Goal: Task Accomplishment & Management: Use online tool/utility

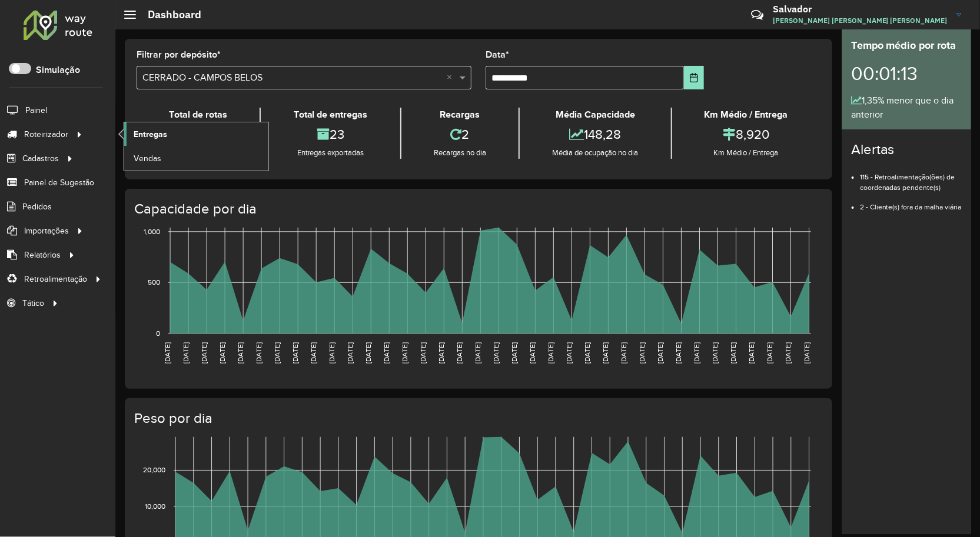
click at [144, 134] on span "Entregas" at bounding box center [151, 134] width 34 height 12
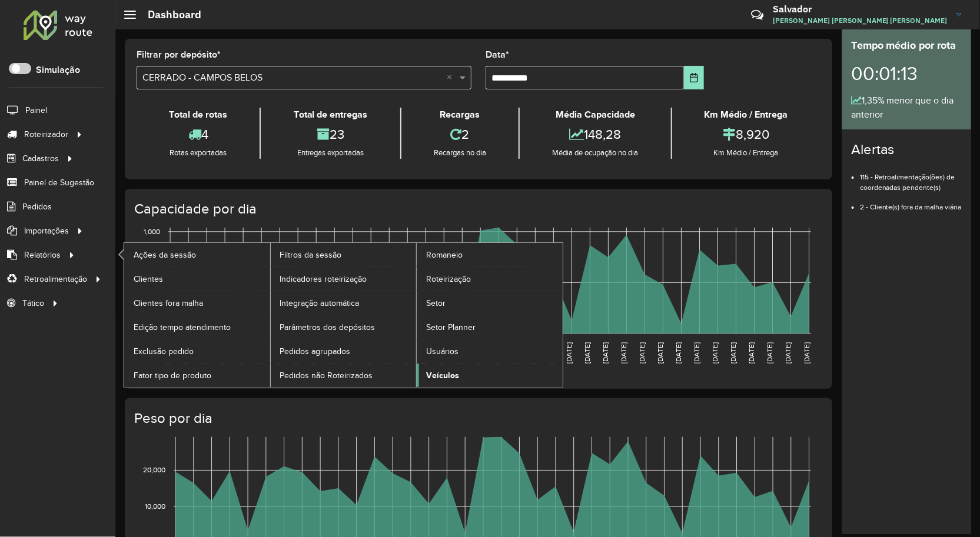
click at [443, 373] on span "Veículos" at bounding box center [442, 376] width 33 height 12
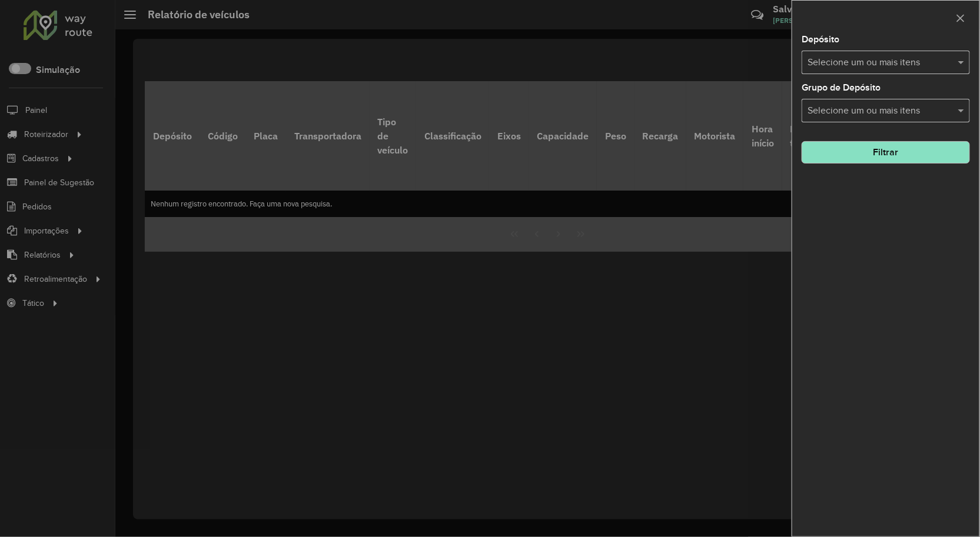
click at [51, 157] on div at bounding box center [490, 268] width 980 height 537
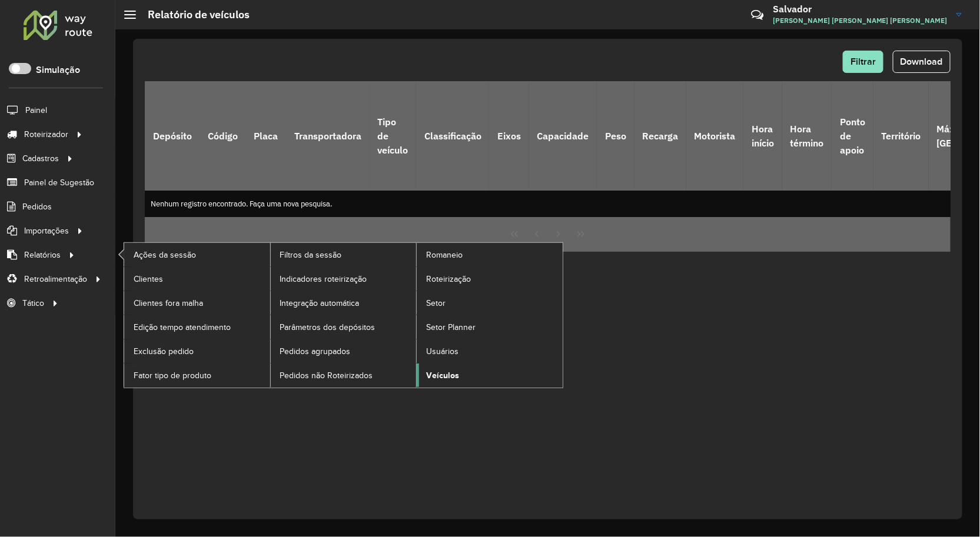
click at [428, 371] on span "Veículos" at bounding box center [442, 376] width 33 height 12
click at [450, 374] on span "Veículos" at bounding box center [442, 376] width 33 height 12
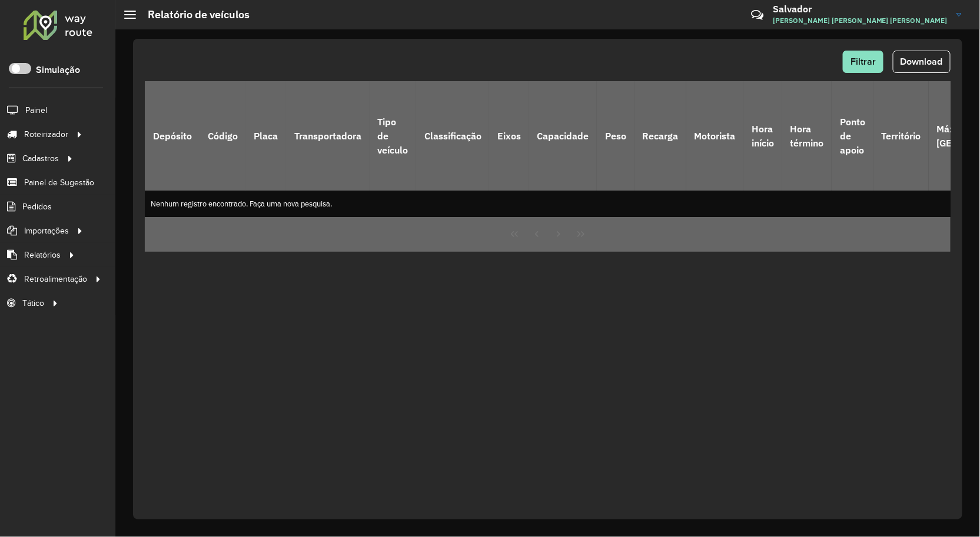
click at [597, 62] on div "Filtrar Download" at bounding box center [548, 62] width 806 height 22
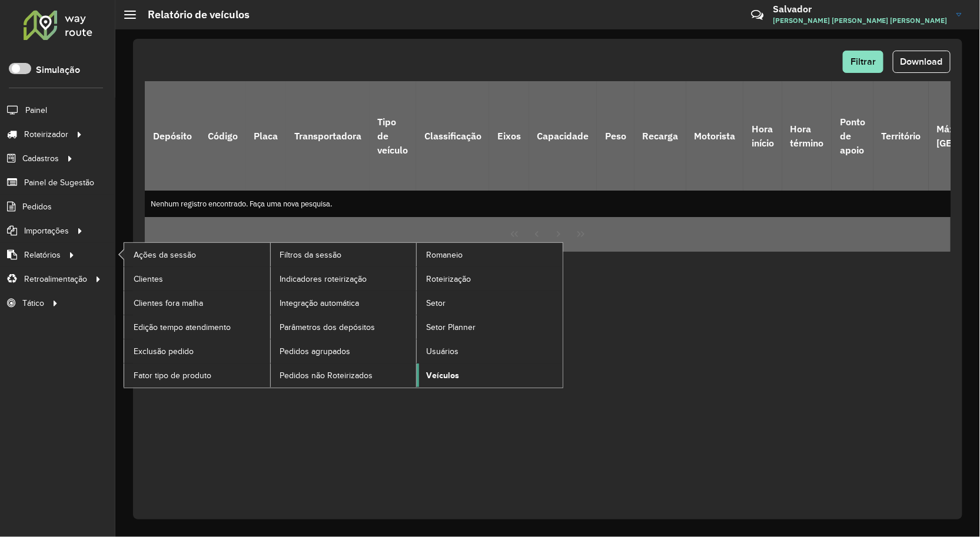
click at [439, 374] on span "Veículos" at bounding box center [442, 376] width 33 height 12
click at [444, 373] on span "Veículos" at bounding box center [442, 376] width 33 height 12
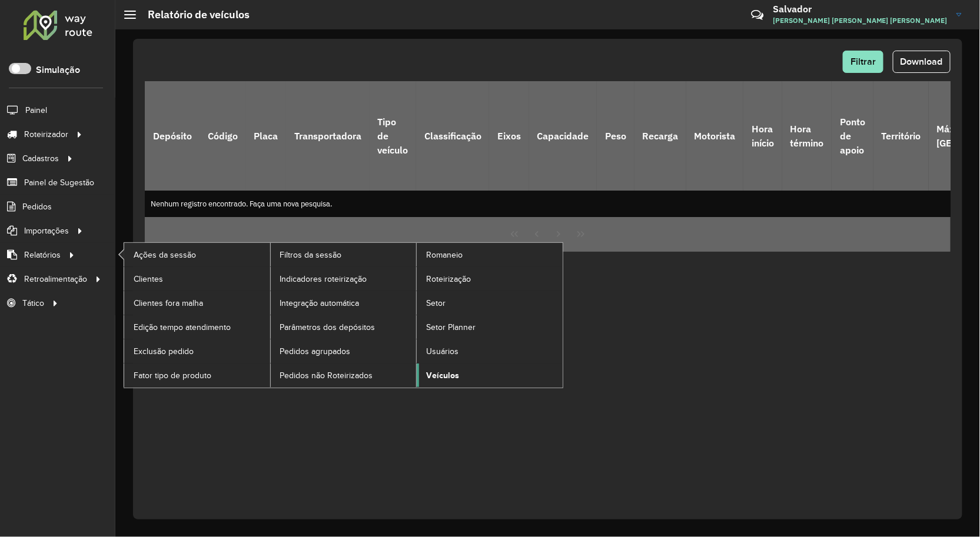
drag, startPoint x: 444, startPoint y: 373, endPoint x: 440, endPoint y: 321, distance: 52.0
click at [444, 373] on span "Veículos" at bounding box center [441, 376] width 31 height 12
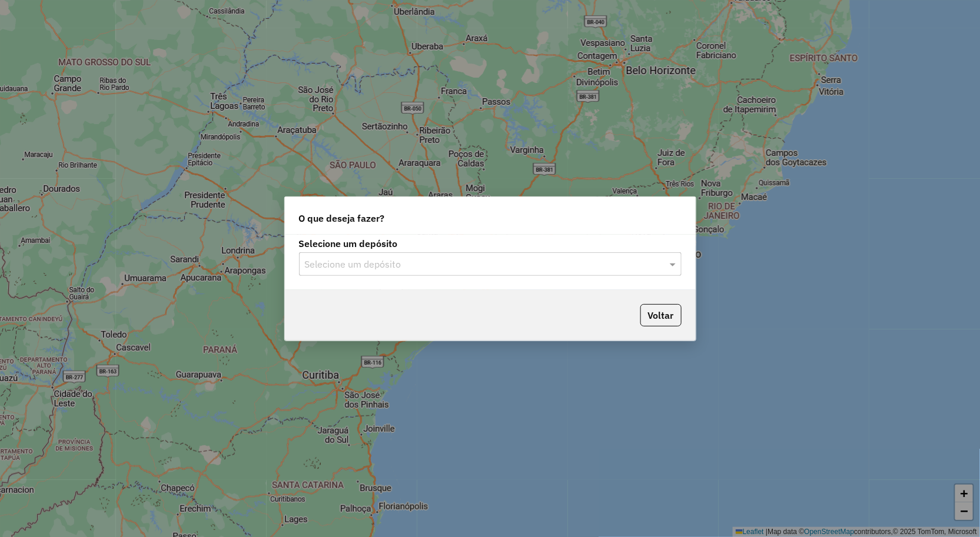
click at [339, 261] on input "text" at bounding box center [478, 265] width 347 height 14
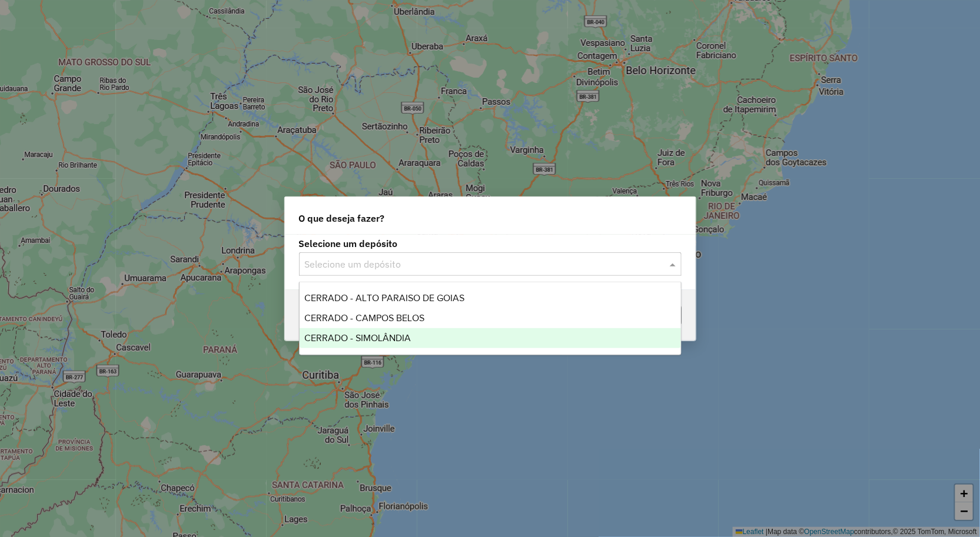
click at [381, 333] on span "CERRADO - SIMOLÂNDIA" at bounding box center [357, 338] width 107 height 10
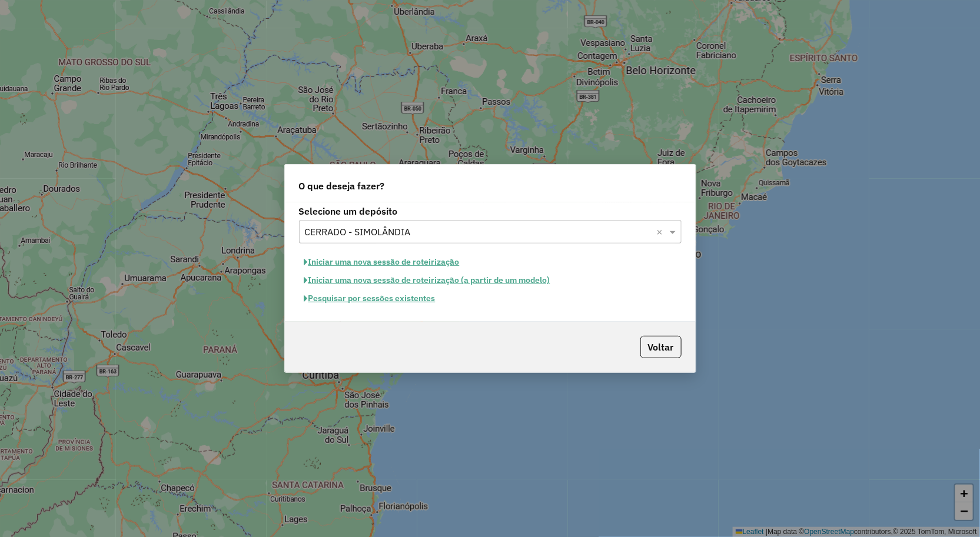
click at [373, 238] on input "text" at bounding box center [478, 232] width 347 height 14
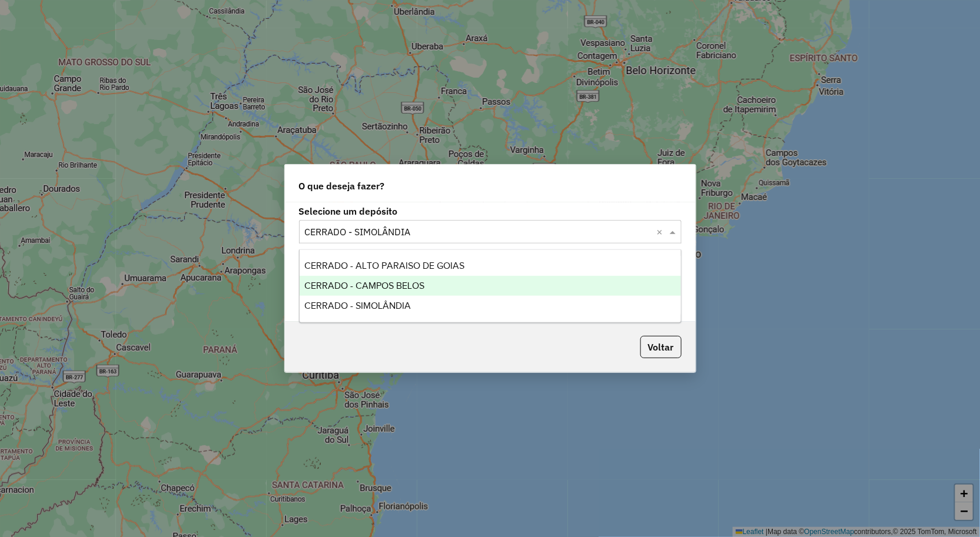
click at [373, 281] on span "CERRADO - CAMPOS BELOS" at bounding box center [364, 286] width 120 height 10
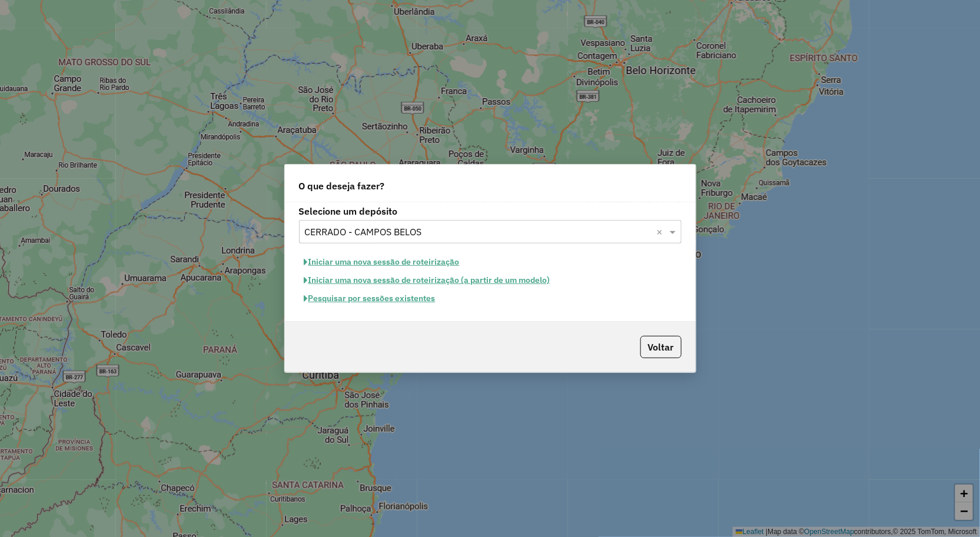
click at [370, 262] on button "Iniciar uma nova sessão de roteirização" at bounding box center [382, 262] width 166 height 18
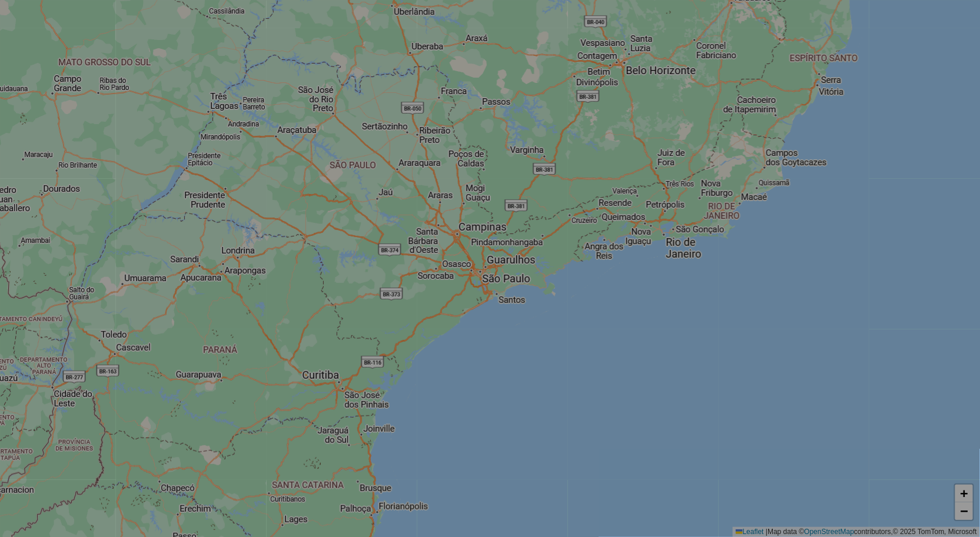
select select "*"
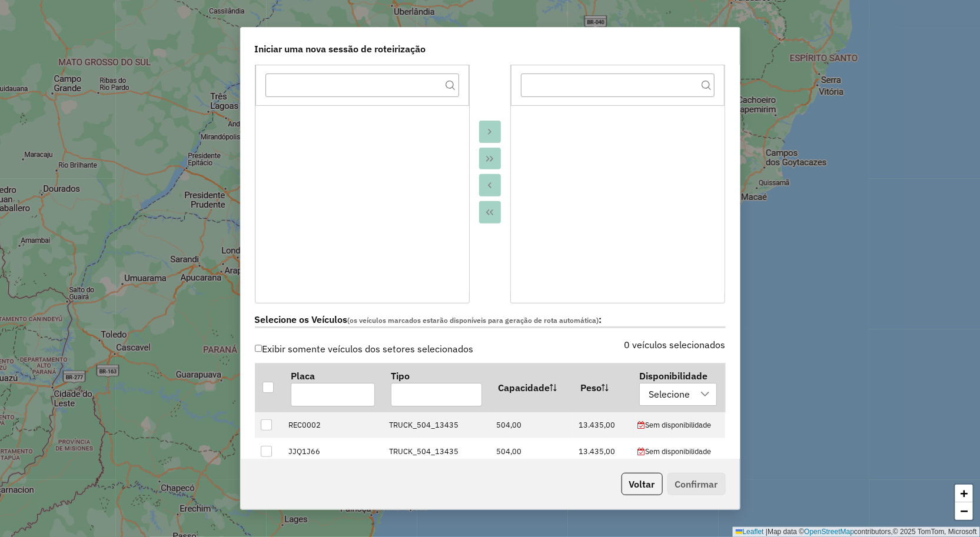
scroll to position [392, 0]
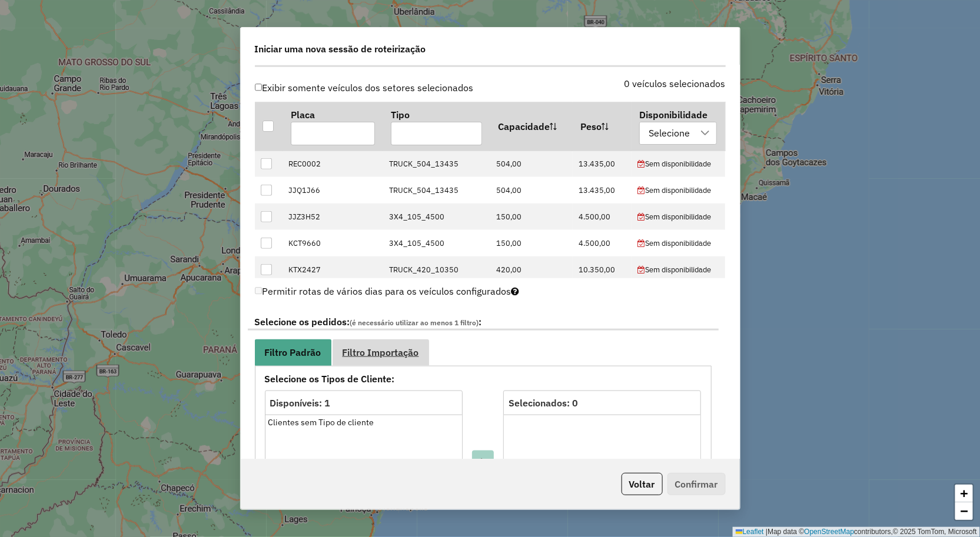
click at [393, 341] on link "Filtro Importação" at bounding box center [380, 353] width 97 height 26
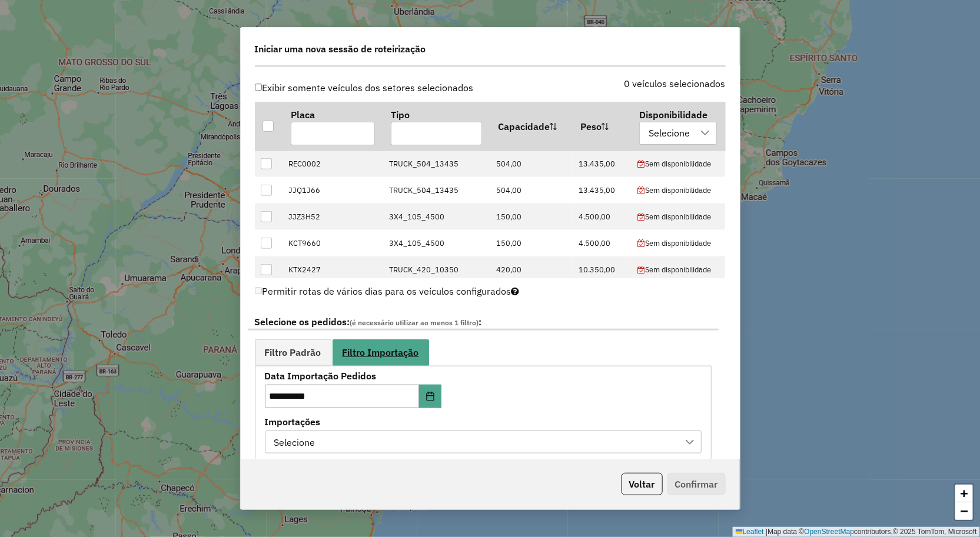
scroll to position [523, 0]
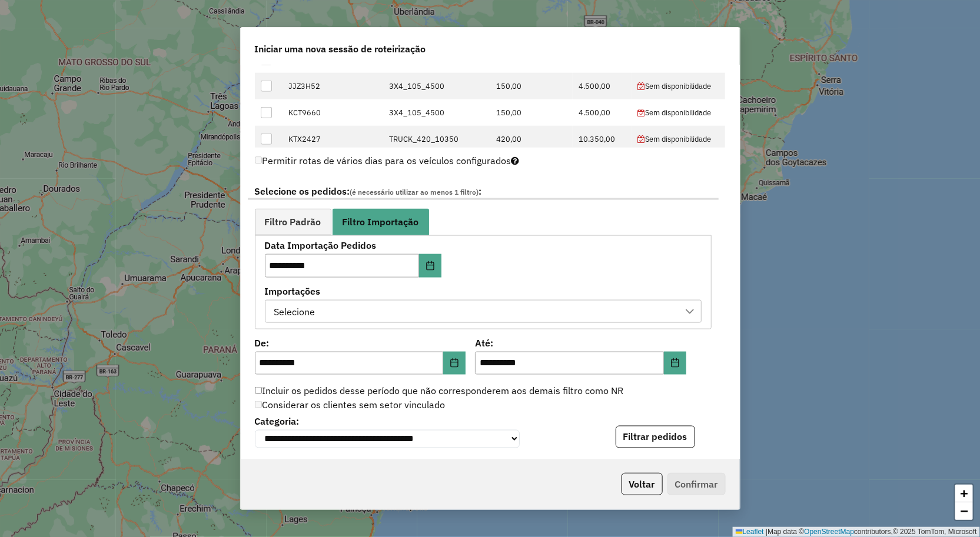
drag, startPoint x: 337, startPoint y: 310, endPoint x: 350, endPoint y: 312, distance: 12.6
click at [338, 310] on div "Selecione" at bounding box center [474, 312] width 408 height 22
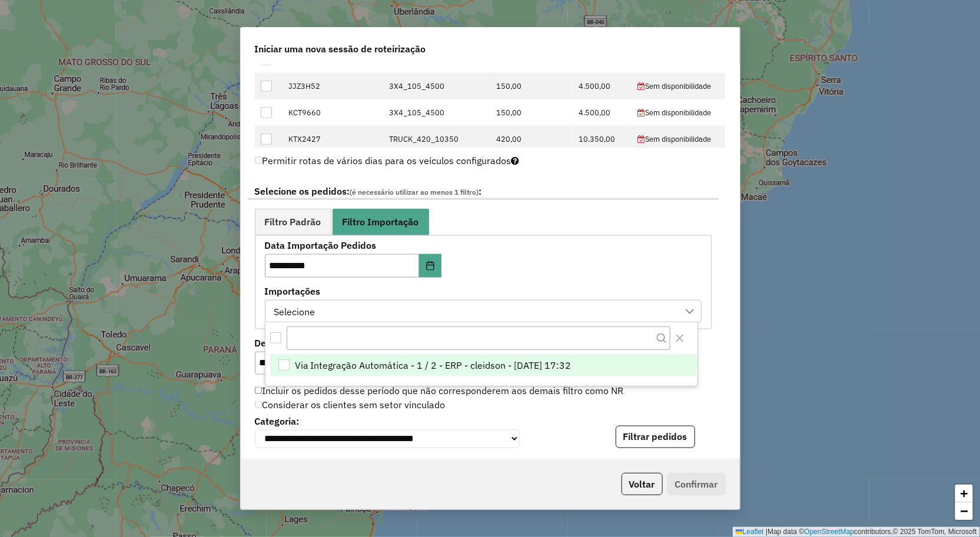
click at [367, 363] on span "Via Integração Automática - 1 / 2 - ERP - cleidson - 11/08/2025 17:32" at bounding box center [433, 365] width 277 height 14
click at [646, 410] on div "Considerar os clientes sem setor vinculado" at bounding box center [483, 405] width 471 height 14
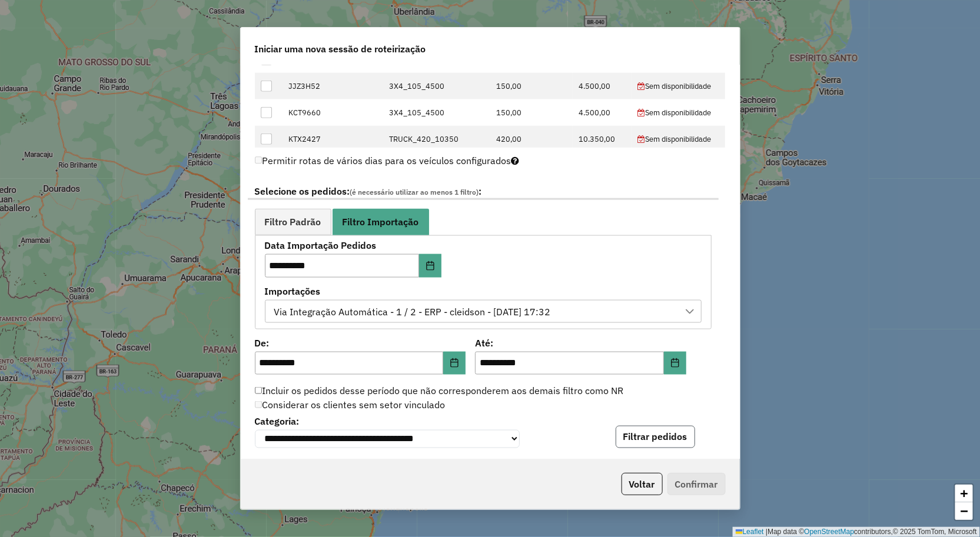
click at [643, 439] on button "Filtrar pedidos" at bounding box center [655, 437] width 79 height 22
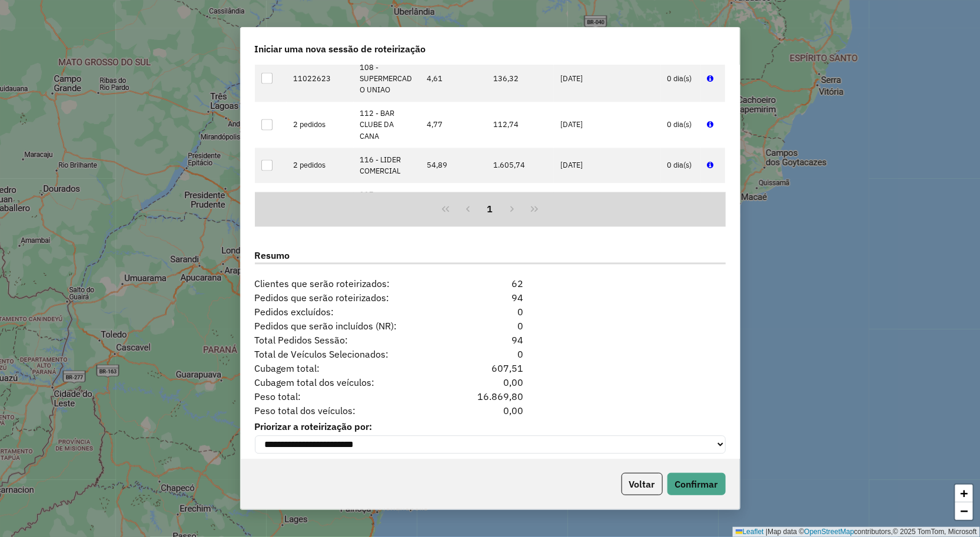
scroll to position [996, 0]
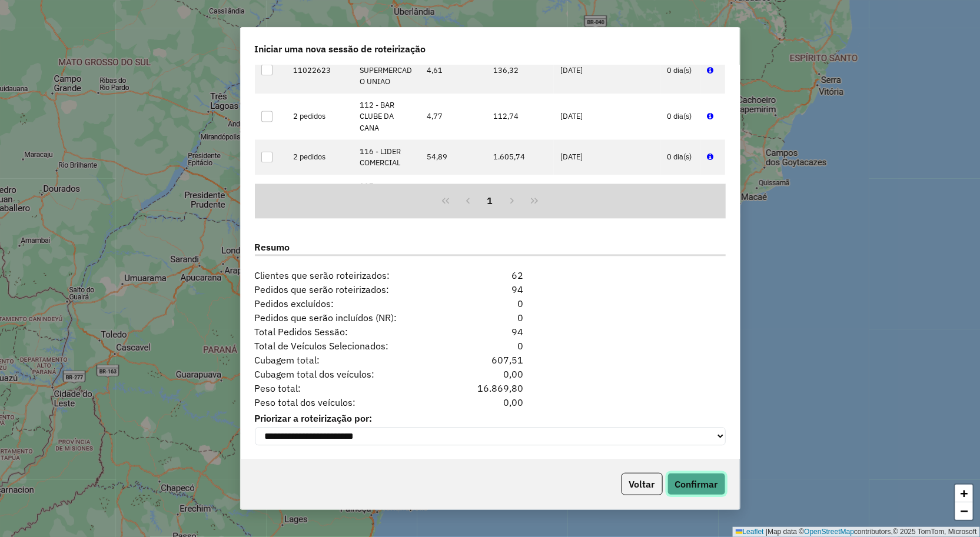
click at [704, 477] on button "Confirmar" at bounding box center [696, 484] width 58 height 22
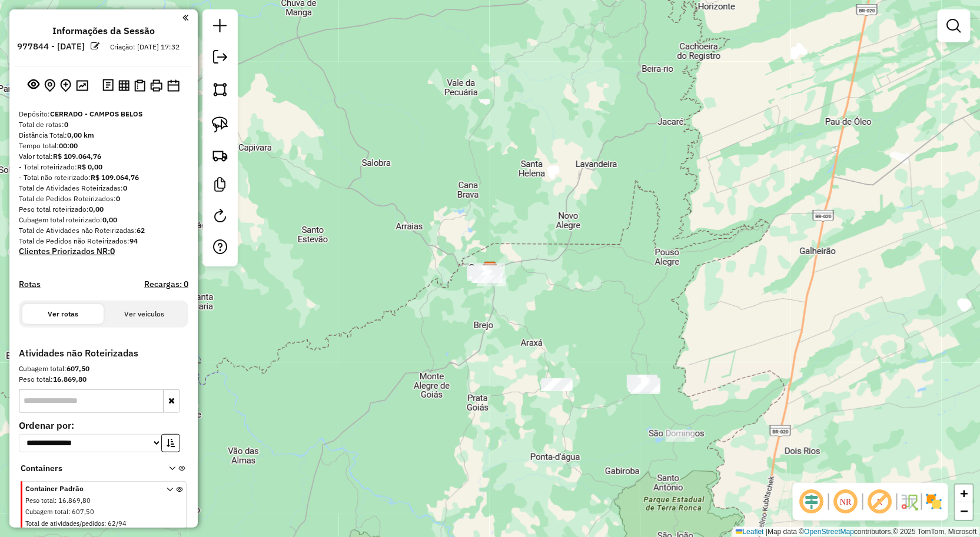
drag, startPoint x: 485, startPoint y: 326, endPoint x: 483, endPoint y: 241, distance: 84.8
click at [484, 255] on div "Janela de atendimento Grade de atendimento Capacidade Transportadoras Veículos …" at bounding box center [490, 268] width 980 height 537
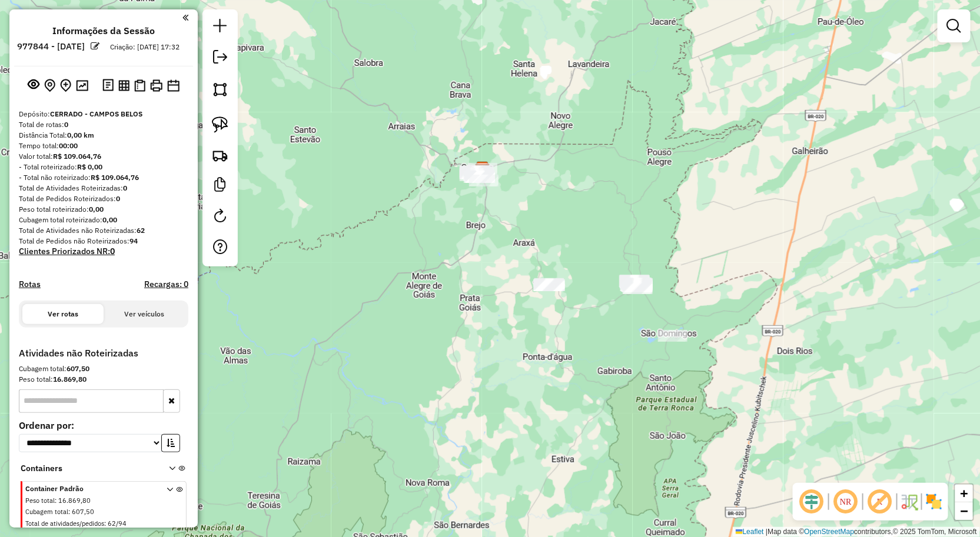
drag, startPoint x: 486, startPoint y: 251, endPoint x: 483, endPoint y: 195, distance: 56.6
click at [484, 207] on div "Janela de atendimento Grade de atendimento Capacidade Transportadoras Veículos …" at bounding box center [490, 268] width 980 height 537
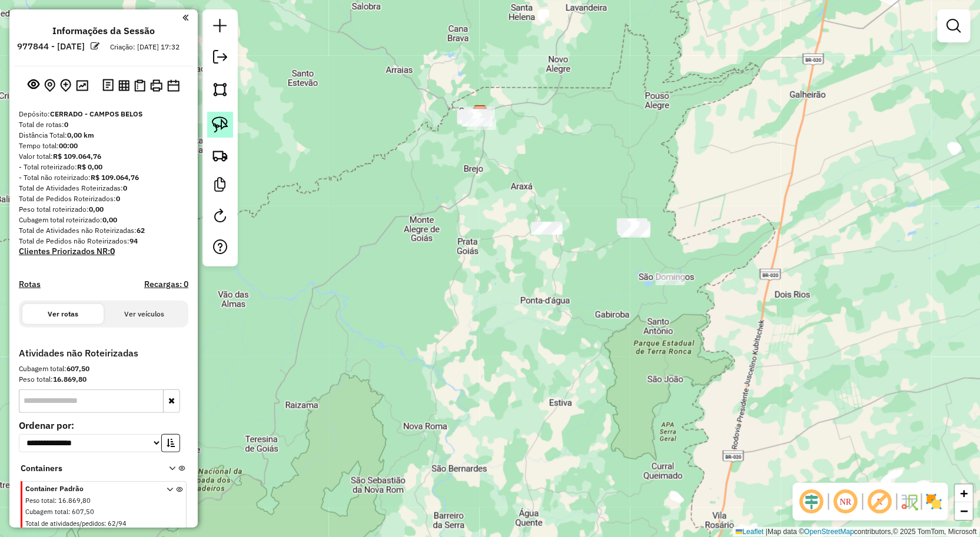
click at [224, 134] on link at bounding box center [220, 125] width 26 height 26
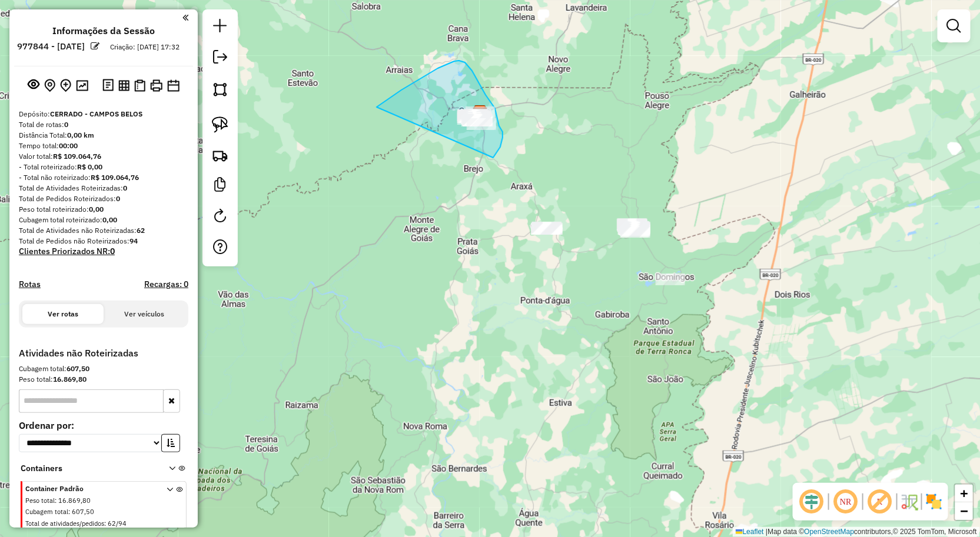
drag, startPoint x: 377, startPoint y: 107, endPoint x: 485, endPoint y: 167, distance: 123.8
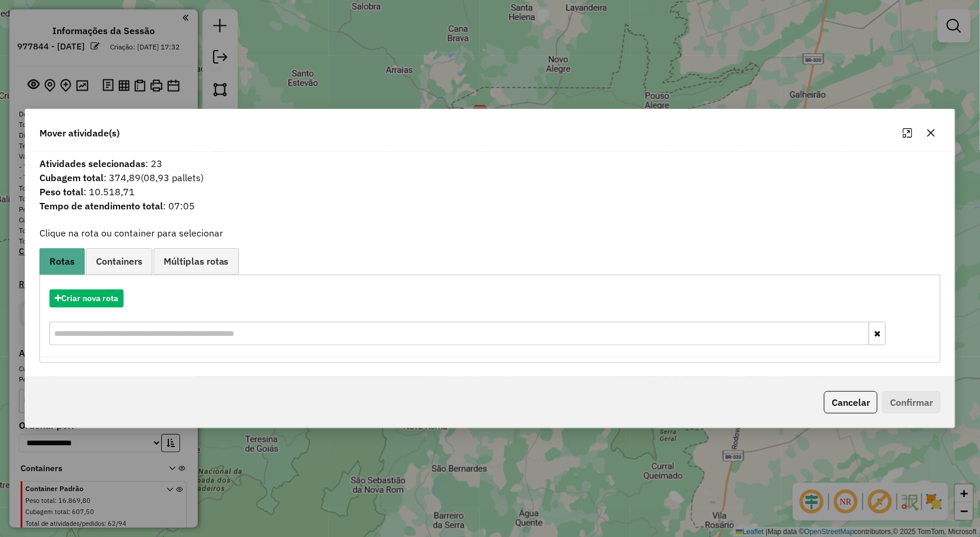
click at [940, 136] on div at bounding box center [919, 133] width 42 height 19
click at [930, 136] on icon "button" at bounding box center [930, 132] width 9 height 9
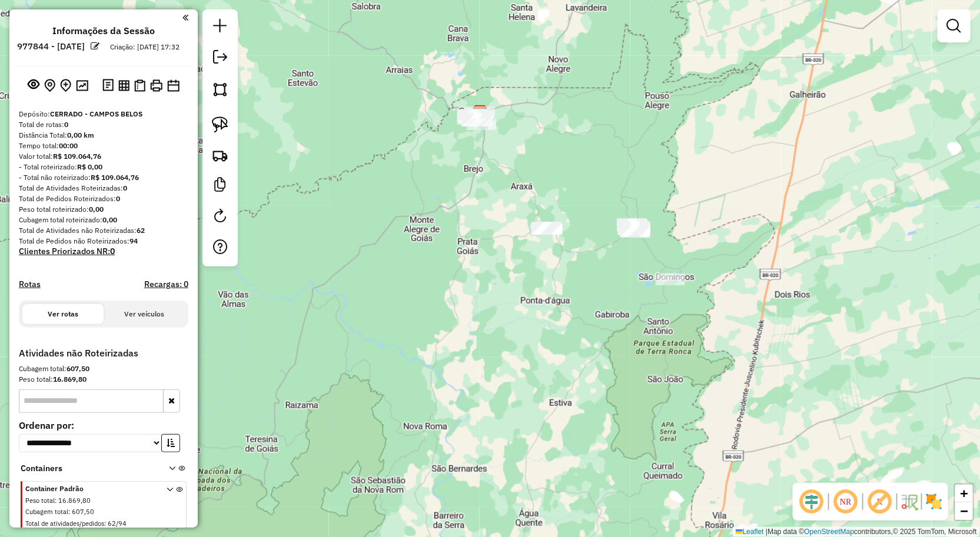
drag, startPoint x: 587, startPoint y: 272, endPoint x: 548, endPoint y: 194, distance: 86.6
click at [559, 197] on div "Janela de atendimento Grade de atendimento Capacidade Transportadoras Veículos …" at bounding box center [490, 268] width 980 height 537
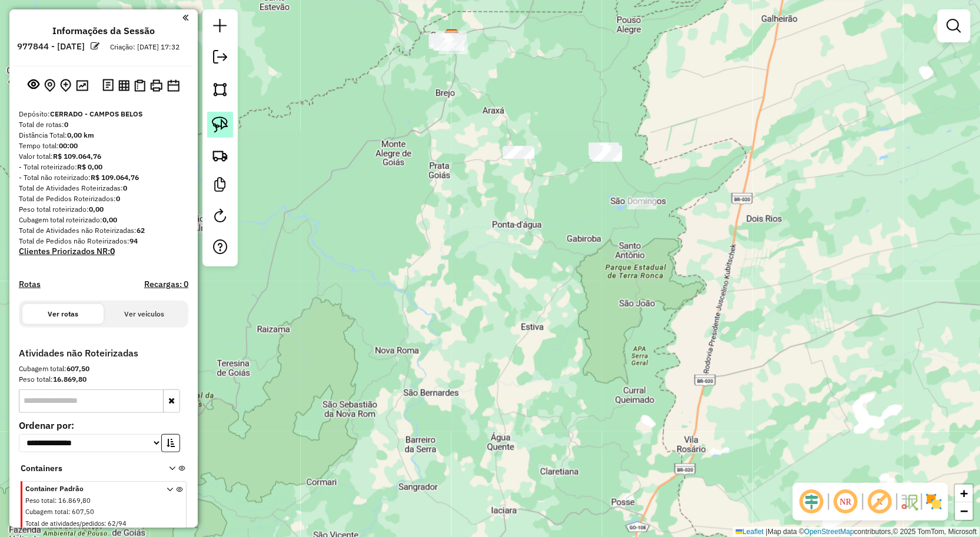
click at [221, 127] on img at bounding box center [220, 125] width 16 height 16
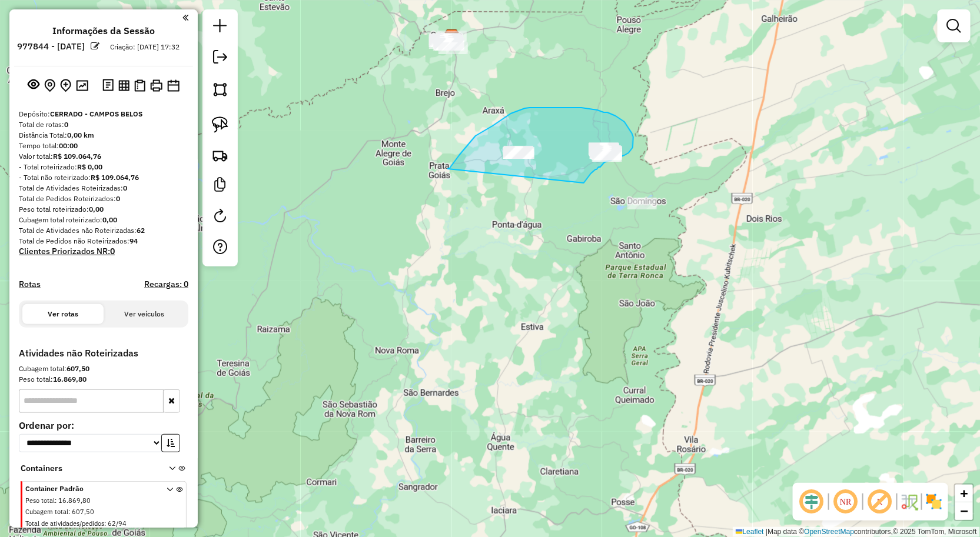
drag, startPoint x: 448, startPoint y: 169, endPoint x: 584, endPoint y: 183, distance: 136.7
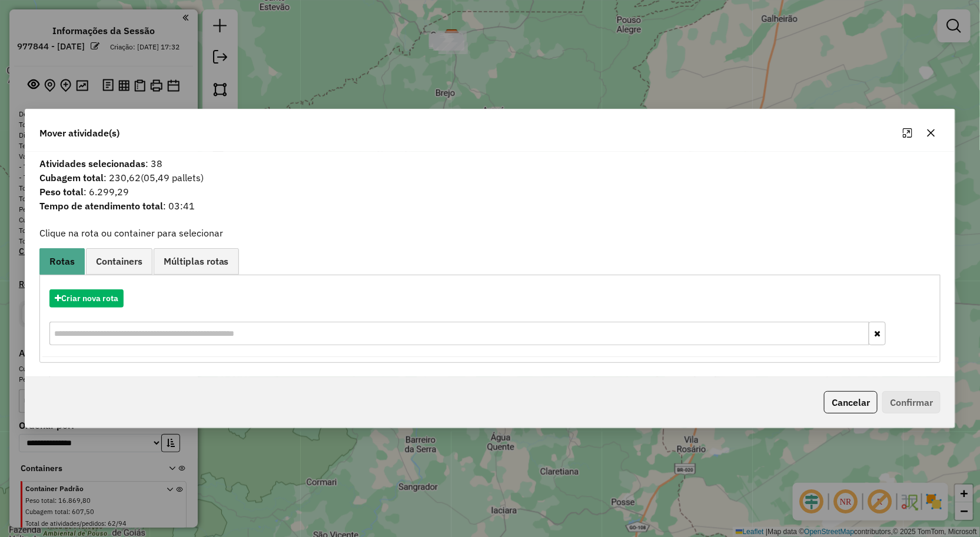
click at [927, 134] on icon "button" at bounding box center [930, 132] width 9 height 9
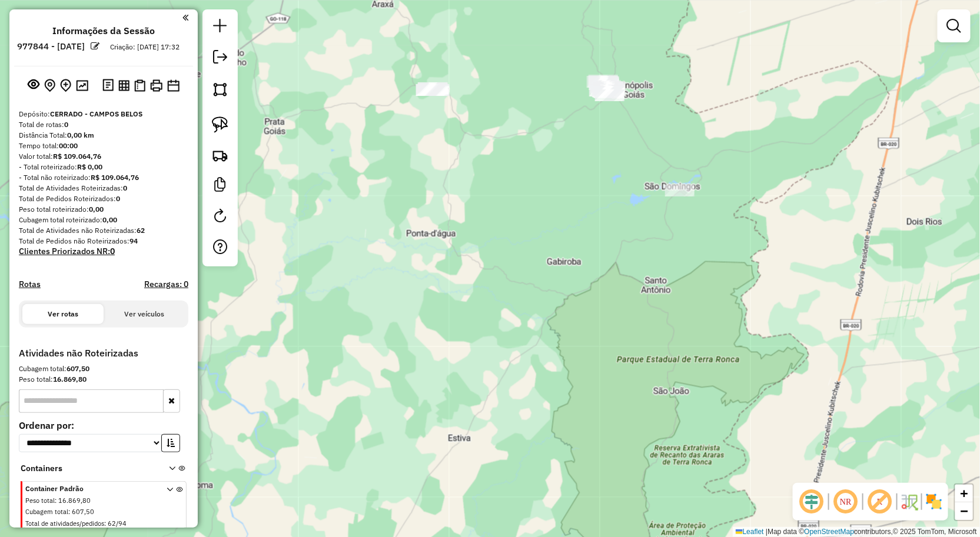
drag, startPoint x: 477, startPoint y: 169, endPoint x: 533, endPoint y: 191, distance: 60.2
click at [530, 191] on div "Janela de atendimento Grade de atendimento Capacidade Transportadoras Veículos …" at bounding box center [490, 268] width 980 height 537
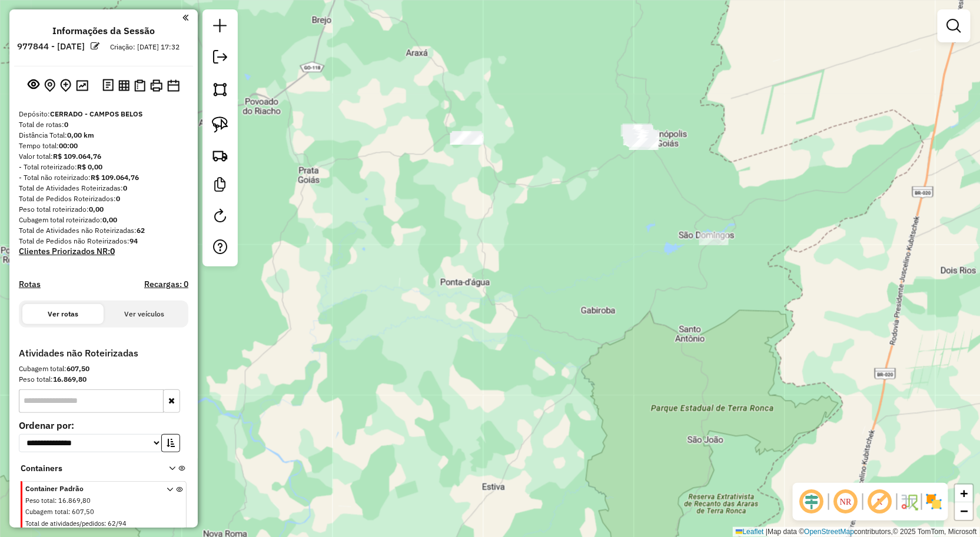
drag, startPoint x: 581, startPoint y: 171, endPoint x: 575, endPoint y: 206, distance: 35.2
click at [575, 206] on div "Janela de atendimento Grade de atendimento Capacidade Transportadoras Veículos …" at bounding box center [490, 268] width 980 height 537
click at [220, 129] on img at bounding box center [220, 125] width 16 height 16
drag, startPoint x: 410, startPoint y: 135, endPoint x: 495, endPoint y: 171, distance: 92.3
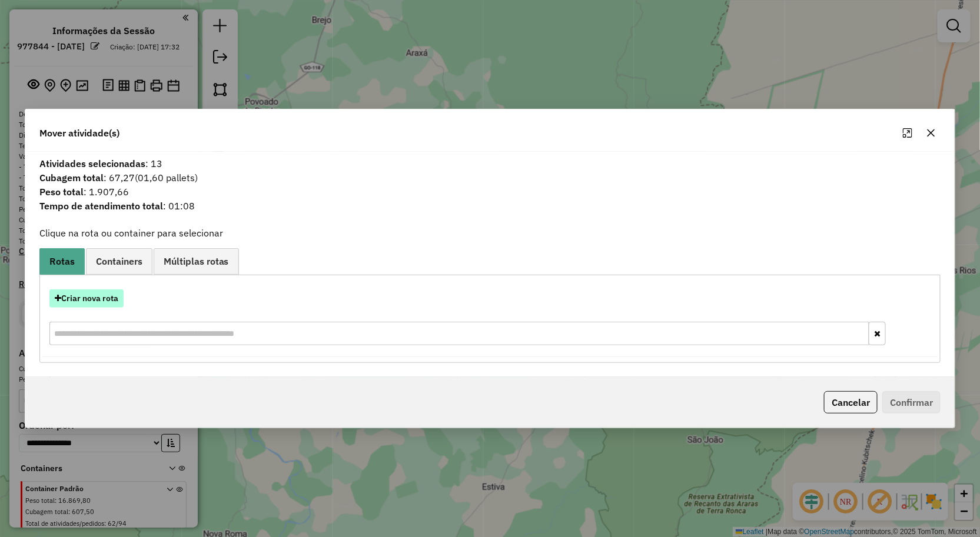
click at [93, 297] on button "Criar nova rota" at bounding box center [86, 299] width 74 height 18
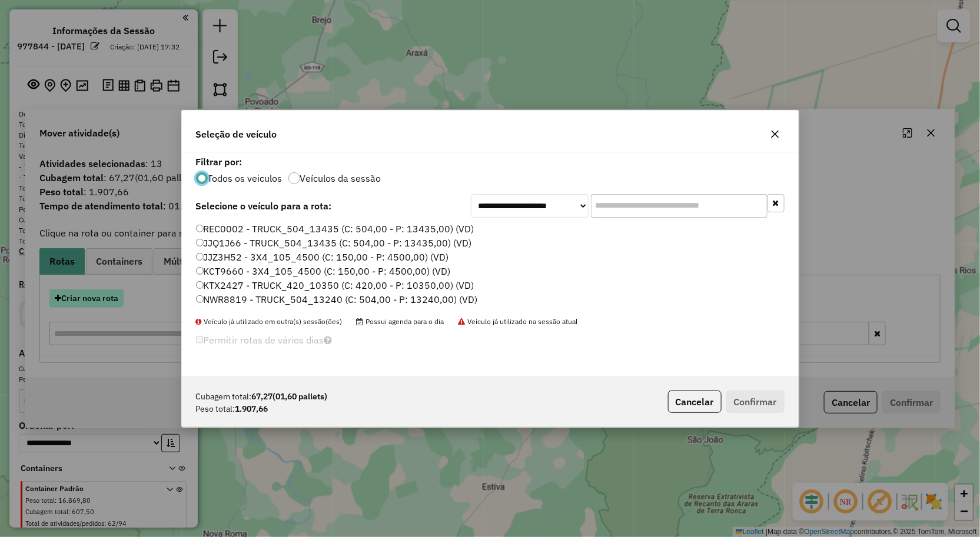
scroll to position [6, 3]
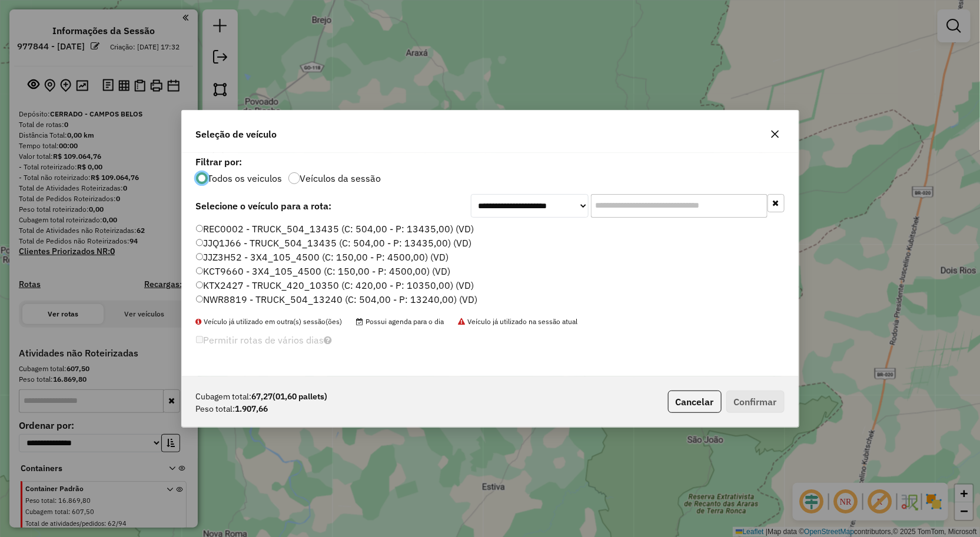
click at [777, 139] on button "button" at bounding box center [775, 134] width 19 height 19
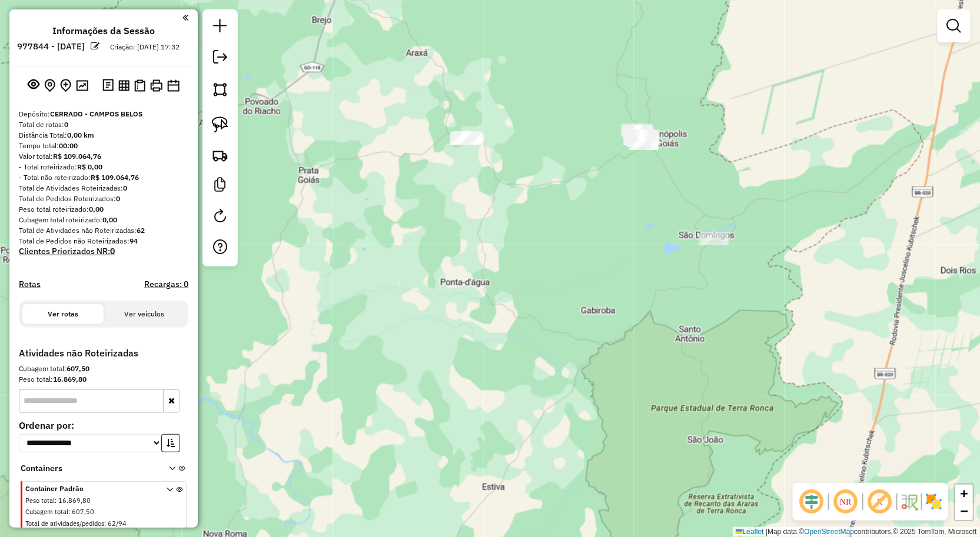
drag, startPoint x: 593, startPoint y: 212, endPoint x: 503, endPoint y: 271, distance: 107.1
click at [503, 271] on div "Janela de atendimento Grade de atendimento Capacidade Transportadoras Veículos …" at bounding box center [490, 268] width 980 height 537
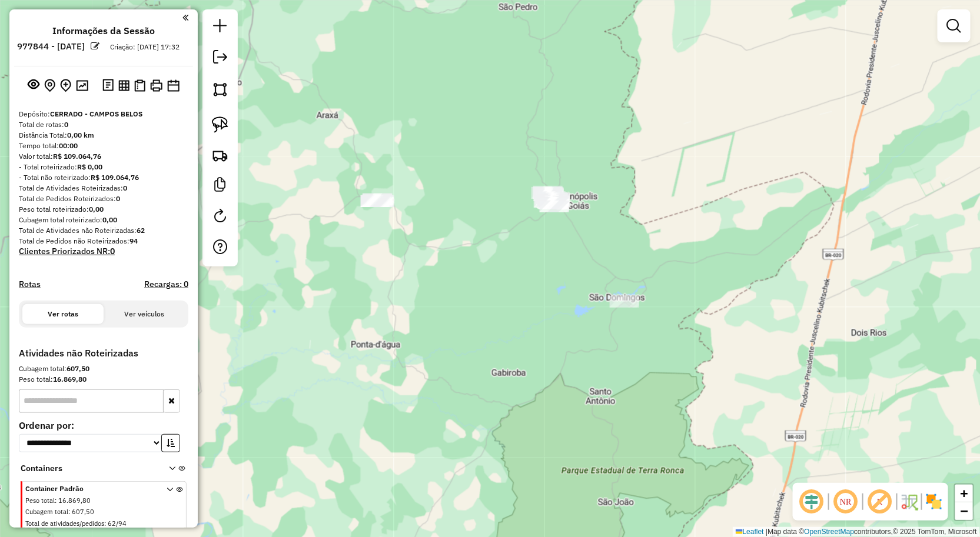
drag, startPoint x: 443, startPoint y: 266, endPoint x: 465, endPoint y: 287, distance: 30.4
click at [468, 289] on div "Janela de atendimento Grade de atendimento Capacidade Transportadoras Veículos …" at bounding box center [490, 268] width 980 height 537
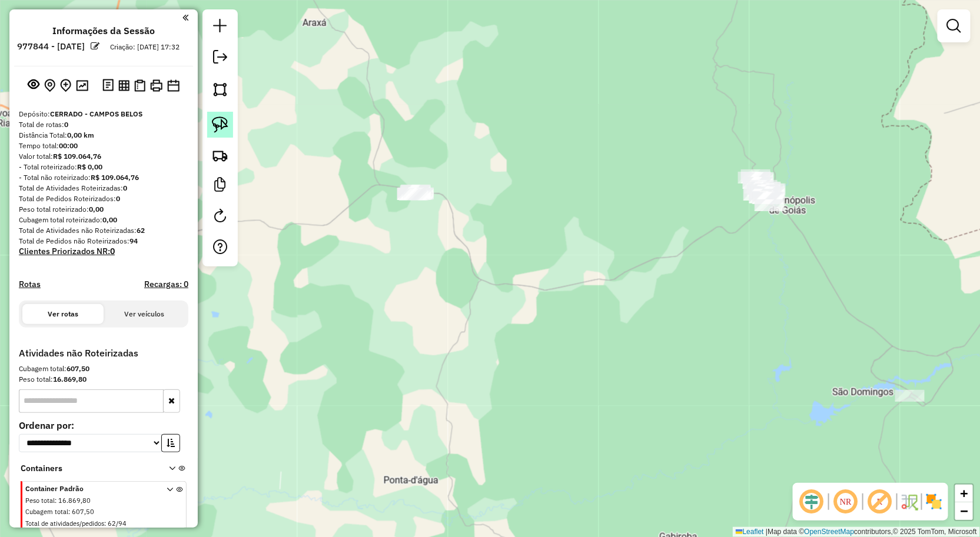
click at [222, 134] on link at bounding box center [220, 125] width 26 height 26
drag, startPoint x: 332, startPoint y: 202, endPoint x: 447, endPoint y: 221, distance: 116.9
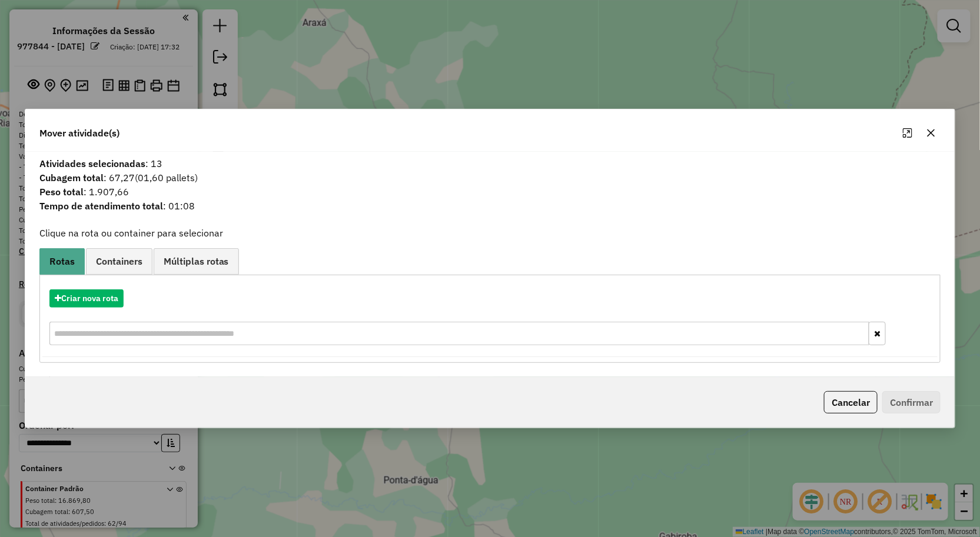
click at [931, 131] on icon "button" at bounding box center [930, 132] width 9 height 9
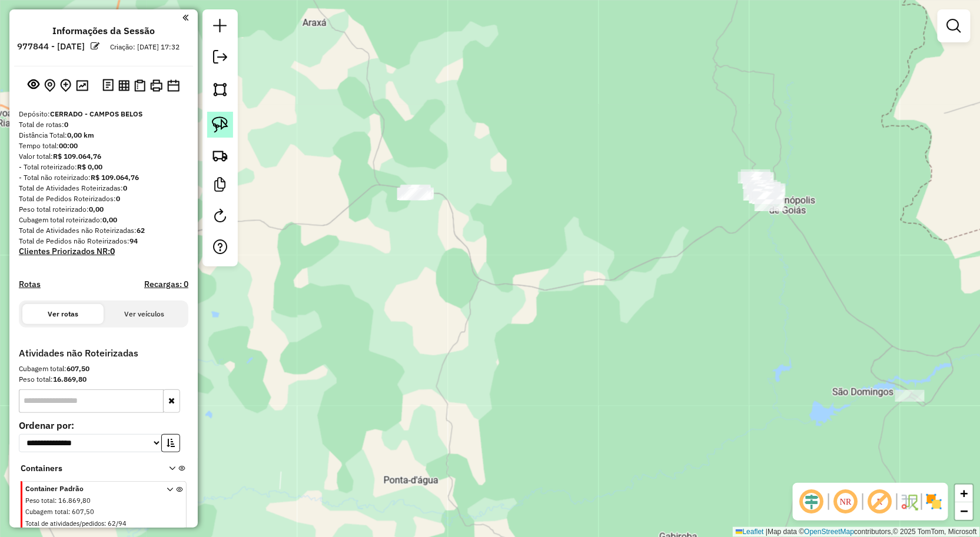
click at [221, 131] on img at bounding box center [220, 125] width 16 height 16
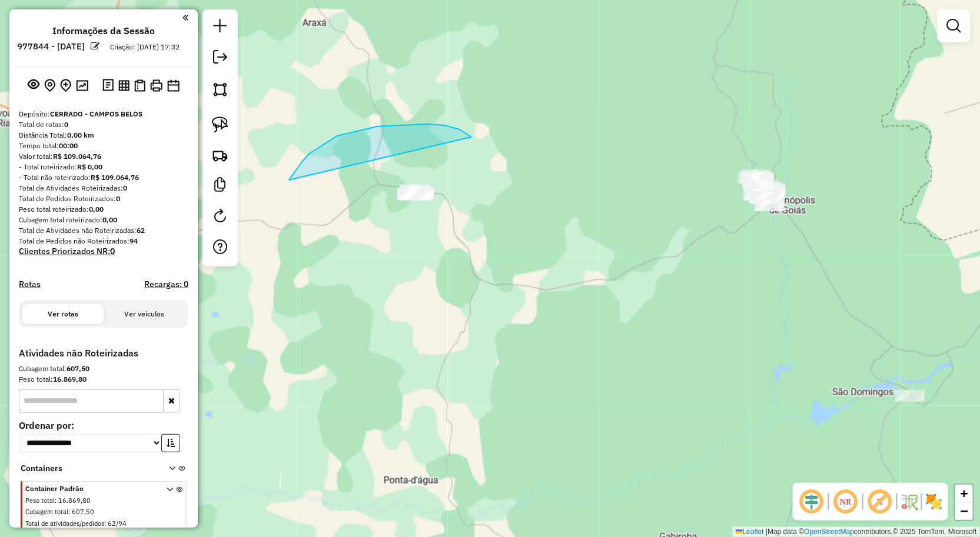
drag, startPoint x: 290, startPoint y: 179, endPoint x: 443, endPoint y: 237, distance: 163.9
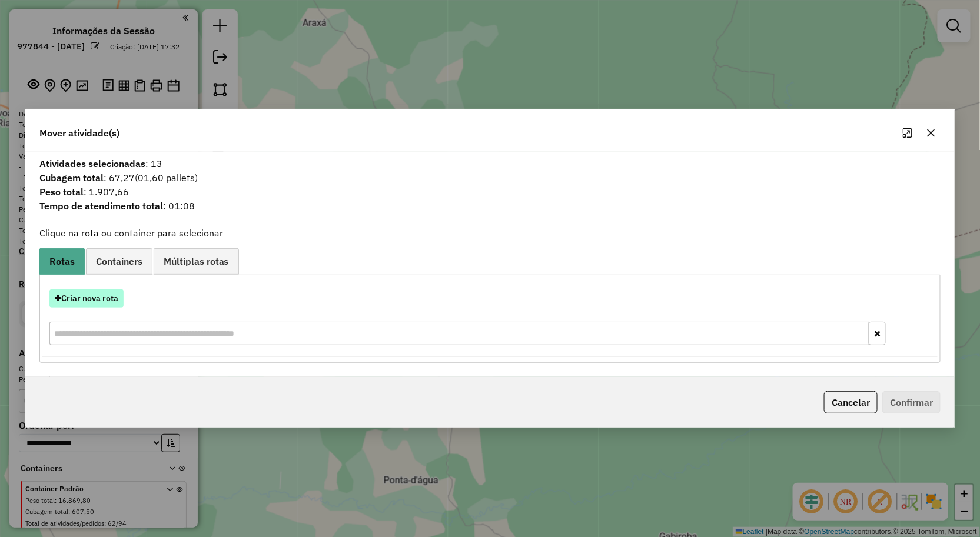
click at [102, 292] on button "Criar nova rota" at bounding box center [86, 299] width 74 height 18
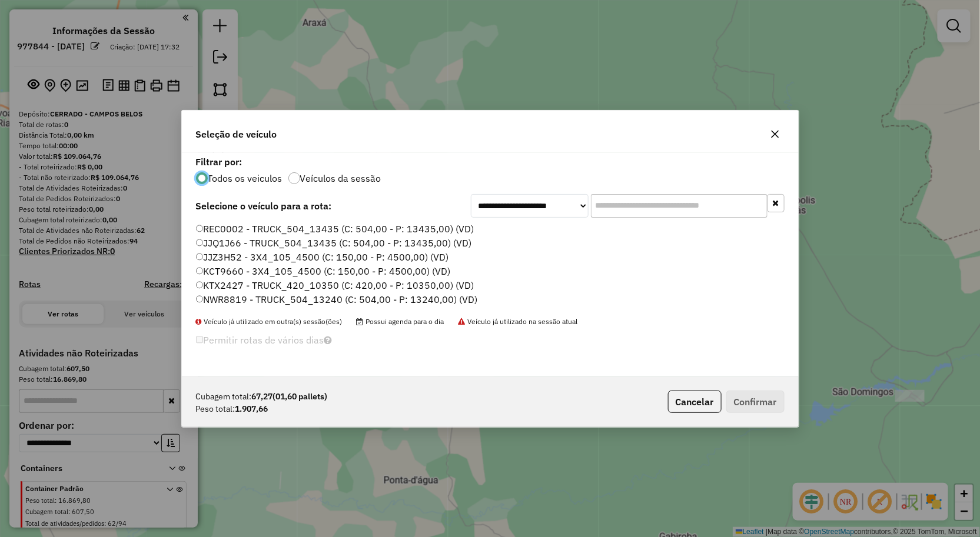
click at [238, 227] on label "REC0002 - TRUCK_504_13435 (C: 504,00 - P: 13435,00) (VD)" at bounding box center [335, 229] width 278 height 14
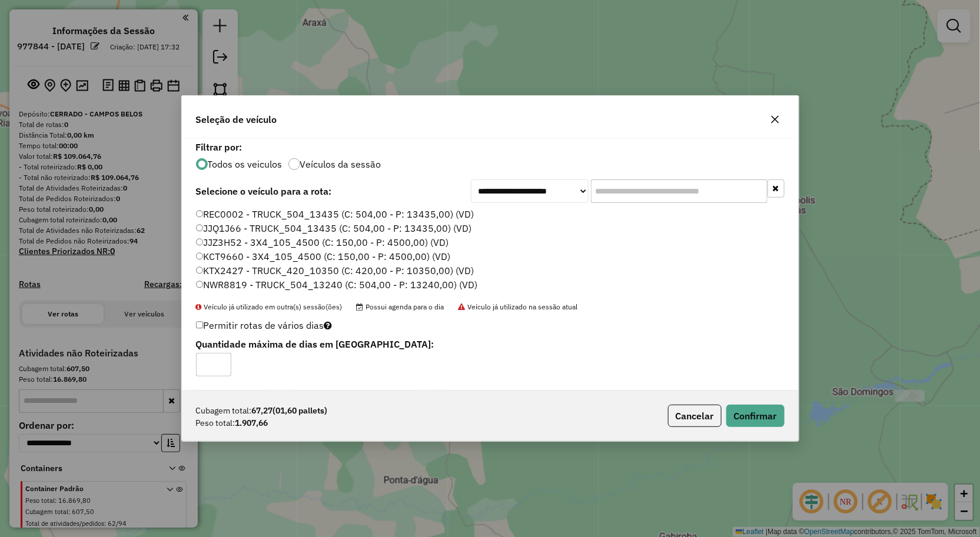
click at [780, 125] on button "button" at bounding box center [775, 119] width 19 height 19
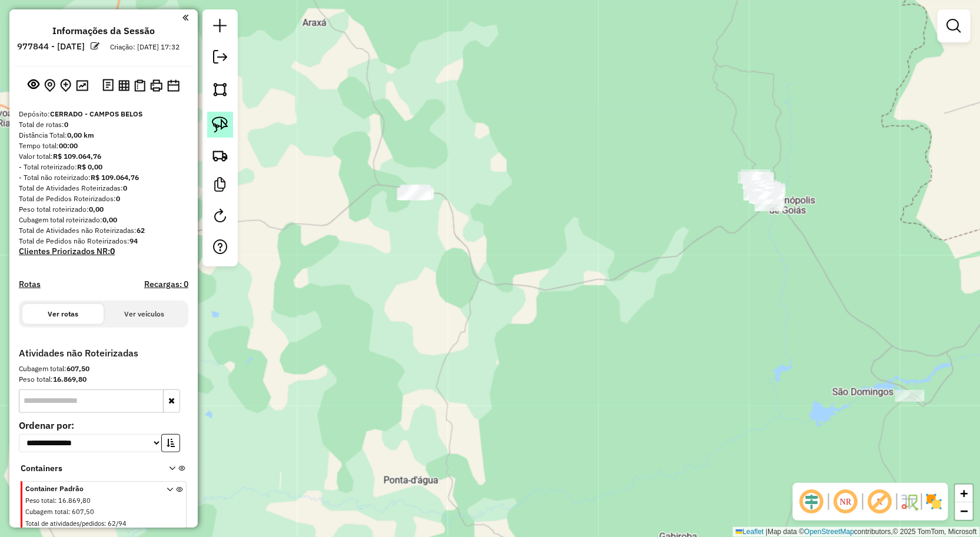
click at [225, 133] on img at bounding box center [220, 125] width 16 height 16
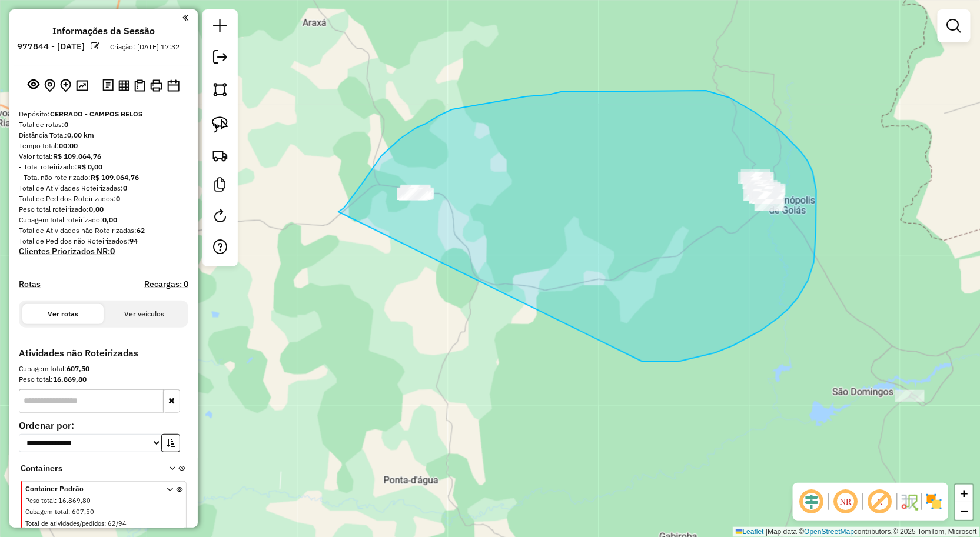
drag, startPoint x: 361, startPoint y: 185, endPoint x: 643, endPoint y: 362, distance: 332.4
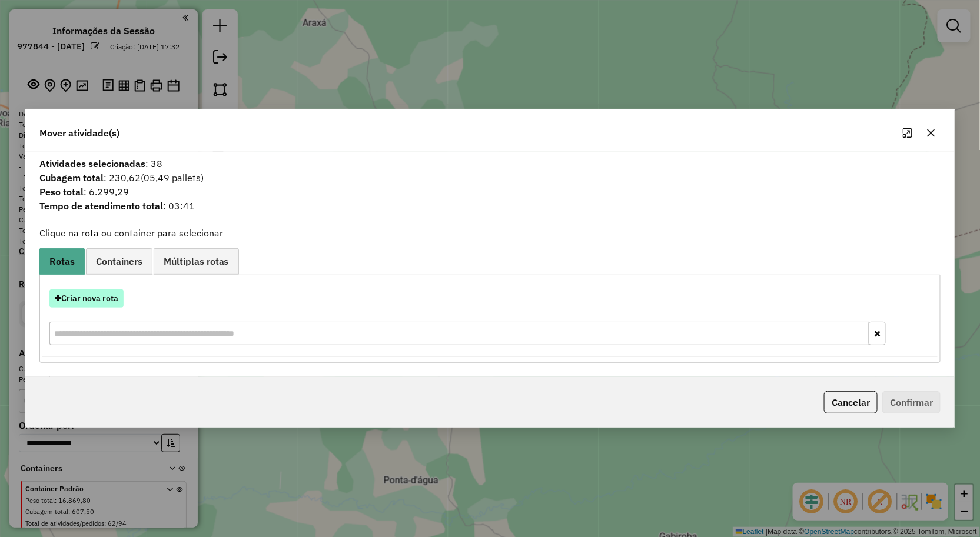
click at [97, 301] on button "Criar nova rota" at bounding box center [86, 299] width 74 height 18
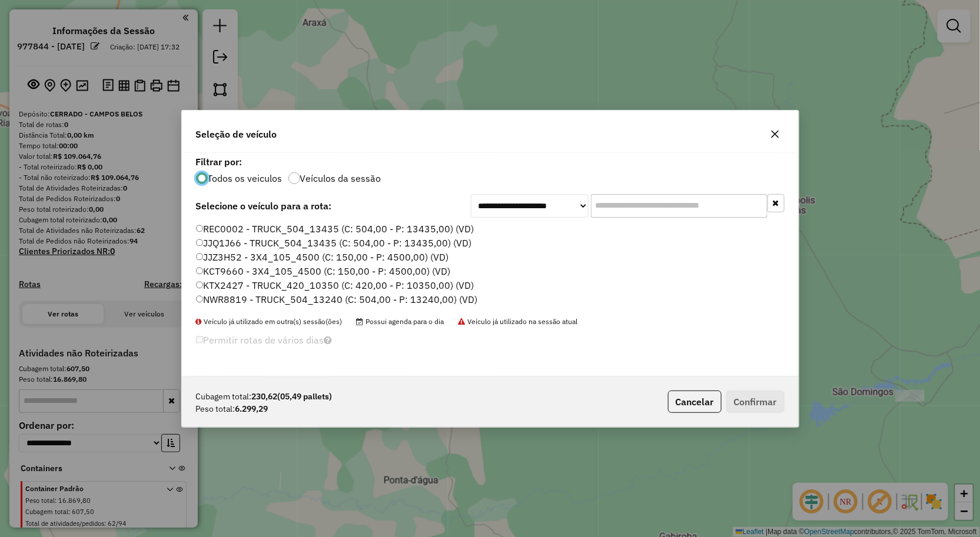
click at [231, 228] on label "REC0002 - TRUCK_504_13435 (C: 504,00 - P: 13435,00) (VD)" at bounding box center [335, 229] width 278 height 14
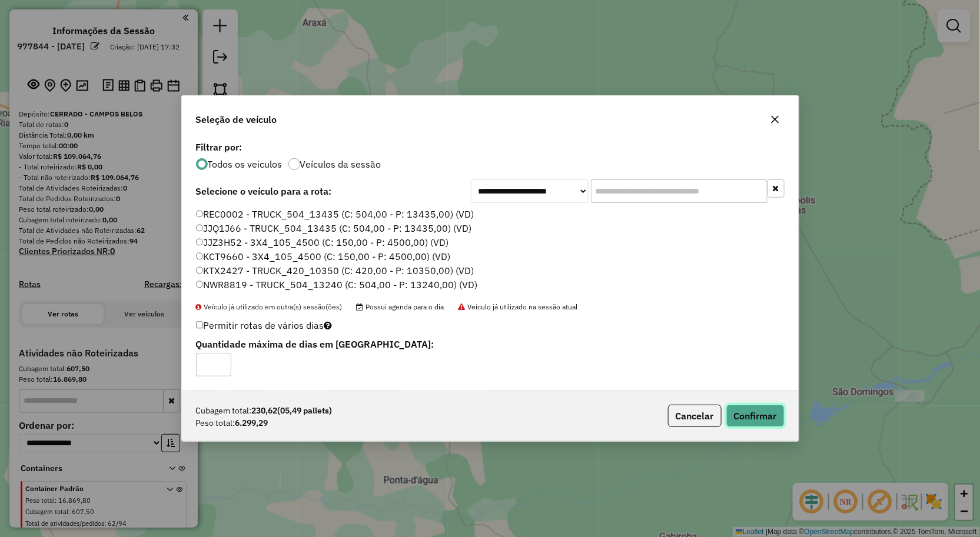
click at [764, 416] on button "Confirmar" at bounding box center [755, 416] width 58 height 22
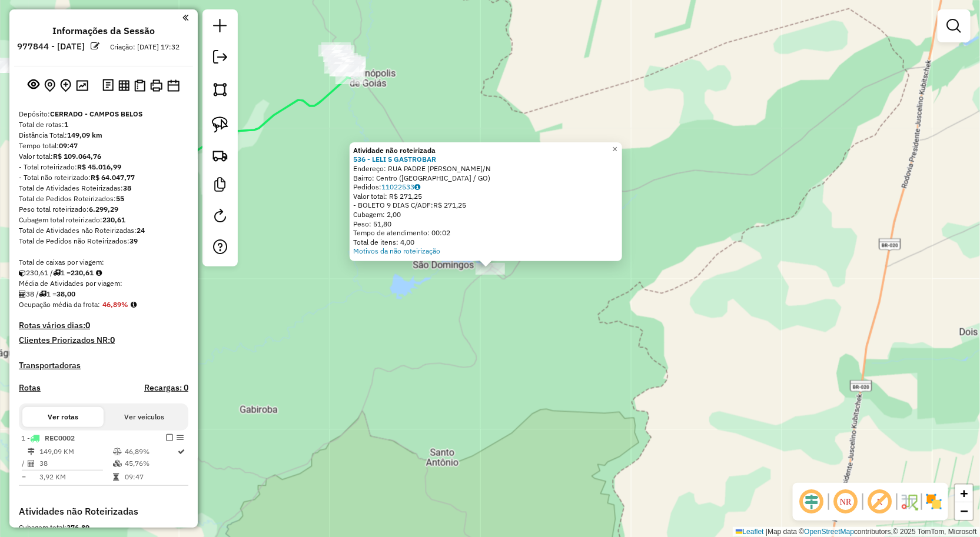
click at [578, 380] on div "Atividade não roteirizada 536 - LELI S GASTROBAR Endereço: RUA PADRE GUERINO S/…" at bounding box center [490, 268] width 980 height 537
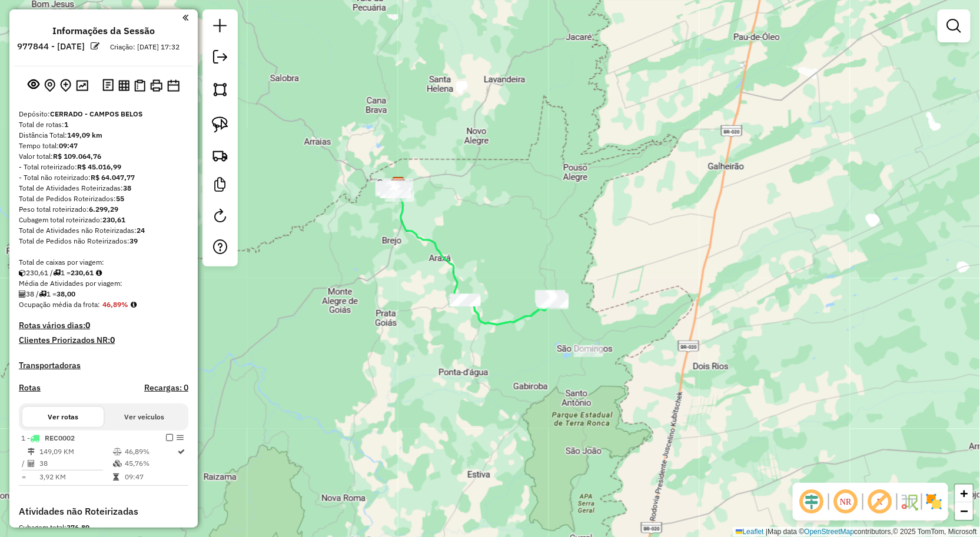
drag, startPoint x: 523, startPoint y: 343, endPoint x: 575, endPoint y: 357, distance: 54.2
click at [570, 355] on div "Janela de atendimento Grade de atendimento Capacidade Transportadoras Veículos …" at bounding box center [490, 268] width 980 height 537
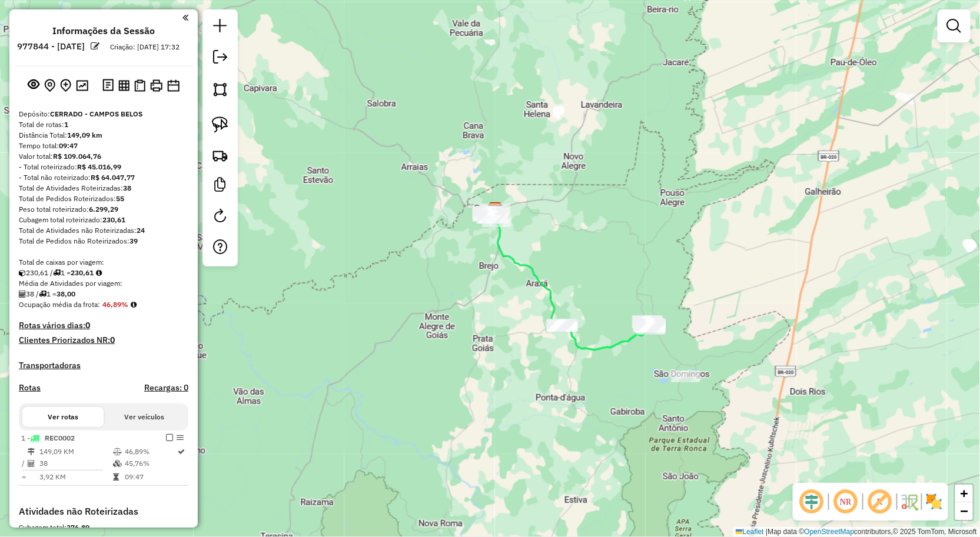
drag, startPoint x: 504, startPoint y: 243, endPoint x: 513, endPoint y: 334, distance: 91.6
click at [510, 314] on icon at bounding box center [570, 280] width 159 height 141
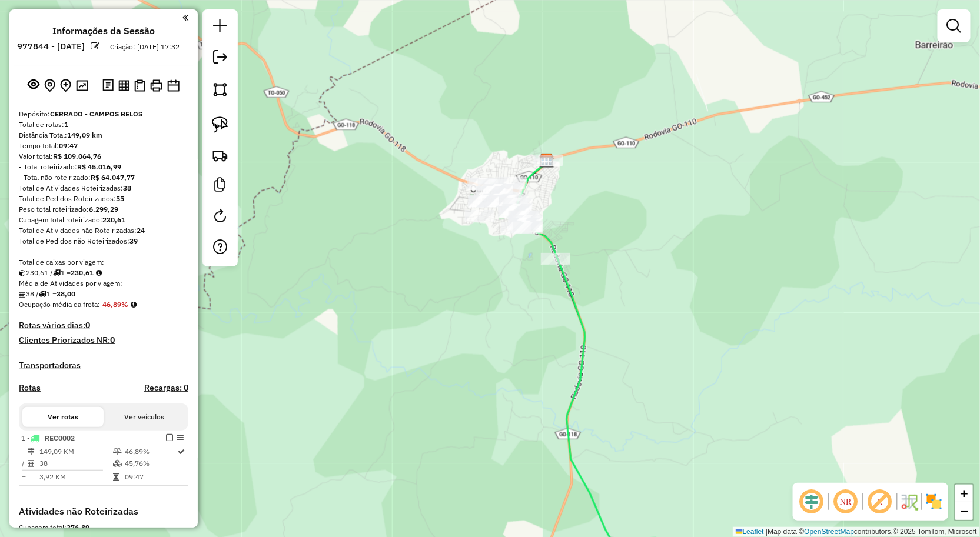
drag, startPoint x: 527, startPoint y: 304, endPoint x: 528, endPoint y: 360, distance: 56.5
click at [528, 359] on div "Janela de atendimento Grade de atendimento Capacidade Transportadoras Veículos …" at bounding box center [490, 268] width 980 height 537
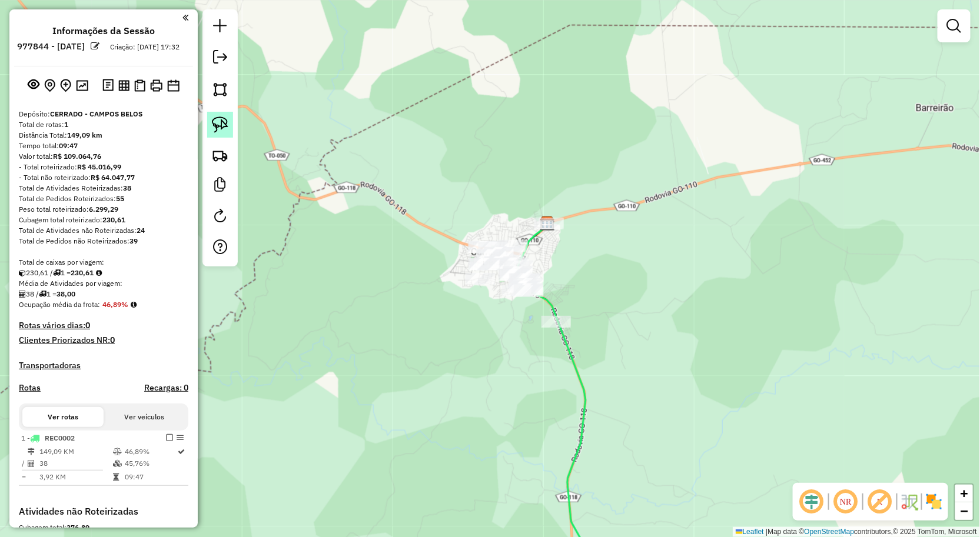
click at [220, 132] on img at bounding box center [220, 125] width 16 height 16
drag, startPoint x: 380, startPoint y: 260, endPoint x: 387, endPoint y: 247, distance: 14.2
click at [946, 34] on link at bounding box center [954, 26] width 24 height 24
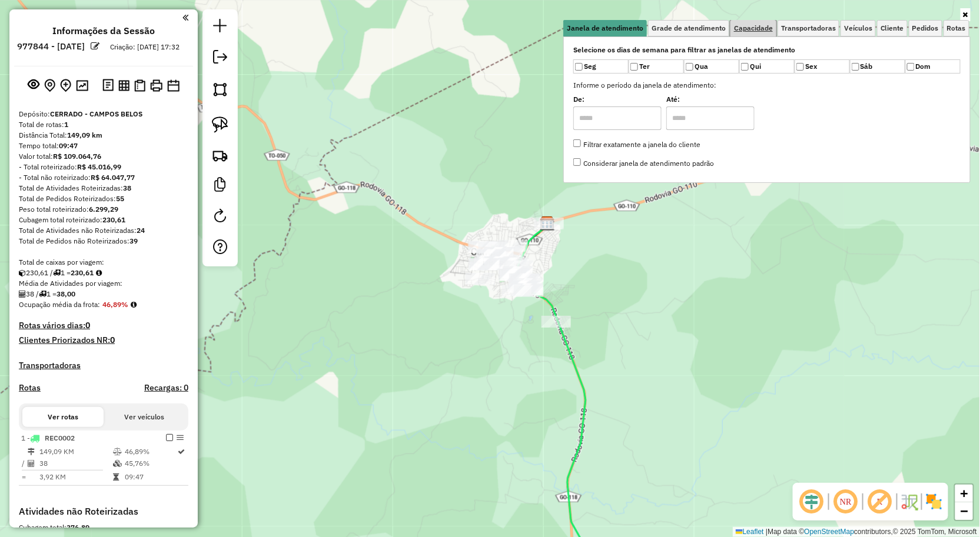
click at [762, 25] on span "Capacidade" at bounding box center [753, 28] width 39 height 7
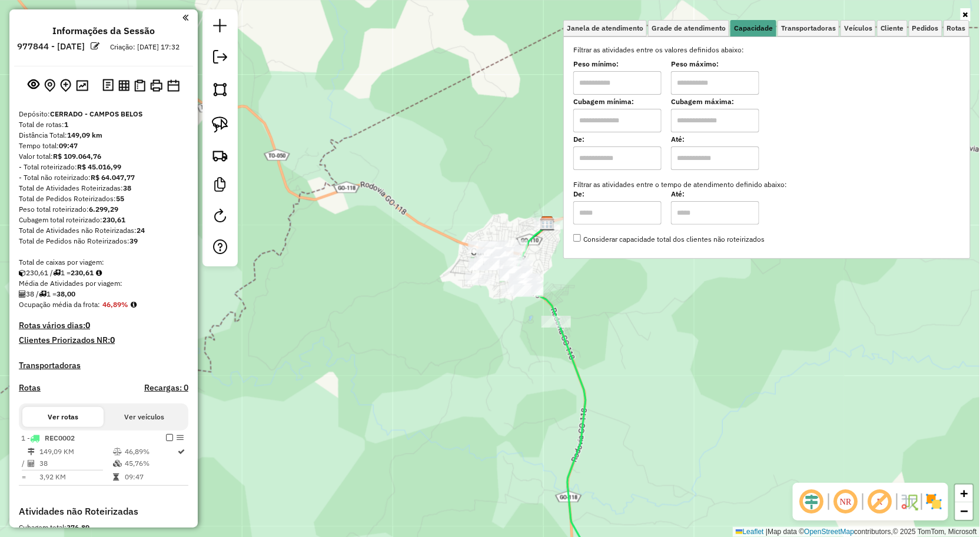
click at [618, 86] on input "text" at bounding box center [617, 83] width 88 height 24
type input "****"
click at [438, 221] on div "Limpar filtros Janela de atendimento Grade de atendimento Capacidade Transporta…" at bounding box center [490, 268] width 980 height 537
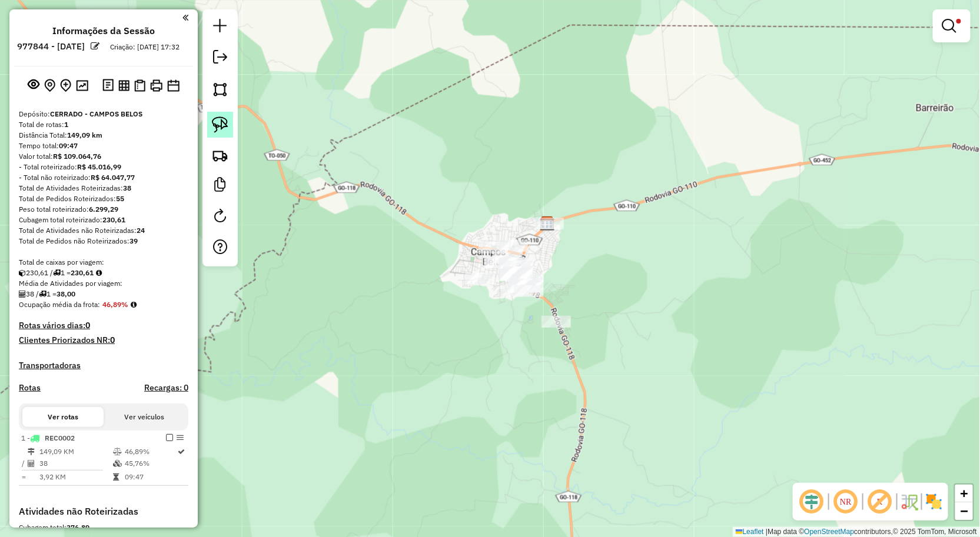
drag, startPoint x: 211, startPoint y: 127, endPoint x: 368, endPoint y: 150, distance: 158.8
click at [212, 127] on img at bounding box center [220, 125] width 16 height 16
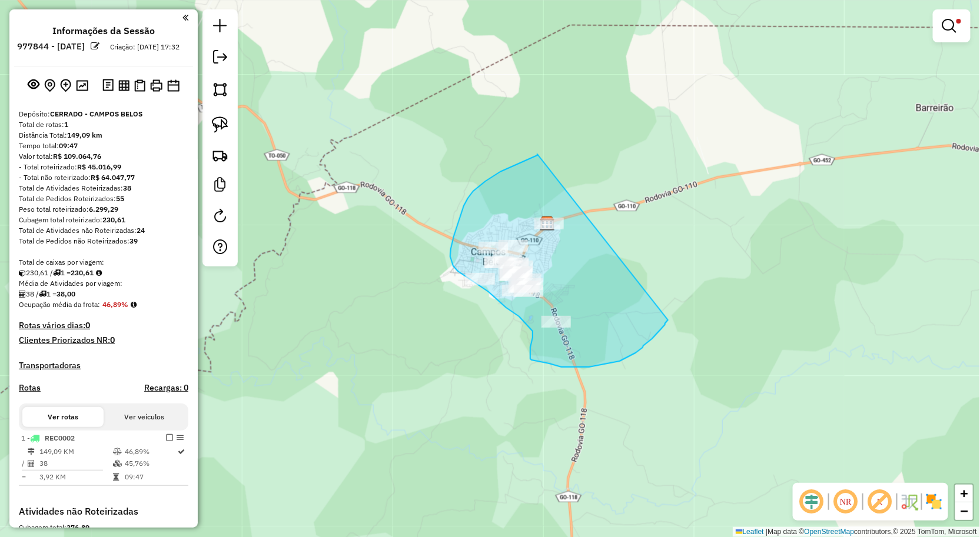
drag, startPoint x: 500, startPoint y: 172, endPoint x: 668, endPoint y: 320, distance: 223.9
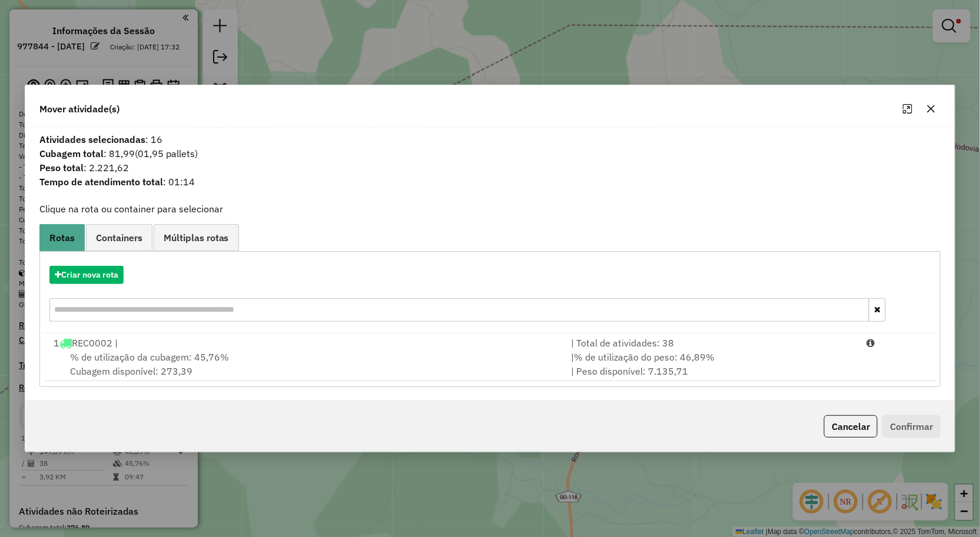
click at [931, 106] on icon "button" at bounding box center [930, 108] width 9 height 9
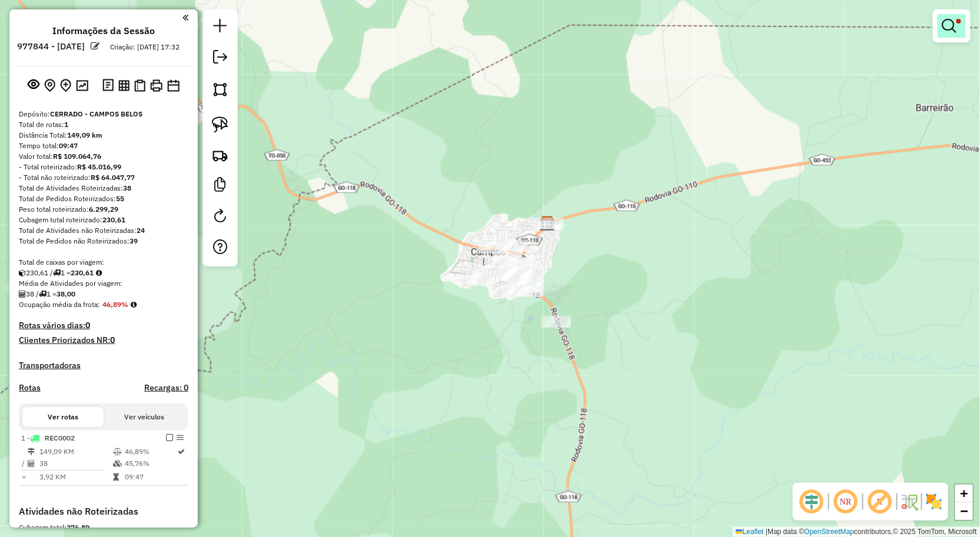
click at [952, 36] on link at bounding box center [951, 26] width 28 height 24
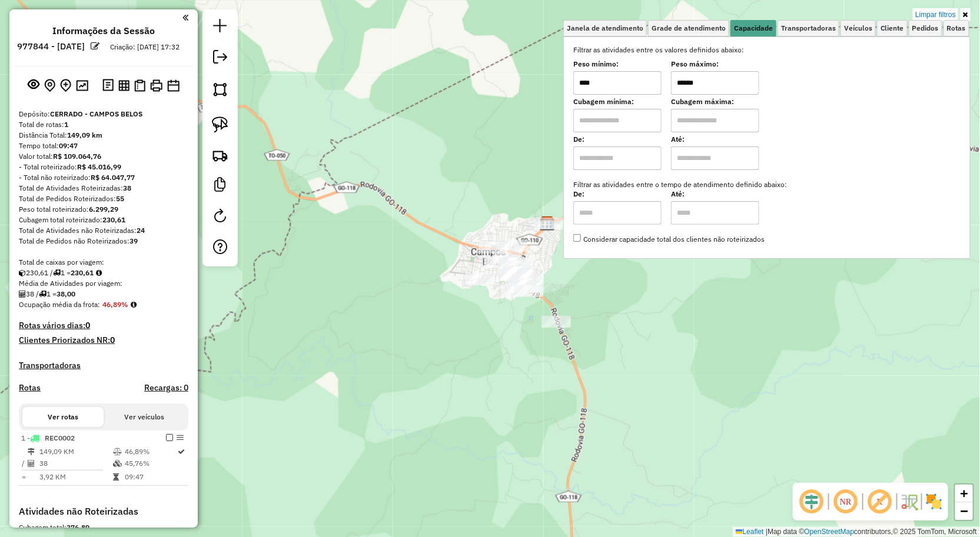
click at [728, 74] on input "******" at bounding box center [715, 83] width 88 height 24
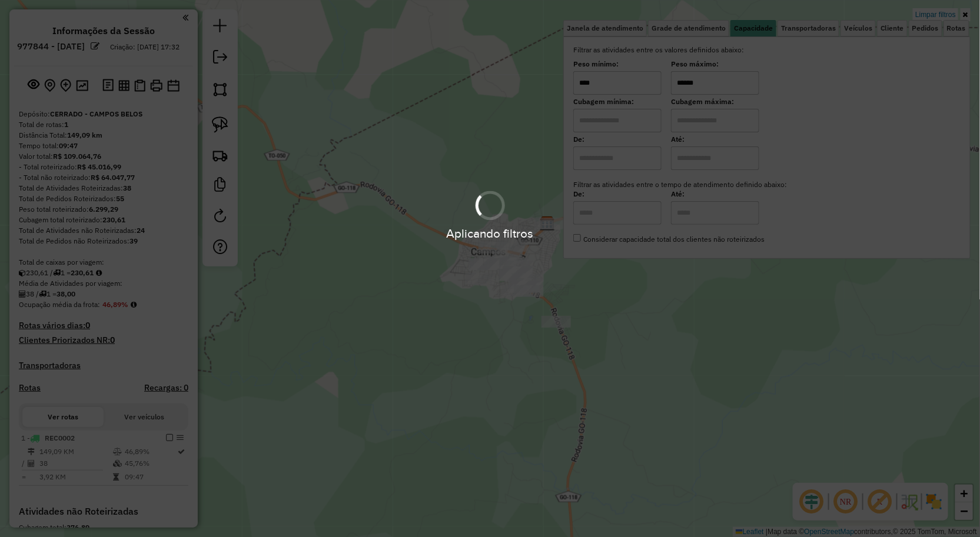
type input "******"
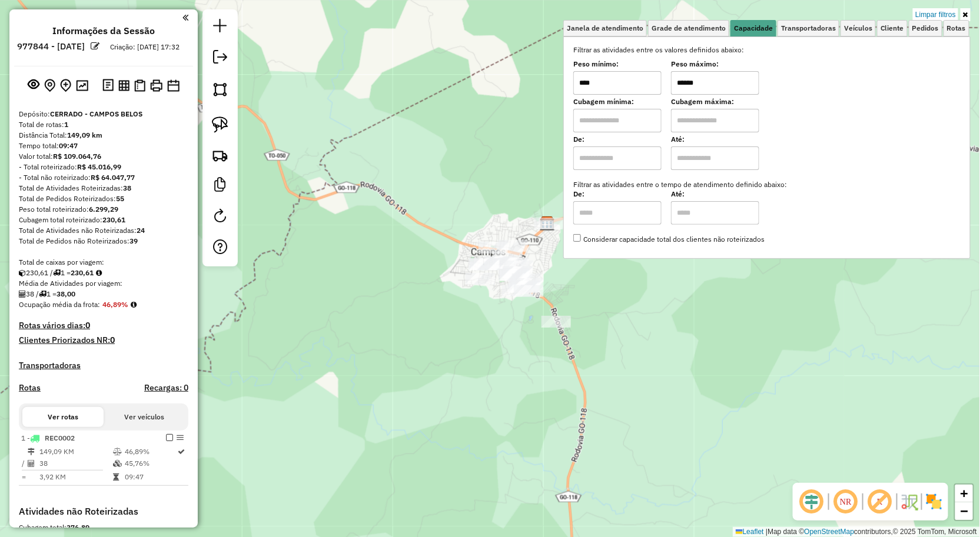
click at [542, 387] on div "Limpar filtros Janela de atendimento Grade de atendimento Capacidade Transporta…" at bounding box center [490, 268] width 980 height 537
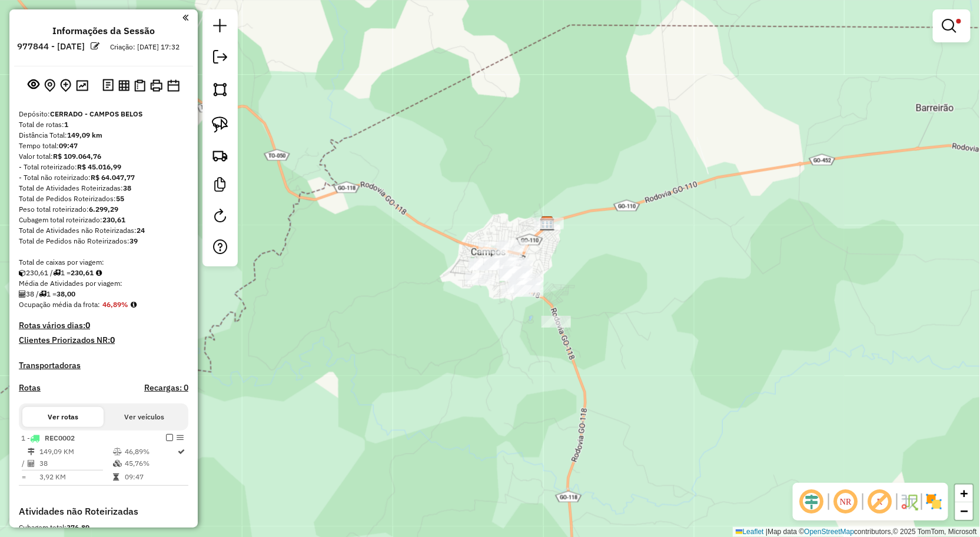
drag, startPoint x: 221, startPoint y: 121, endPoint x: 412, endPoint y: 121, distance: 191.3
click at [221, 119] on img at bounding box center [220, 125] width 16 height 16
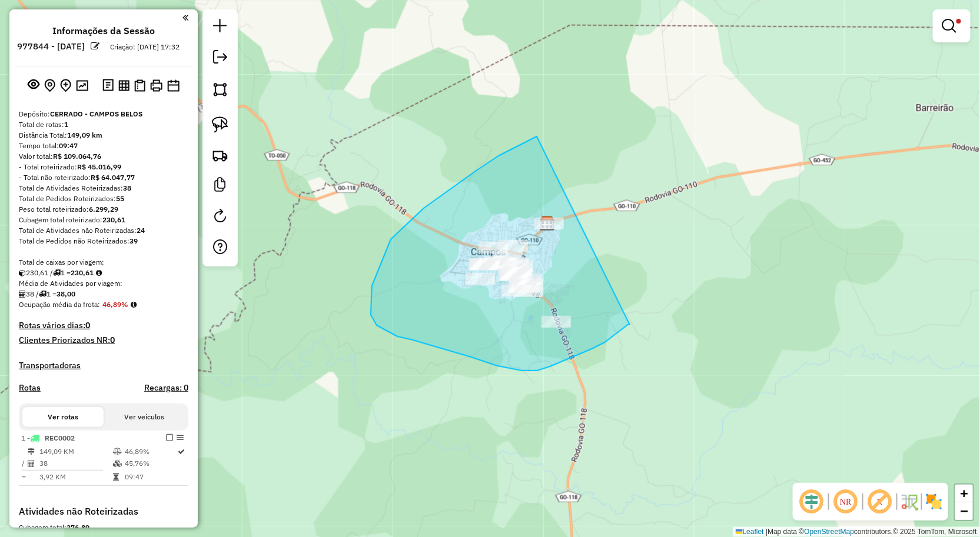
drag, startPoint x: 537, startPoint y: 137, endPoint x: 630, endPoint y: 325, distance: 210.0
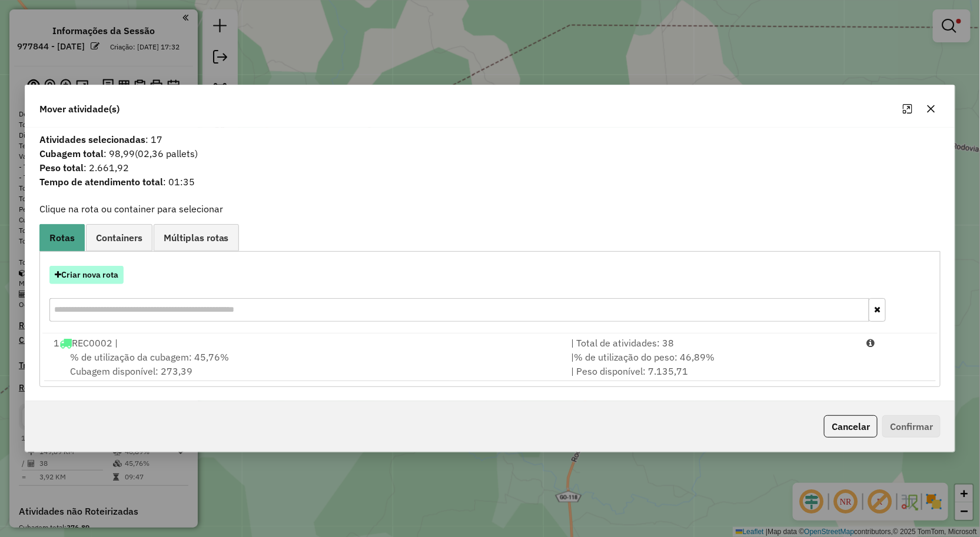
click at [88, 275] on button "Criar nova rota" at bounding box center [86, 275] width 74 height 18
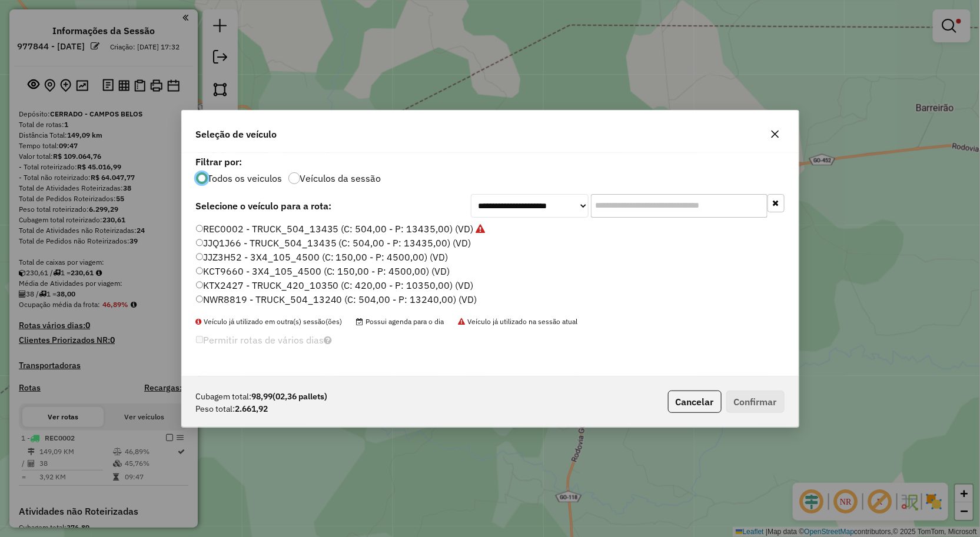
click at [241, 254] on label "JJZ3H52 - 3X4_105_4500 (C: 150,00 - P: 4500,00) (VD)" at bounding box center [322, 257] width 252 height 14
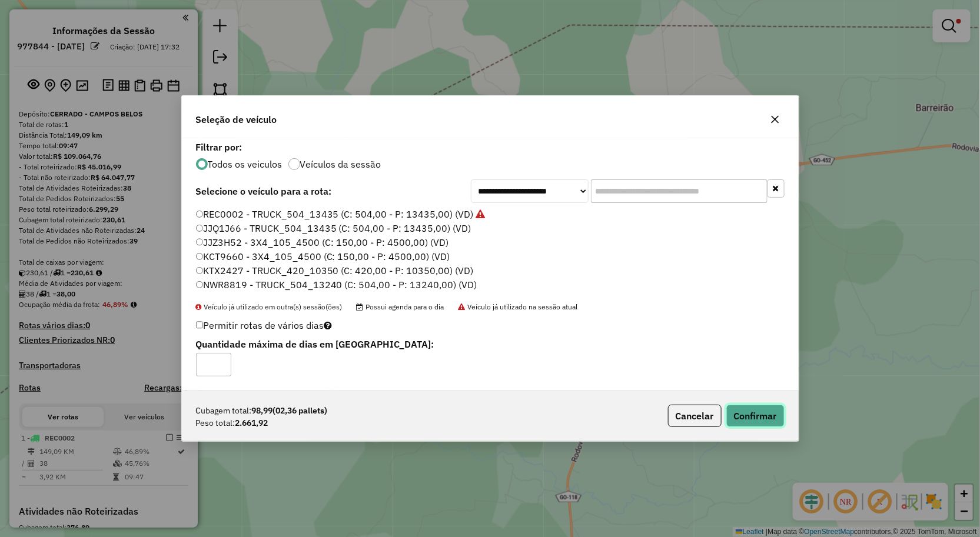
click at [762, 408] on button "Confirmar" at bounding box center [755, 416] width 58 height 22
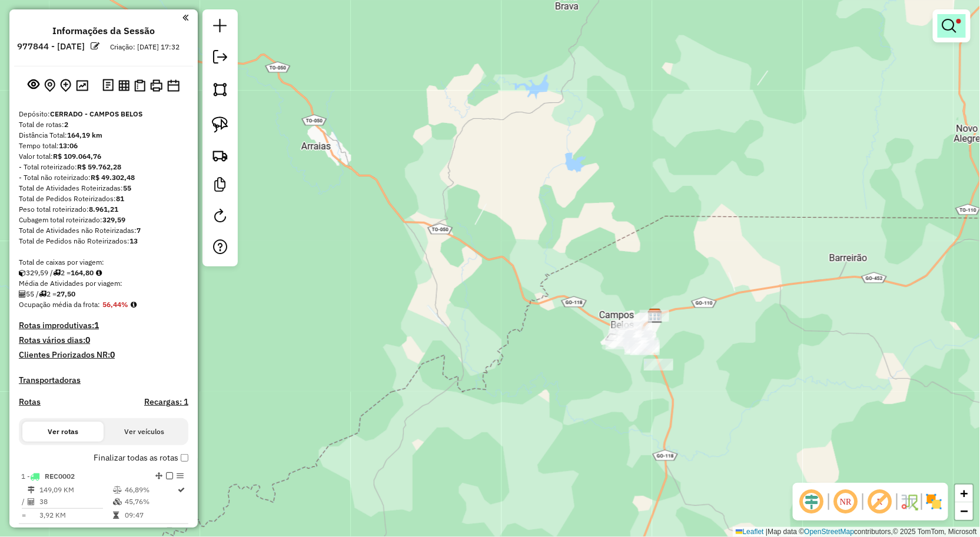
click at [937, 31] on link at bounding box center [951, 26] width 28 height 24
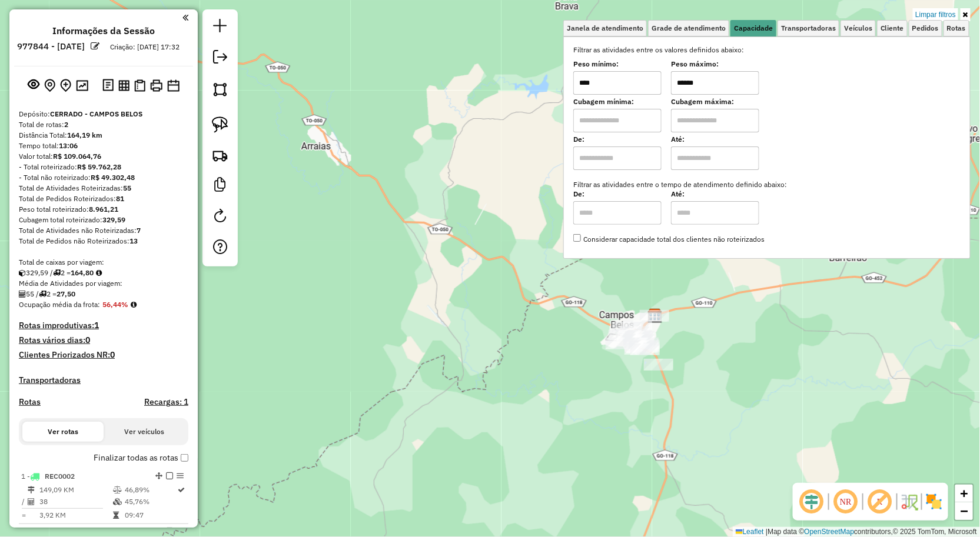
click at [637, 84] on input "****" at bounding box center [617, 83] width 88 height 24
type input "******"
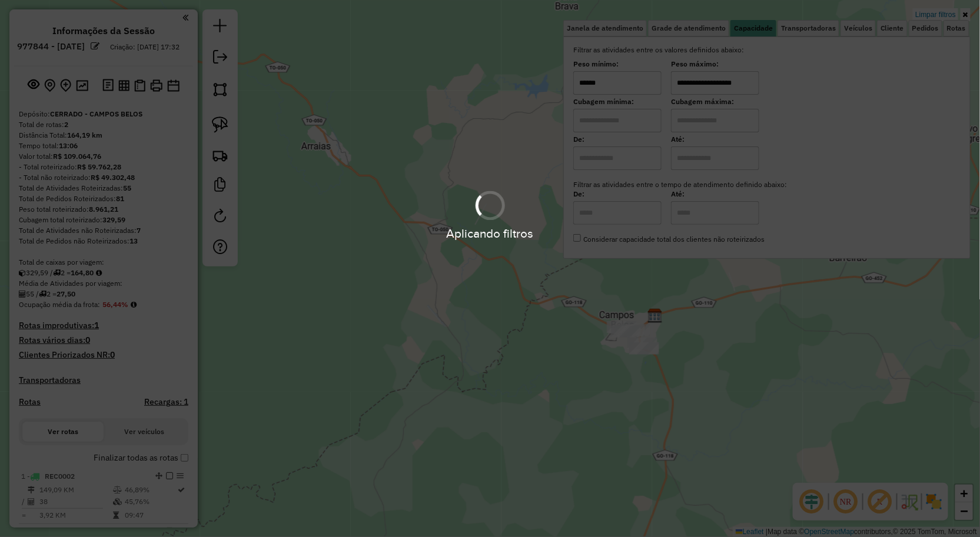
type input "**********"
click at [597, 357] on div "**********" at bounding box center [490, 268] width 980 height 537
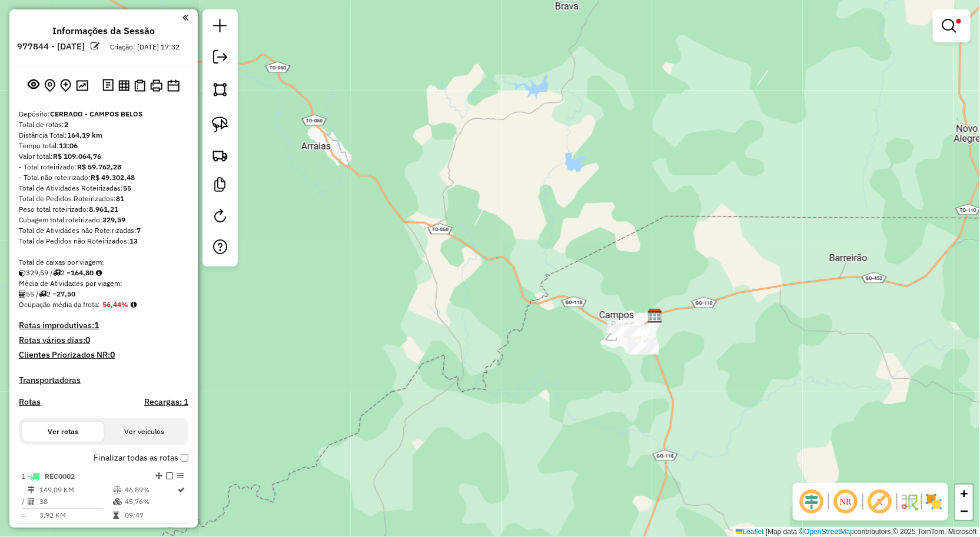
scroll to position [0, 0]
drag, startPoint x: 210, startPoint y: 127, endPoint x: 245, endPoint y: 132, distance: 35.7
click at [212, 127] on link at bounding box center [220, 125] width 26 height 26
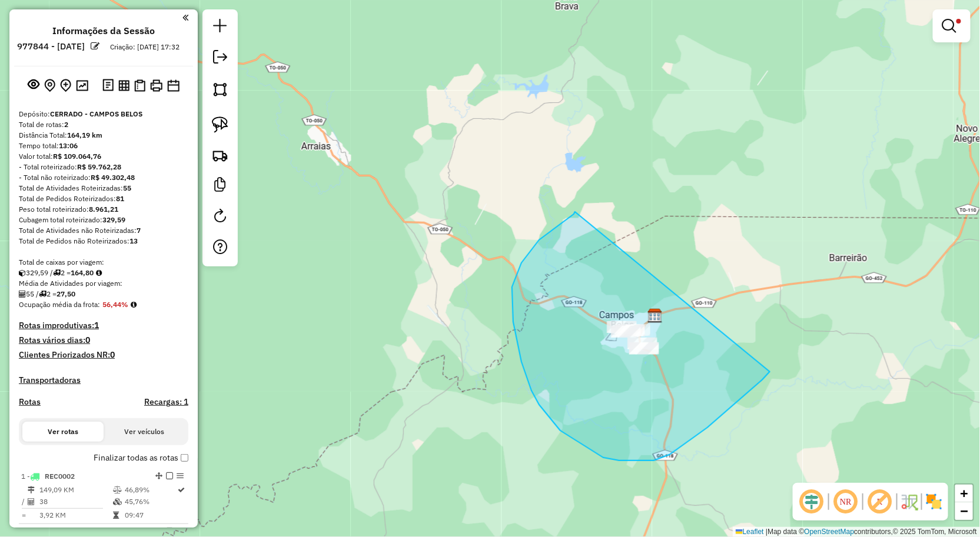
drag, startPoint x: 539, startPoint y: 240, endPoint x: 783, endPoint y: 355, distance: 269.8
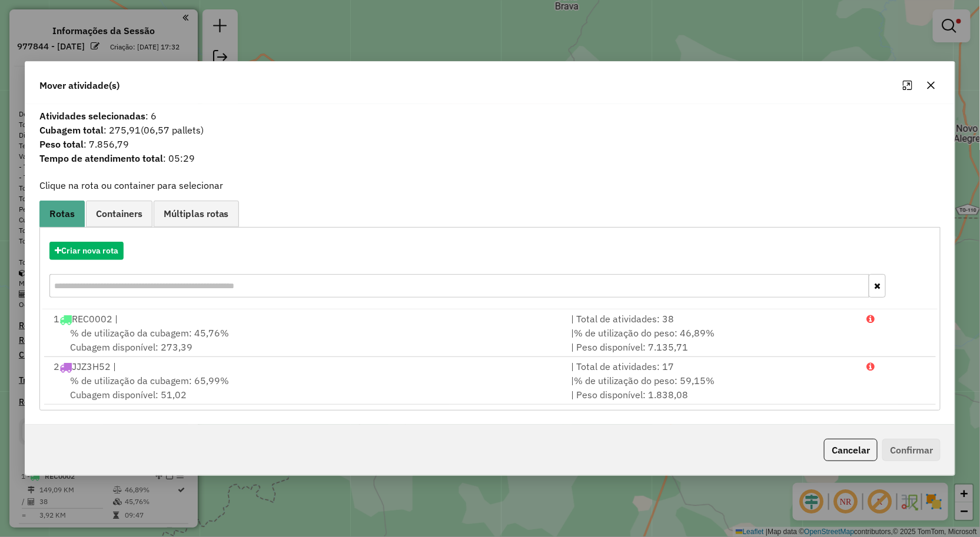
click at [933, 89] on icon "button" at bounding box center [930, 85] width 9 height 9
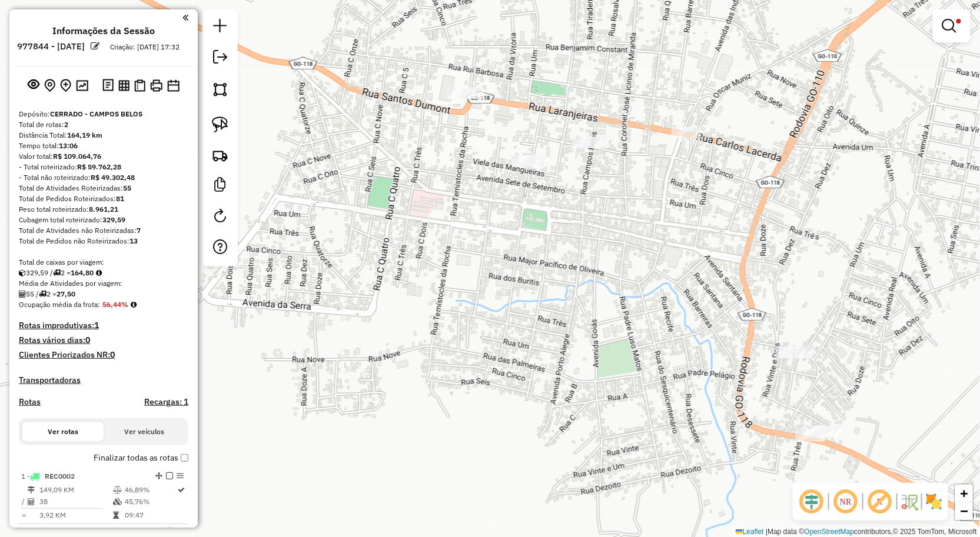
drag, startPoint x: 610, startPoint y: 353, endPoint x: 614, endPoint y: 363, distance: 11.1
click at [620, 360] on div "**********" at bounding box center [490, 268] width 980 height 537
drag, startPoint x: 226, startPoint y: 128, endPoint x: 337, endPoint y: 131, distance: 110.7
click at [226, 128] on img at bounding box center [220, 125] width 16 height 16
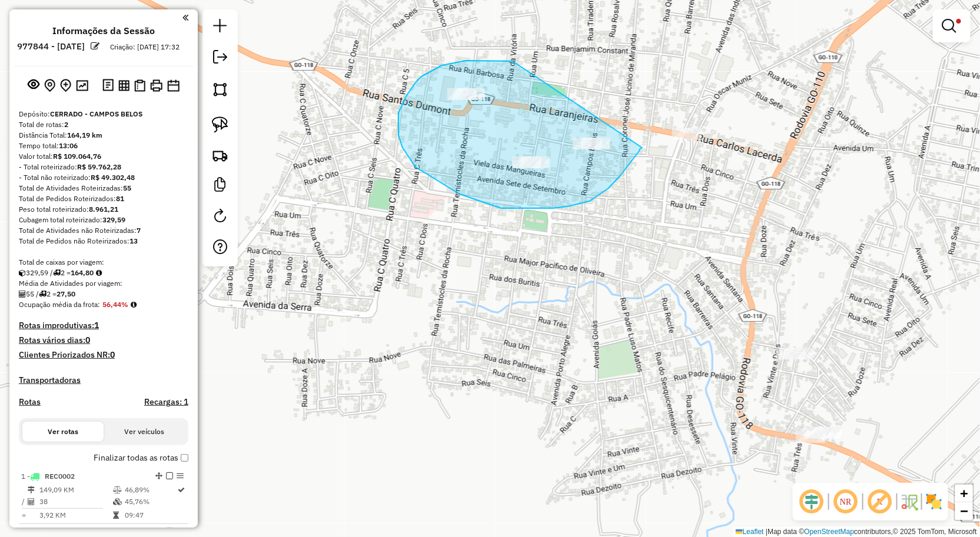
drag, startPoint x: 513, startPoint y: 61, endPoint x: 642, endPoint y: 148, distance: 155.7
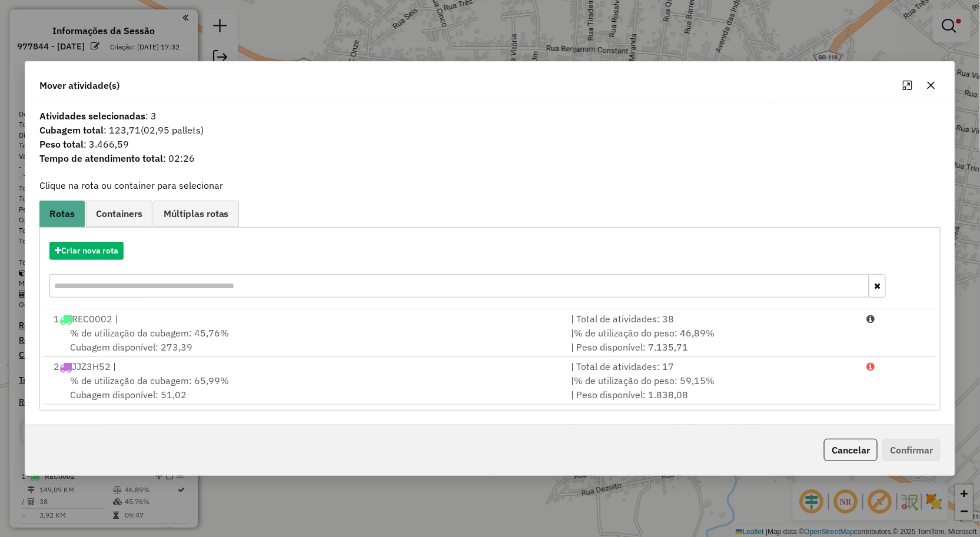
click at [927, 81] on icon "button" at bounding box center [930, 85] width 9 height 9
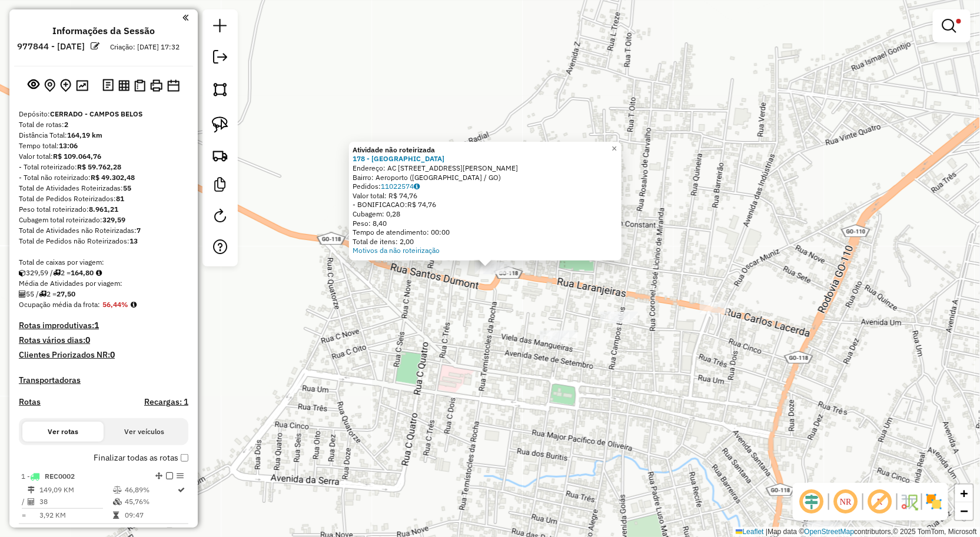
click at [562, 387] on div "**********" at bounding box center [490, 268] width 980 height 537
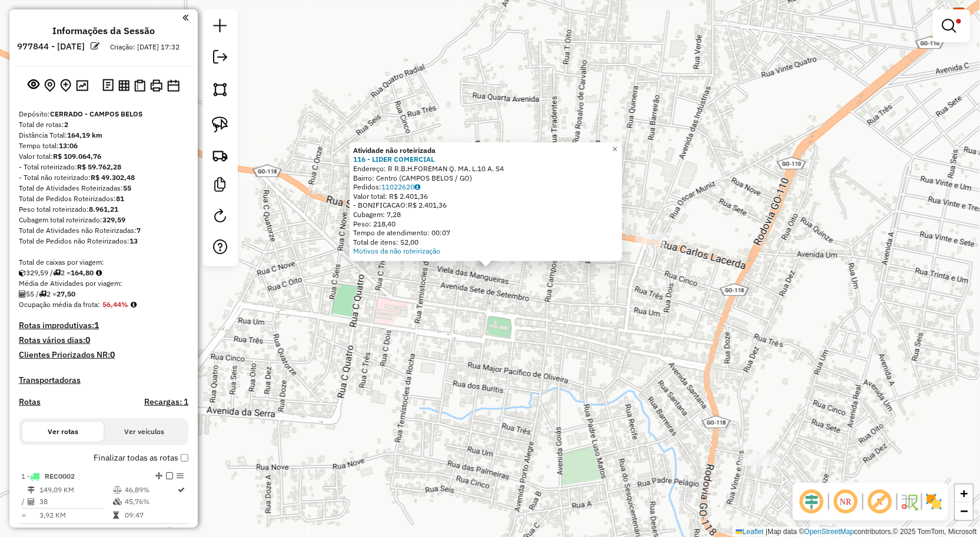
click at [571, 325] on div "Atividade não roteirizada 116 - LIDER COMERCIAL Endereço: R R.B.H.FOREMAN Q. MA…" at bounding box center [490, 268] width 980 height 537
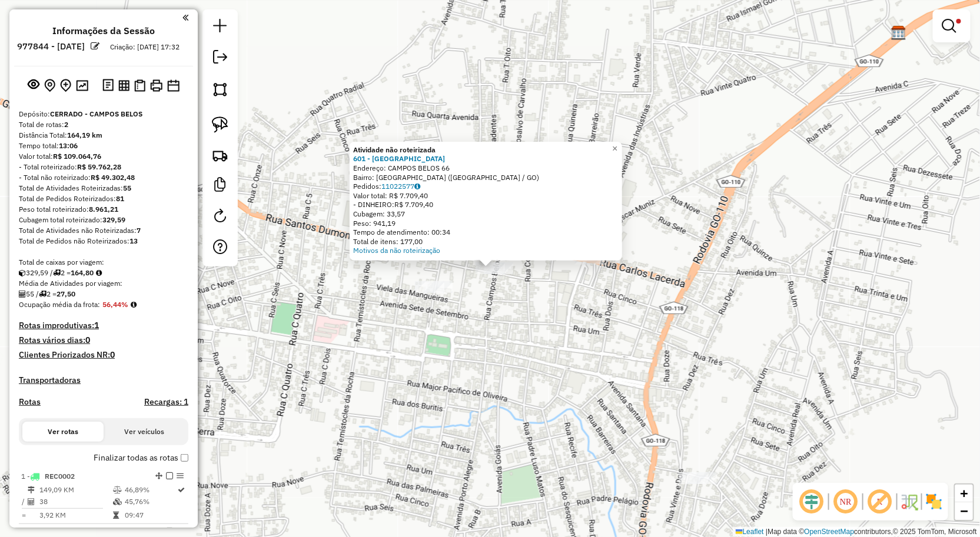
click at [551, 340] on div "**********" at bounding box center [490, 268] width 980 height 537
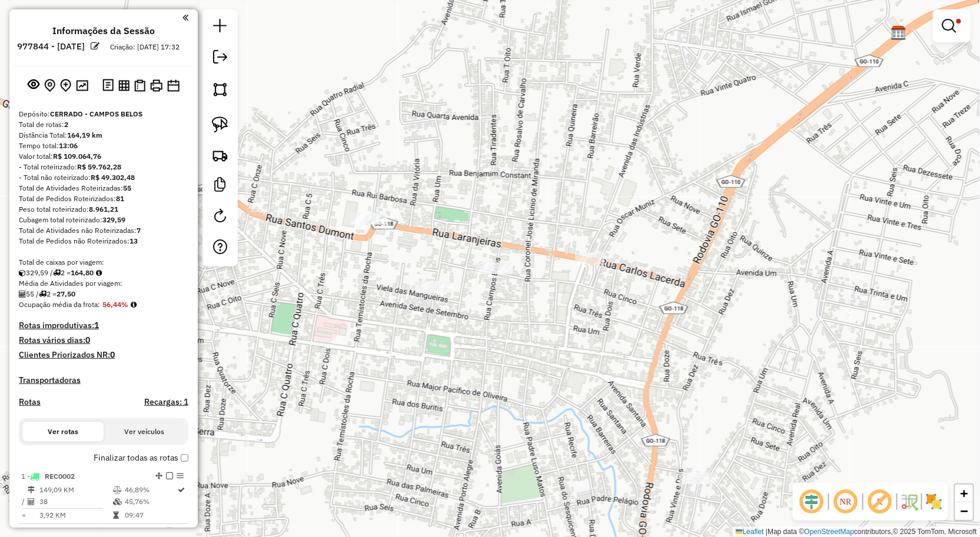
click at [587, 268] on div "**********" at bounding box center [490, 268] width 980 height 537
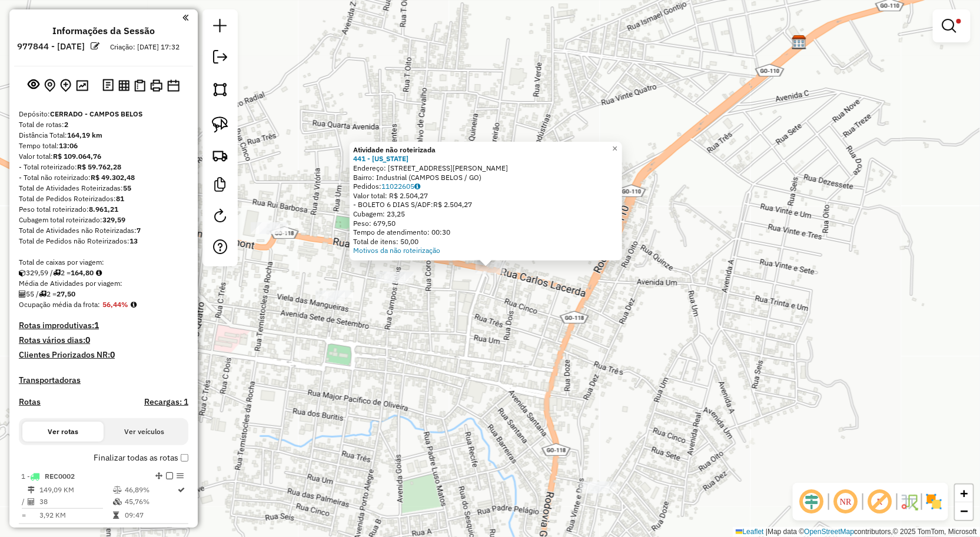
click at [557, 361] on div "Atividade não roteirizada 441 - MONTANA Endereço: AV.JOEDIR ASSUNCAO COSTA 10 B…" at bounding box center [490, 268] width 980 height 537
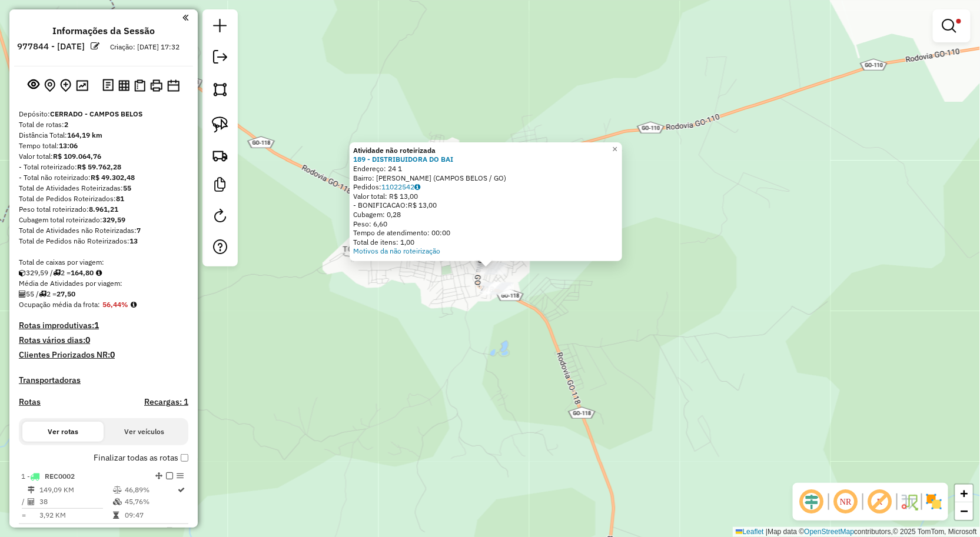
click at [557, 433] on div "**********" at bounding box center [490, 268] width 980 height 537
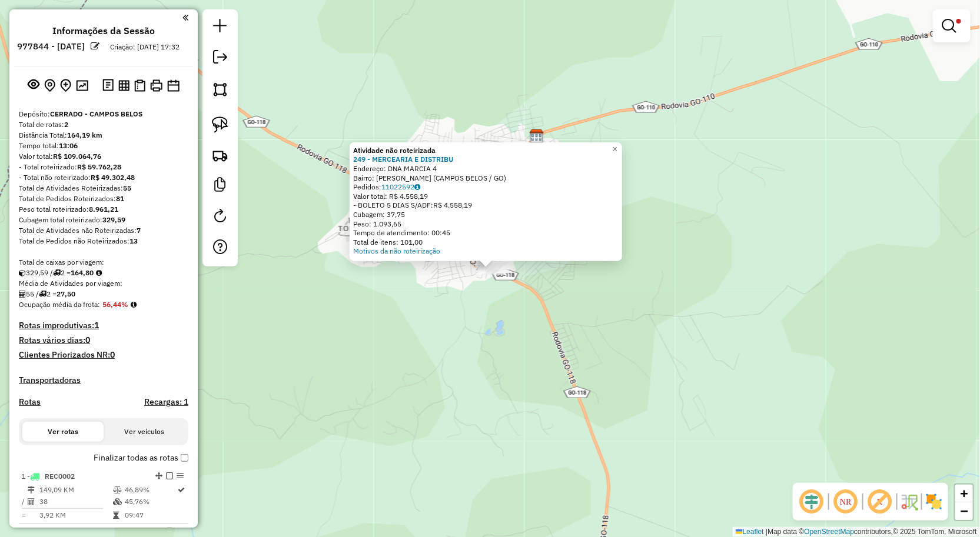
click at [425, 280] on div "**********" at bounding box center [490, 268] width 980 height 537
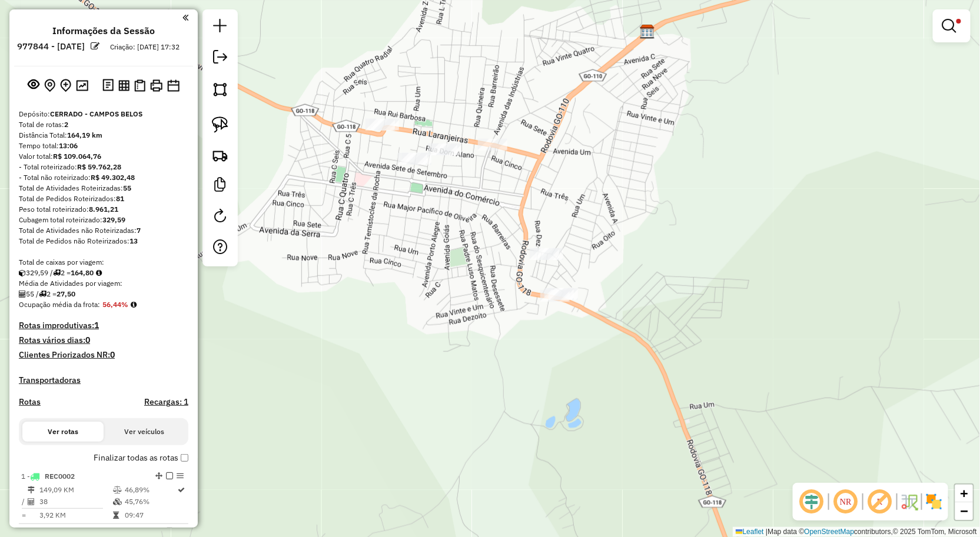
drag, startPoint x: 424, startPoint y: 268, endPoint x: 412, endPoint y: 319, distance: 52.5
click at [416, 331] on div "**********" at bounding box center [490, 268] width 980 height 537
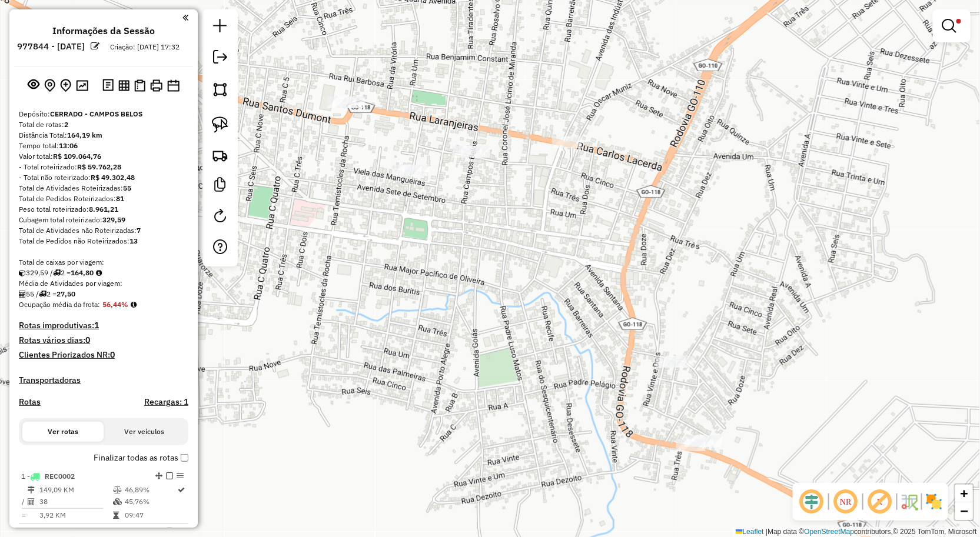
click at [351, 108] on div at bounding box center [341, 103] width 29 height 12
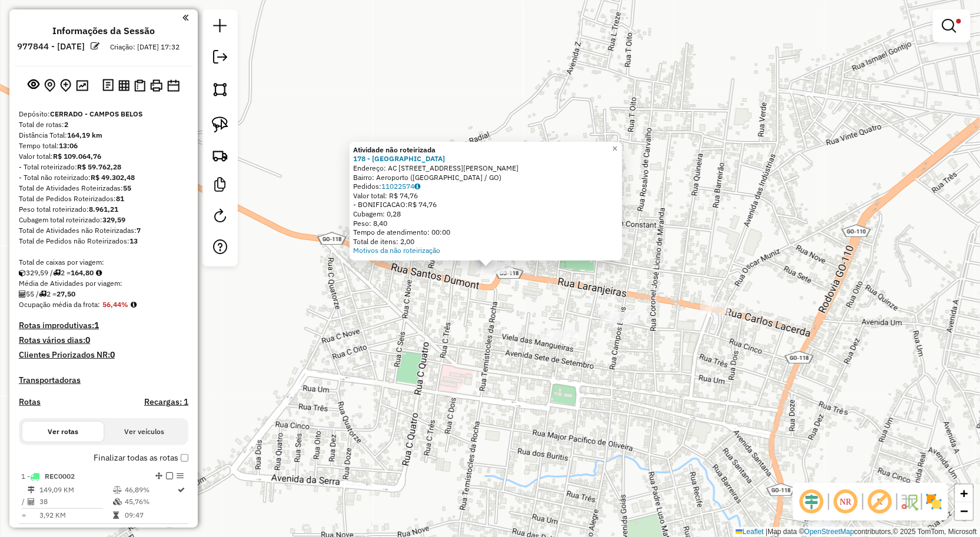
click at [403, 360] on div "**********" at bounding box center [490, 268] width 980 height 537
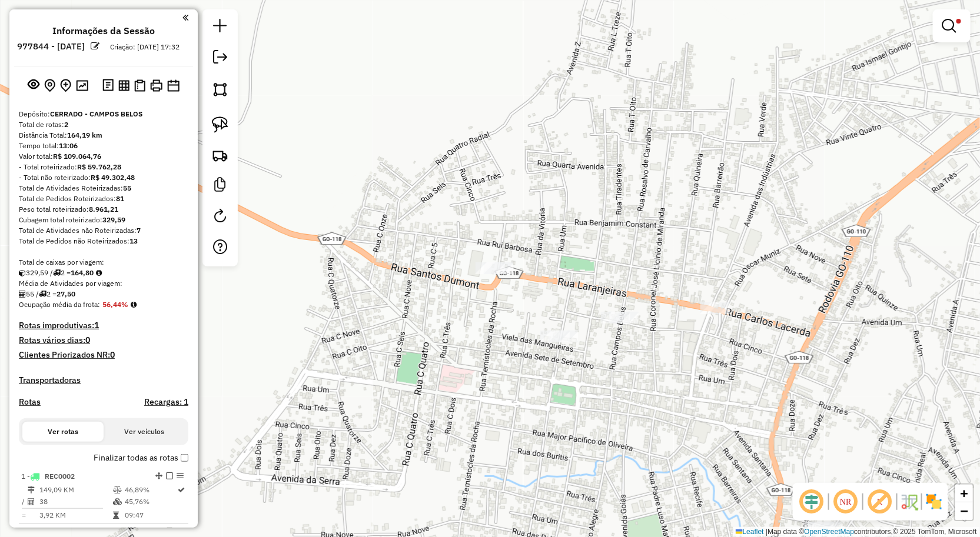
drag, startPoint x: 221, startPoint y: 126, endPoint x: 385, endPoint y: 215, distance: 187.0
click at [221, 126] on img at bounding box center [220, 125] width 16 height 16
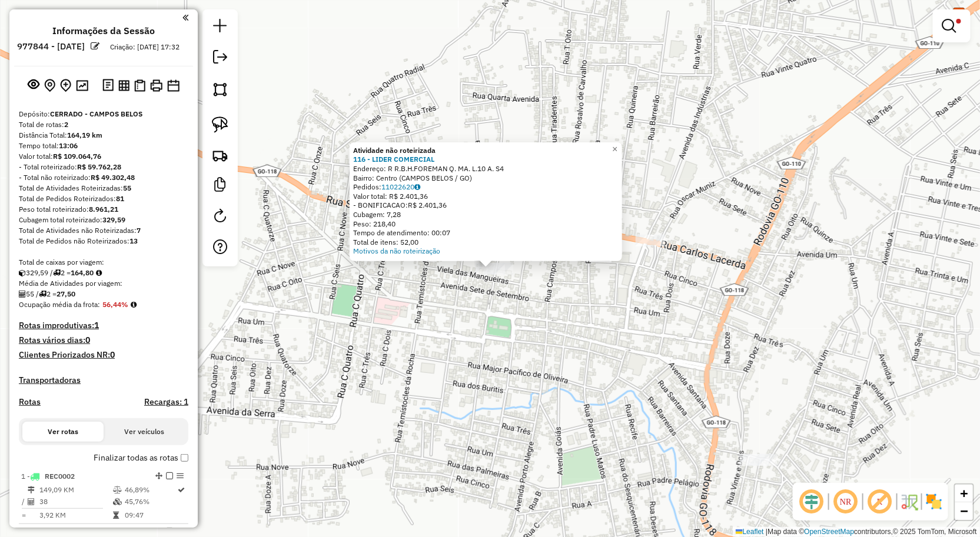
click at [534, 317] on div "Atividade não roteirizada 116 - LIDER COMERCIAL Endereço: R R.B.H.FOREMAN Q. MA…" at bounding box center [490, 268] width 980 height 537
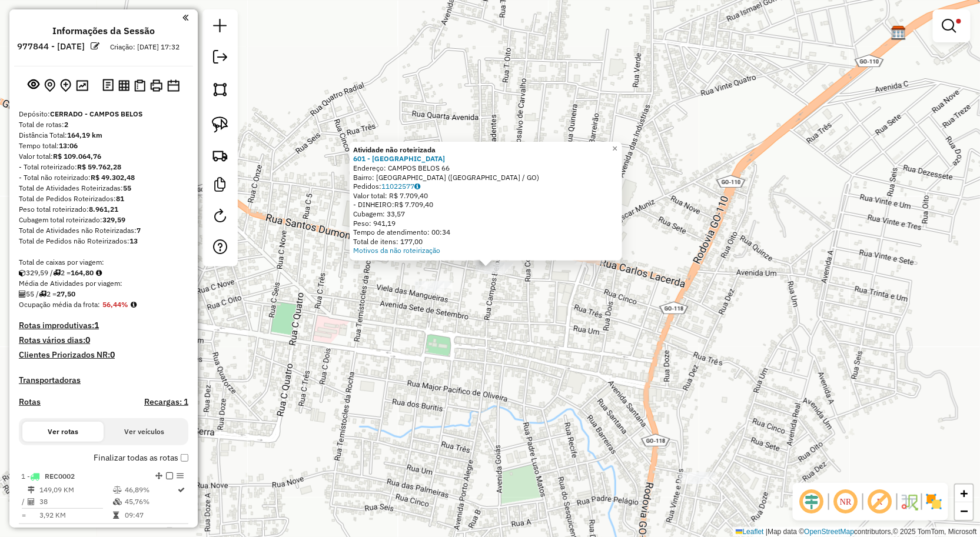
click at [524, 332] on div "**********" at bounding box center [490, 268] width 980 height 537
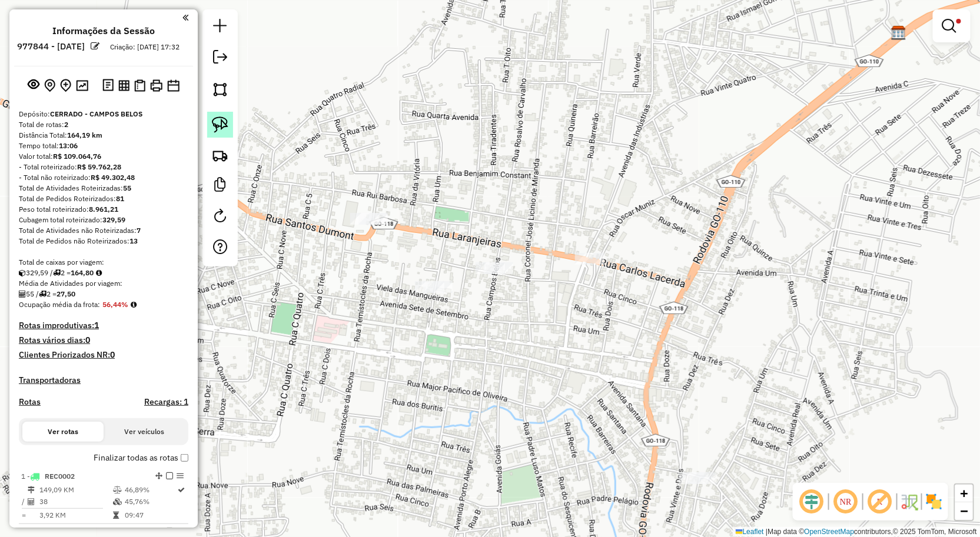
click at [220, 128] on img at bounding box center [220, 125] width 16 height 16
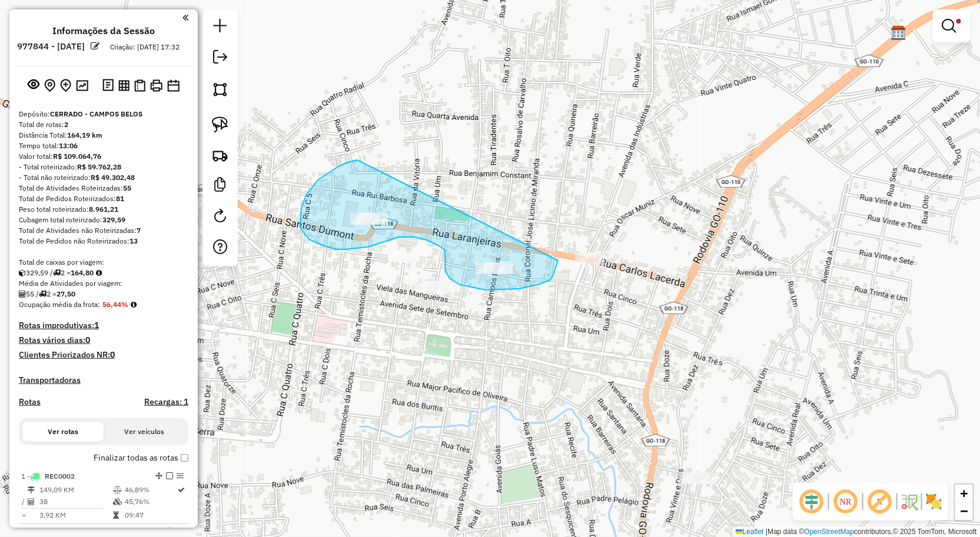
drag, startPoint x: 306, startPoint y: 195, endPoint x: 533, endPoint y: 280, distance: 241.7
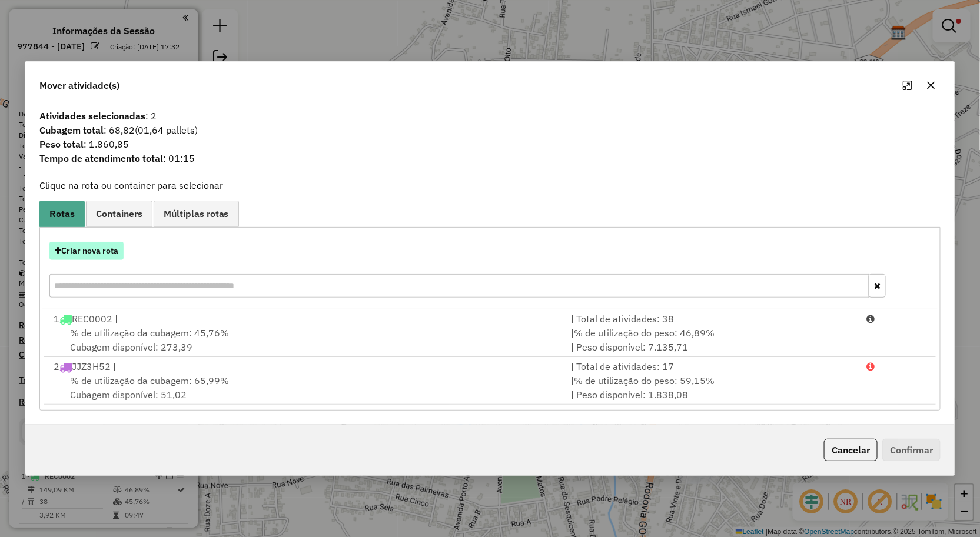
click at [108, 248] on button "Criar nova rota" at bounding box center [86, 251] width 74 height 18
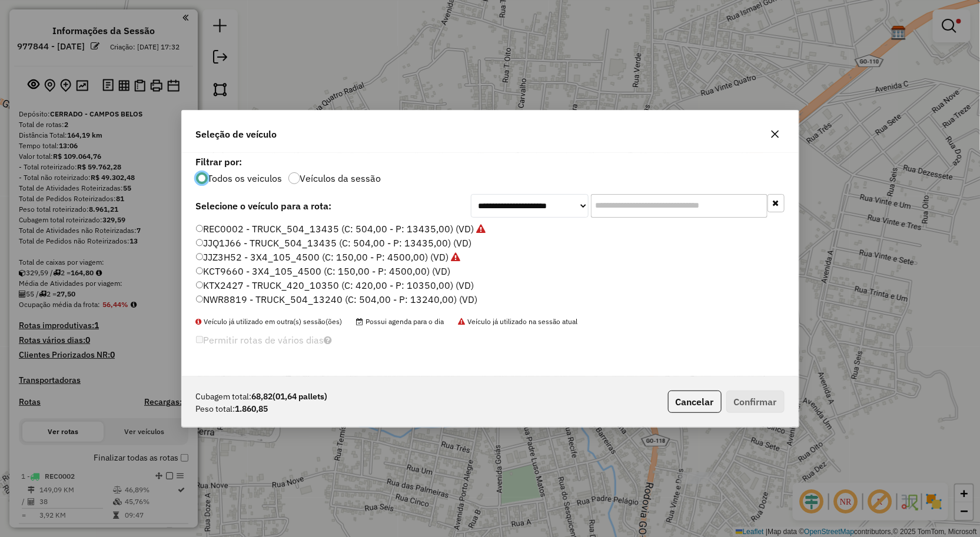
scroll to position [6, 3]
click at [222, 270] on label "KCT9660 - 3X4_105_4500 (C: 150,00 - P: 4500,00) (VD)" at bounding box center [323, 271] width 255 height 14
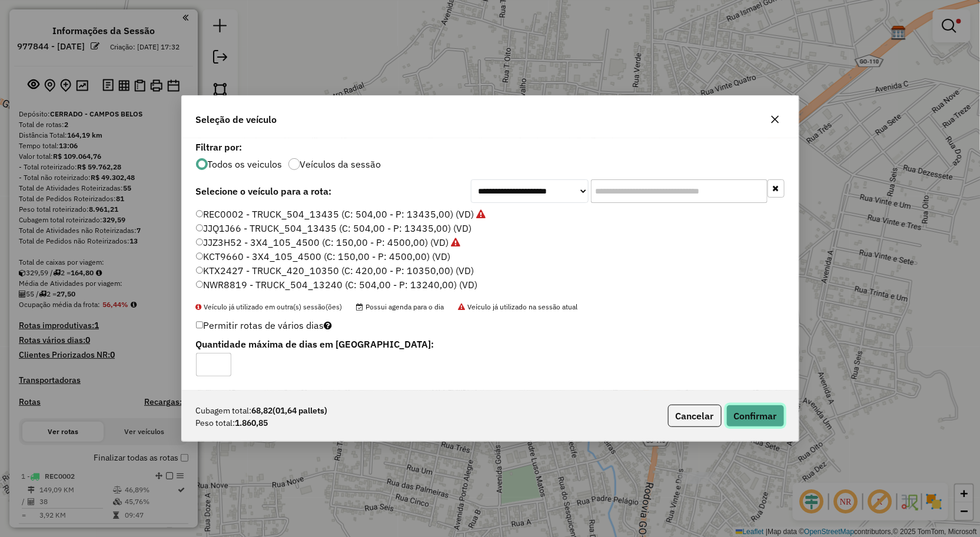
click at [731, 410] on button "Confirmar" at bounding box center [755, 416] width 58 height 22
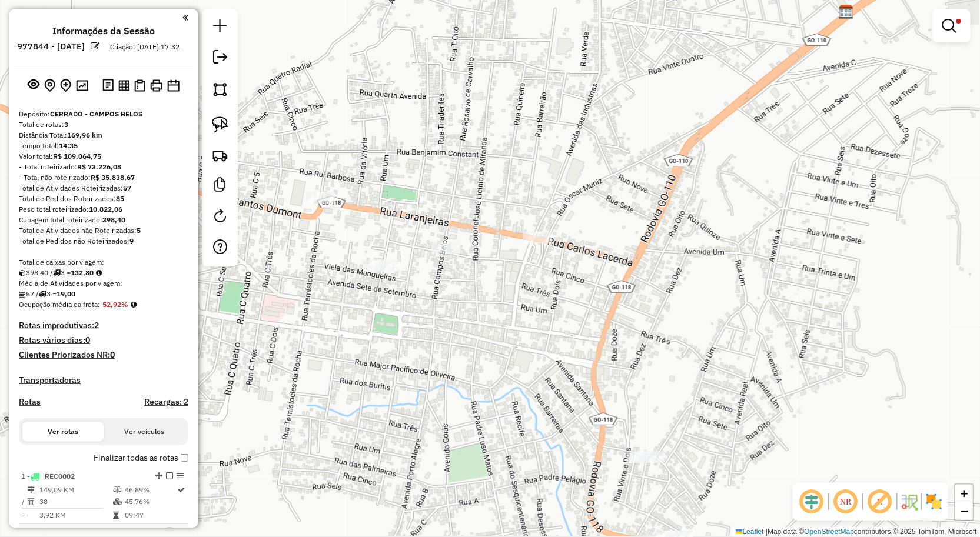
drag, startPoint x: 479, startPoint y: 369, endPoint x: 351, endPoint y: 310, distance: 141.1
click at [351, 310] on div "**********" at bounding box center [490, 268] width 980 height 537
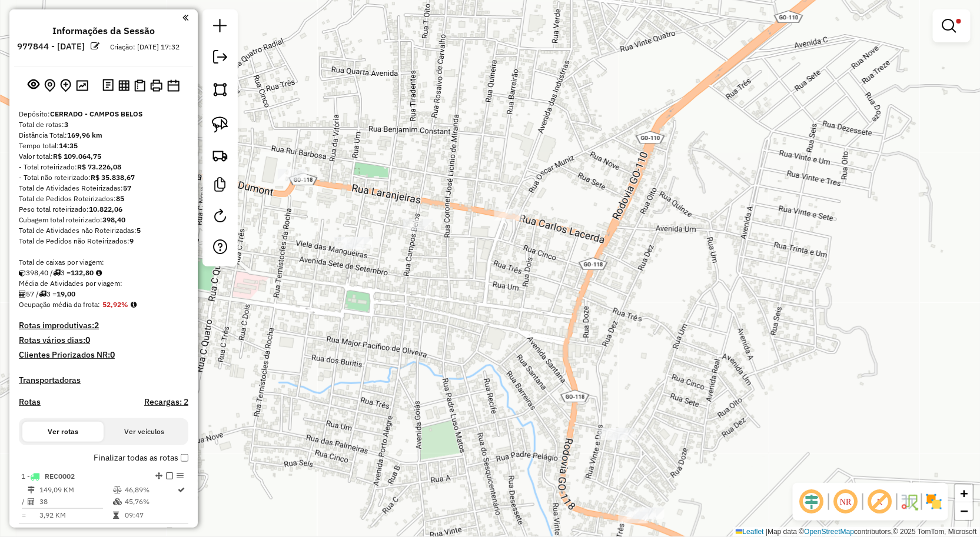
drag, startPoint x: 418, startPoint y: 328, endPoint x: 430, endPoint y: 333, distance: 13.4
click at [430, 333] on div "**********" at bounding box center [490, 268] width 980 height 537
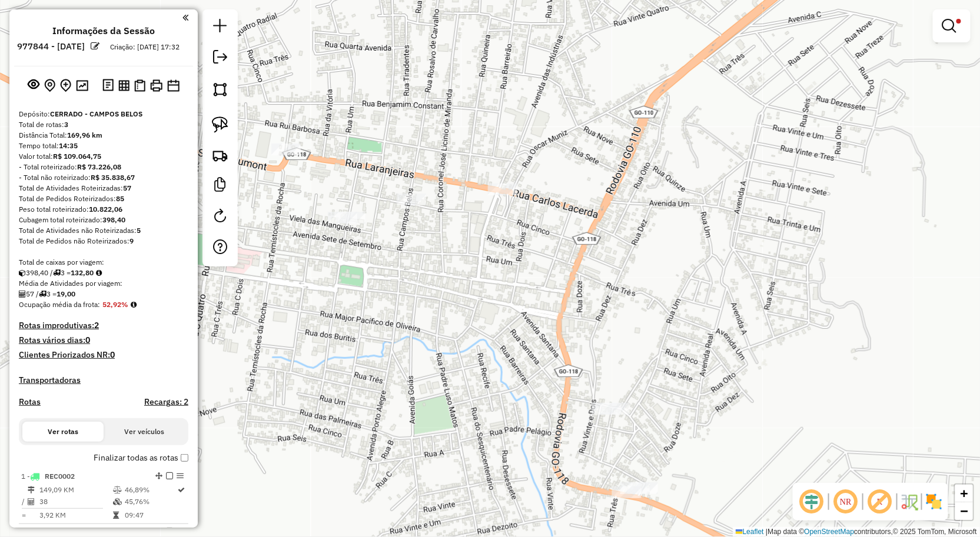
drag, startPoint x: 425, startPoint y: 315, endPoint x: 420, endPoint y: 274, distance: 41.6
click at [420, 274] on div "**********" at bounding box center [490, 268] width 980 height 537
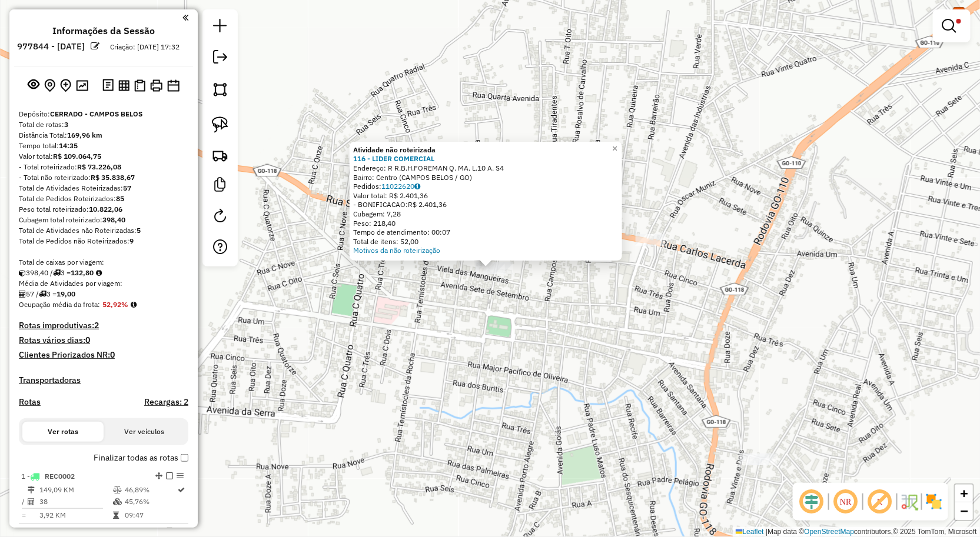
click at [447, 332] on div "Atividade não roteirizada 116 - LIDER COMERCIAL Endereço: R R.B.H.FOREMAN Q. MA…" at bounding box center [490, 268] width 980 height 537
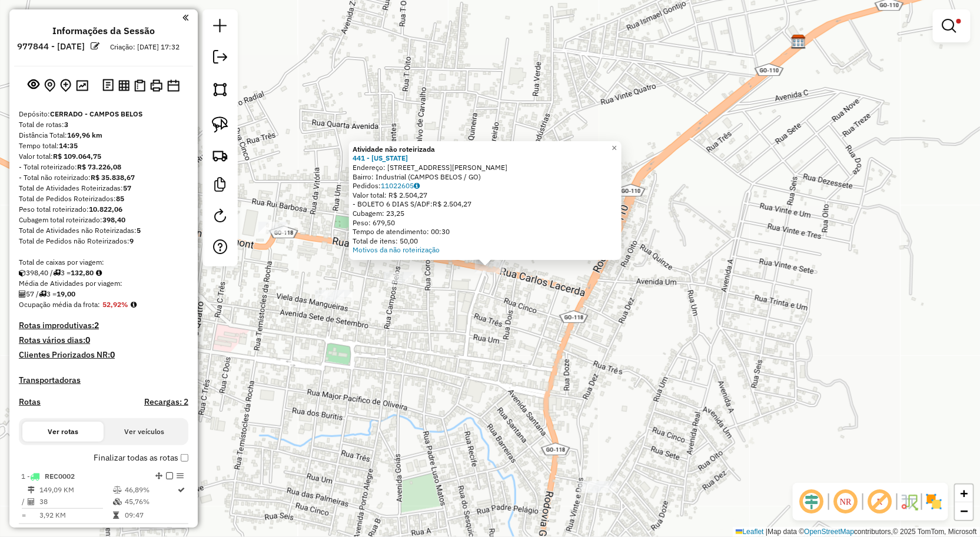
drag, startPoint x: 517, startPoint y: 472, endPoint x: 434, endPoint y: 430, distance: 92.4
click at [517, 465] on div "Atividade não roteirizada 441 - MONTANA Endereço: AV.JOEDIR ASSUNCAO COSTA 10 B…" at bounding box center [490, 268] width 980 height 537
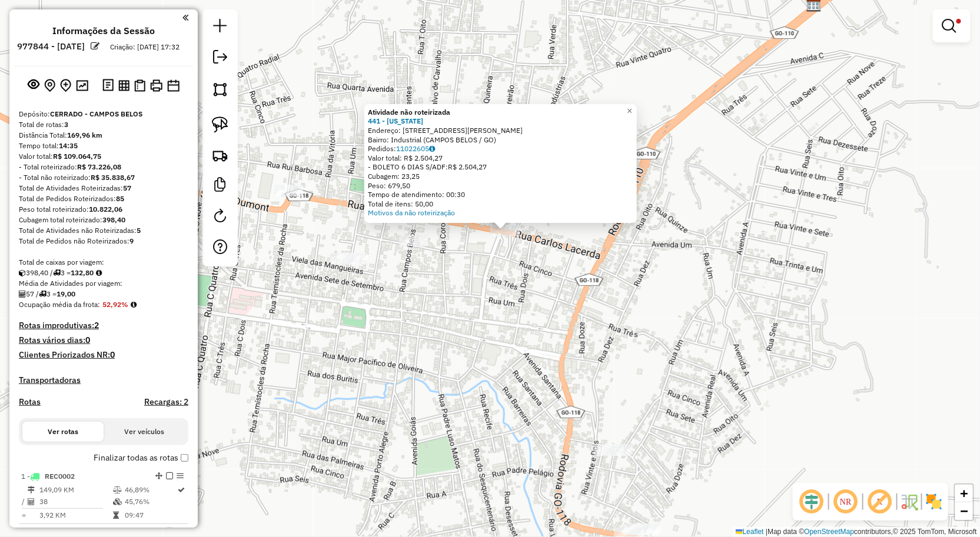
drag, startPoint x: 444, startPoint y: 395, endPoint x: 471, endPoint y: 275, distance: 123.6
click at [478, 275] on div "Atividade não roteirizada 441 - MONTANA Endereço: AV.JOEDIR ASSUNCAO COSTA 10 B…" at bounding box center [490, 268] width 980 height 537
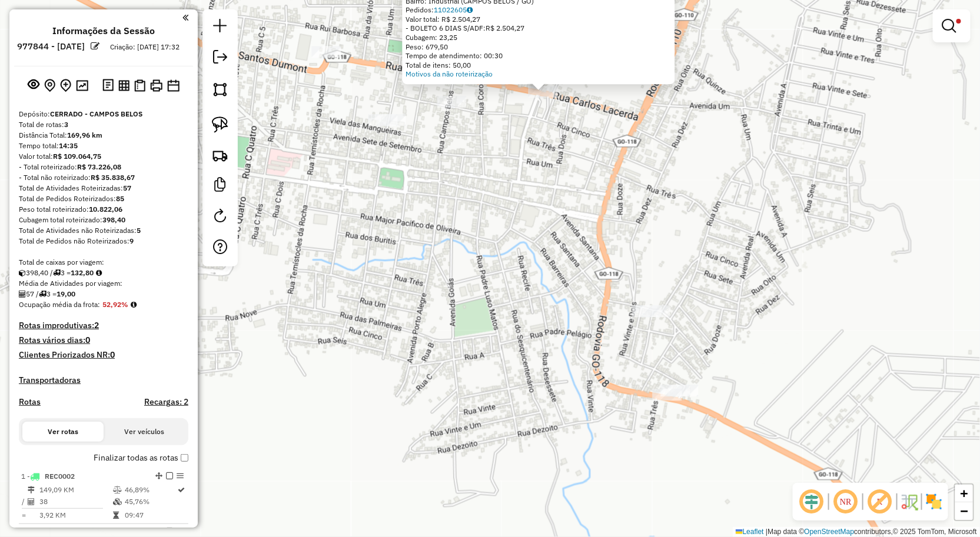
click at [451, 280] on div "Atividade não roteirizada 441 - MONTANA Endereço: AV.JOEDIR ASSUNCAO COSTA 10 B…" at bounding box center [490, 268] width 980 height 537
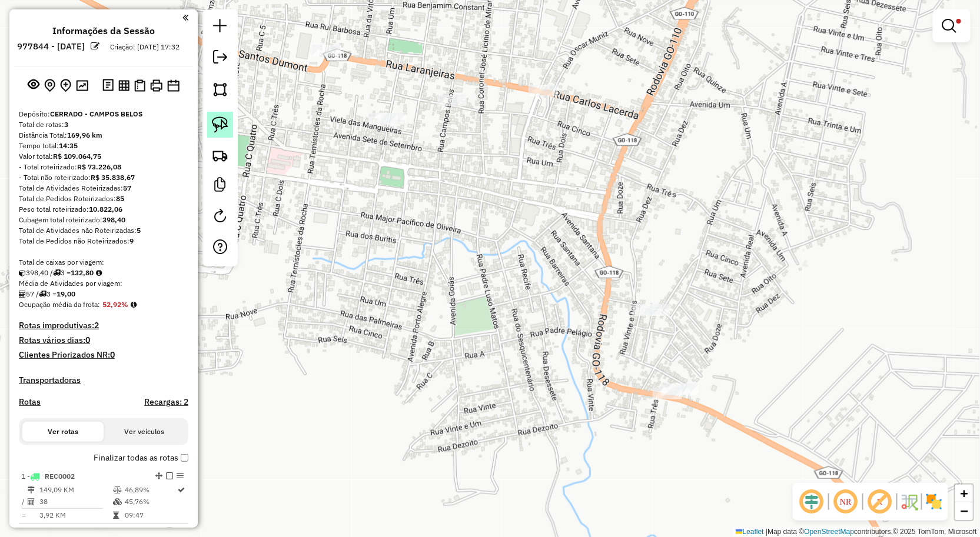
click at [215, 112] on link at bounding box center [220, 125] width 26 height 26
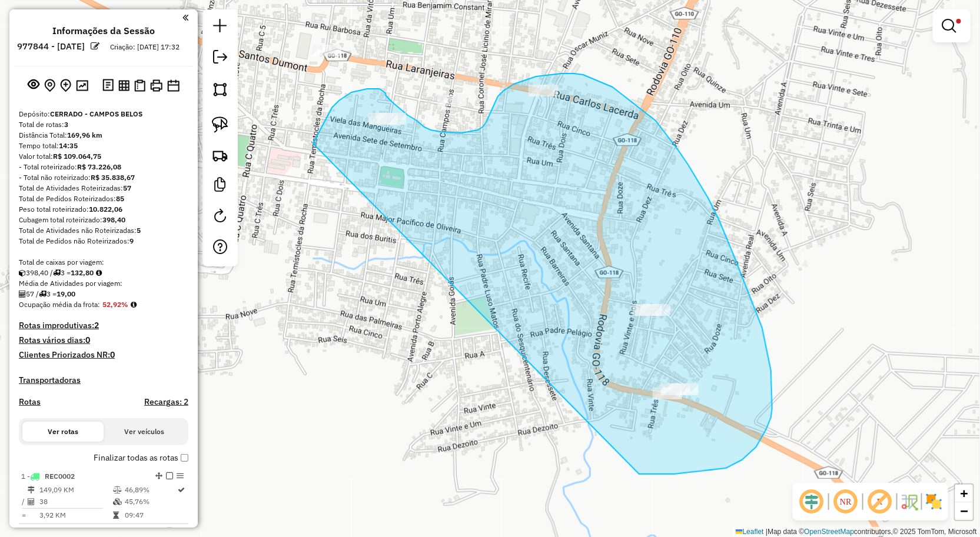
drag, startPoint x: 332, startPoint y: 108, endPoint x: 636, endPoint y: 468, distance: 471.5
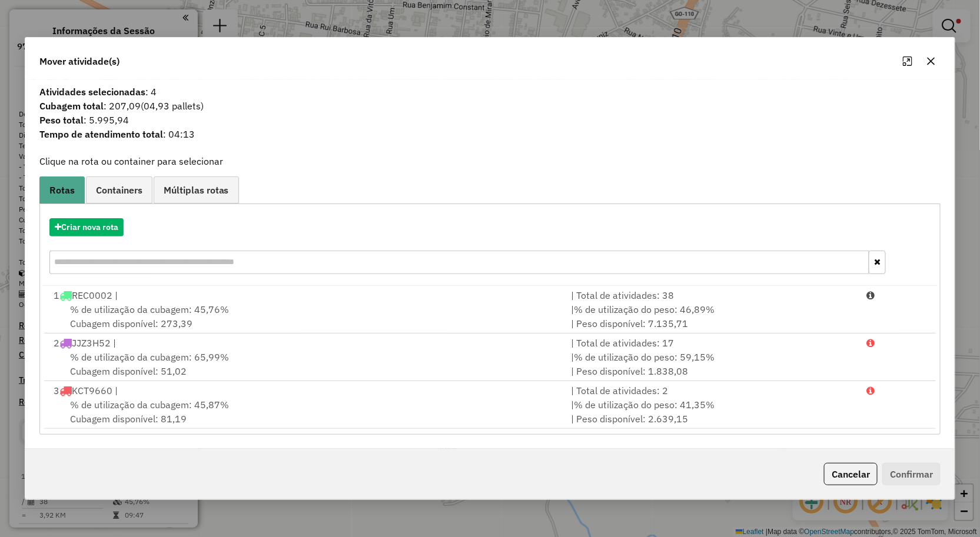
click at [930, 61] on icon "button" at bounding box center [930, 60] width 9 height 9
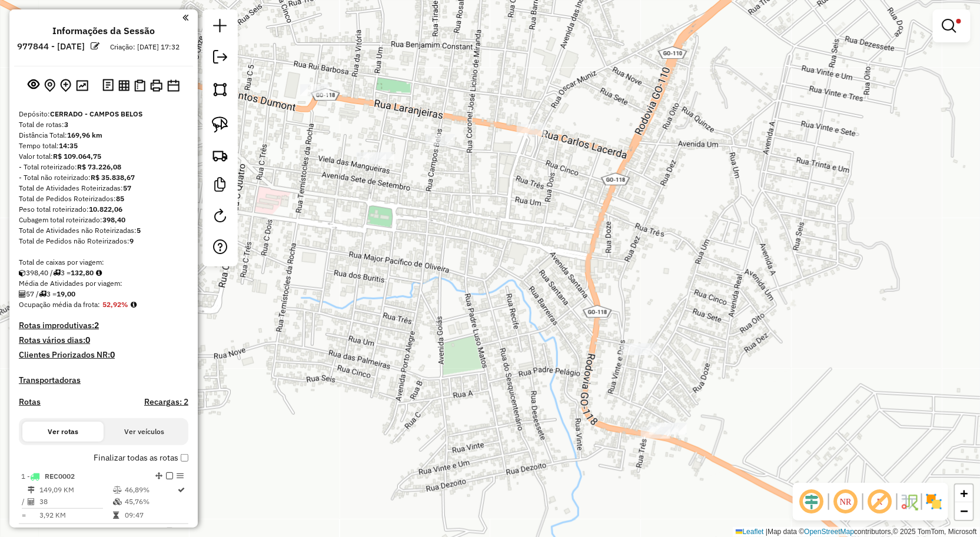
drag, startPoint x: 491, startPoint y: 234, endPoint x: 478, endPoint y: 292, distance: 59.7
click at [478, 291] on div "**********" at bounding box center [490, 268] width 980 height 537
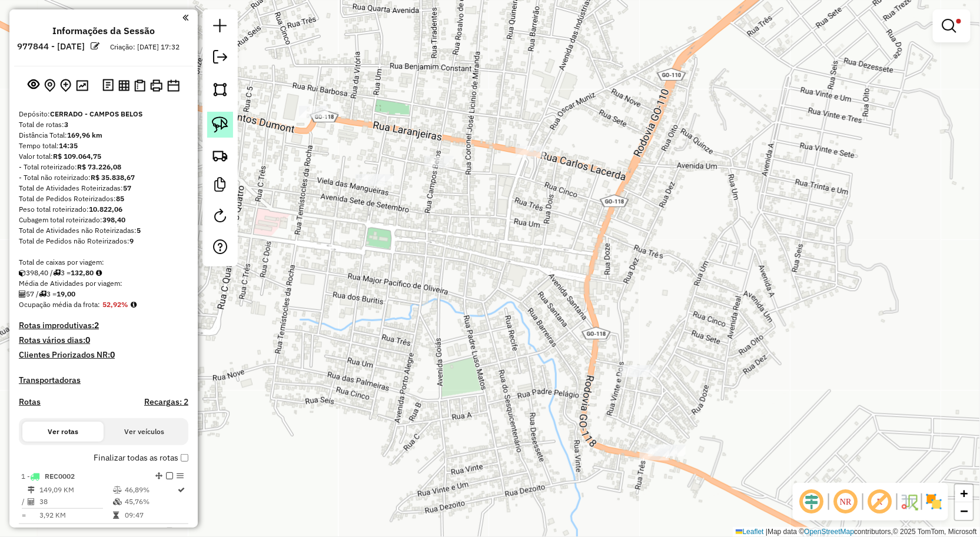
drag, startPoint x: 222, startPoint y: 126, endPoint x: 310, endPoint y: 168, distance: 96.6
click at [222, 125] on img at bounding box center [220, 125] width 16 height 16
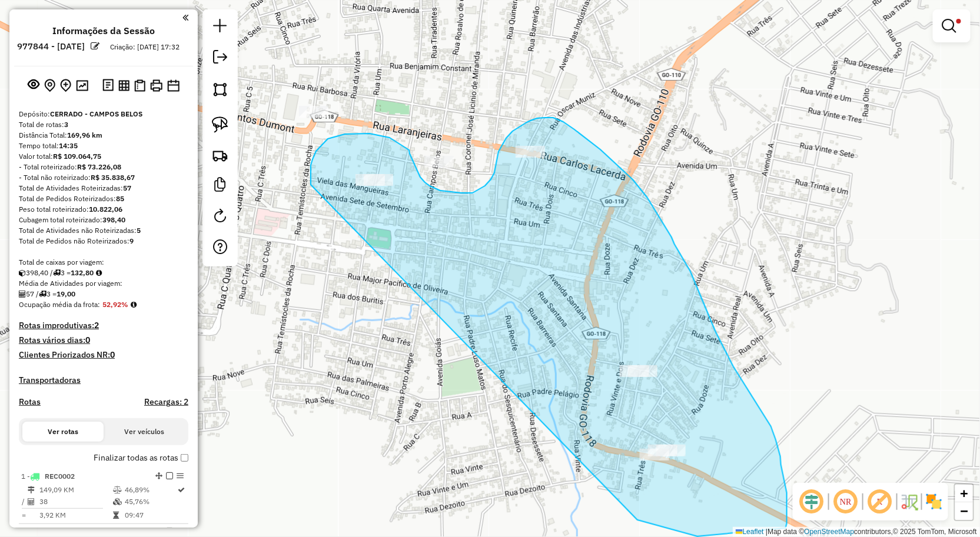
drag, startPoint x: 311, startPoint y: 171, endPoint x: 623, endPoint y: 507, distance: 458.0
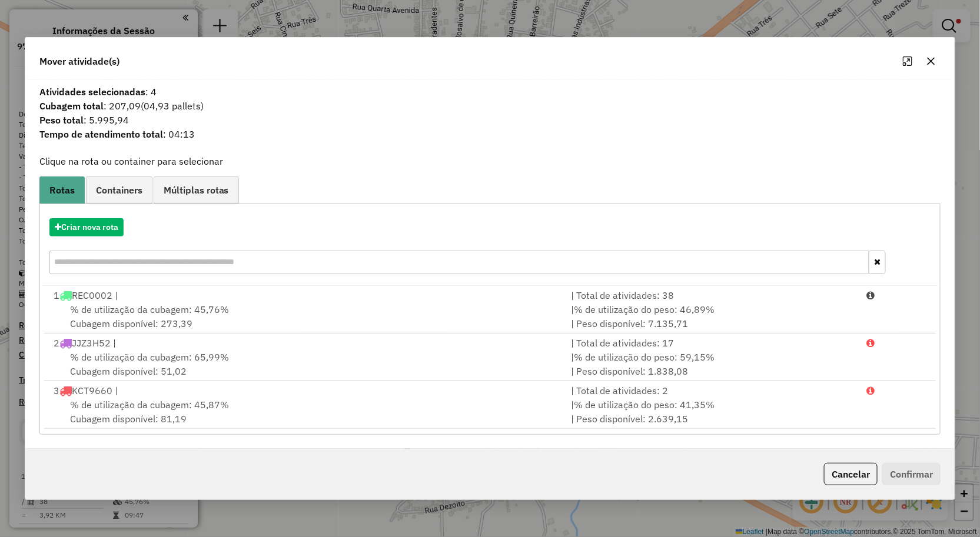
click at [930, 60] on icon "button" at bounding box center [931, 62] width 8 height 8
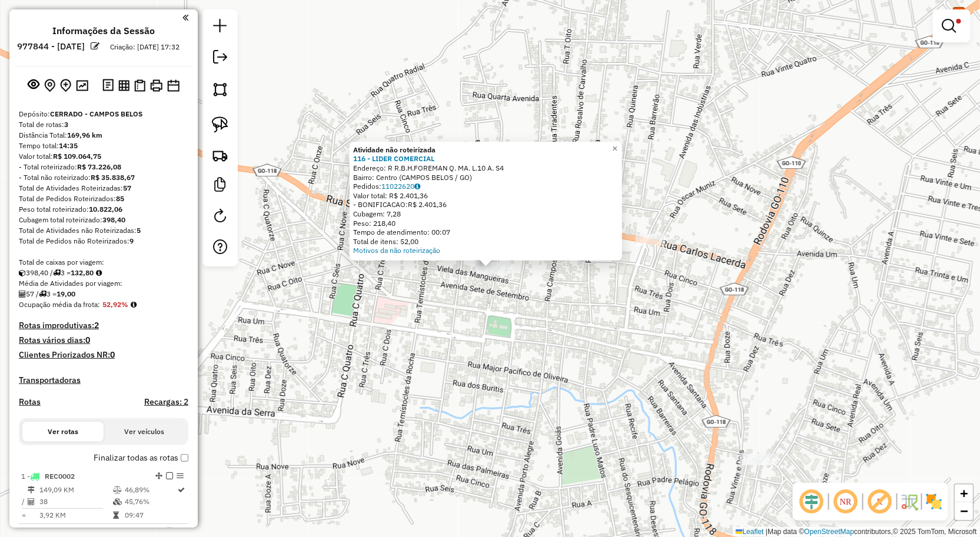
click at [553, 337] on div "Atividade não roteirizada 116 - LIDER COMERCIAL Endereço: R R.B.H.FOREMAN Q. MA…" at bounding box center [490, 268] width 980 height 537
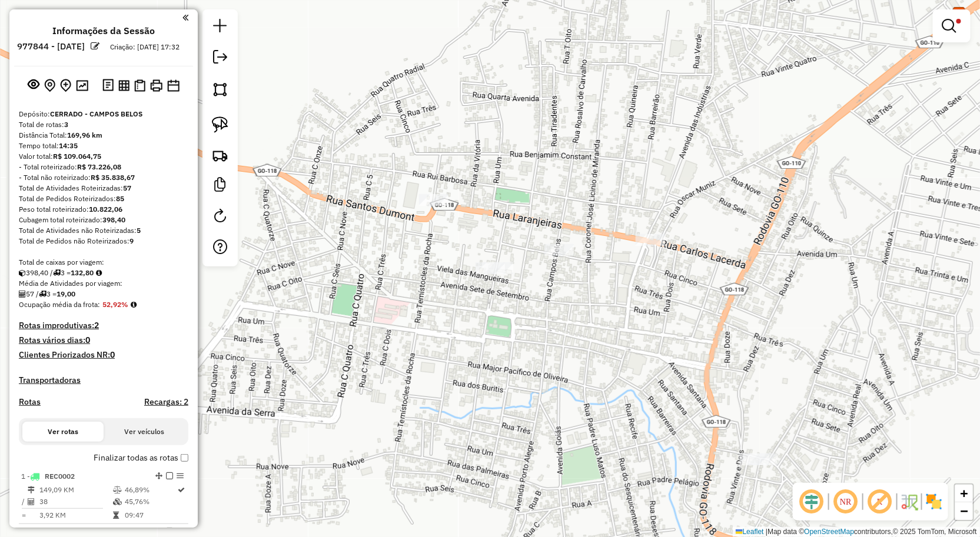
click at [655, 249] on div "**********" at bounding box center [490, 268] width 980 height 537
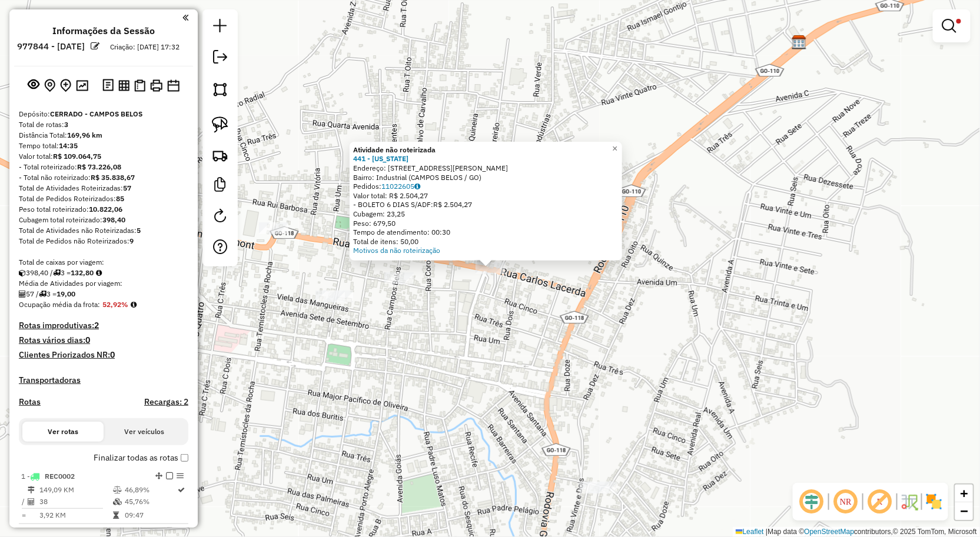
drag, startPoint x: 627, startPoint y: 380, endPoint x: 639, endPoint y: 298, distance: 82.7
click at [631, 365] on div "Atividade não roteirizada 441 - MONTANA Endereço: AV.JOEDIR ASSUNCAO COSTA 10 B…" at bounding box center [490, 268] width 980 height 537
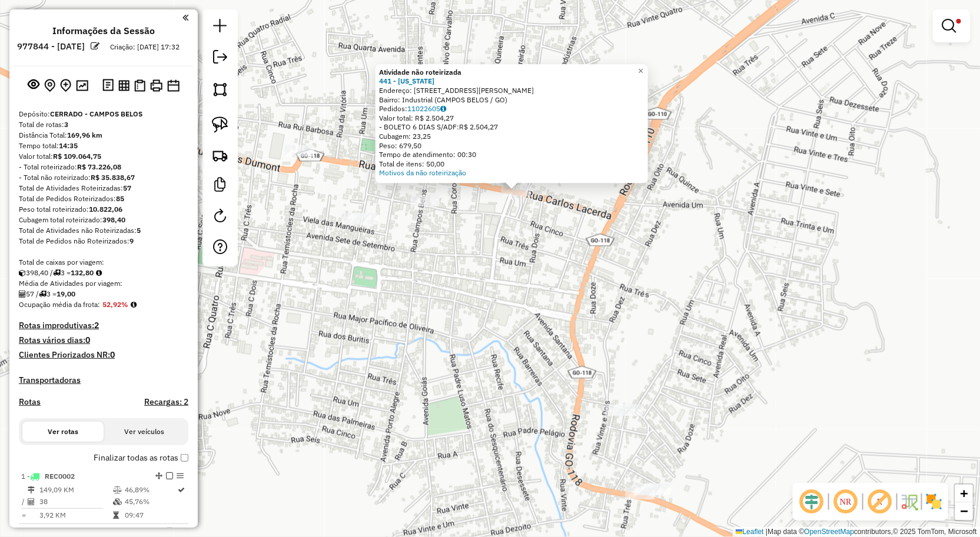
drag, startPoint x: 639, startPoint y: 298, endPoint x: 638, endPoint y: 271, distance: 27.1
click at [647, 254] on div "Atividade não roteirizada 441 - MONTANA Endereço: AV.JOEDIR ASSUNCAO COSTA 10 B…" at bounding box center [490, 268] width 980 height 537
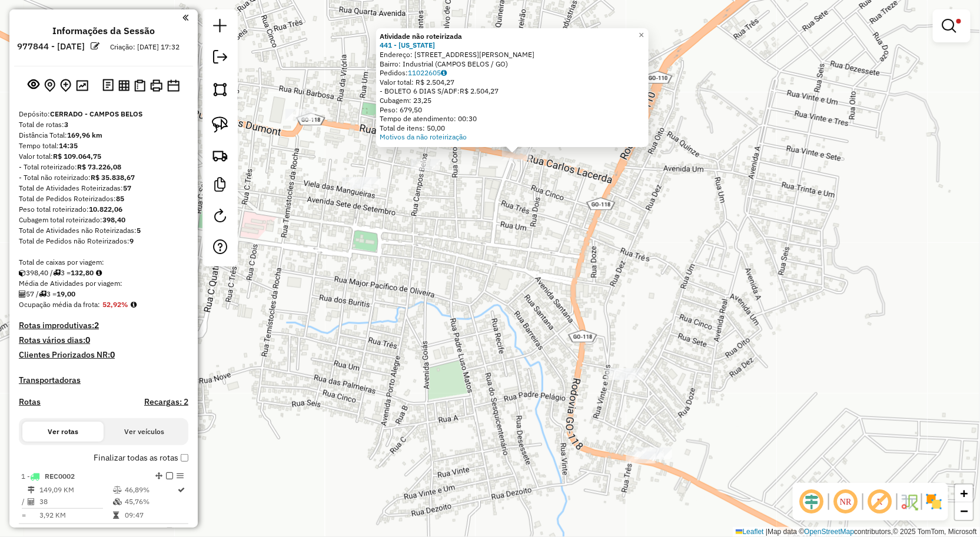
drag, startPoint x: 660, startPoint y: 311, endPoint x: 620, endPoint y: 227, distance: 92.7
click at [633, 204] on div "Atividade não roteirizada 441 - MONTANA Endereço: AV.JOEDIR ASSUNCAO COSTA 10 B…" at bounding box center [490, 268] width 980 height 537
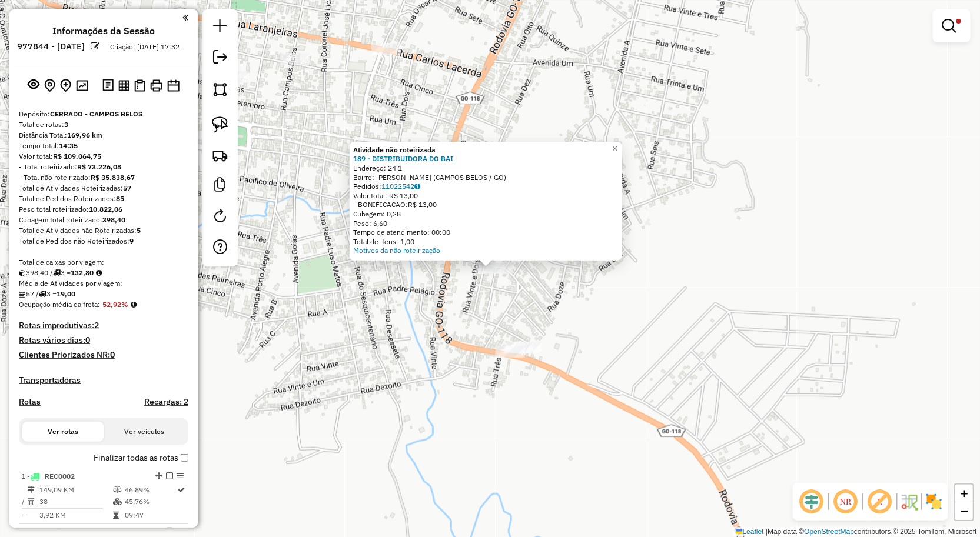
click at [610, 330] on div "**********" at bounding box center [490, 268] width 980 height 537
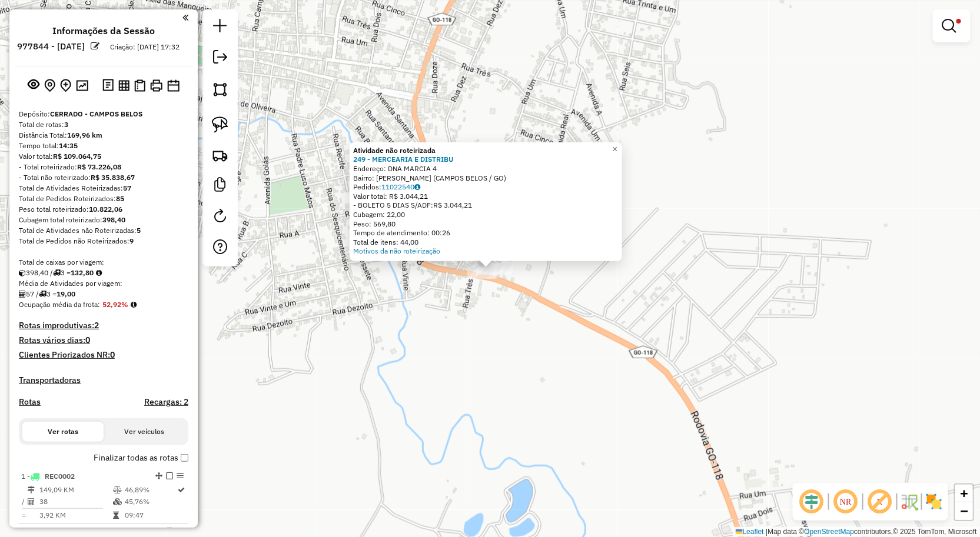
click at [522, 344] on div "**********" at bounding box center [490, 268] width 980 height 537
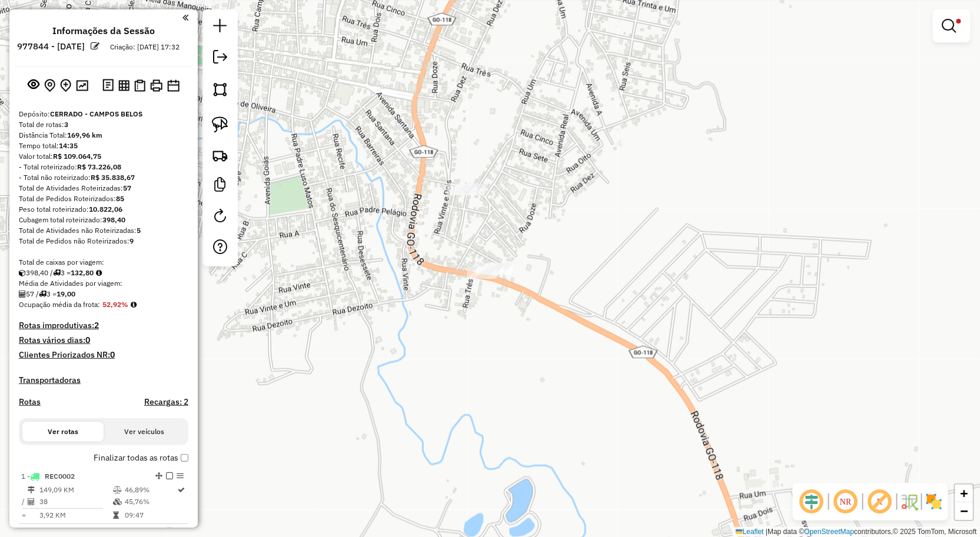
drag, startPoint x: 515, startPoint y: 330, endPoint x: 579, endPoint y: 330, distance: 64.1
click at [552, 330] on div "**********" at bounding box center [490, 268] width 980 height 537
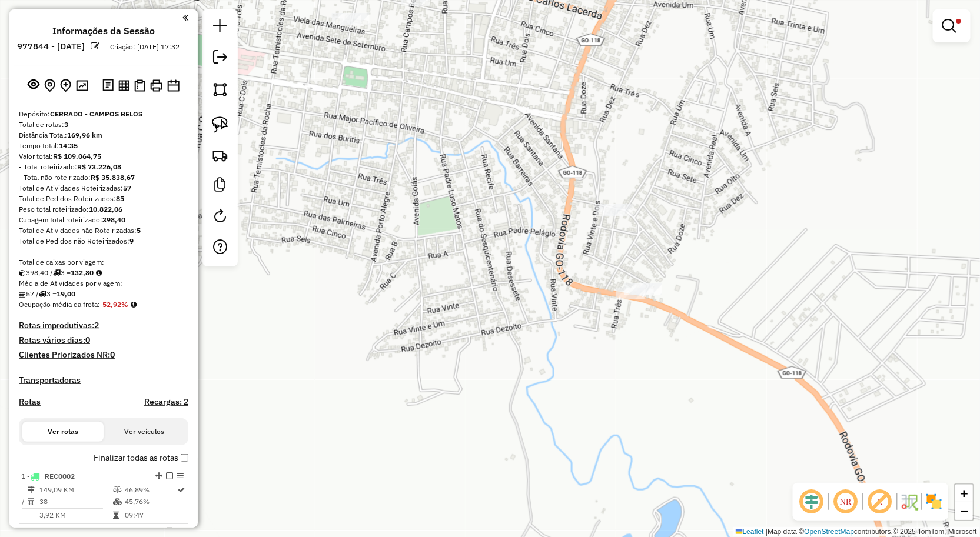
drag, startPoint x: 579, startPoint y: 330, endPoint x: 561, endPoint y: 357, distance: 33.1
click at [561, 357] on div "**********" at bounding box center [490, 268] width 980 height 537
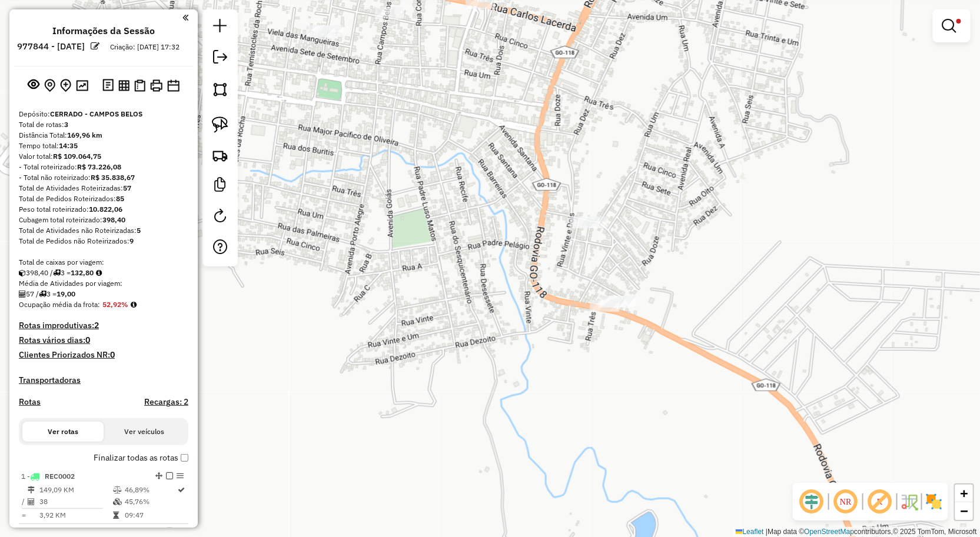
drag, startPoint x: 560, startPoint y: 357, endPoint x: 527, endPoint y: 381, distance: 40.5
click at [528, 381] on div "**********" at bounding box center [490, 268] width 980 height 537
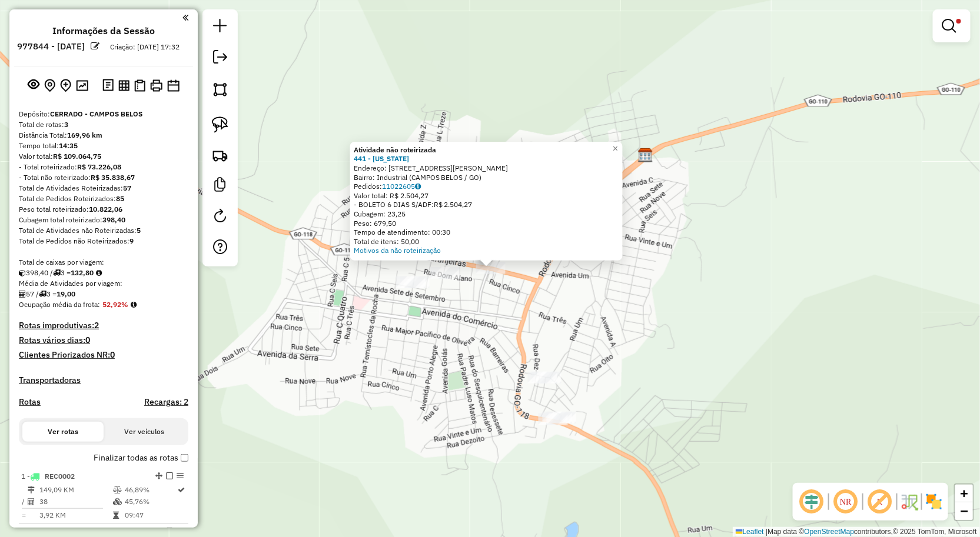
click at [474, 343] on div "Atividade não roteirizada 441 - MONTANA Endereço: AV.JOEDIR ASSUNCAO COSTA 10 B…" at bounding box center [490, 268] width 980 height 537
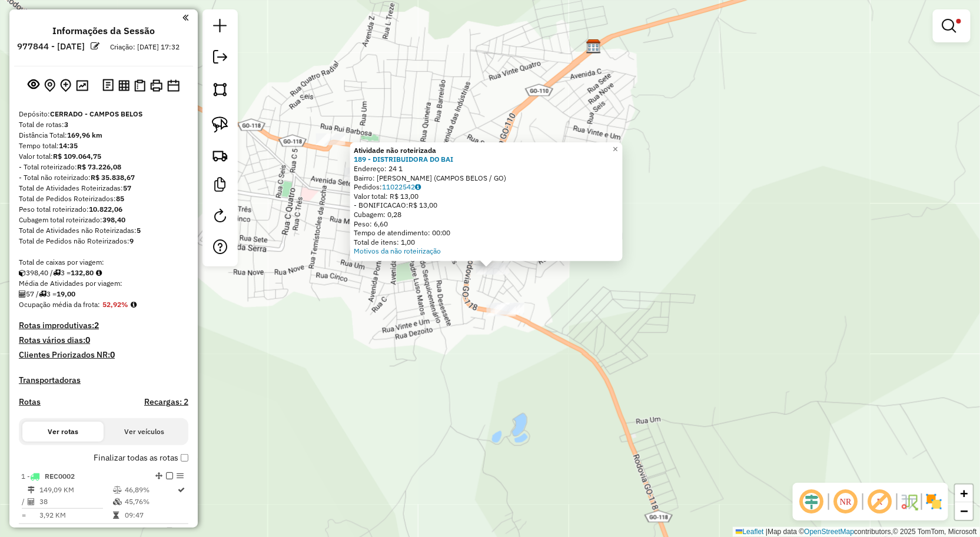
drag, startPoint x: 501, startPoint y: 361, endPoint x: 447, endPoint y: 325, distance: 64.1
click at [501, 360] on div "**********" at bounding box center [490, 268] width 980 height 537
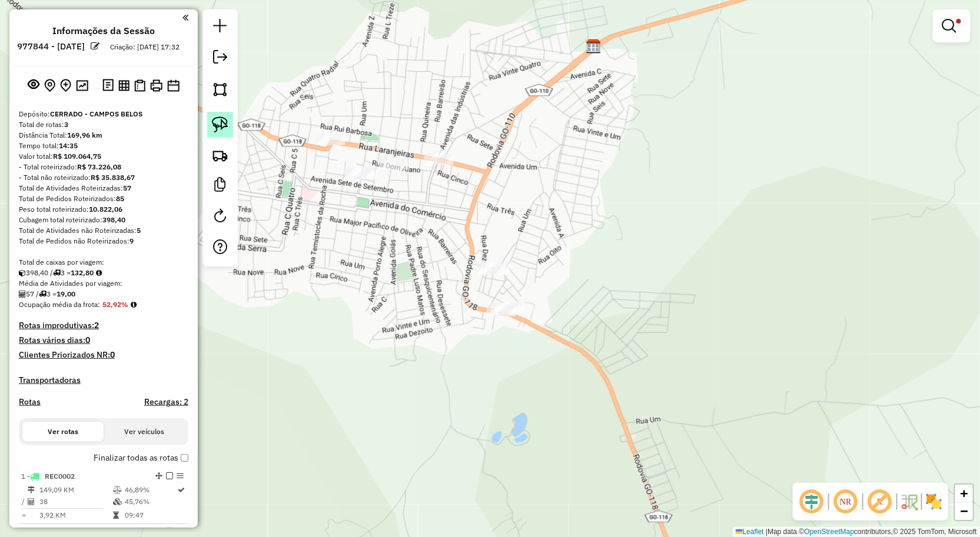
click at [227, 122] on img at bounding box center [220, 125] width 16 height 16
drag, startPoint x: 498, startPoint y: 217, endPoint x: 520, endPoint y: 284, distance: 70.5
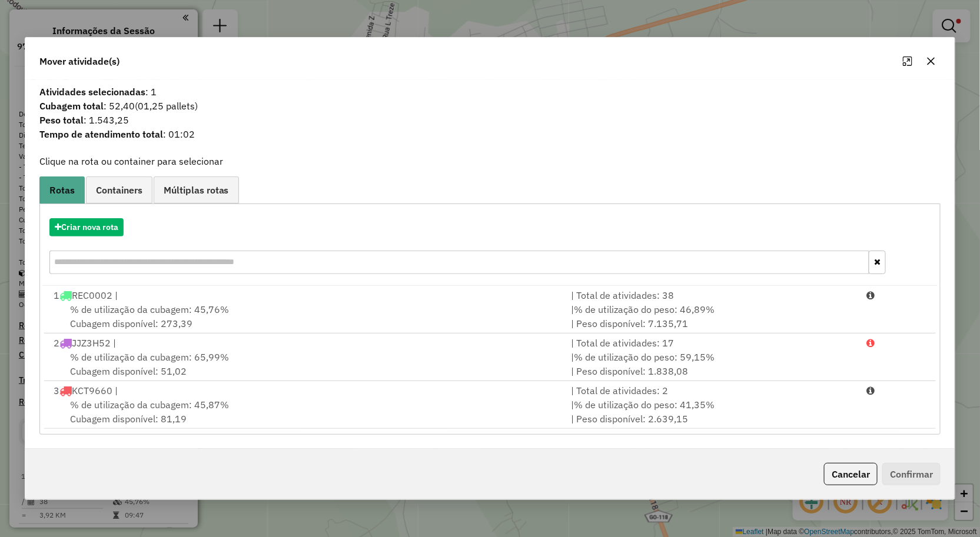
click at [187, 405] on span "% de utilização da cubagem: 45,87%" at bounding box center [149, 405] width 159 height 12
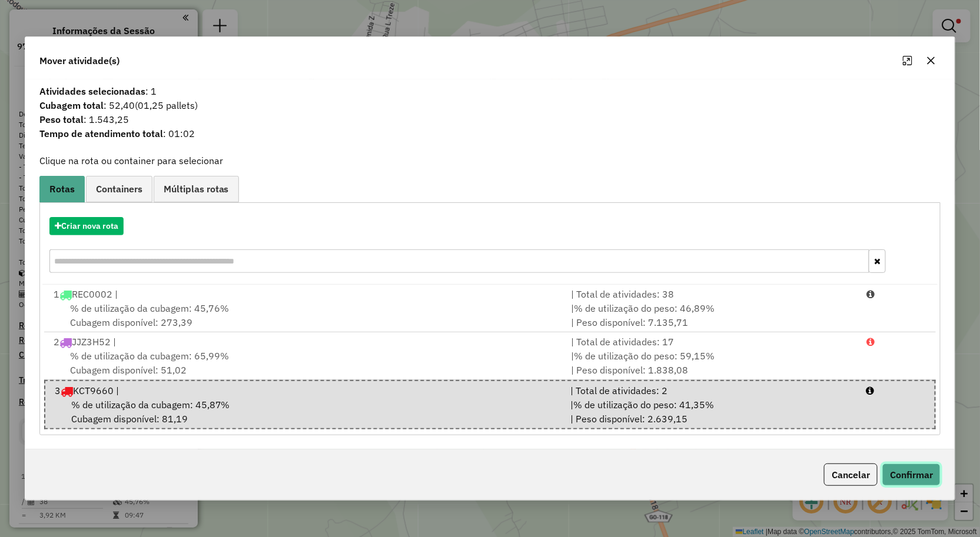
drag, startPoint x: 916, startPoint y: 471, endPoint x: 842, endPoint y: 444, distance: 79.1
click at [916, 471] on button "Confirmar" at bounding box center [911, 475] width 58 height 22
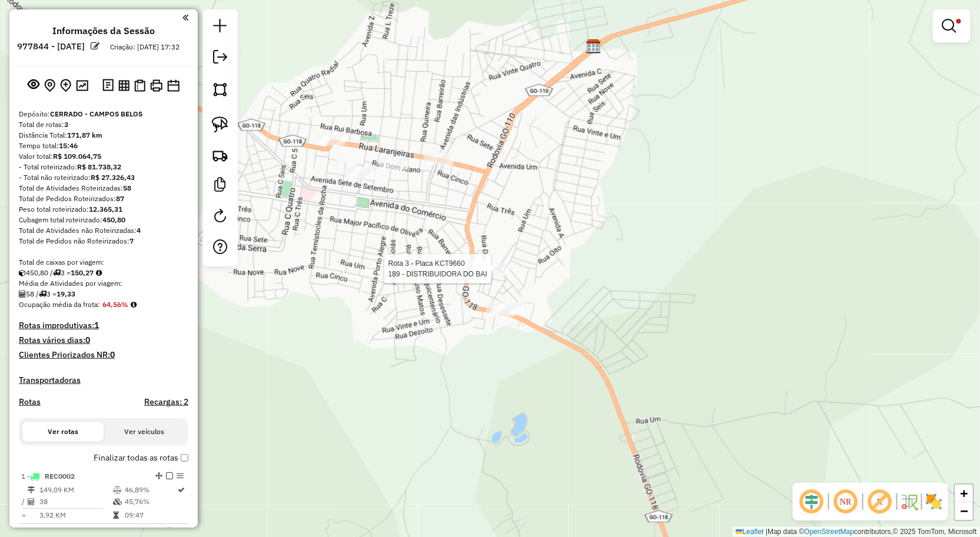
select select "**********"
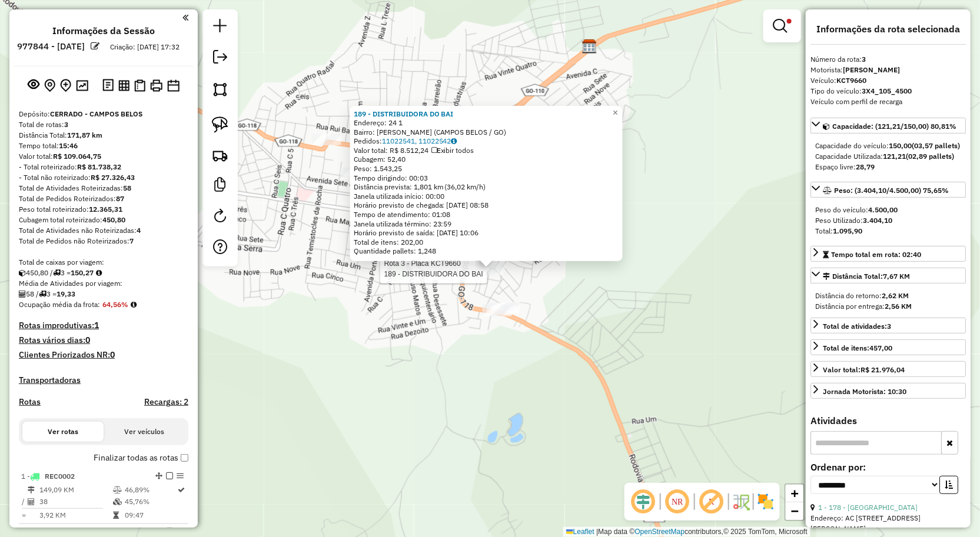
scroll to position [348, 0]
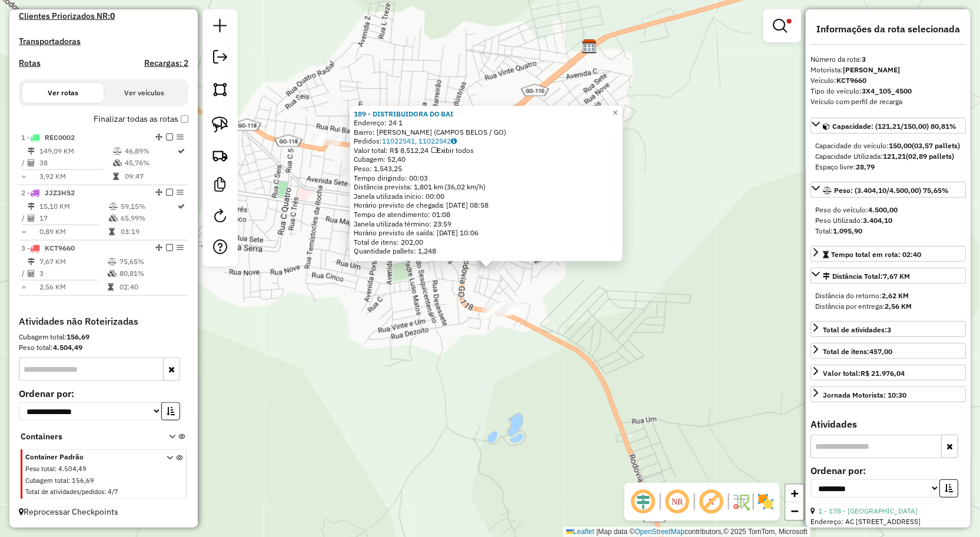
click at [610, 315] on div "189 - DISTRIBUIDORA DO BAI Endereço: 24 1 Bairro: Brejinho (CAMPOS BELOS / GO) …" at bounding box center [490, 268] width 980 height 537
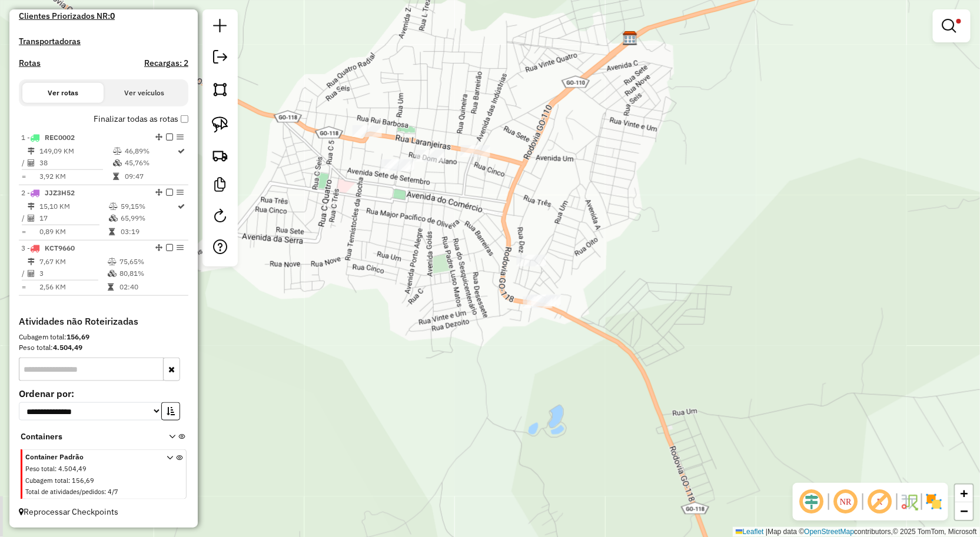
drag, startPoint x: 399, startPoint y: 297, endPoint x: 484, endPoint y: 291, distance: 85.5
click at [454, 291] on div "**********" at bounding box center [490, 268] width 980 height 537
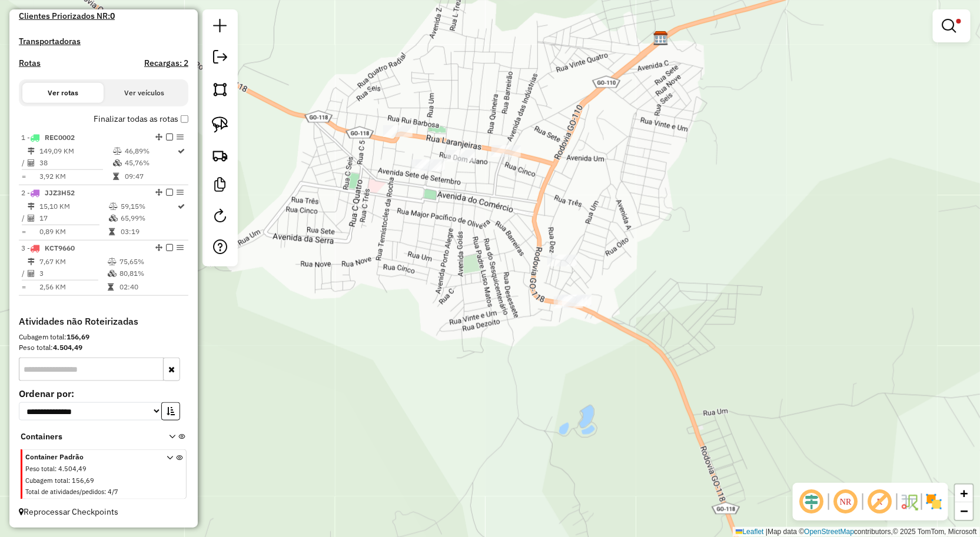
drag, startPoint x: 453, startPoint y: 251, endPoint x: 531, endPoint y: 244, distance: 78.6
click at [512, 244] on div "**********" at bounding box center [490, 268] width 980 height 537
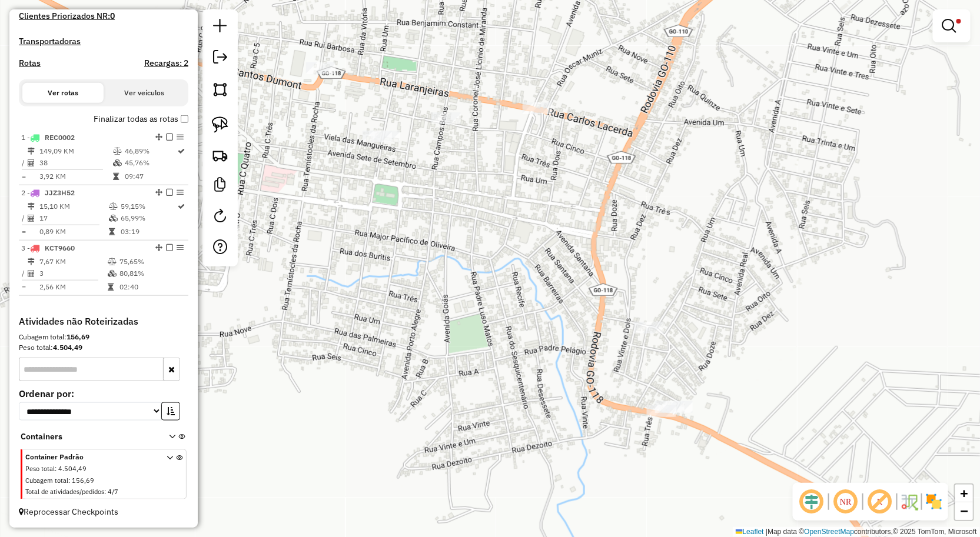
drag, startPoint x: 545, startPoint y: 247, endPoint x: 395, endPoint y: 330, distance: 171.2
click at [395, 330] on div "**********" at bounding box center [490, 268] width 980 height 537
click at [224, 125] on img at bounding box center [220, 125] width 16 height 16
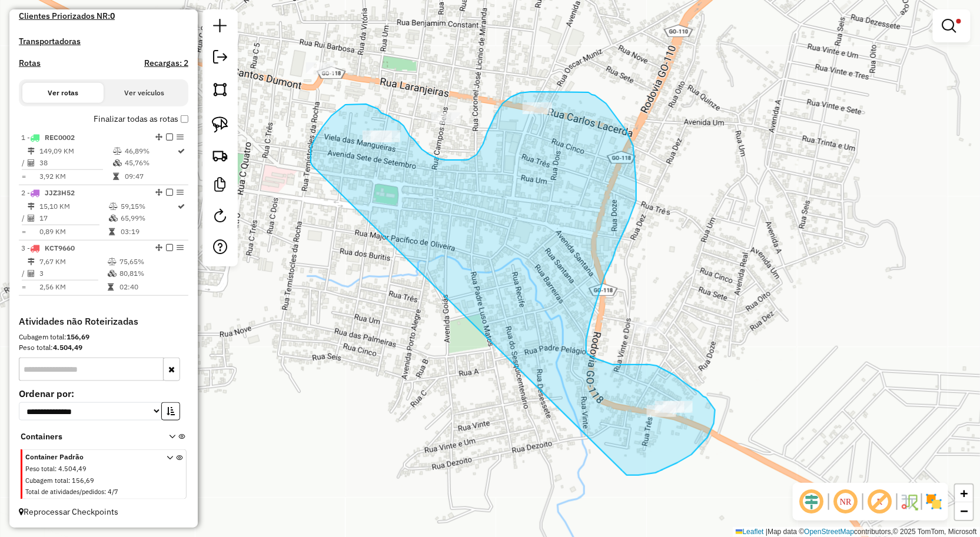
drag, startPoint x: 312, startPoint y: 166, endPoint x: 627, endPoint y: 476, distance: 441.1
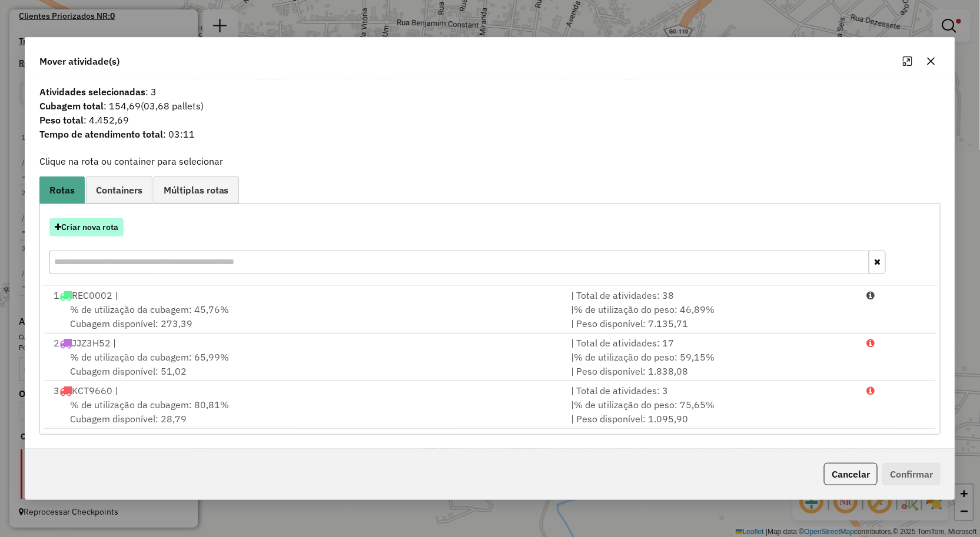
click at [101, 224] on button "Criar nova rota" at bounding box center [86, 227] width 74 height 18
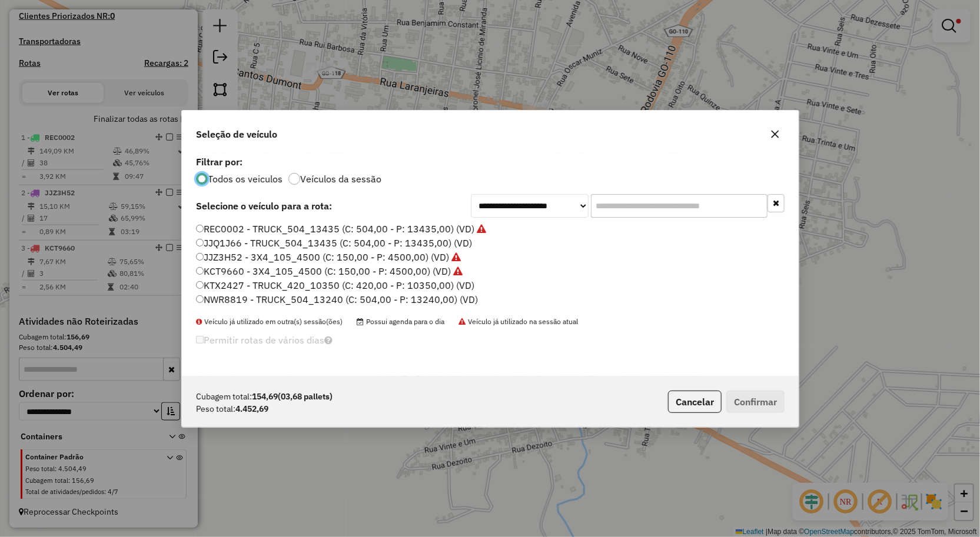
scroll to position [6, 3]
click at [244, 284] on label "KTX2427 - TRUCK_420_10350 (C: 420,00 - P: 10350,00) (VD)" at bounding box center [335, 285] width 278 height 14
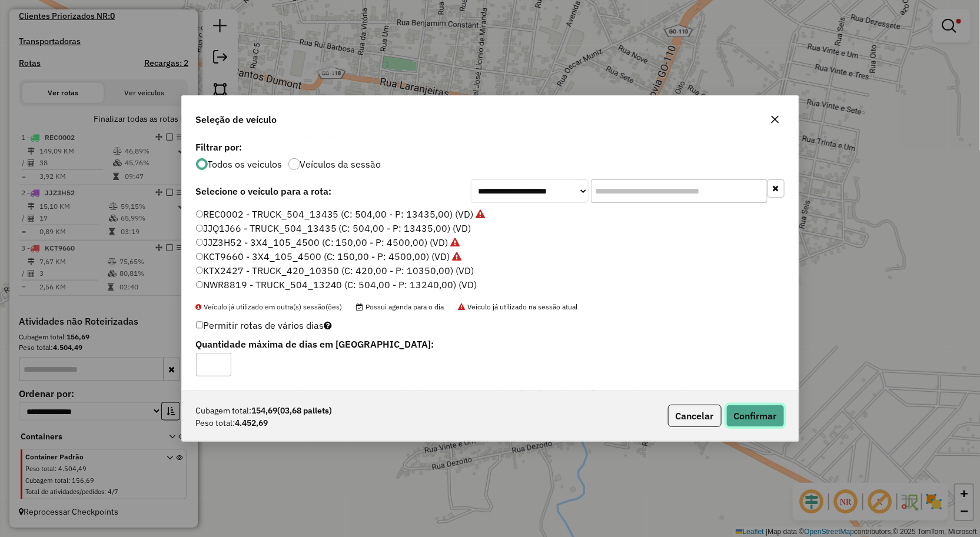
click at [754, 410] on button "Confirmar" at bounding box center [755, 416] width 58 height 22
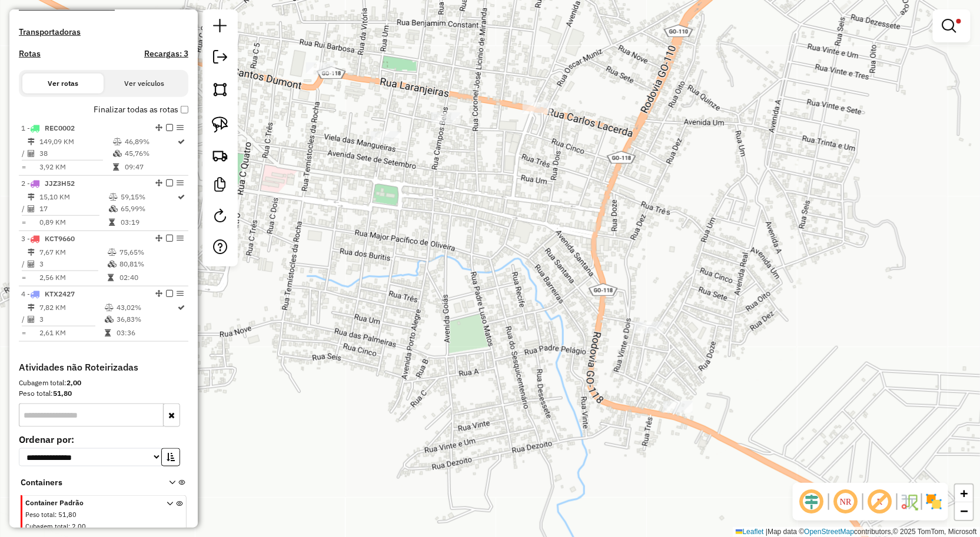
click at [593, 340] on div "**********" at bounding box center [490, 268] width 980 height 537
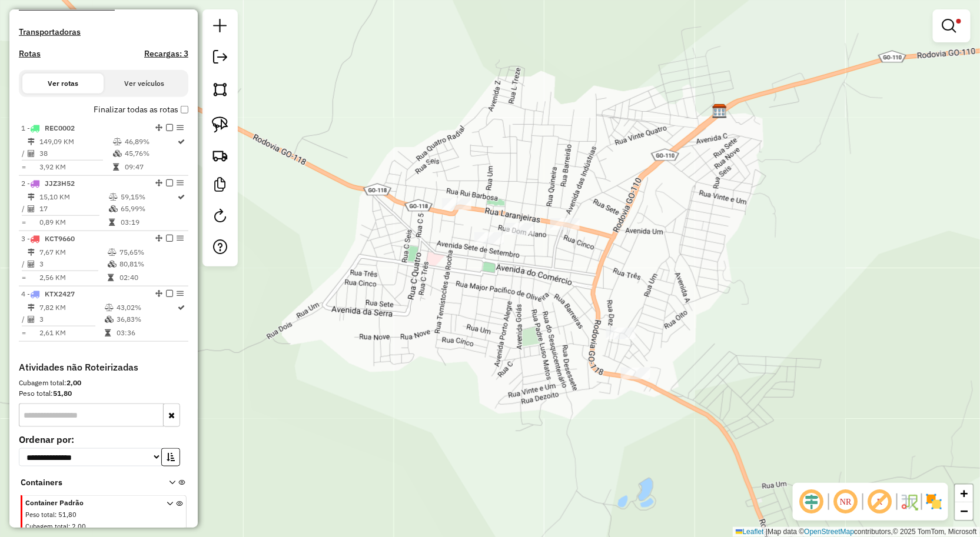
click at [548, 340] on div "**********" at bounding box center [490, 268] width 980 height 537
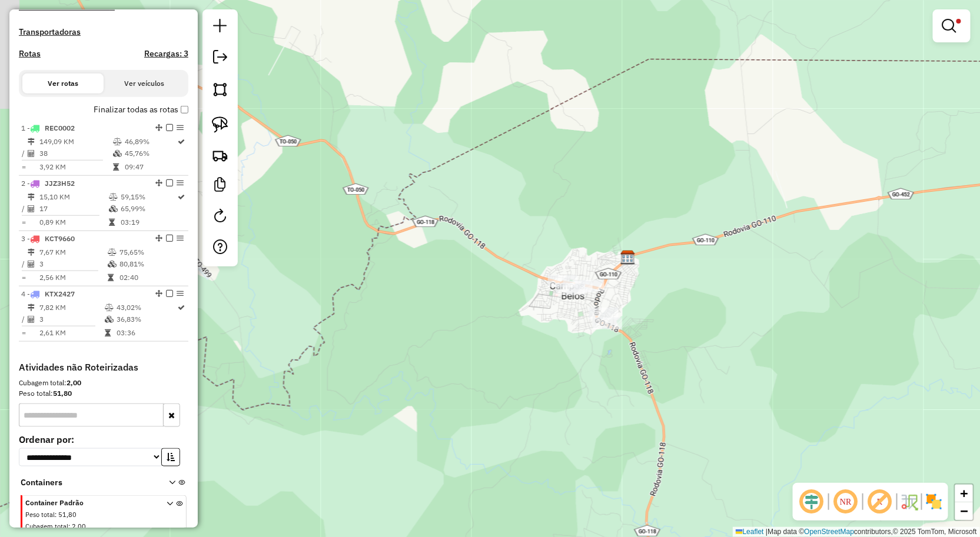
click at [547, 331] on div "**********" at bounding box center [490, 268] width 980 height 537
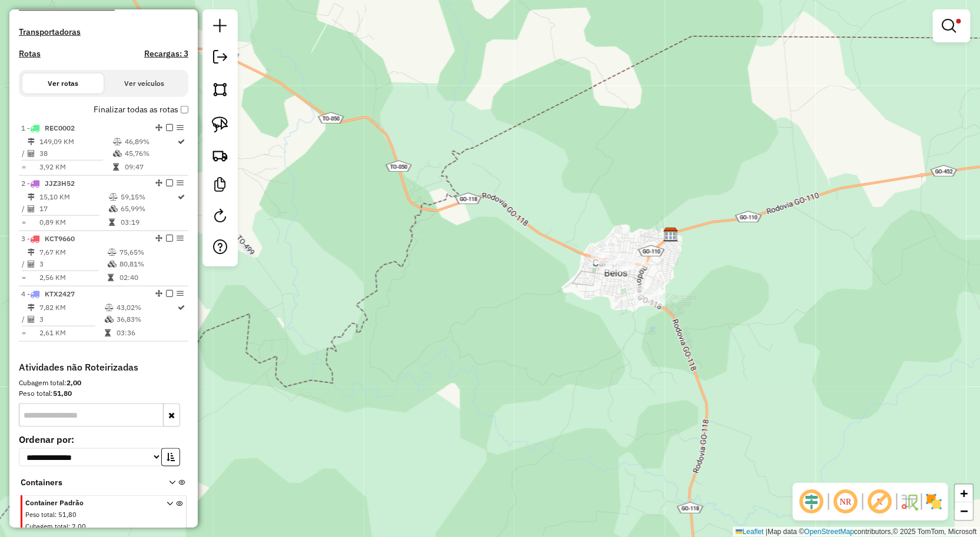
drag, startPoint x: 552, startPoint y: 311, endPoint x: 580, endPoint y: 290, distance: 34.5
click at [584, 294] on div "**********" at bounding box center [490, 268] width 980 height 537
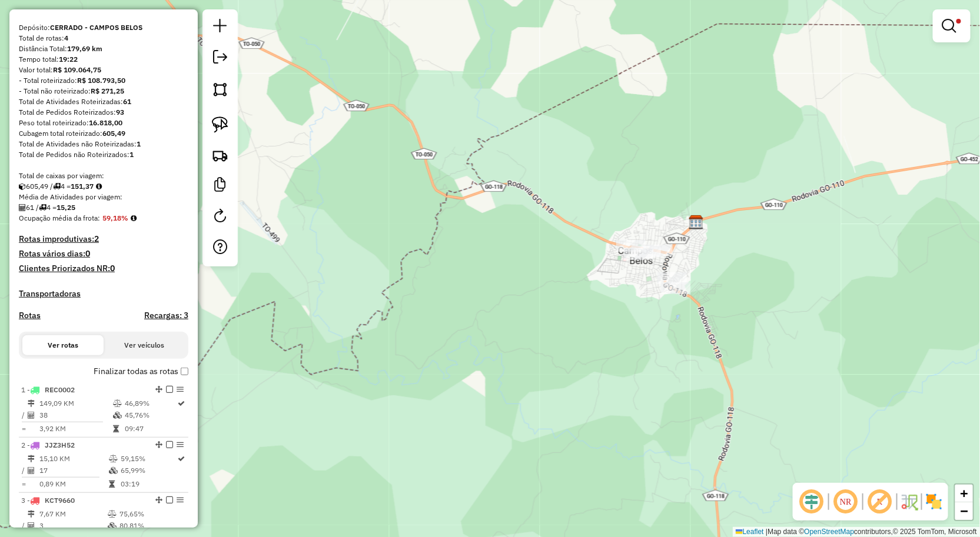
scroll to position [0, 0]
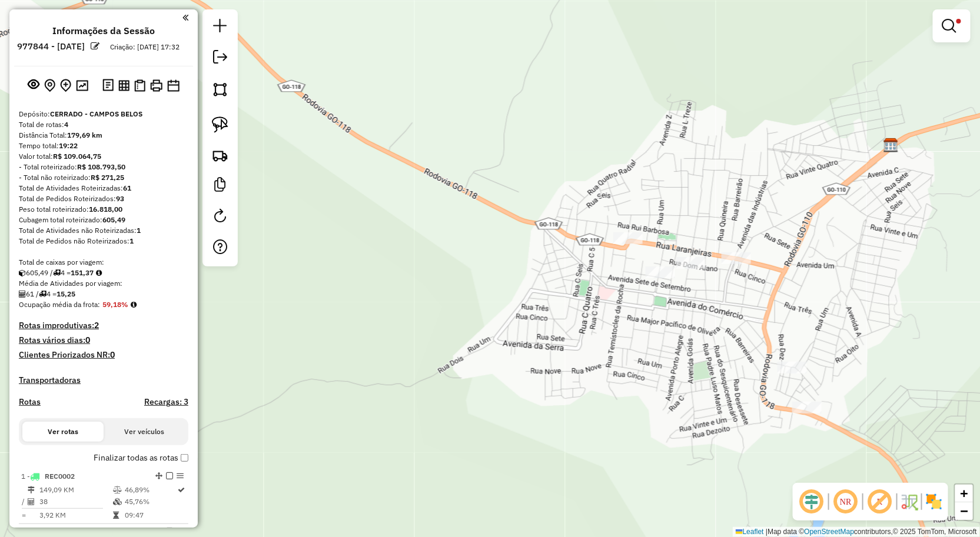
click at [677, 392] on div "**********" at bounding box center [490, 268] width 980 height 537
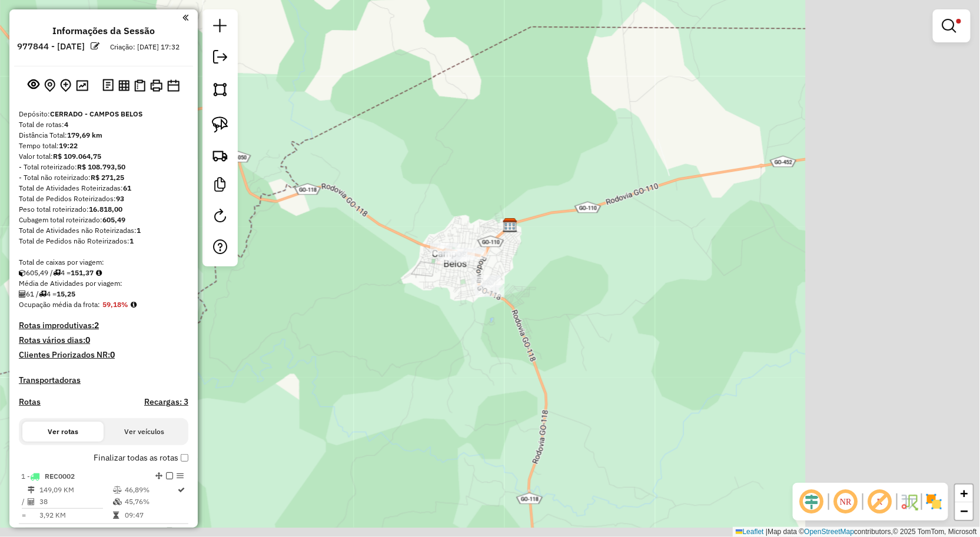
drag, startPoint x: 597, startPoint y: 314, endPoint x: 524, endPoint y: 271, distance: 85.0
click at [530, 275] on div "**********" at bounding box center [490, 268] width 980 height 537
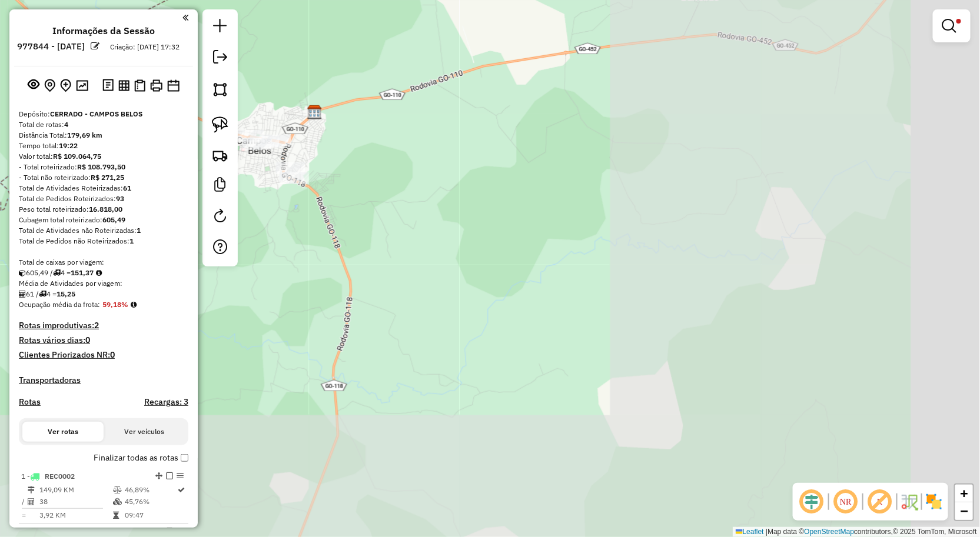
drag, startPoint x: 621, startPoint y: 281, endPoint x: 512, endPoint y: 198, distance: 136.5
click at [528, 204] on div "**********" at bounding box center [490, 268] width 980 height 537
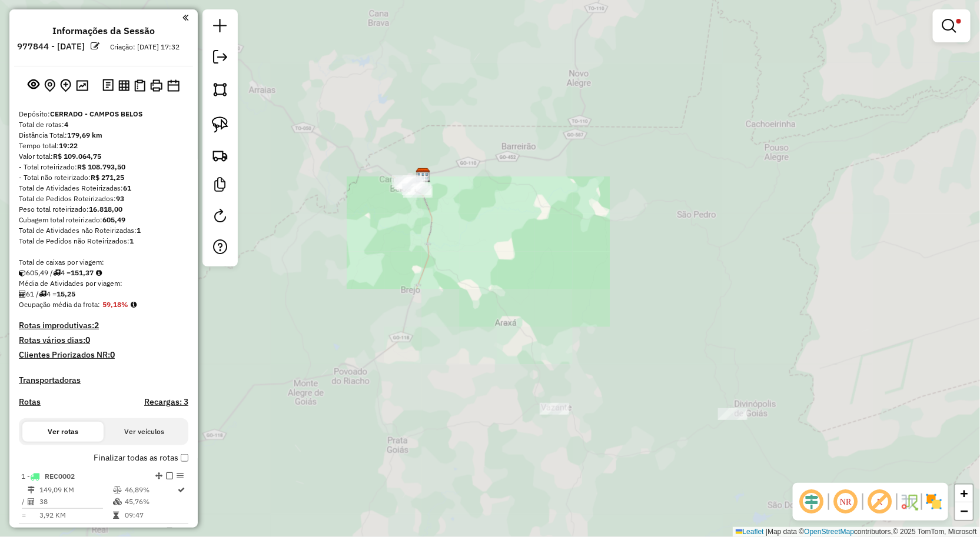
drag, startPoint x: 624, startPoint y: 313, endPoint x: 443, endPoint y: 210, distance: 209.3
click at [465, 232] on div "**********" at bounding box center [490, 268] width 980 height 537
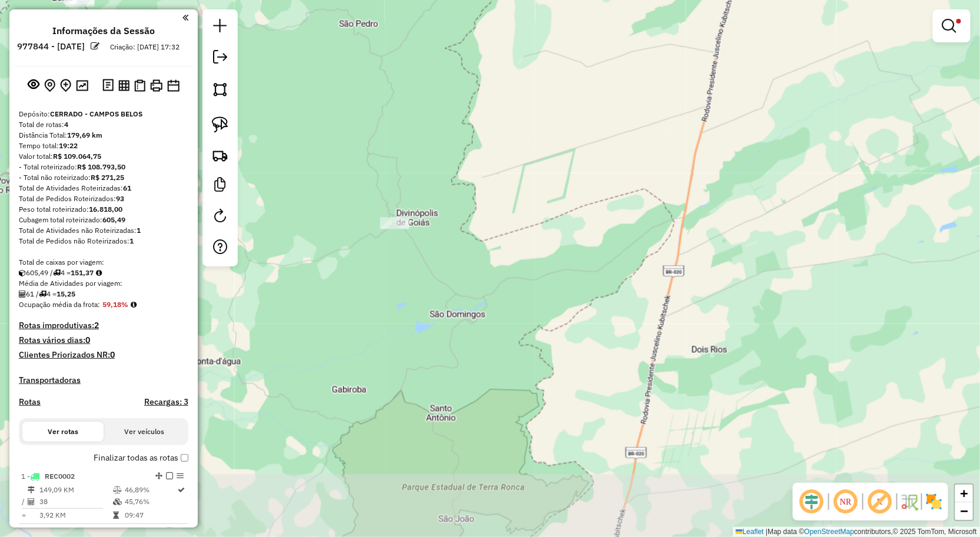
click at [520, 234] on div "**********" at bounding box center [490, 268] width 980 height 537
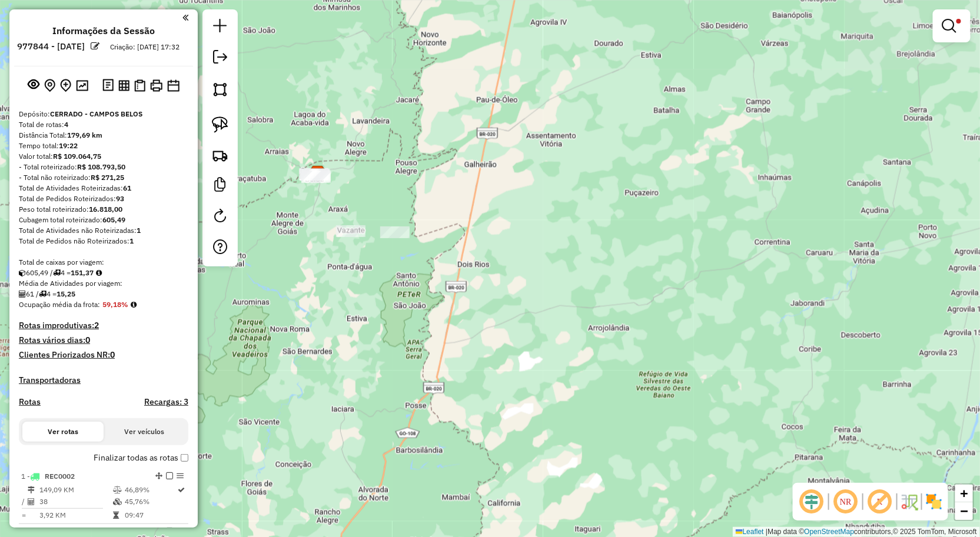
click at [947, 37] on link at bounding box center [951, 26] width 28 height 24
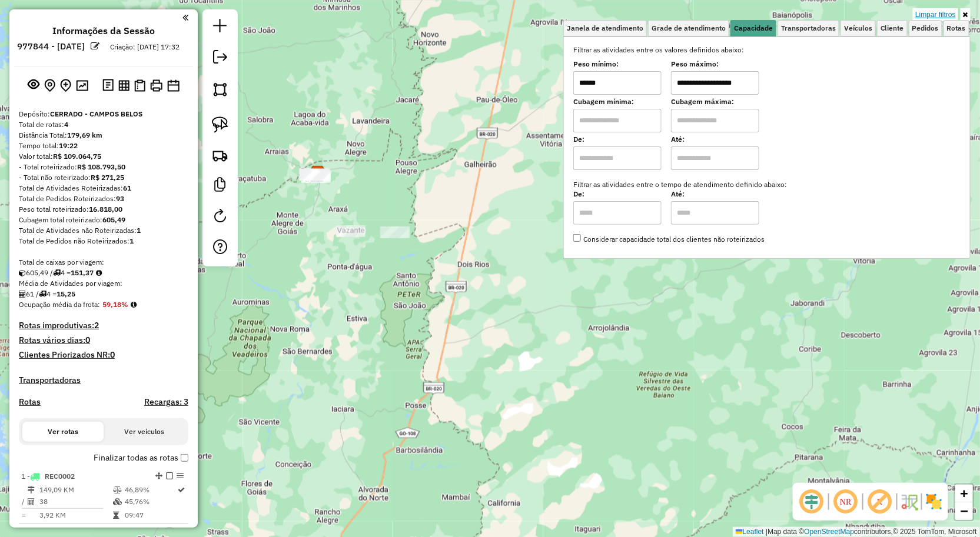
click at [951, 14] on link "Limpar filtros" at bounding box center [935, 14] width 45 height 13
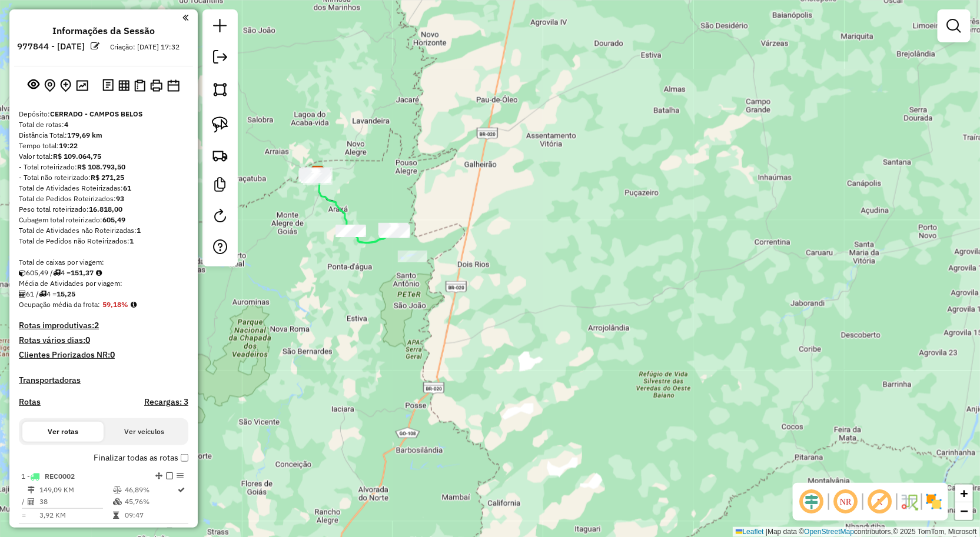
click at [488, 237] on div "Janela de atendimento Grade de atendimento Capacidade Transportadoras Veículos …" at bounding box center [490, 268] width 980 height 537
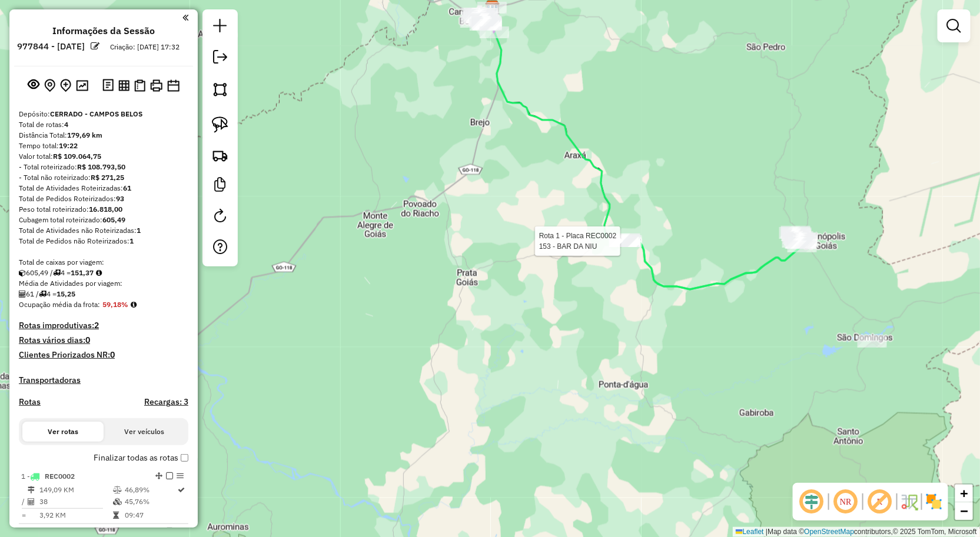
select select "**********"
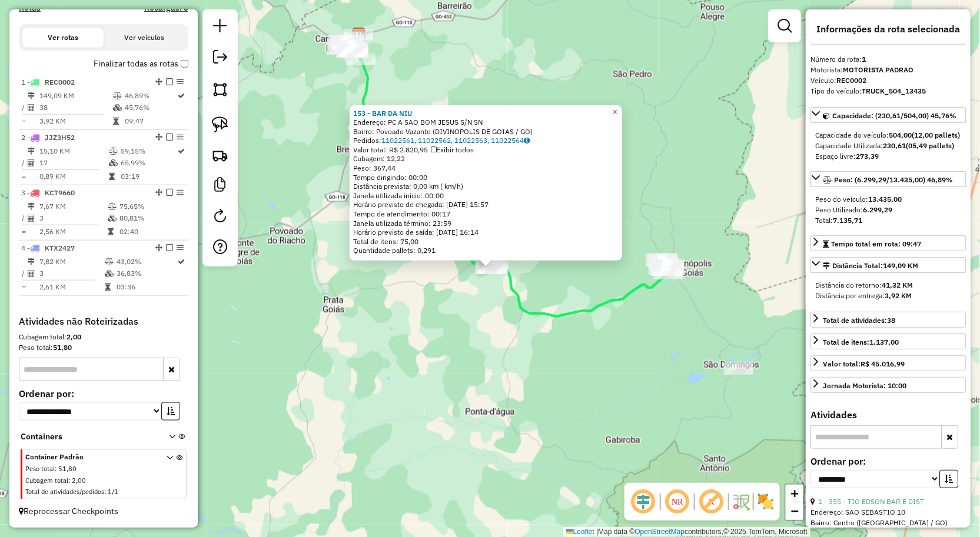
scroll to position [404, 0]
click at [538, 335] on div "153 - BAR DA NIU Endereço: PC A SAO BOM JESUS S/N SN Bairro: Povoado Vazante (D…" at bounding box center [490, 268] width 980 height 537
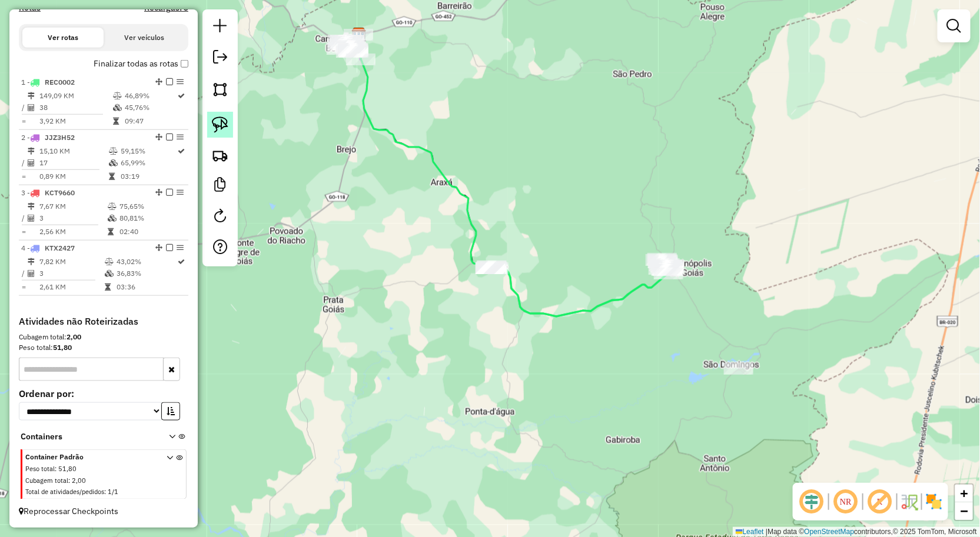
click at [218, 121] on img at bounding box center [220, 125] width 16 height 16
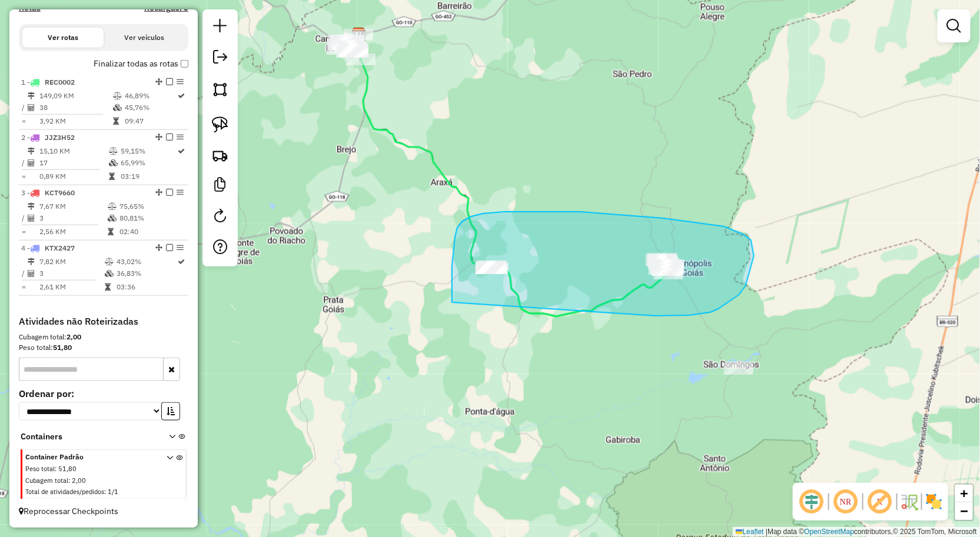
drag, startPoint x: 454, startPoint y: 242, endPoint x: 656, endPoint y: 316, distance: 214.3
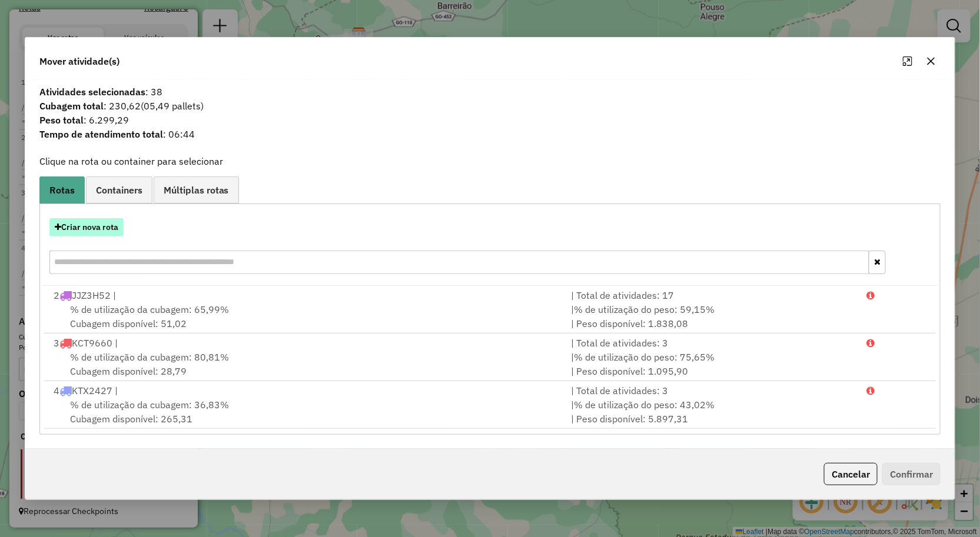
click at [112, 225] on button "Criar nova rota" at bounding box center [86, 227] width 74 height 18
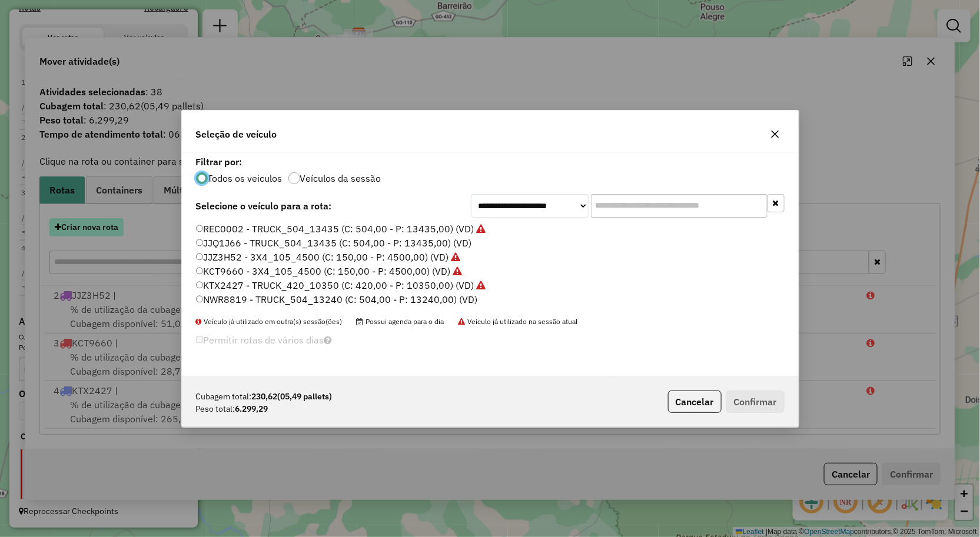
scroll to position [6, 3]
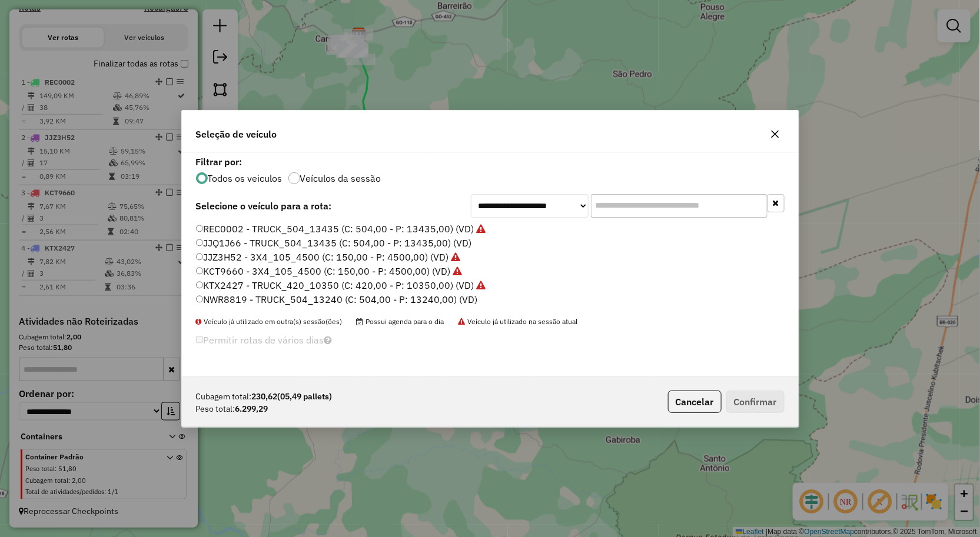
click at [233, 230] on label "REC0002 - TRUCK_504_13435 (C: 504,00 - P: 13435,00) (VD)" at bounding box center [341, 229] width 290 height 14
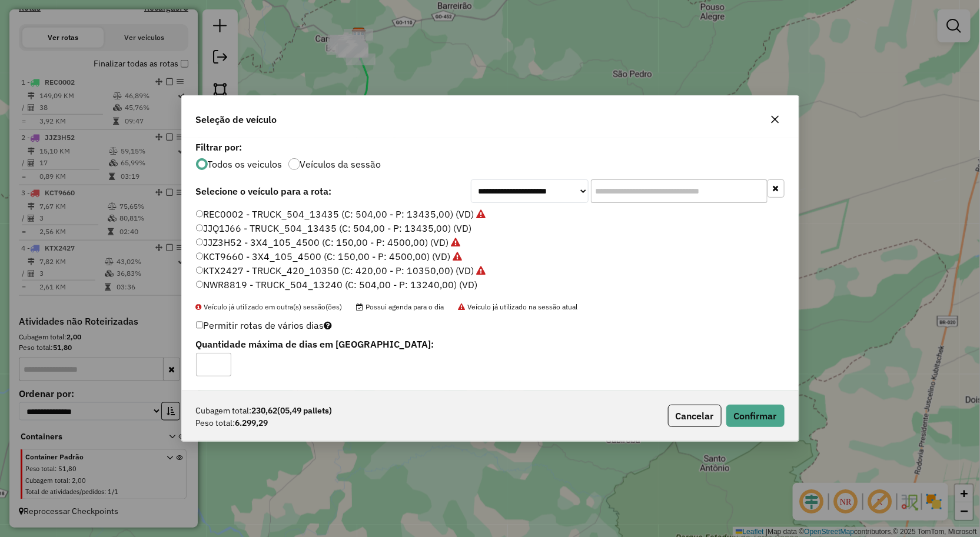
type input "*"
click at [221, 360] on input "*" at bounding box center [213, 365] width 35 height 24
click at [767, 413] on button "Confirmar" at bounding box center [755, 416] width 58 height 22
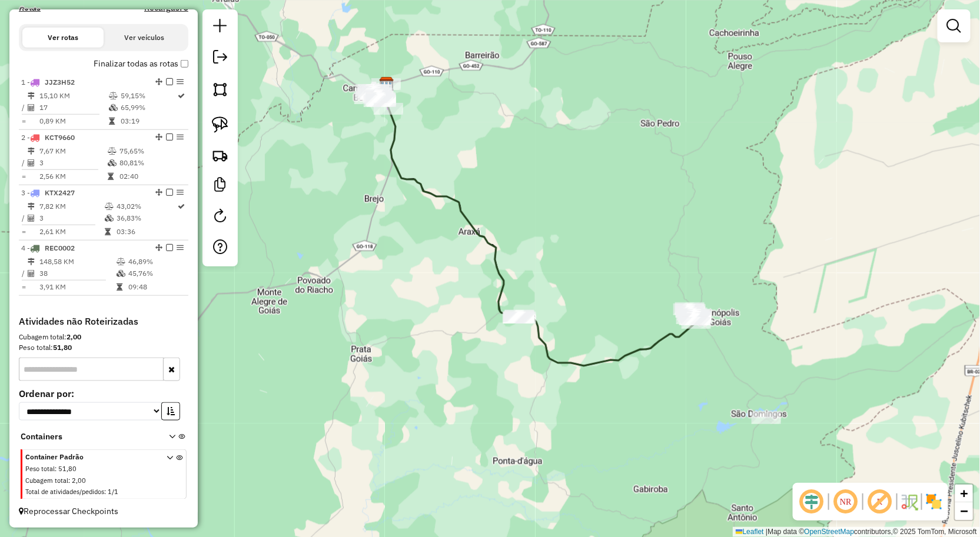
drag, startPoint x: 344, startPoint y: 97, endPoint x: 374, endPoint y: 143, distance: 55.3
click at [373, 143] on div "Janela de atendimento Grade de atendimento Capacidade Transportadoras Veículos …" at bounding box center [490, 268] width 980 height 537
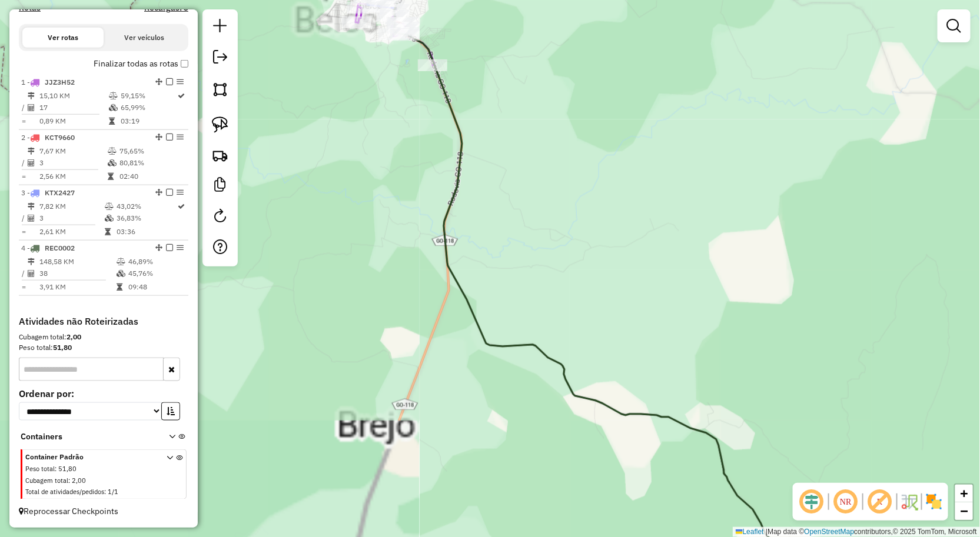
drag, startPoint x: 385, startPoint y: 142, endPoint x: 426, endPoint y: 210, distance: 79.2
click at [423, 231] on div "Janela de atendimento Grade de atendimento Capacidade Transportadoras Veículos …" at bounding box center [490, 268] width 980 height 537
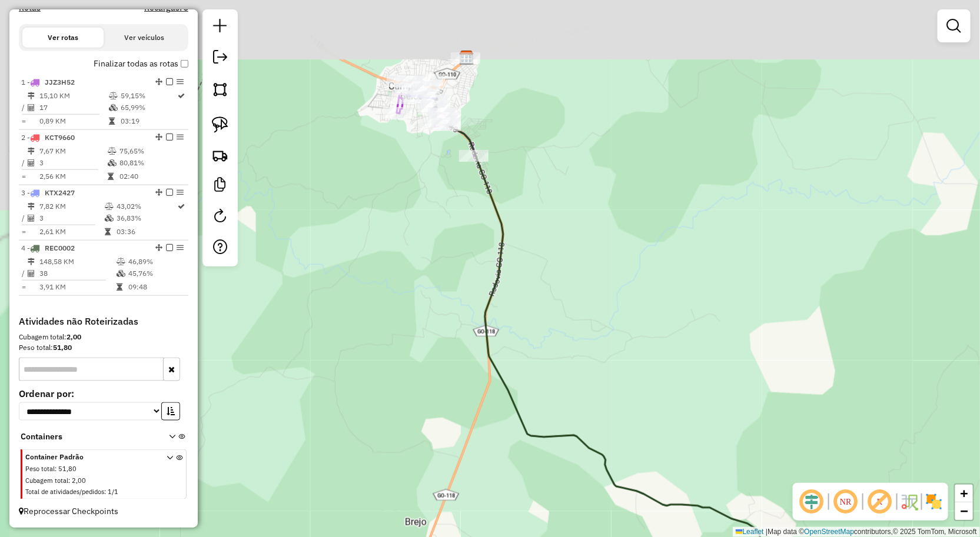
click at [477, 342] on div "Janela de atendimento Grade de atendimento Capacidade Transportadoras Veículos …" at bounding box center [490, 268] width 980 height 537
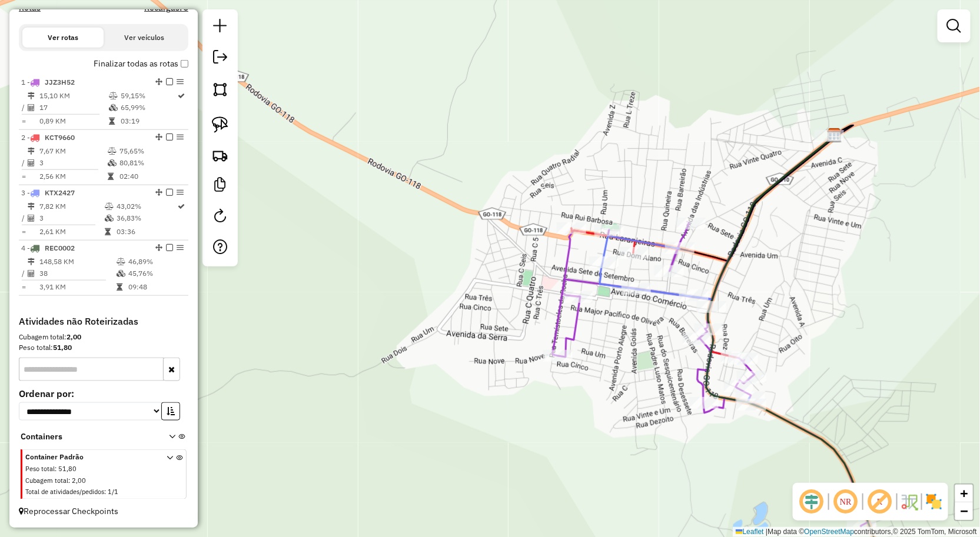
drag, startPoint x: 584, startPoint y: 368, endPoint x: 497, endPoint y: 285, distance: 119.9
click at [506, 291] on div "Janela de atendimento Grade de atendimento Capacidade Transportadoras Veículos …" at bounding box center [490, 268] width 980 height 537
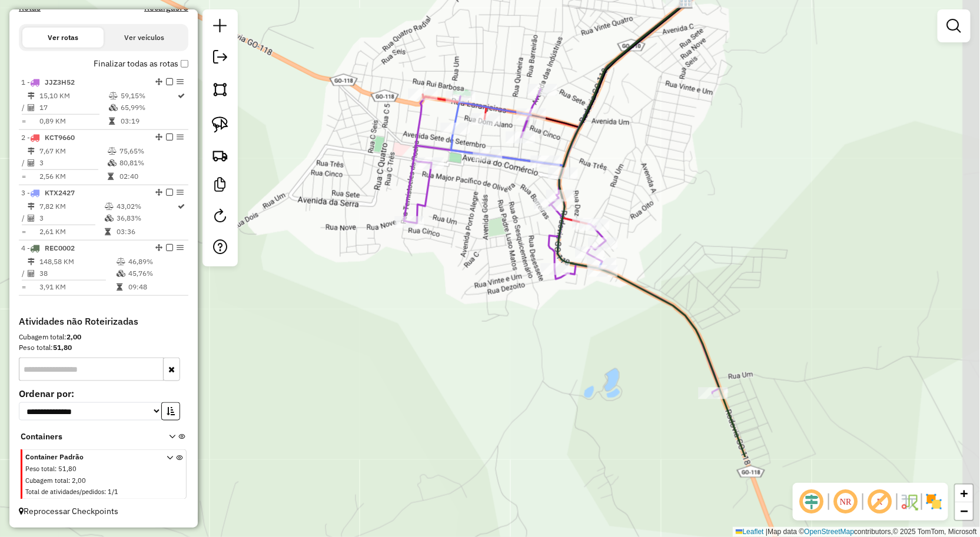
click at [468, 215] on div "Janela de atendimento Grade de atendimento Capacidade Transportadoras Veículos …" at bounding box center [490, 268] width 980 height 537
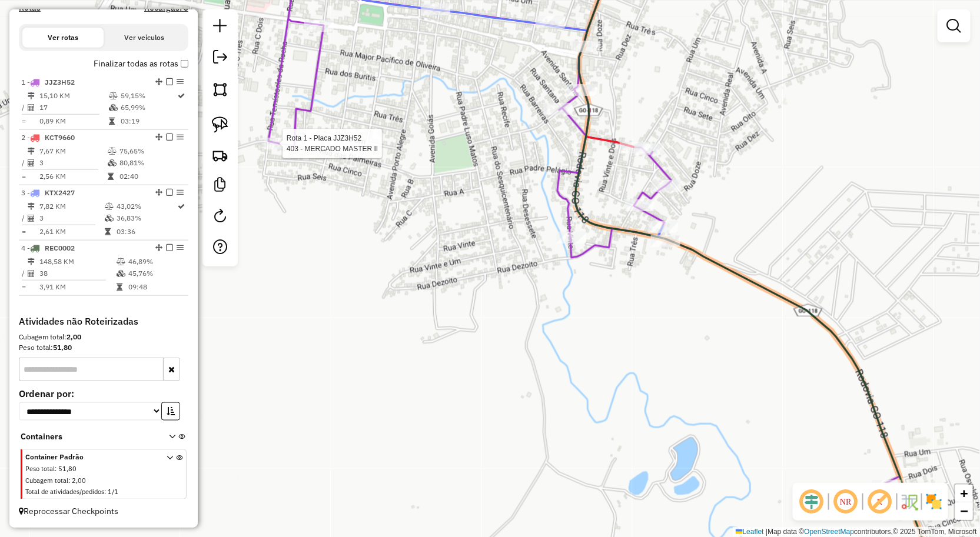
drag, startPoint x: 554, startPoint y: 165, endPoint x: 431, endPoint y: 150, distance: 124.5
click at [431, 150] on div "Rota 1 - Placa JJZ3H52 403 - MERCADO MASTER II Janela de atendimento Grade de a…" at bounding box center [490, 268] width 980 height 537
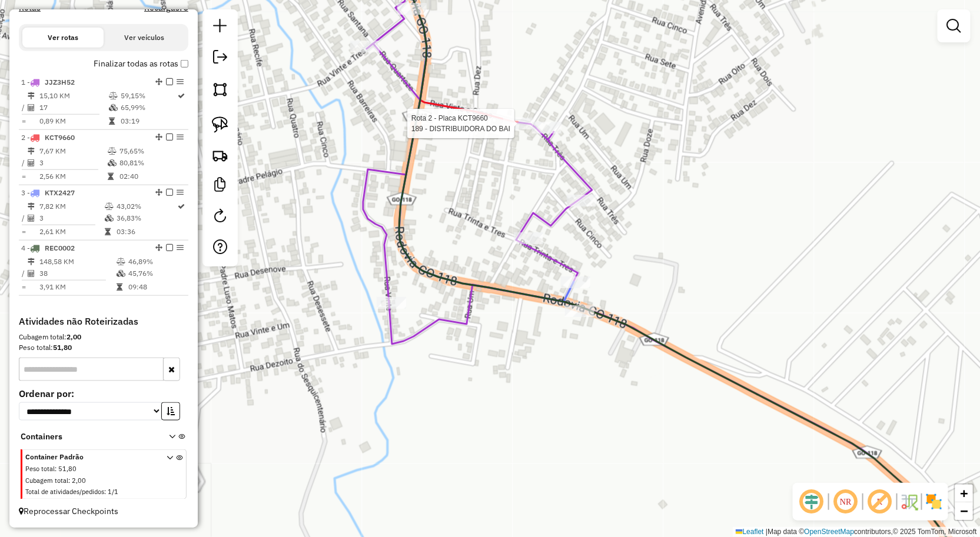
select select "**********"
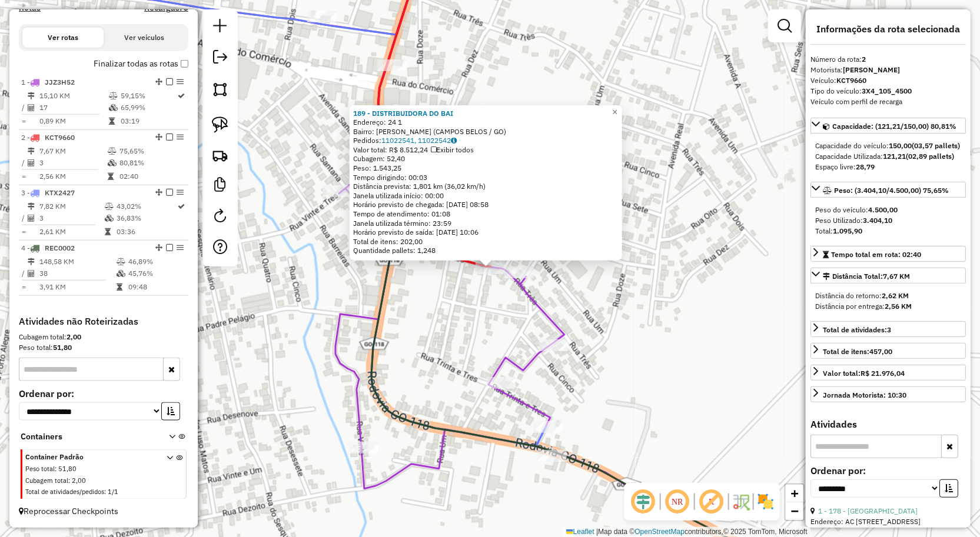
click at [468, 311] on div "189 - DISTRIBUIDORA DO BAI Endereço: 24 1 Bairro: Brejinho (CAMPOS BELOS / GO) …" at bounding box center [490, 268] width 980 height 537
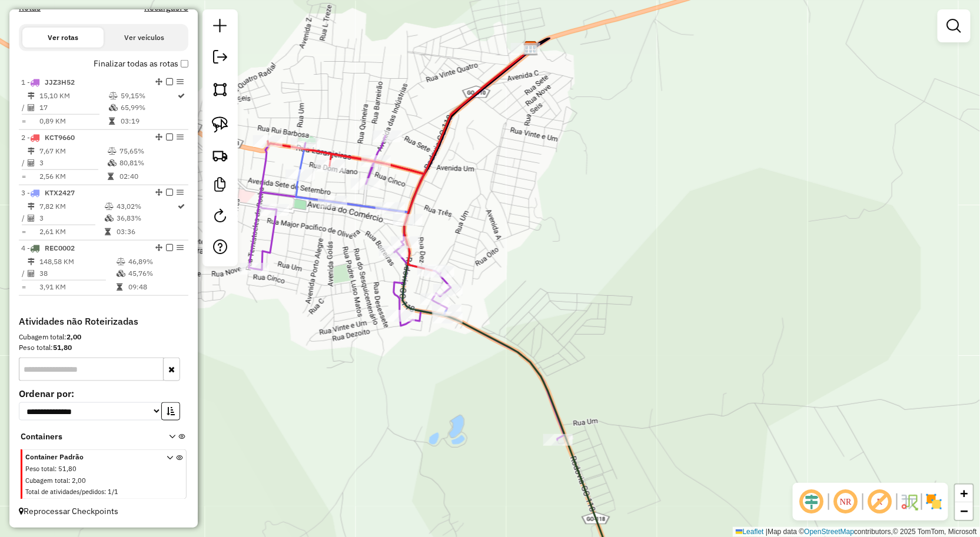
drag, startPoint x: 326, startPoint y: 211, endPoint x: 345, endPoint y: 257, distance: 50.4
click at [345, 257] on div "Janela de atendimento Grade de atendimento Capacidade Transportadoras Veículos …" at bounding box center [490, 268] width 980 height 537
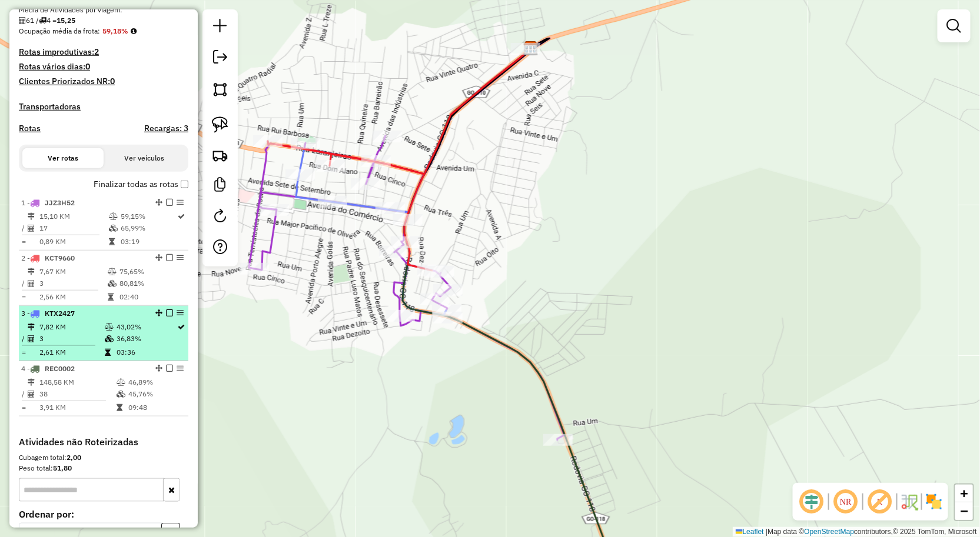
scroll to position [273, 0]
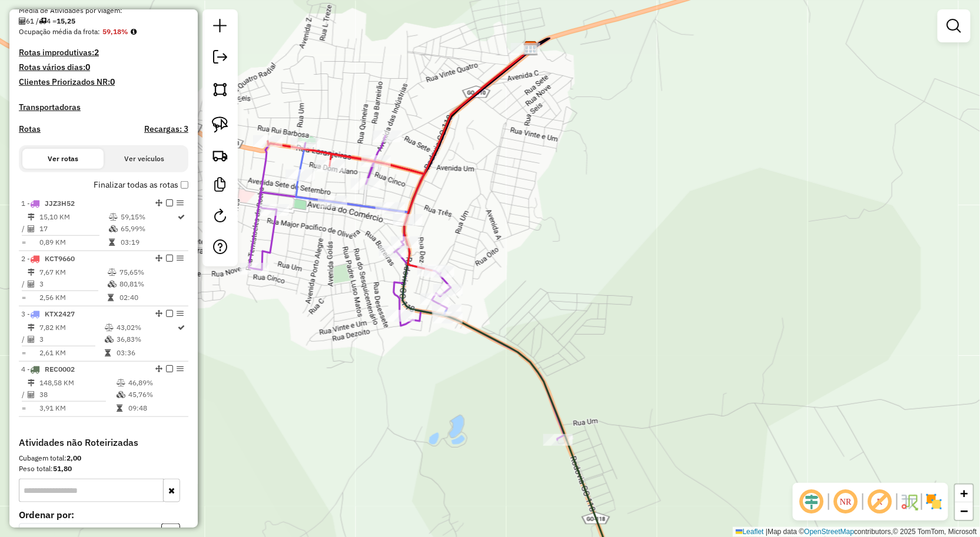
click at [266, 155] on icon at bounding box center [406, 239] width 315 height 402
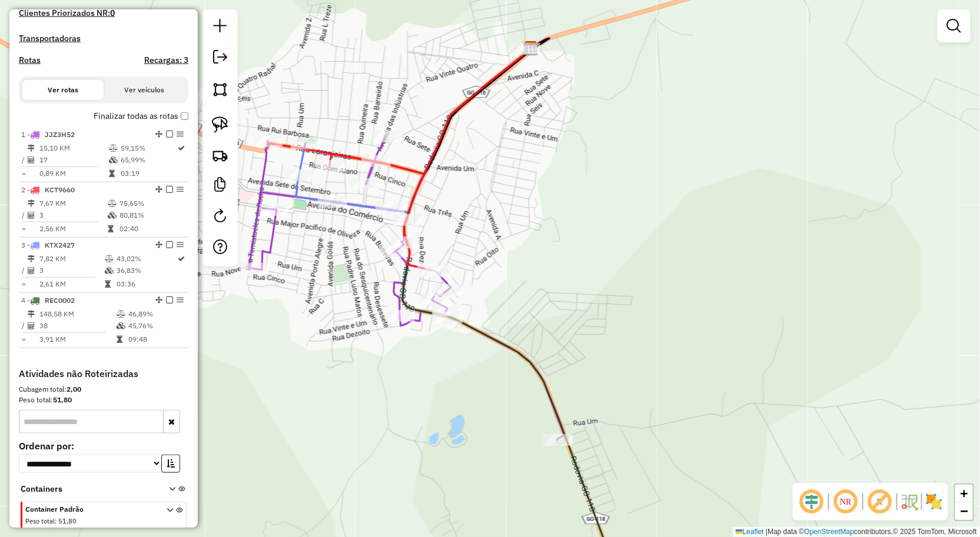
select select "**********"
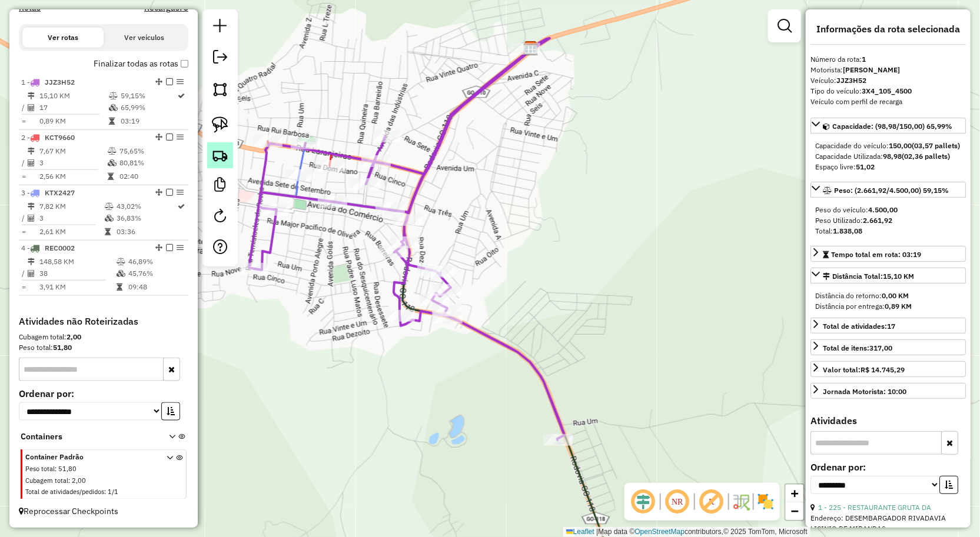
scroll to position [404, 0]
click at [220, 131] on img at bounding box center [220, 125] width 16 height 16
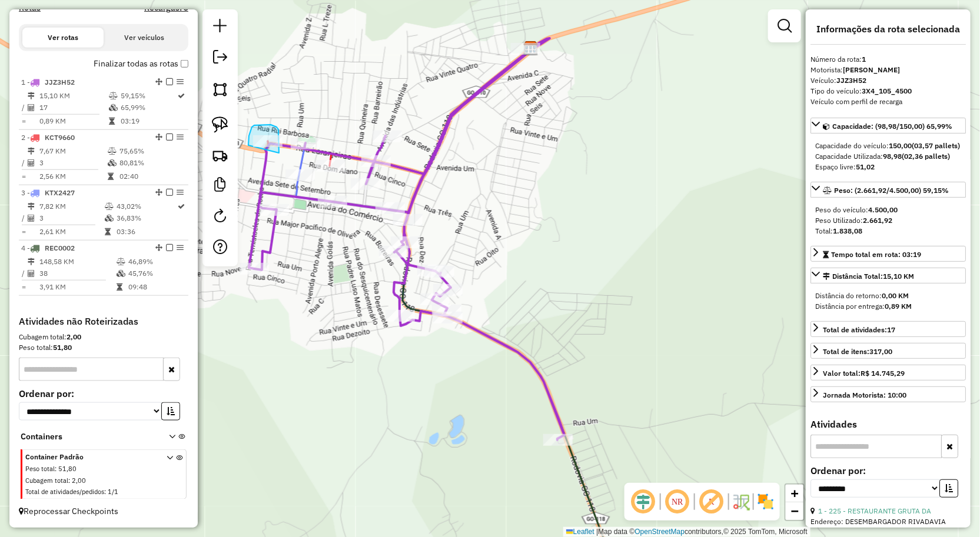
drag, startPoint x: 248, startPoint y: 144, endPoint x: 275, endPoint y: 154, distance: 28.7
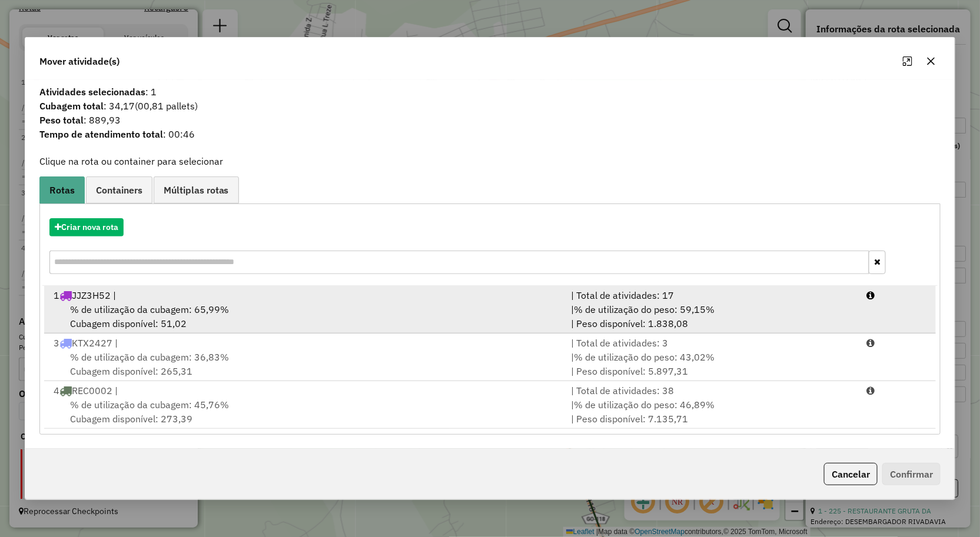
click at [187, 310] on span "% de utilização da cubagem: 65,99%" at bounding box center [149, 310] width 159 height 12
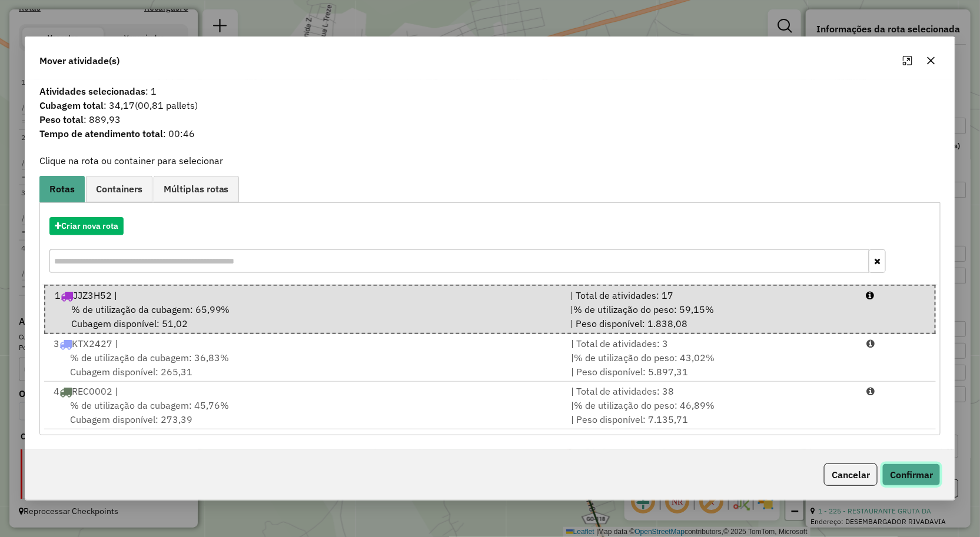
click at [909, 470] on button "Confirmar" at bounding box center [911, 475] width 58 height 22
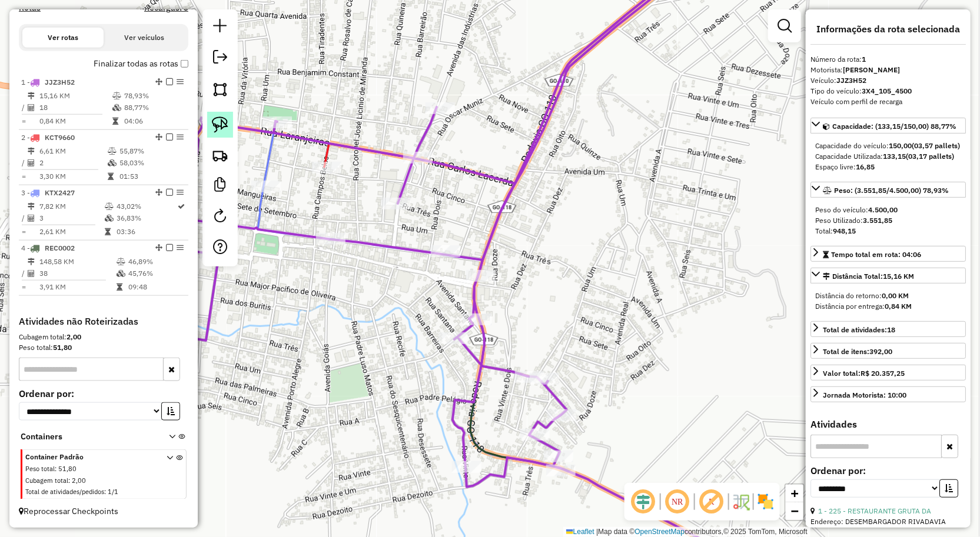
click at [219, 117] on img at bounding box center [220, 125] width 16 height 16
drag, startPoint x: 299, startPoint y: 175, endPoint x: 349, endPoint y: 179, distance: 50.2
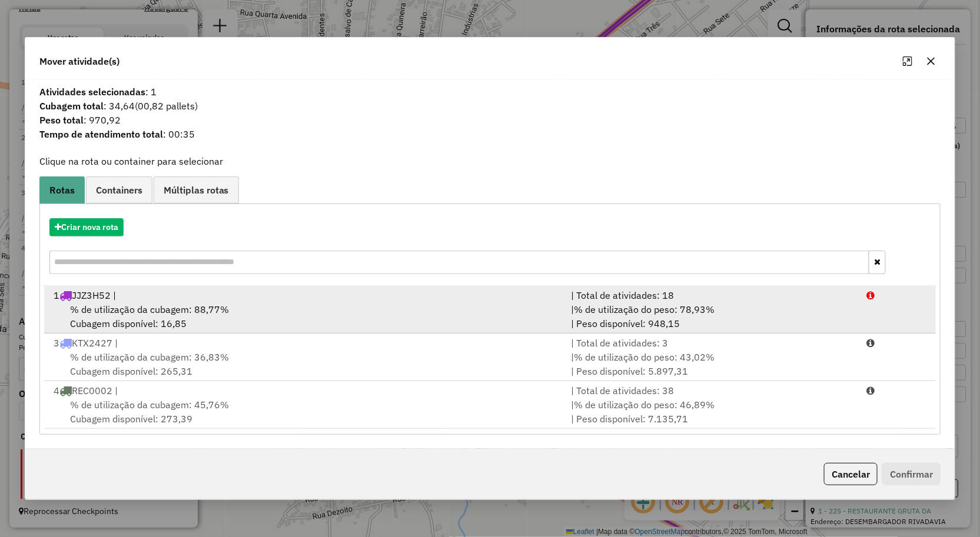
click at [215, 304] on span "% de utilização da cubagem: 88,77%" at bounding box center [149, 310] width 159 height 12
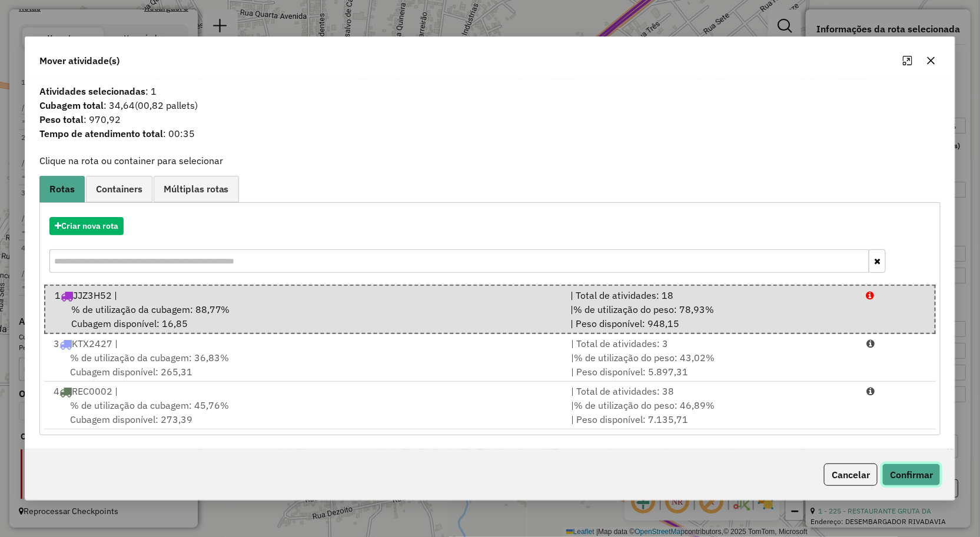
click at [922, 471] on button "Confirmar" at bounding box center [911, 475] width 58 height 22
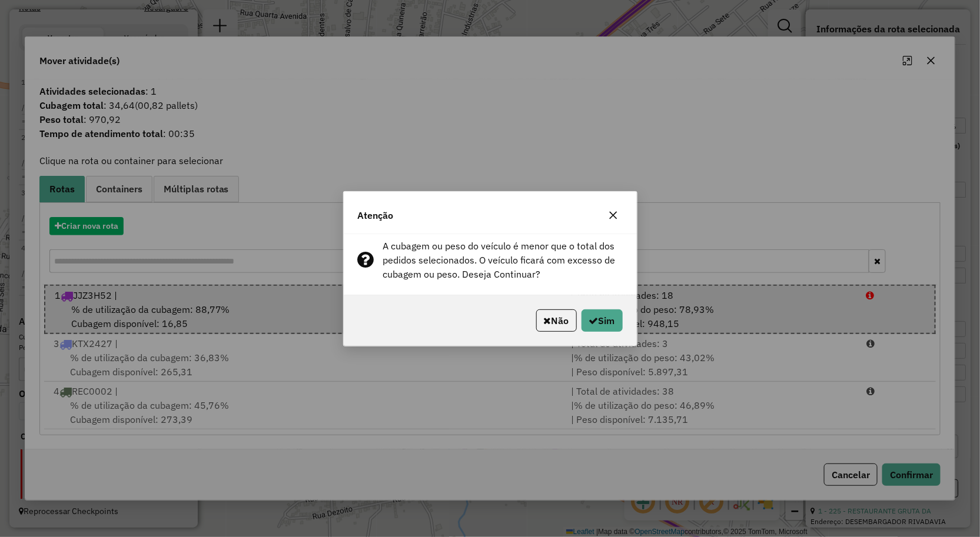
click at [609, 214] on icon "button" at bounding box center [613, 215] width 9 height 9
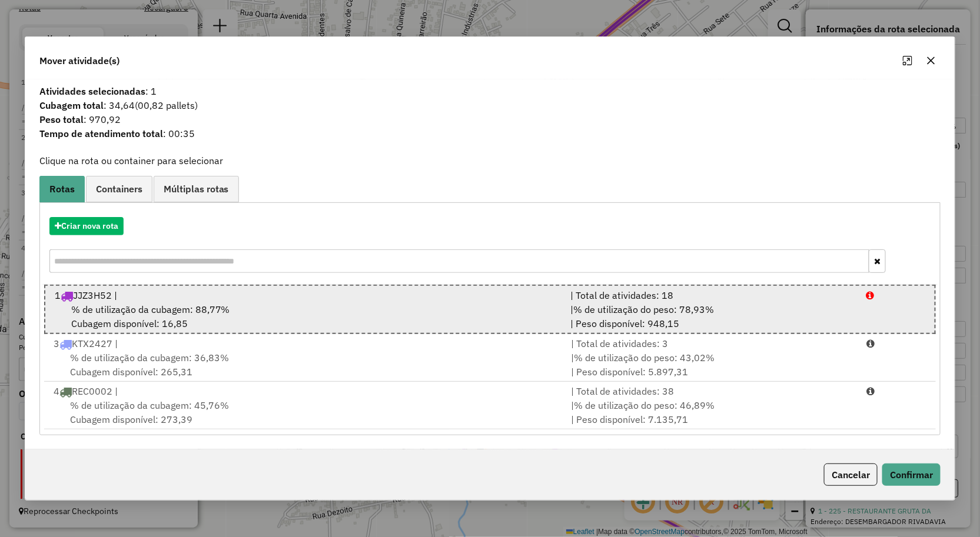
click at [520, 308] on div "% de utilização da cubagem: 88,77% Cubagem disponível: 16,85" at bounding box center [306, 316] width 516 height 28
click at [496, 297] on div "1 JJZ3H52 |" at bounding box center [306, 295] width 516 height 14
click at [455, 292] on div "1 JJZ3H52 |" at bounding box center [306, 295] width 516 height 14
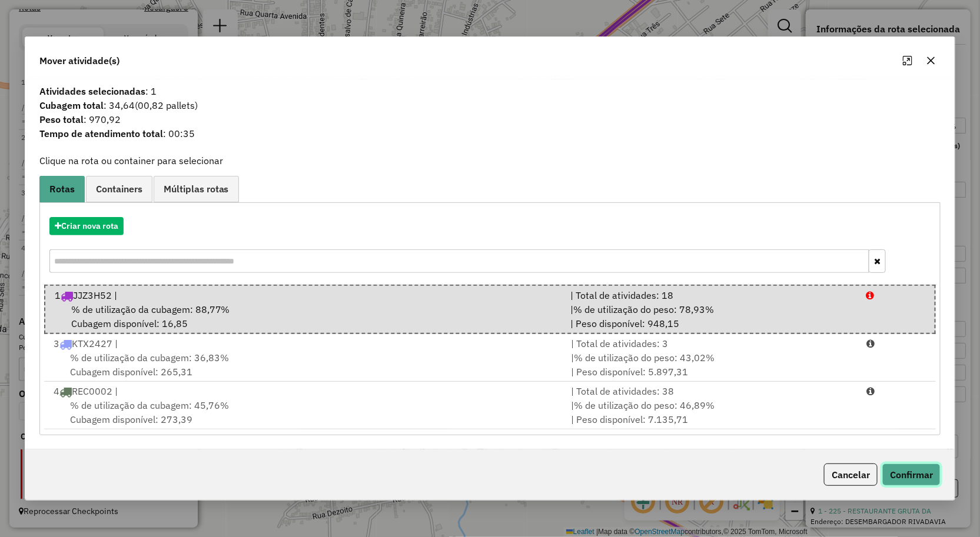
click at [916, 474] on button "Confirmar" at bounding box center [911, 475] width 58 height 22
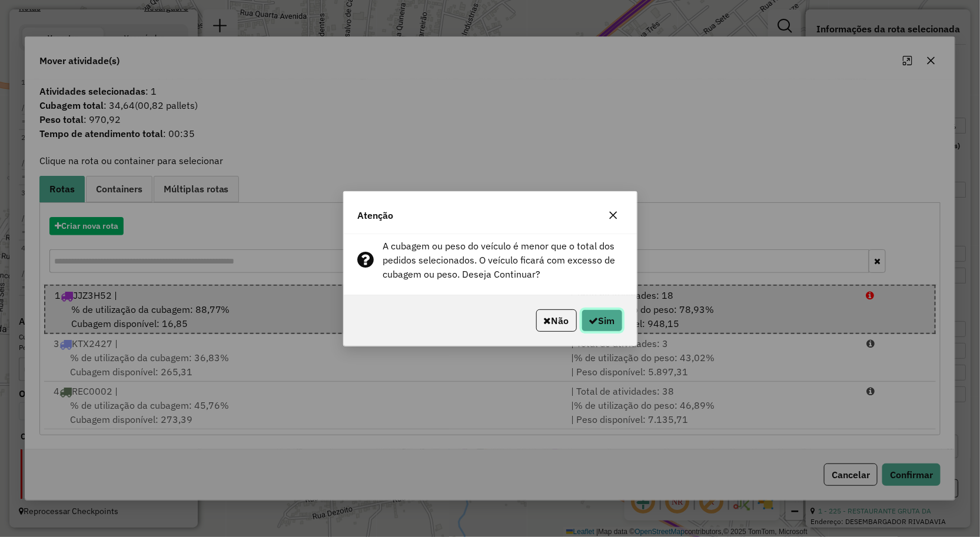
click at [605, 324] on button "Sim" at bounding box center [601, 321] width 41 height 22
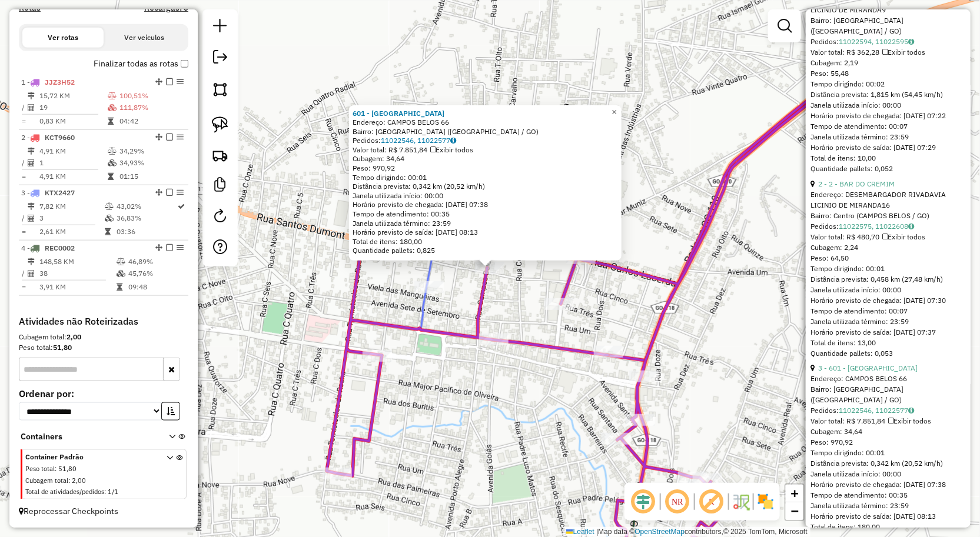
scroll to position [719, 0]
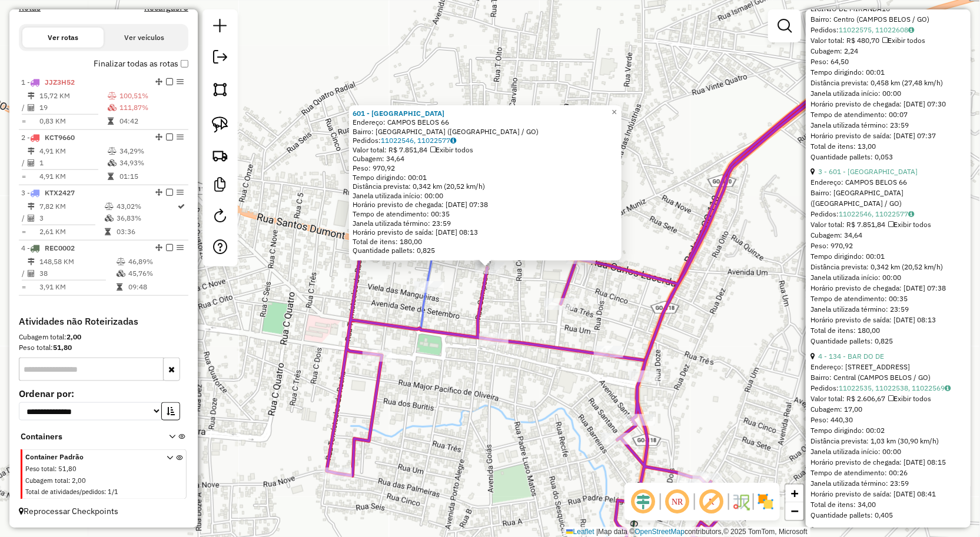
click at [743, 355] on div "601 - ADEGA AVENIDA Endereço: CAMPOS BELOS 66 Bairro: Setor Aeroporto (CAMPOS B…" at bounding box center [490, 268] width 980 height 537
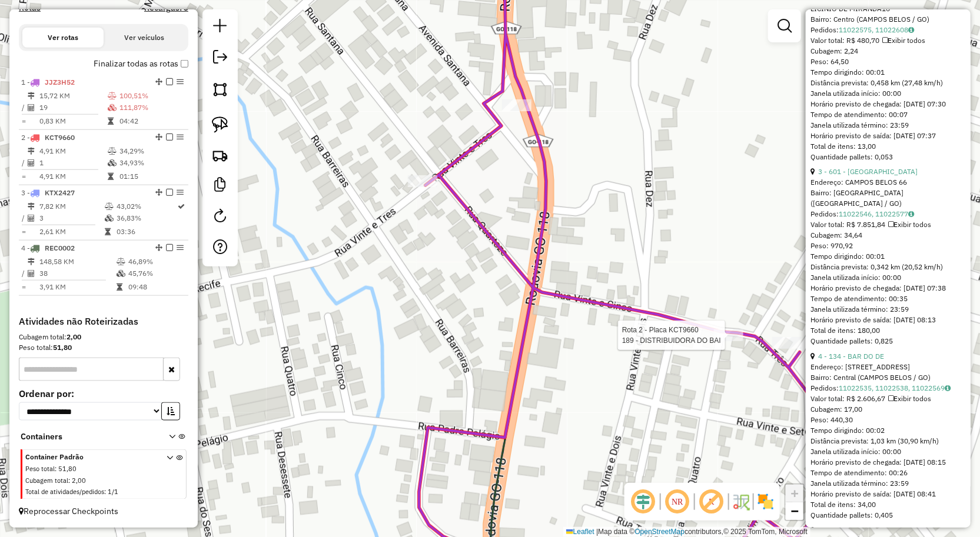
scroll to position [178, 0]
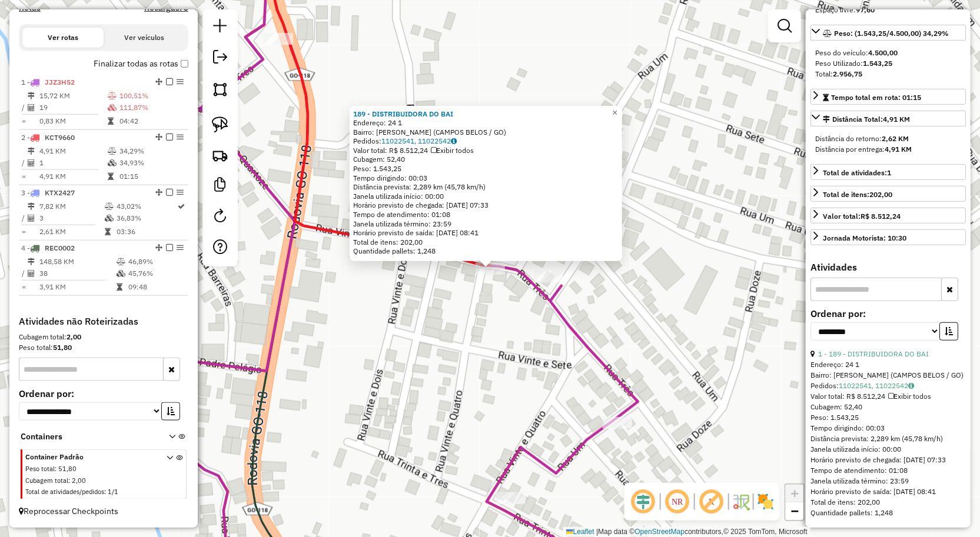
click at [516, 385] on div "189 - DISTRIBUIDORA DO BAI Endereço: 24 1 Bairro: Brejinho (CAMPOS BELOS / GO) …" at bounding box center [490, 268] width 980 height 537
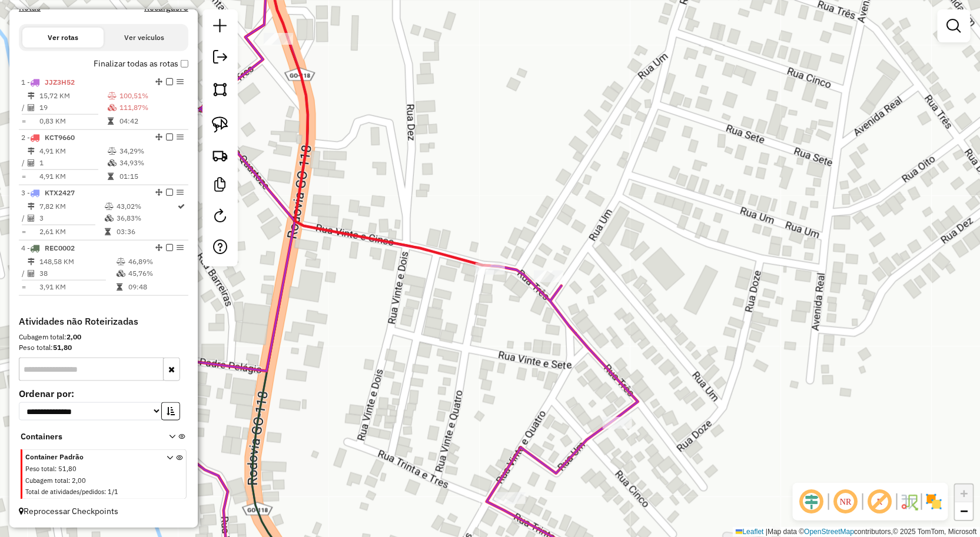
click at [488, 262] on icon at bounding box center [379, 105] width 224 height 319
select select "**********"
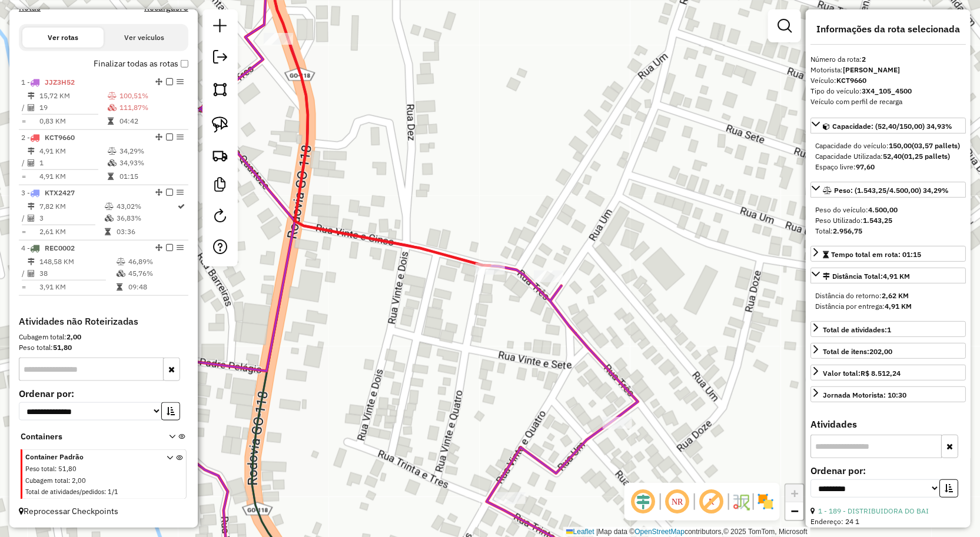
click at [380, 393] on div "Janela de atendimento Grade de atendimento Capacidade Transportadoras Veículos …" at bounding box center [490, 268] width 980 height 537
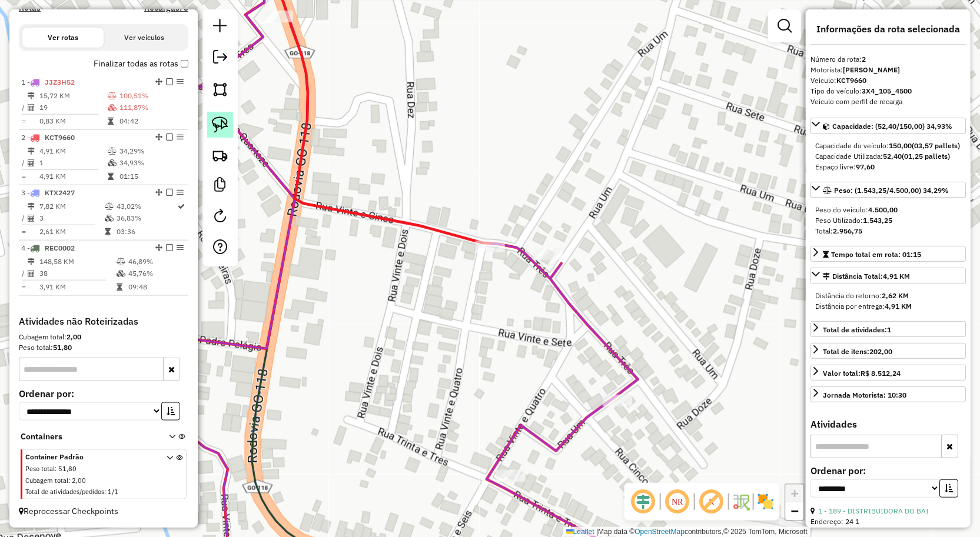
click at [213, 120] on img at bounding box center [220, 125] width 16 height 16
drag, startPoint x: 448, startPoint y: 192, endPoint x: 491, endPoint y: 284, distance: 101.6
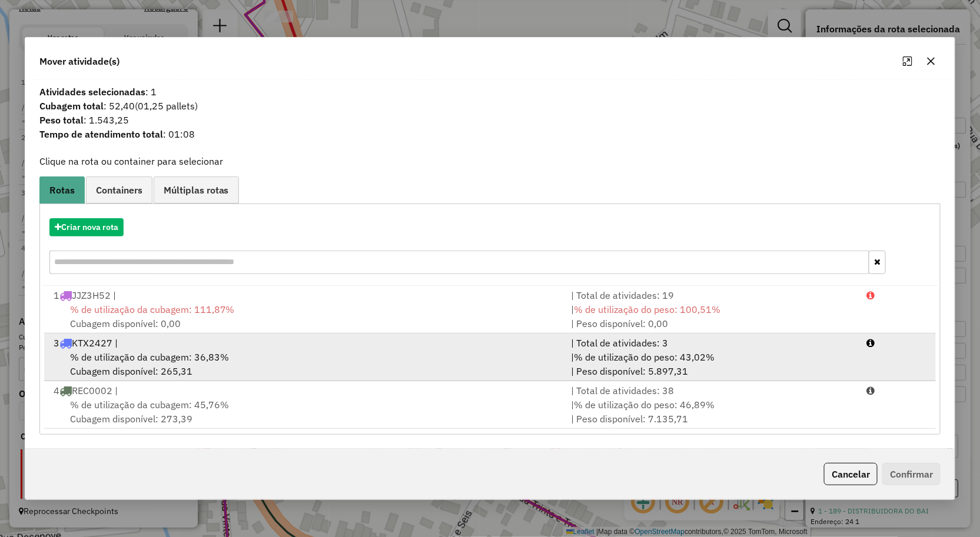
click at [186, 363] on div "% de utilização da cubagem: 36,83% Cubagem disponível: 265,31" at bounding box center [305, 364] width 518 height 28
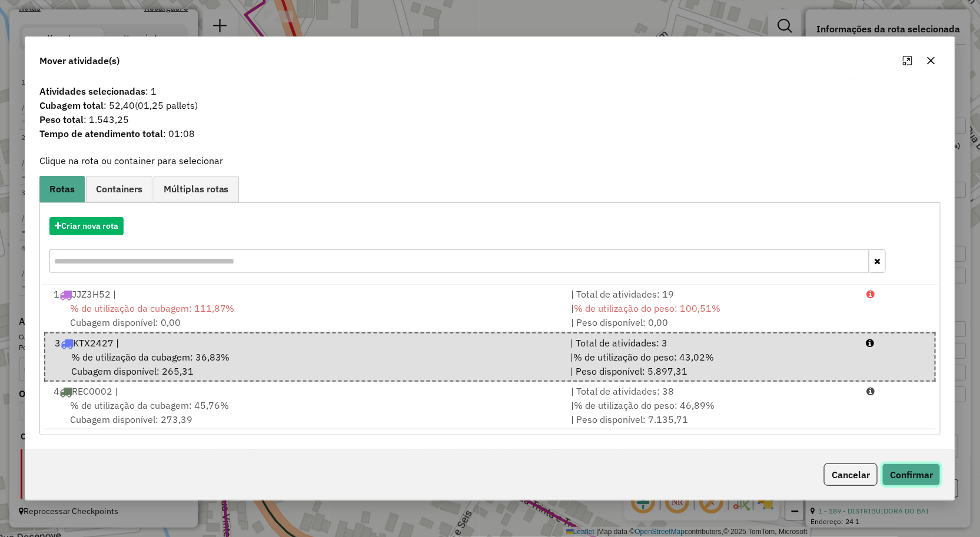
click at [931, 467] on button "Confirmar" at bounding box center [911, 475] width 58 height 22
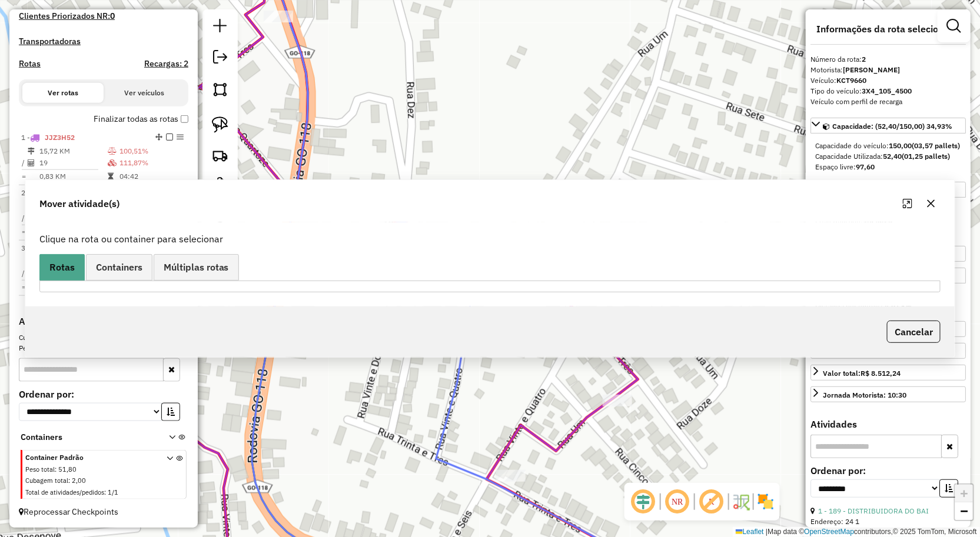
scroll to position [334, 0]
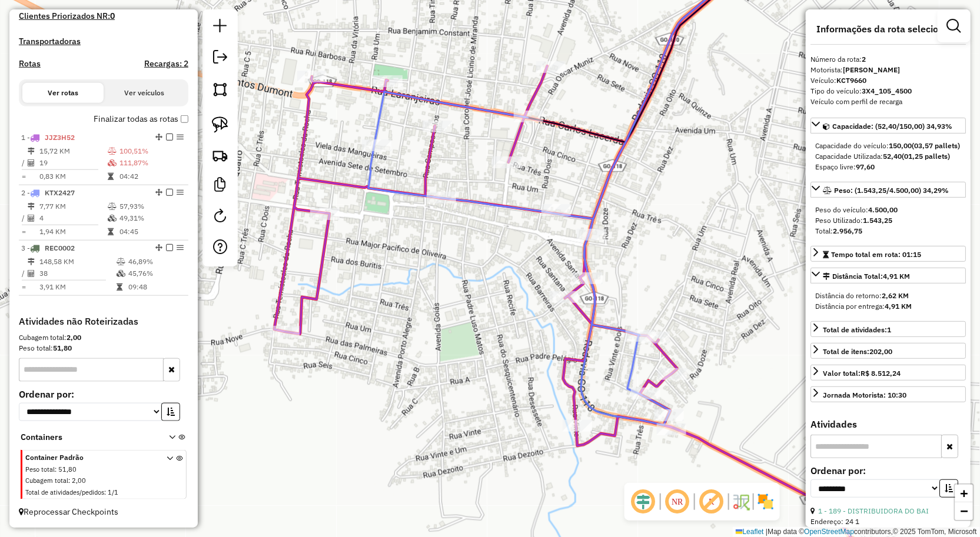
click at [519, 328] on div "Janela de atendimento Grade de atendimento Capacidade Transportadoras Veículos …" at bounding box center [490, 268] width 980 height 537
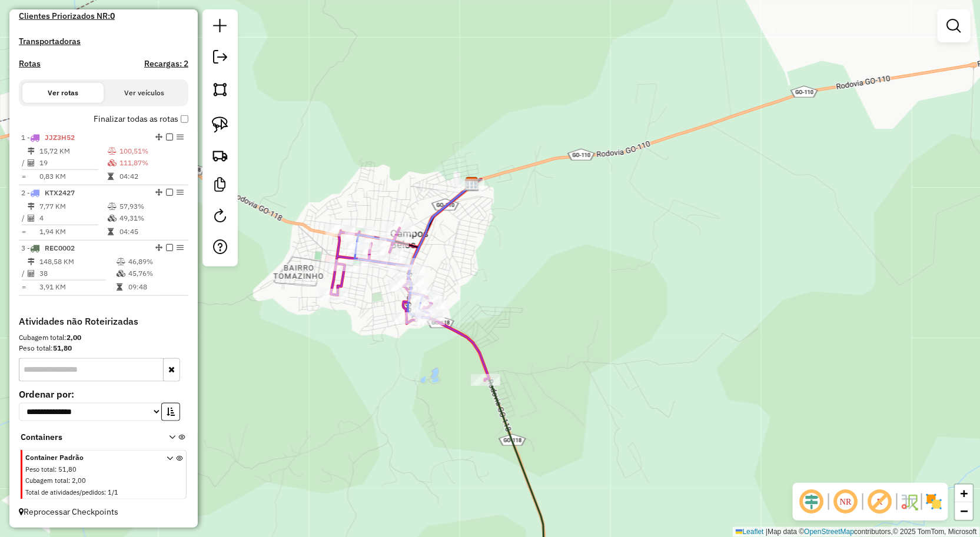
drag, startPoint x: 253, startPoint y: 285, endPoint x: 300, endPoint y: 277, distance: 47.8
click at [297, 277] on div "Janela de atendimento Grade de atendimento Capacidade Transportadoras Veículos …" at bounding box center [490, 268] width 980 height 537
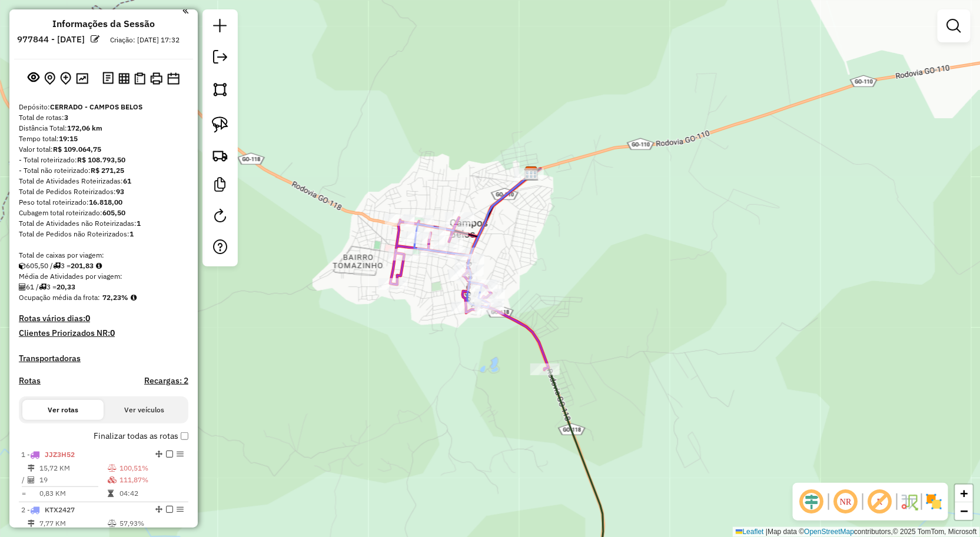
scroll to position [0, 0]
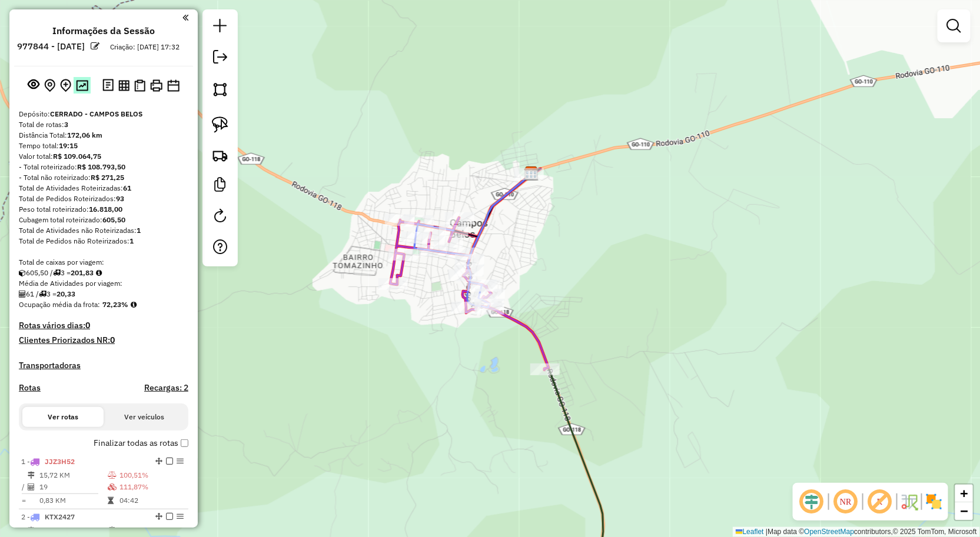
click at [80, 91] on img at bounding box center [82, 85] width 12 height 11
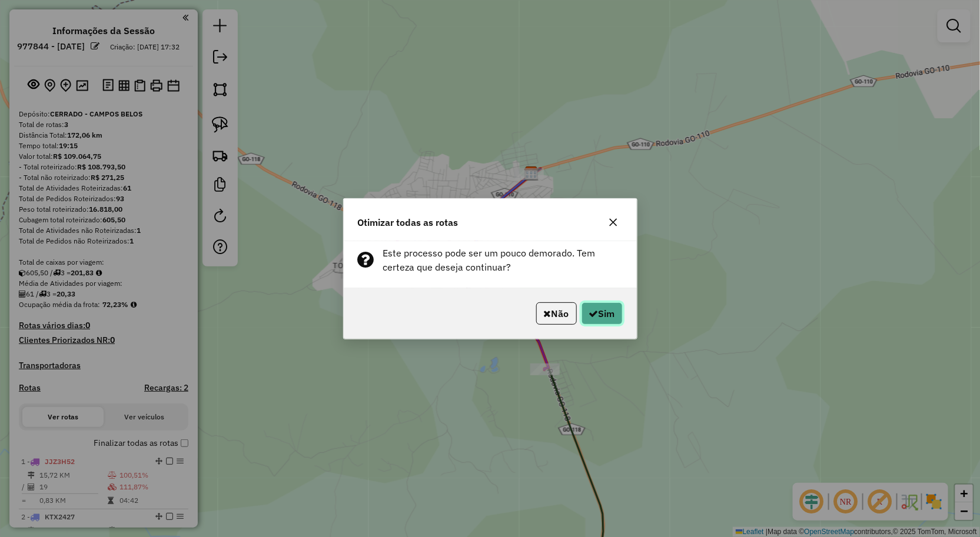
click at [612, 319] on button "Sim" at bounding box center [601, 313] width 41 height 22
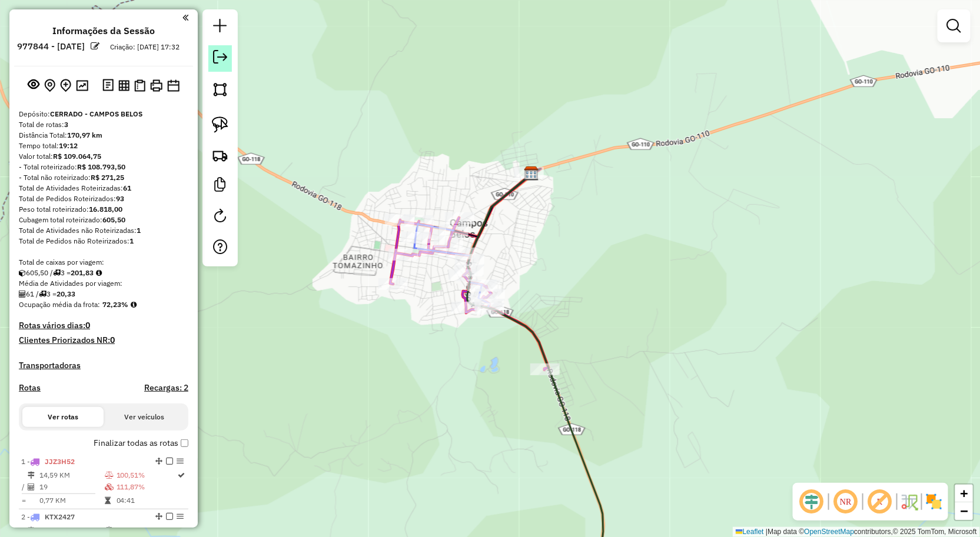
click at [227, 55] on link at bounding box center [220, 58] width 24 height 26
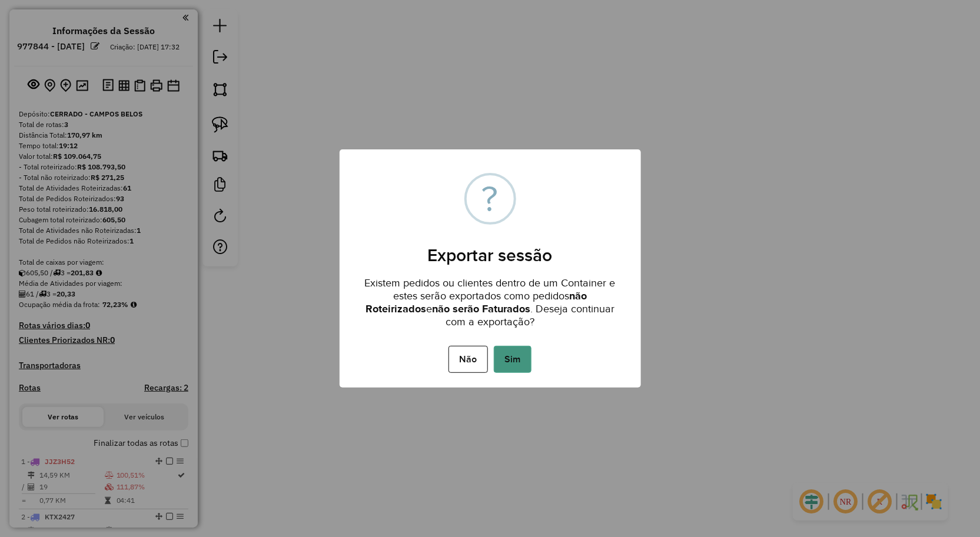
click at [522, 357] on button "Sim" at bounding box center [513, 359] width 38 height 27
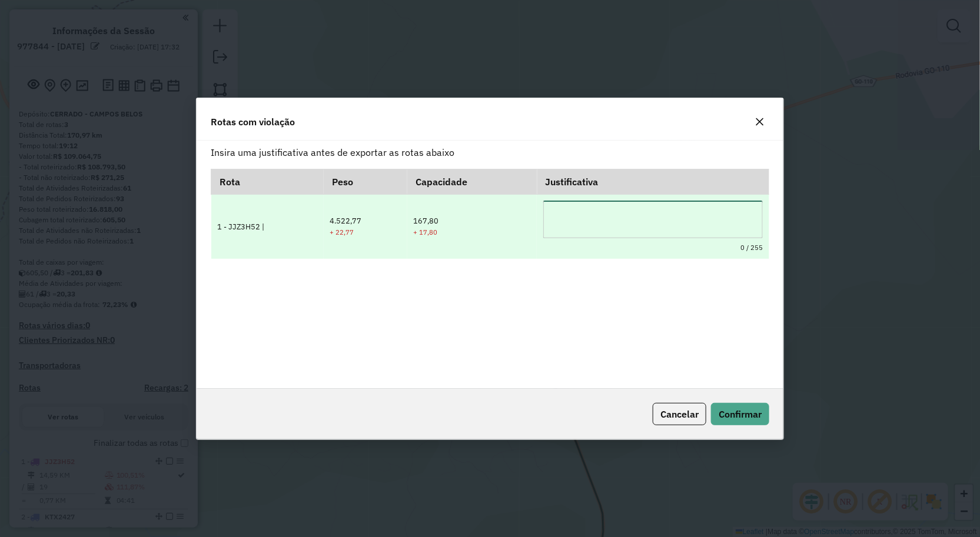
click at [597, 211] on textarea at bounding box center [653, 220] width 220 height 38
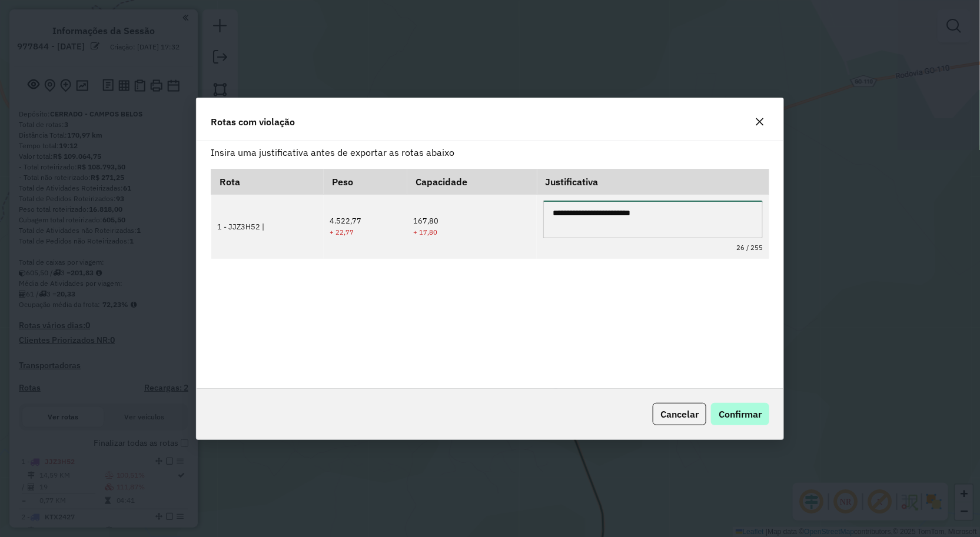
type textarea "**********"
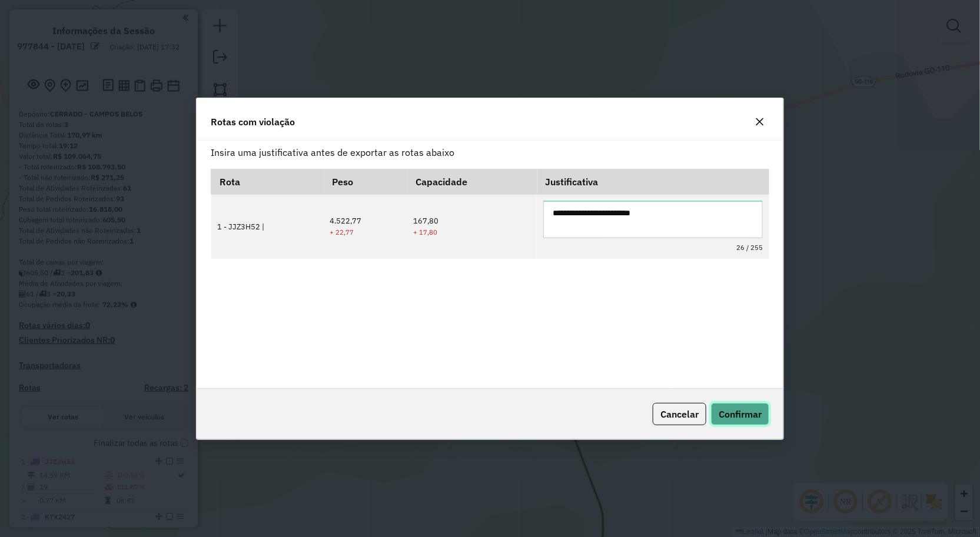
click at [737, 404] on button "Confirmar" at bounding box center [740, 414] width 58 height 22
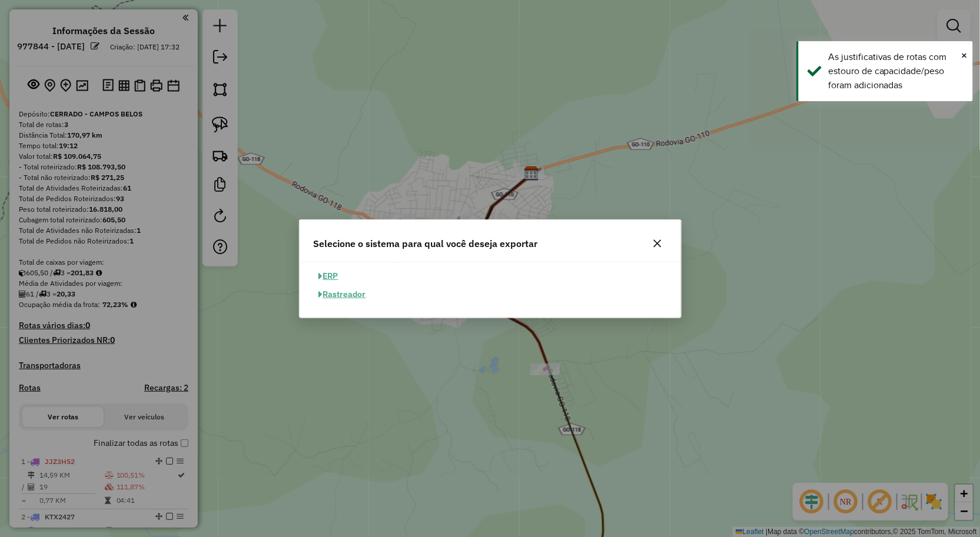
click at [338, 277] on button "ERP" at bounding box center [329, 276] width 30 height 18
select select "**"
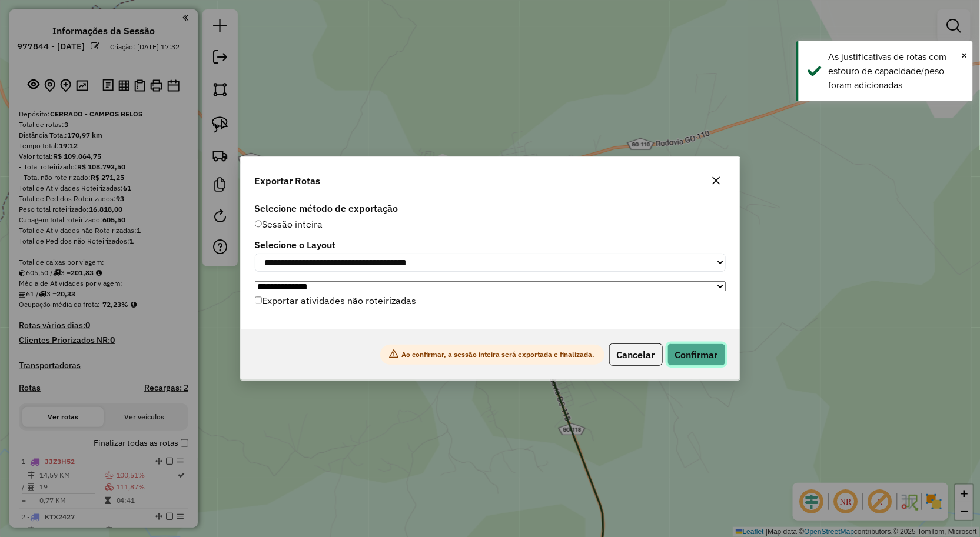
click at [692, 354] on button "Confirmar" at bounding box center [696, 355] width 58 height 22
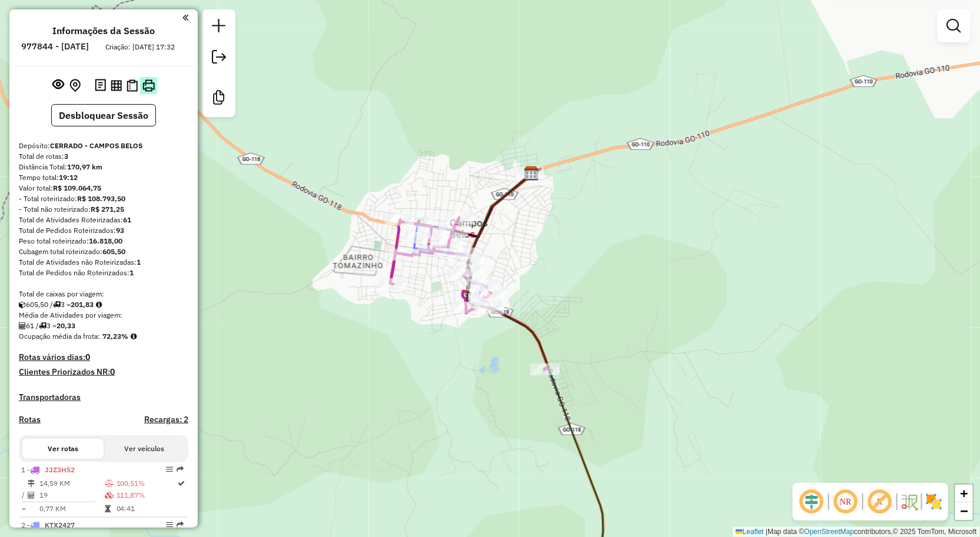
click at [154, 91] on button at bounding box center [148, 85] width 17 height 17
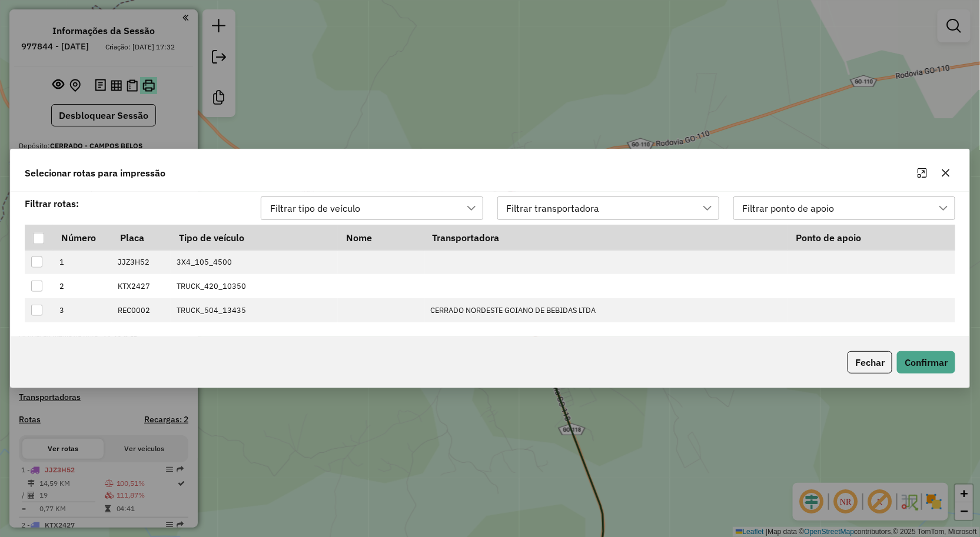
scroll to position [8, 52]
click at [40, 234] on div at bounding box center [38, 238] width 11 height 11
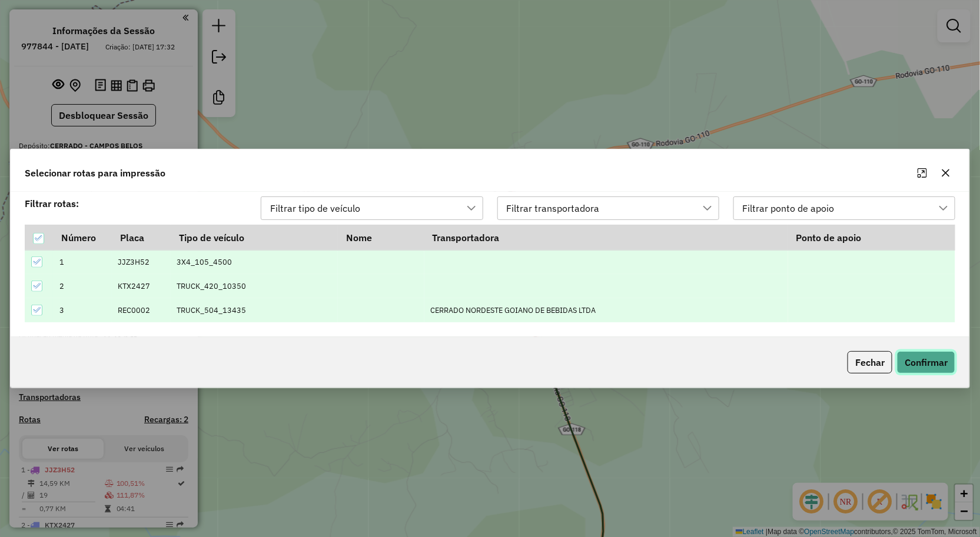
click at [915, 360] on button "Confirmar" at bounding box center [926, 362] width 58 height 22
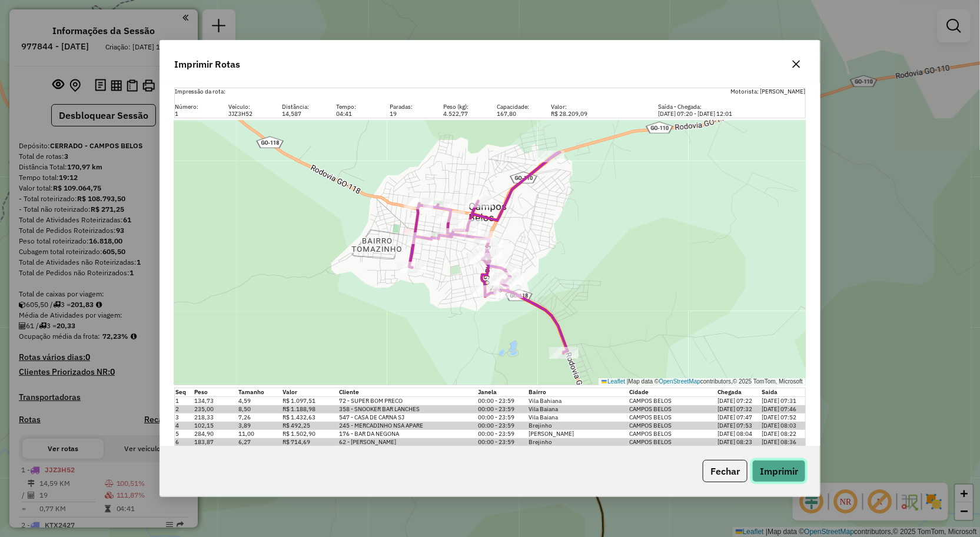
click at [781, 464] on button "Imprimir" at bounding box center [779, 471] width 54 height 22
click at [607, 58] on div "Imprimir Rotas" at bounding box center [490, 62] width 660 height 42
click at [796, 61] on icon "button" at bounding box center [796, 64] width 9 height 9
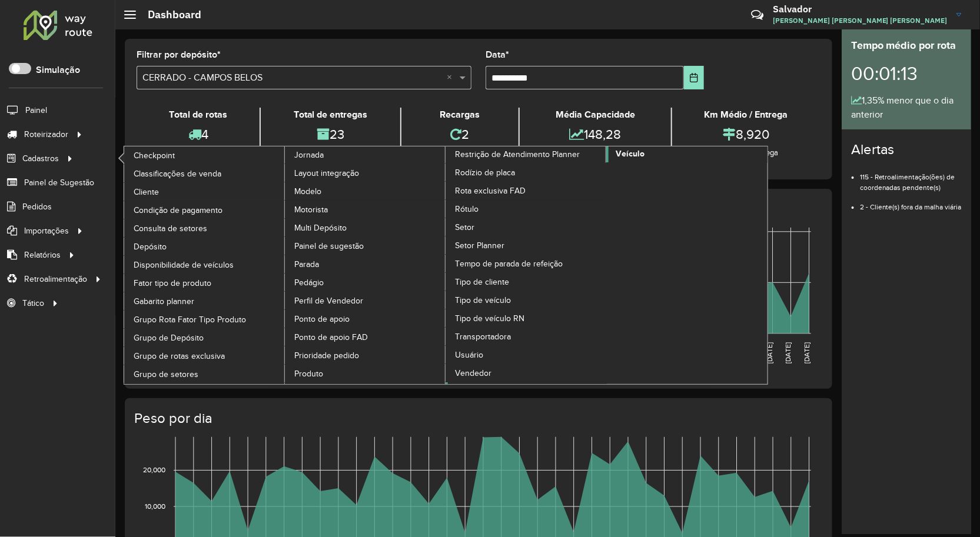
click at [643, 160] on span "Veículo" at bounding box center [630, 154] width 29 height 12
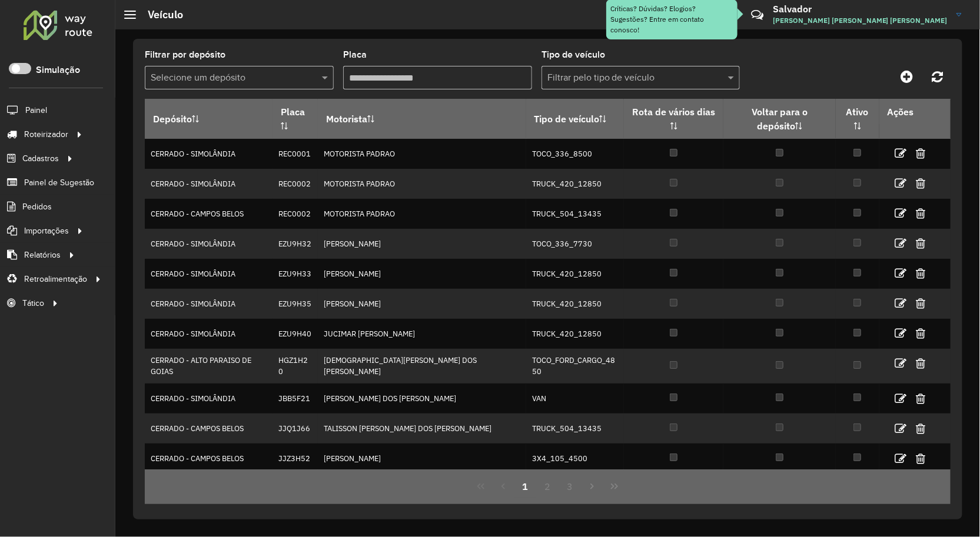
click at [280, 75] on input "text" at bounding box center [228, 78] width 154 height 14
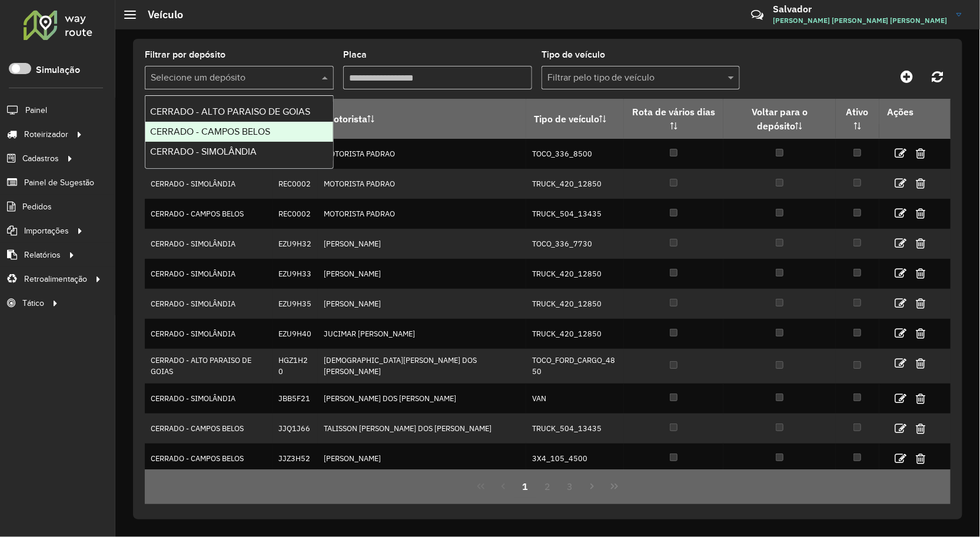
click at [270, 128] on span "CERRADO - CAMPOS BELOS" at bounding box center [210, 132] width 120 height 10
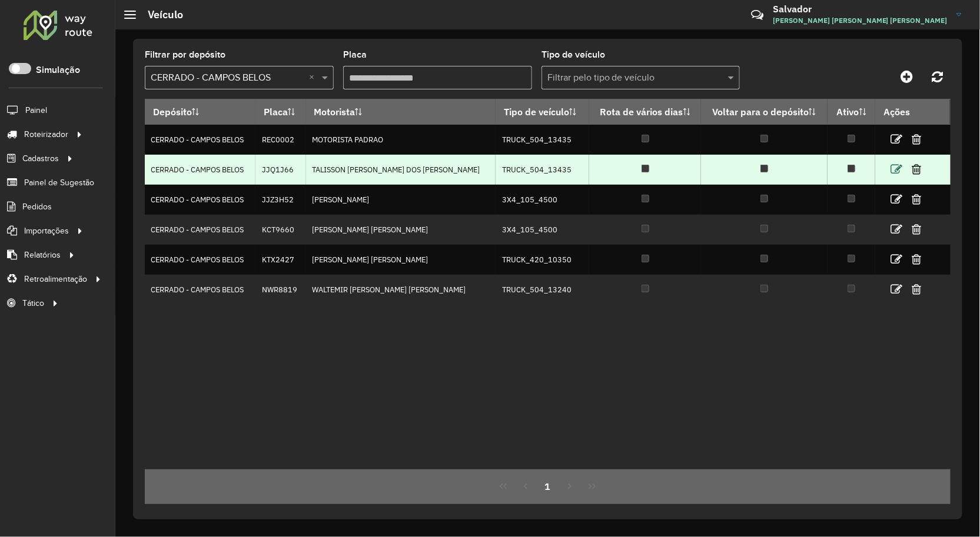
click at [896, 168] on icon at bounding box center [896, 170] width 12 height 12
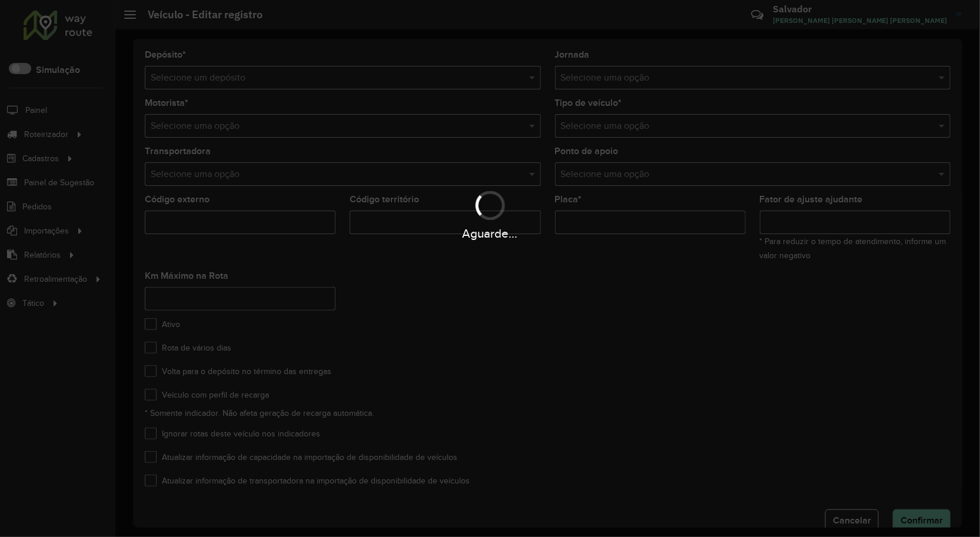
type input "*******"
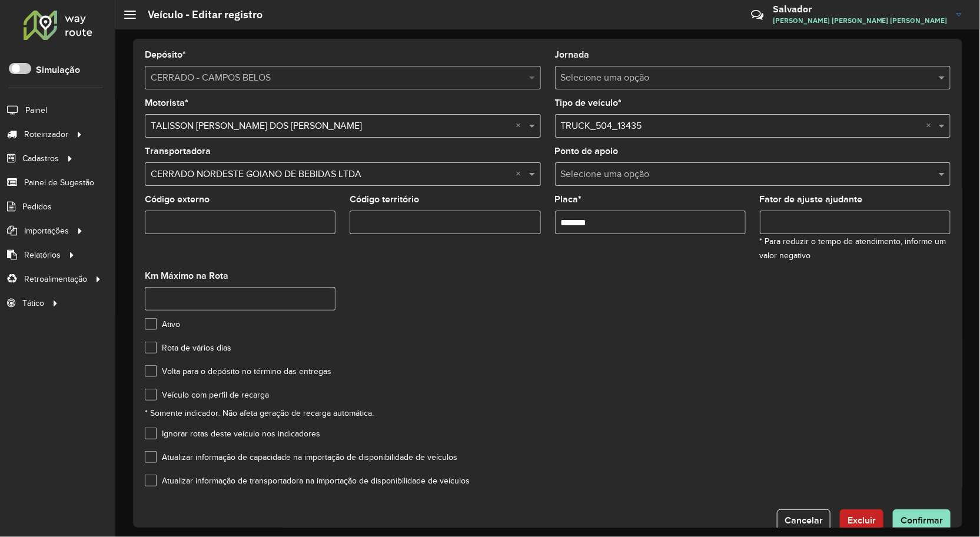
click at [530, 79] on span at bounding box center [533, 78] width 15 height 14
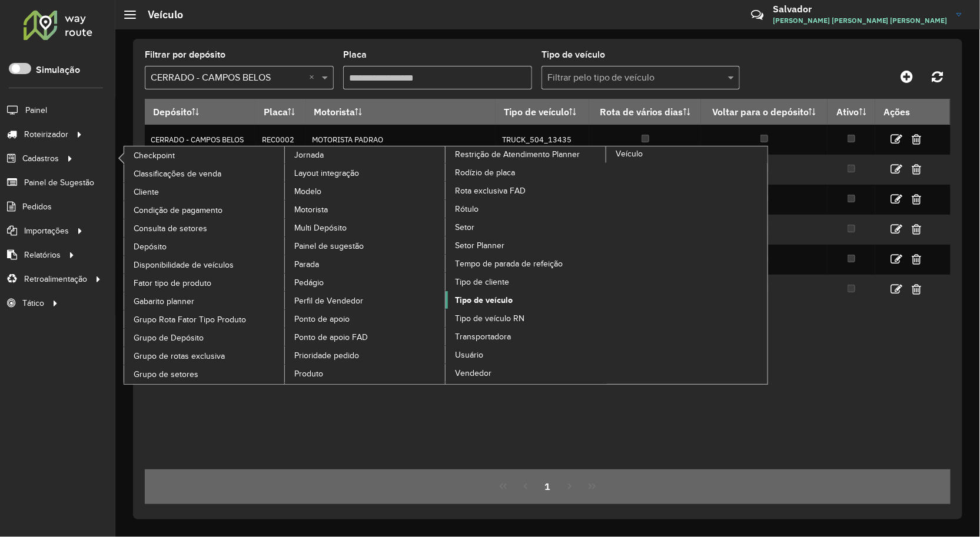
click at [497, 307] on span "Tipo de veículo" at bounding box center [484, 300] width 58 height 12
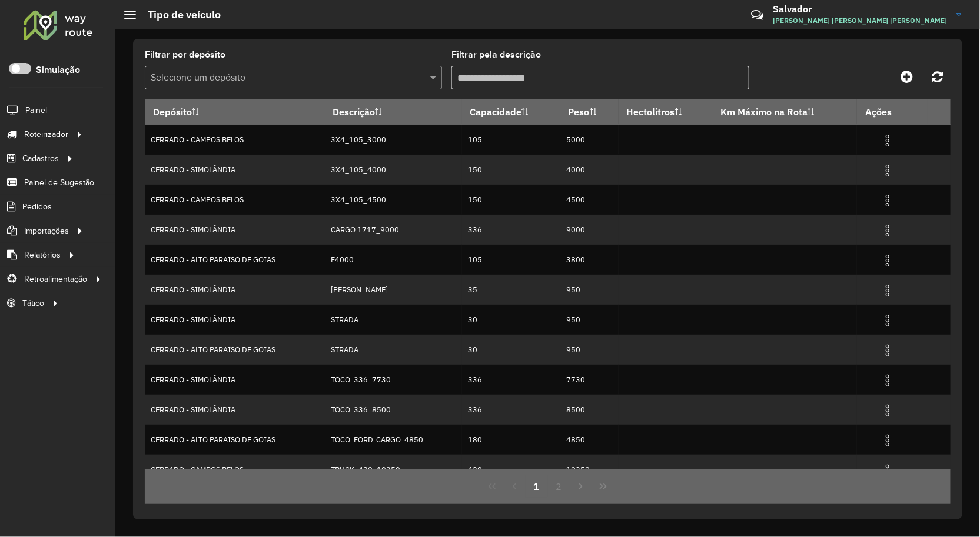
click at [383, 68] on div "Selecione um depósito" at bounding box center [293, 78] width 297 height 24
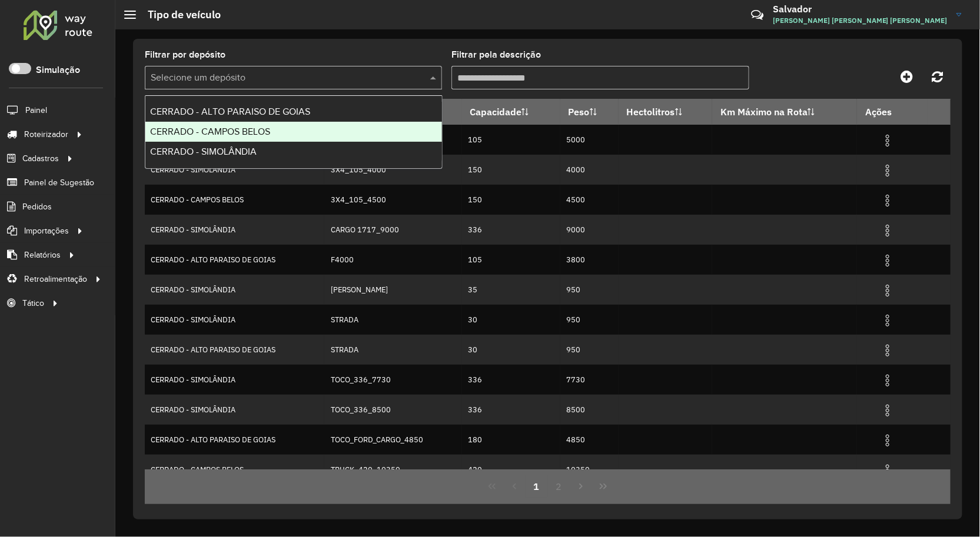
click at [343, 140] on div "CERRADO - CAMPOS BELOS" at bounding box center [293, 132] width 297 height 20
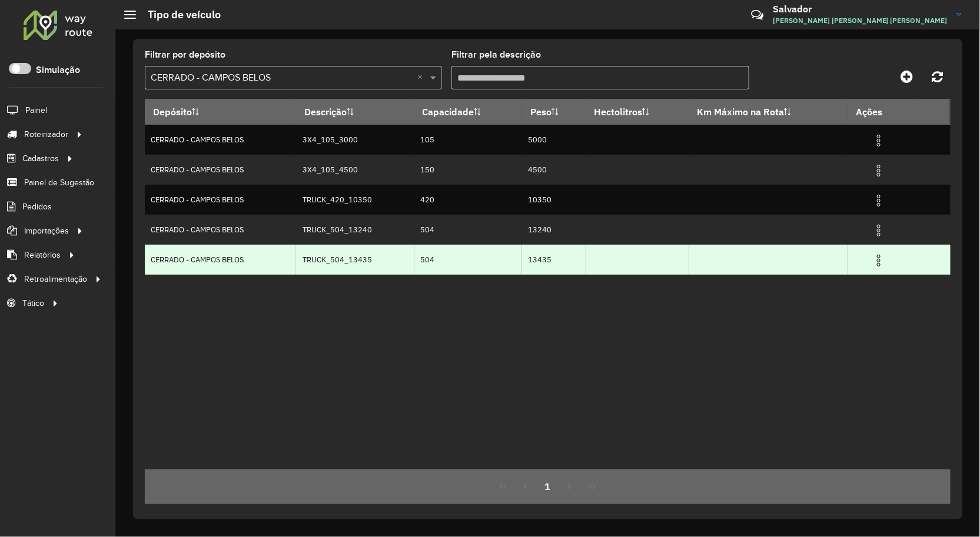
click at [880, 260] on img at bounding box center [879, 261] width 14 height 14
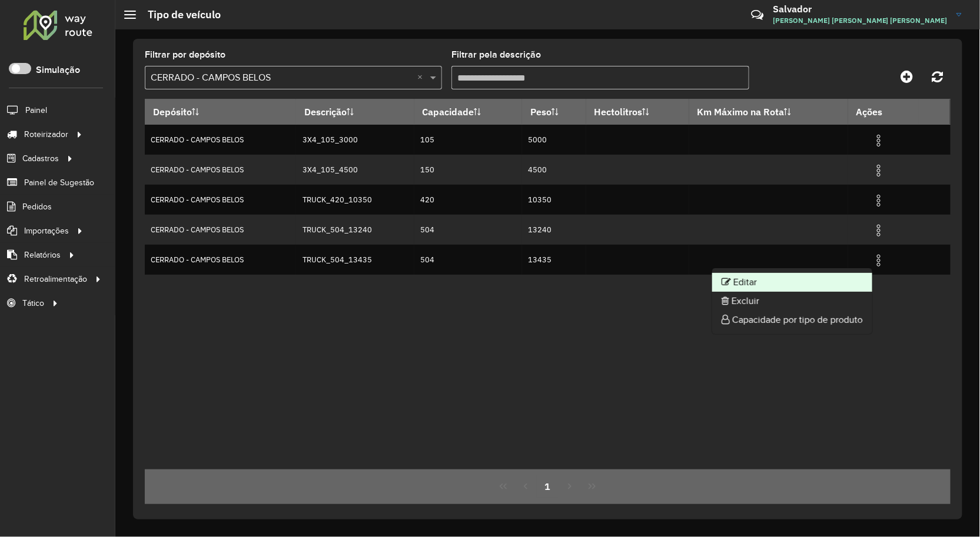
click at [839, 280] on li "Editar" at bounding box center [792, 282] width 160 height 19
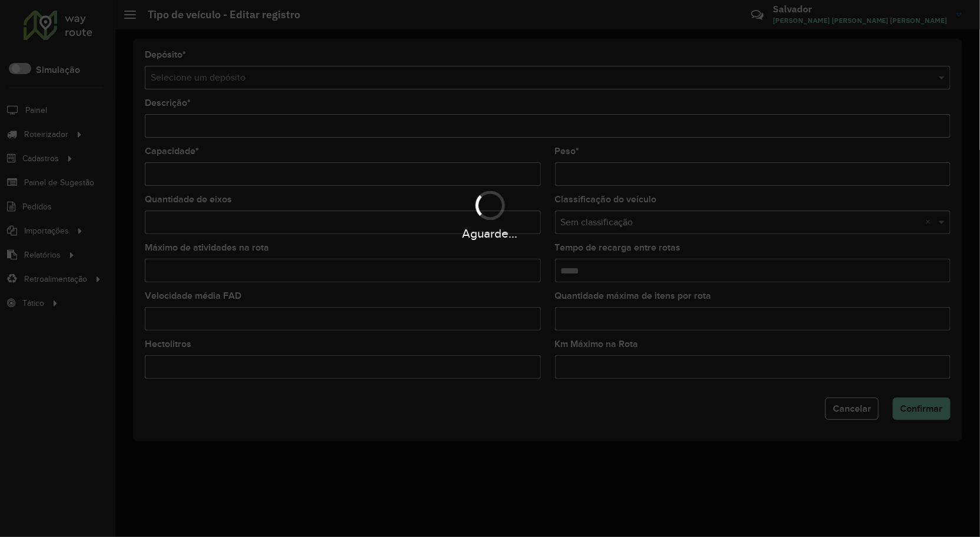
type input "**********"
type input "***"
type input "*****"
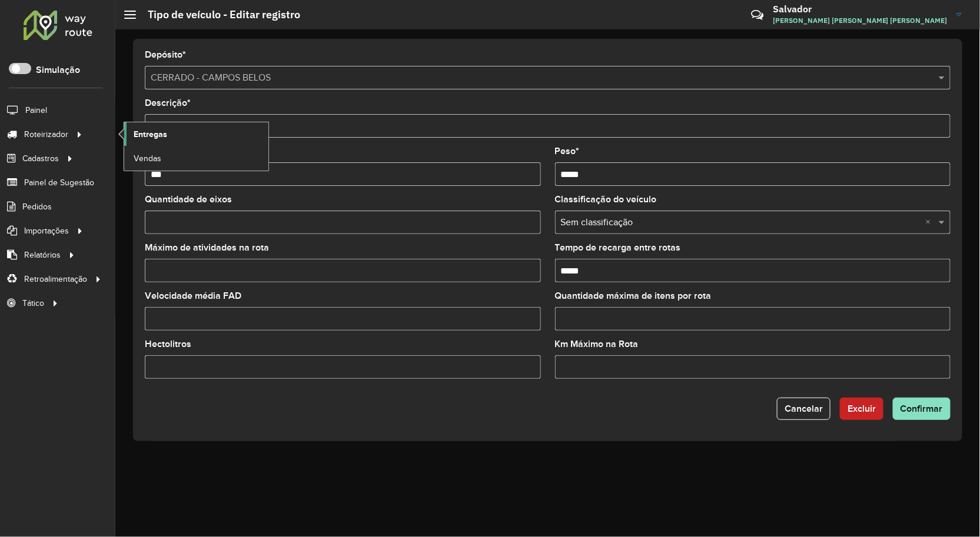
click at [142, 139] on span "Entregas" at bounding box center [151, 134] width 34 height 12
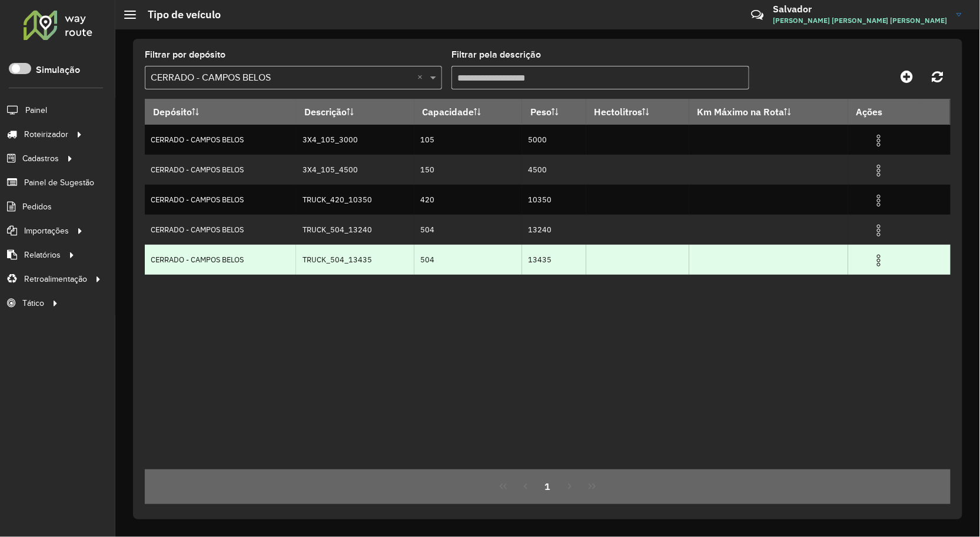
click at [881, 264] on img at bounding box center [879, 261] width 14 height 14
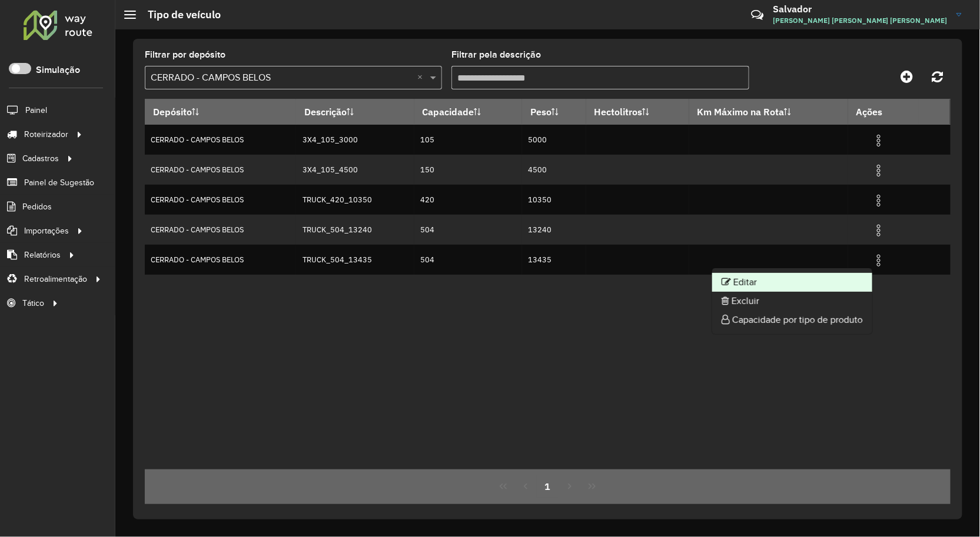
click at [790, 281] on li "Editar" at bounding box center [792, 282] width 160 height 19
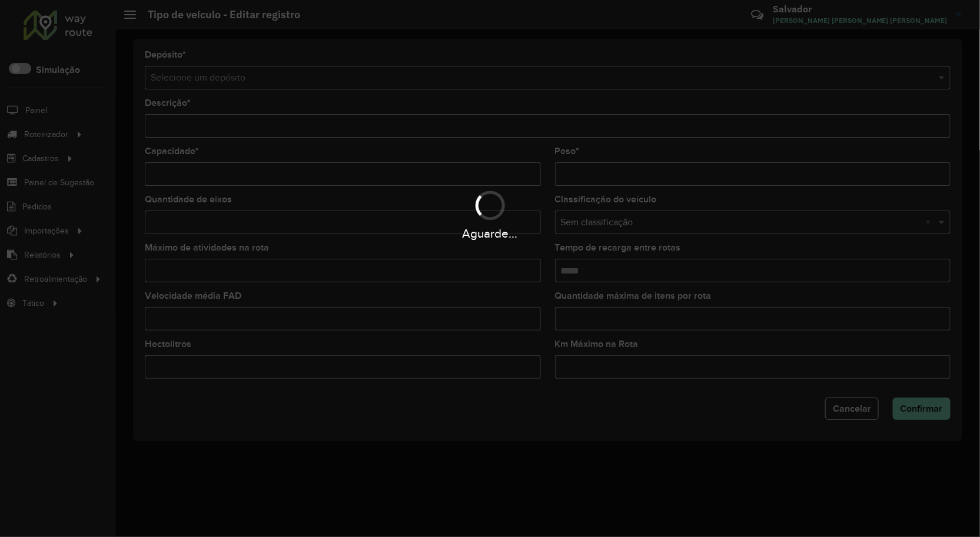
type input "**********"
type input "***"
type input "*****"
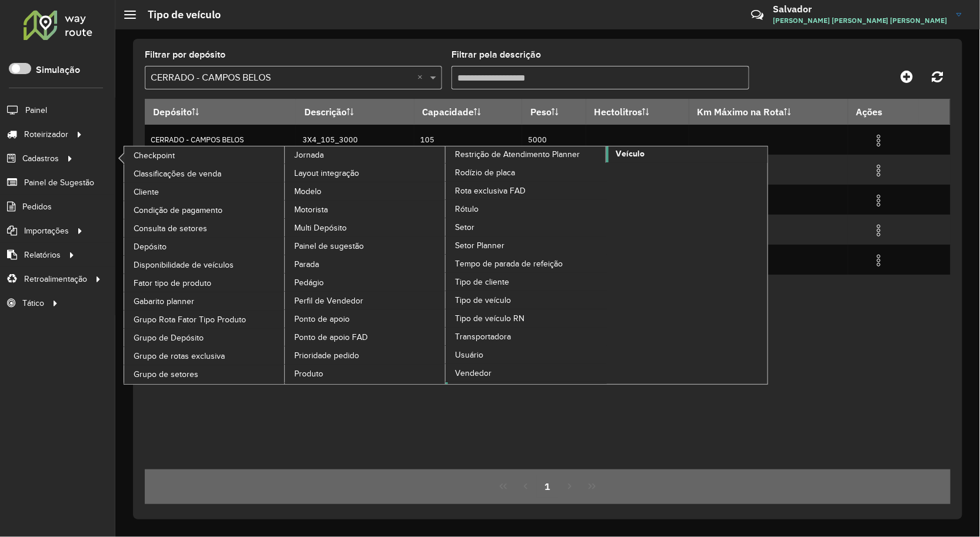
click at [634, 160] on span "Veículo" at bounding box center [630, 154] width 29 height 12
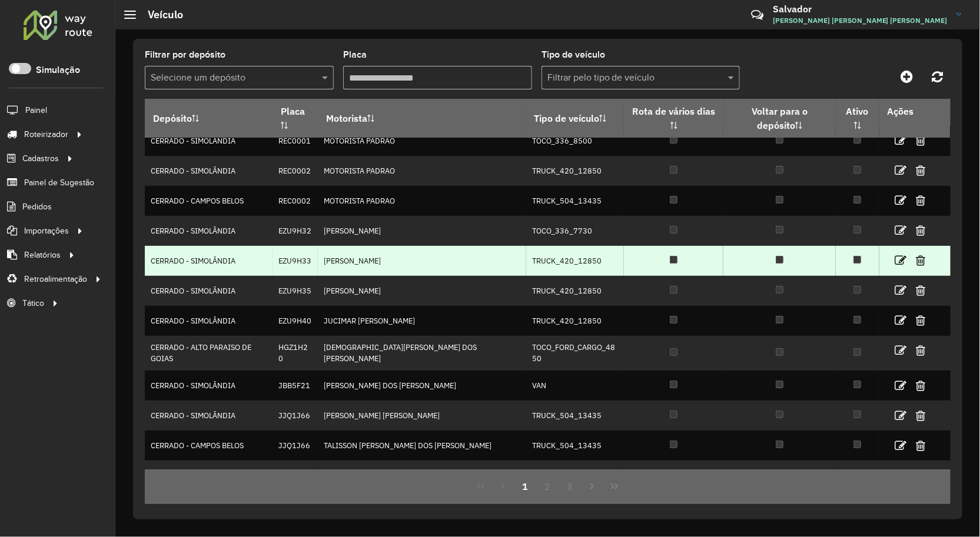
scroll to position [16, 0]
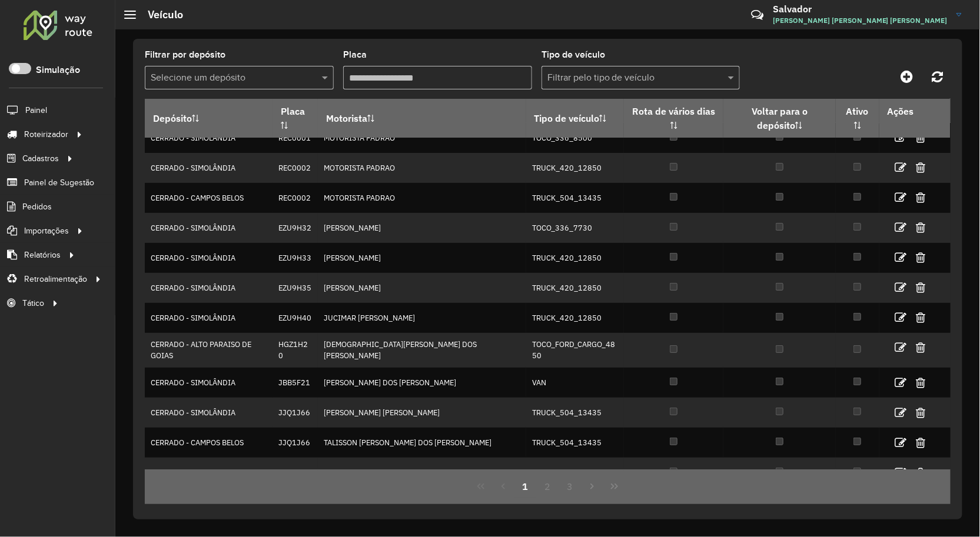
click at [307, 69] on div "Selecione um depósito" at bounding box center [239, 78] width 189 height 24
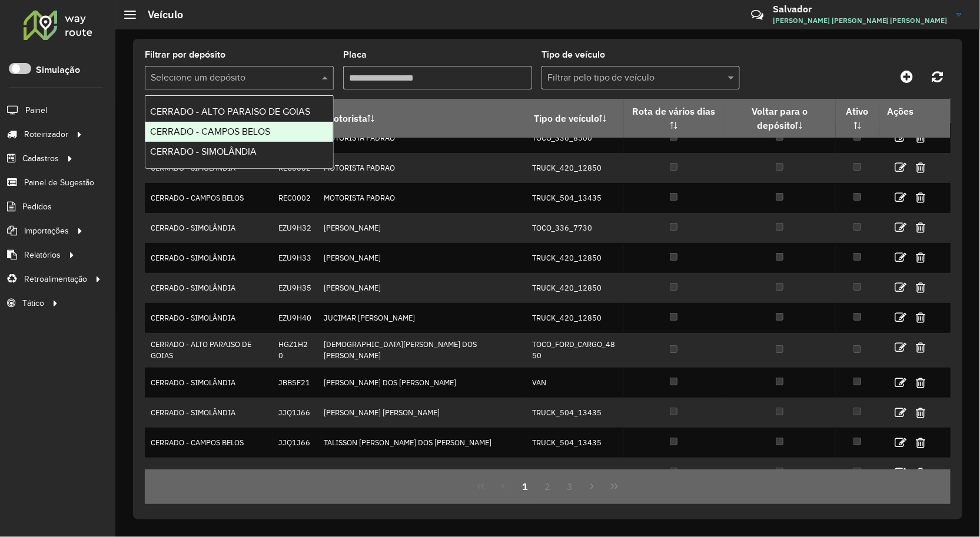
click at [275, 134] on div "CERRADO - CAMPOS BELOS" at bounding box center [239, 132] width 188 height 20
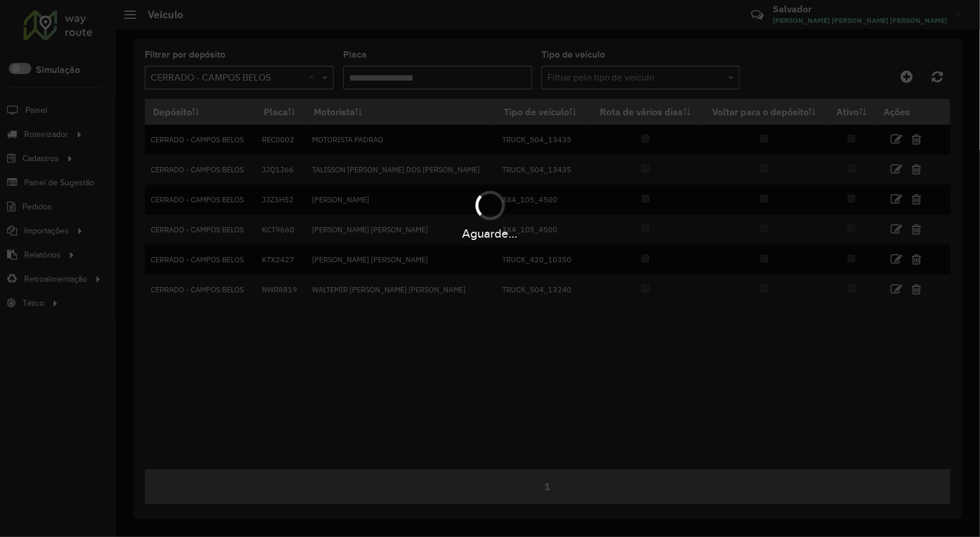
scroll to position [0, 0]
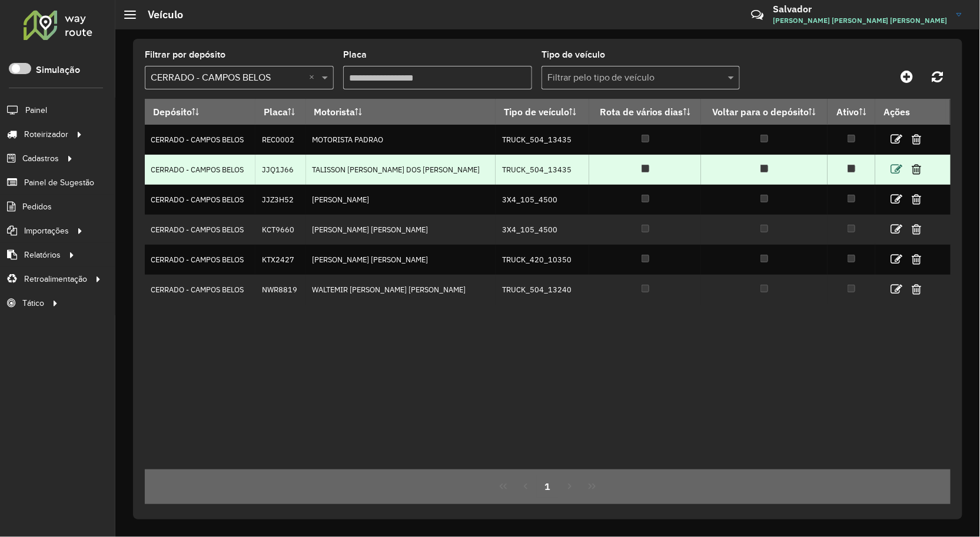
click at [896, 167] on icon at bounding box center [896, 170] width 12 height 12
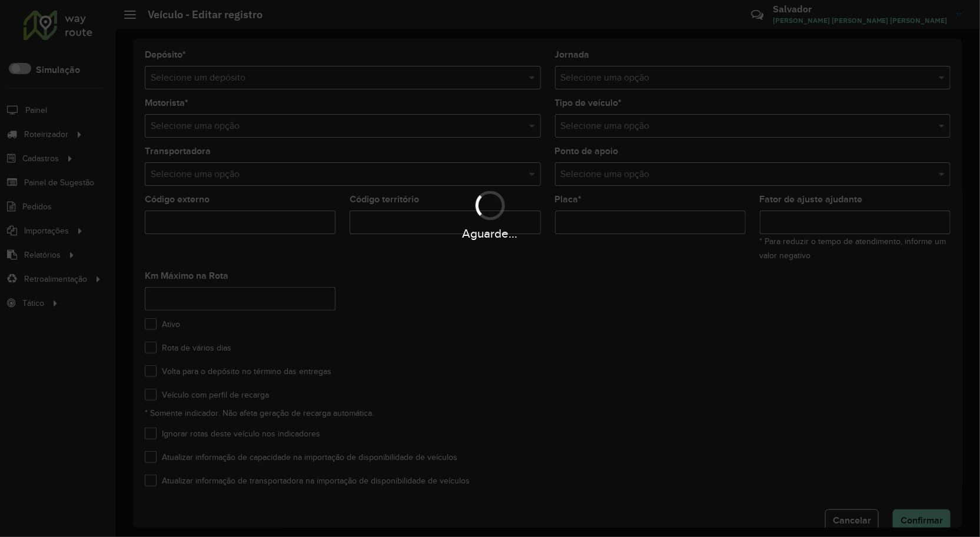
type input "*******"
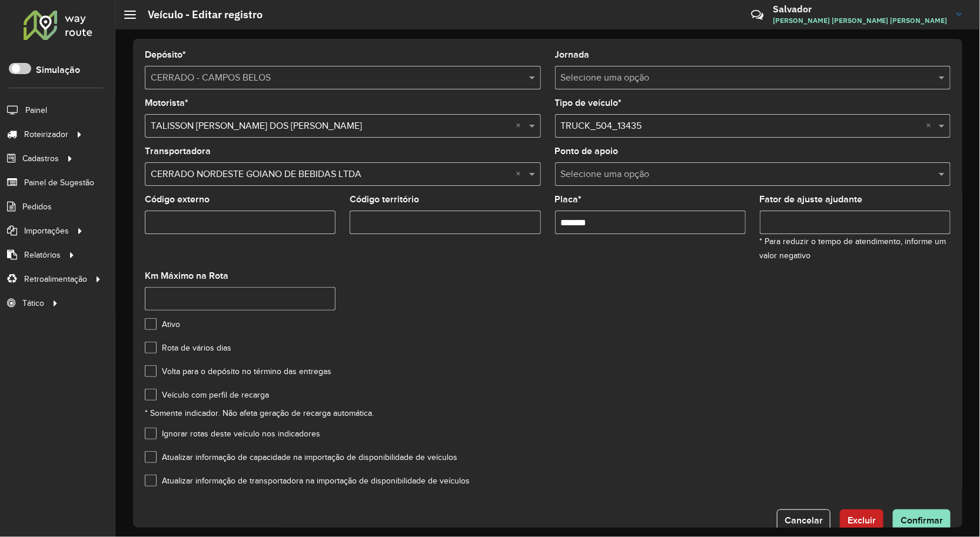
click at [151, 326] on label "Ativo" at bounding box center [162, 324] width 35 height 12
click at [155, 350] on label "Rota de vários dias" at bounding box center [188, 348] width 87 height 12
drag, startPoint x: 155, startPoint y: 362, endPoint x: 151, endPoint y: 370, distance: 8.4
click at [154, 363] on formly-field "Rota de vários dias" at bounding box center [548, 356] width 820 height 24
click at [151, 371] on label "Volta para o depósito no término das entregas" at bounding box center [238, 371] width 187 height 12
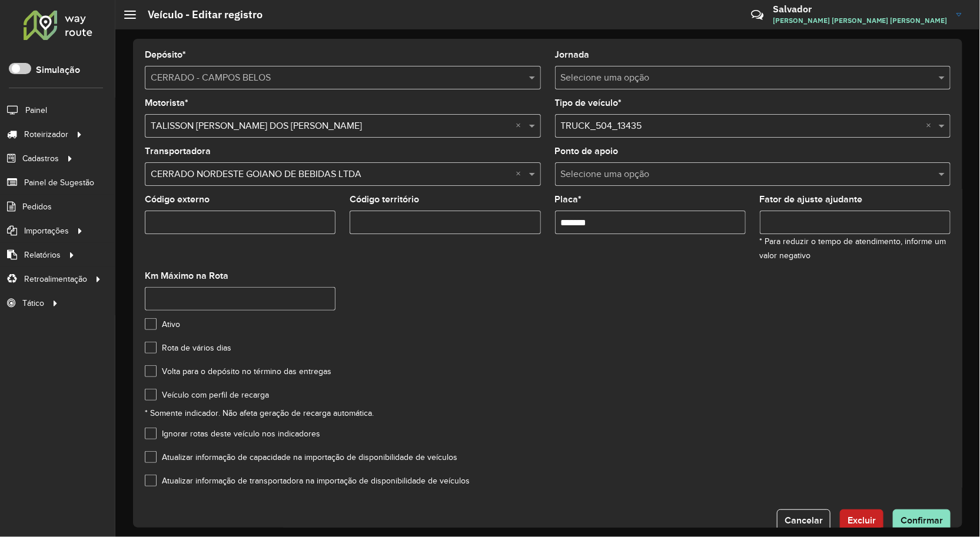
click at [157, 388] on formly-field "Volta para o depósito no término das entregas" at bounding box center [548, 379] width 820 height 24
click at [155, 397] on label "Veículo com perfil de recarga" at bounding box center [207, 395] width 124 height 12
click at [923, 516] on span "Confirmar" at bounding box center [921, 521] width 42 height 10
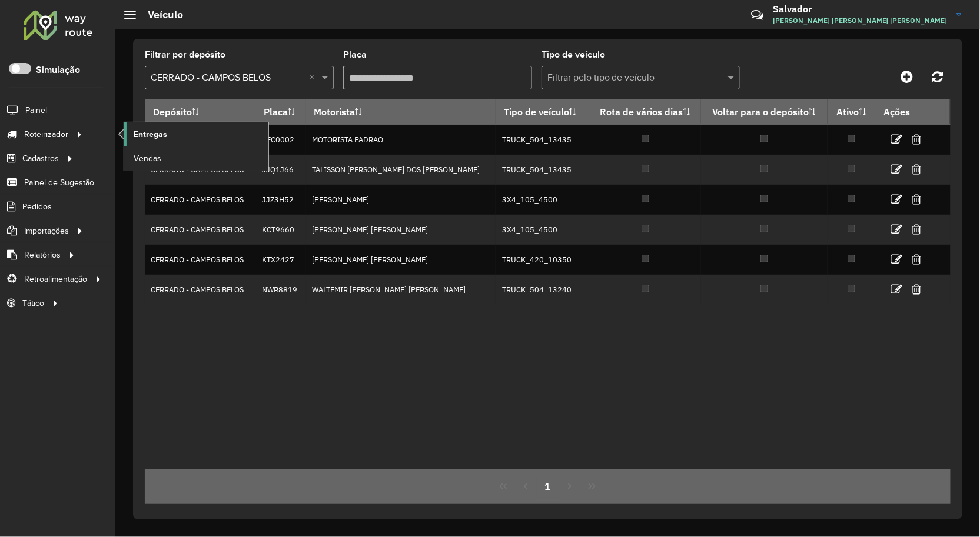
click at [129, 132] on link "Entregas" at bounding box center [196, 134] width 144 height 24
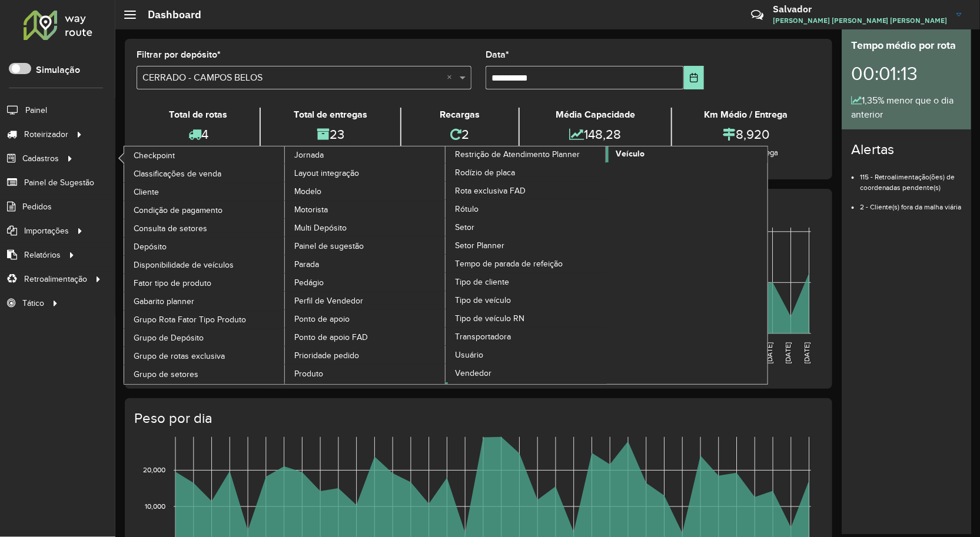
click at [623, 160] on span "Veículo" at bounding box center [630, 154] width 29 height 12
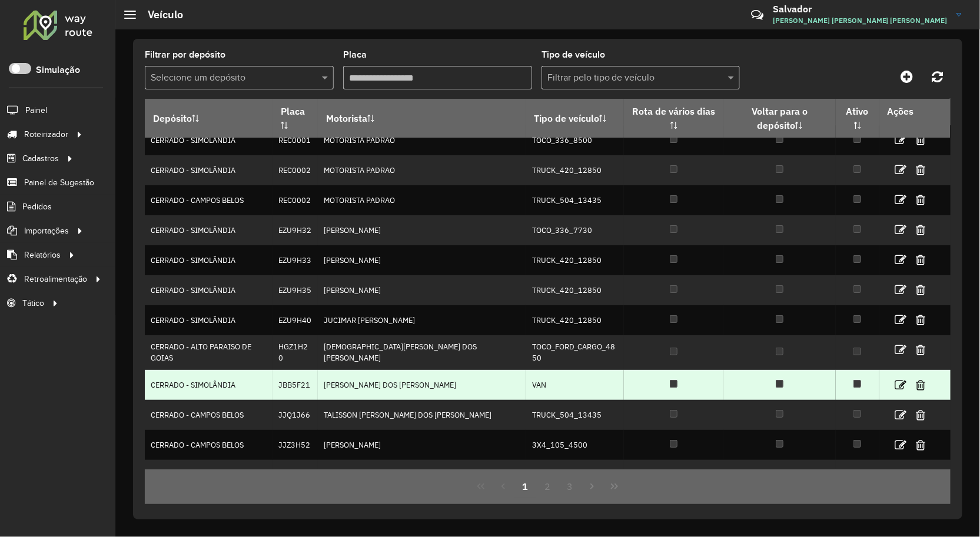
scroll to position [16, 0]
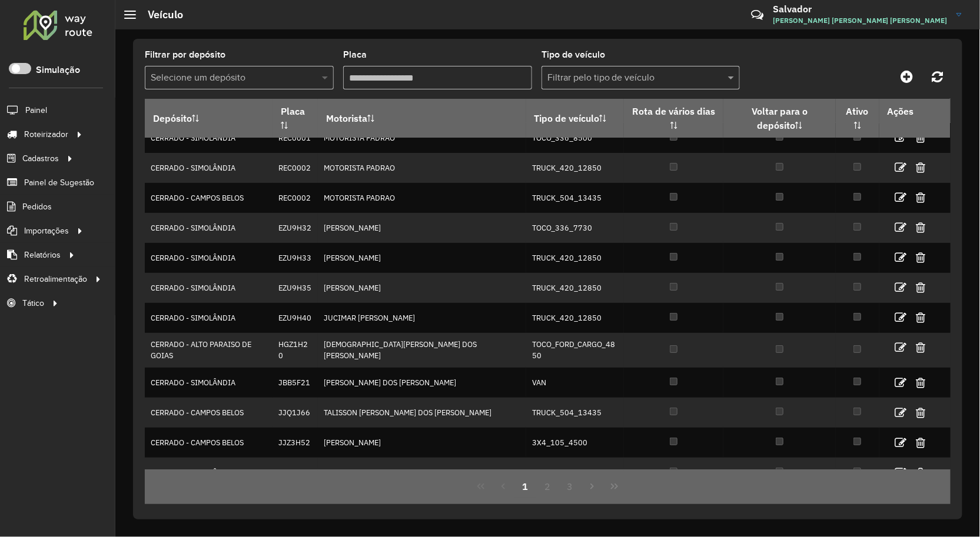
click at [321, 77] on span at bounding box center [326, 78] width 15 height 14
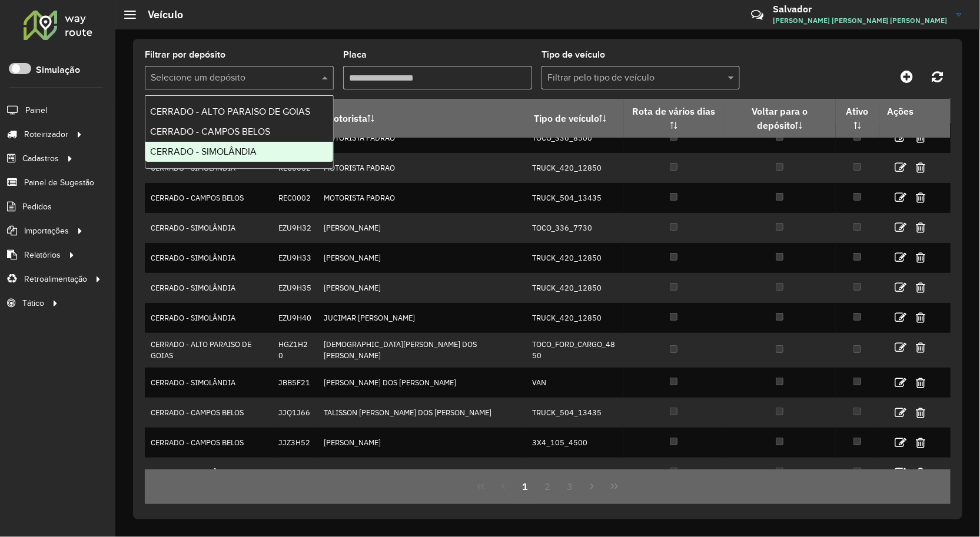
click at [278, 146] on div "CERRADO - SIMOLÂNDIA" at bounding box center [239, 152] width 188 height 20
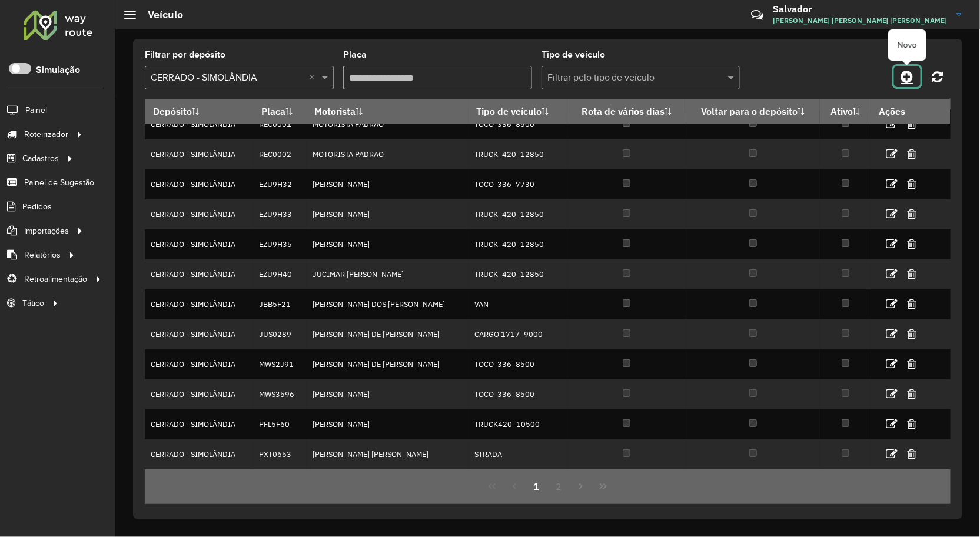
click at [903, 77] on icon at bounding box center [907, 76] width 12 height 14
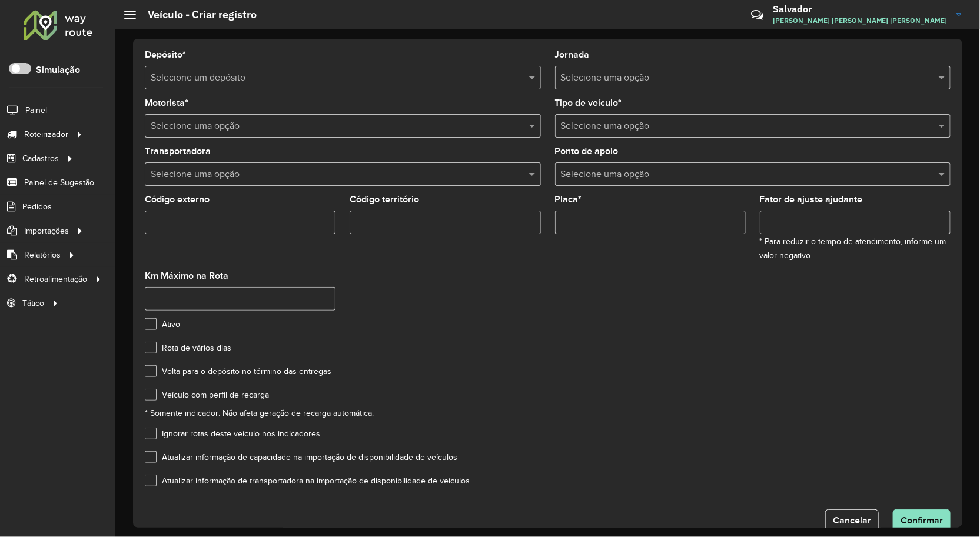
click at [252, 75] on input "text" at bounding box center [331, 78] width 361 height 14
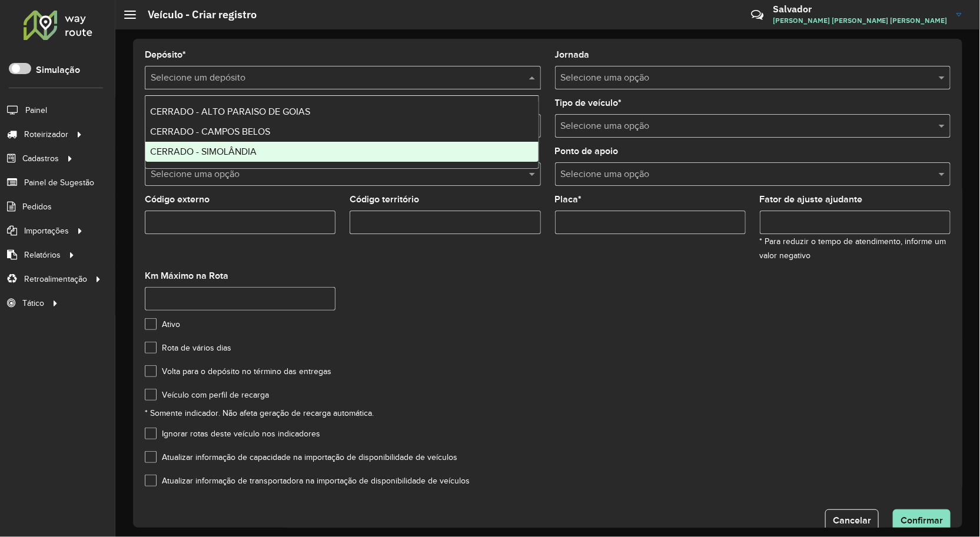
click at [245, 150] on span "CERRADO - SIMOLÂNDIA" at bounding box center [203, 152] width 107 height 10
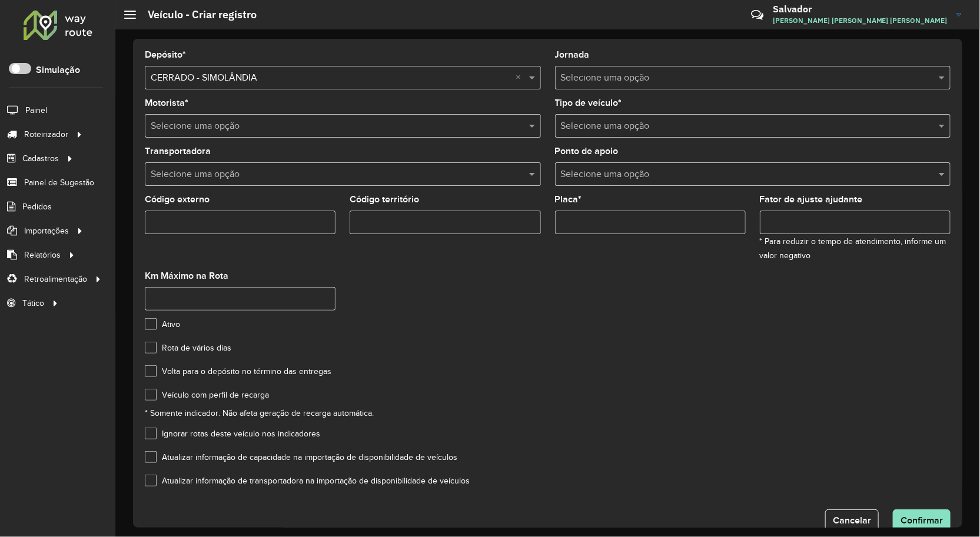
click at [309, 126] on input "text" at bounding box center [331, 126] width 361 height 14
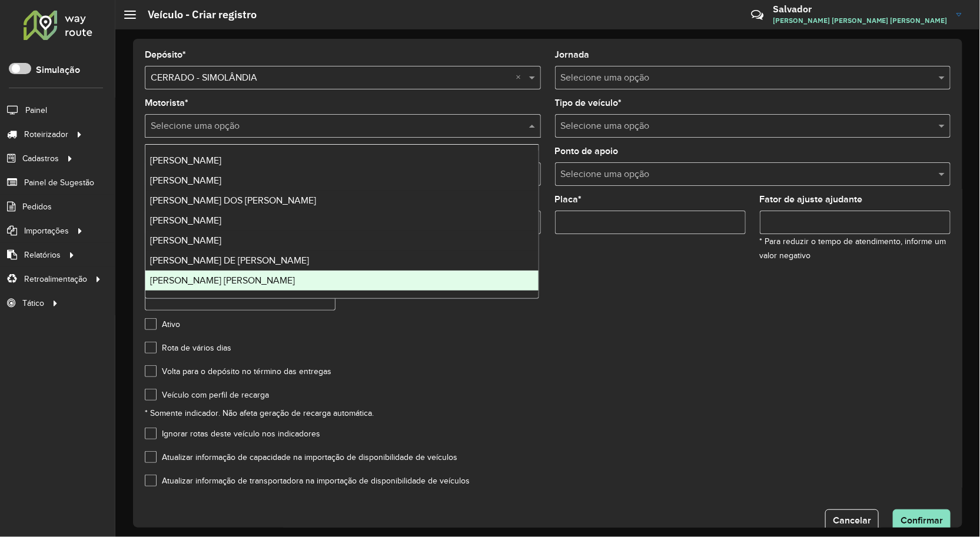
click at [274, 271] on div "[PERSON_NAME]" at bounding box center [341, 281] width 393 height 20
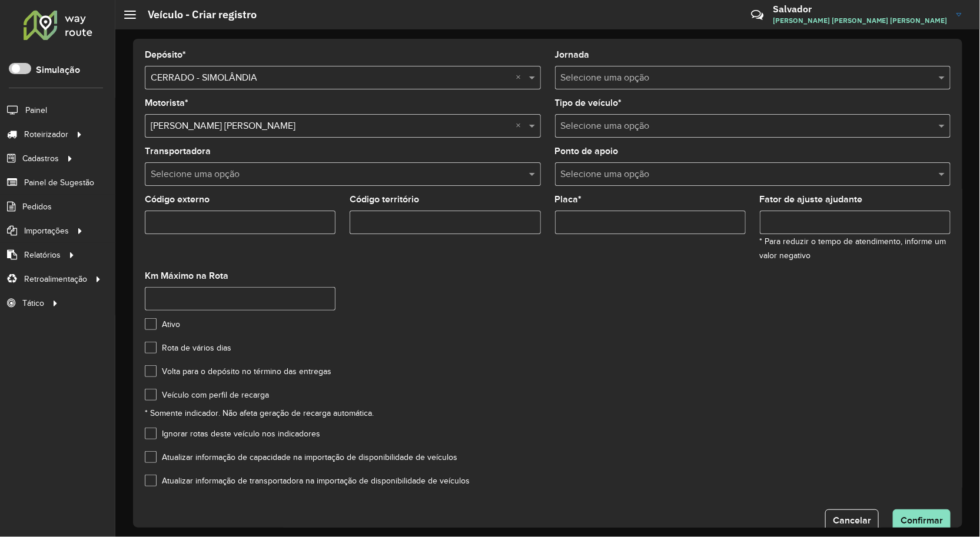
click at [212, 172] on input "text" at bounding box center [331, 175] width 361 height 14
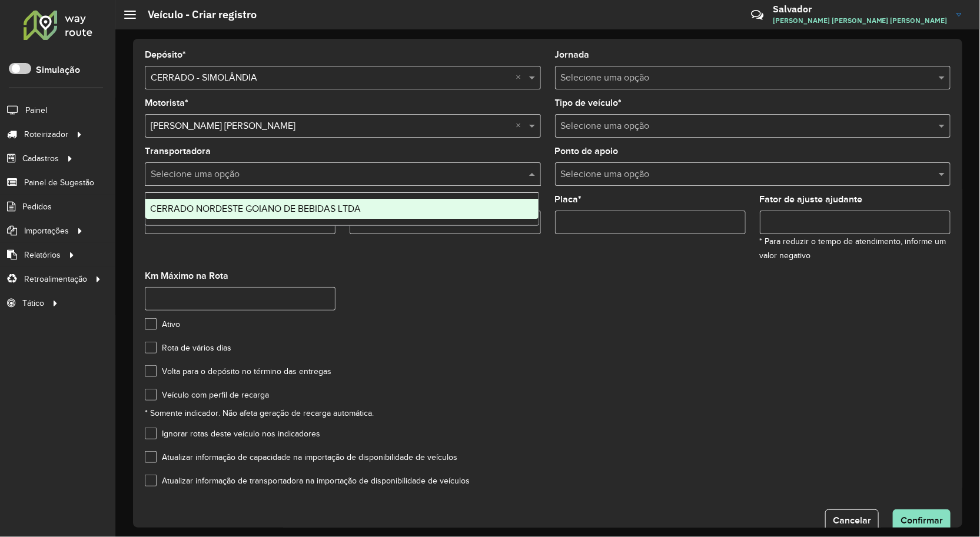
click at [251, 210] on span "CERRADO NORDESTE GOIANO DE BEBIDAS LTDA" at bounding box center [255, 209] width 211 height 10
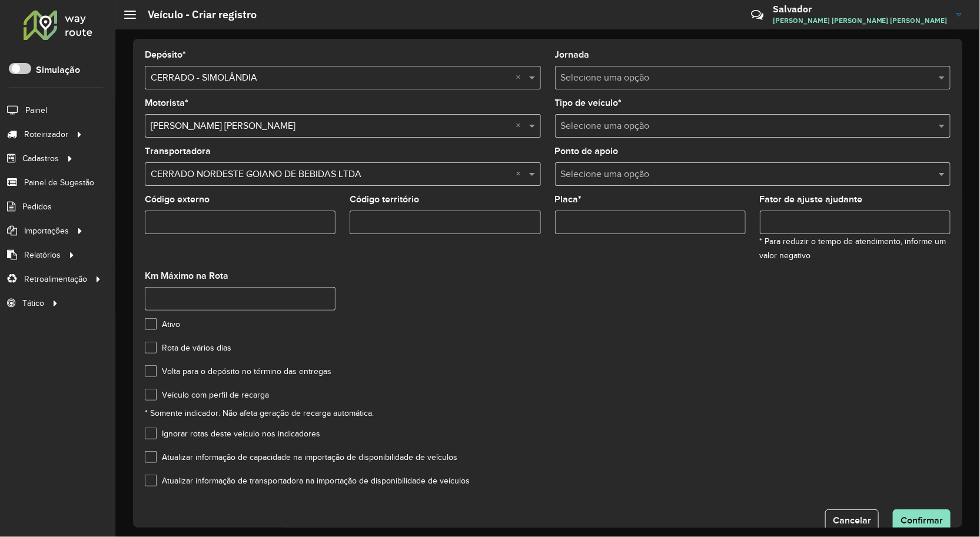
click at [245, 218] on input "Código externo" at bounding box center [240, 223] width 191 height 24
click at [271, 221] on input "Código externo" at bounding box center [240, 223] width 191 height 24
click at [244, 214] on input "Código externo" at bounding box center [240, 223] width 191 height 24
click at [587, 208] on div "Placa *" at bounding box center [650, 214] width 191 height 39
click at [591, 212] on input "Placa *" at bounding box center [650, 223] width 191 height 24
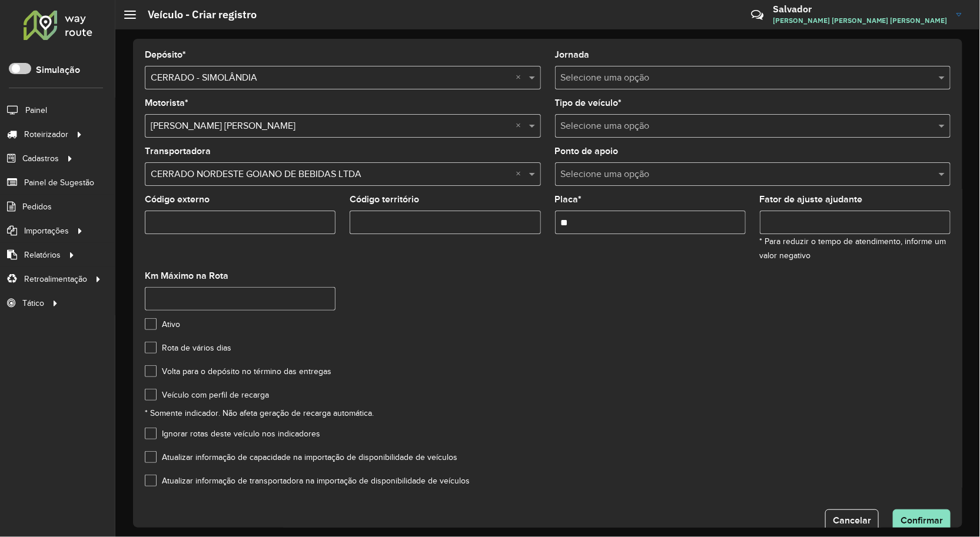
type input "*"
type input "*******"
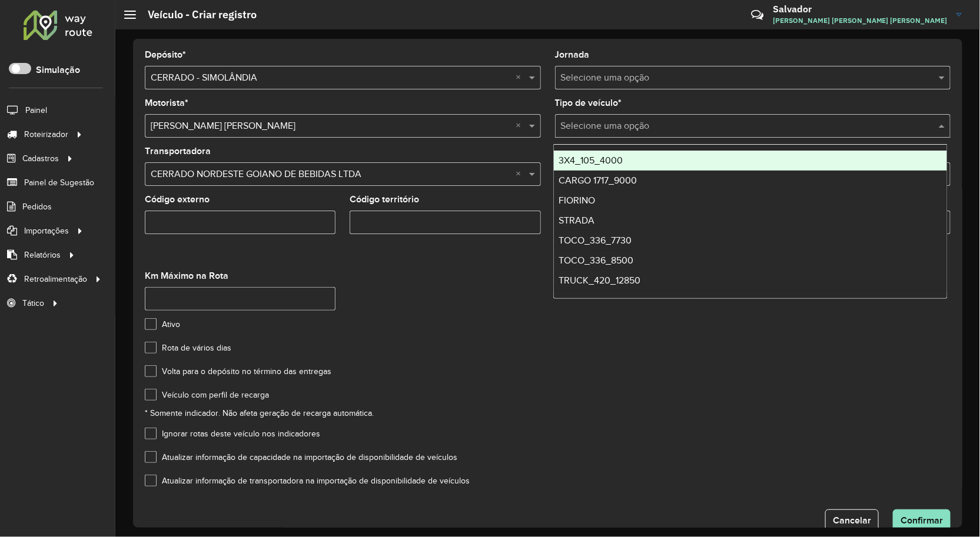
click at [587, 119] on input "text" at bounding box center [741, 126] width 361 height 14
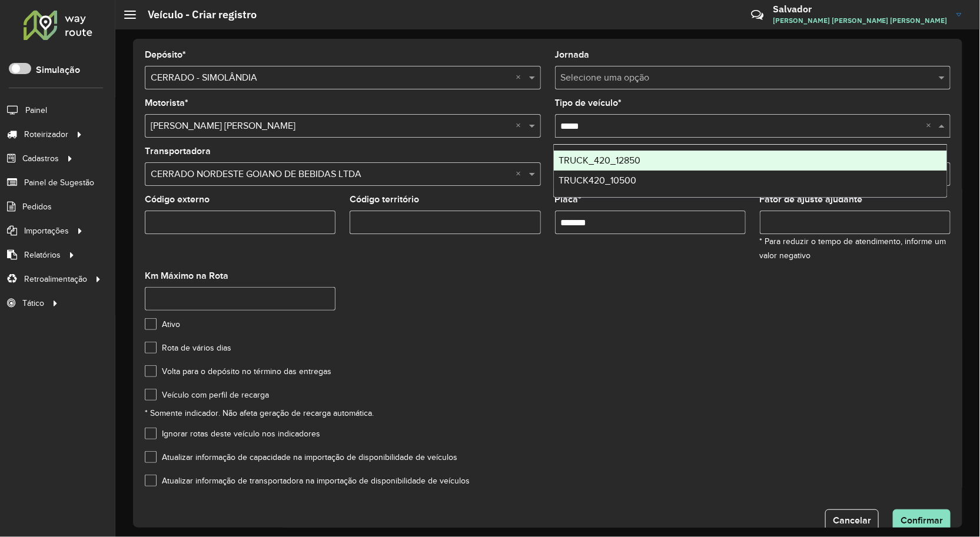
click at [606, 128] on input "*****" at bounding box center [741, 126] width 361 height 14
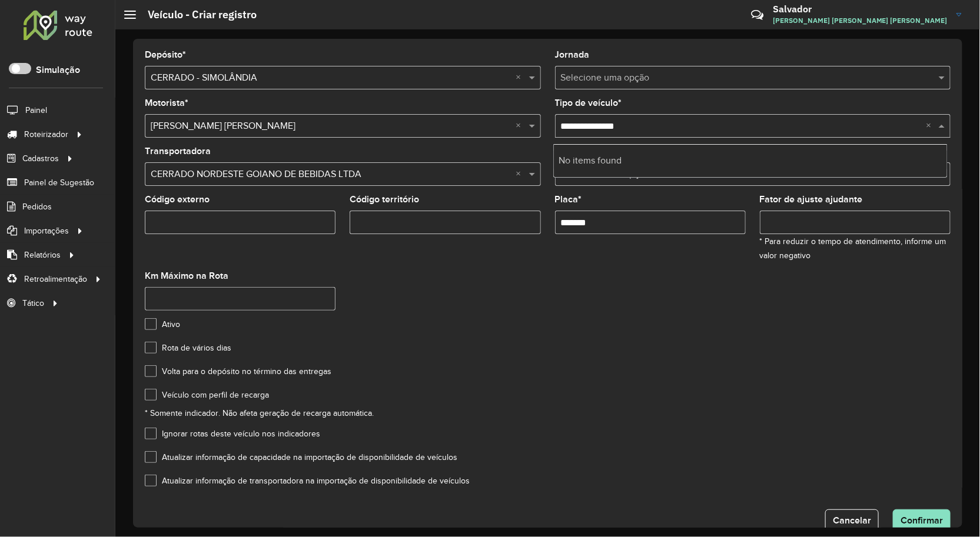
type input "**********"
click at [665, 265] on formly-field "Placa * *******" at bounding box center [650, 233] width 205 height 77
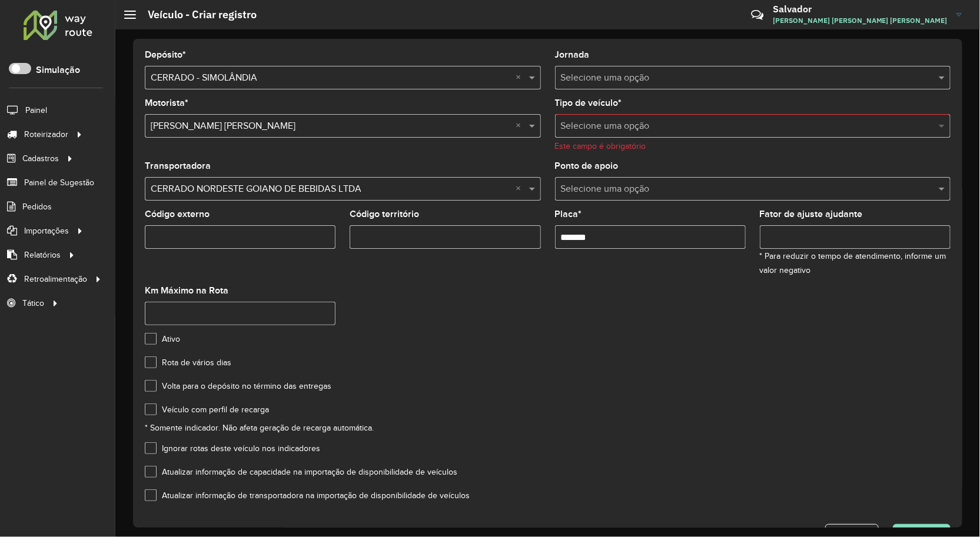
click at [936, 122] on span at bounding box center [943, 126] width 15 height 14
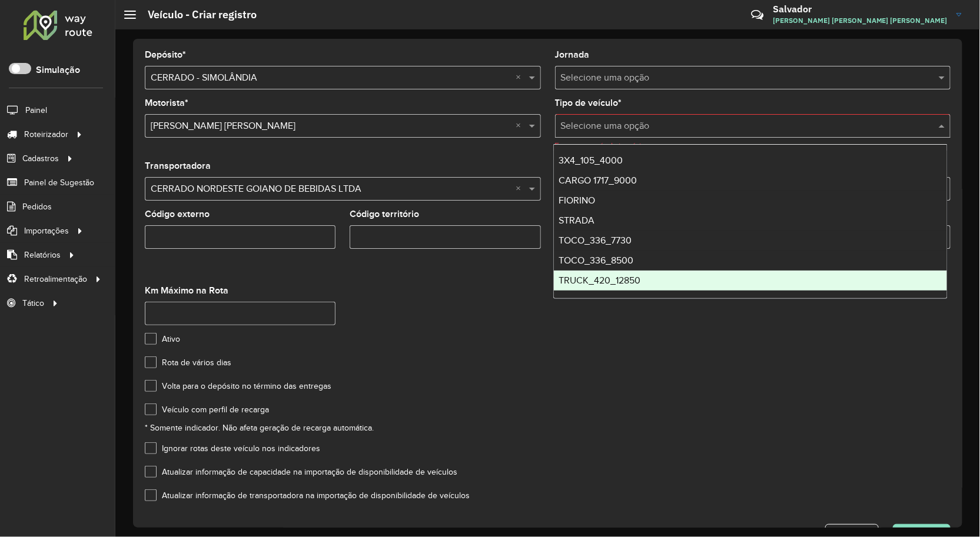
click at [650, 281] on div "TRUCK_420_12850" at bounding box center [750, 281] width 393 height 20
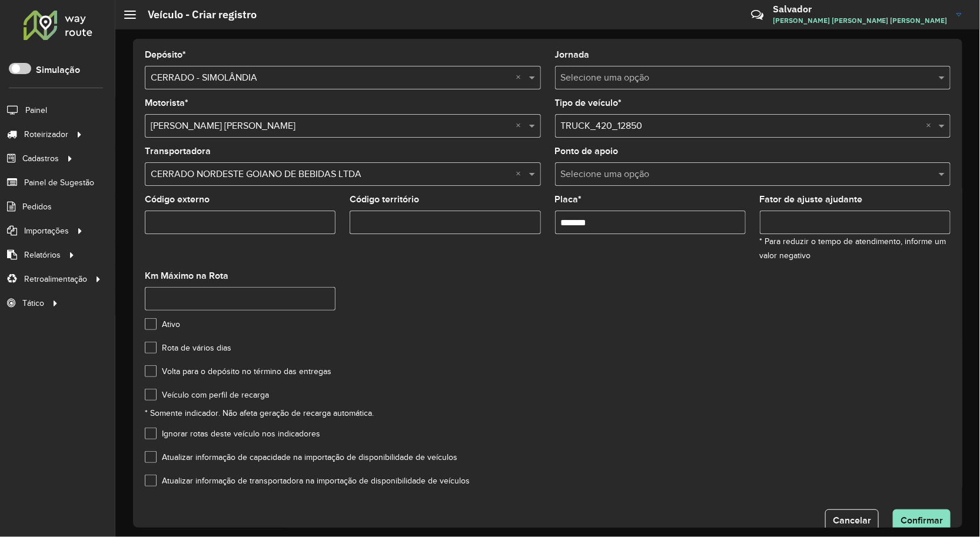
click at [691, 173] on input "text" at bounding box center [741, 175] width 361 height 14
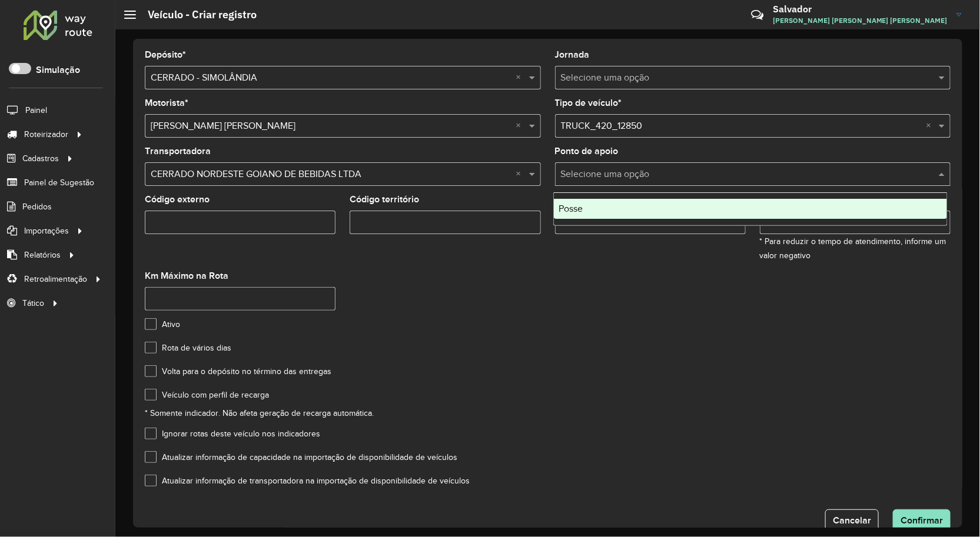
click at [633, 282] on formly-group "Motorista * Selecione uma opção × JOSE HUMBERTO ARAUJO DE SOUZA × Tipo de veícu…" at bounding box center [548, 209] width 820 height 221
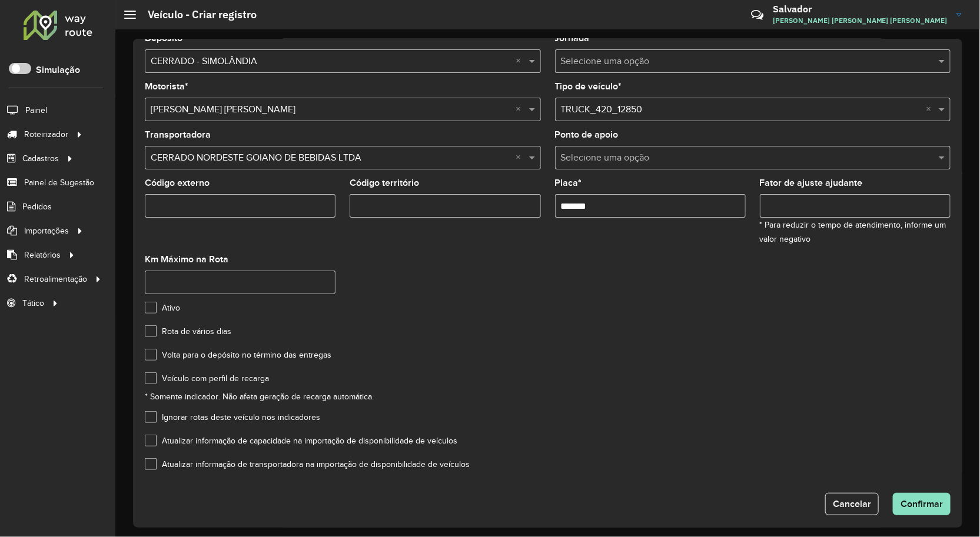
scroll to position [26, 0]
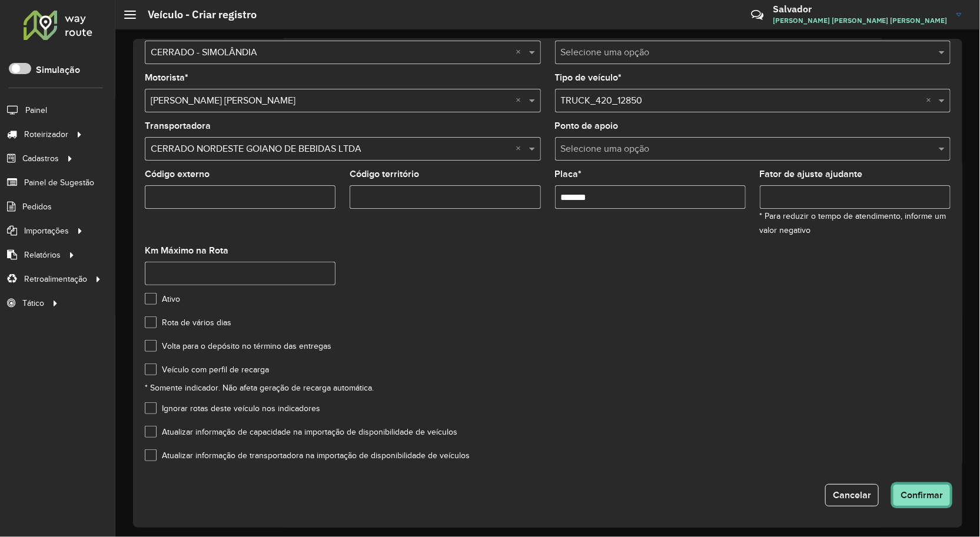
click at [939, 498] on span "Confirmar" at bounding box center [921, 495] width 42 height 10
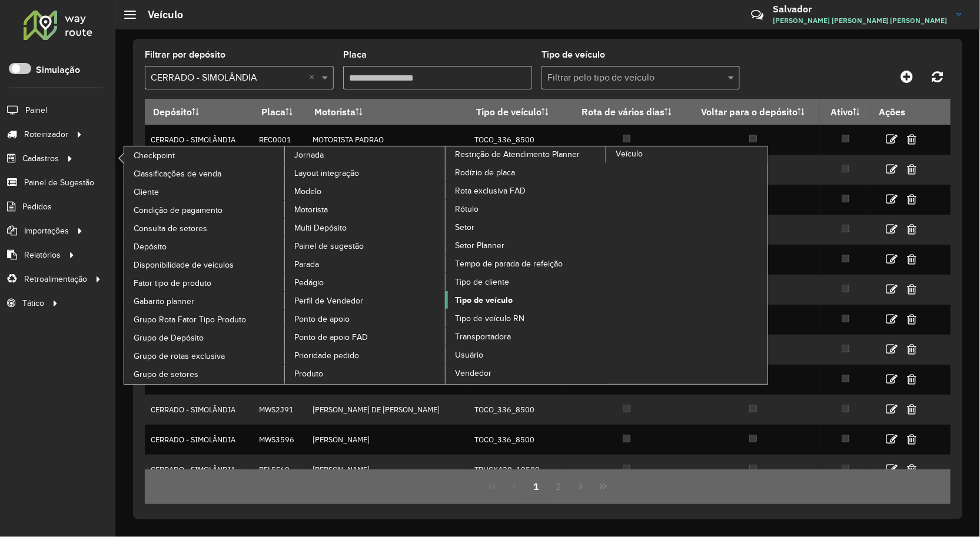
click at [486, 307] on span "Tipo de veículo" at bounding box center [484, 300] width 58 height 12
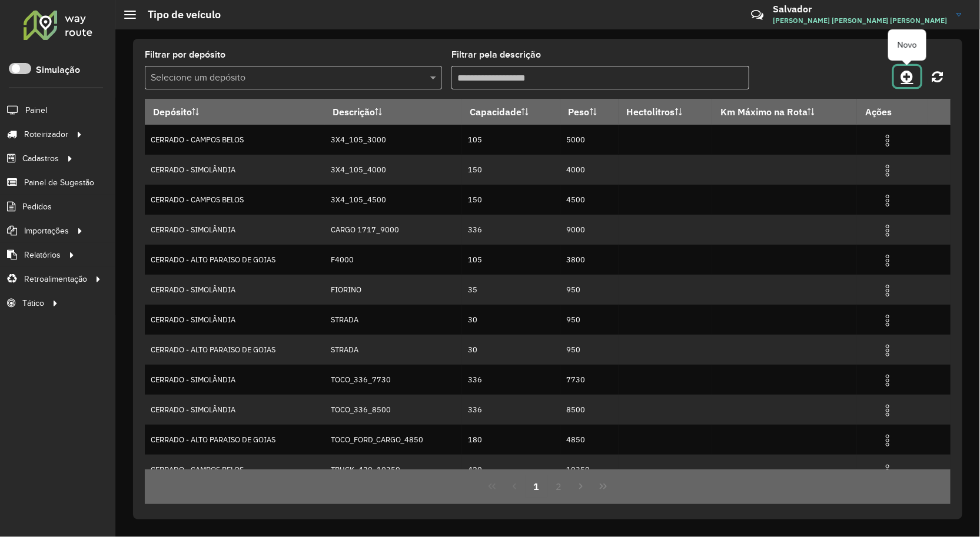
click at [910, 75] on icon at bounding box center [907, 76] width 12 height 14
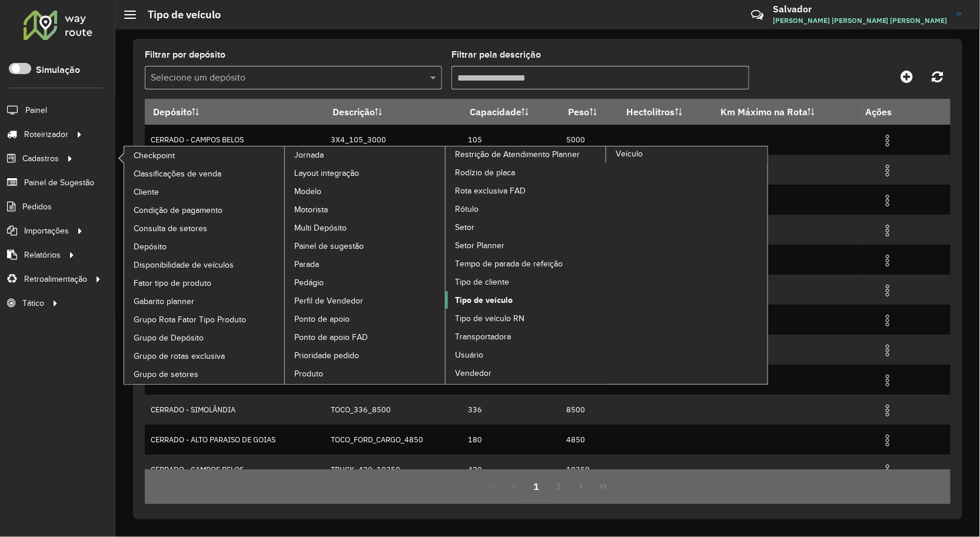
click at [497, 307] on span "Tipo de veículo" at bounding box center [484, 300] width 58 height 12
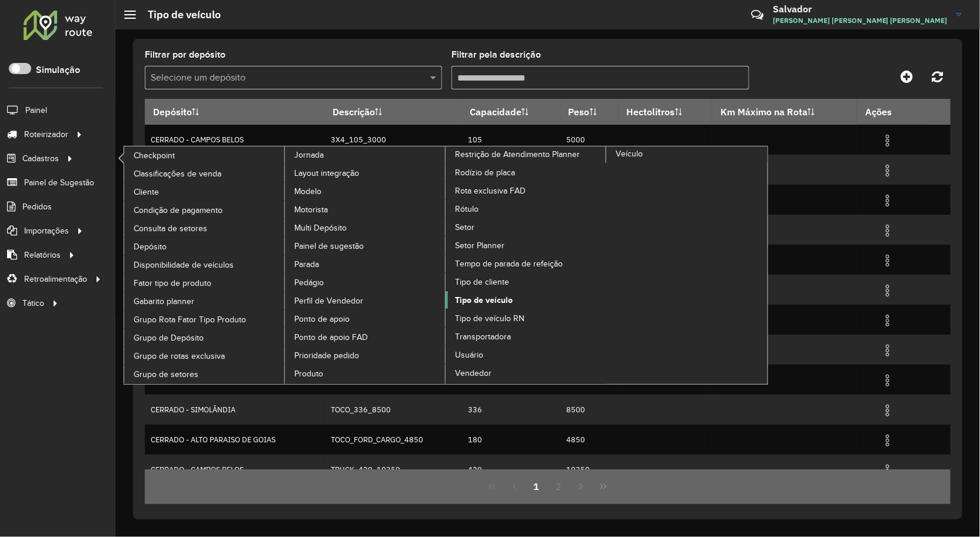
click at [497, 307] on span "Tipo de veículo" at bounding box center [484, 300] width 58 height 12
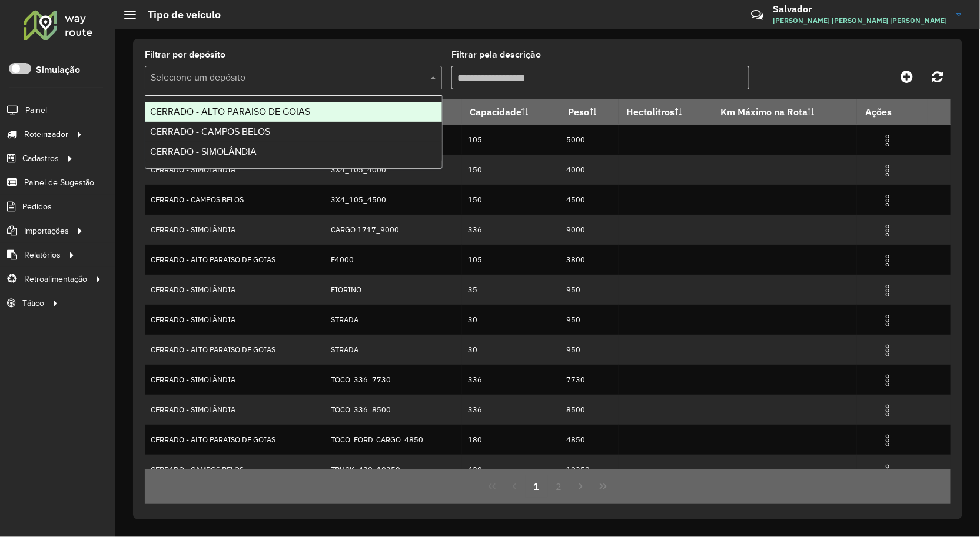
click at [241, 78] on input "text" at bounding box center [282, 78] width 262 height 14
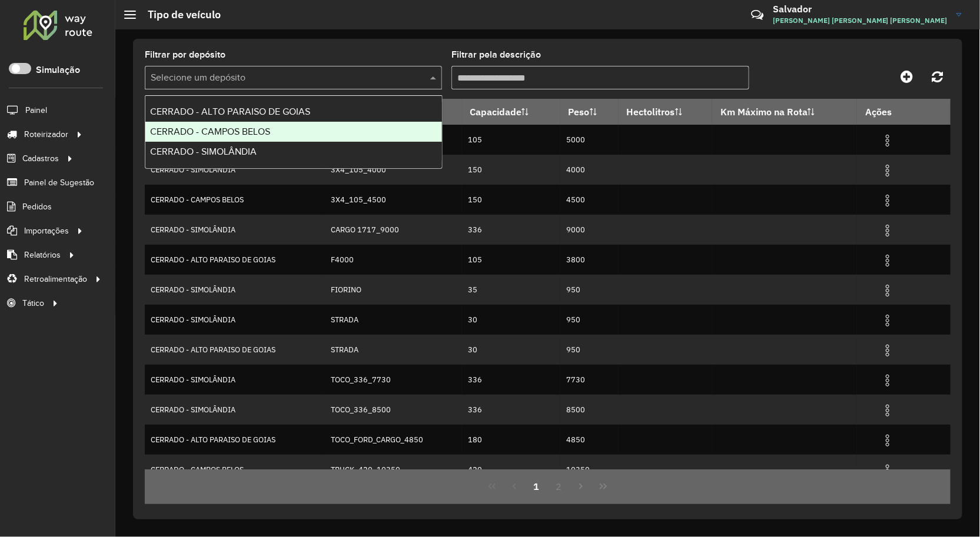
click at [268, 138] on div "CERRADO - CAMPOS BELOS" at bounding box center [293, 132] width 297 height 20
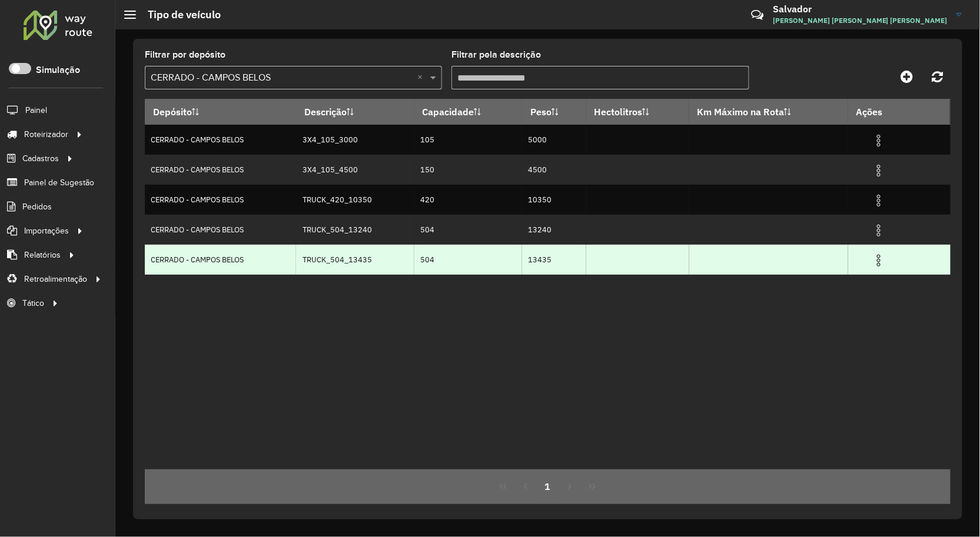
click at [883, 262] on img at bounding box center [879, 261] width 14 height 14
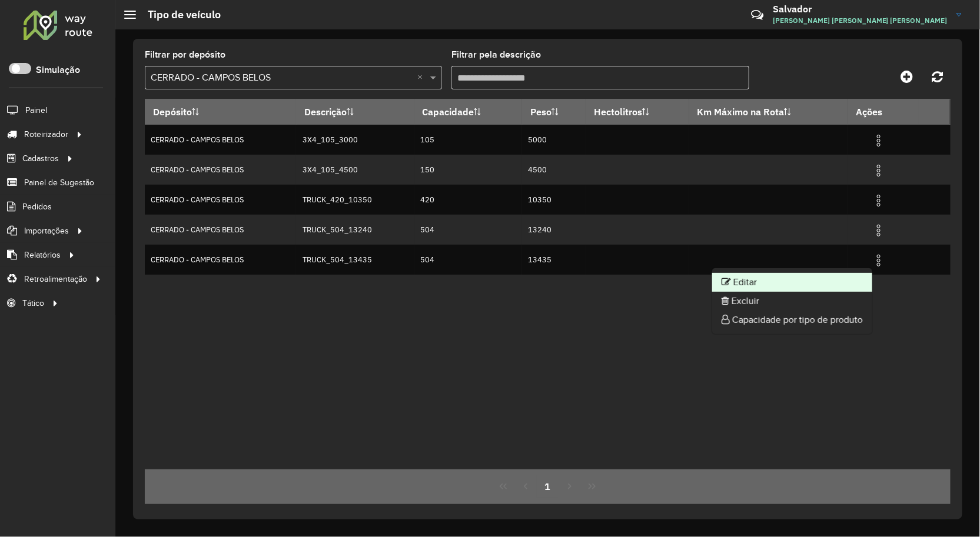
click at [857, 280] on li "Editar" at bounding box center [792, 282] width 160 height 19
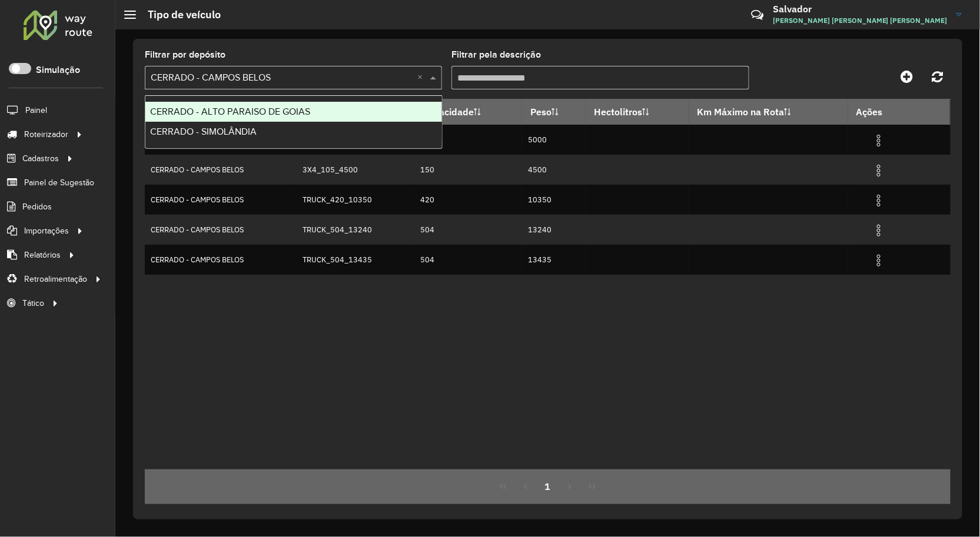
click at [430, 74] on span at bounding box center [434, 78] width 15 height 14
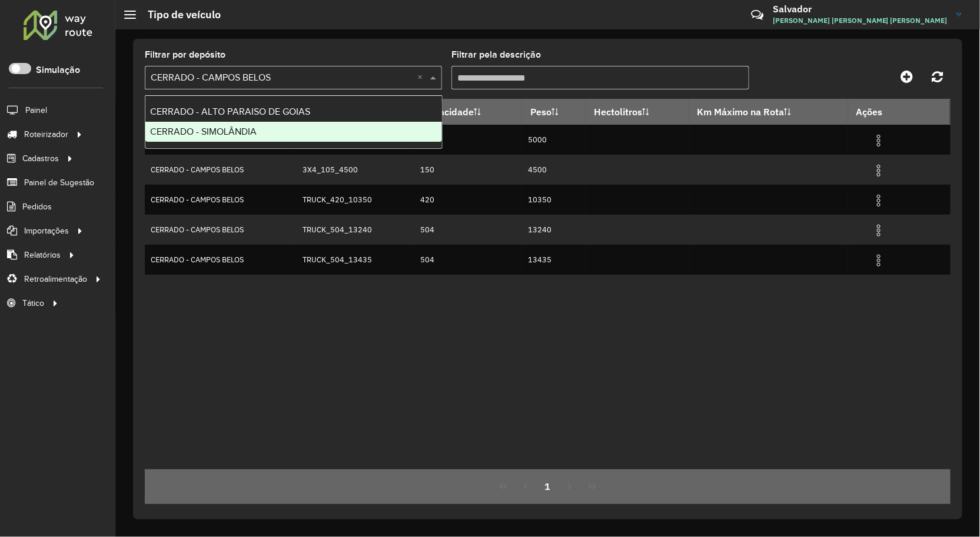
click at [372, 128] on div "CERRADO - SIMOLÂNDIA" at bounding box center [293, 132] width 297 height 20
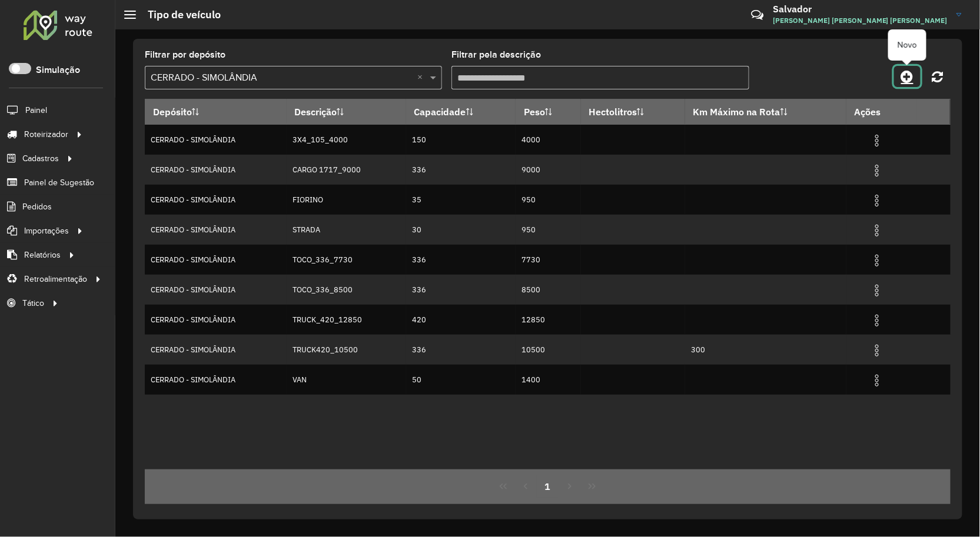
click at [903, 81] on icon at bounding box center [907, 76] width 12 height 14
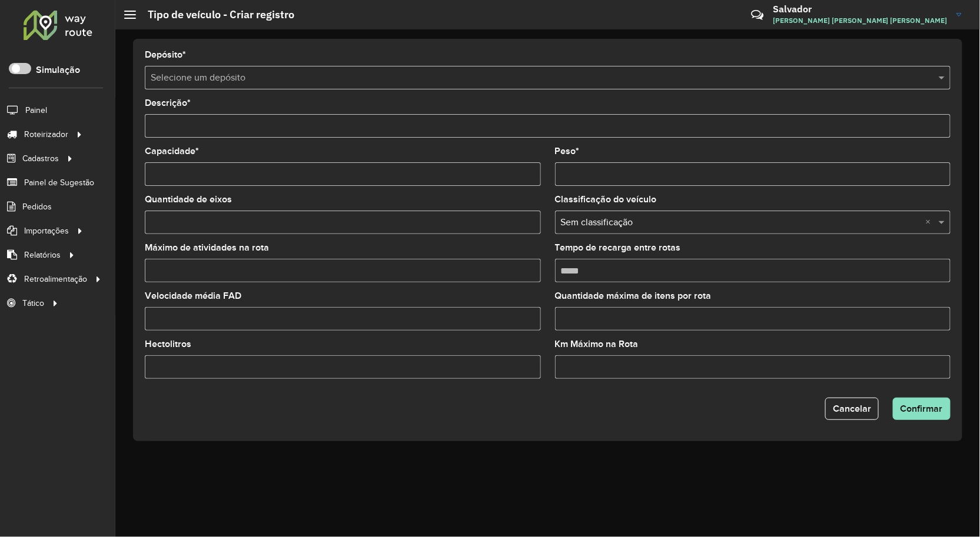
click at [314, 69] on div "Selecione um depósito" at bounding box center [548, 78] width 806 height 24
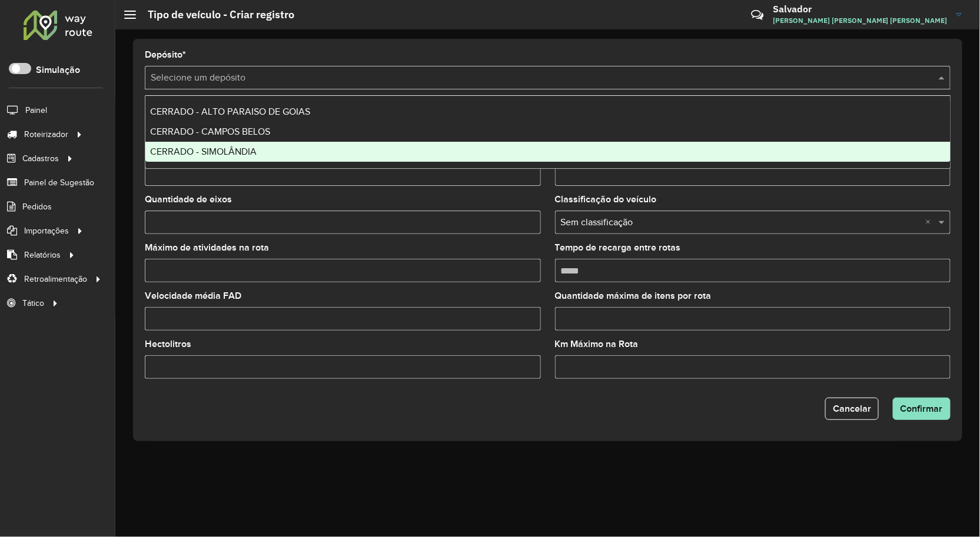
click at [261, 145] on div "CERRADO - SIMOLÂNDIA" at bounding box center [547, 152] width 805 height 20
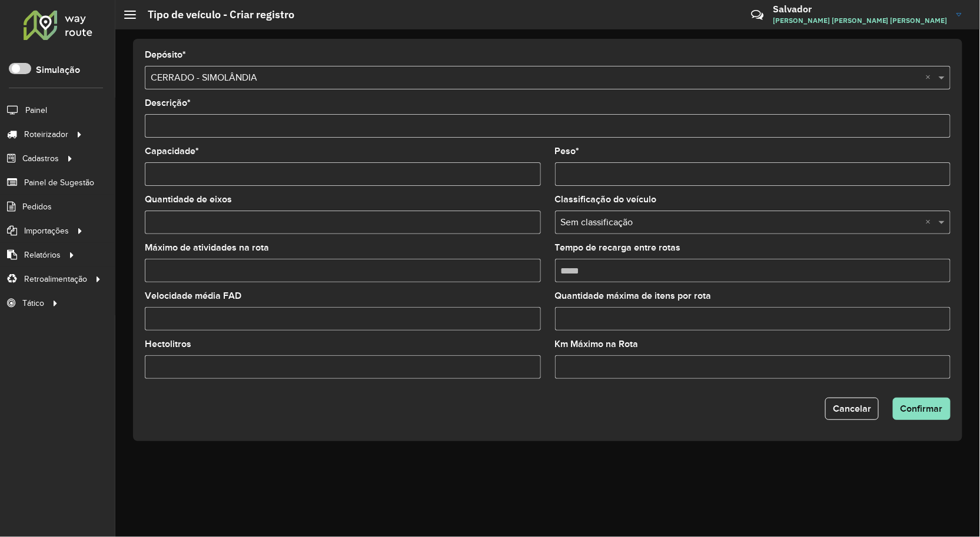
click at [273, 105] on div "Descrição *" at bounding box center [548, 118] width 806 height 39
click at [270, 117] on input "Descrição *" at bounding box center [548, 126] width 806 height 24
type input "*"
type input "**********"
click at [300, 175] on input "Capacidade *" at bounding box center [343, 174] width 396 height 24
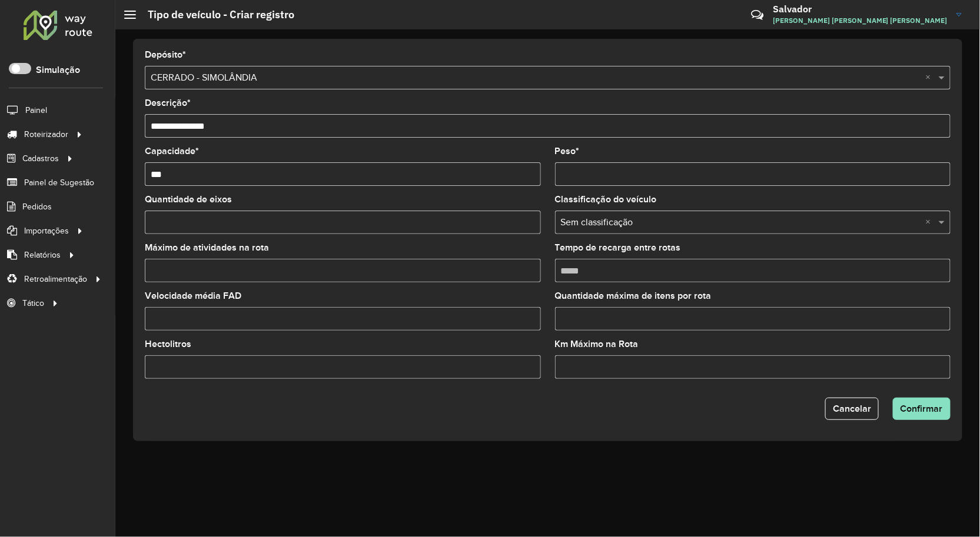
type input "***"
click at [595, 181] on input "Peso *" at bounding box center [753, 174] width 396 height 24
type input "*****"
click at [615, 265] on input "Tempo de recarga entre rotas" at bounding box center [753, 271] width 396 height 24
type input "*****"
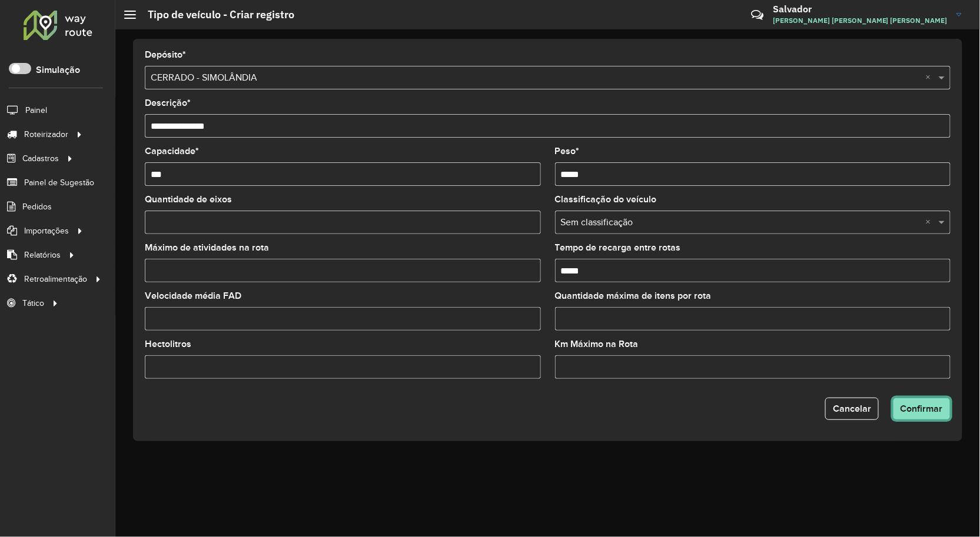
click at [915, 407] on span "Confirmar" at bounding box center [921, 409] width 42 height 10
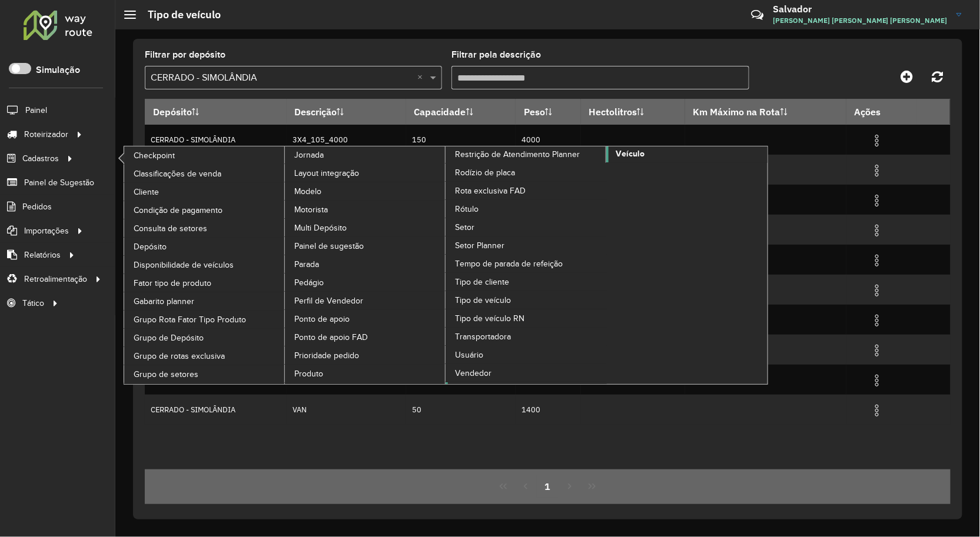
click at [636, 160] on span "Veículo" at bounding box center [630, 154] width 29 height 12
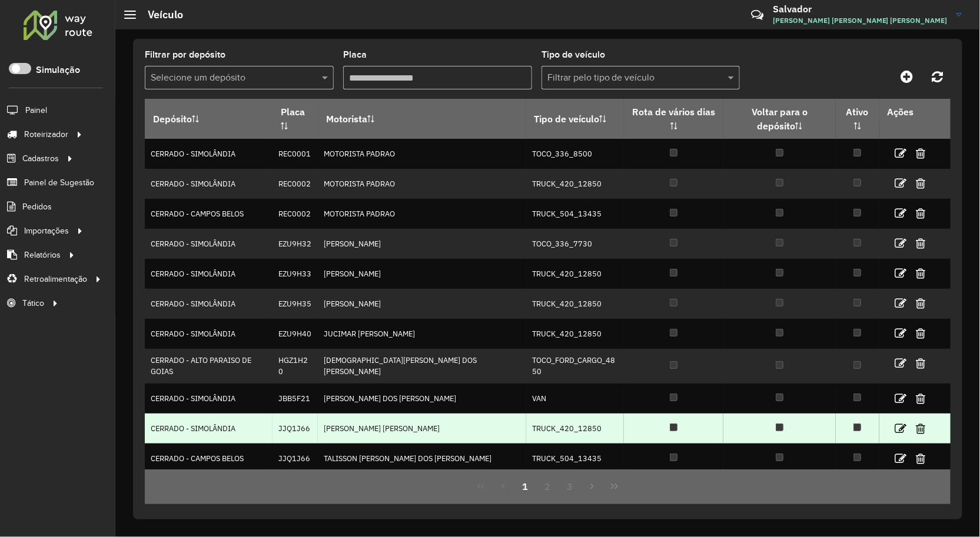
scroll to position [16, 0]
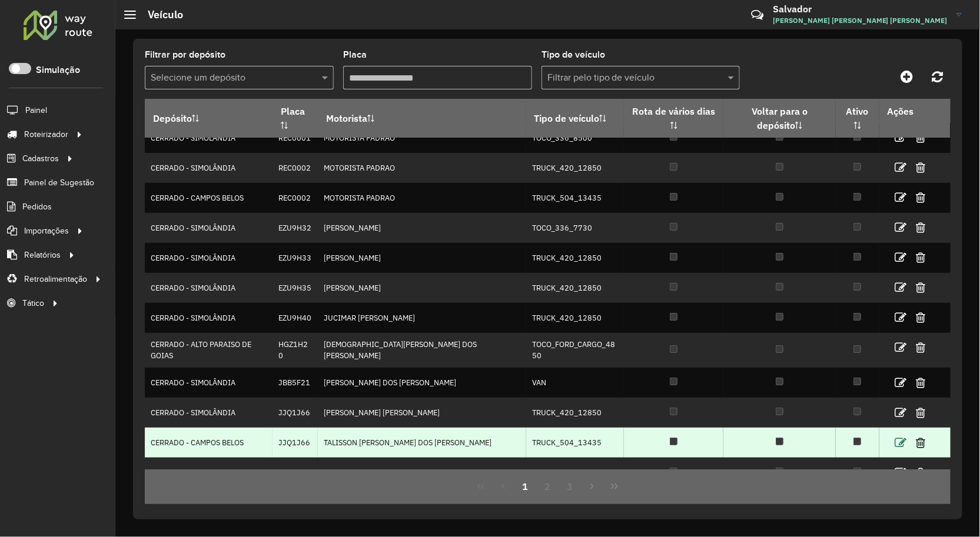
click at [895, 437] on icon at bounding box center [901, 443] width 12 height 12
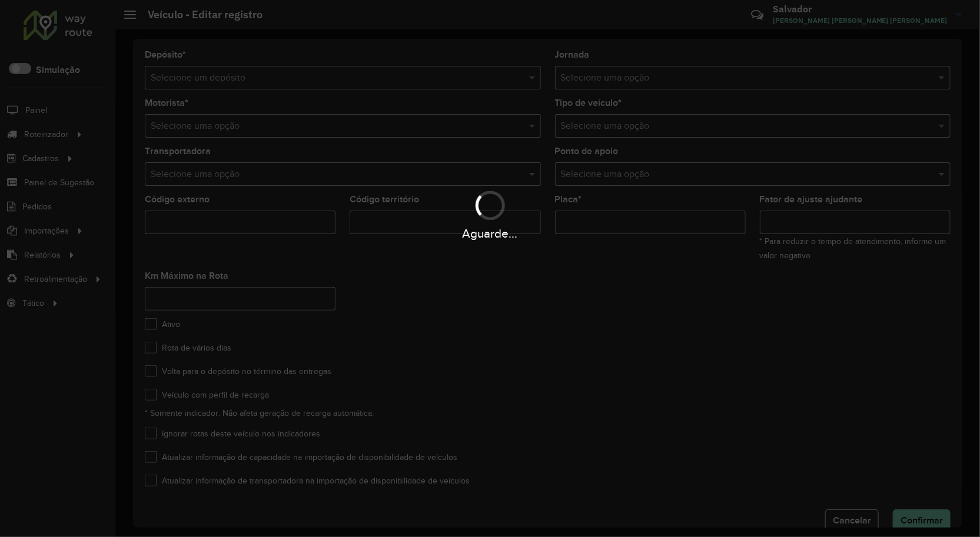
type input "*******"
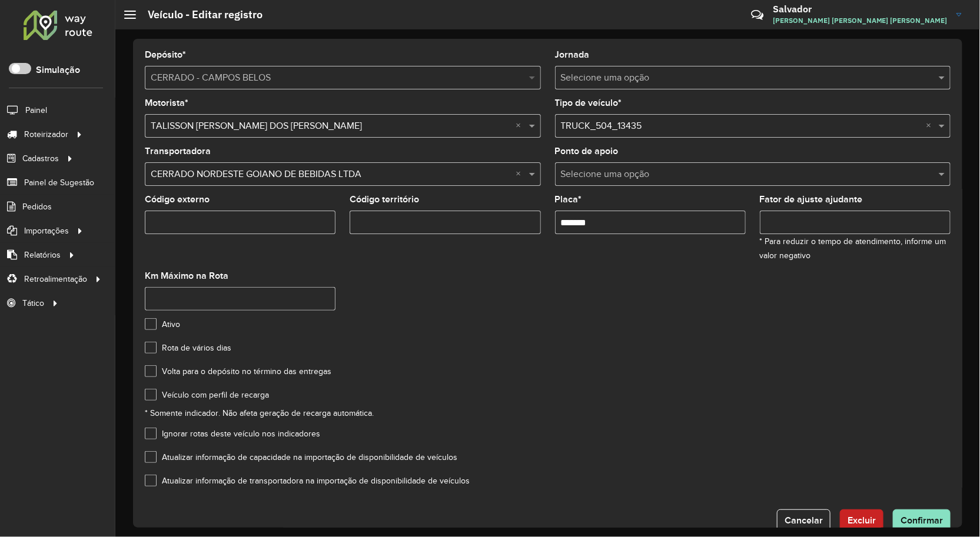
click at [527, 75] on span at bounding box center [533, 78] width 15 height 14
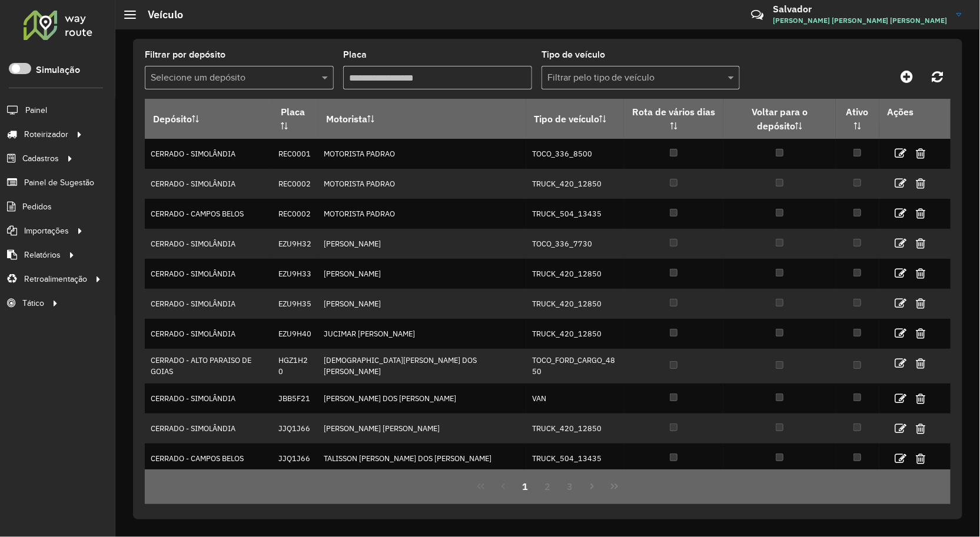
click at [312, 82] on div at bounding box center [239, 78] width 189 height 15
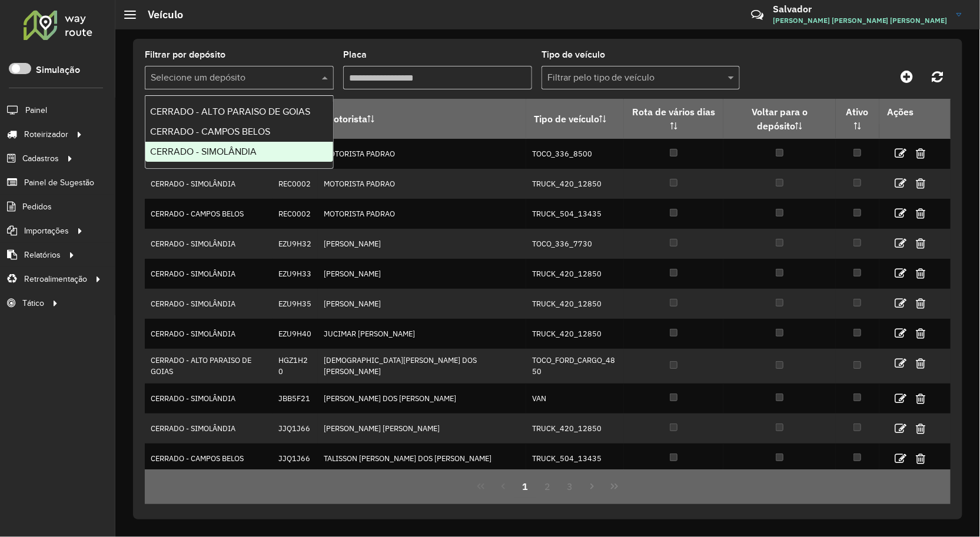
click at [255, 149] on span "CERRADO - SIMOLÂNDIA" at bounding box center [203, 152] width 107 height 10
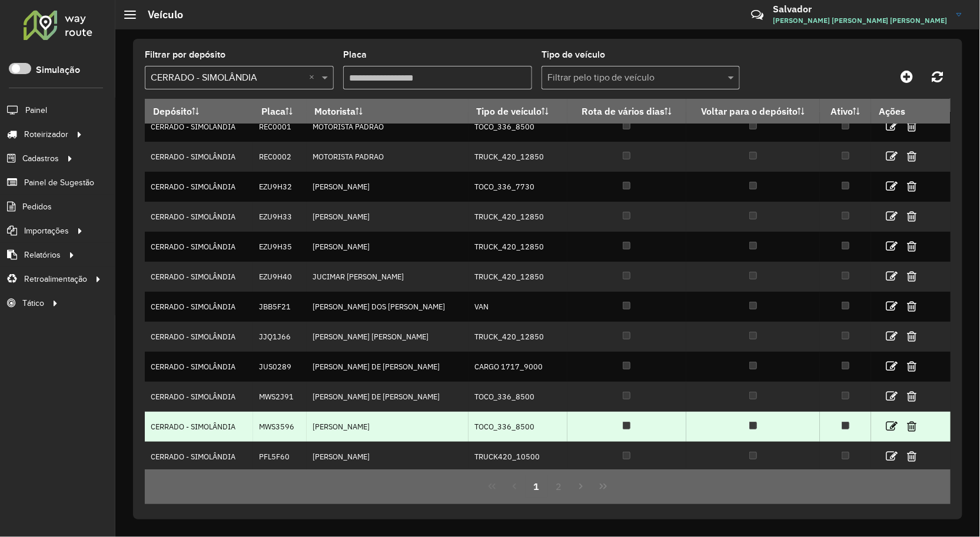
scroll to position [16, 0]
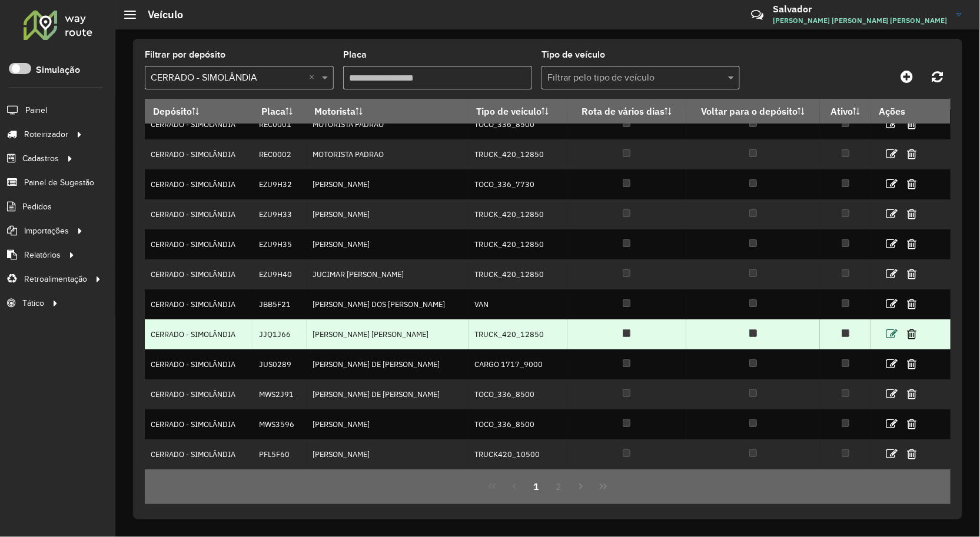
click at [886, 333] on icon at bounding box center [892, 334] width 12 height 12
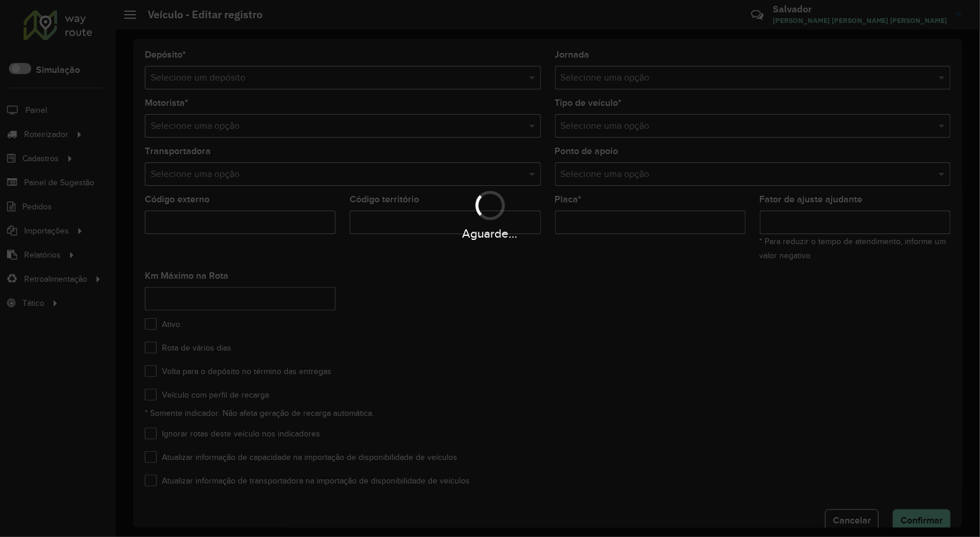
type input "*******"
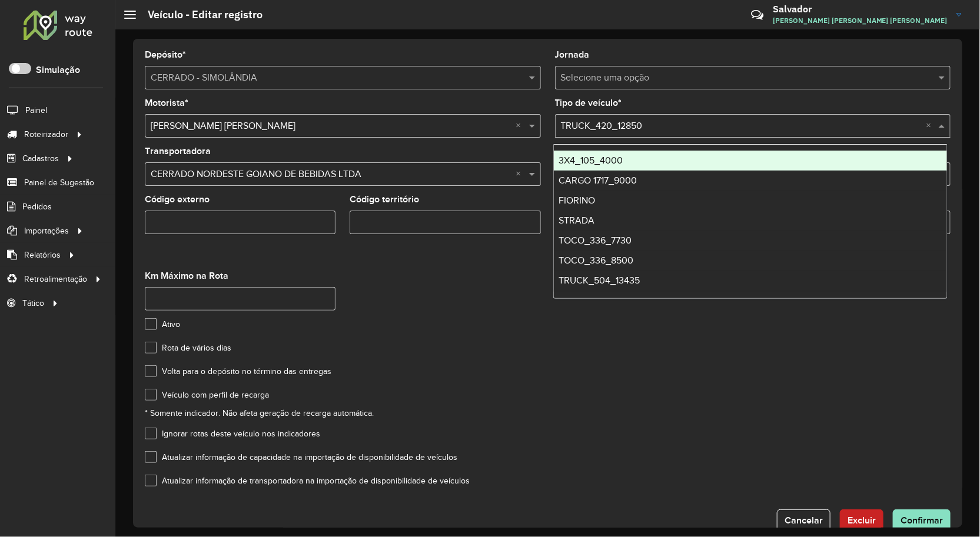
click at [636, 125] on input "text" at bounding box center [741, 126] width 361 height 14
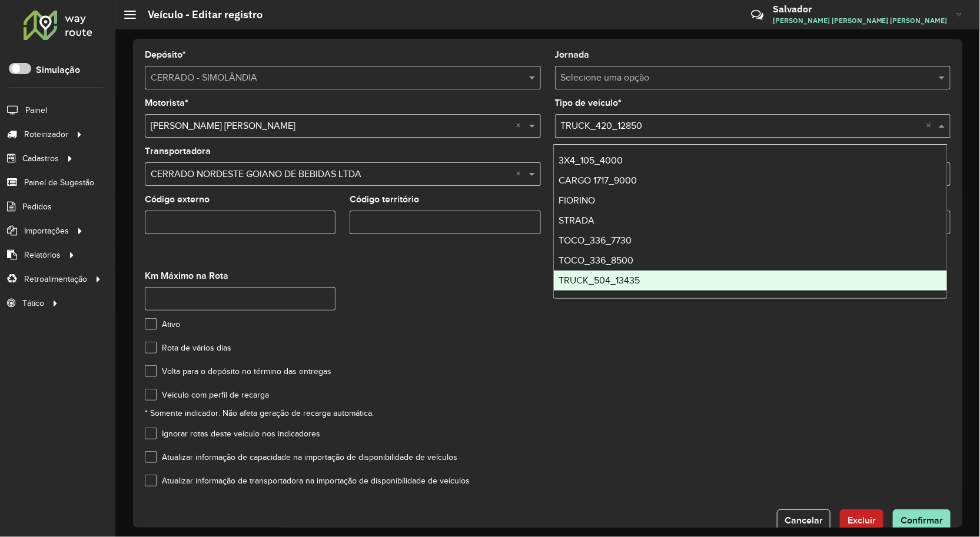
click at [614, 278] on span "TRUCK_504_13435" at bounding box center [598, 280] width 81 height 10
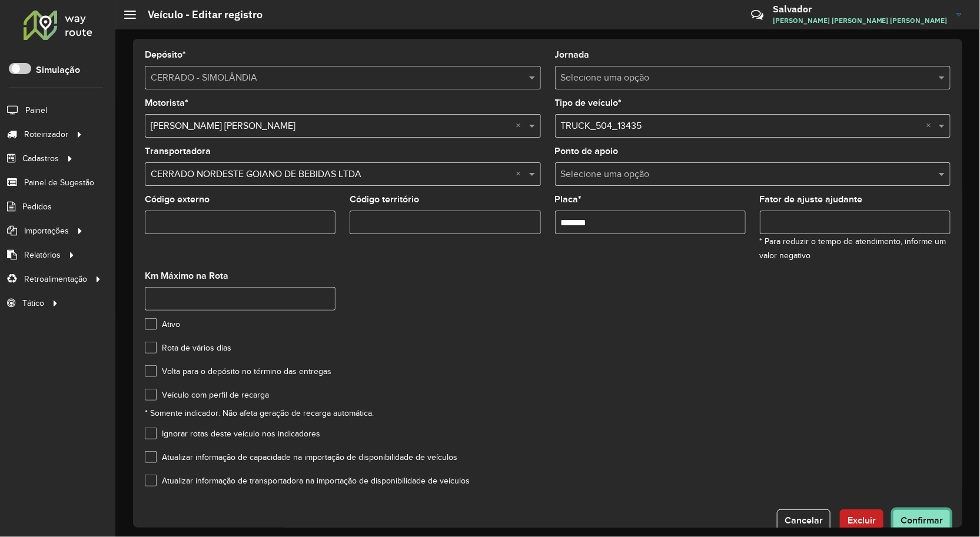
click at [920, 516] on span "Confirmar" at bounding box center [921, 521] width 42 height 10
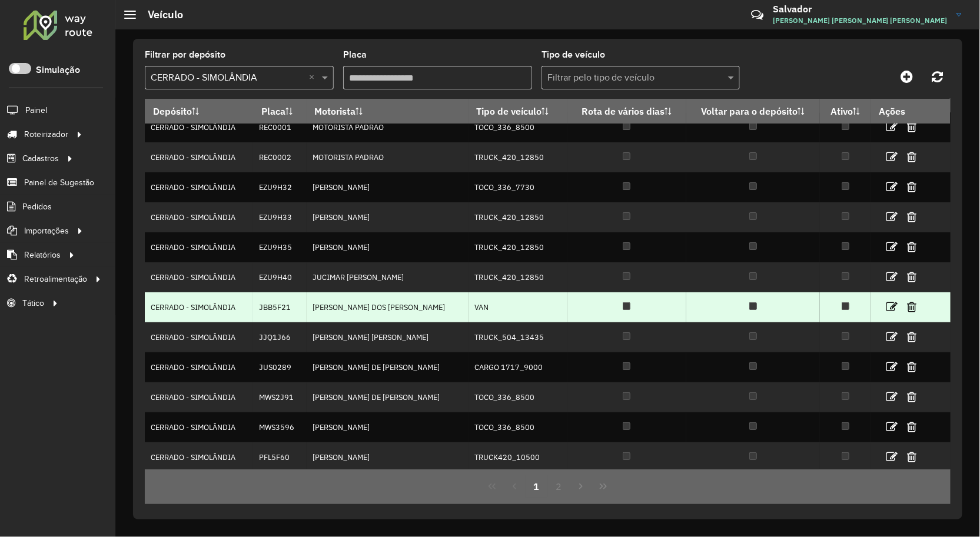
scroll to position [16, 0]
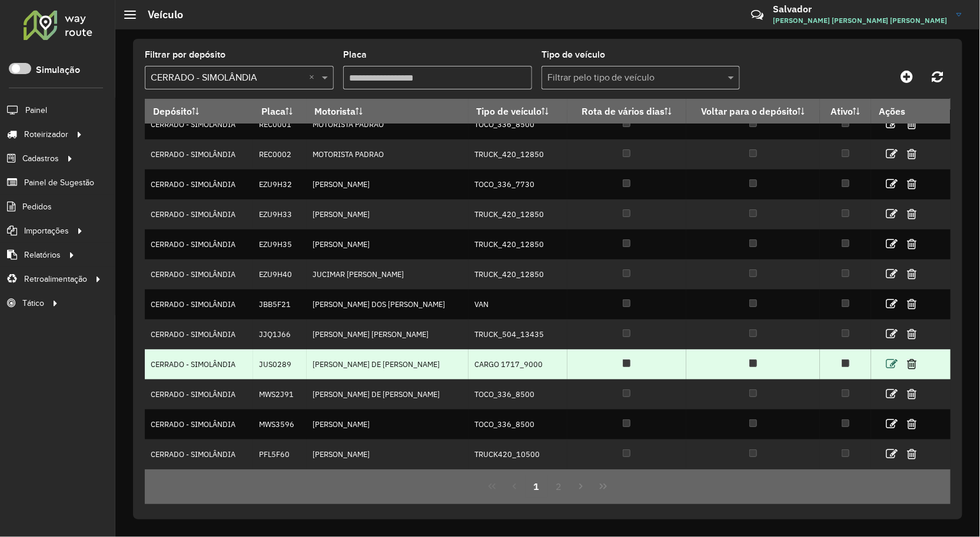
click at [892, 367] on icon at bounding box center [892, 364] width 12 height 12
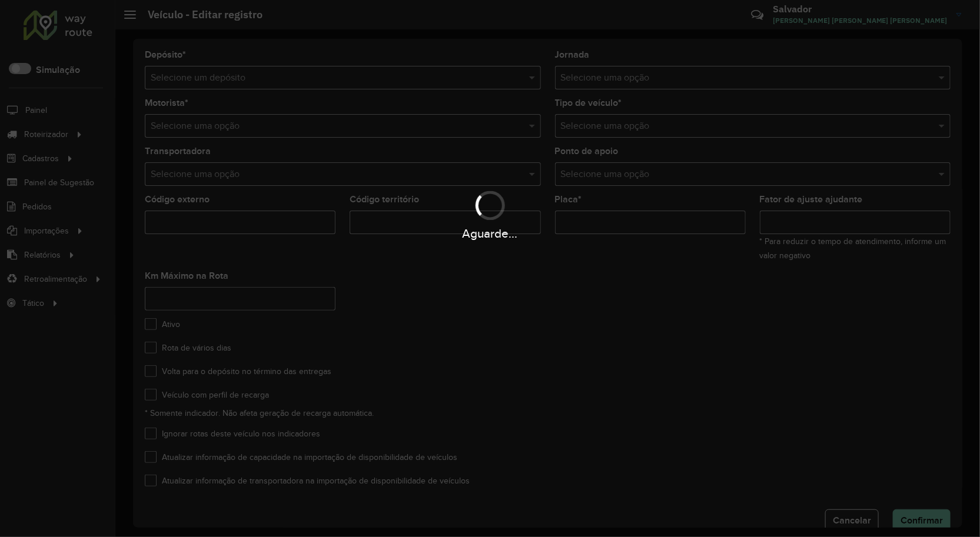
type input "*******"
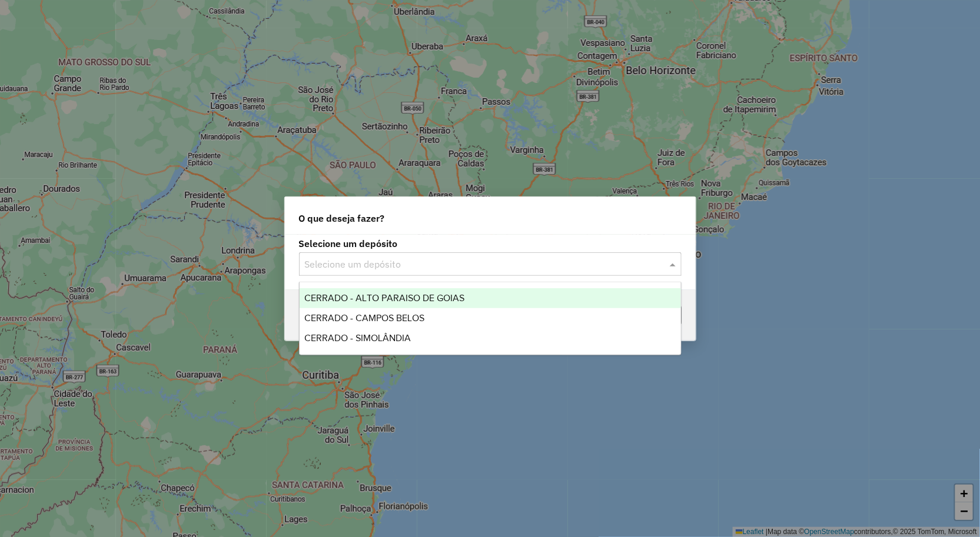
click at [312, 255] on div "Selecione um depósito" at bounding box center [490, 264] width 383 height 24
click at [389, 298] on span "CERRADO - ALTO PARAISO DE GOIAS" at bounding box center [384, 298] width 160 height 10
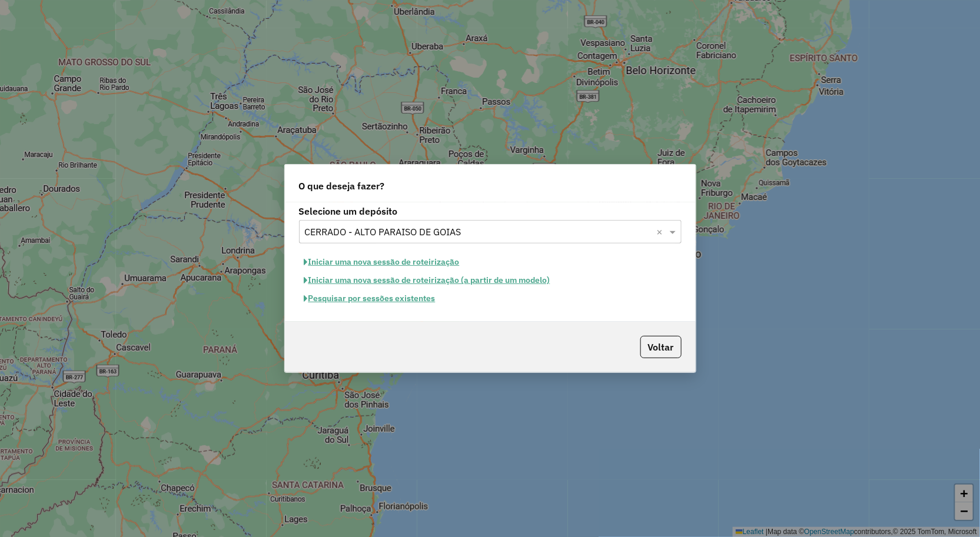
click at [408, 265] on button "Iniciar uma nova sessão de roteirização" at bounding box center [382, 262] width 166 height 18
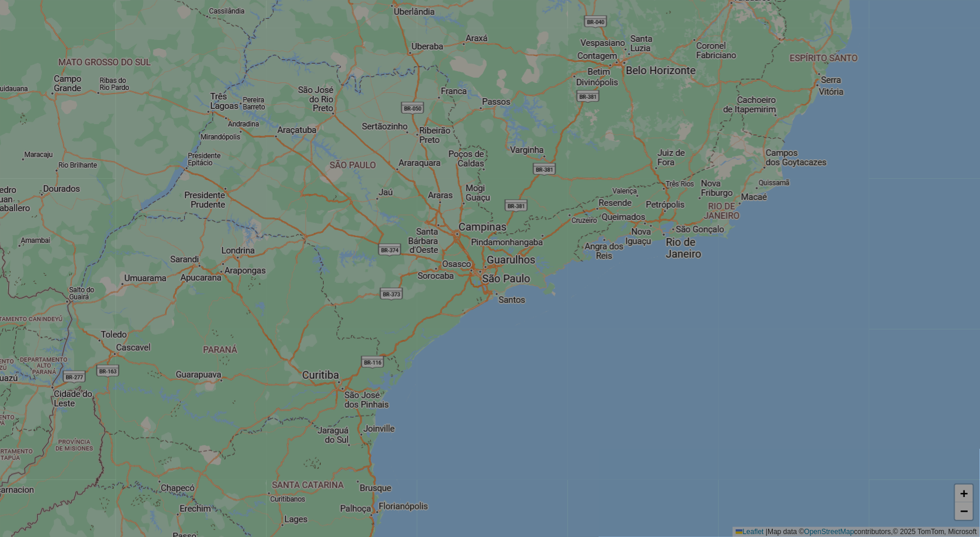
select select "*"
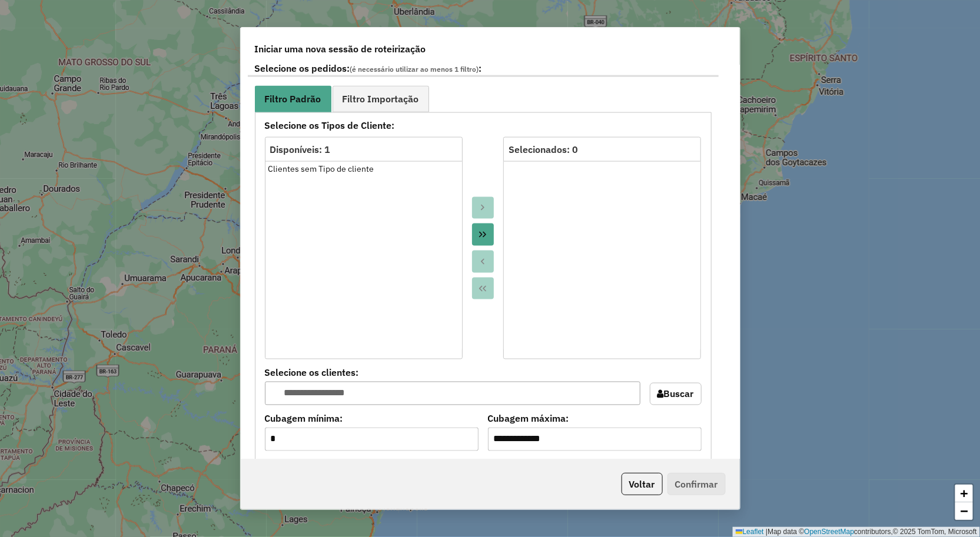
scroll to position [654, 0]
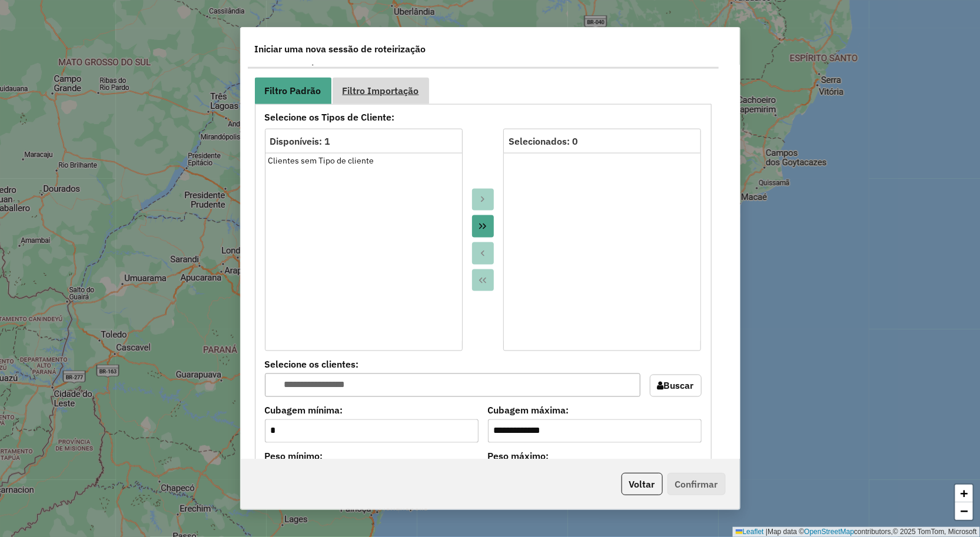
click at [378, 98] on link "Filtro Importação" at bounding box center [380, 91] width 97 height 26
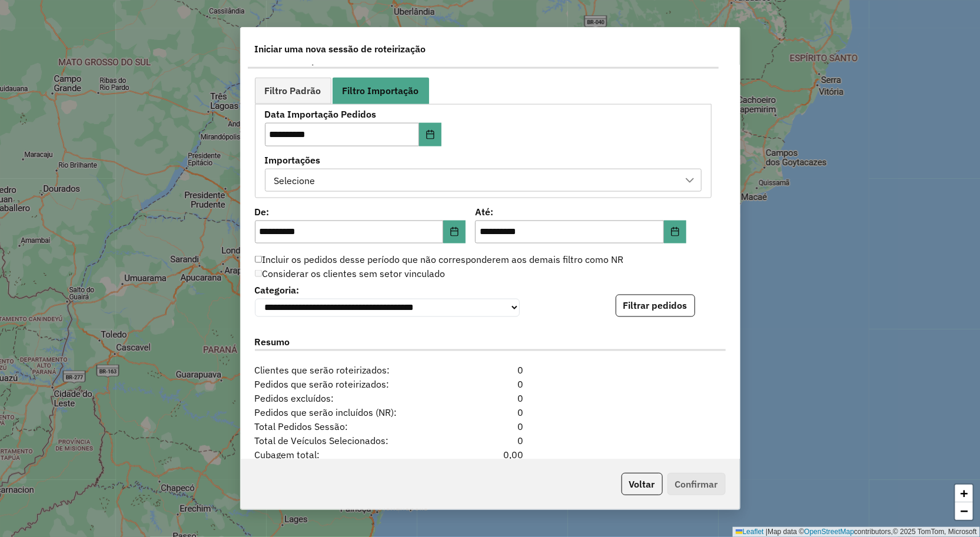
click at [380, 182] on div "Selecione" at bounding box center [474, 180] width 408 height 22
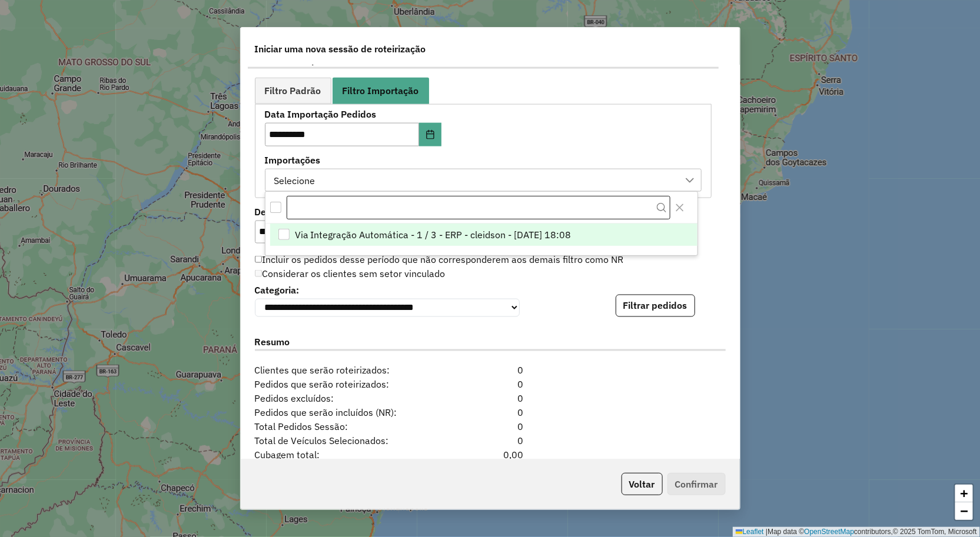
scroll to position [8, 53]
click at [361, 238] on span "Via Integração Automática - 1 / 3 - ERP - cleidson - [DATE] 18:08" at bounding box center [433, 235] width 277 height 14
click at [670, 358] on div "Resumo" at bounding box center [490, 345] width 485 height 37
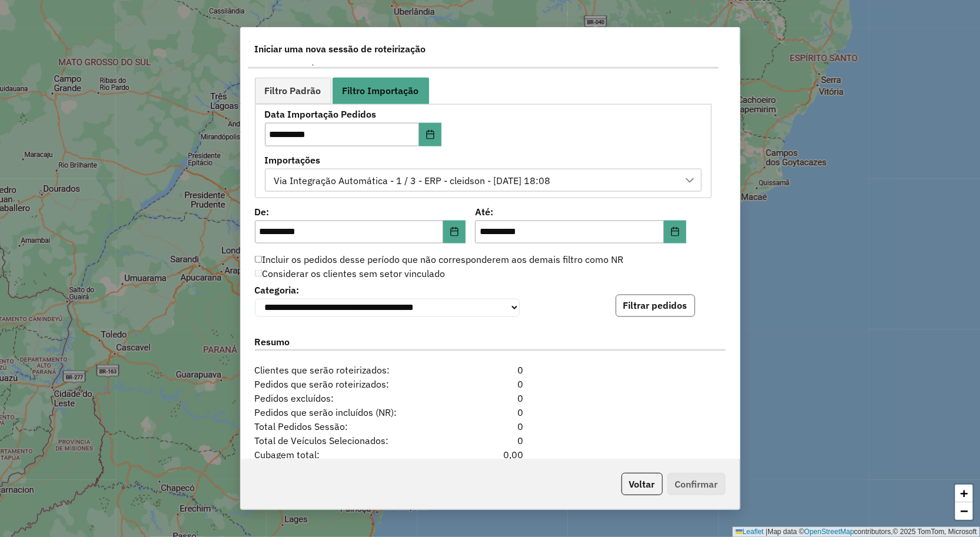
click at [660, 304] on button "Filtrar pedidos" at bounding box center [655, 306] width 79 height 22
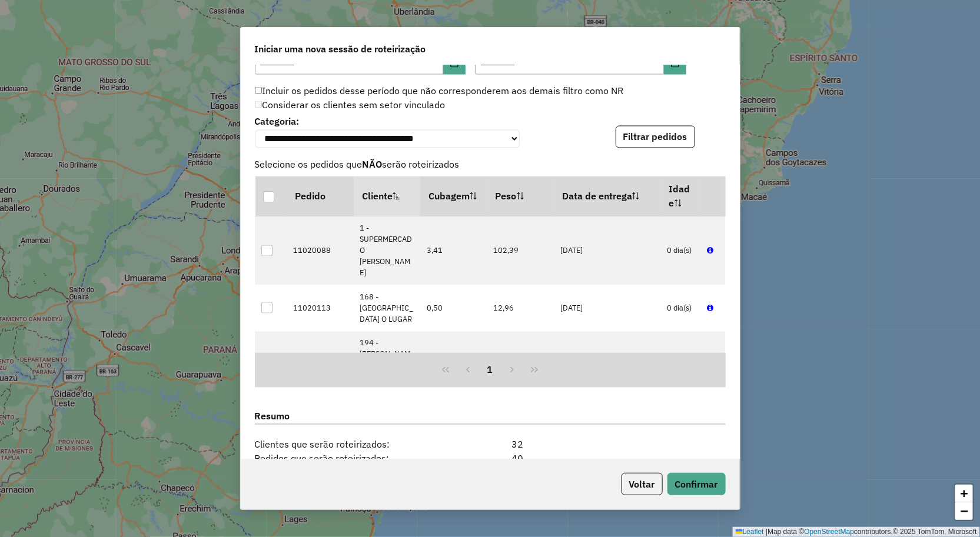
scroll to position [996, 0]
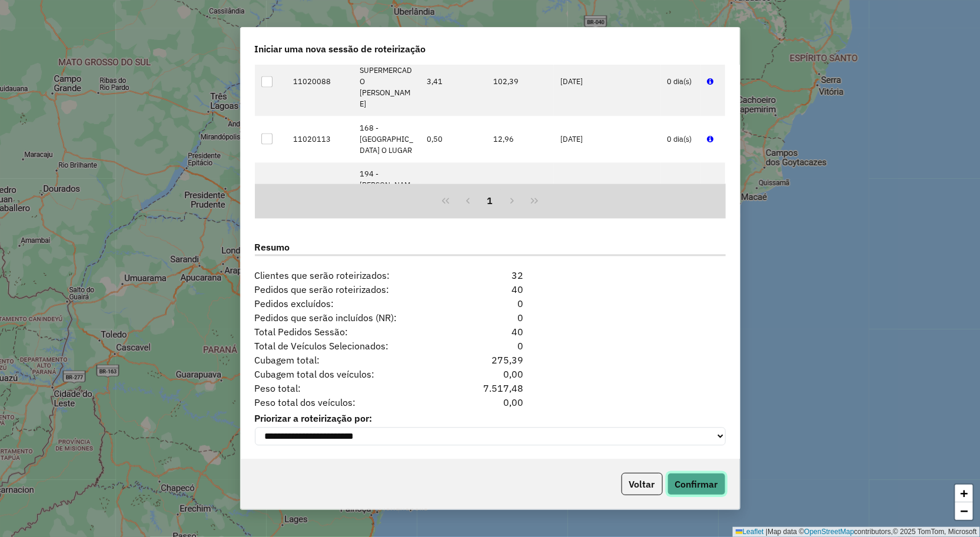
click at [689, 489] on button "Confirmar" at bounding box center [696, 484] width 58 height 22
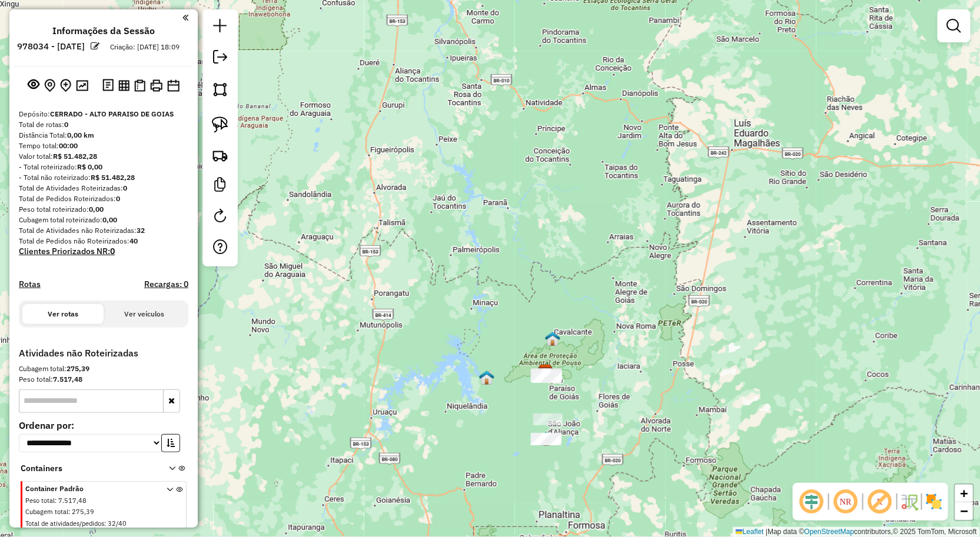
drag, startPoint x: 561, startPoint y: 408, endPoint x: 568, endPoint y: 395, distance: 15.3
click at [568, 396] on div "Janela de atendimento Grade de atendimento Capacidade Transportadoras Veículos …" at bounding box center [490, 268] width 980 height 537
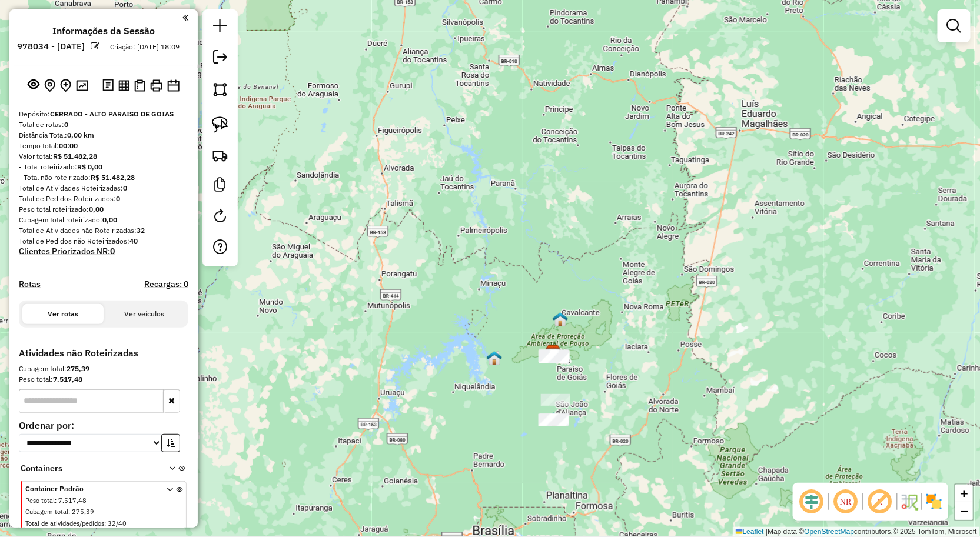
drag, startPoint x: 518, startPoint y: 378, endPoint x: 521, endPoint y: 357, distance: 21.4
click at [520, 363] on div "Janela de atendimento Grade de atendimento Capacidade Transportadoras Veículos …" at bounding box center [490, 268] width 980 height 537
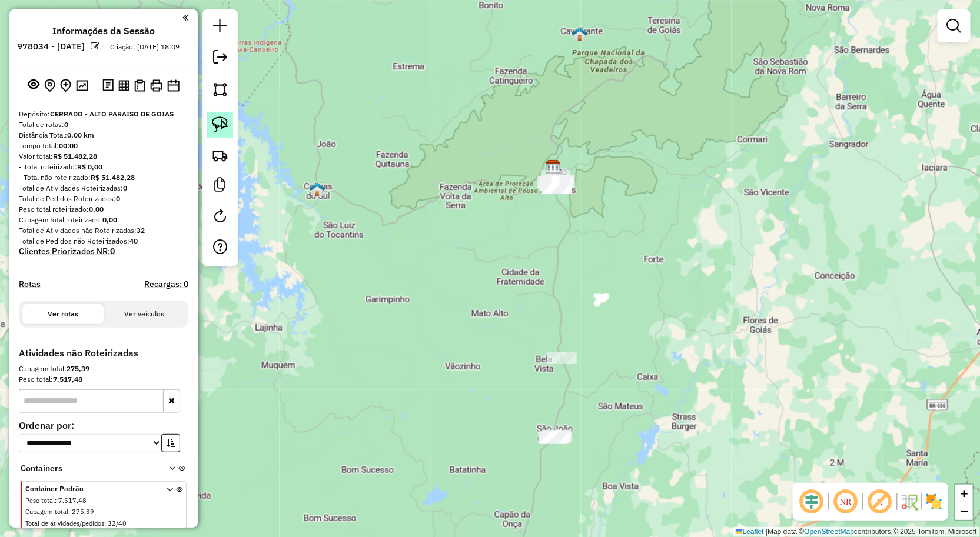
click at [224, 125] on img at bounding box center [220, 125] width 16 height 16
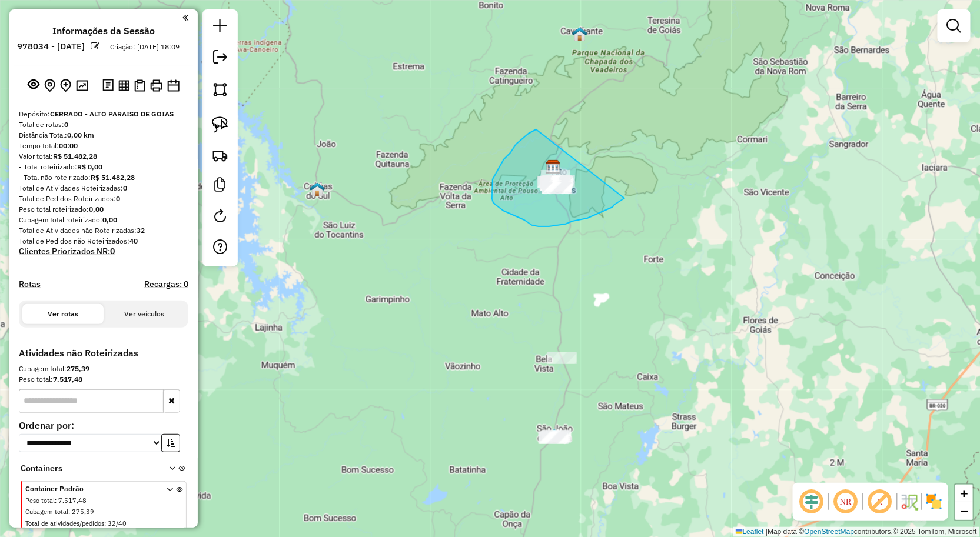
drag, startPoint x: 536, startPoint y: 129, endPoint x: 639, endPoint y: 191, distance: 119.8
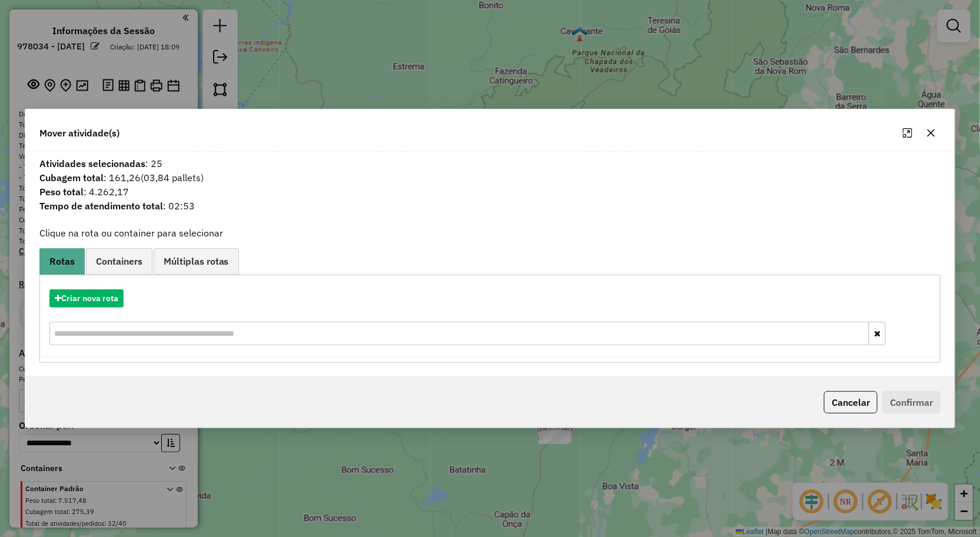
click at [929, 134] on icon "button" at bounding box center [931, 133] width 8 height 8
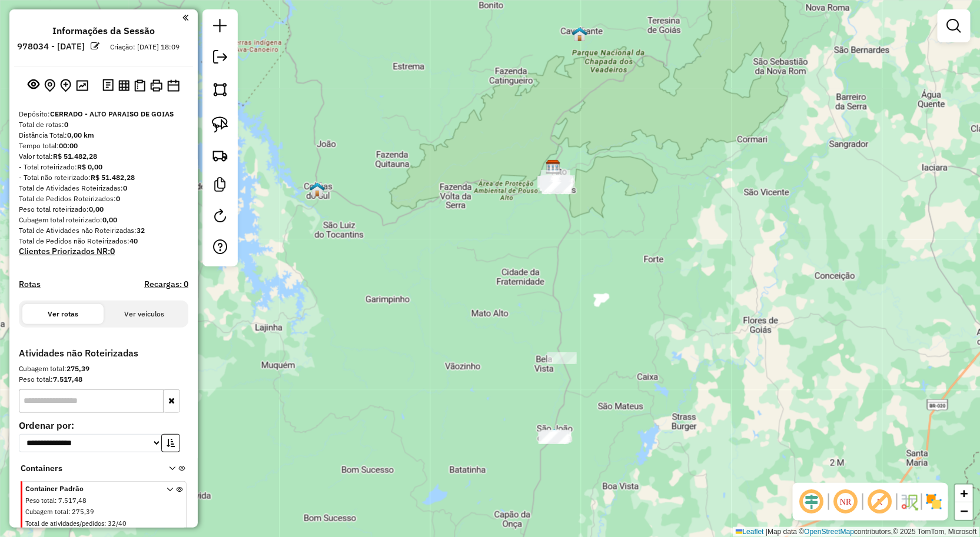
click at [233, 133] on div at bounding box center [219, 137] width 35 height 257
click at [220, 127] on img at bounding box center [220, 125] width 16 height 16
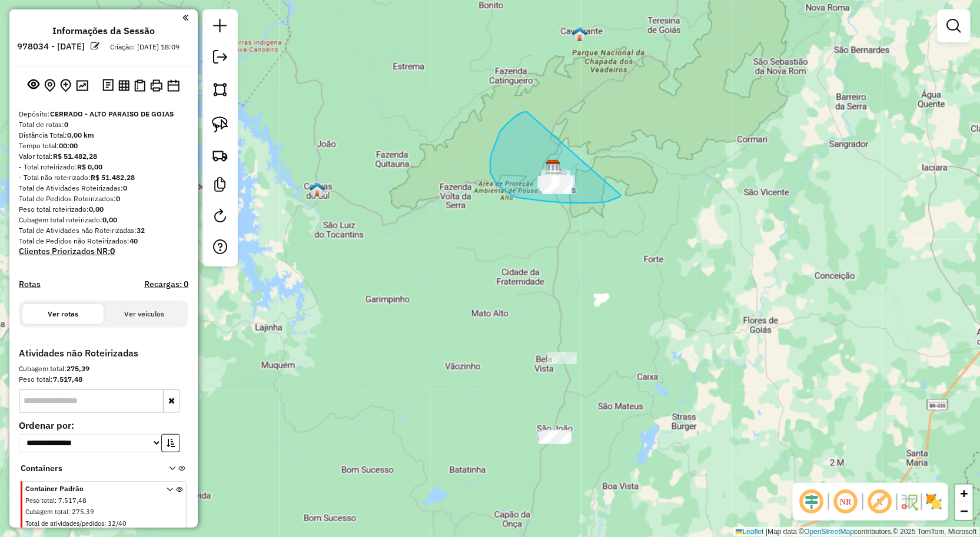
drag, startPoint x: 508, startPoint y: 122, endPoint x: 621, endPoint y: 195, distance: 134.0
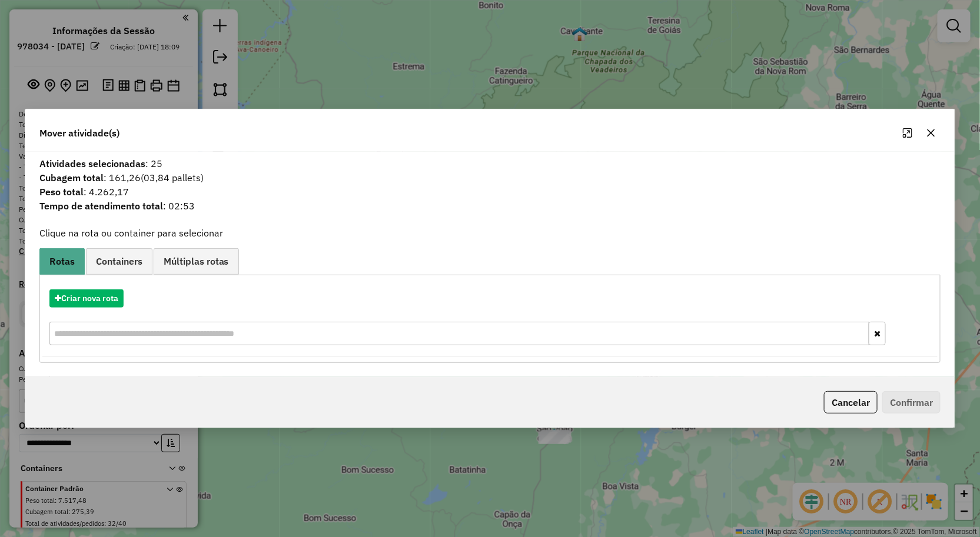
click at [937, 134] on button "button" at bounding box center [931, 133] width 19 height 19
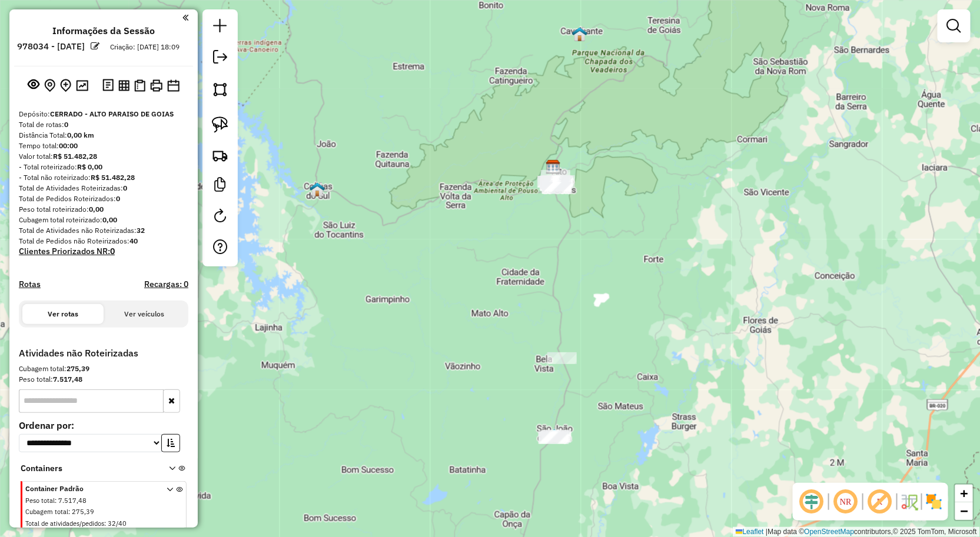
click at [629, 248] on div "Janela de atendimento Grade de atendimento Capacidade Transportadoras Veículos …" at bounding box center [490, 268] width 980 height 537
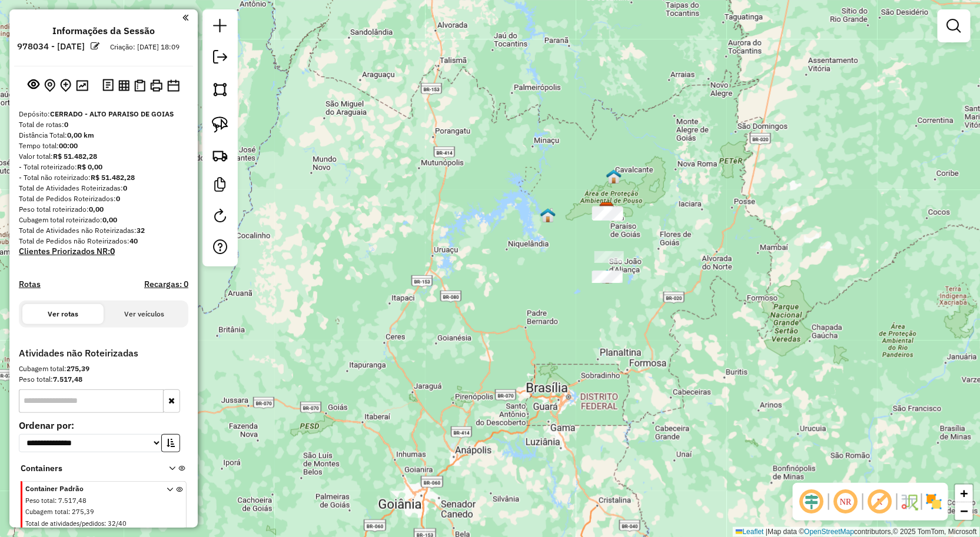
drag, startPoint x: 218, startPoint y: 128, endPoint x: 407, endPoint y: 135, distance: 189.0
click at [218, 128] on img at bounding box center [220, 125] width 16 height 16
drag, startPoint x: 533, startPoint y: 135, endPoint x: 645, endPoint y: 222, distance: 141.4
click at [645, 222] on div "Janela de atendimento Grade de atendimento Capacidade Transportadoras Veículos …" at bounding box center [490, 268] width 980 height 537
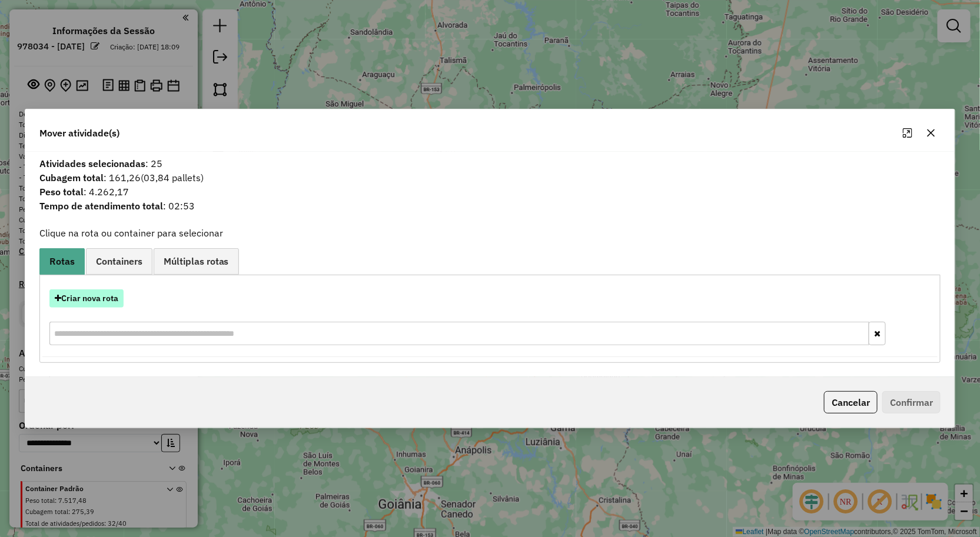
click at [104, 294] on button "Criar nova rota" at bounding box center [86, 299] width 74 height 18
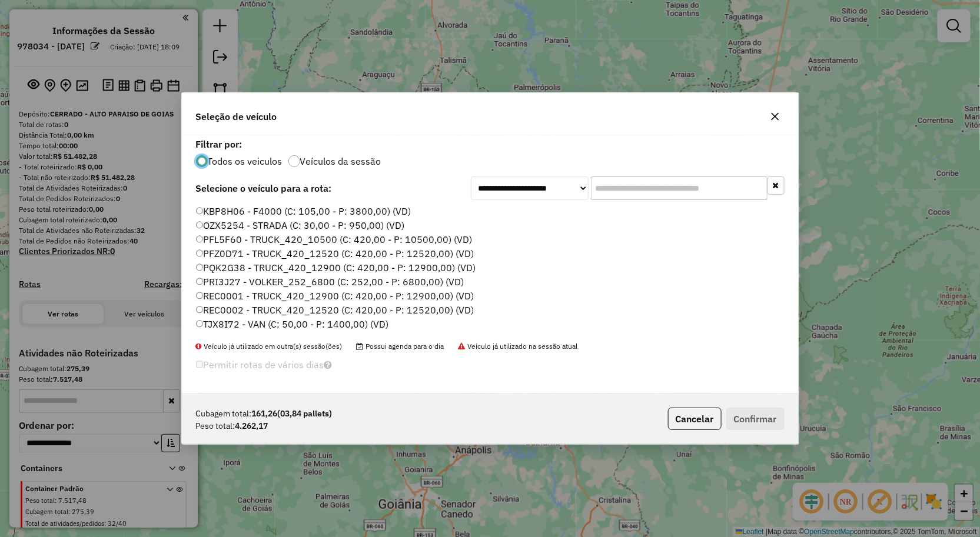
scroll to position [6, 3]
click at [204, 281] on label "PRI3J27 - VOLKER_252_6800 (C: 252,00 - P: 6800,00) (VD)" at bounding box center [330, 282] width 268 height 14
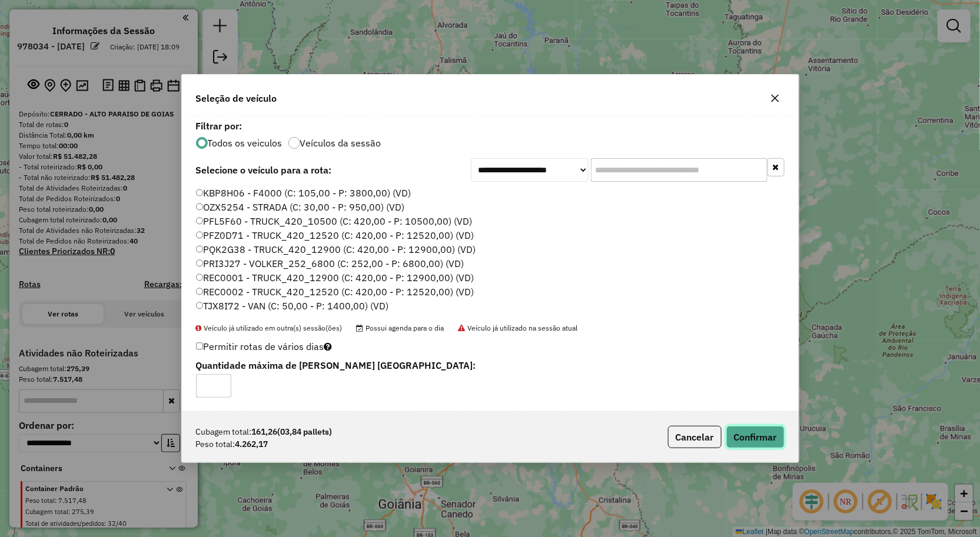
click at [746, 430] on button "Confirmar" at bounding box center [755, 437] width 58 height 22
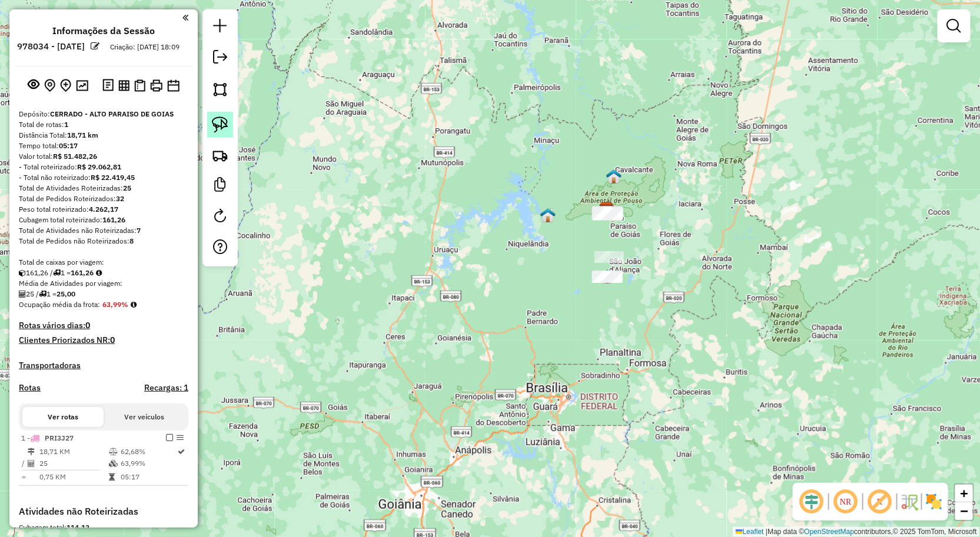
click at [222, 124] on img at bounding box center [220, 125] width 16 height 16
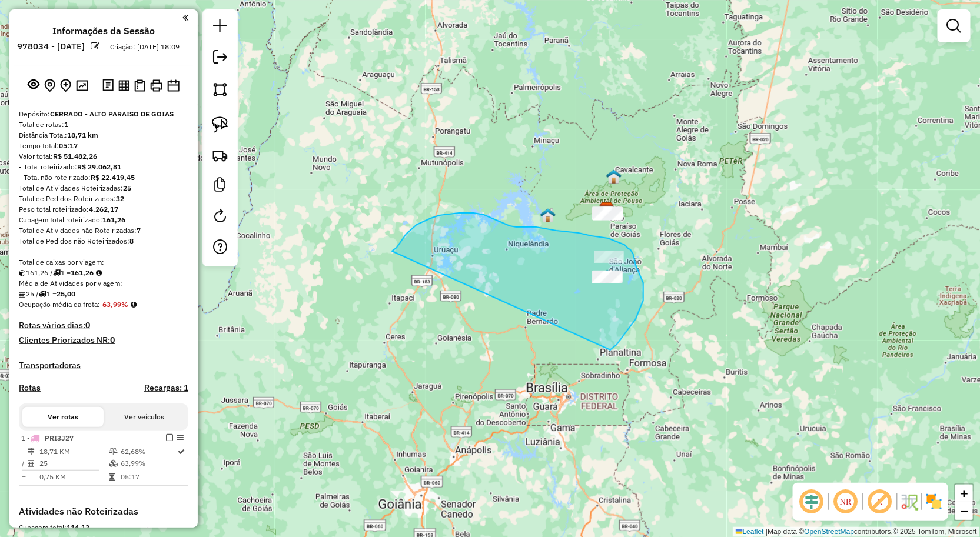
drag, startPoint x: 394, startPoint y: 250, endPoint x: 610, endPoint y: 350, distance: 238.3
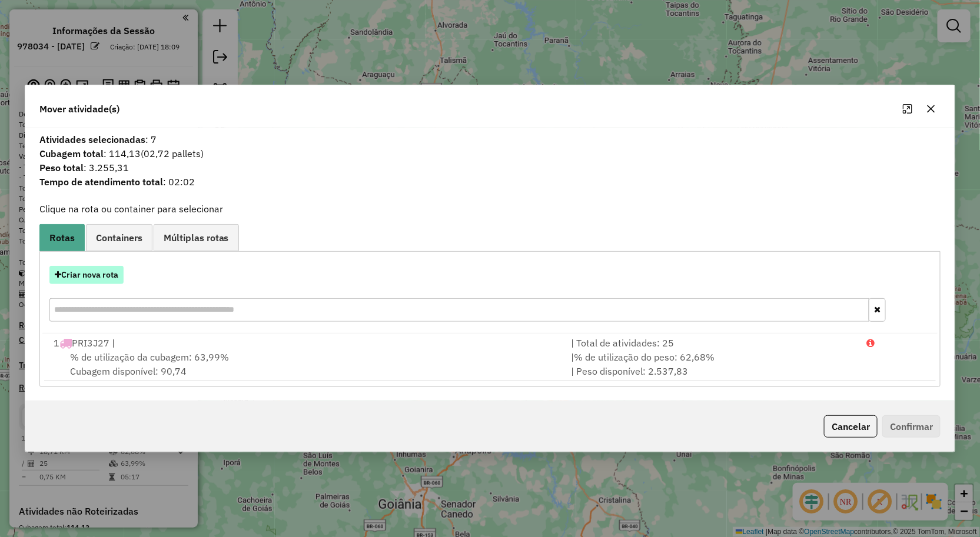
click at [84, 272] on button "Criar nova rota" at bounding box center [86, 275] width 74 height 18
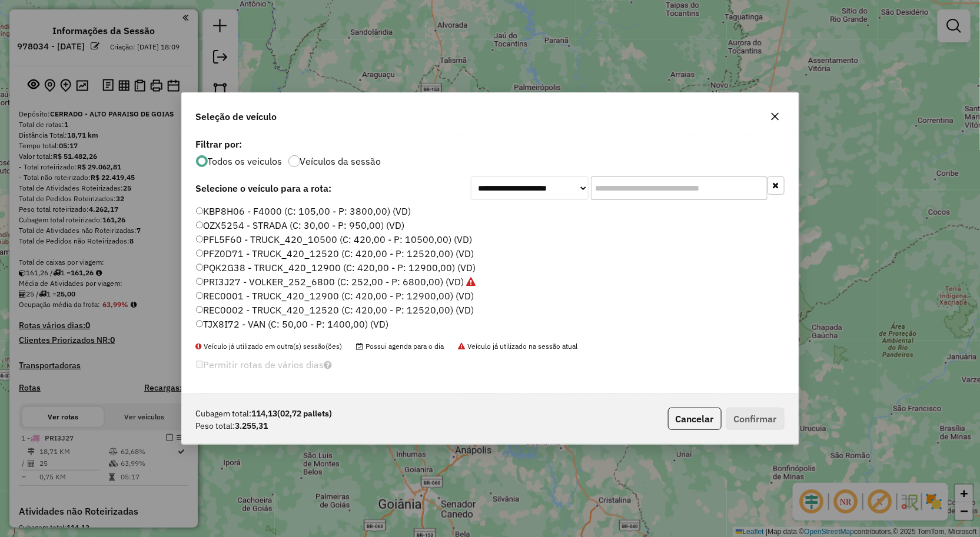
click at [241, 280] on label "PRI3J27 - VOLKER_252_6800 (C: 252,00 - P: 6800,00) (VD)" at bounding box center [336, 282] width 280 height 14
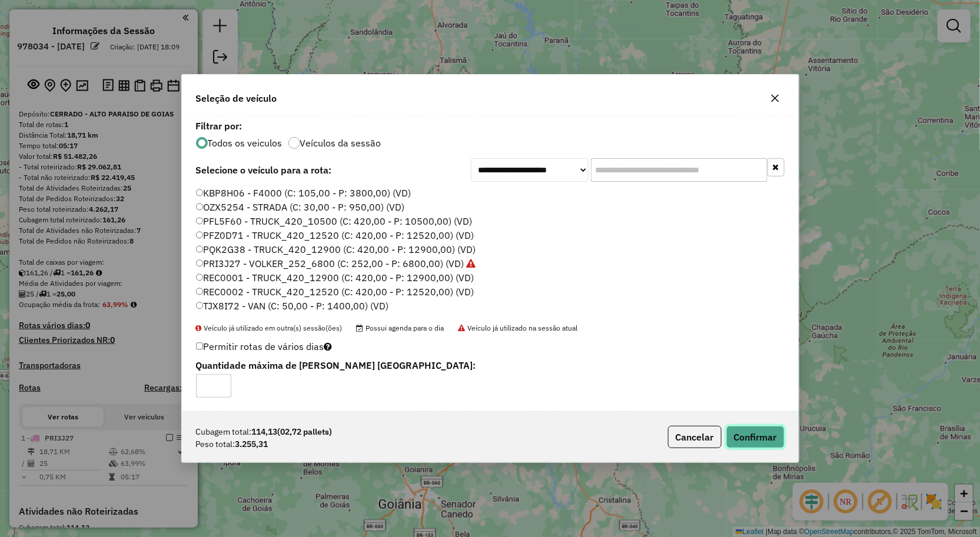
click at [762, 444] on button "Confirmar" at bounding box center [755, 437] width 58 height 22
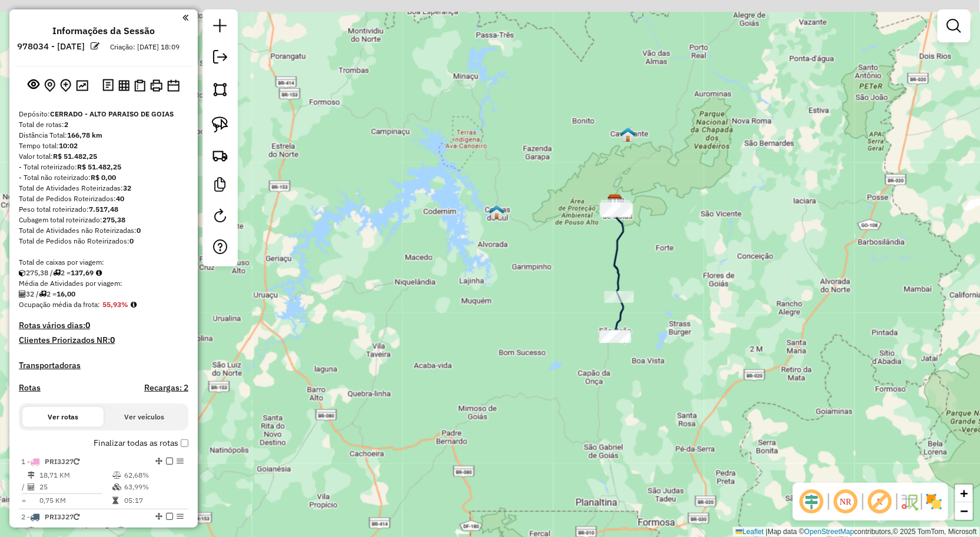
drag, startPoint x: 645, startPoint y: 178, endPoint x: 604, endPoint y: 270, distance: 100.6
click at [614, 266] on icon at bounding box center [618, 249] width 9 height 95
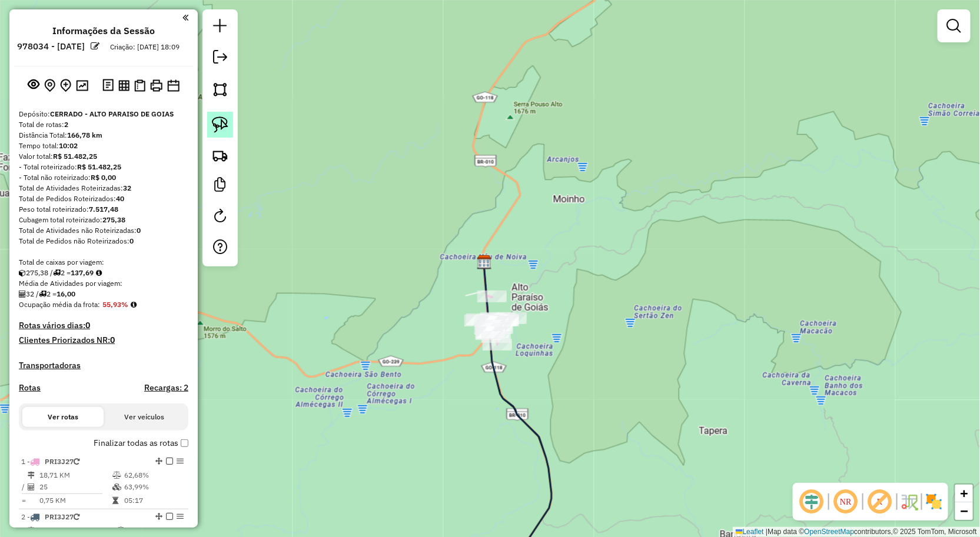
click at [218, 118] on img at bounding box center [220, 125] width 16 height 16
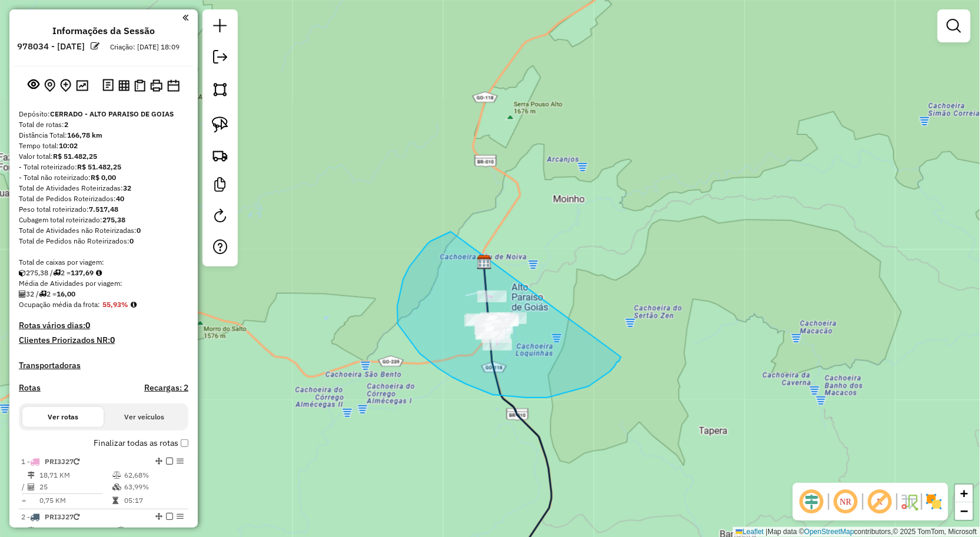
drag, startPoint x: 403, startPoint y: 280, endPoint x: 621, endPoint y: 357, distance: 231.2
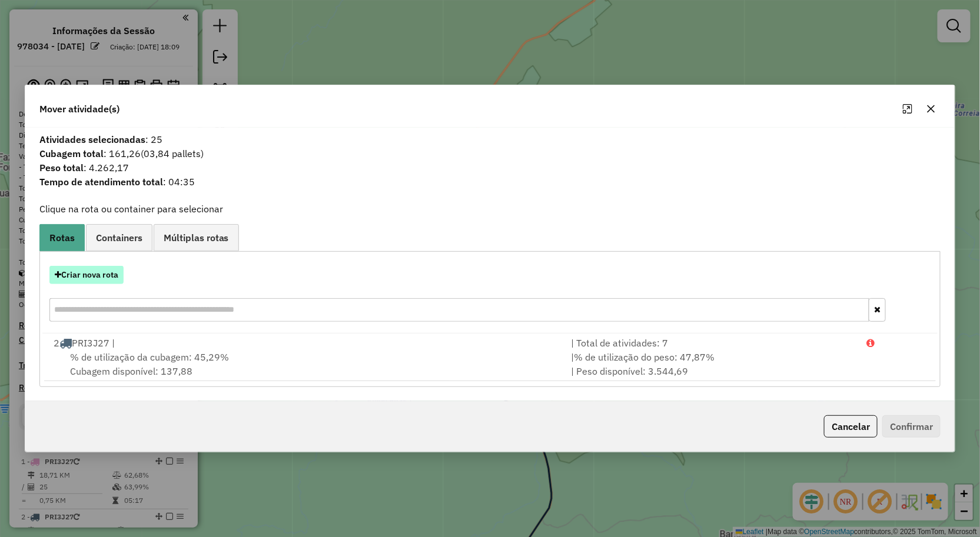
click at [79, 271] on button "Criar nova rota" at bounding box center [86, 275] width 74 height 18
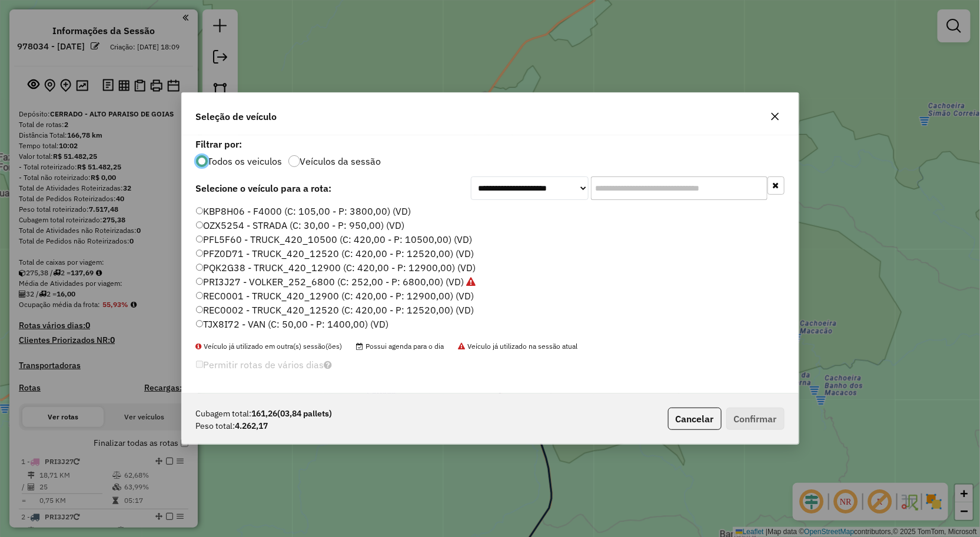
click at [238, 271] on label "PQK2G38 - TRUCK_420_12900 (C: 420,00 - P: 12900,00) (VD)" at bounding box center [336, 268] width 280 height 14
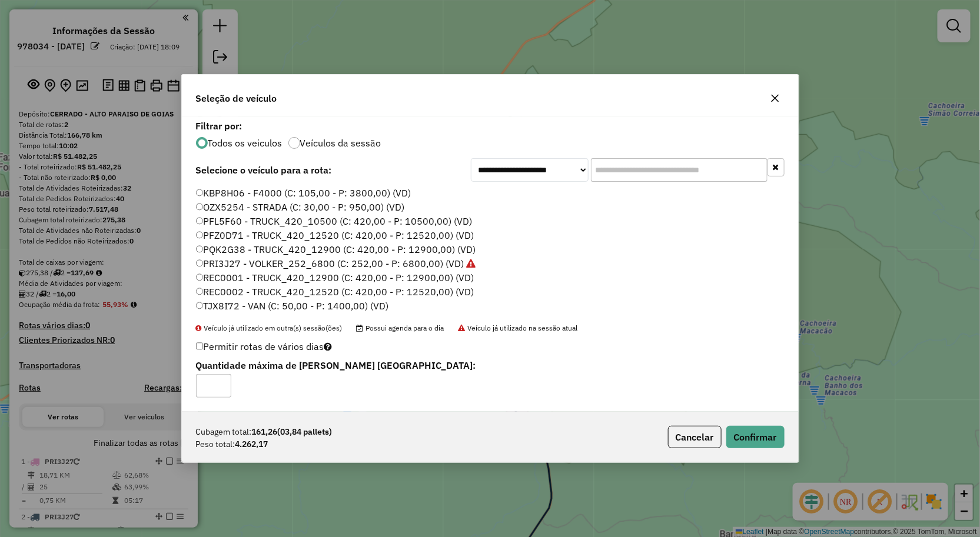
click at [218, 231] on label "PFZ0D71 - TRUCK_420_12520 (C: 420,00 - P: 12520,00) (VD)" at bounding box center [335, 235] width 278 height 14
click at [744, 438] on button "Confirmar" at bounding box center [755, 437] width 58 height 22
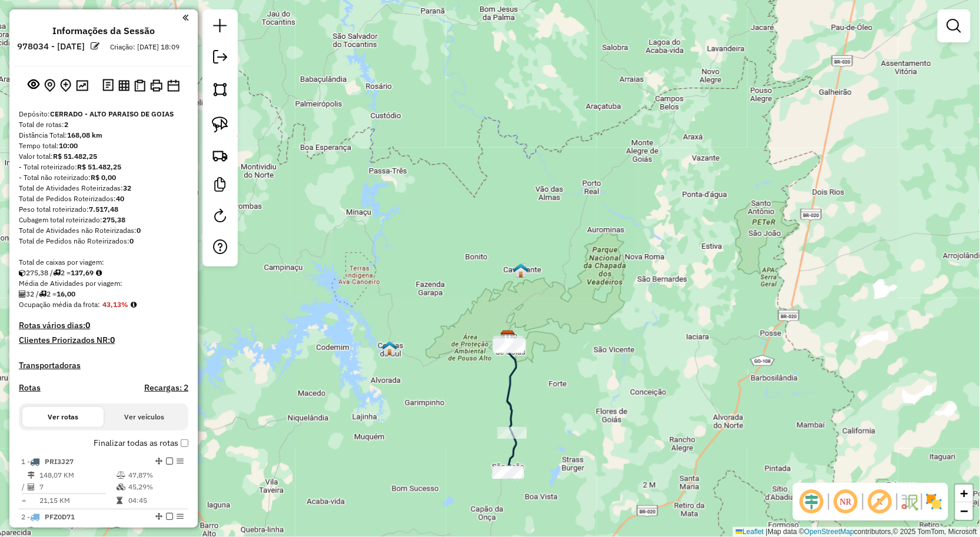
drag, startPoint x: 579, startPoint y: 414, endPoint x: 579, endPoint y: 351, distance: 63.0
click at [579, 367] on div "Janela de atendimento Grade de atendimento Capacidade Transportadoras Veículos …" at bounding box center [490, 268] width 980 height 537
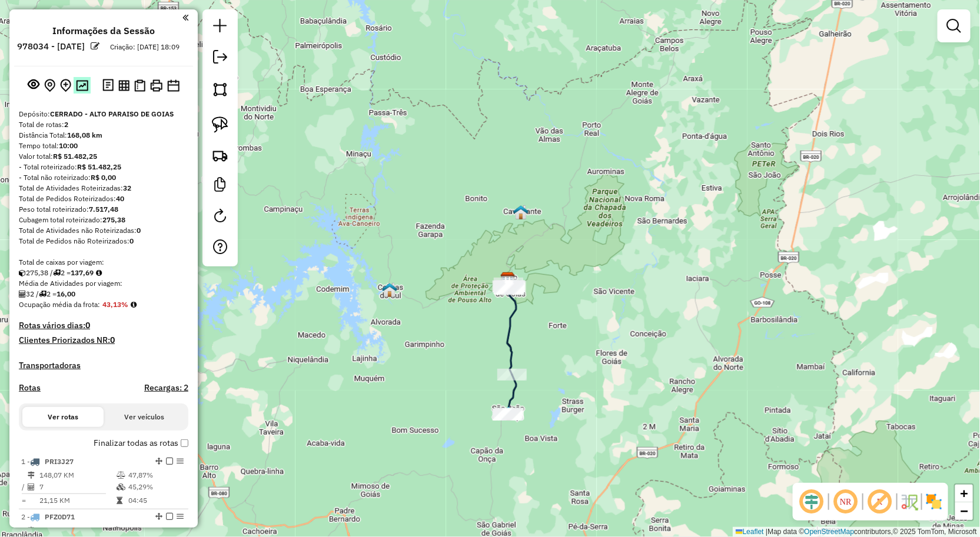
click at [84, 91] on img at bounding box center [82, 85] width 12 height 11
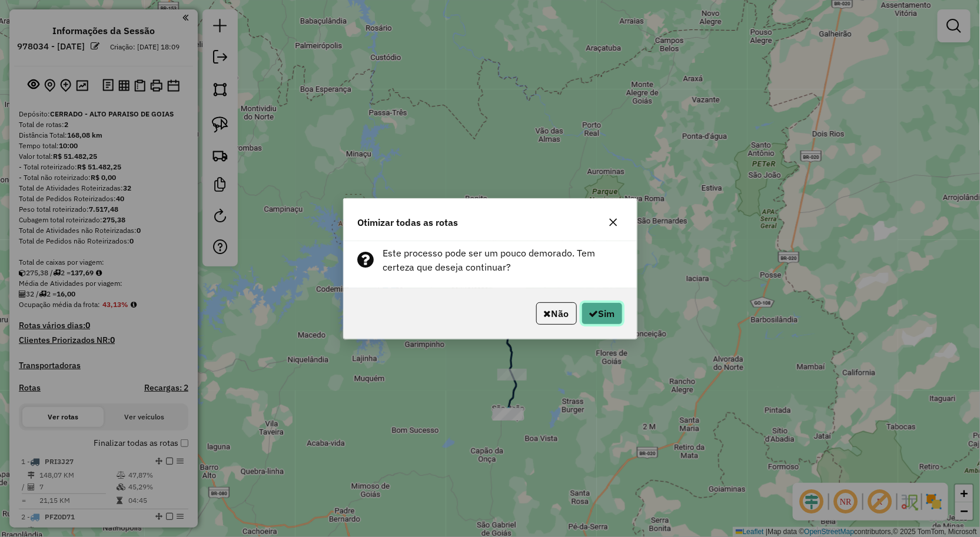
click at [590, 307] on button "Sim" at bounding box center [601, 313] width 41 height 22
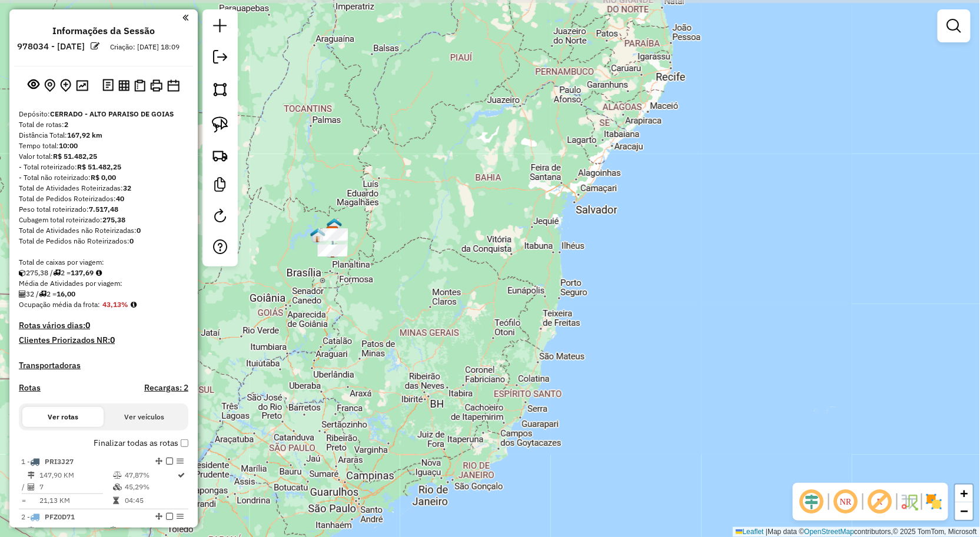
click at [460, 284] on div "Janela de atendimento Grade de atendimento Capacidade Transportadoras Veículos …" at bounding box center [490, 268] width 980 height 537
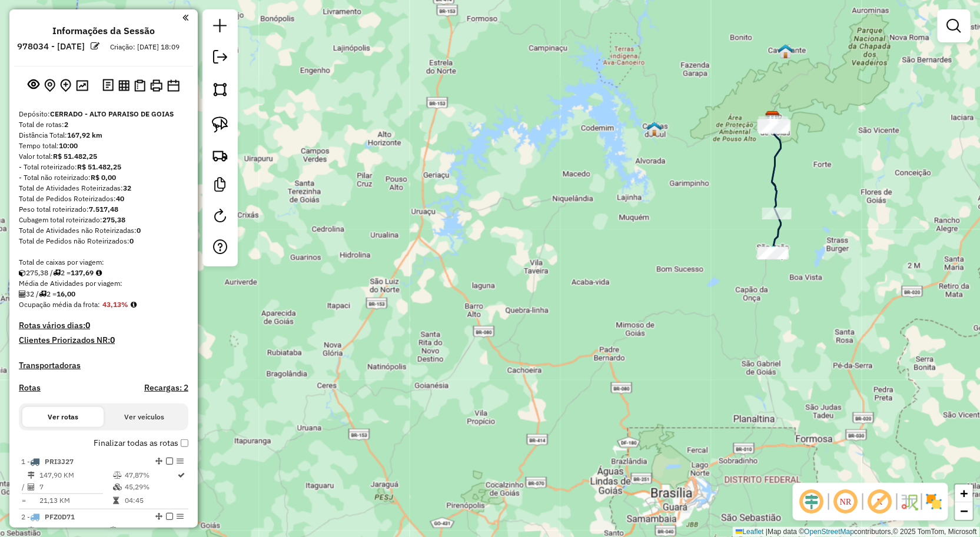
drag, startPoint x: 390, startPoint y: 309, endPoint x: 363, endPoint y: 307, distance: 26.5
click at [364, 309] on div "Janela de atendimento Grade de atendimento Capacidade Transportadoras Veículos …" at bounding box center [490, 268] width 980 height 537
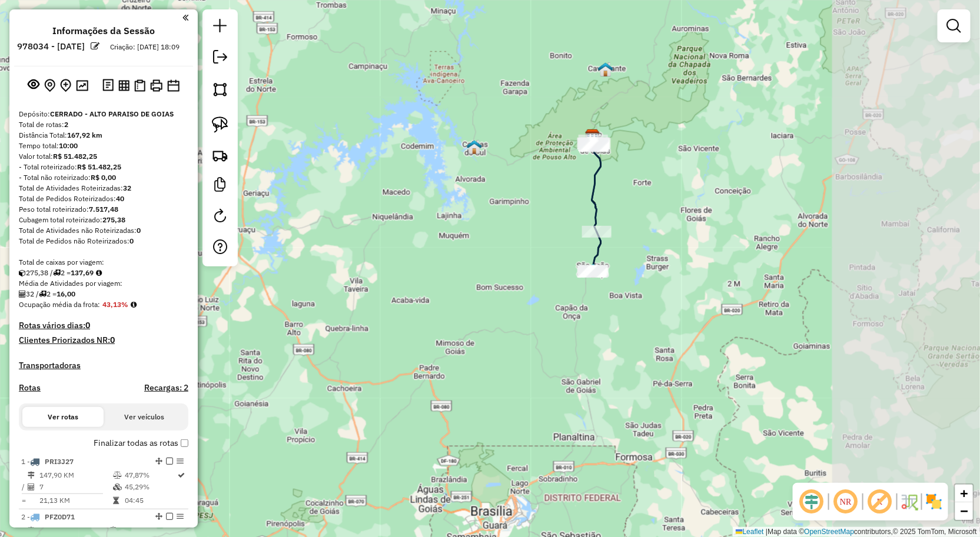
drag, startPoint x: 606, startPoint y: 298, endPoint x: 434, endPoint y: 291, distance: 172.0
click at [394, 302] on div "Janela de atendimento Grade de atendimento Capacidade Transportadoras Veículos …" at bounding box center [490, 268] width 980 height 537
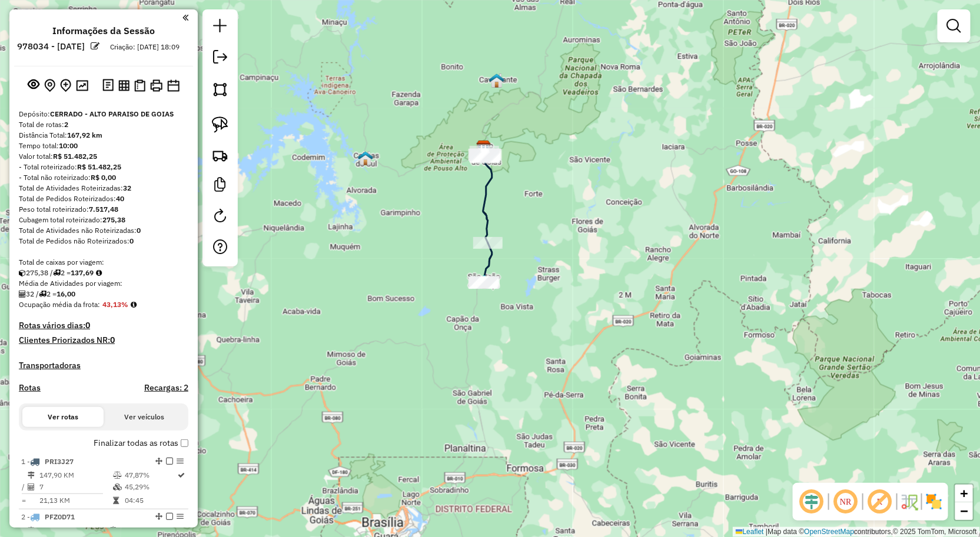
drag, startPoint x: 551, startPoint y: 280, endPoint x: 431, endPoint y: 254, distance: 122.2
click at [538, 304] on div "Janela de atendimento Grade de atendimento Capacidade Transportadoras Veículos …" at bounding box center [490, 268] width 980 height 537
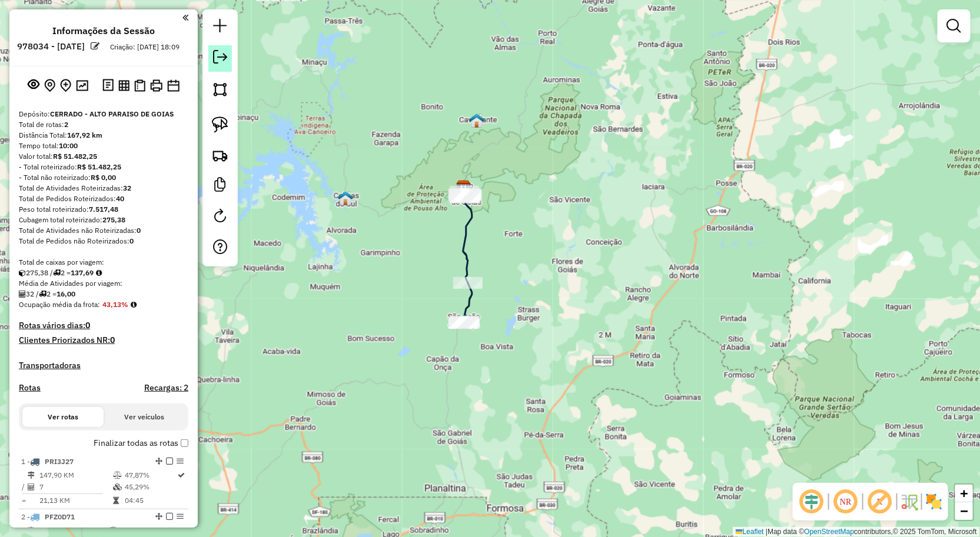
click at [218, 61] on em at bounding box center [220, 57] width 14 height 14
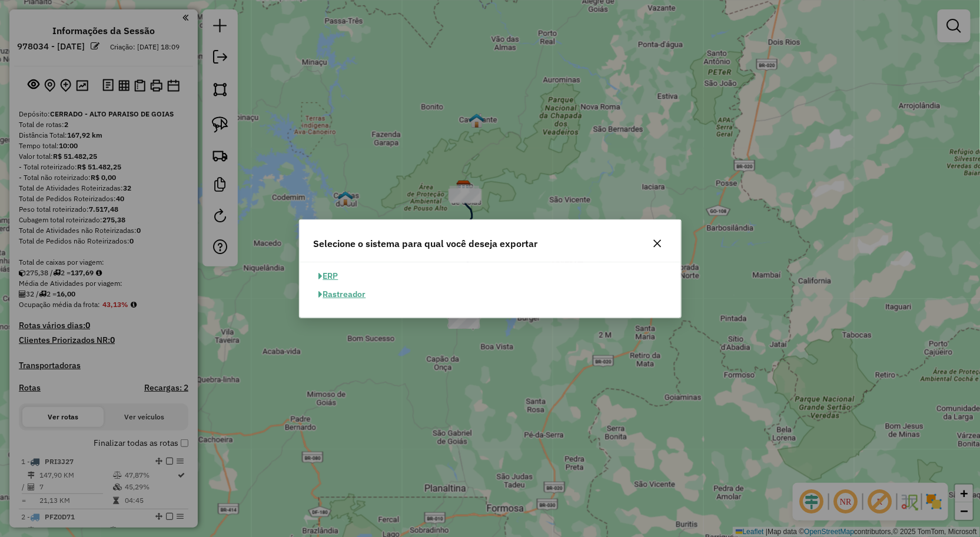
click at [332, 277] on button "ERP" at bounding box center [329, 276] width 30 height 18
select select "**"
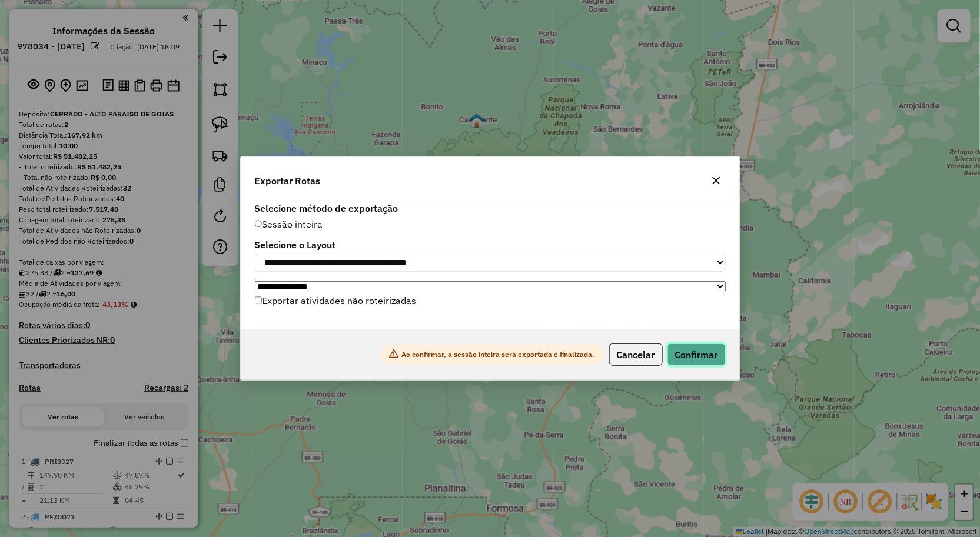
click at [680, 362] on button "Confirmar" at bounding box center [696, 355] width 58 height 22
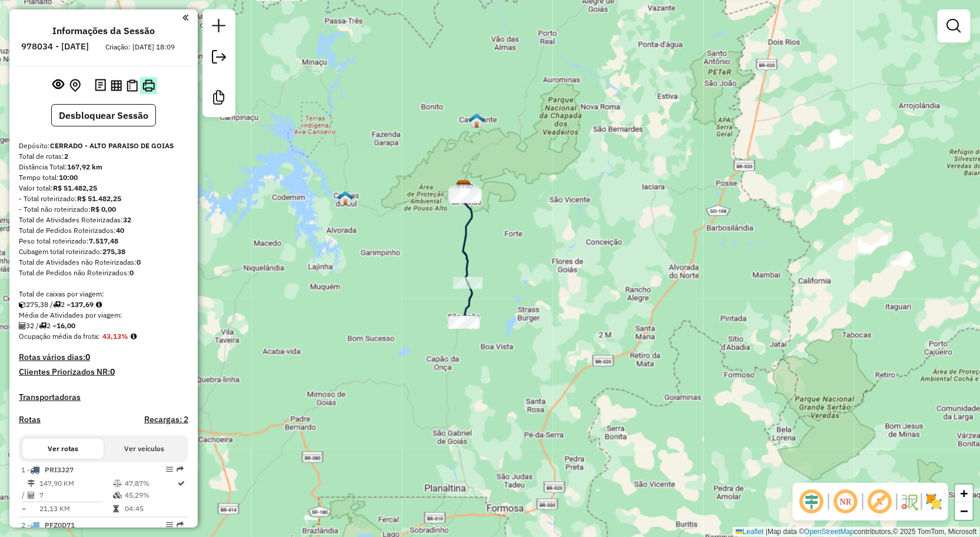
click at [149, 92] on img at bounding box center [148, 85] width 12 height 12
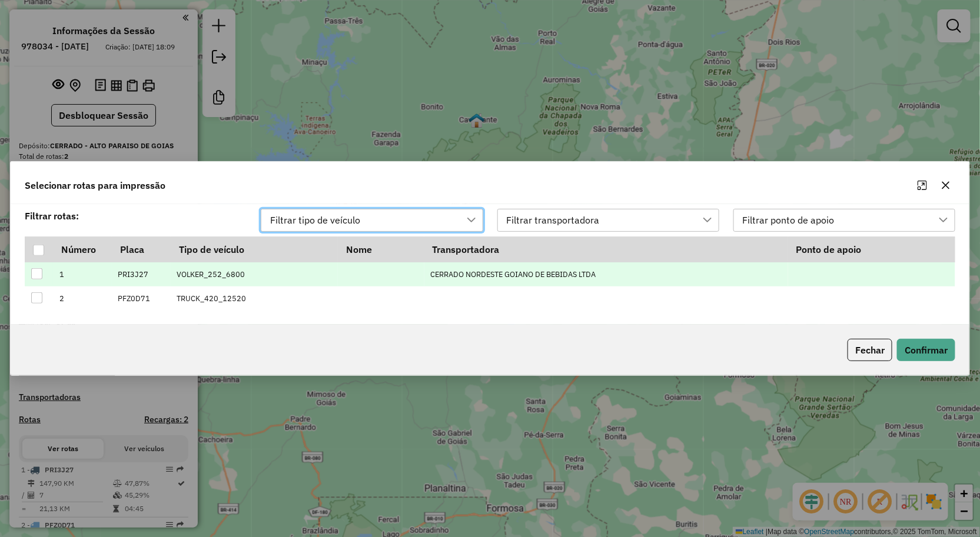
scroll to position [8, 52]
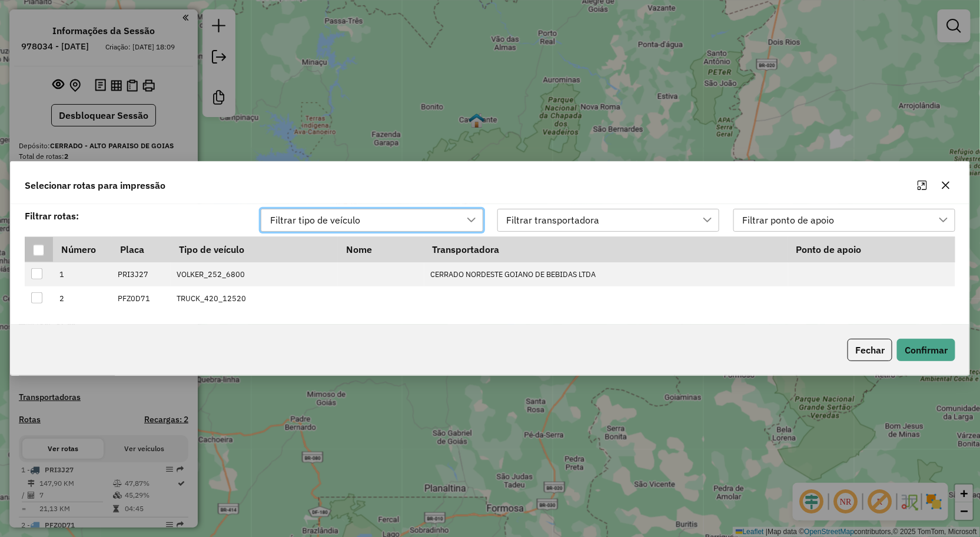
click at [42, 249] on div at bounding box center [38, 250] width 11 height 11
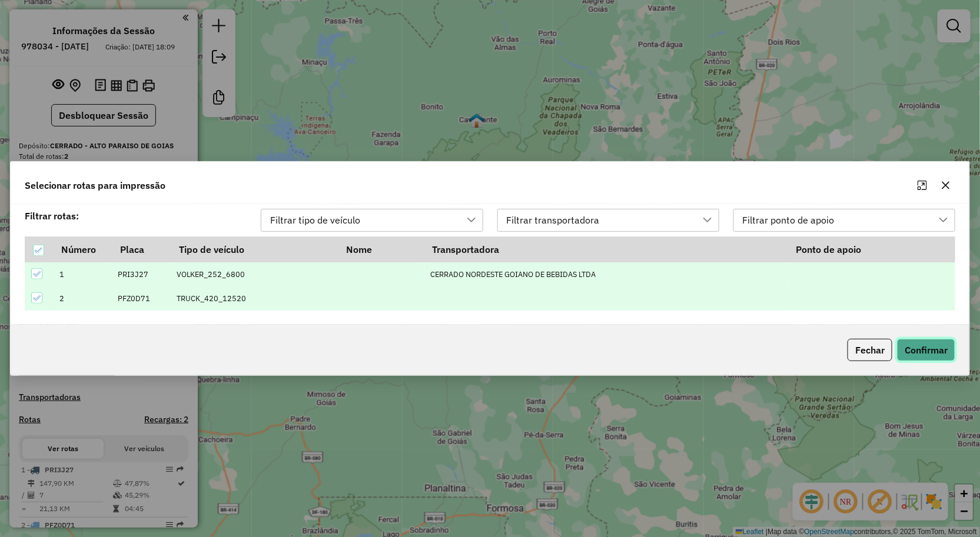
click at [925, 348] on button "Confirmar" at bounding box center [926, 350] width 58 height 22
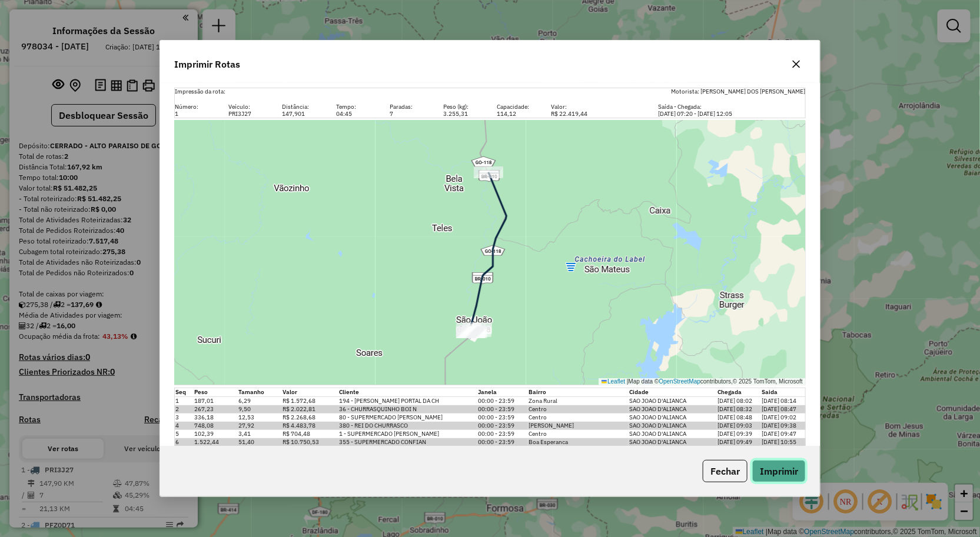
click at [786, 474] on button "Imprimir" at bounding box center [779, 471] width 54 height 22
drag, startPoint x: 609, startPoint y: 47, endPoint x: 646, endPoint y: 50, distance: 37.2
click at [609, 47] on div "Imprimir Rotas" at bounding box center [490, 62] width 660 height 42
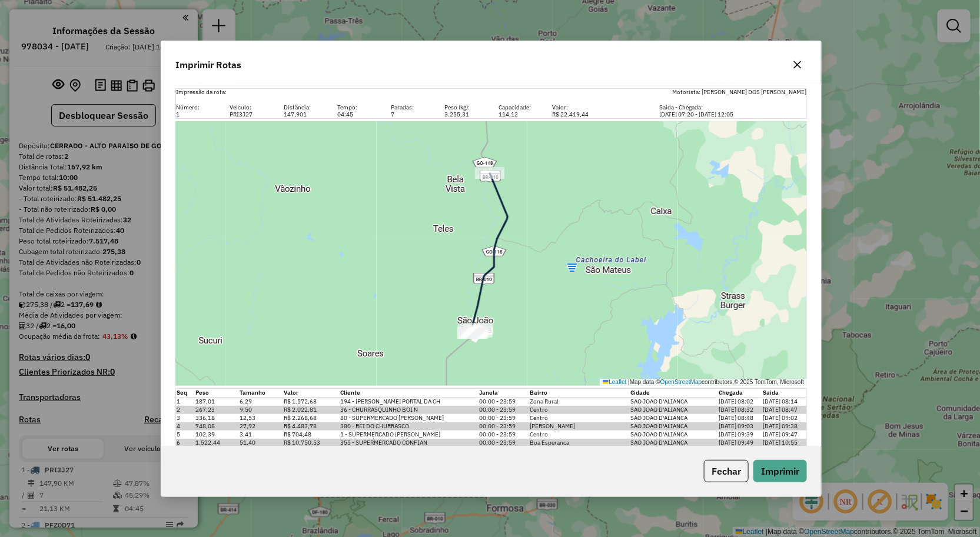
drag, startPoint x: 784, startPoint y: 69, endPoint x: 792, endPoint y: 68, distance: 7.7
click at [786, 69] on div "Imprimir Rotas" at bounding box center [491, 62] width 660 height 42
click at [795, 66] on icon "button" at bounding box center [797, 64] width 9 height 9
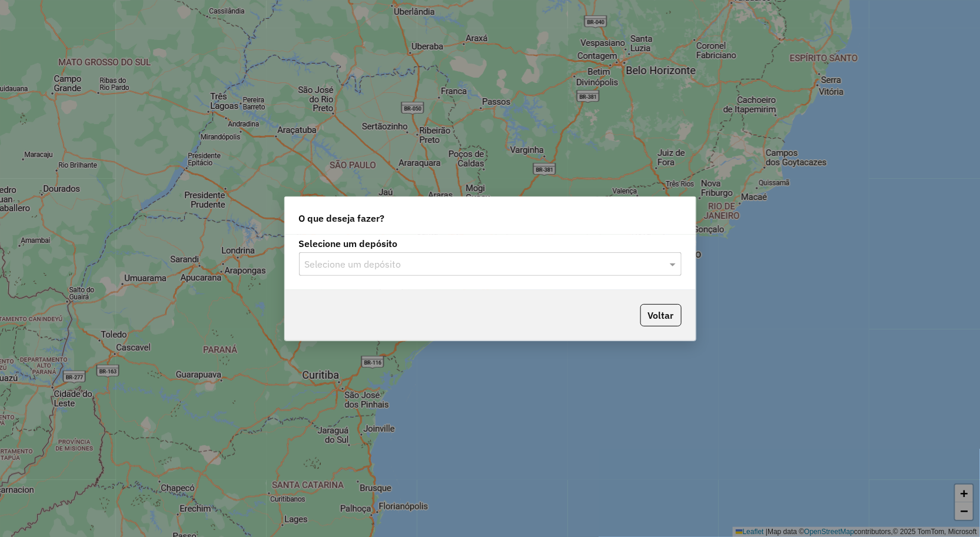
click at [375, 266] on input "text" at bounding box center [478, 265] width 347 height 14
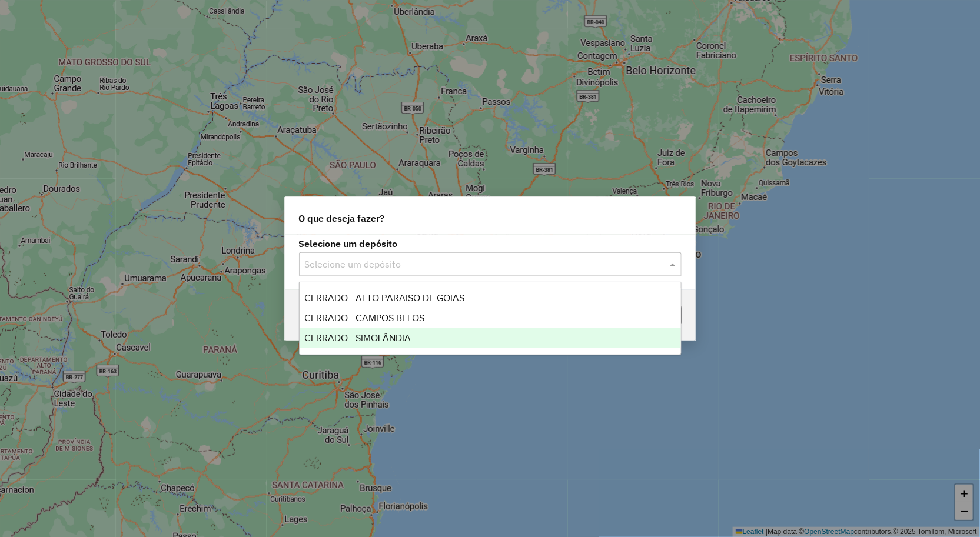
click at [381, 334] on span "CERRADO - SIMOLÂNDIA" at bounding box center [357, 338] width 107 height 10
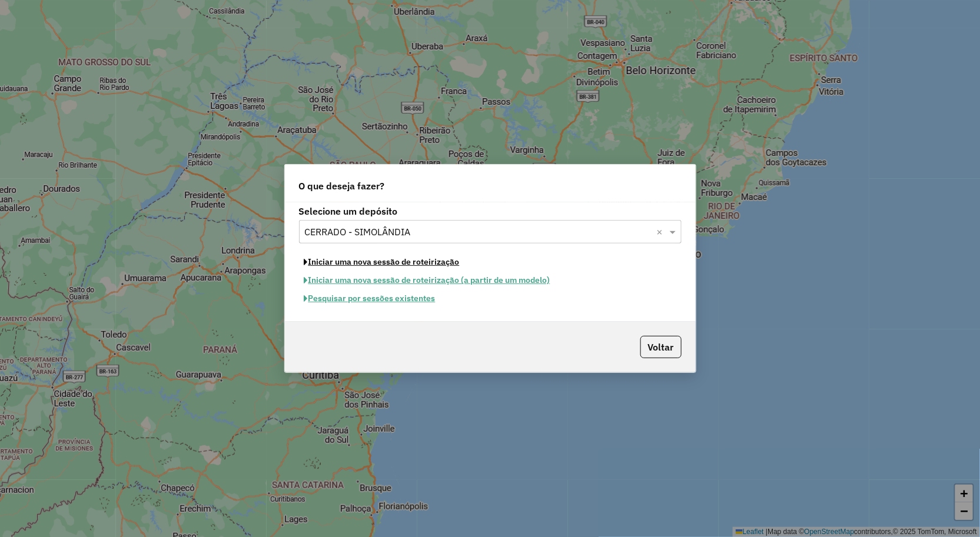
click at [371, 265] on button "Iniciar uma nova sessão de roteirização" at bounding box center [382, 262] width 166 height 18
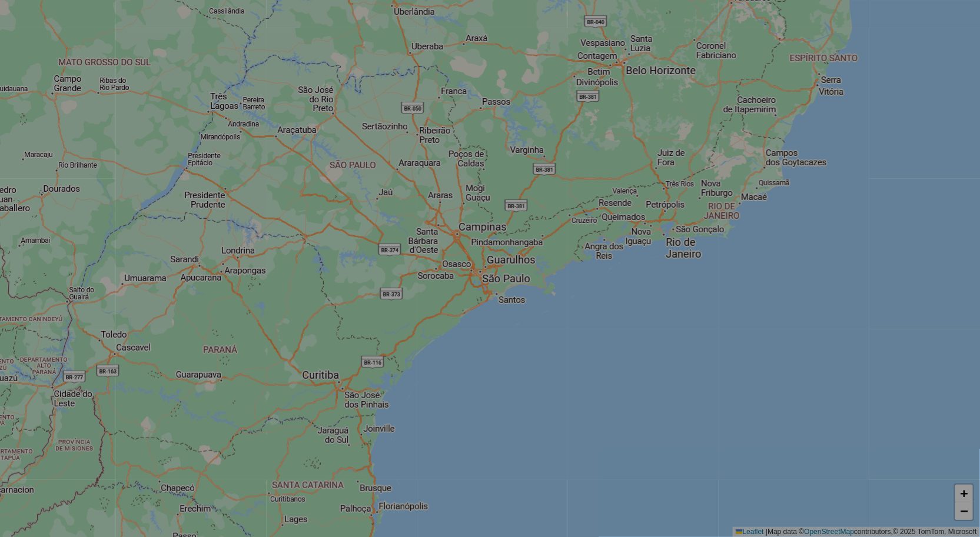
select select "*"
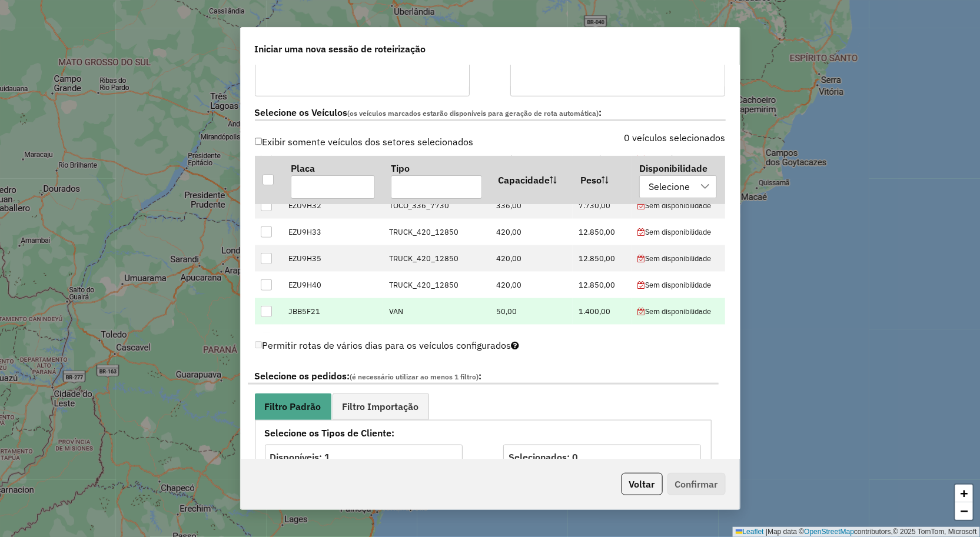
scroll to position [392, 0]
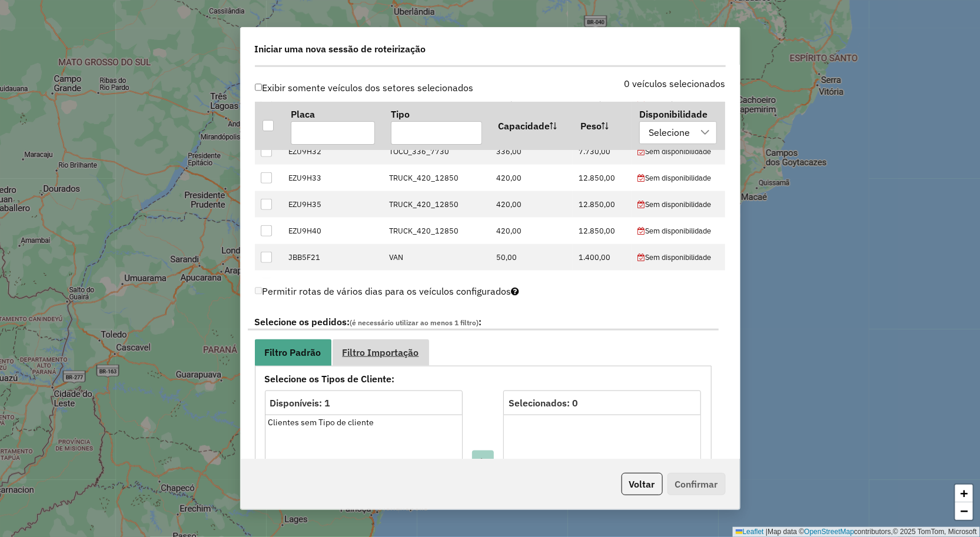
click at [359, 340] on link "Filtro Importação" at bounding box center [380, 353] width 97 height 26
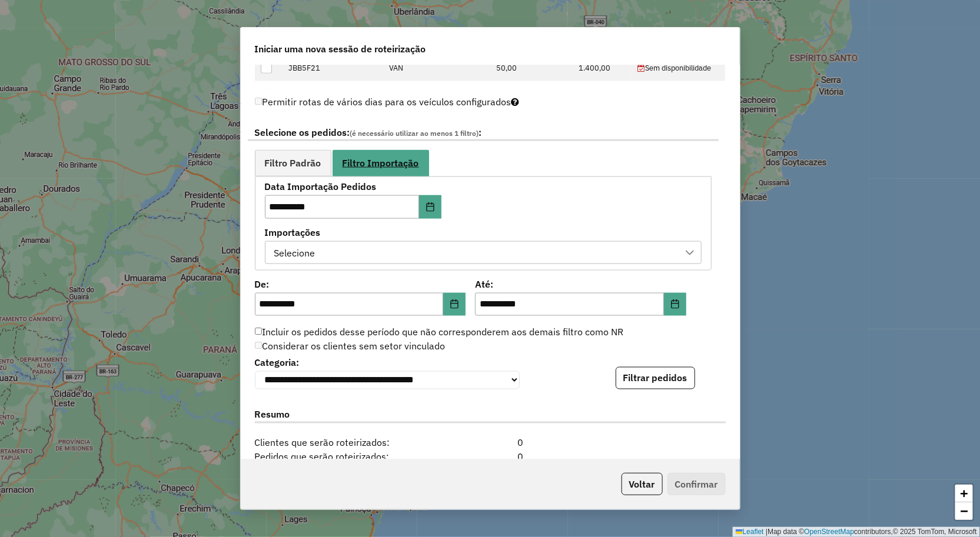
scroll to position [588, 0]
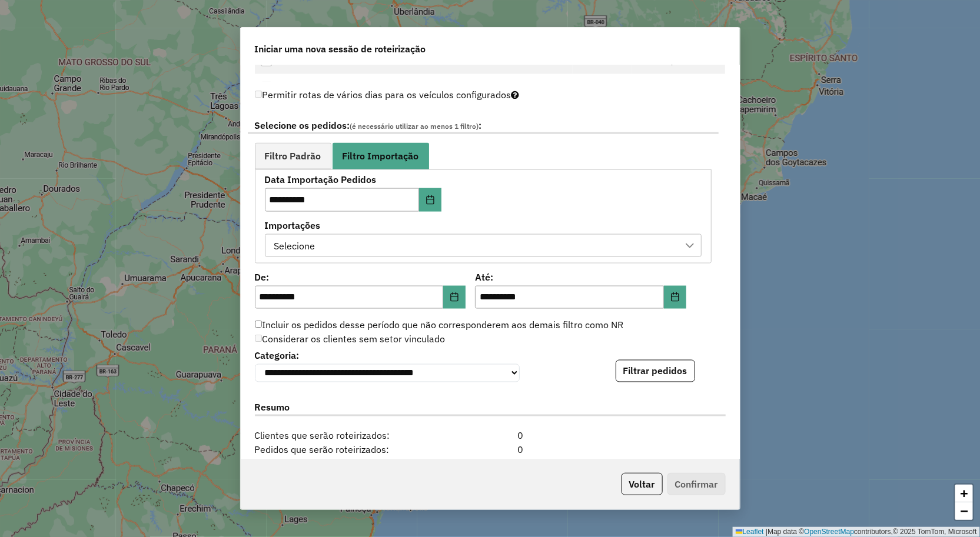
click at [325, 245] on div "Selecione" at bounding box center [474, 246] width 408 height 22
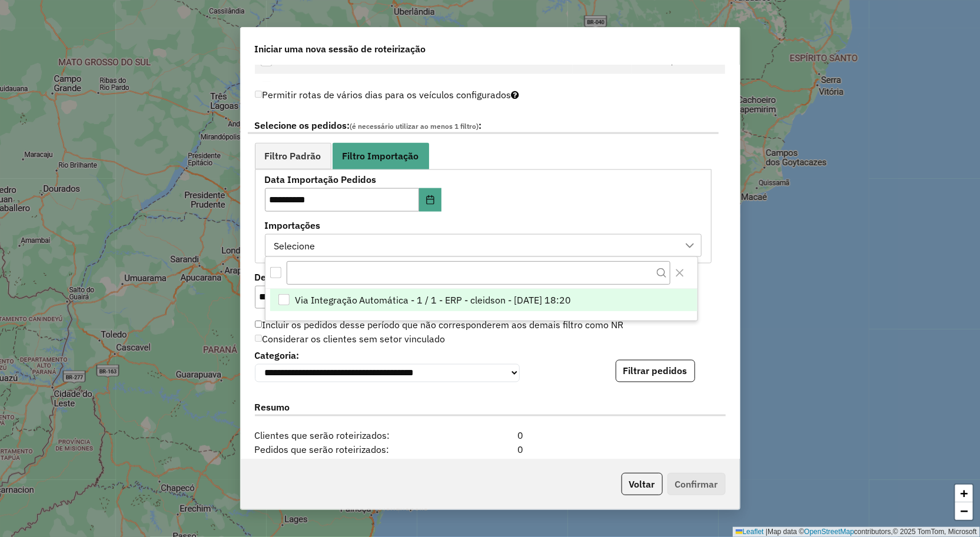
scroll to position [8, 53]
drag, startPoint x: 322, startPoint y: 295, endPoint x: 384, endPoint y: 284, distance: 63.4
click at [322, 296] on span "Via Integração Automática - 1 / 1 - ERP - cleidson - [DATE] 18:20" at bounding box center [433, 300] width 277 height 14
click at [656, 347] on div "**********" at bounding box center [490, 365] width 471 height 36
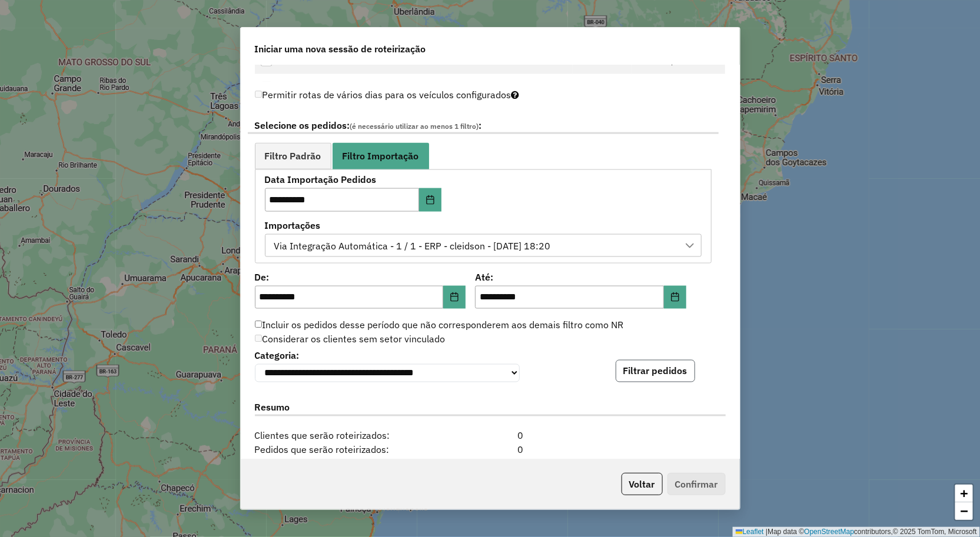
click at [631, 370] on button "Filtrar pedidos" at bounding box center [655, 371] width 79 height 22
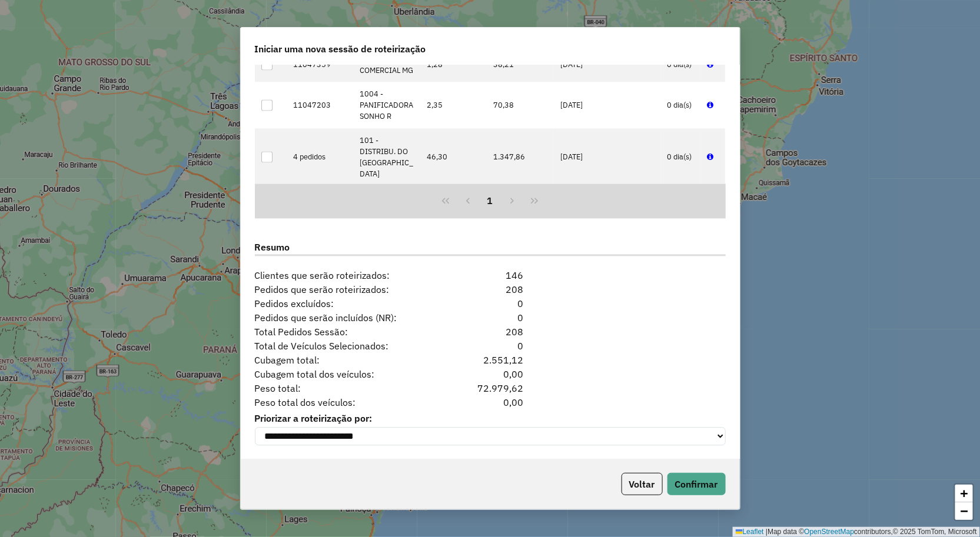
scroll to position [996, 0]
click at [699, 494] on button "Confirmar" at bounding box center [696, 484] width 58 height 22
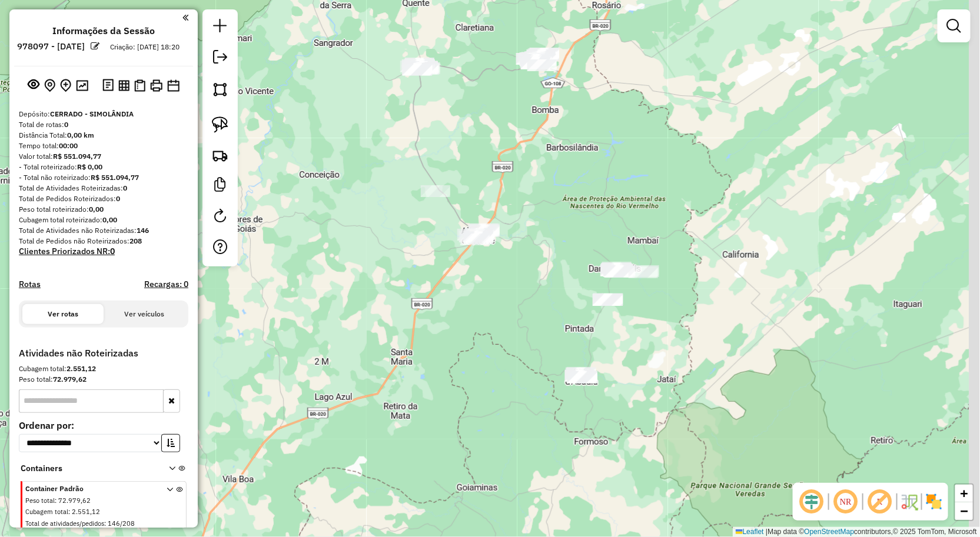
drag, startPoint x: 539, startPoint y: 397, endPoint x: 516, endPoint y: 345, distance: 56.6
click at [519, 352] on div "Janela de atendimento Grade de atendimento Capacidade Transportadoras Veículos …" at bounding box center [490, 268] width 980 height 537
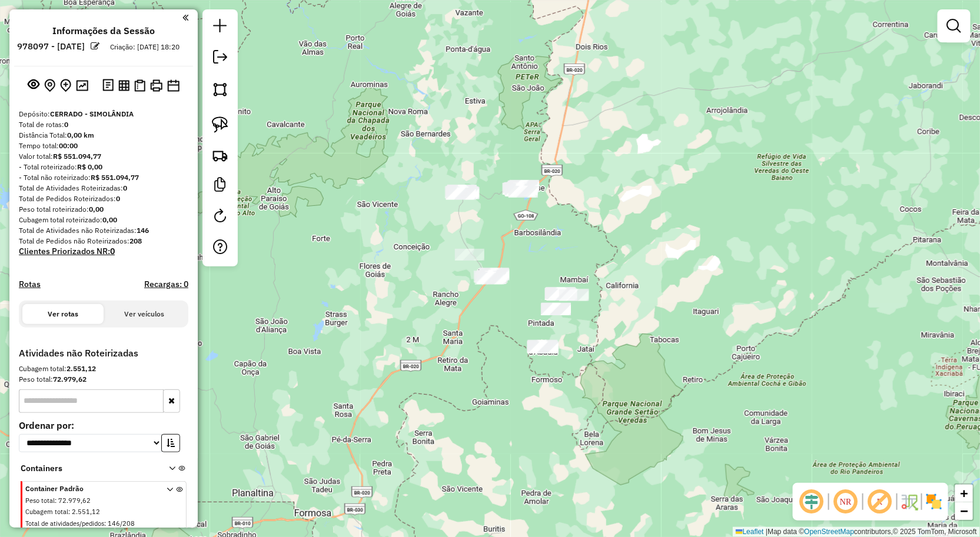
drag, startPoint x: 520, startPoint y: 347, endPoint x: 523, endPoint y: 363, distance: 16.1
click at [520, 373] on div "Janela de atendimento Grade de atendimento Capacidade Transportadoras Veículos …" at bounding box center [490, 268] width 980 height 537
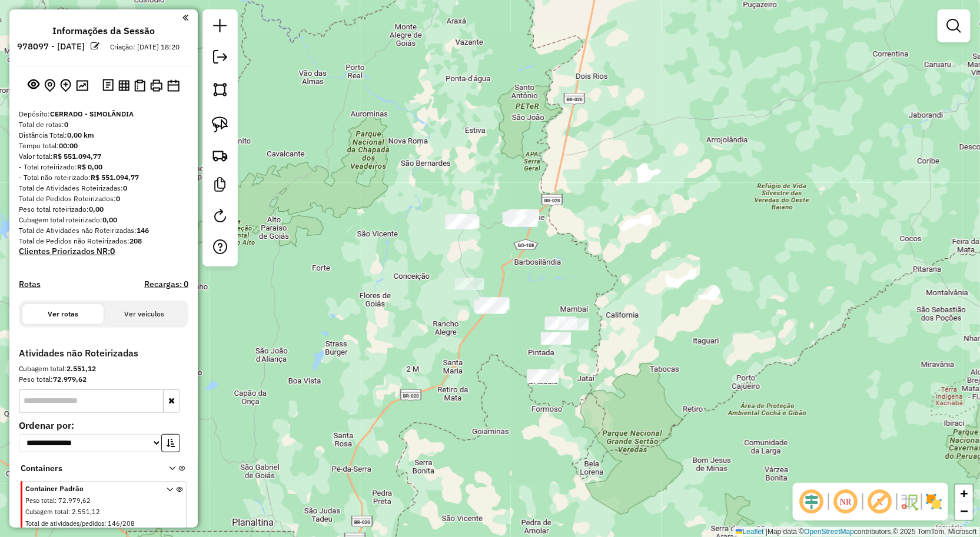
drag, startPoint x: 531, startPoint y: 234, endPoint x: 526, endPoint y: 309, distance: 75.0
click at [526, 309] on div "Janela de atendimento Grade de atendimento Capacidade Transportadoras Veículos …" at bounding box center [490, 268] width 980 height 537
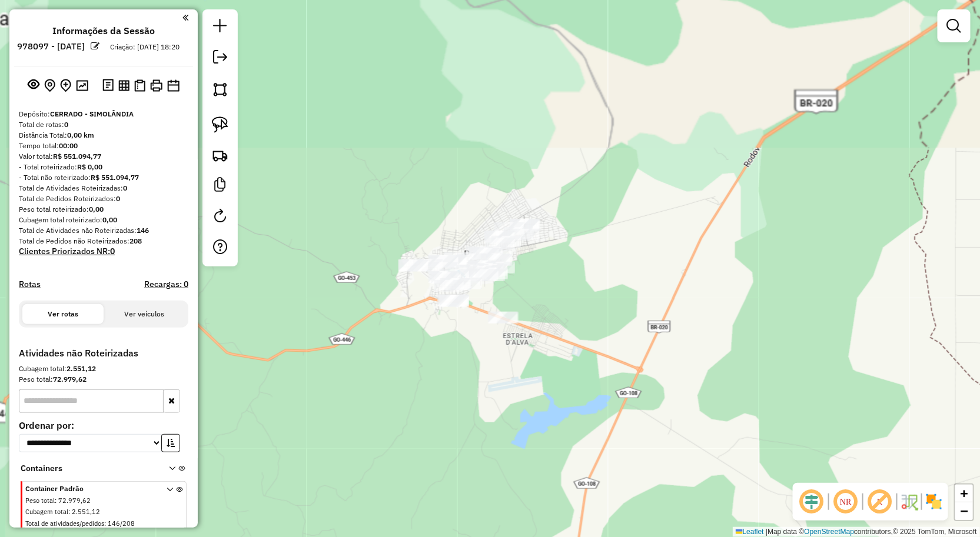
drag, startPoint x: 485, startPoint y: 275, endPoint x: 478, endPoint y: 370, distance: 94.4
click at [478, 370] on div "Janela de atendimento Grade de atendimento Capacidade Transportadoras Veículos …" at bounding box center [490, 268] width 980 height 537
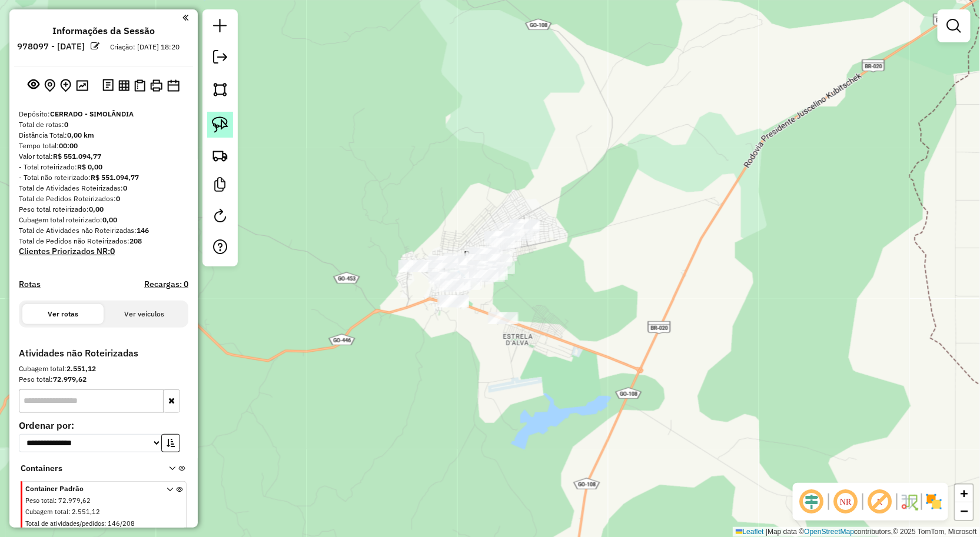
click at [231, 126] on link at bounding box center [220, 125] width 26 height 26
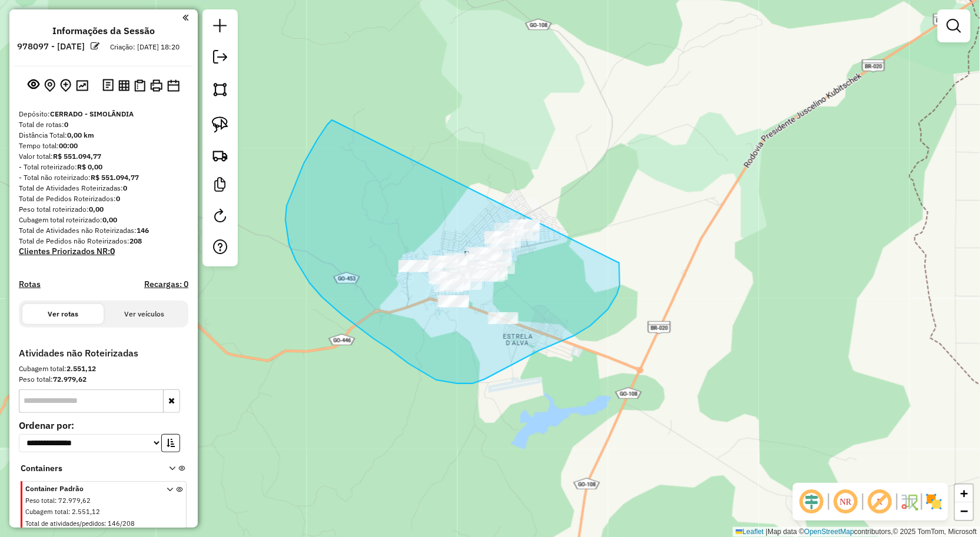
drag, startPoint x: 322, startPoint y: 134, endPoint x: 619, endPoint y: 232, distance: 312.6
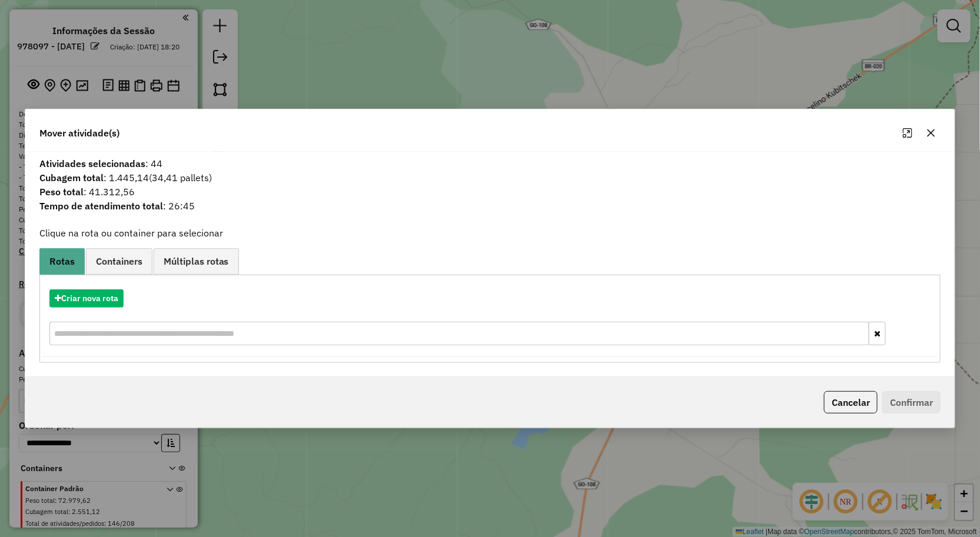
click at [928, 128] on icon "button" at bounding box center [930, 132] width 9 height 9
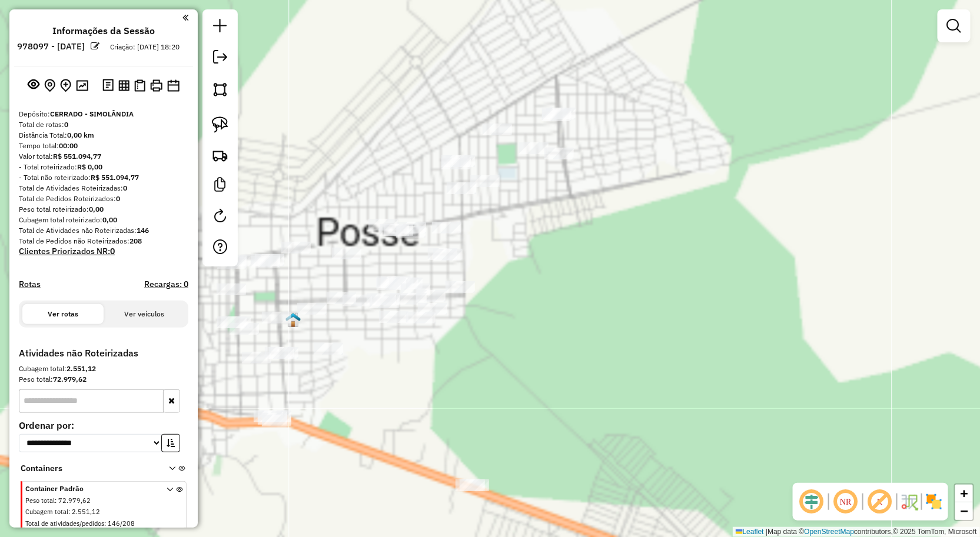
drag, startPoint x: 479, startPoint y: 370, endPoint x: 491, endPoint y: 314, distance: 57.3
click at [485, 306] on div "Janela de atendimento Grade de atendimento Capacidade Transportadoras Veículos …" at bounding box center [490, 268] width 980 height 537
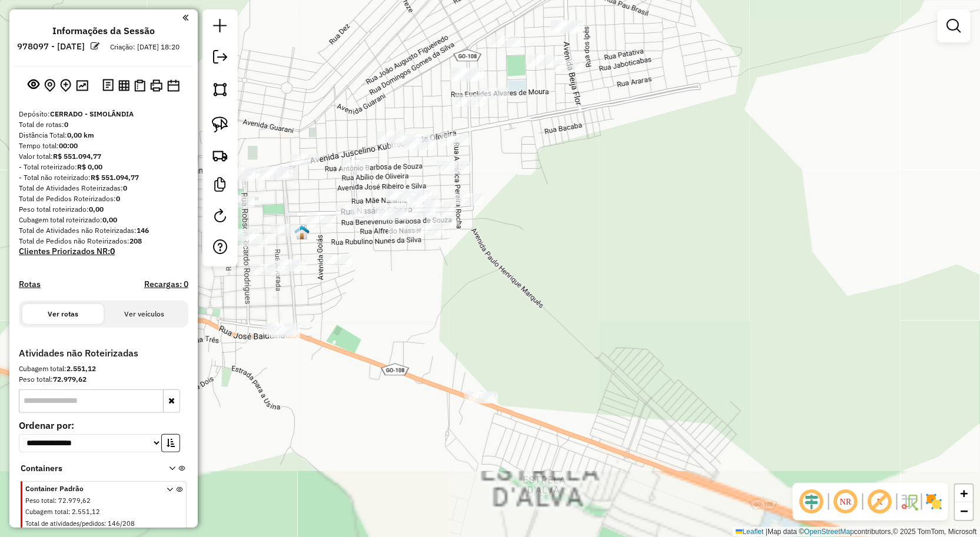
drag, startPoint x: 484, startPoint y: 386, endPoint x: 484, endPoint y: 393, distance: 6.5
click at [484, 390] on div "Janela de atendimento Grade de atendimento Capacidade Transportadoras Veículos …" at bounding box center [490, 268] width 980 height 537
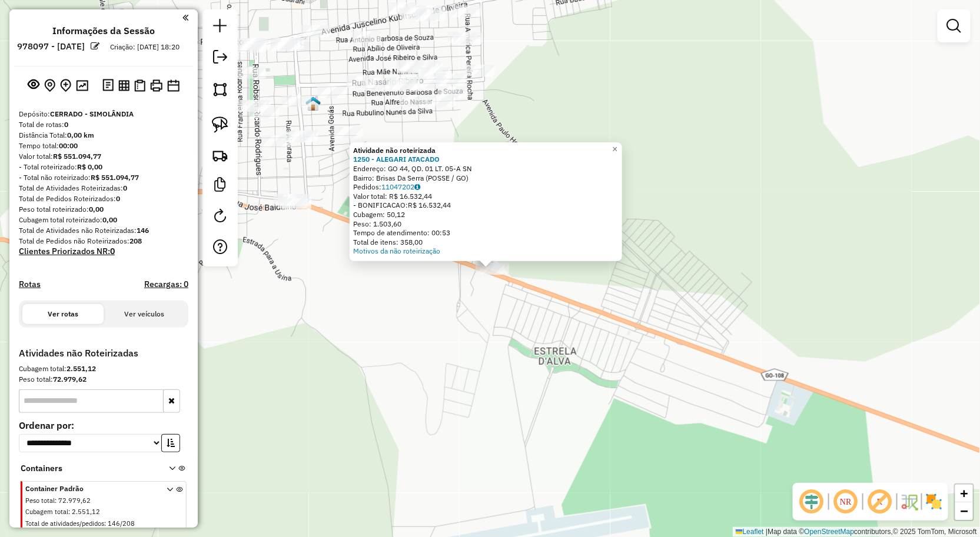
click at [495, 318] on div "Atividade não roteirizada 1250 - ALEGARI ATACADO Endereço: GO 44, QD. 01 LT. 05…" at bounding box center [490, 268] width 980 height 537
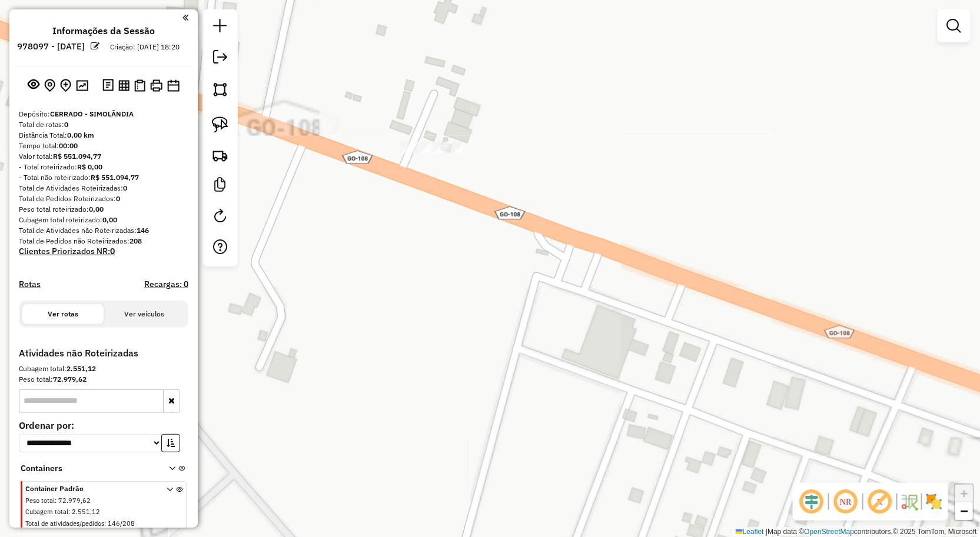
drag, startPoint x: 476, startPoint y: 221, endPoint x: 469, endPoint y: 300, distance: 79.7
click at [469, 300] on div "Janela de atendimento Grade de atendimento Capacidade Transportadoras Veículos …" at bounding box center [490, 268] width 980 height 537
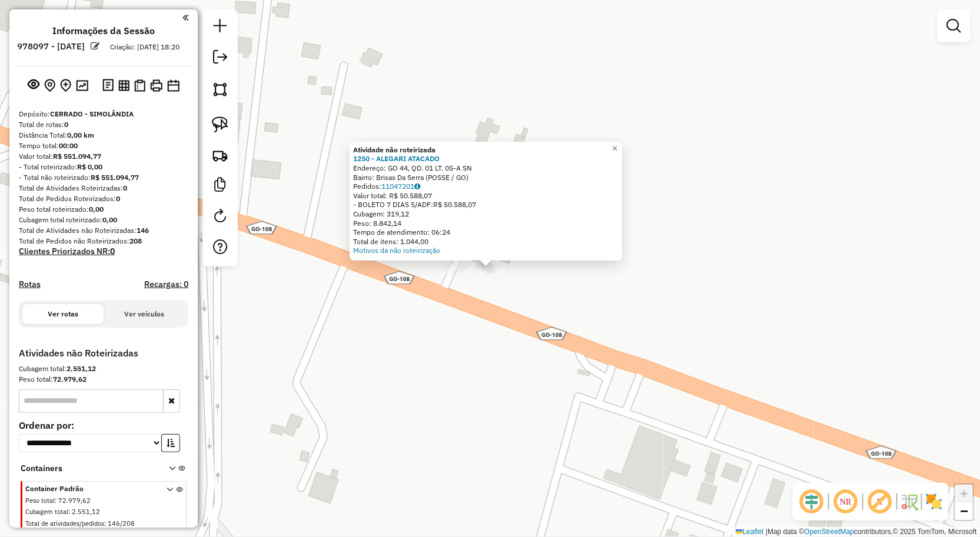
click at [457, 308] on div "Atividade não roteirizada 1250 - ALEGARI ATACADO Endereço: GO 44, QD. 01 LT. 05…" at bounding box center [490, 268] width 980 height 537
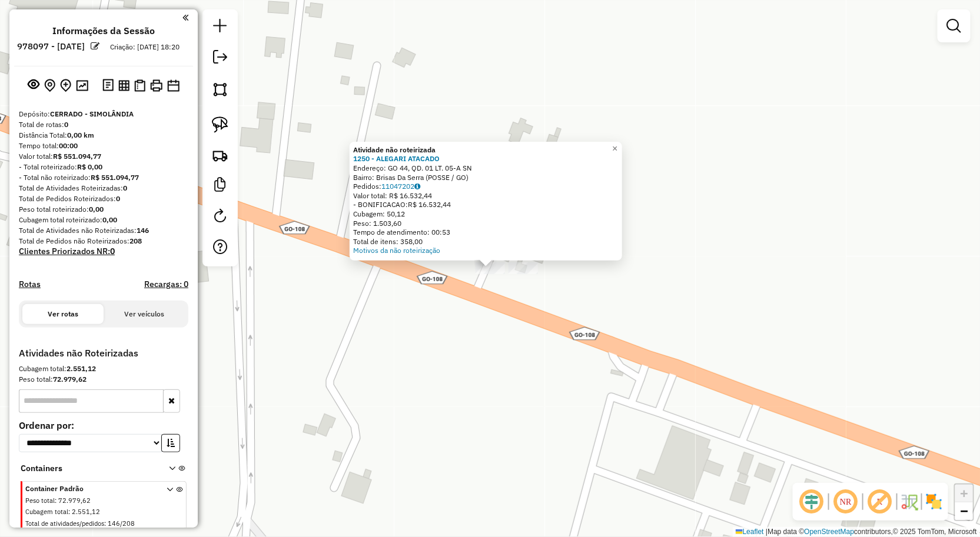
click at [481, 313] on div "Atividade não roteirizada 1250 - ALEGARI ATACADO Endereço: GO 44, QD. 01 LT. 05…" at bounding box center [490, 268] width 980 height 537
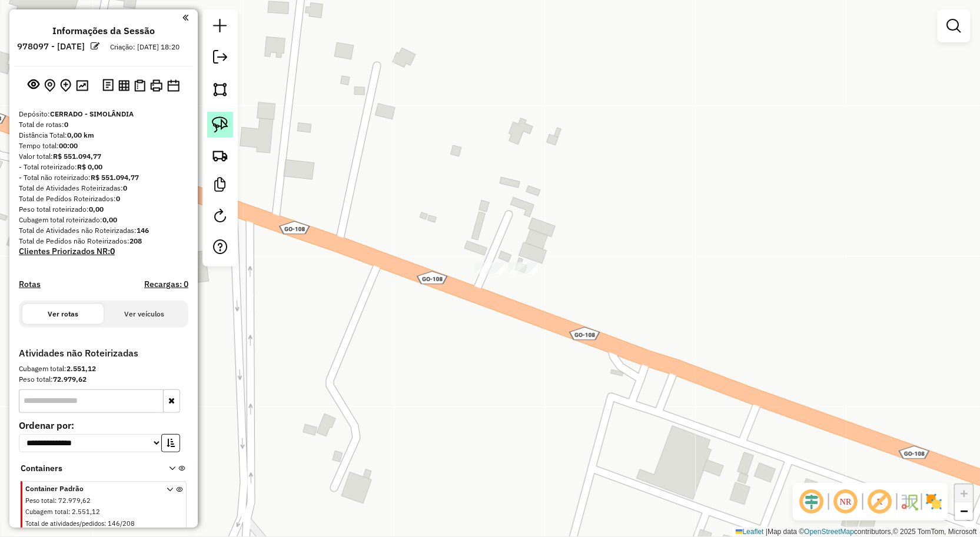
click at [228, 131] on link at bounding box center [220, 125] width 26 height 26
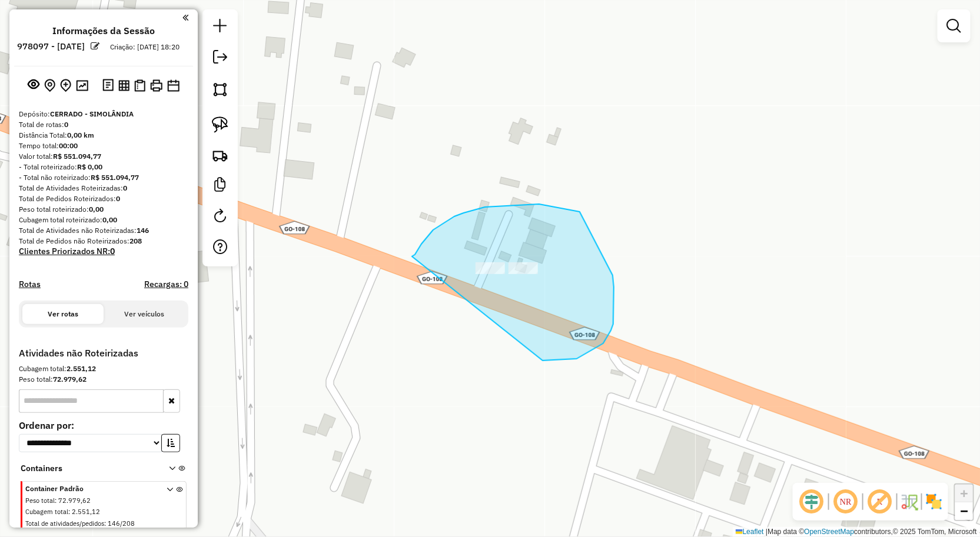
drag, startPoint x: 412, startPoint y: 257, endPoint x: 504, endPoint y: 338, distance: 123.4
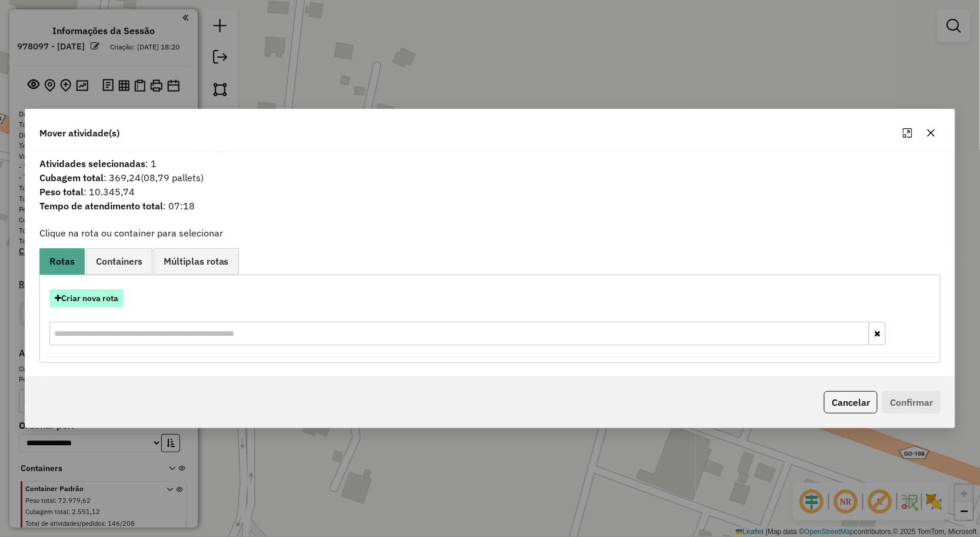
click at [88, 296] on button "Criar nova rota" at bounding box center [86, 299] width 74 height 18
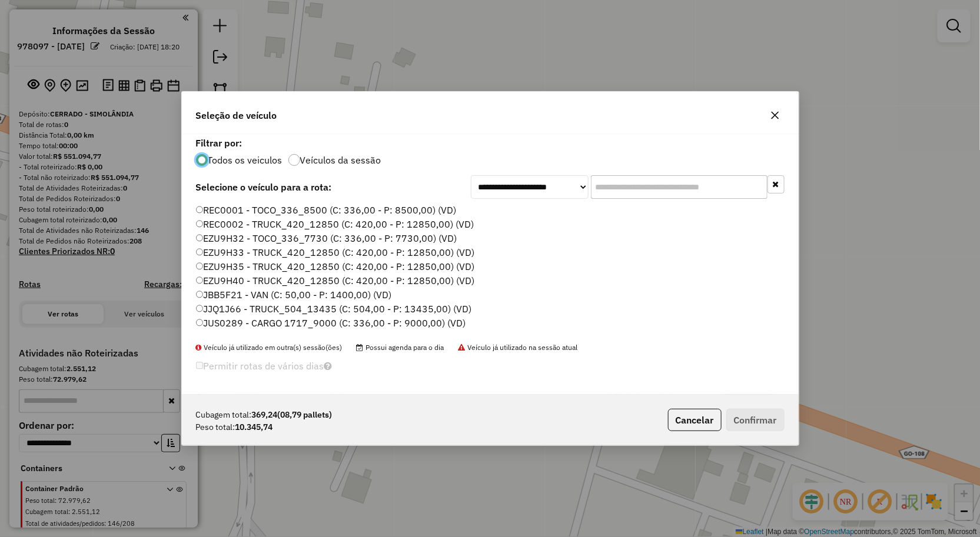
click at [237, 308] on label "JJQ1J66 - TRUCK_504_13435 (C: 504,00 - P: 13435,00) (VD)" at bounding box center [334, 309] width 276 height 14
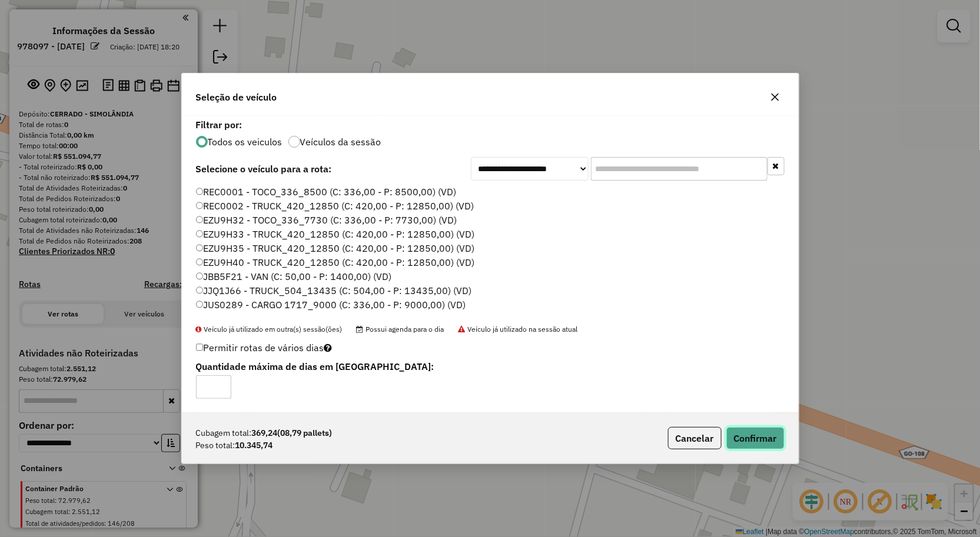
click at [767, 438] on button "Confirmar" at bounding box center [755, 438] width 58 height 22
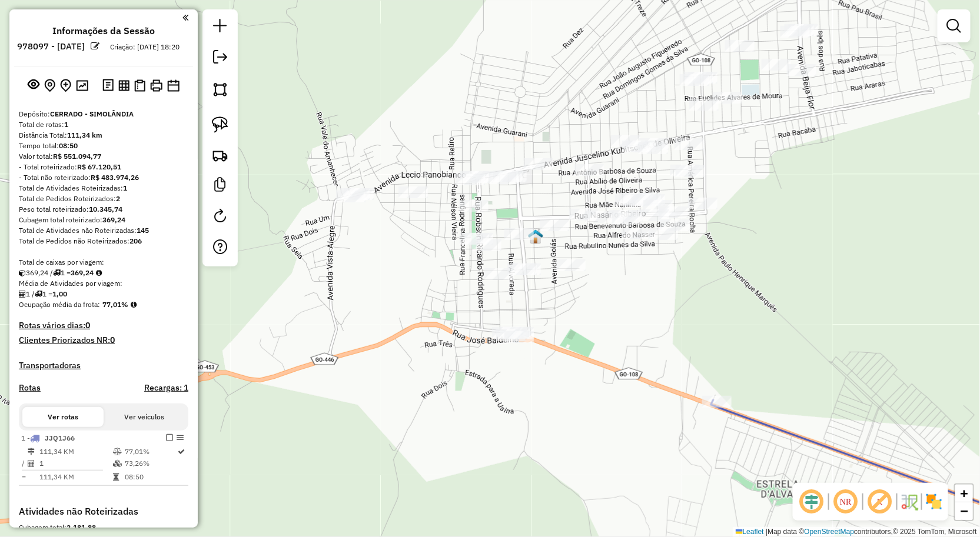
drag, startPoint x: 749, startPoint y: 303, endPoint x: 901, endPoint y: 349, distance: 159.2
click at [892, 341] on div "Janela de atendimento Grade de atendimento Capacidade Transportadoras Veículos …" at bounding box center [490, 268] width 980 height 537
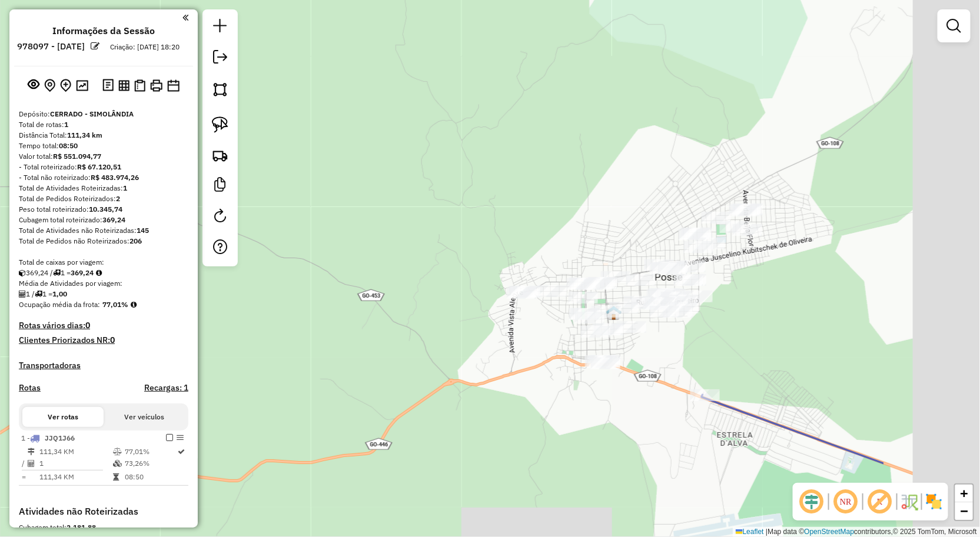
drag, startPoint x: 957, startPoint y: 375, endPoint x: 758, endPoint y: 346, distance: 201.7
click at [758, 346] on div "Janela de atendimento Grade de atendimento Capacidade Transportadoras Veículos …" at bounding box center [490, 268] width 980 height 537
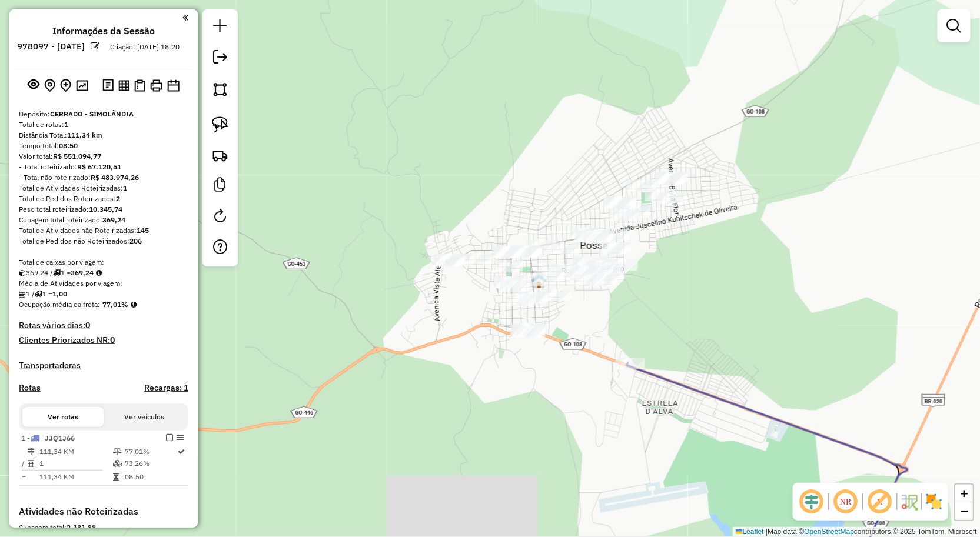
drag, startPoint x: 744, startPoint y: 344, endPoint x: 675, endPoint y: 314, distance: 75.7
click at [675, 314] on div "Janela de atendimento Grade de atendimento Capacidade Transportadoras Veículos …" at bounding box center [490, 268] width 980 height 537
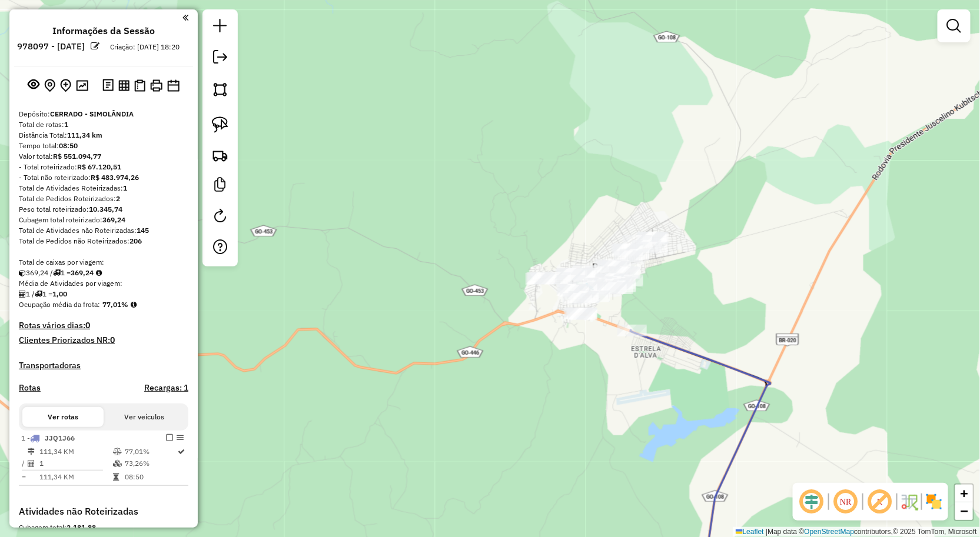
drag, startPoint x: 230, startPoint y: 121, endPoint x: 238, endPoint y: 120, distance: 8.8
click at [230, 121] on link at bounding box center [220, 125] width 26 height 26
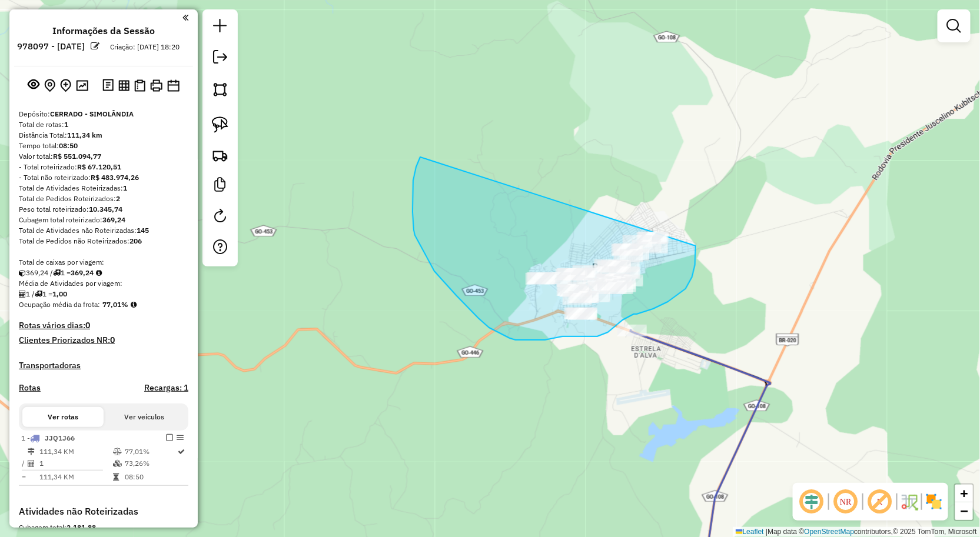
drag, startPoint x: 416, startPoint y: 167, endPoint x: 691, endPoint y: 211, distance: 278.3
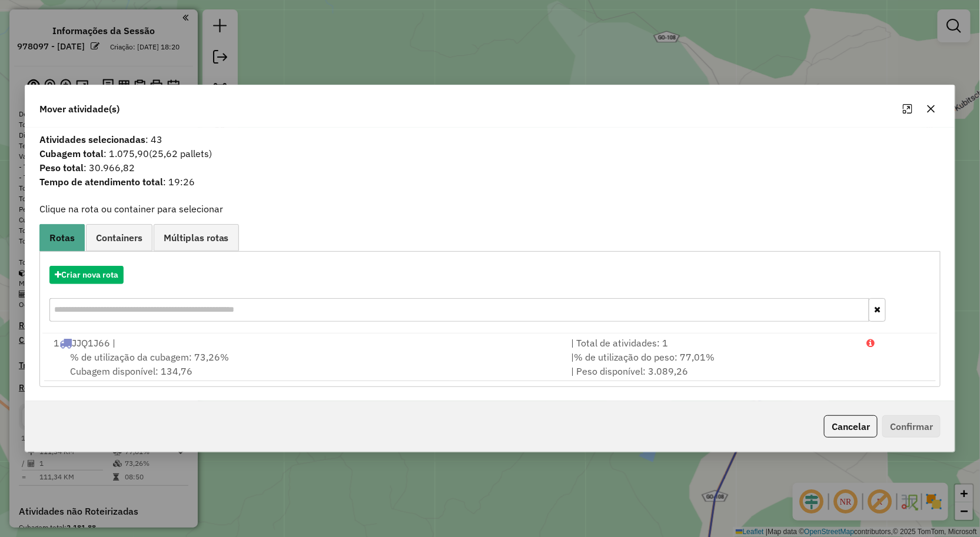
click at [935, 104] on icon "button" at bounding box center [930, 108] width 9 height 9
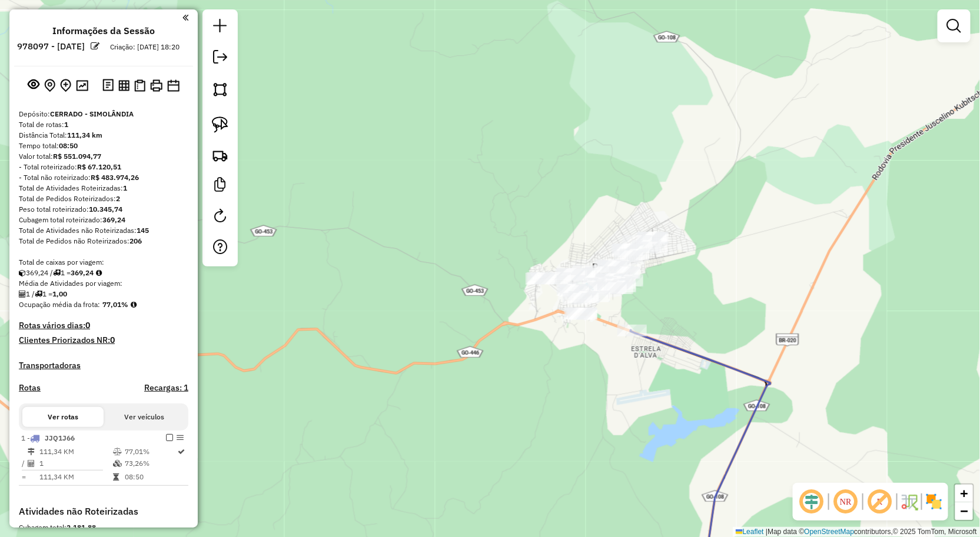
click at [951, 39] on div at bounding box center [953, 25] width 33 height 33
click at [944, 22] on link at bounding box center [954, 26] width 24 height 24
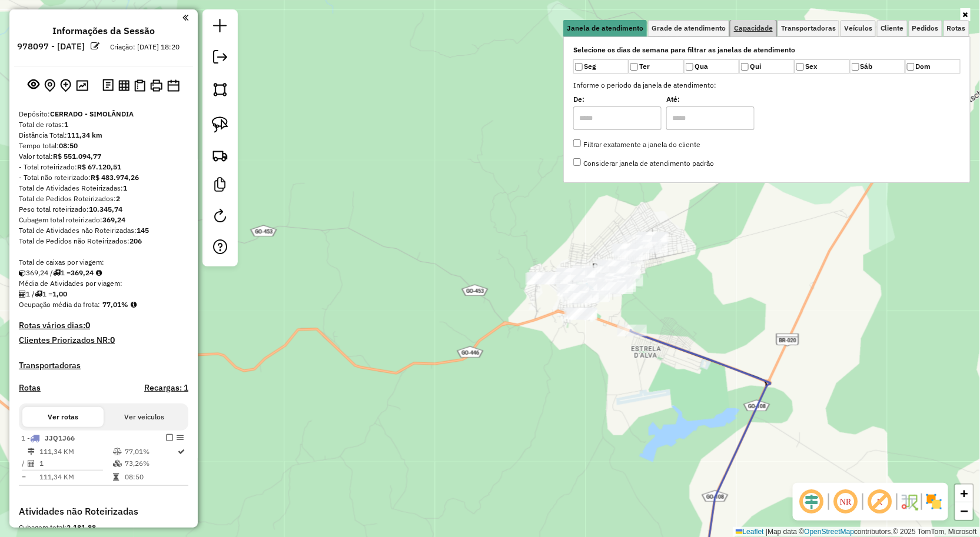
click at [769, 26] on span "Capacidade" at bounding box center [753, 28] width 39 height 7
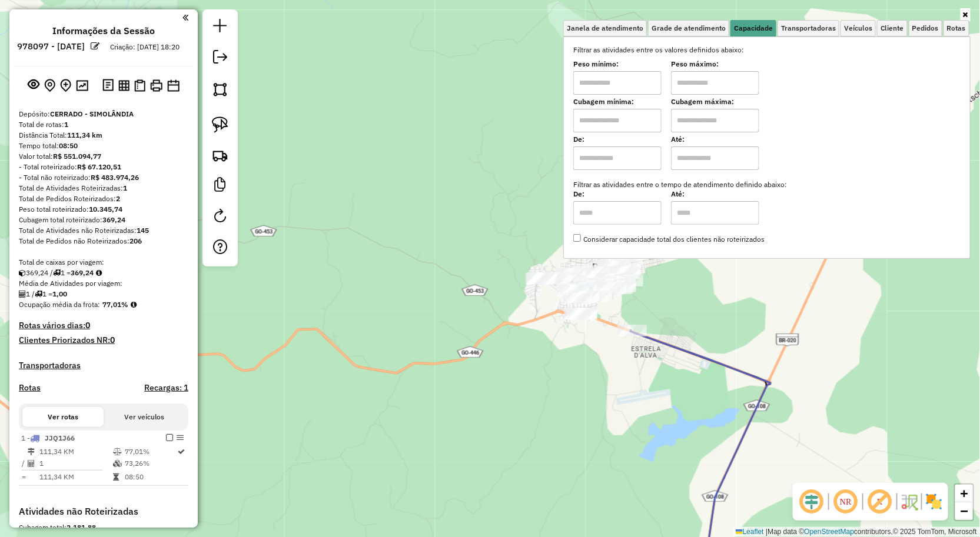
click at [648, 75] on input "text" at bounding box center [617, 83] width 88 height 24
click at [448, 282] on div "Janela de atendimento Grade de atendimento Capacidade Transportadoras Veículos …" at bounding box center [490, 268] width 980 height 537
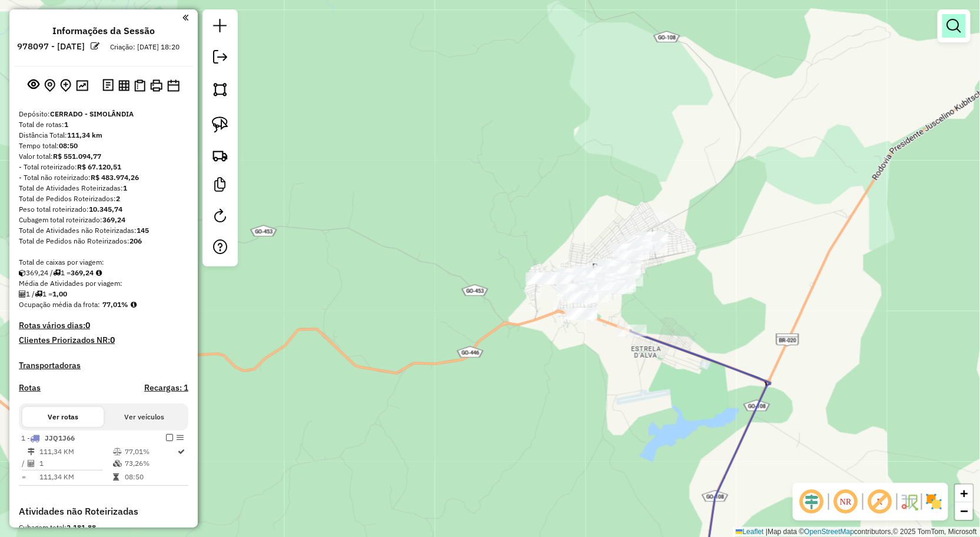
click at [955, 19] on em at bounding box center [954, 26] width 14 height 14
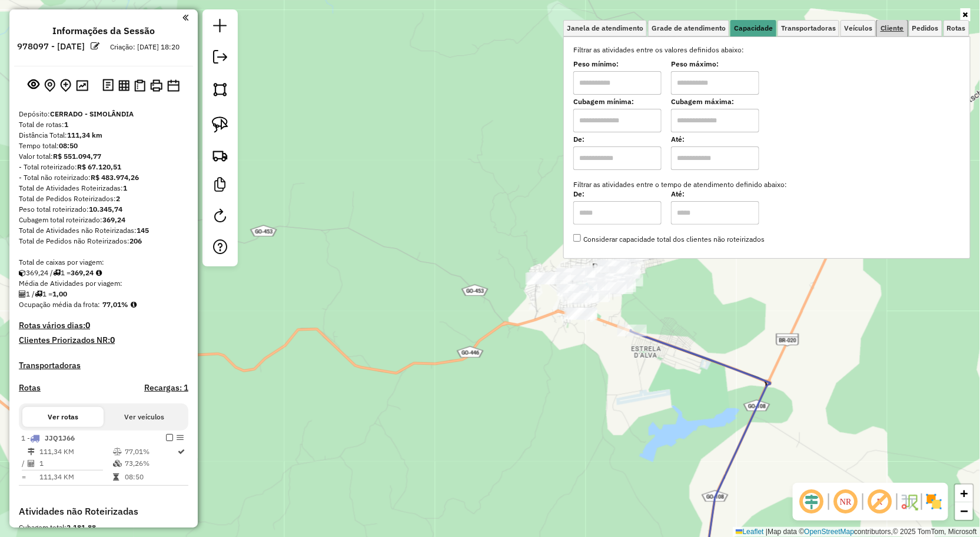
click at [889, 26] on span "Cliente" at bounding box center [892, 28] width 24 height 7
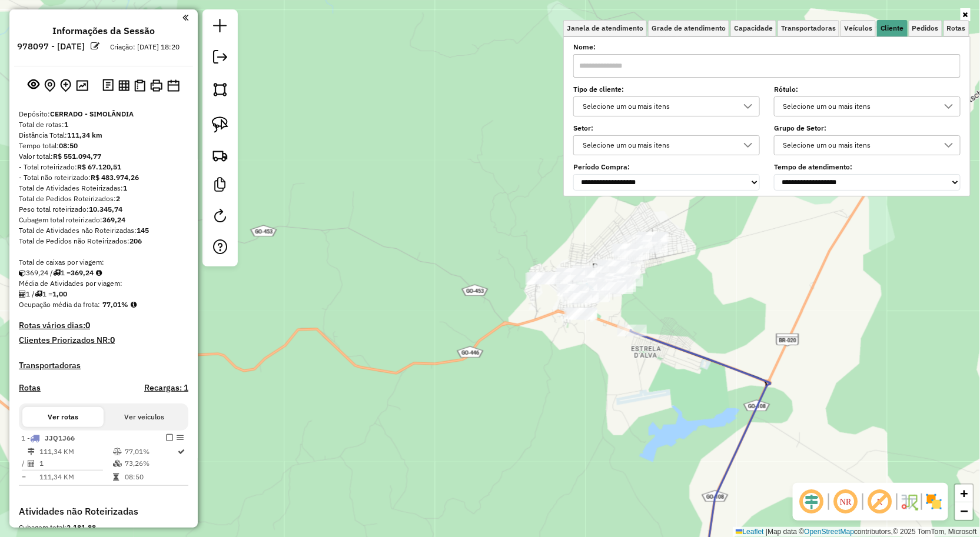
click at [746, 59] on input "text" at bounding box center [766, 66] width 387 height 24
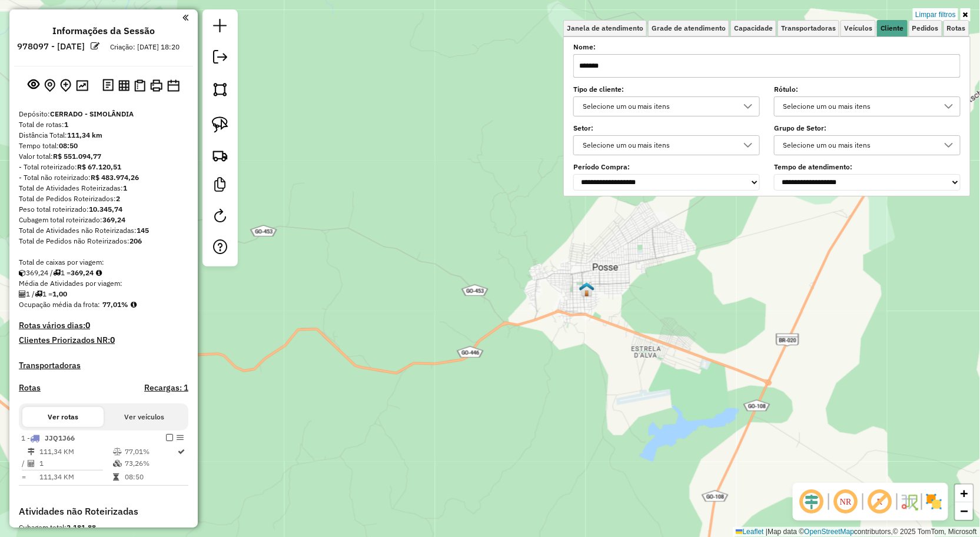
click at [671, 244] on div "Limpar filtros Janela de atendimento Grade de atendimento Capacidade Transporta…" at bounding box center [490, 268] width 980 height 537
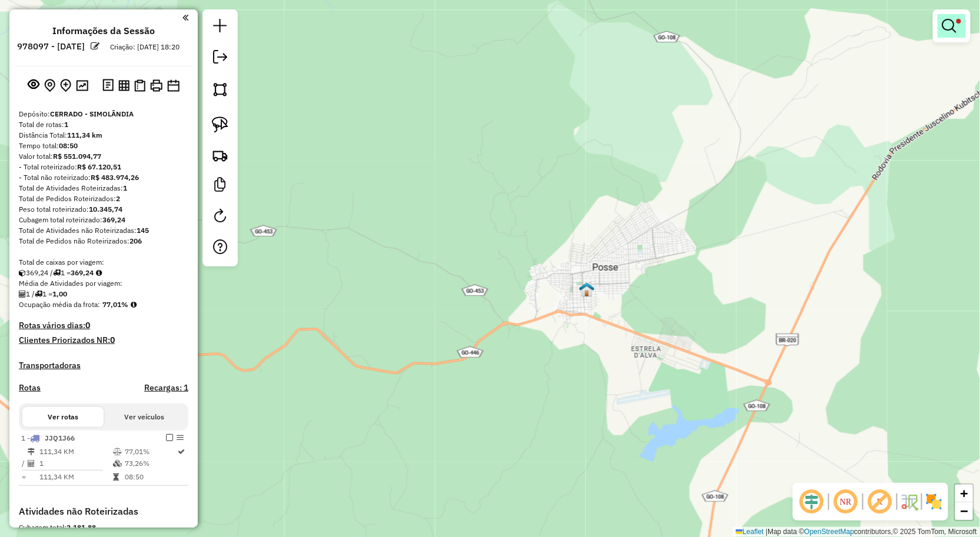
click at [957, 27] on link at bounding box center [951, 26] width 28 height 24
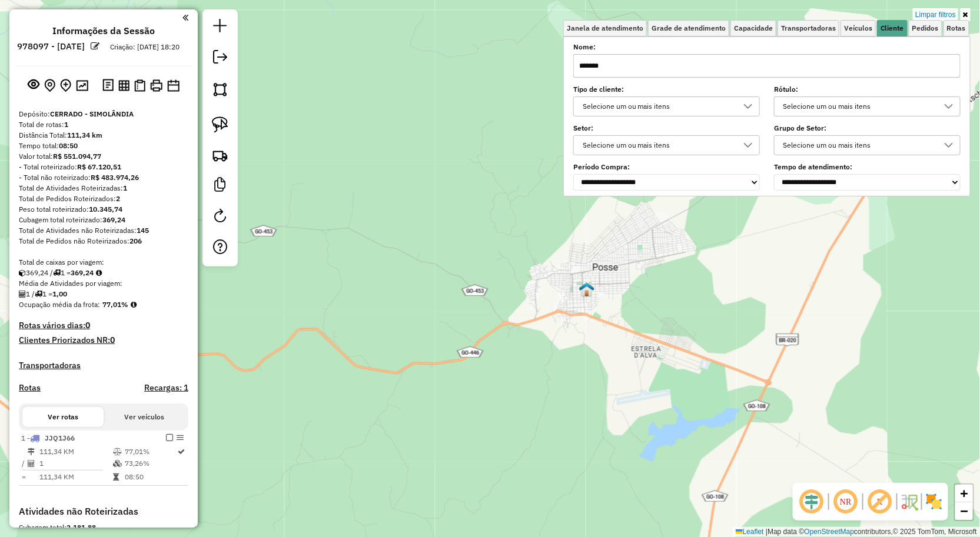
drag, startPoint x: 762, startPoint y: 57, endPoint x: 753, endPoint y: 66, distance: 12.5
click at [762, 57] on input "*******" at bounding box center [766, 66] width 387 height 24
type input "**"
click at [654, 289] on div "Limpar filtros Janela de atendimento Grade de atendimento Capacidade Transporta…" at bounding box center [490, 268] width 980 height 537
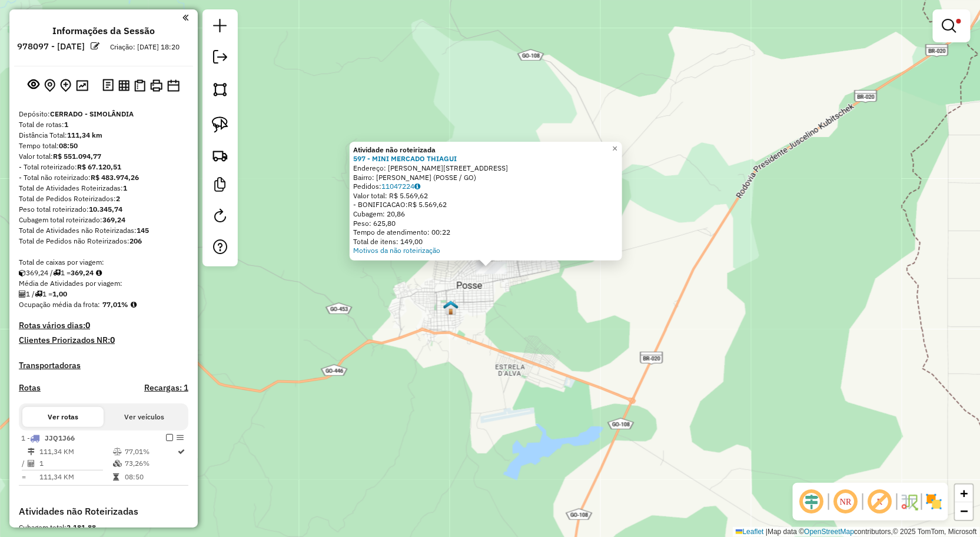
click at [538, 315] on div "Atividade não roteirizada 597 - MINI MERCADO THIAGUI Endereço: RAMIRO VIEIRA DE…" at bounding box center [490, 268] width 980 height 537
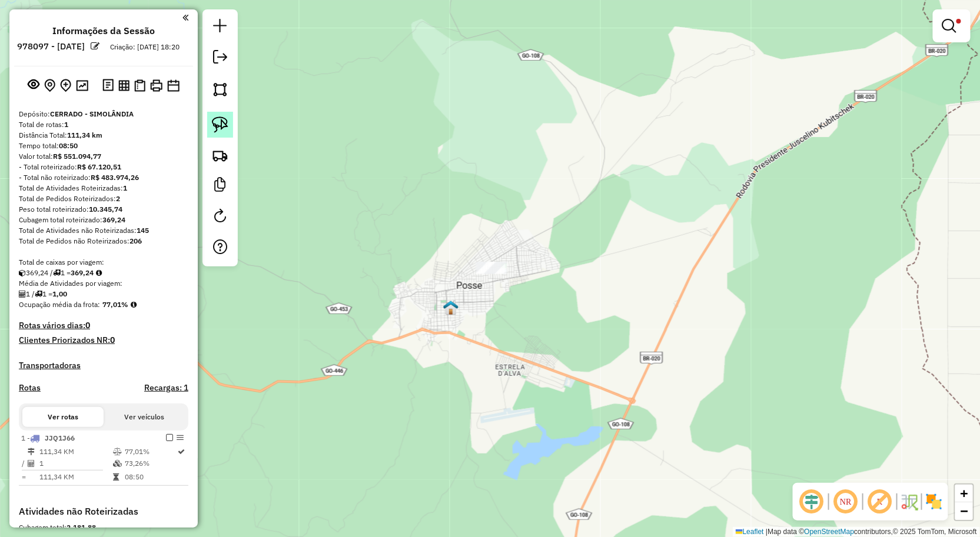
click at [226, 122] on img at bounding box center [220, 125] width 16 height 16
drag, startPoint x: 443, startPoint y: 257, endPoint x: 490, endPoint y: 294, distance: 60.3
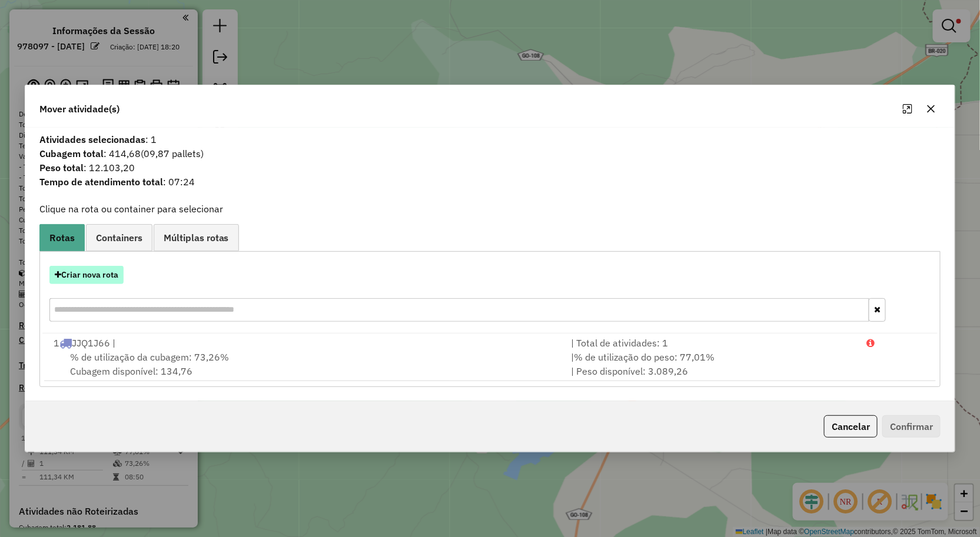
click at [97, 274] on button "Criar nova rota" at bounding box center [86, 275] width 74 height 18
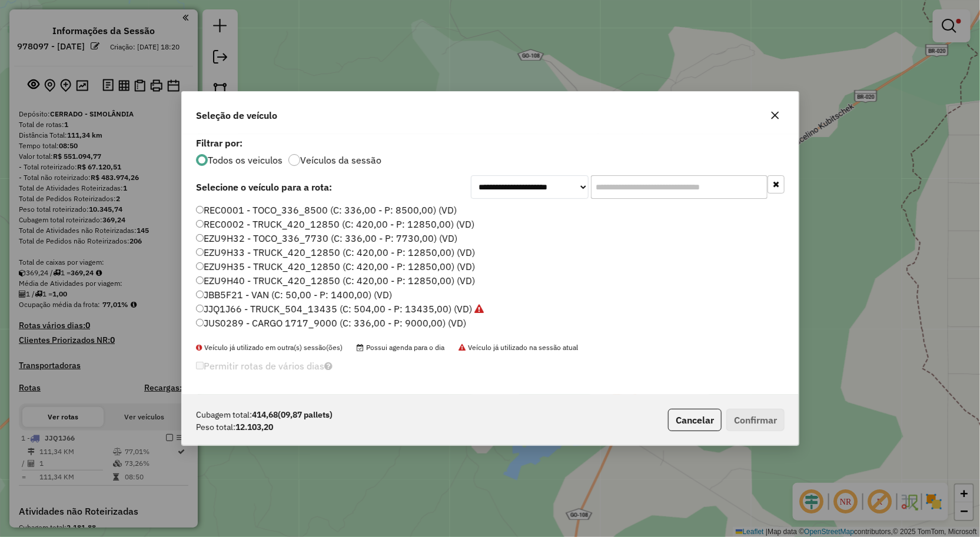
scroll to position [6, 3]
click at [254, 267] on label "EZU9H35 - TRUCK_420_12850 (C: 420,00 - P: 12850,00) (VD)" at bounding box center [335, 267] width 278 height 14
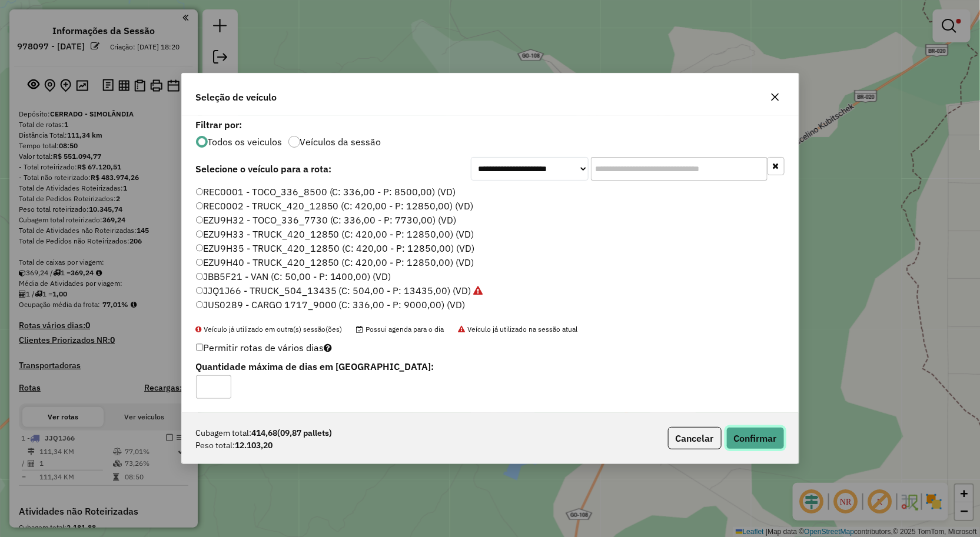
click at [754, 437] on button "Confirmar" at bounding box center [755, 438] width 58 height 22
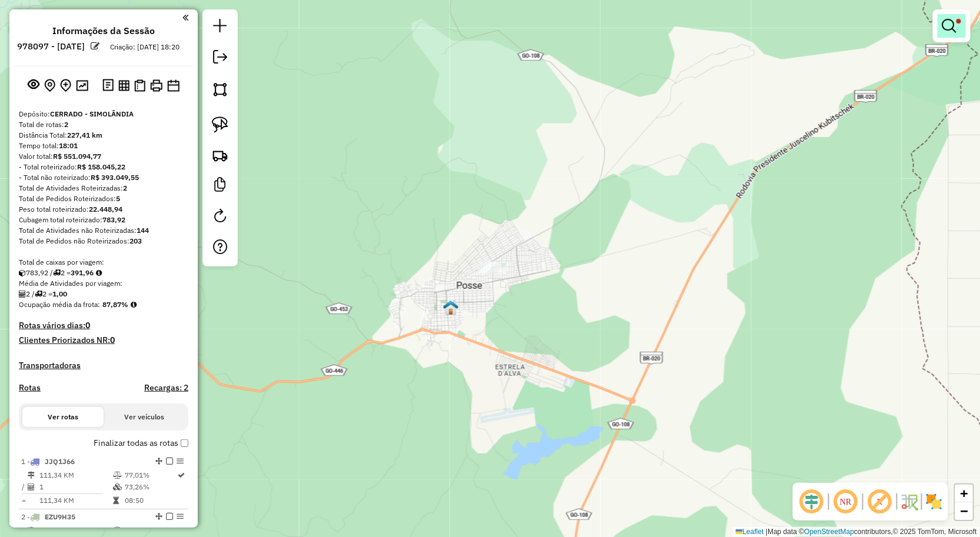
click at [950, 29] on em at bounding box center [949, 26] width 14 height 14
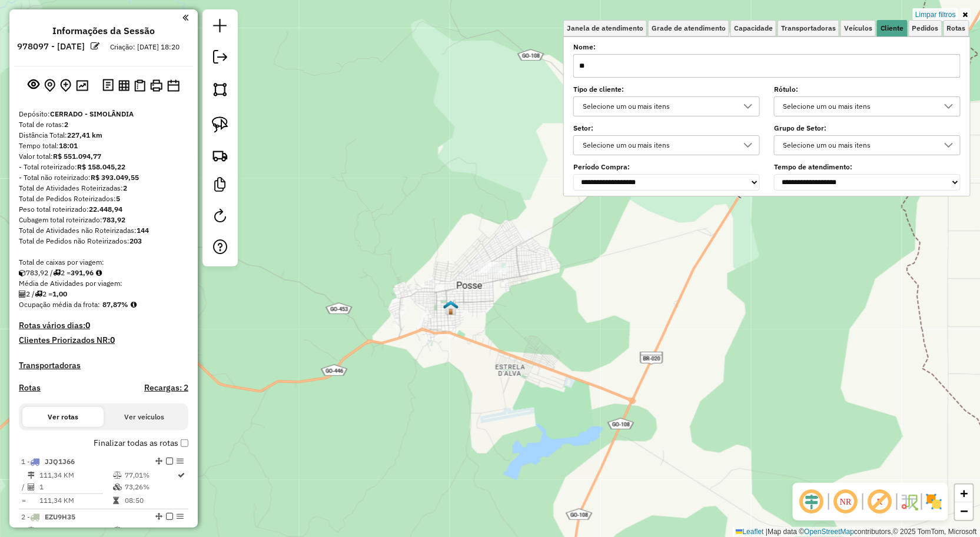
click at [919, 12] on link "Limpar filtros" at bounding box center [935, 14] width 45 height 13
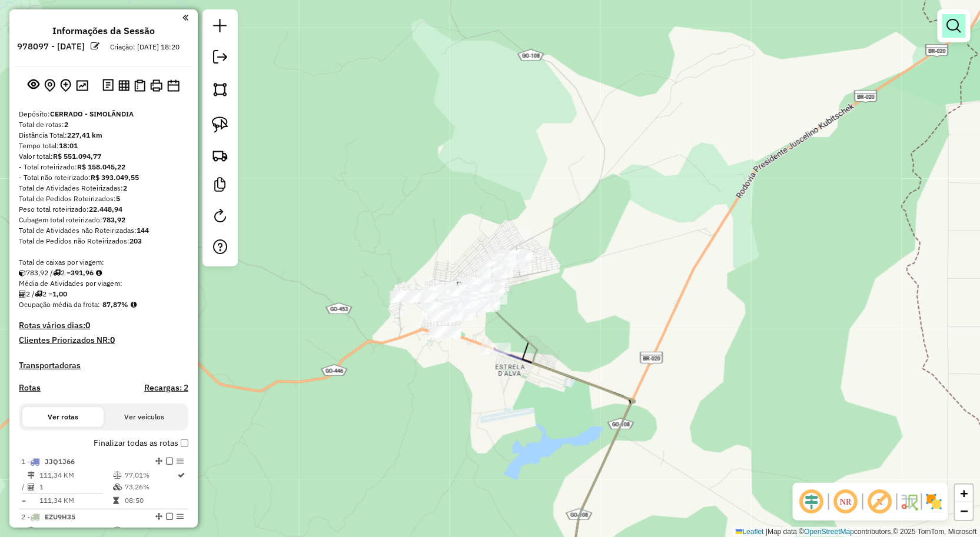
click at [951, 16] on link at bounding box center [954, 26] width 24 height 24
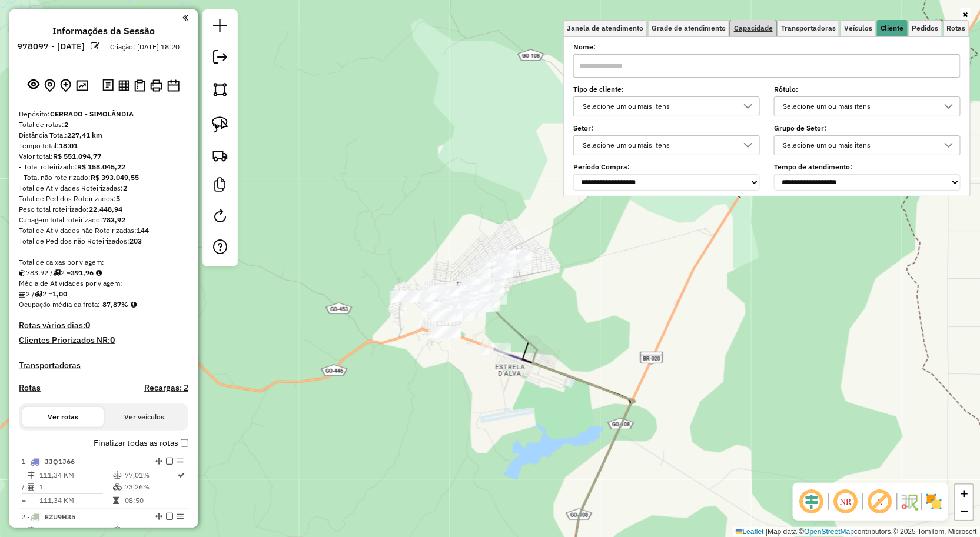
click at [753, 28] on span "Capacidade" at bounding box center [753, 28] width 39 height 7
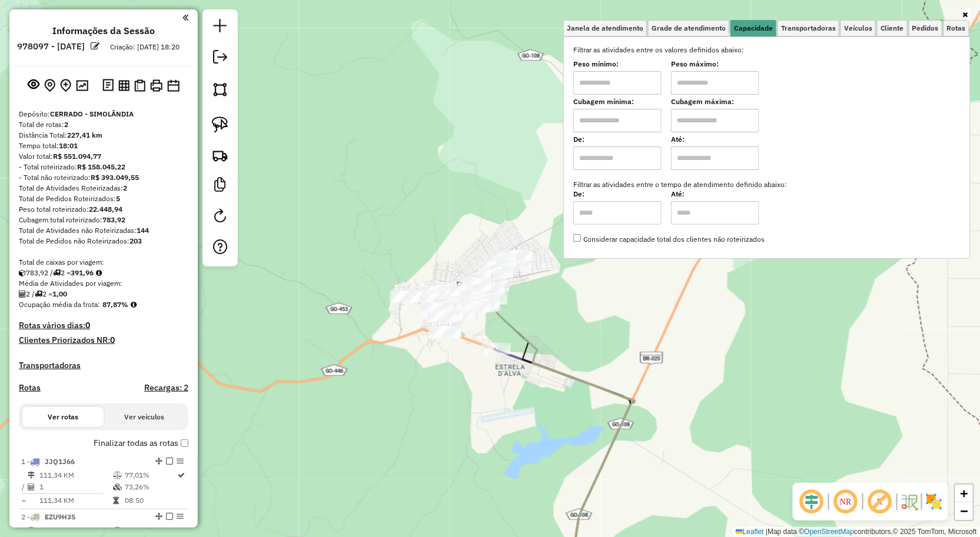
click at [626, 83] on input "text" at bounding box center [617, 83] width 88 height 24
type input "****"
click at [550, 367] on div "Limpar filtros Janela de atendimento Grade de atendimento Capacidade Transporta…" at bounding box center [490, 268] width 980 height 537
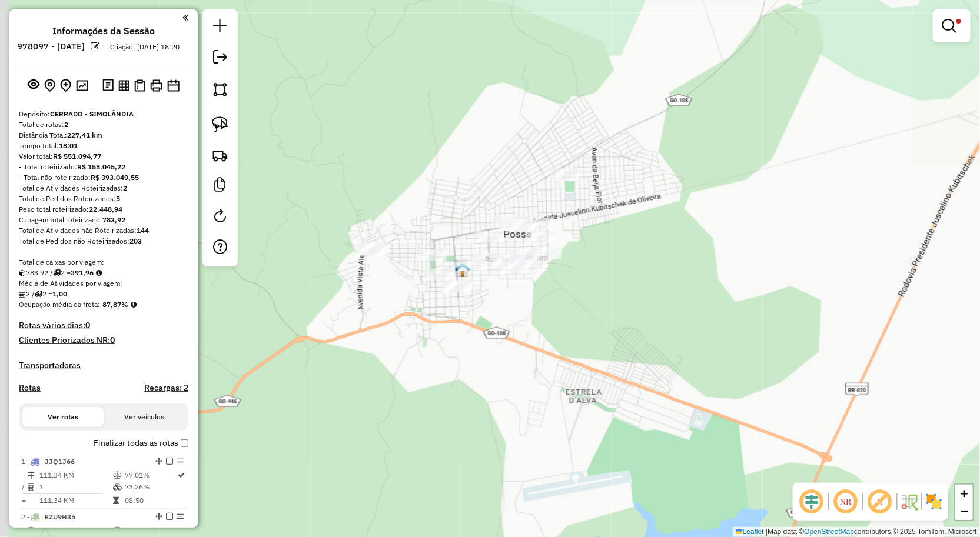
click at [513, 344] on div "Limpar filtros Janela de atendimento Grade de atendimento Capacidade Transporta…" at bounding box center [490, 268] width 980 height 537
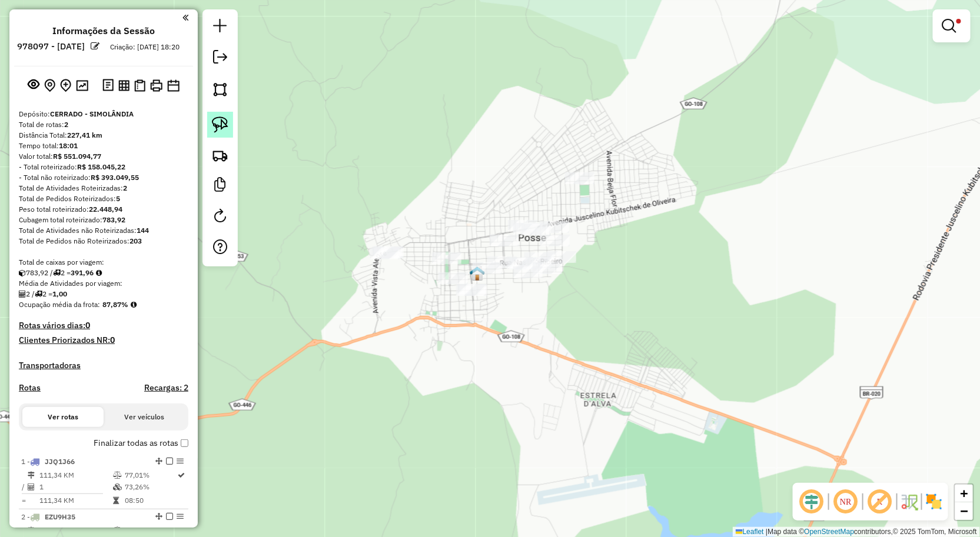
click at [215, 127] on img at bounding box center [220, 125] width 16 height 16
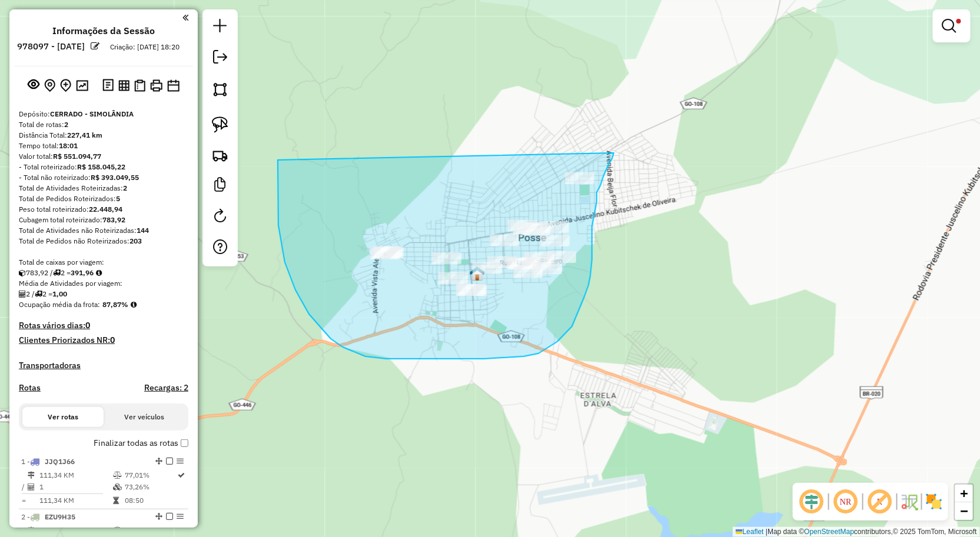
drag, startPoint x: 278, startPoint y: 160, endPoint x: 616, endPoint y: 147, distance: 338.6
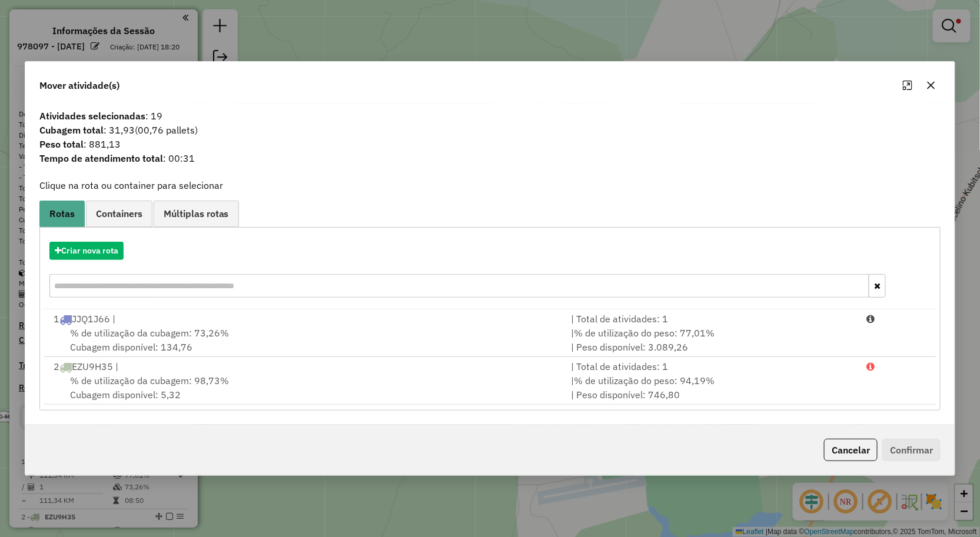
drag, startPoint x: 932, startPoint y: 84, endPoint x: 935, endPoint y: 21, distance: 63.6
click at [932, 84] on icon "button" at bounding box center [931, 85] width 8 height 8
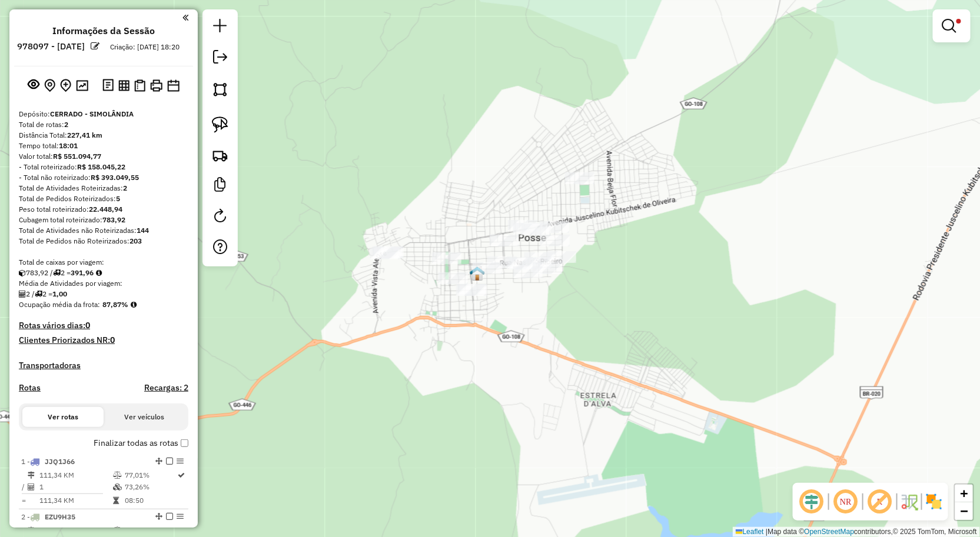
click at [935, 18] on div at bounding box center [952, 25] width 38 height 33
click at [944, 20] on em at bounding box center [949, 26] width 14 height 14
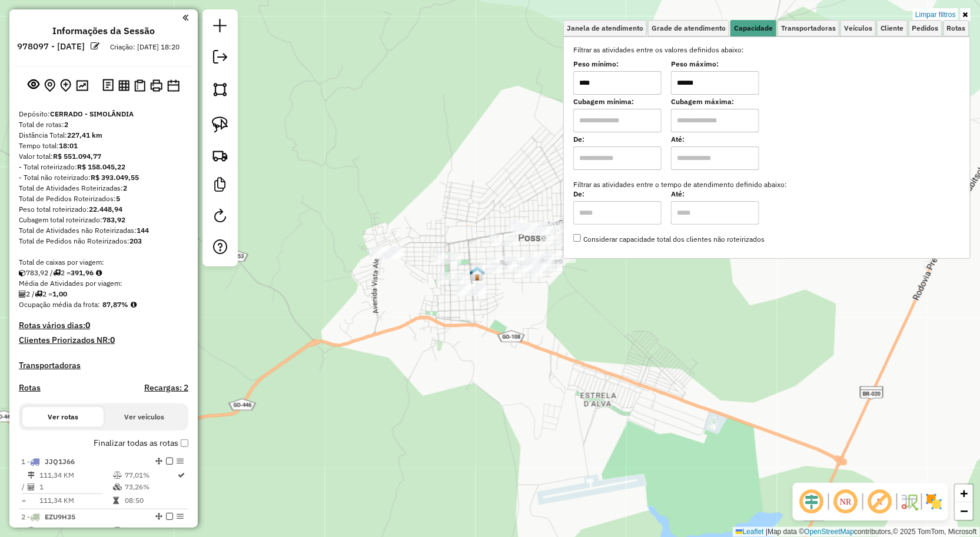
click at [716, 80] on input "******" at bounding box center [715, 83] width 88 height 24
type input "******"
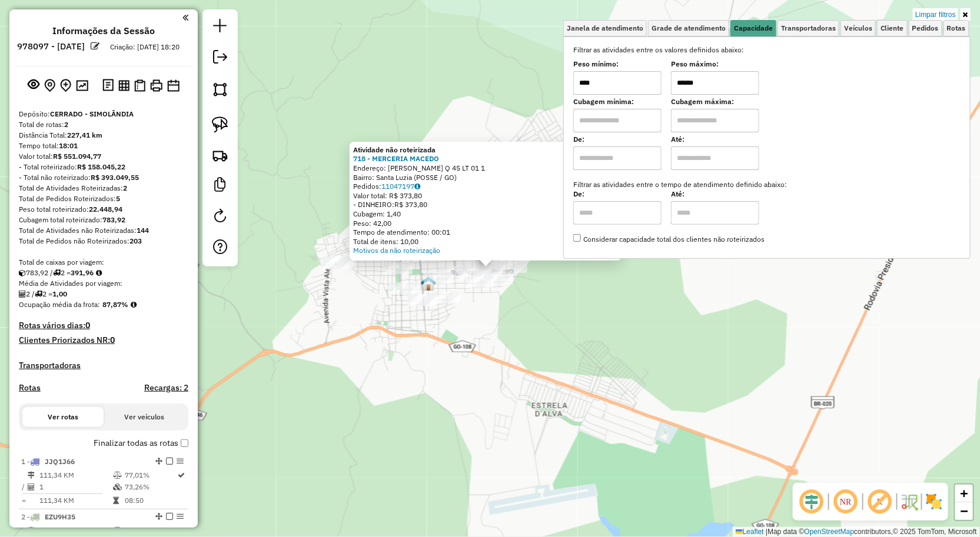
click at [516, 304] on div "Atividade não roteirizada 718 - MERCERIA MACEDO Endereço: R MAE NANINHA Q 45 LT…" at bounding box center [490, 268] width 980 height 537
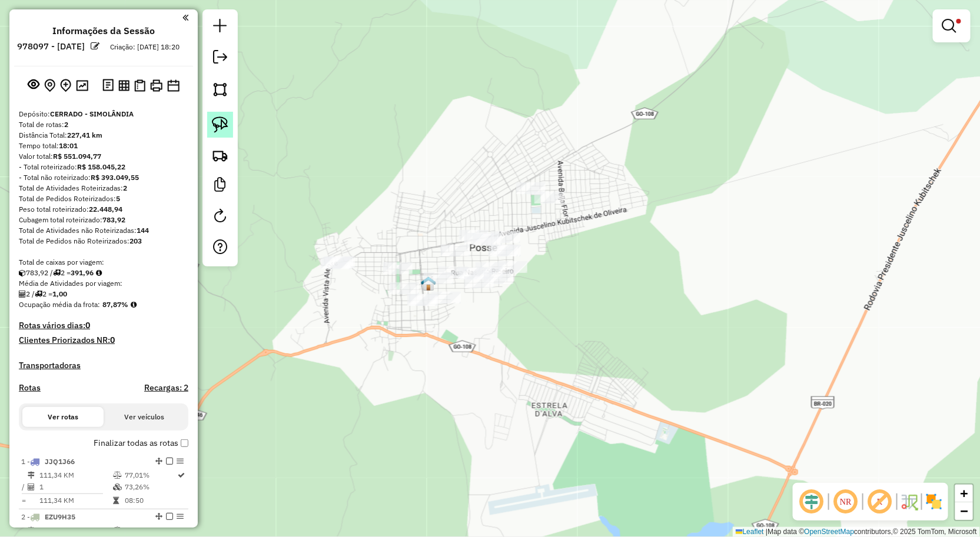
click at [224, 124] on img at bounding box center [220, 125] width 16 height 16
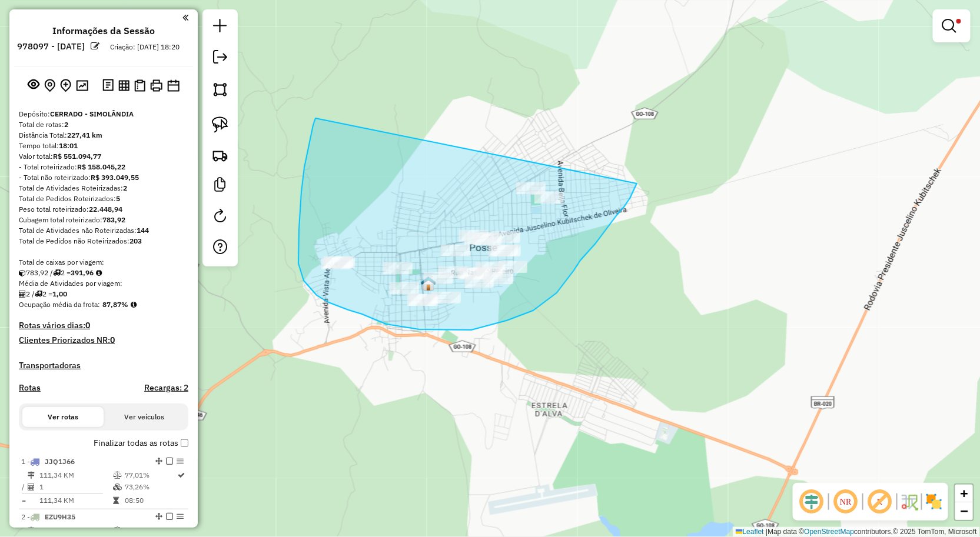
drag, startPoint x: 304, startPoint y: 168, endPoint x: 641, endPoint y: 168, distance: 337.2
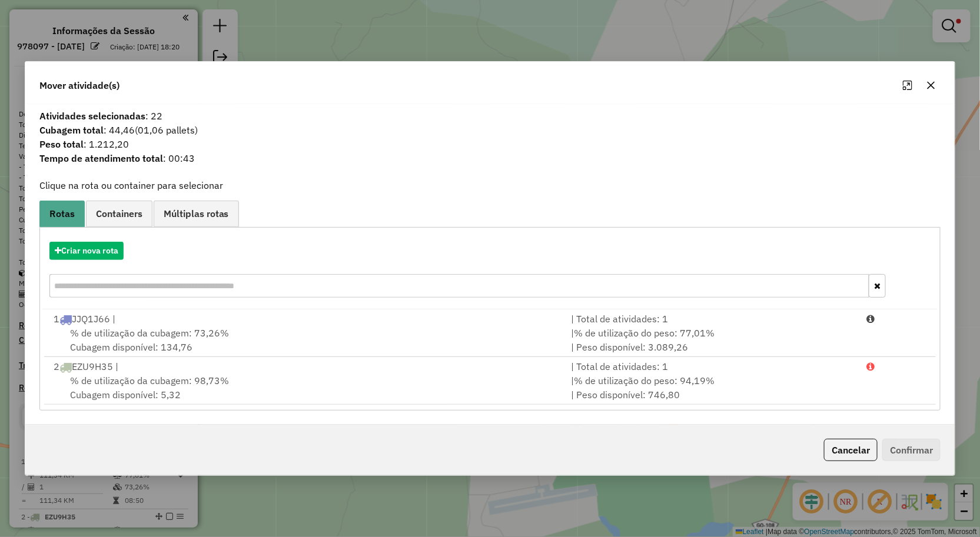
click at [107, 232] on div "Criar nova rota 1 JJQ1J66 | | Total de atividades: 1 % de utilização da cubagem…" at bounding box center [490, 319] width 902 height 184
click at [109, 251] on button "Criar nova rota" at bounding box center [86, 251] width 74 height 18
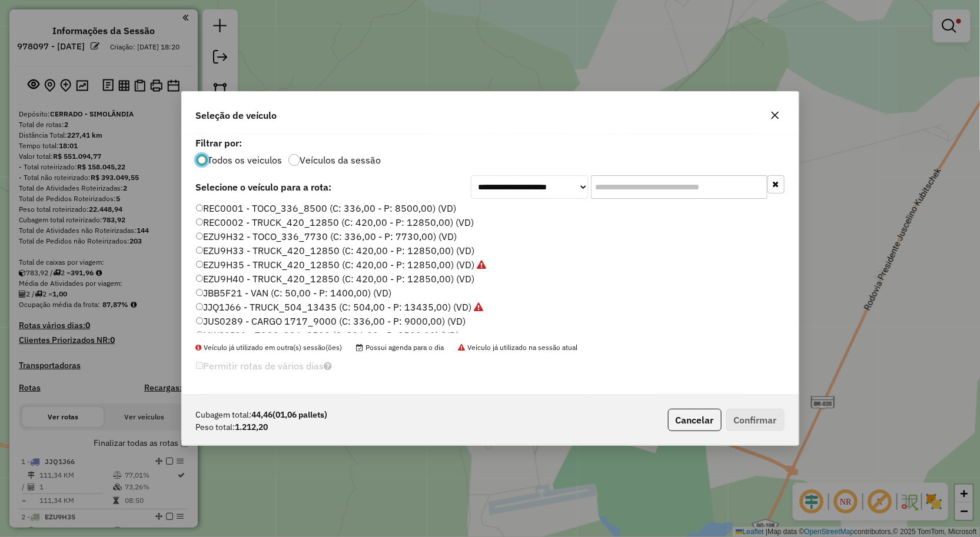
scroll to position [0, 0]
click at [256, 295] on label "JBB5F21 - VAN (C: 50,00 - P: 1400,00) (VD)" at bounding box center [294, 295] width 196 height 14
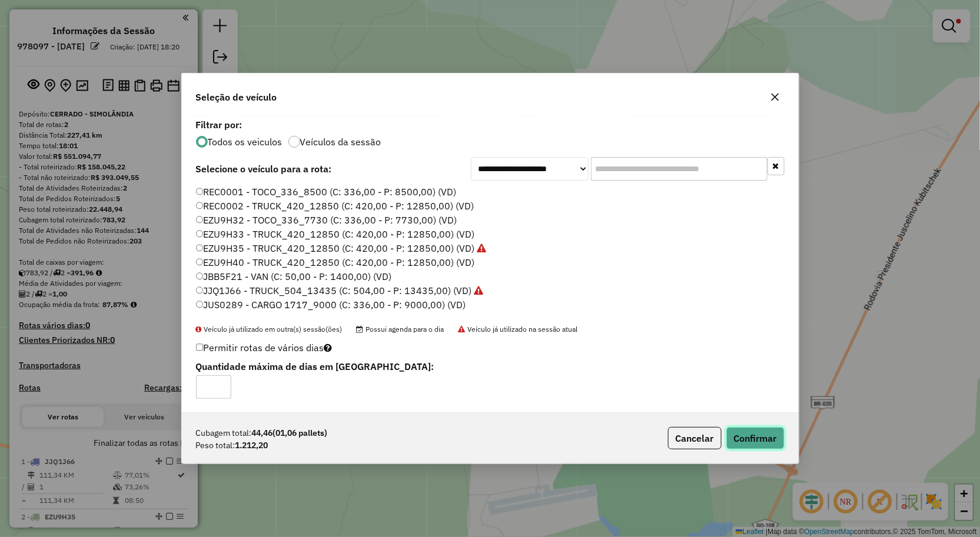
click at [745, 437] on button "Confirmar" at bounding box center [755, 438] width 58 height 22
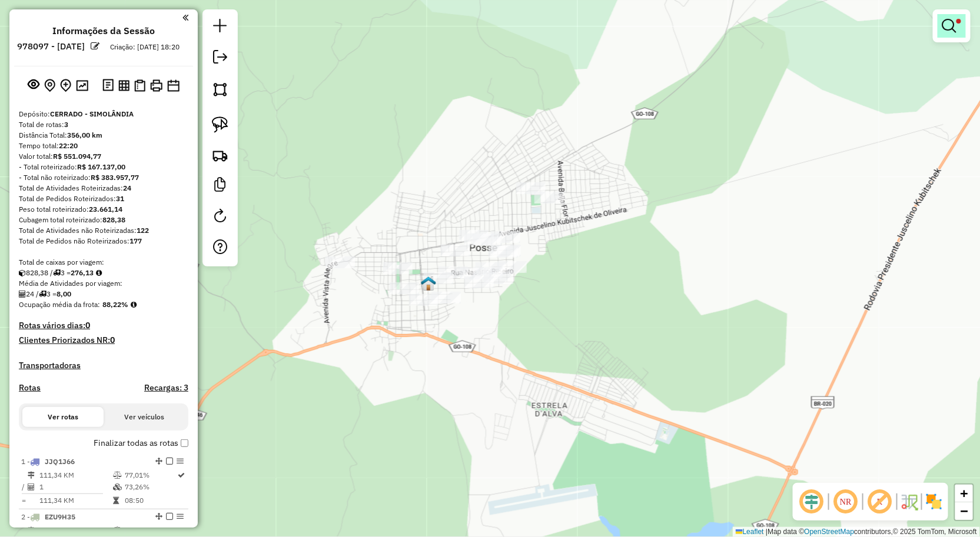
click at [955, 34] on link at bounding box center [951, 26] width 28 height 24
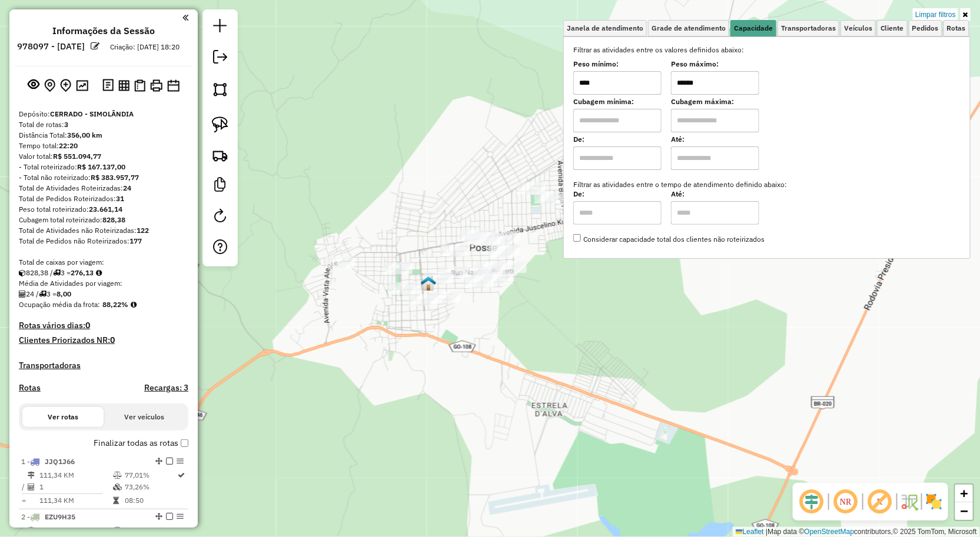
click at [720, 85] on input "******" at bounding box center [715, 83] width 88 height 24
type input "******"
click at [537, 325] on div "Limpar filtros Janela de atendimento Grade de atendimento Capacidade Transporta…" at bounding box center [490, 268] width 980 height 537
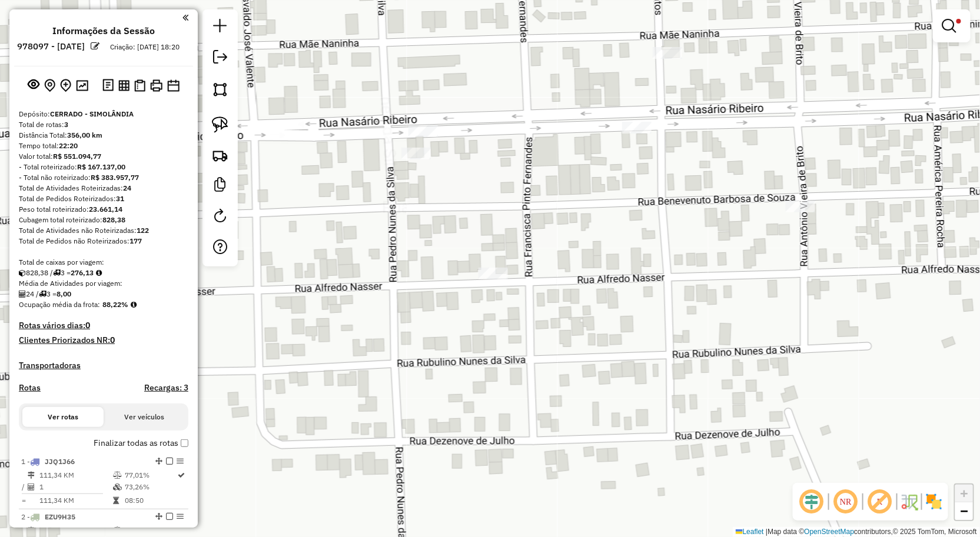
click at [202, 122] on hb-router-mapa "Informações da Sessão 978097 - 12/08/2025 Criação: 11/08/2025 18:20 Depósito: C…" at bounding box center [490, 268] width 980 height 537
click at [228, 126] on img at bounding box center [220, 125] width 16 height 16
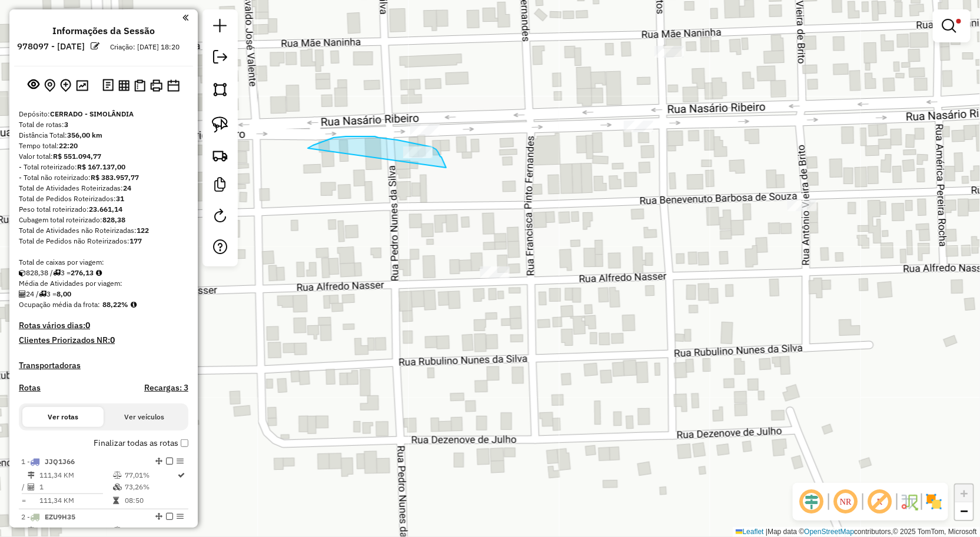
drag, startPoint x: 327, startPoint y: 140, endPoint x: 436, endPoint y: 180, distance: 116.0
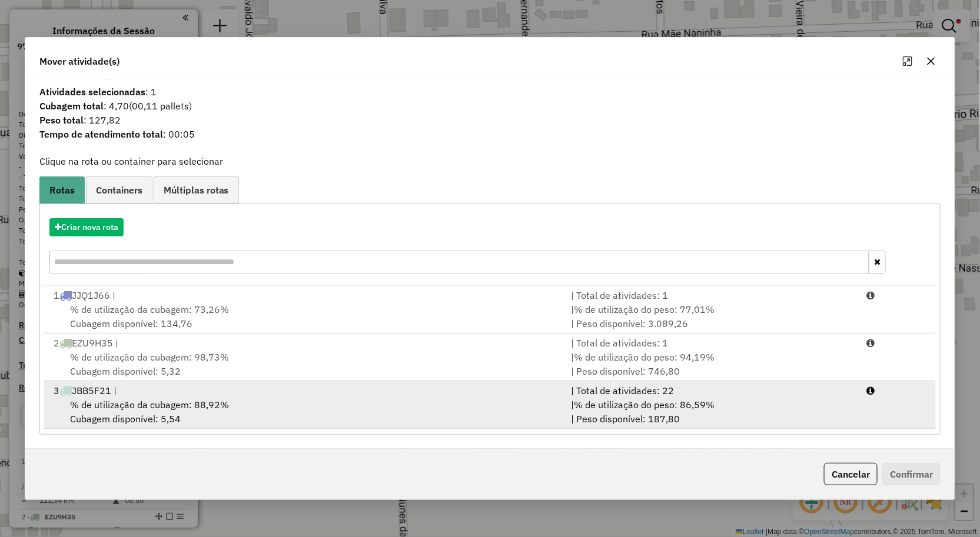
click at [420, 393] on div "3 JBB5F21 |" at bounding box center [305, 391] width 518 height 14
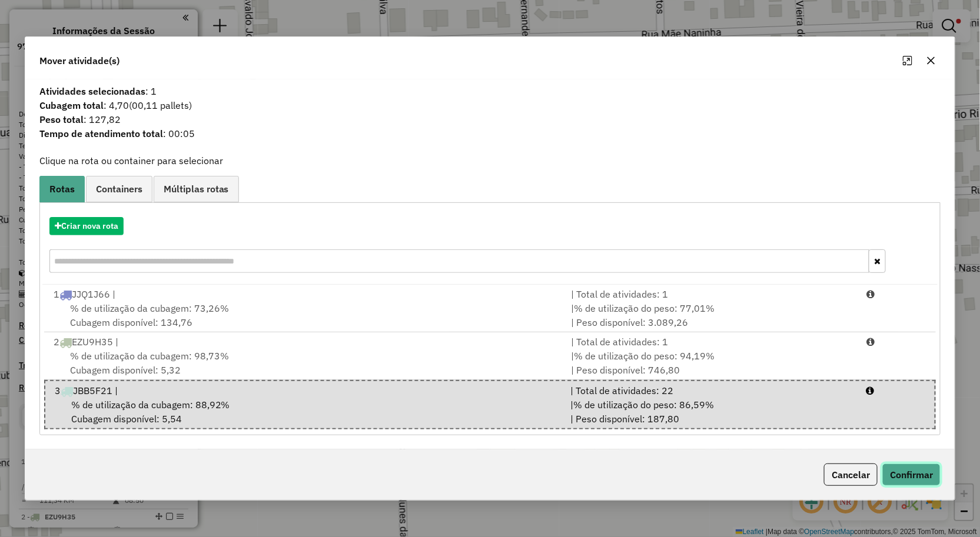
click at [917, 480] on button "Confirmar" at bounding box center [911, 475] width 58 height 22
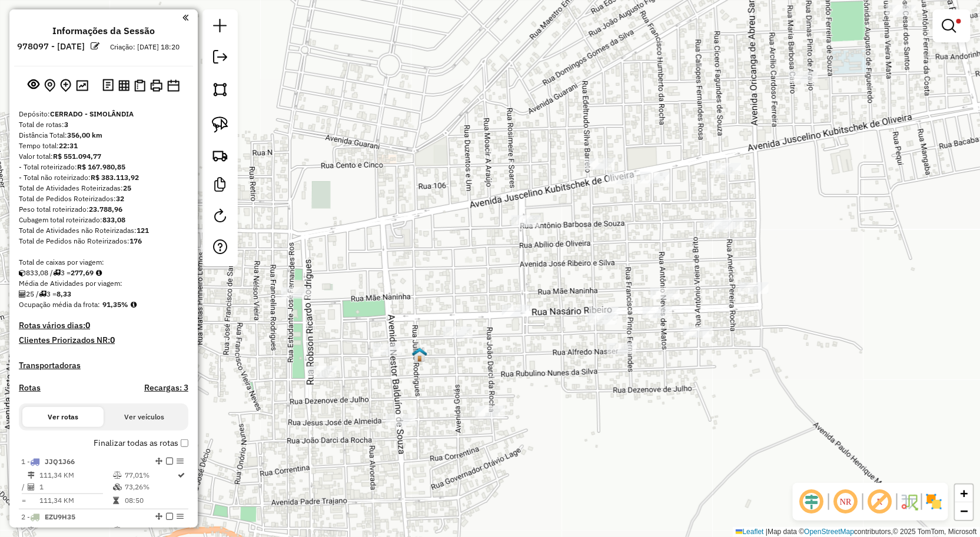
drag, startPoint x: 858, startPoint y: 208, endPoint x: 806, endPoint y: 240, distance: 60.8
click at [807, 240] on div "Limpar filtros Janela de atendimento Grade de atendimento Capacidade Transporta…" at bounding box center [490, 268] width 980 height 537
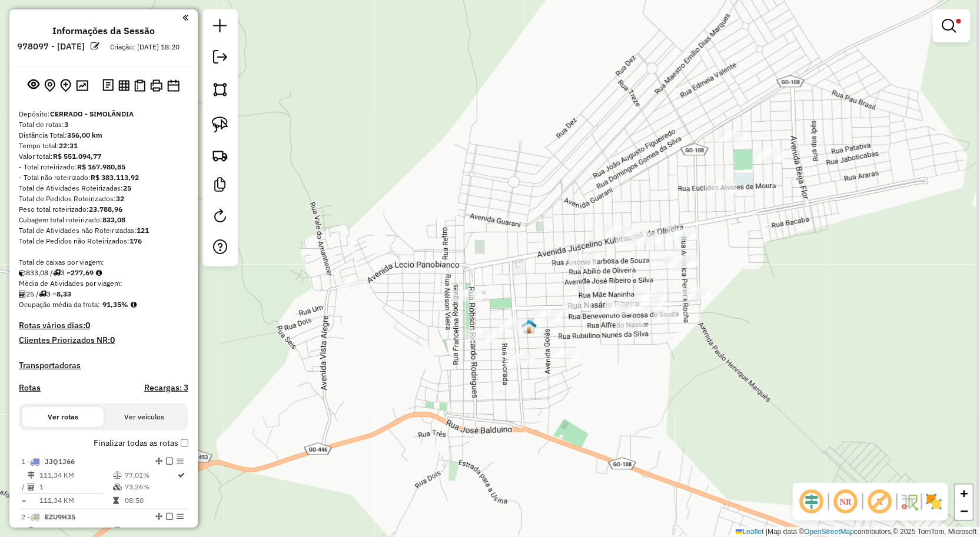
drag, startPoint x: 815, startPoint y: 243, endPoint x: 752, endPoint y: 258, distance: 64.7
click at [752, 258] on div "Limpar filtros Janela de atendimento Grade de atendimento Capacidade Transporta…" at bounding box center [490, 268] width 980 height 537
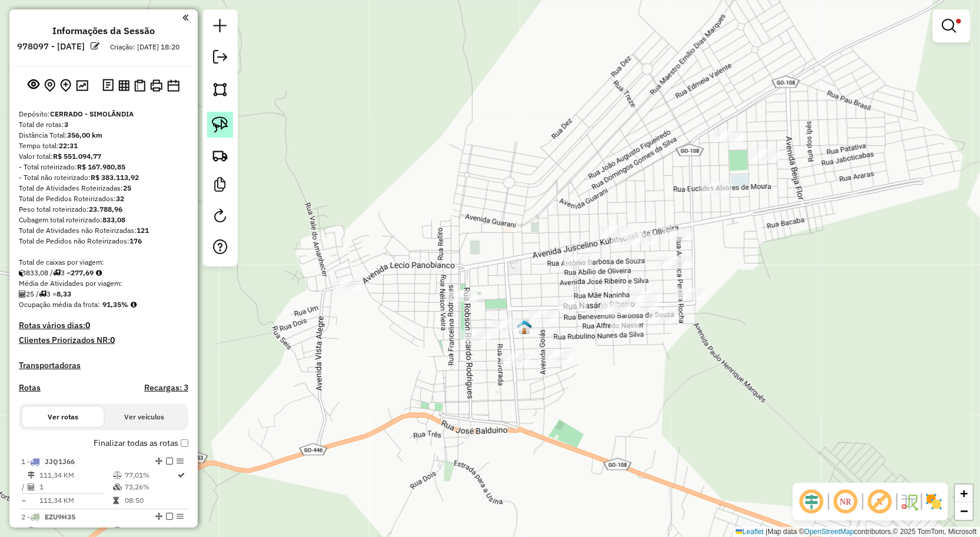
click at [220, 118] on img at bounding box center [220, 125] width 16 height 16
drag, startPoint x: 684, startPoint y: 197, endPoint x: 752, endPoint y: 207, distance: 68.5
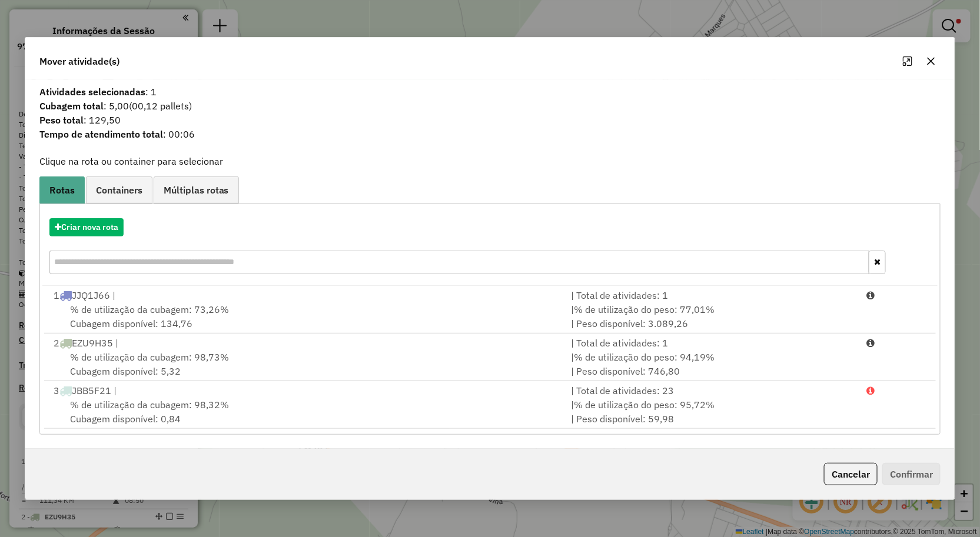
click at [929, 64] on icon "button" at bounding box center [931, 62] width 8 height 8
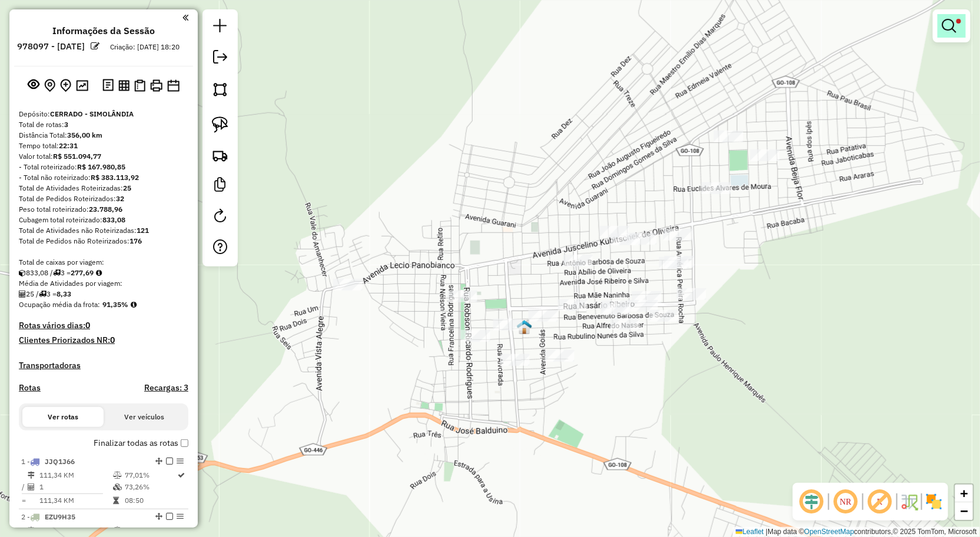
click at [946, 22] on em at bounding box center [949, 26] width 14 height 14
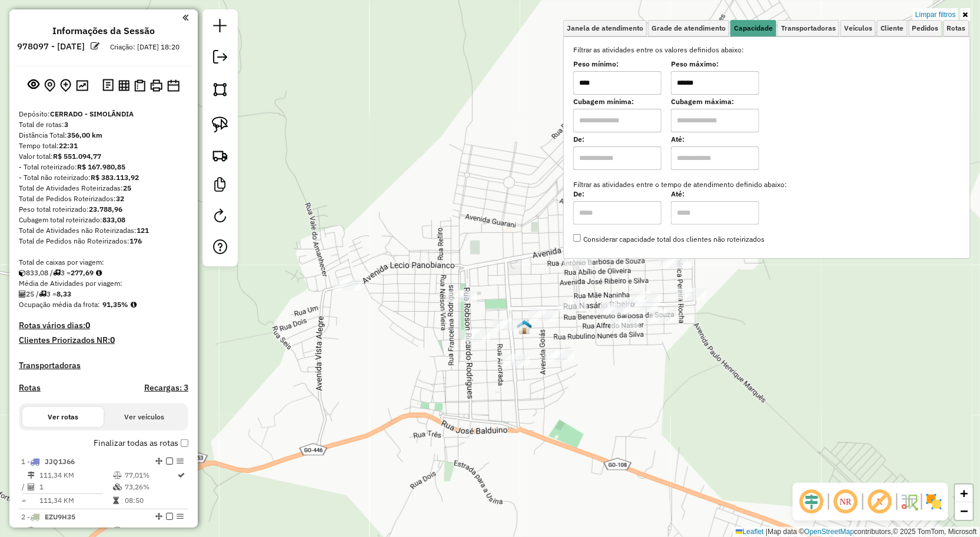
click at [640, 84] on input "****" at bounding box center [617, 83] width 88 height 24
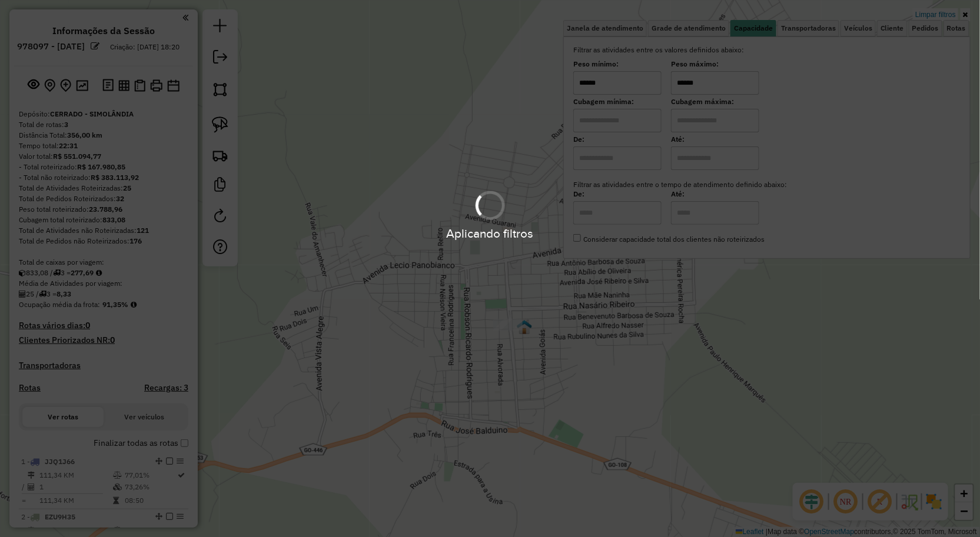
type input "******"
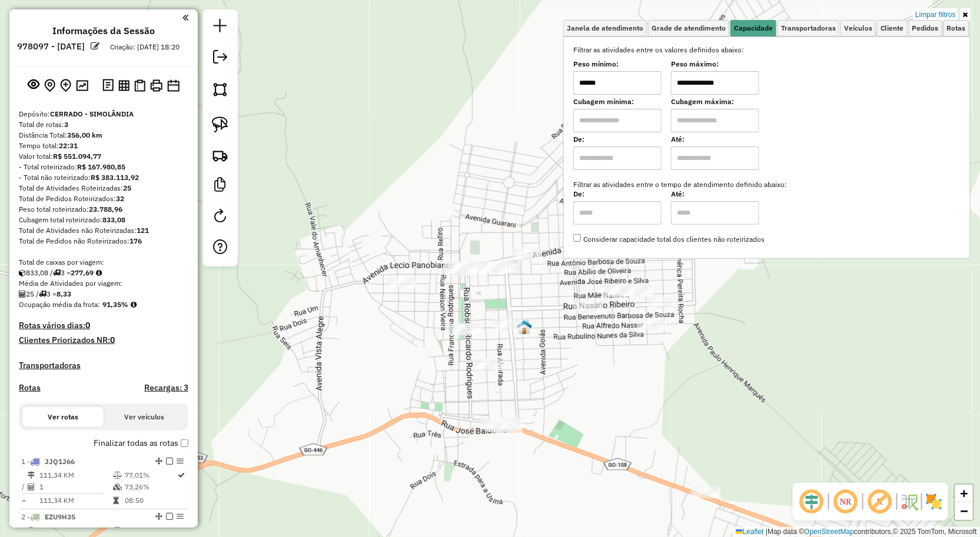
type input "**********"
click at [650, 380] on div "**********" at bounding box center [490, 268] width 980 height 537
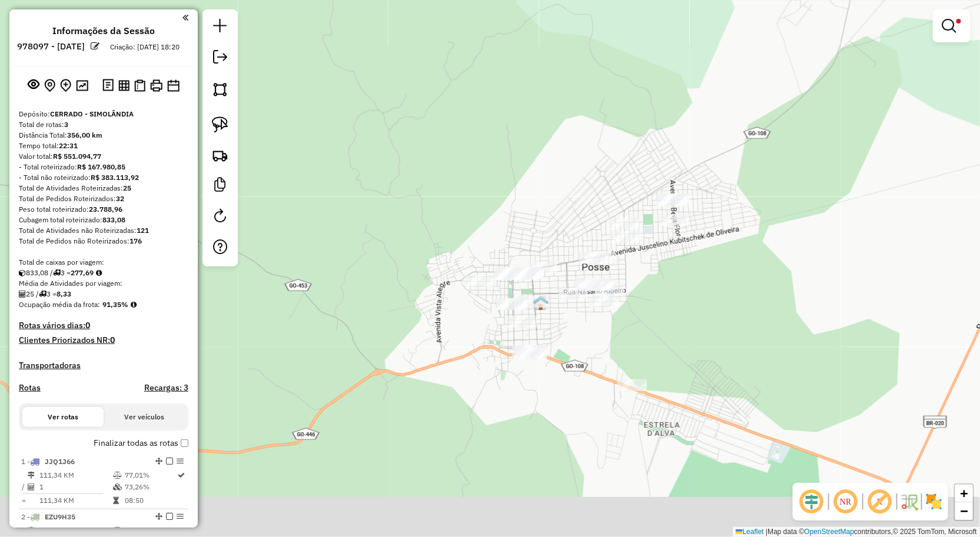
drag, startPoint x: 719, startPoint y: 381, endPoint x: 669, endPoint y: 328, distance: 72.0
click at [671, 330] on div "**********" at bounding box center [490, 268] width 980 height 537
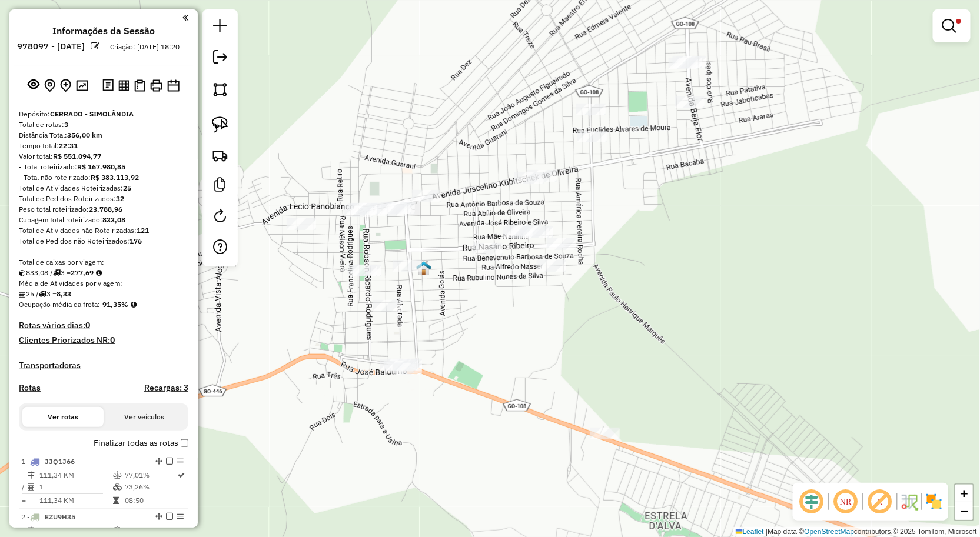
drag, startPoint x: 629, startPoint y: 322, endPoint x: 681, endPoint y: 322, distance: 52.4
click at [681, 322] on div "**********" at bounding box center [490, 268] width 980 height 537
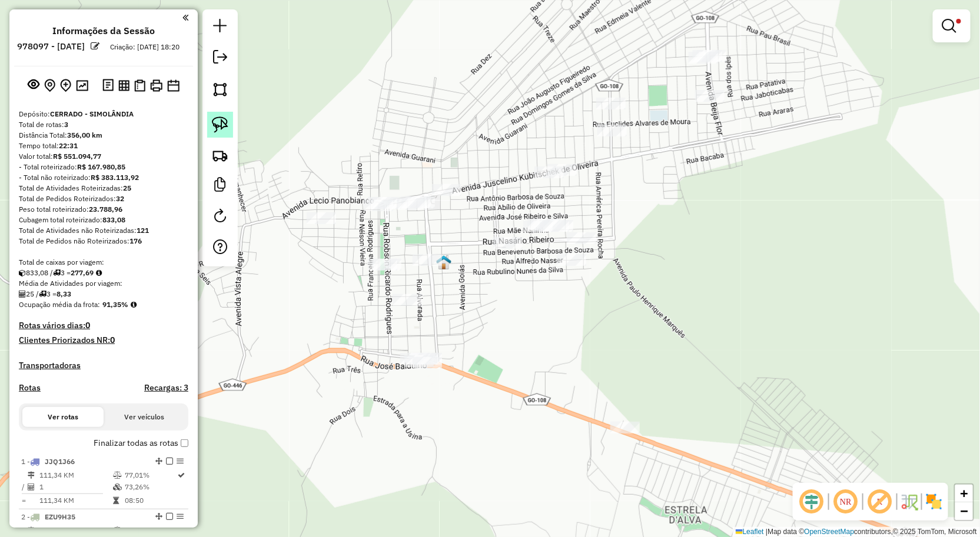
click at [224, 136] on link at bounding box center [220, 125] width 26 height 26
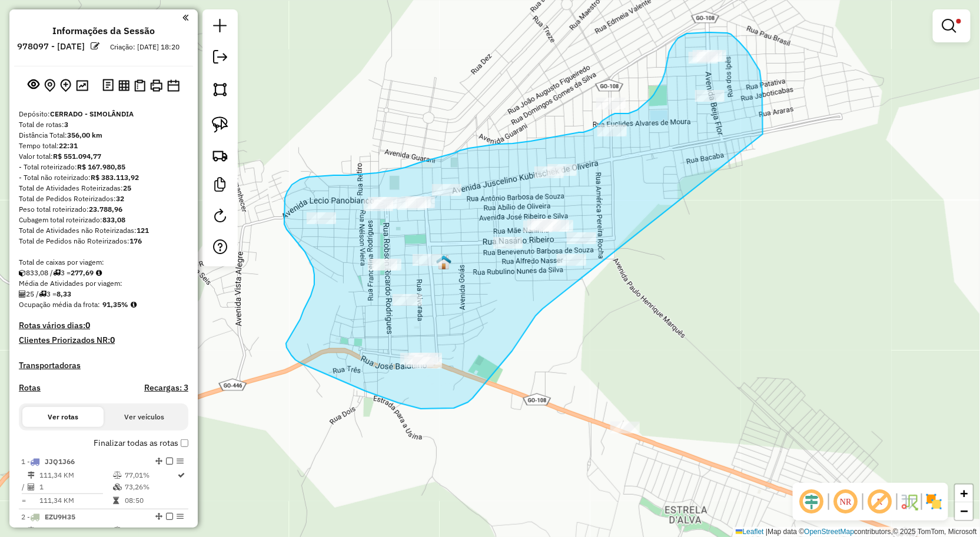
drag, startPoint x: 539, startPoint y: 312, endPoint x: 763, endPoint y: 134, distance: 286.0
click at [763, 134] on div "**********" at bounding box center [490, 268] width 980 height 537
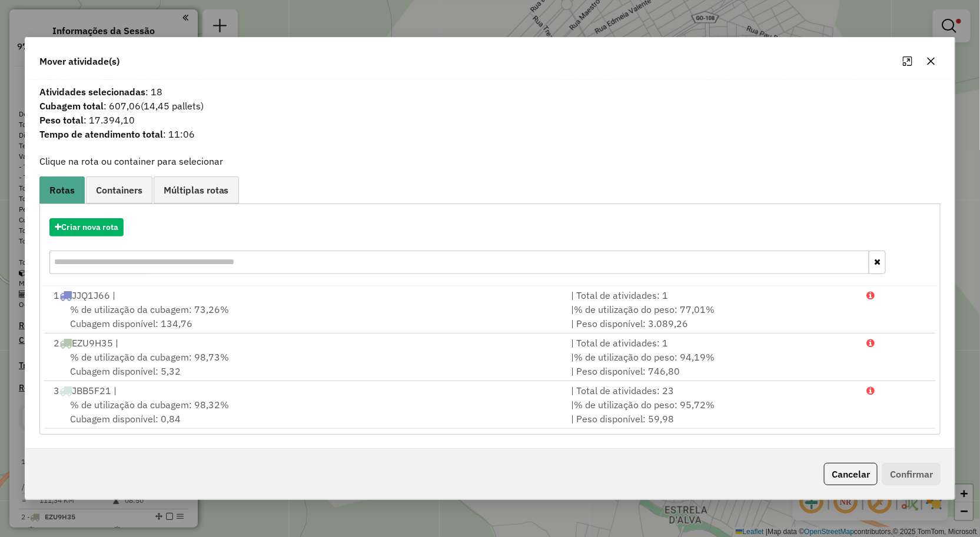
click at [930, 65] on icon "button" at bounding box center [930, 60] width 9 height 9
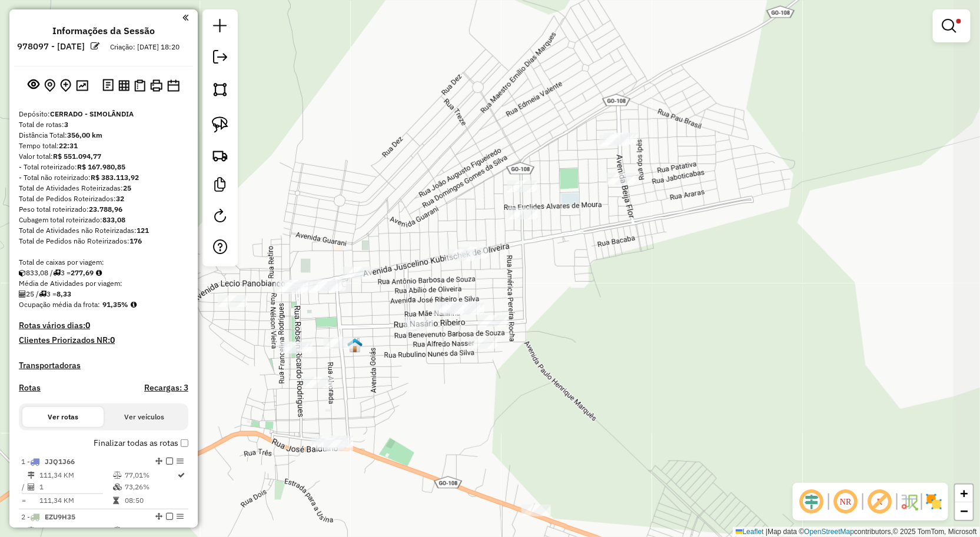
drag, startPoint x: 722, startPoint y: 290, endPoint x: 636, endPoint y: 373, distance: 119.9
click at [636, 373] on div "**********" at bounding box center [490, 268] width 980 height 537
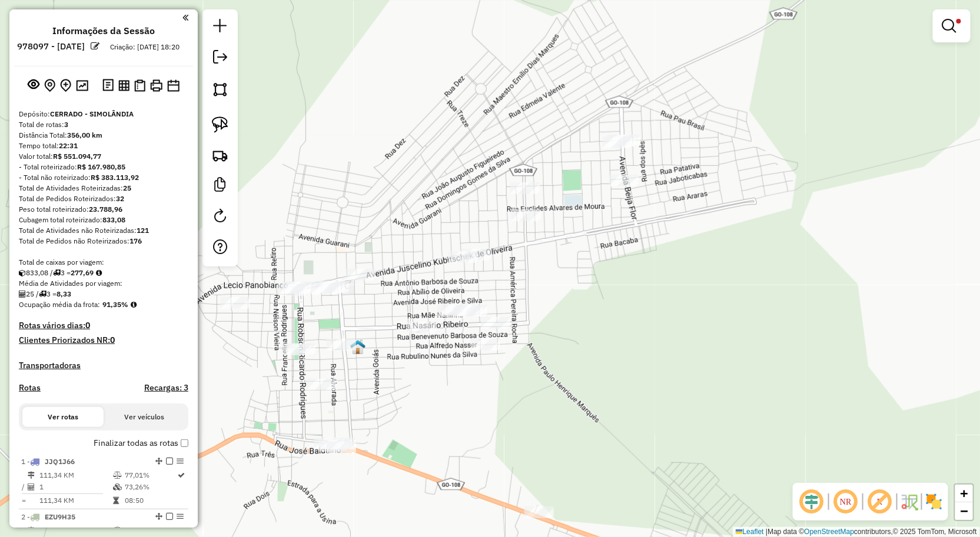
drag, startPoint x: 561, startPoint y: 357, endPoint x: 517, endPoint y: 338, distance: 48.5
click at [561, 359] on div "**********" at bounding box center [490, 268] width 980 height 537
click at [216, 126] on img at bounding box center [220, 125] width 16 height 16
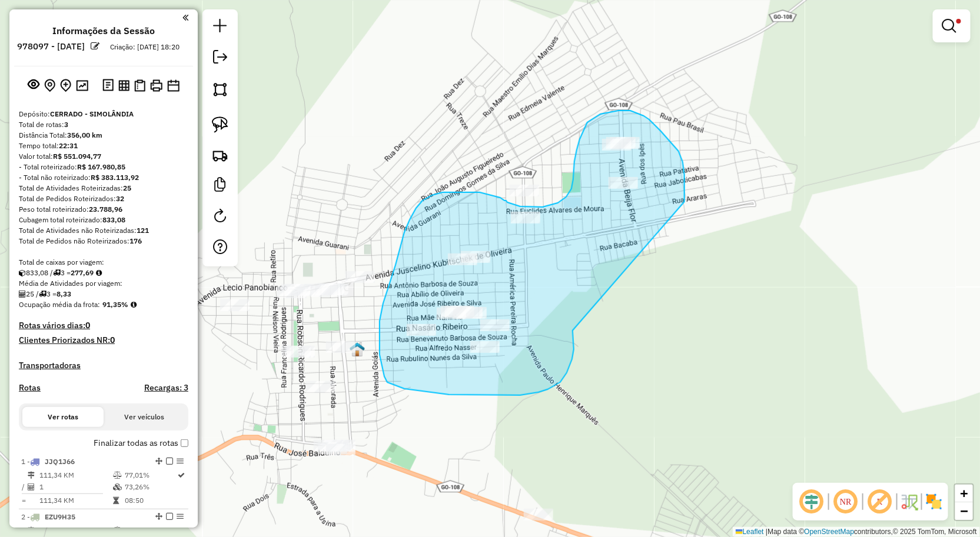
drag, startPoint x: 572, startPoint y: 360, endPoint x: 684, endPoint y: 202, distance: 193.7
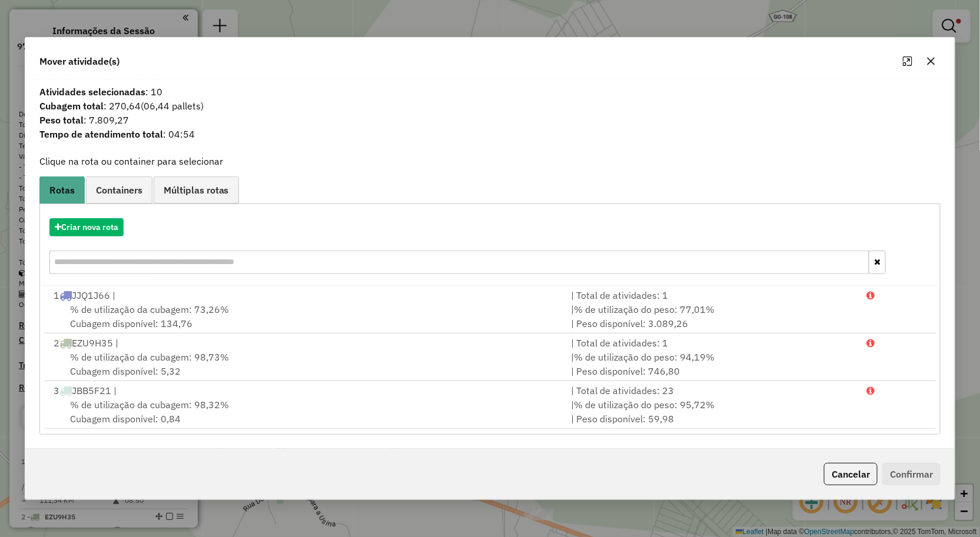
click at [928, 58] on icon "button" at bounding box center [931, 62] width 8 height 8
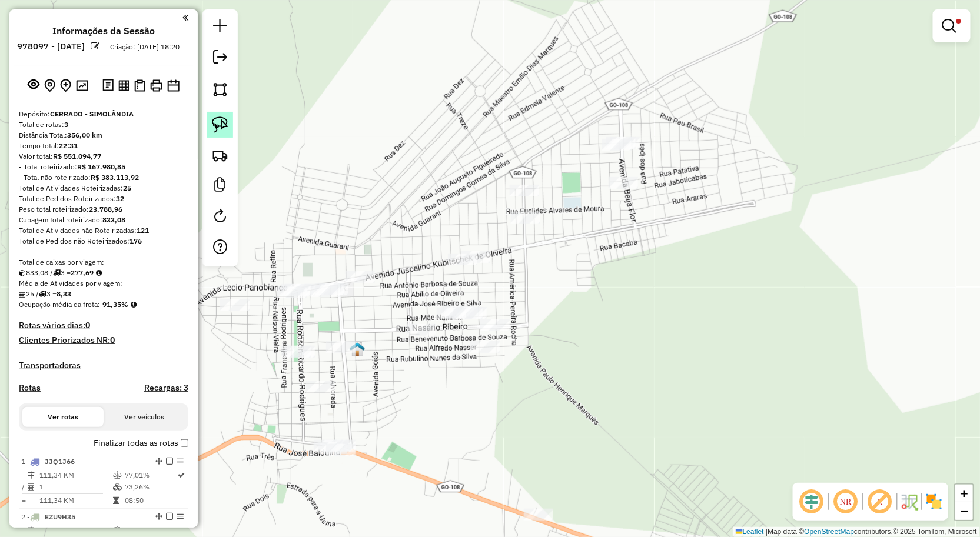
click at [227, 134] on link at bounding box center [220, 125] width 26 height 26
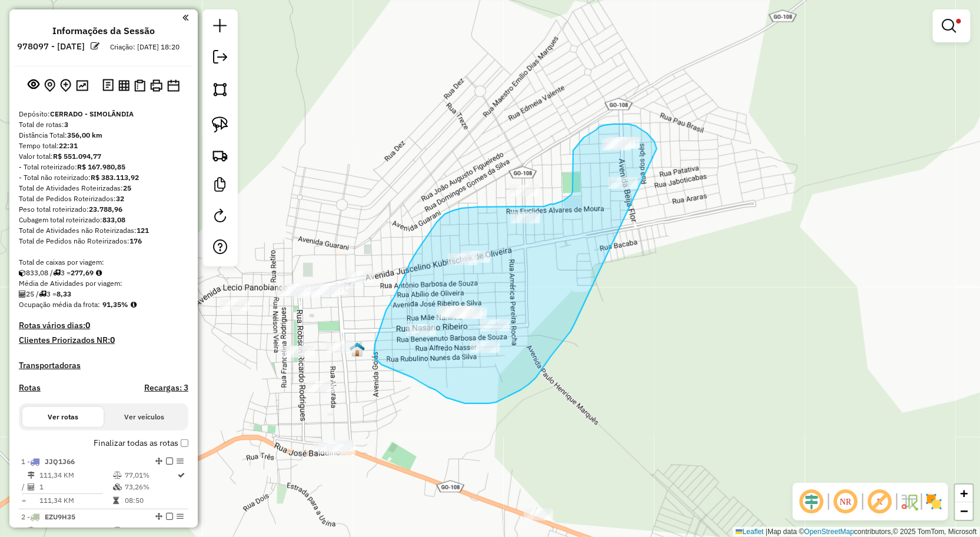
drag, startPoint x: 521, startPoint y: 390, endPoint x: 657, endPoint y: 149, distance: 276.9
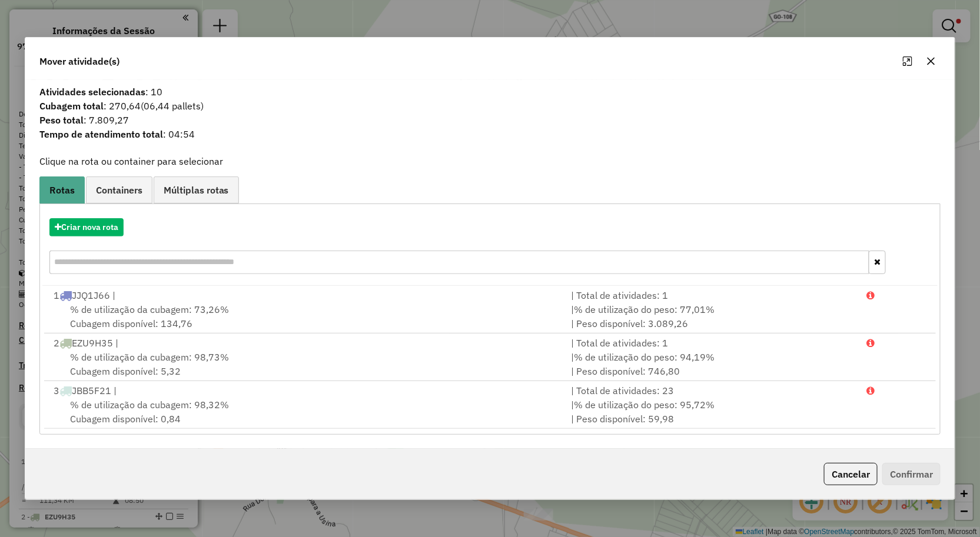
drag, startPoint x: 927, startPoint y: 59, endPoint x: 918, endPoint y: 61, distance: 9.7
click at [927, 59] on icon "button" at bounding box center [930, 60] width 9 height 9
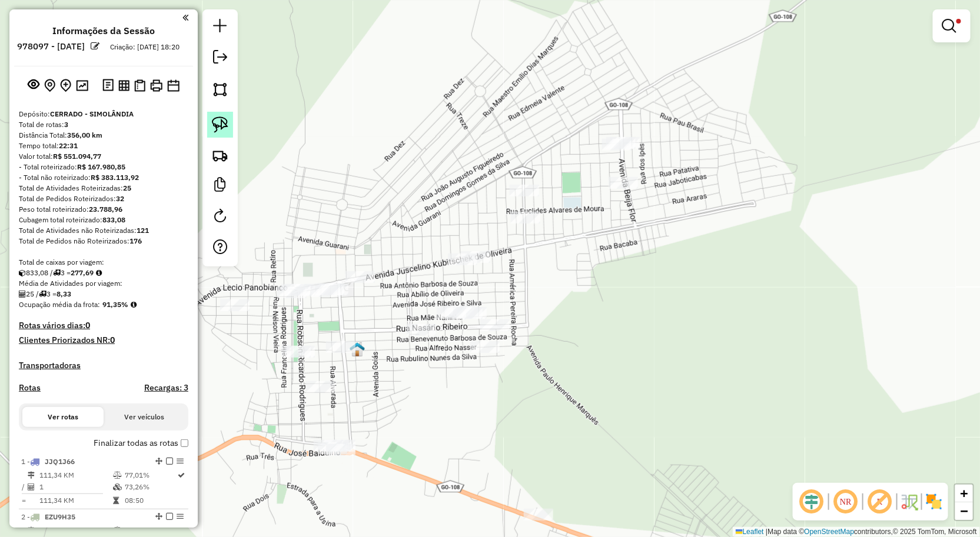
click at [224, 129] on img at bounding box center [220, 125] width 16 height 16
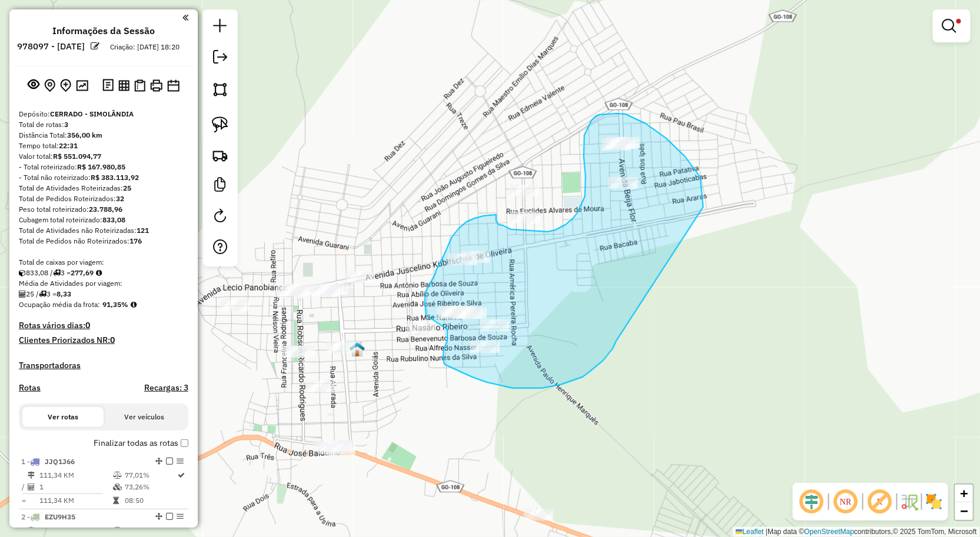
drag, startPoint x: 613, startPoint y: 349, endPoint x: 701, endPoint y: 213, distance: 162.1
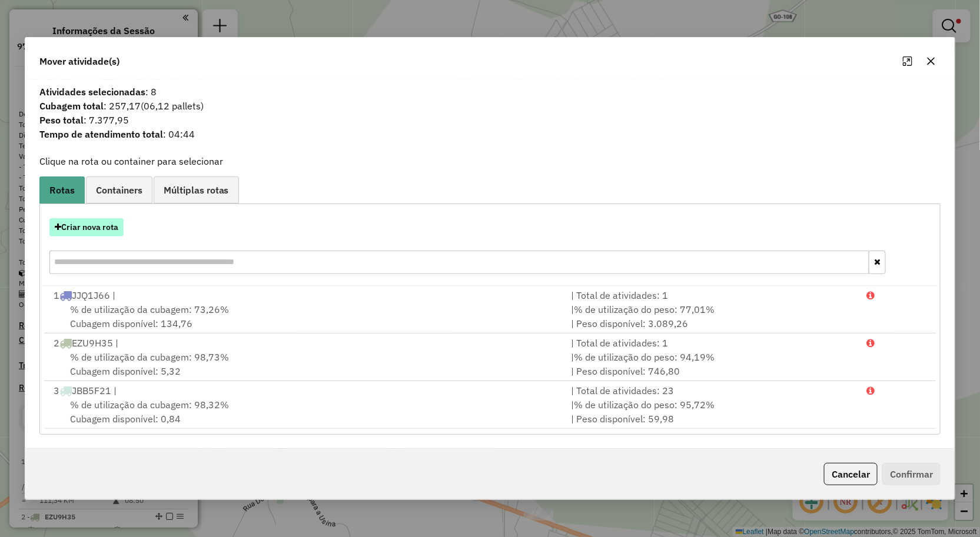
click at [109, 227] on button "Criar nova rota" at bounding box center [86, 227] width 74 height 18
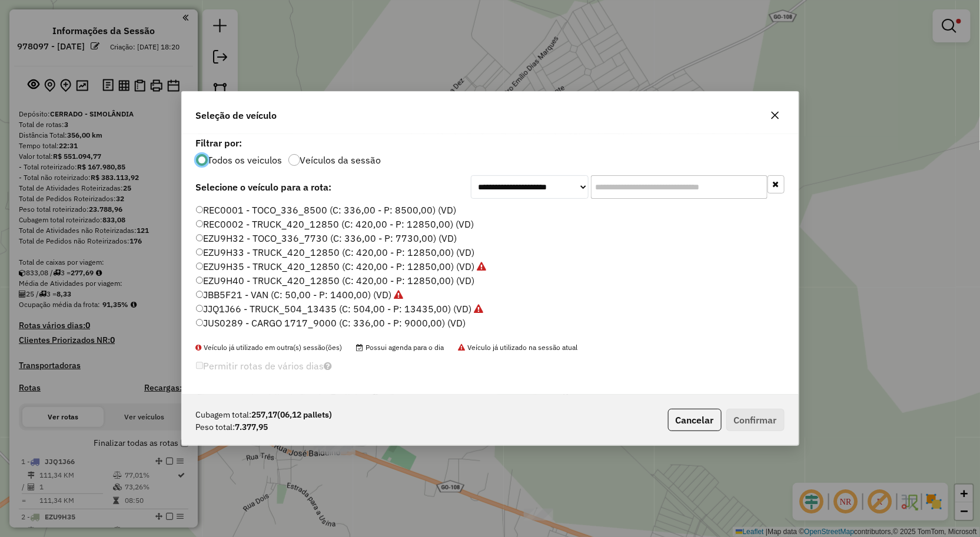
click at [234, 237] on label "EZU9H32 - TOCO_336_7730 (C: 336,00 - P: 7730,00) (VD)" at bounding box center [326, 238] width 261 height 14
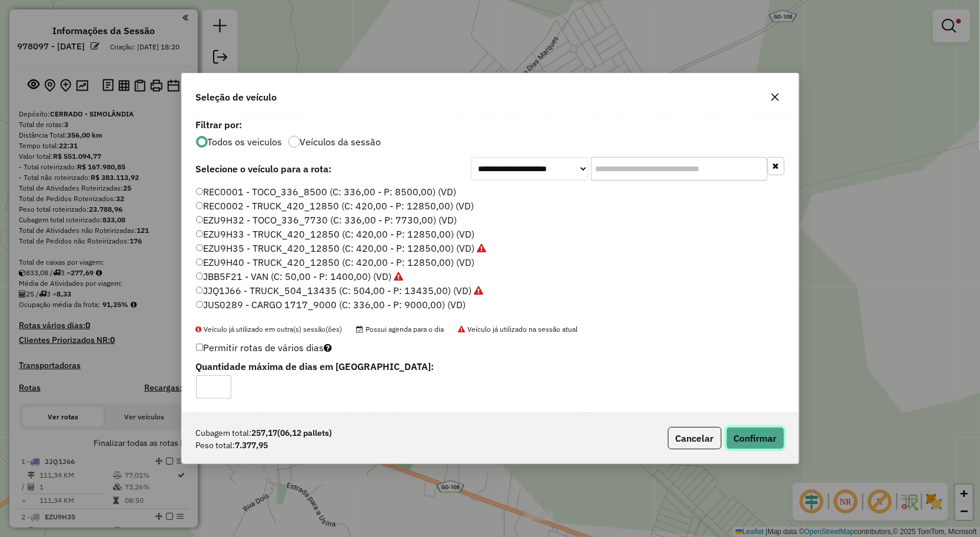
click at [763, 440] on button "Confirmar" at bounding box center [755, 438] width 58 height 22
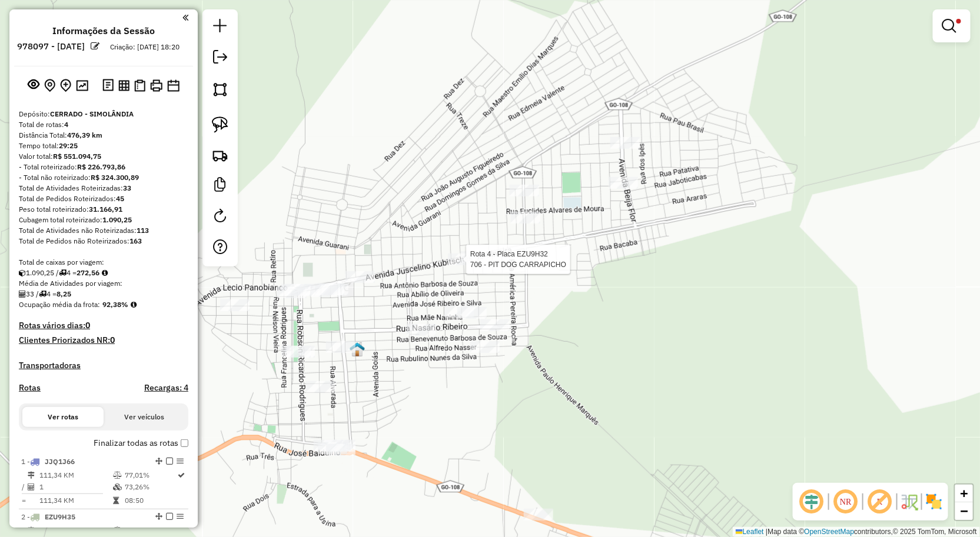
select select "**********"
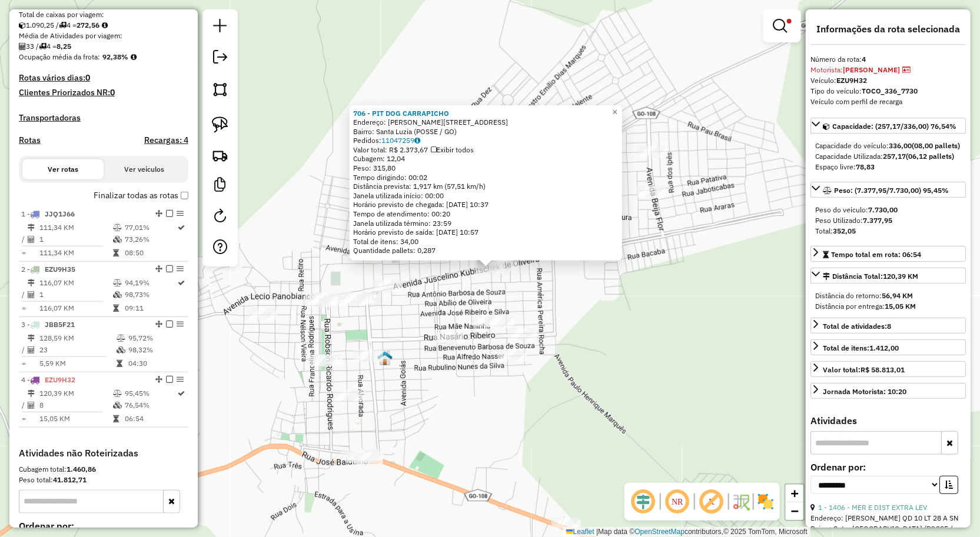
scroll to position [390, 0]
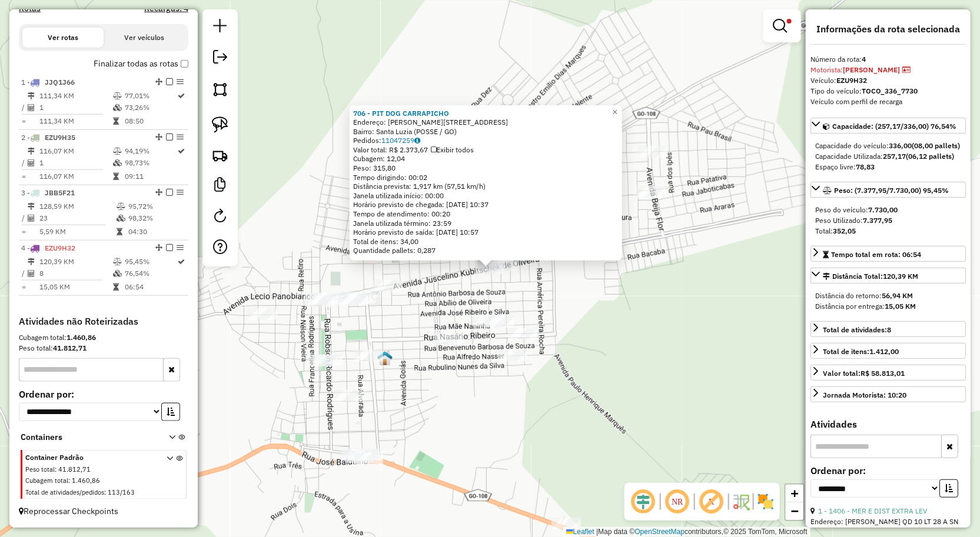
click at [609, 310] on div "706 - PIT DOG CARRAPICHO Endereço: R A F DE OLIVEIRA 1 Bairro: Santa Luzia (POS…" at bounding box center [490, 268] width 980 height 537
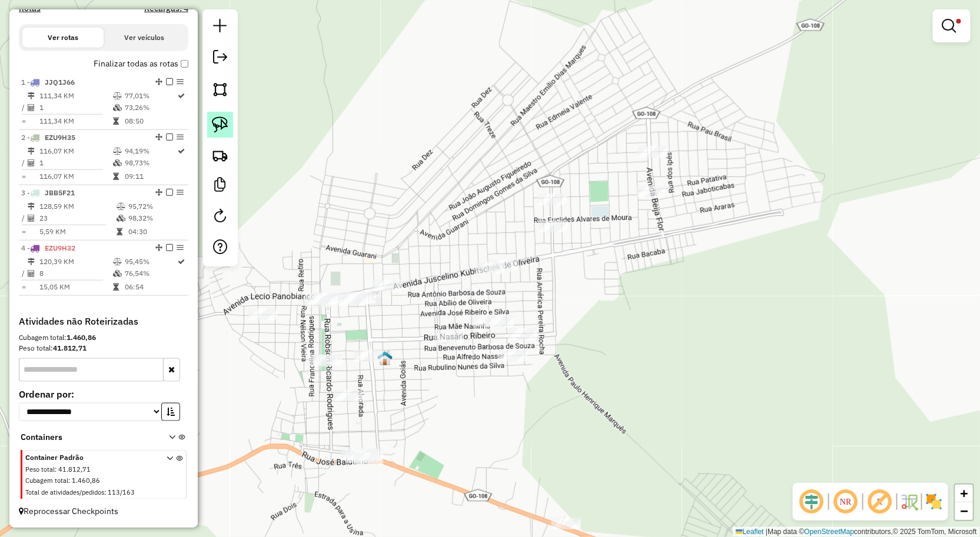
click at [217, 125] on img at bounding box center [220, 125] width 16 height 16
drag, startPoint x: 573, startPoint y: 242, endPoint x: 558, endPoint y: 218, distance: 28.3
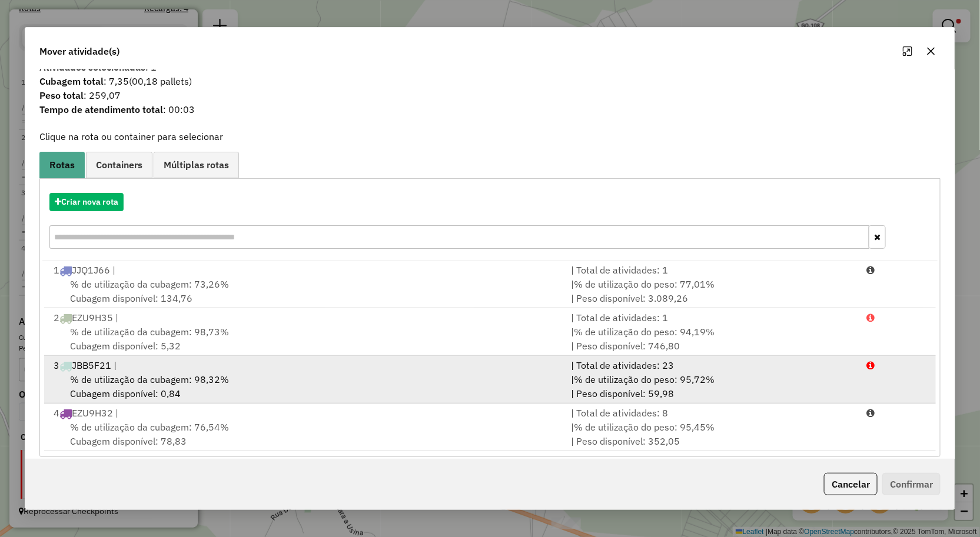
scroll to position [27, 0]
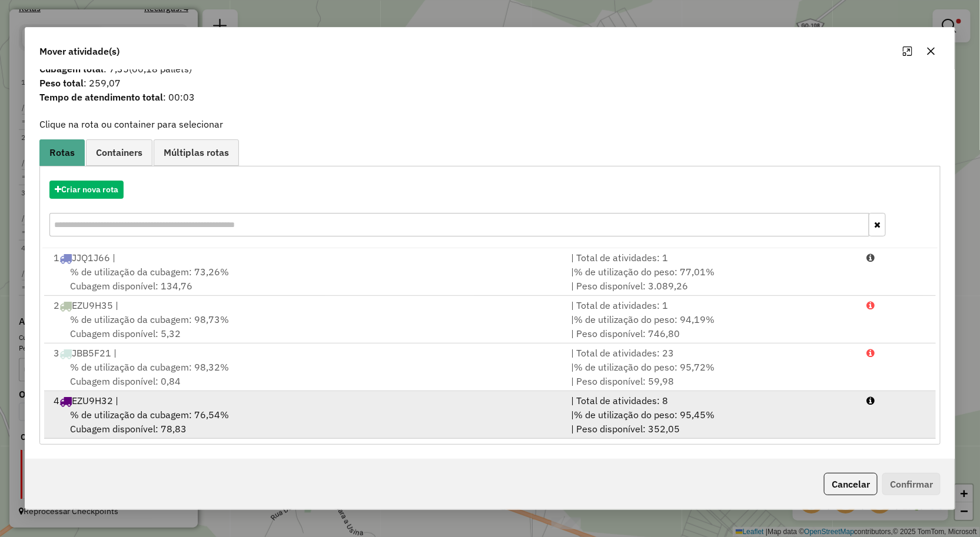
click at [335, 407] on div "4 EZU9H32 |" at bounding box center [305, 401] width 518 height 14
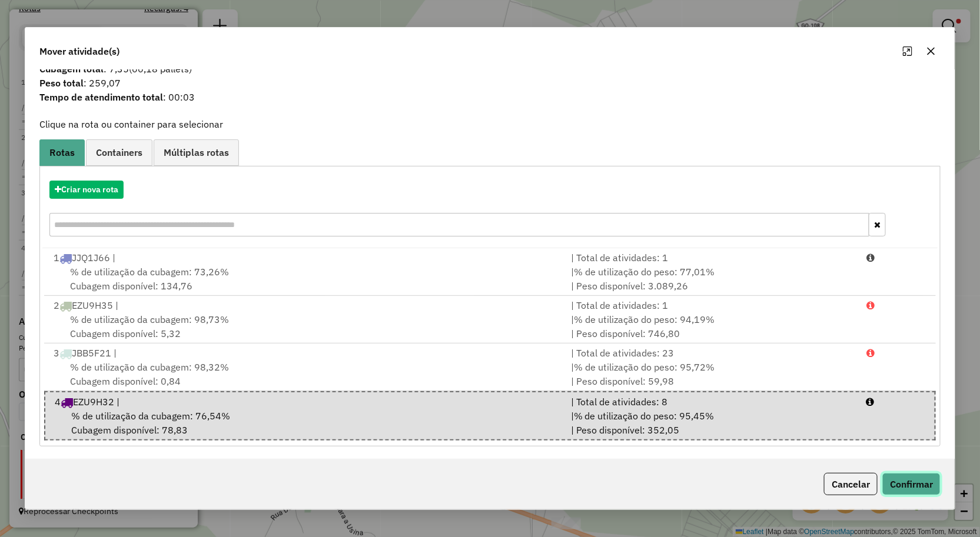
click at [932, 488] on button "Confirmar" at bounding box center [911, 484] width 58 height 22
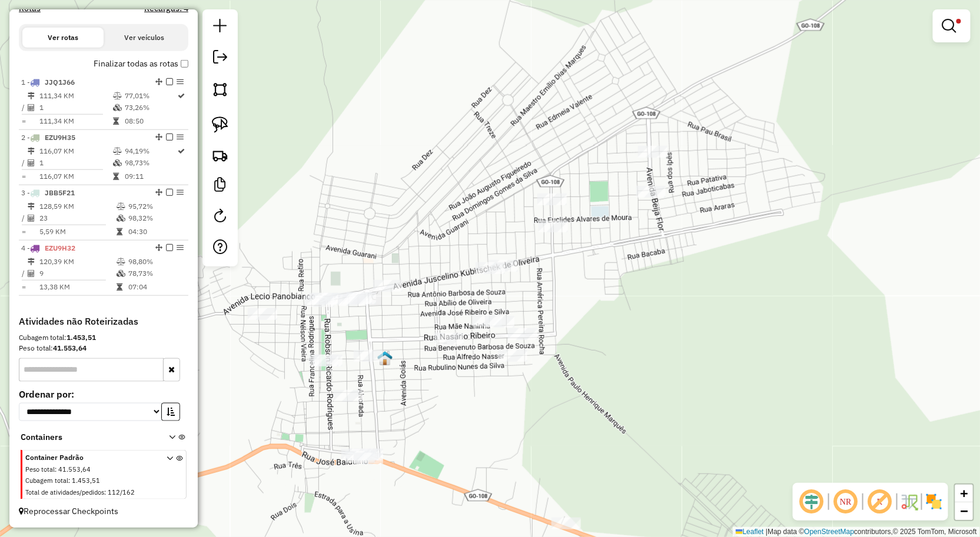
scroll to position [0, 0]
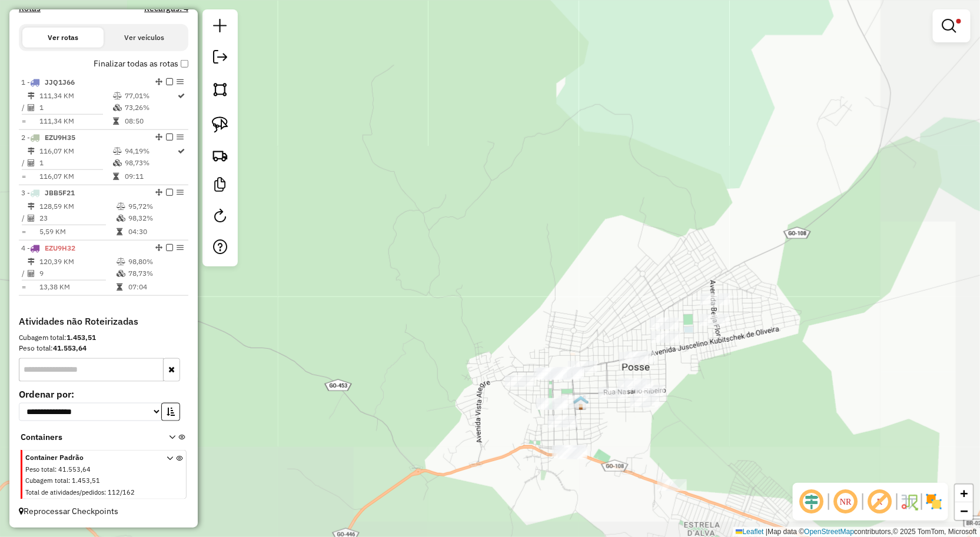
drag, startPoint x: 733, startPoint y: 381, endPoint x: 724, endPoint y: 361, distance: 21.9
click at [733, 374] on div "**********" at bounding box center [490, 268] width 980 height 537
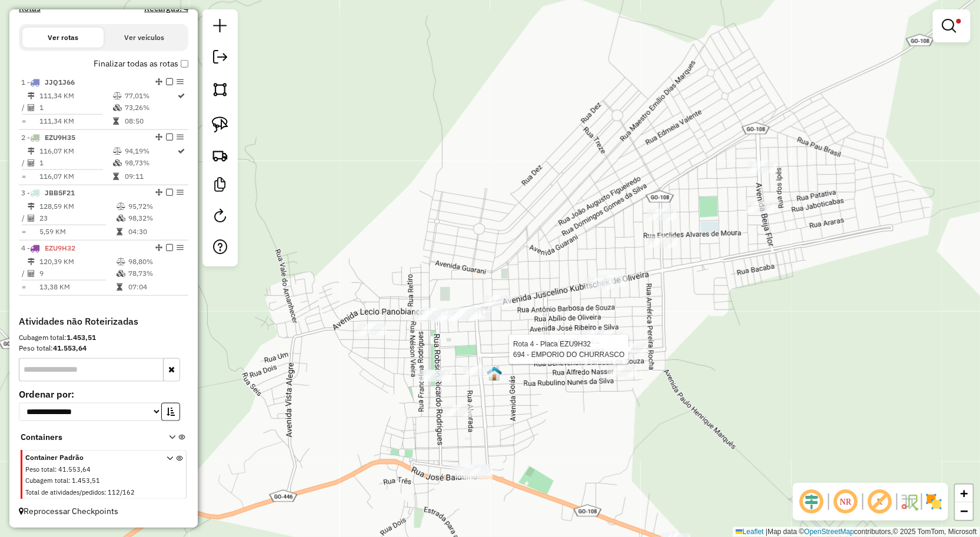
select select "**********"
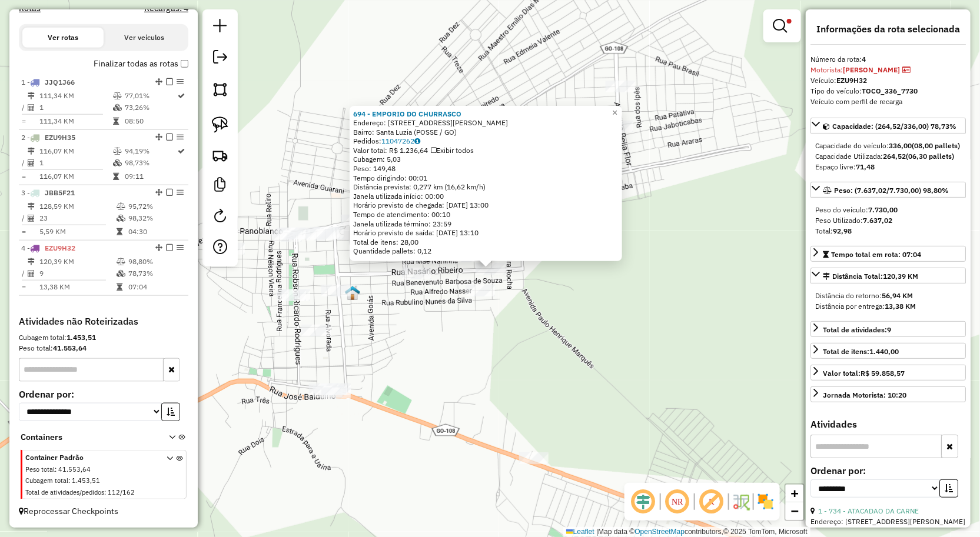
click at [739, 290] on div "694 - EMPORIO DO CHURRASCO Endereço: RUA R RUA ANTONIO V DE BRITO QD 45 L1010 B…" at bounding box center [490, 268] width 980 height 537
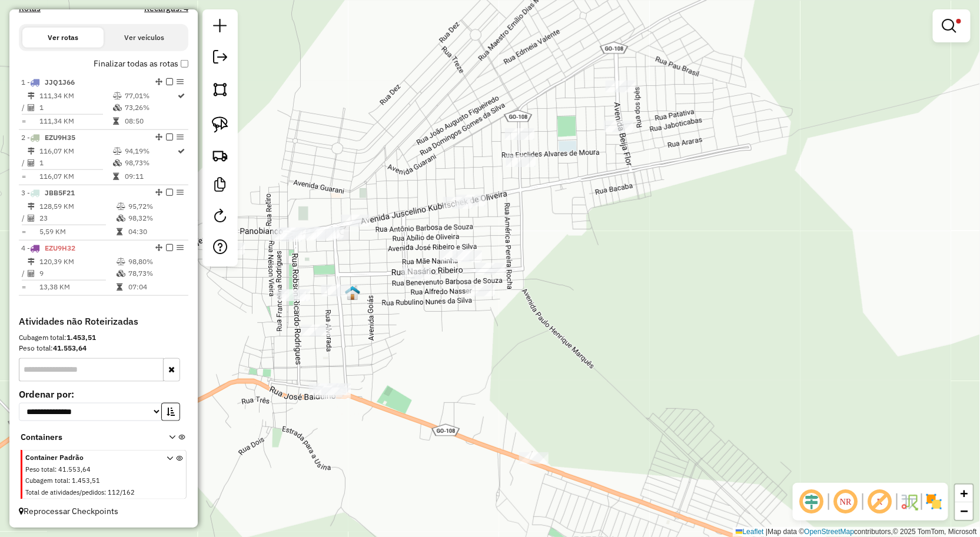
drag, startPoint x: 696, startPoint y: 310, endPoint x: 714, endPoint y: 284, distance: 31.7
click at [704, 295] on div "694 - EMPORIO DO CHURRASCO Endereço: RUA R RUA ANTONIO V DE BRITO QD 45 L1010 B…" at bounding box center [490, 268] width 980 height 537
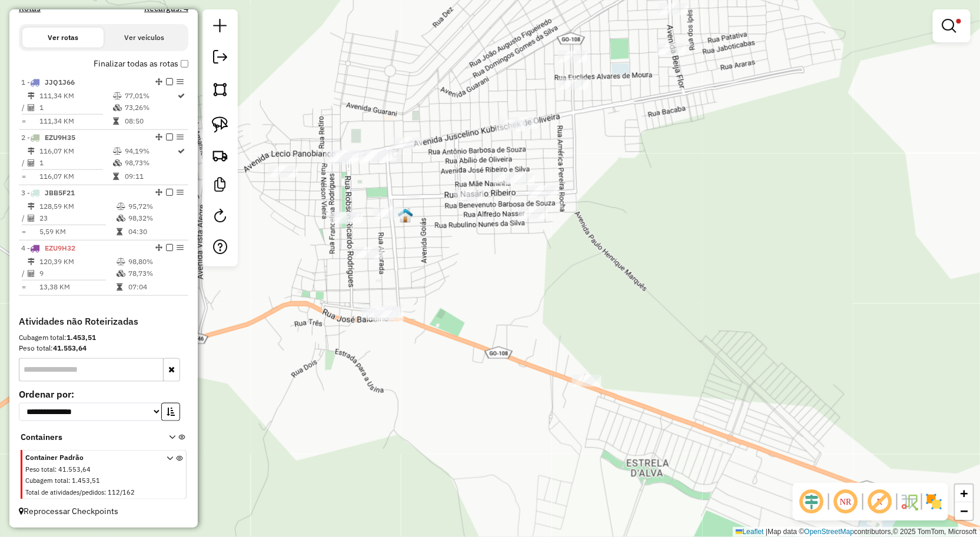
drag, startPoint x: 679, startPoint y: 307, endPoint x: 707, endPoint y: 296, distance: 30.2
click at [707, 296] on div "**********" at bounding box center [490, 268] width 980 height 537
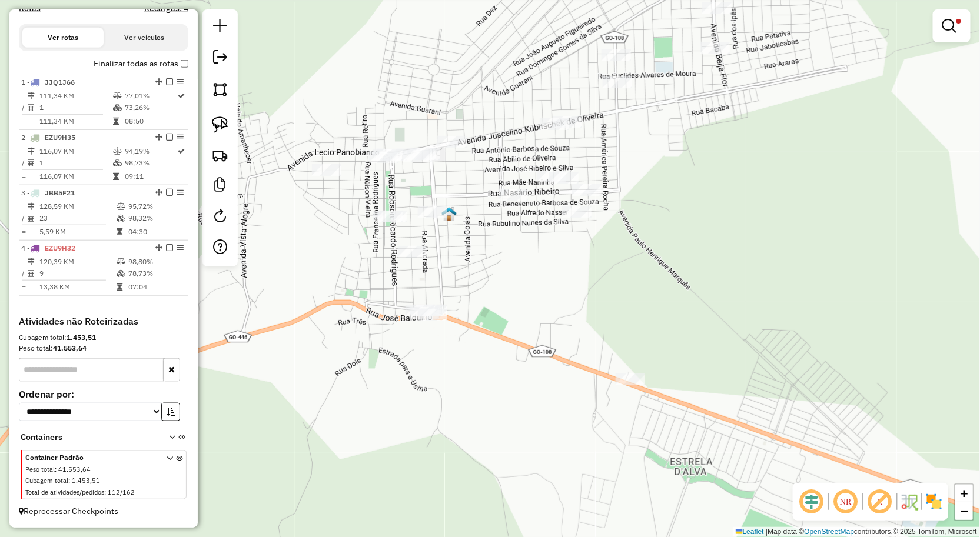
drag, startPoint x: 653, startPoint y: 289, endPoint x: 720, endPoint y: 357, distance: 94.9
click at [719, 355] on div "**********" at bounding box center [490, 268] width 980 height 537
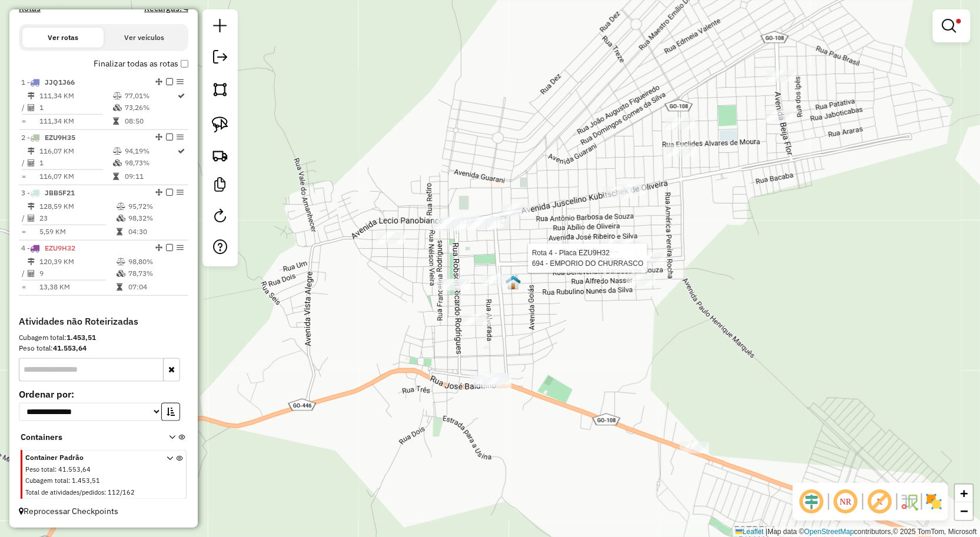
select select "**********"
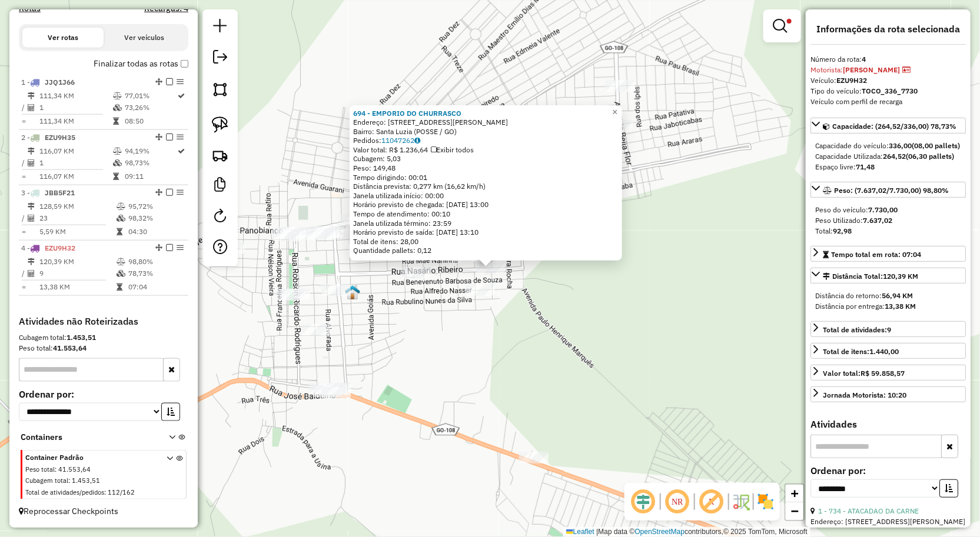
click at [726, 383] on div "694 - EMPORIO DO CHURRASCO Endereço: RUA R RUA ANTONIO V DE BRITO QD 45 L1010 B…" at bounding box center [490, 268] width 980 height 537
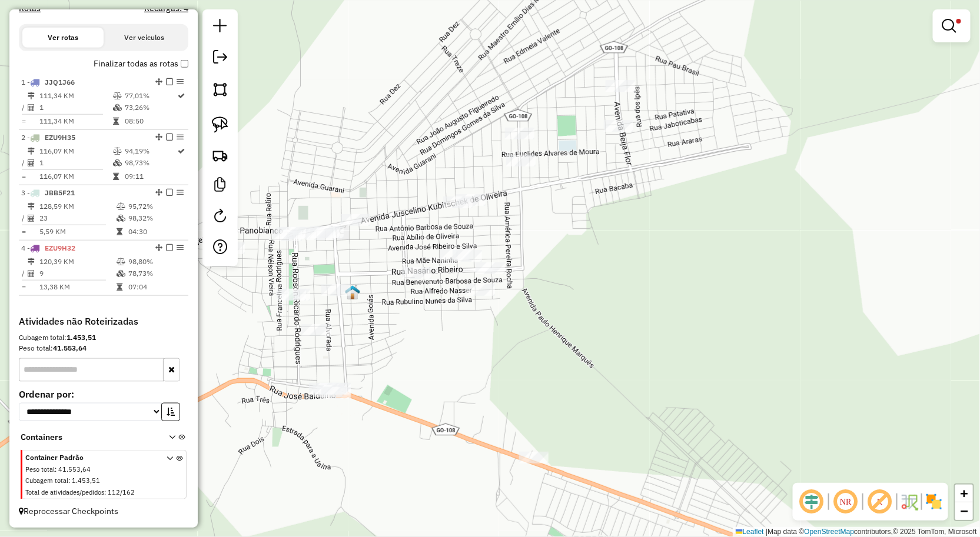
drag, startPoint x: 673, startPoint y: 385, endPoint x: 744, endPoint y: 327, distance: 92.5
click at [744, 327] on div "694 - EMPORIO DO CHURRASCO Endereço: RUA R RUA ANTONIO V DE BRITO QD 45 L1010 B…" at bounding box center [490, 268] width 980 height 537
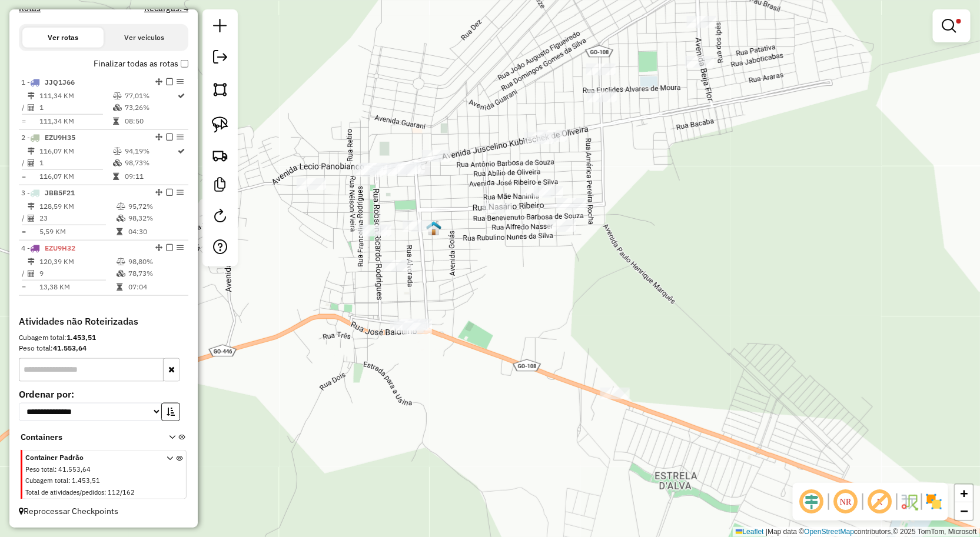
drag, startPoint x: 680, startPoint y: 340, endPoint x: 724, endPoint y: 331, distance: 45.6
click at [725, 331] on div "**********" at bounding box center [490, 268] width 980 height 537
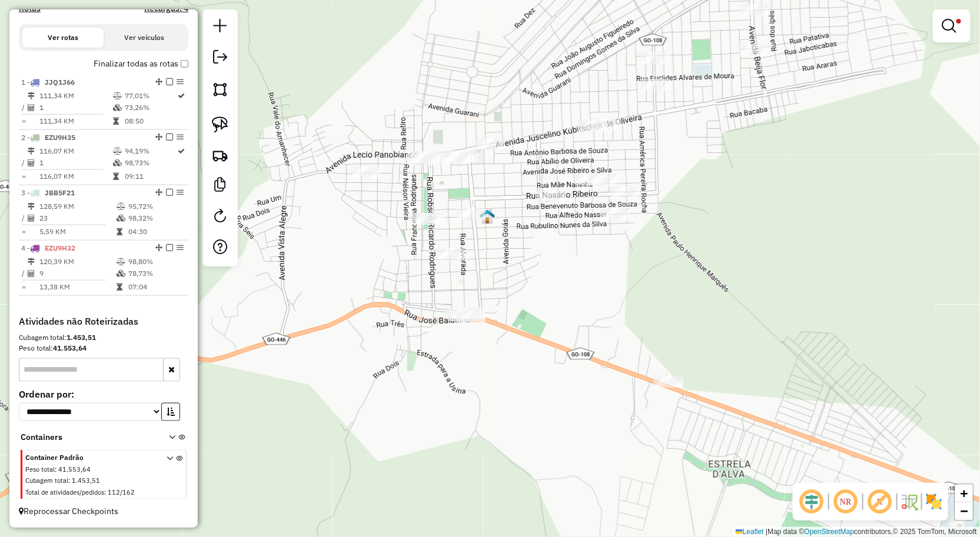
drag, startPoint x: 222, startPoint y: 118, endPoint x: 341, endPoint y: 185, distance: 137.0
click at [222, 118] on img at bounding box center [220, 125] width 16 height 16
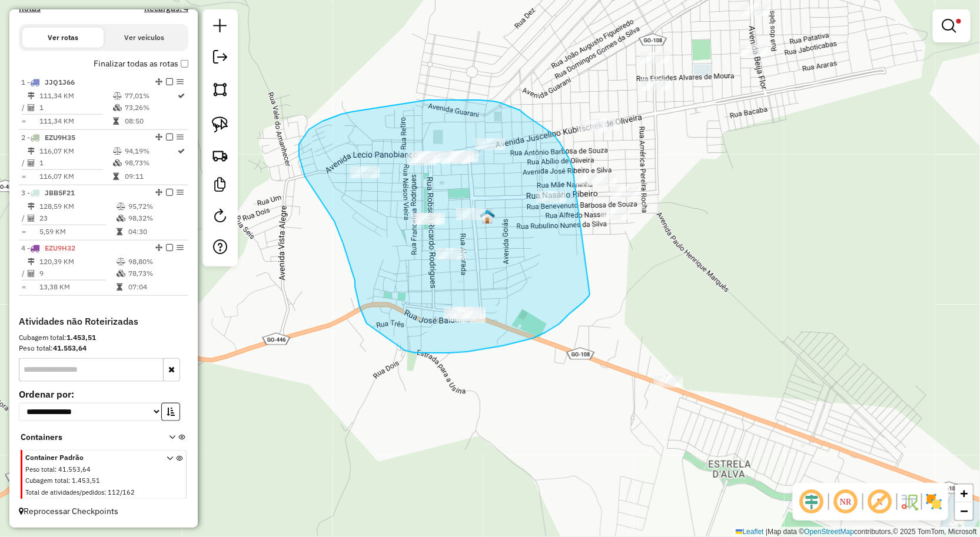
drag, startPoint x: 554, startPoint y: 327, endPoint x: 573, endPoint y: 168, distance: 159.9
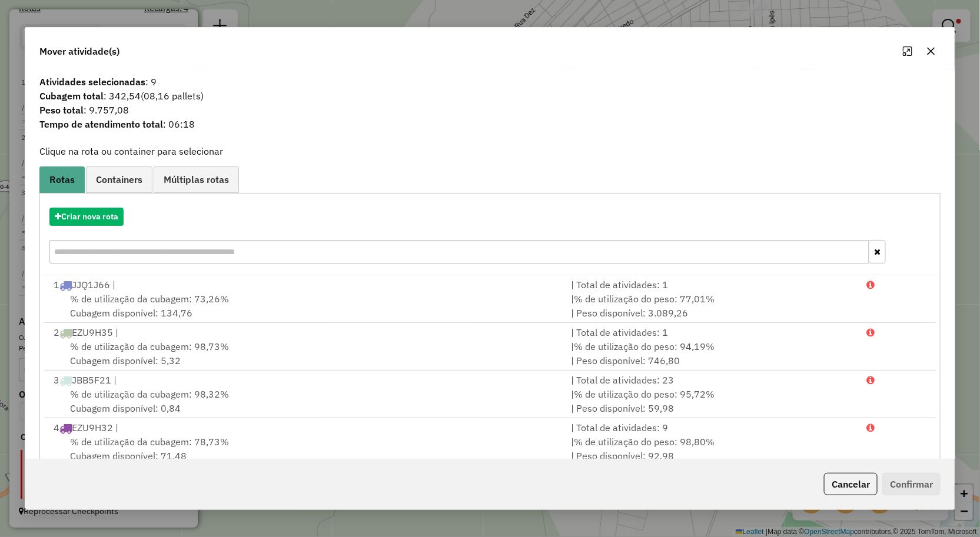
click at [934, 49] on icon "button" at bounding box center [930, 50] width 9 height 9
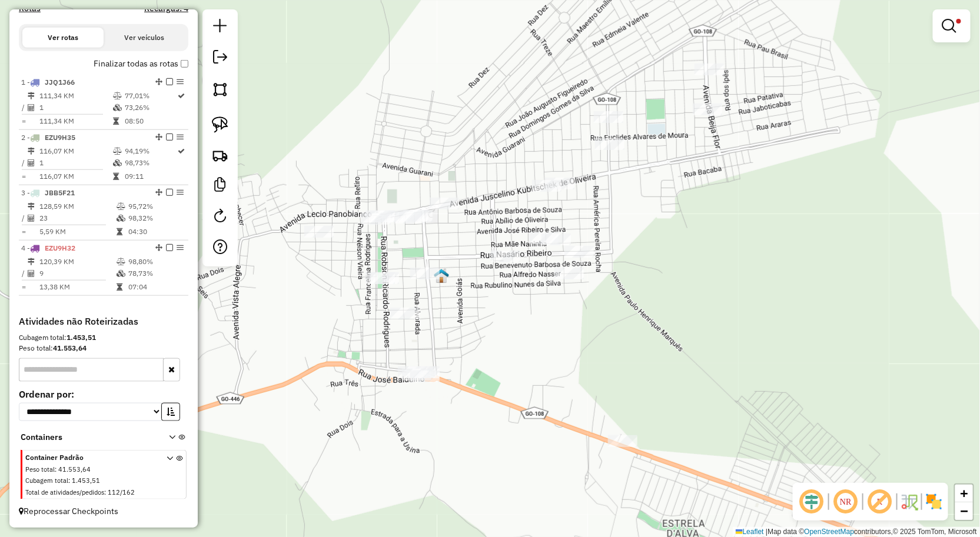
drag, startPoint x: 654, startPoint y: 272, endPoint x: 608, endPoint y: 334, distance: 76.5
click at [608, 334] on div "**********" at bounding box center [490, 268] width 980 height 537
click at [945, 26] on em at bounding box center [949, 26] width 14 height 14
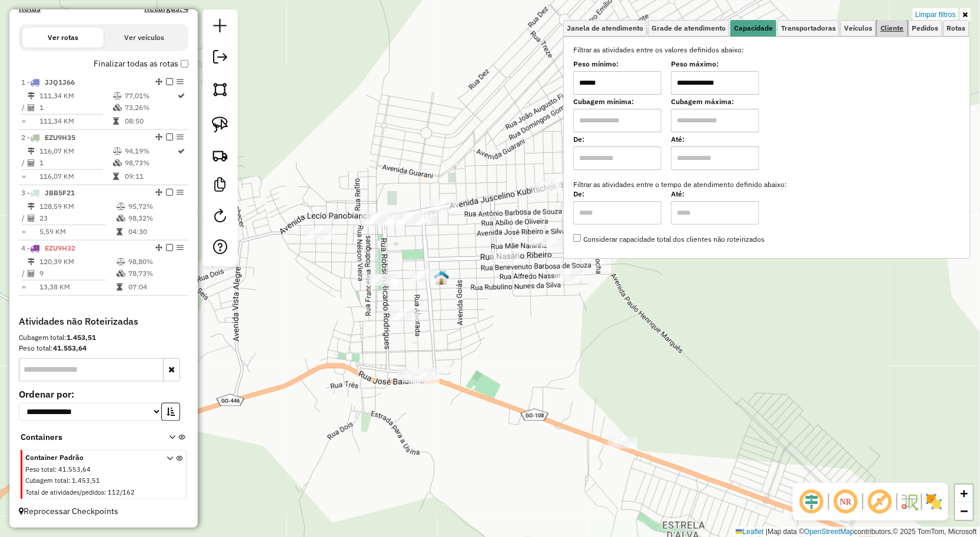
click at [886, 32] on link "Cliente" at bounding box center [892, 28] width 31 height 16
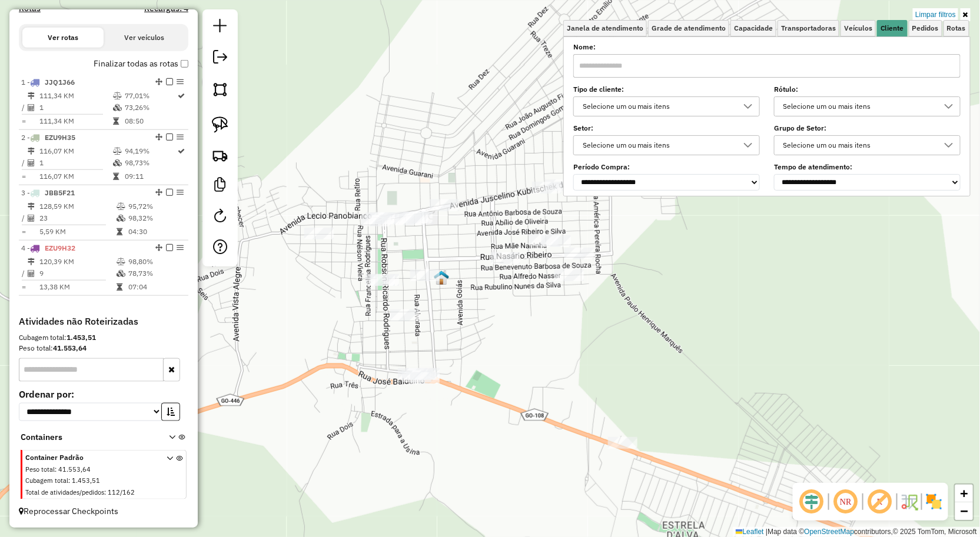
click at [743, 72] on input "text" at bounding box center [766, 66] width 387 height 24
type input "*"
click at [318, 240] on div at bounding box center [318, 234] width 29 height 12
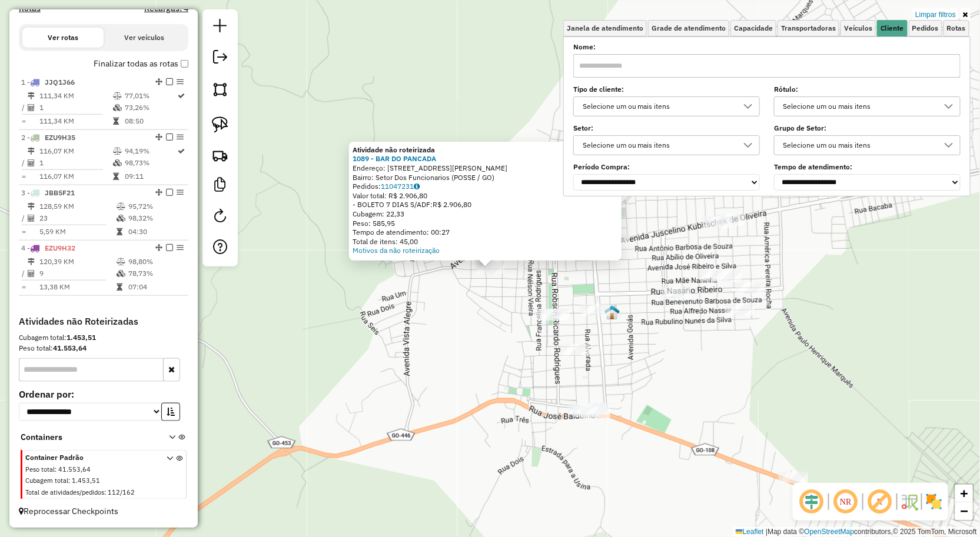
click at [480, 316] on div "Atividade não roteirizada 1089 - BAR DO PANCADA Endereço: RUA CASSIANA NUNES VA…" at bounding box center [490, 268] width 980 height 537
click at [541, 285] on div "Atividade não roteirizada 1089 - BAR DO PANCADA Endereço: RUA CASSIANA NUNES VA…" at bounding box center [490, 268] width 980 height 537
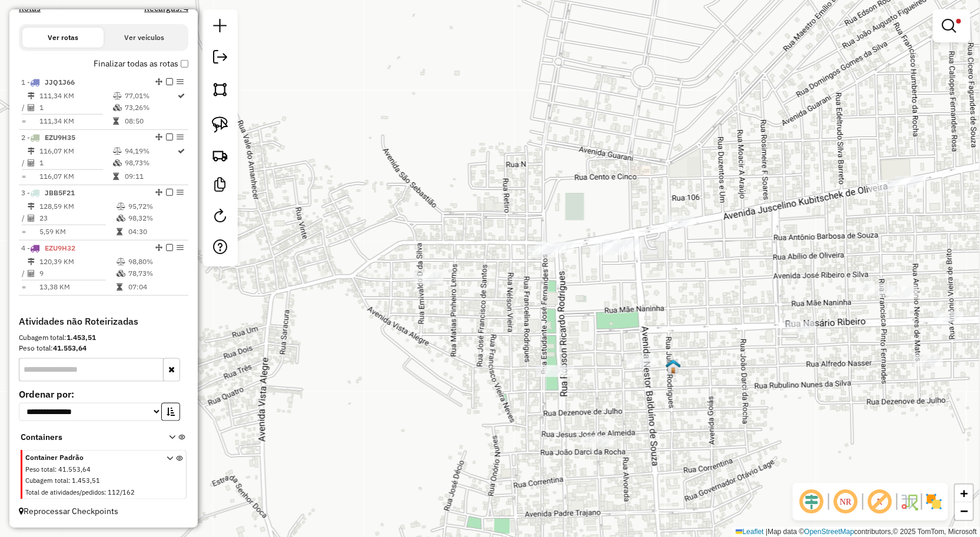
click at [537, 240] on div "**********" at bounding box center [490, 268] width 980 height 537
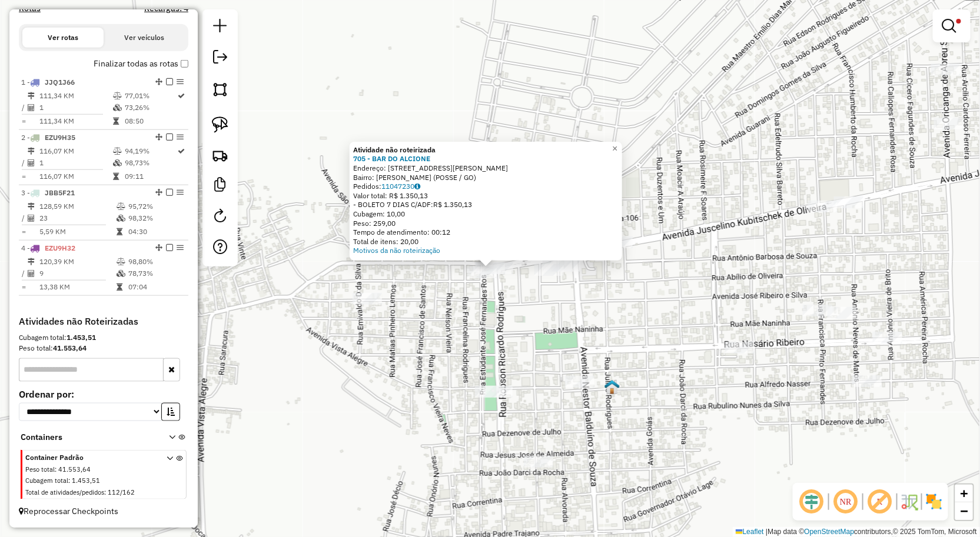
click at [534, 313] on div "**********" at bounding box center [490, 268] width 980 height 537
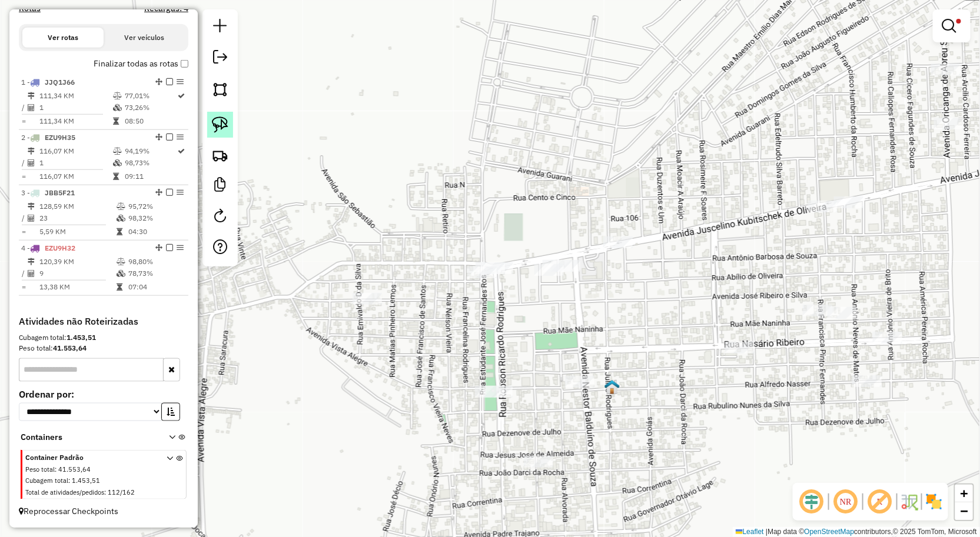
click at [213, 125] on img at bounding box center [220, 125] width 16 height 16
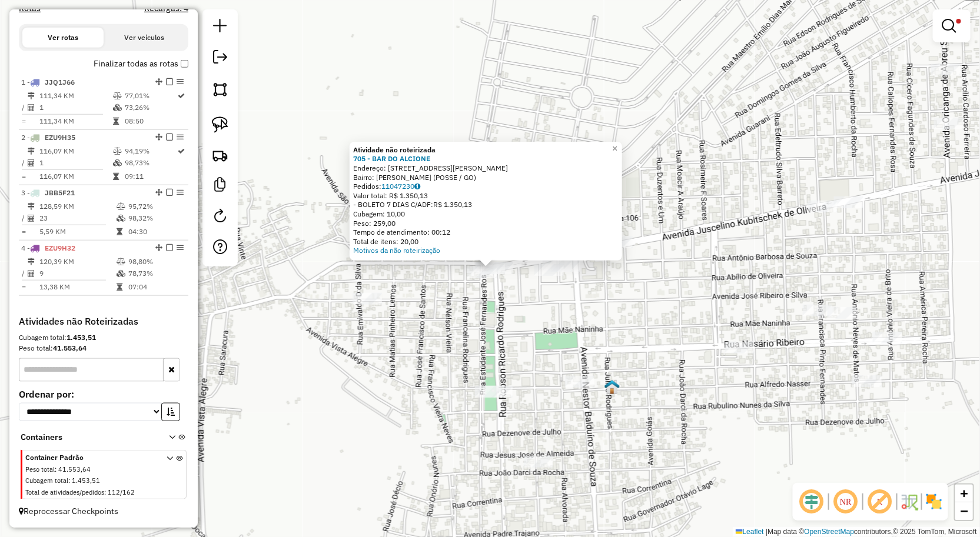
click at [233, 131] on div at bounding box center [219, 137] width 35 height 257
click at [212, 124] on img at bounding box center [220, 125] width 16 height 16
drag, startPoint x: 510, startPoint y: 288, endPoint x: 515, endPoint y: 266, distance: 23.0
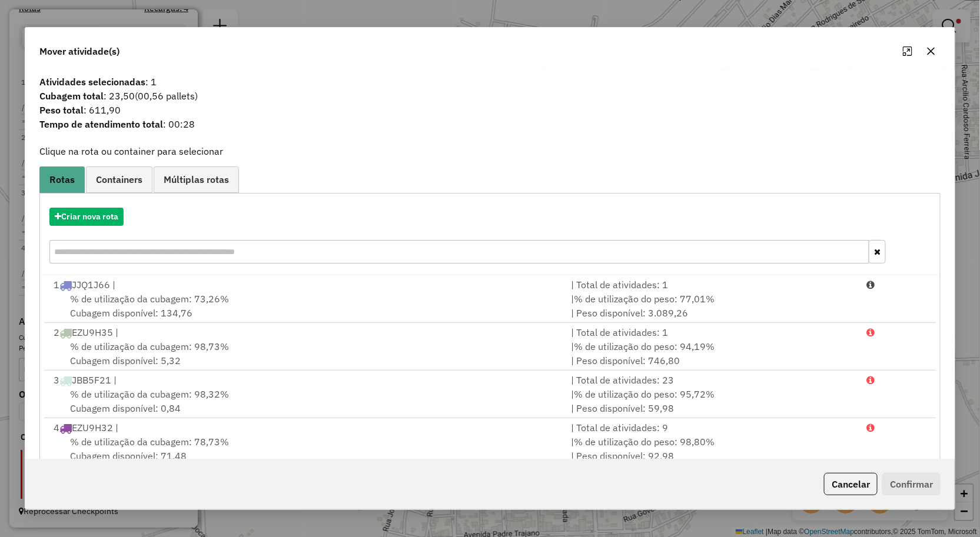
click at [930, 49] on icon "button" at bounding box center [931, 51] width 8 height 8
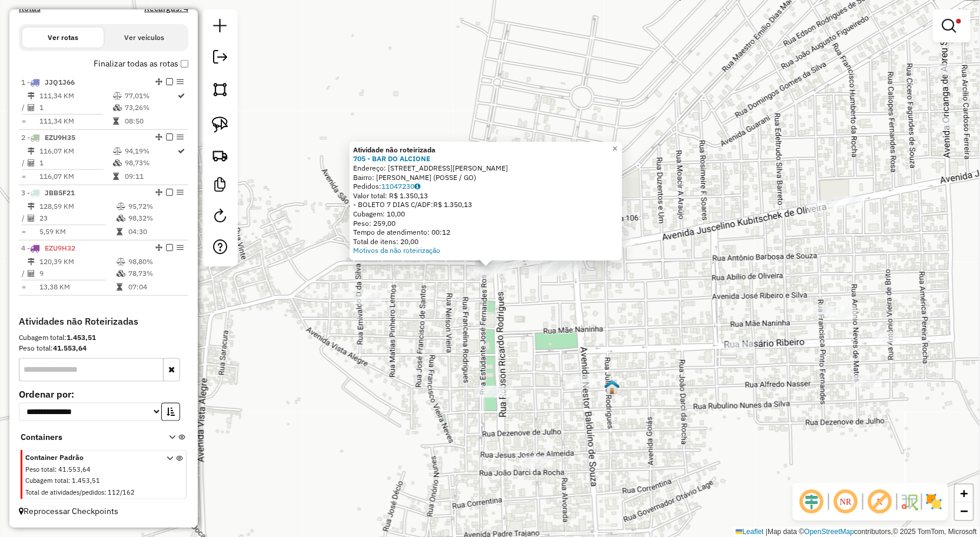
click at [314, 202] on div "**********" at bounding box center [490, 268] width 980 height 537
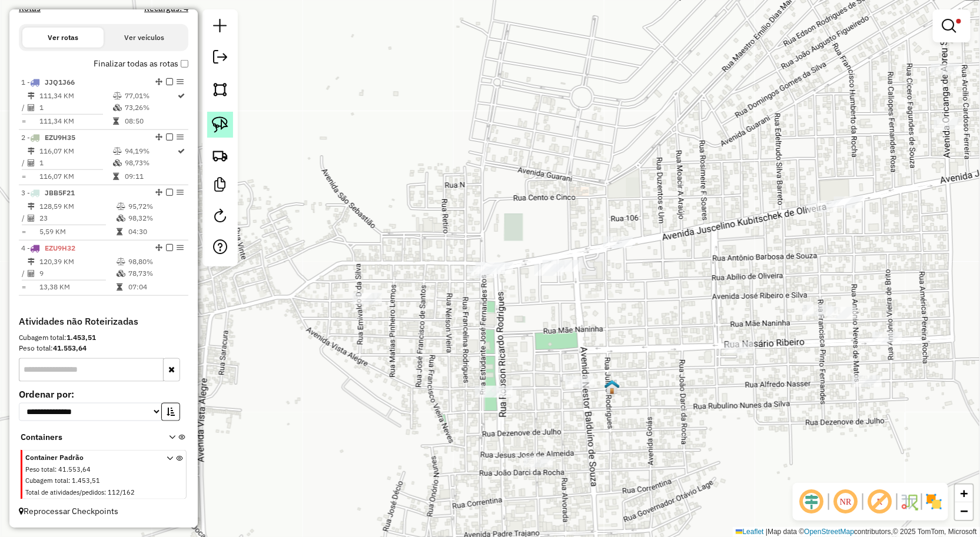
click at [227, 129] on img at bounding box center [220, 125] width 16 height 16
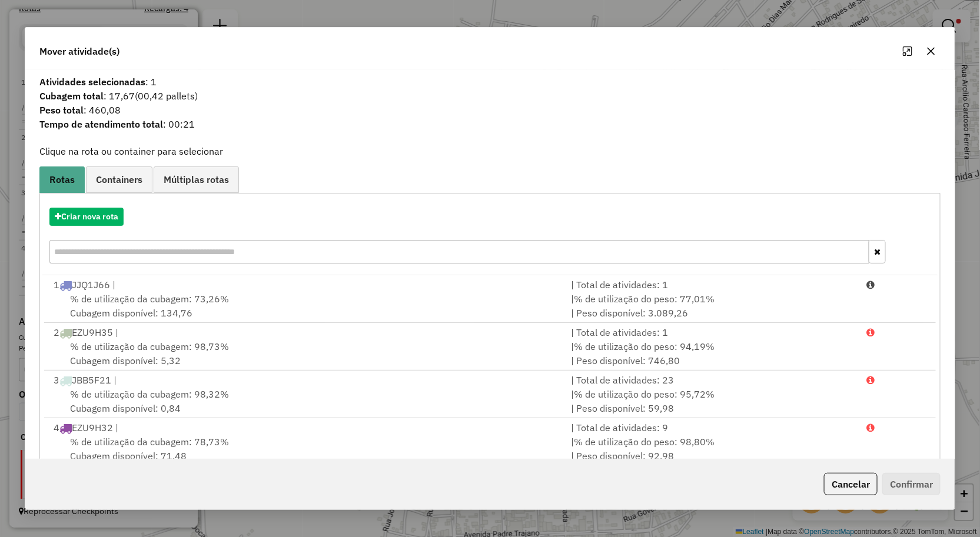
click at [928, 49] on icon "button" at bounding box center [930, 50] width 9 height 9
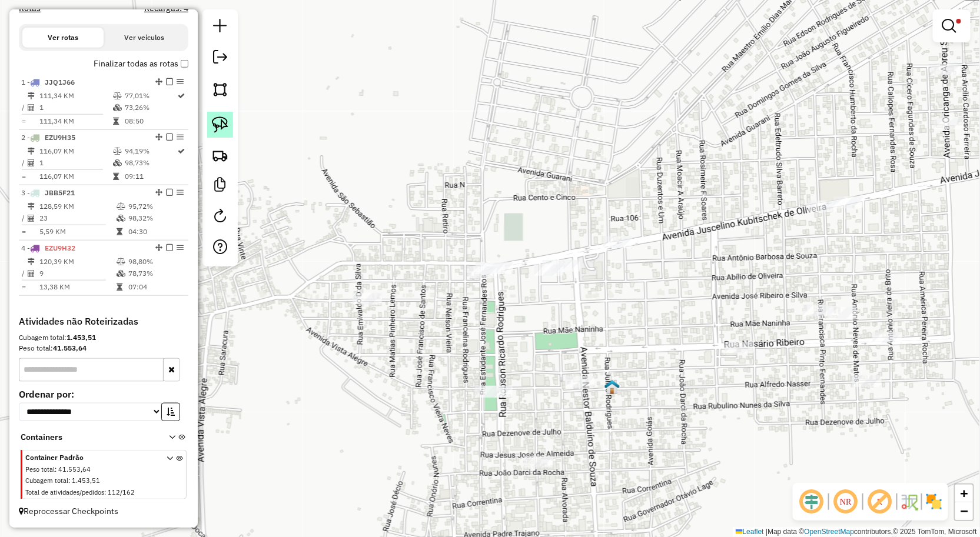
click at [225, 125] on img at bounding box center [220, 125] width 16 height 16
drag, startPoint x: 590, startPoint y: 271, endPoint x: 548, endPoint y: 244, distance: 49.5
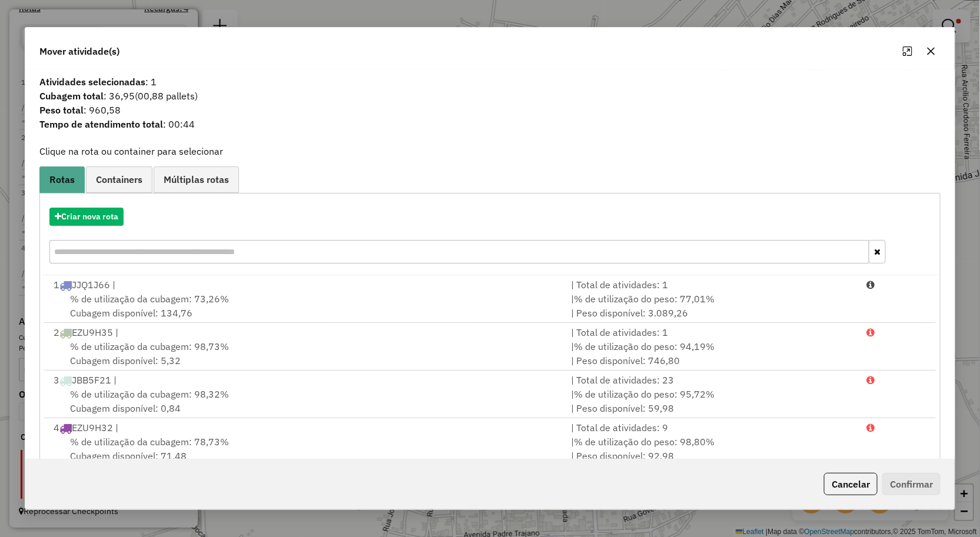
click at [925, 51] on button "button" at bounding box center [931, 51] width 19 height 19
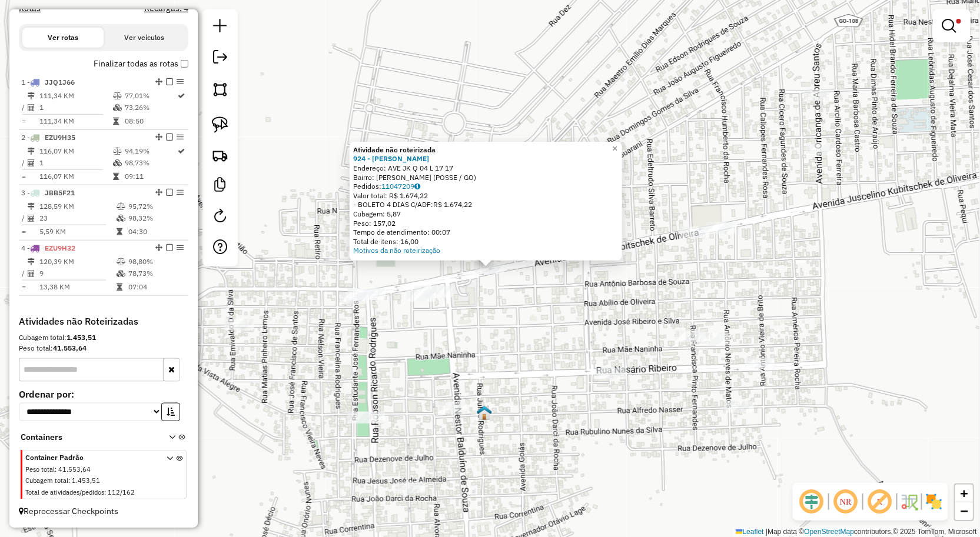
click at [524, 327] on div "**********" at bounding box center [490, 268] width 980 height 537
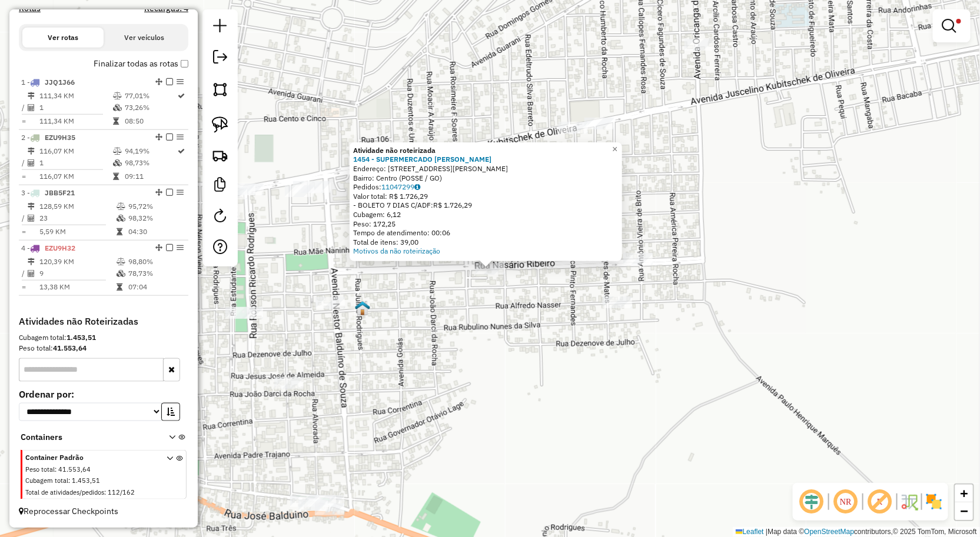
click at [444, 368] on div "**********" at bounding box center [490, 268] width 980 height 537
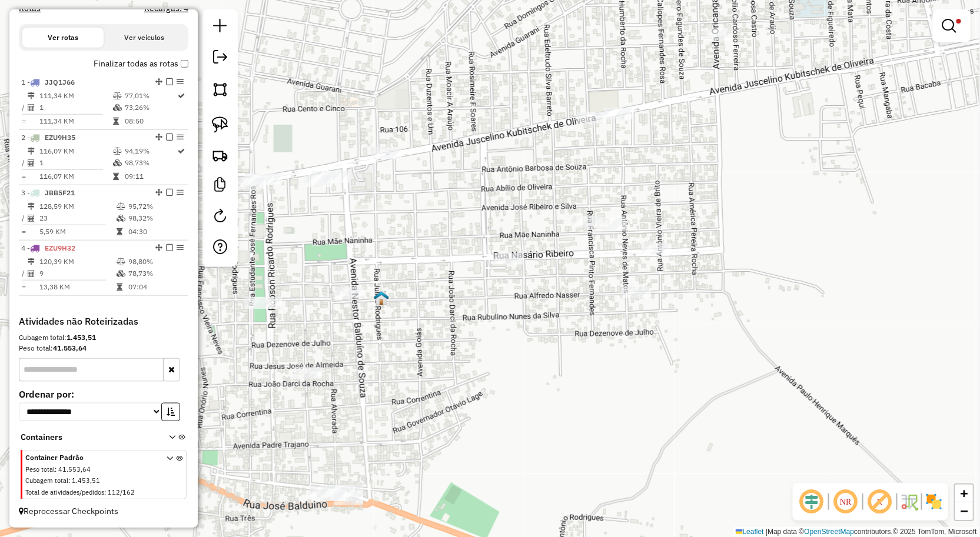
drag, startPoint x: 430, startPoint y: 368, endPoint x: 509, endPoint y: 322, distance: 91.2
click at [509, 322] on div "**********" at bounding box center [490, 268] width 980 height 537
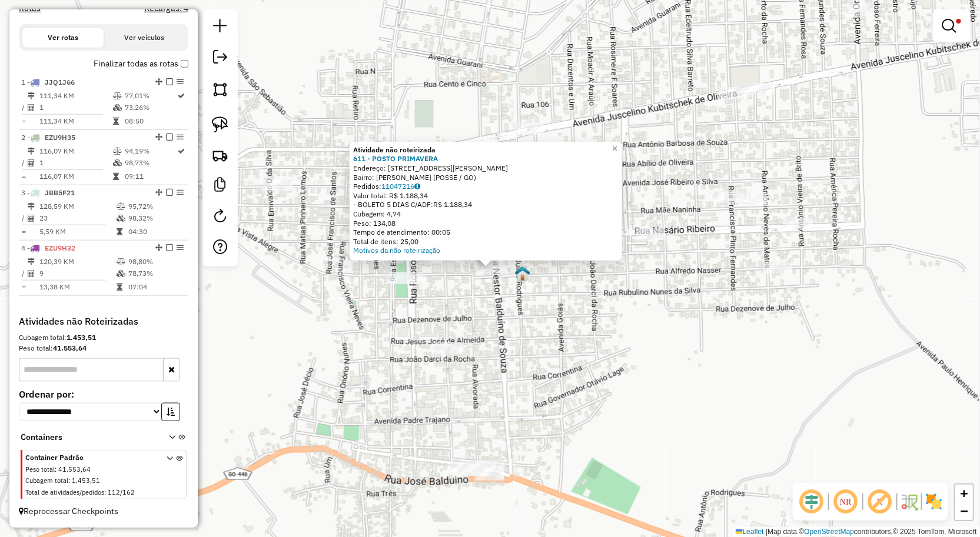
click at [526, 302] on div "Atividade não roteirizada 611 - POSTO PRIMAVERA Endereço: AV AV NESTOR BALDUINO…" at bounding box center [490, 268] width 980 height 537
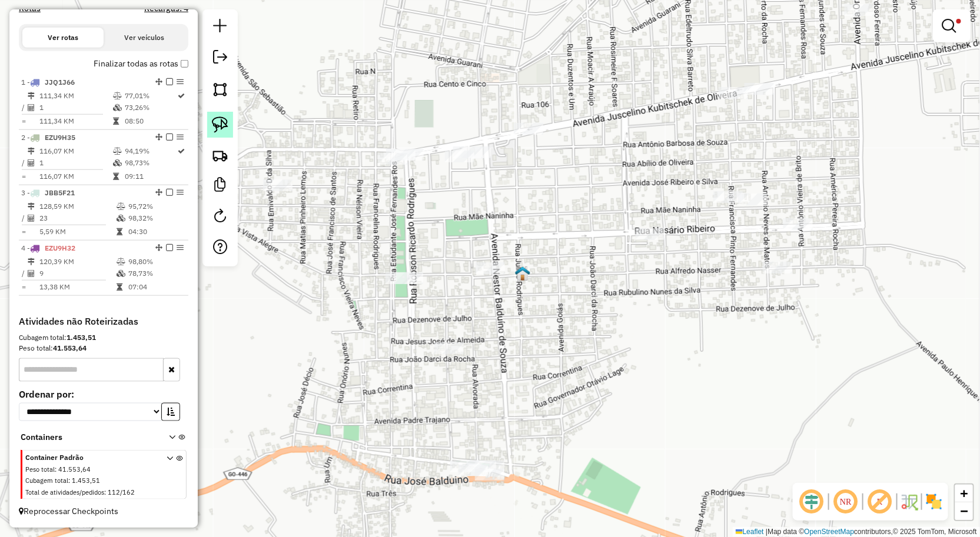
click at [228, 129] on link at bounding box center [220, 125] width 26 height 26
drag, startPoint x: 430, startPoint y: 269, endPoint x: 385, endPoint y: 236, distance: 56.0
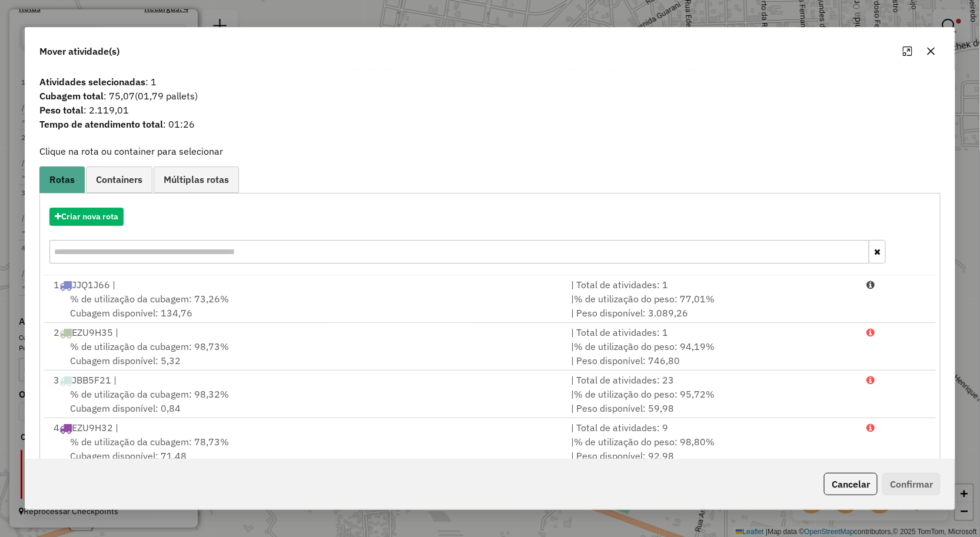
click at [930, 51] on icon "button" at bounding box center [930, 50] width 9 height 9
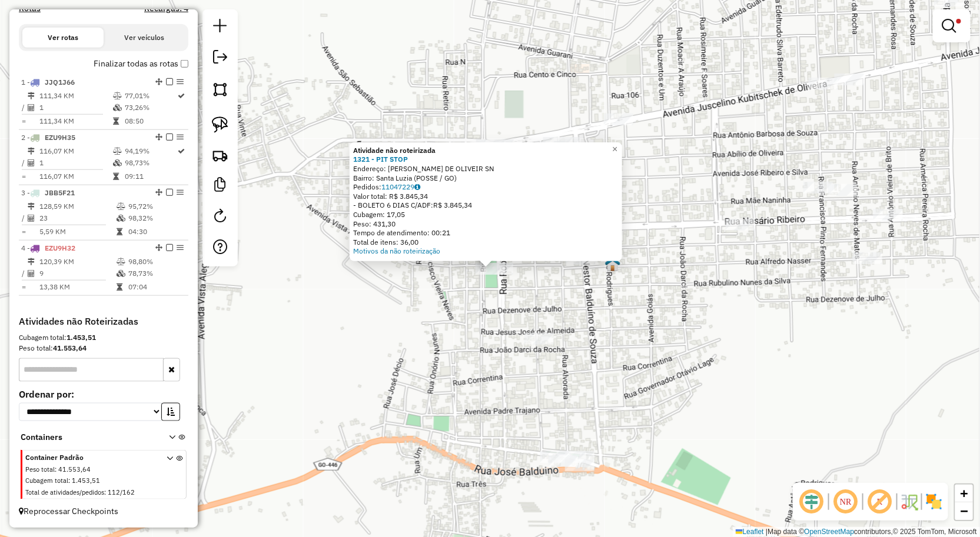
click at [596, 346] on div "**********" at bounding box center [490, 268] width 980 height 537
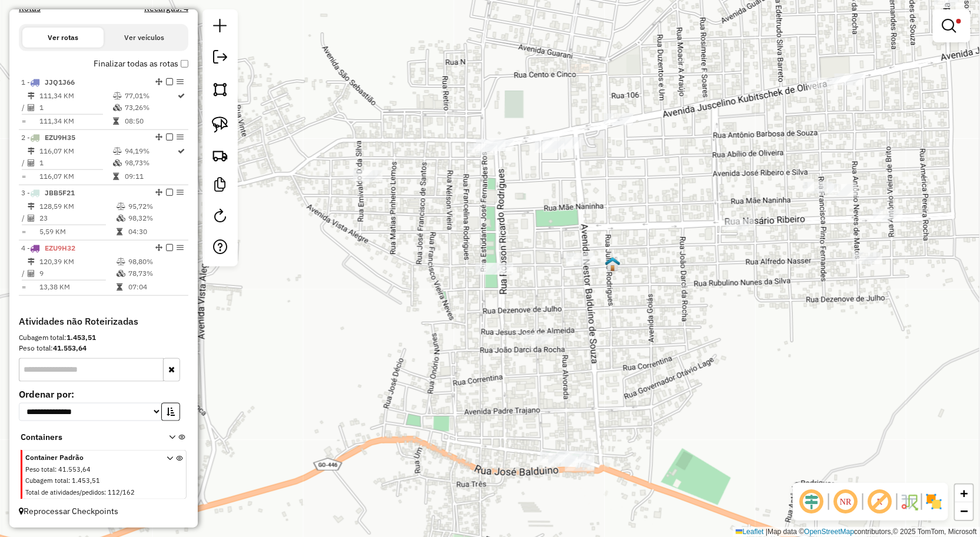
click at [538, 345] on div at bounding box center [538, 339] width 29 height 12
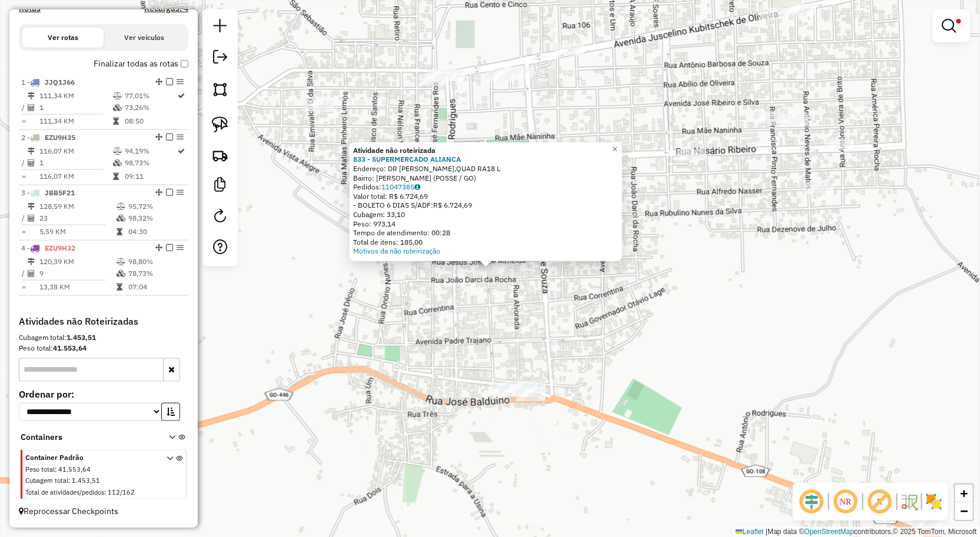
click at [557, 335] on div "Atividade não roteirizada 833 - SUPERMERCADO ALIANCA Endereço: DR ANTONIO MARCO…" at bounding box center [490, 268] width 980 height 537
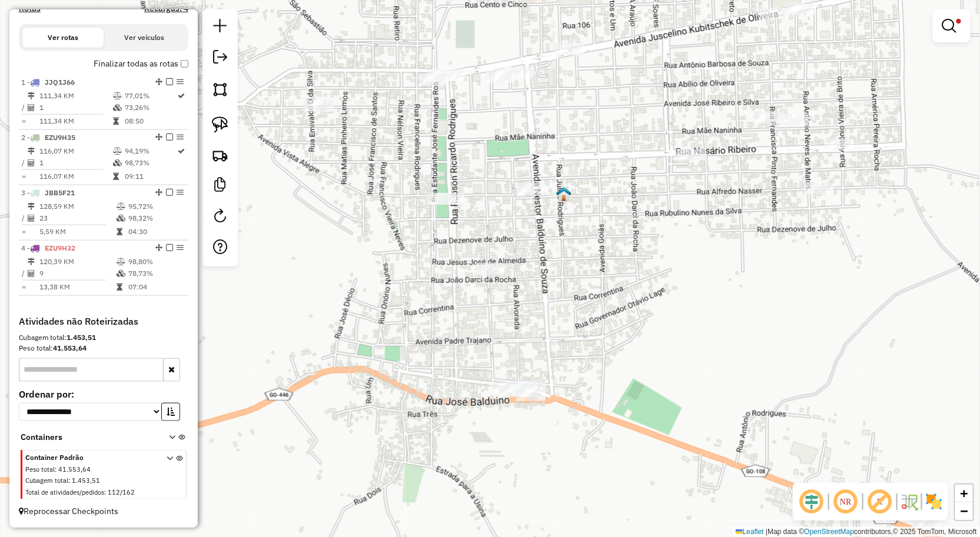
drag, startPoint x: 214, startPoint y: 121, endPoint x: 240, endPoint y: 138, distance: 31.8
click at [215, 121] on img at bounding box center [220, 125] width 16 height 16
drag, startPoint x: 504, startPoint y: 275, endPoint x: 438, endPoint y: 266, distance: 66.5
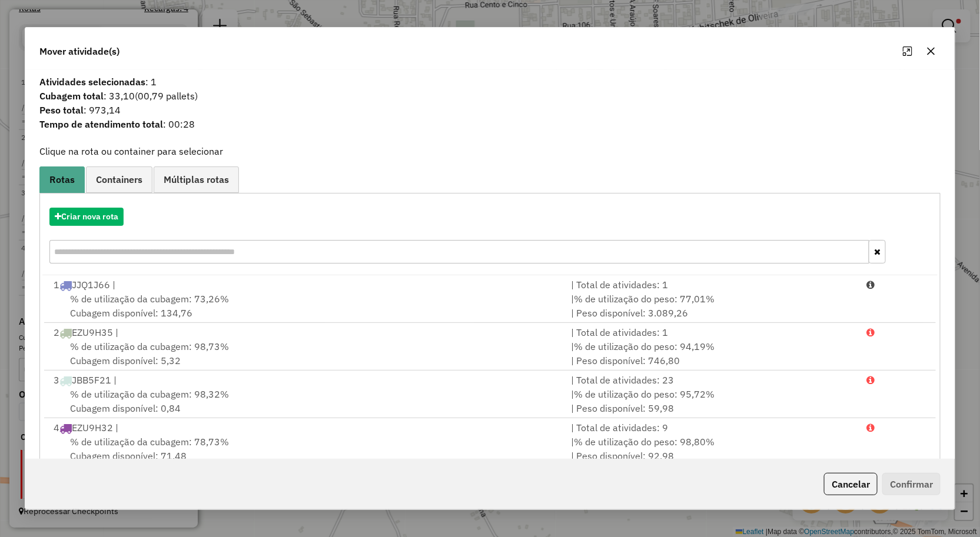
click at [932, 51] on icon "button" at bounding box center [930, 50] width 9 height 9
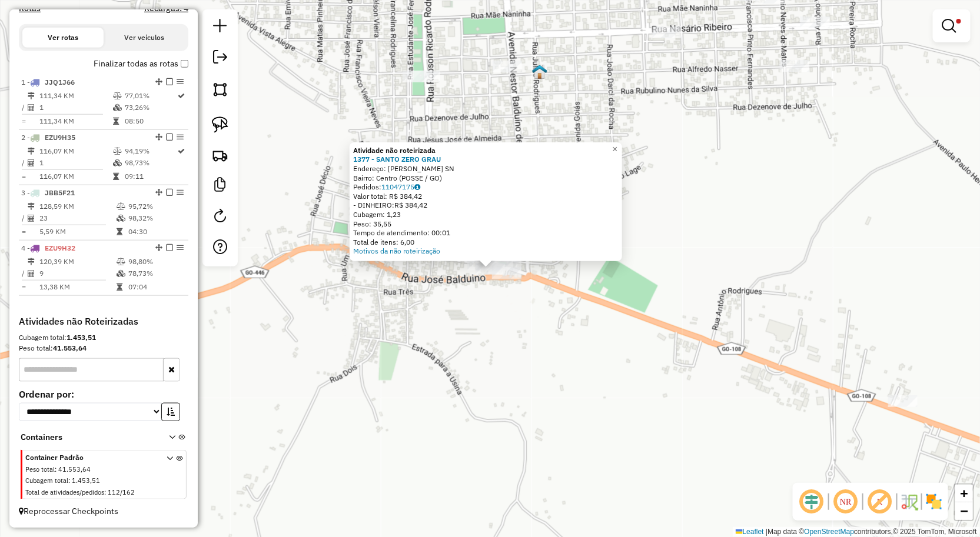
click at [496, 304] on div "**********" at bounding box center [490, 268] width 980 height 537
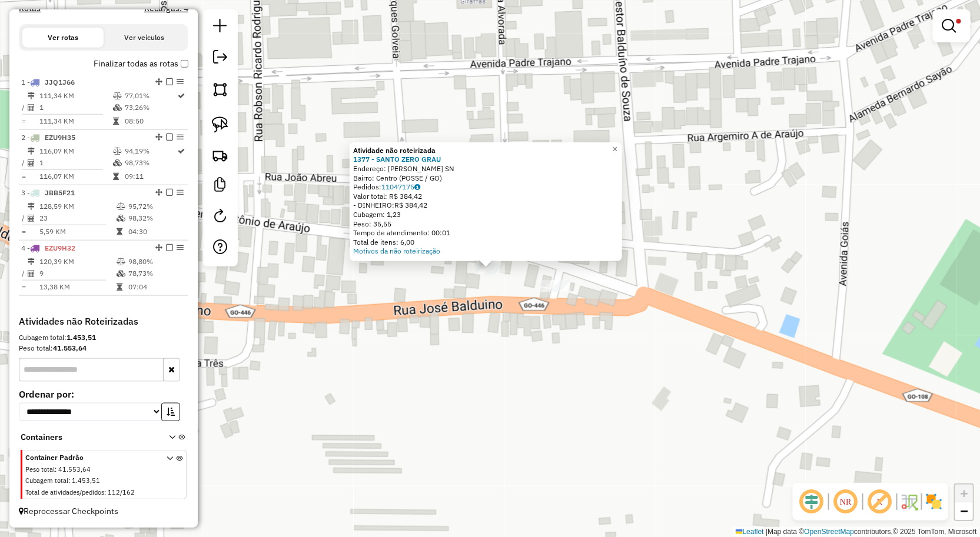
click at [437, 295] on div "**********" at bounding box center [490, 268] width 980 height 537
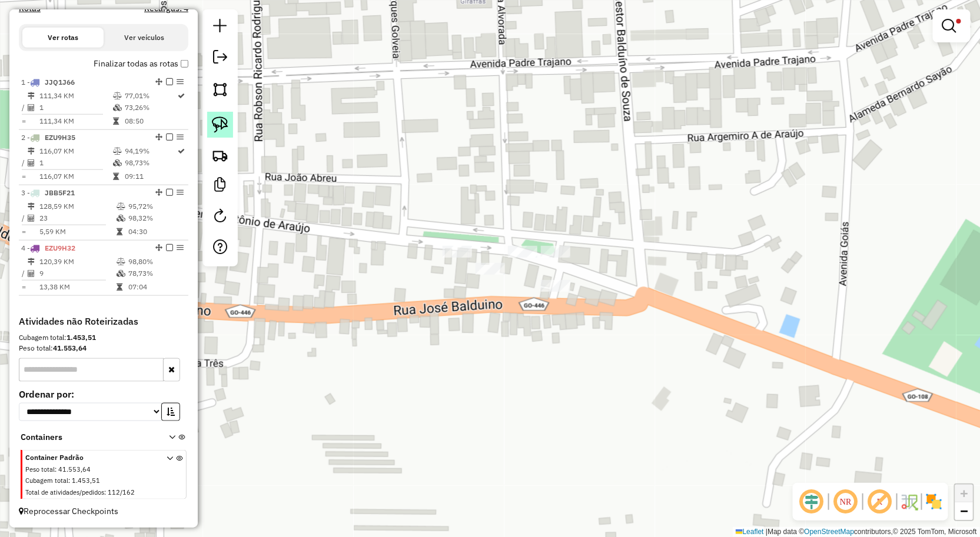
click at [222, 126] on img at bounding box center [220, 125] width 16 height 16
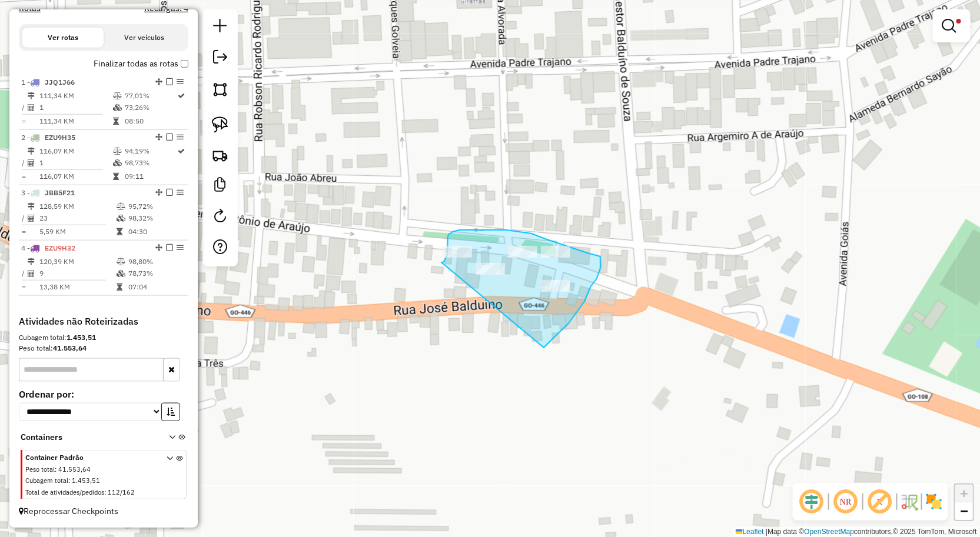
drag, startPoint x: 441, startPoint y: 262, endPoint x: 544, endPoint y: 348, distance: 133.3
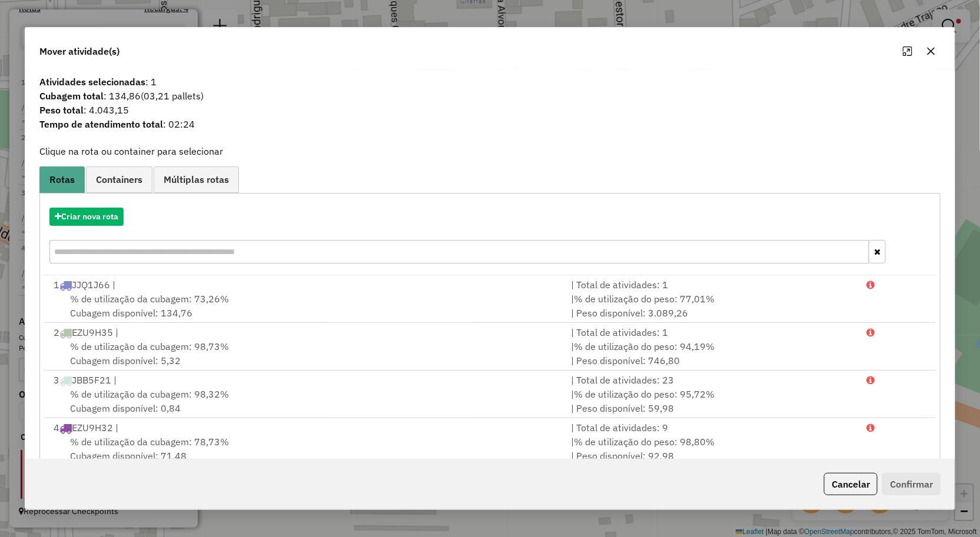
click at [926, 48] on button "button" at bounding box center [931, 51] width 19 height 19
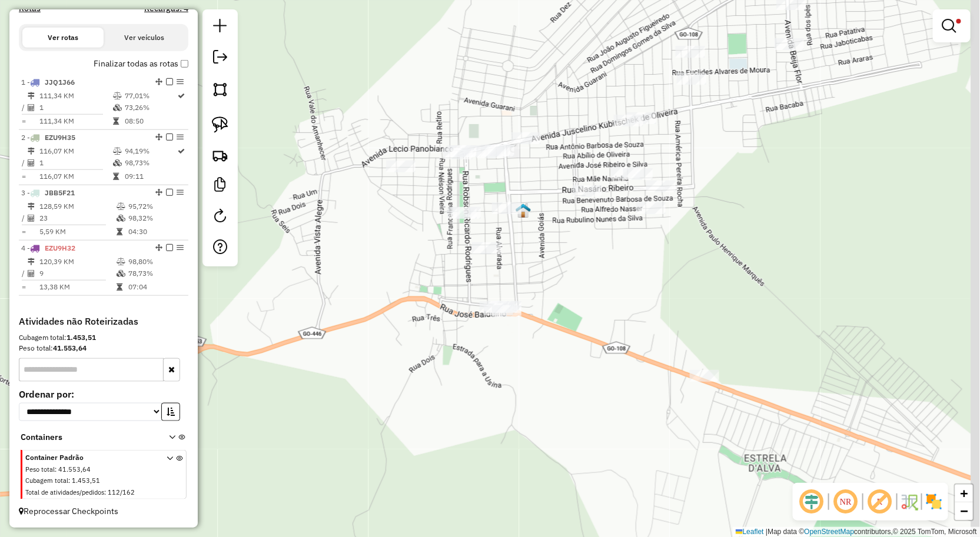
drag, startPoint x: 596, startPoint y: 327, endPoint x: 577, endPoint y: 314, distance: 22.9
click at [593, 330] on div "**********" at bounding box center [490, 268] width 980 height 537
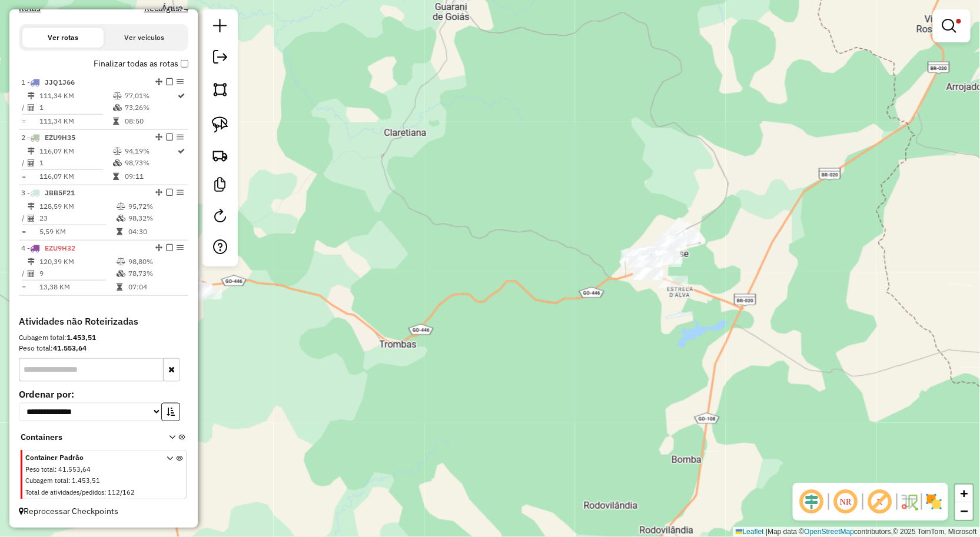
drag, startPoint x: 584, startPoint y: 320, endPoint x: 704, endPoint y: 181, distance: 183.6
click at [690, 188] on div "**********" at bounding box center [490, 268] width 980 height 537
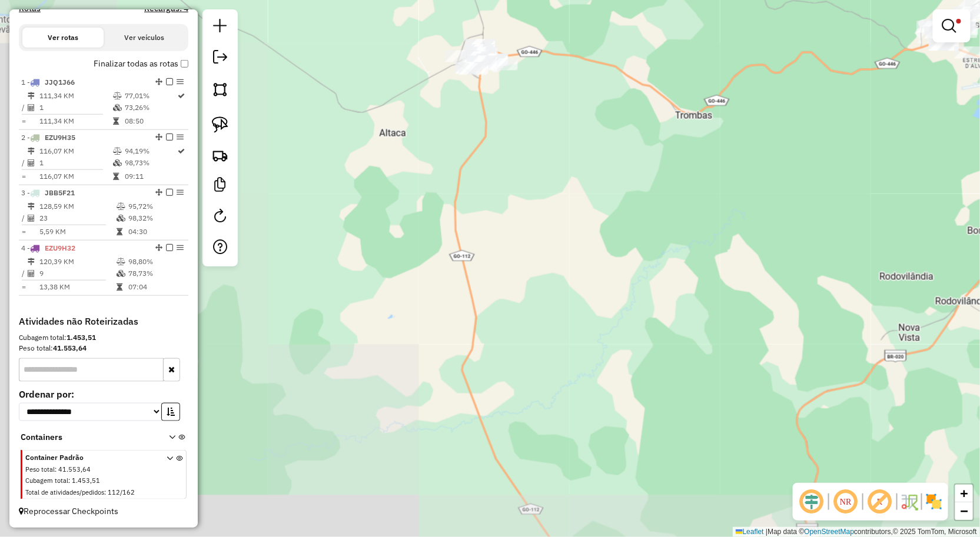
drag, startPoint x: 748, startPoint y: 184, endPoint x: 784, endPoint y: 205, distance: 41.7
click at [774, 197] on div "**********" at bounding box center [490, 268] width 980 height 537
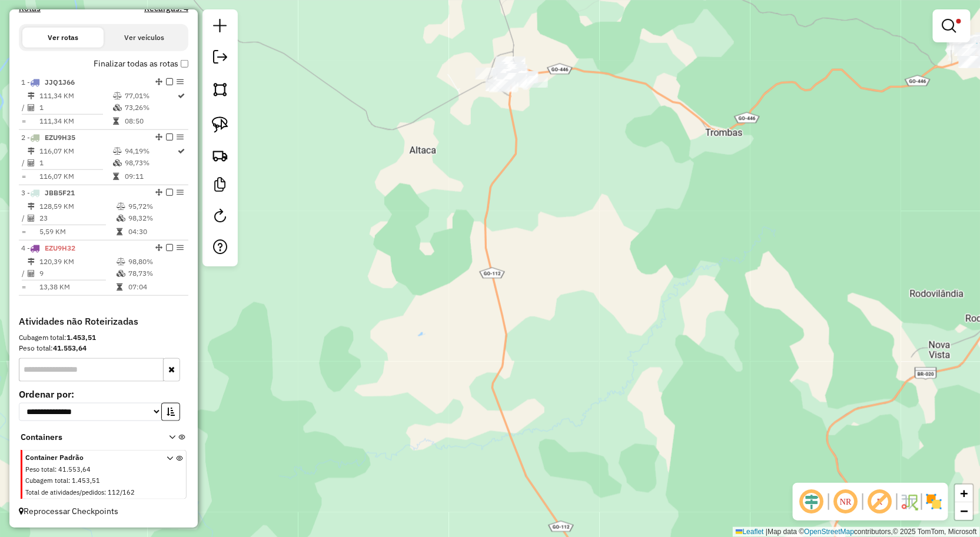
drag, startPoint x: 801, startPoint y: 259, endPoint x: 820, endPoint y: 272, distance: 23.3
click at [816, 269] on div "**********" at bounding box center [490, 268] width 980 height 537
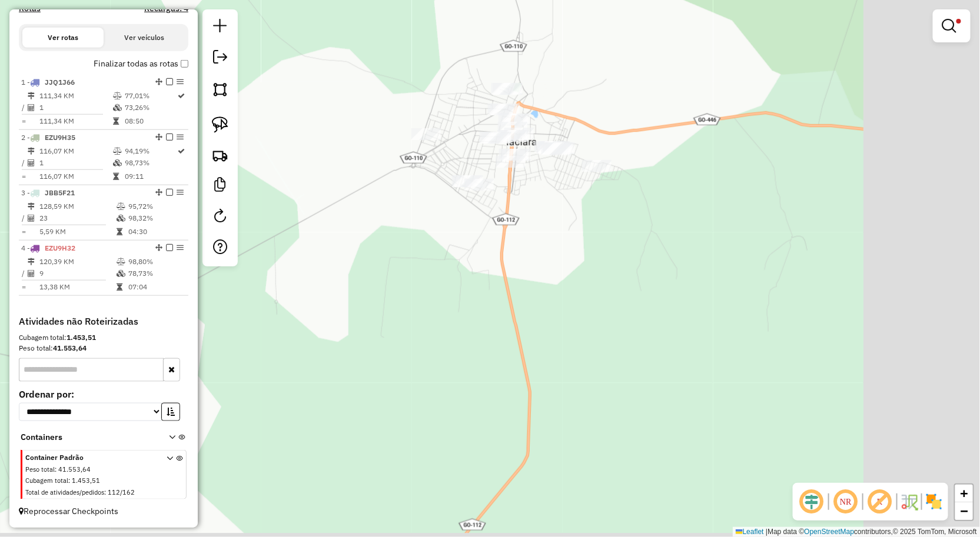
drag, startPoint x: 571, startPoint y: 212, endPoint x: 500, endPoint y: 178, distance: 78.7
click at [543, 197] on div "**********" at bounding box center [490, 268] width 980 height 537
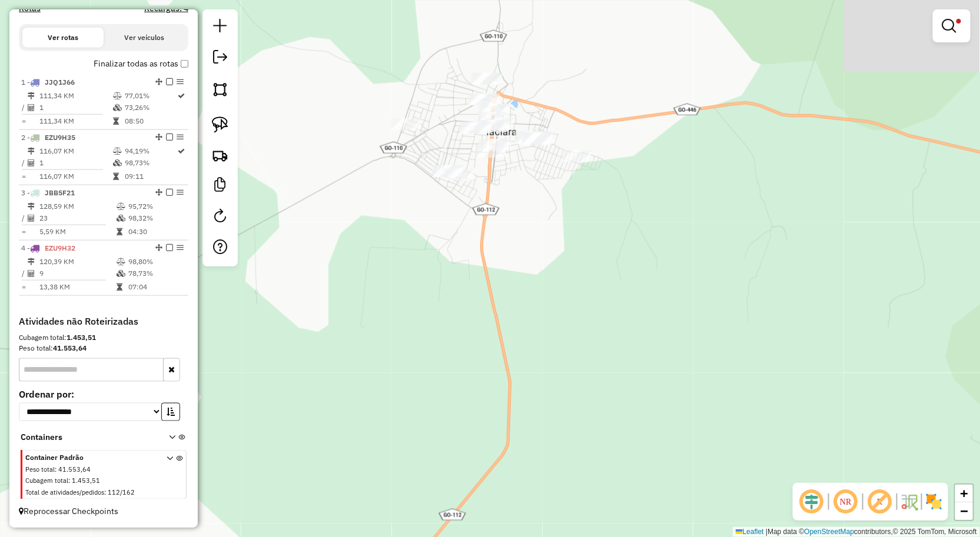
click at [952, 37] on link at bounding box center [951, 26] width 28 height 24
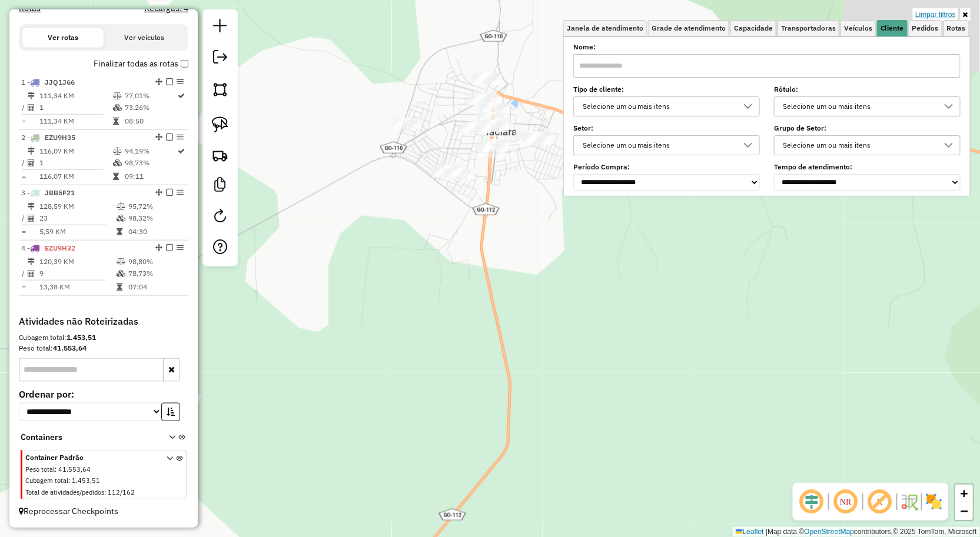
click at [942, 16] on link "Limpar filtros" at bounding box center [935, 14] width 45 height 13
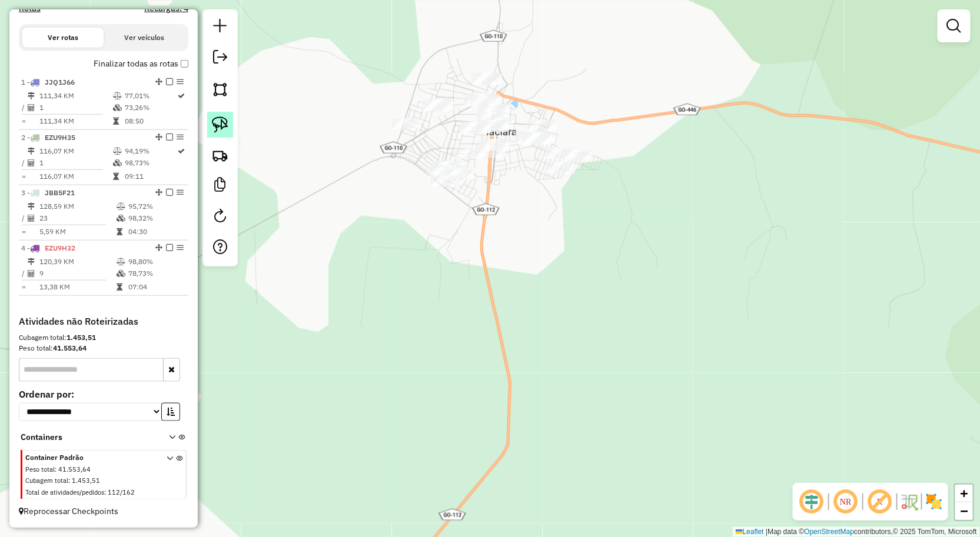
click at [221, 128] on img at bounding box center [220, 125] width 16 height 16
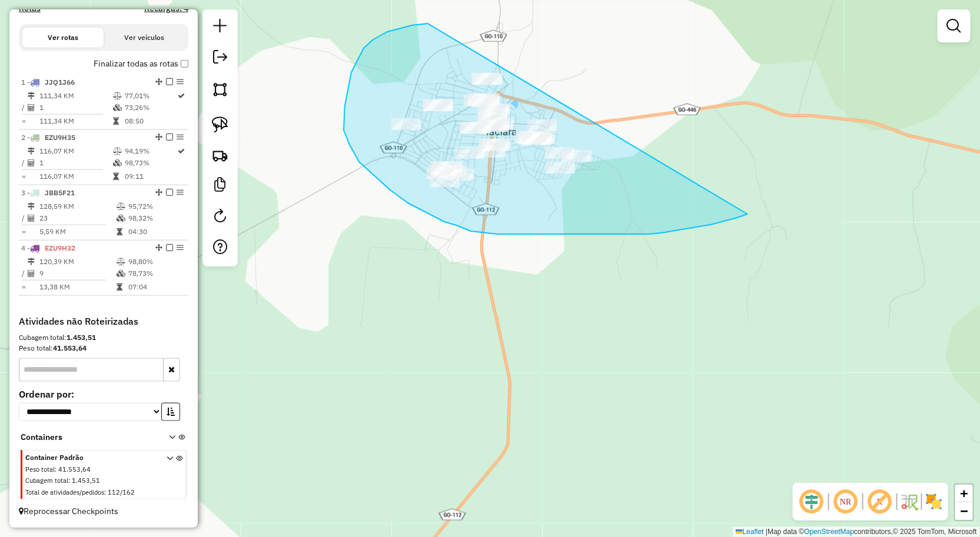
drag, startPoint x: 661, startPoint y: 233, endPoint x: 531, endPoint y: 74, distance: 205.3
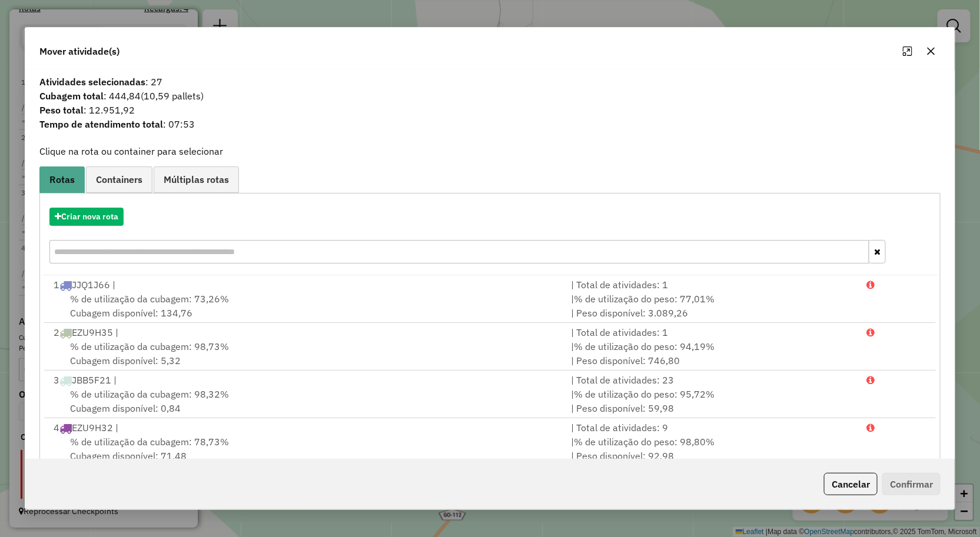
click at [908, 54] on icon "Maximize" at bounding box center [907, 50] width 9 height 9
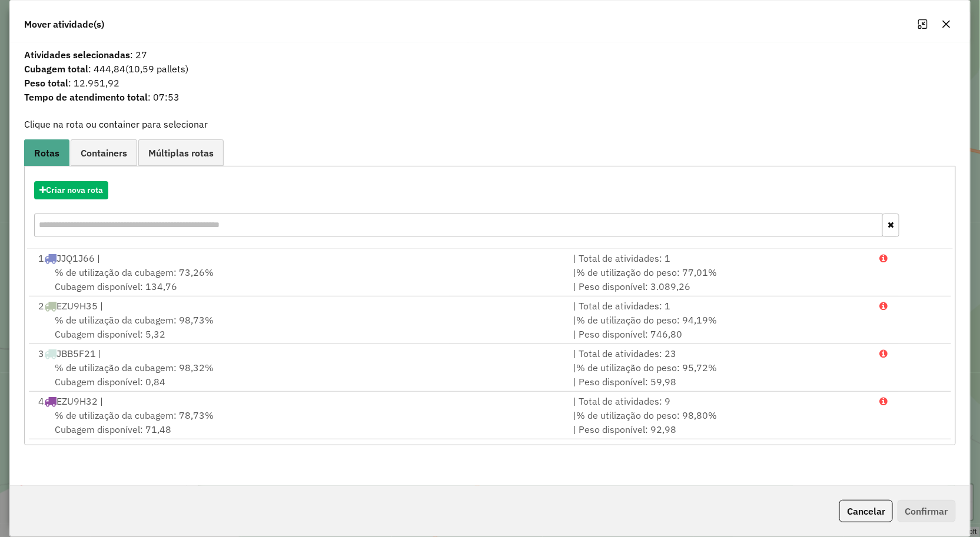
click at [920, 26] on icon "Maximize" at bounding box center [922, 23] width 9 height 9
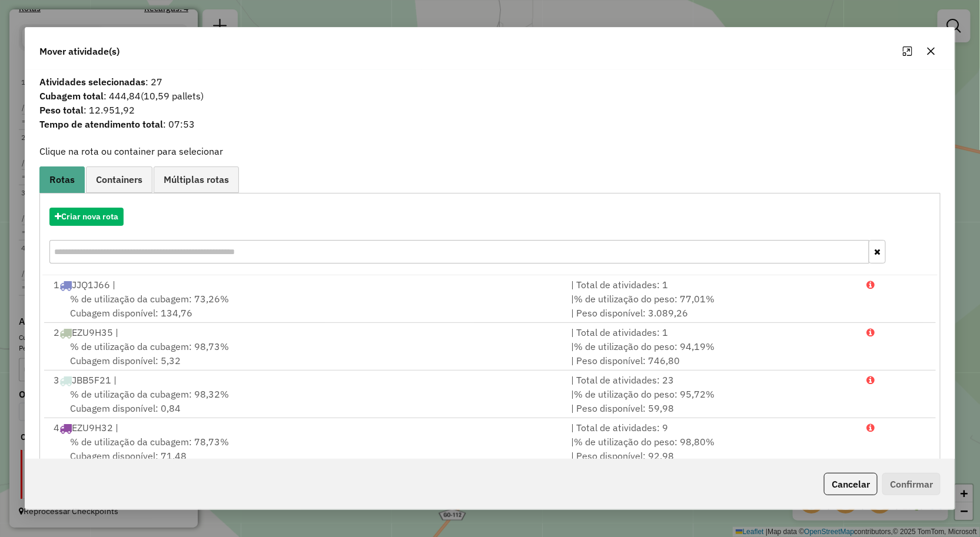
click at [927, 49] on icon "button" at bounding box center [930, 50] width 9 height 9
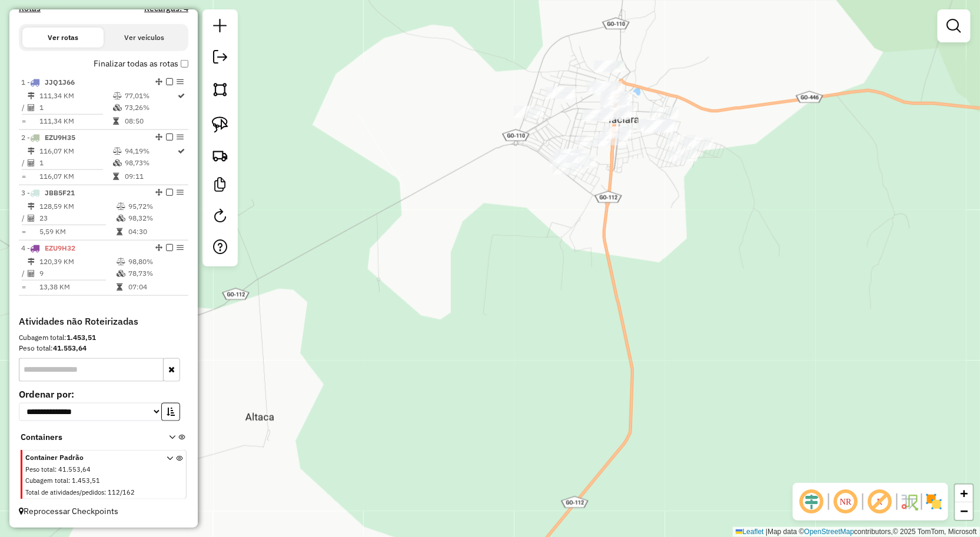
click at [619, 203] on div "Janela de atendimento Grade de atendimento Capacidade Transportadoras Veículos …" at bounding box center [490, 268] width 980 height 537
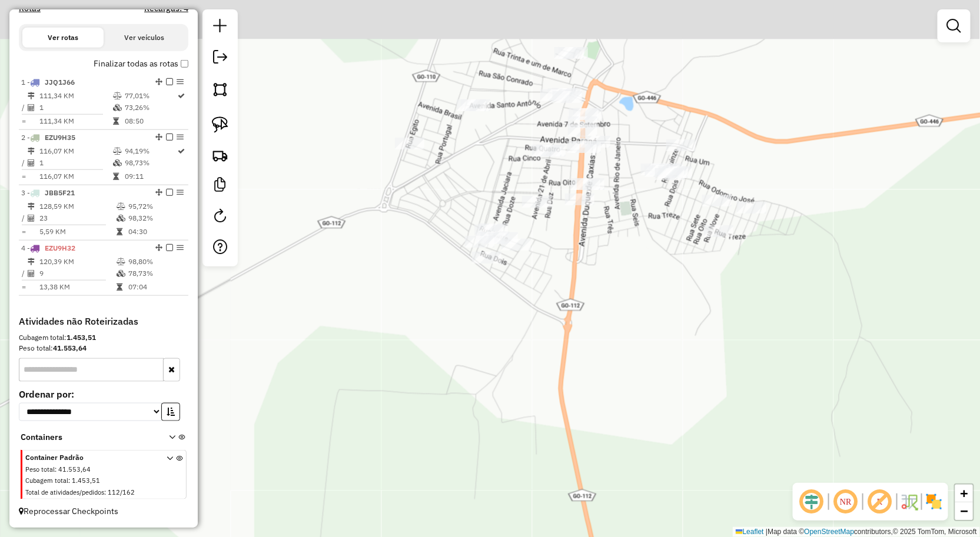
drag, startPoint x: 626, startPoint y: 174, endPoint x: 576, endPoint y: 213, distance: 63.8
click at [620, 228] on div "Janela de atendimento Grade de atendimento Capacidade Transportadoras Veículos …" at bounding box center [490, 268] width 980 height 537
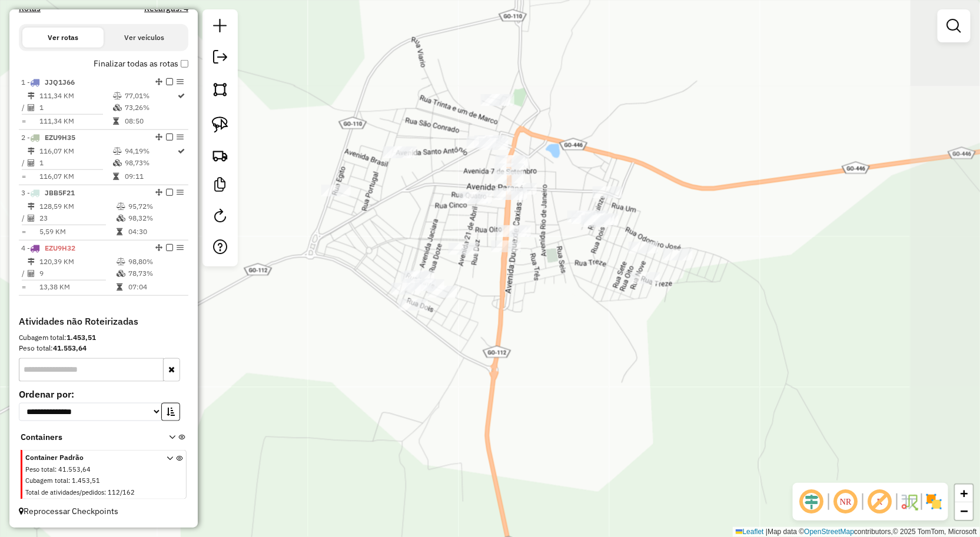
drag, startPoint x: 777, startPoint y: 265, endPoint x: 600, endPoint y: 235, distance: 179.7
click at [723, 253] on div "Janela de atendimento Grade de atendimento Capacidade Transportadoras Veículos …" at bounding box center [490, 268] width 980 height 537
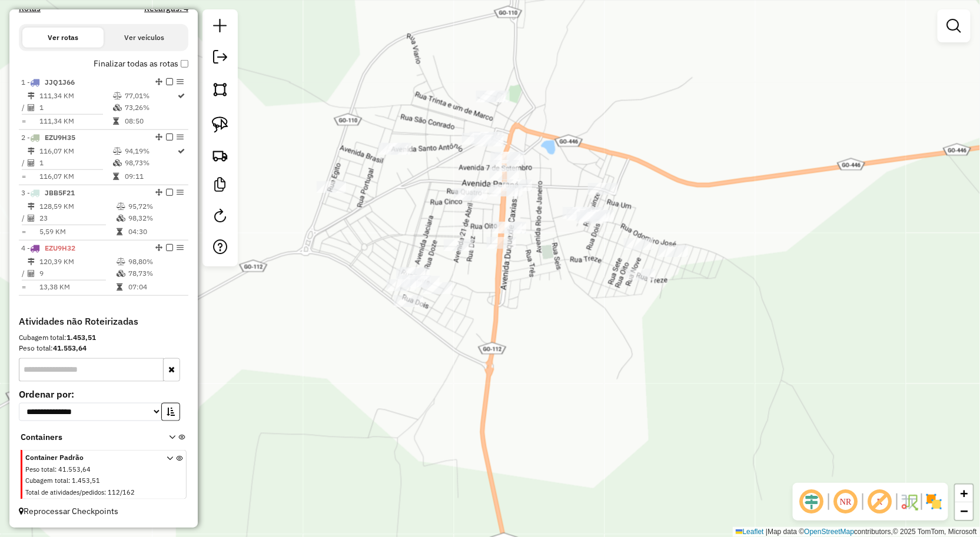
drag, startPoint x: 219, startPoint y: 128, endPoint x: 387, endPoint y: 212, distance: 187.4
click at [220, 128] on img at bounding box center [220, 125] width 16 height 16
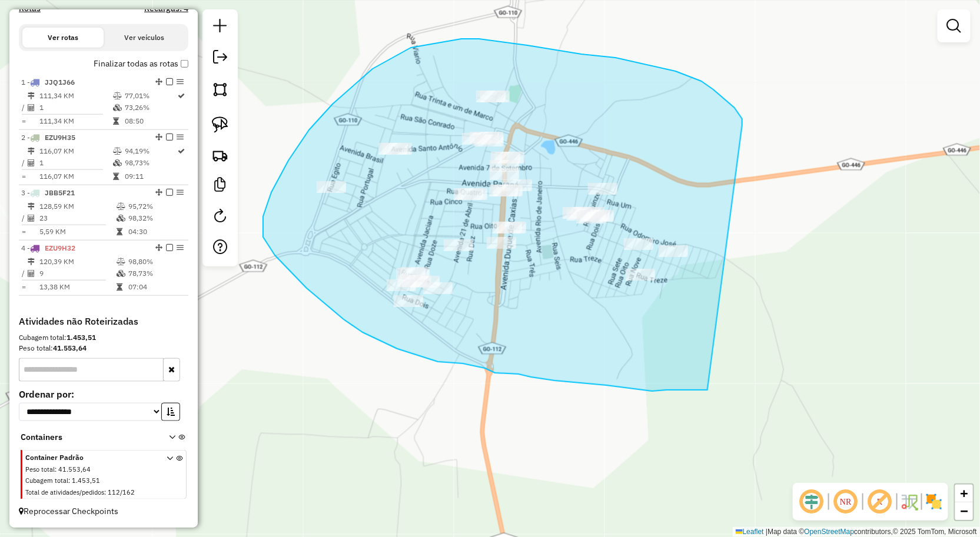
drag, startPoint x: 701, startPoint y: 81, endPoint x: 707, endPoint y: 390, distance: 309.0
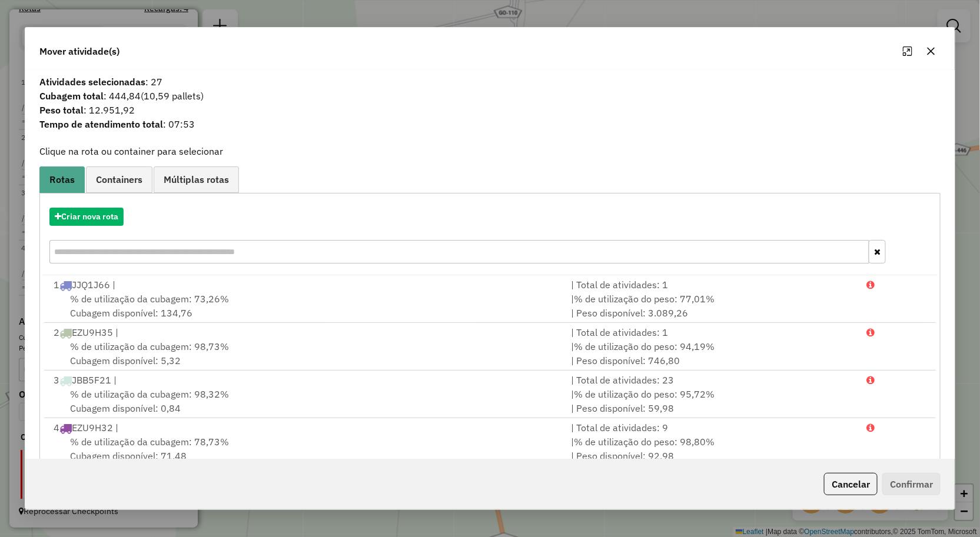
click at [936, 59] on div at bounding box center [919, 51] width 42 height 19
click at [931, 52] on icon "button" at bounding box center [930, 50] width 9 height 9
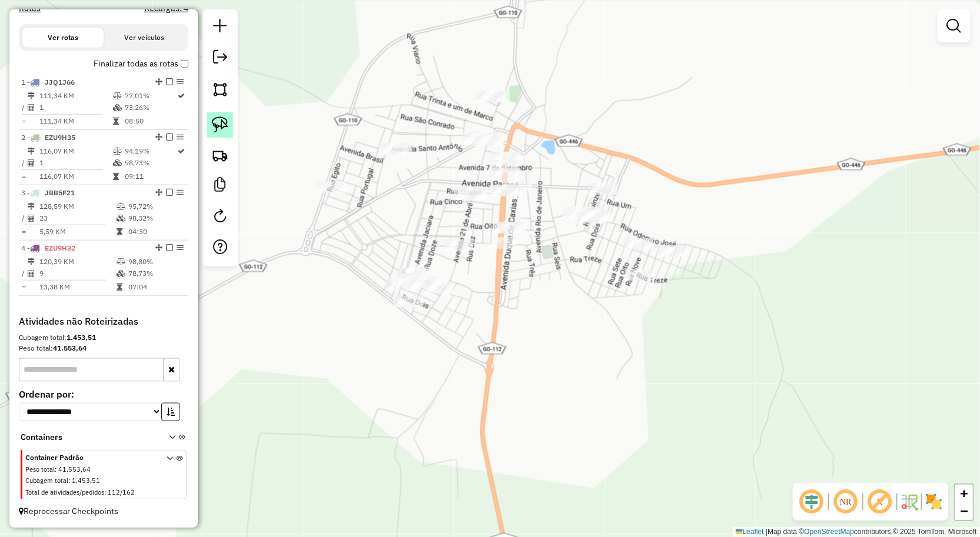
click at [224, 127] on img at bounding box center [220, 125] width 16 height 16
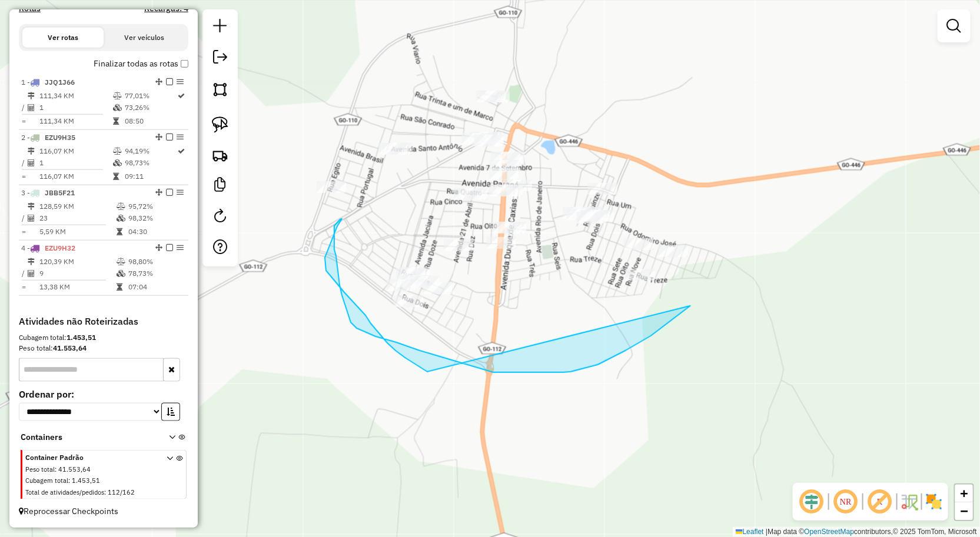
drag, startPoint x: 684, startPoint y: 310, endPoint x: 454, endPoint y: 377, distance: 240.1
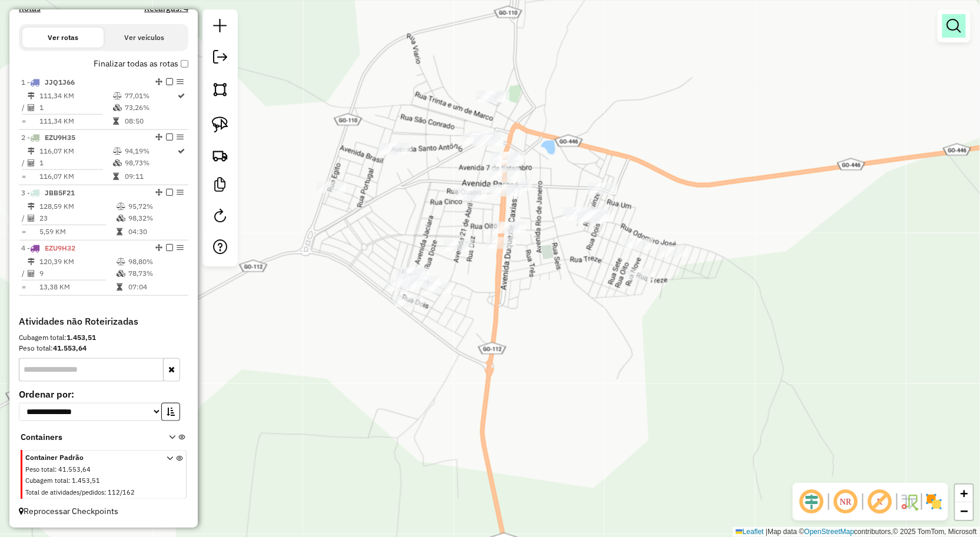
click at [957, 30] on em at bounding box center [954, 26] width 14 height 14
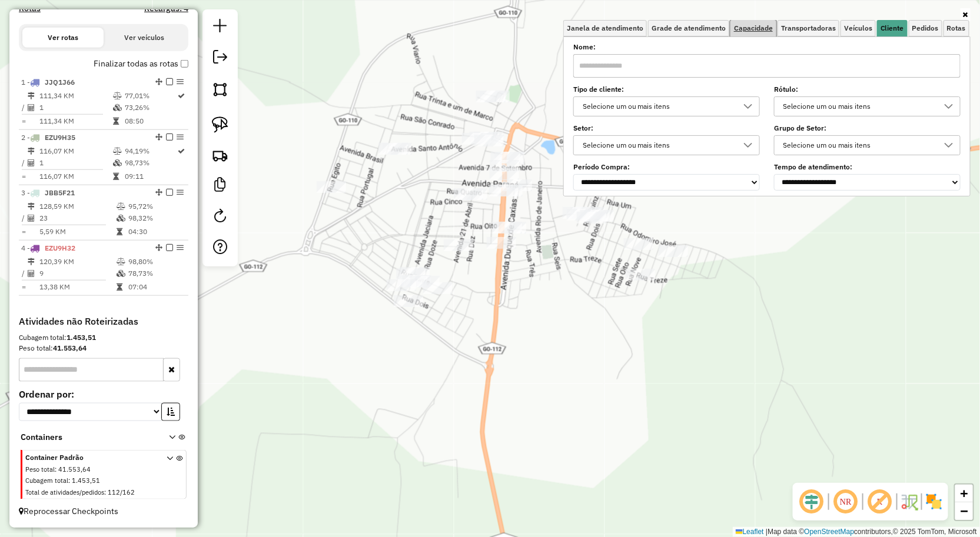
click at [755, 31] on span "Capacidade" at bounding box center [753, 28] width 39 height 7
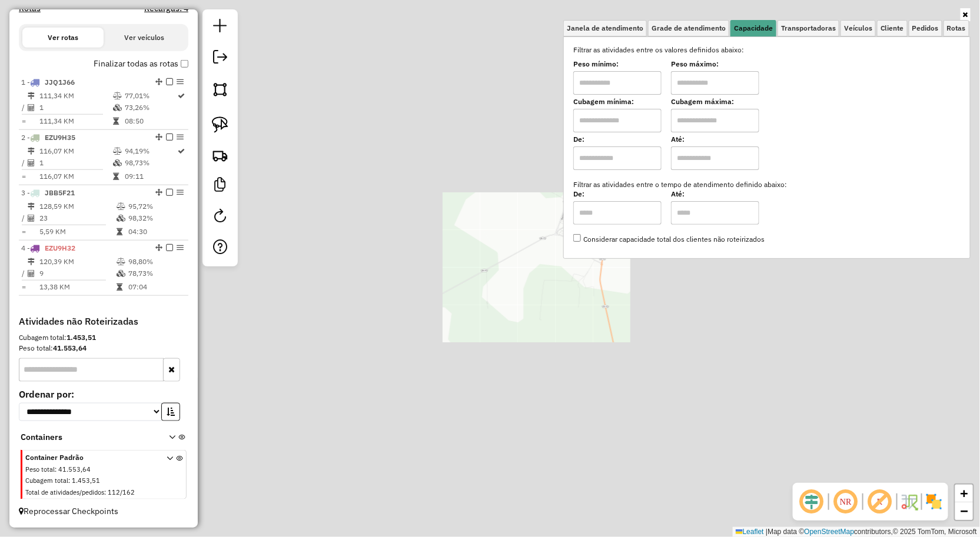
click at [703, 416] on div "Janela de atendimento Grade de atendimento Capacidade Transportadoras Veículos …" at bounding box center [490, 268] width 980 height 537
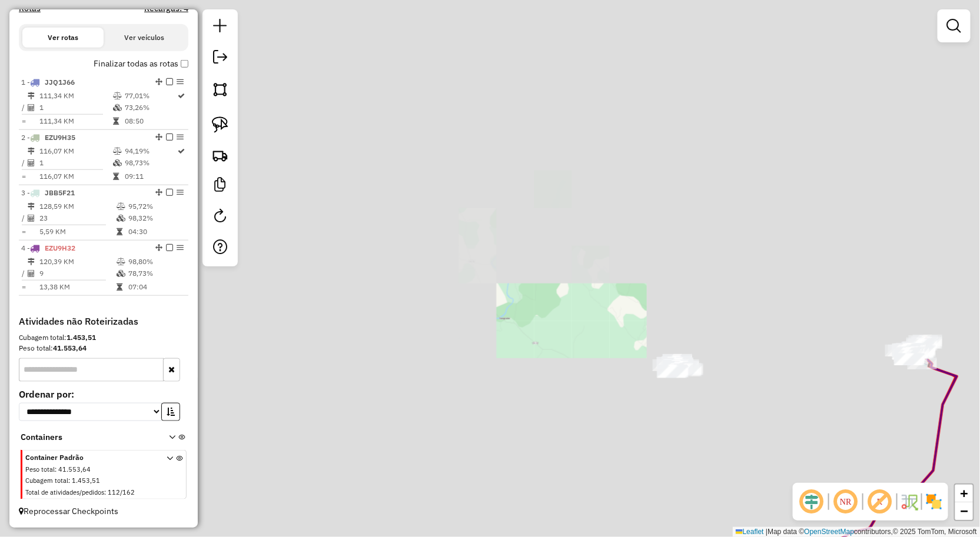
drag, startPoint x: 743, startPoint y: 421, endPoint x: 703, endPoint y: 265, distance: 160.6
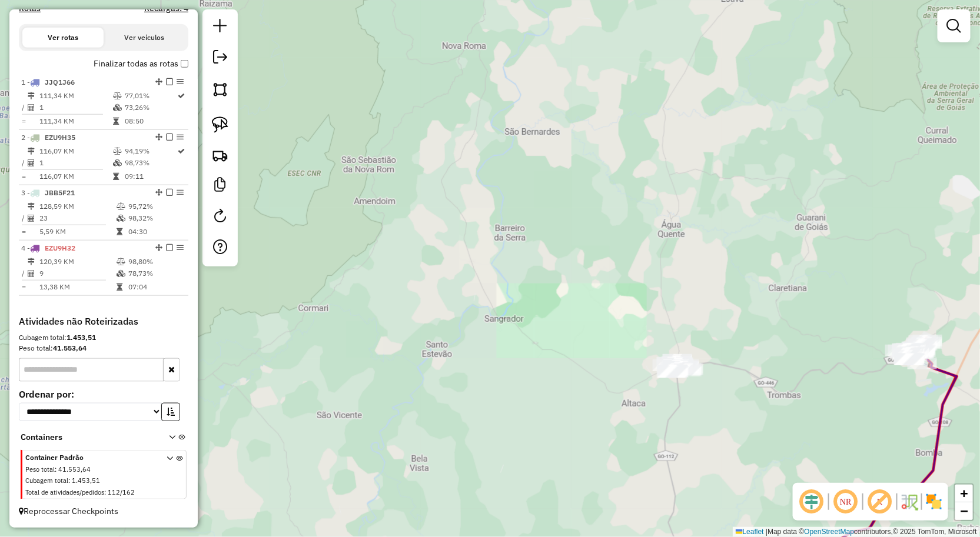
click at [691, 250] on div "Janela de atendimento Grade de atendimento Capacidade Transportadoras Veículos …" at bounding box center [490, 268] width 980 height 537
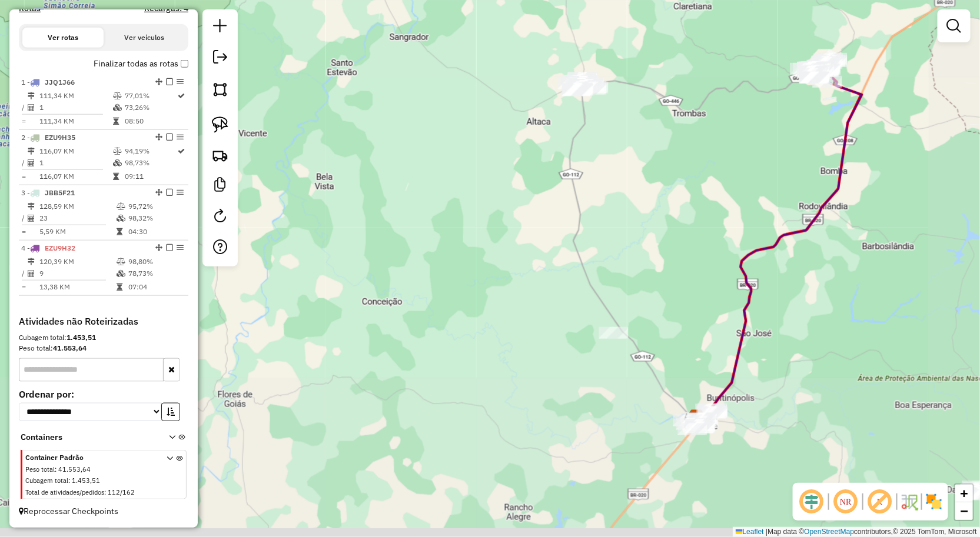
drag, startPoint x: 709, startPoint y: 265, endPoint x: 684, endPoint y: 204, distance: 65.8
click at [696, 216] on div "Janela de atendimento Grade de atendimento Capacidade Transportadoras Veículos …" at bounding box center [490, 268] width 980 height 537
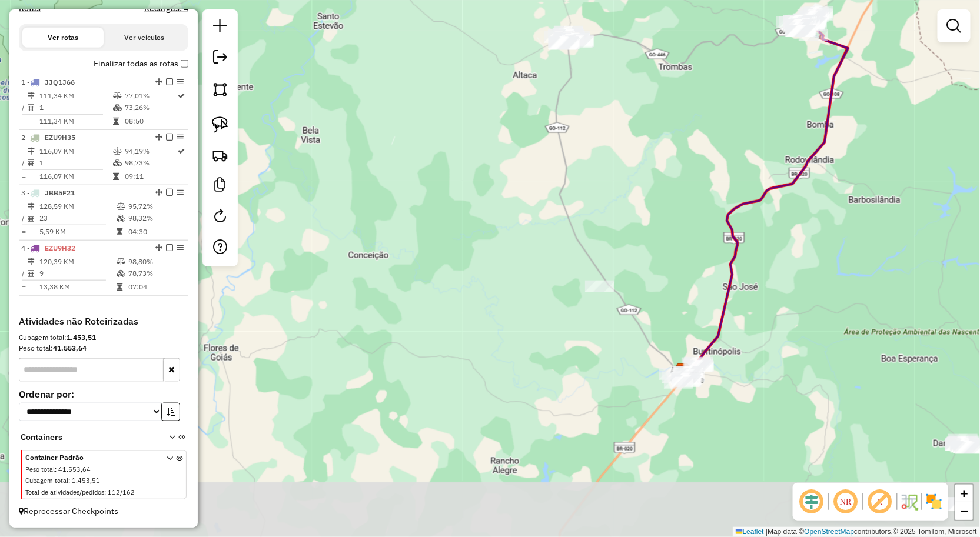
drag, startPoint x: 648, startPoint y: 204, endPoint x: 633, endPoint y: 180, distance: 27.8
click at [640, 190] on div "Janela de atendimento Grade de atendimento Capacidade Transportadoras Veículos …" at bounding box center [490, 268] width 980 height 537
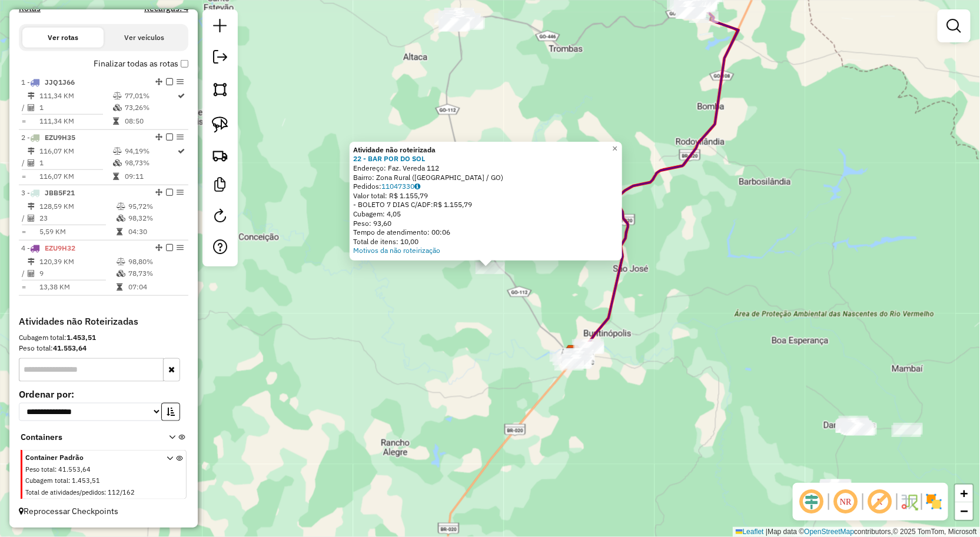
click at [531, 308] on div "Atividade não roteirizada 22 - BAR POR DO SOL Endereço: Faz. Vereda 112 Bairro:…" at bounding box center [490, 268] width 980 height 537
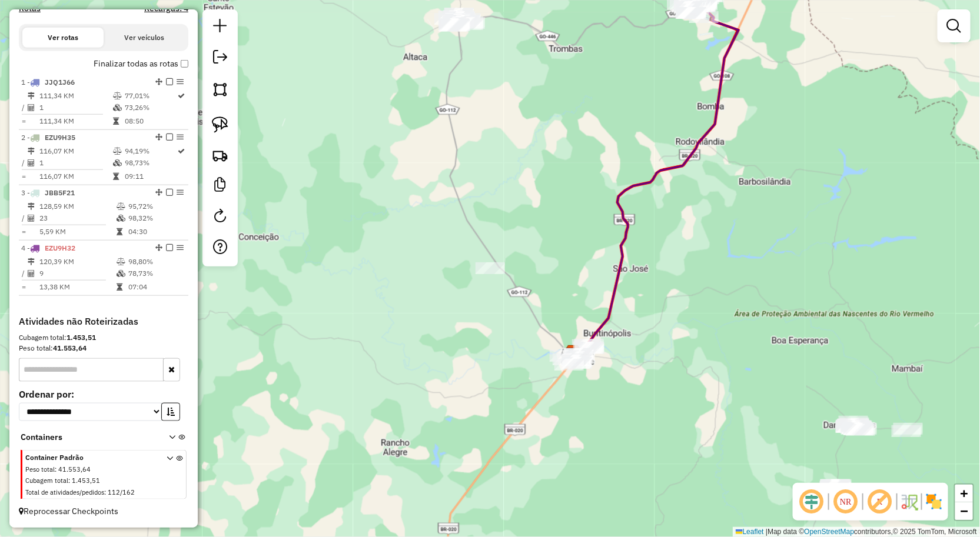
click at [533, 208] on div "Janela de atendimento Grade de atendimento Capacidade Transportadoras Veículos …" at bounding box center [490, 268] width 980 height 537
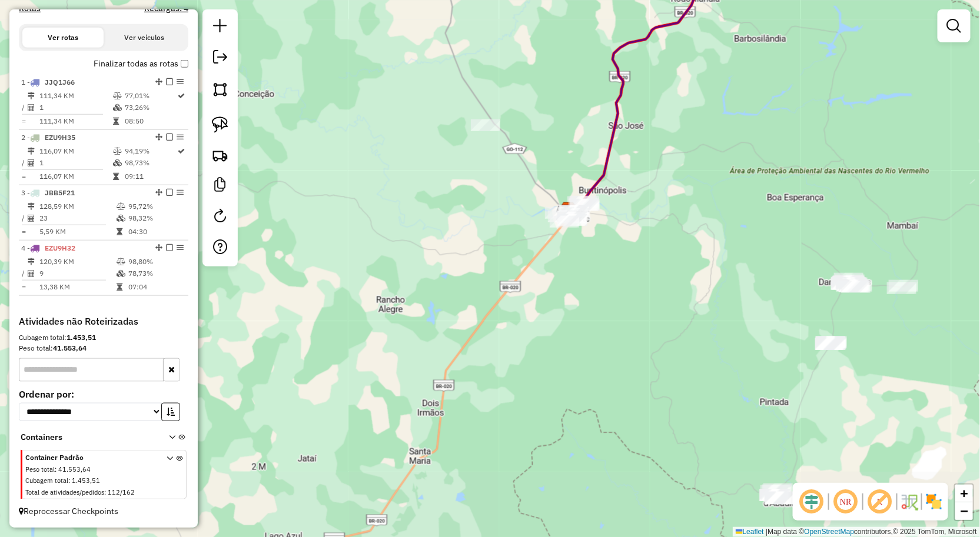
drag, startPoint x: 624, startPoint y: 240, endPoint x: 581, endPoint y: 195, distance: 61.6
click at [588, 204] on div "Janela de atendimento Grade de atendimento Capacidade Transportadoras Veículos …" at bounding box center [490, 268] width 980 height 537
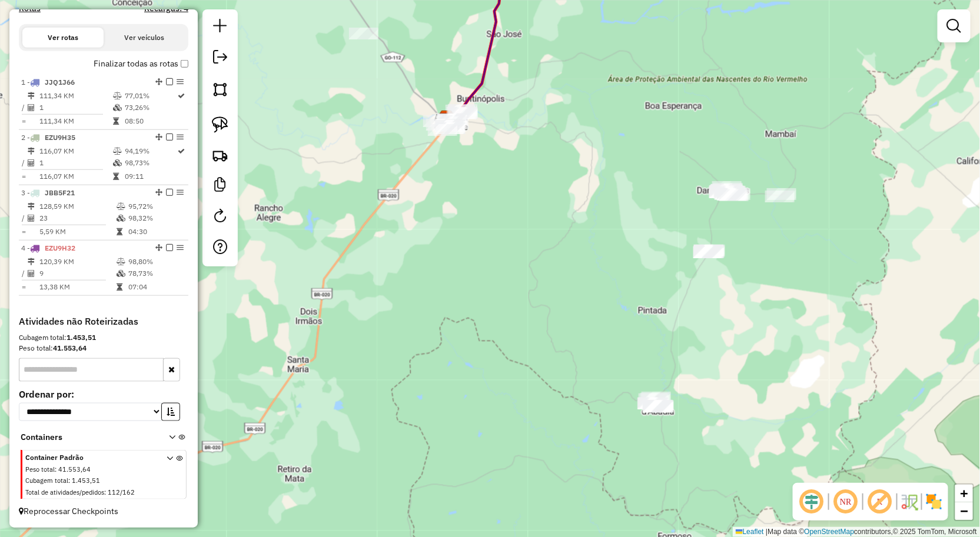
drag, startPoint x: 789, startPoint y: 238, endPoint x: 742, endPoint y: 252, distance: 49.0
click at [742, 252] on div "Janela de atendimento Grade de atendimento Capacidade Transportadoras Veículos …" at bounding box center [490, 268] width 980 height 537
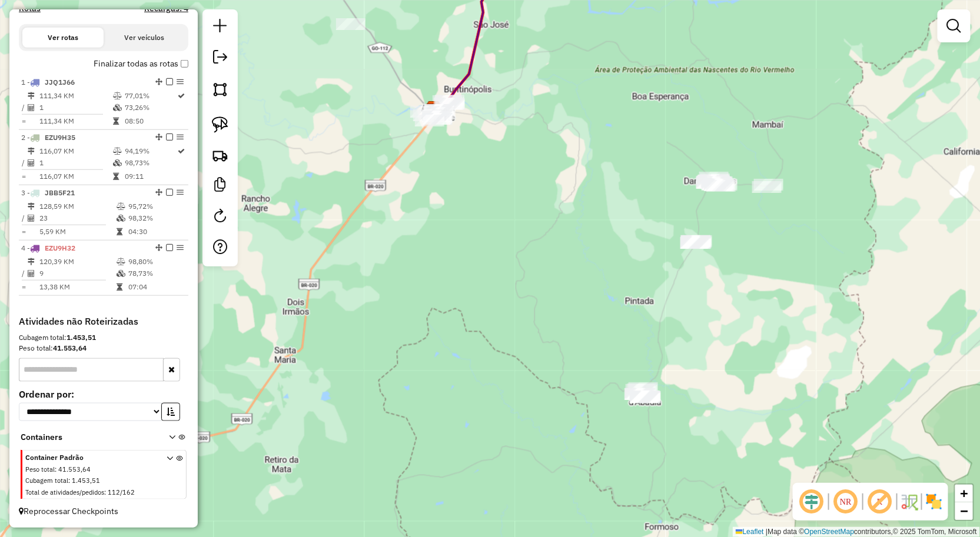
drag, startPoint x: 702, startPoint y: 344, endPoint x: 699, endPoint y: 286, distance: 58.3
click at [701, 293] on div "Janela de atendimento Grade de atendimento Capacidade Transportadoras Veículos …" at bounding box center [490, 268] width 980 height 537
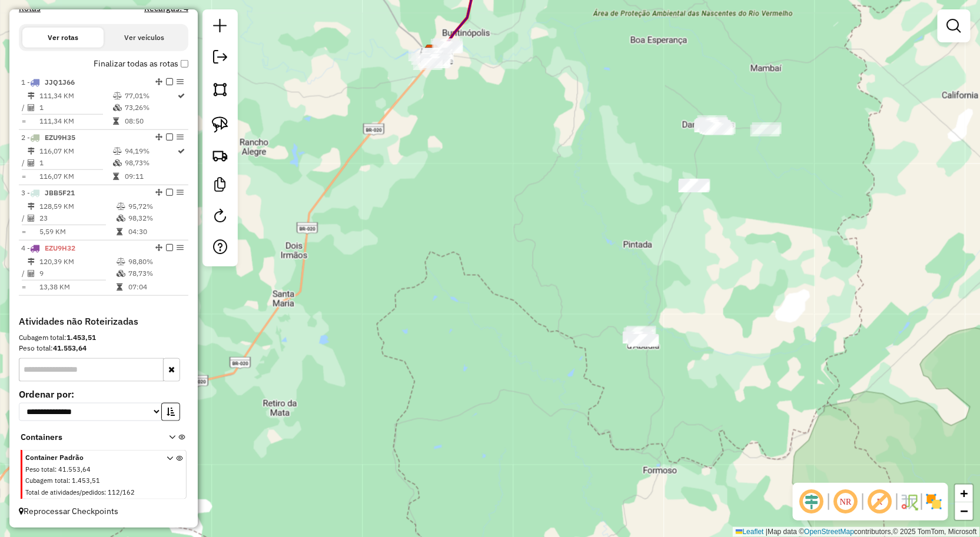
drag, startPoint x: 737, startPoint y: 318, endPoint x: 724, endPoint y: 327, distance: 16.2
click at [727, 327] on div "Janela de atendimento Grade de atendimento Capacidade Transportadoras Veículos …" at bounding box center [490, 268] width 980 height 537
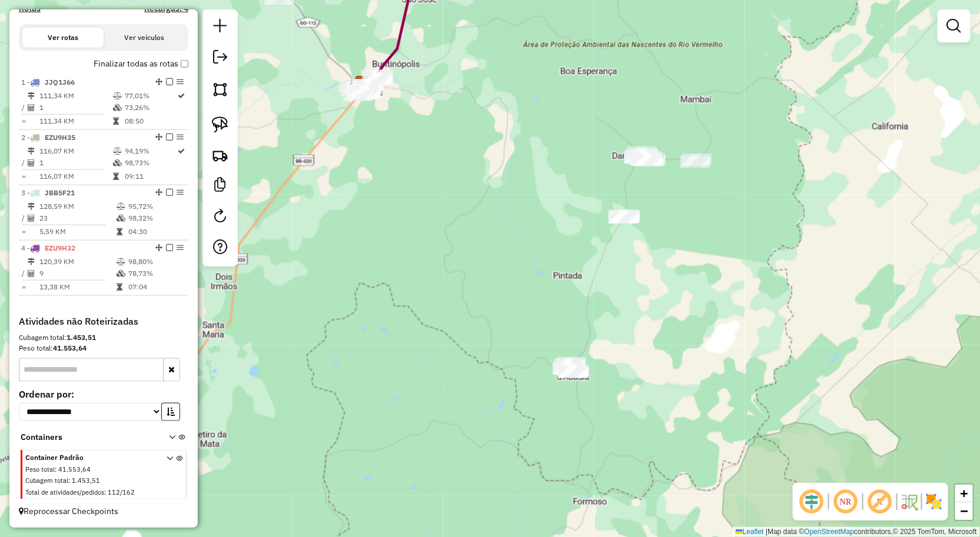
drag, startPoint x: 787, startPoint y: 379, endPoint x: 749, endPoint y: 319, distance: 71.2
click at [807, 324] on div "Janela de atendimento Grade de atendimento Capacidade Transportadoras Veículos …" at bounding box center [490, 268] width 980 height 537
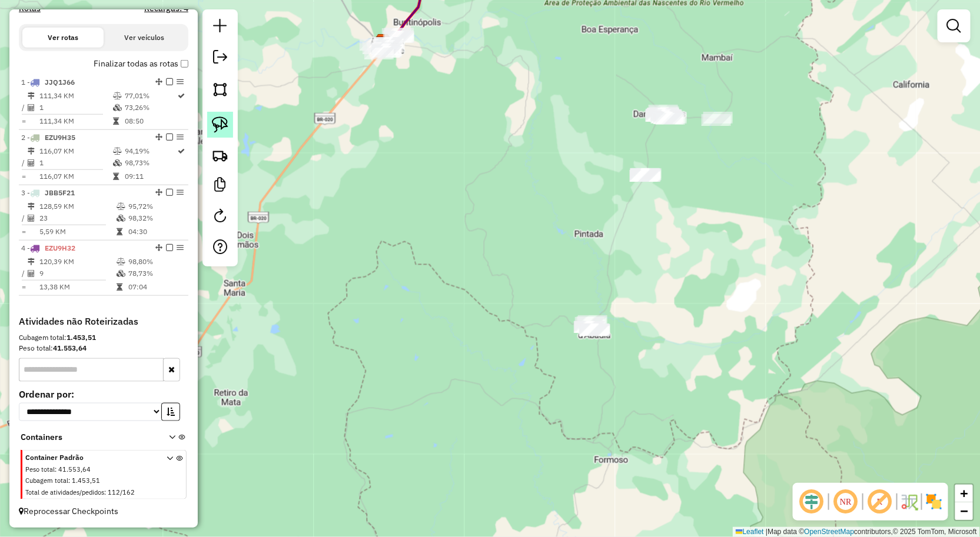
click at [212, 119] on img at bounding box center [220, 125] width 16 height 16
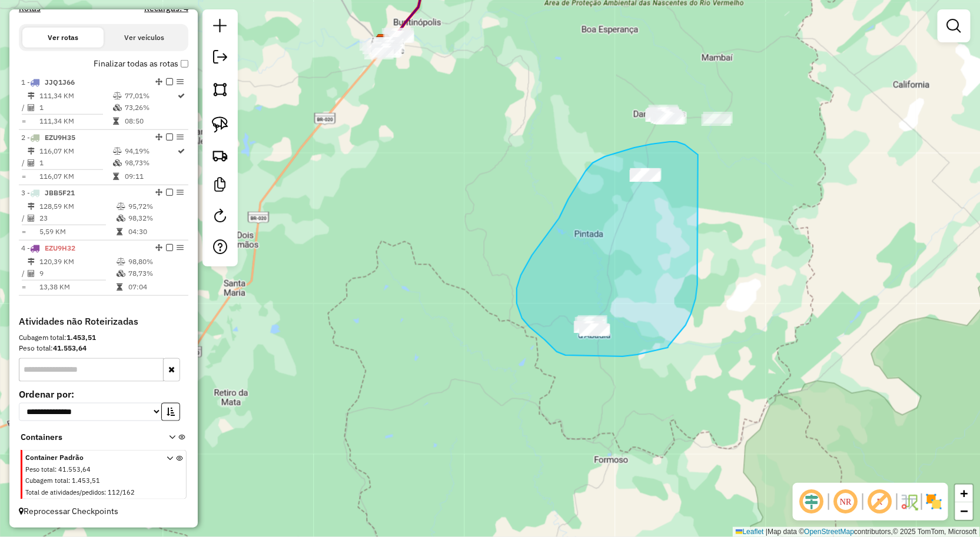
drag, startPoint x: 686, startPoint y: 325, endPoint x: 698, endPoint y: 155, distance: 171.1
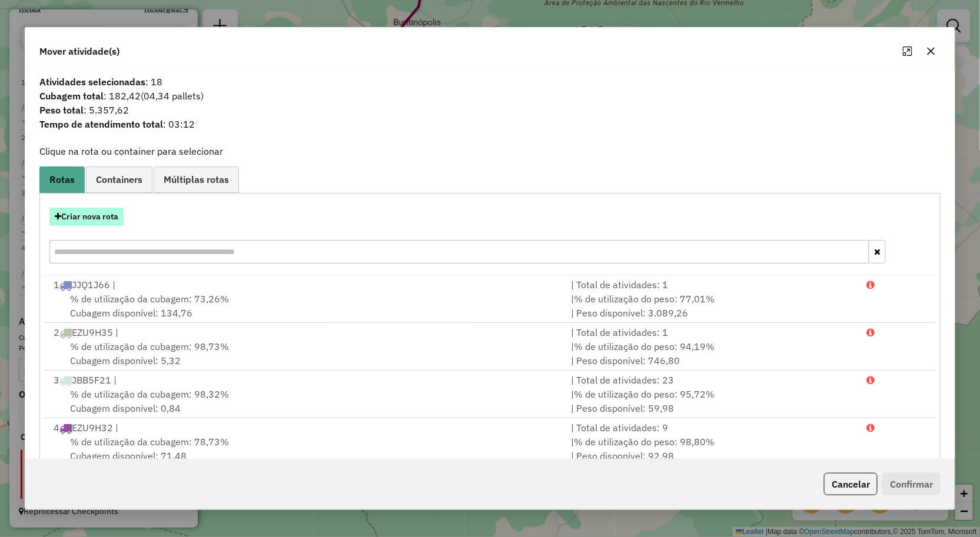
click at [86, 214] on button "Criar nova rota" at bounding box center [86, 217] width 74 height 18
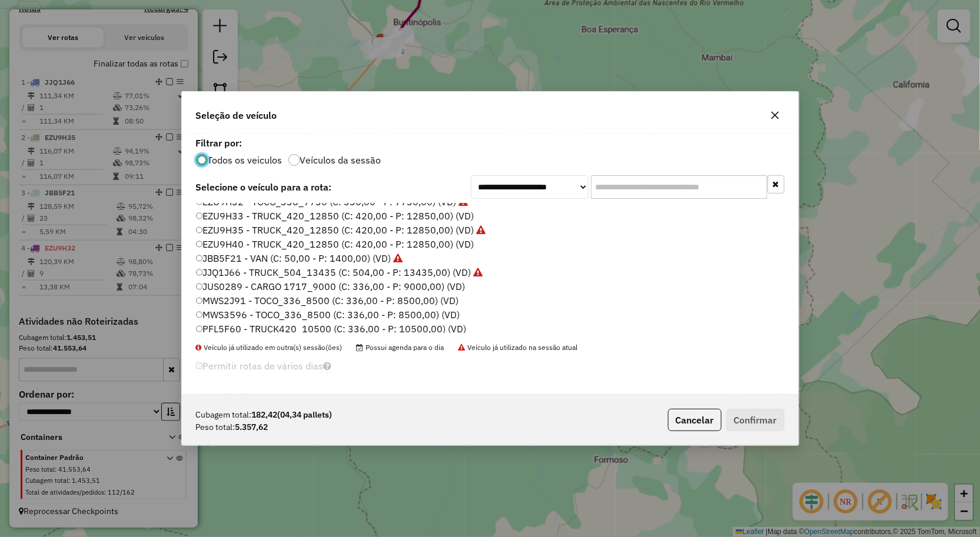
scroll to position [68, 0]
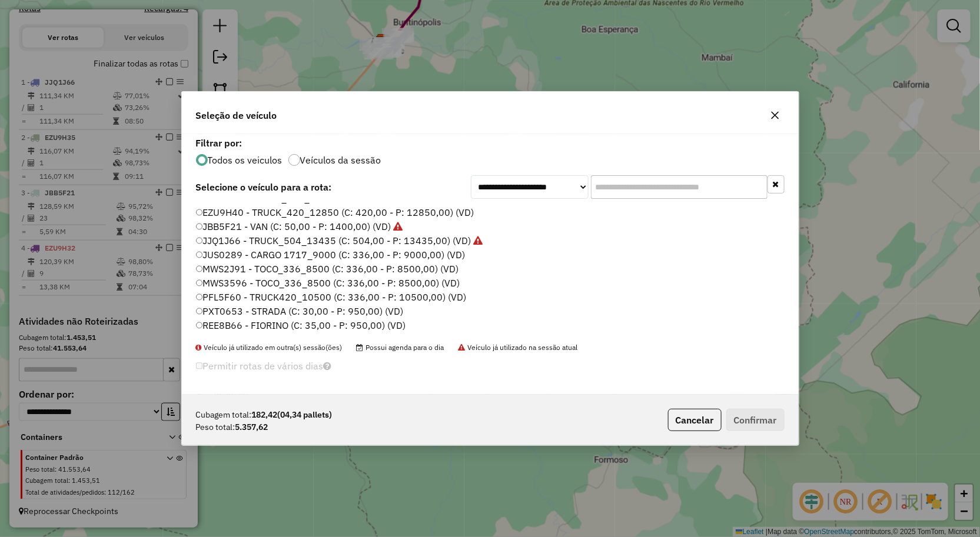
click at [250, 279] on label "MWS3596 - TOCO_336_8500 (C: 336,00 - P: 8500,00) (VD)" at bounding box center [328, 283] width 264 height 14
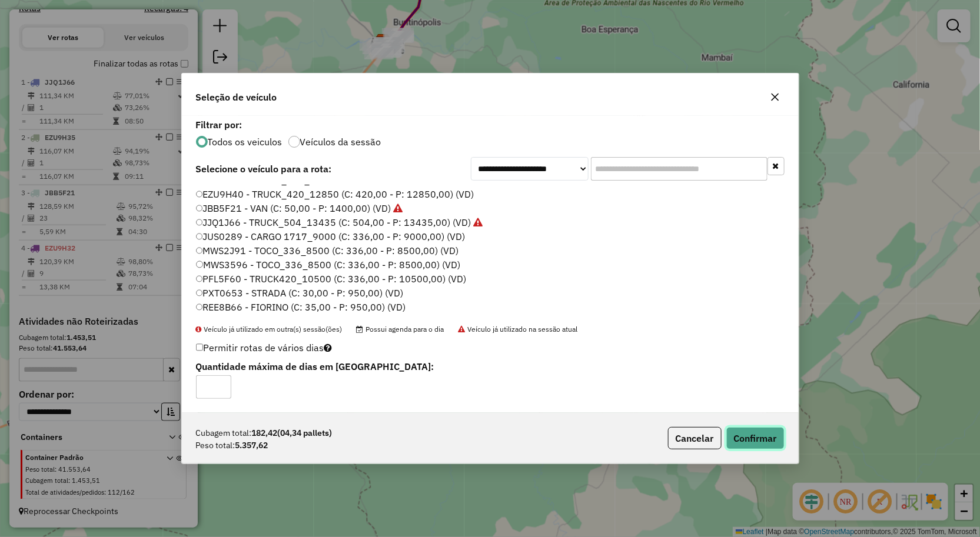
drag, startPoint x: 747, startPoint y: 433, endPoint x: 734, endPoint y: 410, distance: 26.9
click at [748, 434] on button "Confirmar" at bounding box center [755, 438] width 58 height 22
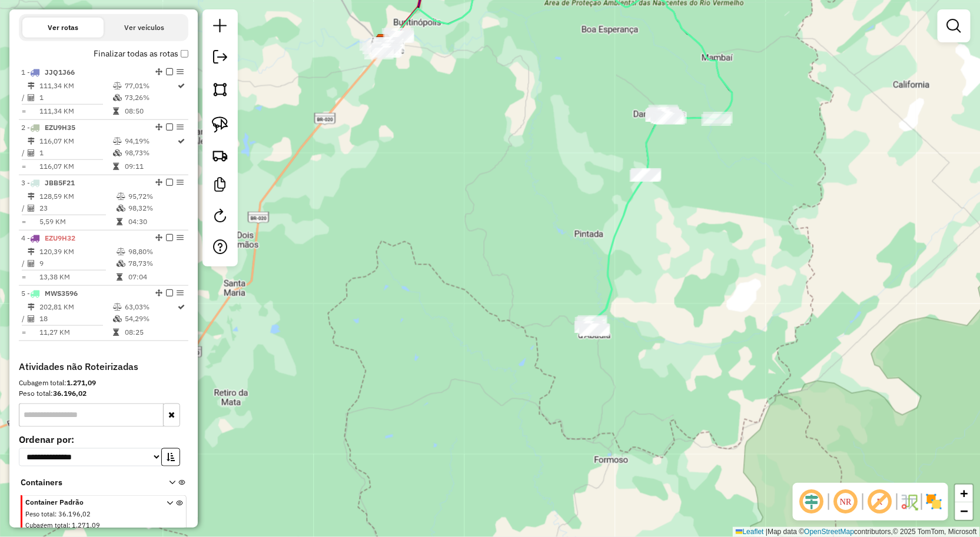
drag, startPoint x: 714, startPoint y: 283, endPoint x: 704, endPoint y: 291, distance: 13.0
click at [707, 319] on div "Janela de atendimento Grade de atendimento Capacidade Transportadoras Veículos …" at bounding box center [490, 268] width 980 height 537
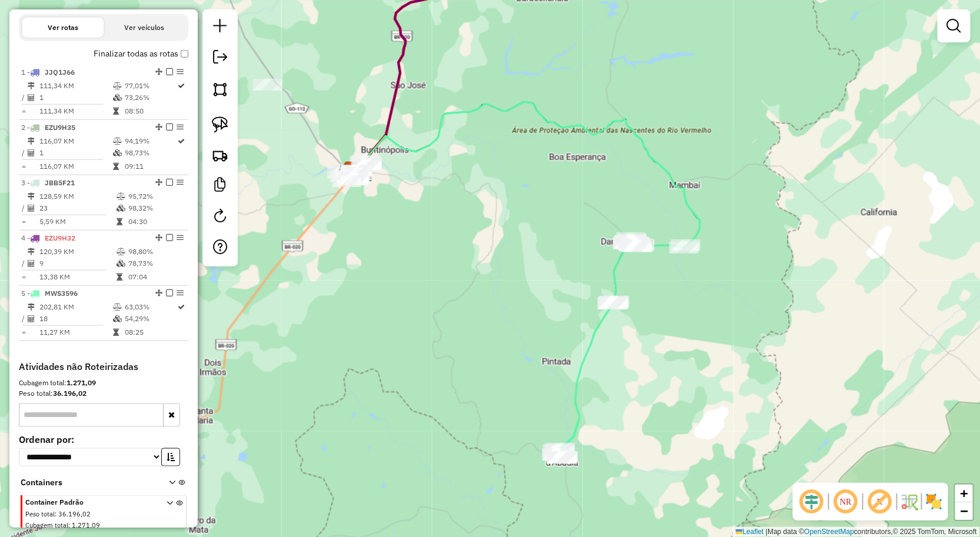
drag, startPoint x: 673, startPoint y: 307, endPoint x: 669, endPoint y: 312, distance: 6.7
click at [671, 312] on div "Janela de atendimento Grade de atendimento Capacidade Transportadoras Veículos …" at bounding box center [490, 268] width 980 height 537
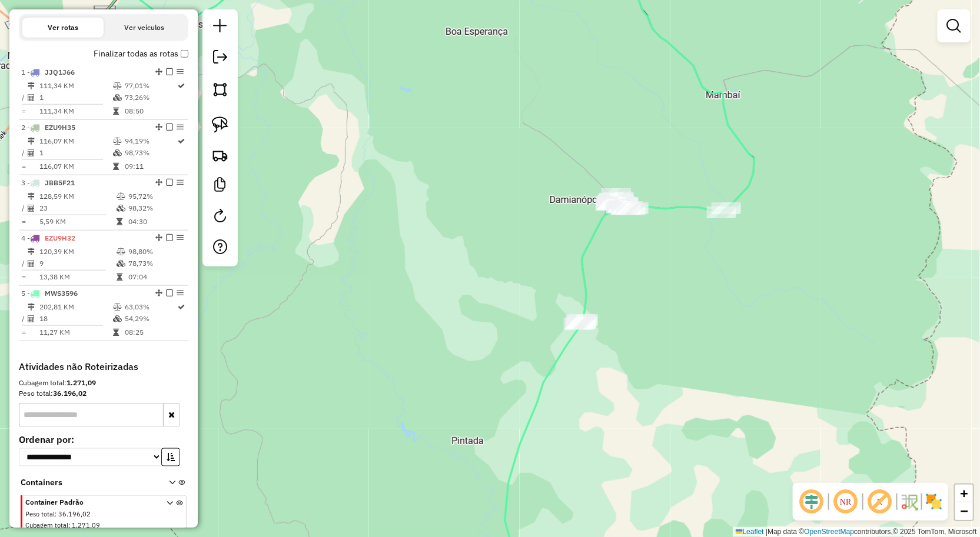
drag, startPoint x: 524, startPoint y: 245, endPoint x: 552, endPoint y: 242, distance: 28.4
click at [583, 245] on div "Janela de atendimento Grade de atendimento Capacidade Transportadoras Veículos …" at bounding box center [490, 268] width 980 height 537
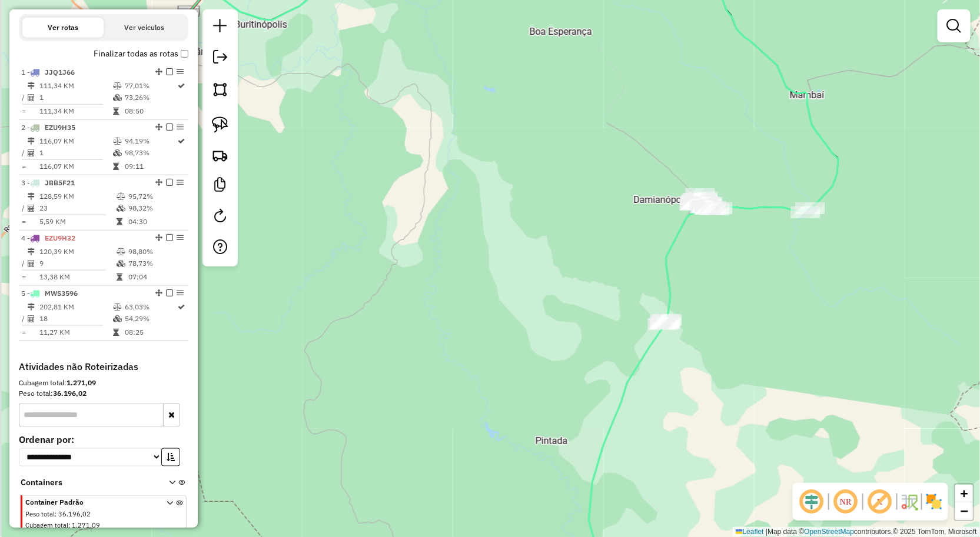
drag, startPoint x: 396, startPoint y: 183, endPoint x: 501, endPoint y: 210, distance: 108.2
click at [500, 210] on div "Janela de atendimento Grade de atendimento Capacidade Transportadoras Veículos …" at bounding box center [490, 268] width 980 height 537
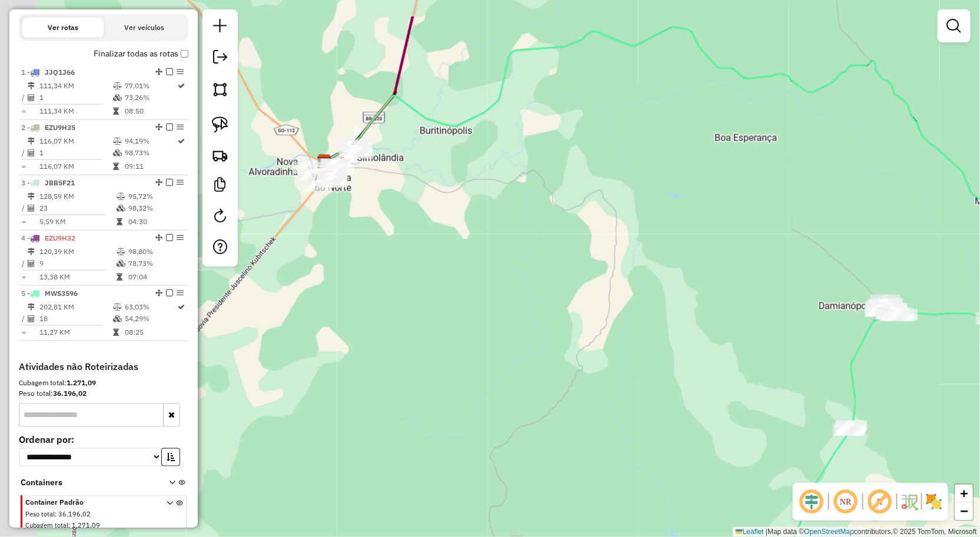
drag, startPoint x: 427, startPoint y: 171, endPoint x: 560, endPoint y: 337, distance: 211.8
click at [560, 337] on div "Janela de atendimento Grade de atendimento Capacidade Transportadoras Veículos …" at bounding box center [490, 268] width 980 height 537
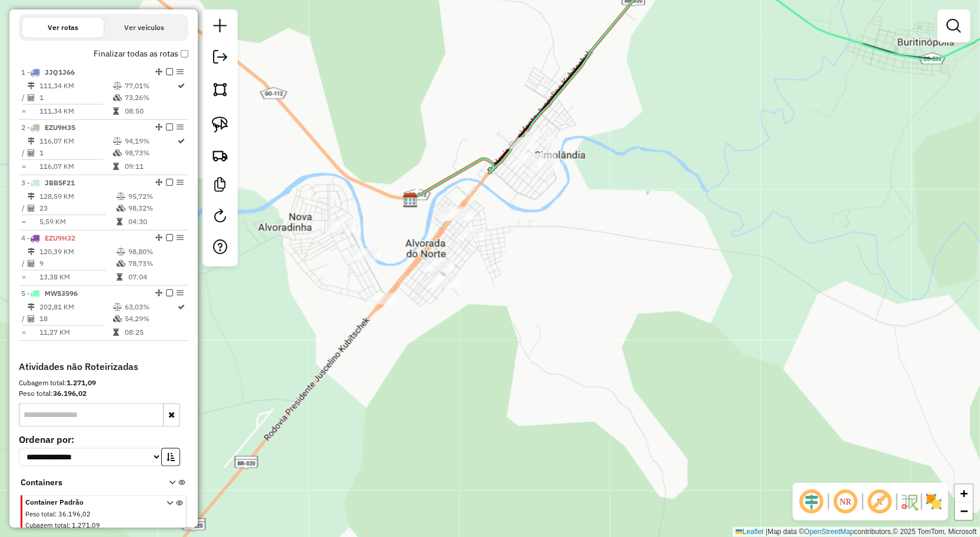
drag, startPoint x: 583, startPoint y: 279, endPoint x: 525, endPoint y: 174, distance: 119.9
click at [526, 177] on div "Janela de atendimento Grade de atendimento Capacidade Transportadoras Veículos …" at bounding box center [490, 268] width 980 height 537
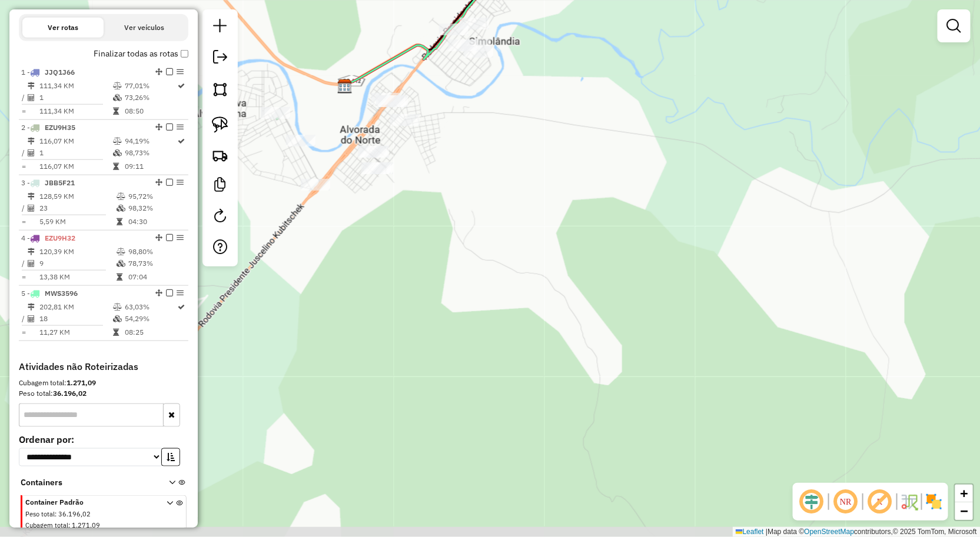
drag, startPoint x: 584, startPoint y: 213, endPoint x: 548, endPoint y: 199, distance: 38.0
click at [571, 210] on div "Janela de atendimento Grade de atendimento Capacidade Transportadoras Veículos …" at bounding box center [490, 268] width 980 height 537
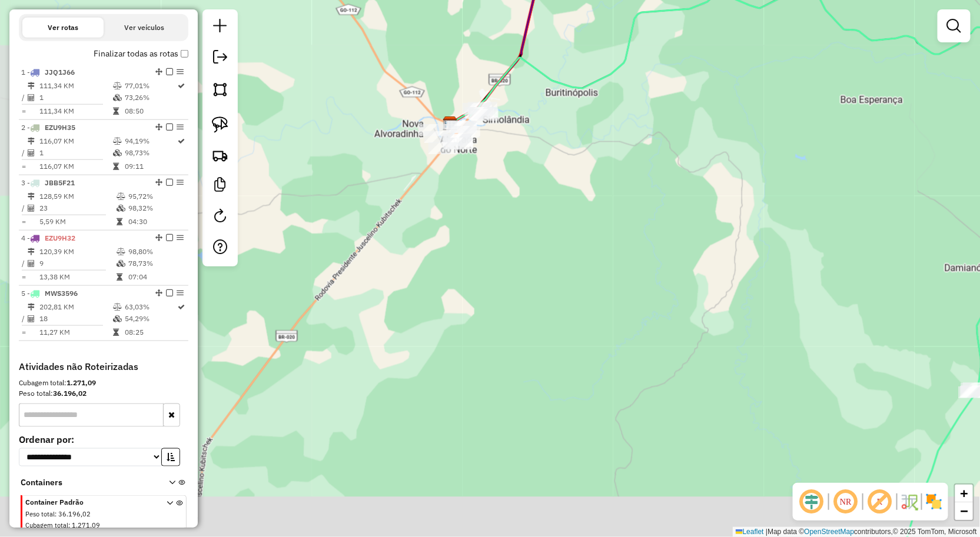
drag, startPoint x: 660, startPoint y: 309, endPoint x: 580, endPoint y: 218, distance: 120.5
click at [615, 250] on div "Janela de atendimento Grade de atendimento Capacidade Transportadoras Veículos …" at bounding box center [490, 268] width 980 height 537
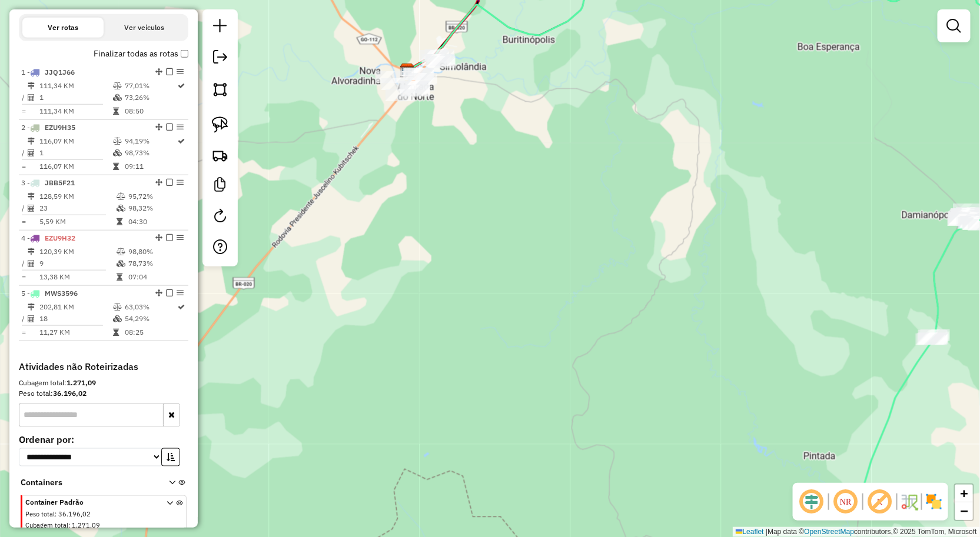
drag, startPoint x: 690, startPoint y: 310, endPoint x: 585, endPoint y: 241, distance: 125.5
click at [613, 254] on div "Janela de atendimento Grade de atendimento Capacidade Transportadoras Veículos …" at bounding box center [490, 268] width 980 height 537
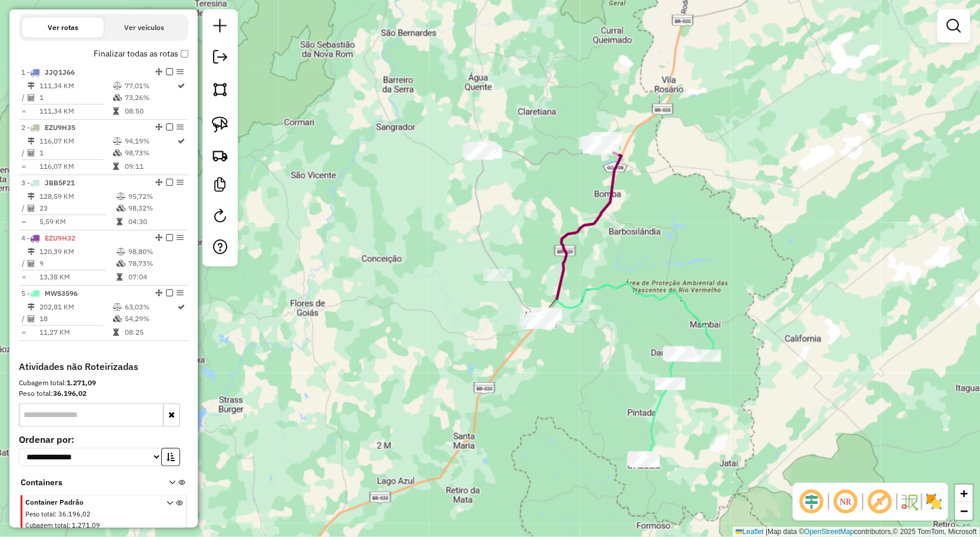
drag, startPoint x: 716, startPoint y: 418, endPoint x: 611, endPoint y: 408, distance: 105.8
click at [612, 408] on div "Janela de atendimento Grade de atendimento Capacidade Transportadoras Veículos …" at bounding box center [490, 268] width 980 height 537
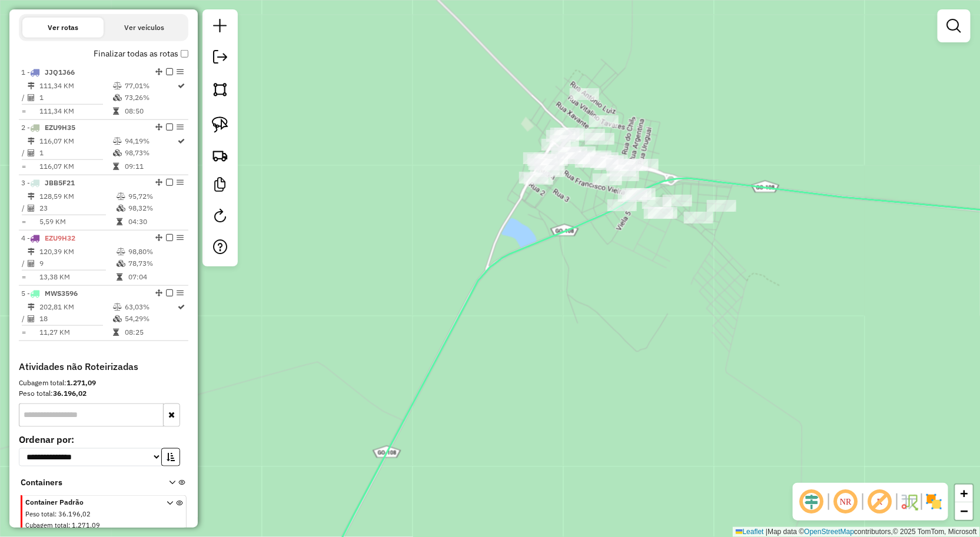
drag, startPoint x: 539, startPoint y: 328, endPoint x: 526, endPoint y: 334, distance: 14.5
click at [527, 334] on div "Janela de atendimento Grade de atendimento Capacidade Transportadoras Veículos …" at bounding box center [490, 268] width 980 height 537
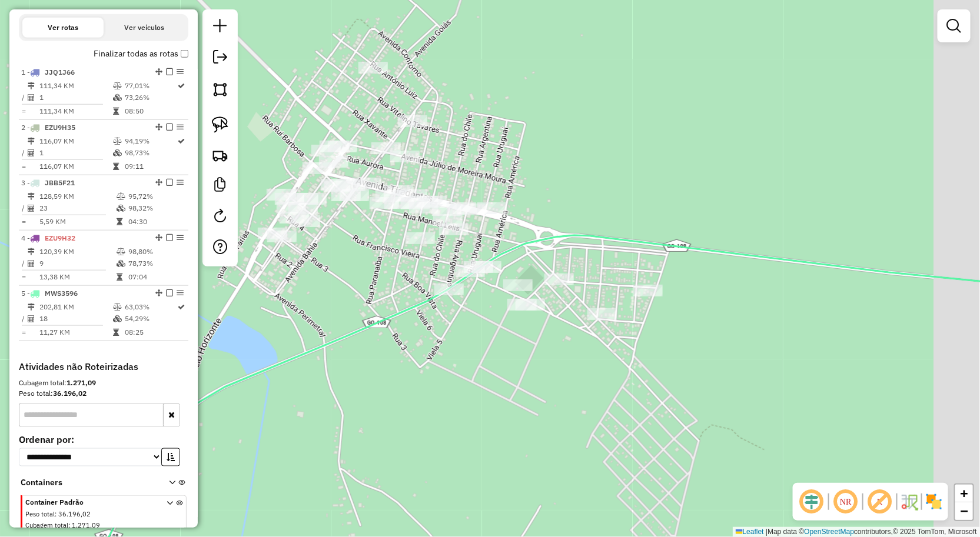
drag, startPoint x: 638, startPoint y: 373, endPoint x: 591, endPoint y: 360, distance: 48.3
click at [560, 373] on div "Janela de atendimento Grade de atendimento Capacidade Transportadoras Veículos …" at bounding box center [490, 268] width 980 height 537
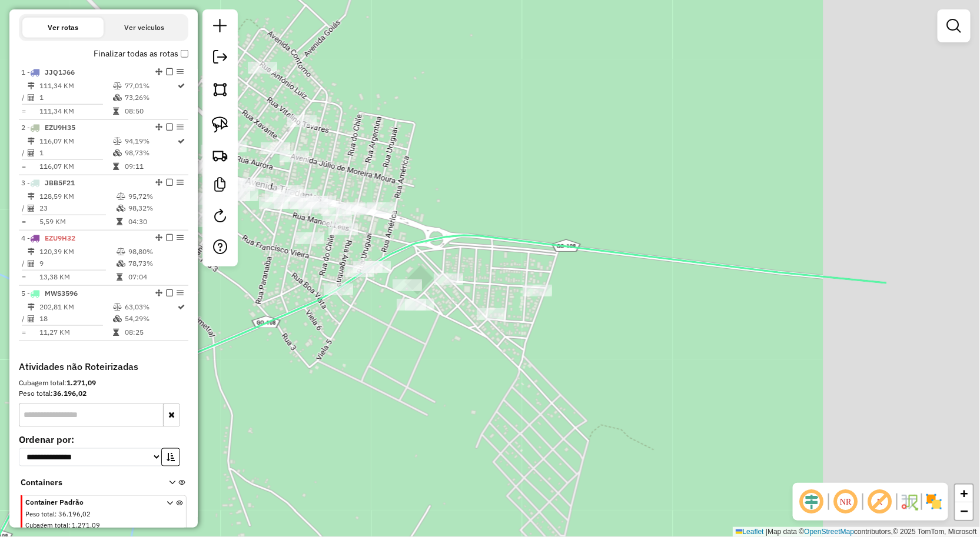
drag, startPoint x: 630, startPoint y: 360, endPoint x: 684, endPoint y: 380, distance: 57.9
click at [684, 380] on div "Janela de atendimento Grade de atendimento Capacidade Transportadoras Veículos …" at bounding box center [490, 268] width 980 height 537
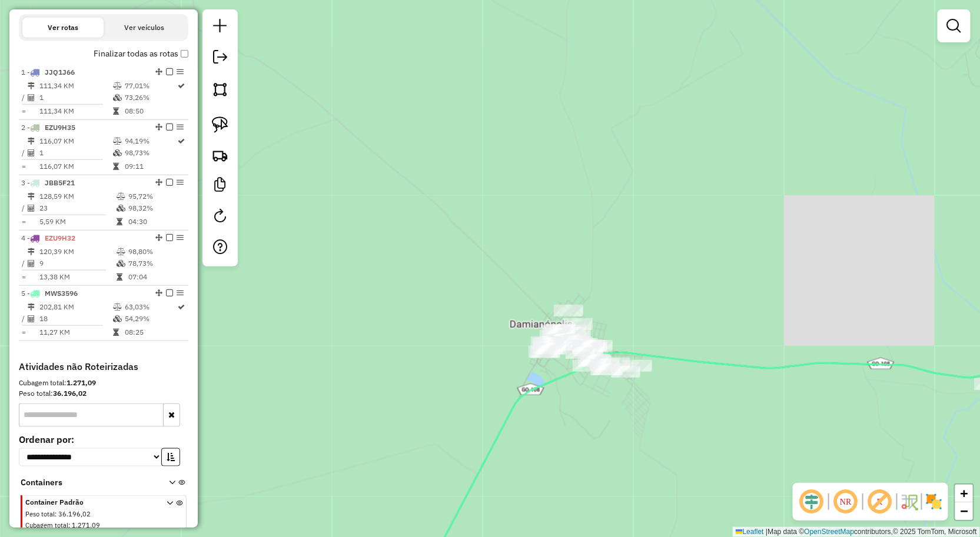
drag, startPoint x: 695, startPoint y: 386, endPoint x: 662, endPoint y: 384, distance: 33.0
click at [664, 386] on div "Janela de atendimento Grade de atendimento Capacidade Transportadoras Veículos …" at bounding box center [490, 268] width 980 height 537
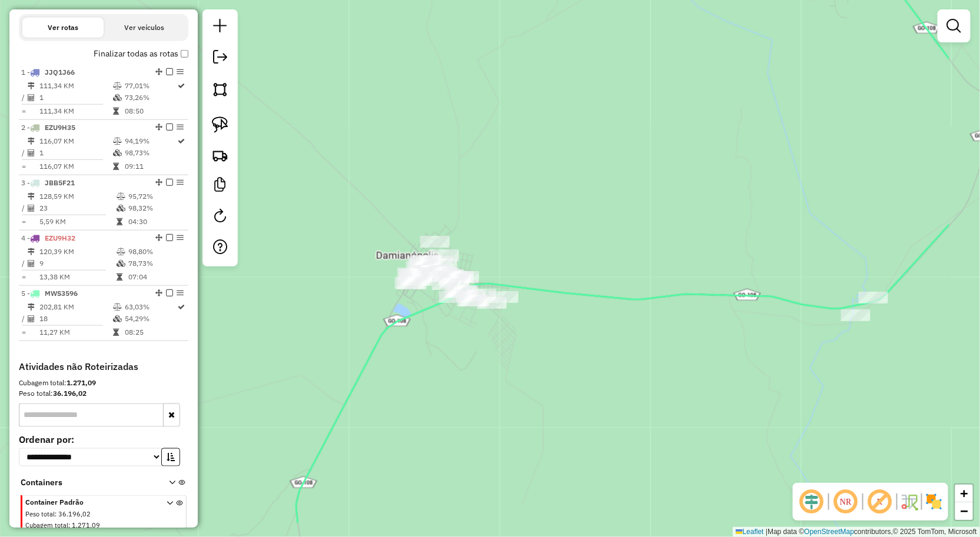
drag, startPoint x: 668, startPoint y: 378, endPoint x: 660, endPoint y: 328, distance: 51.2
click at [584, 328] on div "Janela de atendimento Grade de atendimento Capacidade Transportadoras Veículos …" at bounding box center [490, 268] width 980 height 537
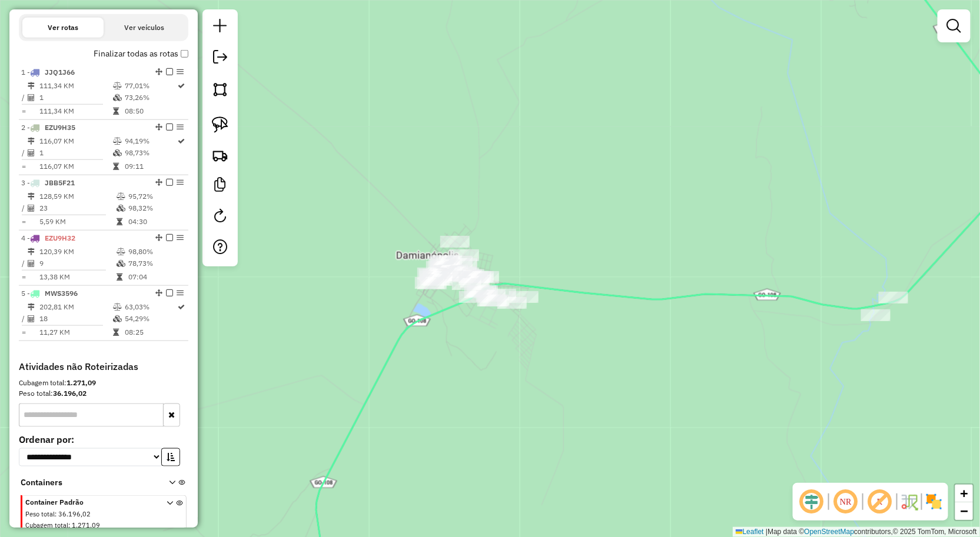
click at [946, 25] on link at bounding box center [954, 26] width 24 height 24
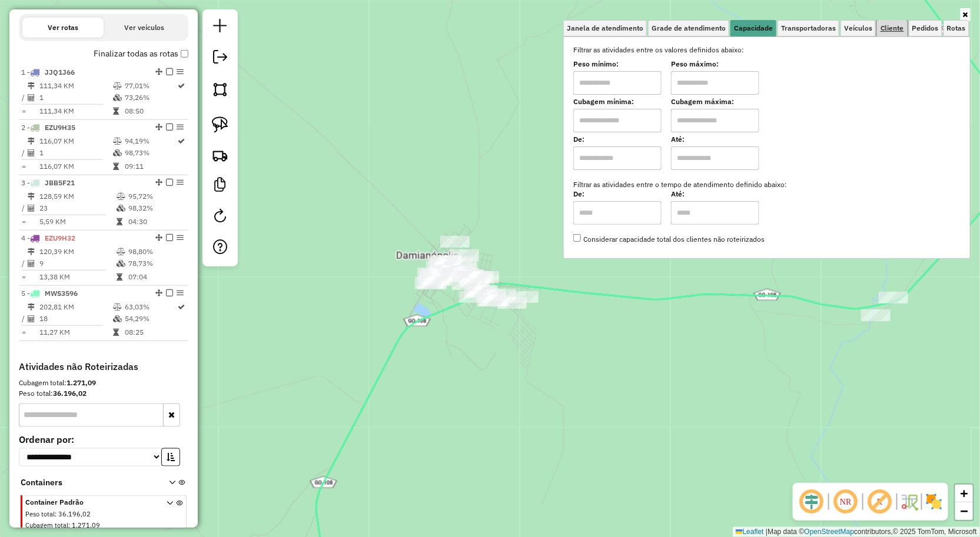
click at [892, 26] on span "Cliente" at bounding box center [892, 28] width 24 height 7
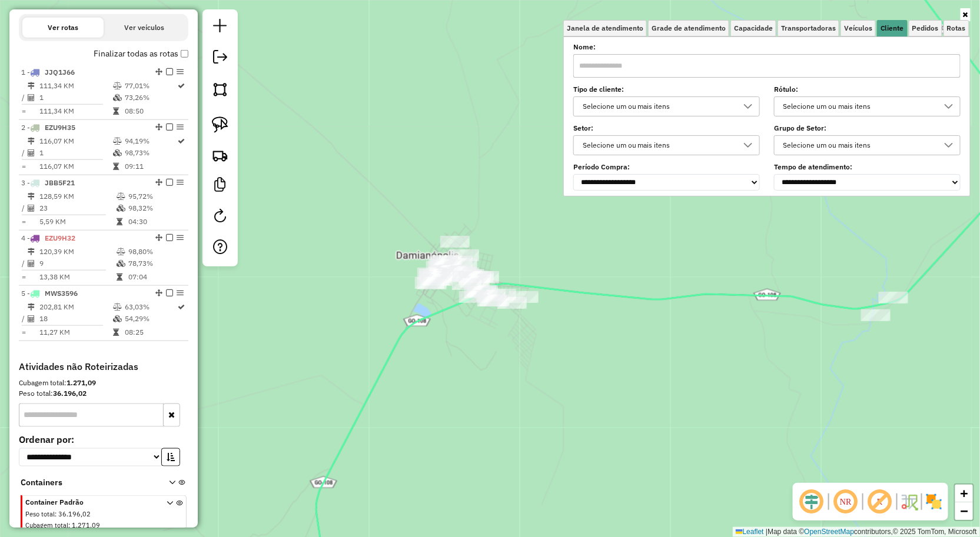
click at [793, 71] on input "text" at bounding box center [766, 66] width 387 height 24
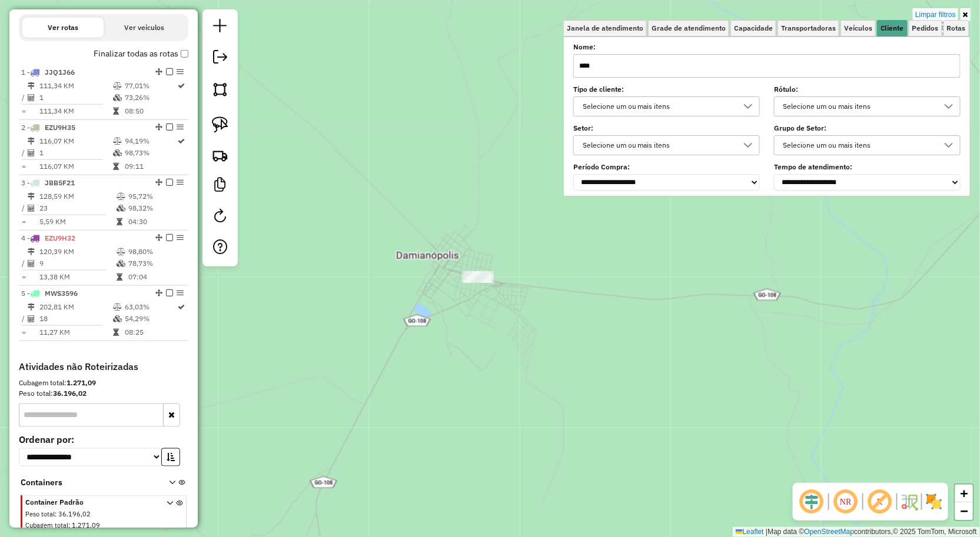
type input "****"
click at [561, 271] on div "Limpar filtros Janela de atendimento Grade de atendimento Capacidade Transporta…" at bounding box center [490, 268] width 980 height 537
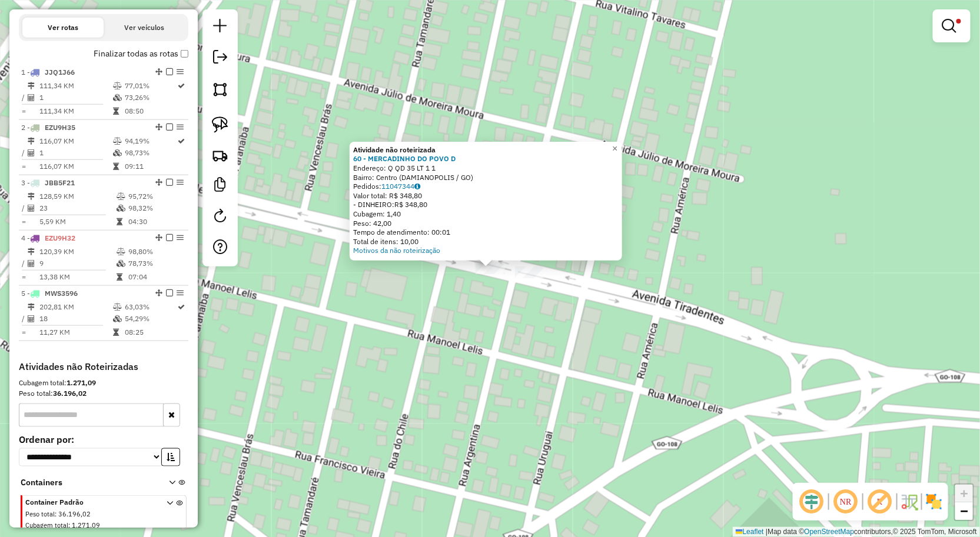
click at [527, 310] on div "Atividade não roteirizada 60 - MERCADINHO DO POVO D Endereço: Q QD 35 LT 1 1 Ba…" at bounding box center [490, 268] width 980 height 537
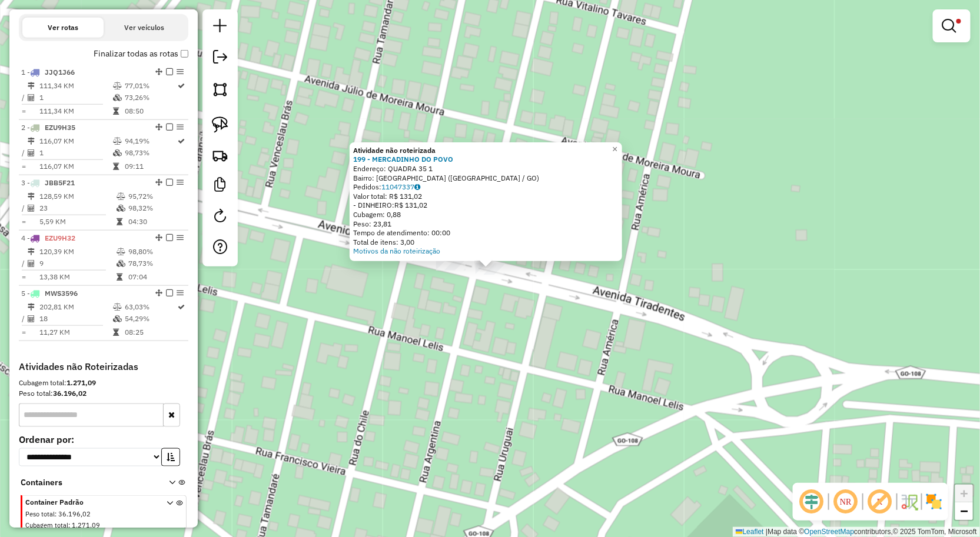
drag, startPoint x: 541, startPoint y: 366, endPoint x: 516, endPoint y: 337, distance: 38.8
click at [541, 364] on div "Atividade não roteirizada 199 - MERCADINHO DO POVO Endereço: QUADRA 35 1 Bairro…" at bounding box center [490, 268] width 980 height 537
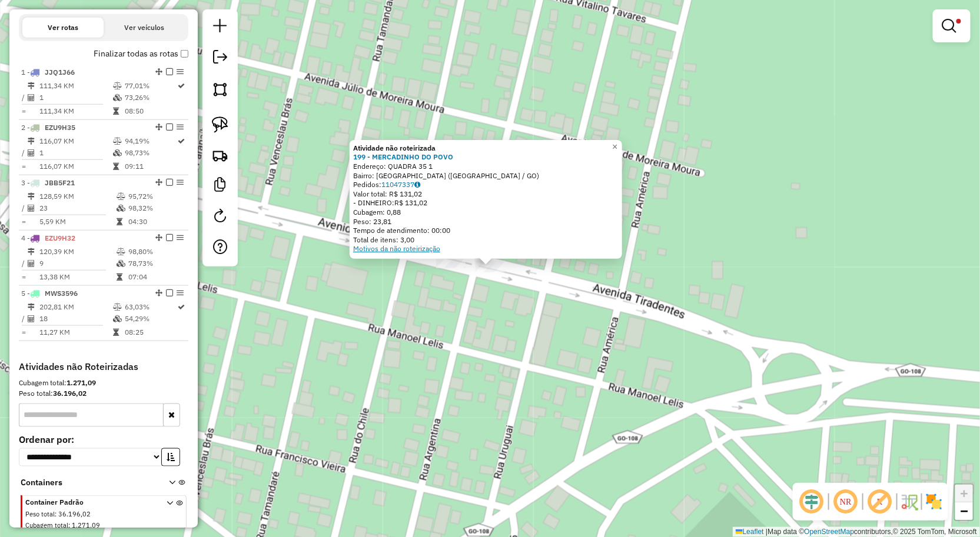
click at [420, 251] on link "Motivos da não roteirização" at bounding box center [396, 248] width 87 height 9
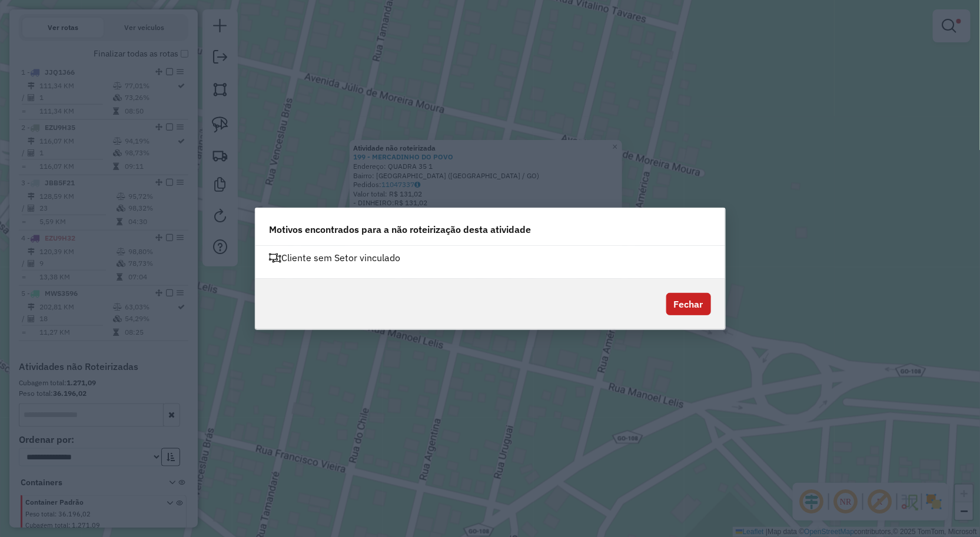
click at [324, 260] on div "Cliente sem Setor vinculado" at bounding box center [489, 258] width 455 height 14
click at [561, 273] on div "Cliente sem Setor vinculado" at bounding box center [490, 262] width 470 height 33
click at [690, 297] on button "Fechar" at bounding box center [688, 304] width 45 height 22
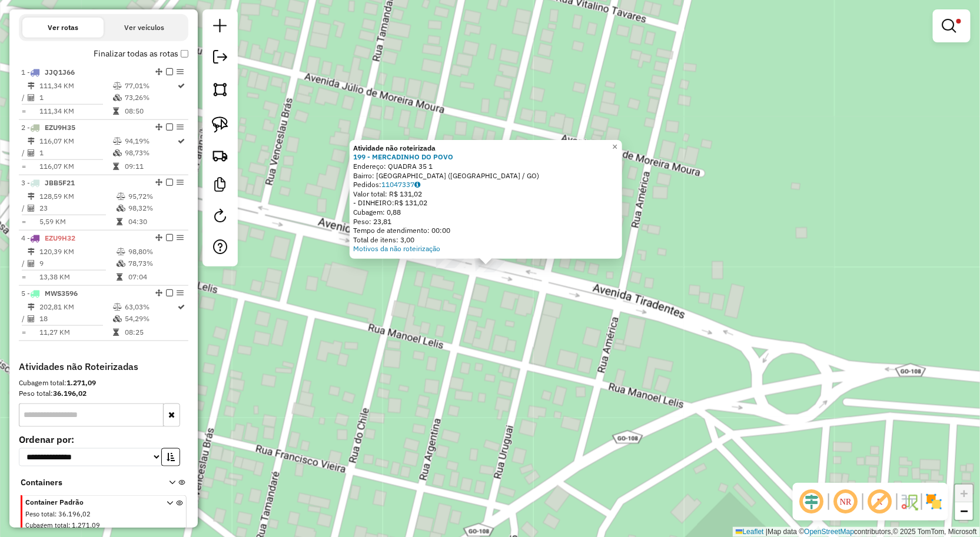
click at [531, 283] on div "Atividade não roteirizada 199 - MERCADINHO DO POVO Endereço: QUADRA 35 1 Bairro…" at bounding box center [490, 268] width 980 height 537
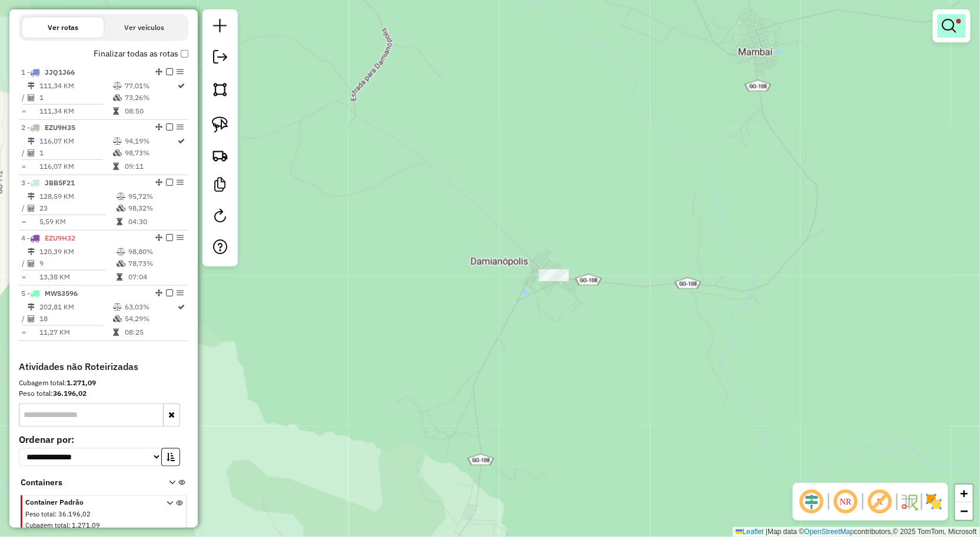
click at [950, 24] on em at bounding box center [949, 26] width 14 height 14
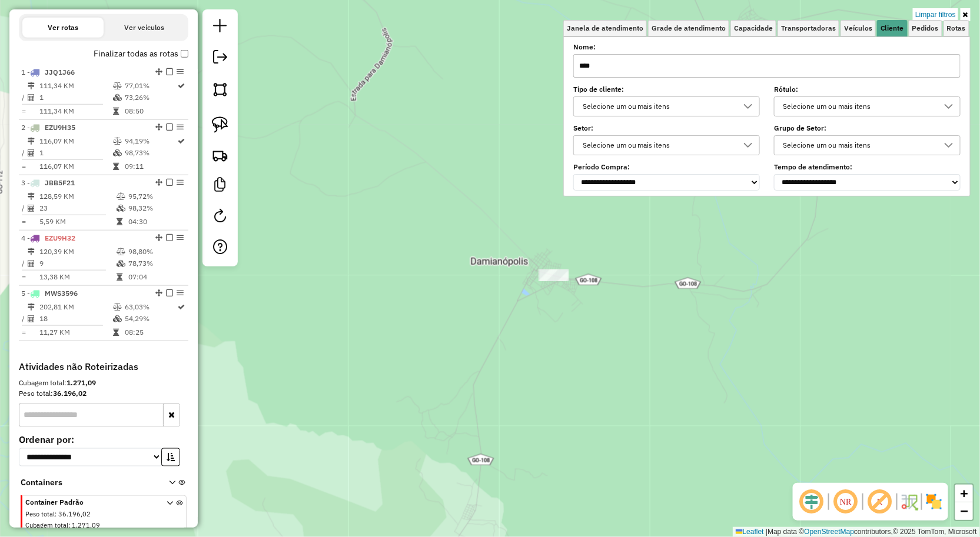
click at [714, 71] on input "****" at bounding box center [766, 66] width 387 height 24
drag, startPoint x: 225, startPoint y: 129, endPoint x: 264, endPoint y: 138, distance: 39.8
click at [225, 128] on img at bounding box center [220, 125] width 16 height 16
drag, startPoint x: 473, startPoint y: 279, endPoint x: 626, endPoint y: 301, distance: 154.6
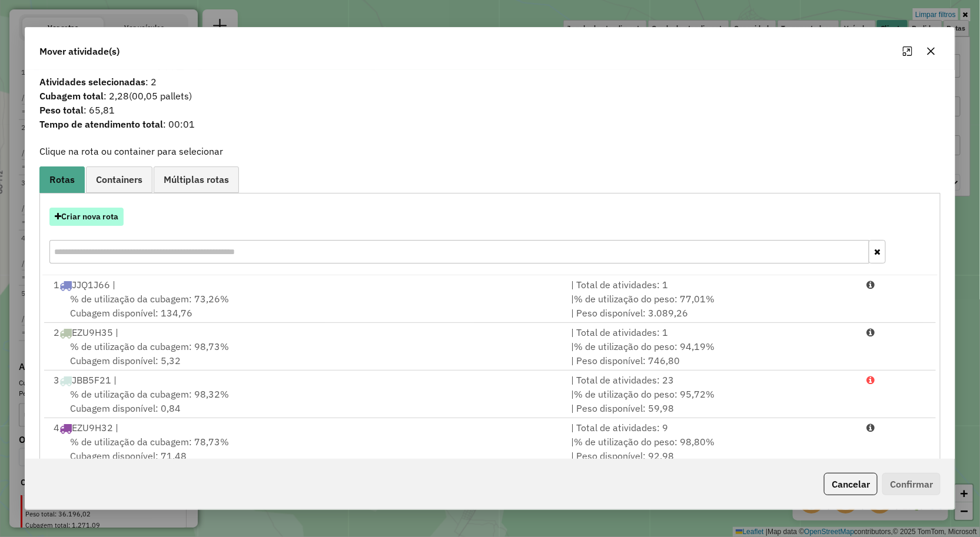
click at [110, 225] on button "Criar nova rota" at bounding box center [86, 217] width 74 height 18
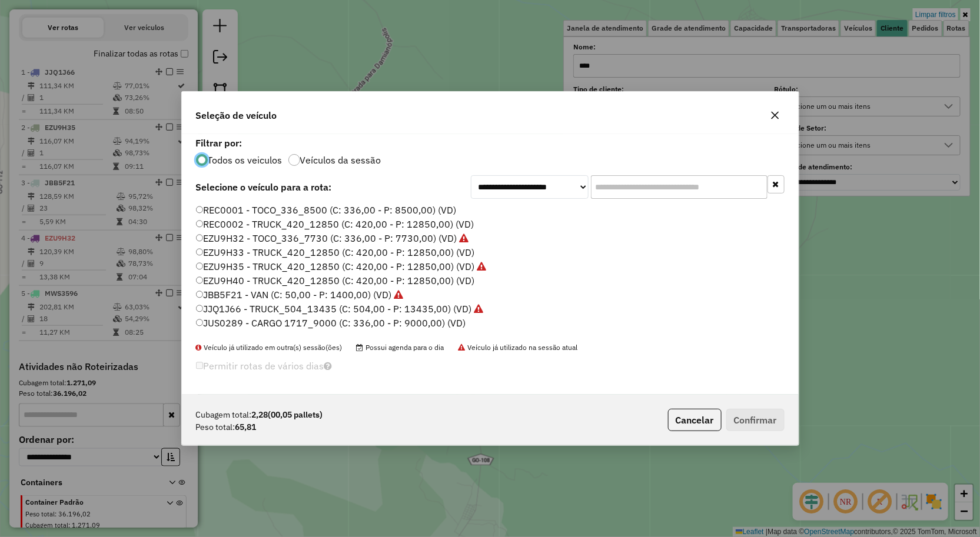
scroll to position [6, 3]
click at [243, 212] on label "REC0001 - TOCO_336_8500 (C: 336,00 - P: 8500,00) (VD)" at bounding box center [326, 210] width 261 height 14
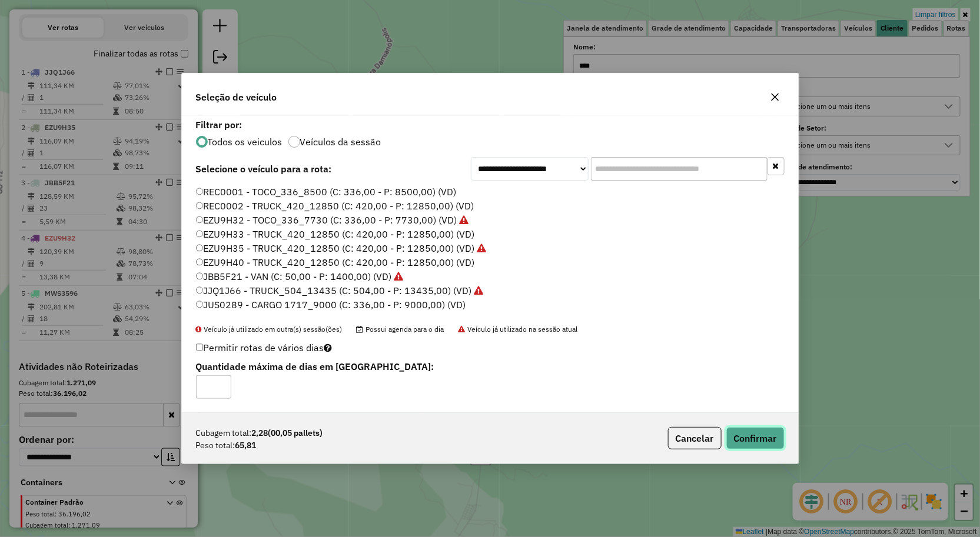
click at [732, 434] on button "Confirmar" at bounding box center [755, 438] width 58 height 22
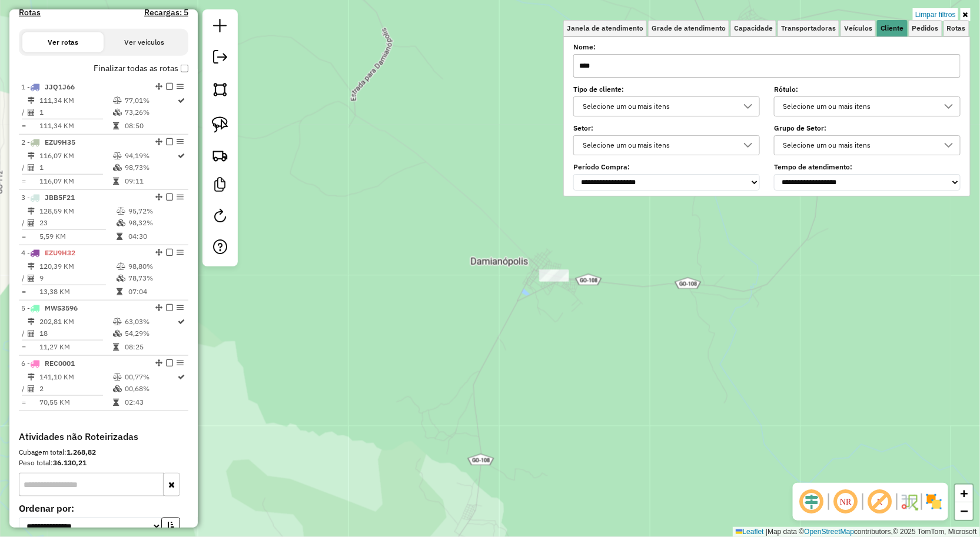
scroll to position [404, 0]
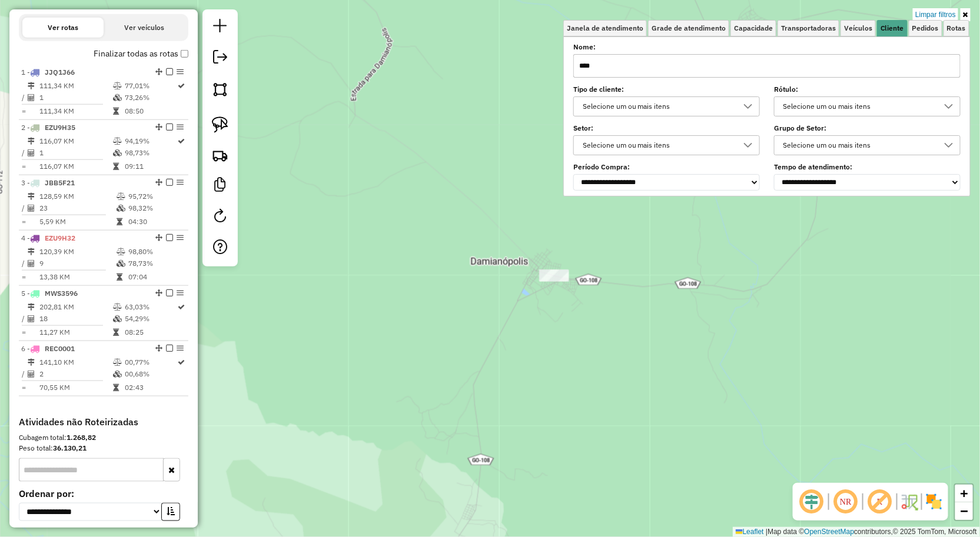
click at [655, 64] on input "****" at bounding box center [766, 66] width 387 height 24
type input "*"
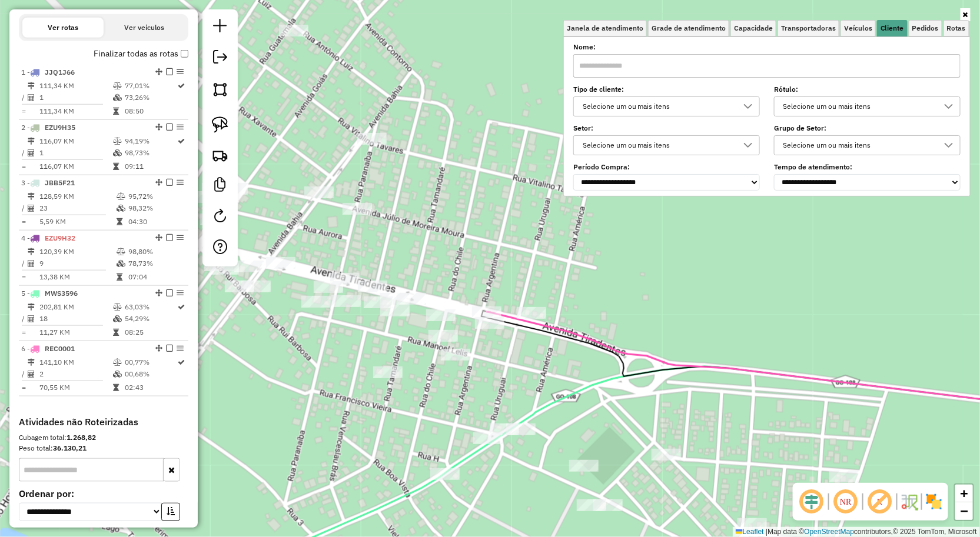
click at [684, 348] on div "Janela de atendimento Grade de atendimento Capacidade Transportadoras Veículos …" at bounding box center [490, 268] width 980 height 537
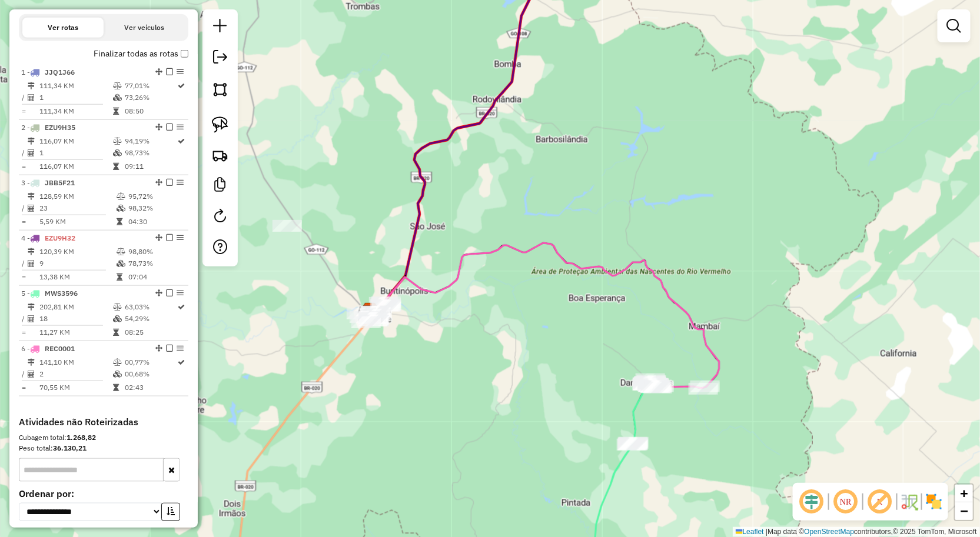
drag, startPoint x: 566, startPoint y: 334, endPoint x: 571, endPoint y: 330, distance: 6.7
click at [567, 334] on div "Janela de atendimento Grade de atendimento Capacidade Transportadoras Veículos …" at bounding box center [490, 268] width 980 height 537
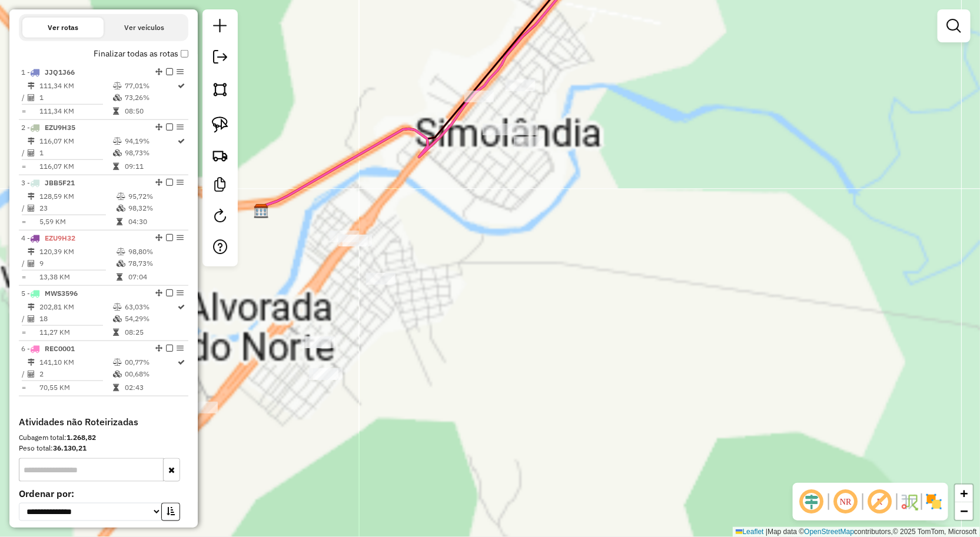
drag, startPoint x: 528, startPoint y: 312, endPoint x: 558, endPoint y: 315, distance: 30.2
click at [557, 315] on div "Janela de atendimento Grade de atendimento Capacidade Transportadoras Veículos …" at bounding box center [490, 268] width 980 height 537
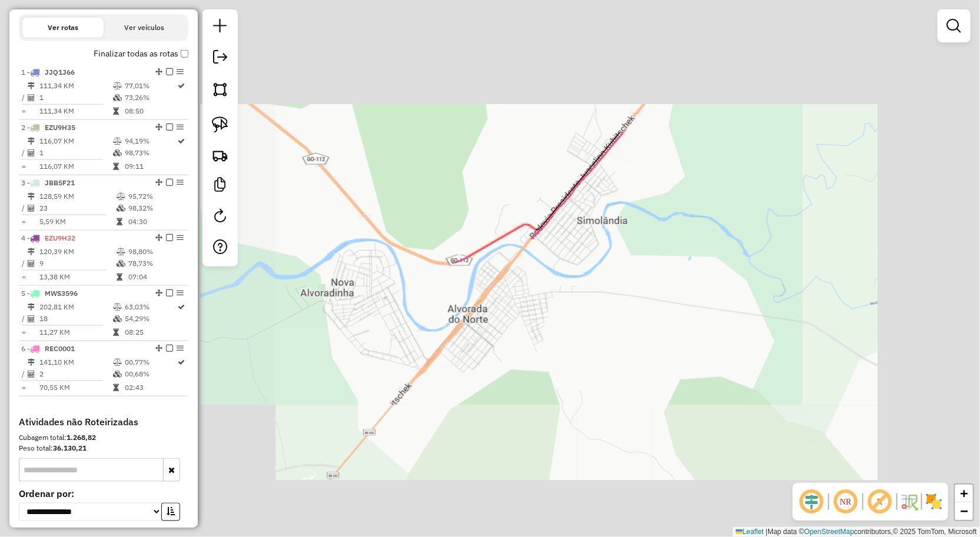
drag, startPoint x: 580, startPoint y: 320, endPoint x: 637, endPoint y: 317, distance: 56.6
click at [636, 317] on div "Janela de atendimento Grade de atendimento Capacidade Transportadoras Veículos …" at bounding box center [490, 268] width 980 height 537
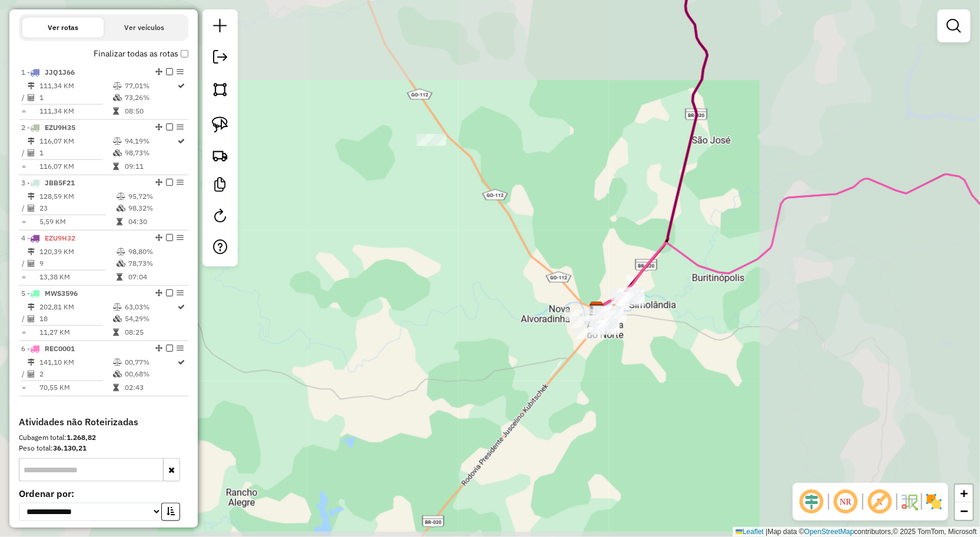
drag, startPoint x: 698, startPoint y: 337, endPoint x: 619, endPoint y: 337, distance: 79.4
click at [658, 344] on div "Janela de atendimento Grade de atendimento Capacidade Transportadoras Veículos …" at bounding box center [490, 268] width 980 height 537
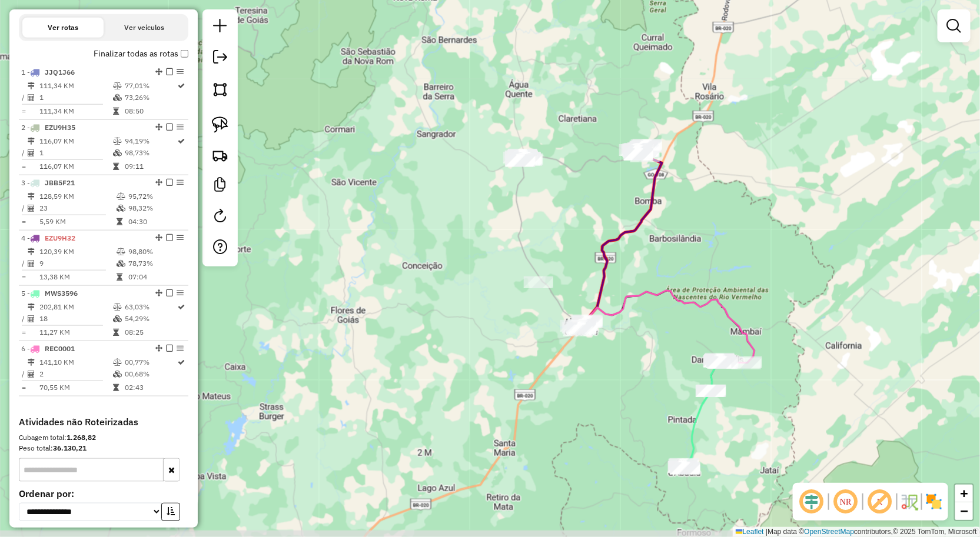
click at [639, 327] on div "Janela de atendimento Grade de atendimento Capacidade Transportadoras Veículos …" at bounding box center [490, 268] width 980 height 537
click at [647, 317] on div "Janela de atendimento Grade de atendimento Capacidade Transportadoras Veículos …" at bounding box center [490, 268] width 980 height 537
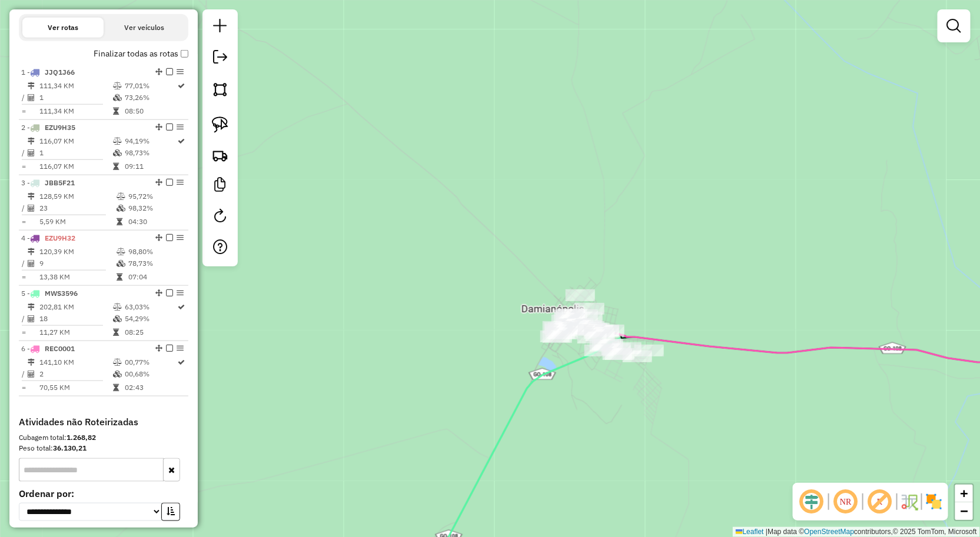
drag, startPoint x: 715, startPoint y: 385, endPoint x: 577, endPoint y: 318, distance: 153.5
click at [566, 318] on div "Janela de atendimento Grade de atendimento Capacidade Transportadoras Veículos …" at bounding box center [490, 268] width 980 height 537
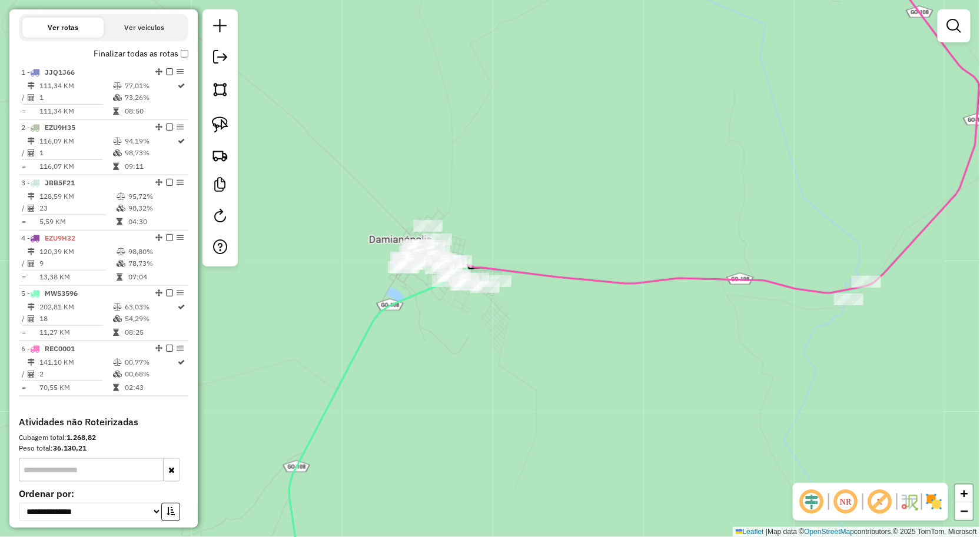
drag, startPoint x: 607, startPoint y: 324, endPoint x: 604, endPoint y: 330, distance: 6.9
click at [610, 325] on div "Janela de atendimento Grade de atendimento Capacidade Transportadoras Veículos …" at bounding box center [490, 268] width 980 height 537
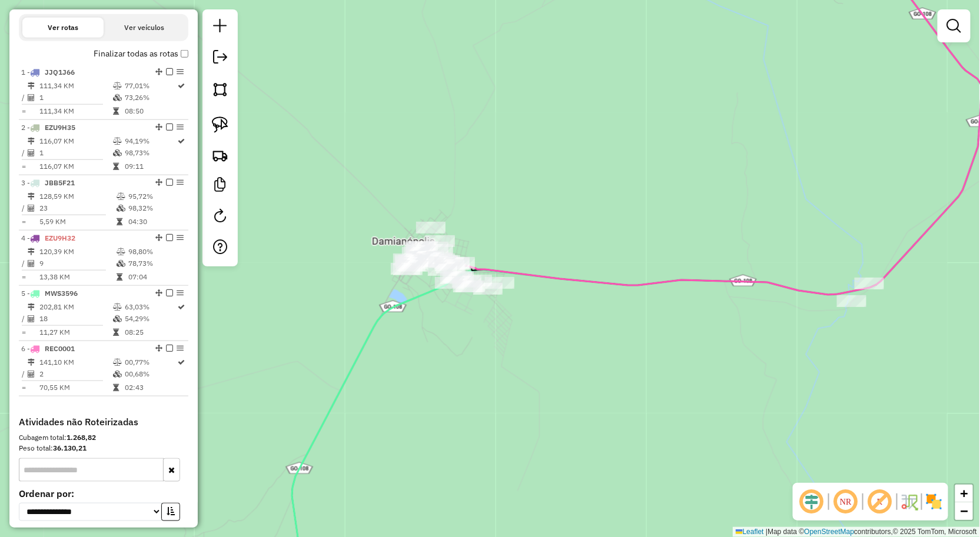
drag, startPoint x: 573, startPoint y: 324, endPoint x: 583, endPoint y: 321, distance: 10.4
click at [583, 321] on div "Janela de atendimento Grade de atendimento Capacidade Transportadoras Veículos …" at bounding box center [490, 268] width 980 height 537
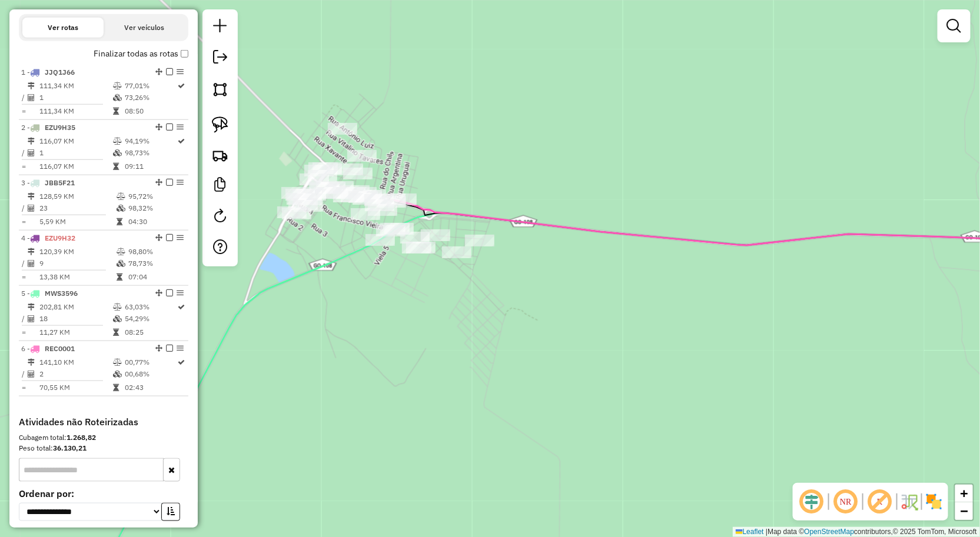
drag, startPoint x: 520, startPoint y: 302, endPoint x: 610, endPoint y: 304, distance: 90.1
click at [609, 302] on div "Janela de atendimento Grade de atendimento Capacidade Transportadoras Veículos …" at bounding box center [490, 268] width 980 height 537
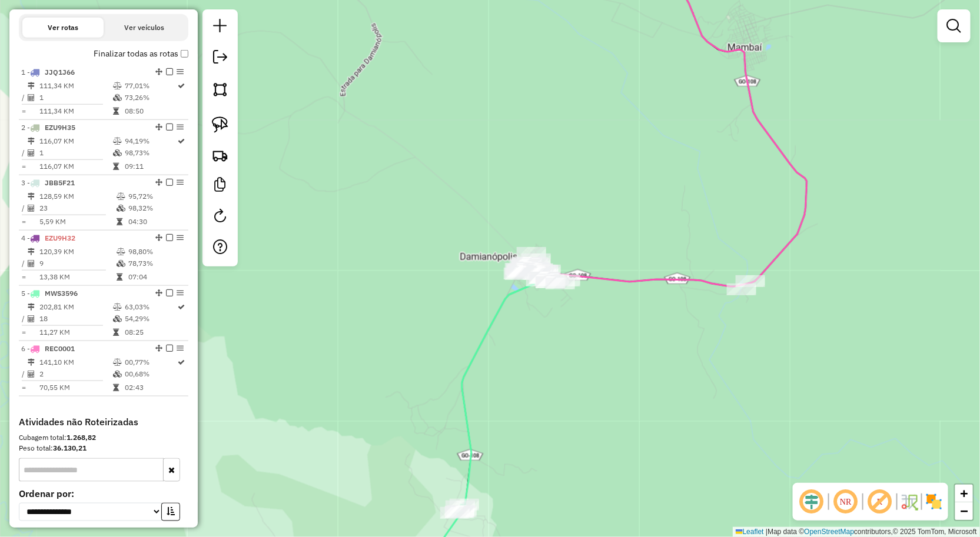
drag, startPoint x: 686, startPoint y: 328, endPoint x: 587, endPoint y: 291, distance: 105.6
click at [626, 310] on div "Janela de atendimento Grade de atendimento Capacidade Transportadoras Veículos …" at bounding box center [490, 268] width 980 height 537
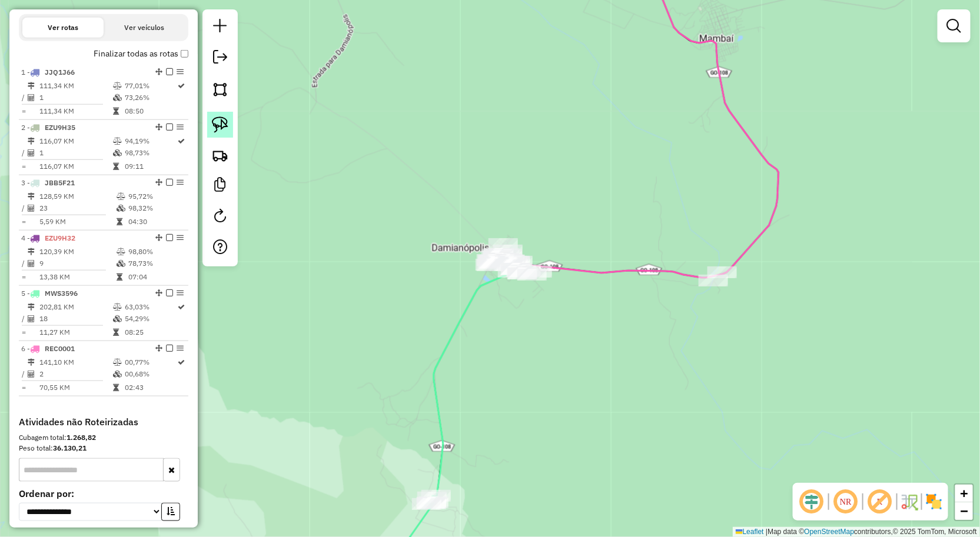
click at [222, 126] on img at bounding box center [220, 125] width 16 height 16
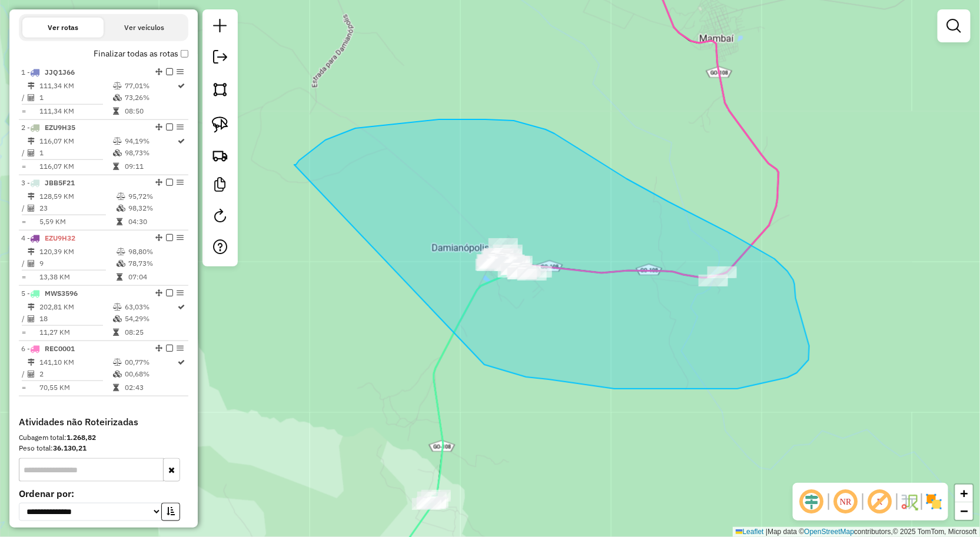
drag, startPoint x: 439, startPoint y: 119, endPoint x: 484, endPoint y: 363, distance: 247.8
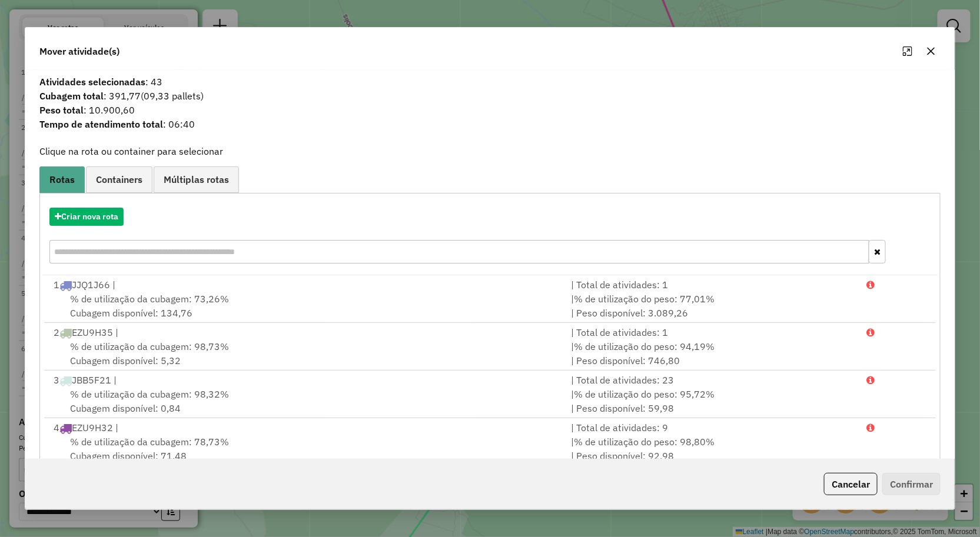
click at [936, 51] on button "button" at bounding box center [931, 51] width 19 height 19
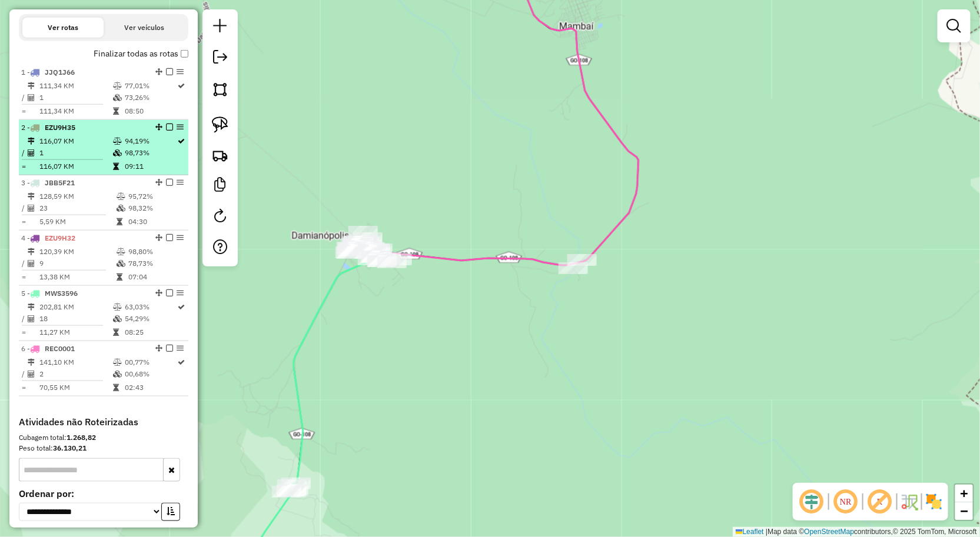
drag, startPoint x: 410, startPoint y: 120, endPoint x: 152, endPoint y: 139, distance: 258.4
click at [152, 139] on hb-router-mapa "Informações da Sessão 978097 - 12/08/2025 Criação: 11/08/2025 18:20 Depósito: C…" at bounding box center [490, 268] width 980 height 537
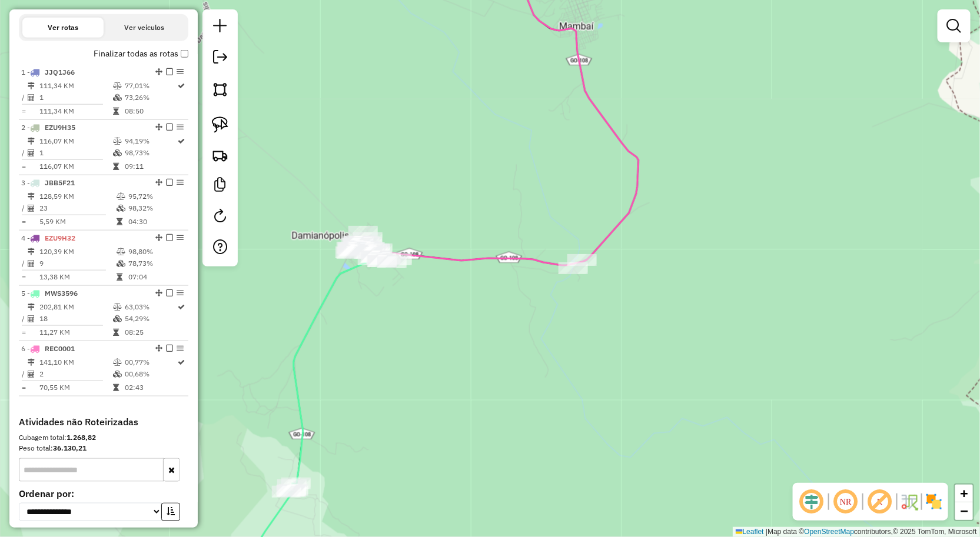
click at [239, 128] on div "Janela de atendimento Grade de atendimento Capacidade Transportadoras Veículos …" at bounding box center [490, 268] width 980 height 537
click at [217, 127] on img at bounding box center [220, 125] width 16 height 16
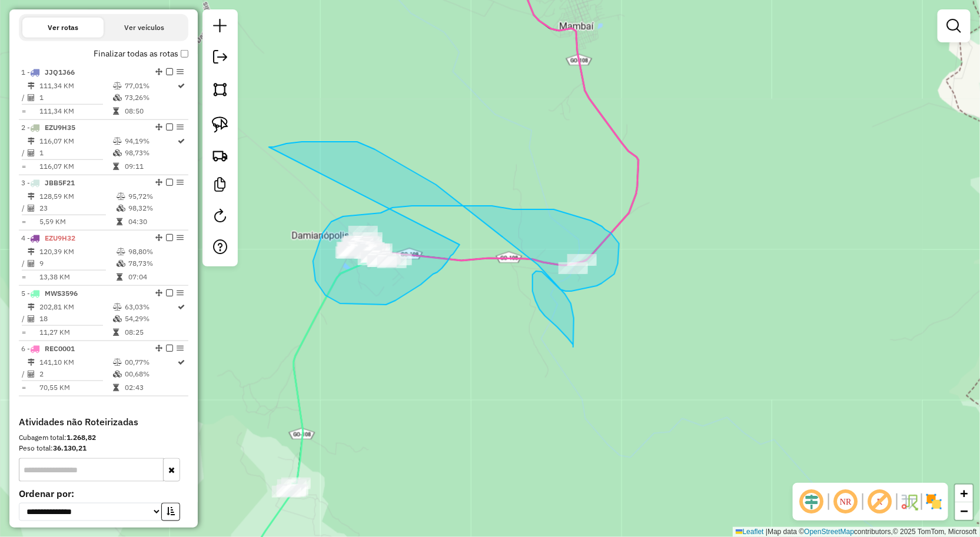
drag, startPoint x: 334, startPoint y: 141, endPoint x: 460, endPoint y: 245, distance: 163.1
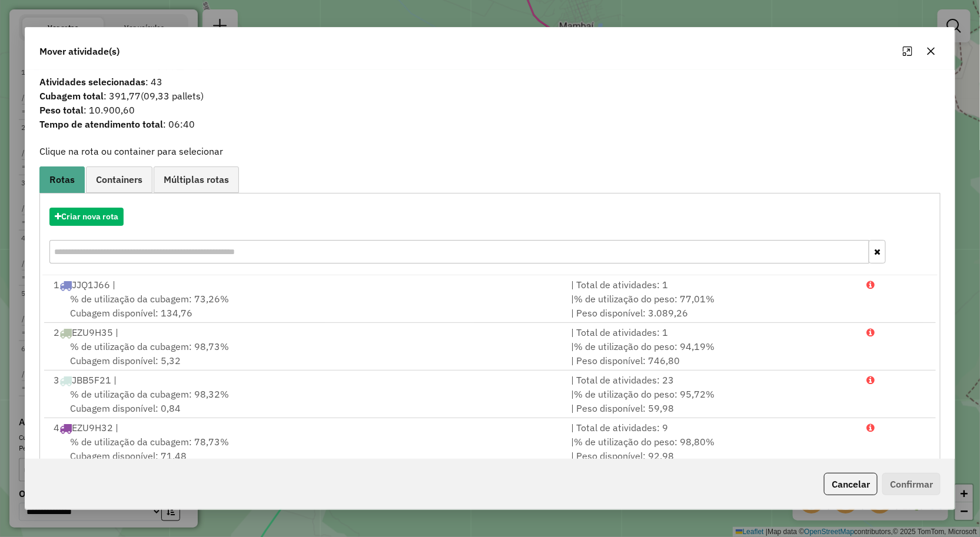
click at [930, 50] on icon "button" at bounding box center [931, 51] width 8 height 8
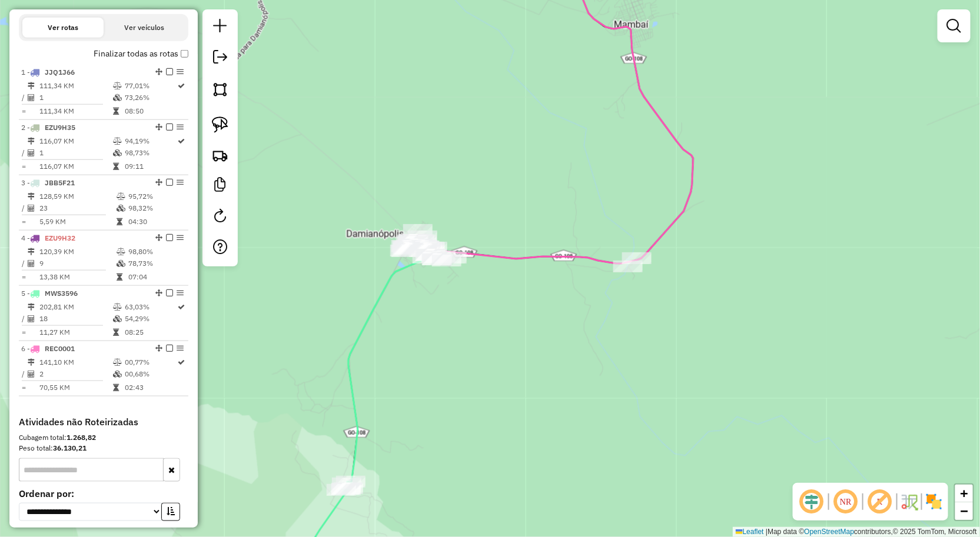
drag, startPoint x: 430, startPoint y: 354, endPoint x: 484, endPoint y: 361, distance: 54.7
click at [484, 361] on div "Janela de atendimento Grade de atendimento Capacidade Transportadoras Veículos …" at bounding box center [490, 268] width 980 height 537
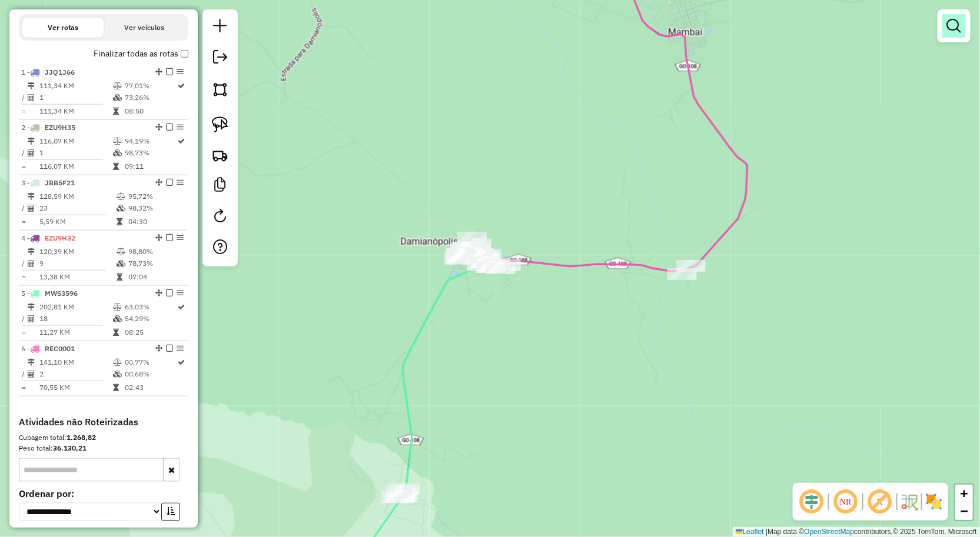
click at [957, 24] on em at bounding box center [954, 26] width 14 height 14
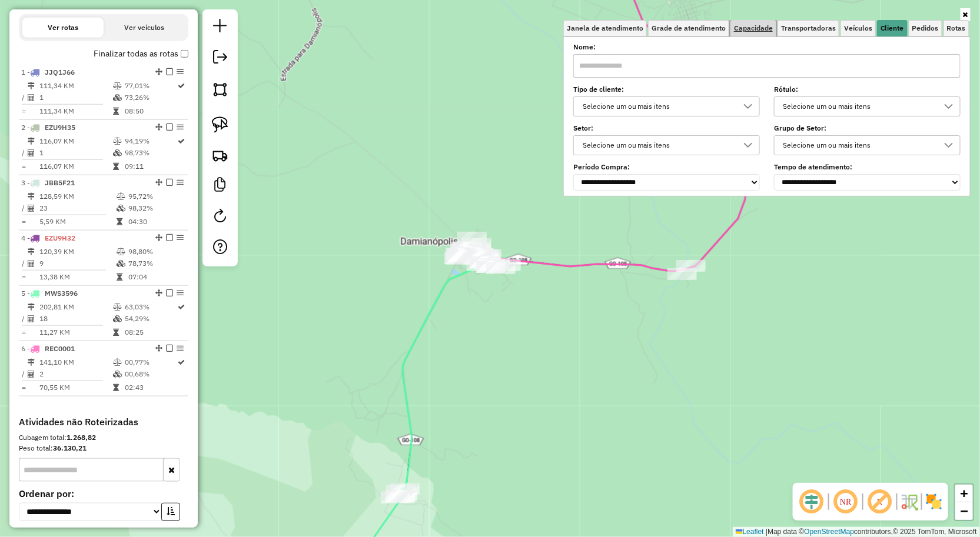
click at [766, 35] on link "Capacidade" at bounding box center [753, 28] width 46 height 16
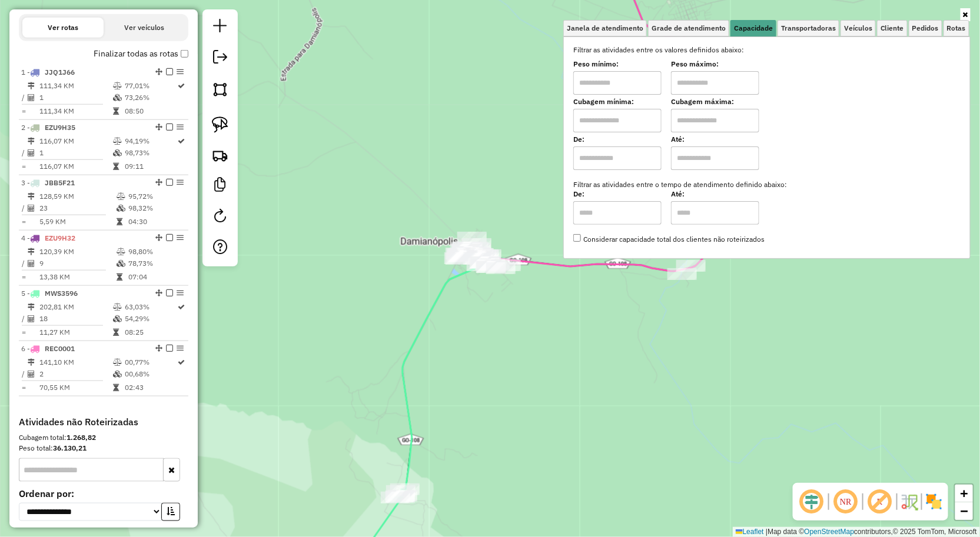
click at [649, 82] on input "text" at bounding box center [617, 83] width 88 height 24
type input "****"
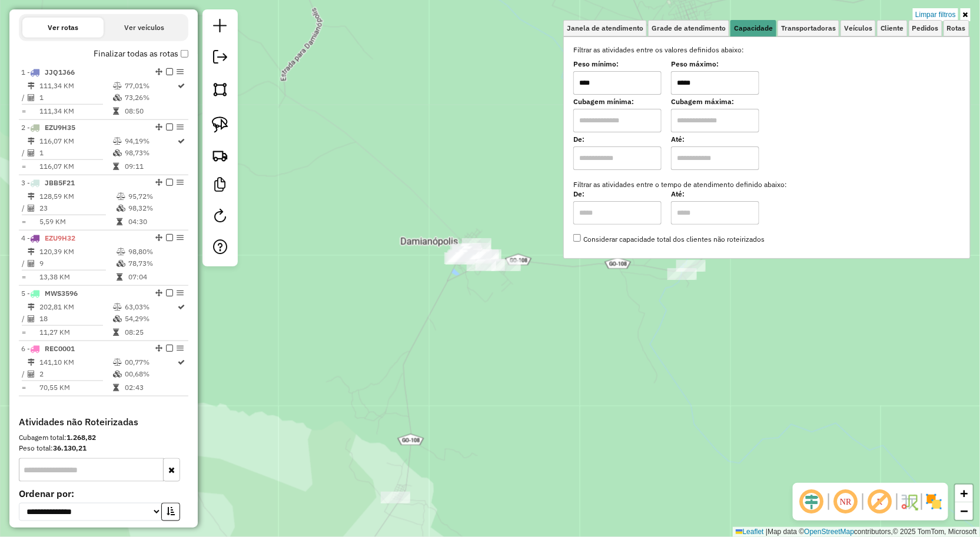
type input "*****"
click at [544, 330] on div "Limpar filtros Janela de atendimento Grade de atendimento Capacidade Transporta…" at bounding box center [490, 268] width 980 height 537
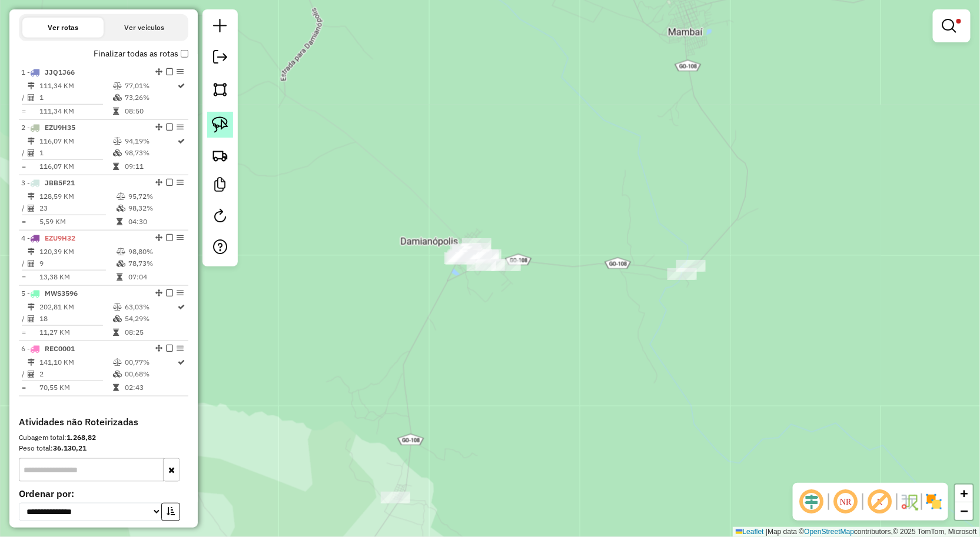
drag, startPoint x: 211, startPoint y: 126, endPoint x: 487, endPoint y: 302, distance: 327.3
click at [212, 126] on img at bounding box center [220, 125] width 16 height 16
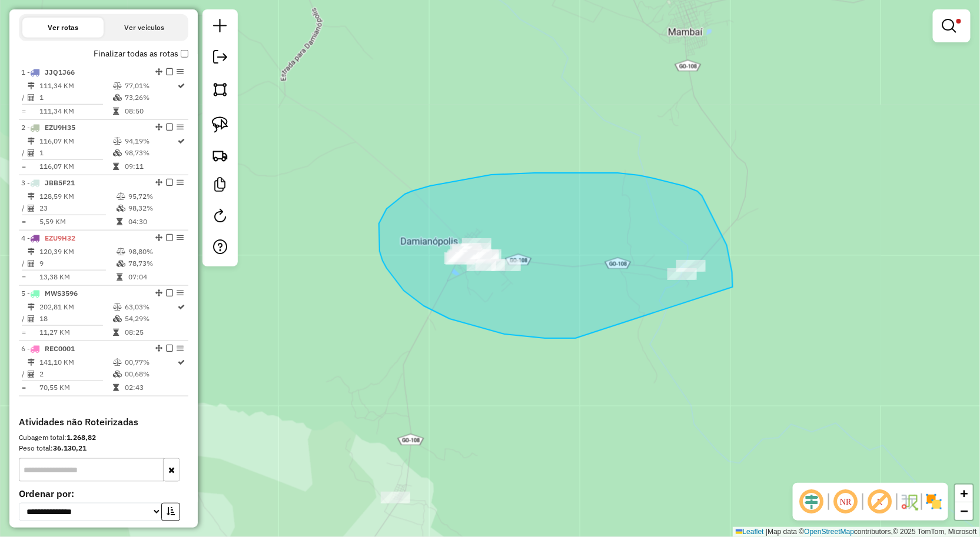
drag, startPoint x: 504, startPoint y: 334, endPoint x: 733, endPoint y: 287, distance: 233.1
click at [733, 287] on div "Limpar filtros Janela de atendimento Grade de atendimento Capacidade Transporta…" at bounding box center [490, 268] width 980 height 537
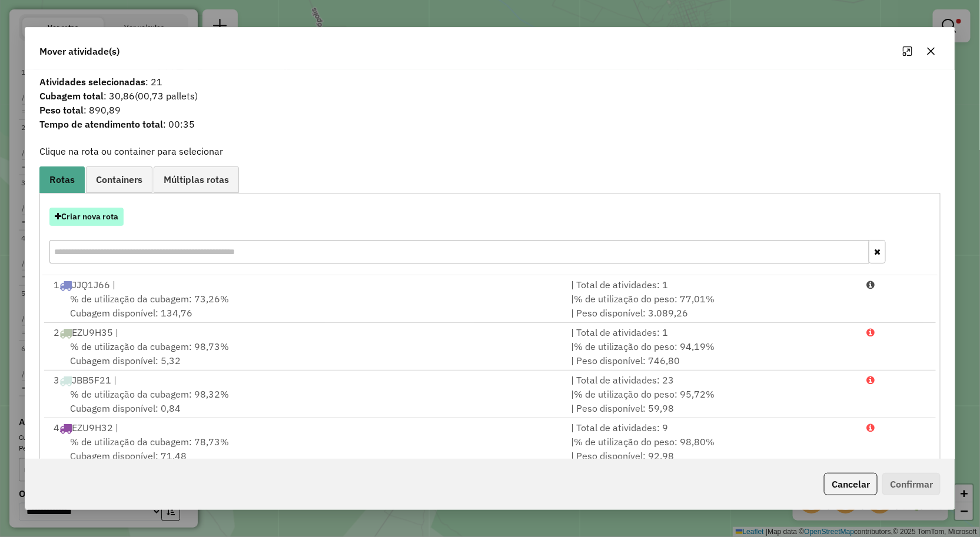
click at [90, 220] on button "Criar nova rota" at bounding box center [86, 217] width 74 height 18
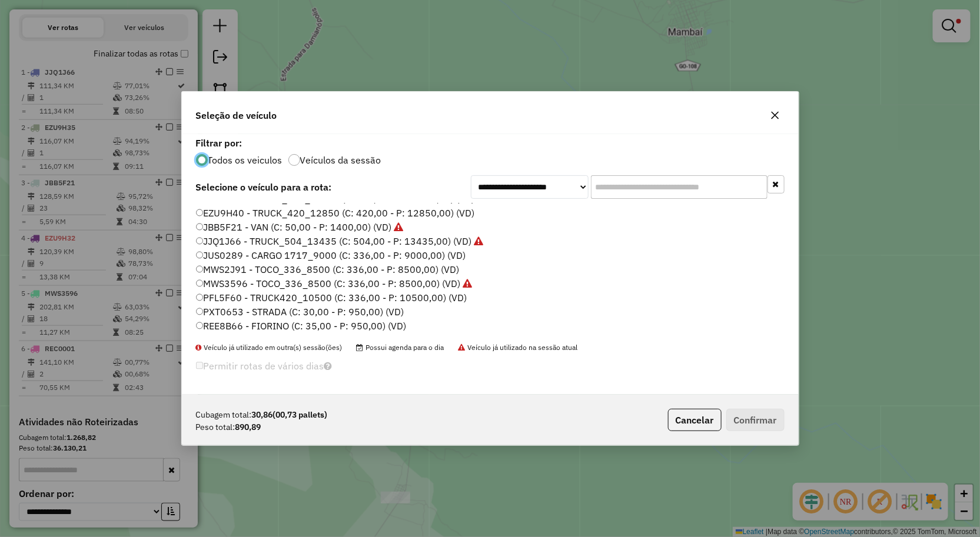
scroll to position [68, 0]
click at [233, 321] on label "REE8B66 - FIORINO (C: 35,00 - P: 950,00) (VD)" at bounding box center [301, 325] width 211 height 14
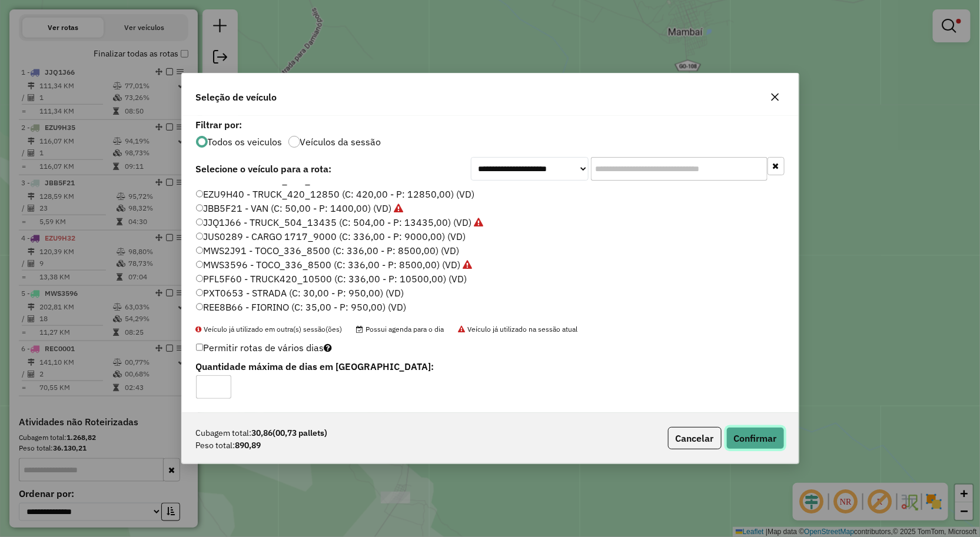
click at [759, 439] on button "Confirmar" at bounding box center [755, 438] width 58 height 22
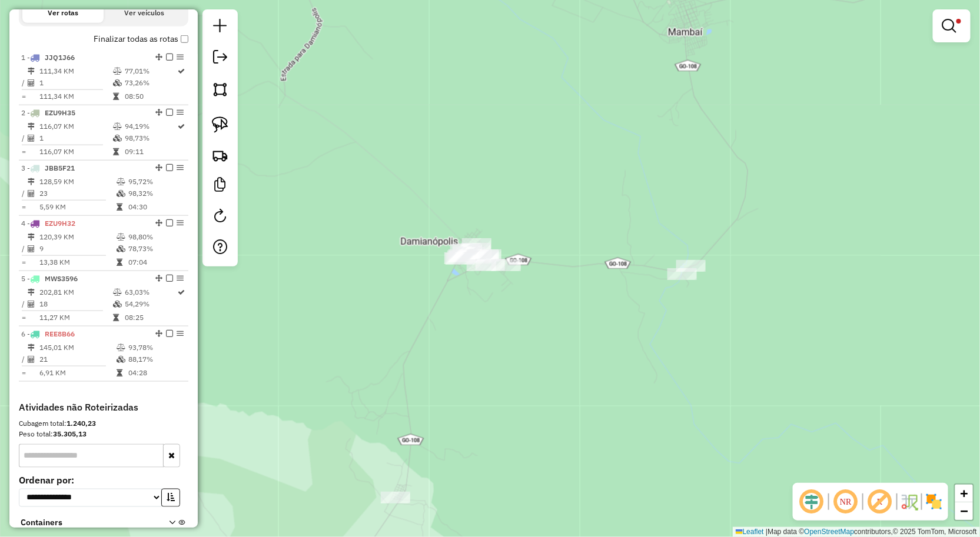
scroll to position [390, 0]
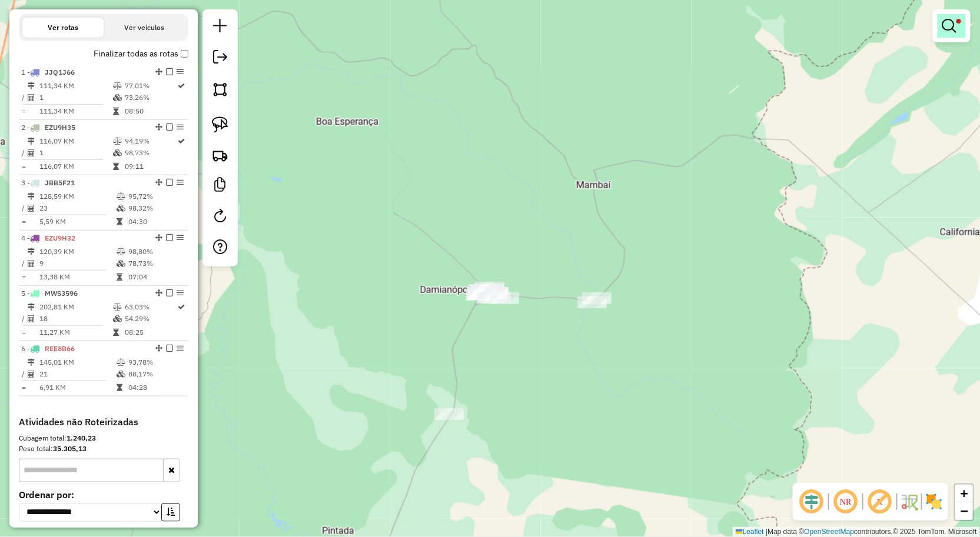
click at [947, 33] on link at bounding box center [951, 26] width 28 height 24
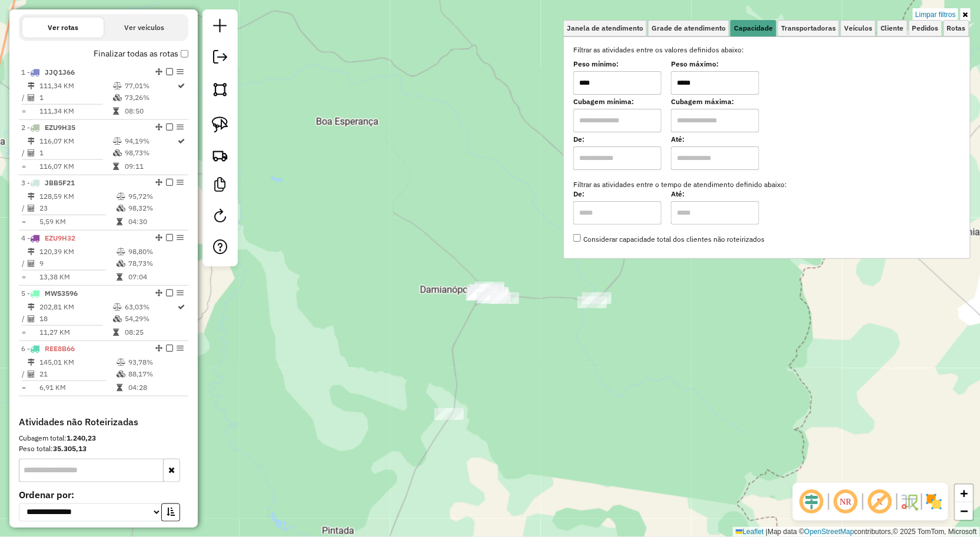
click at [649, 85] on input "****" at bounding box center [617, 83] width 88 height 24
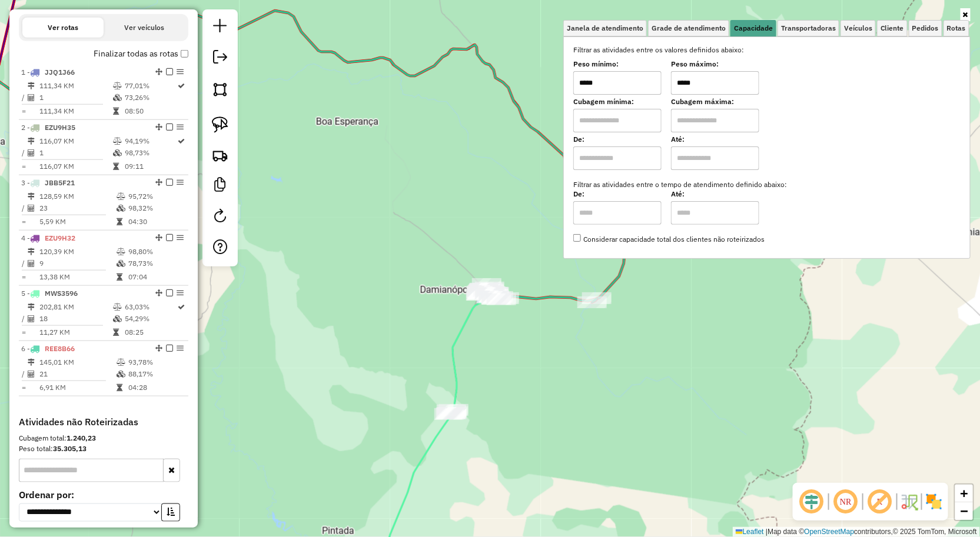
type input "*****"
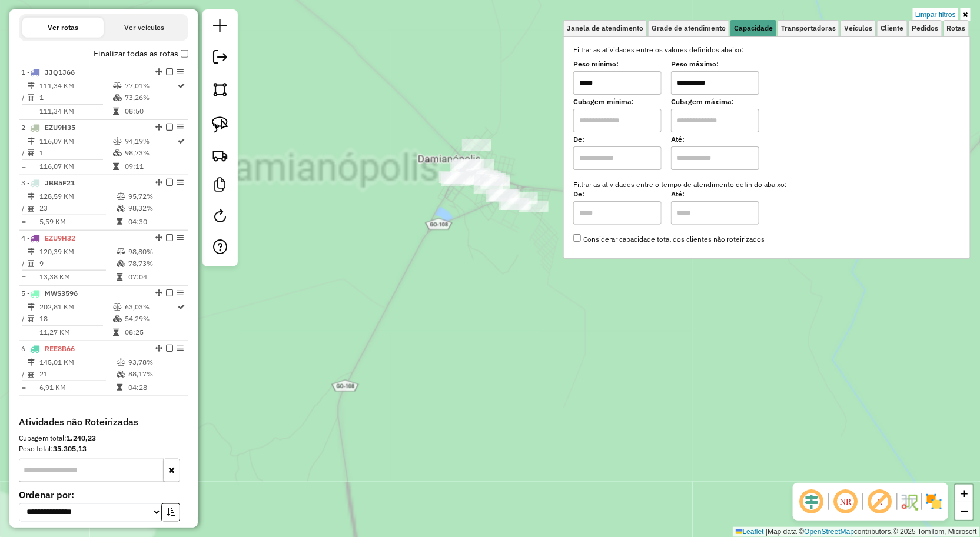
type input "**********"
click at [459, 280] on div "**********" at bounding box center [490, 268] width 980 height 537
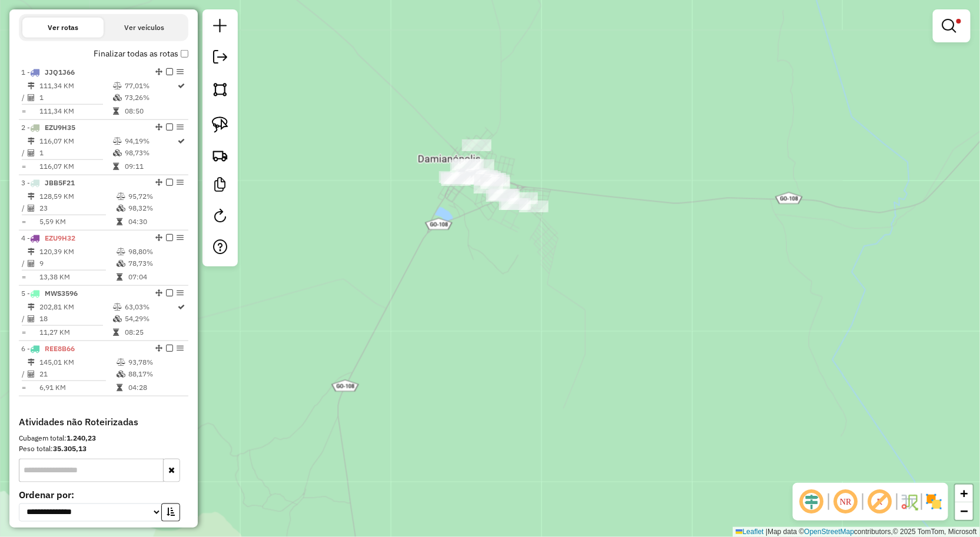
drag, startPoint x: 467, startPoint y: 255, endPoint x: 460, endPoint y: 374, distance: 119.7
click at [459, 374] on div "**********" at bounding box center [490, 268] width 980 height 537
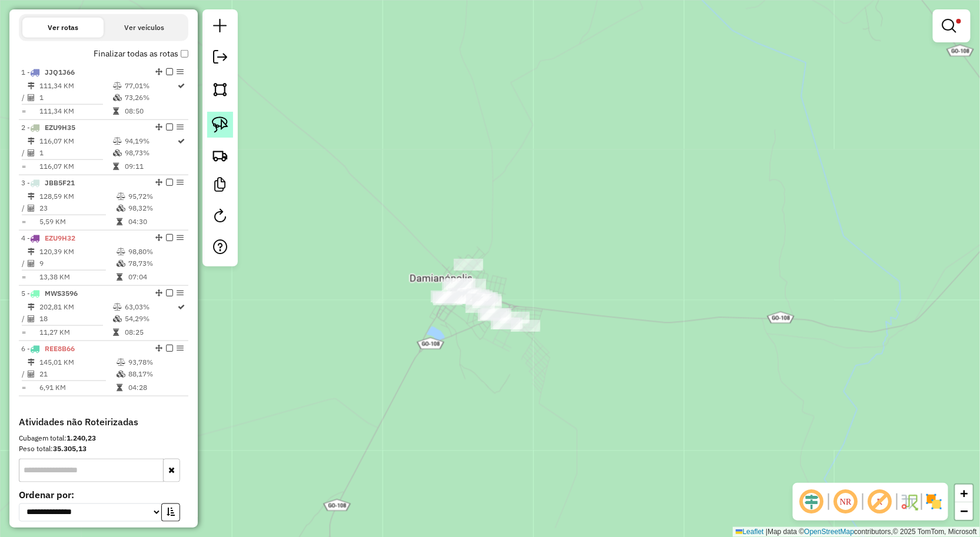
click at [230, 122] on link at bounding box center [220, 125] width 26 height 26
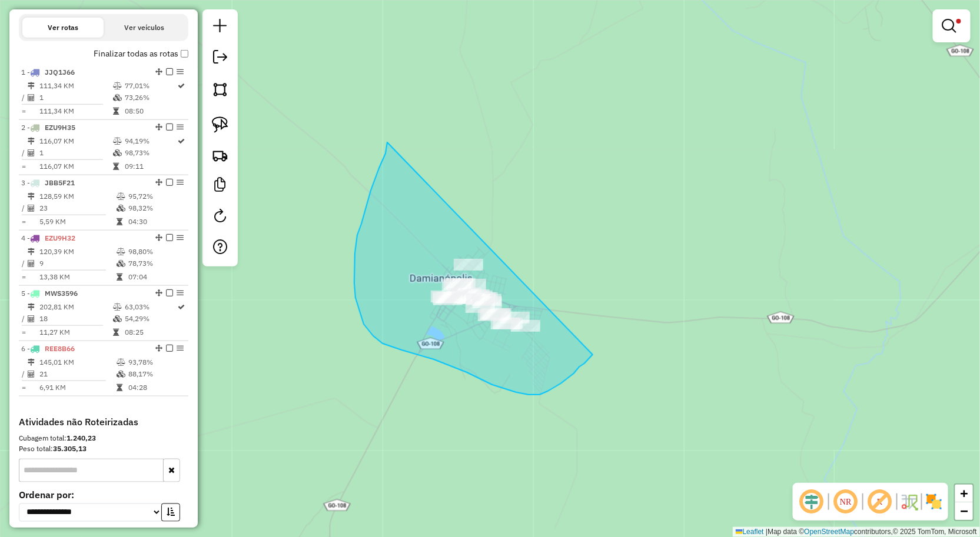
drag, startPoint x: 355, startPoint y: 254, endPoint x: 598, endPoint y: 345, distance: 260.4
click at [598, 345] on div "**********" at bounding box center [490, 268] width 980 height 537
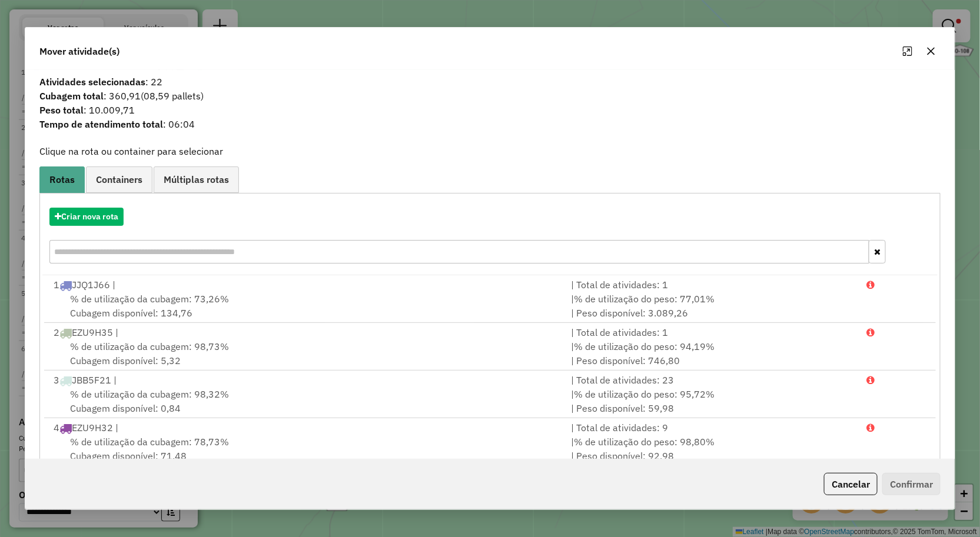
click at [931, 47] on icon "button" at bounding box center [930, 50] width 9 height 9
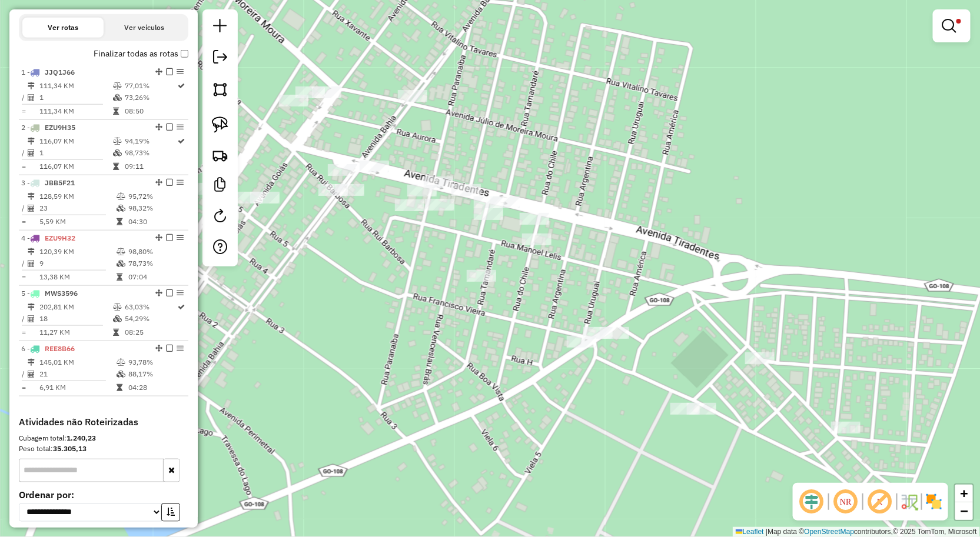
drag, startPoint x: 465, startPoint y: 320, endPoint x: 568, endPoint y: 315, distance: 102.5
click at [555, 316] on div "**********" at bounding box center [490, 268] width 980 height 537
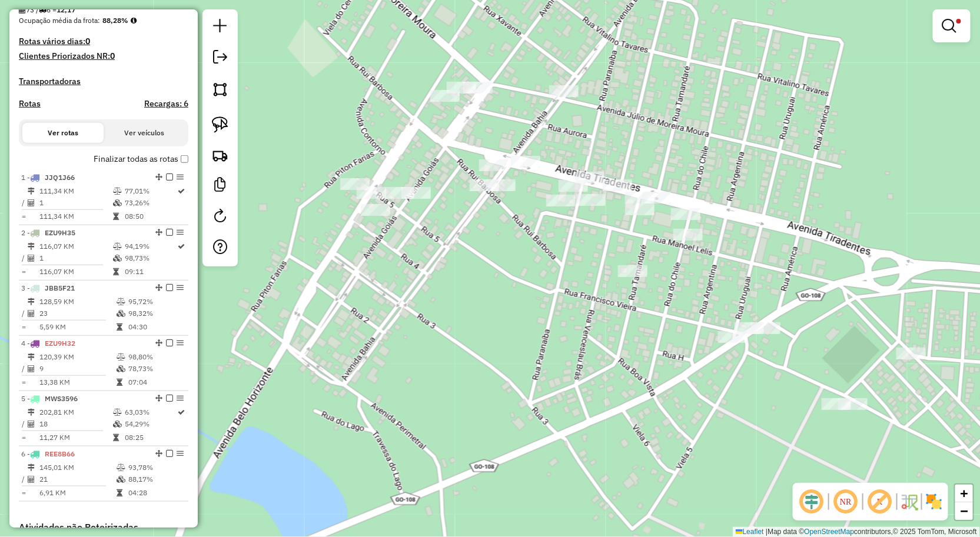
scroll to position [303, 0]
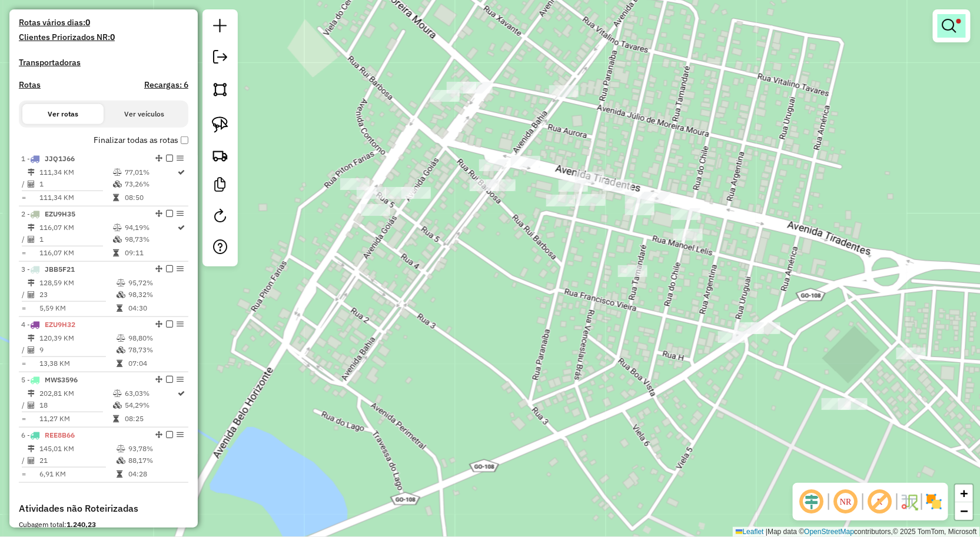
click at [960, 27] on link at bounding box center [951, 26] width 28 height 24
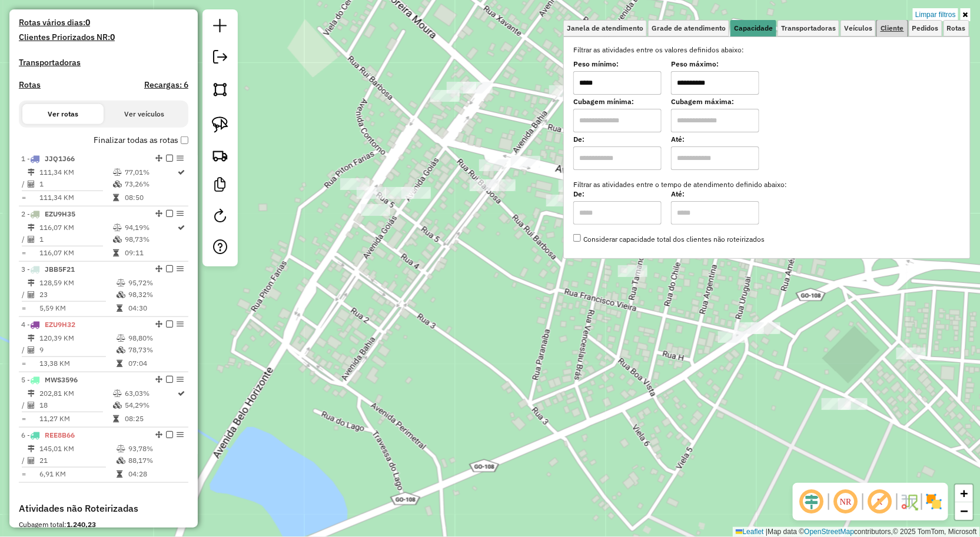
click at [892, 34] on link "Cliente" at bounding box center [892, 28] width 31 height 16
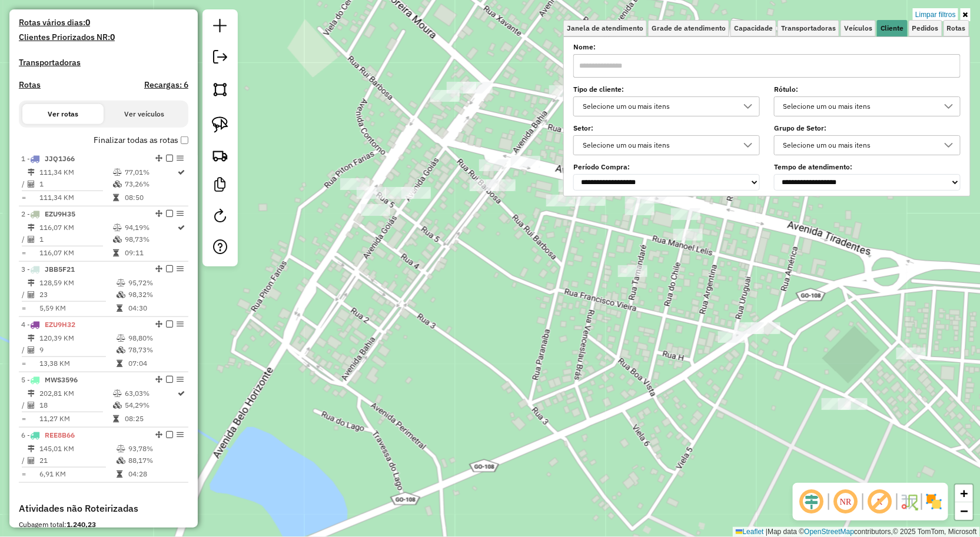
click at [763, 71] on input "text" at bounding box center [766, 66] width 387 height 24
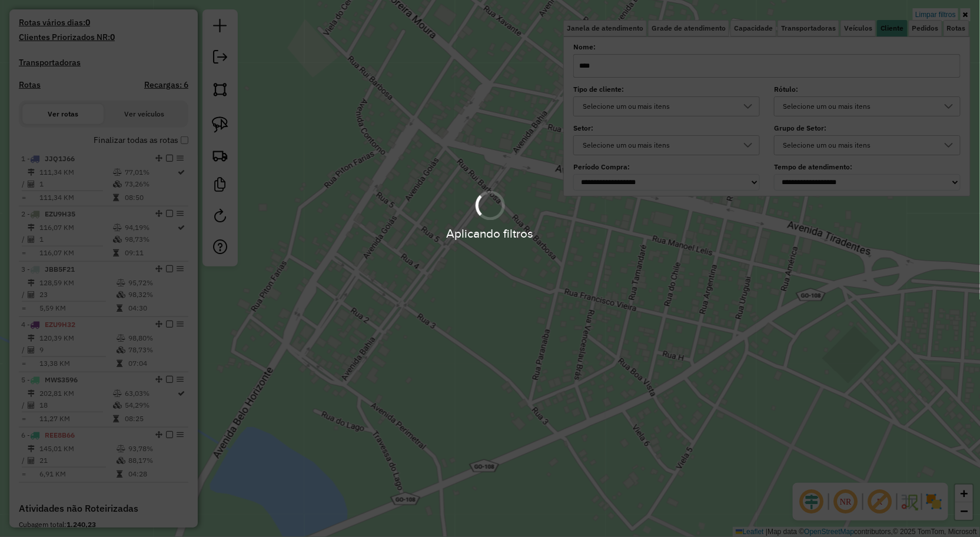
click at [677, 291] on hb-app "Aplicando filtros Pop-up bloqueado! Seu navegador bloqueou automáticamente a ab…" at bounding box center [490, 268] width 980 height 537
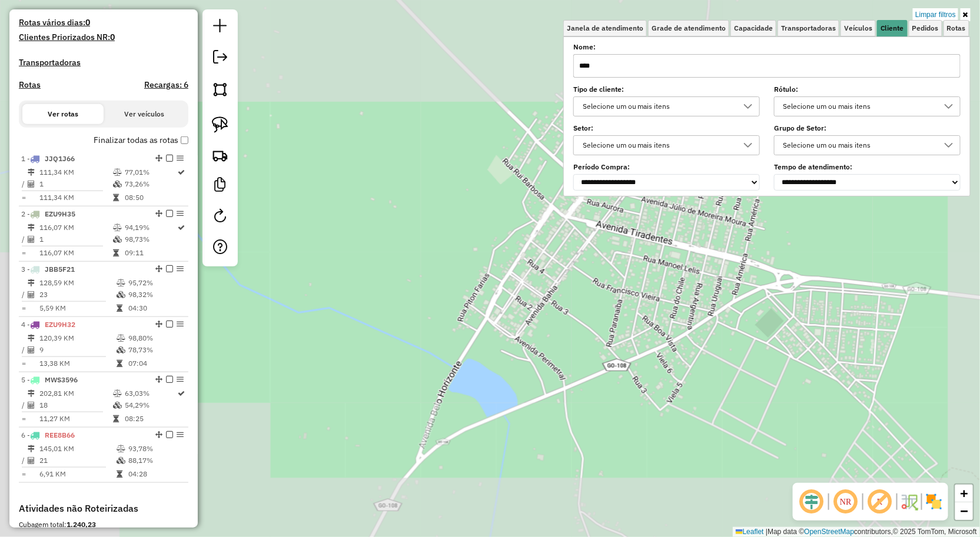
click at [672, 325] on div "**********" at bounding box center [490, 268] width 980 height 537
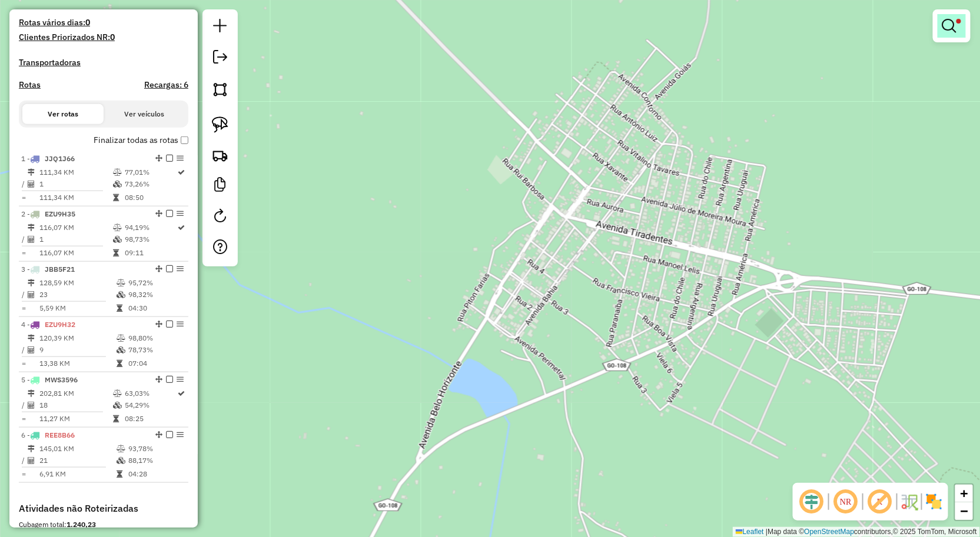
click at [939, 34] on link at bounding box center [951, 26] width 28 height 24
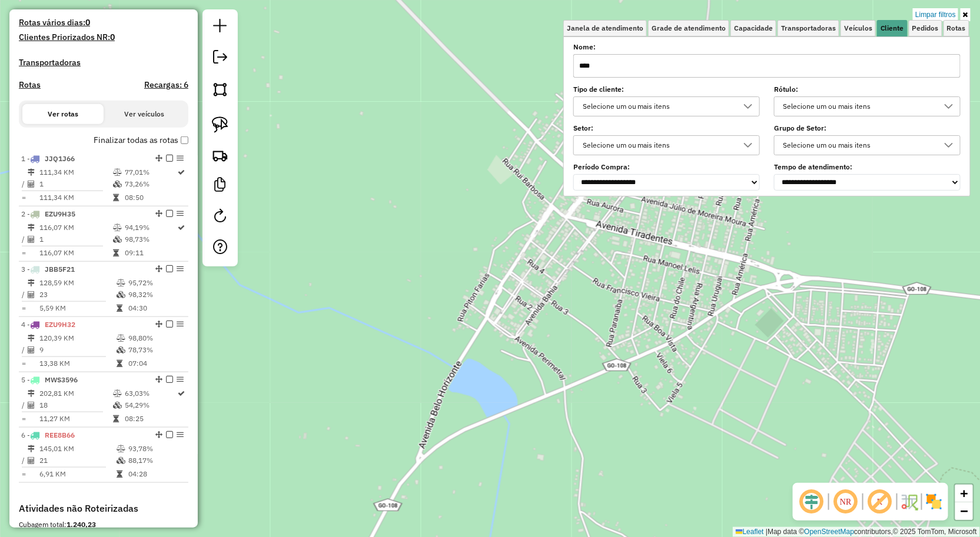
click at [814, 281] on div "**********" at bounding box center [490, 268] width 980 height 537
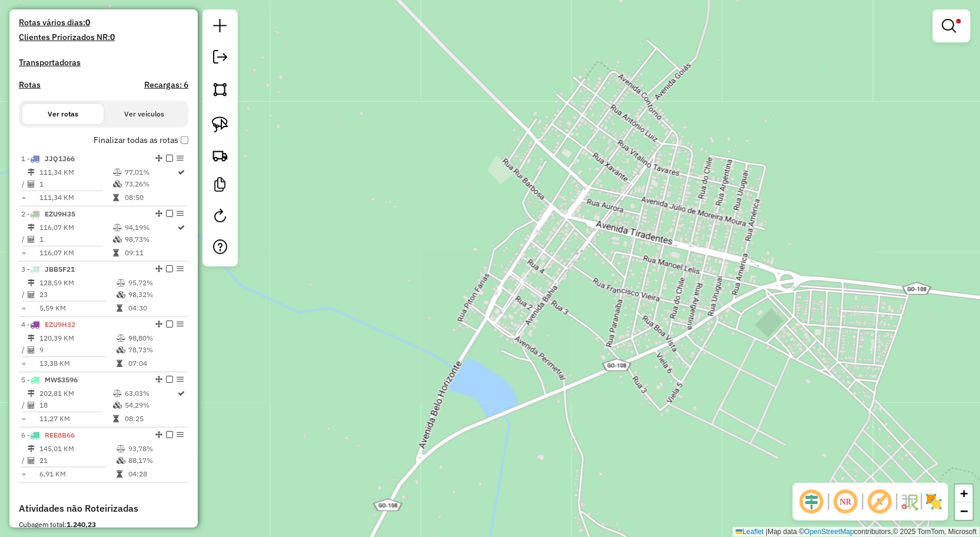
click at [953, 39] on div at bounding box center [952, 25] width 38 height 33
click at [953, 21] on em at bounding box center [949, 26] width 14 height 14
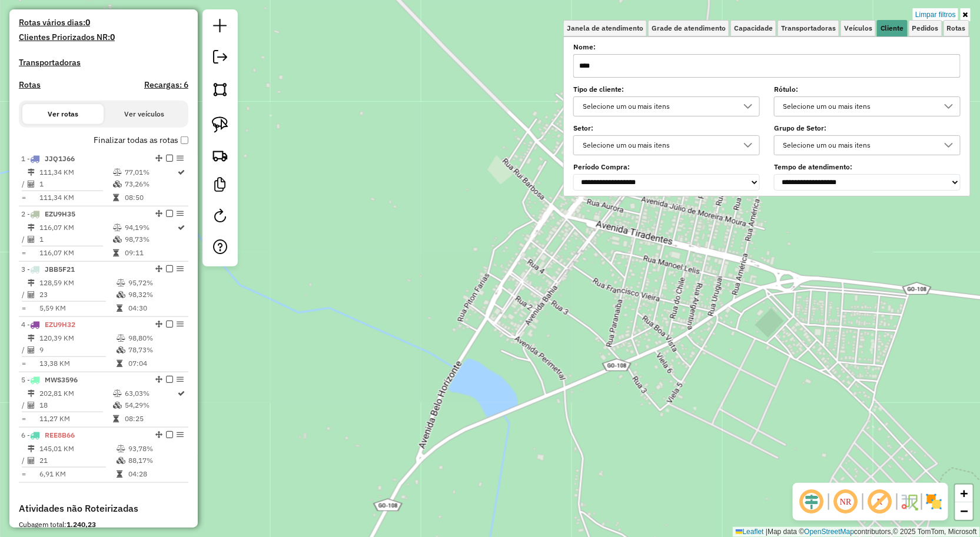
click at [869, 65] on input "****" at bounding box center [766, 66] width 387 height 24
type input "*"
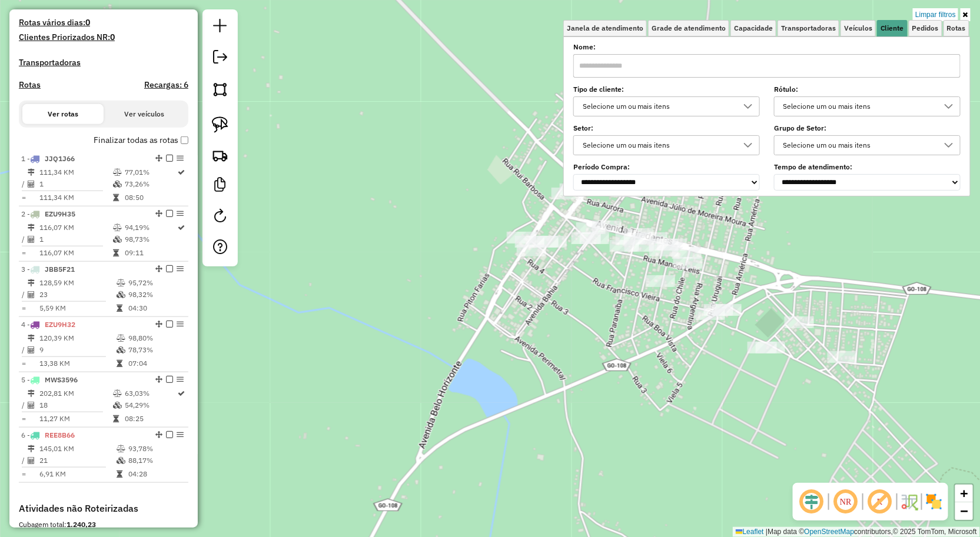
click at [697, 395] on div "**********" at bounding box center [490, 268] width 980 height 537
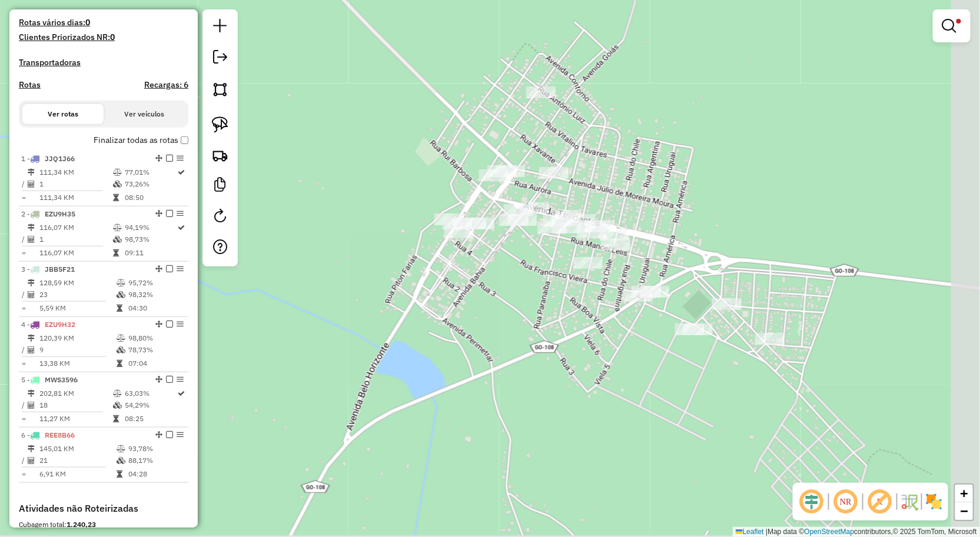
drag, startPoint x: 697, startPoint y: 395, endPoint x: 591, endPoint y: 391, distance: 106.6
click at [591, 391] on div "**********" at bounding box center [490, 268] width 980 height 537
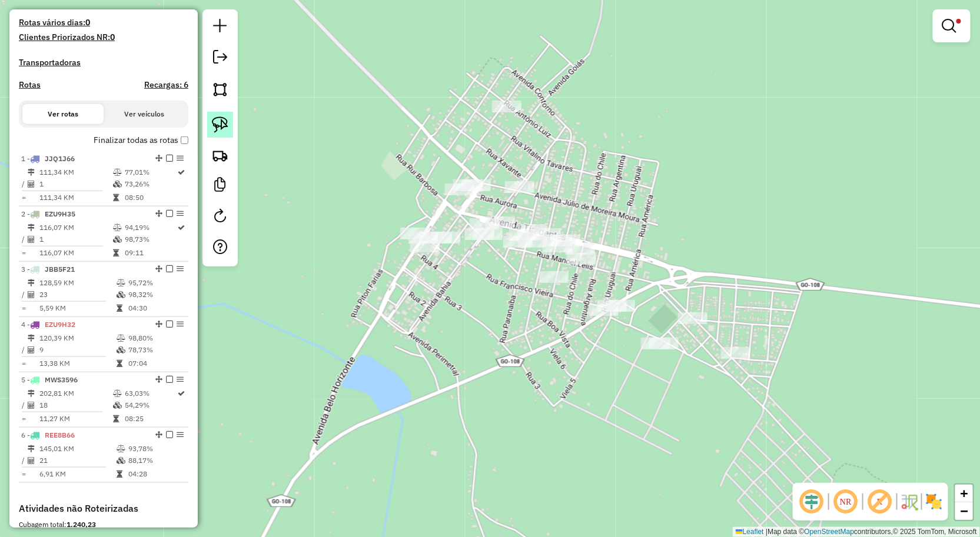
click at [212, 127] on img at bounding box center [220, 125] width 16 height 16
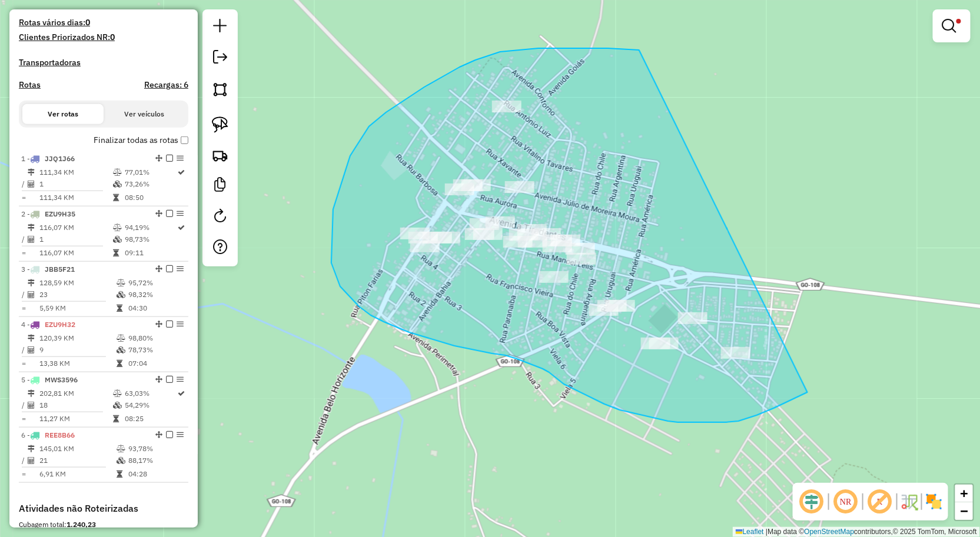
drag, startPoint x: 587, startPoint y: 48, endPoint x: 825, endPoint y: 383, distance: 410.2
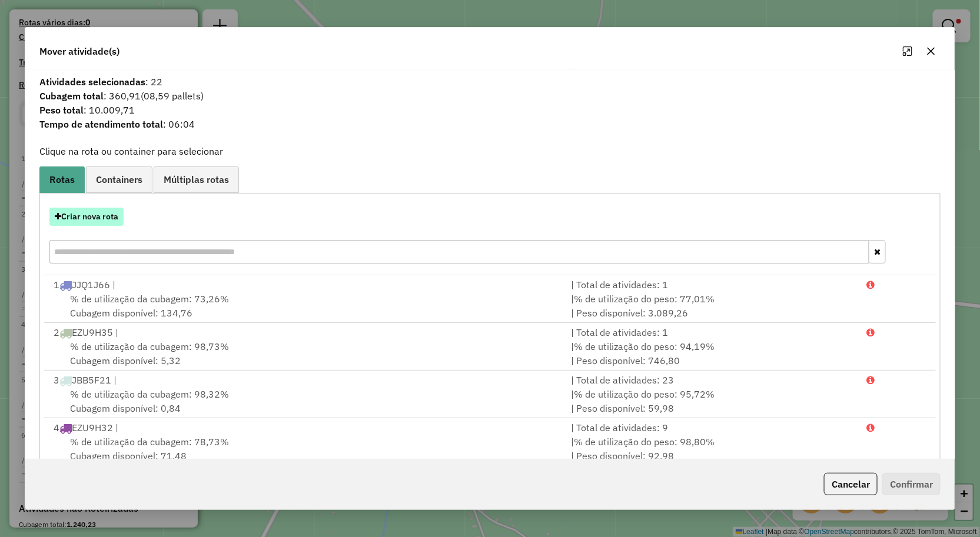
click at [108, 212] on button "Criar nova rota" at bounding box center [86, 217] width 74 height 18
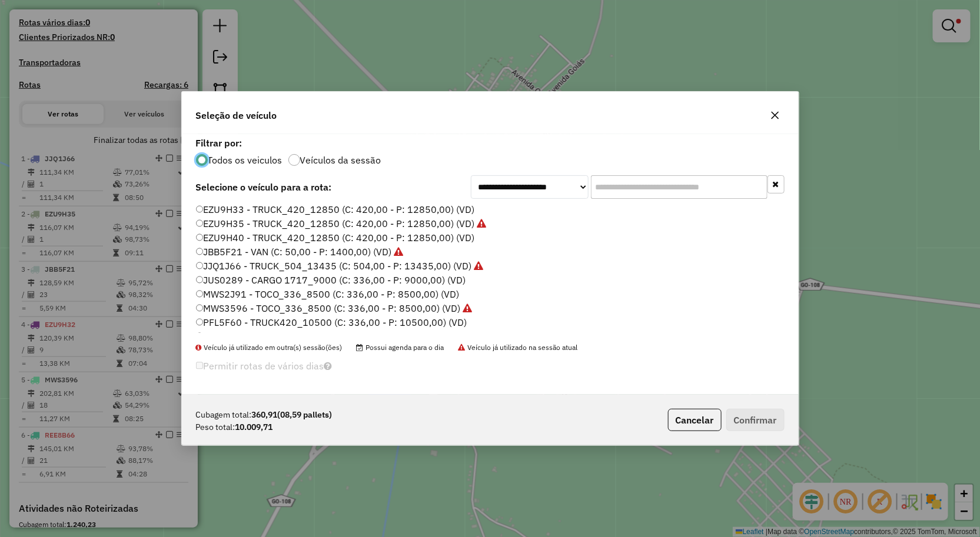
scroll to position [65, 0]
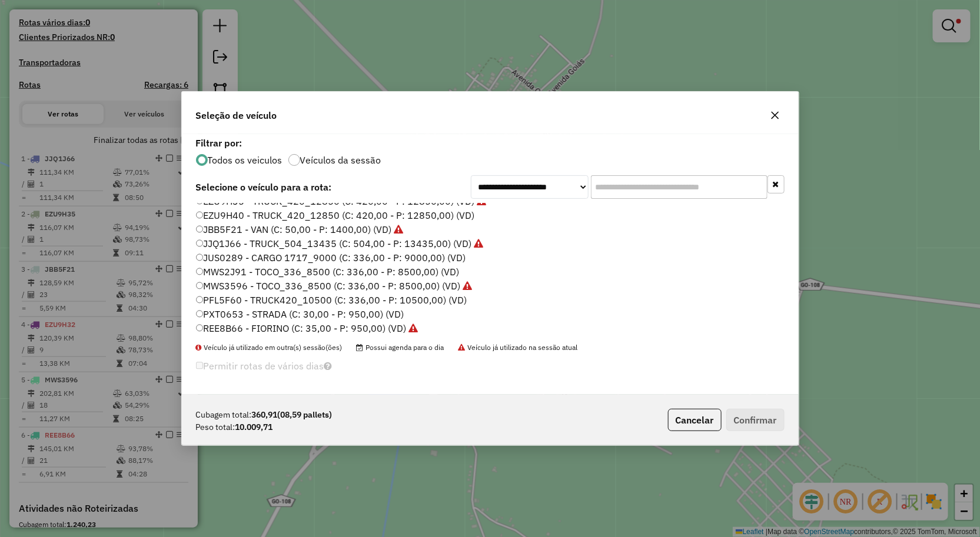
click at [232, 297] on label "PFL5F60 - TRUCK420_10500 (C: 336,00 - P: 10500,00) (VD)" at bounding box center [331, 300] width 271 height 14
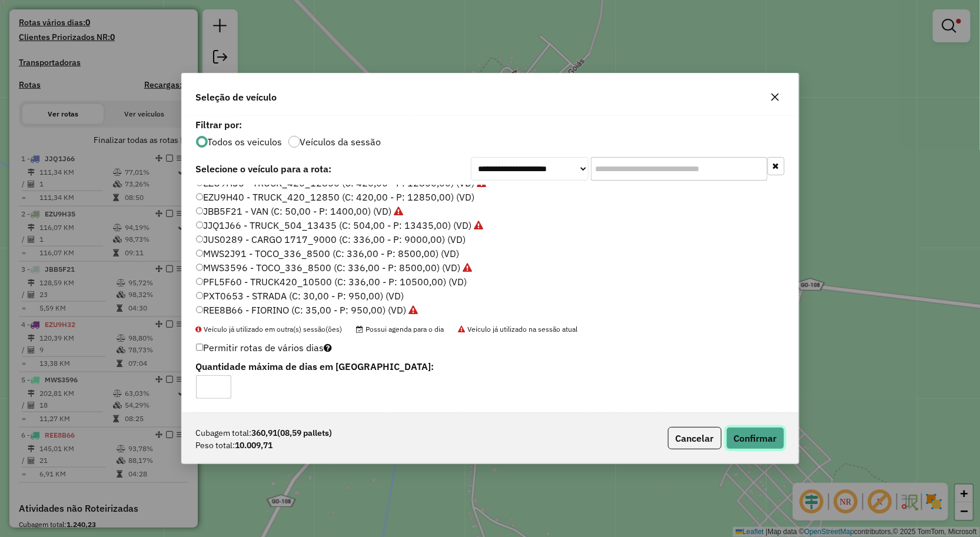
click at [758, 437] on button "Confirmar" at bounding box center [755, 438] width 58 height 22
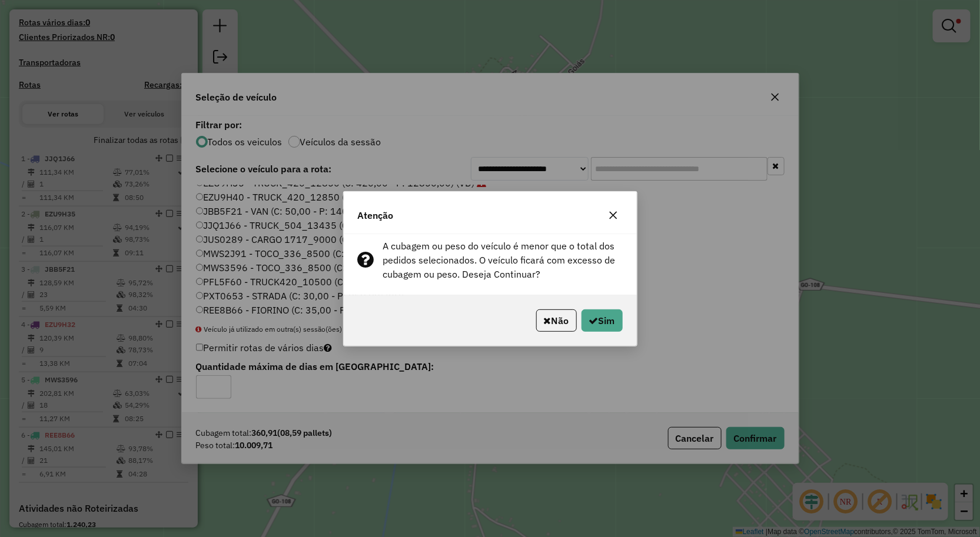
click at [613, 214] on icon "button" at bounding box center [613, 215] width 8 height 8
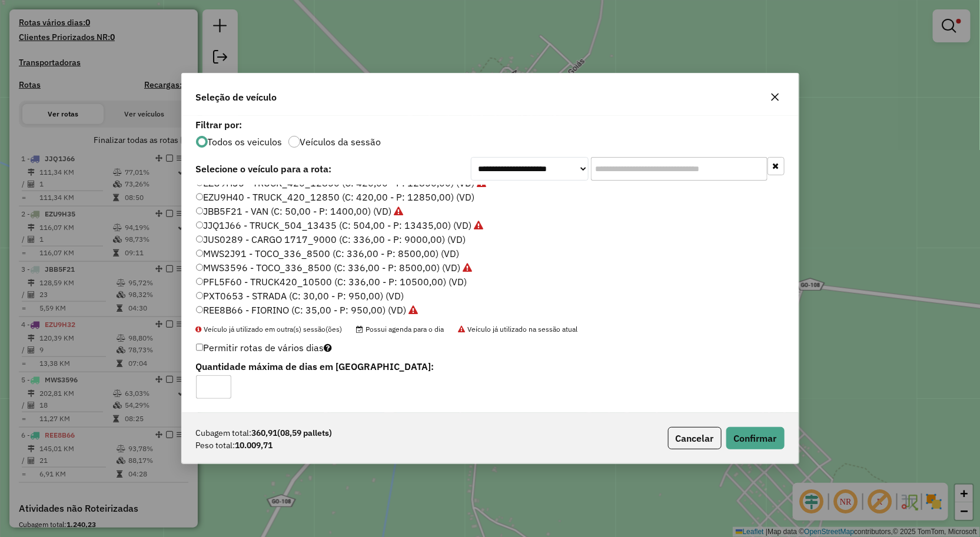
click at [772, 95] on icon "button" at bounding box center [774, 96] width 9 height 9
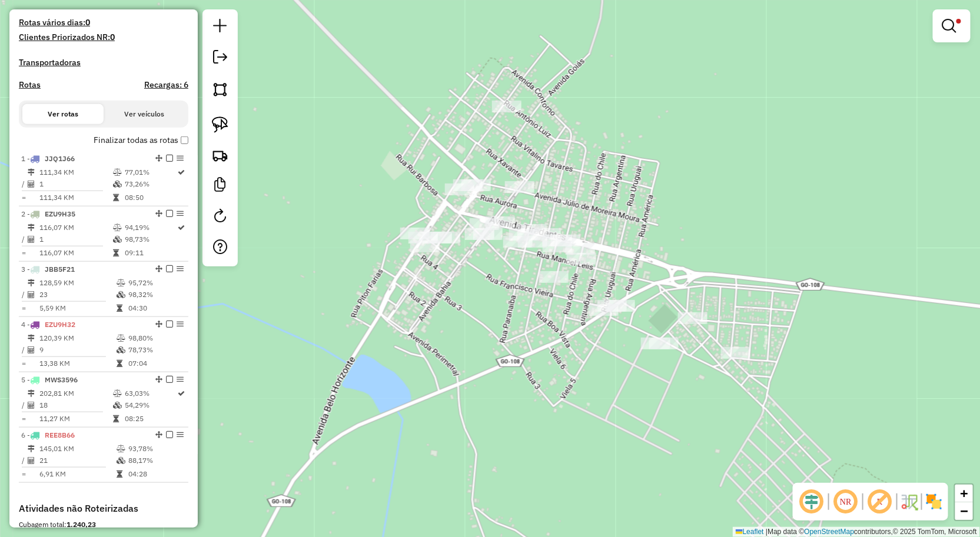
drag, startPoint x: 216, startPoint y: 119, endPoint x: 271, endPoint y: 139, distance: 59.0
click at [216, 119] on img at bounding box center [220, 125] width 16 height 16
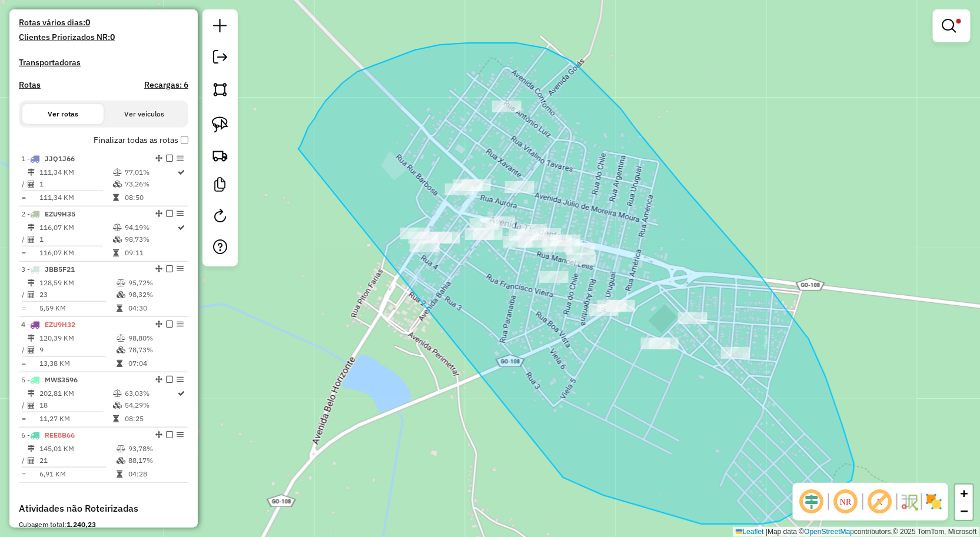
drag, startPoint x: 315, startPoint y: 118, endPoint x: 457, endPoint y: 428, distance: 341.3
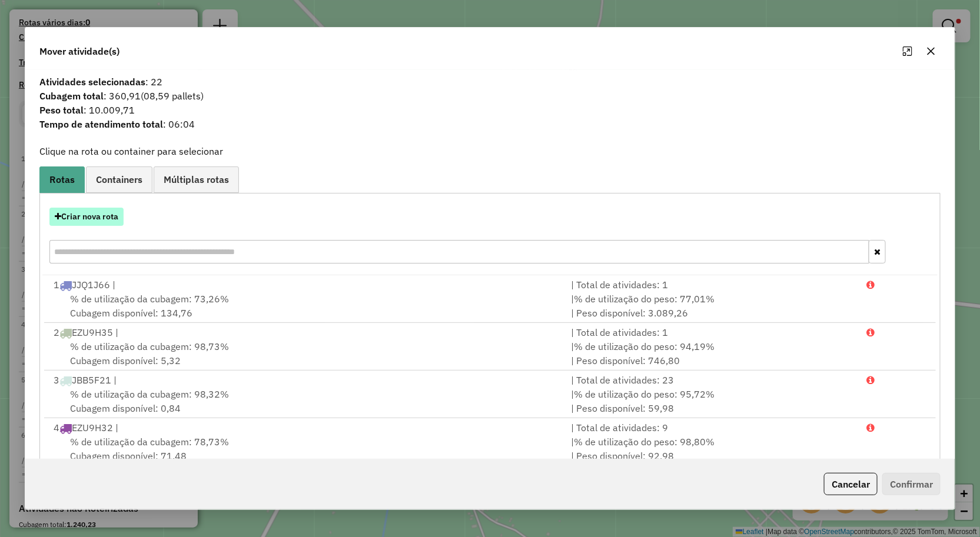
click at [107, 218] on button "Criar nova rota" at bounding box center [86, 217] width 74 height 18
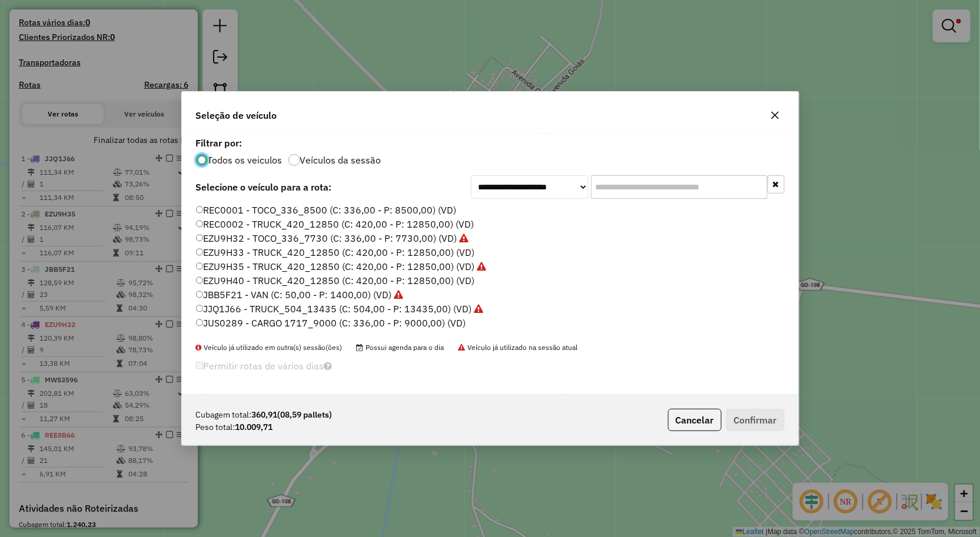
scroll to position [6, 3]
click at [250, 281] on label "EZU9H40 - TRUCK_420_12850 (C: 420,00 - P: 12850,00) (VD)" at bounding box center [335, 281] width 279 height 14
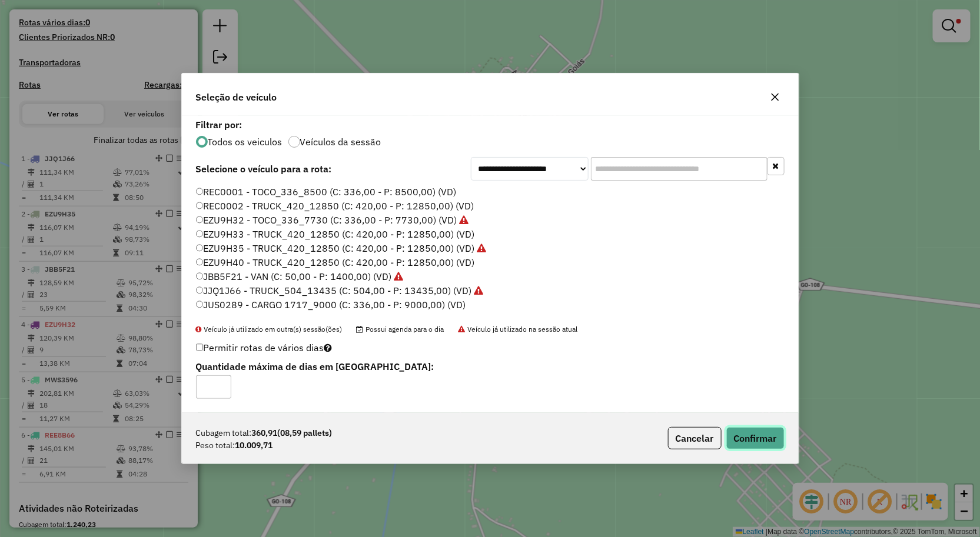
click at [769, 431] on button "Confirmar" at bounding box center [755, 438] width 58 height 22
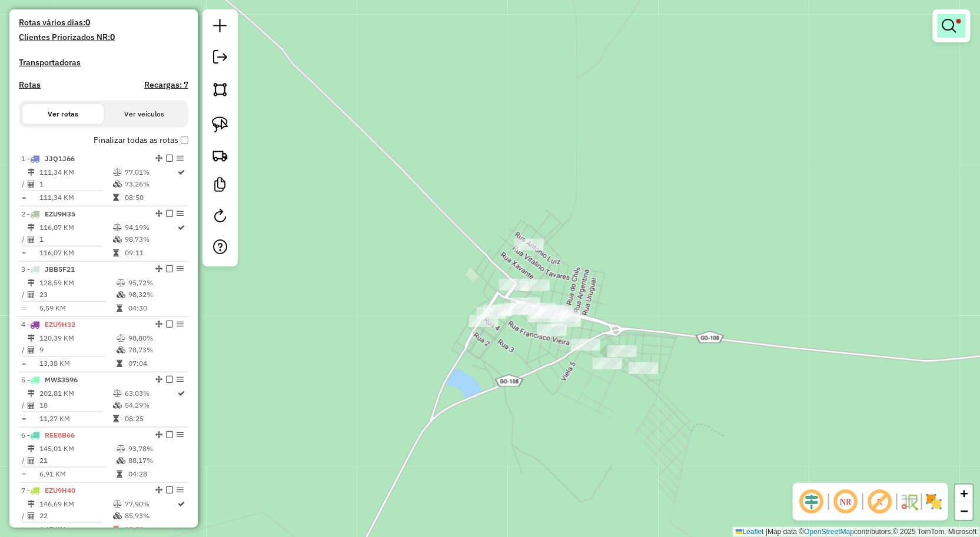
click at [946, 26] on em at bounding box center [949, 26] width 14 height 14
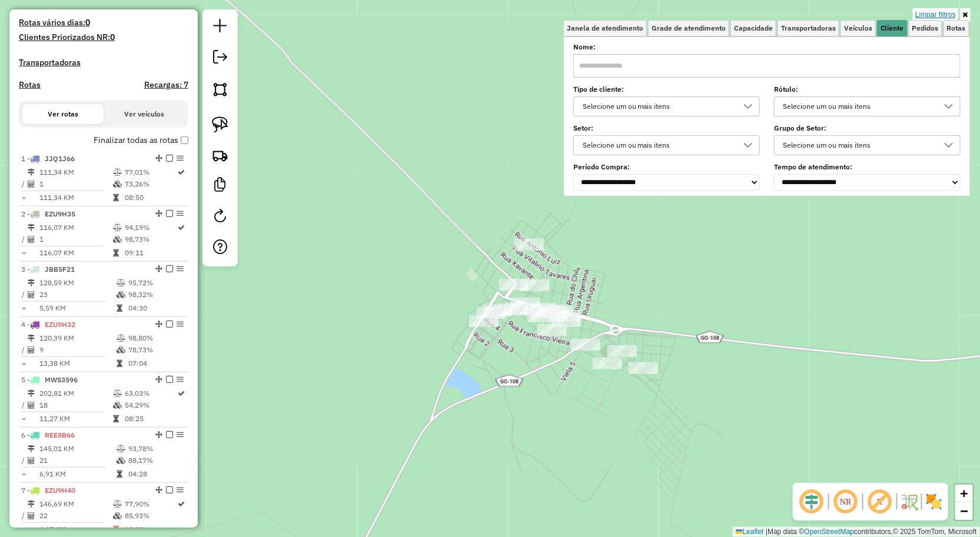
click at [947, 15] on link "Limpar filtros" at bounding box center [935, 14] width 45 height 13
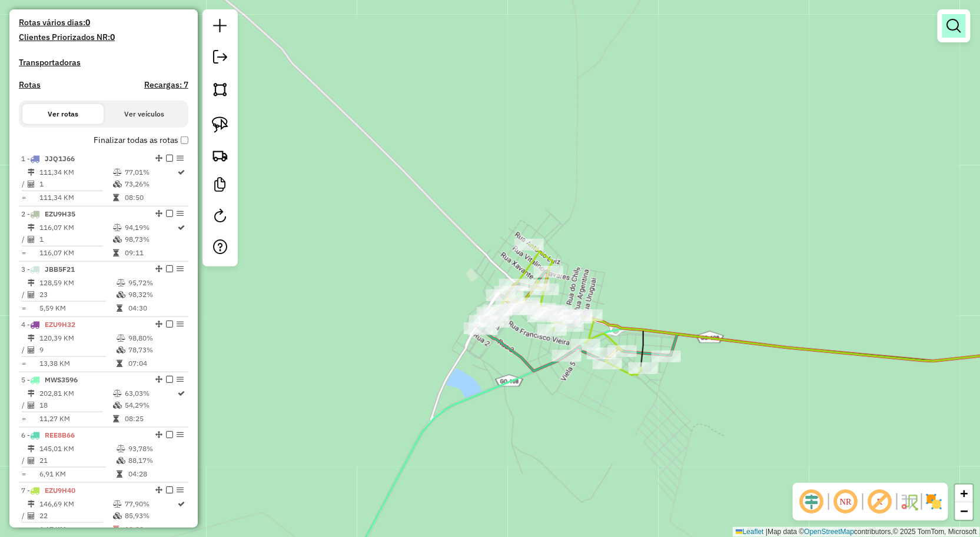
click at [956, 32] on em at bounding box center [954, 26] width 14 height 14
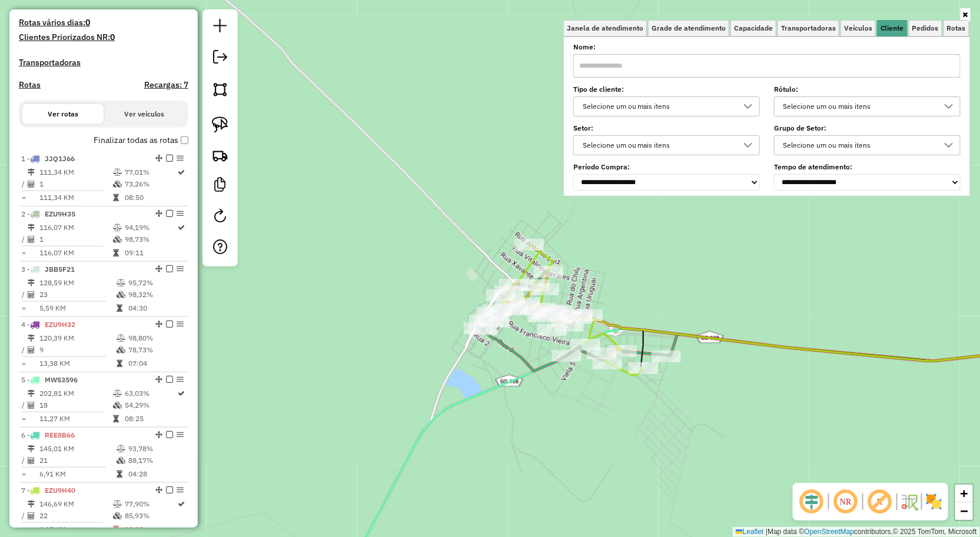
click at [882, 59] on input "text" at bounding box center [766, 66] width 387 height 24
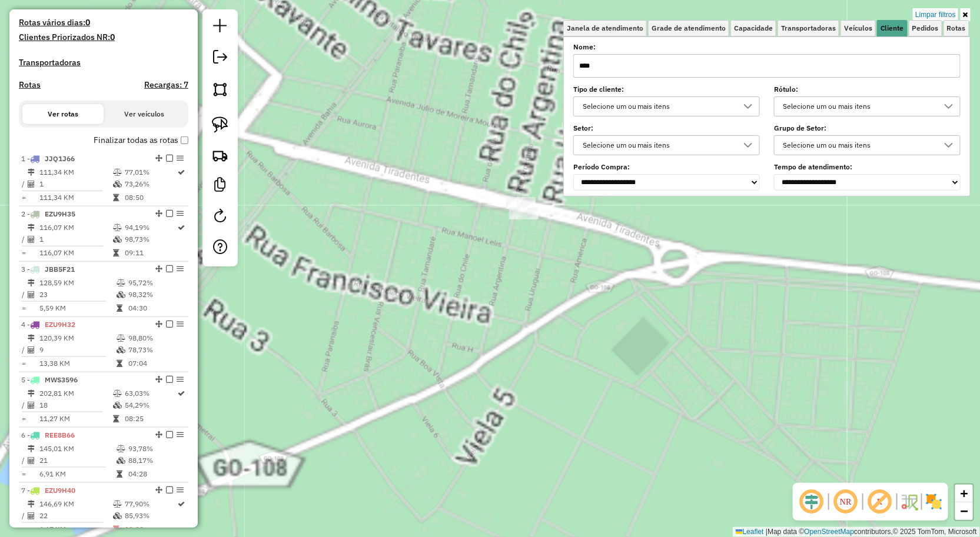
type input "****"
click at [556, 283] on div "Limpar filtros Janela de atendimento Grade de atendimento Capacidade Transporta…" at bounding box center [490, 268] width 980 height 537
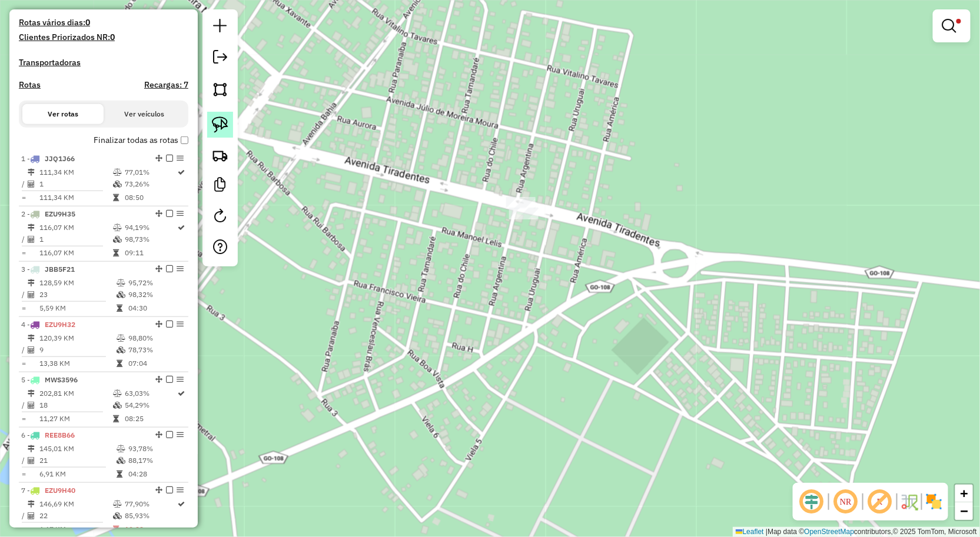
click at [215, 127] on img at bounding box center [220, 125] width 16 height 16
drag, startPoint x: 513, startPoint y: 177, endPoint x: 436, endPoint y: 214, distance: 85.0
select select "**********"
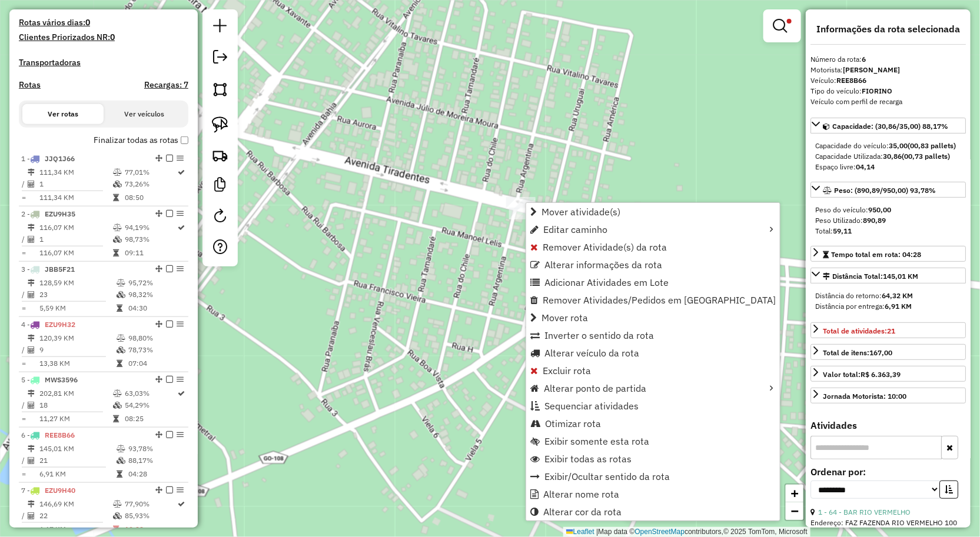
scroll to position [555, 0]
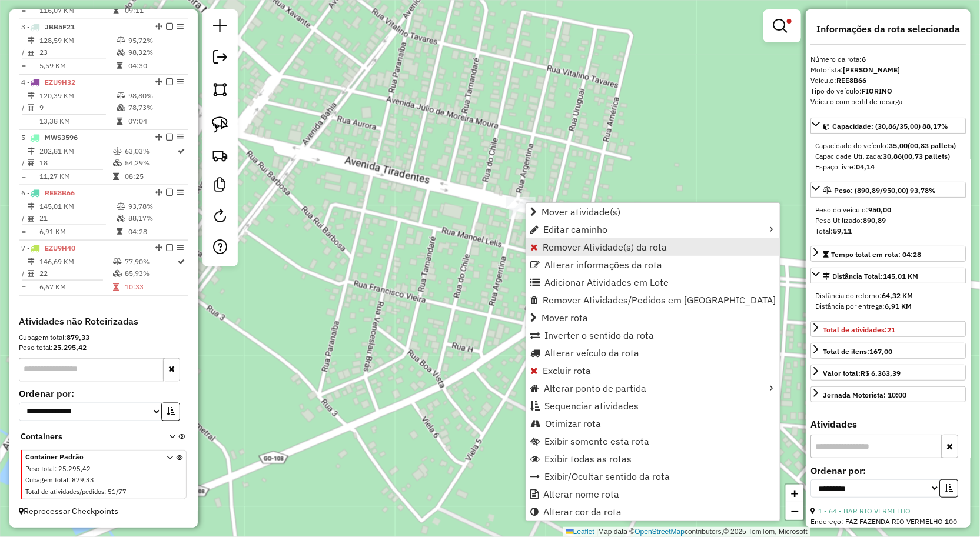
click at [571, 250] on span "Remover Atividade(s) da rota" at bounding box center [605, 246] width 124 height 9
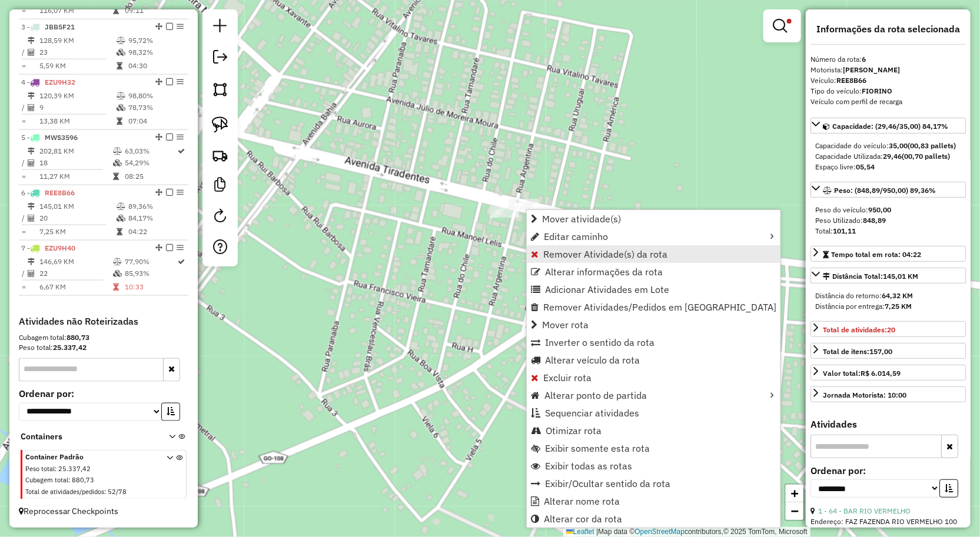
click at [548, 255] on span "Remover Atividade(s) da rota" at bounding box center [605, 254] width 124 height 9
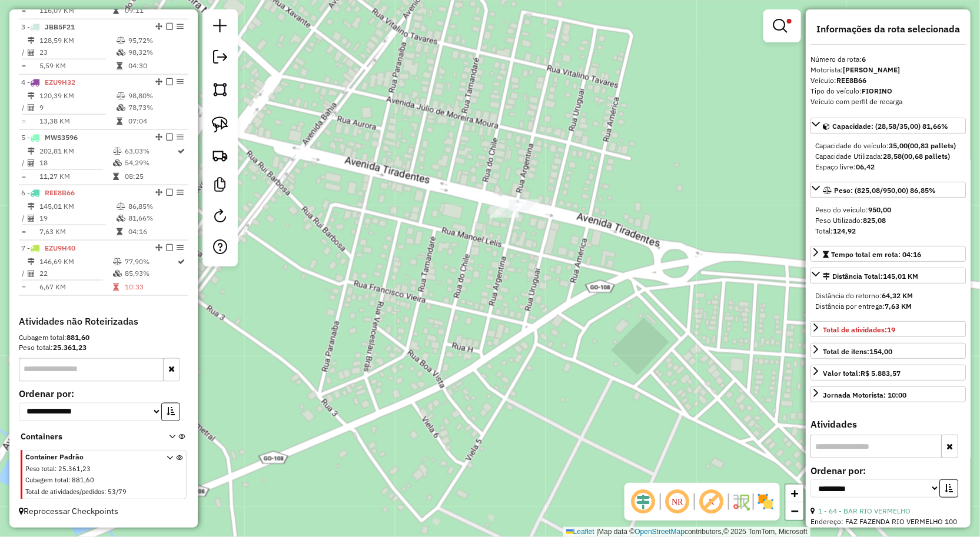
click at [626, 278] on div "Limpar filtros Janela de atendimento Grade de atendimento Capacidade Transporta…" at bounding box center [490, 268] width 980 height 537
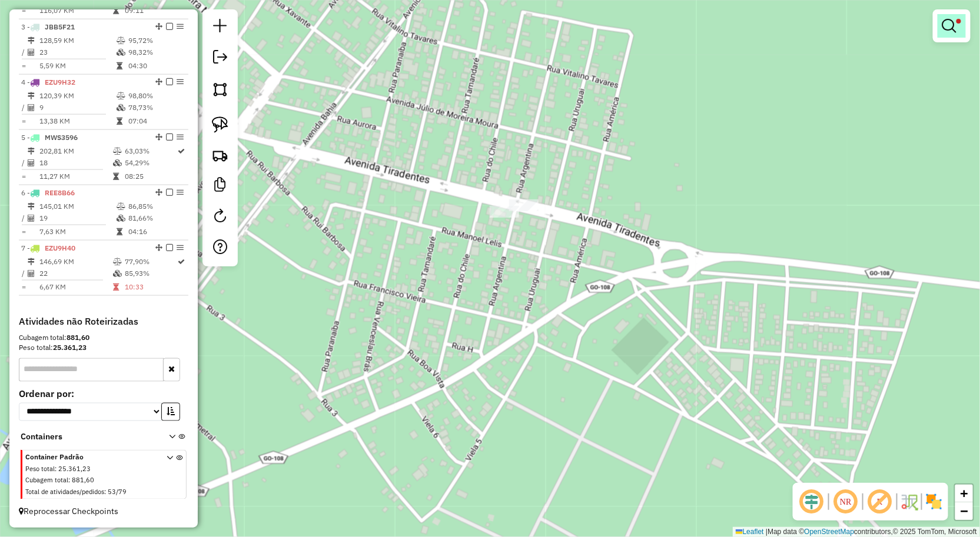
click at [956, 25] on em at bounding box center [949, 26] width 14 height 14
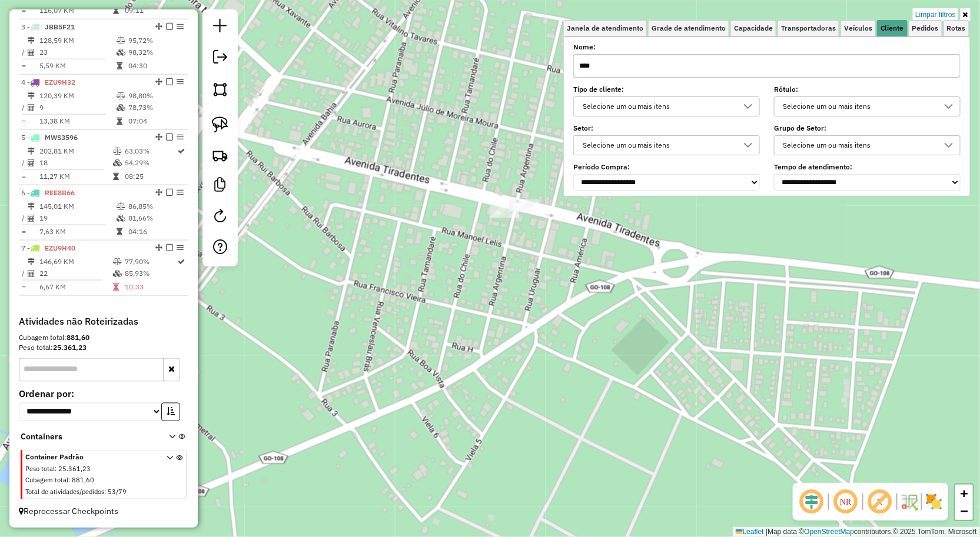
drag, startPoint x: 942, startPoint y: 14, endPoint x: 900, endPoint y: 47, distance: 53.2
click at [942, 14] on link "Limpar filtros" at bounding box center [935, 14] width 45 height 13
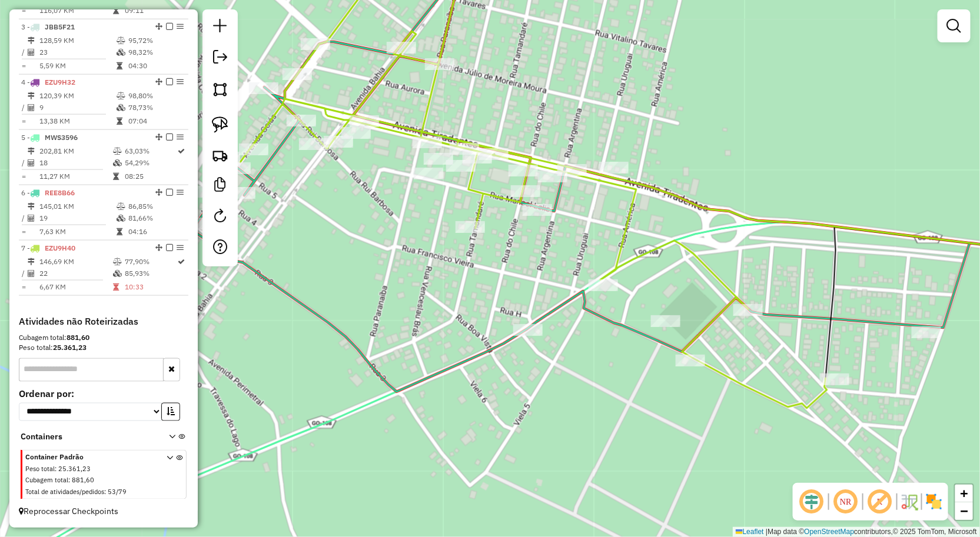
drag, startPoint x: 757, startPoint y: 220, endPoint x: 769, endPoint y: 212, distance: 14.0
click at [769, 212] on icon at bounding box center [810, 205] width 633 height 113
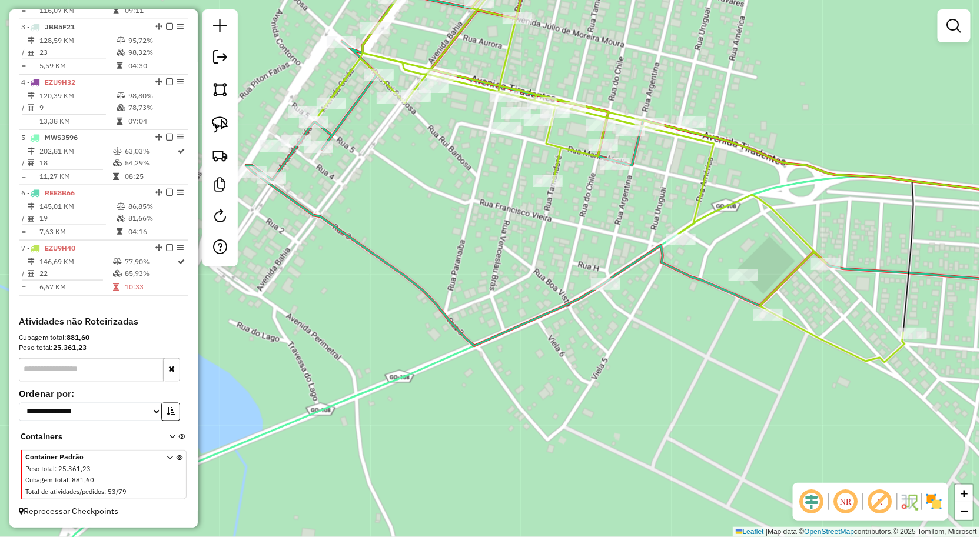
drag, startPoint x: 543, startPoint y: 251, endPoint x: 591, endPoint y: 219, distance: 57.3
click at [589, 220] on div "Janela de atendimento Grade de atendimento Capacidade Transportadoras Veículos …" at bounding box center [490, 268] width 980 height 537
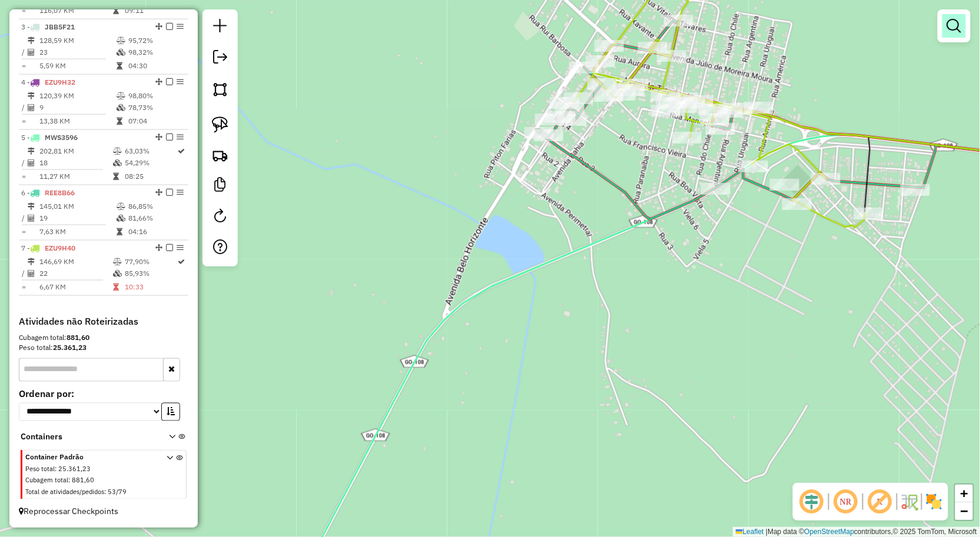
click at [952, 34] on link at bounding box center [954, 26] width 24 height 24
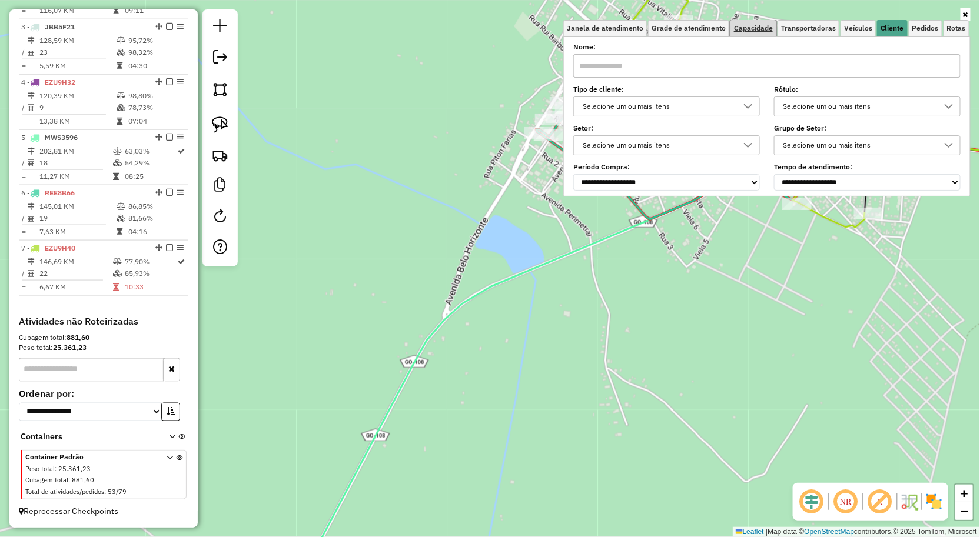
click at [759, 33] on link "Capacidade" at bounding box center [753, 28] width 46 height 16
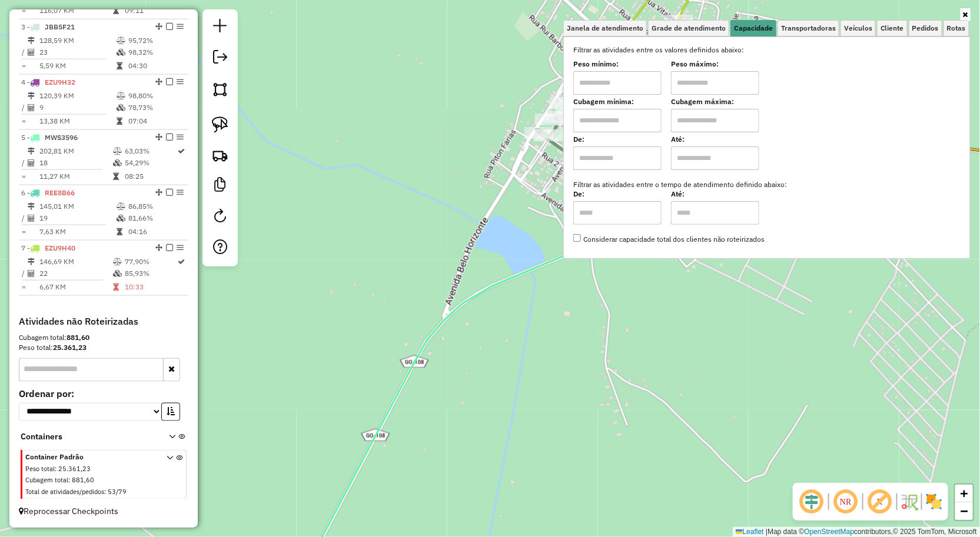
click at [614, 80] on input "text" at bounding box center [617, 83] width 88 height 24
type input "****"
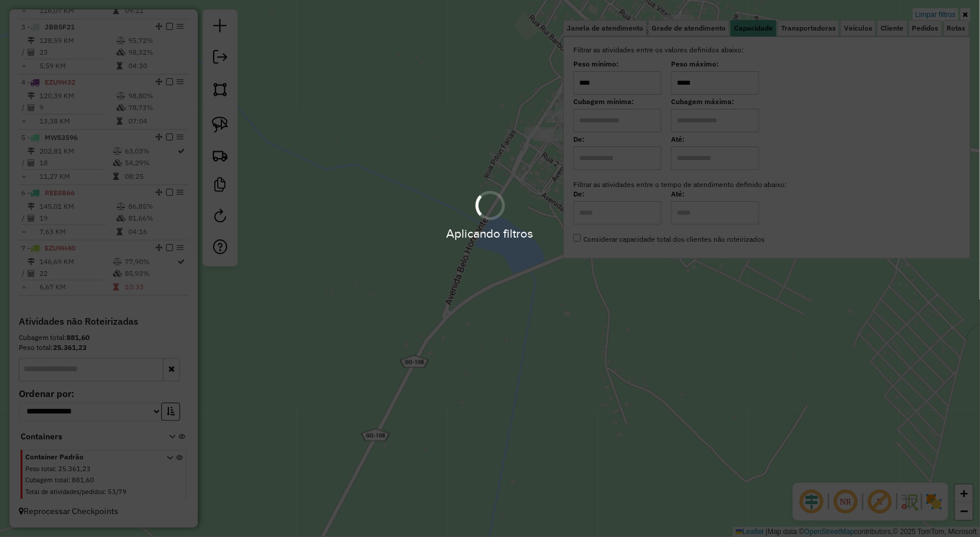
type input "*****"
click at [641, 349] on div "Limpar filtros Janela de atendimento Grade de atendimento Capacidade Transporta…" at bounding box center [490, 268] width 980 height 537
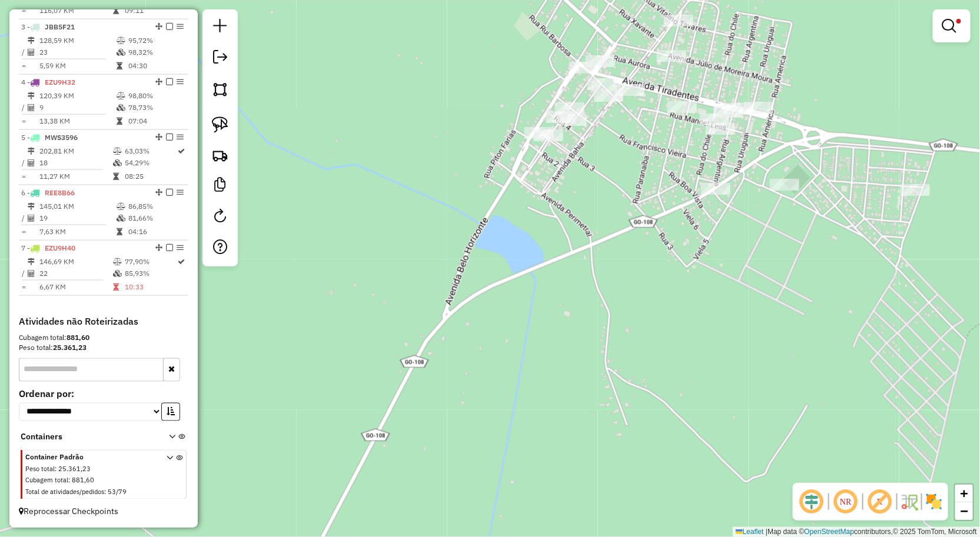
drag, startPoint x: 616, startPoint y: 174, endPoint x: 540, endPoint y: 192, distance: 77.6
click at [544, 191] on div "Limpar filtros Janela de atendimento Grade de atendimento Capacidade Transporta…" at bounding box center [490, 268] width 980 height 537
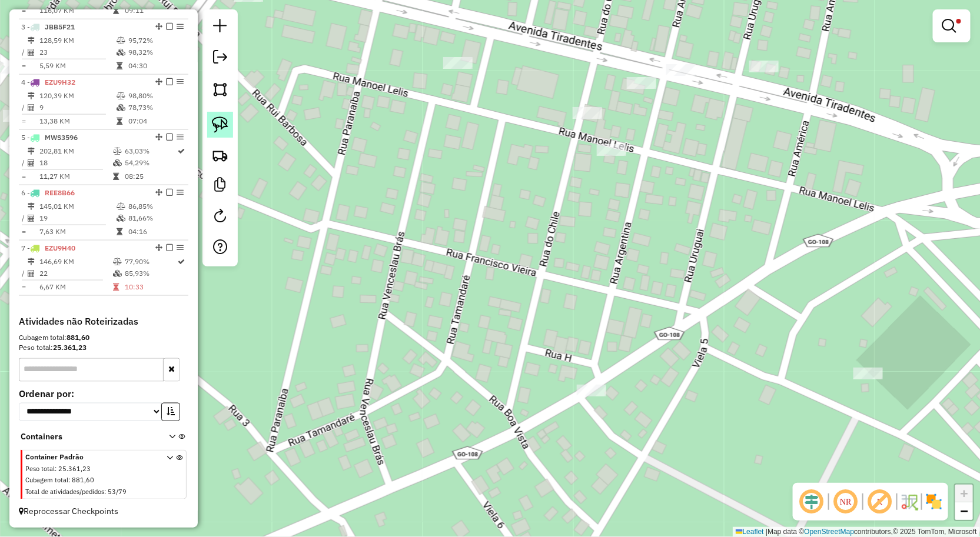
click at [220, 122] on img at bounding box center [220, 125] width 16 height 16
drag, startPoint x: 567, startPoint y: 71, endPoint x: 621, endPoint y: 118, distance: 72.1
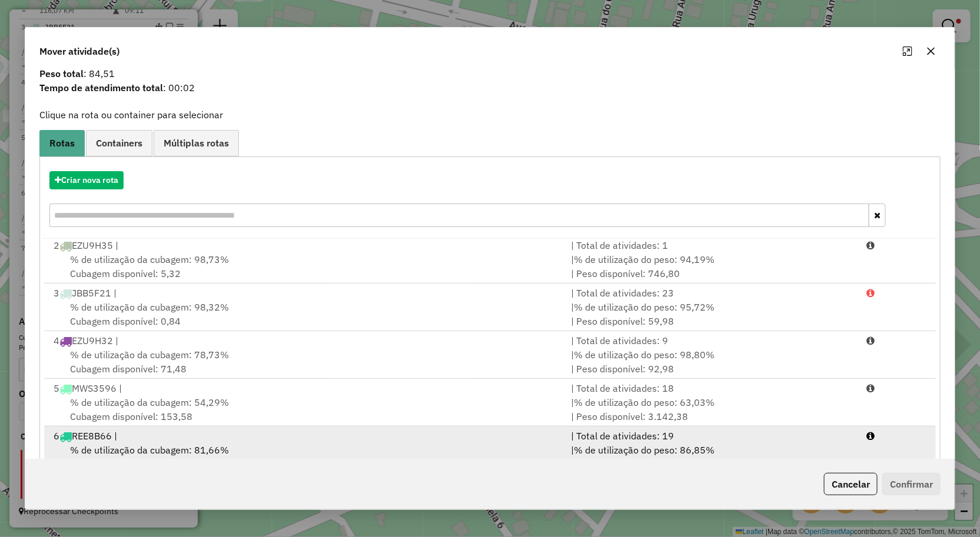
scroll to position [72, 0]
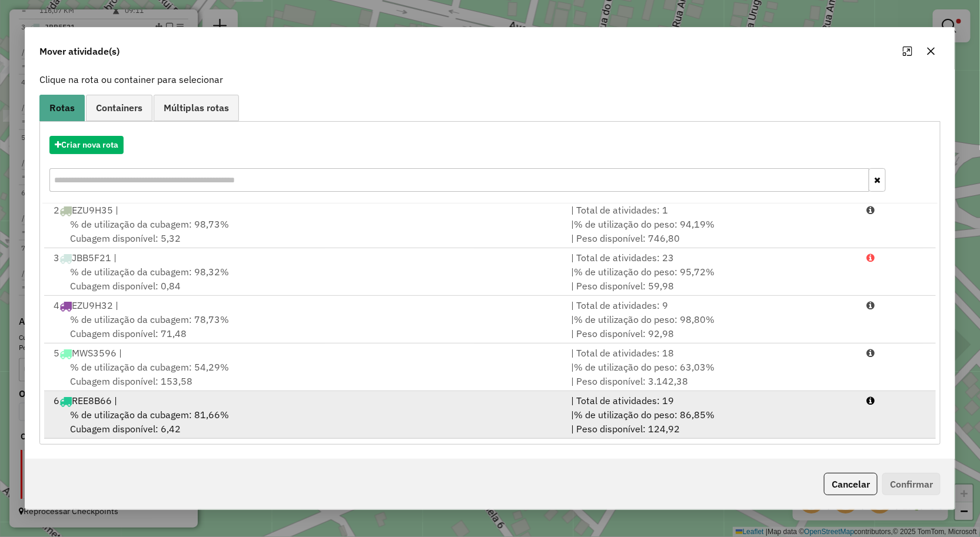
click at [288, 414] on div "% de utilização da cubagem: 81,66% Cubagem disponível: 6,42" at bounding box center [305, 422] width 518 height 28
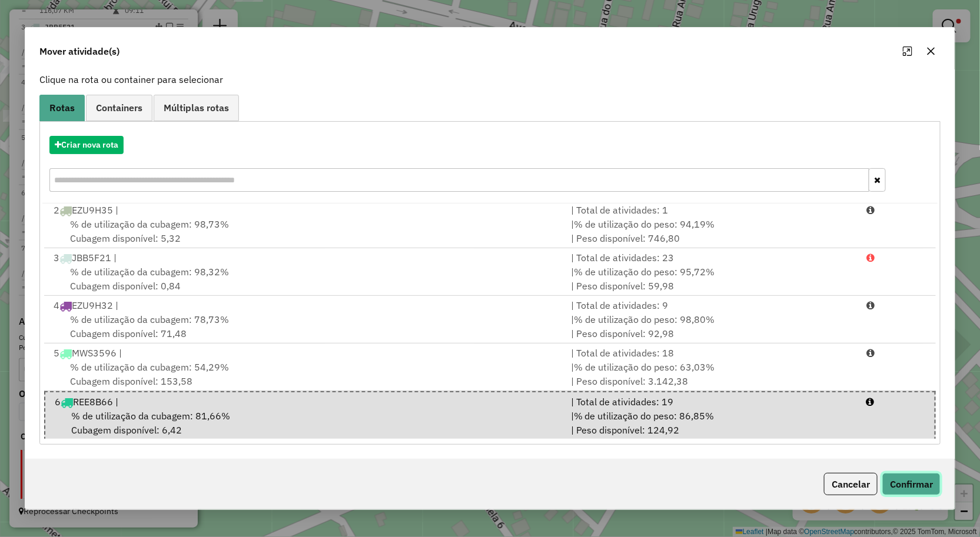
click at [923, 484] on button "Confirmar" at bounding box center [911, 484] width 58 height 22
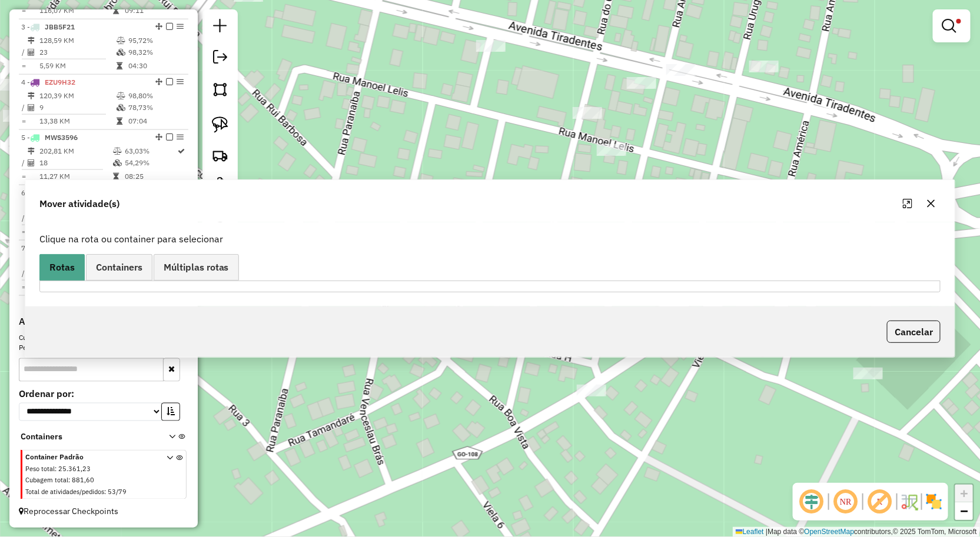
scroll to position [0, 0]
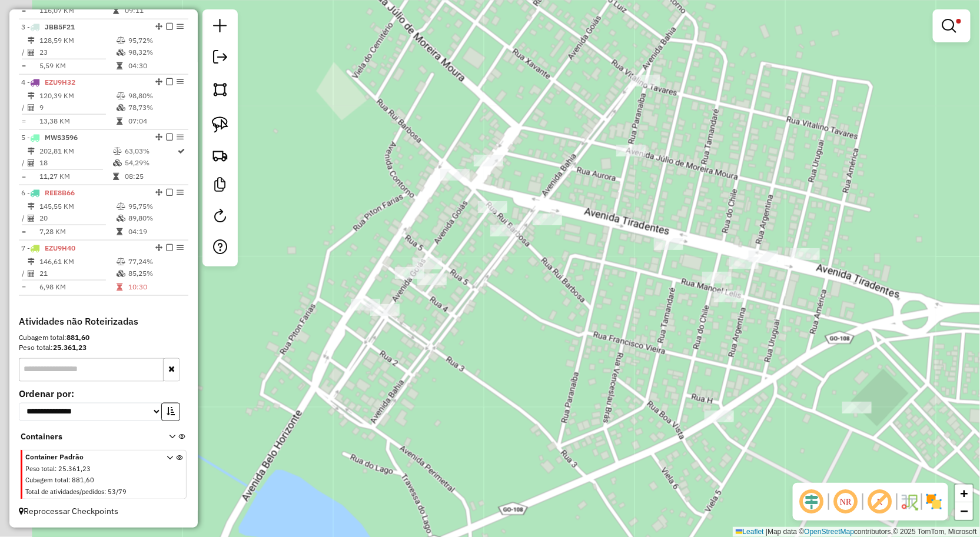
drag, startPoint x: 743, startPoint y: 355, endPoint x: 754, endPoint y: 350, distance: 12.6
click at [756, 352] on div "Limpar filtros Janela de atendimento Grade de atendimento Capacidade Transporta…" at bounding box center [490, 268] width 980 height 537
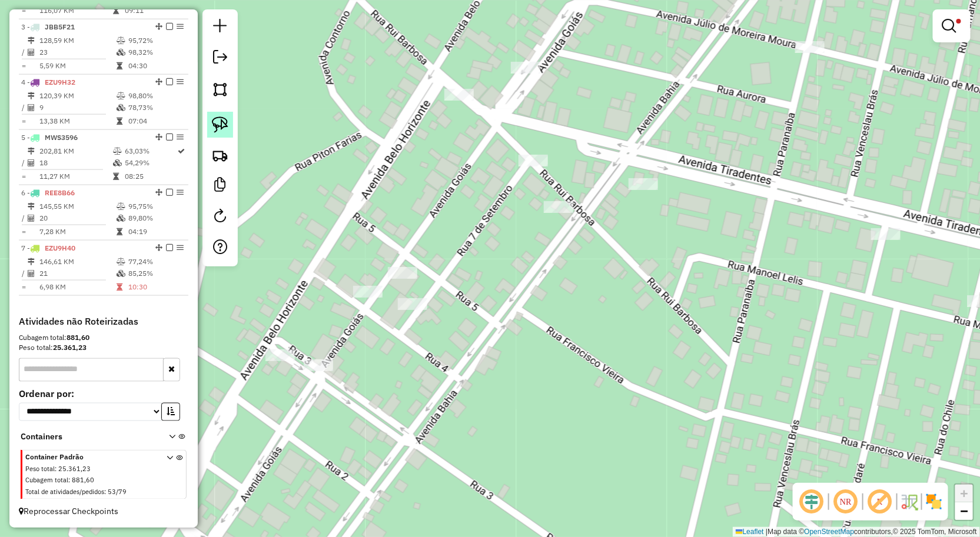
click at [214, 128] on img at bounding box center [220, 125] width 16 height 16
drag, startPoint x: 584, startPoint y: 186, endPoint x: 561, endPoint y: 241, distance: 60.1
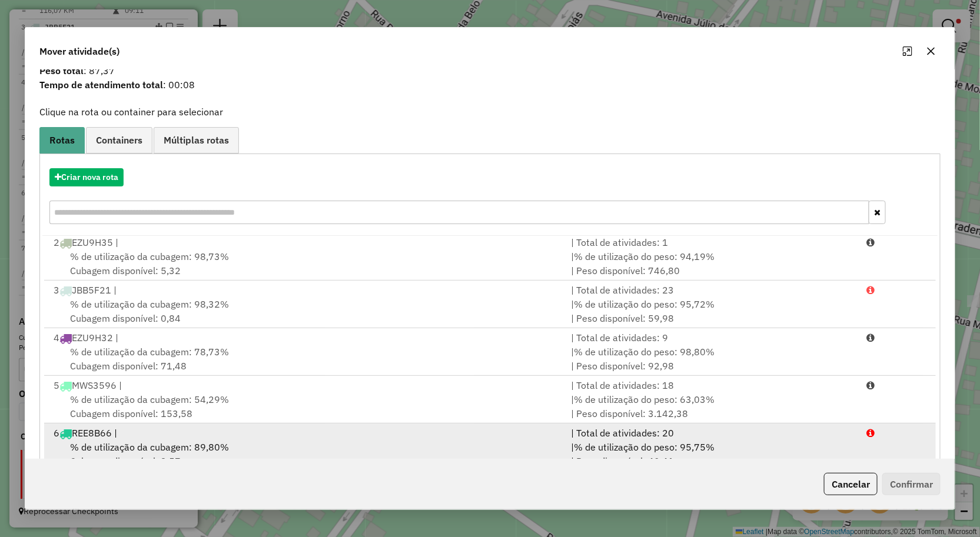
scroll to position [72, 0]
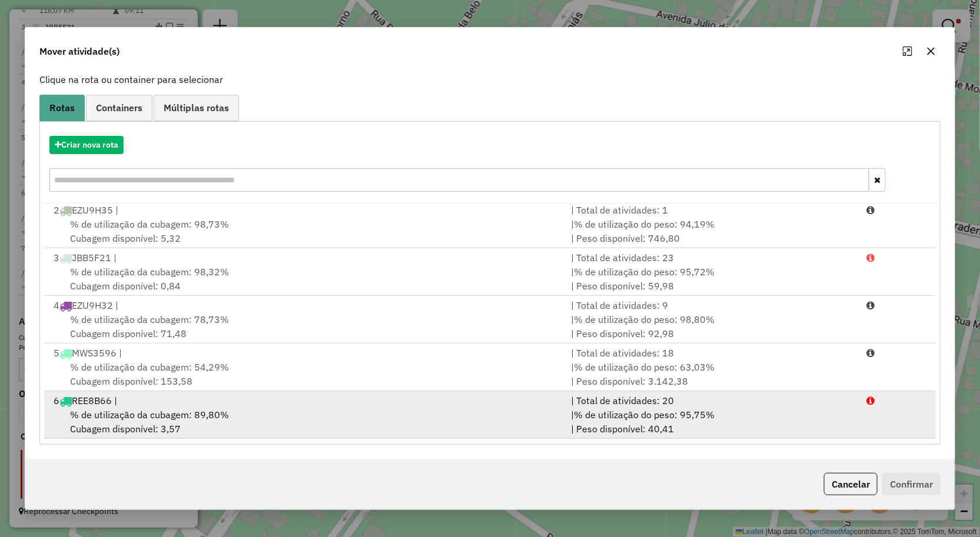
click at [254, 409] on div "% de utilização da cubagem: 89,80% Cubagem disponível: 3,57" at bounding box center [305, 422] width 518 height 28
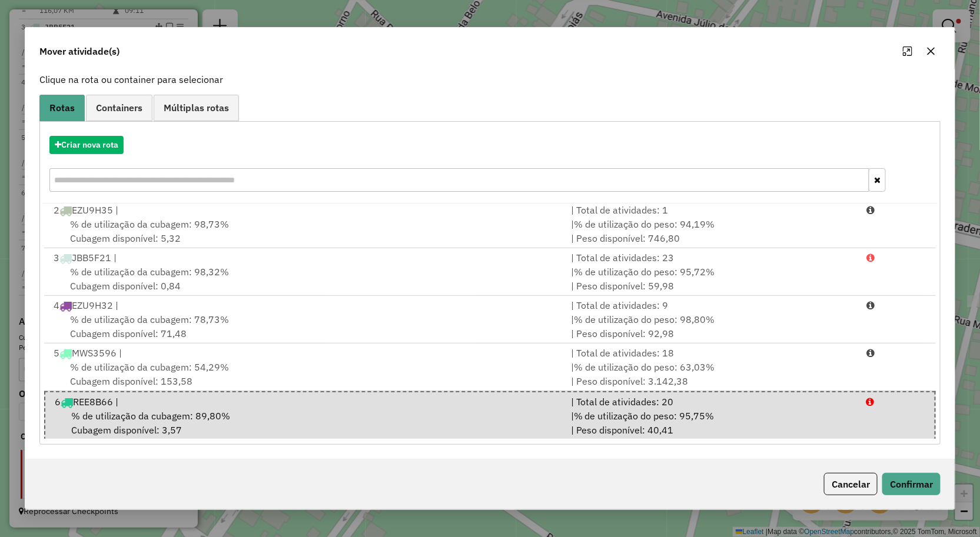
click at [927, 46] on icon "button" at bounding box center [930, 50] width 9 height 9
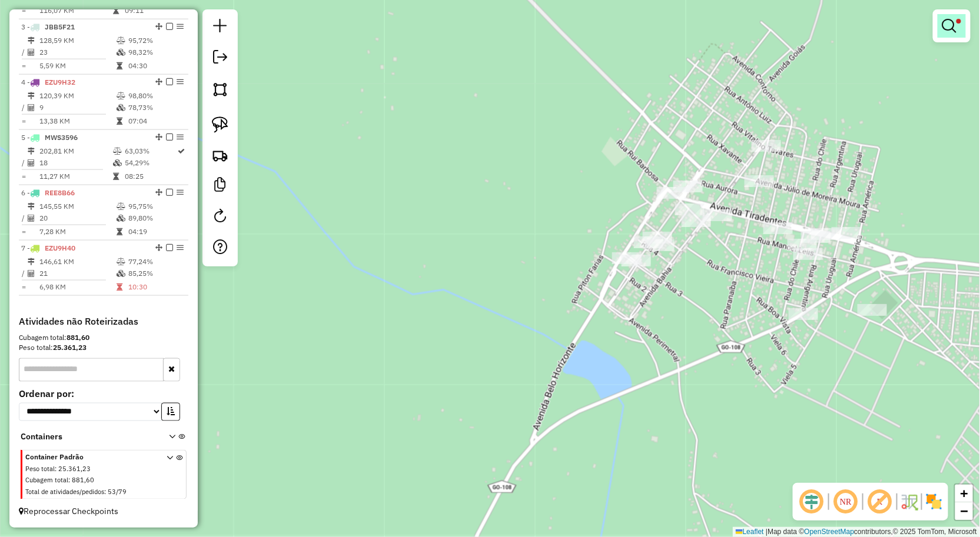
click at [942, 27] on em at bounding box center [949, 26] width 14 height 14
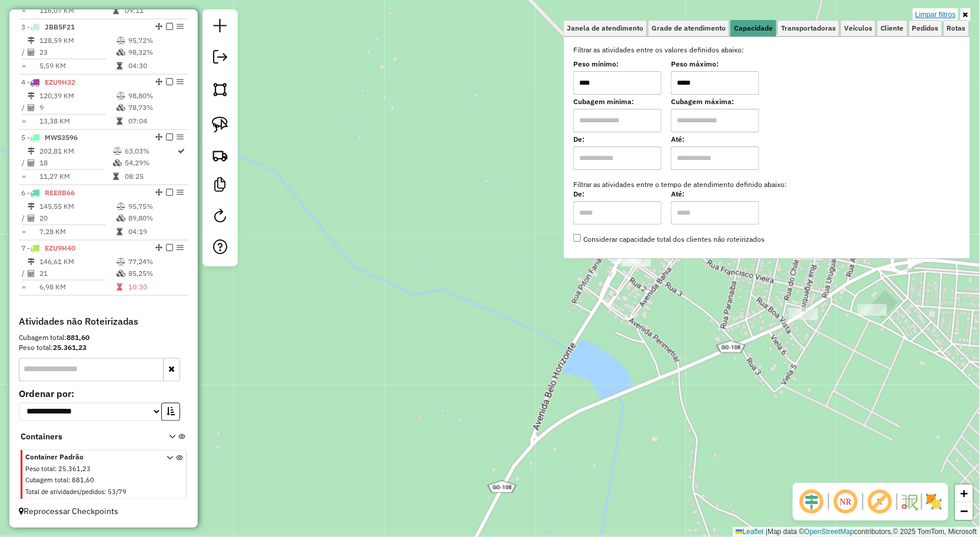
click at [943, 12] on link "Limpar filtros" at bounding box center [935, 14] width 45 height 13
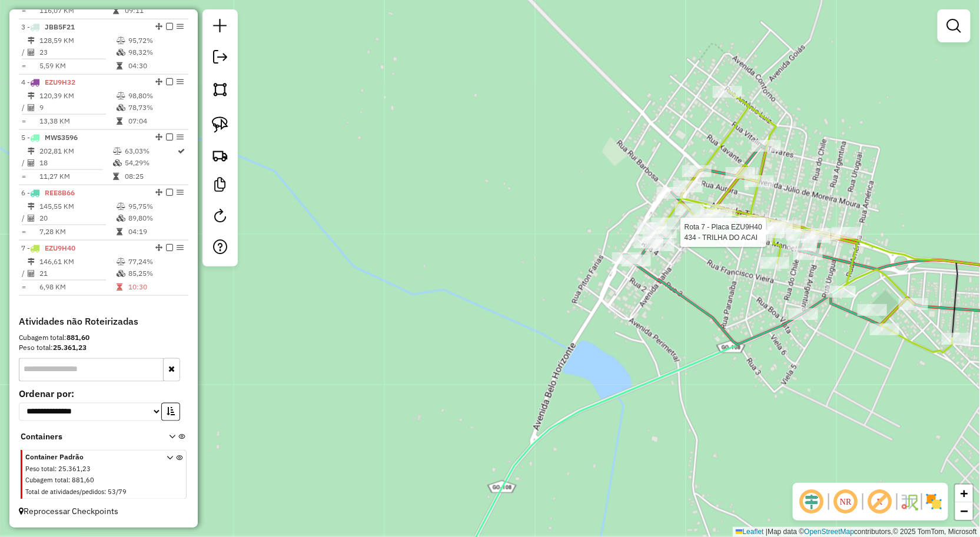
select select "**********"
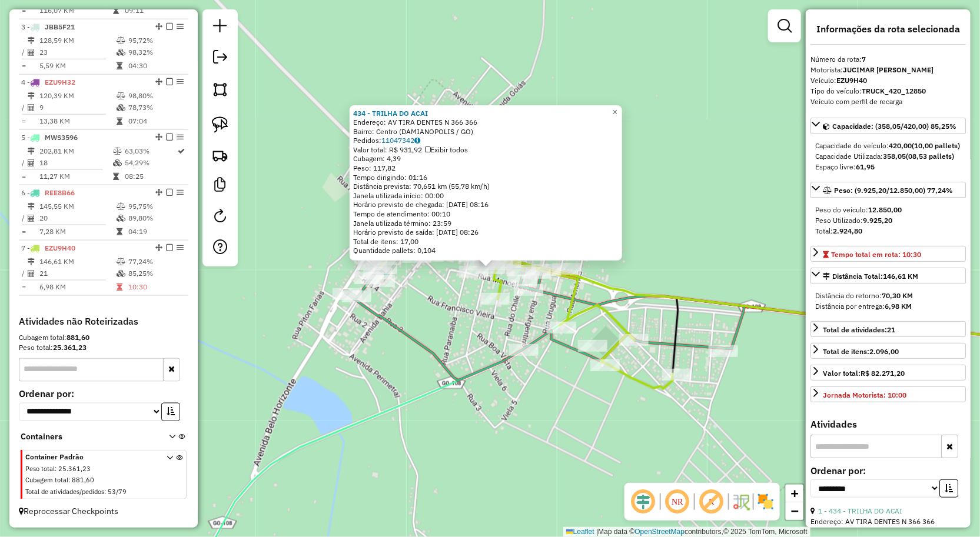
drag, startPoint x: 732, startPoint y: 221, endPoint x: 500, endPoint y: 237, distance: 232.5
click at [731, 221] on div "434 - TRILHA DO ACAI Endereço: AV TIRA DENTES N 366 366 Bairro: Centro (DAMIANO…" at bounding box center [490, 268] width 980 height 537
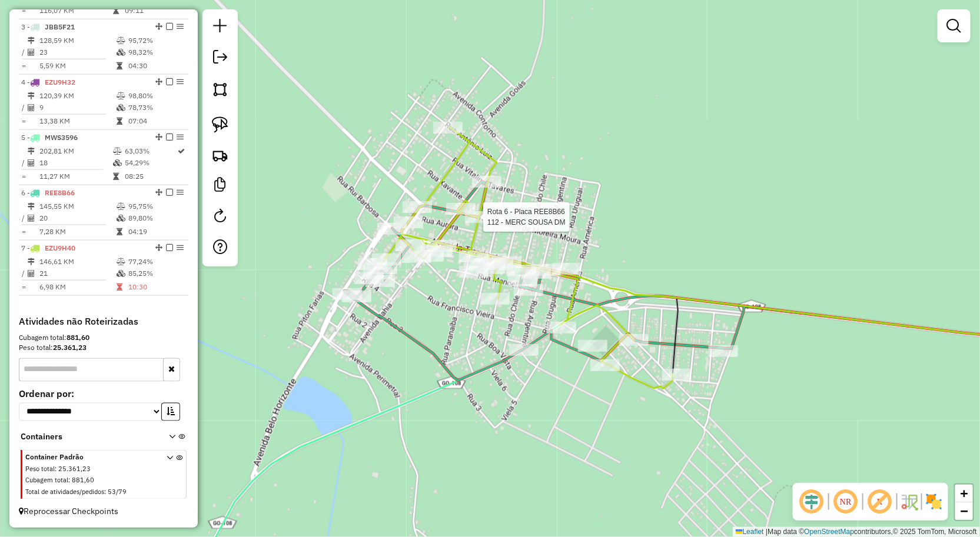
select select "**********"
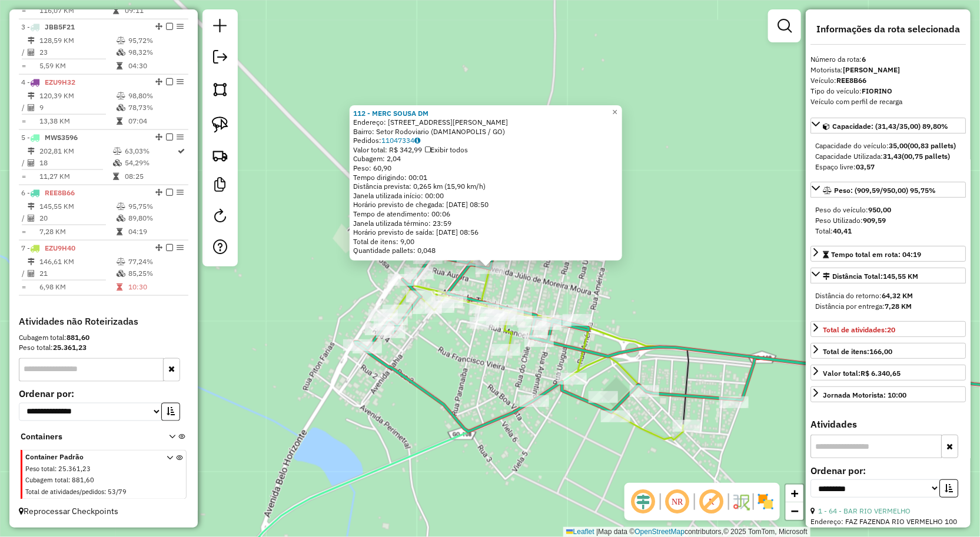
drag, startPoint x: 769, startPoint y: 220, endPoint x: 723, endPoint y: 233, distance: 48.3
click at [768, 220] on div "112 - MERC SOUSA DM Endereço: R JULIO MOREIRA DE MOURA 467 Bairro: Setor Rodovi…" at bounding box center [490, 268] width 980 height 537
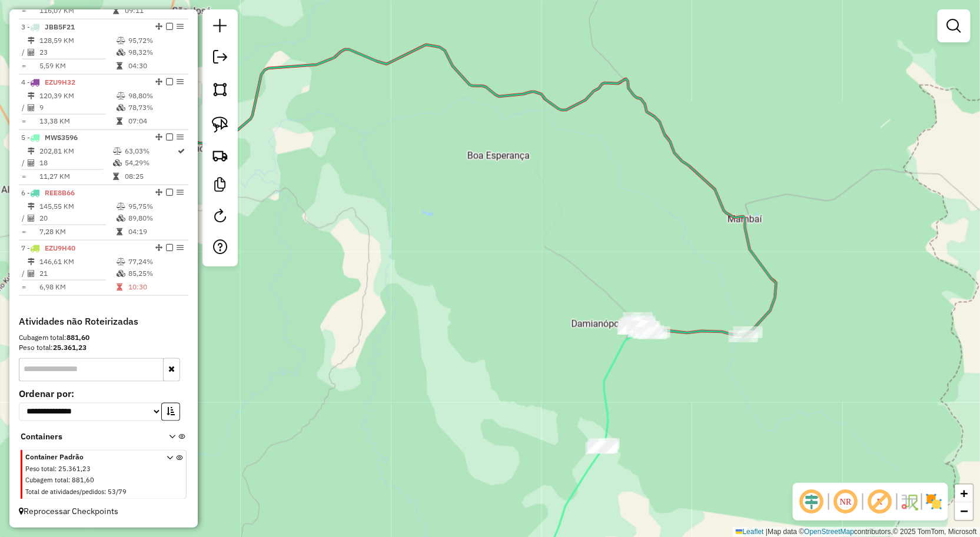
drag, startPoint x: 809, startPoint y: 181, endPoint x: 712, endPoint y: 248, distance: 118.0
click at [713, 248] on div "Janela de atendimento Grade de atendimento Capacidade Transportadoras Veículos …" at bounding box center [490, 268] width 980 height 537
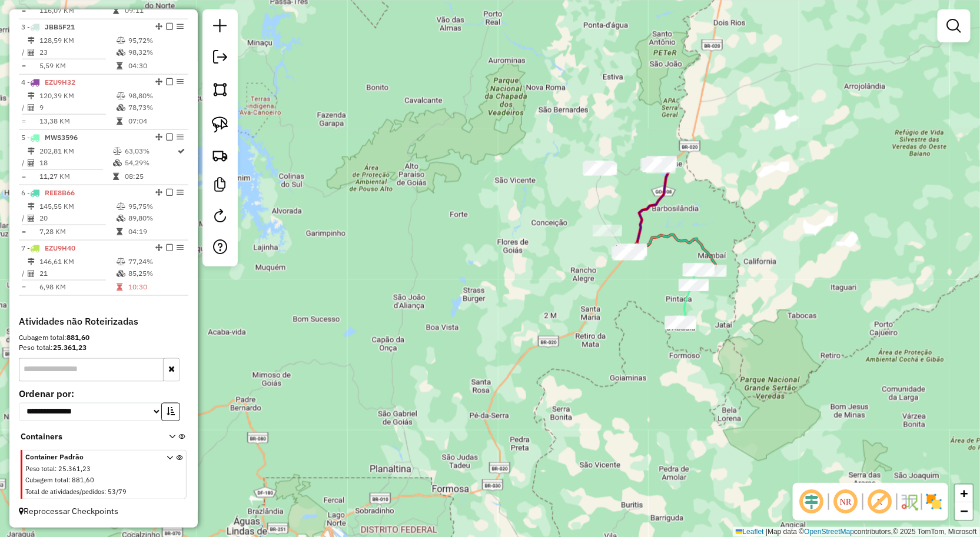
drag, startPoint x: 656, startPoint y: 275, endPoint x: 696, endPoint y: 278, distance: 40.8
click at [696, 278] on div "Janela de atendimento Grade de atendimento Capacidade Transportadoras Veículos …" at bounding box center [490, 268] width 980 height 537
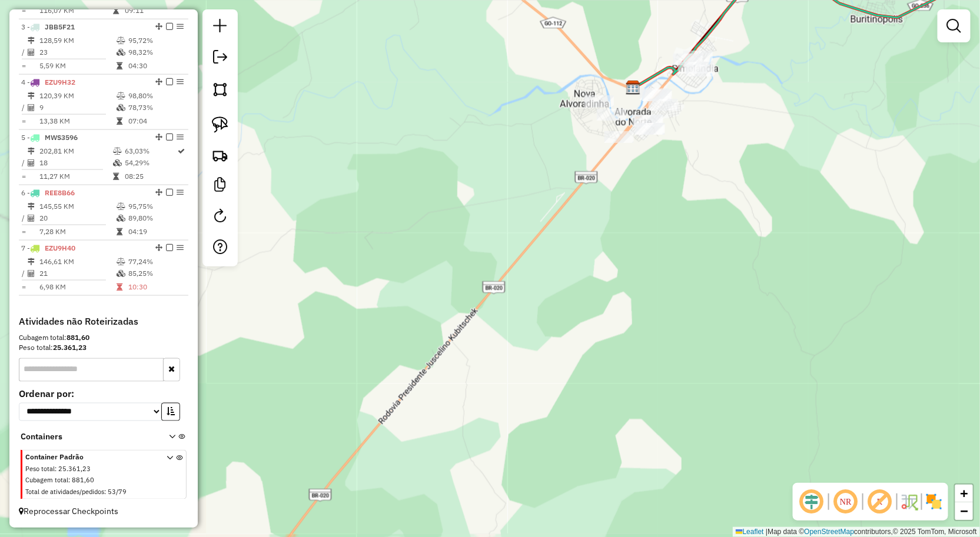
drag, startPoint x: 645, startPoint y: 188, endPoint x: 624, endPoint y: 272, distance: 86.1
click at [626, 262] on div "Janela de atendimento Grade de atendimento Capacidade Transportadoras Veículos …" at bounding box center [490, 268] width 980 height 537
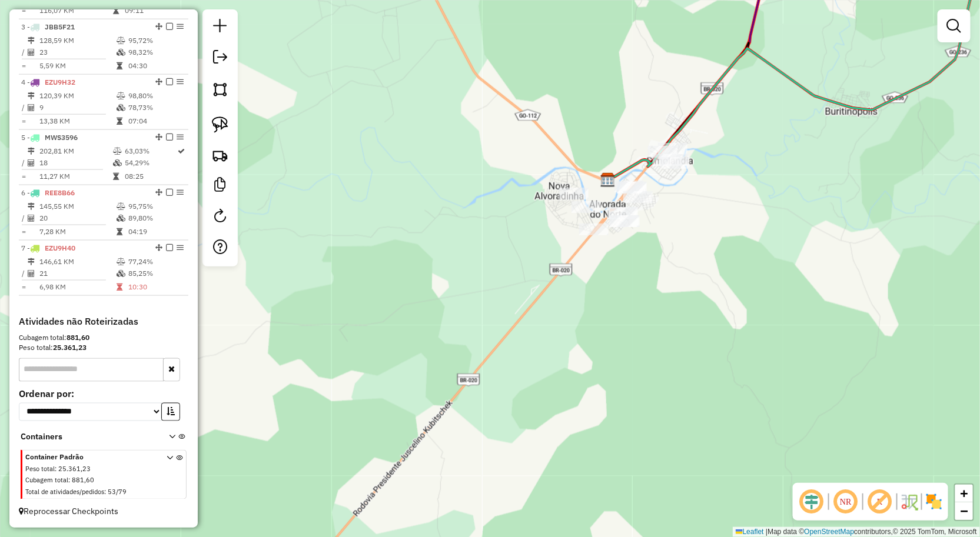
drag, startPoint x: 647, startPoint y: 275, endPoint x: 634, endPoint y: 283, distance: 15.8
click at [643, 286] on div "Janela de atendimento Grade de atendimento Capacidade Transportadoras Veículos …" at bounding box center [490, 268] width 980 height 537
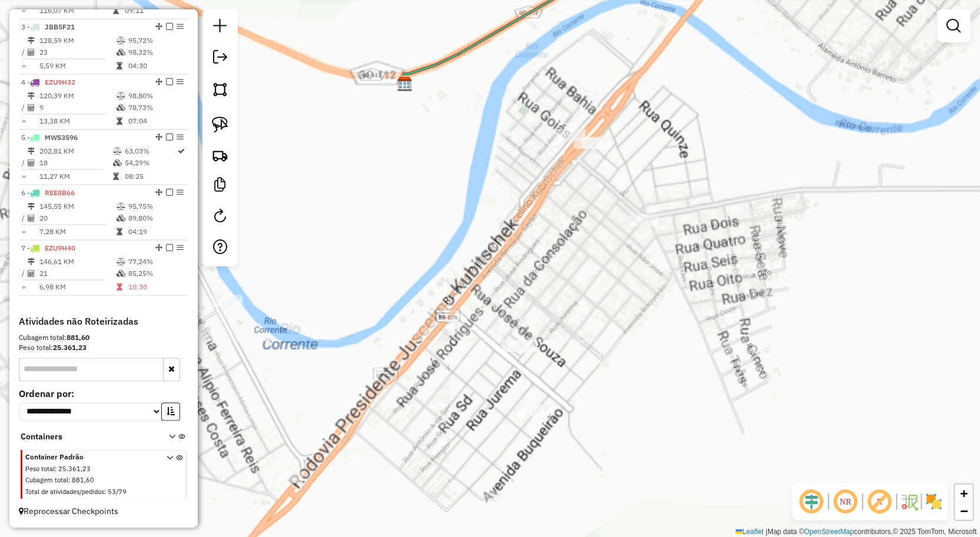
drag, startPoint x: 576, startPoint y: 188, endPoint x: 579, endPoint y: 255, distance: 66.6
click at [551, 264] on div "Janela de atendimento Grade de atendimento Capacidade Transportadoras Veículos …" at bounding box center [490, 268] width 980 height 537
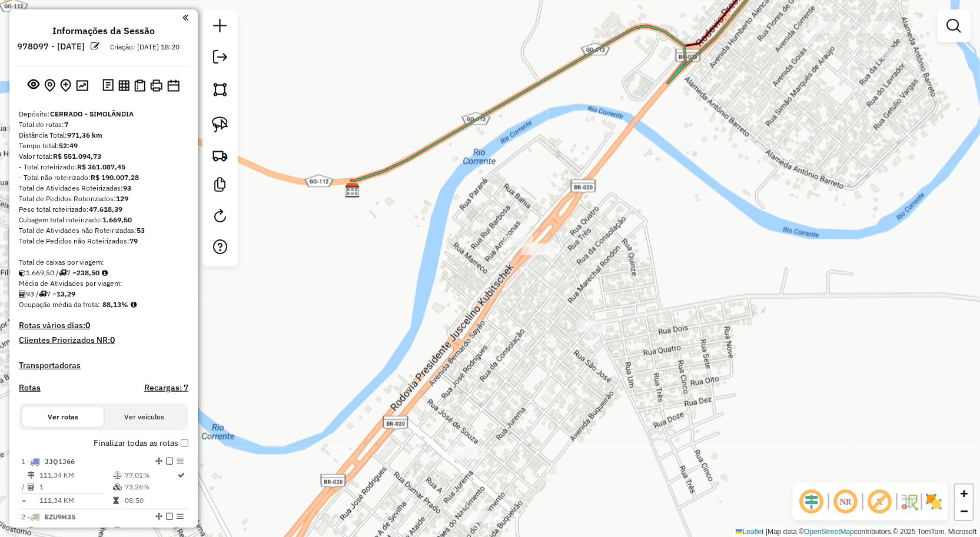
scroll to position [555, 0]
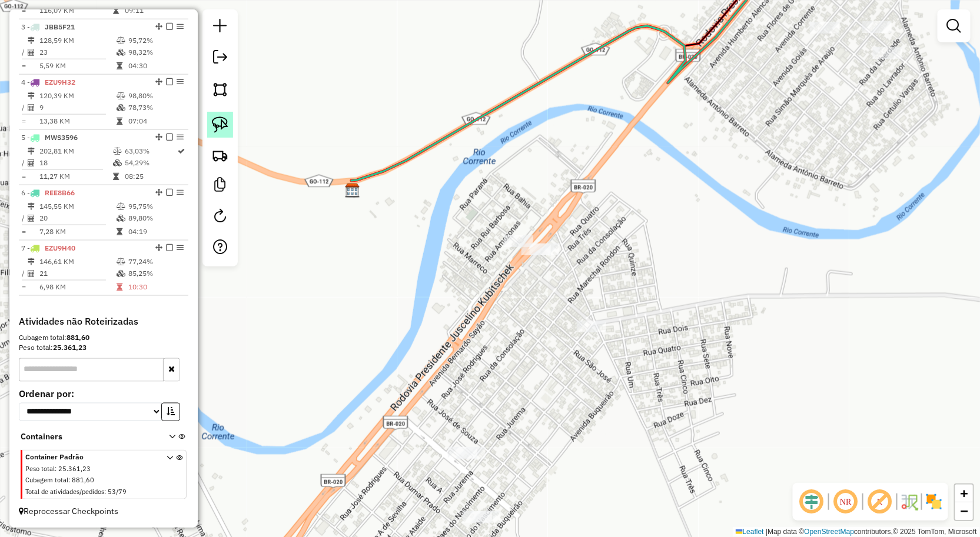
click at [224, 118] on img at bounding box center [220, 125] width 16 height 16
drag, startPoint x: 448, startPoint y: 230, endPoint x: 463, endPoint y: 250, distance: 24.7
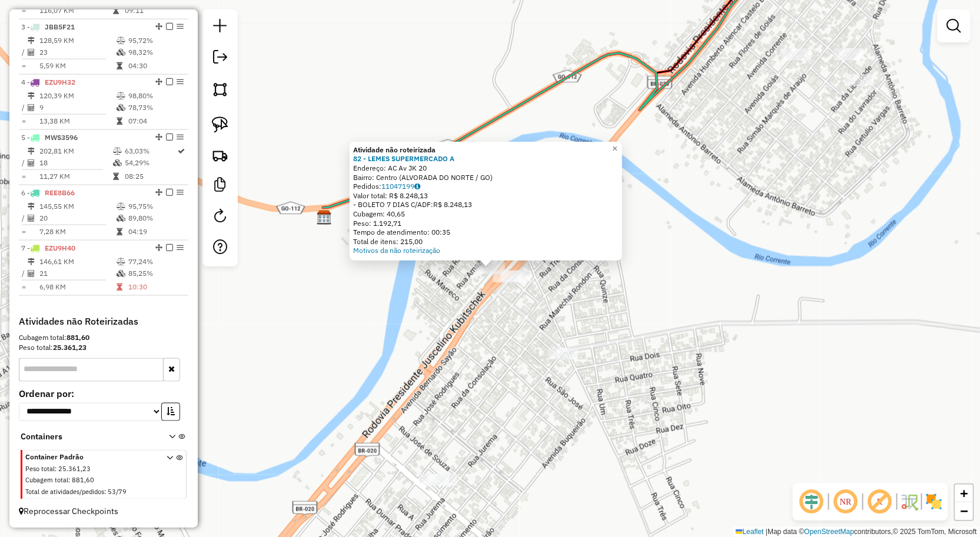
drag, startPoint x: 530, startPoint y: 285, endPoint x: 499, endPoint y: 261, distance: 39.8
click at [531, 285] on div "Atividade não roteirizada 82 - LEMES SUPERMERCADO A Endereço: AC Av JK 20 Bairr…" at bounding box center [490, 268] width 980 height 537
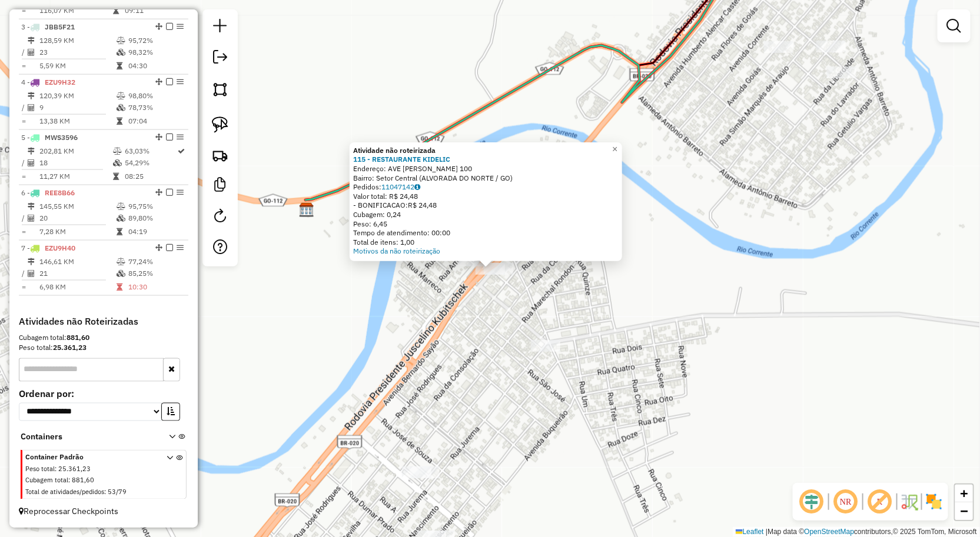
click at [524, 292] on div "Atividade não roteirizada 115 - RESTAURANTE KIDELIC Endereço: AVE [PERSON_NAME]…" at bounding box center [490, 268] width 980 height 537
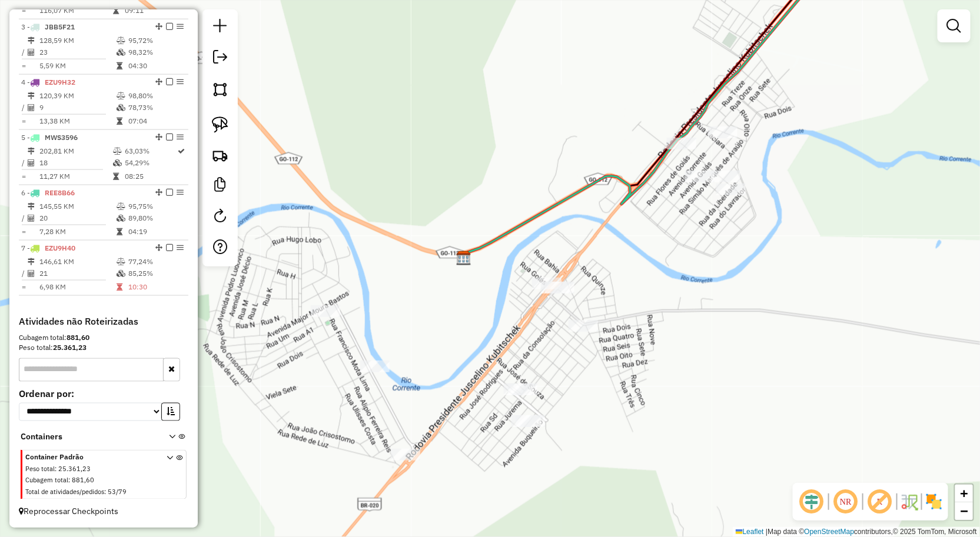
drag, startPoint x: 663, startPoint y: 240, endPoint x: 640, endPoint y: 274, distance: 41.0
click at [640, 273] on div "Janela de atendimento Grade de atendimento Capacidade Transportadoras Veículos …" at bounding box center [490, 268] width 980 height 537
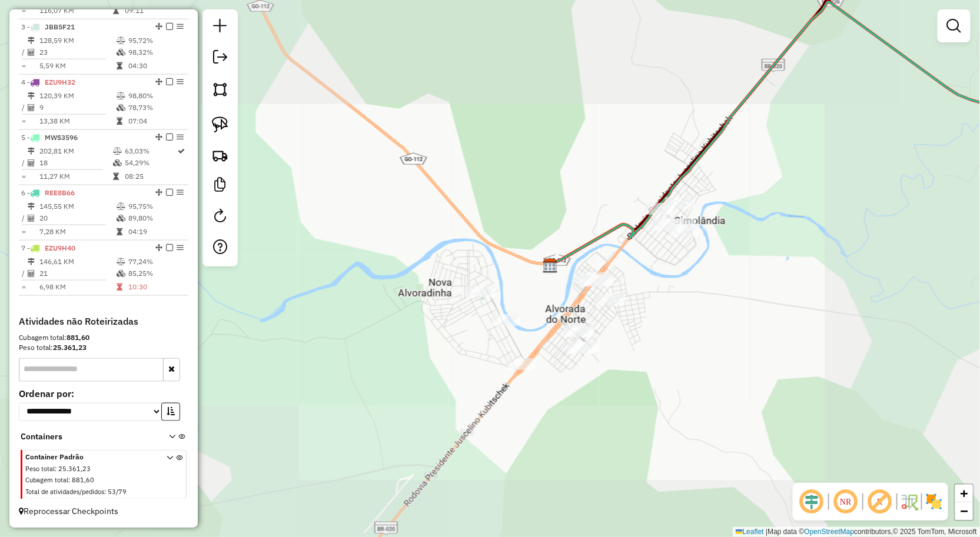
drag, startPoint x: 644, startPoint y: 272, endPoint x: 638, endPoint y: 239, distance: 34.1
click at [650, 244] on div "Janela de atendimento Grade de atendimento Capacidade Transportadoras Veículos …" at bounding box center [490, 268] width 980 height 537
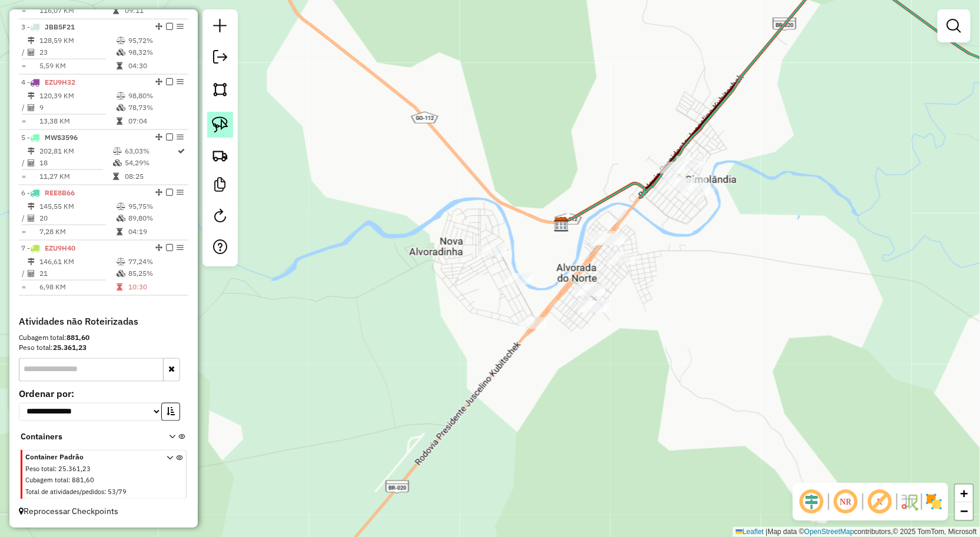
click at [231, 127] on link at bounding box center [220, 125] width 26 height 26
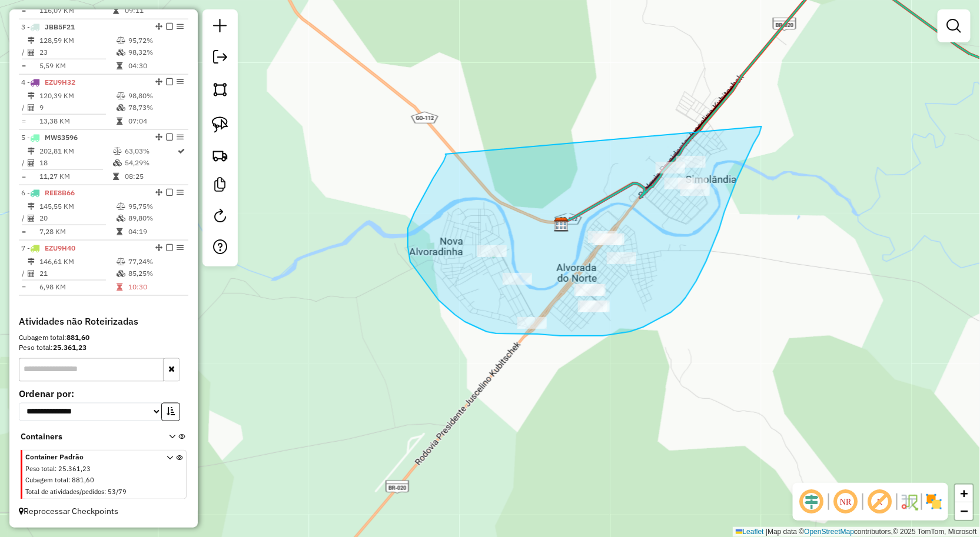
drag, startPoint x: 445, startPoint y: 154, endPoint x: 762, endPoint y: 127, distance: 317.2
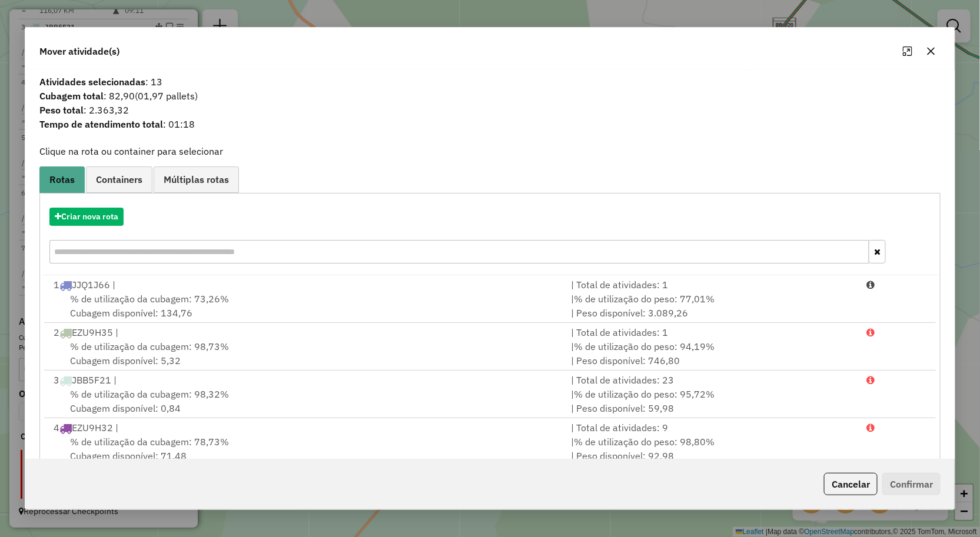
click at [934, 56] on button "button" at bounding box center [931, 51] width 19 height 19
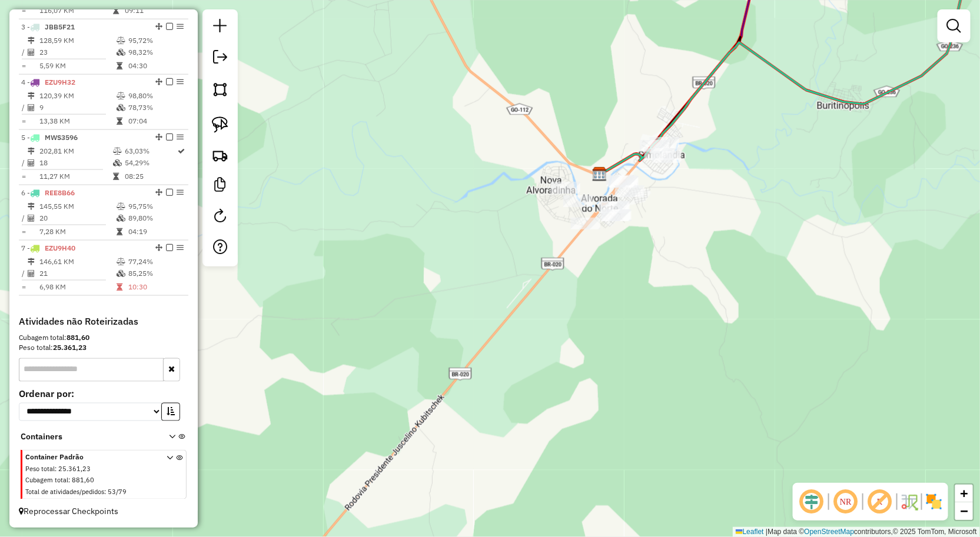
drag, startPoint x: 213, startPoint y: 127, endPoint x: 286, endPoint y: 144, distance: 75.1
click at [213, 127] on img at bounding box center [220, 125] width 16 height 16
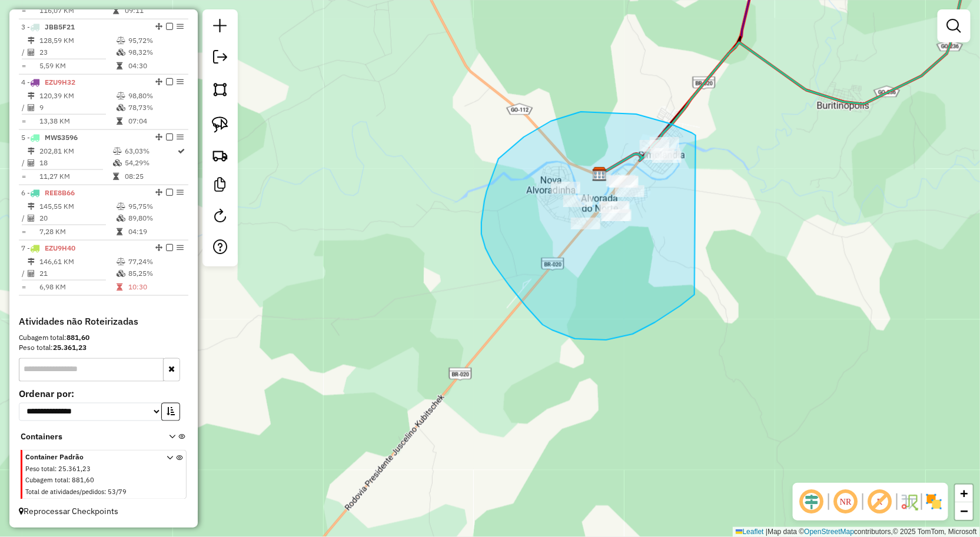
drag, startPoint x: 636, startPoint y: 114, endPoint x: 626, endPoint y: 287, distance: 173.3
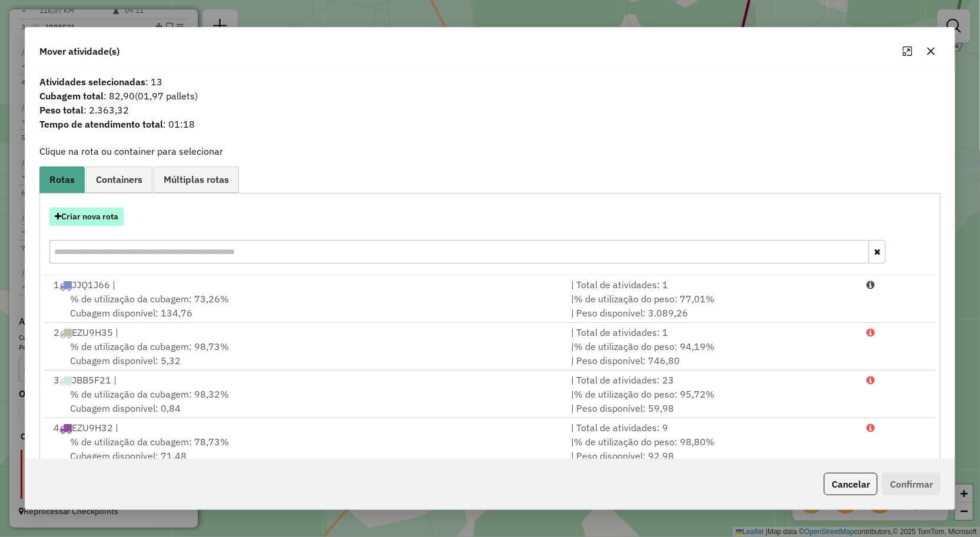
click at [101, 221] on button "Criar nova rota" at bounding box center [86, 217] width 74 height 18
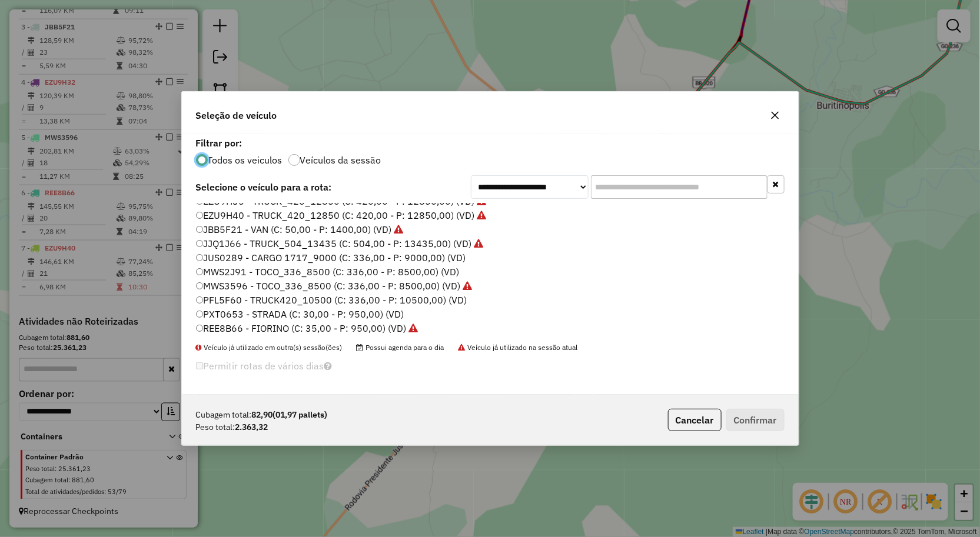
scroll to position [68, 0]
click at [232, 252] on label "JUS0289 - CARGO 1717_9000 (C: 336,00 - P: 9000,00) (VD)" at bounding box center [331, 255] width 270 height 14
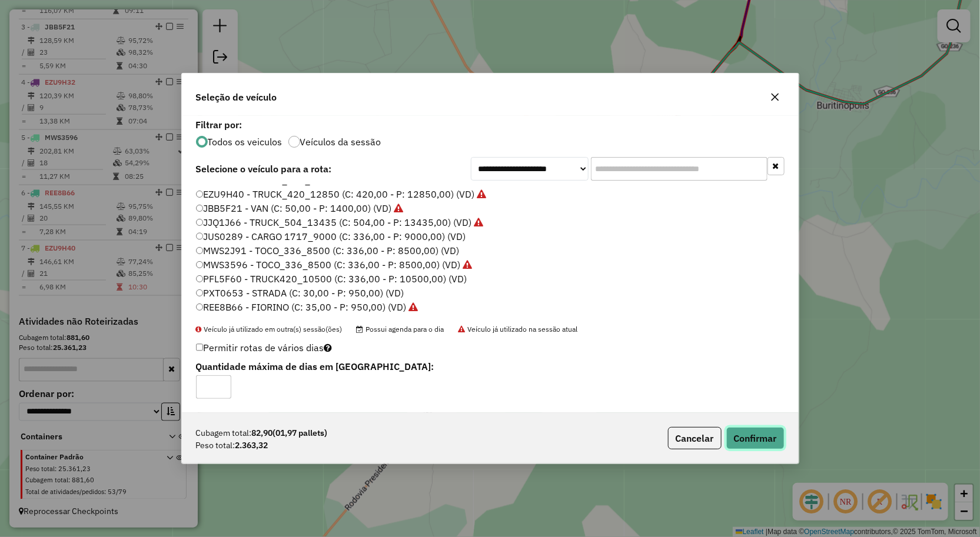
click at [761, 434] on button "Confirmar" at bounding box center [755, 438] width 58 height 22
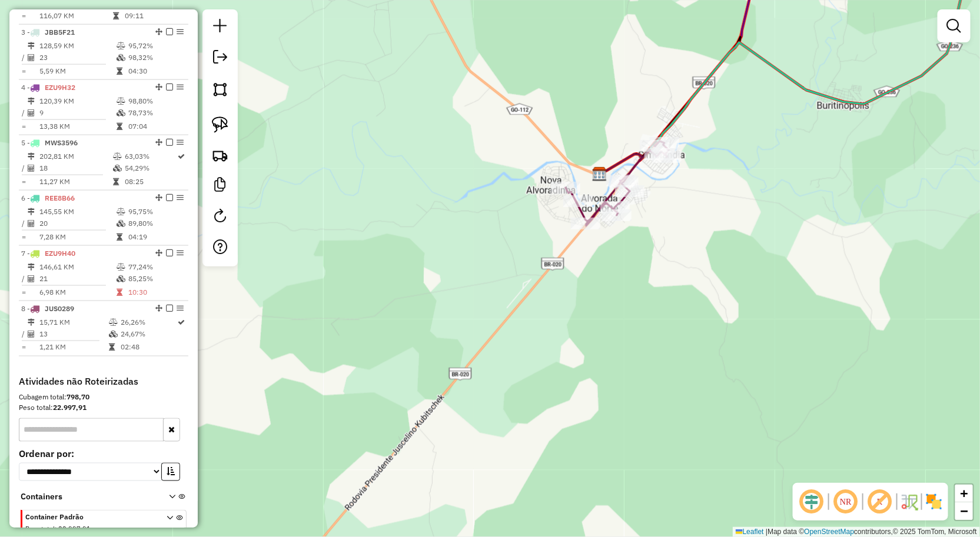
scroll to position [570, 0]
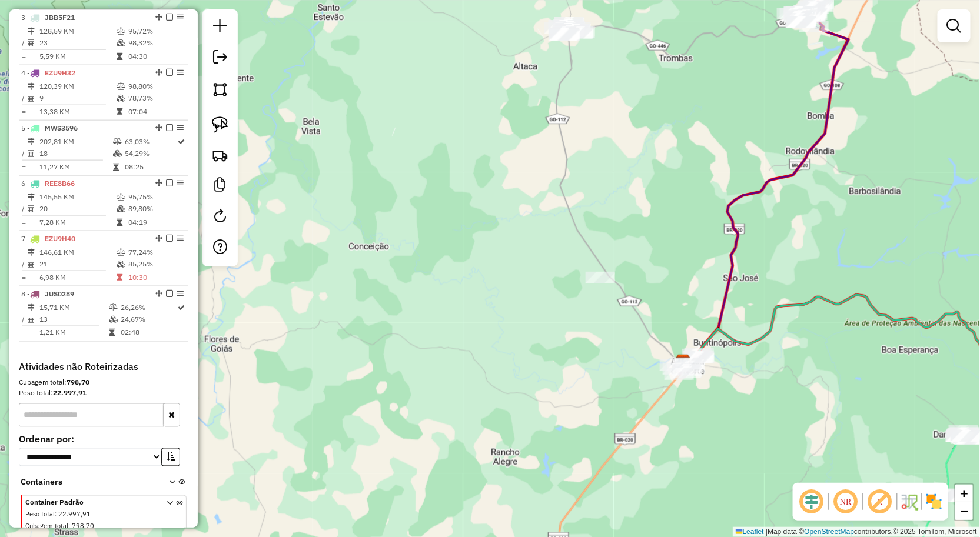
drag, startPoint x: 663, startPoint y: 207, endPoint x: 644, endPoint y: 288, distance: 83.4
click at [645, 268] on div "Janela de atendimento Grade de atendimento Capacidade Transportadoras Veículos …" at bounding box center [490, 268] width 980 height 537
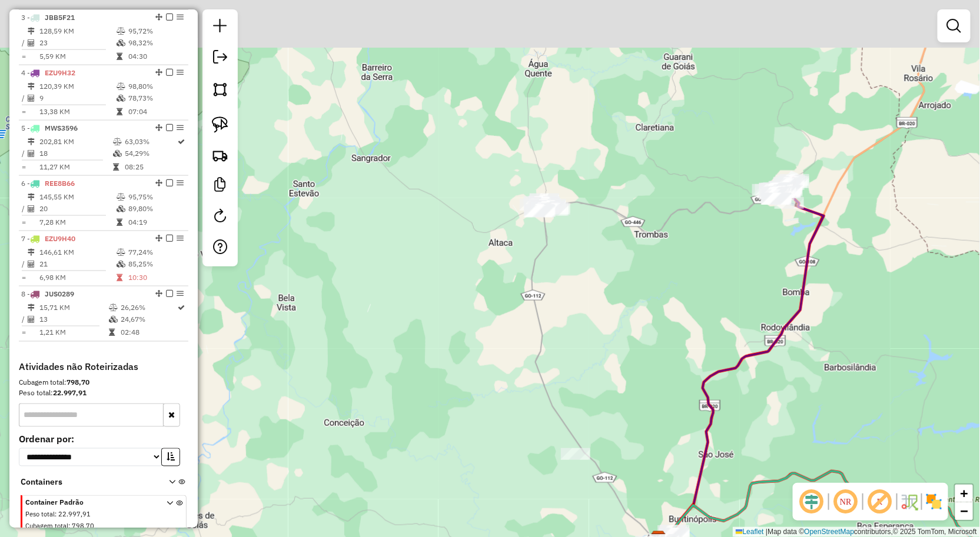
drag, startPoint x: 611, startPoint y: 266, endPoint x: 626, endPoint y: 315, distance: 51.2
click at [628, 326] on div "Janela de atendimento Grade de atendimento Capacidade Transportadoras Veículos …" at bounding box center [490, 268] width 980 height 537
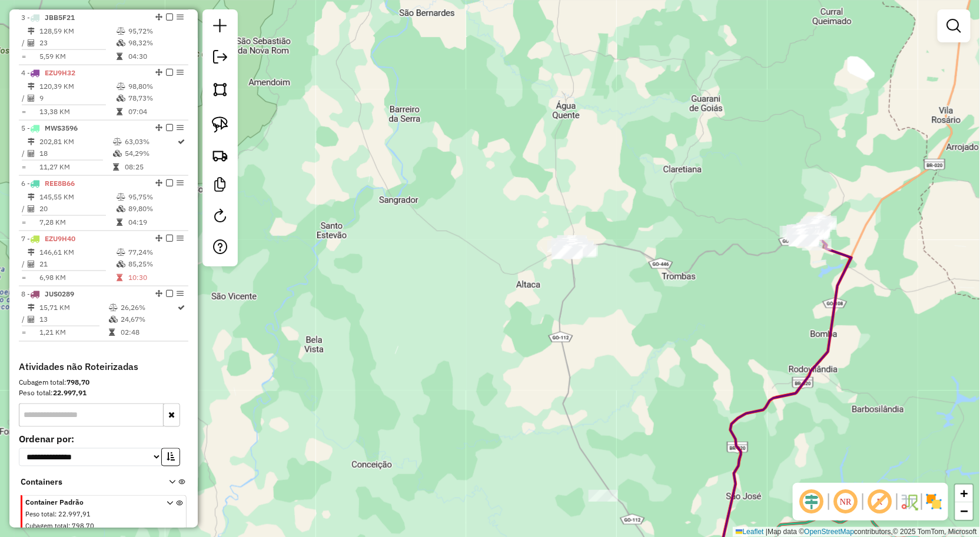
drag, startPoint x: 571, startPoint y: 261, endPoint x: 609, endPoint y: 282, distance: 44.0
click at [598, 281] on div "Janela de atendimento Grade de atendimento Capacidade Transportadoras Veículos …" at bounding box center [490, 268] width 980 height 537
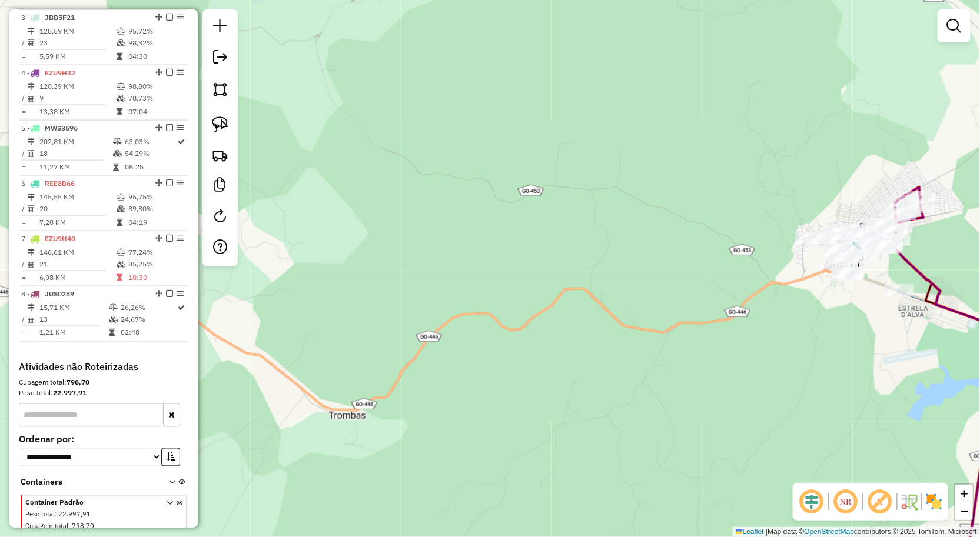
drag, startPoint x: 396, startPoint y: 294, endPoint x: 498, endPoint y: 262, distance: 106.7
click at [496, 263] on div "Janela de atendimento Grade de atendimento Capacidade Transportadoras Veículos …" at bounding box center [490, 268] width 980 height 537
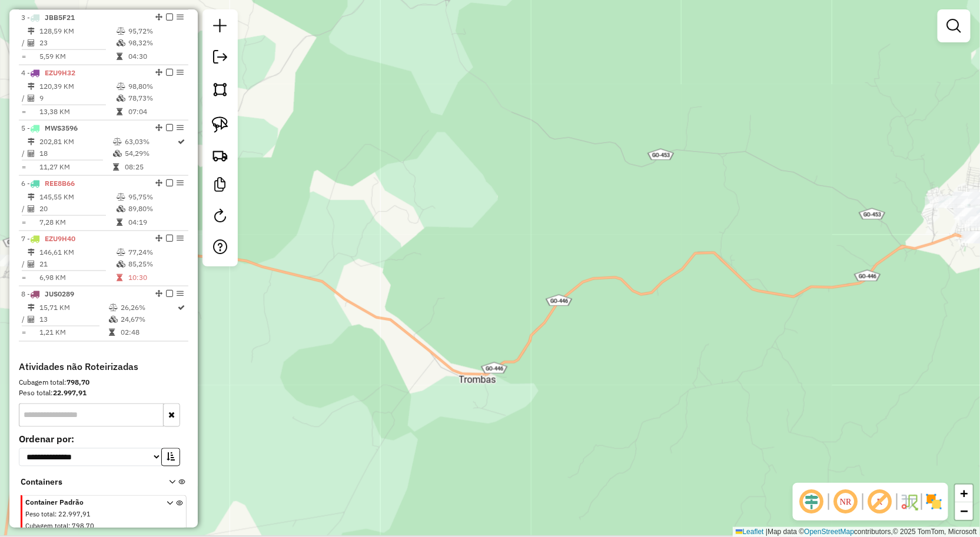
click at [463, 253] on div "Janela de atendimento Grade de atendimento Capacidade Transportadoras Veículos …" at bounding box center [490, 268] width 980 height 537
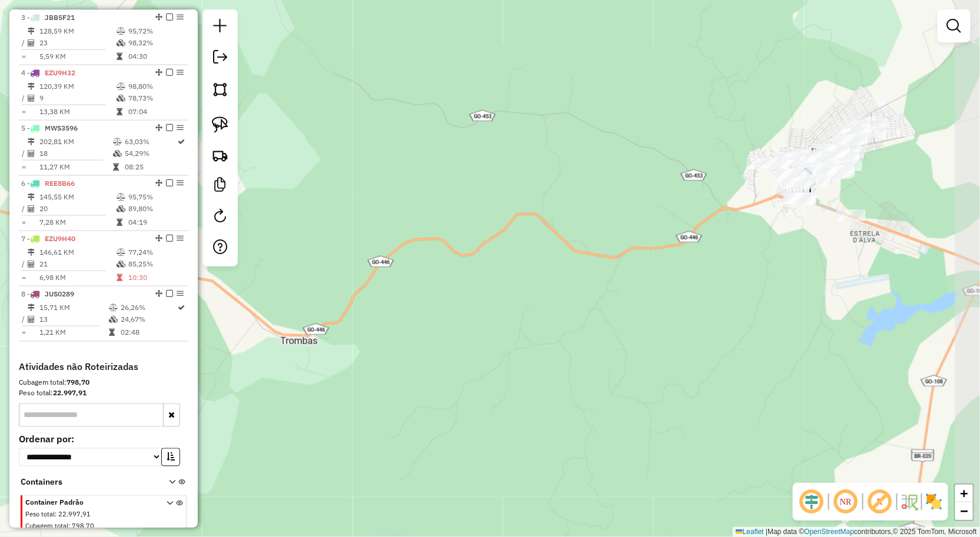
drag, startPoint x: 380, startPoint y: 260, endPoint x: 250, endPoint y: 238, distance: 132.4
click at [250, 238] on div "Janela de atendimento Grade de atendimento Capacidade Transportadoras Veículos …" at bounding box center [490, 268] width 980 height 537
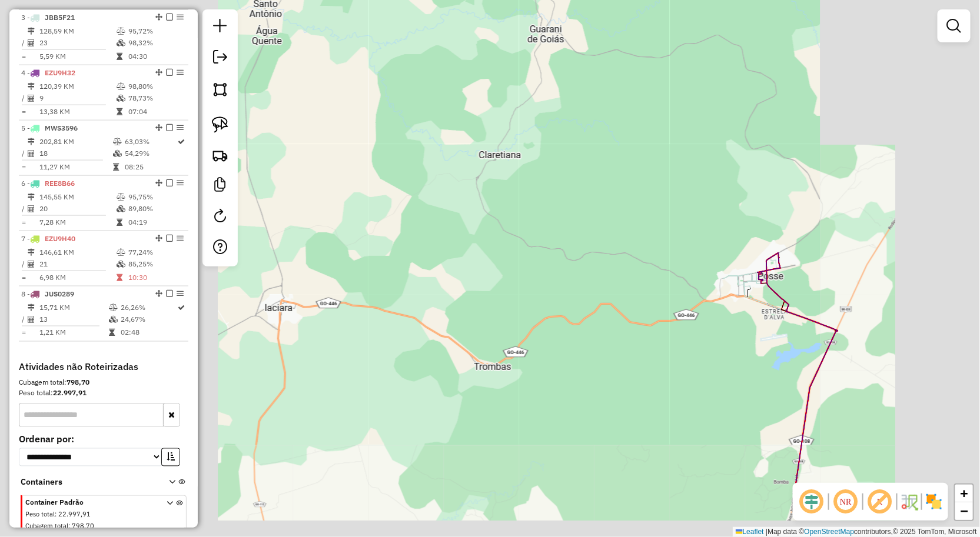
click at [601, 363] on div "Janela de atendimento Grade de atendimento Capacidade Transportadoras Veículos …" at bounding box center [490, 268] width 980 height 537
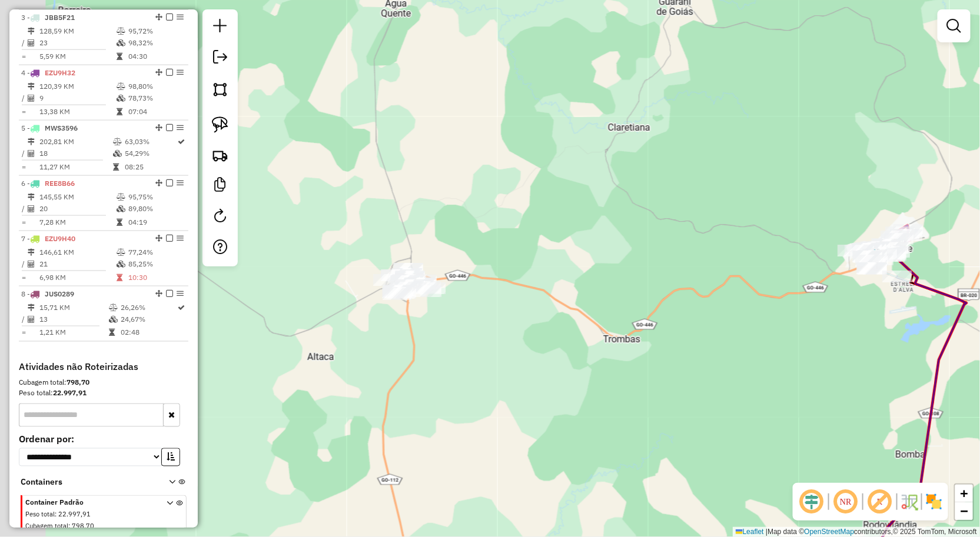
drag, startPoint x: 493, startPoint y: 317, endPoint x: 528, endPoint y: 320, distance: 35.4
click at [520, 317] on div "Janela de atendimento Grade de atendimento Capacidade Transportadoras Veículos …" at bounding box center [490, 268] width 980 height 537
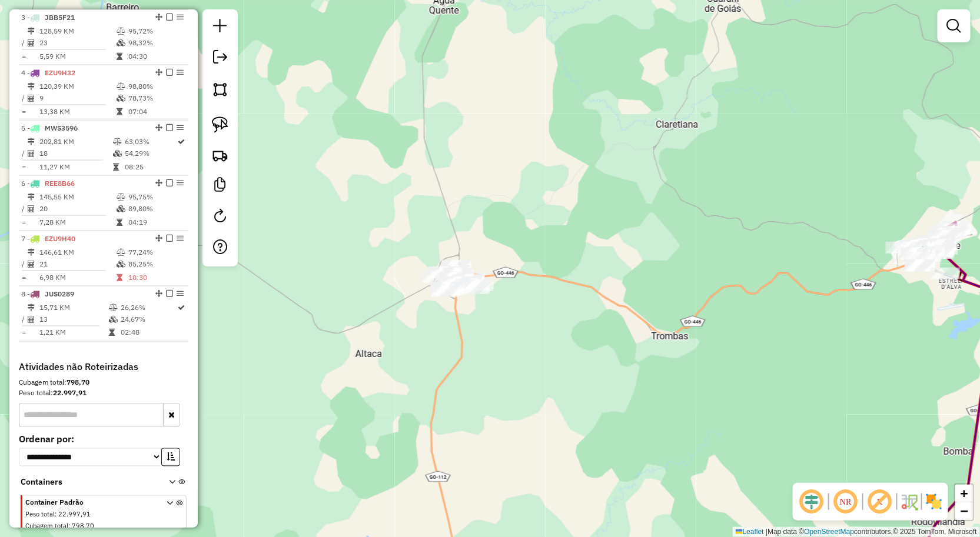
drag, startPoint x: 647, startPoint y: 358, endPoint x: 498, endPoint y: 359, distance: 149.5
click at [498, 359] on div "Janela de atendimento Grade de atendimento Capacidade Transportadoras Veículos …" at bounding box center [490, 268] width 980 height 537
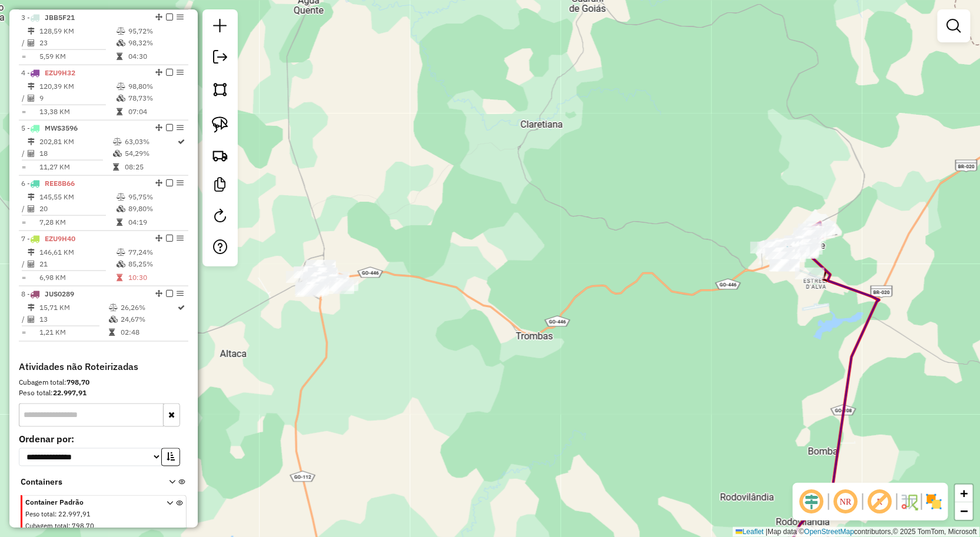
click at [501, 398] on div "Janela de atendimento Grade de atendimento Capacidade Transportadoras Veículos …" at bounding box center [490, 268] width 980 height 537
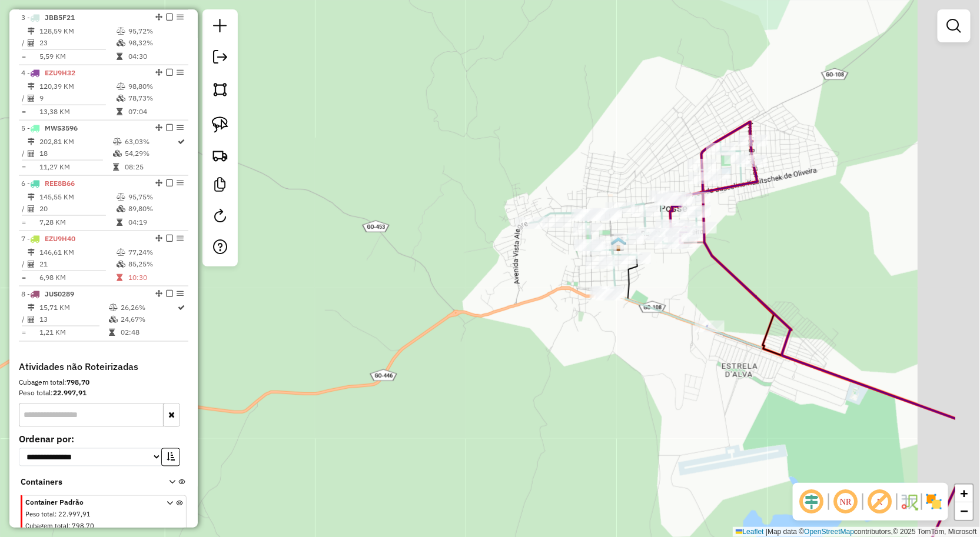
drag, startPoint x: 581, startPoint y: 386, endPoint x: 502, endPoint y: 422, distance: 87.2
click at [499, 427] on div "Janela de atendimento Grade de atendimento Capacidade Transportadoras Veículos …" at bounding box center [490, 268] width 980 height 537
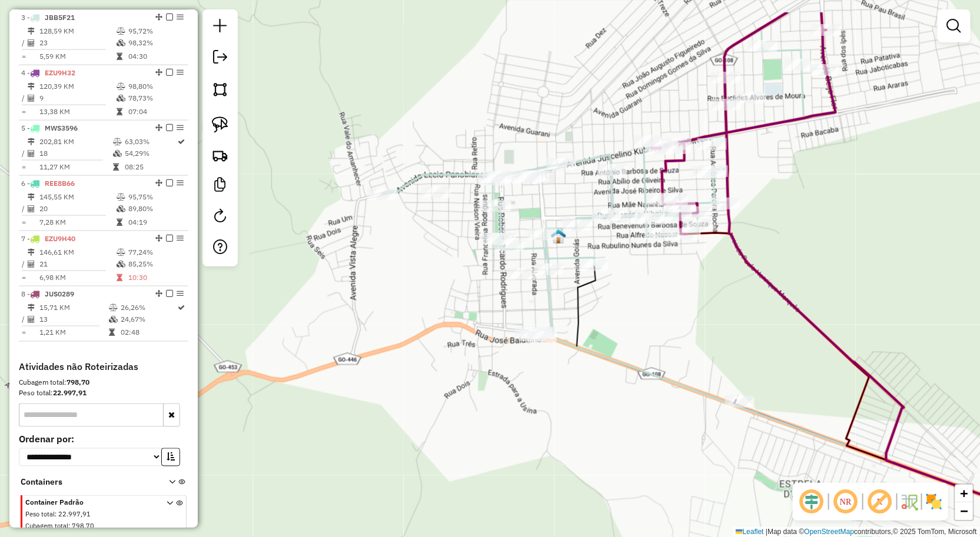
drag, startPoint x: 610, startPoint y: 326, endPoint x: 571, endPoint y: 385, distance: 70.8
click at [571, 385] on div "Janela de atendimento Grade de atendimento Capacidade Transportadoras Veículos …" at bounding box center [490, 268] width 980 height 537
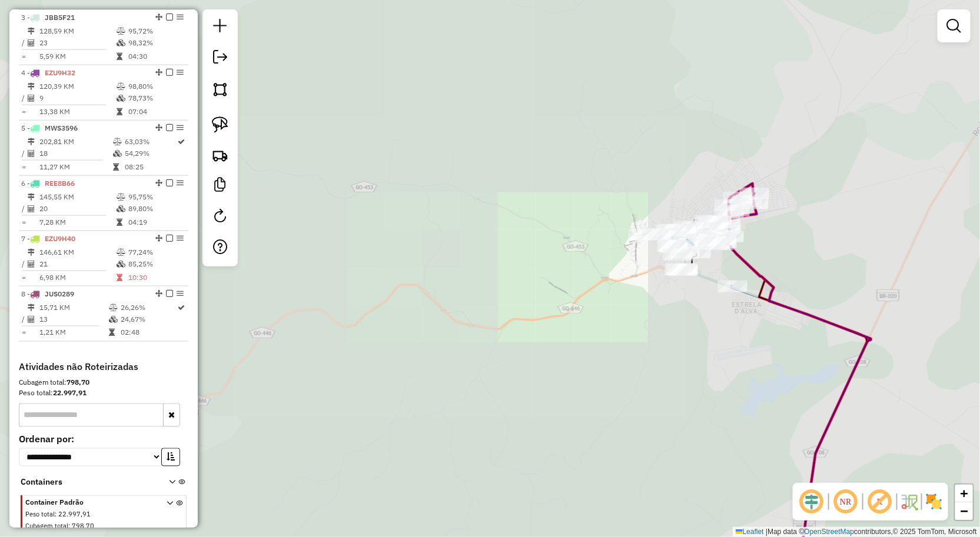
click at [600, 301] on div "Janela de atendimento Grade de atendimento Capacidade Transportadoras Veículos …" at bounding box center [490, 268] width 980 height 537
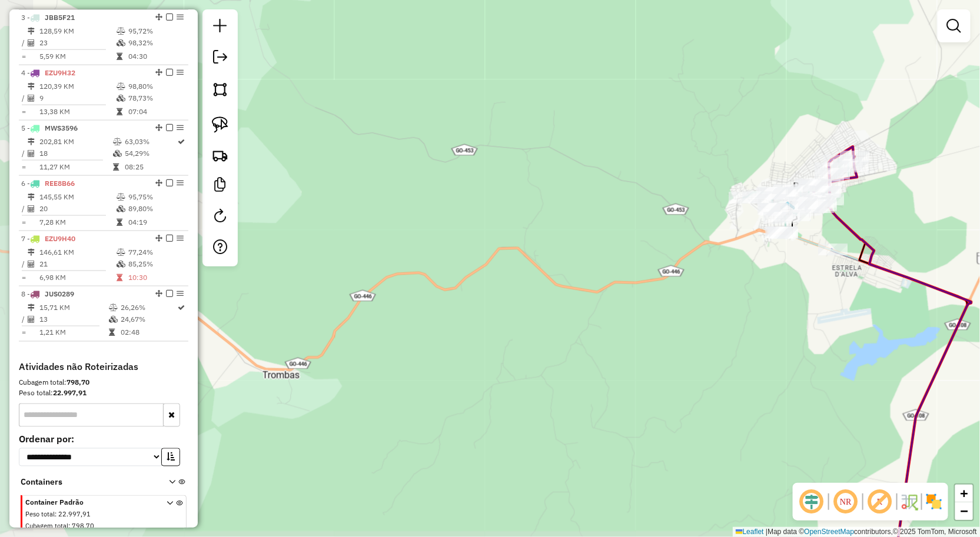
drag, startPoint x: 564, startPoint y: 278, endPoint x: 663, endPoint y: 266, distance: 100.2
click at [650, 266] on div "Janela de atendimento Grade de atendimento Capacidade Transportadoras Veículos …" at bounding box center [490, 268] width 980 height 537
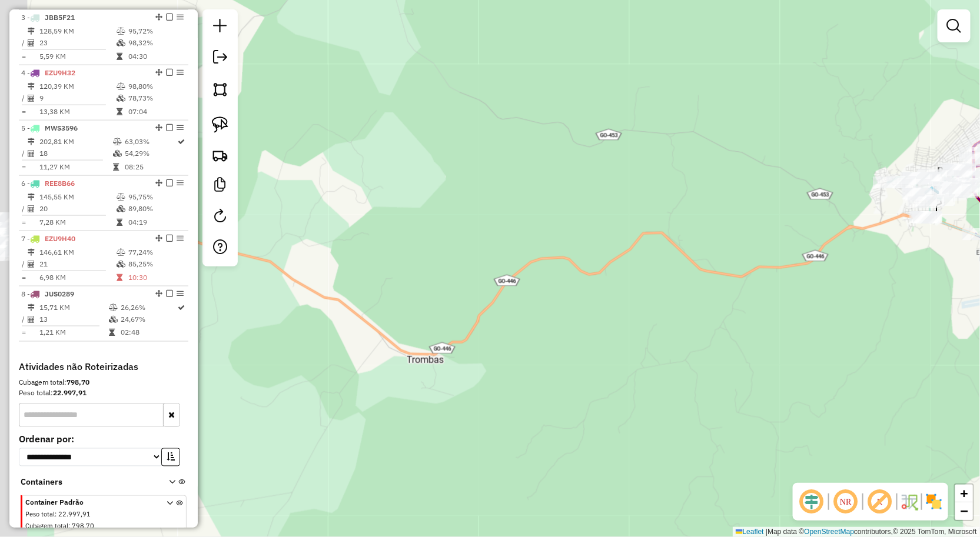
click at [617, 247] on div "Janela de atendimento Grade de atendimento Capacidade Transportadoras Veículos …" at bounding box center [490, 268] width 980 height 537
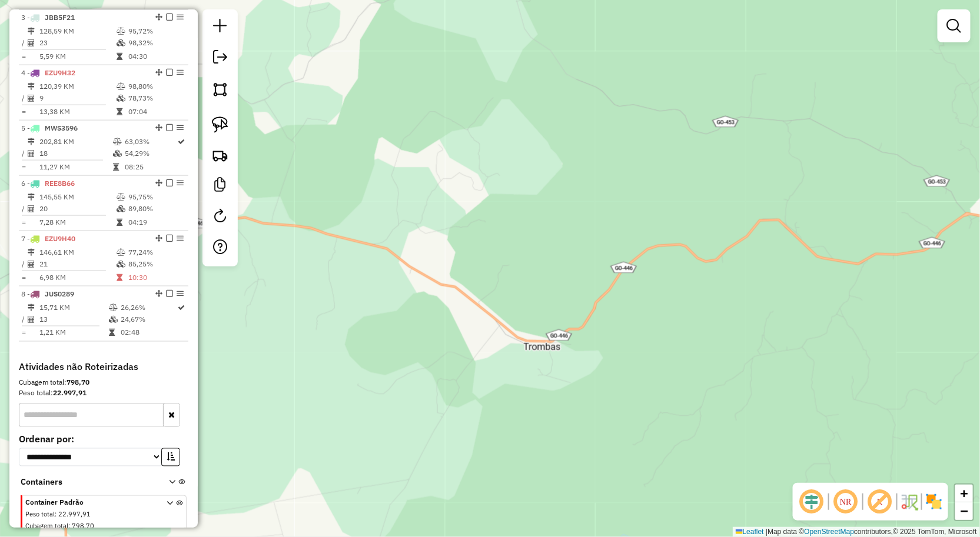
click at [571, 239] on div "Janela de atendimento Grade de atendimento Capacidade Transportadoras Veículos …" at bounding box center [490, 268] width 980 height 537
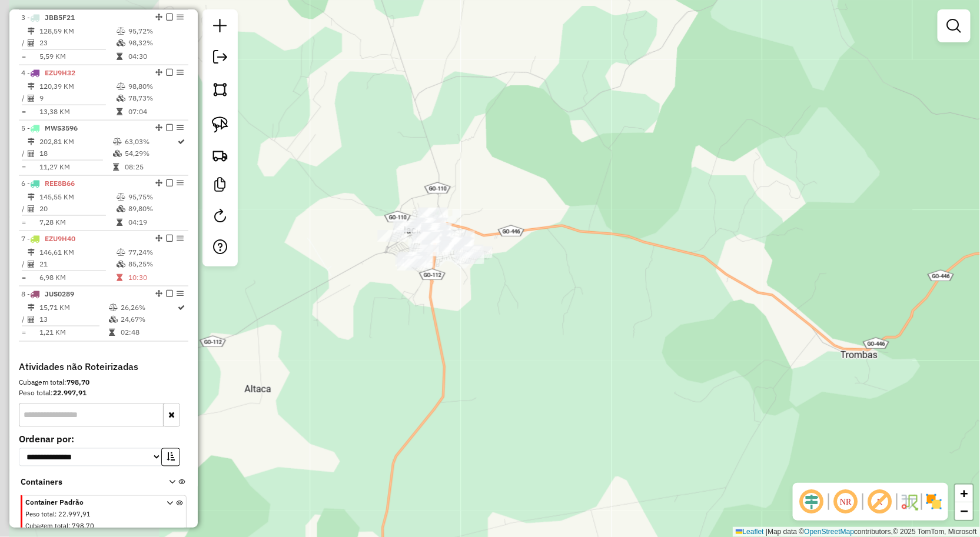
drag, startPoint x: 530, startPoint y: 248, endPoint x: 533, endPoint y: 256, distance: 8.4
click at [543, 251] on div "Janela de atendimento Grade de atendimento Capacidade Transportadoras Veículos …" at bounding box center [490, 268] width 980 height 537
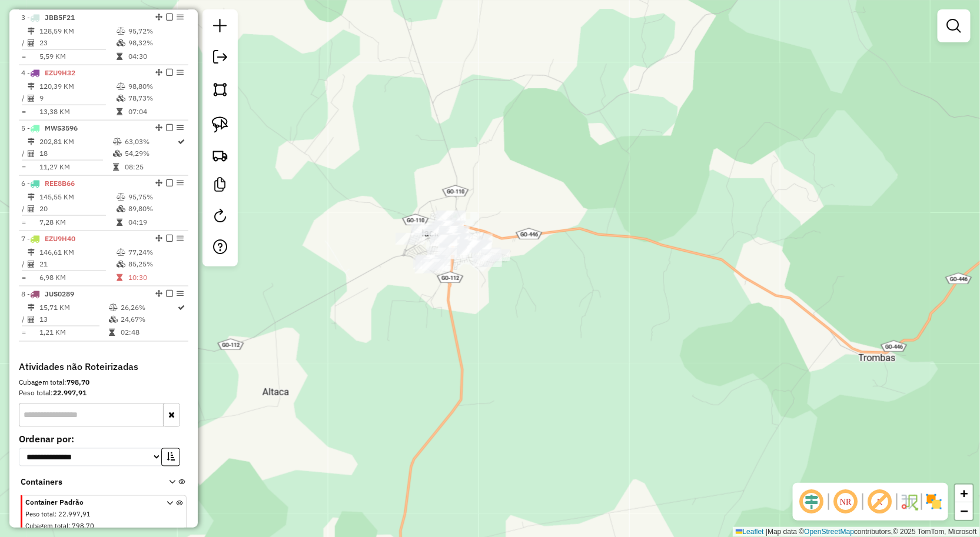
drag, startPoint x: 222, startPoint y: 127, endPoint x: 261, endPoint y: 138, distance: 40.3
click at [222, 127] on img at bounding box center [220, 125] width 16 height 16
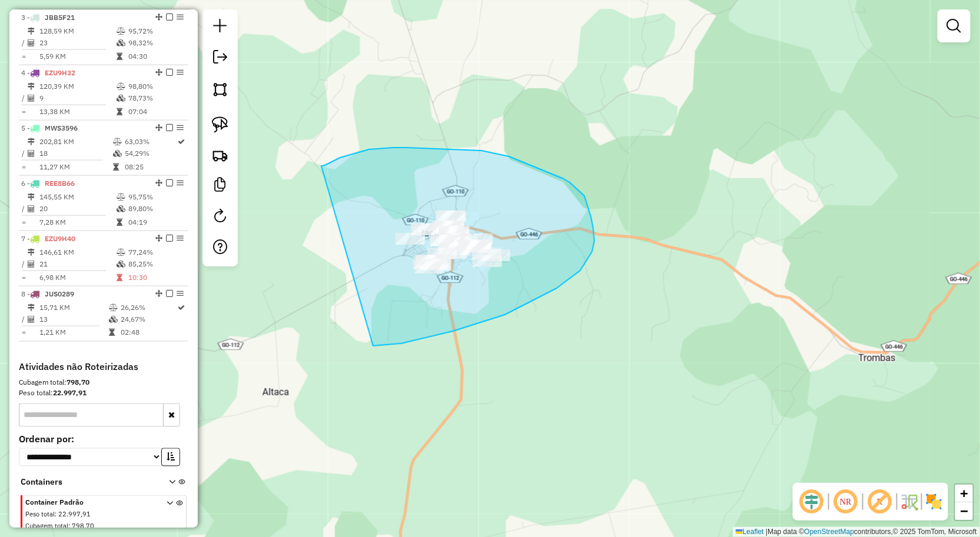
drag, startPoint x: 407, startPoint y: 148, endPoint x: 371, endPoint y: 343, distance: 198.1
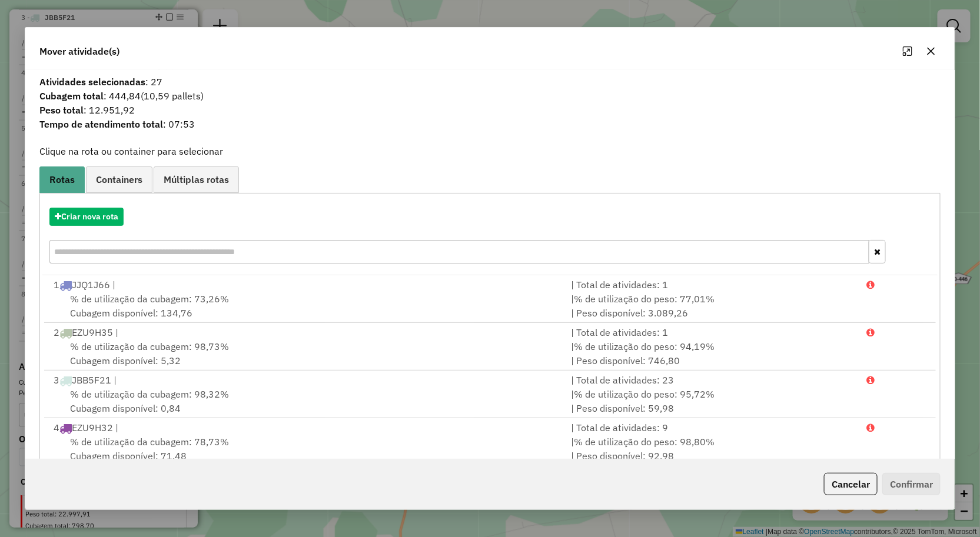
click at [929, 52] on icon "button" at bounding box center [930, 50] width 9 height 9
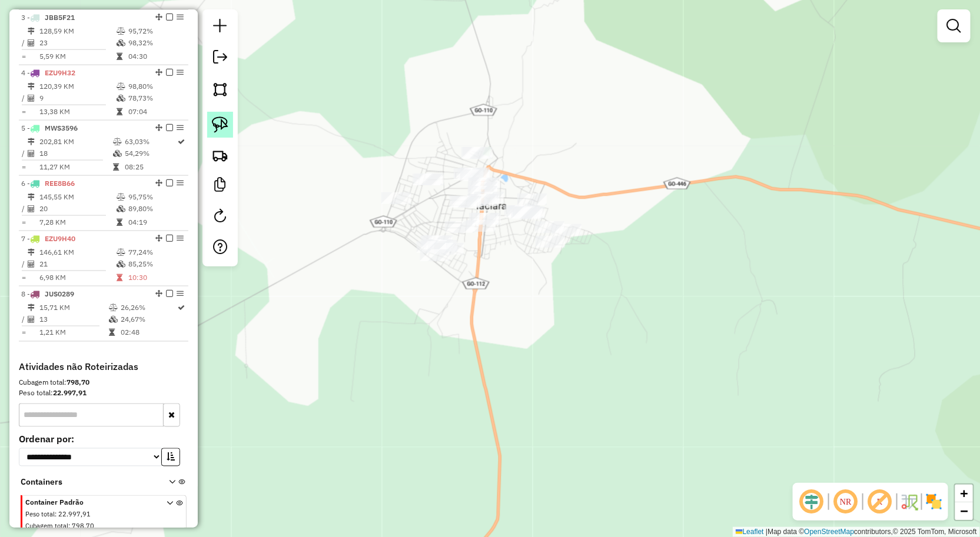
click at [227, 131] on img at bounding box center [220, 125] width 16 height 16
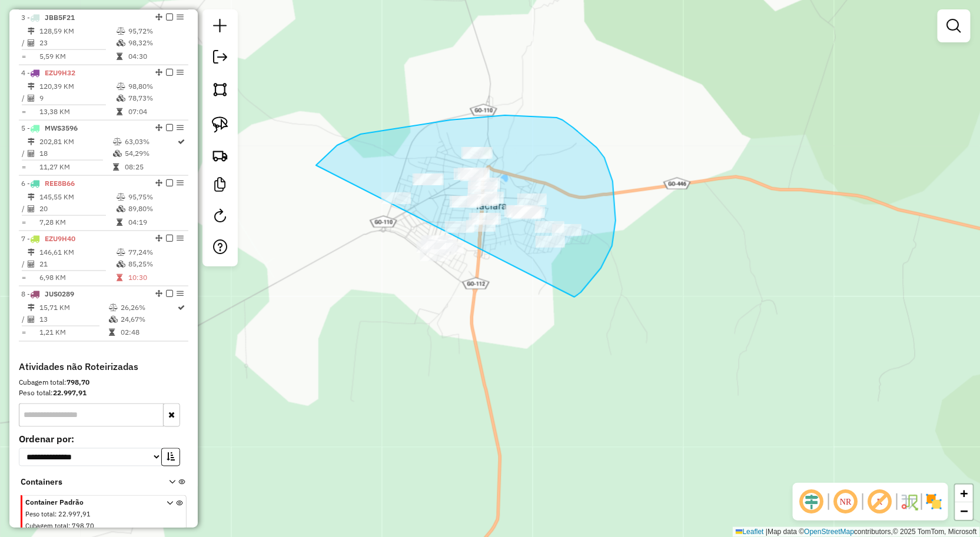
drag, startPoint x: 450, startPoint y: 120, endPoint x: 530, endPoint y: 298, distance: 194.7
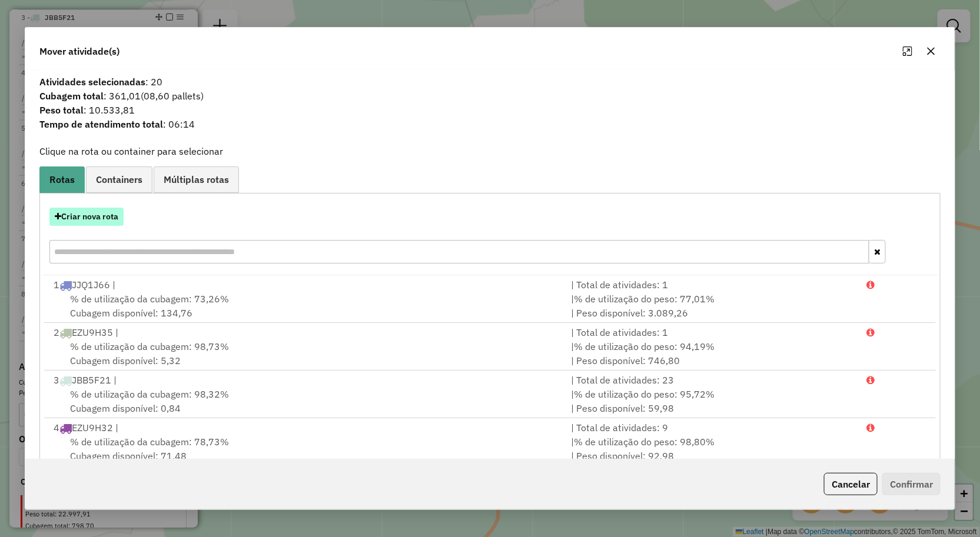
click at [109, 217] on button "Criar nova rota" at bounding box center [86, 217] width 74 height 18
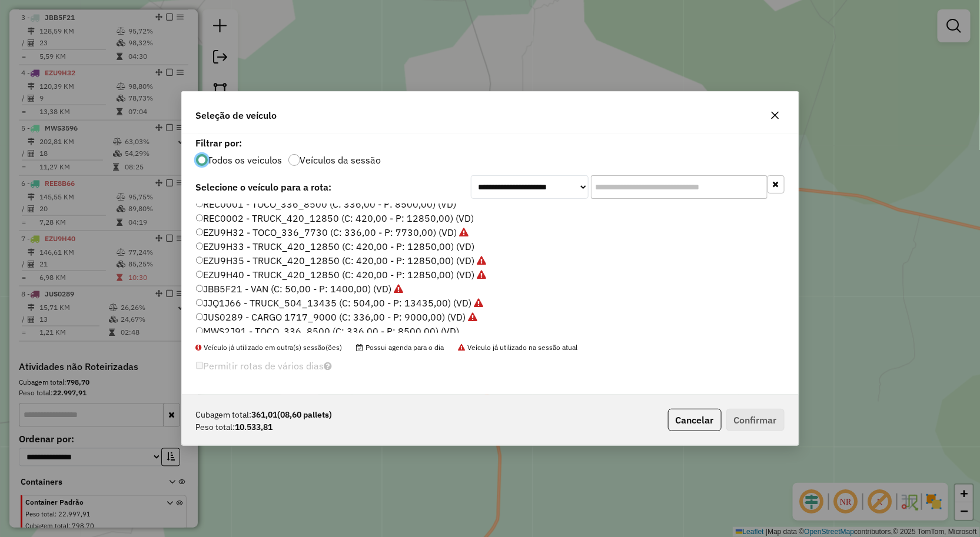
scroll to position [3, 0]
click at [777, 121] on button "button" at bounding box center [775, 115] width 19 height 19
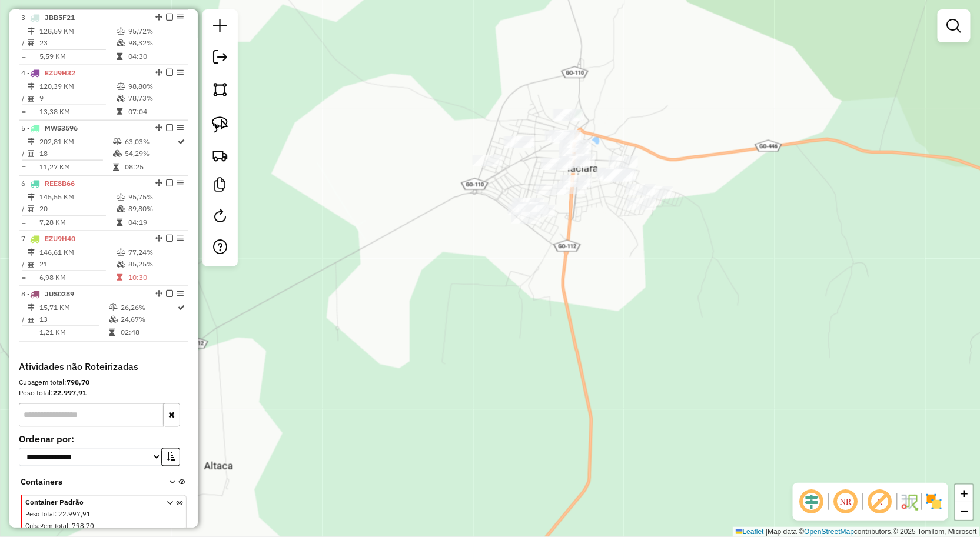
drag, startPoint x: 224, startPoint y: 126, endPoint x: 408, endPoint y: 108, distance: 184.5
click at [224, 126] on img at bounding box center [220, 125] width 16 height 16
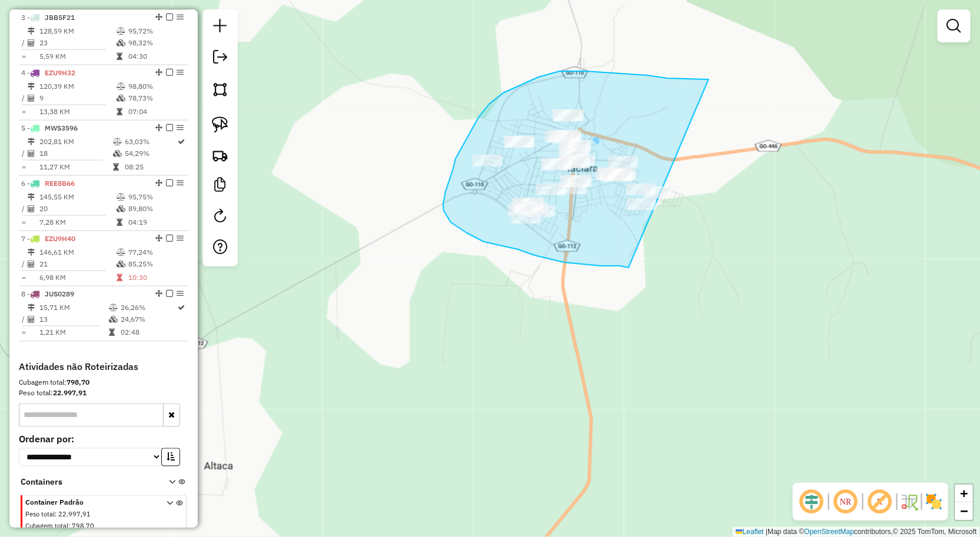
drag, startPoint x: 647, startPoint y: 75, endPoint x: 629, endPoint y: 268, distance: 193.4
click at [629, 268] on div "Janela de atendimento Grade de atendimento Capacidade Transportadoras Veículos …" at bounding box center [490, 268] width 980 height 537
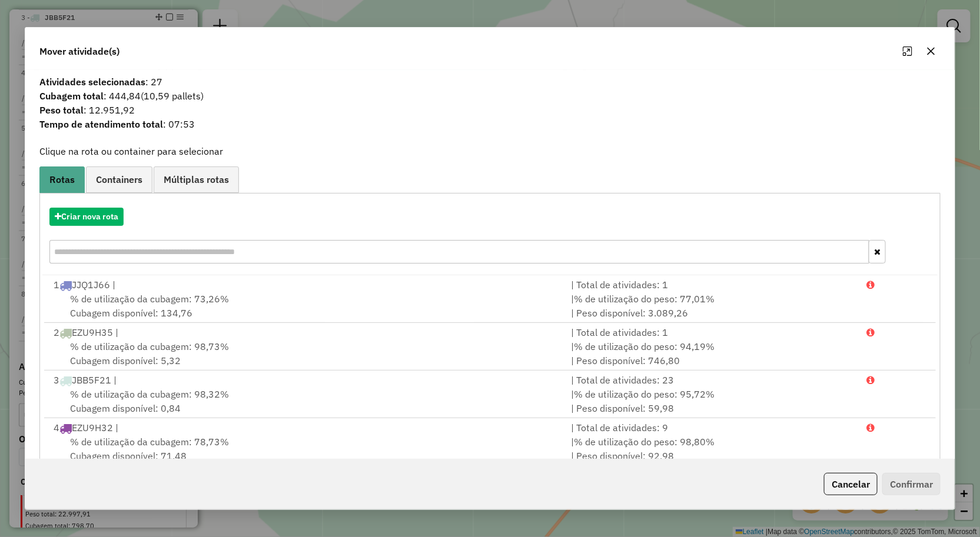
click at [933, 47] on icon "button" at bounding box center [930, 50] width 9 height 9
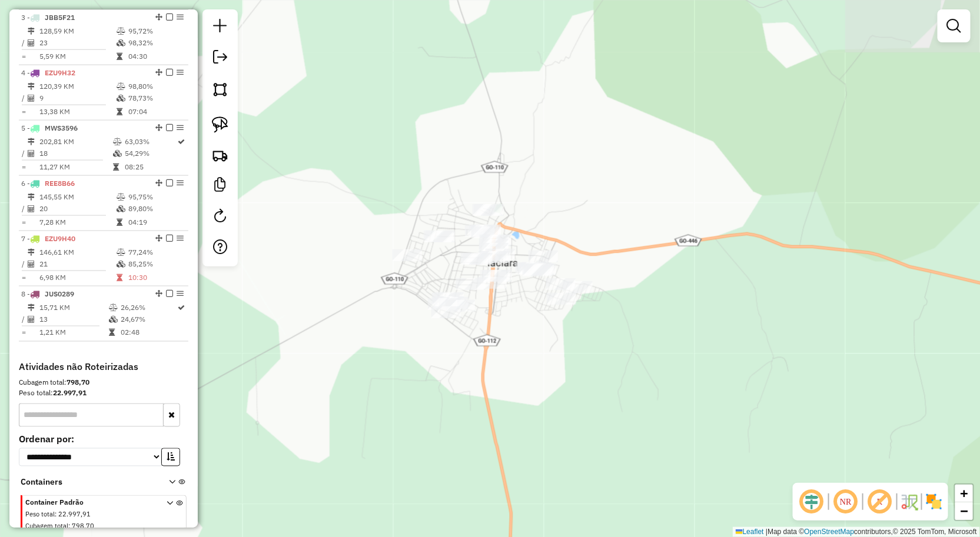
drag, startPoint x: 506, startPoint y: 38, endPoint x: 425, endPoint y: 129, distance: 122.1
click at [428, 131] on div "Janela de atendimento Grade de atendimento Capacidade Transportadoras Veículos …" at bounding box center [490, 268] width 980 height 537
click at [230, 131] on link at bounding box center [220, 125] width 26 height 26
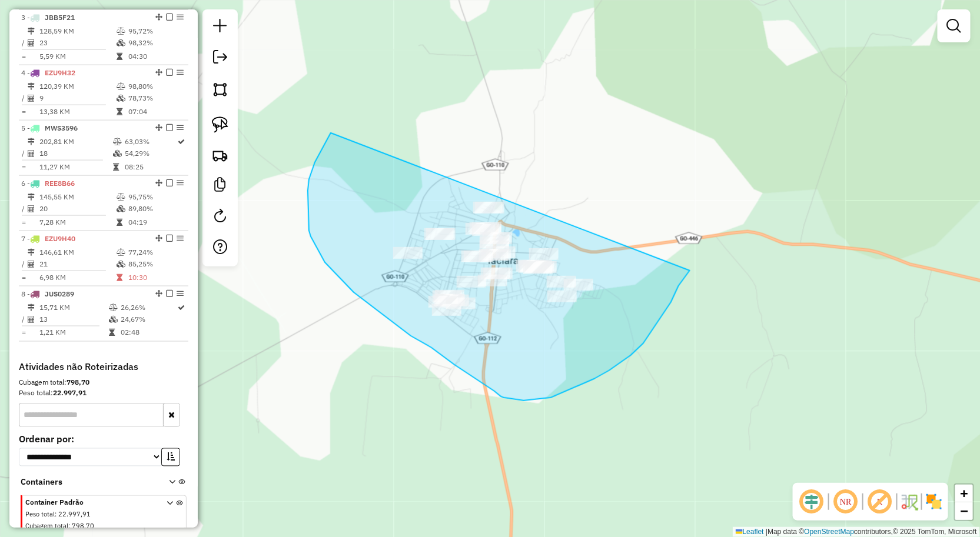
drag, startPoint x: 315, startPoint y: 162, endPoint x: 706, endPoint y: 242, distance: 399.3
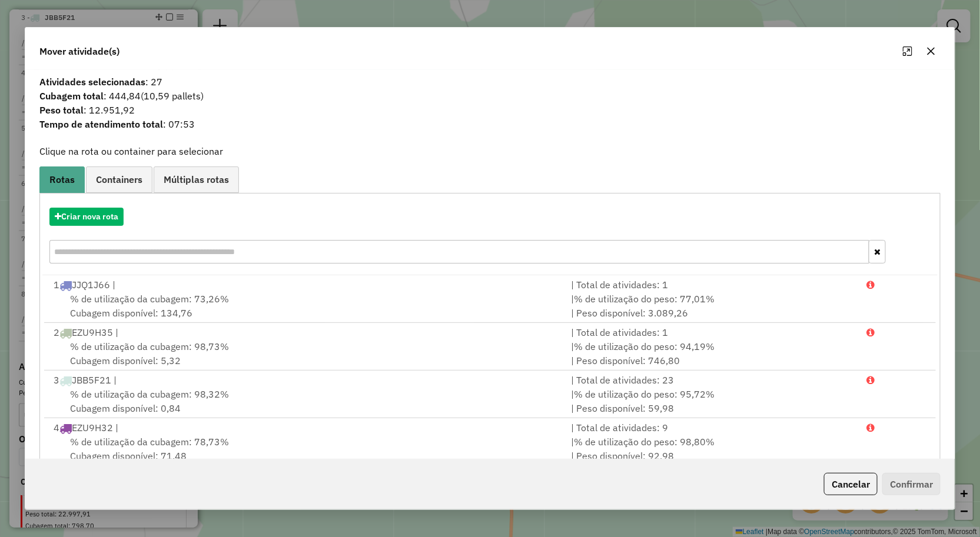
click at [933, 44] on button "button" at bounding box center [931, 51] width 19 height 19
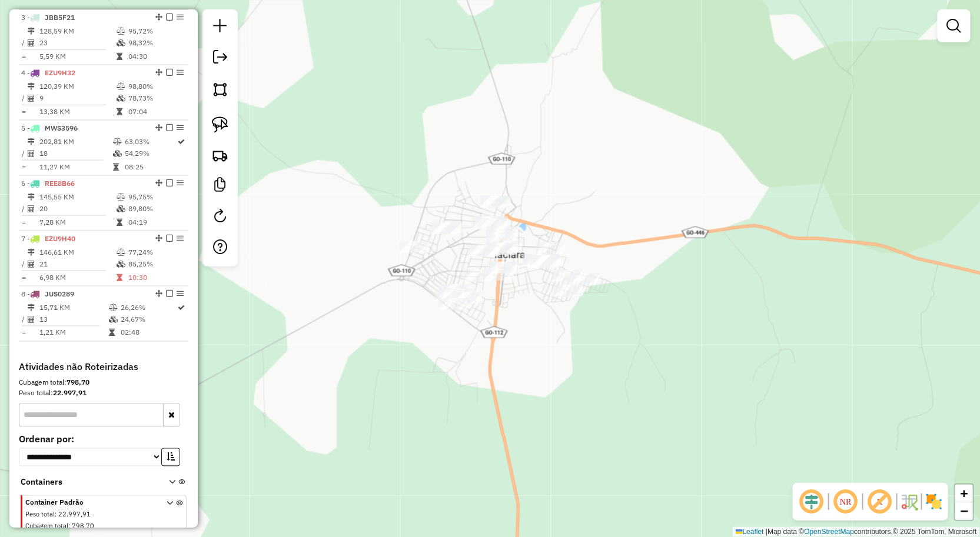
drag, startPoint x: 709, startPoint y: 222, endPoint x: 722, endPoint y: 193, distance: 32.4
click at [713, 207] on div "Janela de atendimento Grade de atendimento Capacidade Transportadoras Veículos …" at bounding box center [490, 268] width 980 height 537
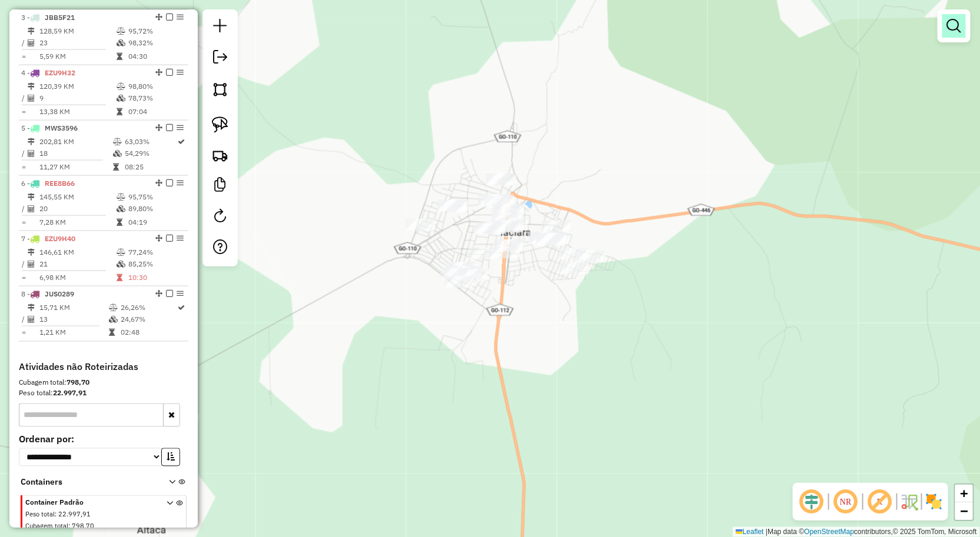
click at [955, 26] on em at bounding box center [954, 26] width 14 height 14
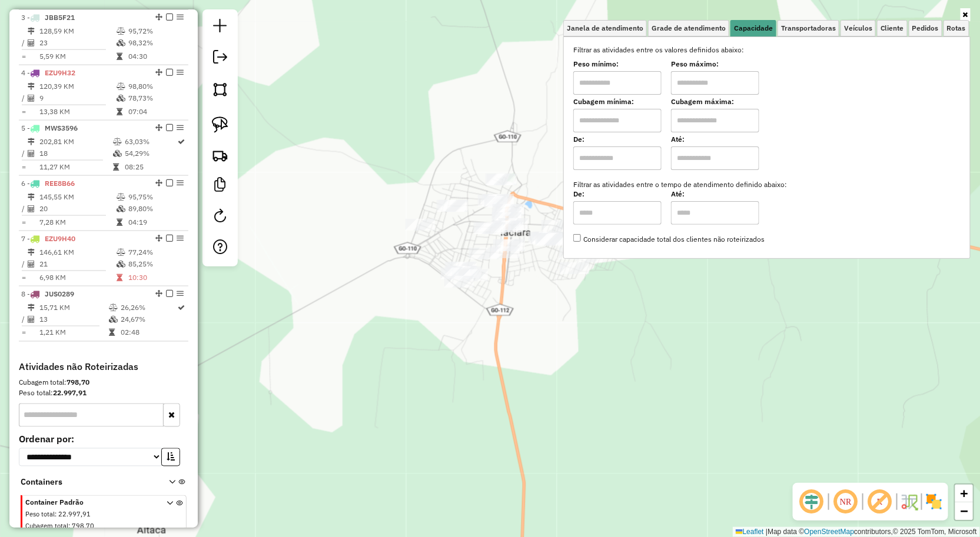
click at [634, 69] on div "Peso mínimo:" at bounding box center [617, 78] width 88 height 33
click at [636, 79] on input "text" at bounding box center [617, 83] width 88 height 24
click at [640, 83] on input "text" at bounding box center [617, 83] width 88 height 24
type input "****"
drag, startPoint x: 593, startPoint y: 268, endPoint x: 589, endPoint y: 273, distance: 6.7
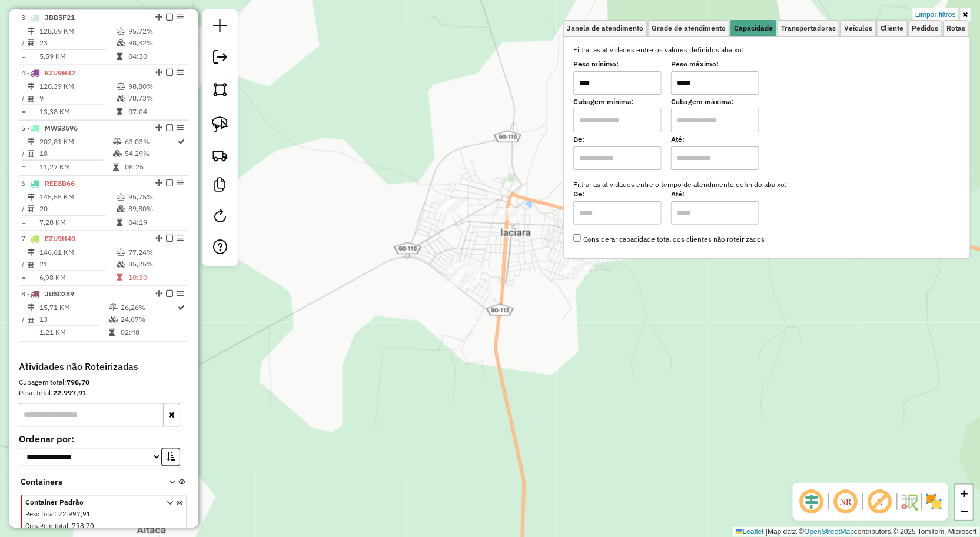
click at [591, 272] on div "Limpar filtros Janela de atendimento Grade de atendimento Capacidade Transporta…" at bounding box center [490, 268] width 980 height 537
click at [611, 295] on div "Limpar filtros Janela de atendimento Grade de atendimento Capacidade Transporta…" at bounding box center [490, 268] width 980 height 537
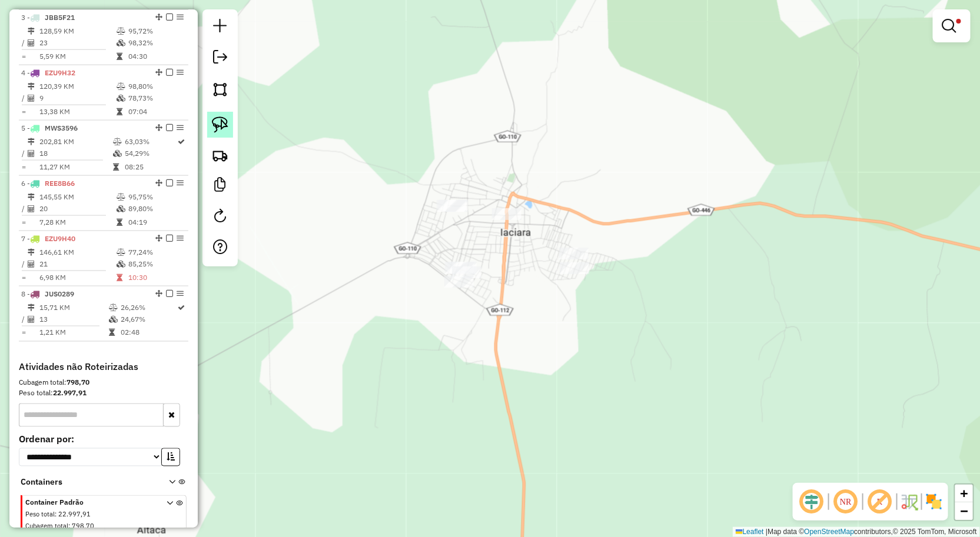
click at [215, 127] on img at bounding box center [220, 125] width 16 height 16
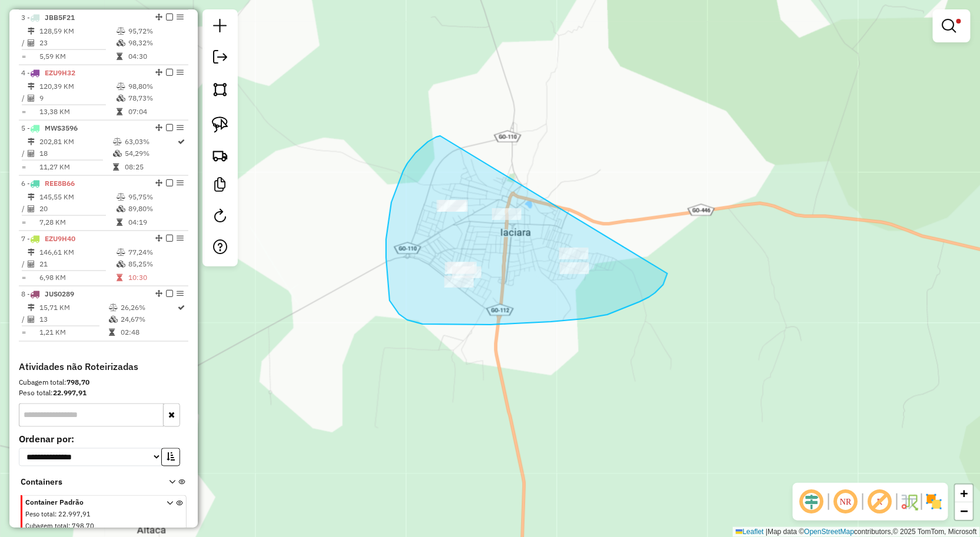
drag, startPoint x: 440, startPoint y: 136, endPoint x: 638, endPoint y: 275, distance: 241.6
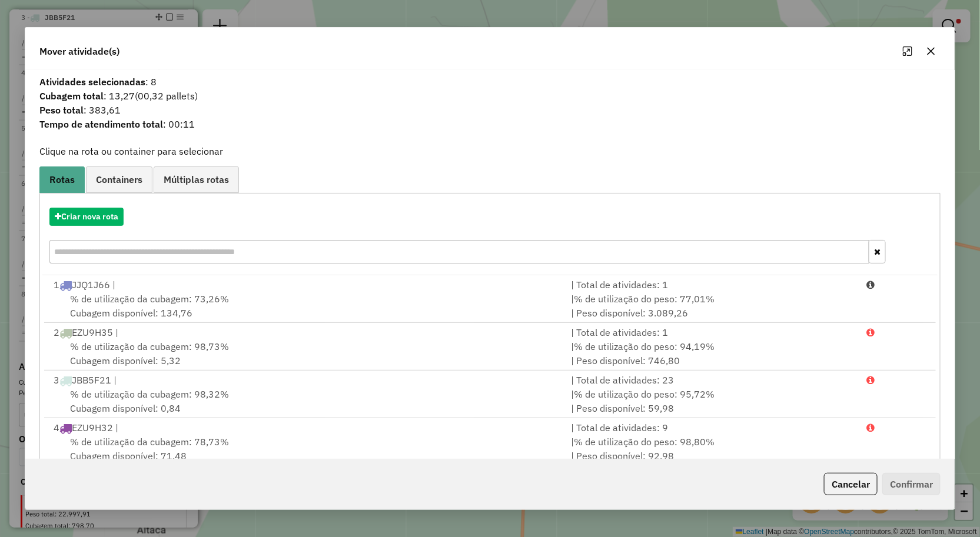
drag, startPoint x: 942, startPoint y: 48, endPoint x: 935, endPoint y: 48, distance: 7.1
click at [940, 48] on div "Mover atividade(s)" at bounding box center [490, 49] width 930 height 42
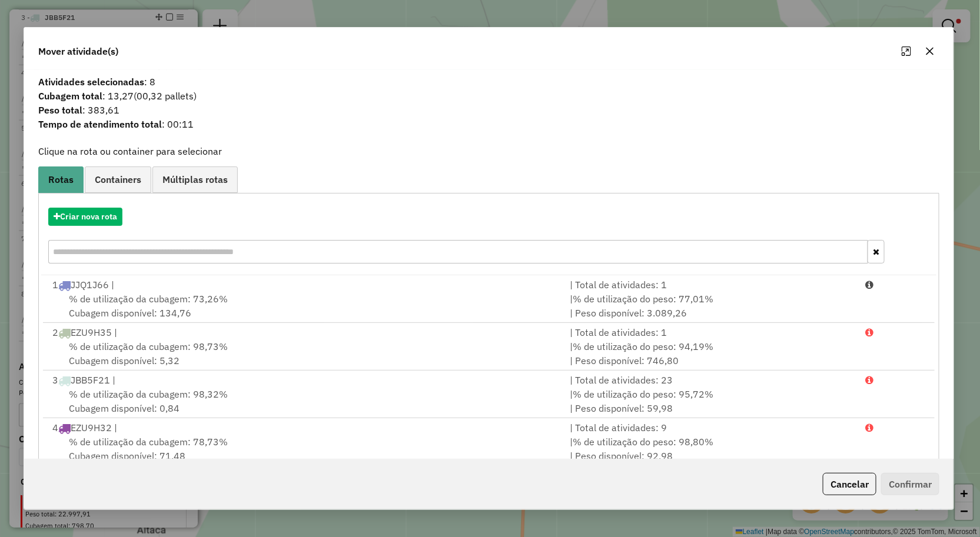
click at [934, 48] on icon "button" at bounding box center [929, 50] width 9 height 9
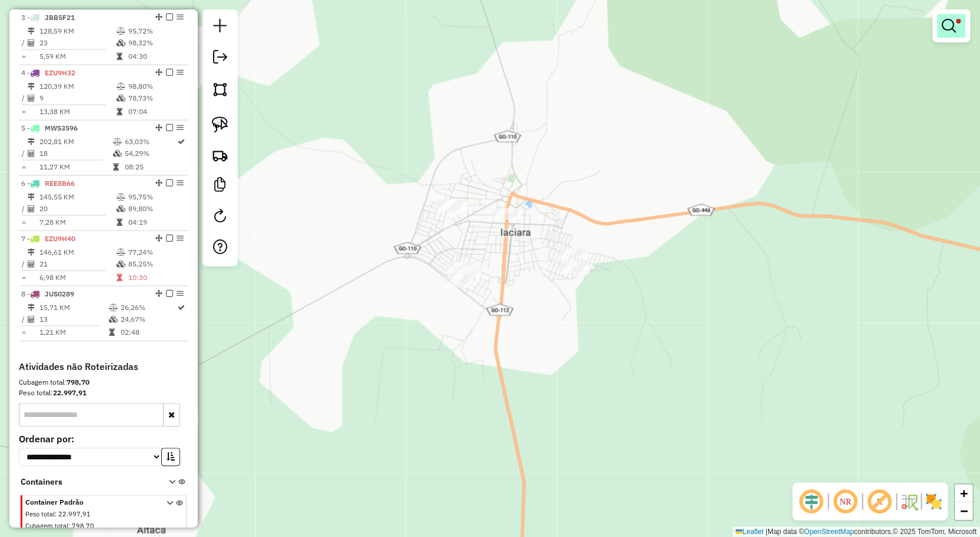
click at [946, 30] on em at bounding box center [949, 26] width 14 height 14
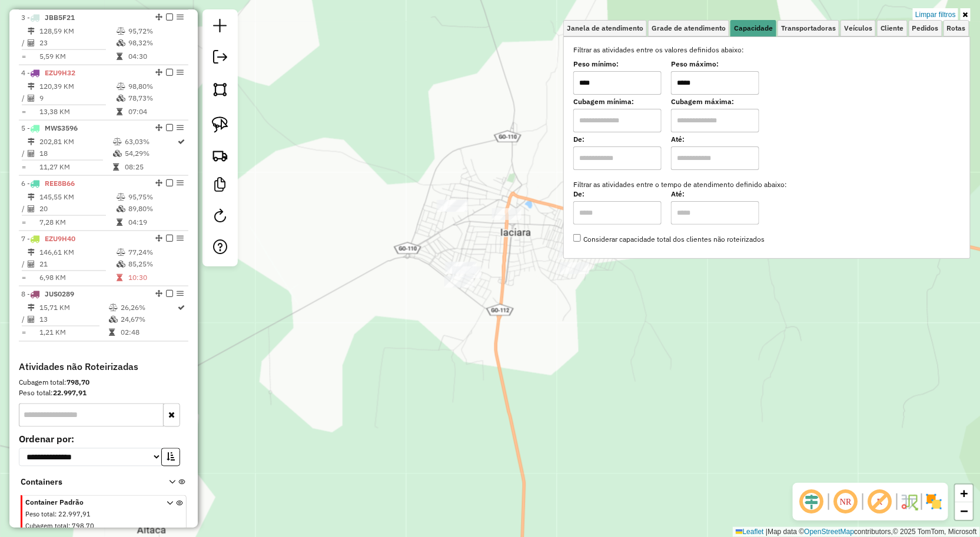
click at [746, 86] on input "*****" at bounding box center [715, 83] width 88 height 24
click at [648, 79] on input "****" at bounding box center [617, 83] width 88 height 24
click at [718, 81] on input "*****" at bounding box center [715, 83] width 88 height 24
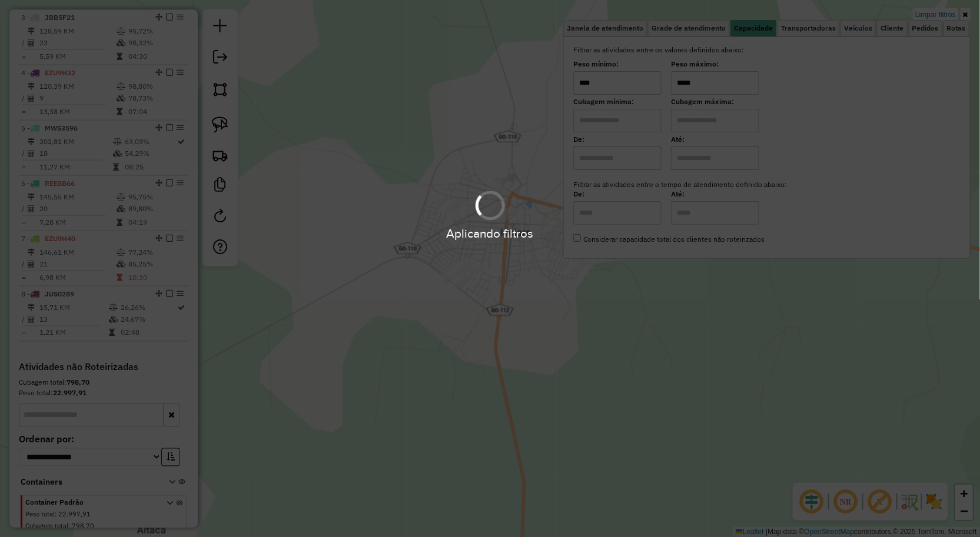
type input "*****"
click at [621, 371] on div "Aplicando filtros" at bounding box center [490, 268] width 980 height 537
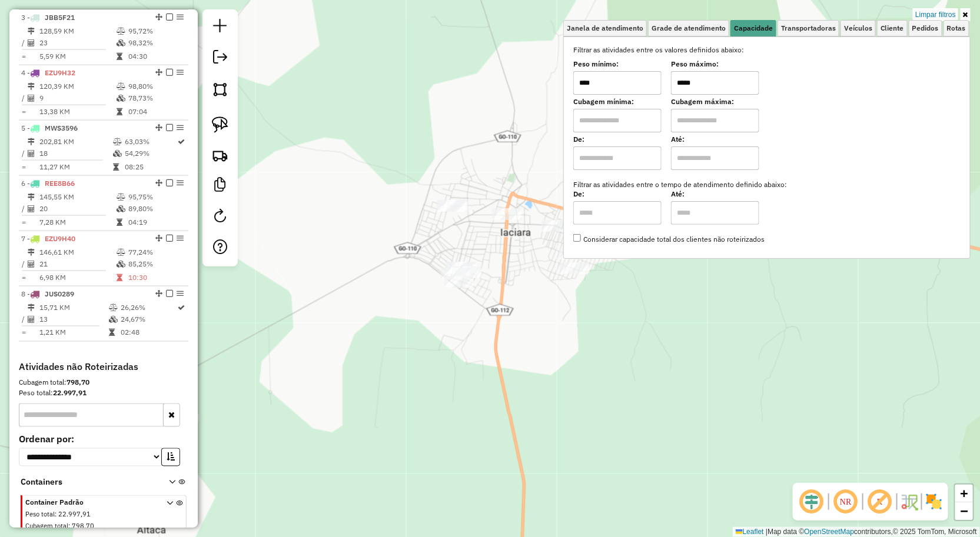
click at [610, 354] on div "Limpar filtros Janela de atendimento Grade de atendimento Capacidade Transporta…" at bounding box center [490, 268] width 980 height 537
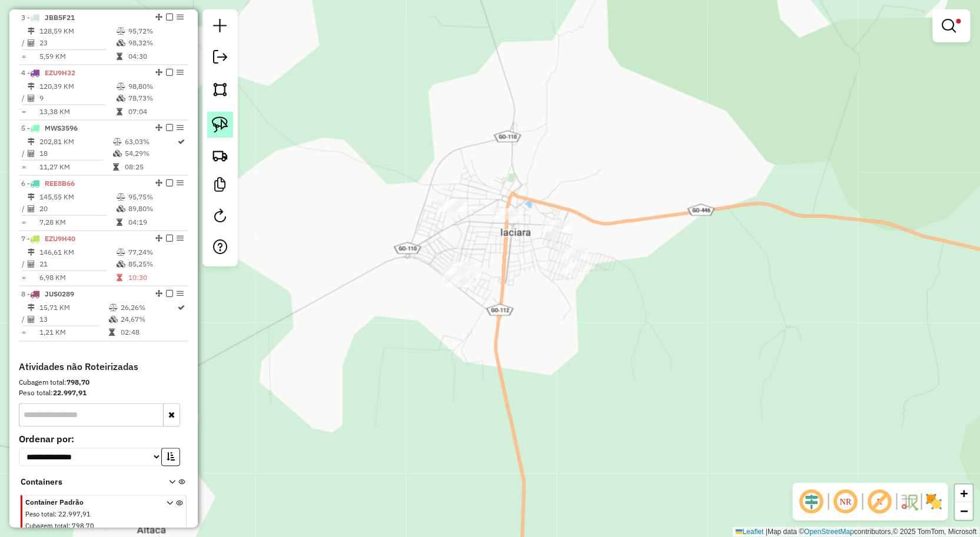
drag, startPoint x: 213, startPoint y: 125, endPoint x: 269, endPoint y: 137, distance: 57.1
click at [213, 124] on img at bounding box center [220, 125] width 16 height 16
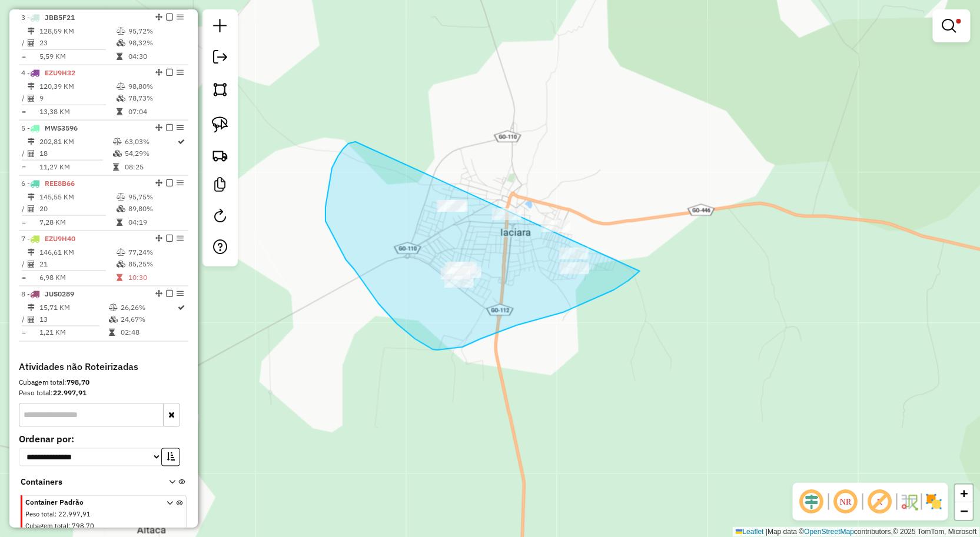
drag, startPoint x: 343, startPoint y: 149, endPoint x: 669, endPoint y: 233, distance: 336.1
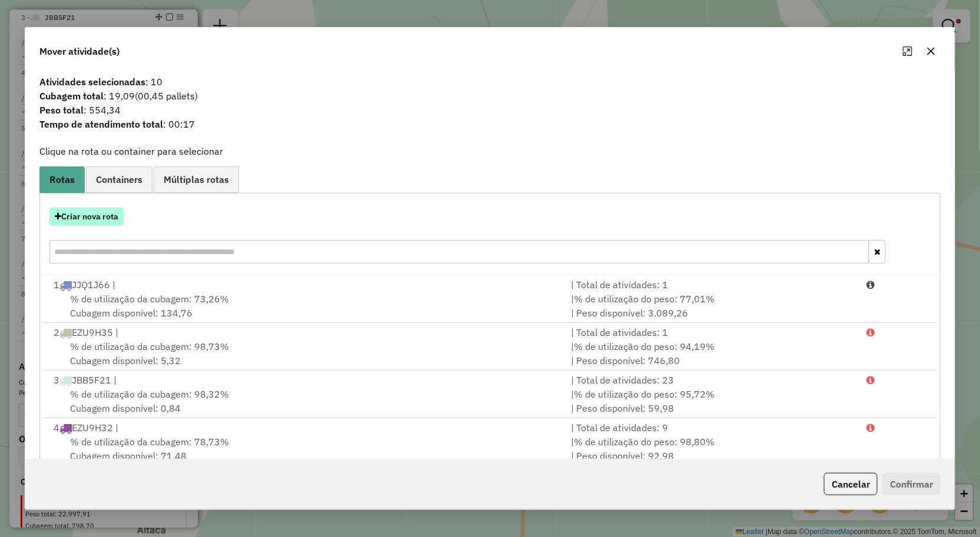
click at [113, 218] on button "Criar nova rota" at bounding box center [86, 217] width 74 height 18
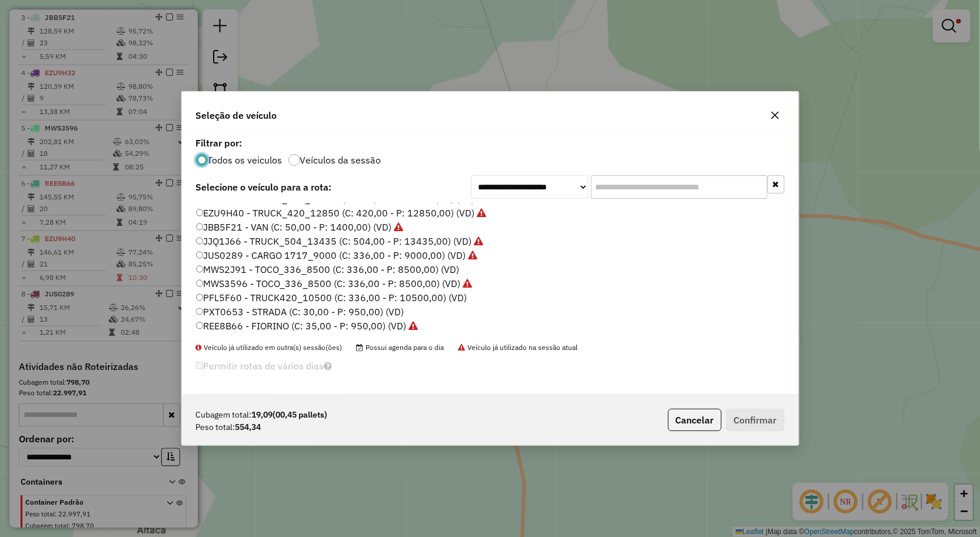
scroll to position [68, 0]
click at [254, 312] on label "PXT0653 - STRADA (C: 30,00 - P: 950,00) (VD)" at bounding box center [300, 311] width 208 height 14
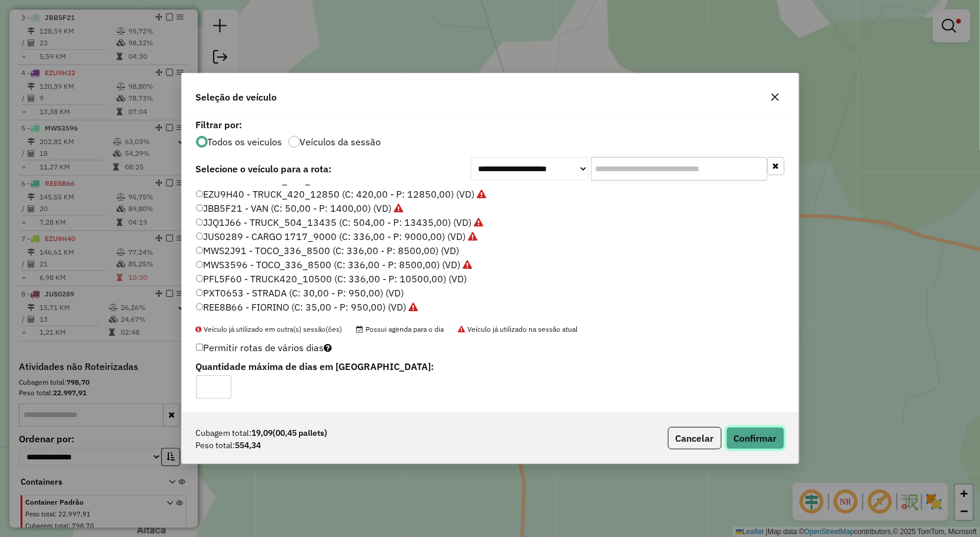
click at [743, 428] on button "Confirmar" at bounding box center [755, 438] width 58 height 22
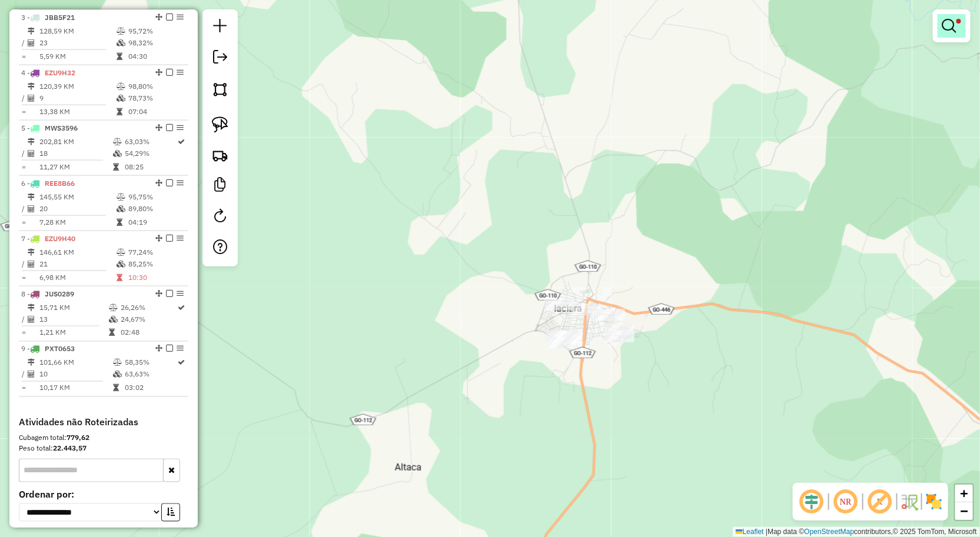
click at [940, 31] on link at bounding box center [951, 26] width 28 height 24
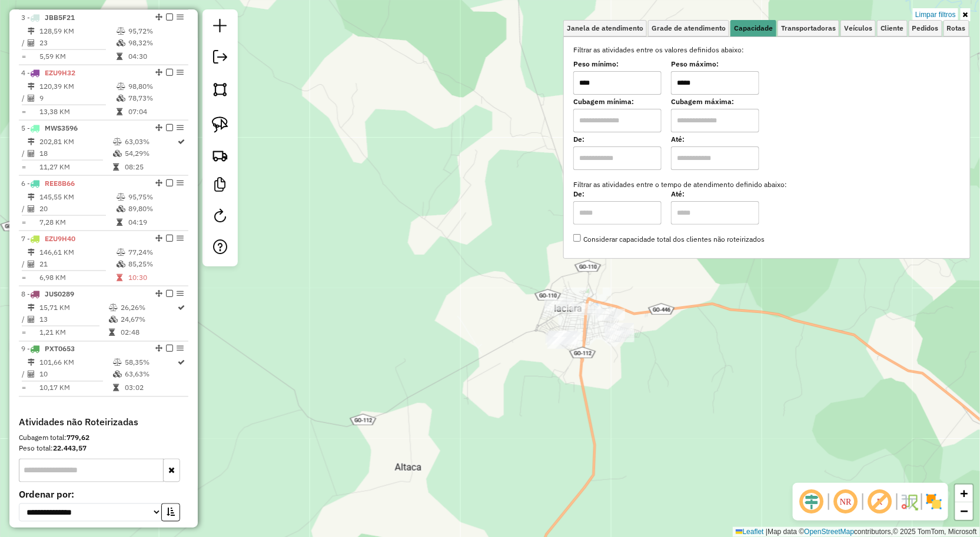
click at [652, 87] on input "****" at bounding box center [617, 83] width 88 height 24
type input "*****"
type input "*********"
click at [601, 401] on div "Limpar filtros Janela de atendimento Grade de atendimento Capacidade Transporta…" at bounding box center [490, 268] width 980 height 537
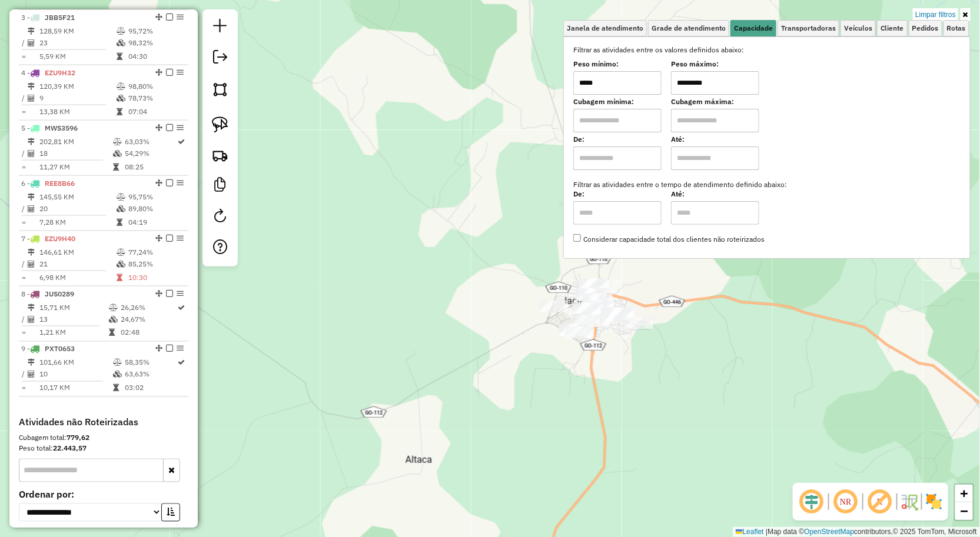
click at [577, 377] on div "Limpar filtros Janela de atendimento Grade de atendimento Capacidade Transporta…" at bounding box center [490, 268] width 980 height 537
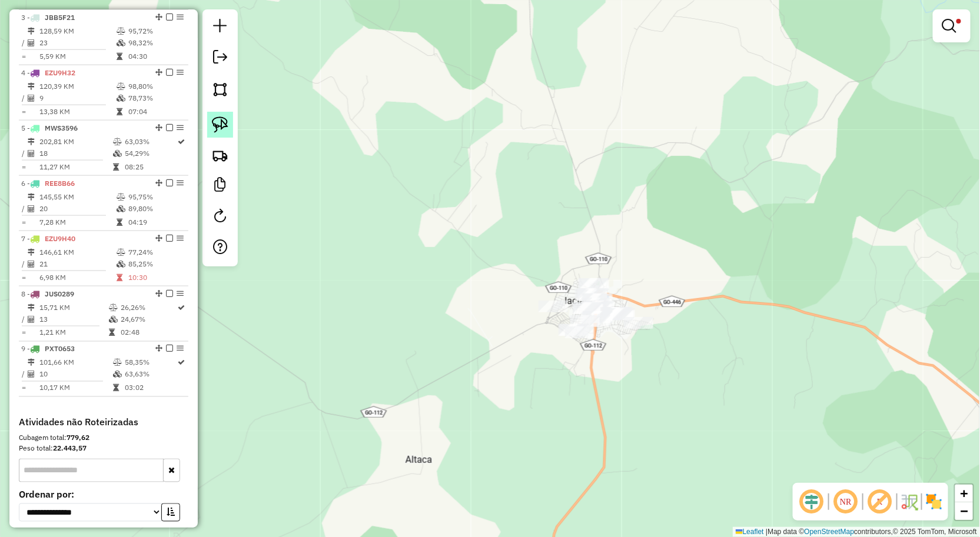
click at [227, 126] on img at bounding box center [220, 125] width 16 height 16
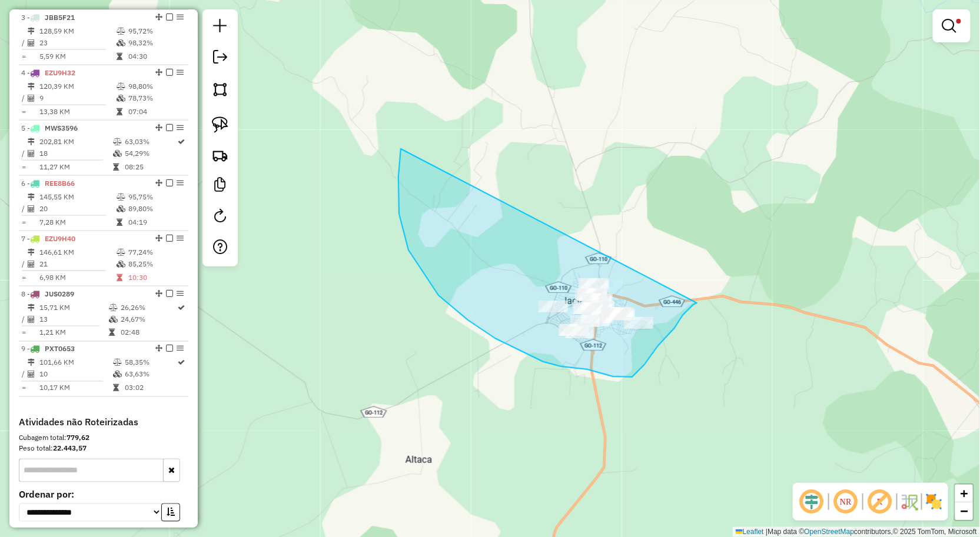
drag, startPoint x: 401, startPoint y: 155, endPoint x: 697, endPoint y: 303, distance: 331.1
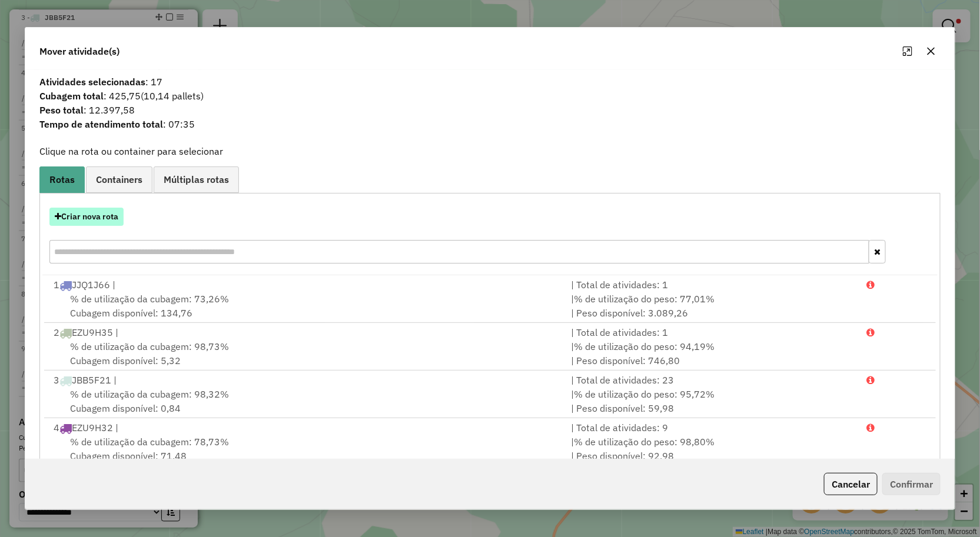
click at [108, 212] on button "Criar nova rota" at bounding box center [86, 217] width 74 height 18
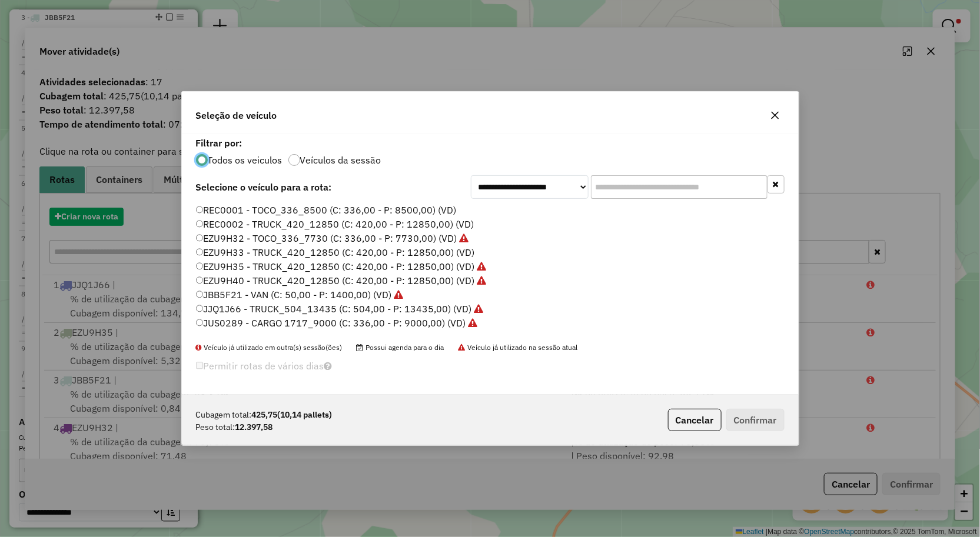
scroll to position [6, 3]
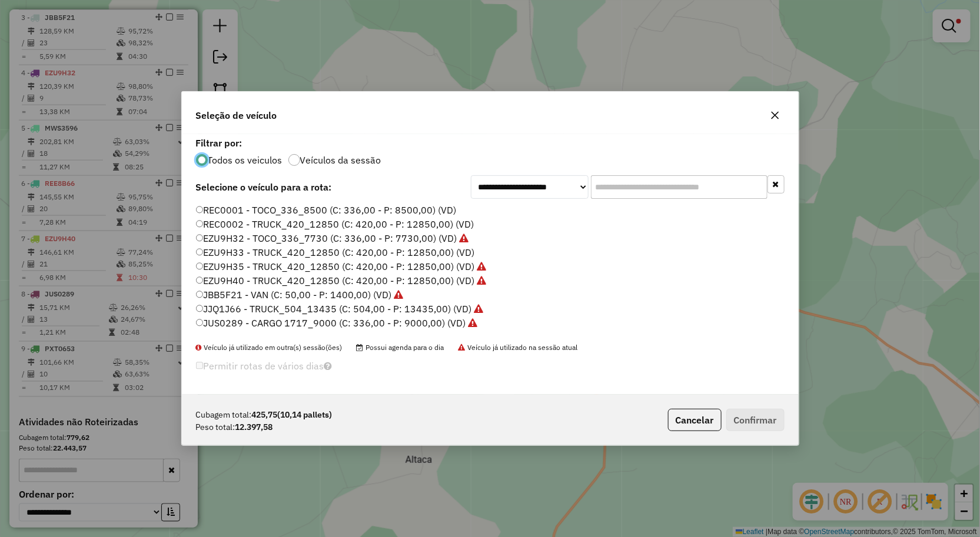
click at [252, 279] on label "EZU9H40 - TRUCK_420_12850 (C: 420,00 - P: 12850,00) (VD)" at bounding box center [341, 281] width 291 height 14
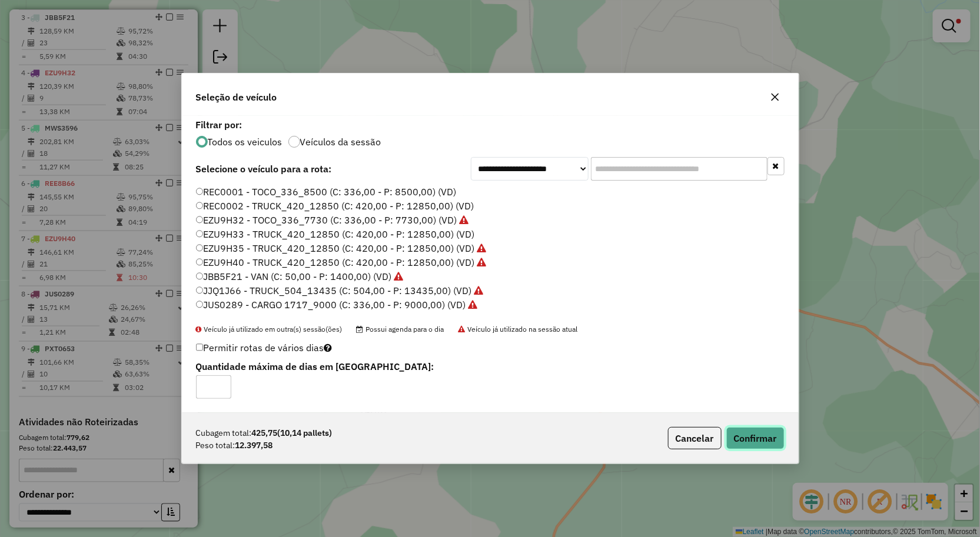
click at [734, 431] on button "Confirmar" at bounding box center [755, 438] width 58 height 22
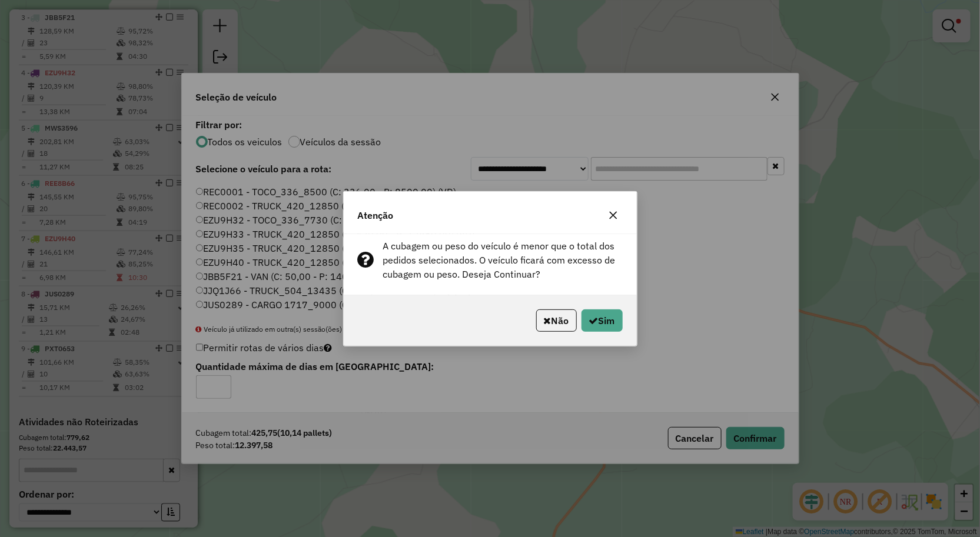
click at [613, 214] on icon "button" at bounding box center [613, 215] width 8 height 8
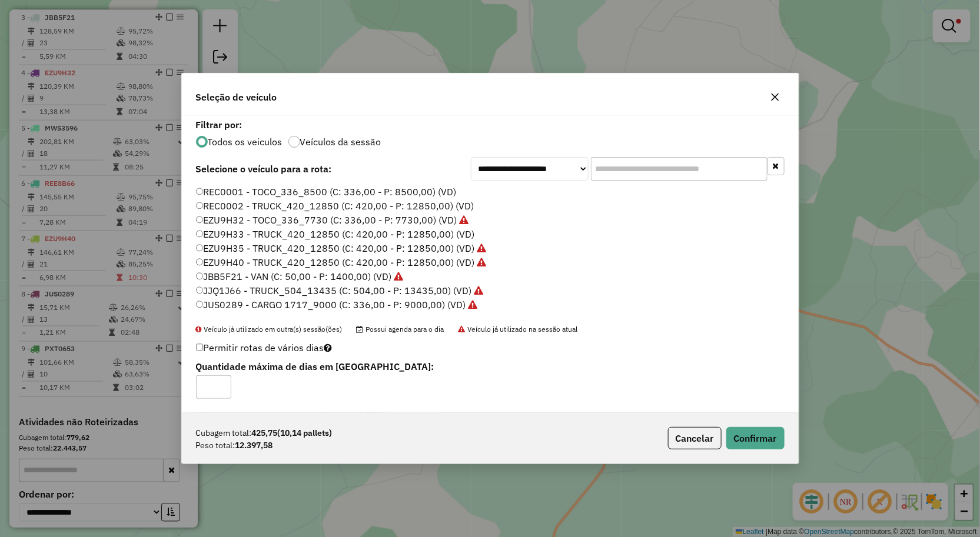
click at [772, 102] on button "button" at bounding box center [775, 97] width 19 height 19
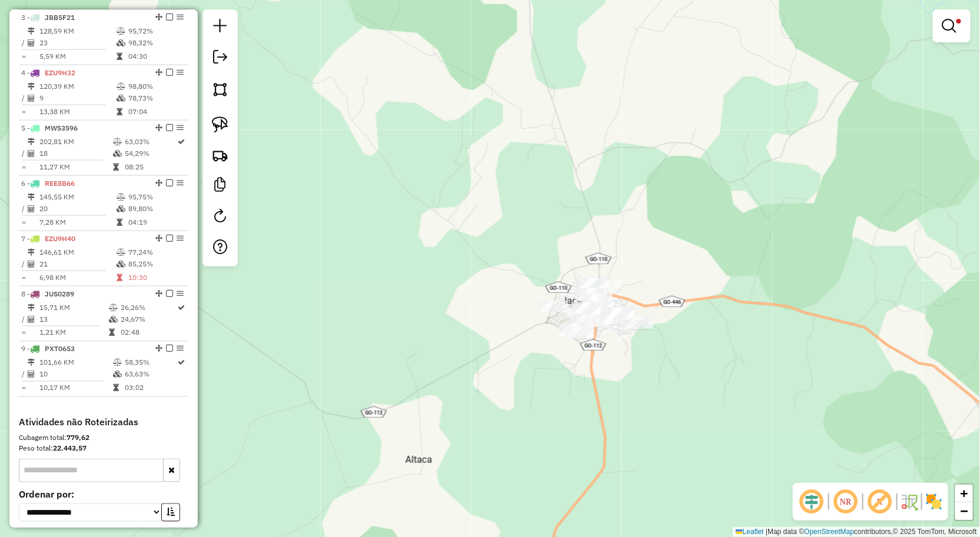
click at [956, 38] on div at bounding box center [952, 25] width 38 height 33
click at [946, 35] on link at bounding box center [951, 26] width 28 height 24
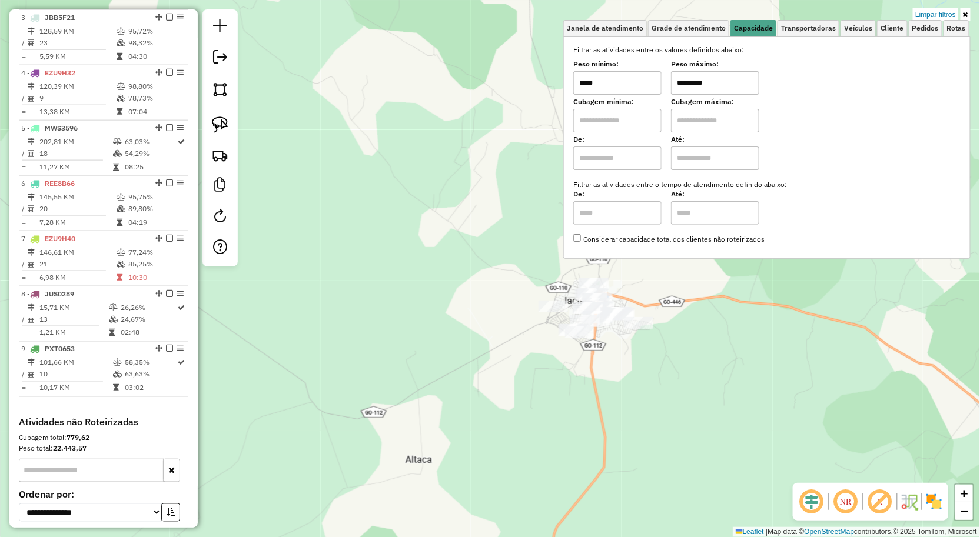
click at [727, 85] on input "*********" at bounding box center [715, 83] width 88 height 24
click at [623, 86] on input "*****" at bounding box center [617, 83] width 88 height 24
type input "****"
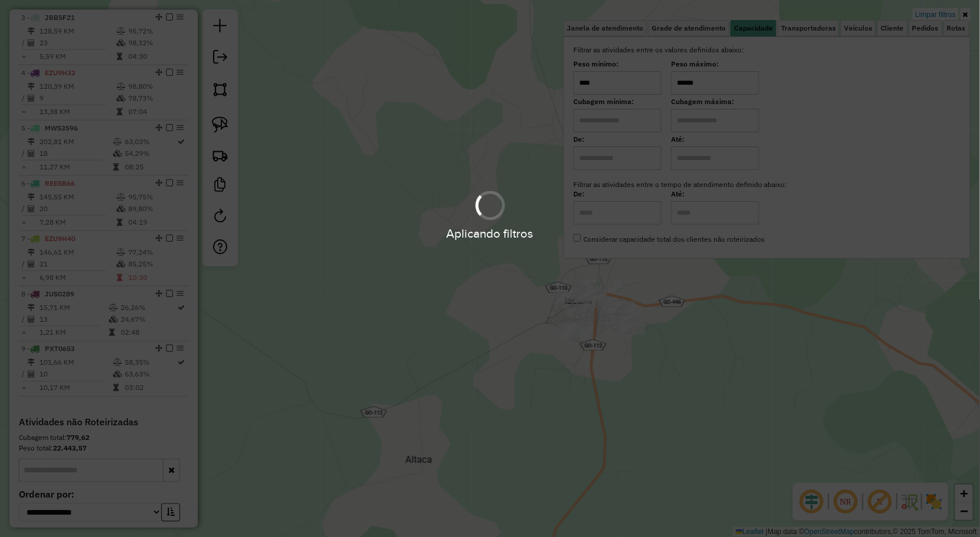
type input "******"
click at [649, 366] on hb-app "Aplicando filtros Pop-up bloqueado! Seu navegador bloqueou automáticamente a ab…" at bounding box center [490, 268] width 980 height 537
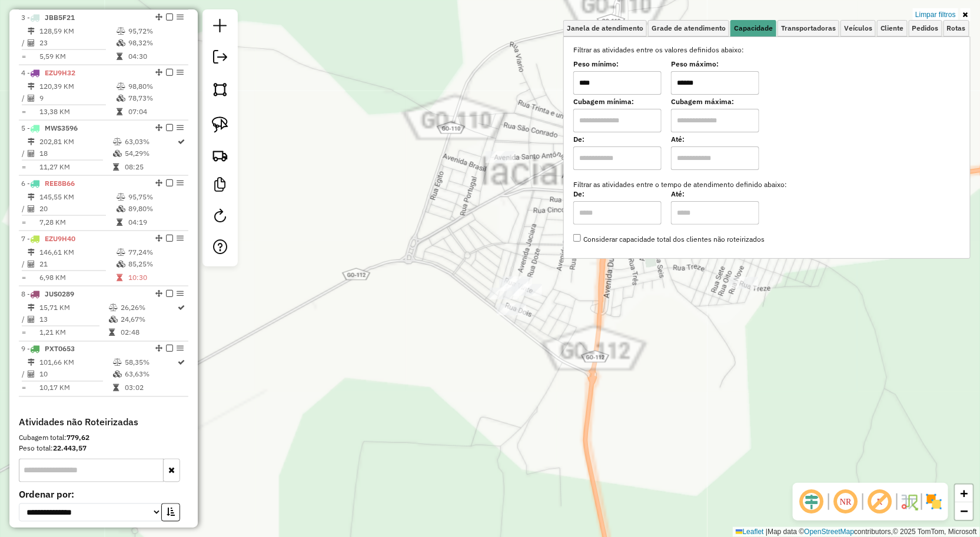
click at [597, 309] on div "Limpar filtros Janela de atendimento Grade de atendimento Capacidade Transporta…" at bounding box center [490, 268] width 980 height 537
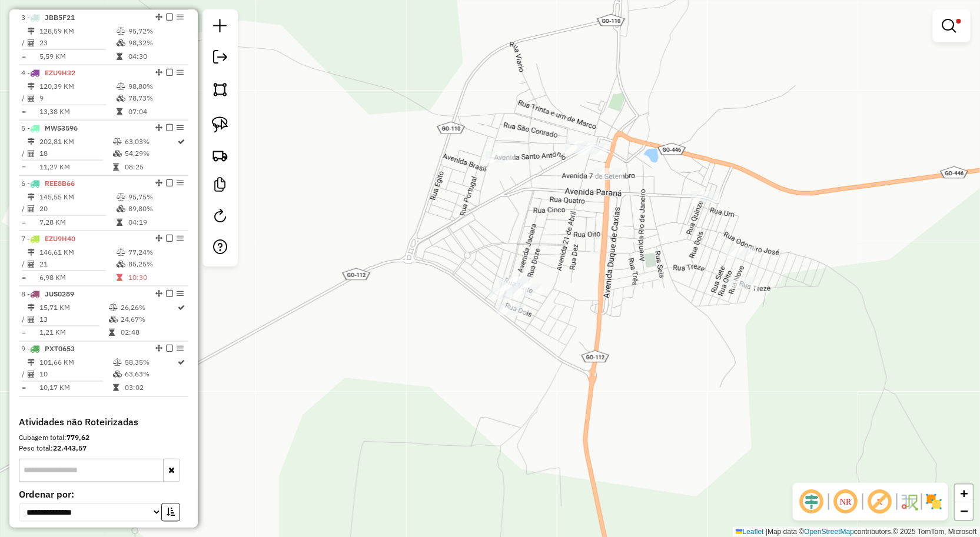
drag, startPoint x: 603, startPoint y: 298, endPoint x: 604, endPoint y: 383, distance: 84.2
click at [603, 384] on div "Limpar filtros Janela de atendimento Grade de atendimento Capacidade Transporta…" at bounding box center [490, 268] width 980 height 537
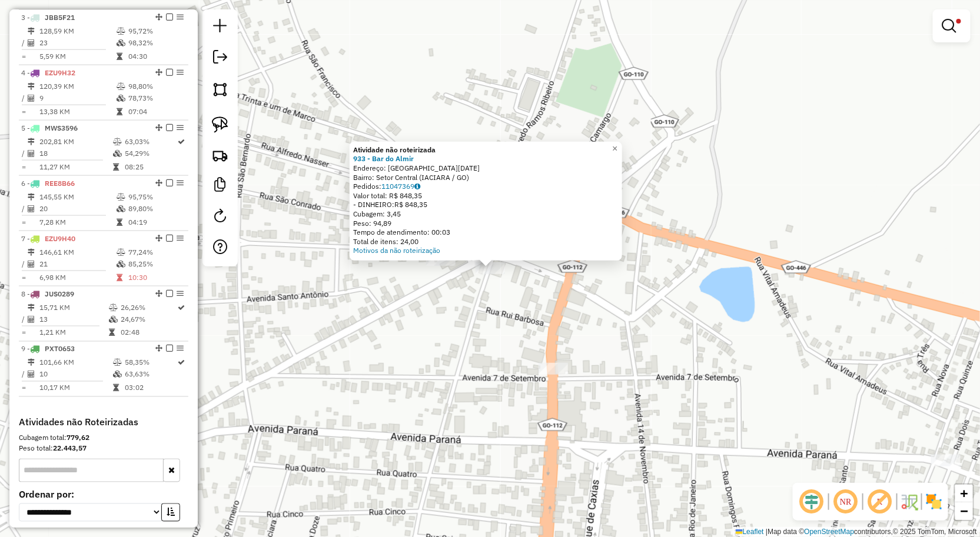
click at [457, 292] on div "Atividade não roteirizada 933 - Bar do [PERSON_NAME]: [GEOGRAPHIC_DATA][DATE] B…" at bounding box center [490, 268] width 980 height 537
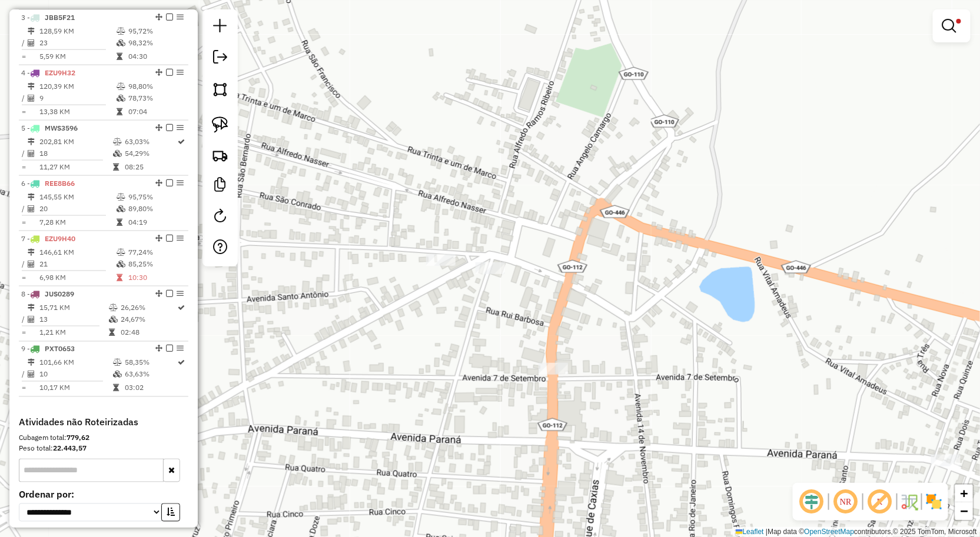
click at [446, 270] on div "Limpar filtros Janela de atendimento Grade de atendimento Capacidade Transporta…" at bounding box center [490, 268] width 980 height 537
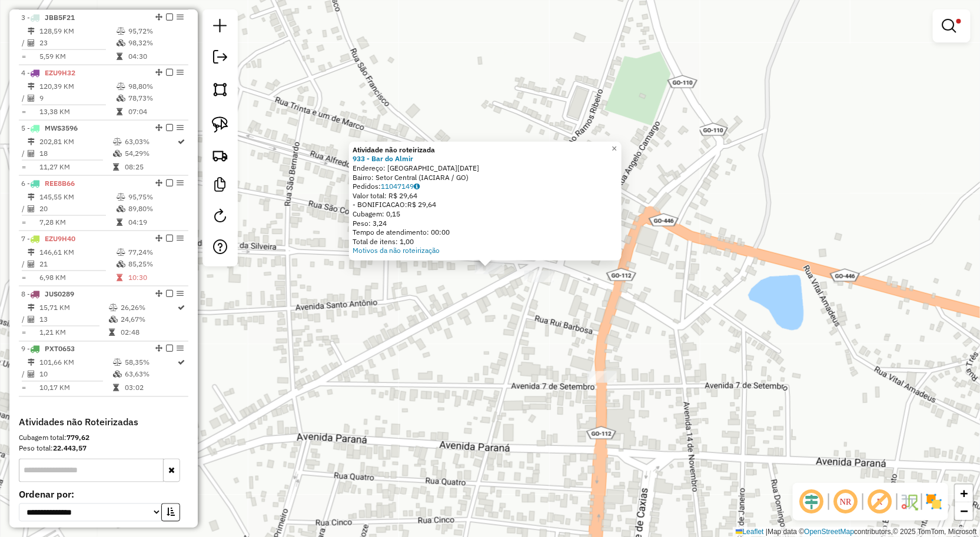
drag, startPoint x: 540, startPoint y: 299, endPoint x: 544, endPoint y: 285, distance: 14.9
click at [541, 297] on div "Atividade não roteirizada 933 - Bar do [PERSON_NAME]: [GEOGRAPHIC_DATA][DATE] B…" at bounding box center [490, 268] width 980 height 537
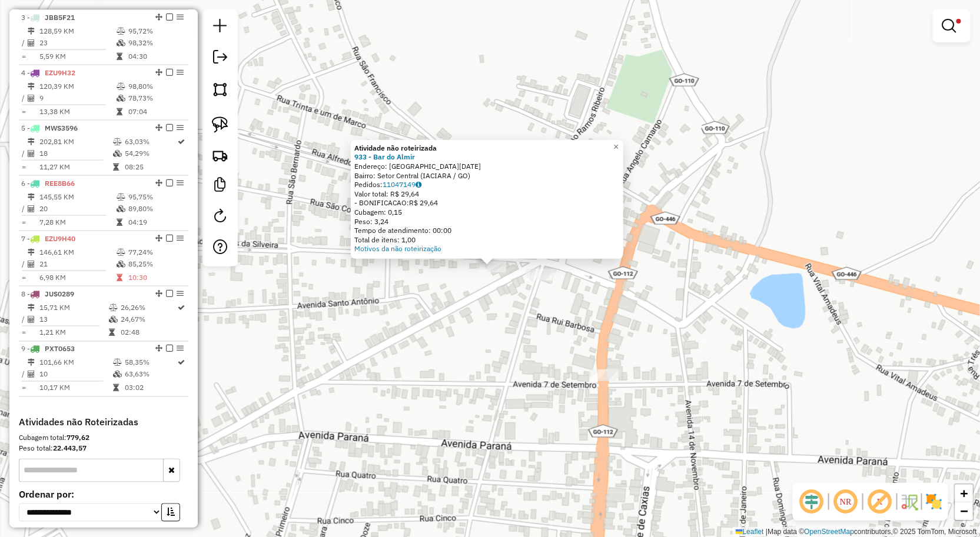
click at [548, 315] on div "Atividade não roteirizada 933 - Bar do [PERSON_NAME]: [GEOGRAPHIC_DATA][DATE] B…" at bounding box center [490, 268] width 980 height 537
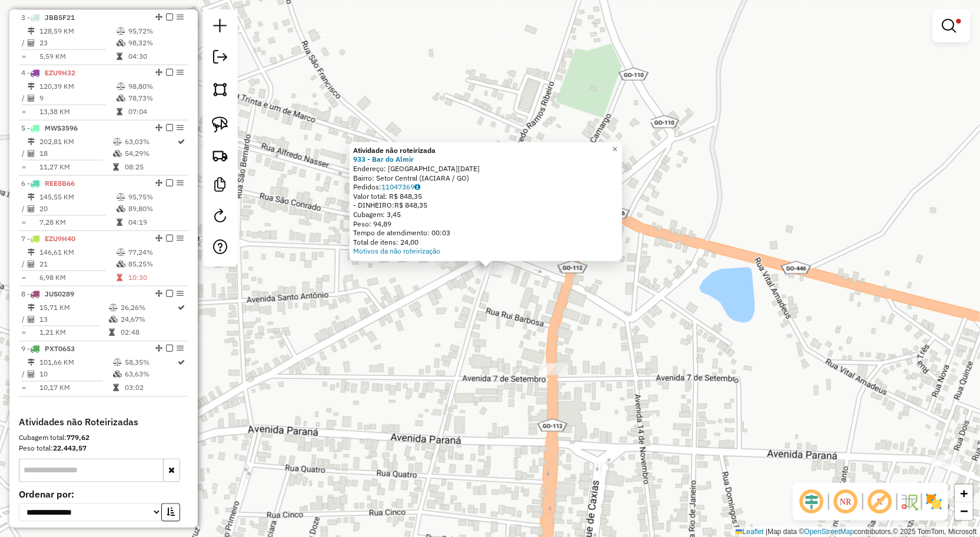
click at [537, 321] on div "Atividade não roteirizada 933 - Bar do [PERSON_NAME]: [GEOGRAPHIC_DATA][DATE] B…" at bounding box center [490, 268] width 980 height 537
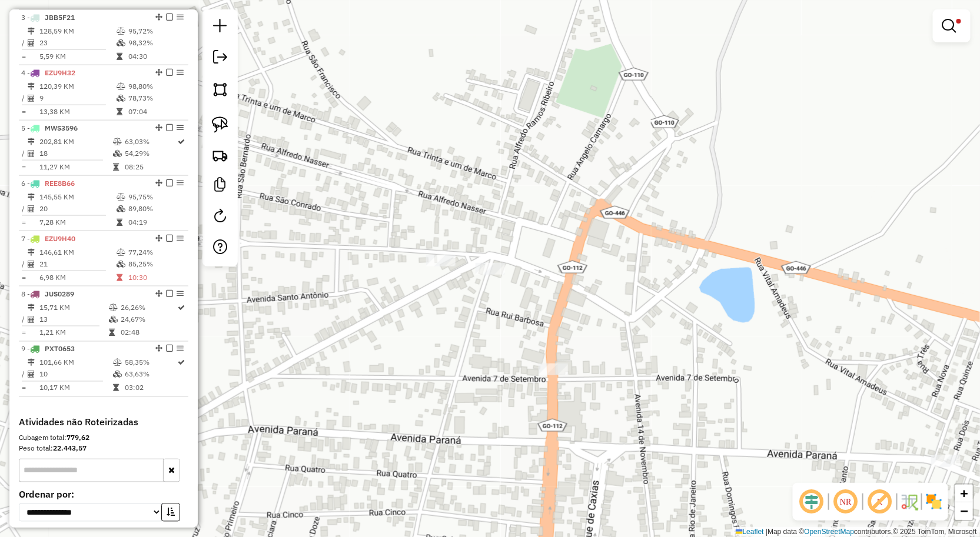
drag, startPoint x: 216, startPoint y: 119, endPoint x: 293, endPoint y: 150, distance: 83.2
click at [216, 119] on img at bounding box center [220, 125] width 16 height 16
drag, startPoint x: 384, startPoint y: 194, endPoint x: 562, endPoint y: 274, distance: 194.7
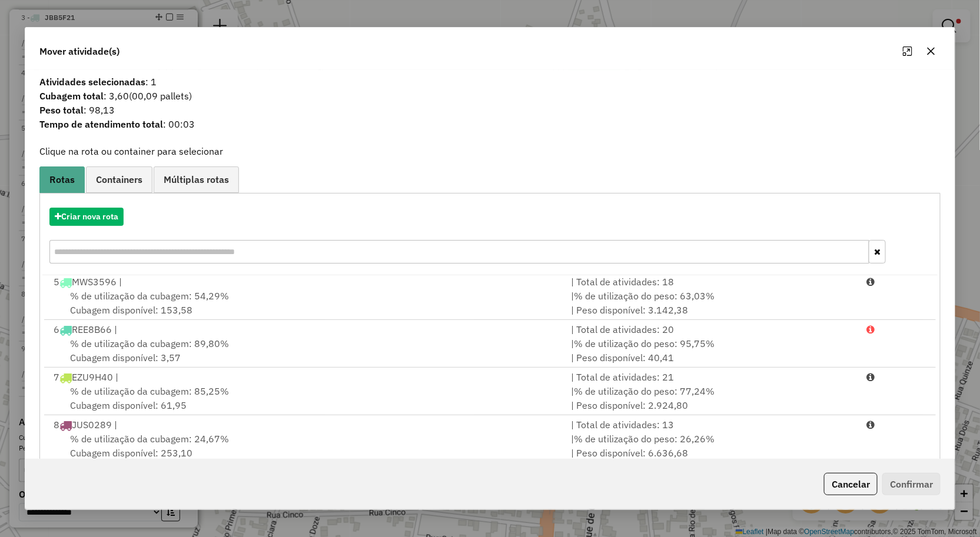
scroll to position [72, 0]
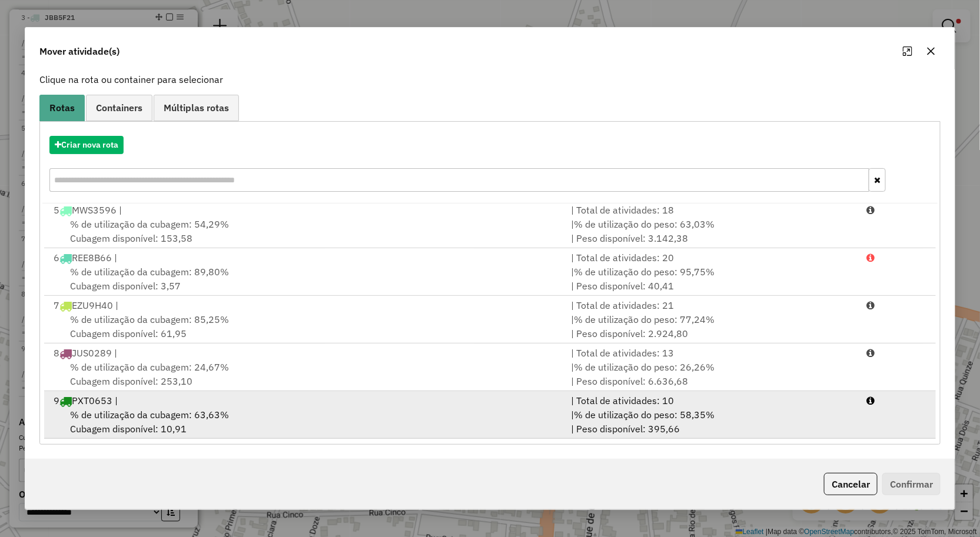
click at [228, 407] on div "9 PXT0653 |" at bounding box center [305, 401] width 518 height 14
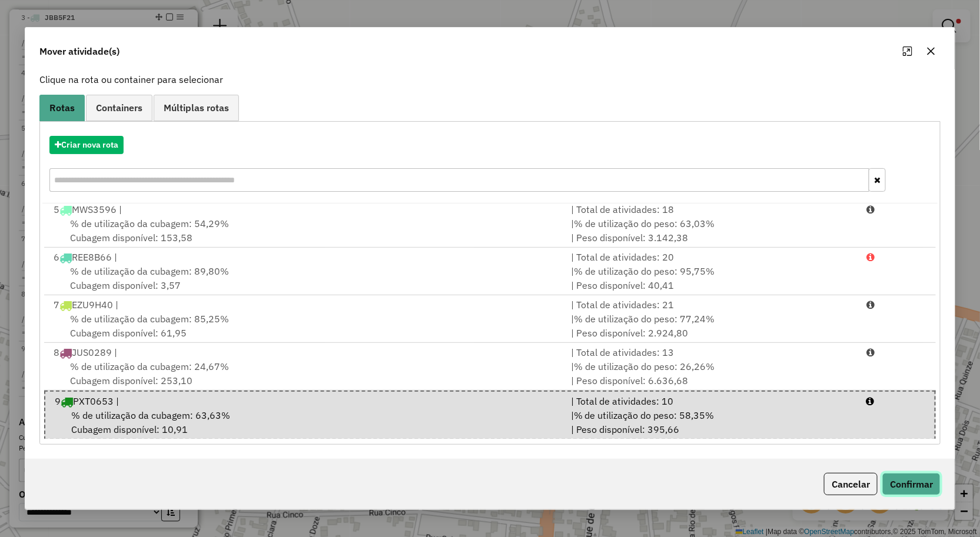
click at [912, 488] on button "Confirmar" at bounding box center [911, 484] width 58 height 22
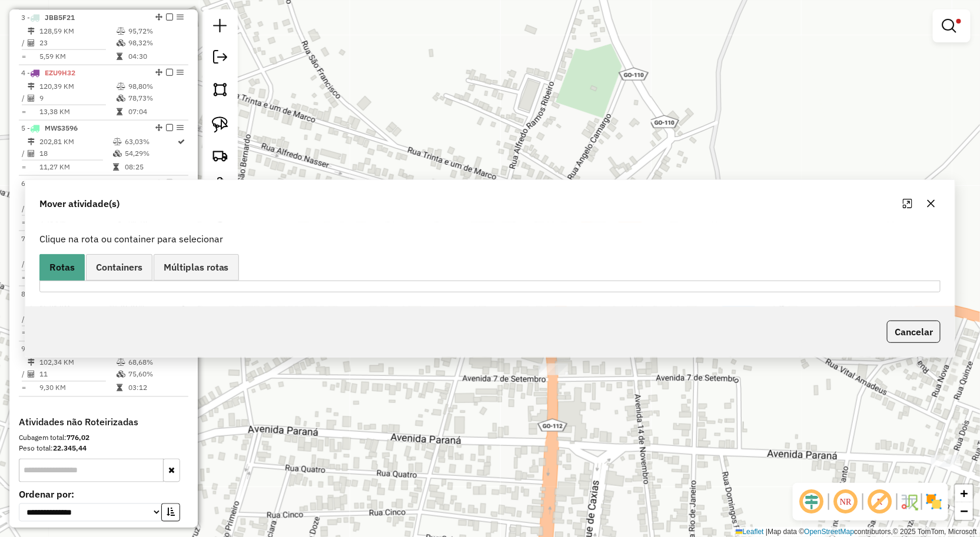
scroll to position [0, 0]
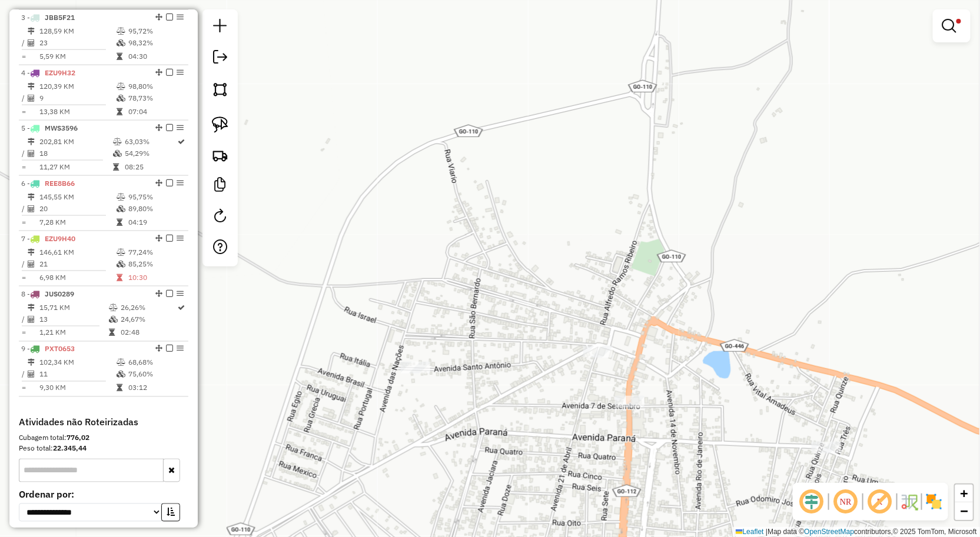
click at [936, 21] on div at bounding box center [952, 25] width 38 height 33
click at [945, 30] on em at bounding box center [949, 26] width 14 height 14
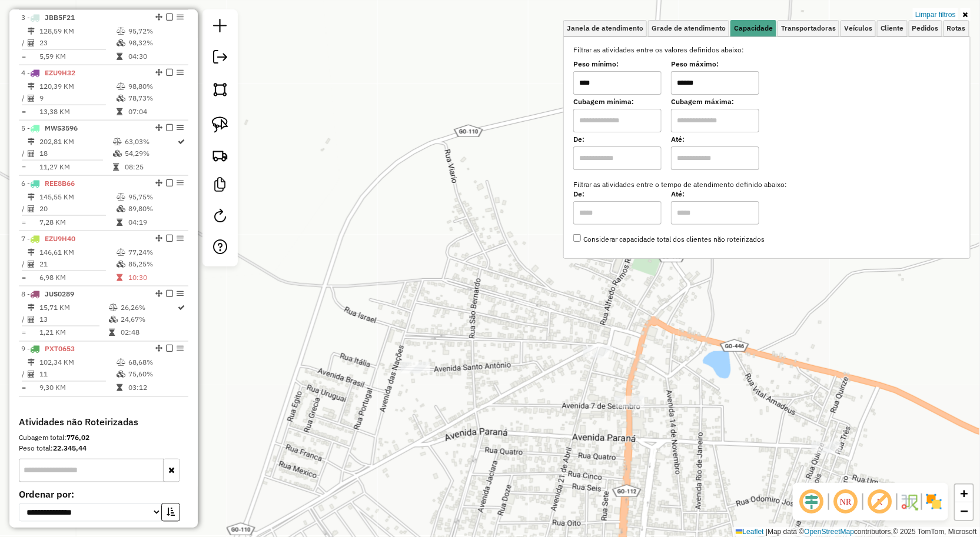
click at [657, 85] on input "****" at bounding box center [617, 83] width 88 height 24
type input "******"
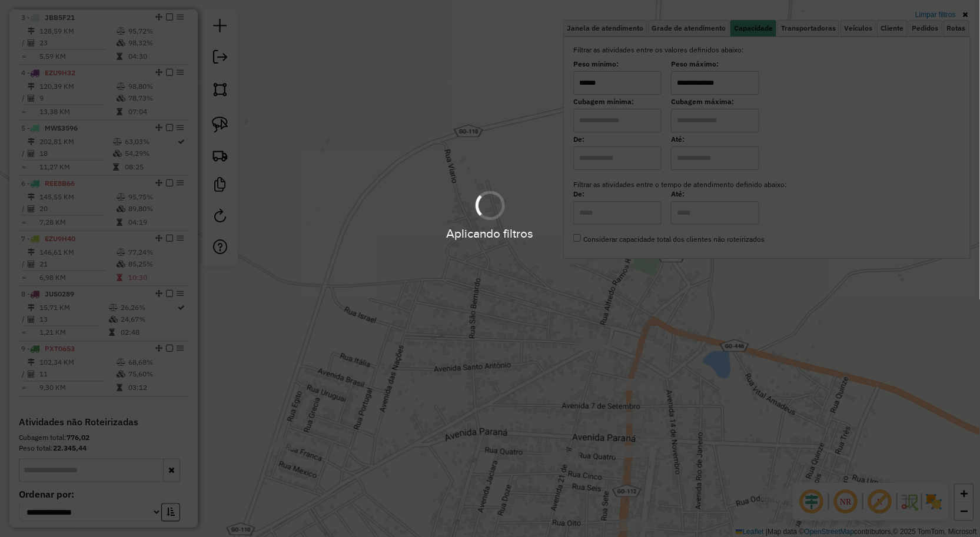
click at [708, 373] on div "**********" at bounding box center [490, 268] width 980 height 537
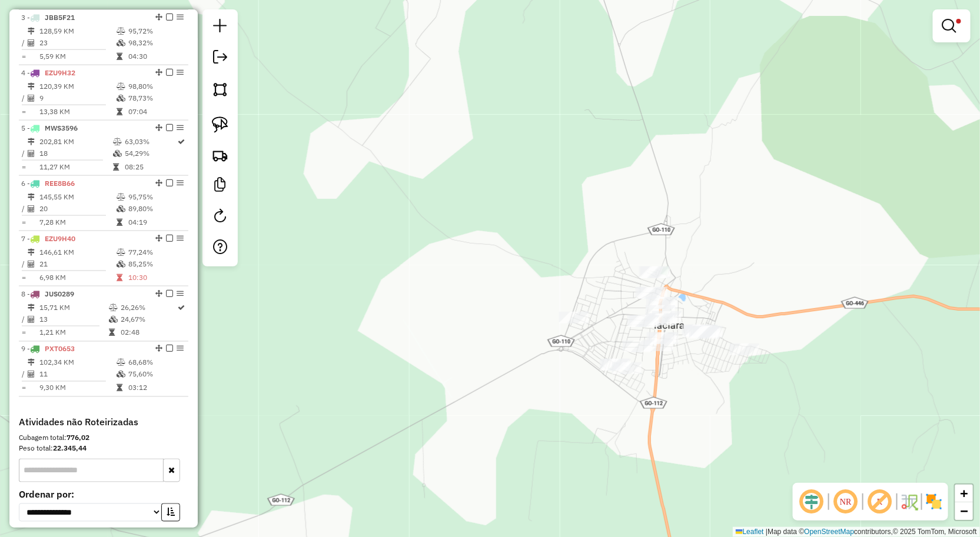
drag, startPoint x: 504, startPoint y: 430, endPoint x: 430, endPoint y: 333, distance: 121.7
click at [431, 333] on div "**********" at bounding box center [490, 268] width 980 height 537
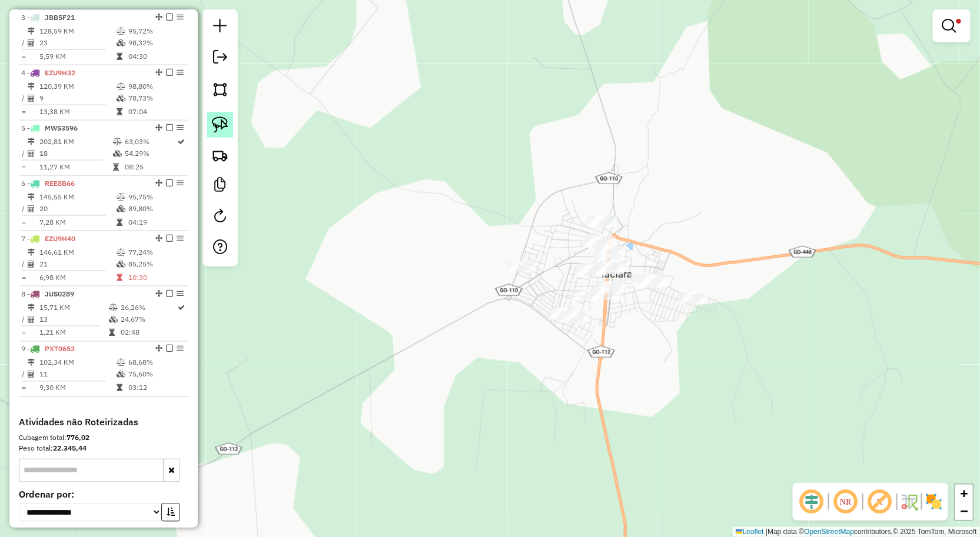
click at [219, 124] on img at bounding box center [220, 125] width 16 height 16
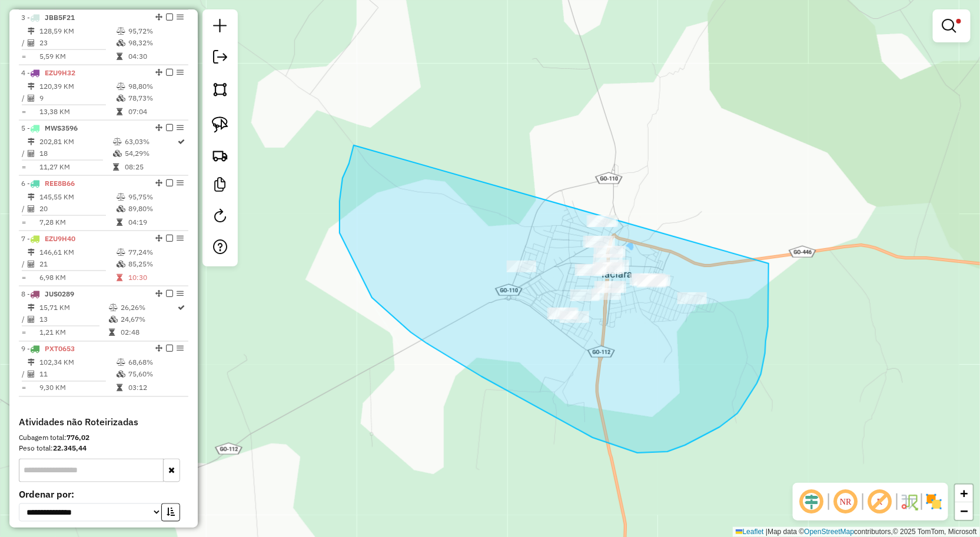
drag, startPoint x: 354, startPoint y: 145, endPoint x: 737, endPoint y: 242, distance: 395.8
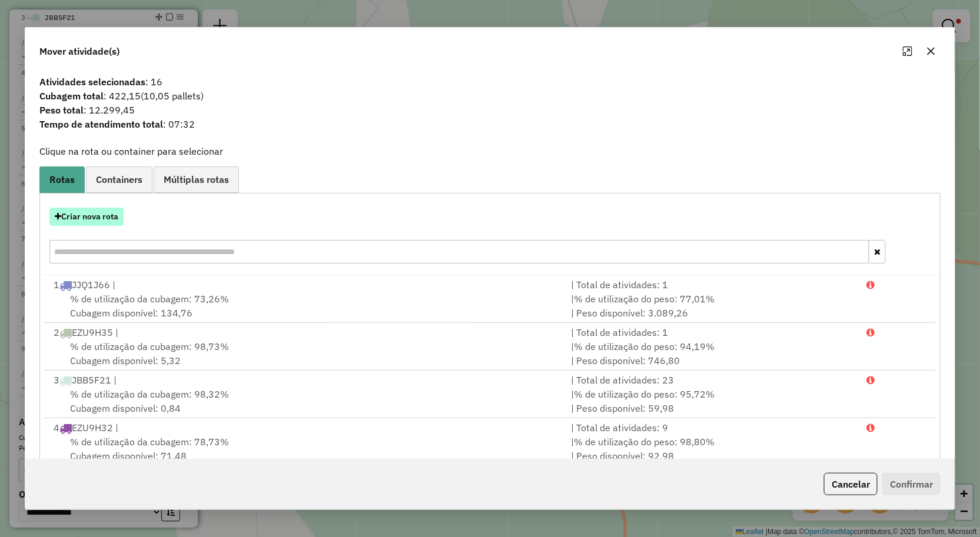
click at [108, 215] on button "Criar nova rota" at bounding box center [86, 217] width 74 height 18
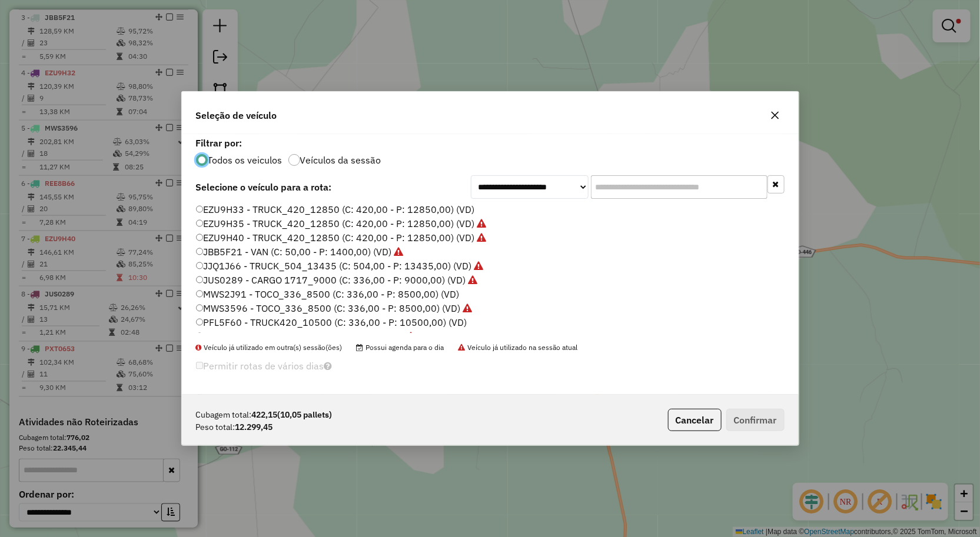
scroll to position [65, 0]
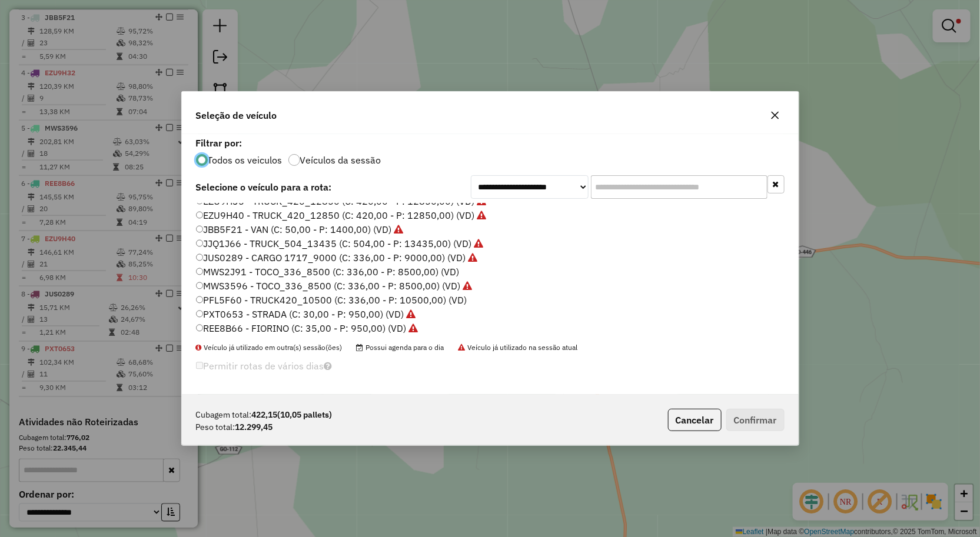
click at [254, 208] on label "EZU9H40 - TRUCK_420_12850 (C: 420,00 - P: 12850,00) (VD)" at bounding box center [341, 215] width 291 height 14
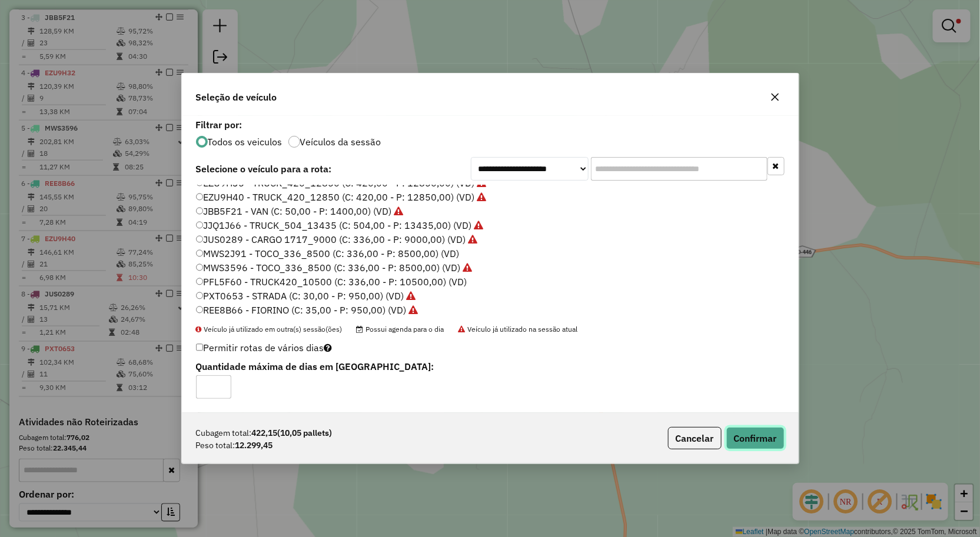
click at [769, 438] on button "Confirmar" at bounding box center [755, 438] width 58 height 22
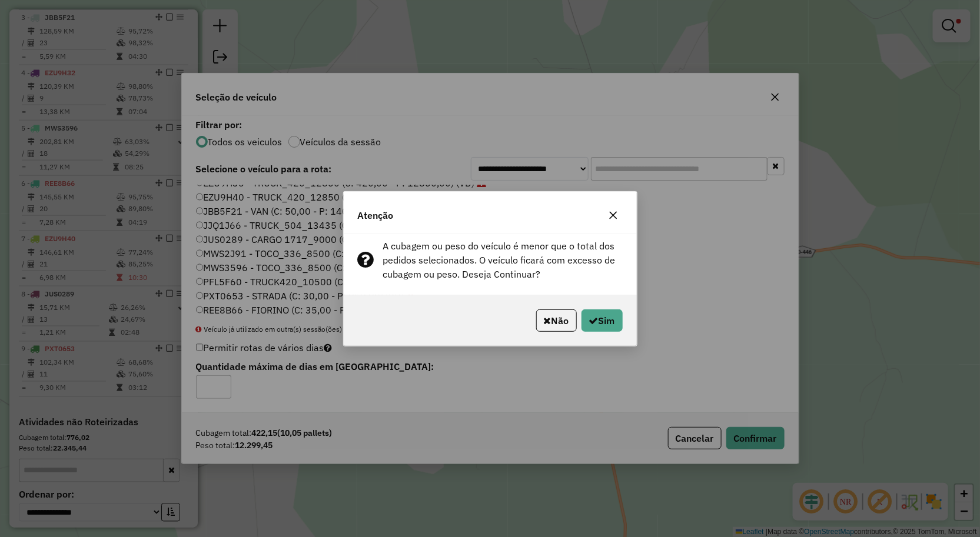
click at [610, 220] on button "button" at bounding box center [613, 215] width 19 height 19
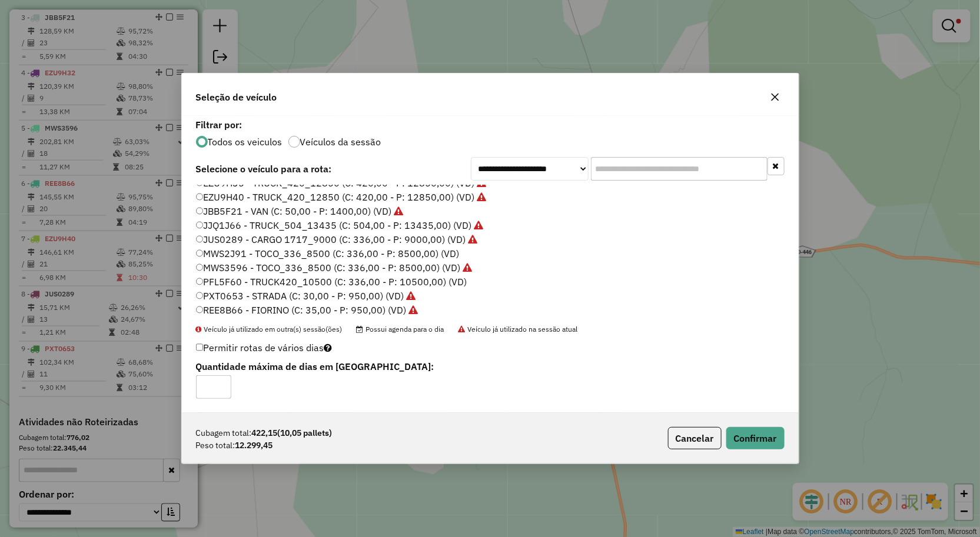
drag, startPoint x: 767, startPoint y: 97, endPoint x: 780, endPoint y: 95, distance: 13.1
click at [772, 97] on button "button" at bounding box center [775, 97] width 19 height 19
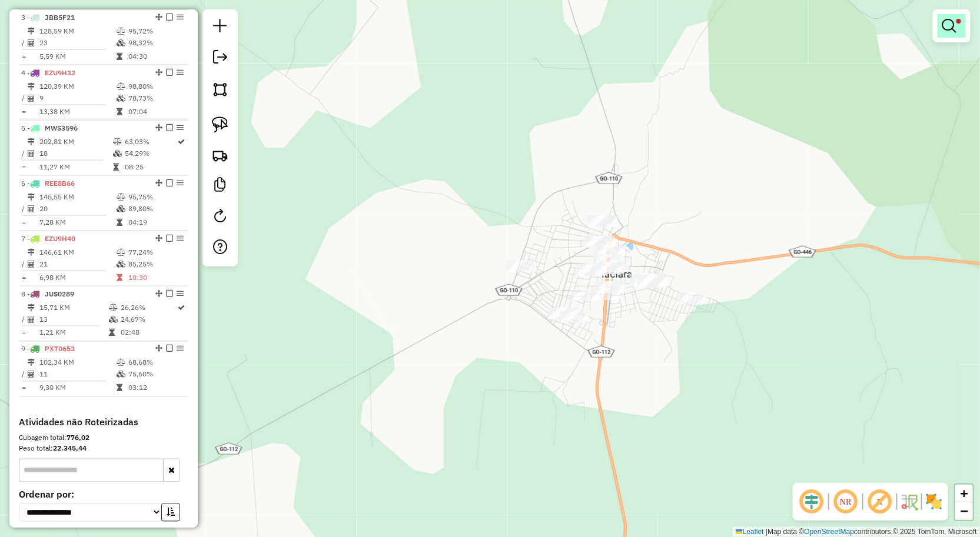
click at [951, 22] on em at bounding box center [949, 26] width 14 height 14
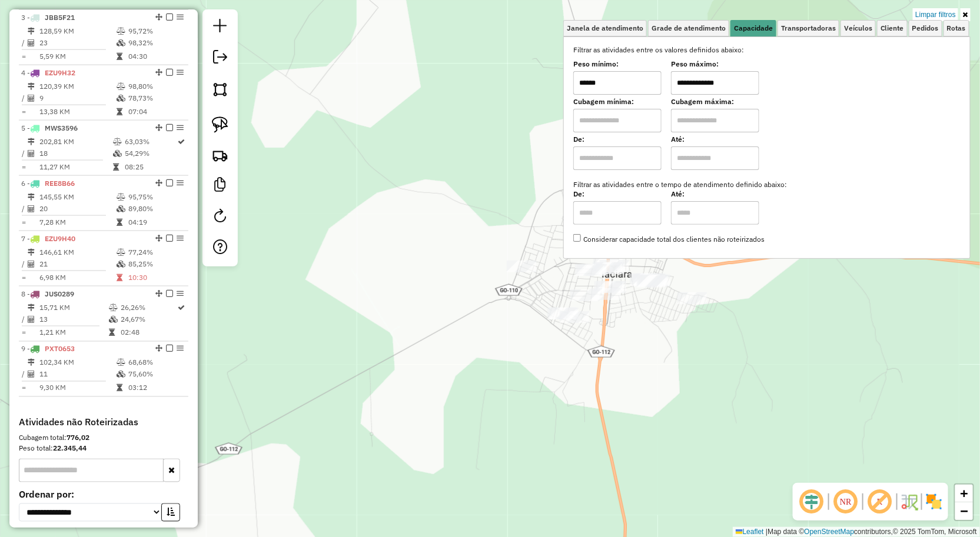
click at [744, 89] on input "**********" at bounding box center [715, 83] width 88 height 24
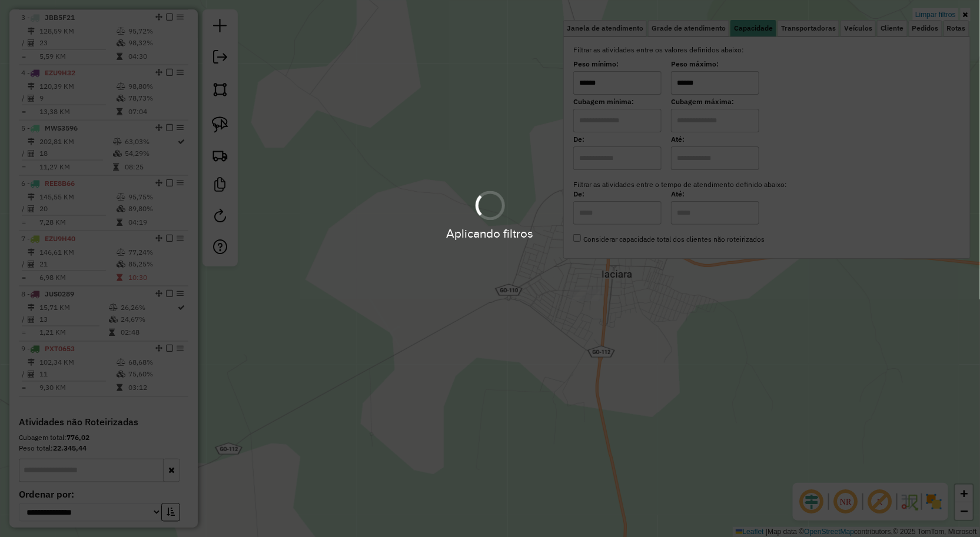
type input "******"
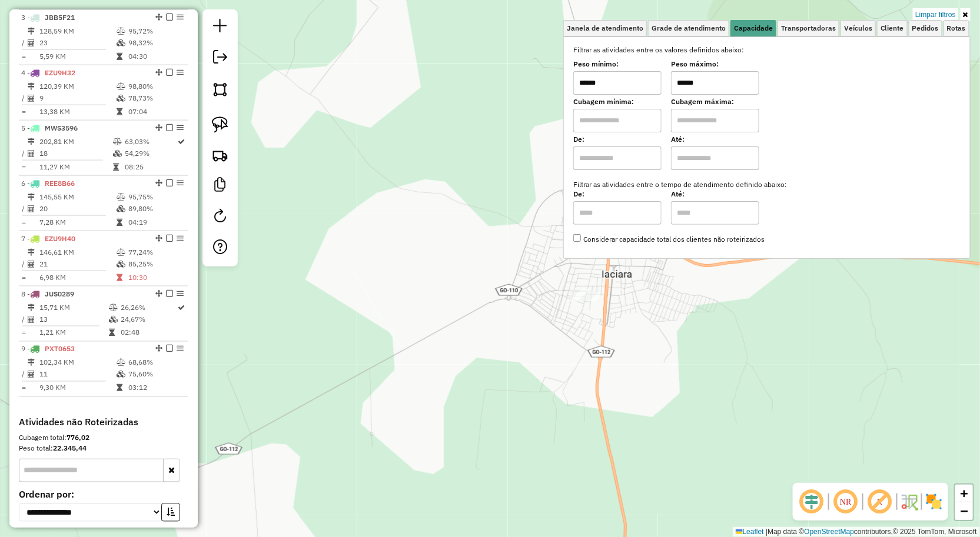
click at [627, 95] on div "Filtrar as atividades entre os valores definidos abaixo: Peso mínimo: ****** Pe…" at bounding box center [766, 145] width 387 height 200
click at [633, 90] on input "******" at bounding box center [617, 83] width 88 height 24
type input "****"
click at [674, 534] on div "Limpar filtros Janela de atendimento Grade de atendimento Capacidade Transporta…" at bounding box center [490, 268] width 980 height 537
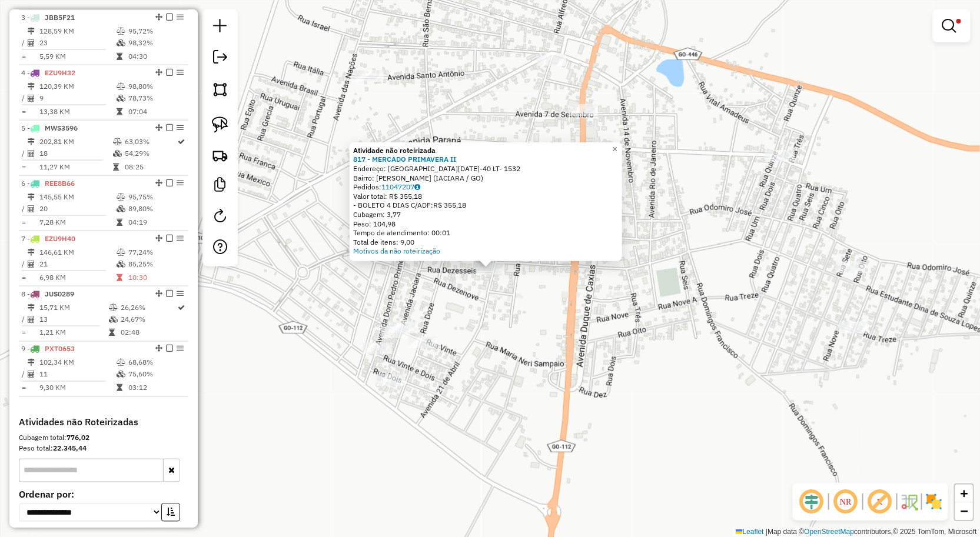
click at [516, 334] on div "Atividade não roteirizada 817 - MERCADO PRIMAVERA II Endereço: [GEOGRAPHIC_DATA…" at bounding box center [490, 268] width 980 height 537
click at [260, 145] on div "Atividade não roteirizada 817 - MERCADO PRIMAVERA II Endereço: [GEOGRAPHIC_DATA…" at bounding box center [490, 268] width 980 height 537
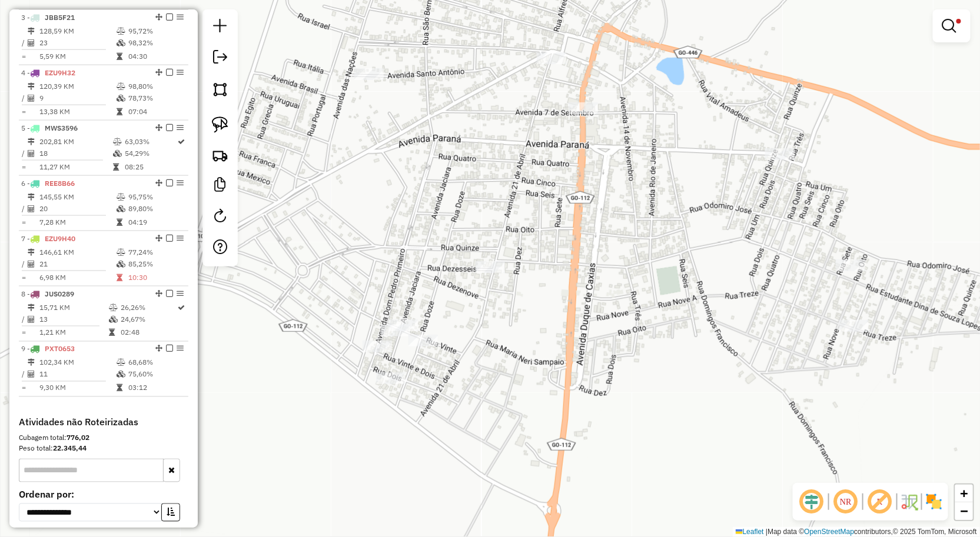
drag, startPoint x: 225, startPoint y: 121, endPoint x: 291, endPoint y: 139, distance: 68.4
click at [225, 121] on img at bounding box center [220, 125] width 16 height 16
drag, startPoint x: 443, startPoint y: 261, endPoint x: 505, endPoint y: 302, distance: 74.8
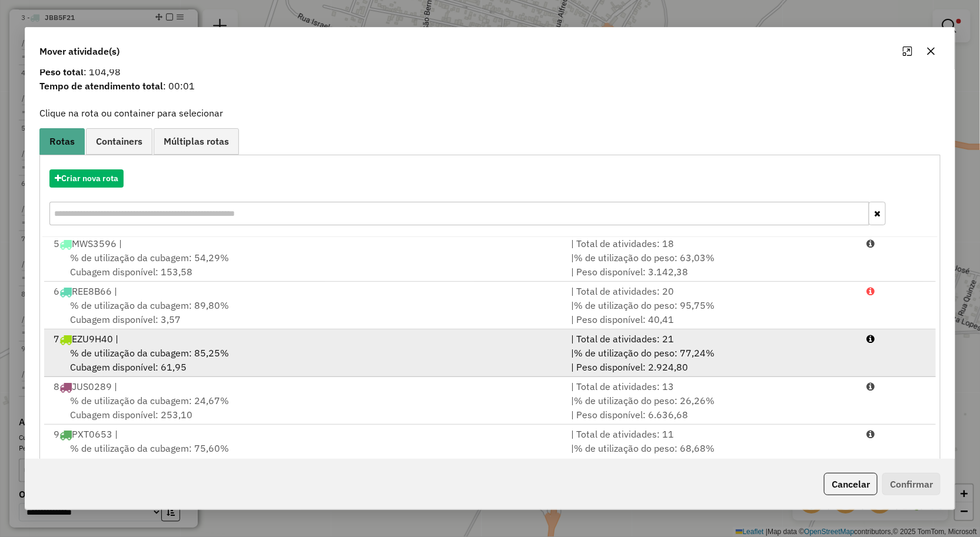
scroll to position [72, 0]
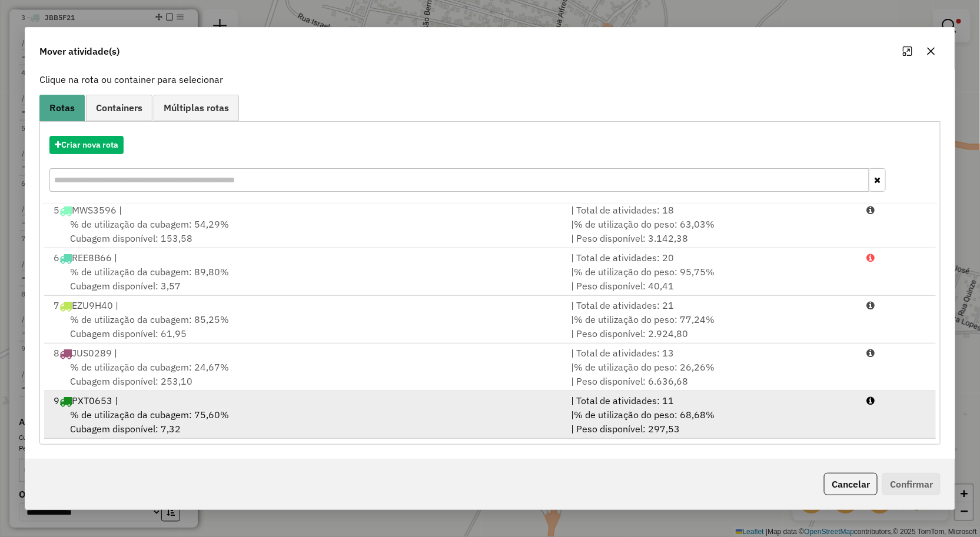
click at [331, 413] on div "% de utilização da cubagem: 75,60% Cubagem disponível: 7,32" at bounding box center [305, 422] width 518 height 28
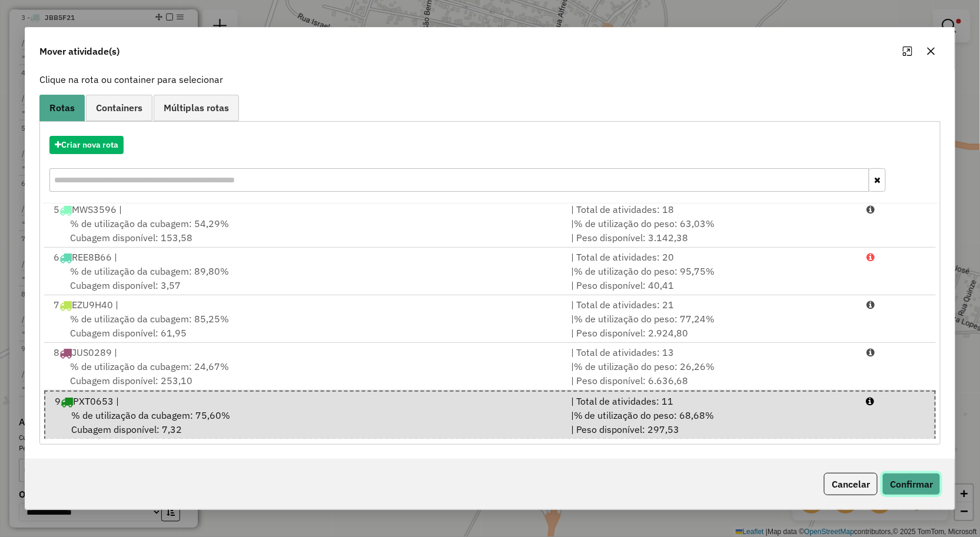
click at [902, 483] on button "Confirmar" at bounding box center [911, 484] width 58 height 22
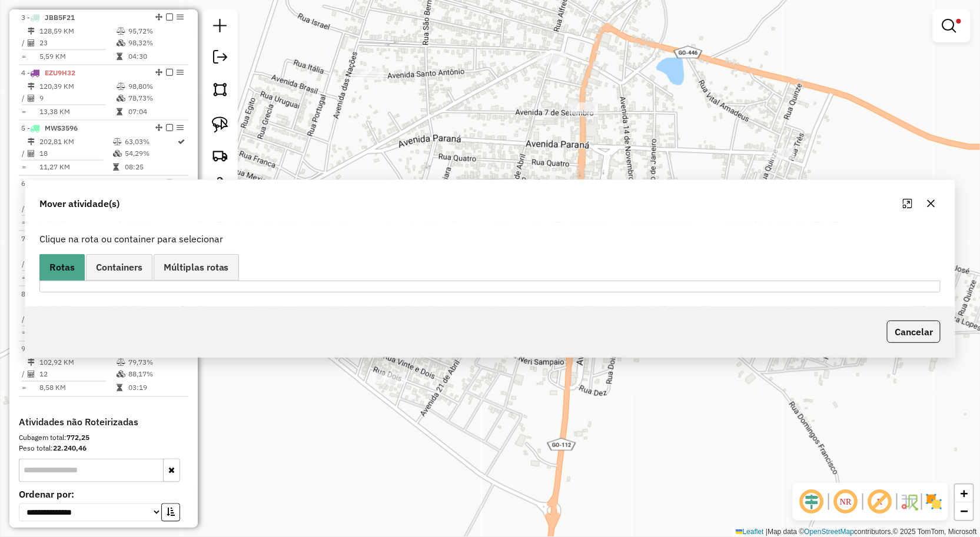
scroll to position [0, 0]
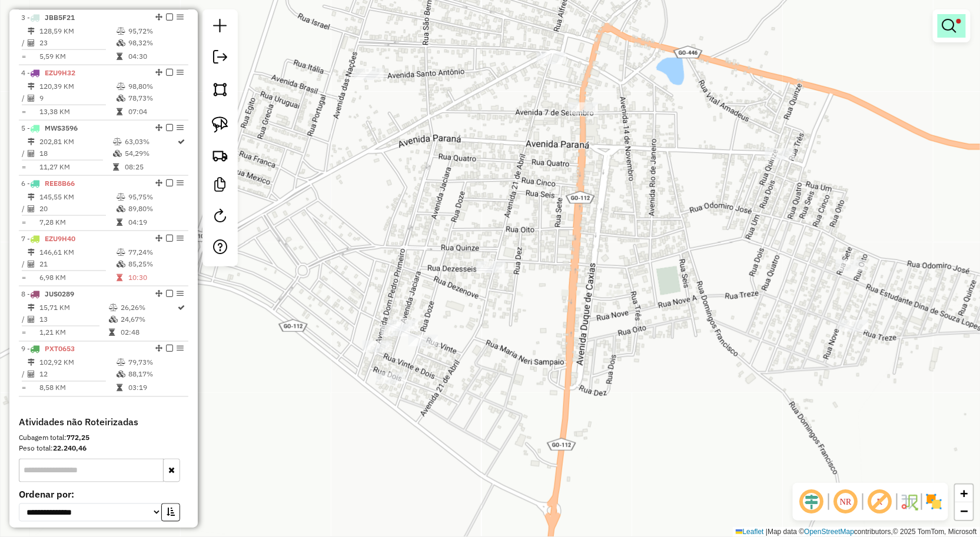
click at [957, 32] on link at bounding box center [951, 26] width 28 height 24
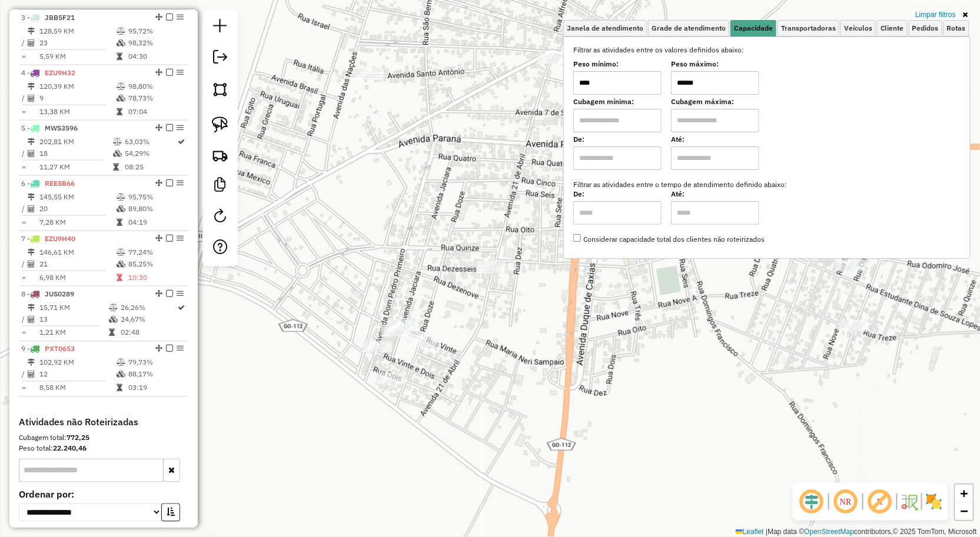
click at [657, 84] on input "****" at bounding box center [617, 83] width 88 height 24
type input "******"
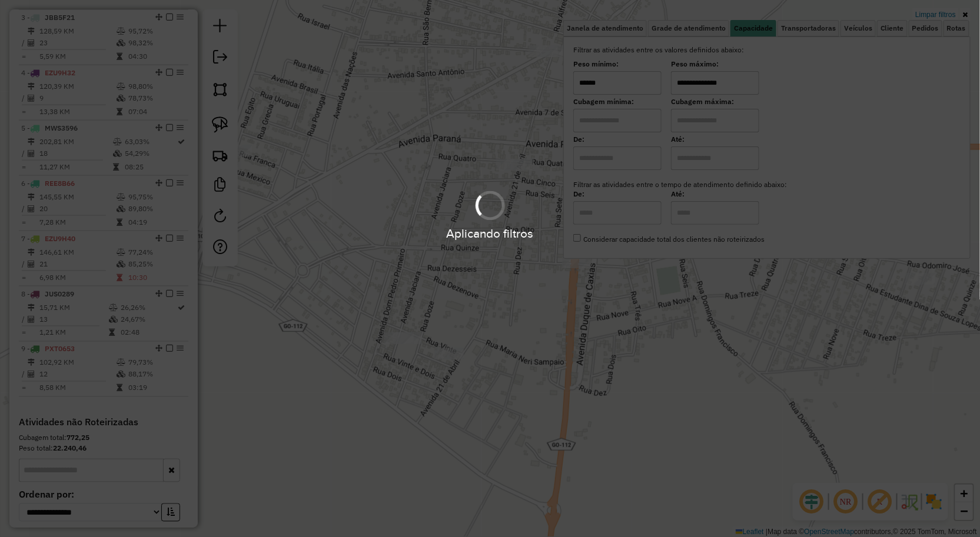
type input "**********"
click at [702, 430] on hb-app "Aplicando filtros Pop-up bloqueado! Seu navegador bloqueou automáticamente a ab…" at bounding box center [490, 268] width 980 height 537
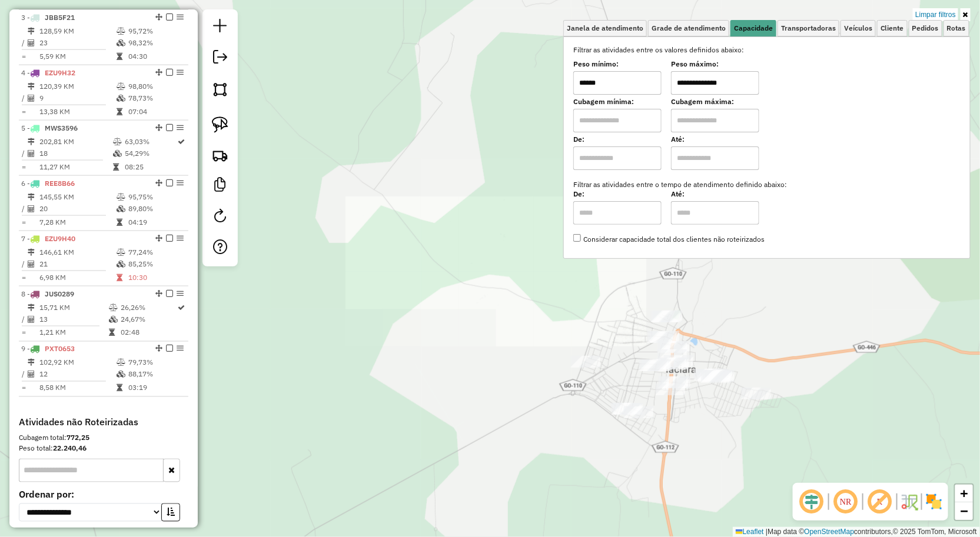
click at [699, 434] on div "**********" at bounding box center [490, 268] width 980 height 537
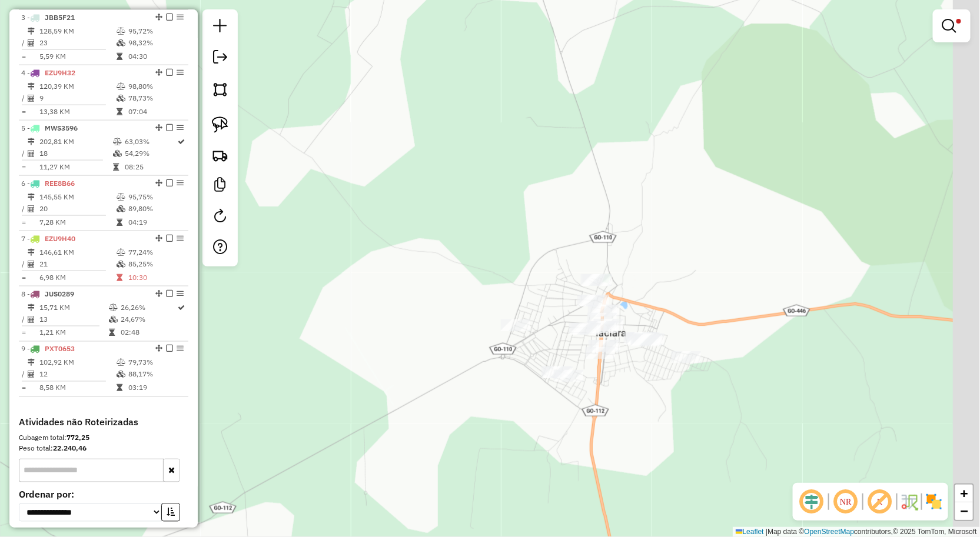
drag, startPoint x: 619, startPoint y: 395, endPoint x: 507, endPoint y: 320, distance: 134.8
click at [523, 330] on div "**********" at bounding box center [490, 268] width 980 height 537
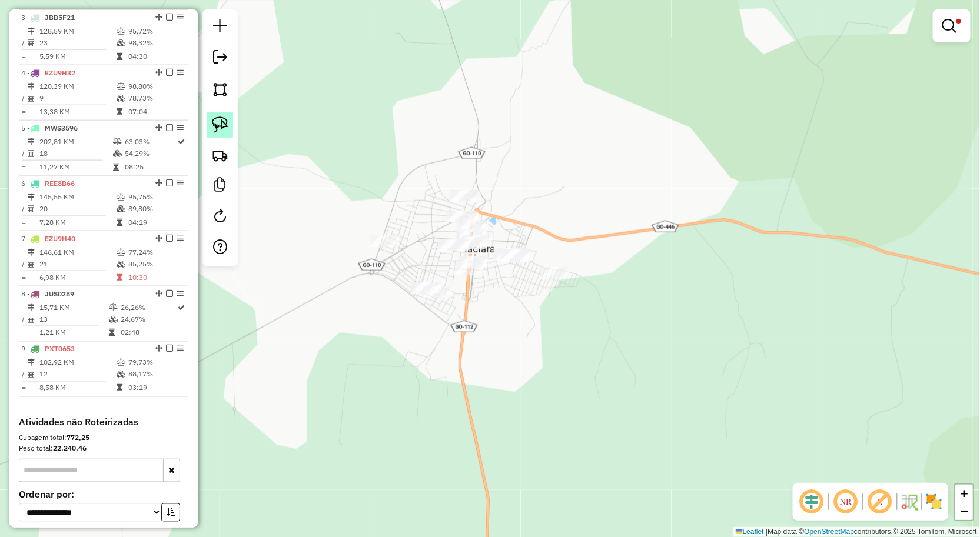
click at [215, 121] on img at bounding box center [220, 125] width 16 height 16
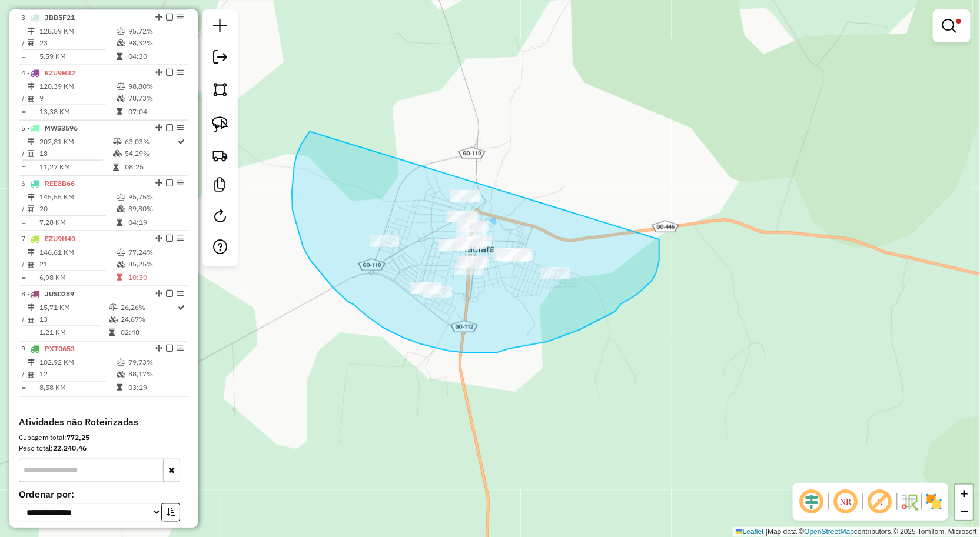
drag, startPoint x: 311, startPoint y: 132, endPoint x: 591, endPoint y: 257, distance: 306.9
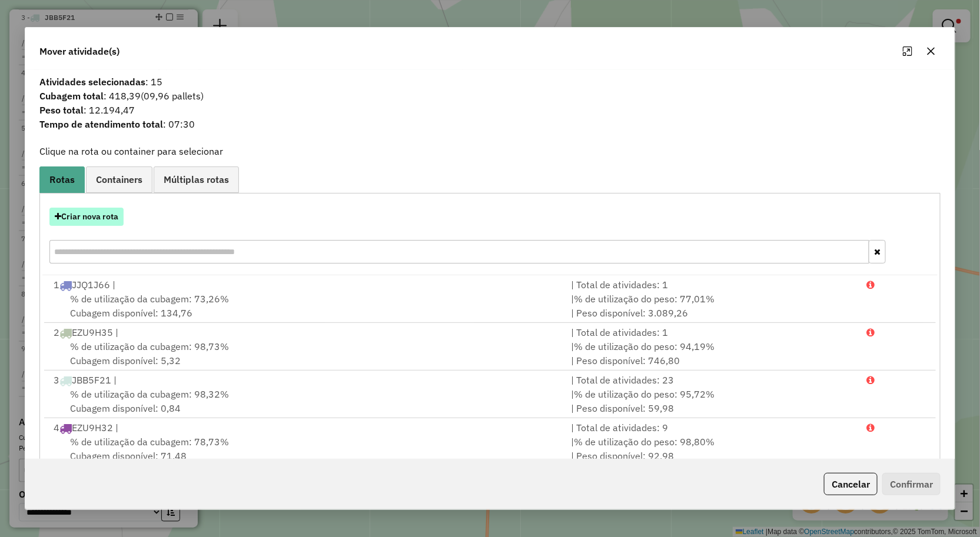
click at [108, 221] on button "Criar nova rota" at bounding box center [86, 217] width 74 height 18
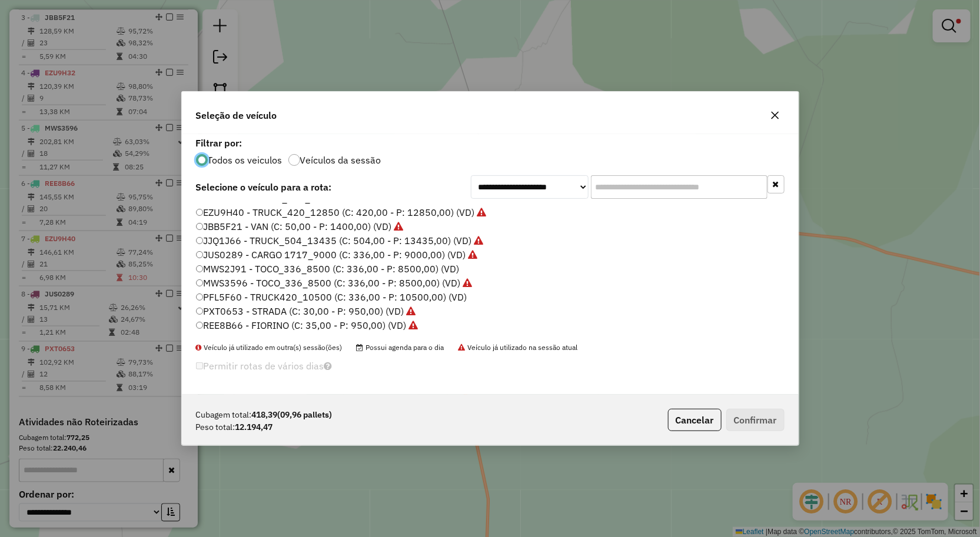
scroll to position [3, 0]
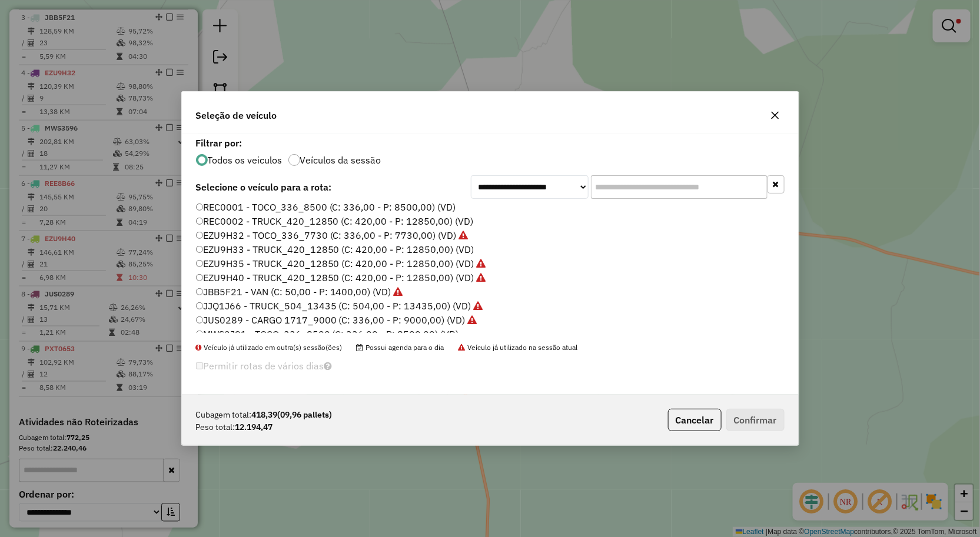
click at [262, 275] on label "EZU9H40 - TRUCK_420_12850 (C: 420,00 - P: 12850,00) (VD)" at bounding box center [341, 278] width 290 height 14
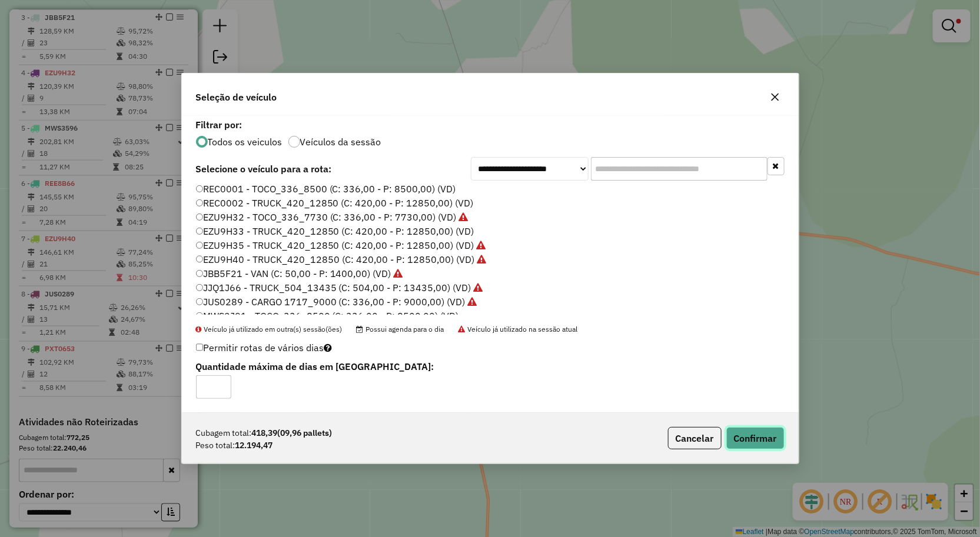
click at [734, 440] on button "Confirmar" at bounding box center [755, 438] width 58 height 22
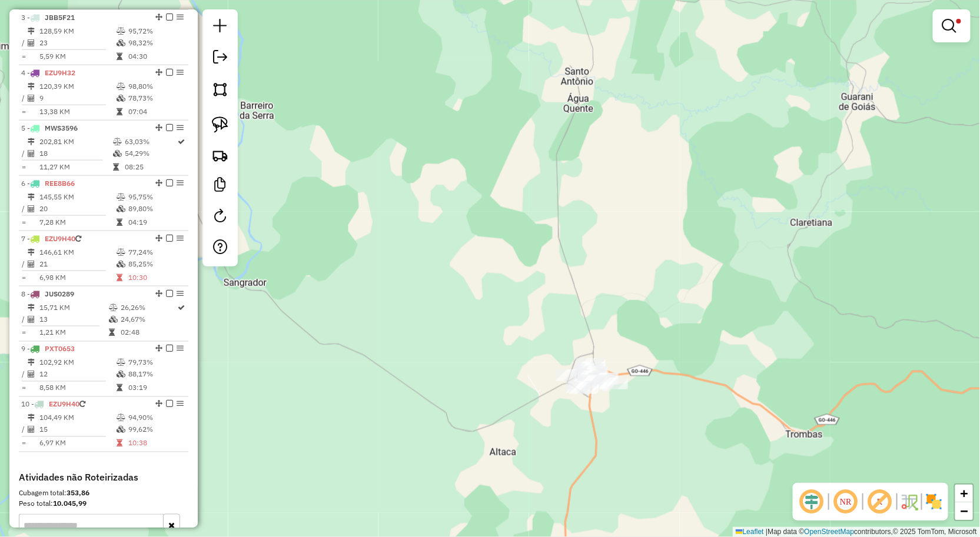
click at [465, 225] on div "**********" at bounding box center [490, 268] width 980 height 537
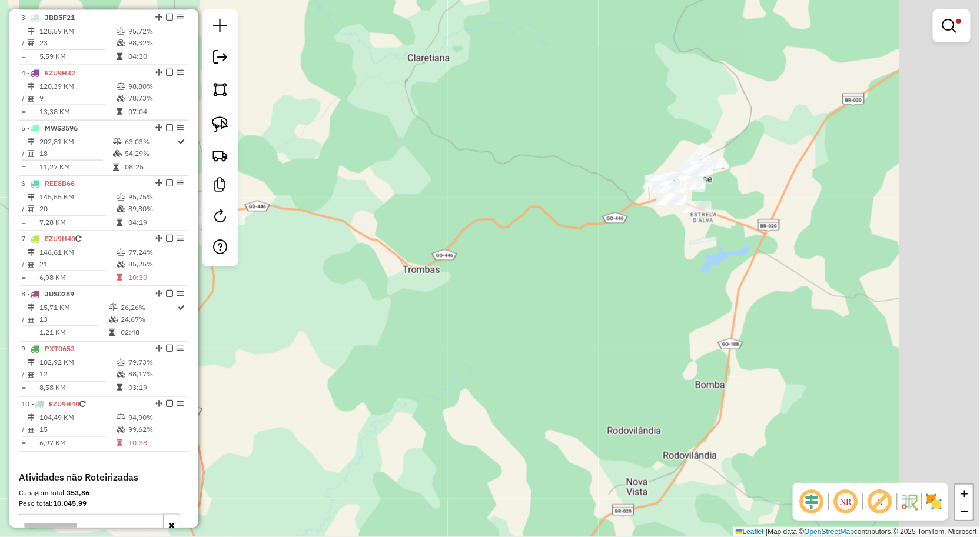
drag, startPoint x: 548, startPoint y: 275, endPoint x: 417, endPoint y: 234, distance: 137.9
click at [384, 241] on div "**********" at bounding box center [490, 268] width 980 height 537
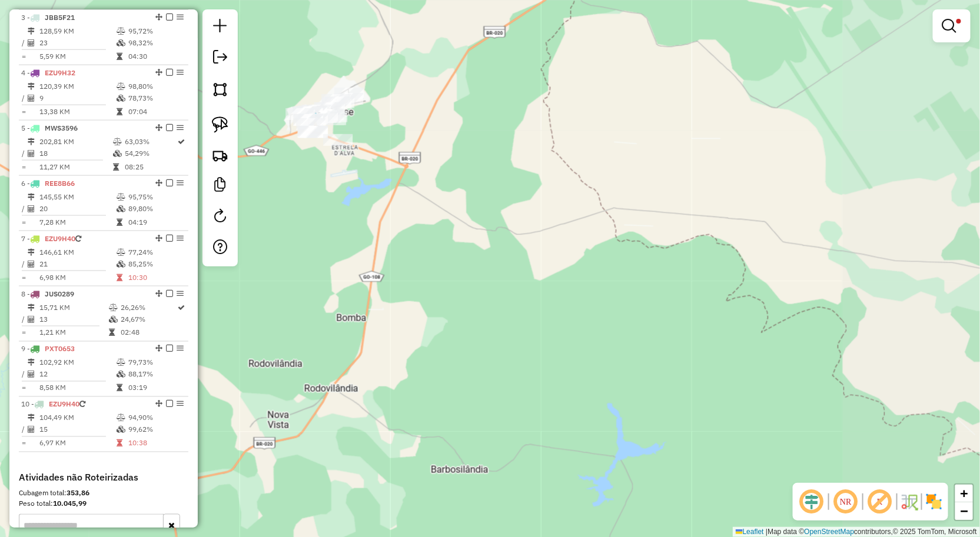
drag, startPoint x: 496, startPoint y: 240, endPoint x: 538, endPoint y: 277, distance: 56.7
click at [538, 277] on div "**********" at bounding box center [490, 268] width 980 height 537
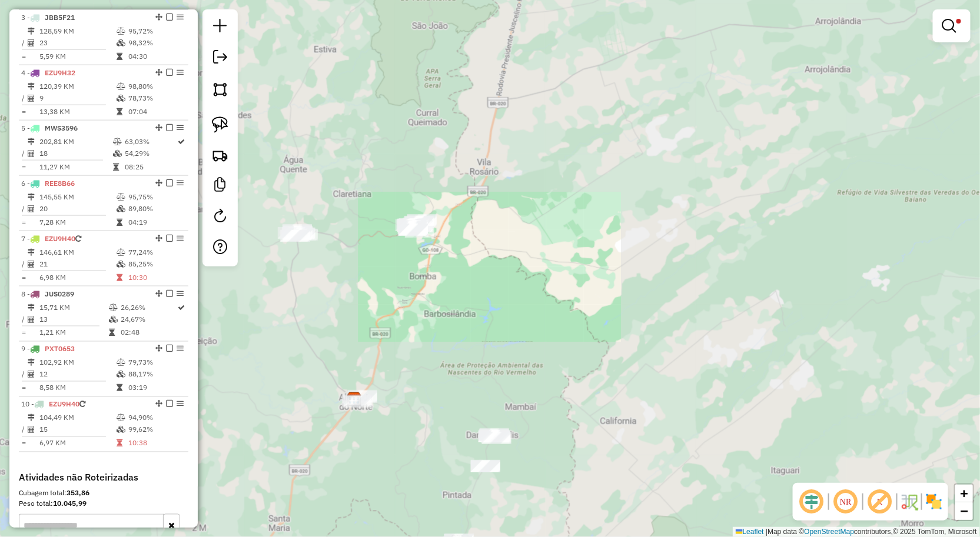
drag, startPoint x: 488, startPoint y: 354, endPoint x: 487, endPoint y: 292, distance: 61.2
click at [487, 294] on div "**********" at bounding box center [490, 268] width 980 height 537
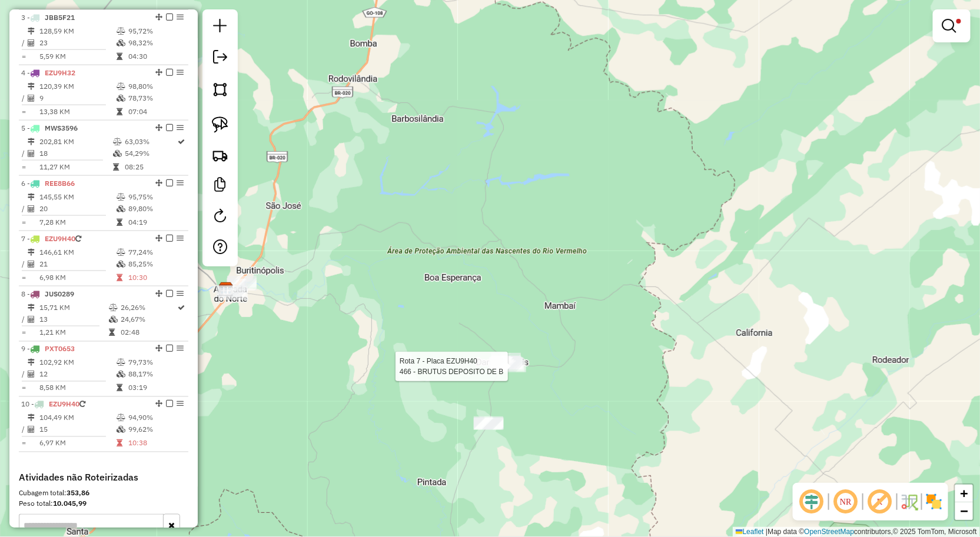
select select "**********"
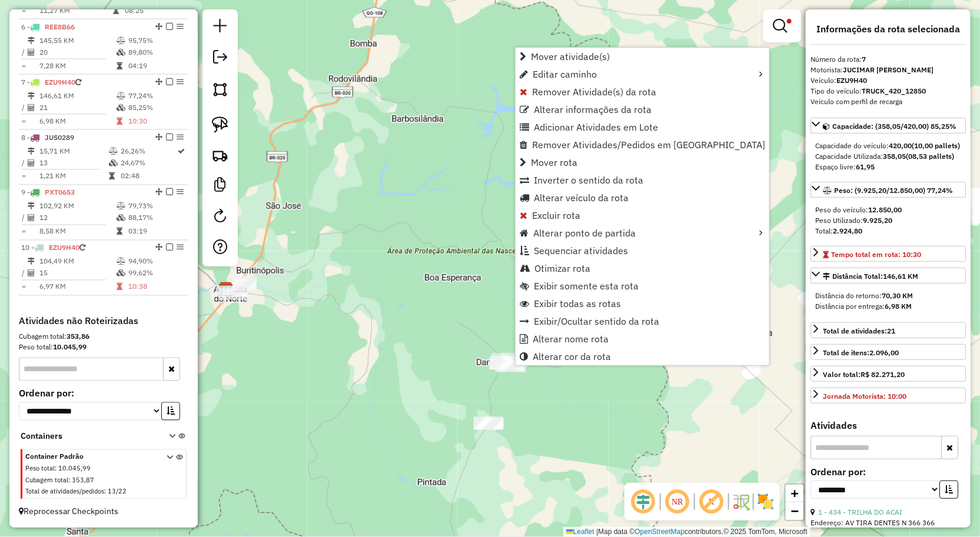
scroll to position [736, 0]
click at [578, 201] on span "Alterar veículo da rota" at bounding box center [581, 197] width 95 height 9
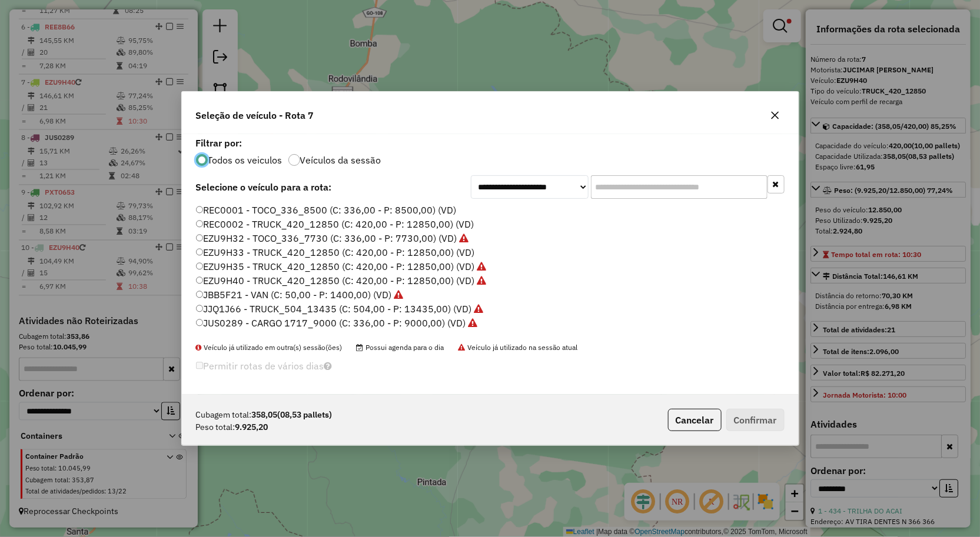
scroll to position [6, 3]
click at [544, 467] on div "**********" at bounding box center [490, 268] width 980 height 537
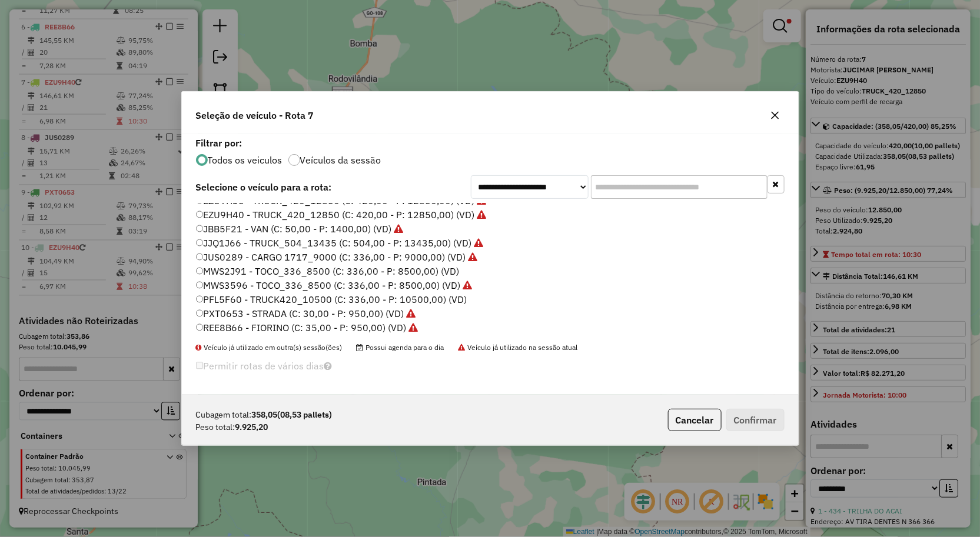
scroll to position [68, 0]
click at [257, 297] on label "PFL5F60 - TRUCK420_10500 (C: 336,00 - P: 10500,00) (VD)" at bounding box center [331, 297] width 271 height 14
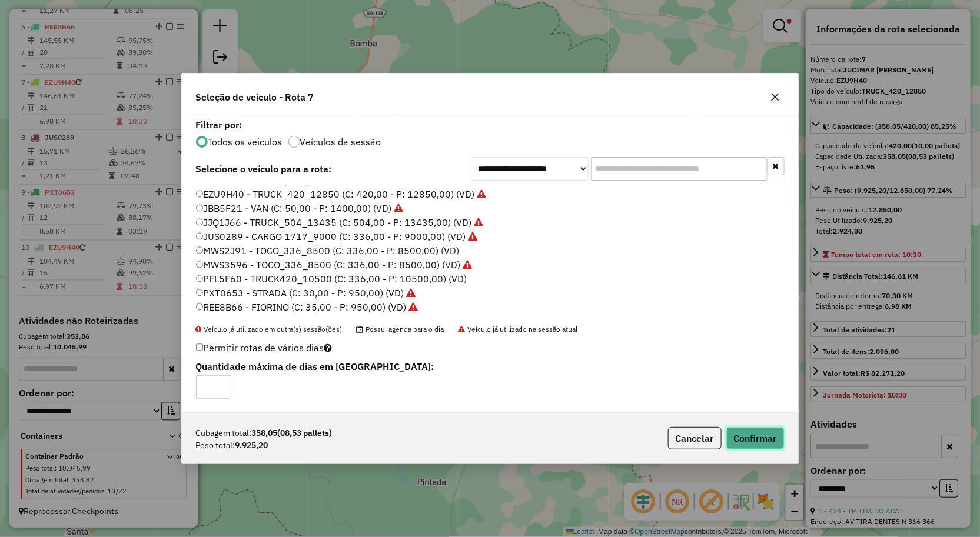
click at [760, 435] on button "Confirmar" at bounding box center [755, 438] width 58 height 22
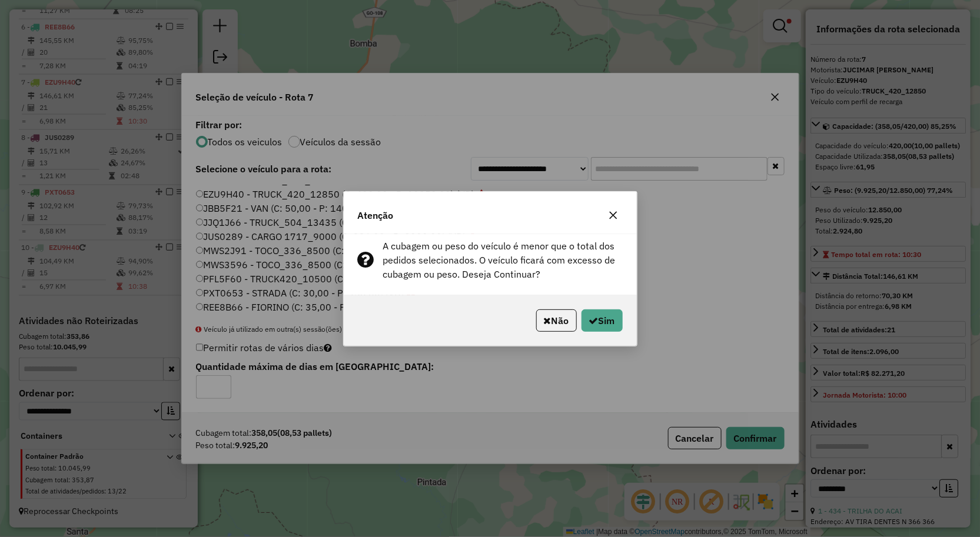
click at [614, 214] on icon "button" at bounding box center [613, 215] width 9 height 9
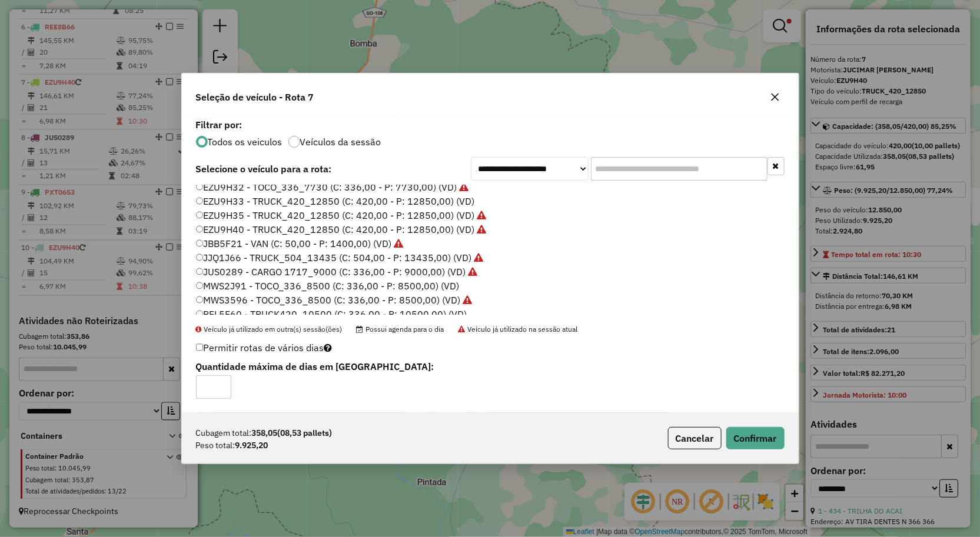
scroll to position [3, 0]
click at [780, 101] on button "button" at bounding box center [775, 97] width 19 height 19
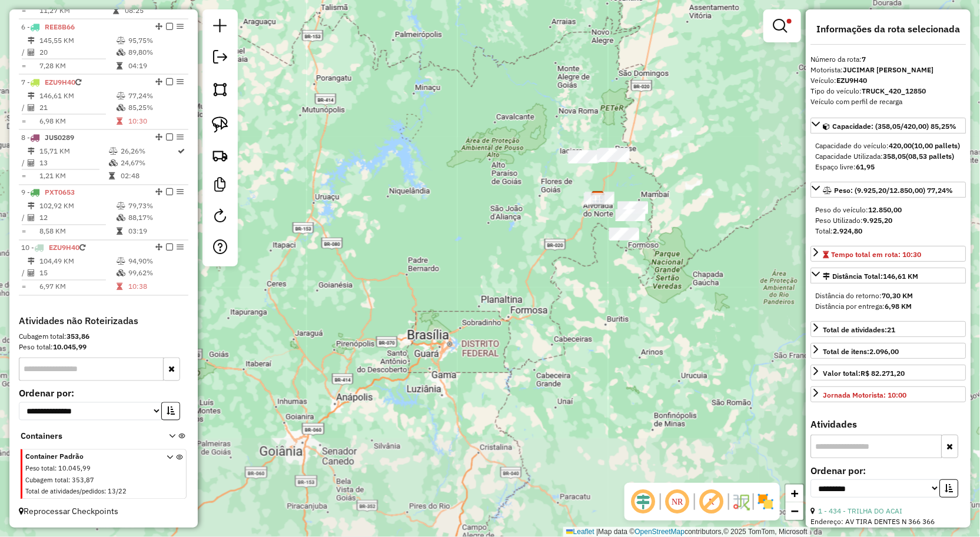
click at [640, 271] on div "**********" at bounding box center [490, 268] width 980 height 537
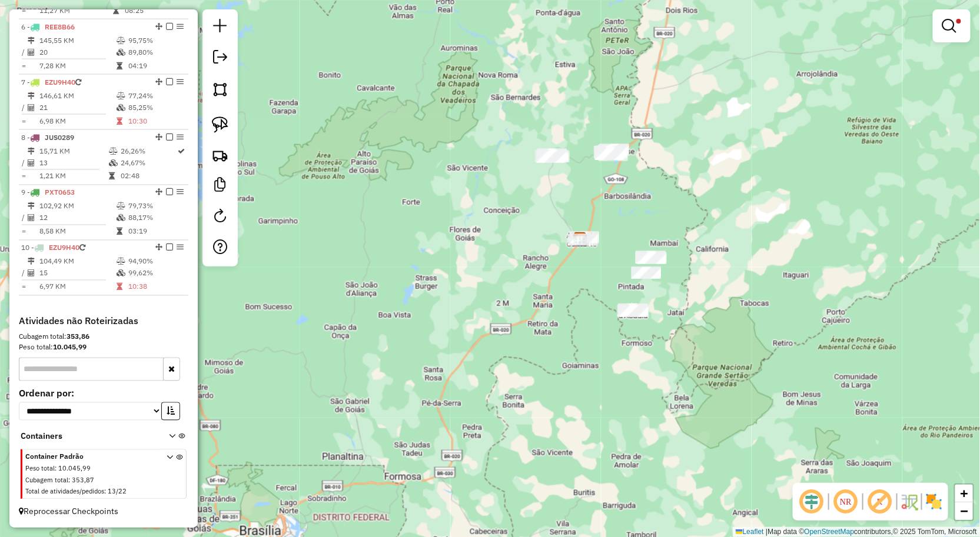
drag, startPoint x: 611, startPoint y: 184, endPoint x: 610, endPoint y: 194, distance: 10.0
click at [609, 197] on div "**********" at bounding box center [490, 268] width 980 height 537
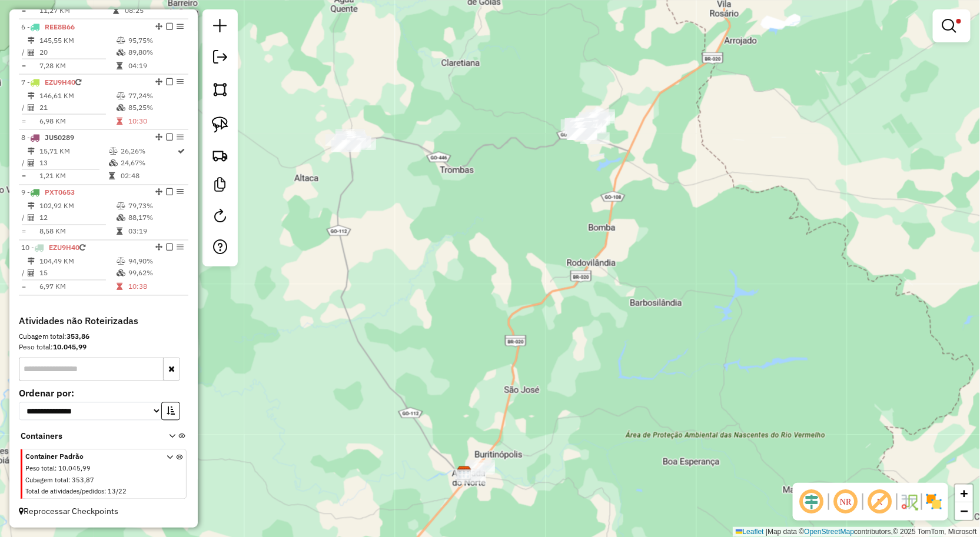
drag, startPoint x: 609, startPoint y: 171, endPoint x: 593, endPoint y: 220, distance: 52.1
click at [593, 219] on div "**********" at bounding box center [490, 268] width 980 height 537
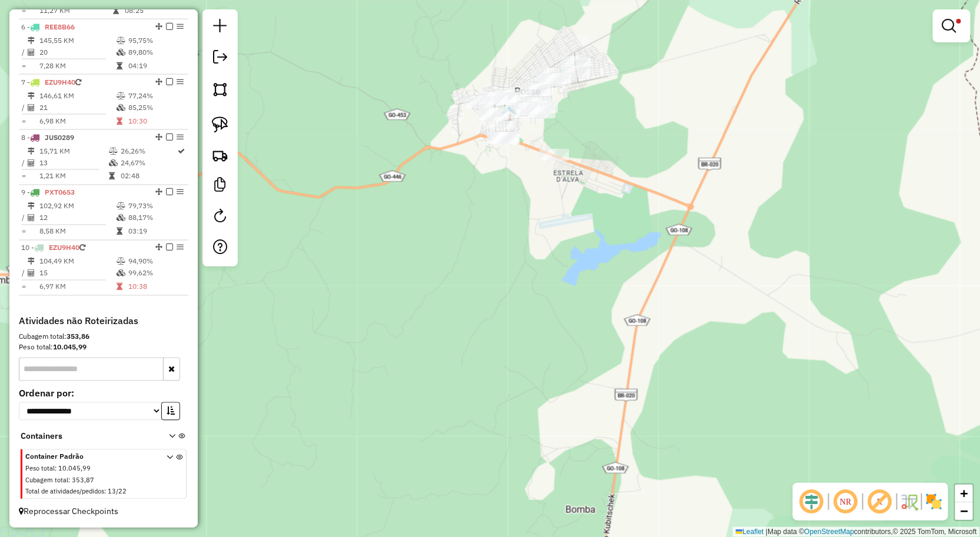
drag, startPoint x: 593, startPoint y: 151, endPoint x: 590, endPoint y: 168, distance: 17.2
click at [590, 168] on div "**********" at bounding box center [490, 268] width 980 height 537
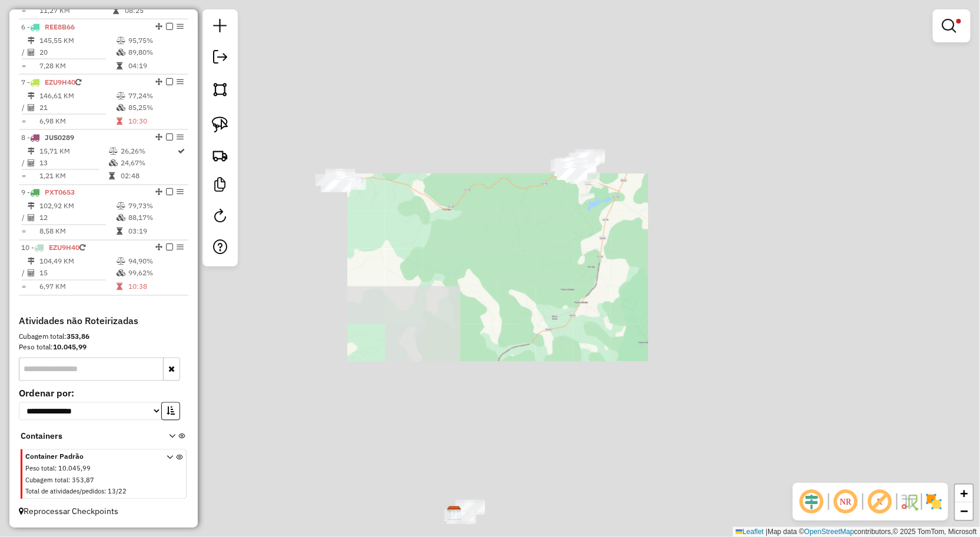
drag, startPoint x: 666, startPoint y: 315, endPoint x: 629, endPoint y: 230, distance: 93.3
click at [642, 244] on div "**********" at bounding box center [490, 268] width 980 height 537
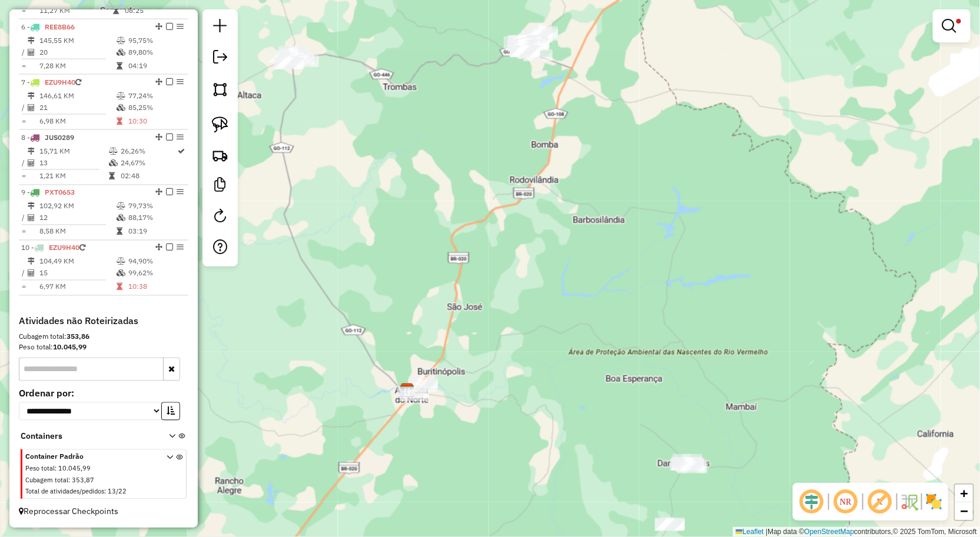
drag, startPoint x: 710, startPoint y: 328, endPoint x: 650, endPoint y: 238, distance: 108.2
click at [647, 237] on div "**********" at bounding box center [490, 268] width 980 height 537
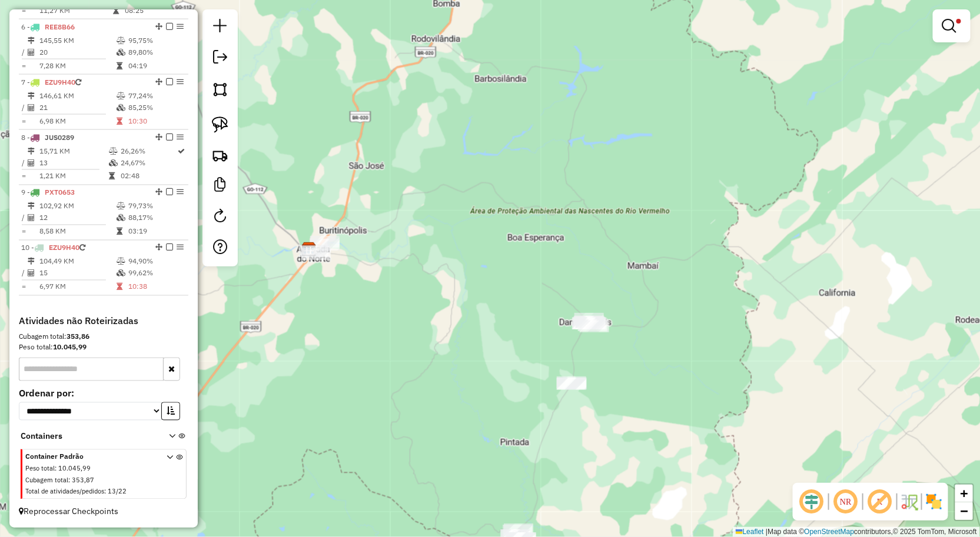
drag, startPoint x: 662, startPoint y: 358, endPoint x: 619, endPoint y: 306, distance: 67.7
click at [621, 308] on div "**********" at bounding box center [490, 268] width 980 height 537
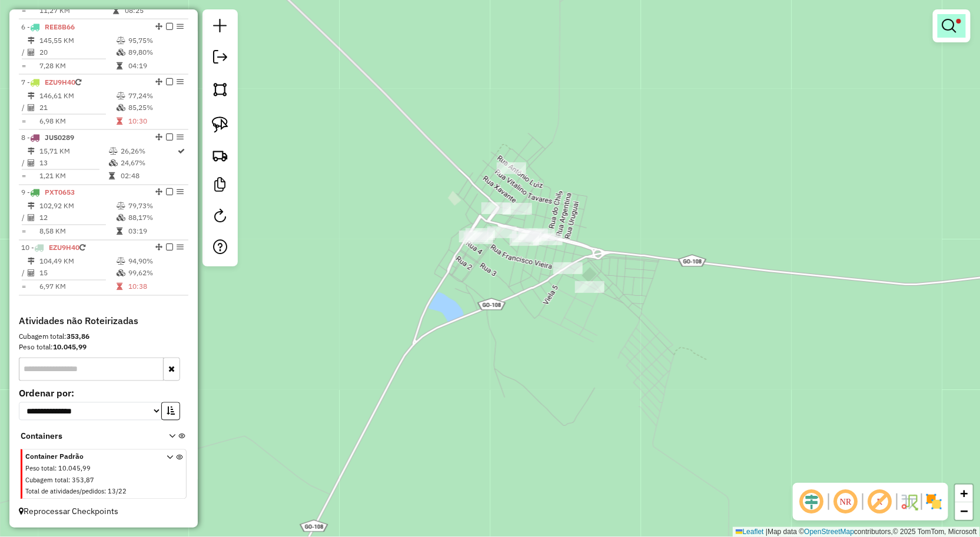
click at [949, 34] on link at bounding box center [951, 26] width 28 height 24
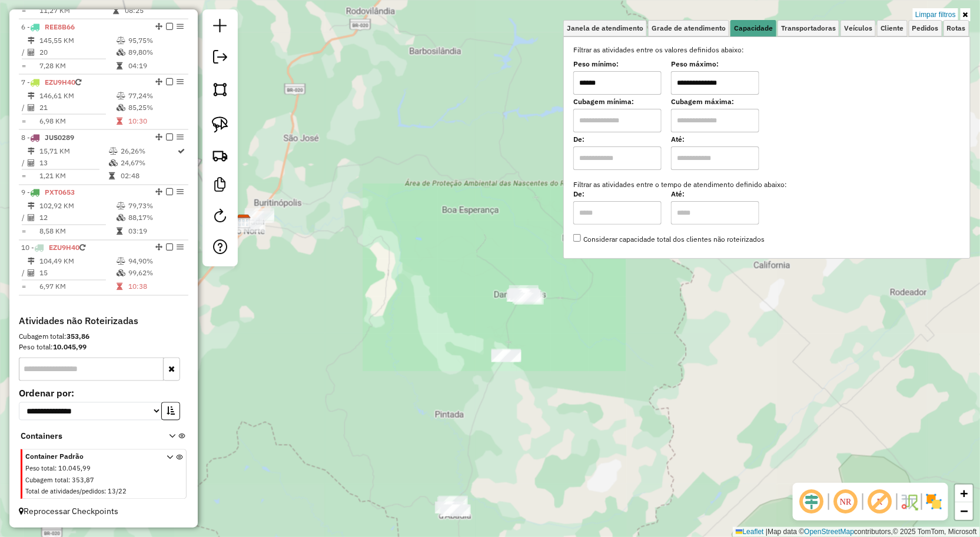
click at [434, 287] on div "**********" at bounding box center [490, 268] width 980 height 537
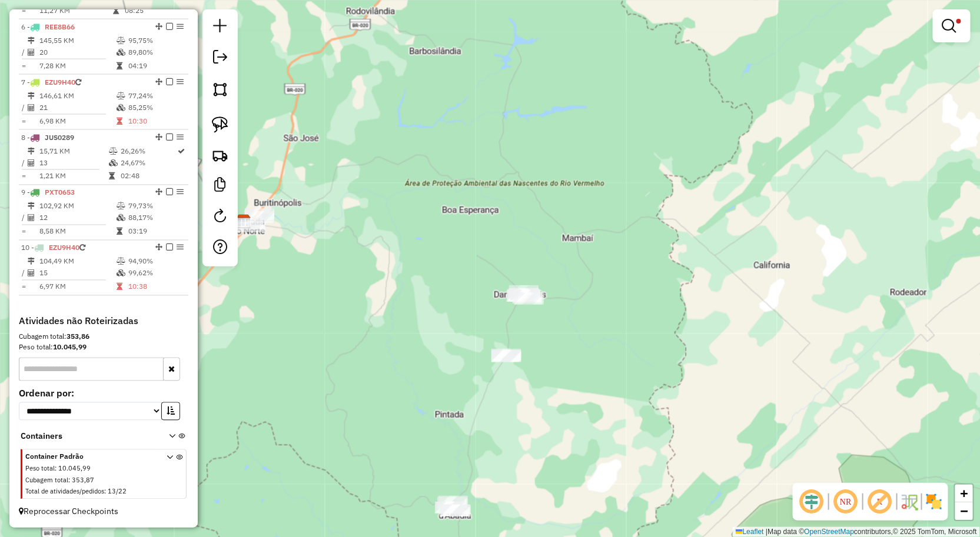
click at [463, 239] on div "**********" at bounding box center [490, 268] width 980 height 537
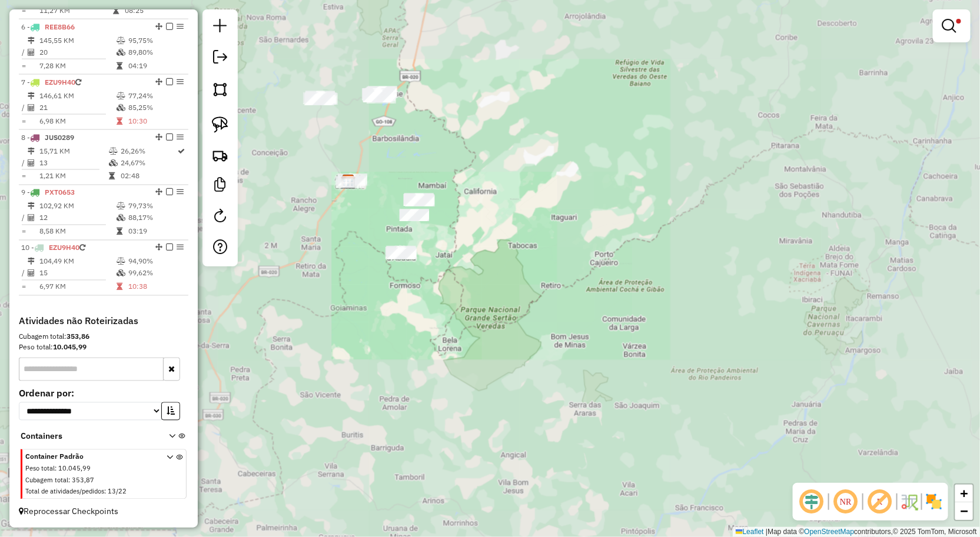
drag, startPoint x: 312, startPoint y: 214, endPoint x: 381, endPoint y: 175, distance: 79.6
click at [378, 202] on div "**********" at bounding box center [490, 268] width 980 height 537
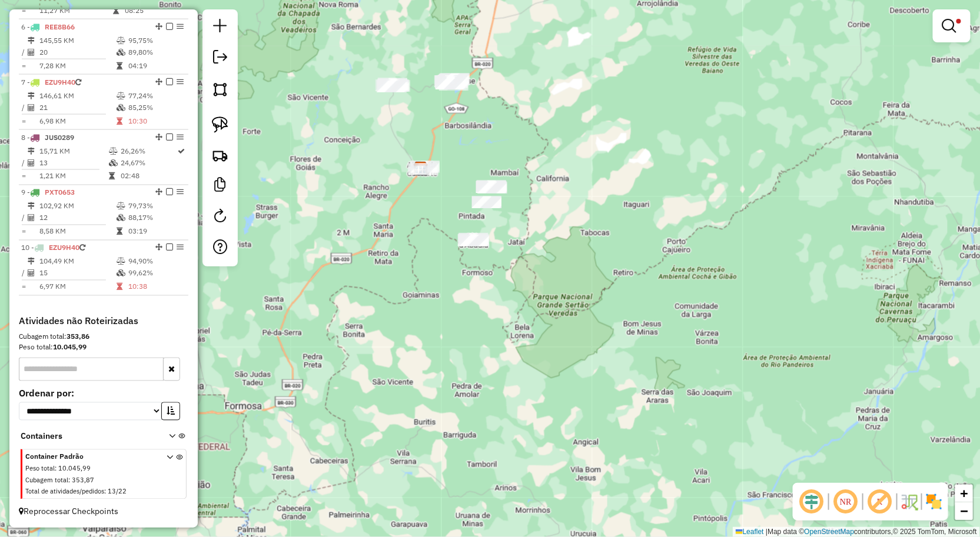
drag, startPoint x: 387, startPoint y: 105, endPoint x: 385, endPoint y: 169, distance: 64.8
click at [379, 175] on div "**********" at bounding box center [490, 268] width 980 height 537
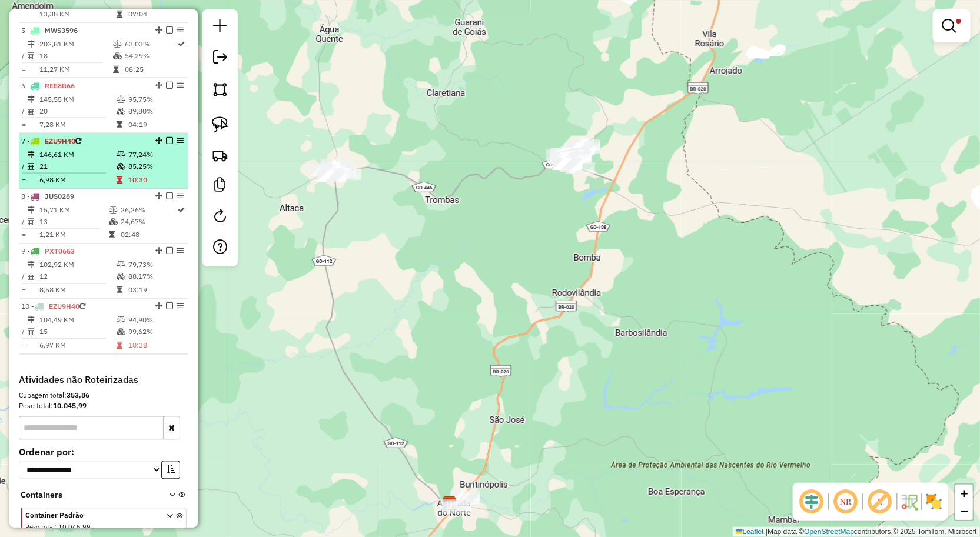
scroll to position [539, 0]
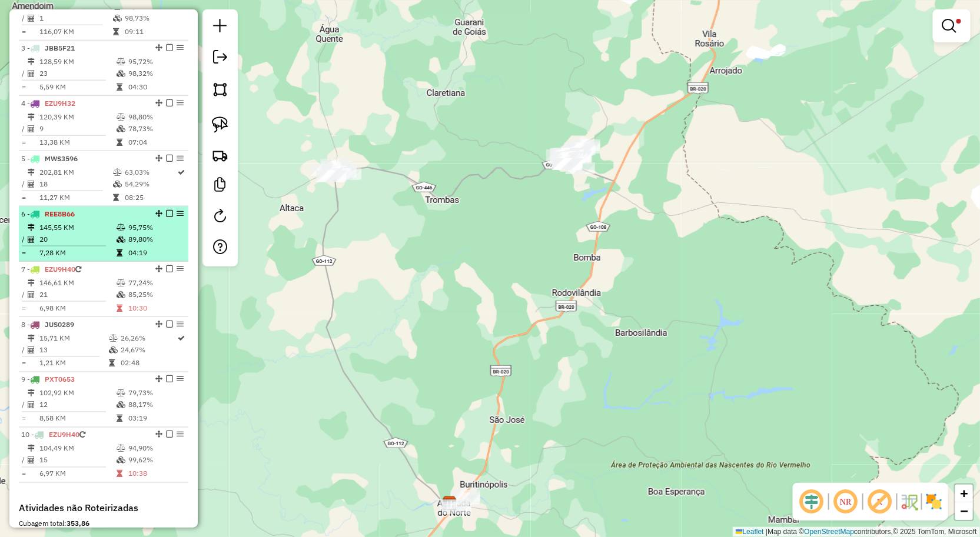
click at [67, 234] on td "145,55 KM" at bounding box center [77, 228] width 77 height 12
select select "**********"
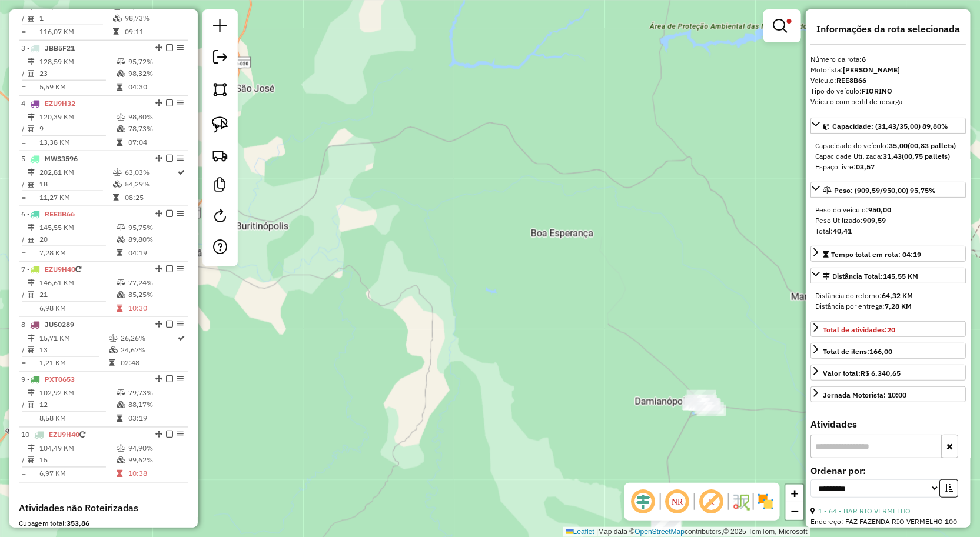
click at [754, 390] on div "**********" at bounding box center [490, 268] width 980 height 537
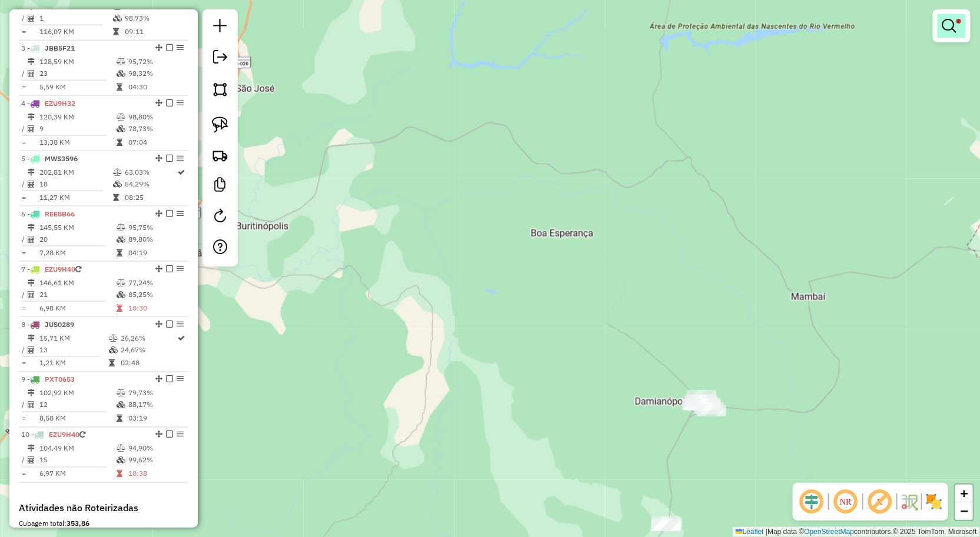
click at [943, 35] on link at bounding box center [951, 26] width 28 height 24
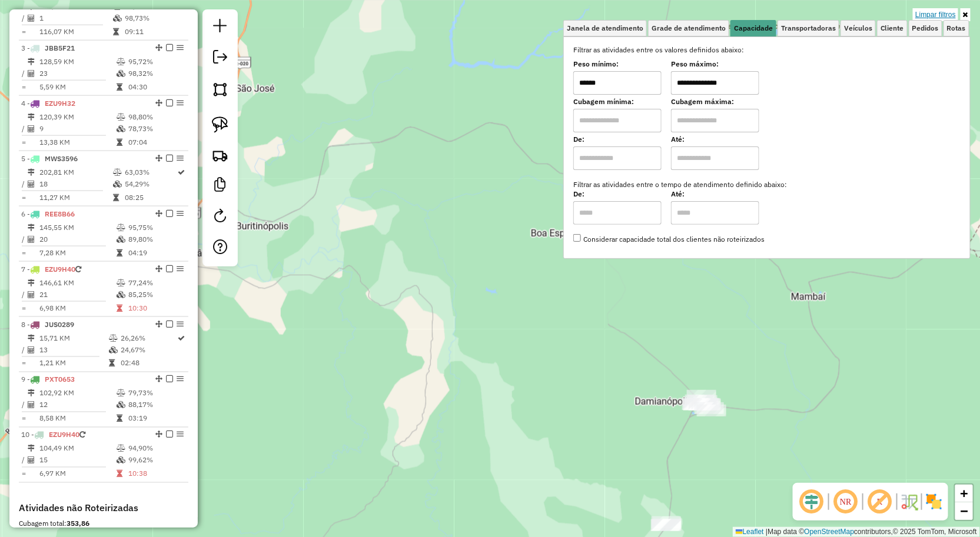
click at [946, 16] on link "Limpar filtros" at bounding box center [935, 14] width 45 height 13
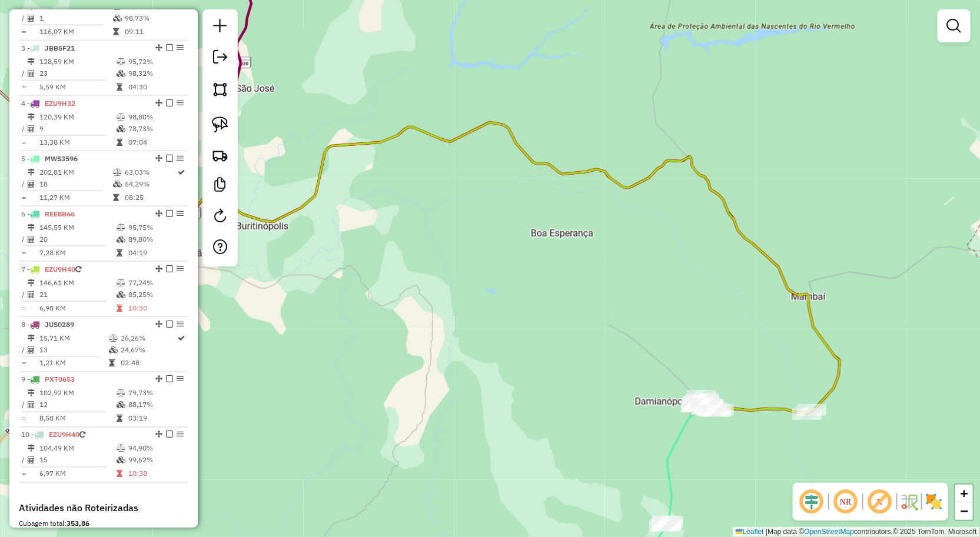
drag, startPoint x: 710, startPoint y: 414, endPoint x: 703, endPoint y: 404, distance: 12.2
click at [704, 406] on div "Janela de atendimento Grade de atendimento Capacidade Transportadoras Veículos …" at bounding box center [490, 268] width 980 height 537
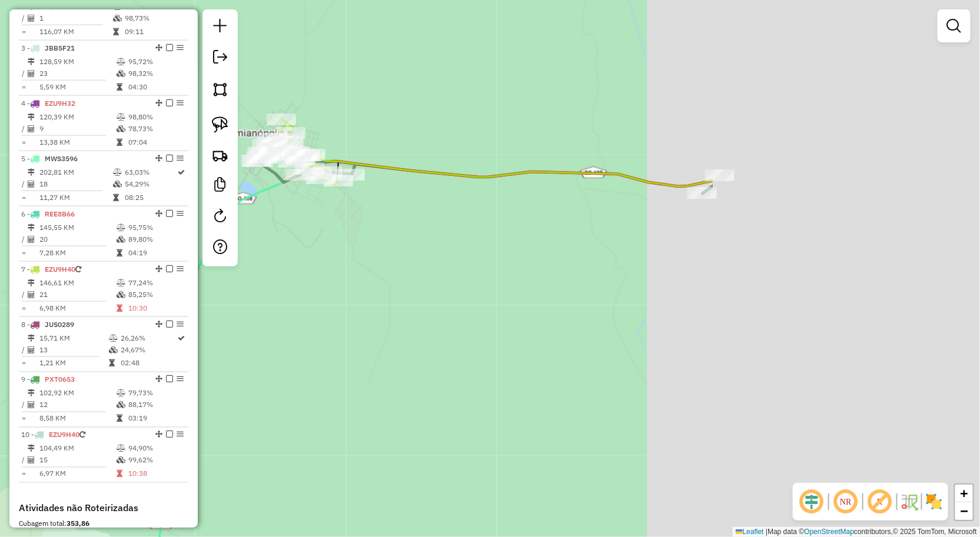
drag, startPoint x: 614, startPoint y: 194, endPoint x: 536, endPoint y: 194, distance: 78.9
click at [517, 194] on div "Janela de atendimento Grade de atendimento Capacidade Transportadoras Veículos …" at bounding box center [490, 268] width 980 height 537
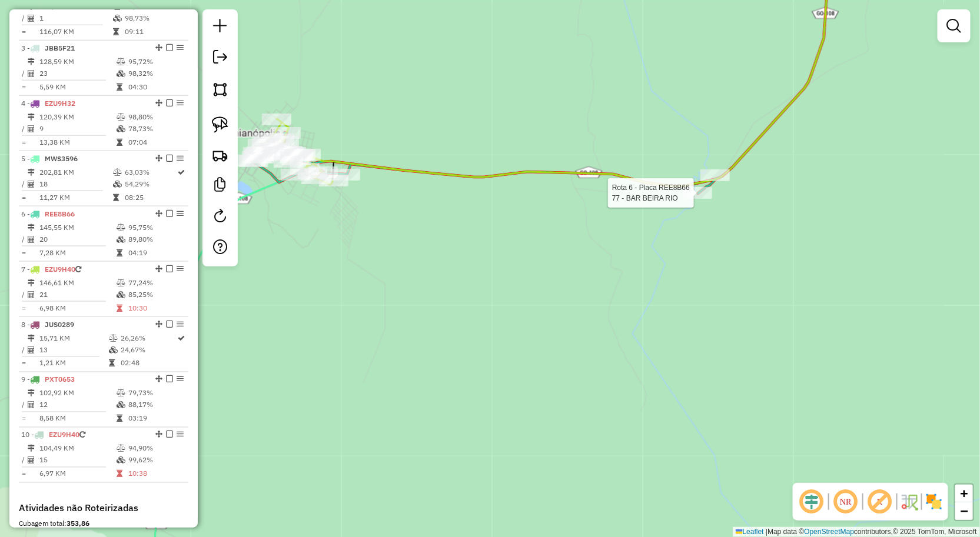
select select "**********"
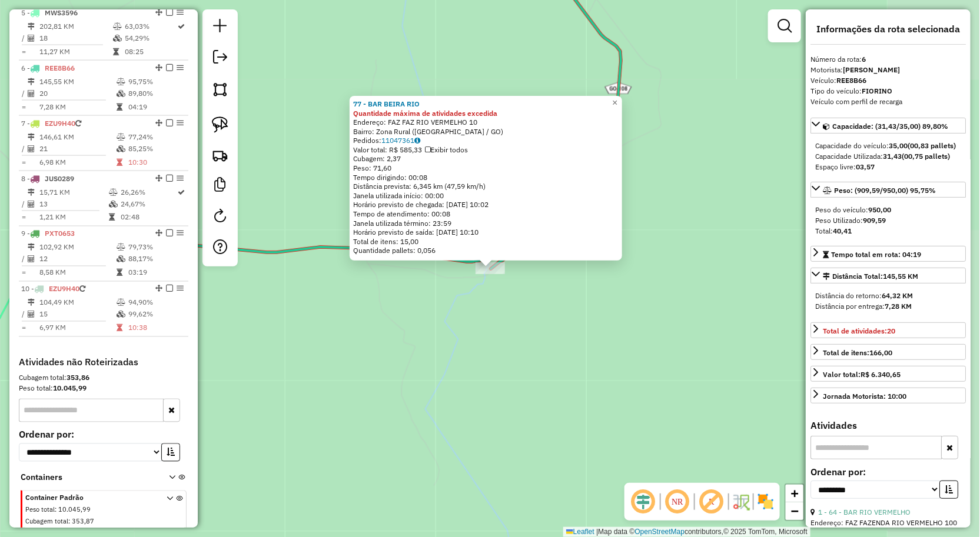
scroll to position [736, 0]
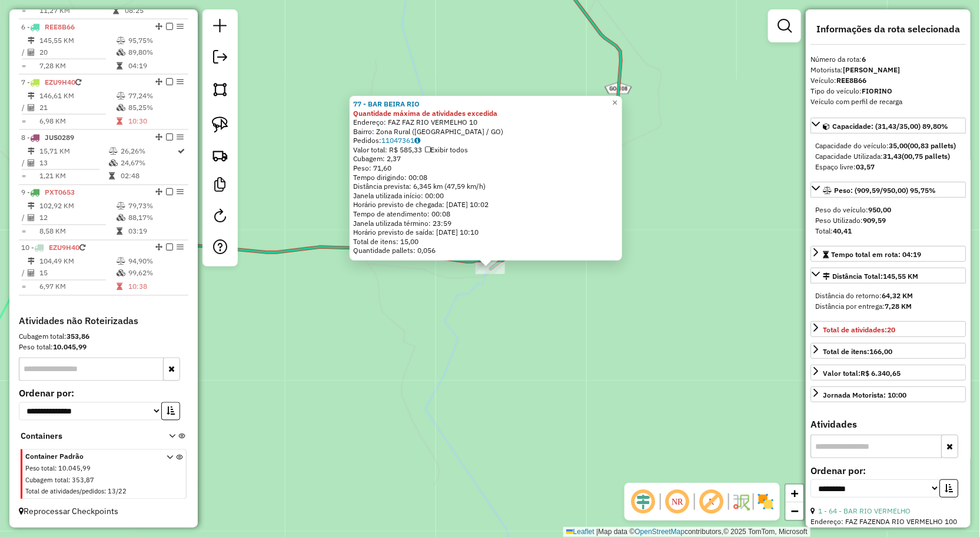
click at [572, 418] on div "77 - BAR BEIRA RIO Quantidade máxima de atividades excedida Endereço: FAZ FAZ R…" at bounding box center [490, 268] width 980 height 537
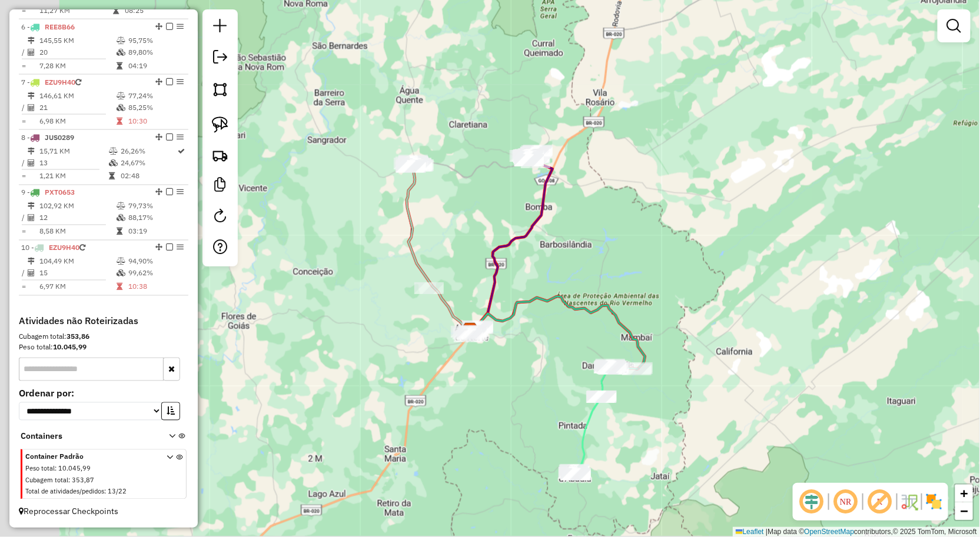
drag, startPoint x: 564, startPoint y: 341, endPoint x: 570, endPoint y: 352, distance: 12.1
click at [571, 335] on div "Janela de atendimento Grade de atendimento Capacidade Transportadoras Veículos …" at bounding box center [490, 268] width 980 height 537
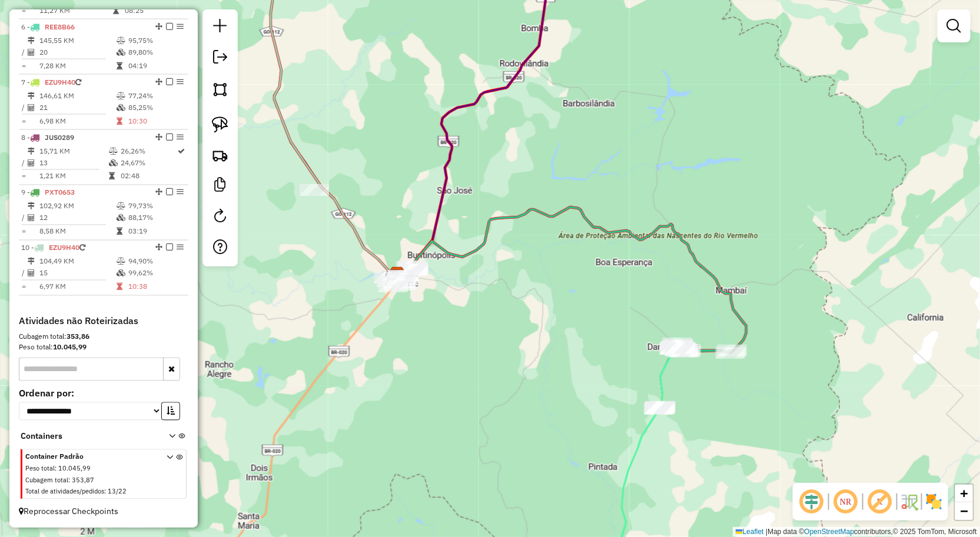
click at [304, 227] on div "Janela de atendimento Grade de atendimento Capacidade Transportadoras Veículos …" at bounding box center [490, 268] width 980 height 537
click at [220, 121] on img at bounding box center [220, 125] width 16 height 16
drag, startPoint x: 296, startPoint y: 142, endPoint x: 315, endPoint y: 241, distance: 101.2
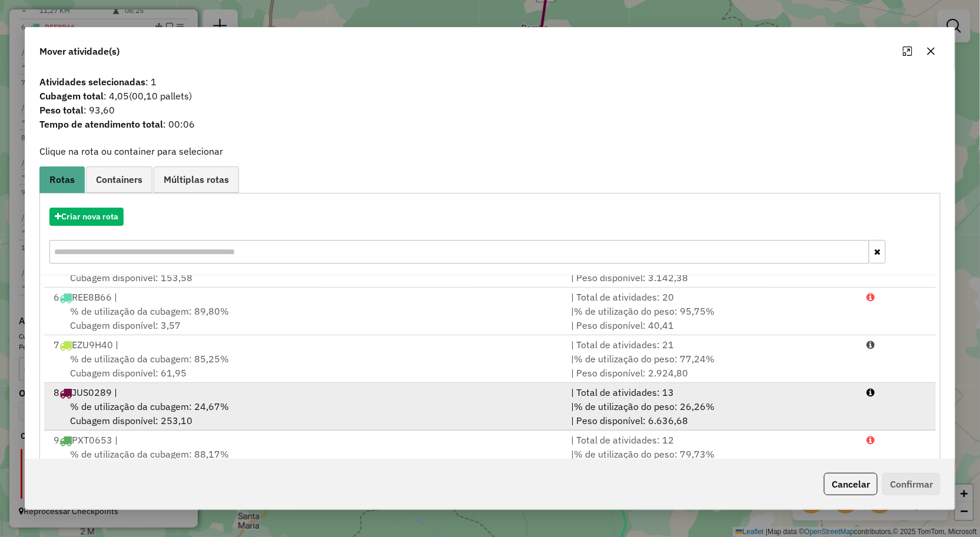
scroll to position [242, 0]
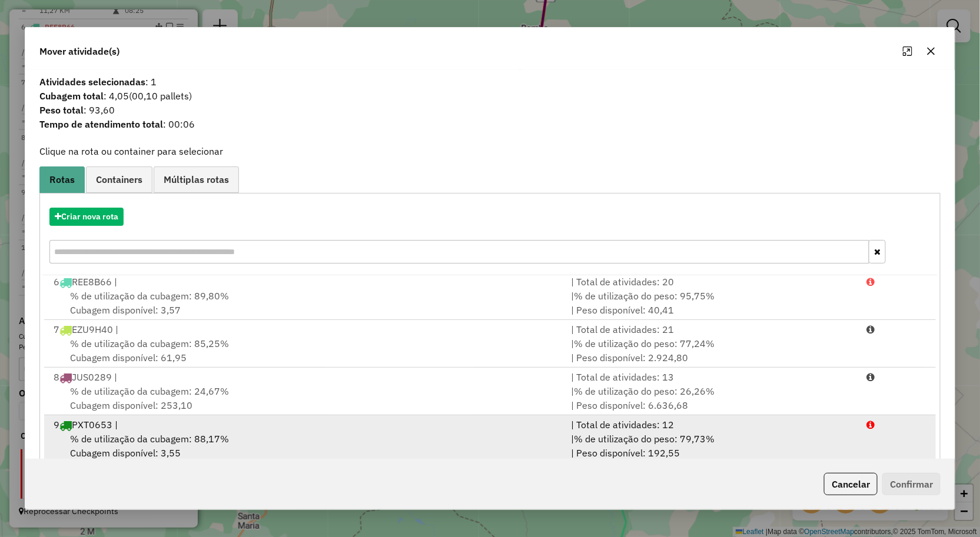
click at [213, 428] on div "9 PXT0653 |" at bounding box center [305, 425] width 518 height 14
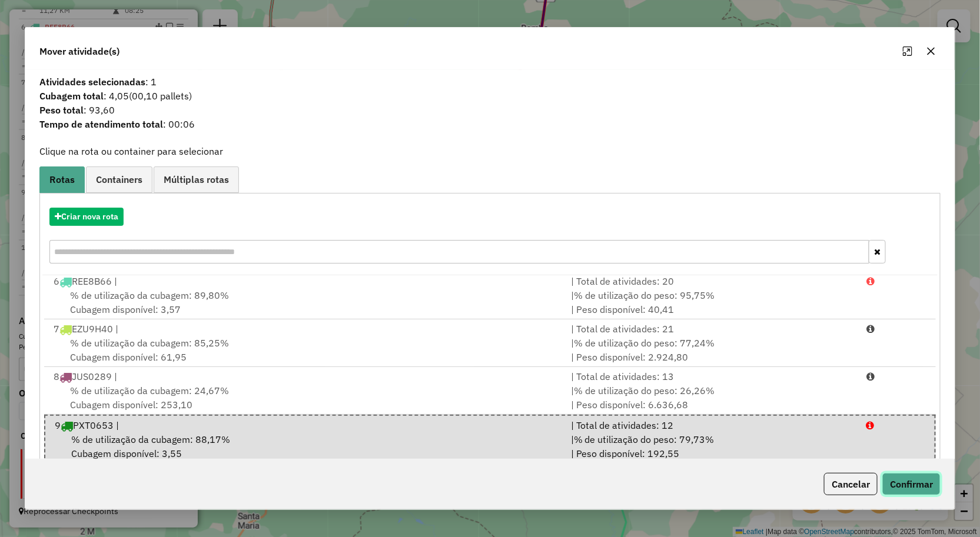
click at [921, 477] on button "Confirmar" at bounding box center [911, 484] width 58 height 22
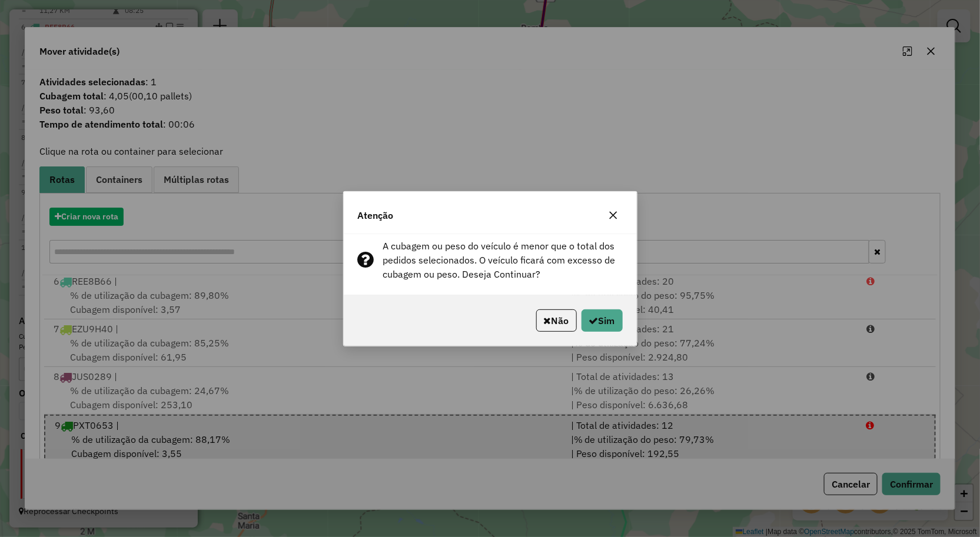
drag, startPoint x: 610, startPoint y: 211, endPoint x: 732, endPoint y: 139, distance: 141.6
click at [610, 211] on icon "button" at bounding box center [613, 215] width 9 height 9
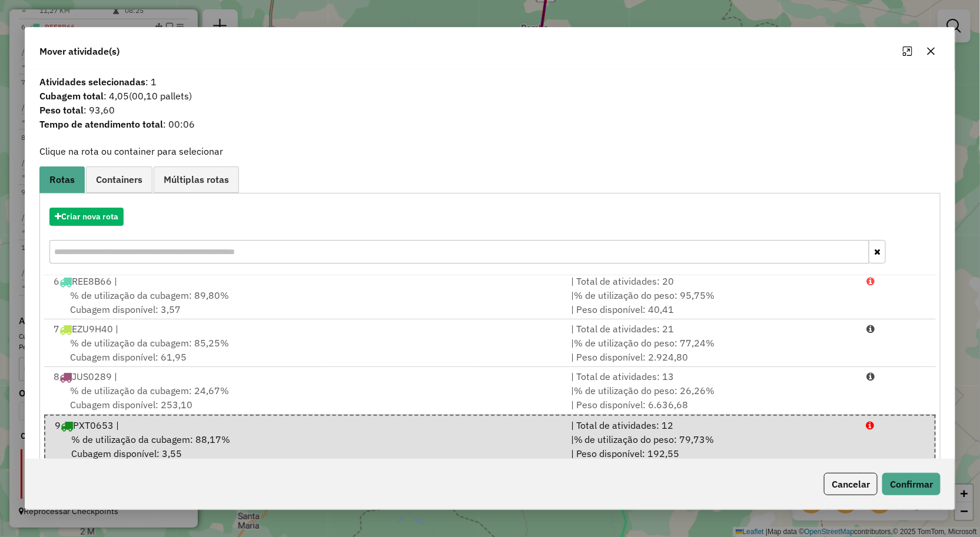
drag, startPoint x: 930, startPoint y: 48, endPoint x: 880, endPoint y: 117, distance: 84.8
click at [930, 48] on icon "button" at bounding box center [930, 50] width 9 height 9
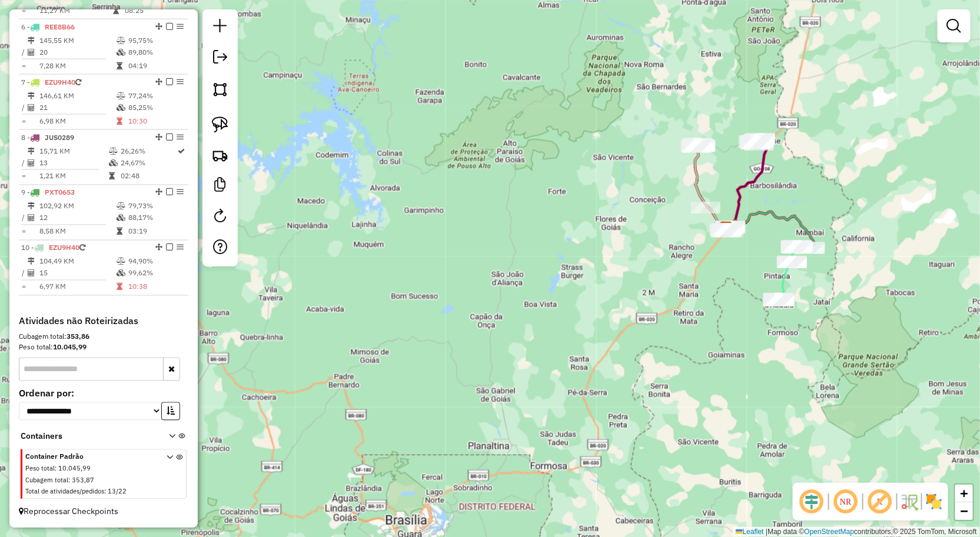
drag, startPoint x: 724, startPoint y: 333, endPoint x: 689, endPoint y: 361, distance: 44.9
click at [687, 384] on div "Janela de atendimento Grade de atendimento Capacidade Transportadoras Veículos …" at bounding box center [490, 268] width 980 height 537
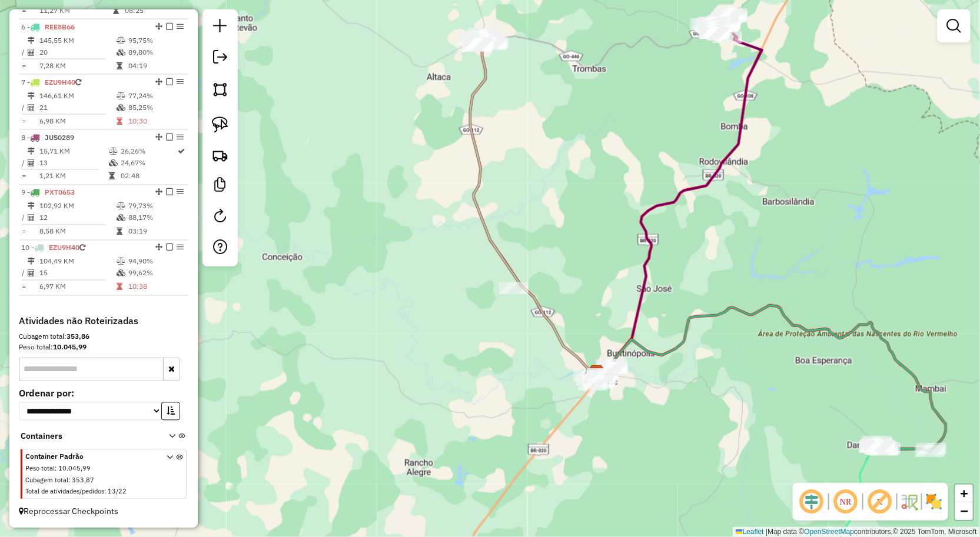
drag, startPoint x: 798, startPoint y: 308, endPoint x: 769, endPoint y: 280, distance: 40.0
click at [769, 280] on div "Janela de atendimento Grade de atendimento Capacidade Transportadoras Veículos …" at bounding box center [490, 268] width 980 height 537
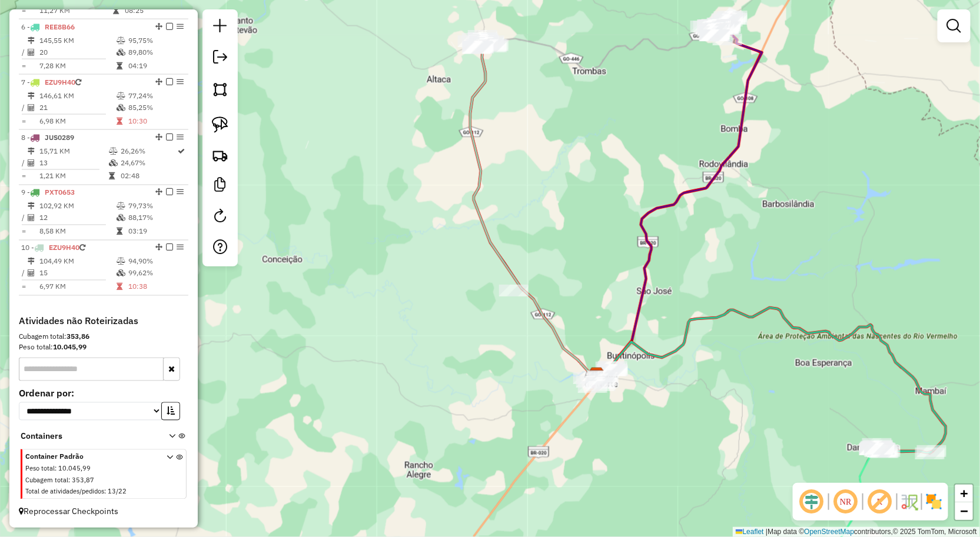
drag, startPoint x: 543, startPoint y: 154, endPoint x: 520, endPoint y: 230, distance: 78.9
click at [542, 242] on div "Janela de atendimento Grade de atendimento Capacidade Transportadoras Veículos …" at bounding box center [490, 268] width 980 height 537
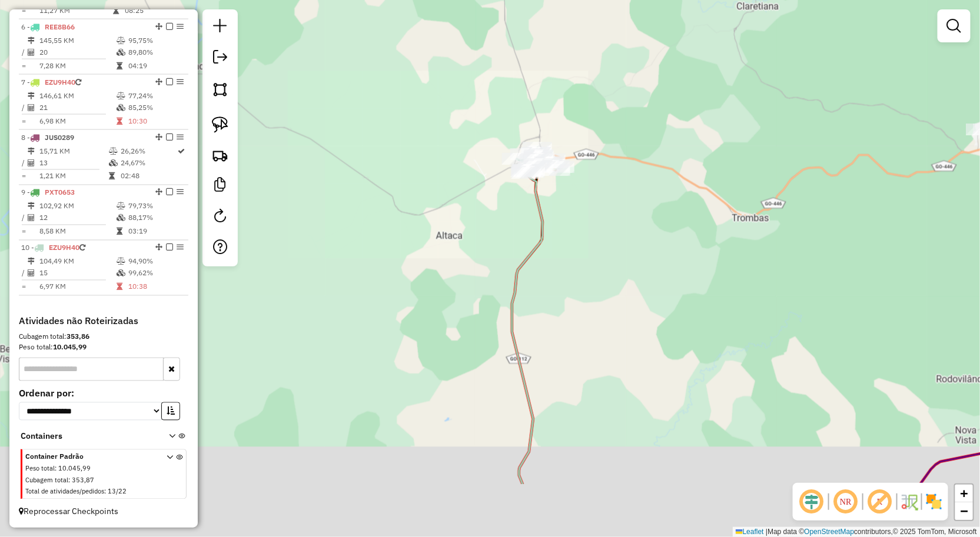
drag, startPoint x: 641, startPoint y: 275, endPoint x: 605, endPoint y: 234, distance: 55.5
click at [616, 245] on div "Janela de atendimento Grade de atendimento Capacidade Transportadoras Veículos …" at bounding box center [490, 268] width 980 height 537
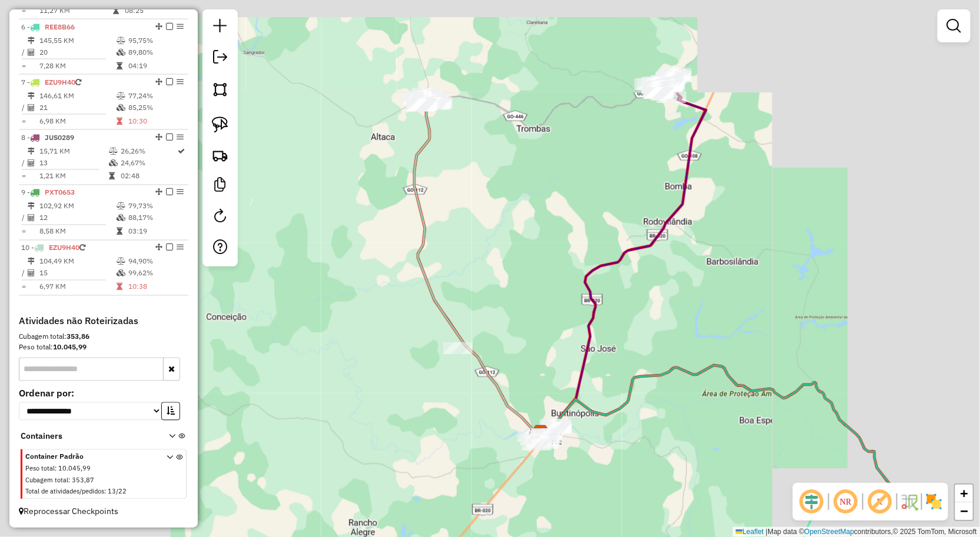
click at [525, 298] on div "Janela de atendimento Grade de atendimento Capacidade Transportadoras Veículos …" at bounding box center [490, 268] width 980 height 537
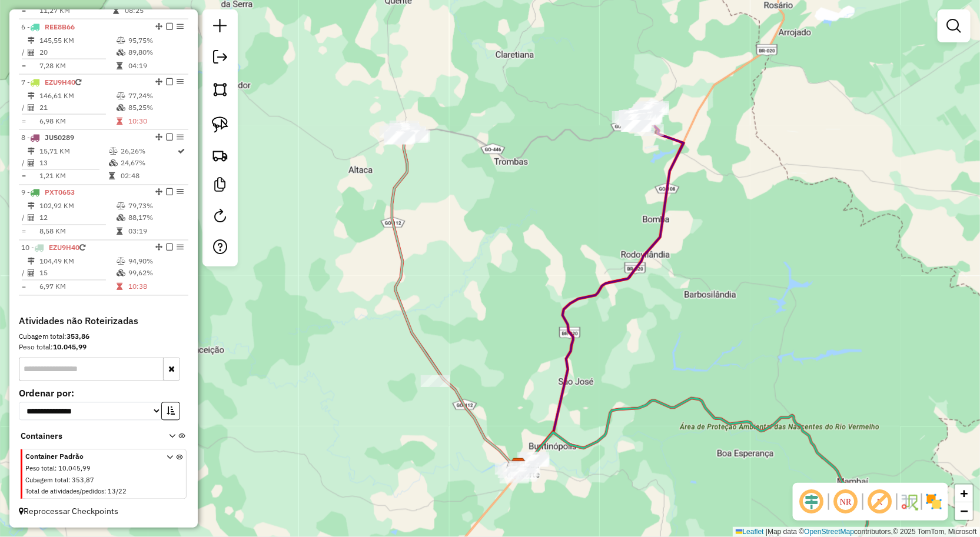
drag, startPoint x: 663, startPoint y: 304, endPoint x: 622, endPoint y: 212, distance: 100.1
click at [630, 220] on div "Janela de atendimento Grade de atendimento Capacidade Transportadoras Veículos …" at bounding box center [490, 268] width 980 height 537
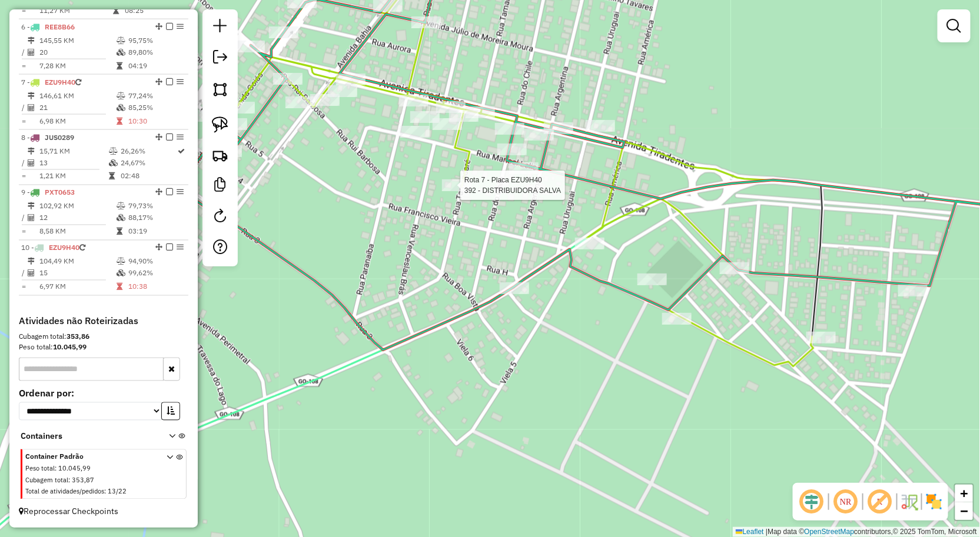
select select "**********"
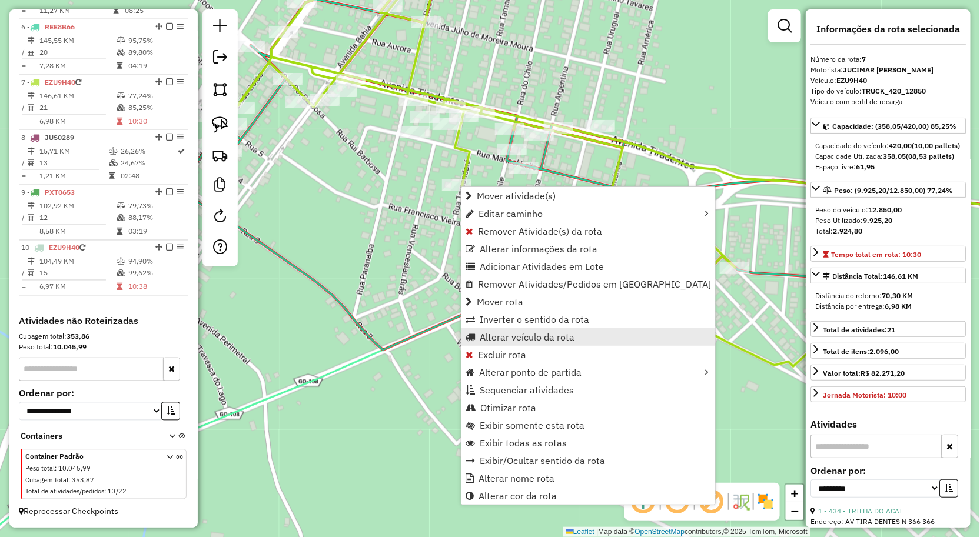
click at [518, 341] on span "Alterar veículo da rota" at bounding box center [527, 336] width 95 height 9
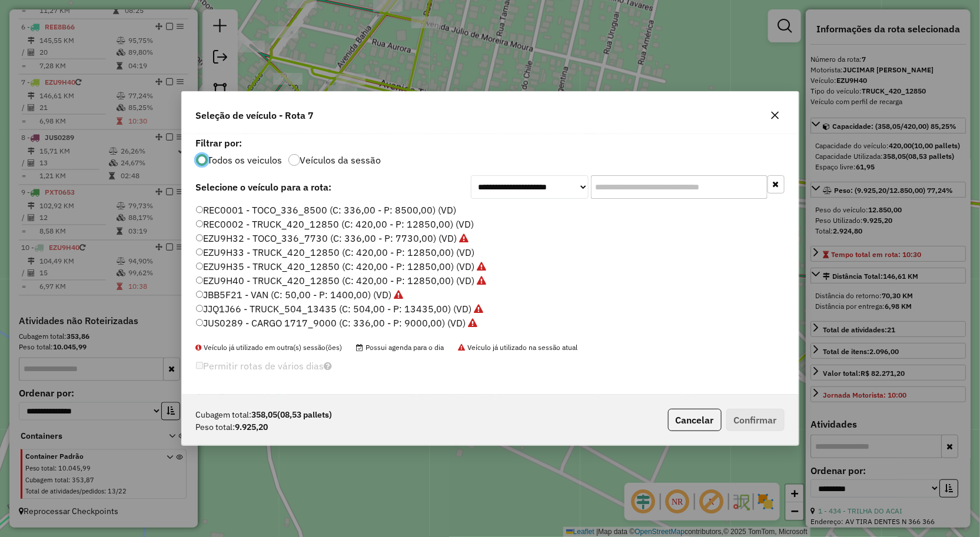
scroll to position [65, 0]
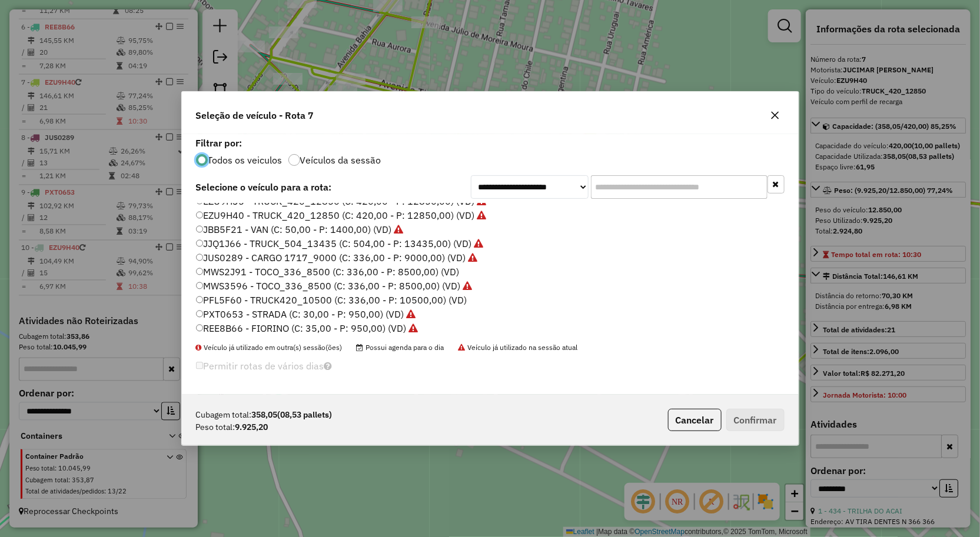
click at [243, 300] on label "PFL5F60 - TRUCK420_10500 (C: 336,00 - P: 10500,00) (VD)" at bounding box center [331, 300] width 271 height 14
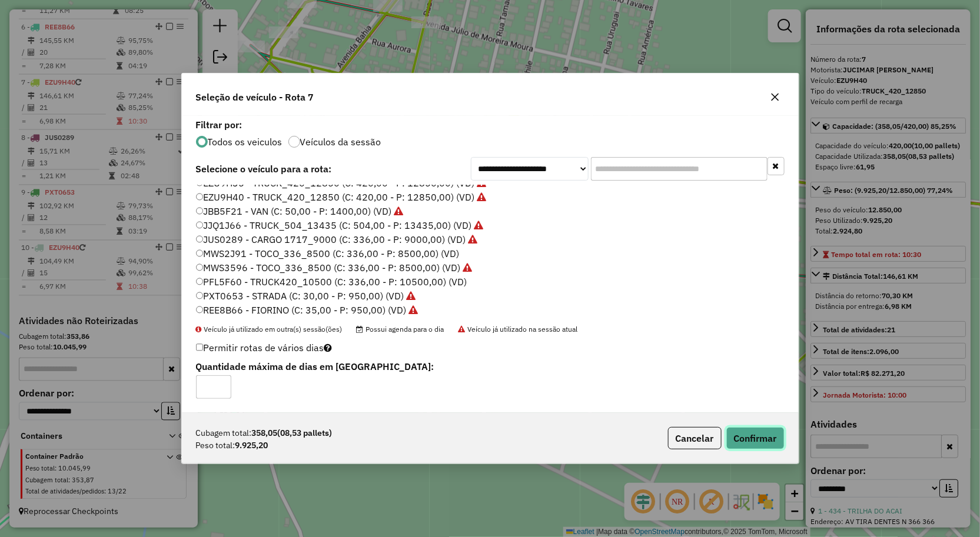
click at [766, 439] on button "Confirmar" at bounding box center [755, 438] width 58 height 22
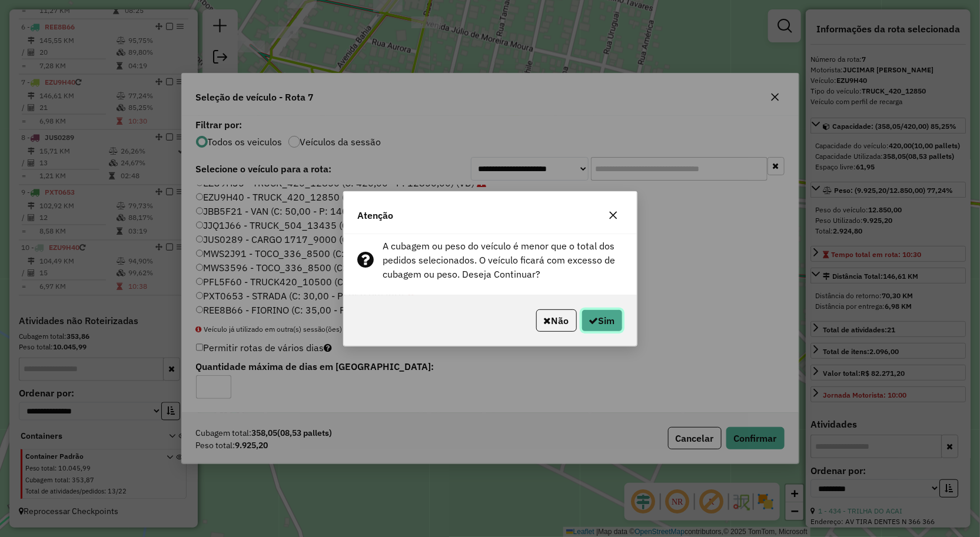
click at [613, 322] on button "Sim" at bounding box center [601, 321] width 41 height 22
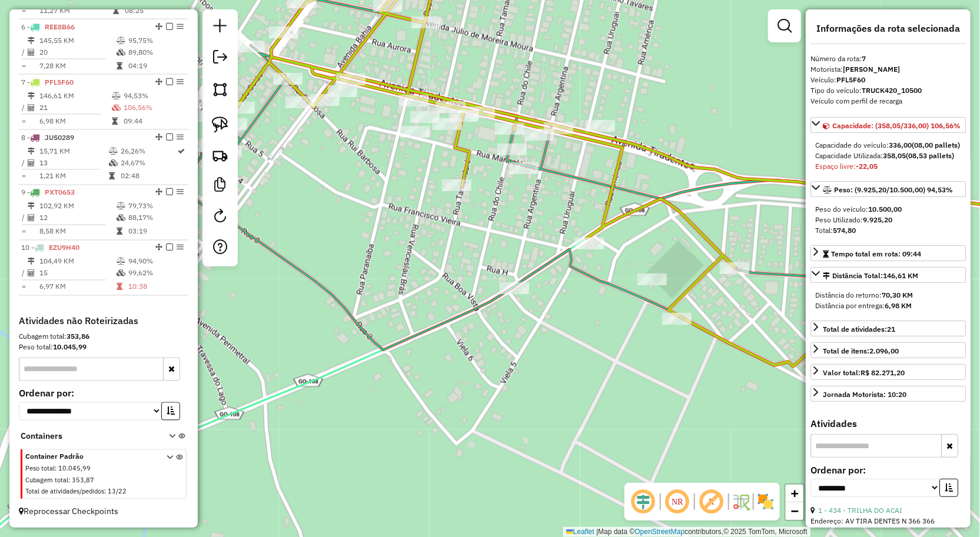
scroll to position [0, 0]
click at [681, 365] on div "Janela de atendimento Grade de atendimento Capacidade Transportadoras Veículos …" at bounding box center [490, 268] width 980 height 537
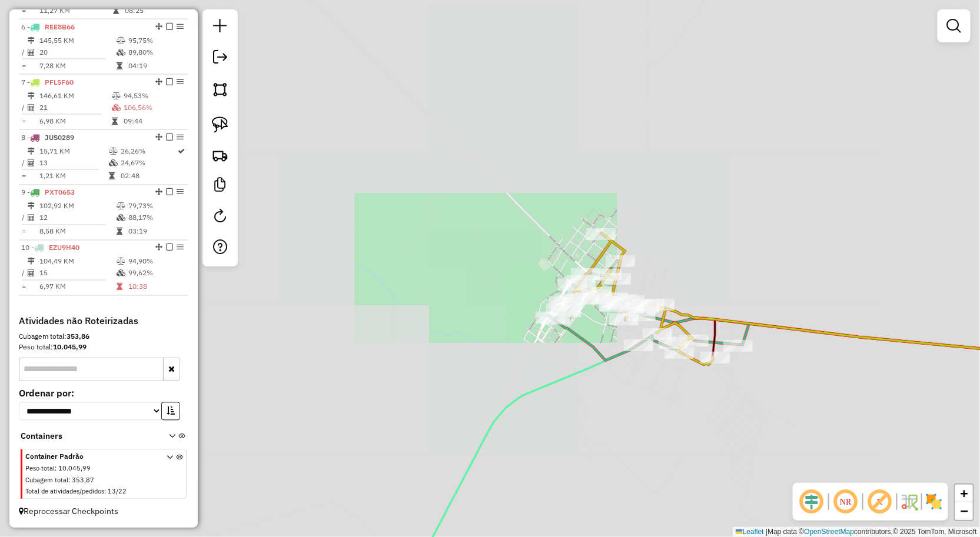
drag, startPoint x: 597, startPoint y: 393, endPoint x: 639, endPoint y: 344, distance: 63.9
click at [636, 348] on div "Janela de atendimento Grade de atendimento Capacidade Transportadoras Veículos …" at bounding box center [490, 268] width 980 height 537
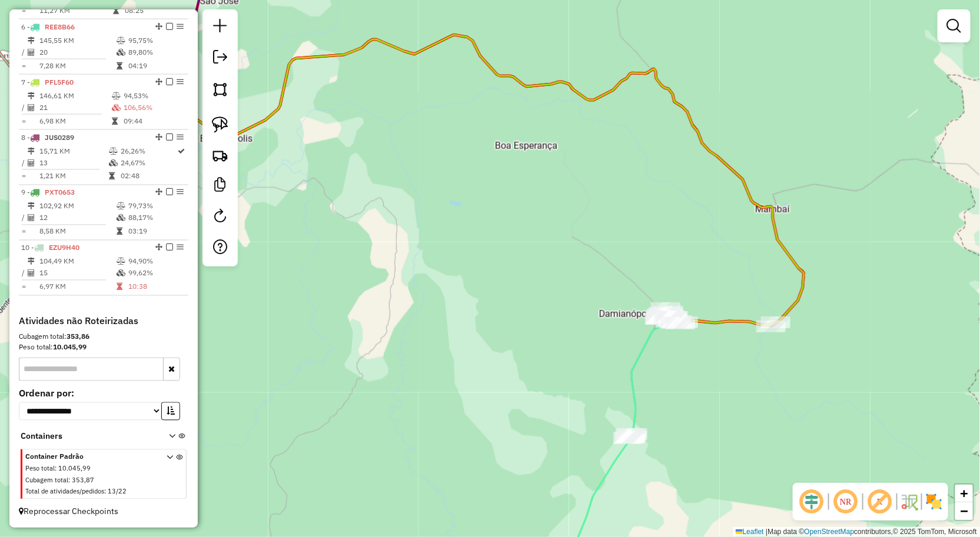
drag, startPoint x: 588, startPoint y: 319, endPoint x: 613, endPoint y: 290, distance: 38.4
click at [609, 295] on div "Janela de atendimento Grade de atendimento Capacidade Transportadoras Veículos …" at bounding box center [490, 268] width 980 height 537
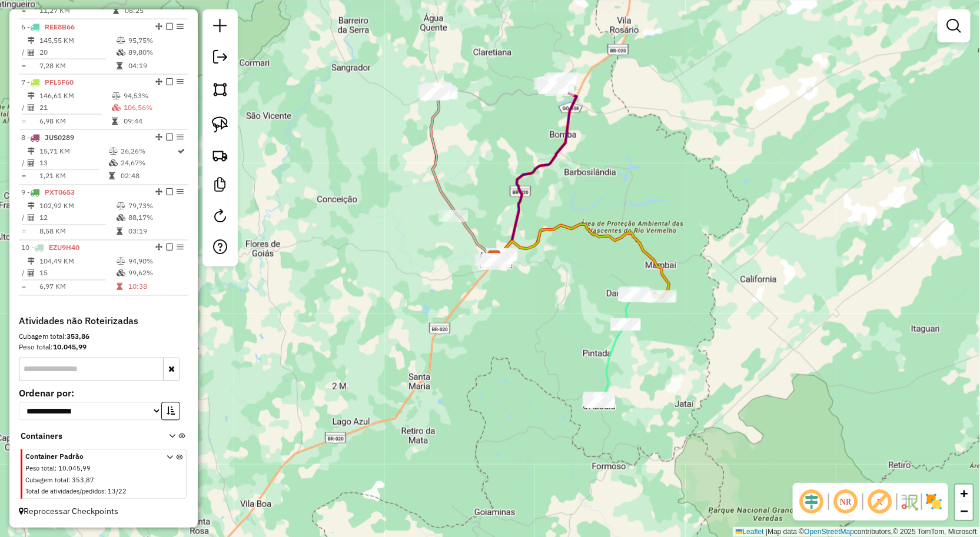
drag, startPoint x: 555, startPoint y: 287, endPoint x: 617, endPoint y: 261, distance: 67.0
click at [611, 263] on div "Janela de atendimento Grade de atendimento Capacidade Transportadoras Veículos …" at bounding box center [490, 268] width 980 height 537
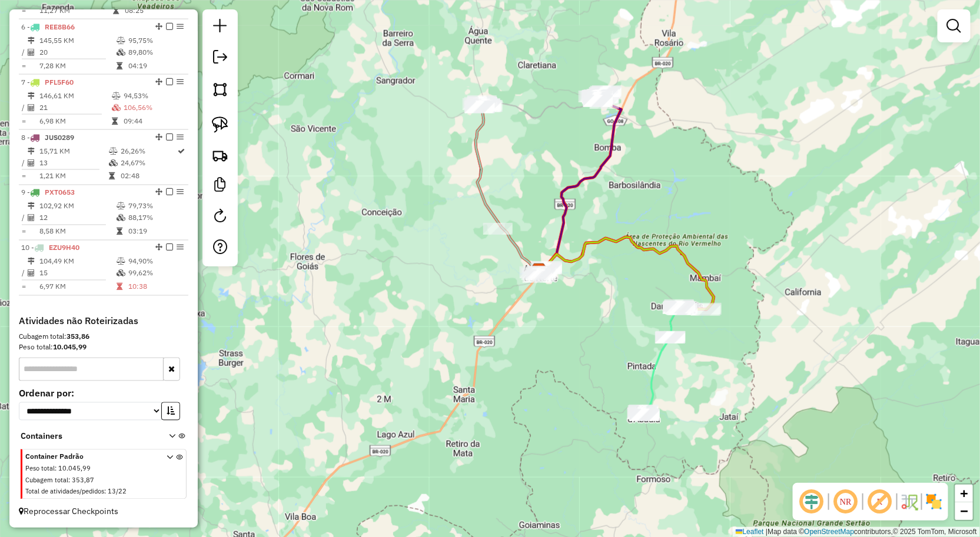
drag, startPoint x: 552, startPoint y: 164, endPoint x: 558, endPoint y: 172, distance: 10.1
click at [543, 182] on div "Janela de atendimento Grade de atendimento Capacidade Transportadoras Veículos …" at bounding box center [490, 268] width 980 height 537
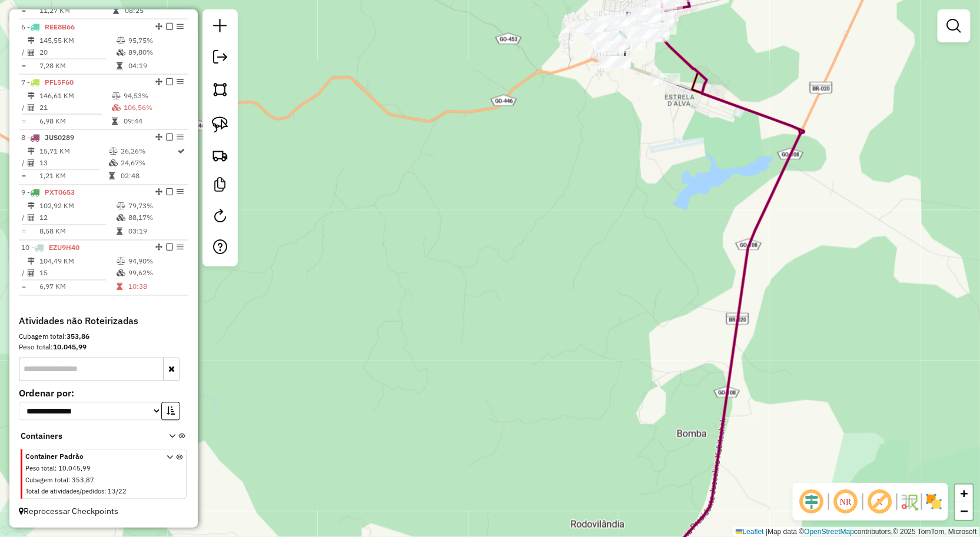
drag, startPoint x: 585, startPoint y: 140, endPoint x: 576, endPoint y: 201, distance: 61.3
click at [576, 200] on div "Janela de atendimento Grade de atendimento Capacidade Transportadoras Veículos …" at bounding box center [490, 268] width 980 height 537
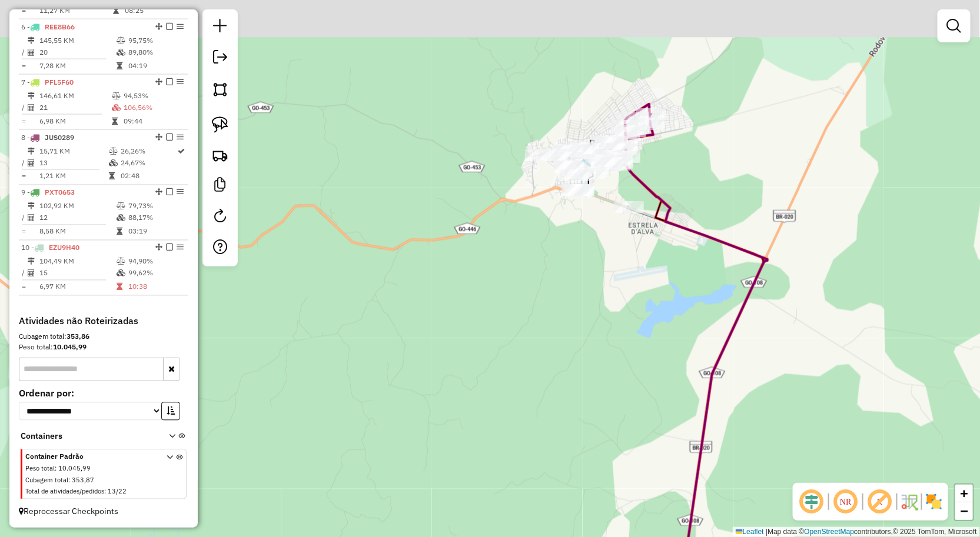
drag, startPoint x: 621, startPoint y: 162, endPoint x: 591, endPoint y: 233, distance: 77.3
click at [593, 231] on div "Janela de atendimento Grade de atendimento Capacidade Transportadoras Veículos …" at bounding box center [490, 268] width 980 height 537
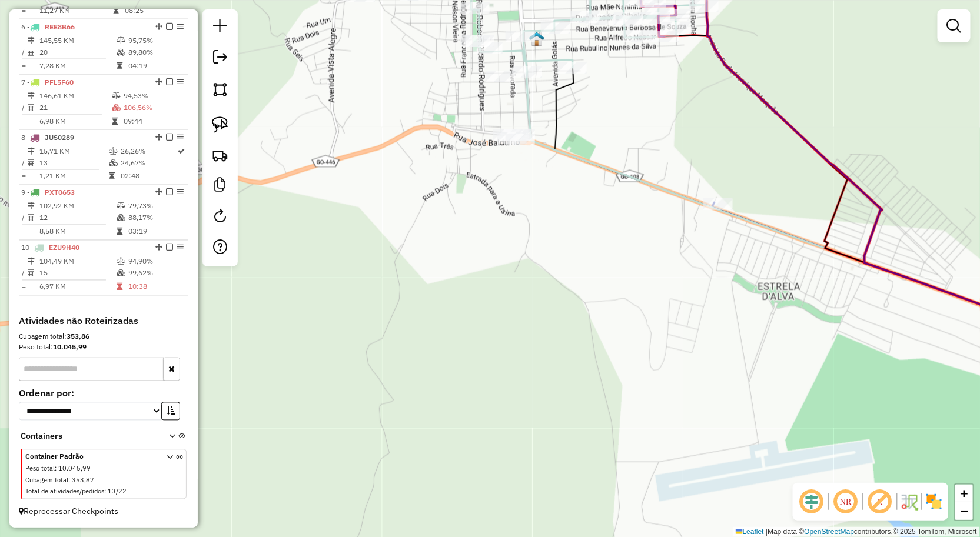
drag, startPoint x: 596, startPoint y: 167, endPoint x: 671, endPoint y: 191, distance: 79.1
click at [569, 286] on div "Janela de atendimento Grade de atendimento Capacidade Transportadoras Veículos …" at bounding box center [490, 268] width 980 height 537
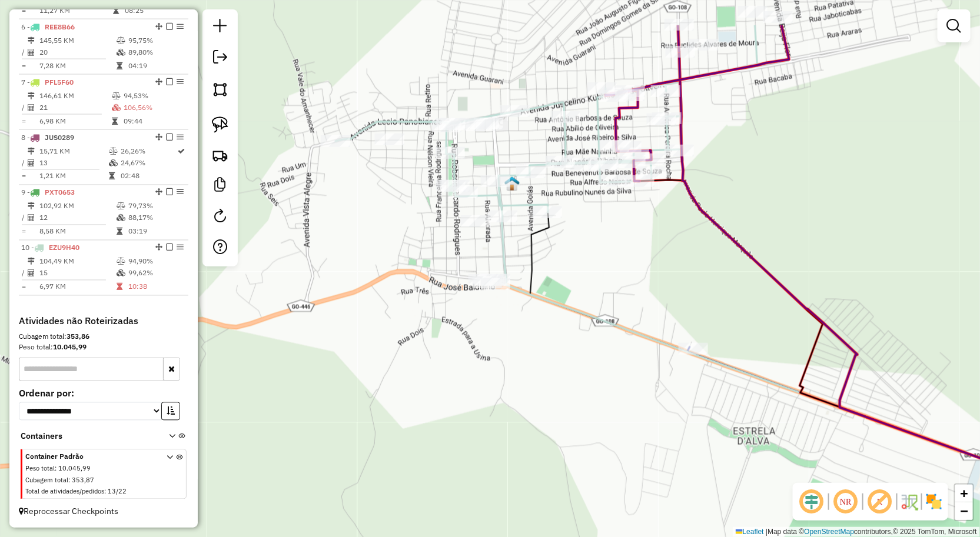
drag, startPoint x: 807, startPoint y: 193, endPoint x: 804, endPoint y: 210, distance: 16.7
click at [804, 210] on div "Janela de atendimento Grade de atendimento Capacidade Transportadoras Veículos …" at bounding box center [490, 268] width 980 height 537
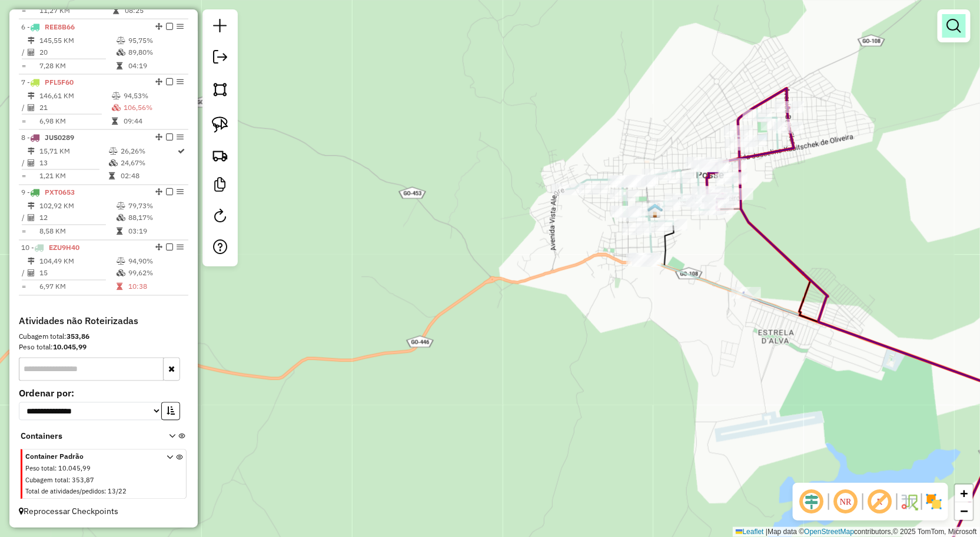
click at [943, 32] on link at bounding box center [954, 26] width 24 height 24
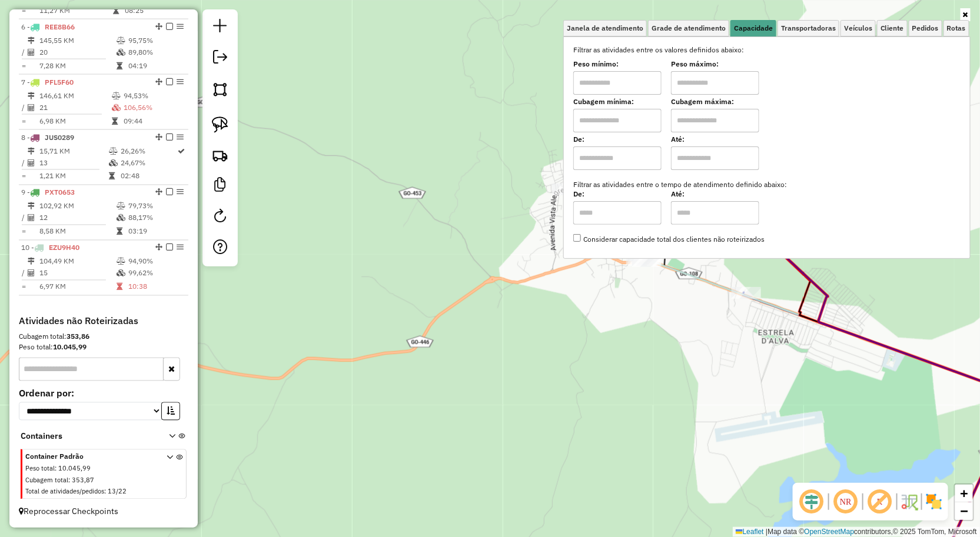
click at [657, 84] on input "text" at bounding box center [617, 83] width 88 height 24
type input "******"
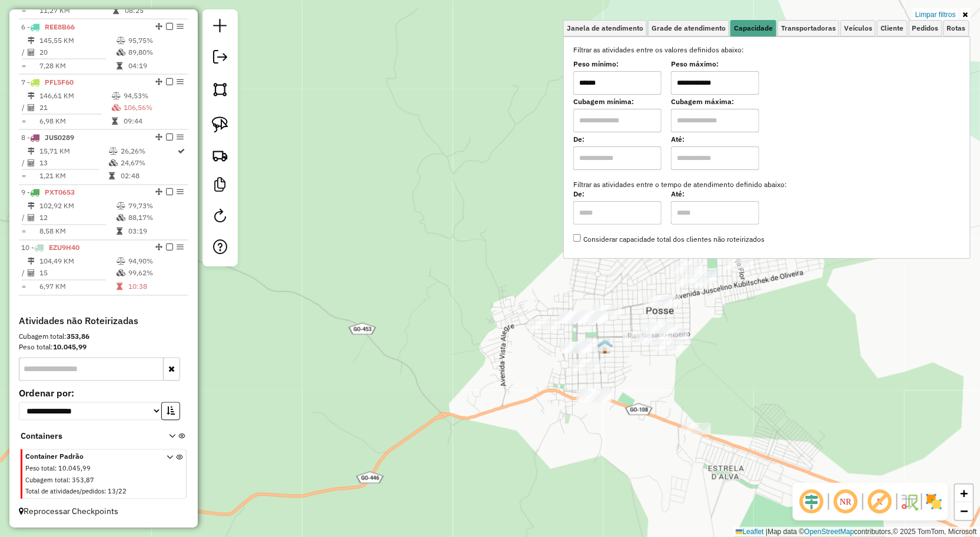
type input "**********"
drag, startPoint x: 666, startPoint y: 396, endPoint x: 677, endPoint y: 390, distance: 12.9
click at [677, 390] on div "**********" at bounding box center [490, 268] width 980 height 537
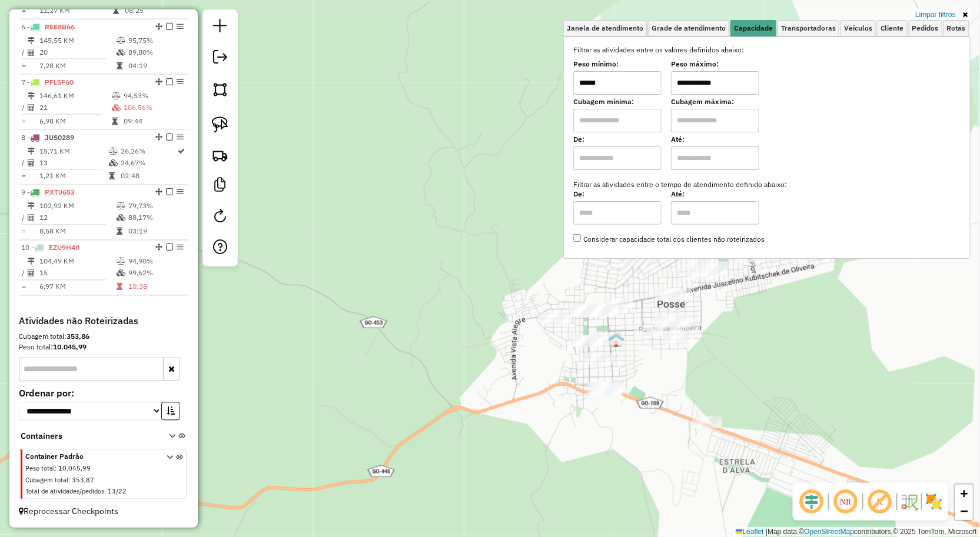
click at [673, 370] on div "**********" at bounding box center [490, 268] width 980 height 537
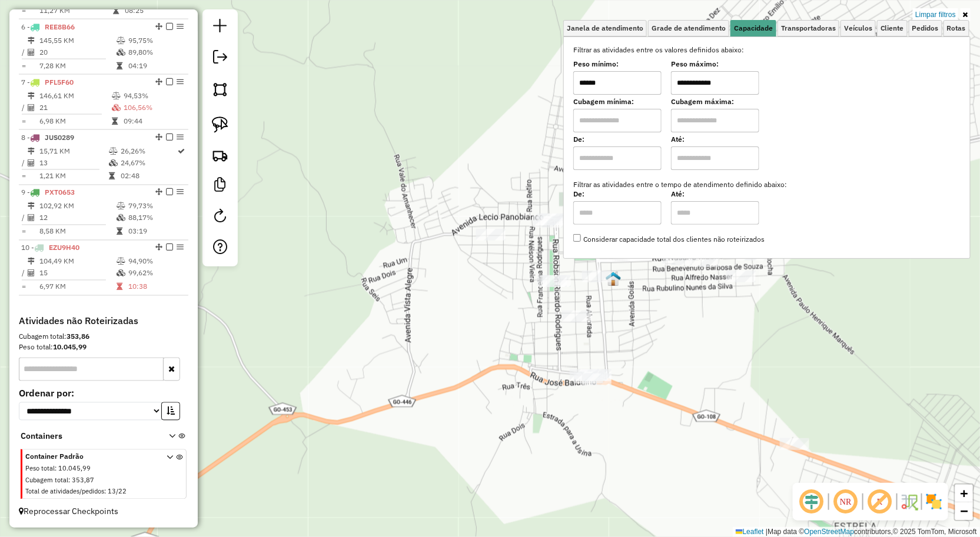
click at [671, 365] on div "**********" at bounding box center [490, 268] width 980 height 537
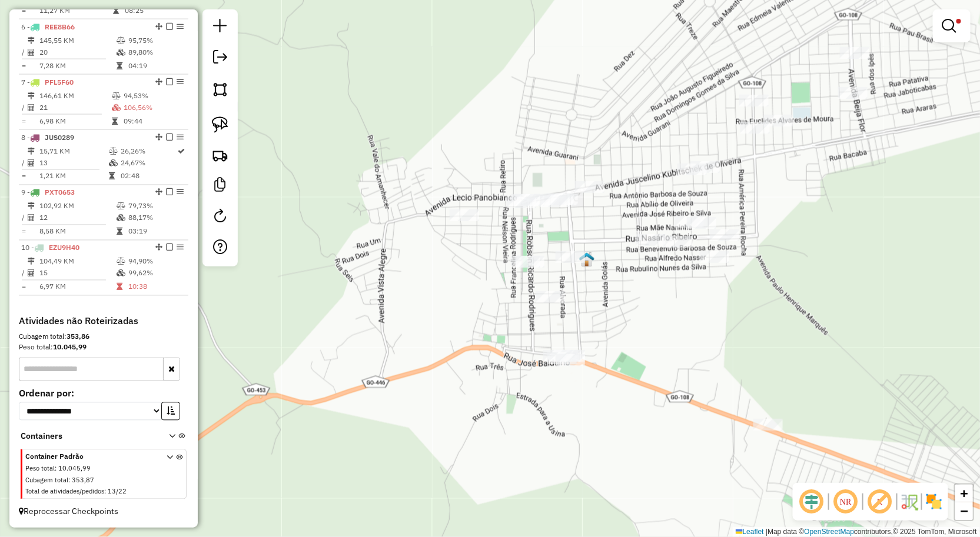
drag, startPoint x: 696, startPoint y: 354, endPoint x: 670, endPoint y: 334, distance: 32.8
click at [670, 334] on div "**********" at bounding box center [490, 268] width 980 height 537
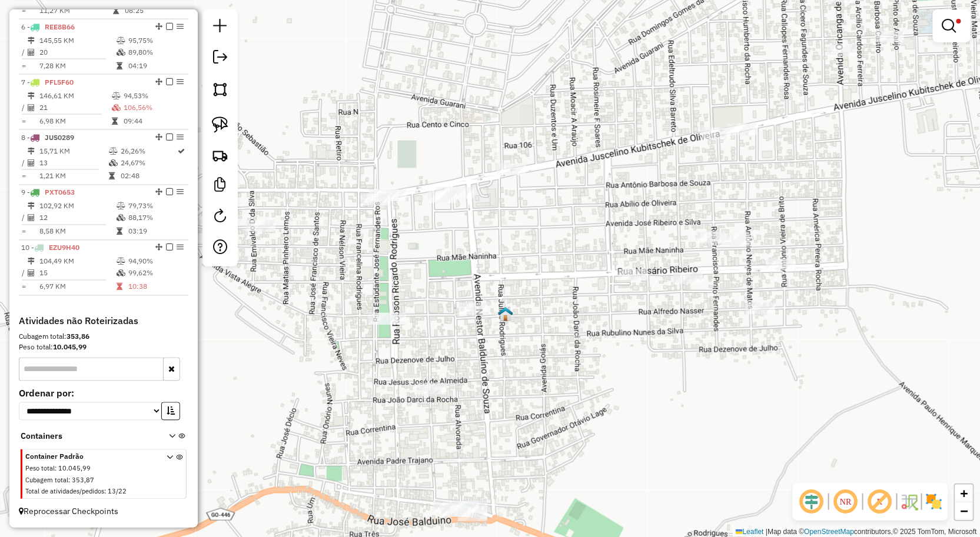
drag, startPoint x: 674, startPoint y: 337, endPoint x: 680, endPoint y: 468, distance: 131.4
click at [680, 468] on div "**********" at bounding box center [490, 268] width 980 height 537
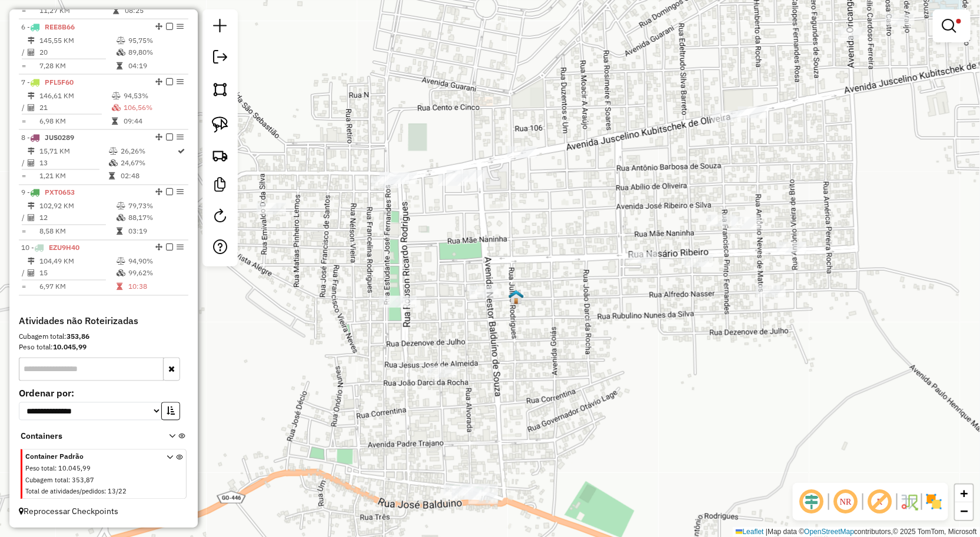
drag, startPoint x: 680, startPoint y: 468, endPoint x: 691, endPoint y: 454, distance: 17.6
click at [691, 454] on div "**********" at bounding box center [490, 268] width 980 height 537
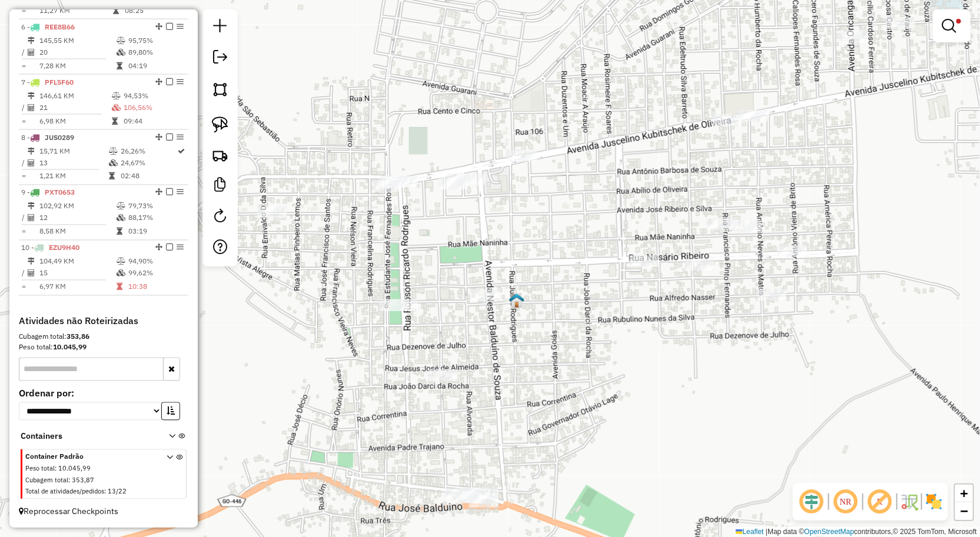
drag, startPoint x: 227, startPoint y: 131, endPoint x: 246, endPoint y: 124, distance: 20.5
click at [227, 131] on img at bounding box center [220, 125] width 16 height 16
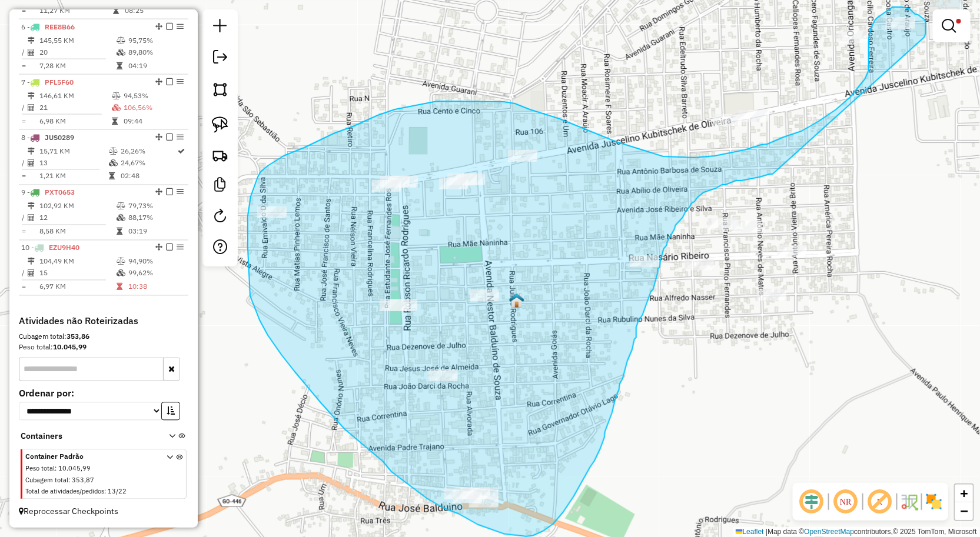
drag, startPoint x: 926, startPoint y: 28, endPoint x: 773, endPoint y: 174, distance: 211.9
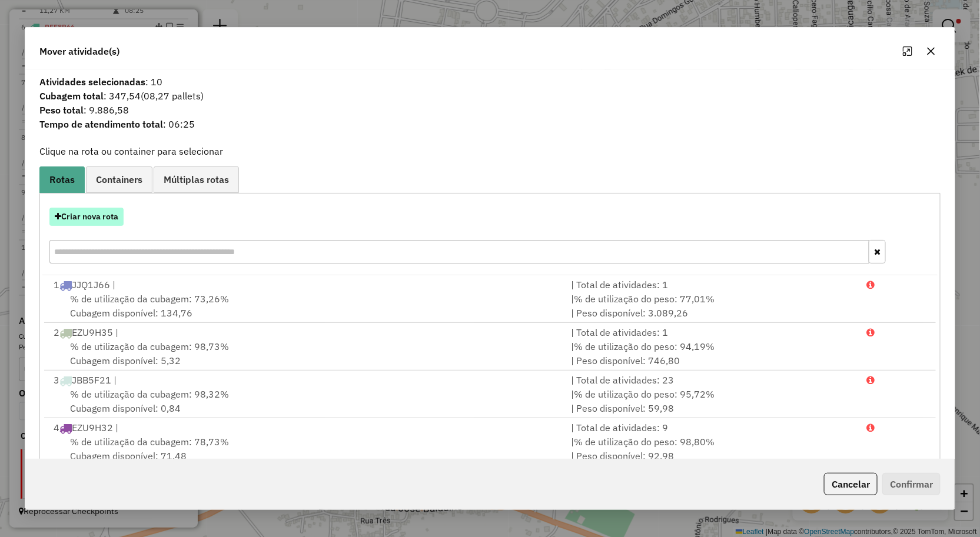
click at [87, 213] on button "Criar nova rota" at bounding box center [86, 217] width 74 height 18
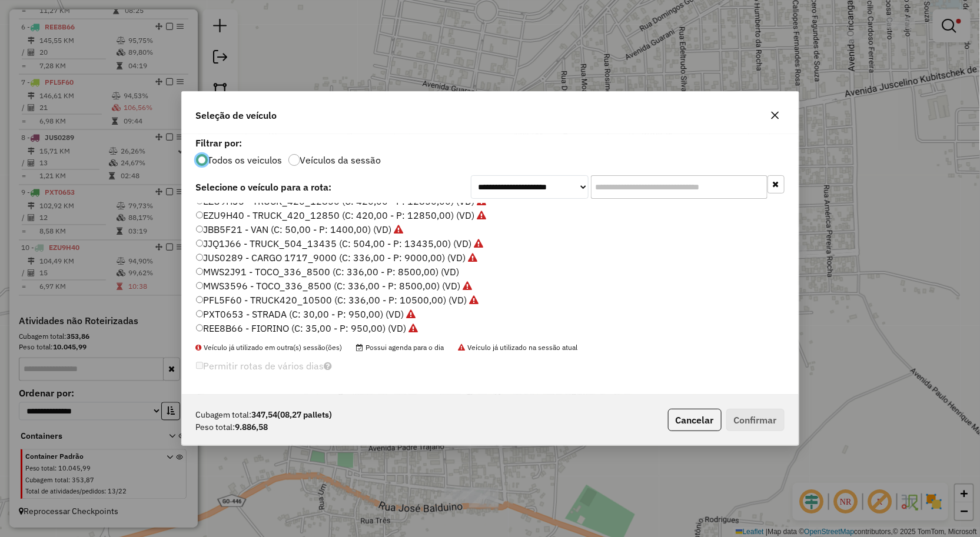
scroll to position [68, 0]
click at [809, 92] on div "**********" at bounding box center [490, 268] width 980 height 537
click at [881, 224] on div "**********" at bounding box center [490, 268] width 980 height 537
click at [772, 114] on icon "button" at bounding box center [774, 115] width 9 height 9
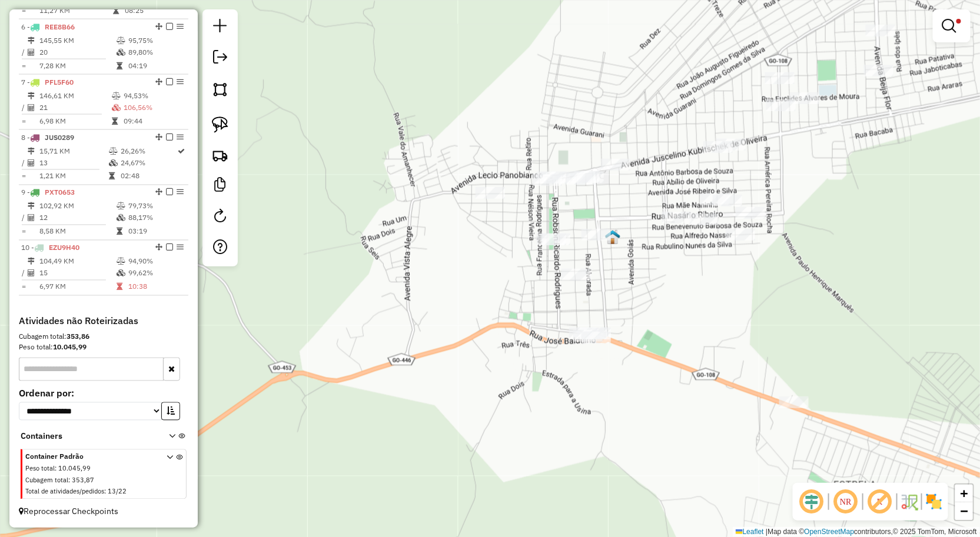
drag, startPoint x: 749, startPoint y: 303, endPoint x: 710, endPoint y: 287, distance: 42.7
click at [710, 287] on div "**********" at bounding box center [490, 268] width 980 height 537
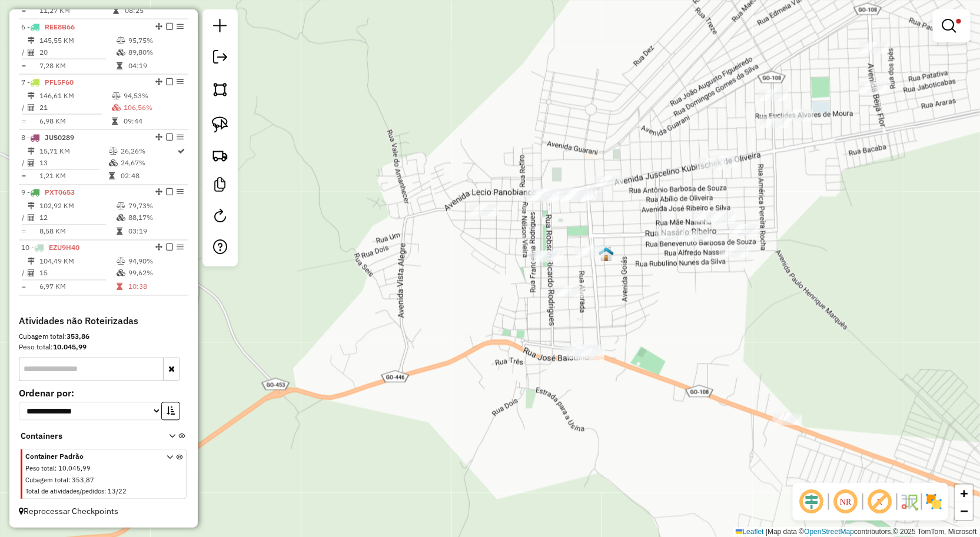
drag, startPoint x: 696, startPoint y: 283, endPoint x: 690, endPoint y: 301, distance: 18.6
click at [690, 301] on div "**********" at bounding box center [490, 268] width 980 height 537
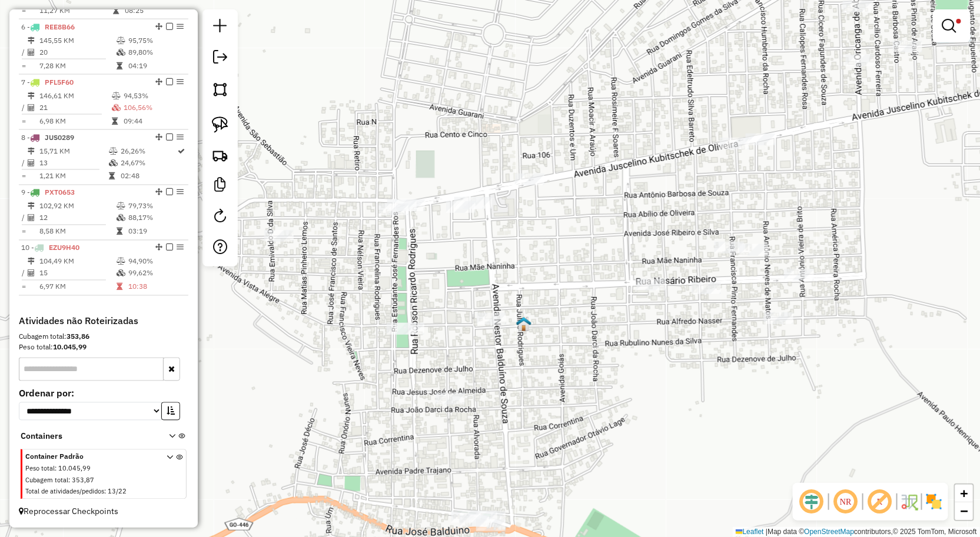
drag, startPoint x: 696, startPoint y: 273, endPoint x: 674, endPoint y: 375, distance: 104.1
click at [674, 375] on div "**********" at bounding box center [490, 268] width 980 height 537
click at [220, 124] on img at bounding box center [220, 125] width 16 height 16
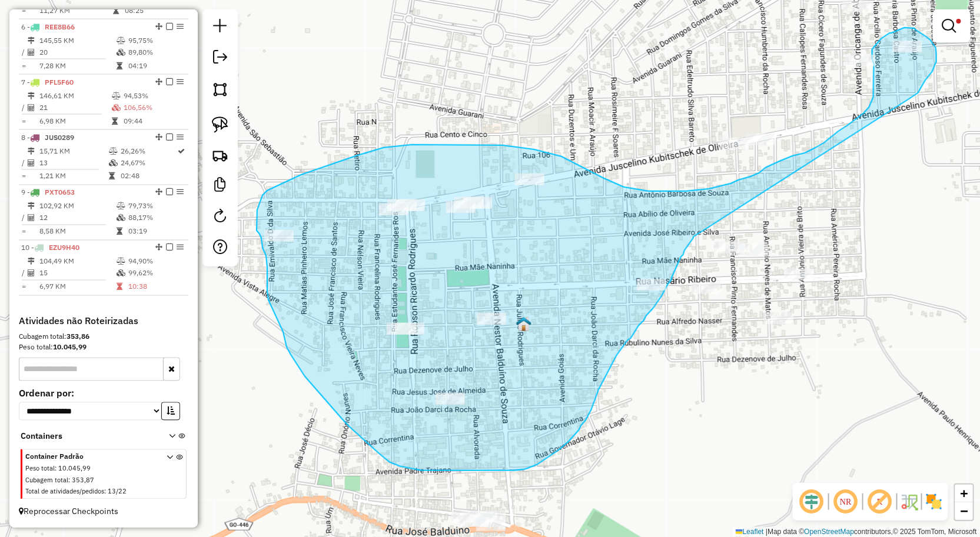
drag, startPoint x: 921, startPoint y: 89, endPoint x: 693, endPoint y: 237, distance: 271.8
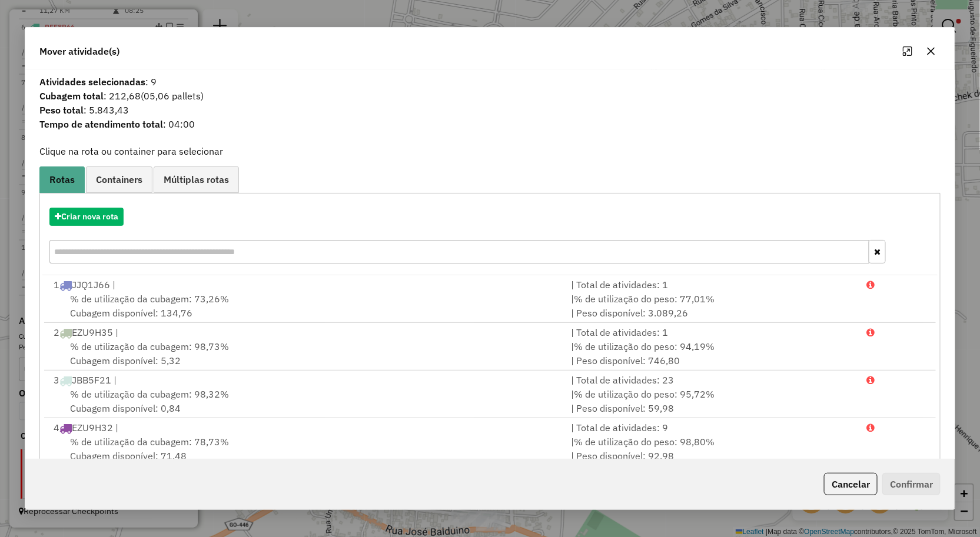
click at [933, 51] on icon "button" at bounding box center [930, 50] width 9 height 9
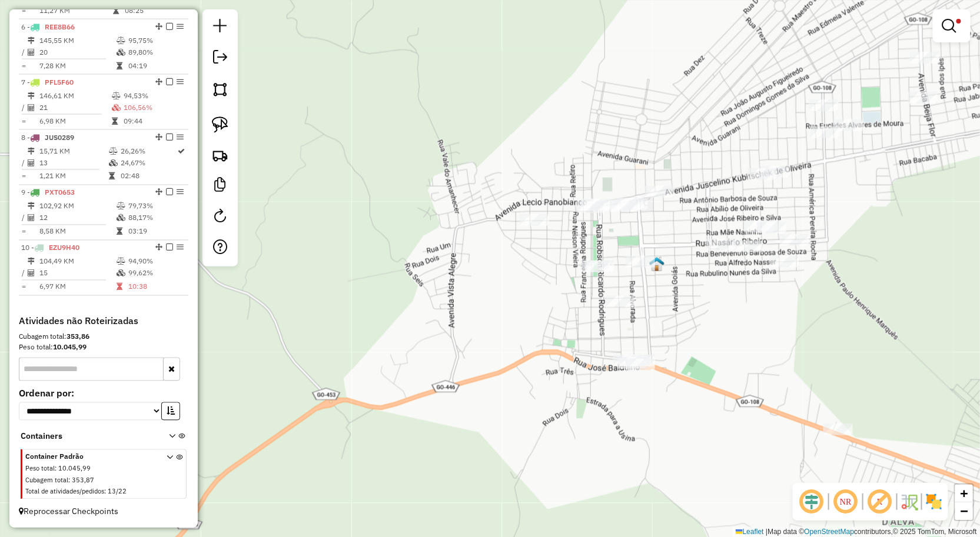
drag, startPoint x: 757, startPoint y: 271, endPoint x: 743, endPoint y: 240, distance: 34.0
click at [745, 244] on div "**********" at bounding box center [490, 268] width 980 height 537
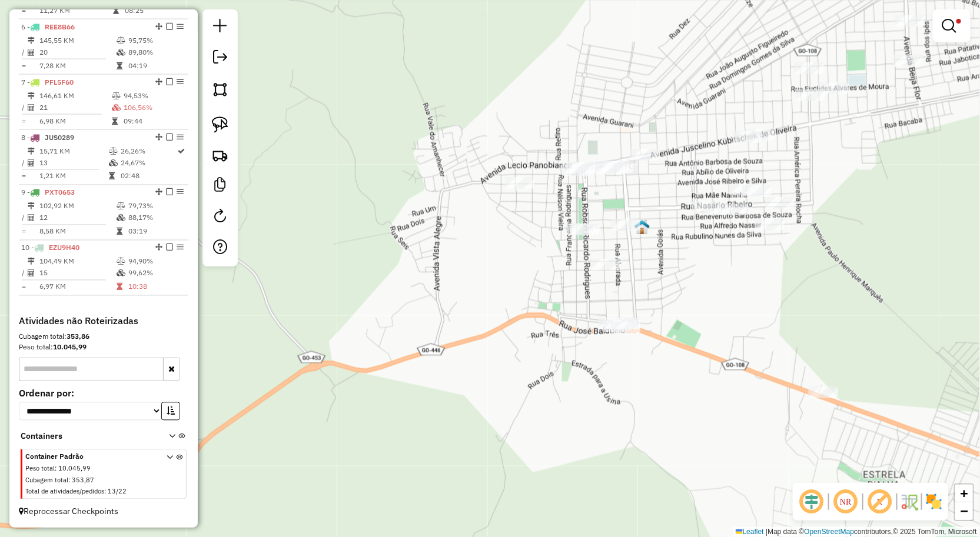
drag, startPoint x: 736, startPoint y: 270, endPoint x: 713, endPoint y: 230, distance: 45.6
click at [716, 233] on div "**********" at bounding box center [490, 268] width 980 height 537
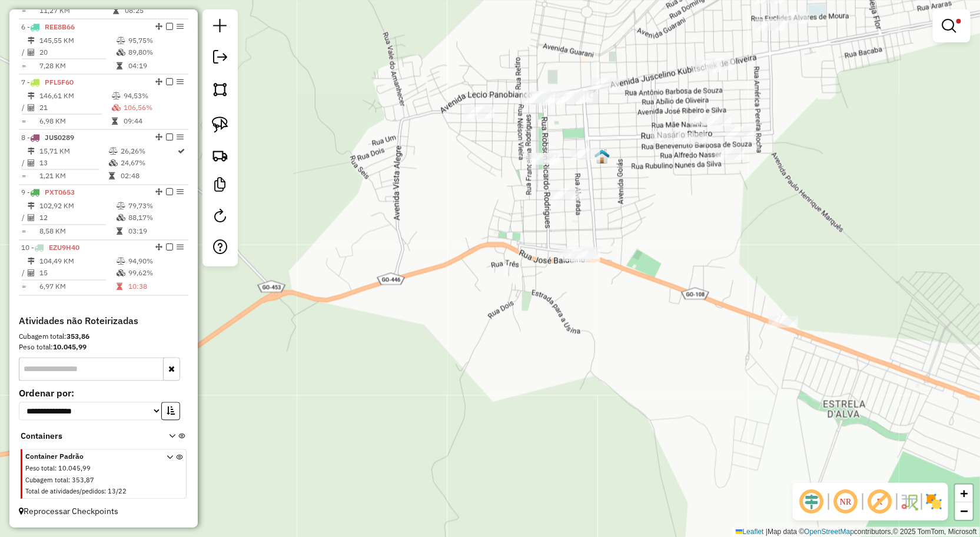
drag, startPoint x: 645, startPoint y: 220, endPoint x: 610, endPoint y: 259, distance: 52.5
click at [610, 259] on div "**********" at bounding box center [490, 268] width 980 height 537
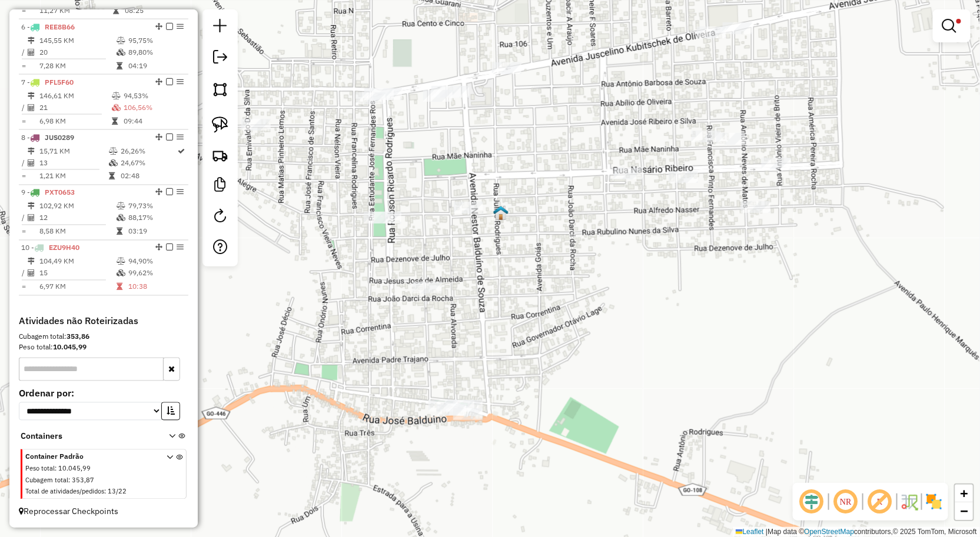
drag, startPoint x: 650, startPoint y: 244, endPoint x: 671, endPoint y: 300, distance: 59.8
click at [661, 337] on div "**********" at bounding box center [490, 268] width 980 height 537
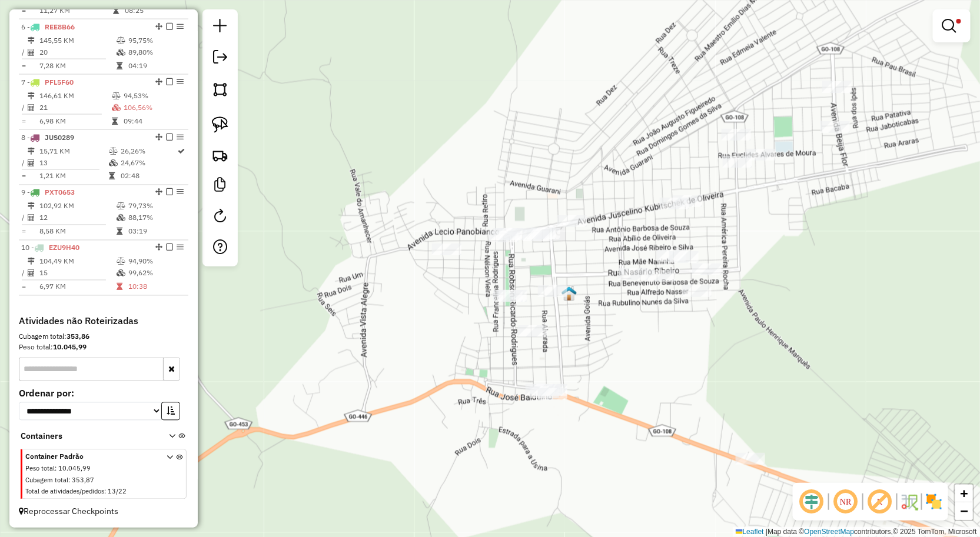
drag, startPoint x: 671, startPoint y: 300, endPoint x: 646, endPoint y: 327, distance: 36.6
click at [649, 327] on div "**********" at bounding box center [490, 268] width 980 height 537
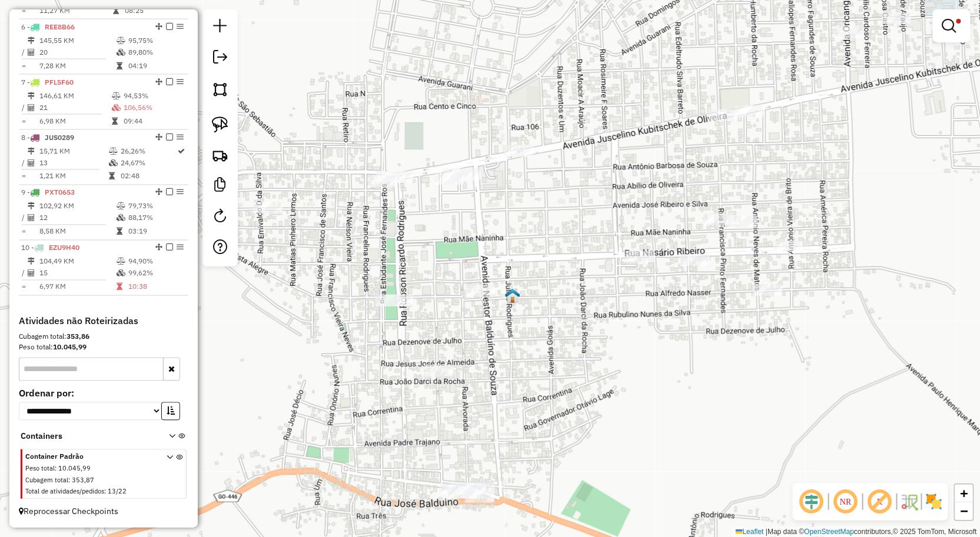
drag, startPoint x: 646, startPoint y: 327, endPoint x: 671, endPoint y: 359, distance: 41.1
click at [671, 359] on div "**********" at bounding box center [490, 268] width 980 height 537
drag, startPoint x: 222, startPoint y: 127, endPoint x: 282, endPoint y: 161, distance: 69.3
click at [222, 127] on img at bounding box center [220, 125] width 16 height 16
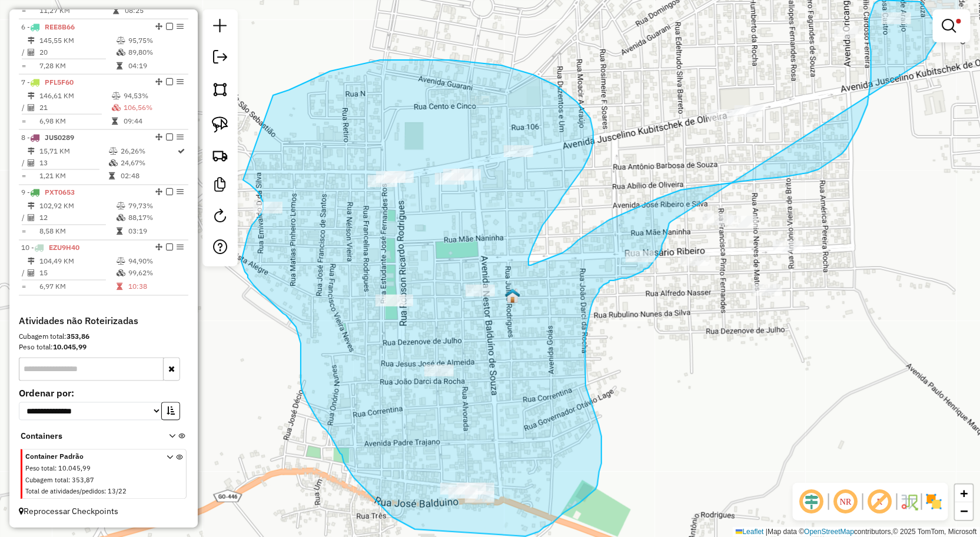
drag, startPoint x: 930, startPoint y: 52, endPoint x: 671, endPoint y: 222, distance: 310.3
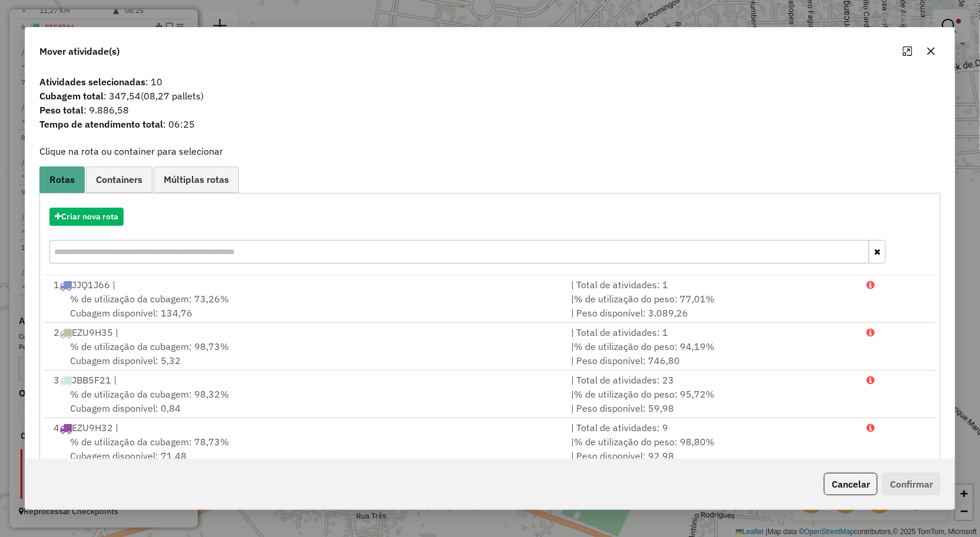
click at [928, 51] on icon "button" at bounding box center [930, 50] width 9 height 9
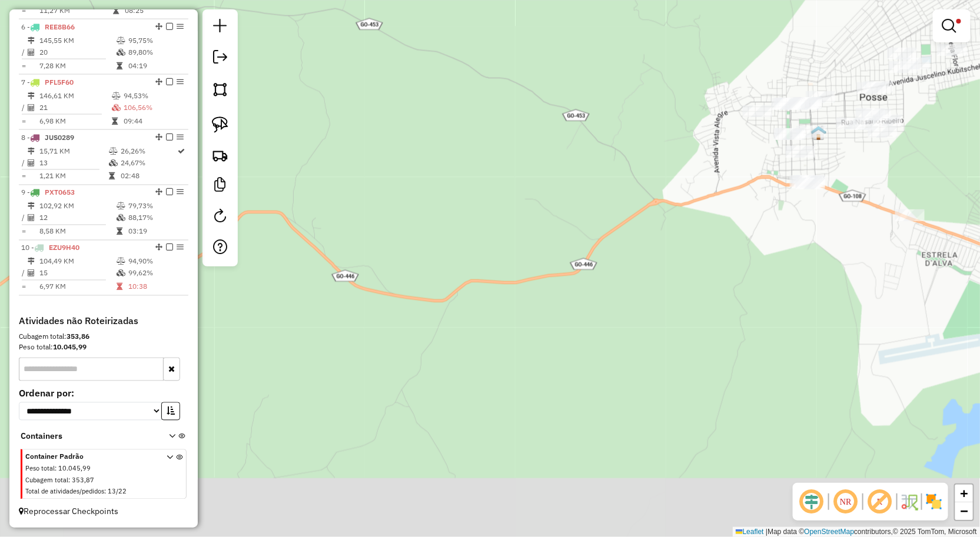
drag, startPoint x: 867, startPoint y: 190, endPoint x: 820, endPoint y: 190, distance: 47.7
click at [824, 190] on div "**********" at bounding box center [490, 268] width 980 height 537
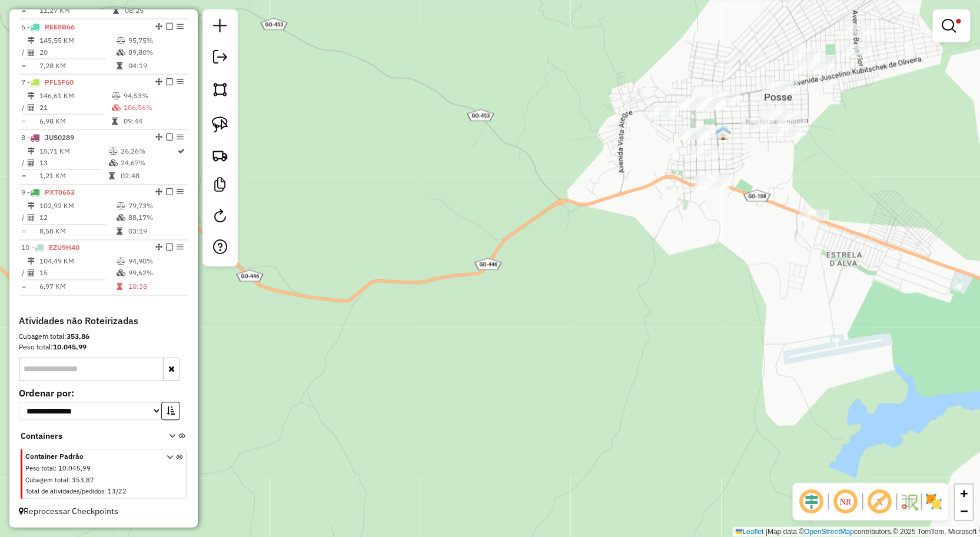
drag, startPoint x: 956, startPoint y: 18, endPoint x: 946, endPoint y: 22, distance: 11.6
click at [956, 18] on link at bounding box center [951, 26] width 28 height 24
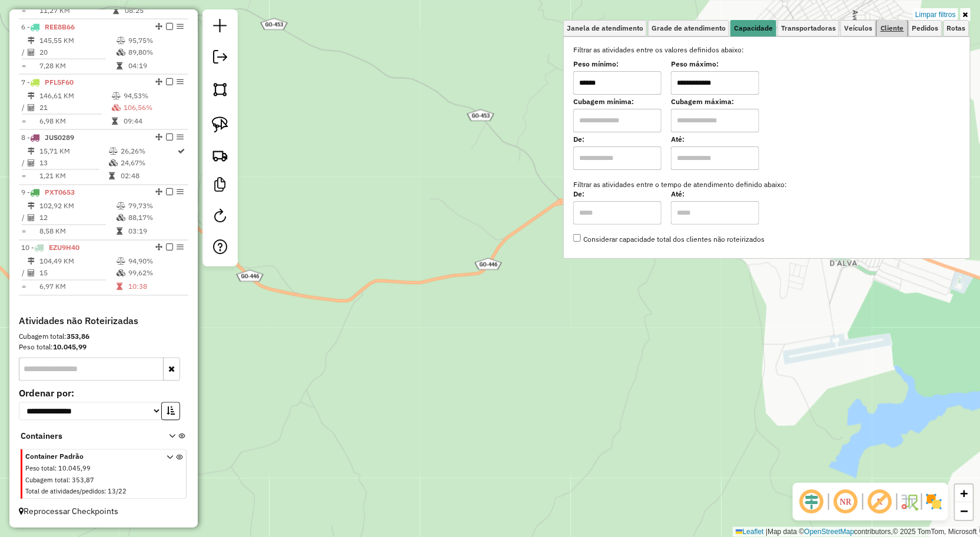
click at [899, 26] on span "Cliente" at bounding box center [892, 28] width 24 height 7
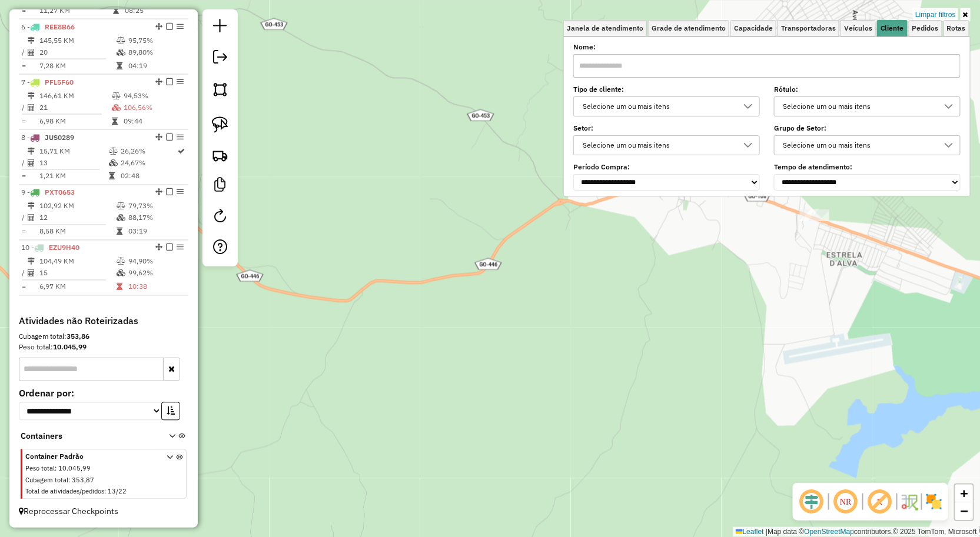
click at [746, 67] on input "text" at bounding box center [766, 66] width 387 height 24
type input "*"
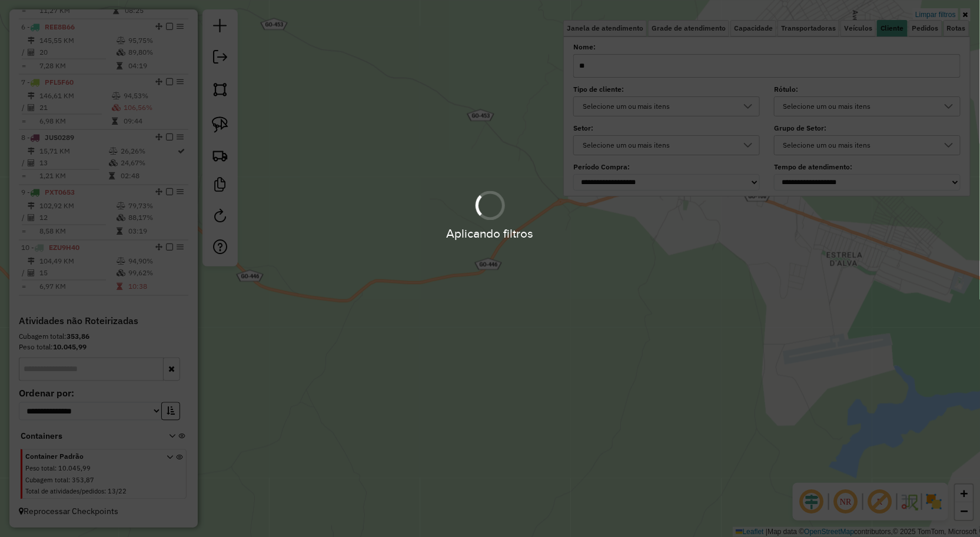
type input "**"
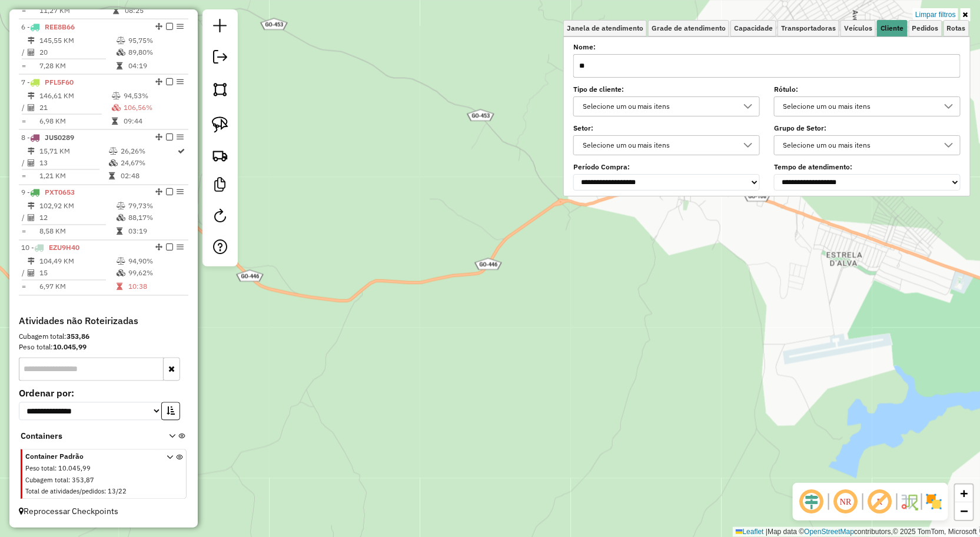
click at [692, 314] on div "**********" at bounding box center [490, 268] width 980 height 537
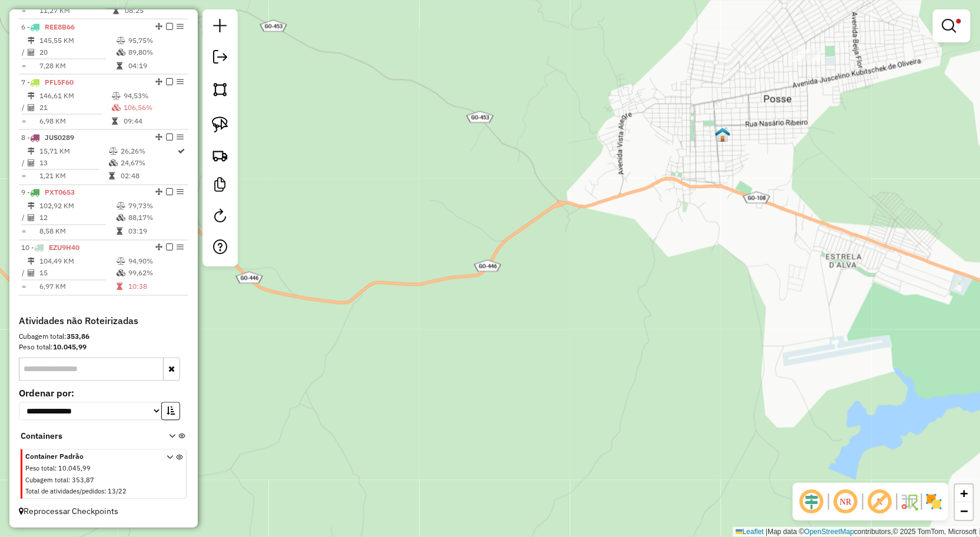
drag, startPoint x: 744, startPoint y: 249, endPoint x: 683, endPoint y: 293, distance: 75.0
click at [689, 291] on div "**********" at bounding box center [490, 268] width 980 height 537
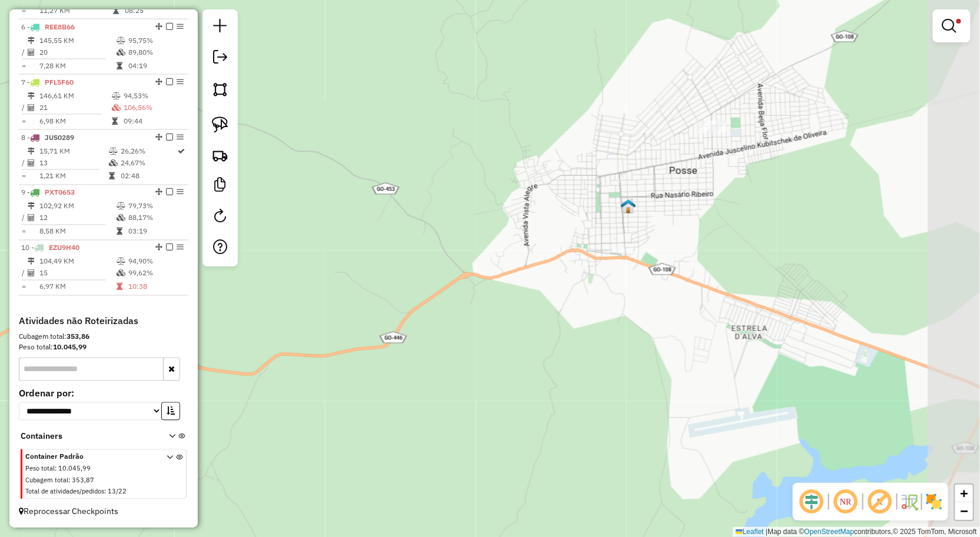
click at [704, 215] on div "**********" at bounding box center [490, 268] width 980 height 537
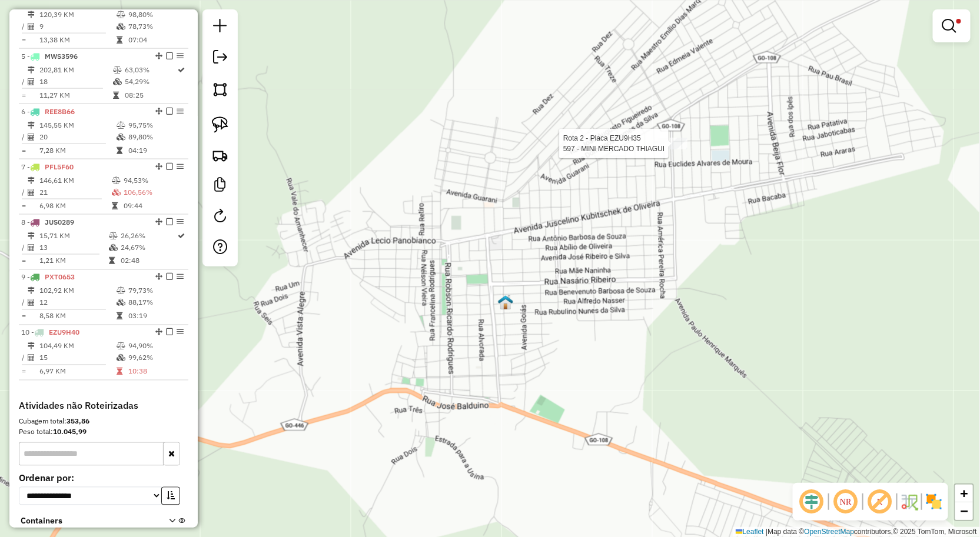
select select "**********"
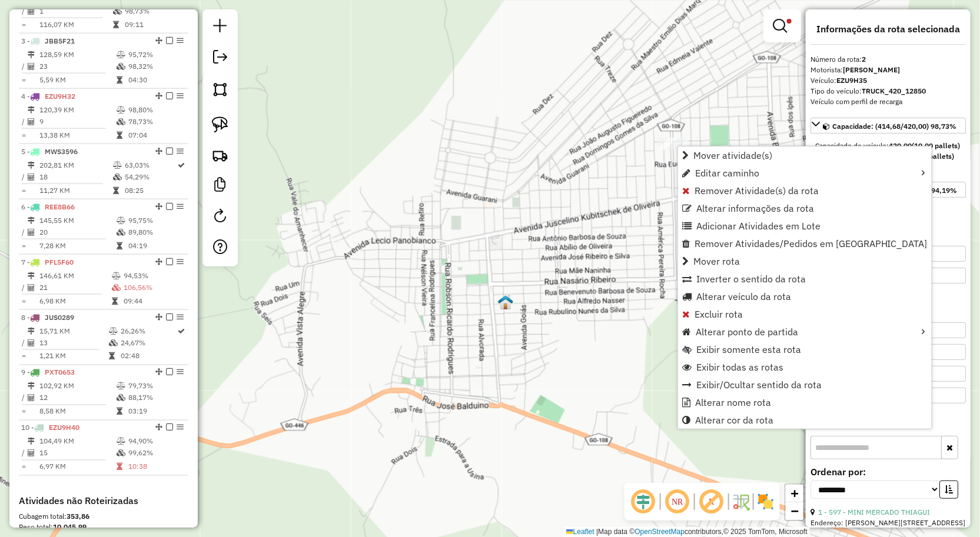
scroll to position [525, 0]
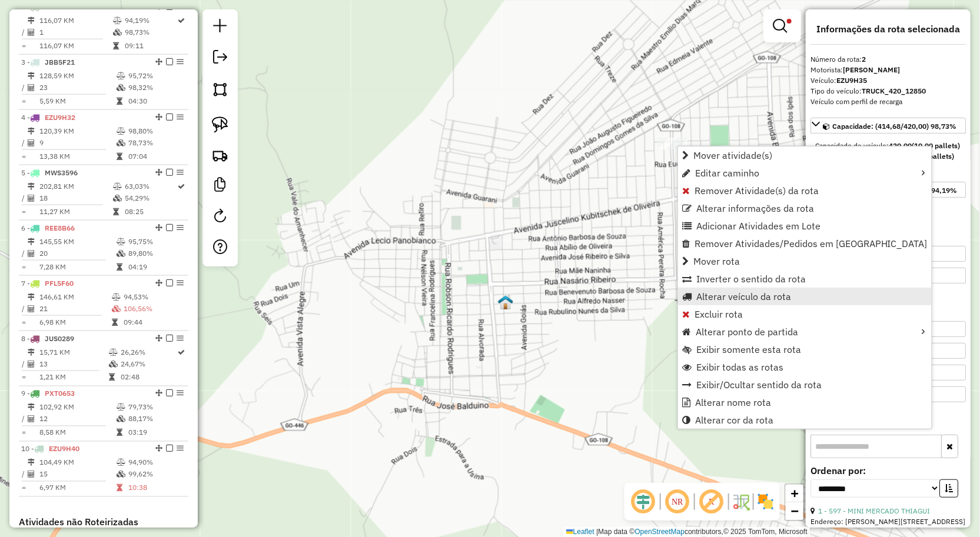
click at [710, 298] on span "Alterar veículo da rota" at bounding box center [743, 296] width 95 height 9
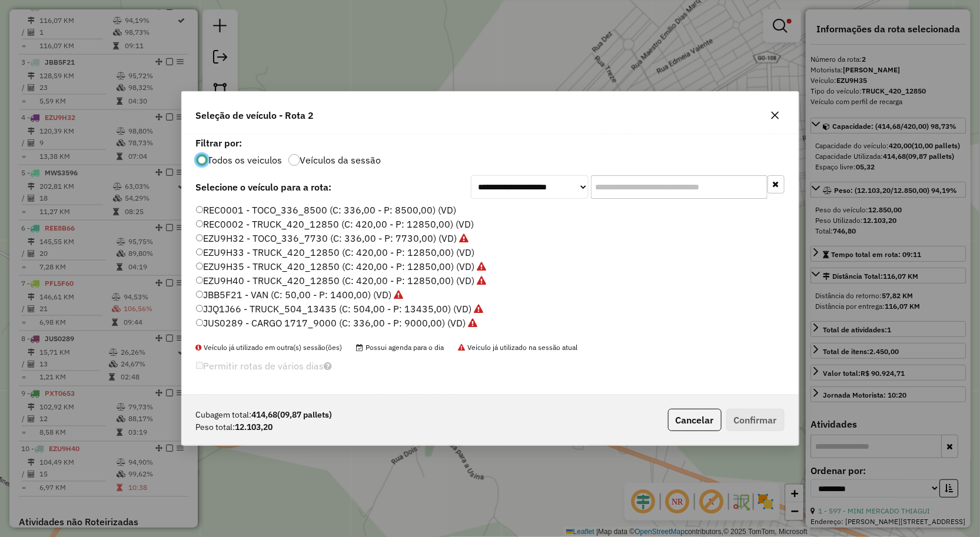
scroll to position [65, 0]
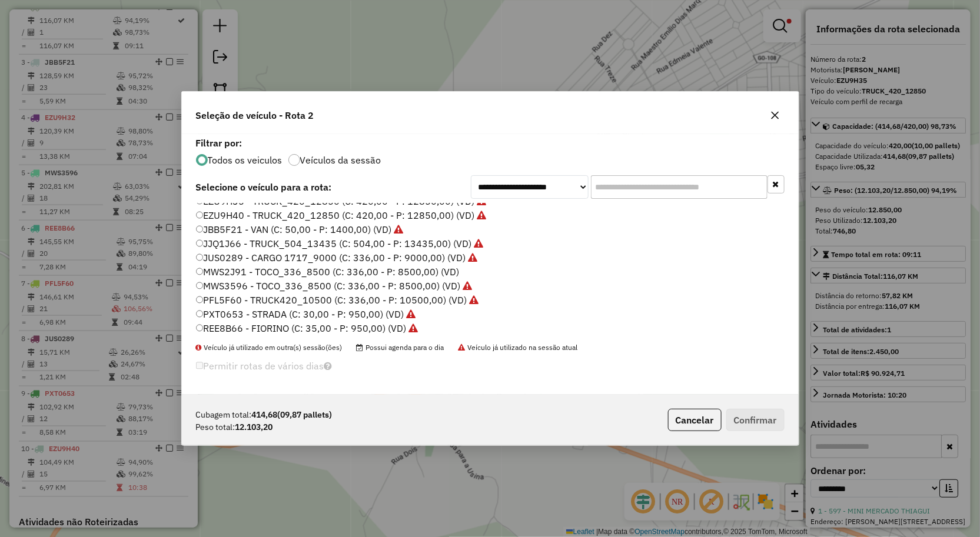
click at [252, 242] on label "JJQ1J66 - TRUCK_504_13435 (C: 504,00 - P: 13435,00) (VD)" at bounding box center [340, 244] width 288 height 14
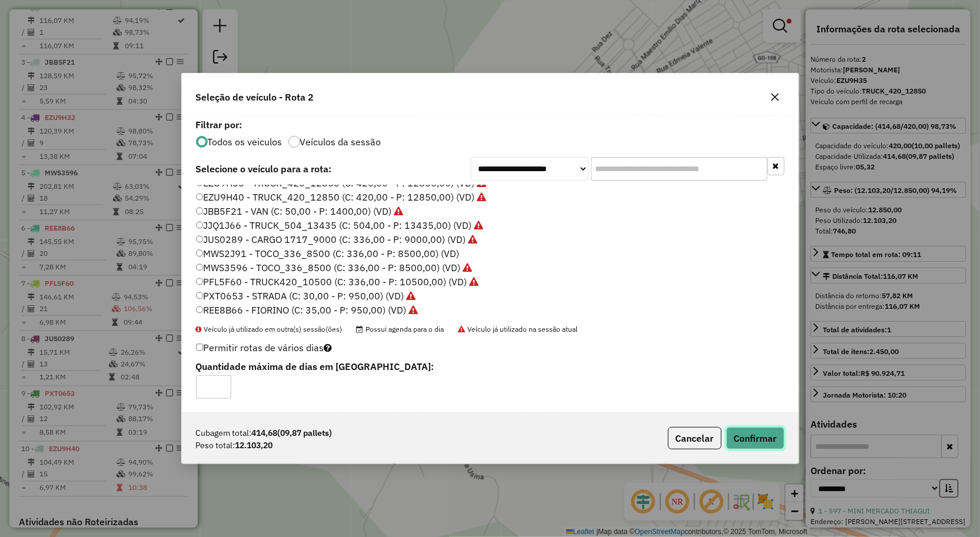
click at [744, 430] on button "Confirmar" at bounding box center [755, 438] width 58 height 22
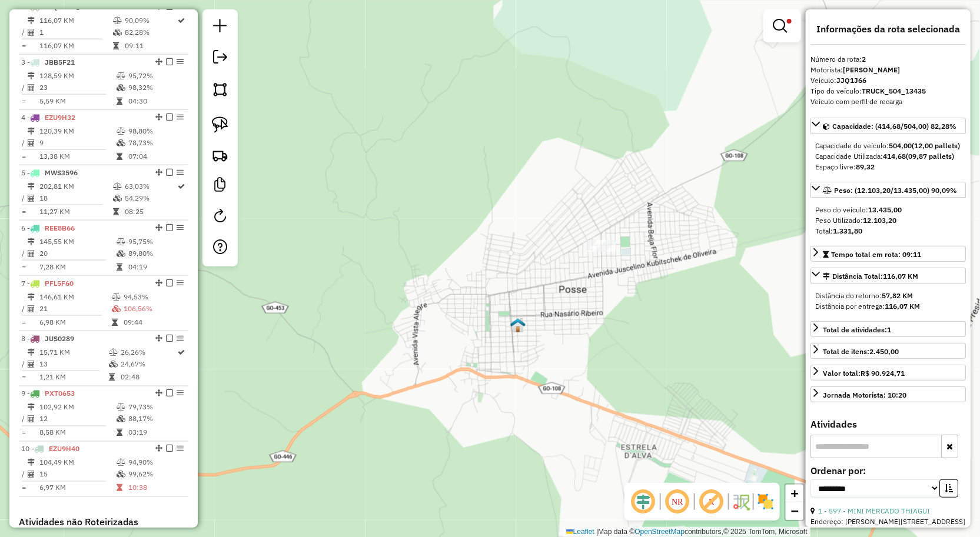
click at [698, 232] on div "**********" at bounding box center [490, 268] width 980 height 537
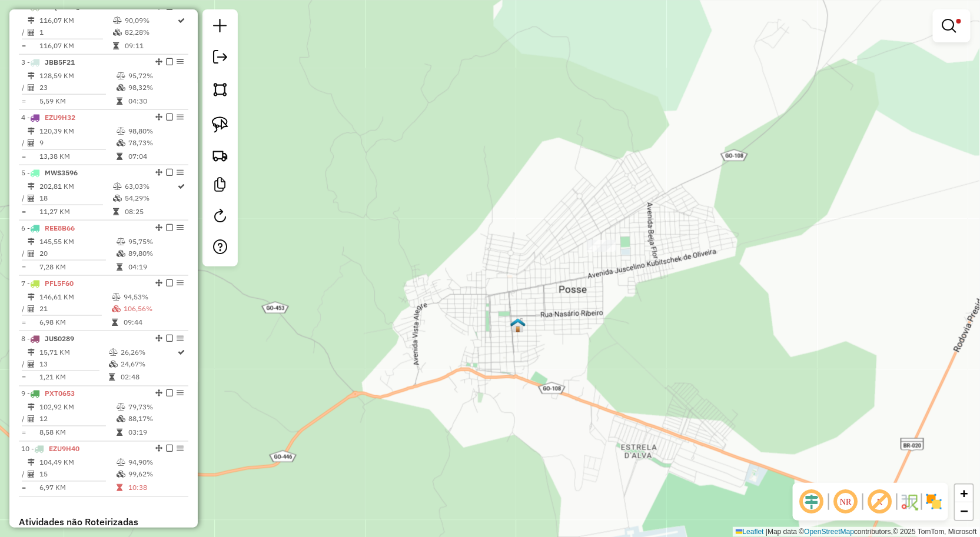
drag, startPoint x: 943, startPoint y: 34, endPoint x: 934, endPoint y: 44, distance: 13.8
click at [943, 34] on link at bounding box center [951, 26] width 28 height 24
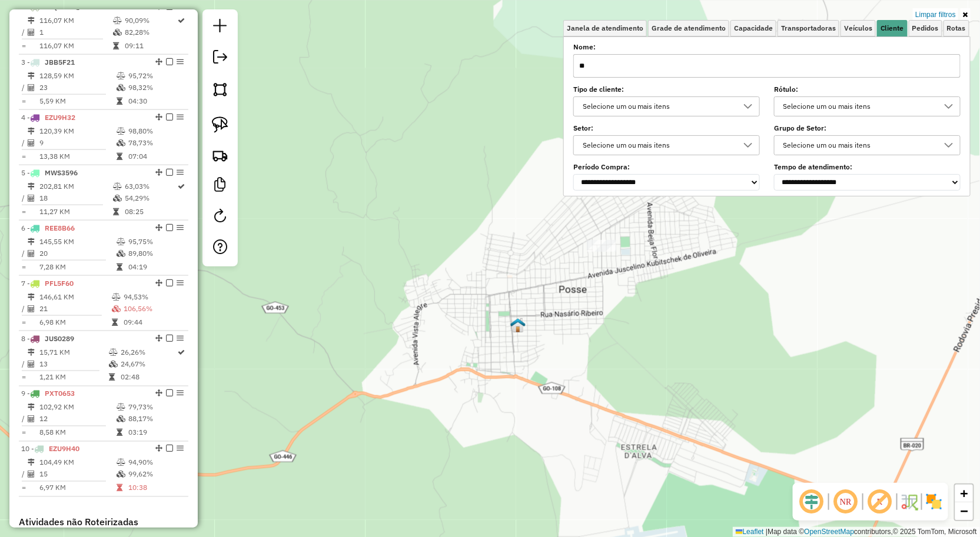
click at [719, 71] on input "**" at bounding box center [766, 66] width 387 height 24
type input "*"
click at [630, 333] on div "**********" at bounding box center [490, 268] width 980 height 537
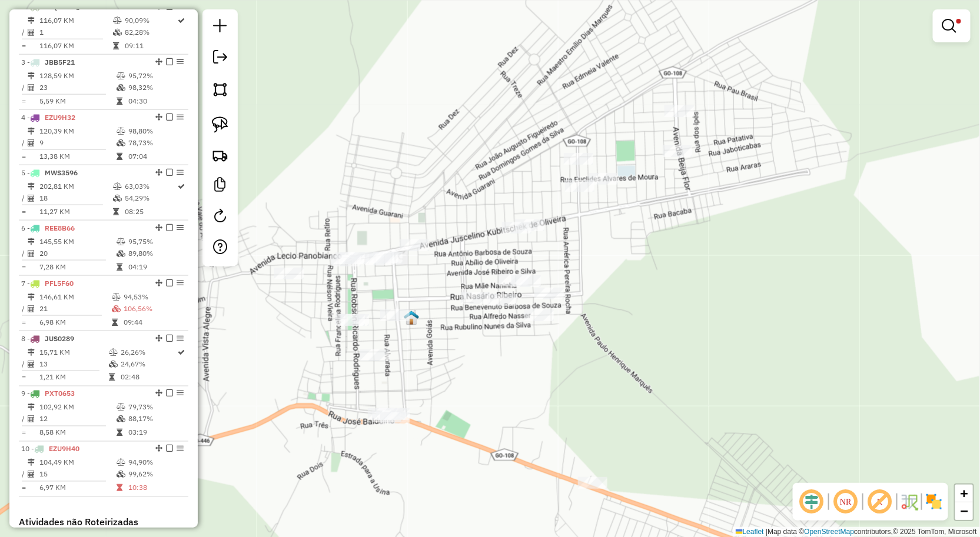
drag, startPoint x: 630, startPoint y: 333, endPoint x: 727, endPoint y: 318, distance: 97.7
click at [725, 319] on div "**********" at bounding box center [490, 268] width 980 height 537
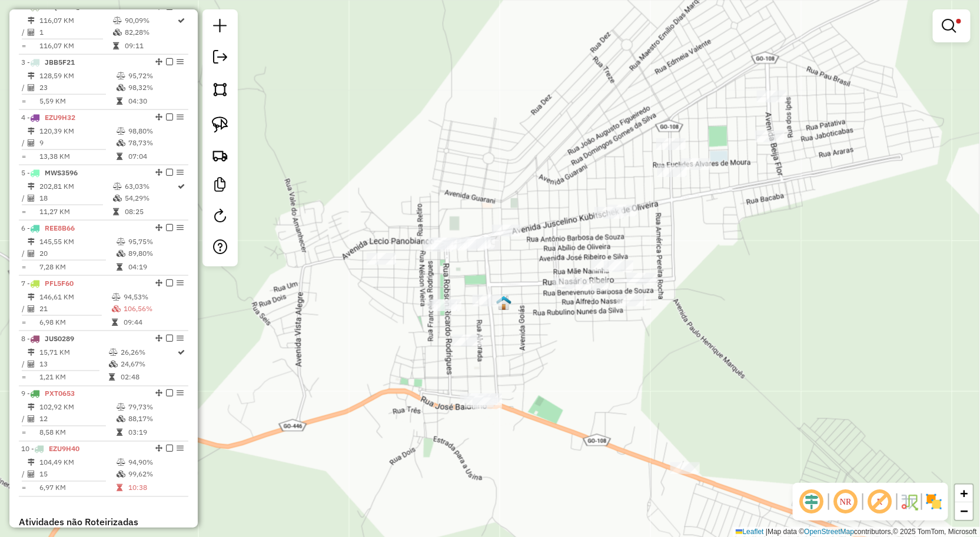
drag, startPoint x: 710, startPoint y: 322, endPoint x: 732, endPoint y: 314, distance: 24.0
click at [732, 314] on div "**********" at bounding box center [490, 268] width 980 height 537
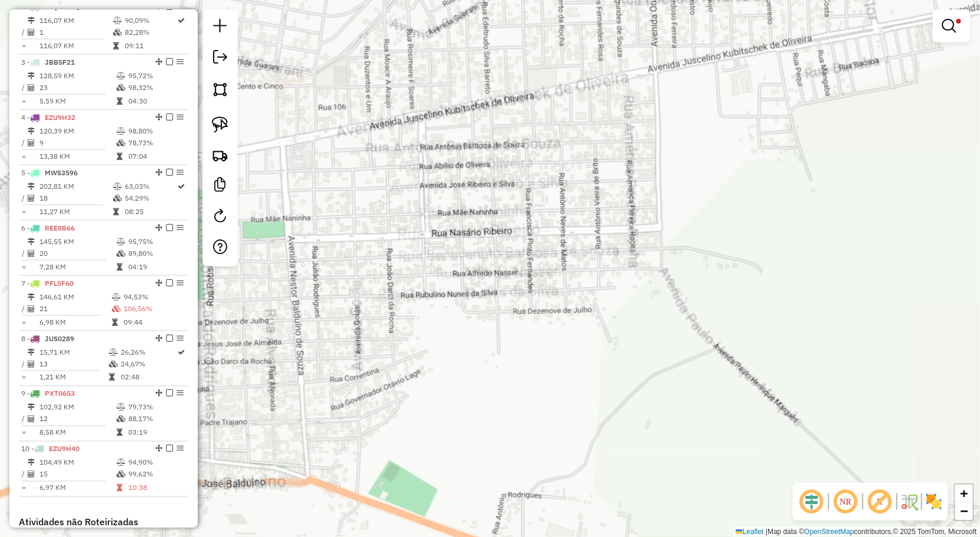
click at [734, 313] on div "**********" at bounding box center [490, 268] width 980 height 537
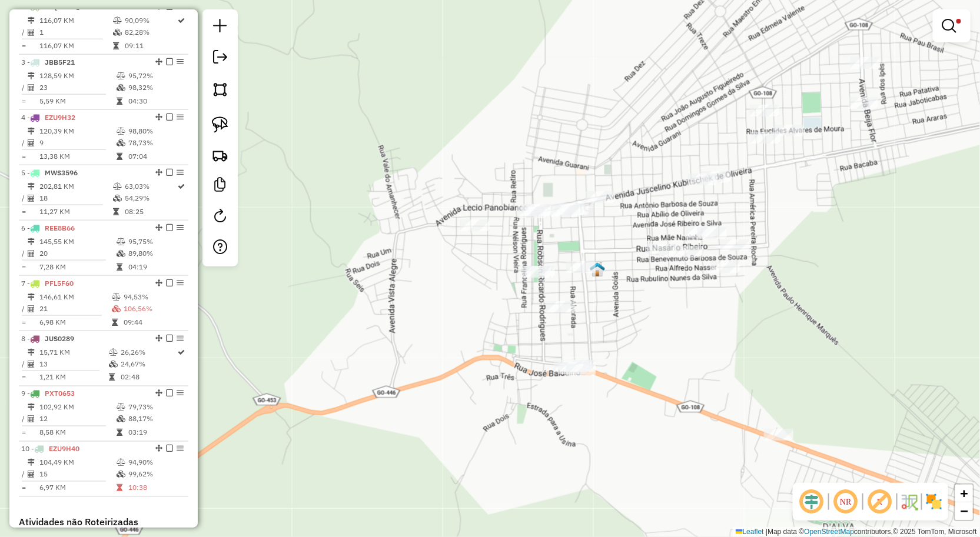
drag, startPoint x: 775, startPoint y: 302, endPoint x: 822, endPoint y: 281, distance: 51.6
click at [821, 281] on div "**********" at bounding box center [490, 268] width 980 height 537
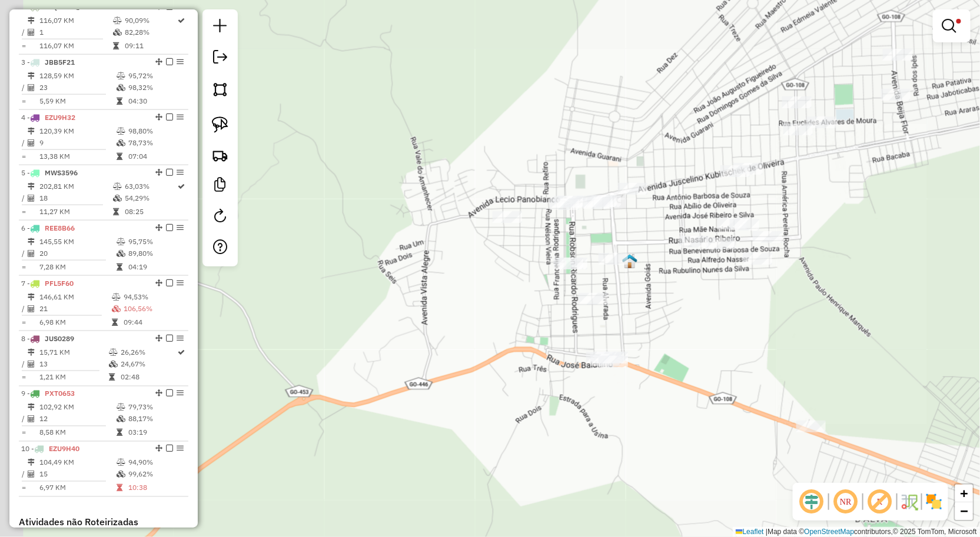
drag, startPoint x: 819, startPoint y: 281, endPoint x: 867, endPoint y: 275, distance: 48.7
click at [867, 275] on div "**********" at bounding box center [490, 268] width 980 height 537
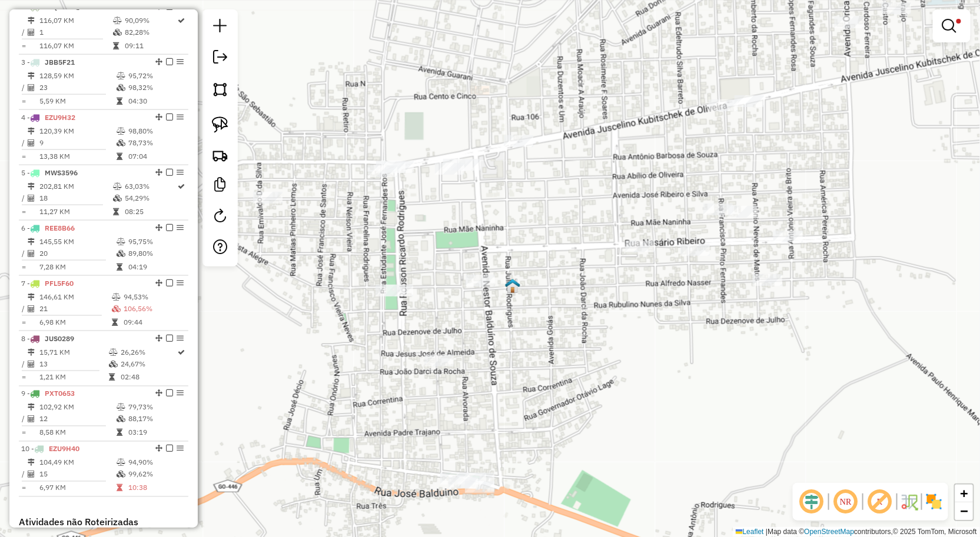
drag, startPoint x: 852, startPoint y: 275, endPoint x: 926, endPoint y: 319, distance: 86.0
click at [926, 319] on div "**********" at bounding box center [490, 268] width 980 height 537
click at [221, 116] on link at bounding box center [220, 125] width 26 height 26
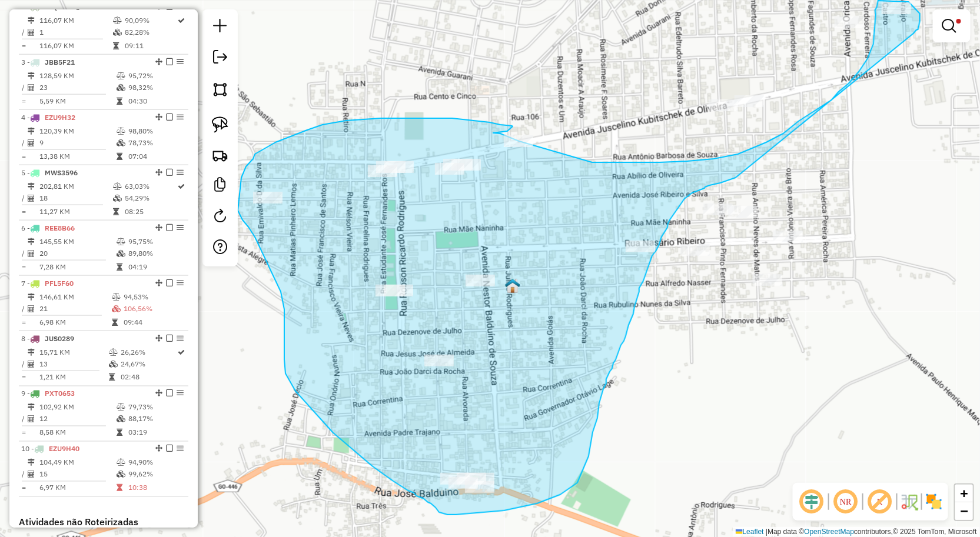
drag, startPoint x: 906, startPoint y: 39, endPoint x: 736, endPoint y: 178, distance: 219.7
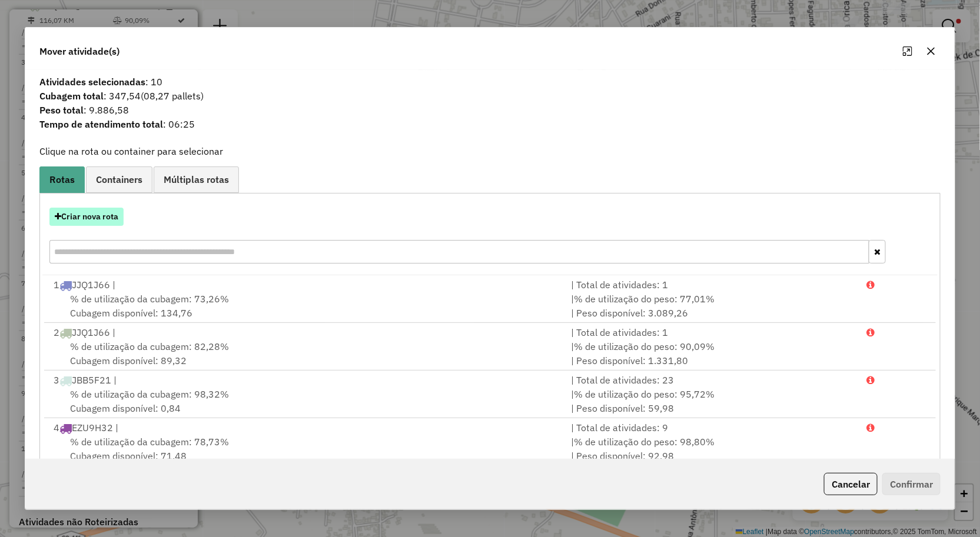
click at [106, 212] on button "Criar nova rota" at bounding box center [86, 217] width 74 height 18
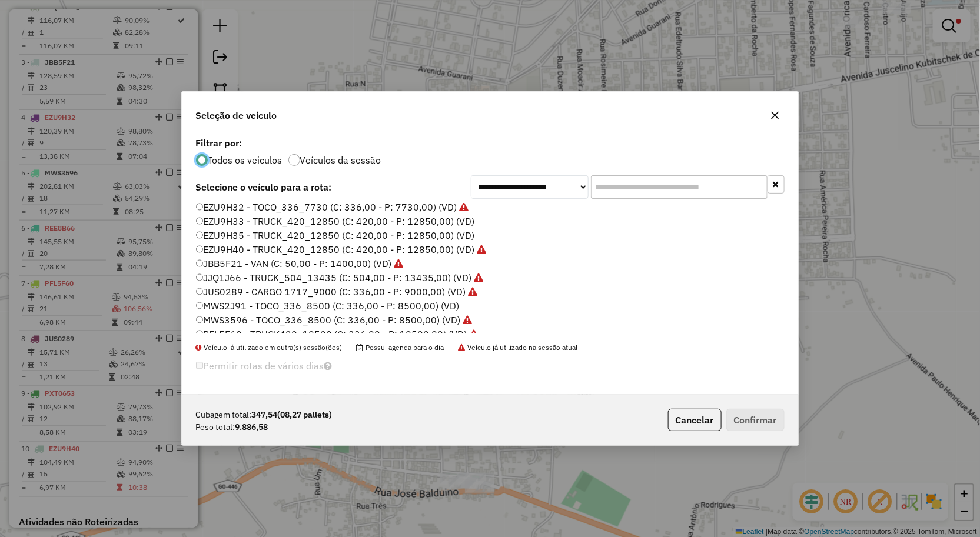
scroll to position [0, 0]
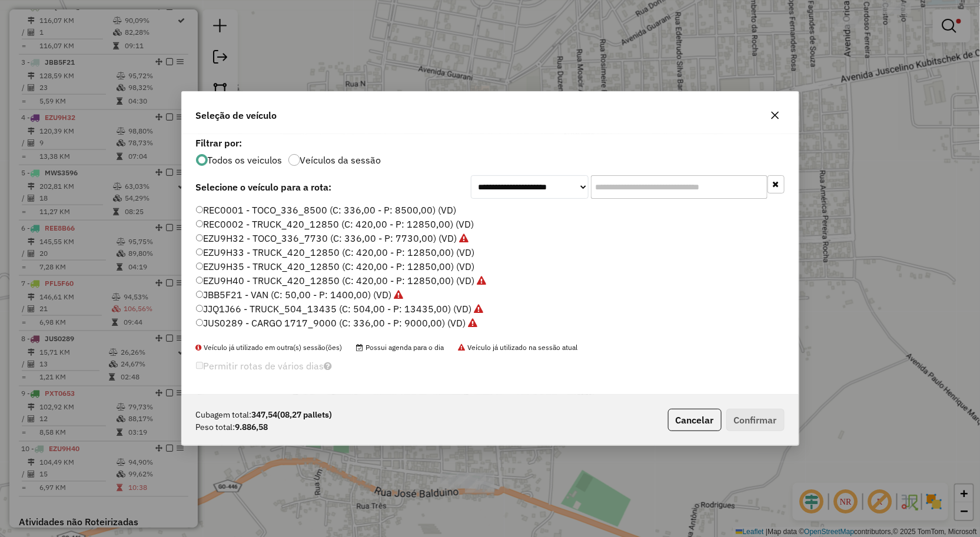
click at [272, 261] on label "EZU9H35 - TRUCK_420_12850 (C: 420,00 - P: 12850,00) (VD)" at bounding box center [335, 267] width 279 height 14
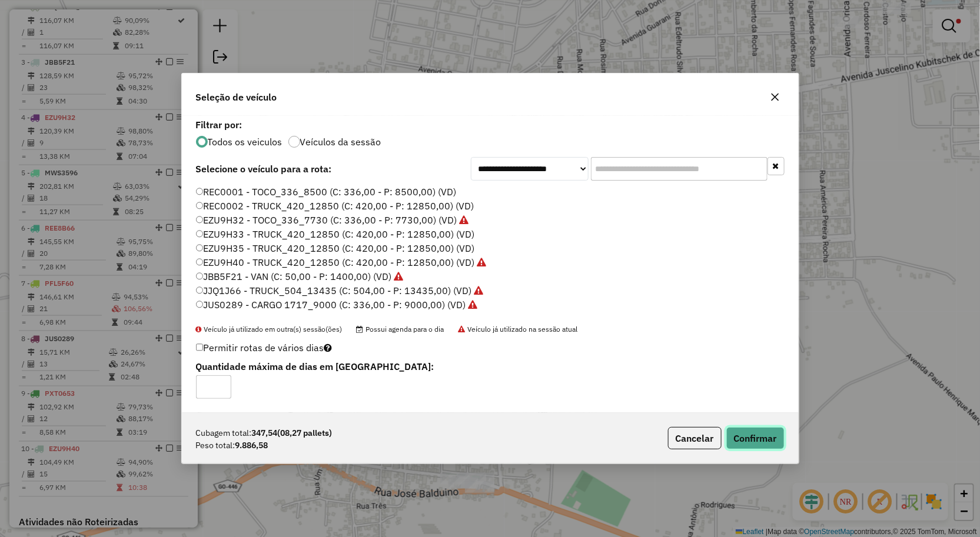
click at [770, 436] on button "Confirmar" at bounding box center [755, 438] width 58 height 22
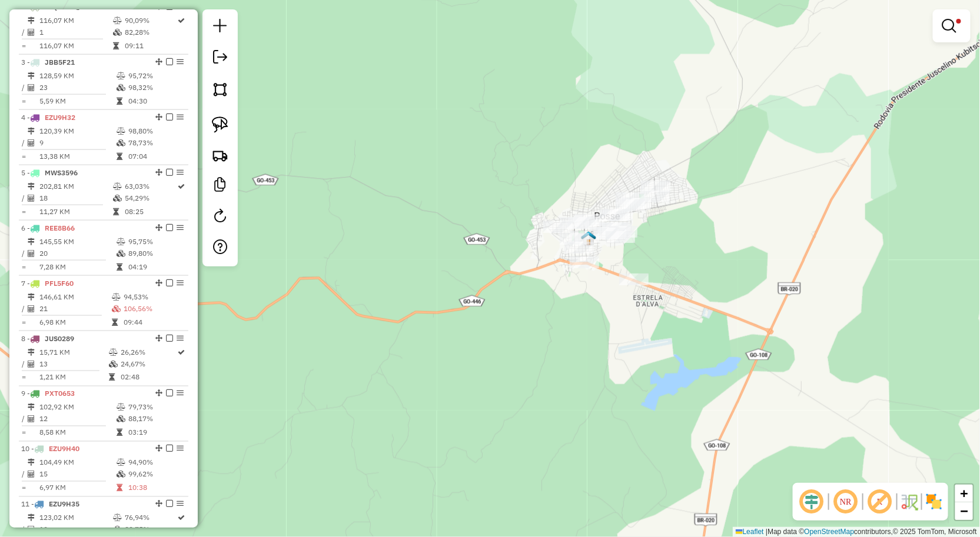
drag, startPoint x: 458, startPoint y: 199, endPoint x: 487, endPoint y: 195, distance: 29.6
click at [442, 156] on div "**********" at bounding box center [490, 268] width 980 height 537
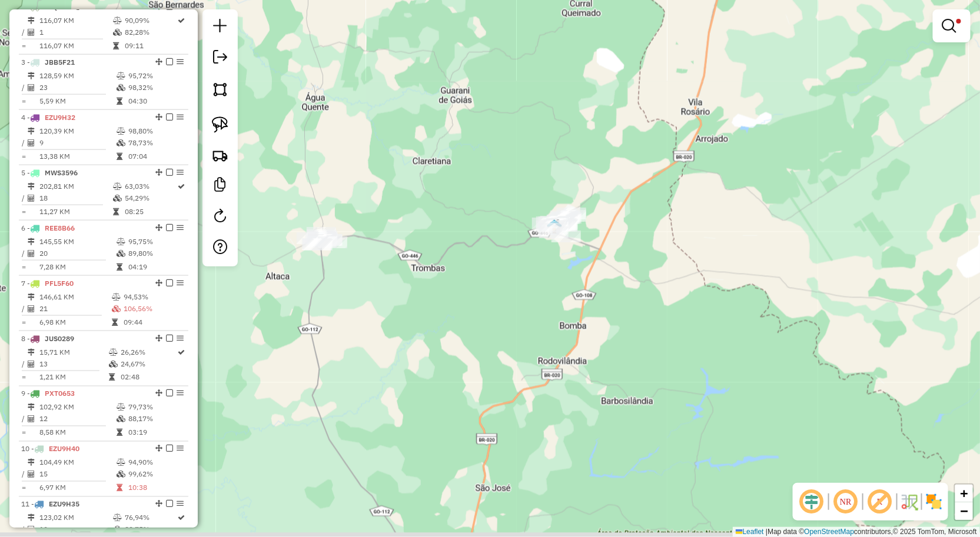
drag, startPoint x: 568, startPoint y: 338, endPoint x: 586, endPoint y: 274, distance: 66.5
click at [587, 275] on div "**********" at bounding box center [490, 268] width 980 height 537
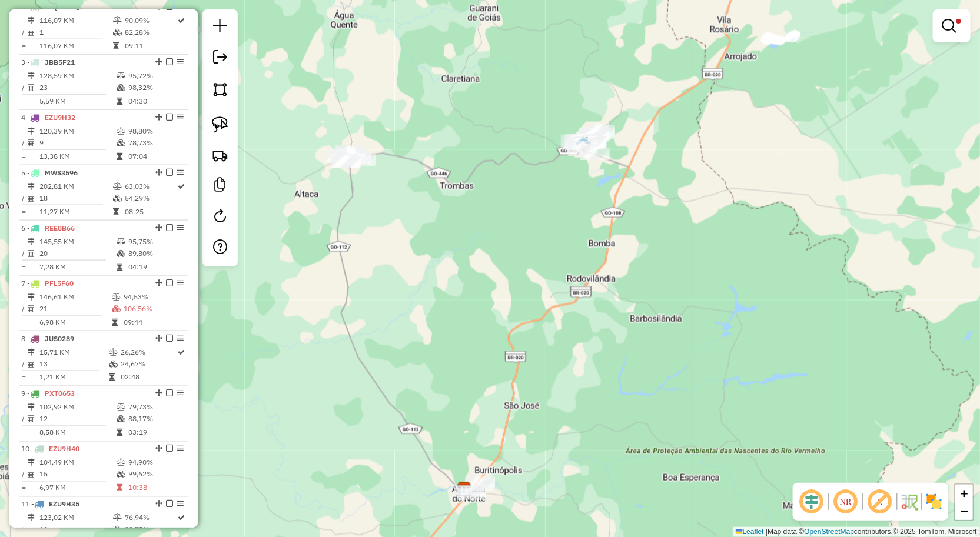
click at [577, 187] on div "**********" at bounding box center [490, 268] width 980 height 537
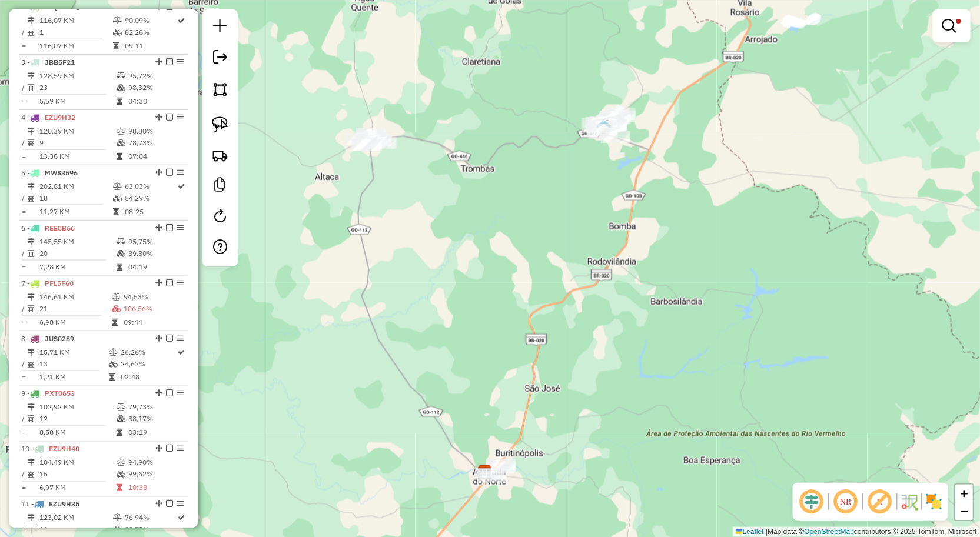
drag, startPoint x: 787, startPoint y: 234, endPoint x: 762, endPoint y: 168, distance: 70.1
click at [779, 247] on div "**********" at bounding box center [490, 268] width 980 height 537
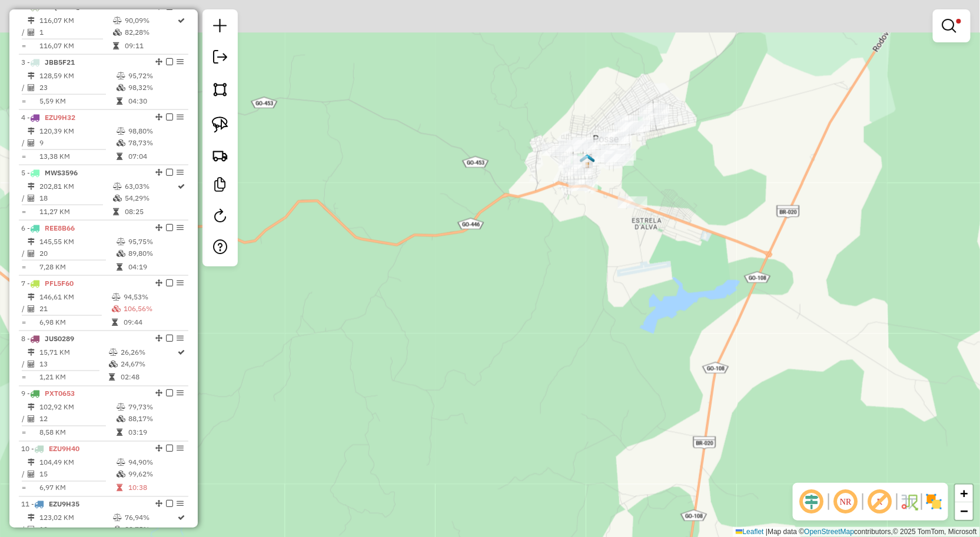
drag, startPoint x: 656, startPoint y: 159, endPoint x: 587, endPoint y: 268, distance: 128.5
click at [597, 278] on div "**********" at bounding box center [490, 268] width 980 height 537
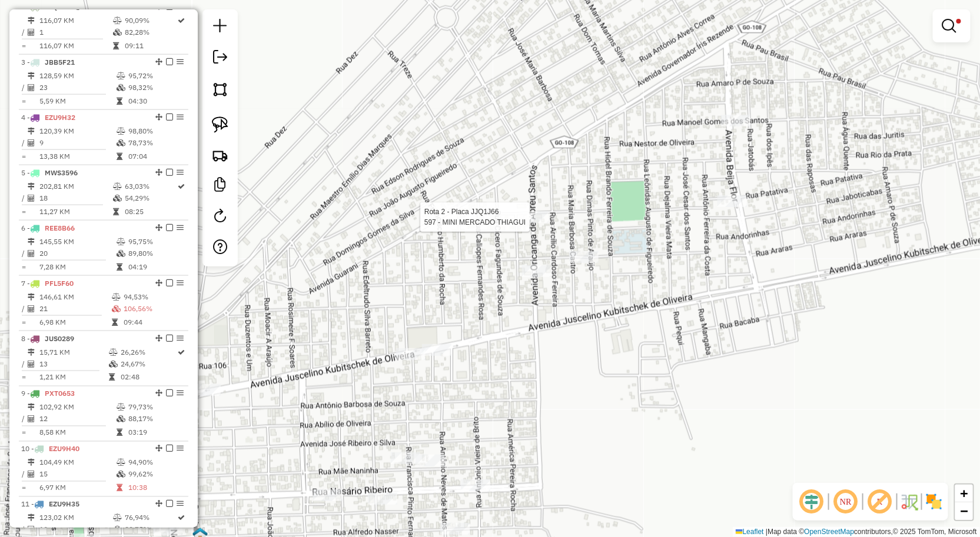
select select "**********"
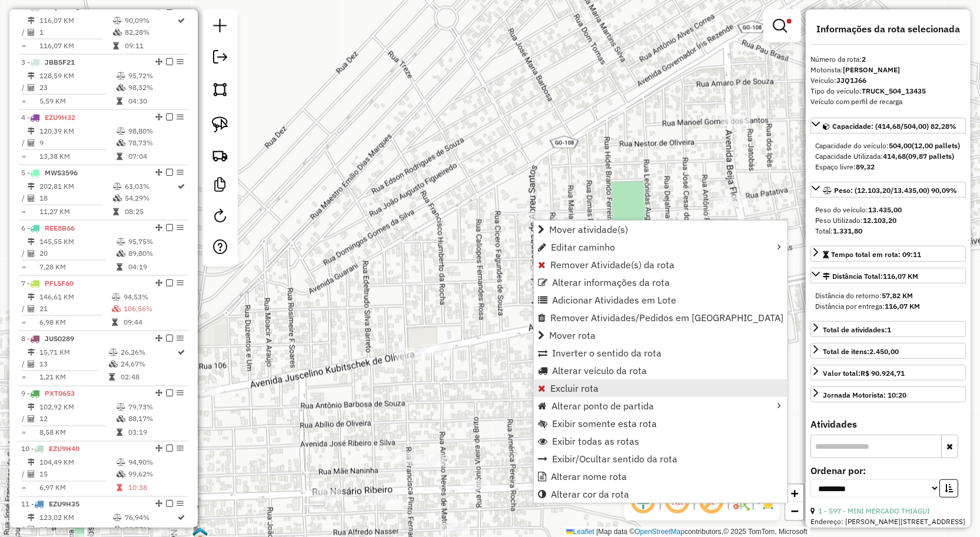
click at [578, 390] on span "Excluir rota" at bounding box center [574, 388] width 48 height 9
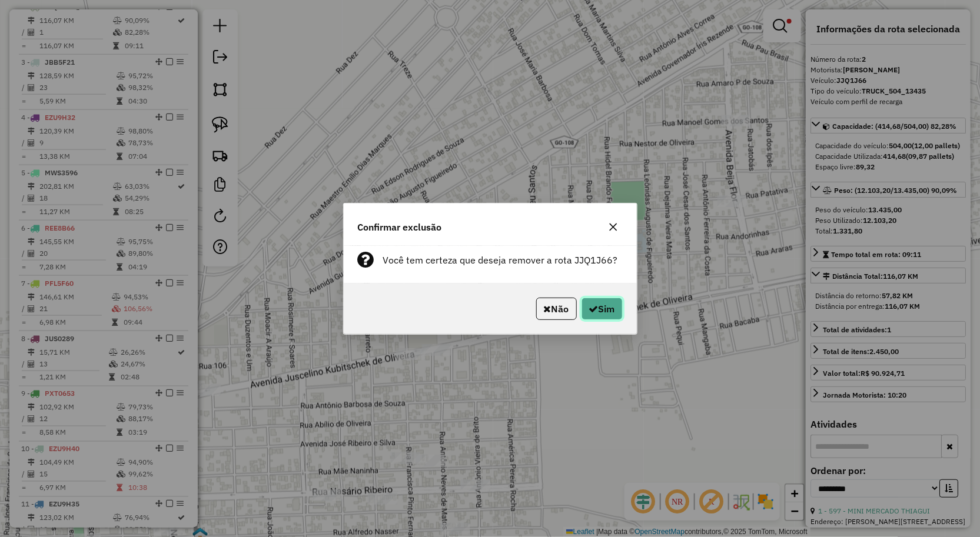
click at [586, 302] on button "Sim" at bounding box center [601, 309] width 41 height 22
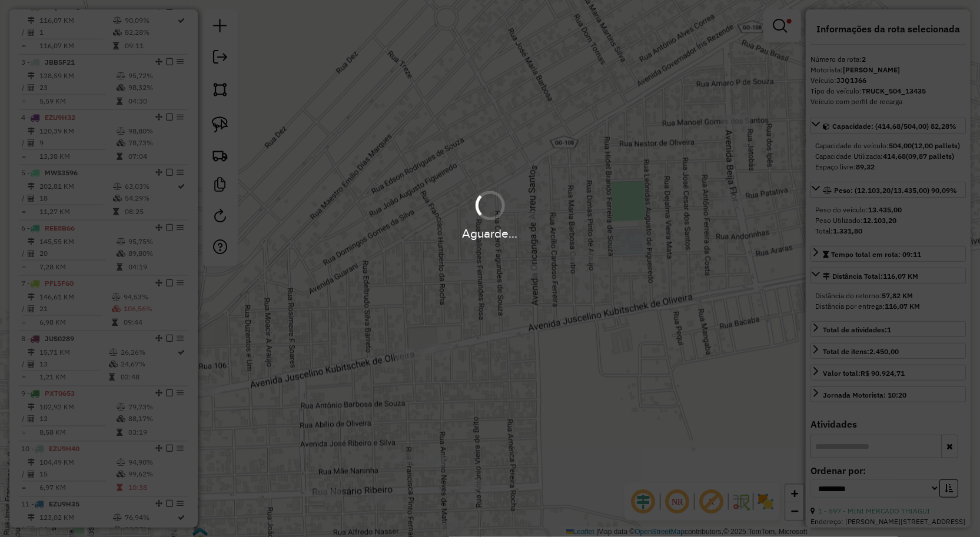
scroll to position [470, 0]
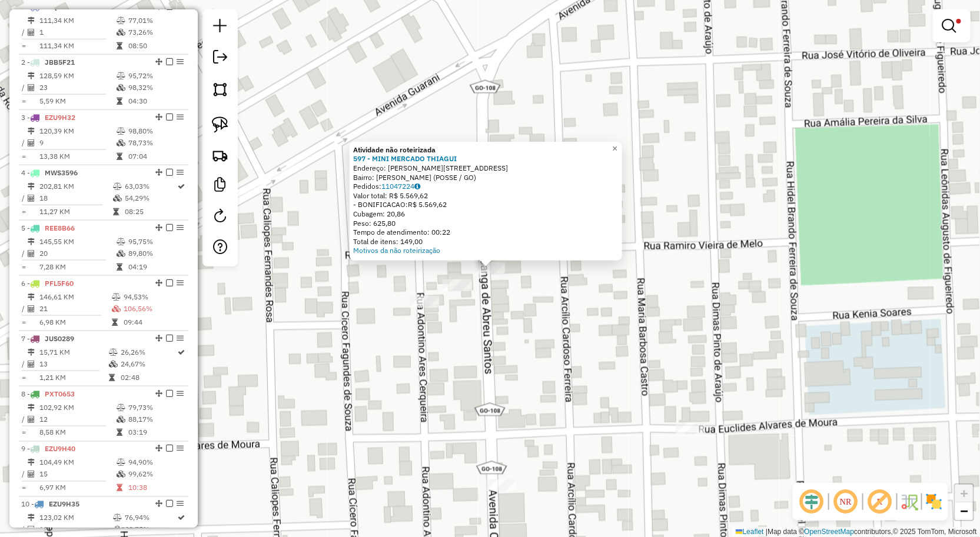
drag, startPoint x: 516, startPoint y: 330, endPoint x: 468, endPoint y: 304, distance: 54.0
click at [513, 330] on div "**********" at bounding box center [490, 268] width 980 height 537
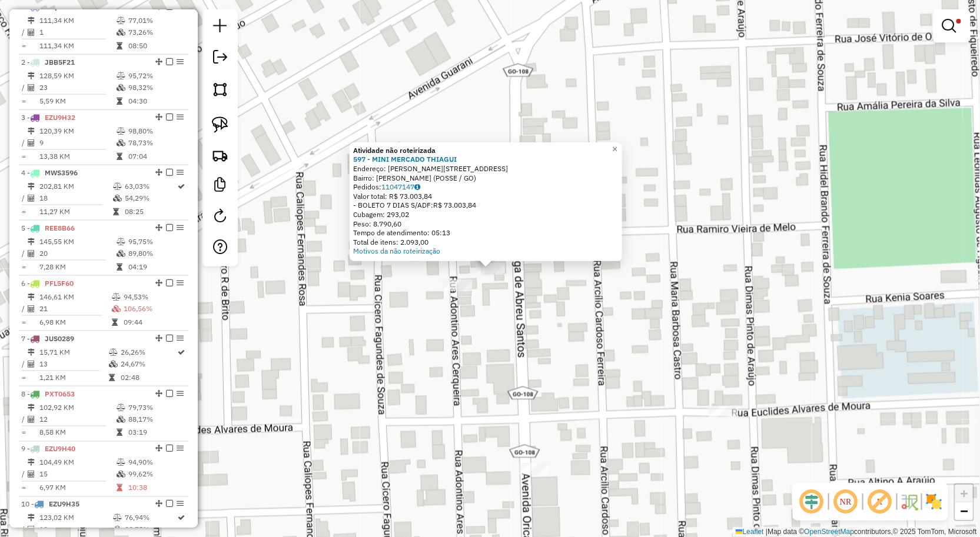
click at [497, 310] on div "Atividade não roteirizada 597 - MINI MERCADO THIAGUI Endereço: RAMIRO VIEIRA DE…" at bounding box center [490, 268] width 980 height 537
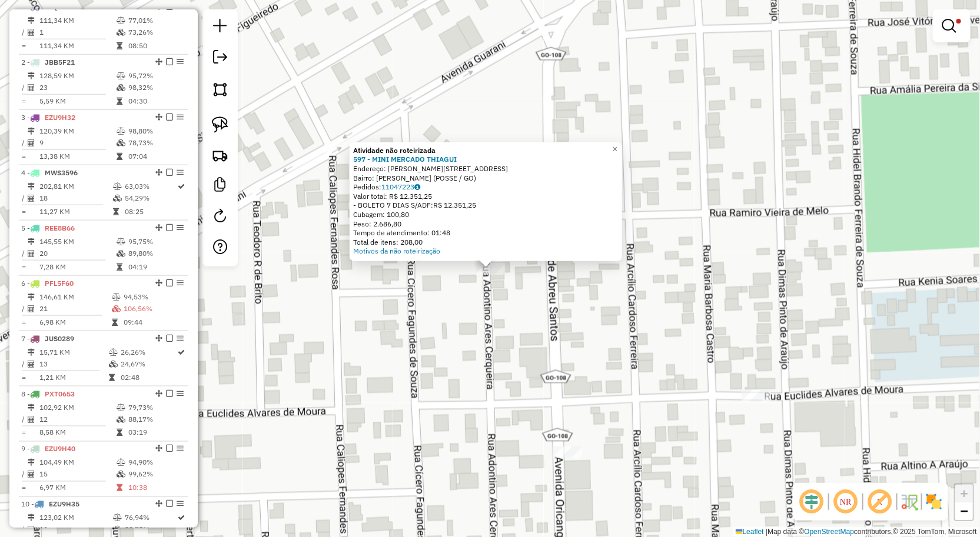
click at [506, 304] on div "Atividade não roteirizada 597 - MINI MERCADO THIAGUI Endereço: RAMIRO VIEIRA DE…" at bounding box center [490, 268] width 980 height 537
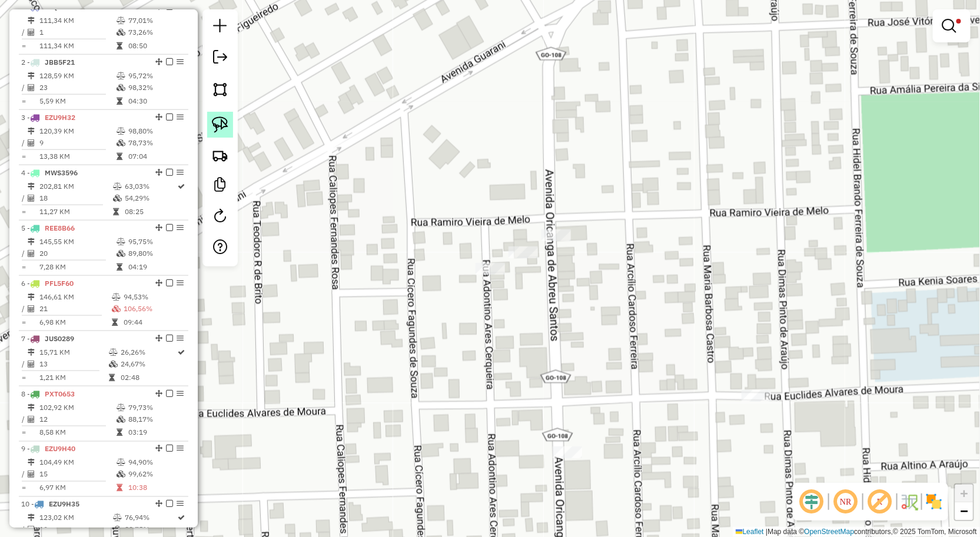
click at [214, 126] on img at bounding box center [220, 125] width 16 height 16
drag, startPoint x: 498, startPoint y: 238, endPoint x: 533, endPoint y: 241, distance: 35.5
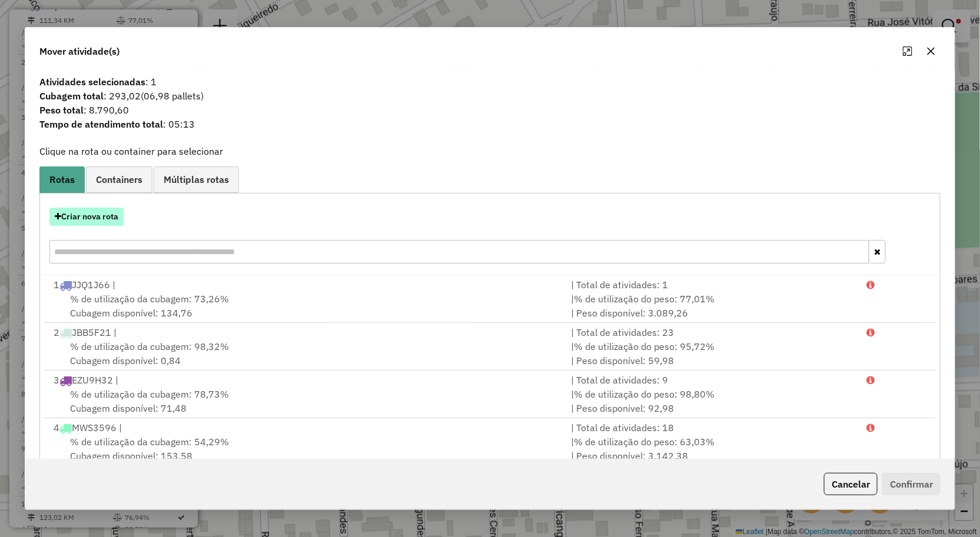
click at [108, 220] on button "Criar nova rota" at bounding box center [86, 217] width 74 height 18
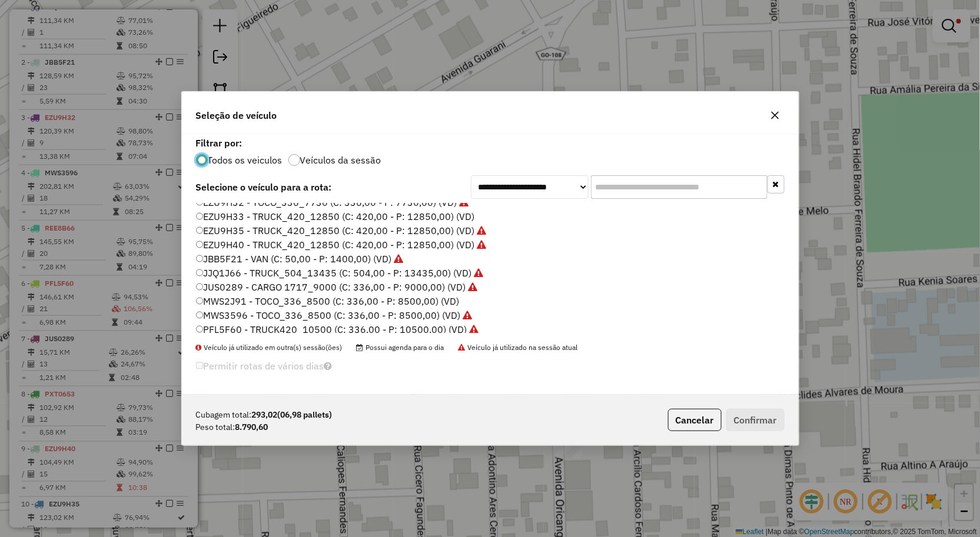
scroll to position [68, 0]
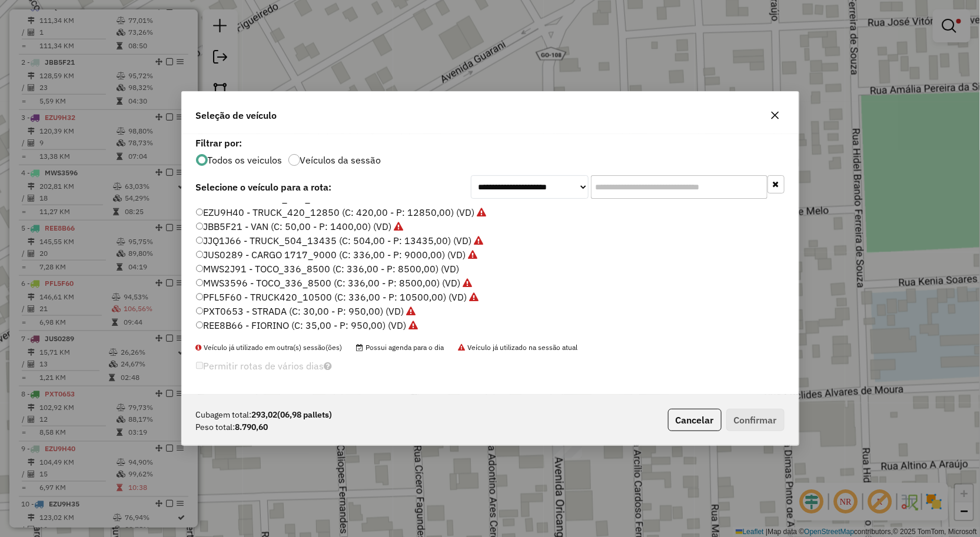
click at [284, 267] on label "MWS2J91 - TOCO_336_8500 (C: 336,00 - P: 8500,00) (VD)" at bounding box center [328, 269] width 264 height 14
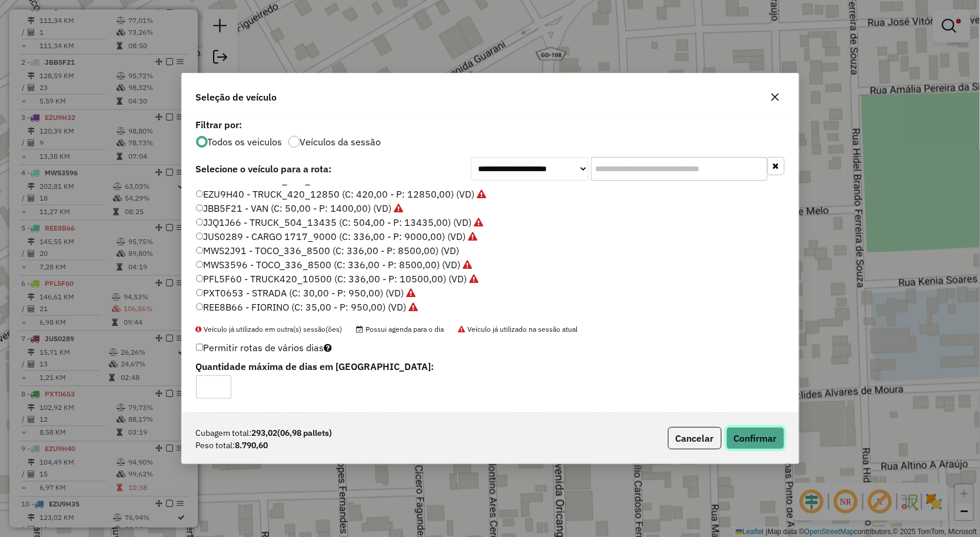
click at [777, 431] on button "Confirmar" at bounding box center [755, 438] width 58 height 22
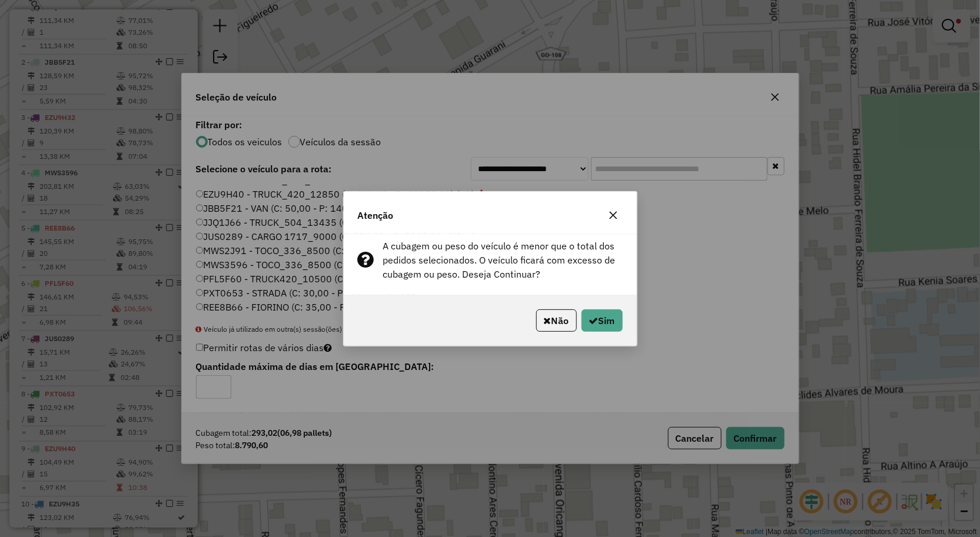
click at [610, 217] on icon "button" at bounding box center [613, 215] width 8 height 8
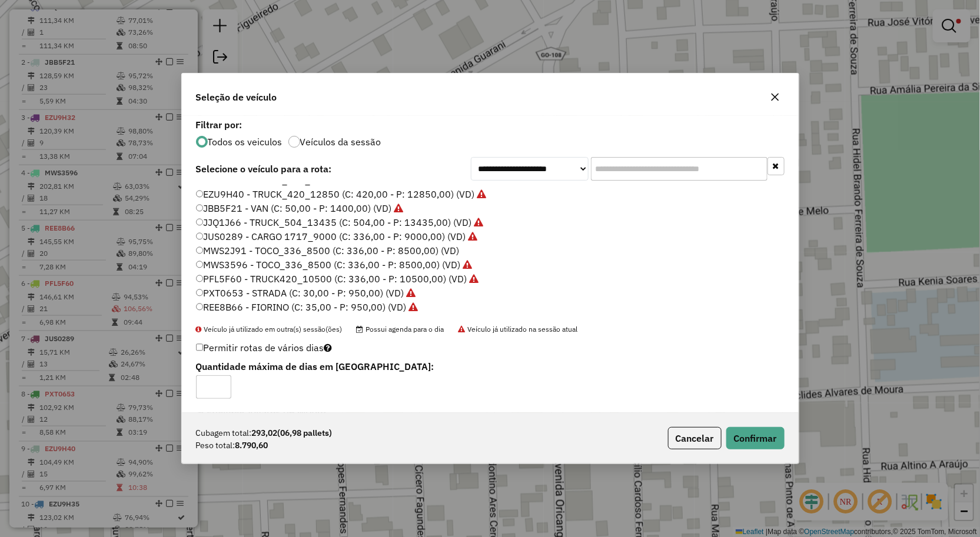
click at [768, 102] on button "button" at bounding box center [775, 97] width 19 height 19
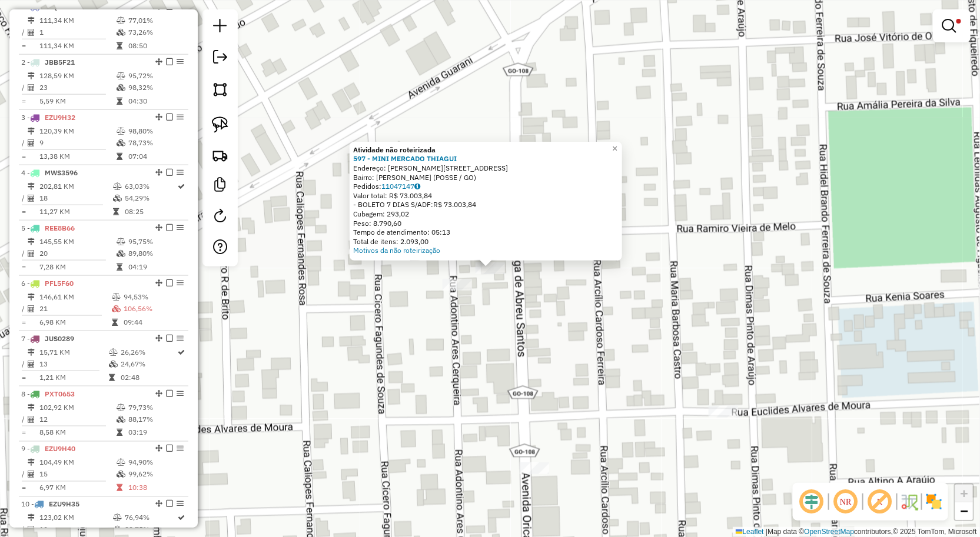
click at [560, 298] on div "Atividade não roteirizada 597 - MINI MERCADO THIAGUI Endereço: RAMIRO VIEIRA DE…" at bounding box center [490, 268] width 980 height 537
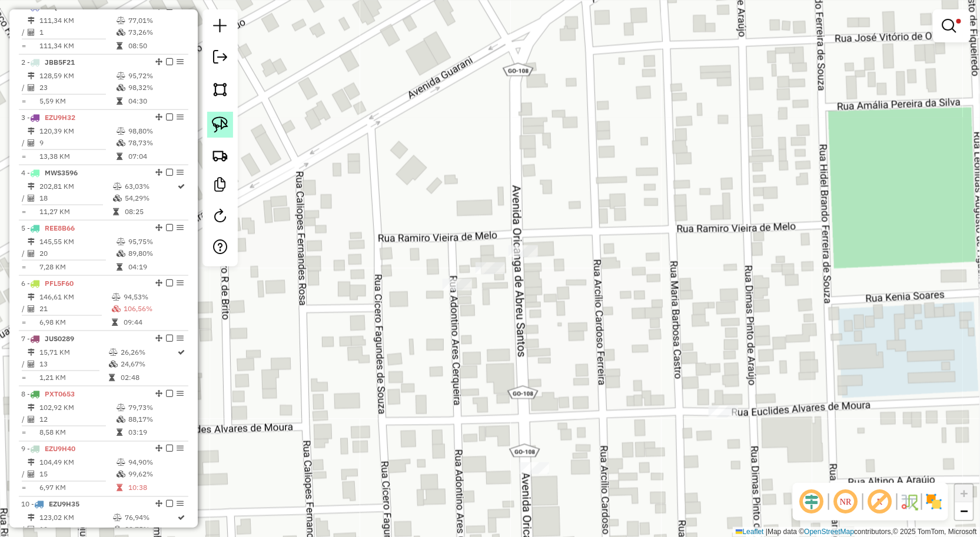
click at [221, 118] on img at bounding box center [220, 125] width 16 height 16
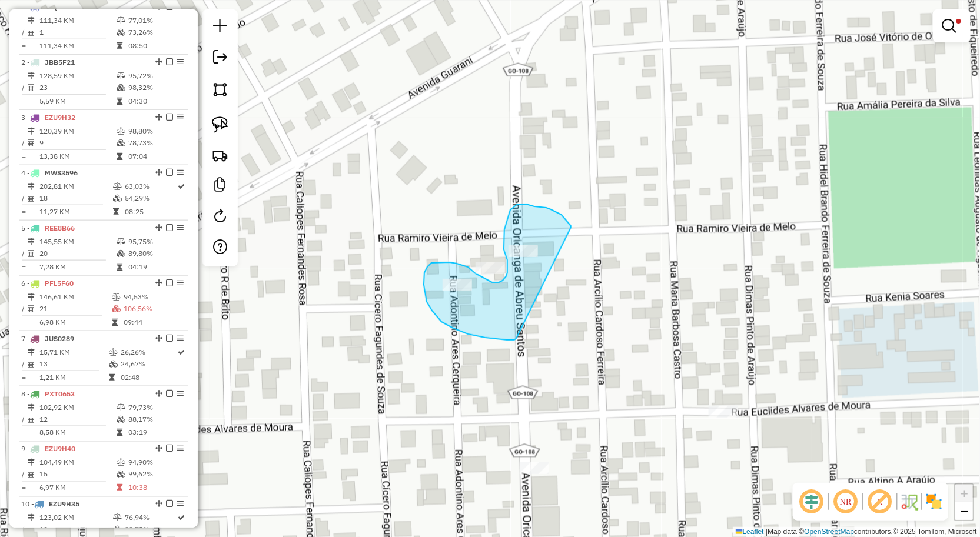
drag, startPoint x: 564, startPoint y: 218, endPoint x: 515, endPoint y: 337, distance: 128.5
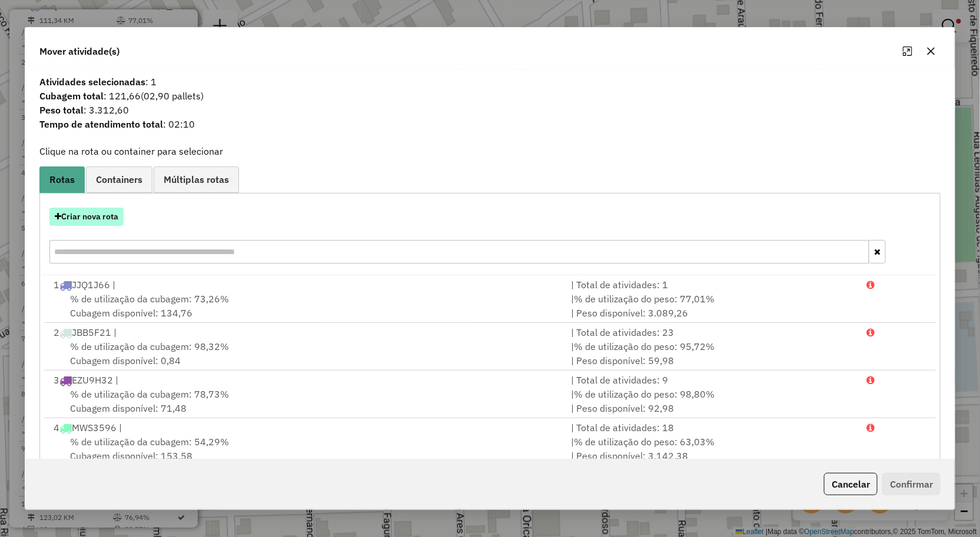
click at [98, 214] on button "Criar nova rota" at bounding box center [86, 217] width 74 height 18
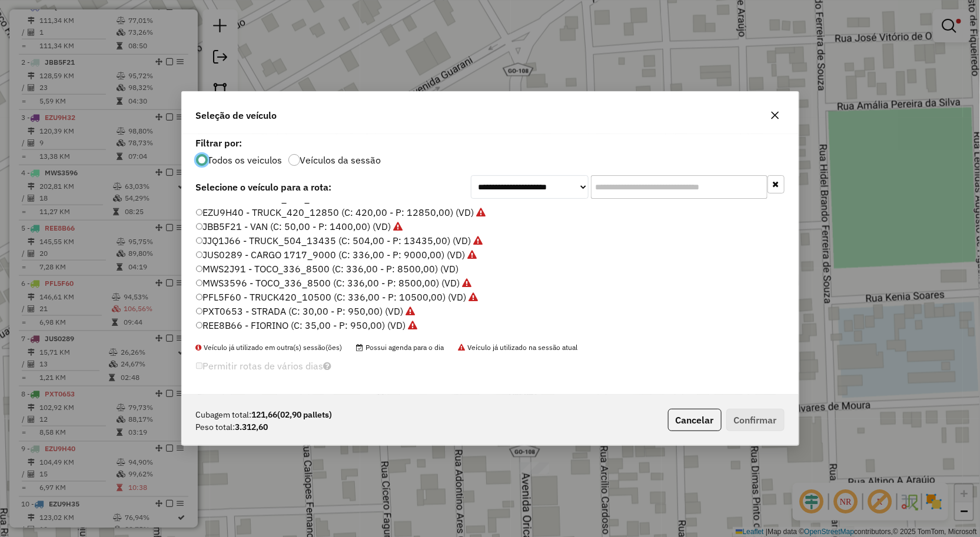
click at [775, 112] on icon "button" at bounding box center [774, 115] width 9 height 9
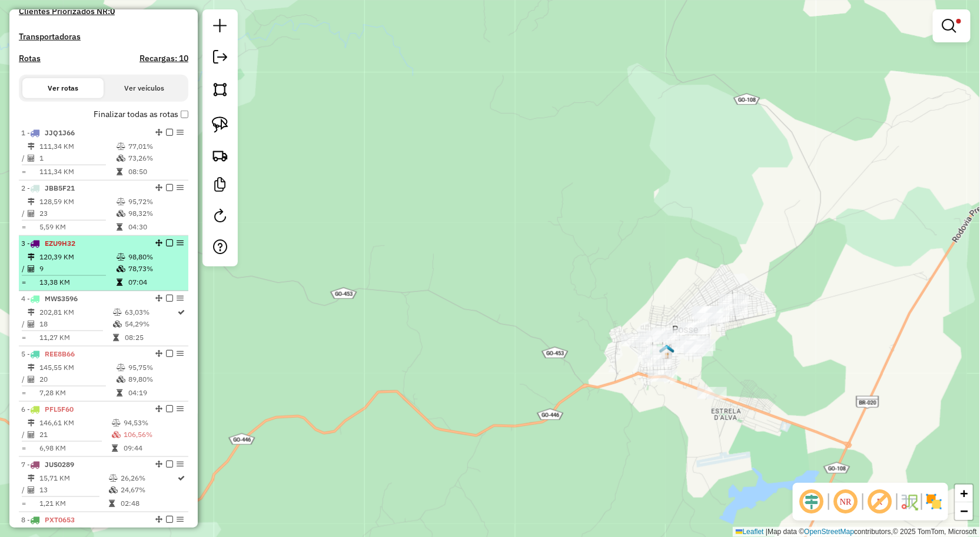
scroll to position [404, 0]
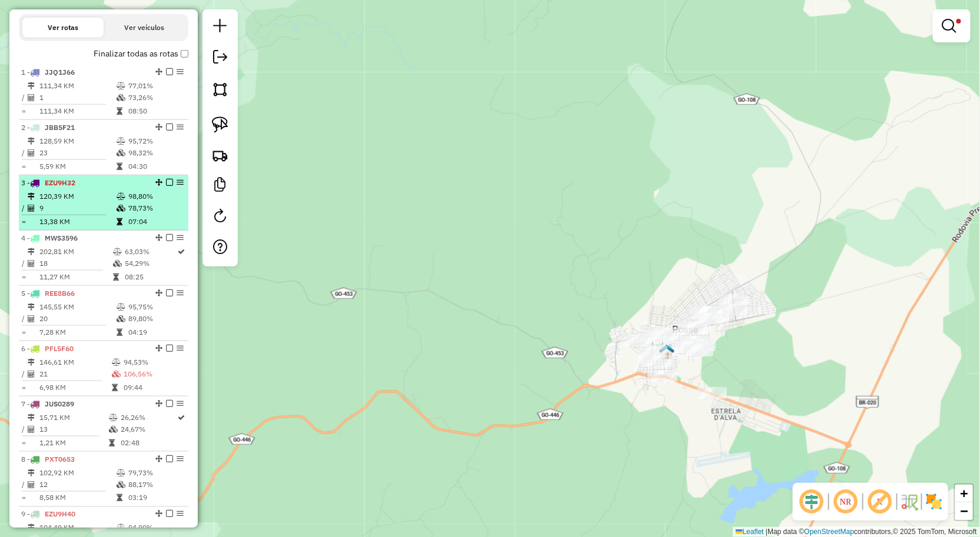
click at [77, 202] on td "120,39 KM" at bounding box center [77, 197] width 77 height 12
select select "**********"
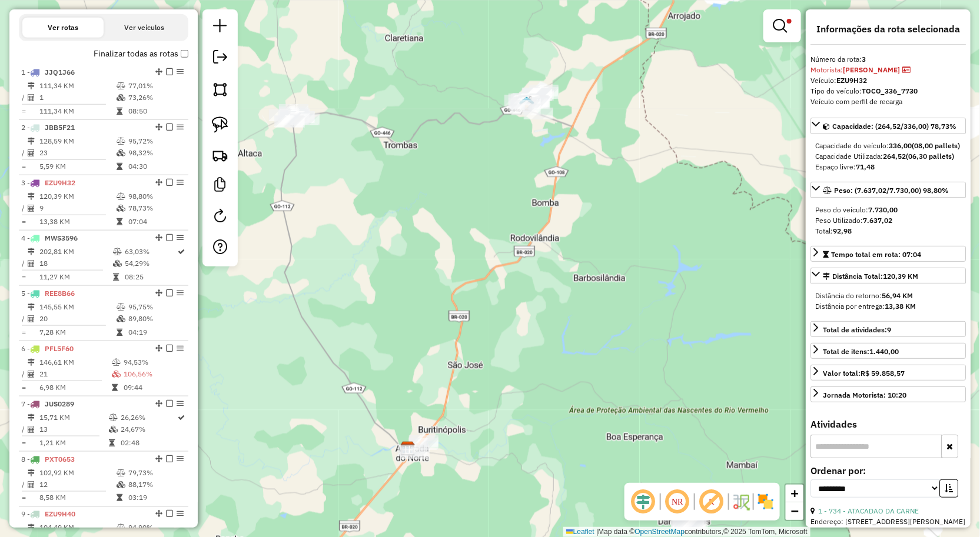
click at [528, 225] on div "**********" at bounding box center [490, 268] width 980 height 537
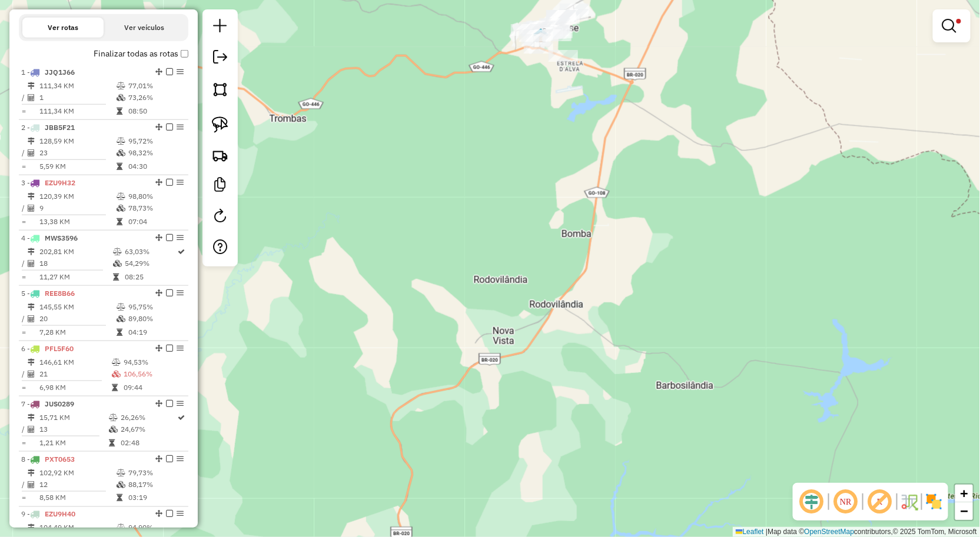
drag, startPoint x: 539, startPoint y: 159, endPoint x: 507, endPoint y: 274, distance: 118.5
click at [507, 273] on div "**********" at bounding box center [490, 268] width 980 height 537
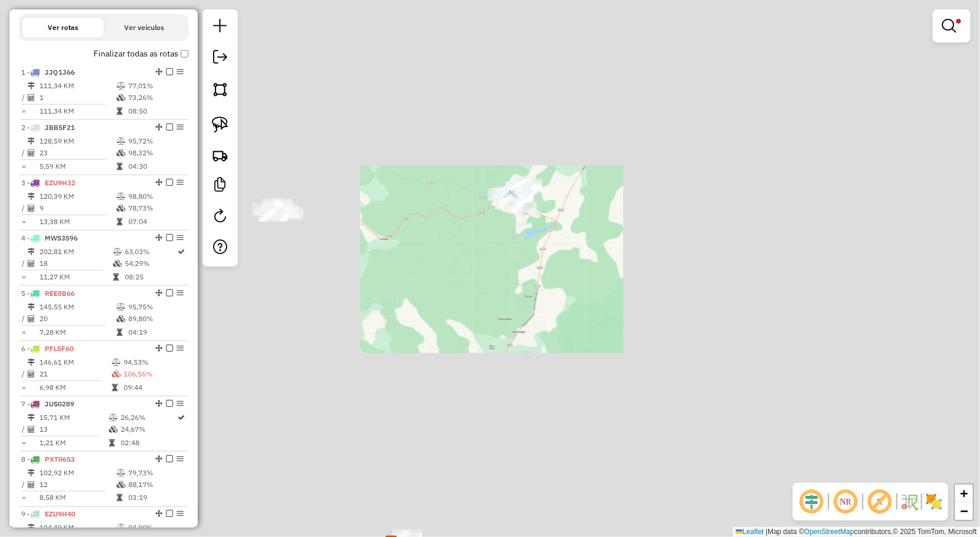
click at [556, 211] on div "**********" at bounding box center [490, 268] width 980 height 537
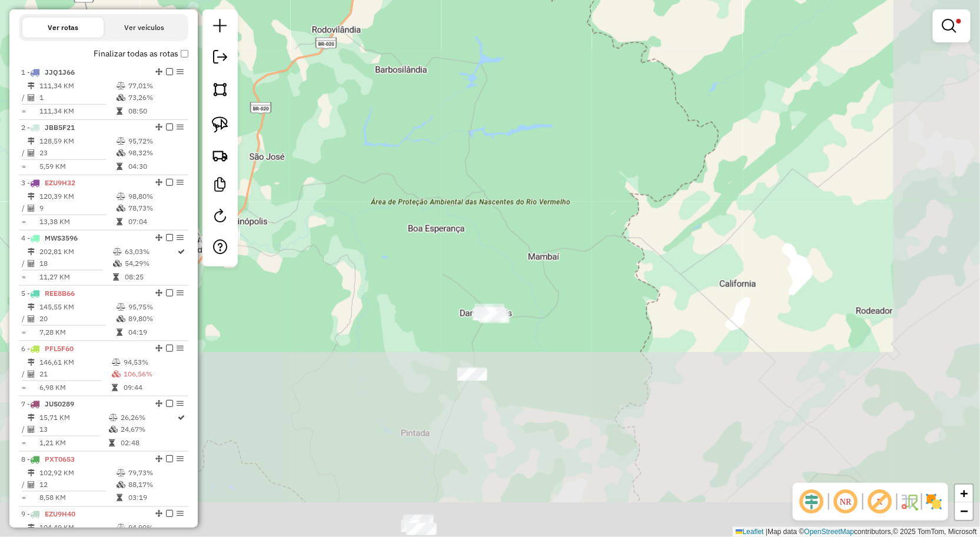
drag, startPoint x: 580, startPoint y: 294, endPoint x: 521, endPoint y: 167, distance: 140.9
click at [522, 169] on div "**********" at bounding box center [490, 268] width 980 height 537
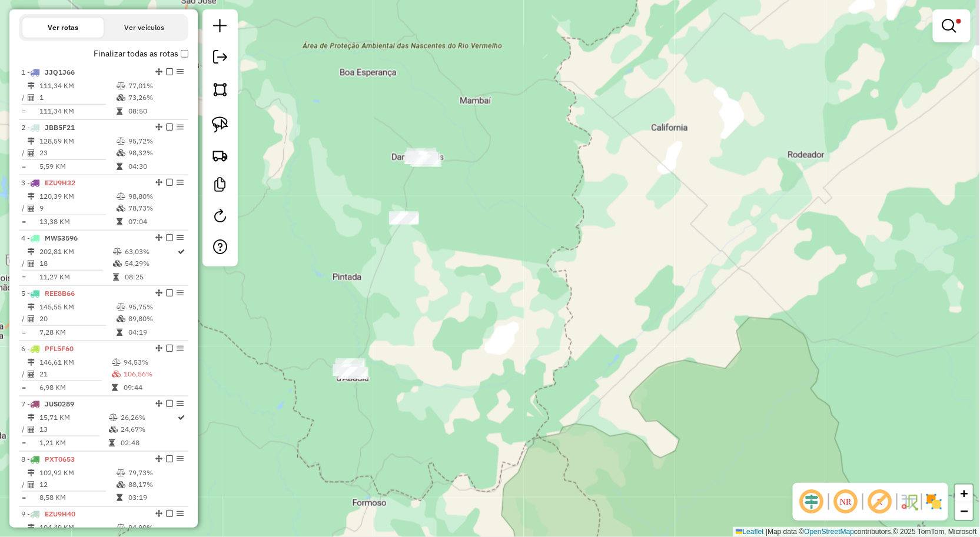
drag, startPoint x: 593, startPoint y: 222, endPoint x: 520, endPoint y: 199, distance: 77.1
click at [598, 218] on div "**********" at bounding box center [490, 268] width 980 height 537
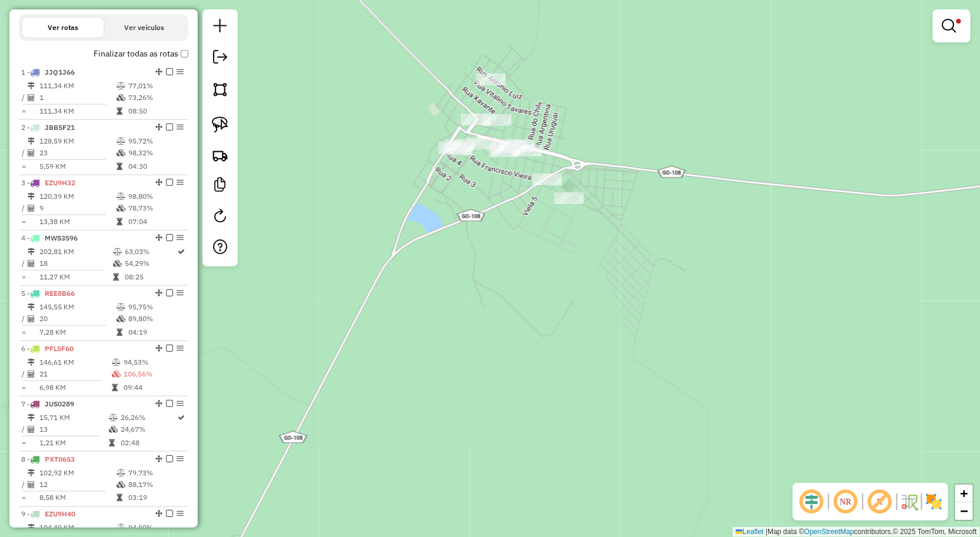
drag, startPoint x: 504, startPoint y: 159, endPoint x: 491, endPoint y: 212, distance: 55.1
click at [491, 212] on div "**********" at bounding box center [490, 268] width 980 height 537
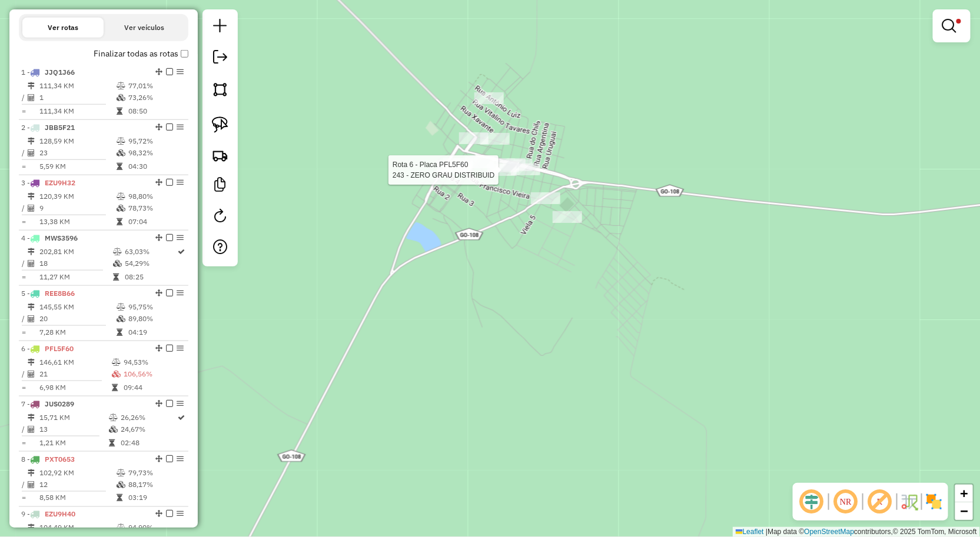
select select "**********"
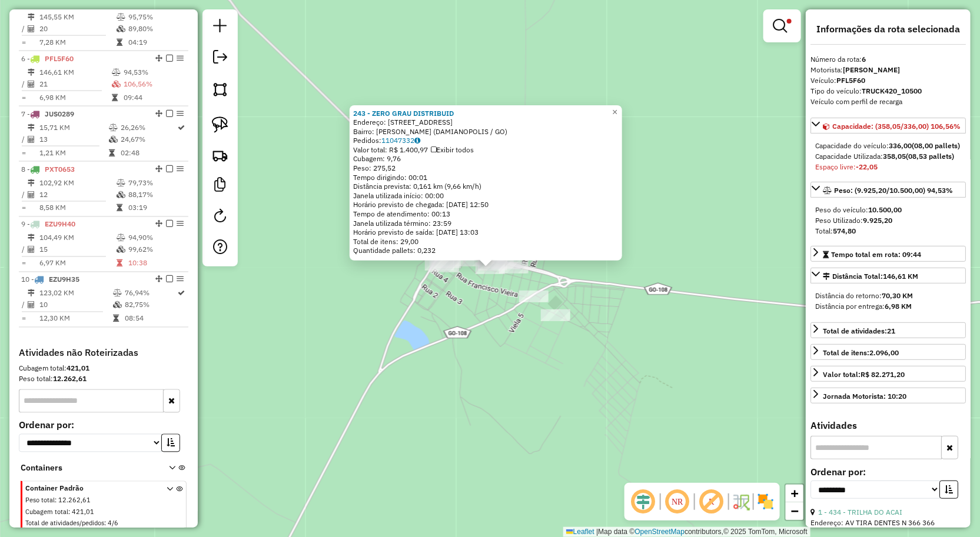
scroll to position [736, 0]
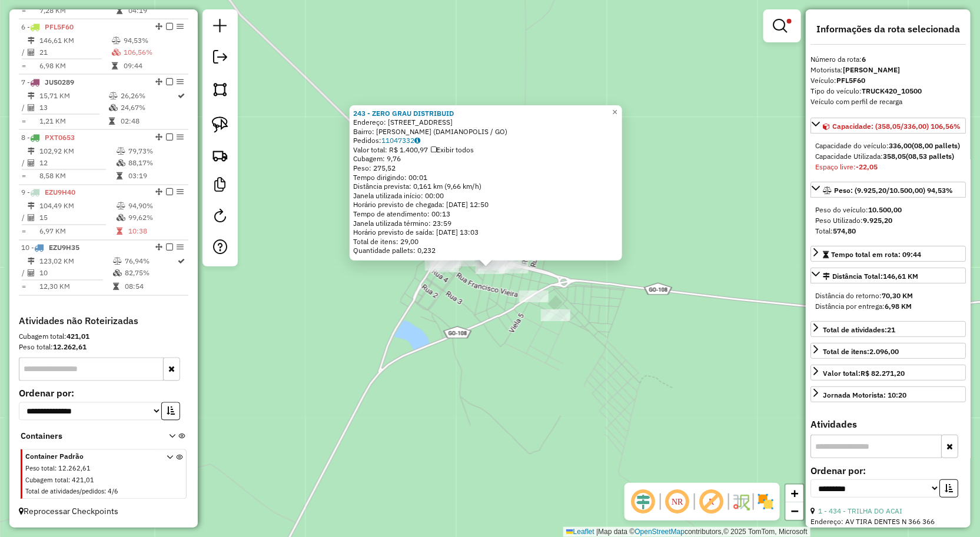
click at [713, 277] on div "**********" at bounding box center [490, 268] width 980 height 537
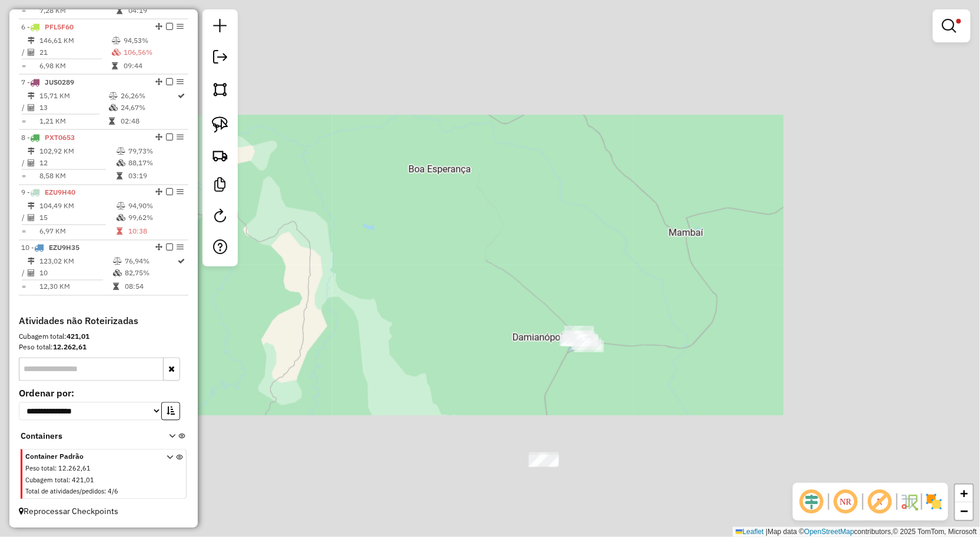
drag, startPoint x: 536, startPoint y: 371, endPoint x: 571, endPoint y: 304, distance: 76.3
click at [563, 314] on div "**********" at bounding box center [490, 268] width 980 height 537
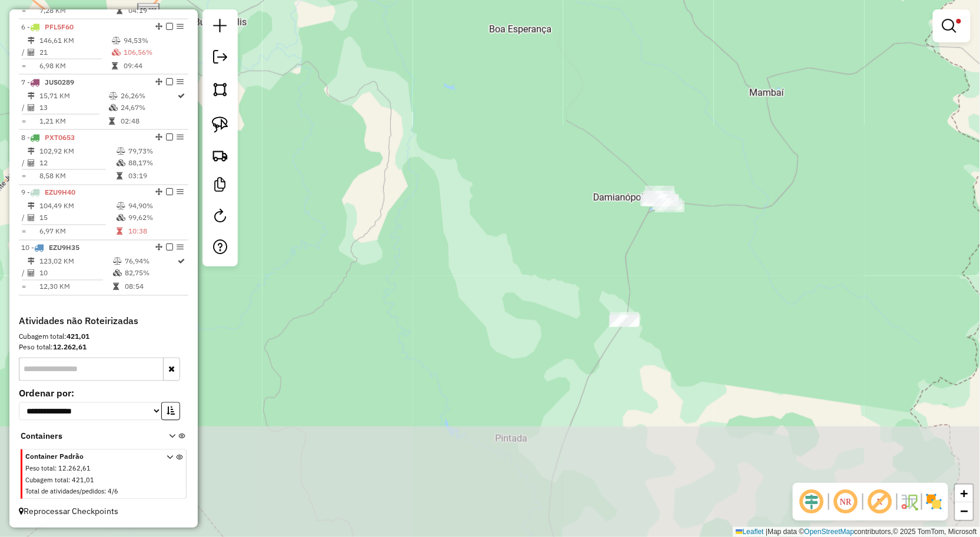
drag, startPoint x: 561, startPoint y: 277, endPoint x: 616, endPoint y: 257, distance: 58.5
click at [613, 257] on div "**********" at bounding box center [490, 268] width 980 height 537
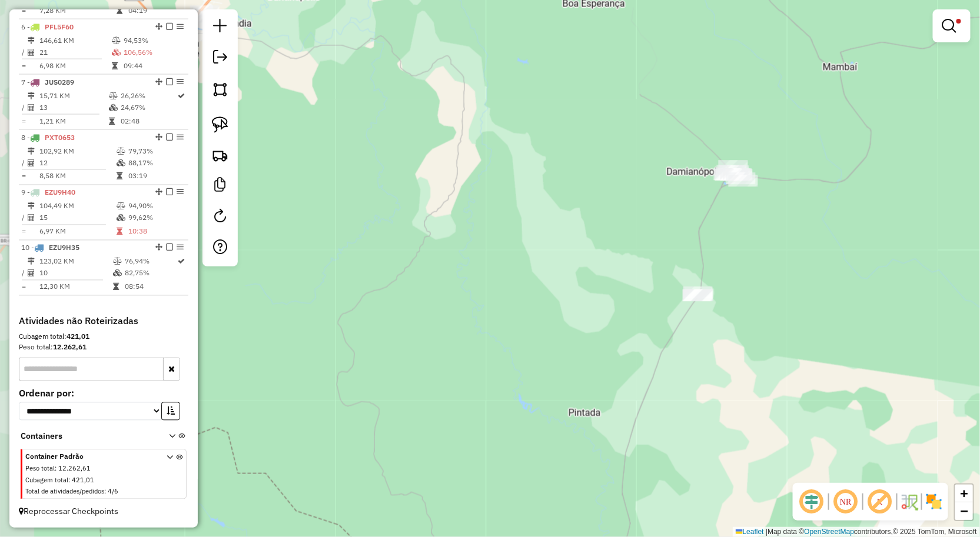
click at [641, 275] on div "**********" at bounding box center [490, 268] width 980 height 537
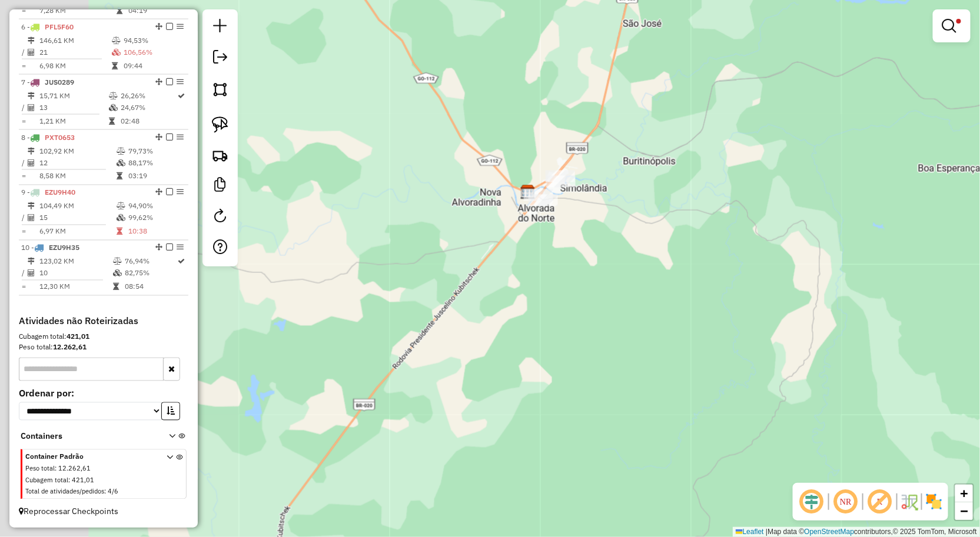
click at [576, 203] on div "**********" at bounding box center [490, 268] width 980 height 537
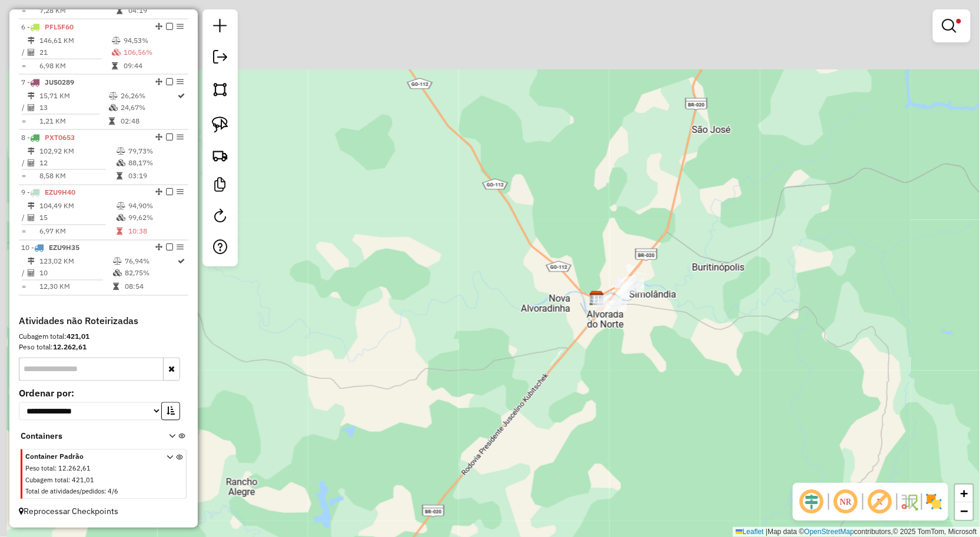
drag, startPoint x: 491, startPoint y: 139, endPoint x: 587, endPoint y: 278, distance: 168.5
click at [592, 290] on div "**********" at bounding box center [490, 268] width 980 height 537
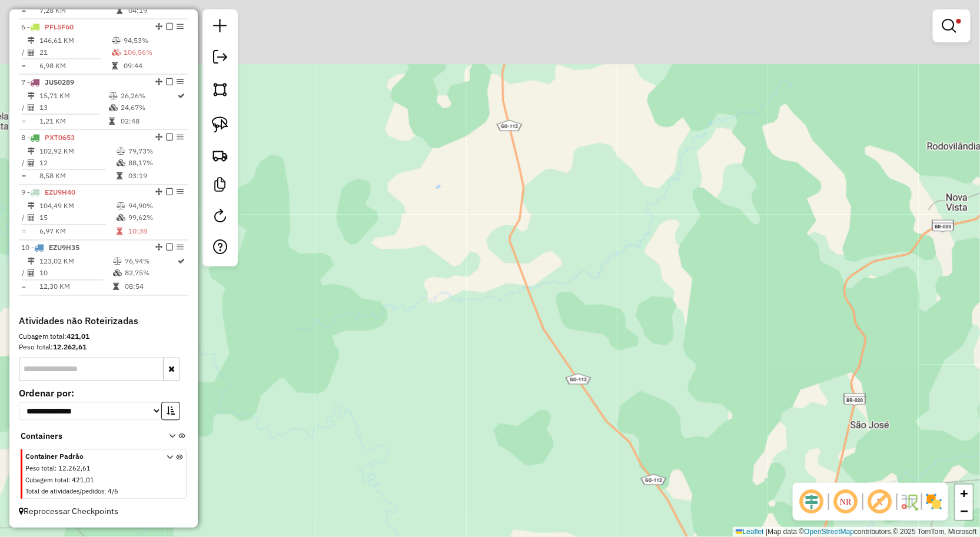
drag, startPoint x: 495, startPoint y: 245, endPoint x: 495, endPoint y: 255, distance: 10.0
click at [495, 255] on div "**********" at bounding box center [490, 268] width 980 height 537
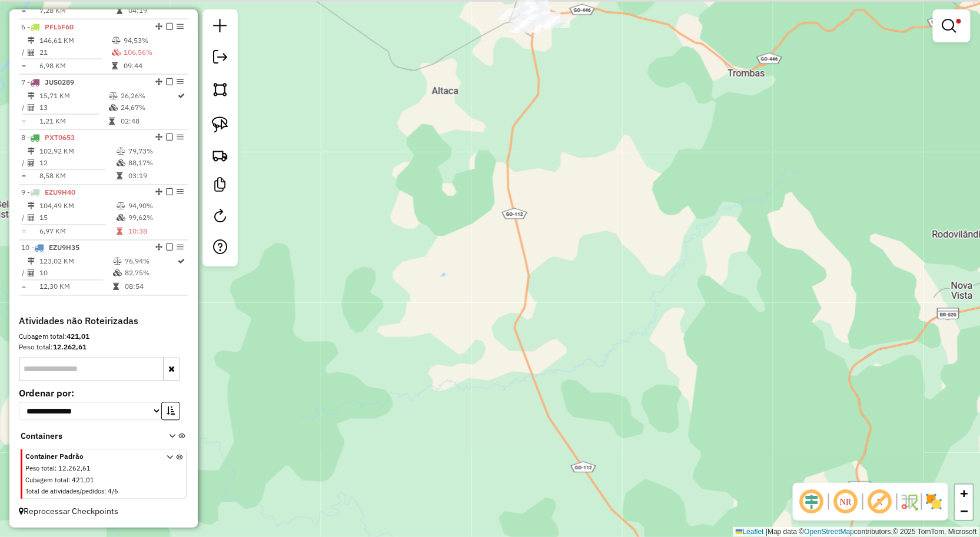
drag, startPoint x: 489, startPoint y: 290, endPoint x: 485, endPoint y: 237, distance: 52.5
click at [502, 343] on div "**********" at bounding box center [490, 268] width 980 height 537
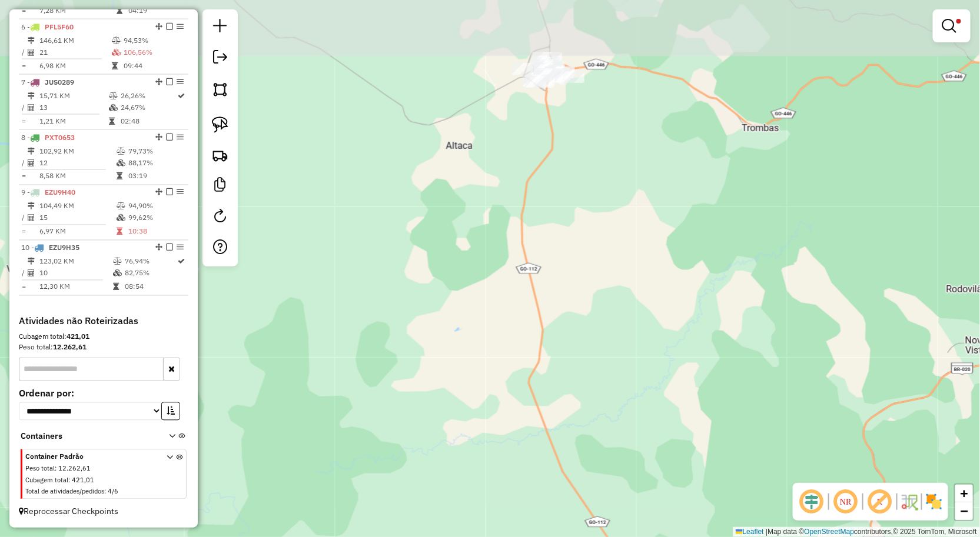
drag, startPoint x: 483, startPoint y: 249, endPoint x: 521, endPoint y: 267, distance: 42.4
click at [493, 316] on div "**********" at bounding box center [490, 268] width 980 height 537
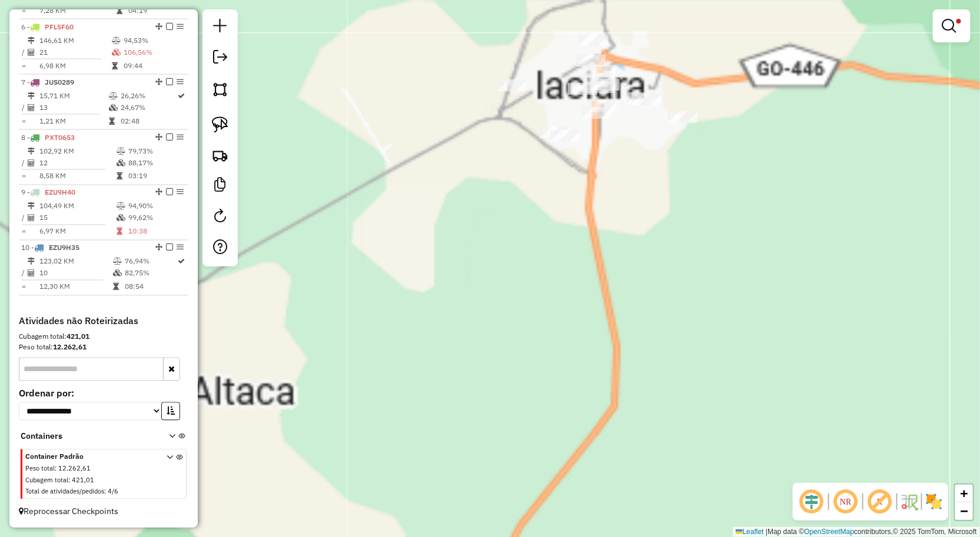
drag, startPoint x: 642, startPoint y: 198, endPoint x: 600, endPoint y: 301, distance: 111.1
click at [602, 301] on div "**********" at bounding box center [490, 268] width 980 height 537
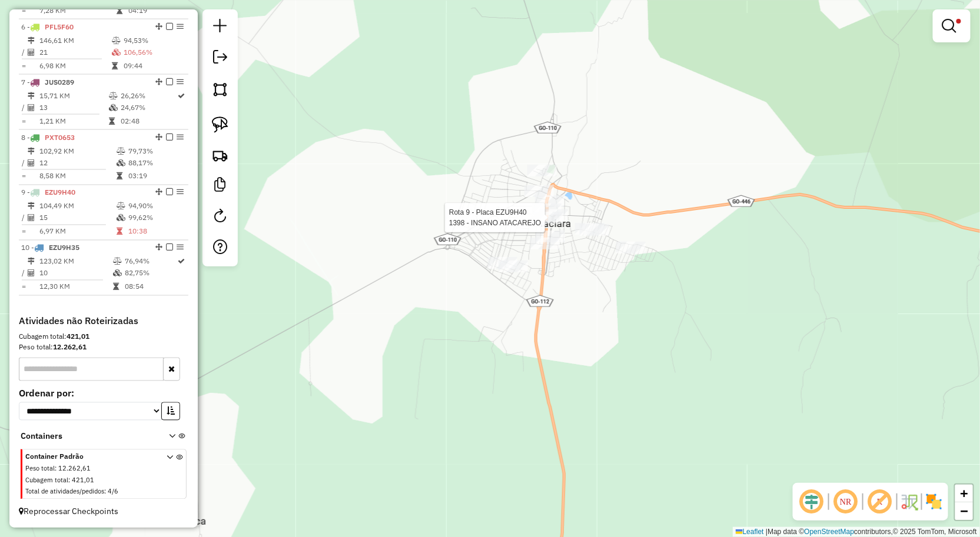
select select "**********"
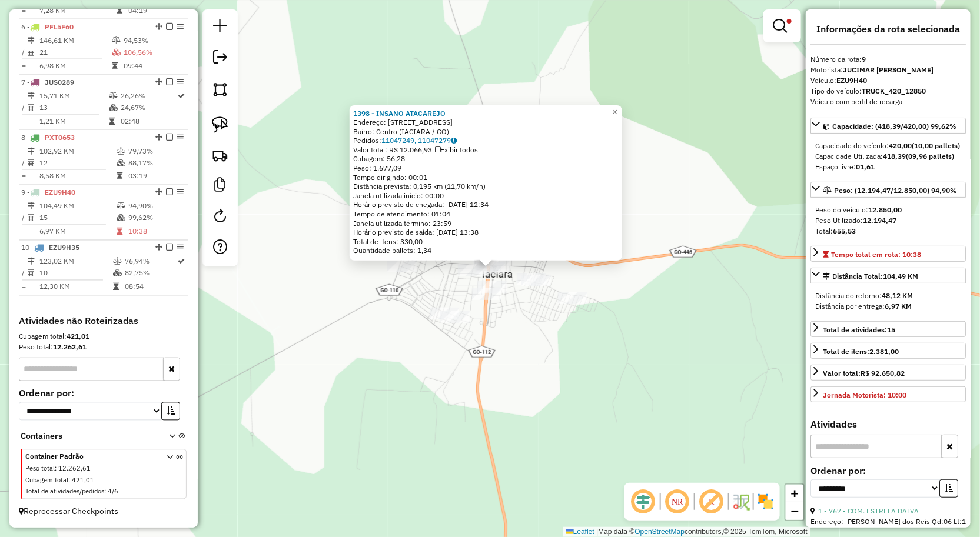
click at [663, 163] on div "1398 - INSANO ATACAREJO Endereço: Avenida Brasilia 267 Bairro: Centro (IACIARA …" at bounding box center [490, 268] width 980 height 537
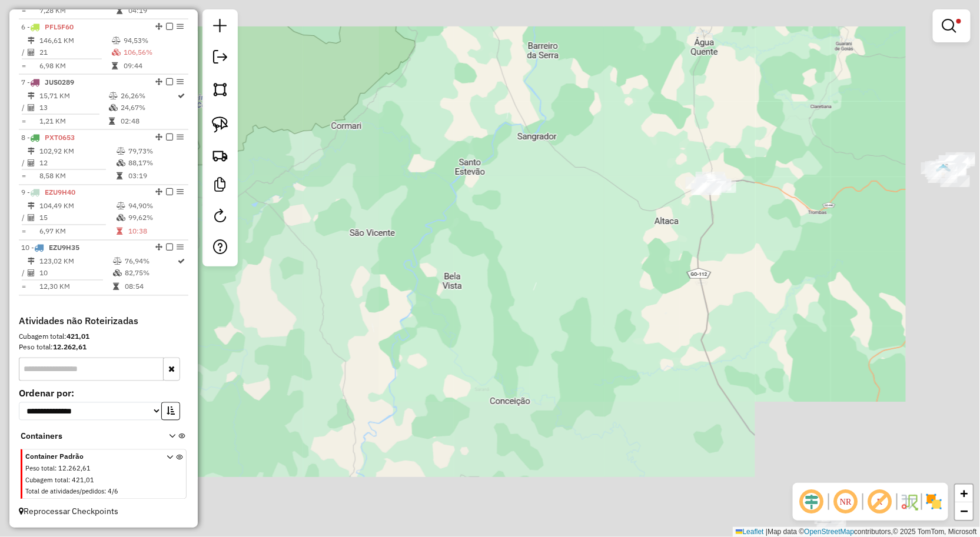
drag, startPoint x: 824, startPoint y: 177, endPoint x: 561, endPoint y: 262, distance: 276.2
click at [571, 262] on div "**********" at bounding box center [490, 268] width 980 height 537
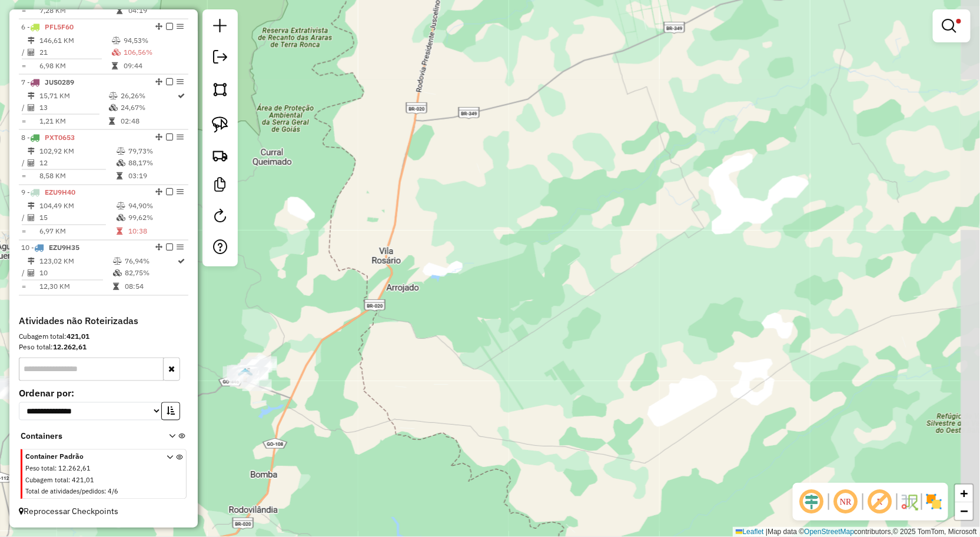
drag, startPoint x: 475, startPoint y: 237, endPoint x: 424, endPoint y: 254, distance: 54.0
click at [574, 222] on div "**********" at bounding box center [490, 268] width 980 height 537
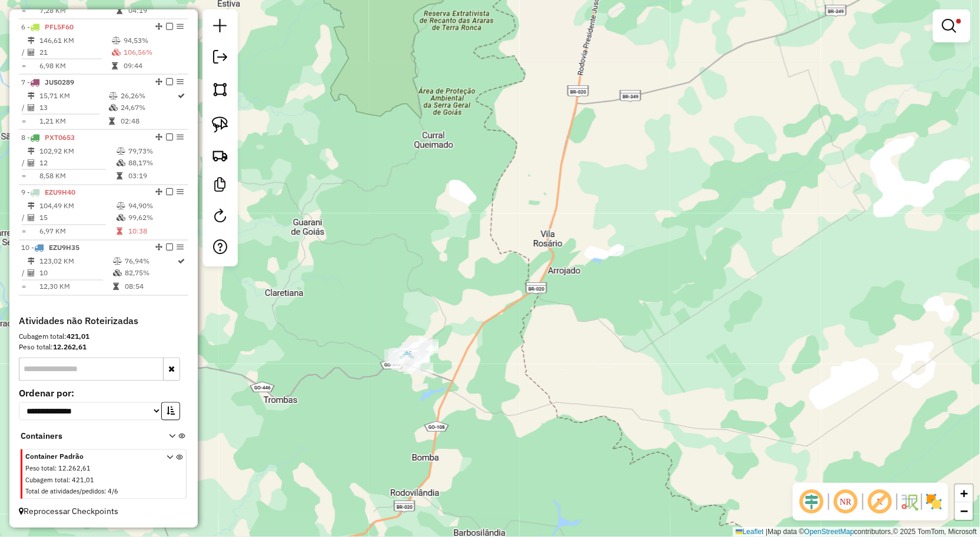
drag, startPoint x: 577, startPoint y: 215, endPoint x: 404, endPoint y: 242, distance: 174.5
click at [595, 214] on div "**********" at bounding box center [490, 268] width 980 height 537
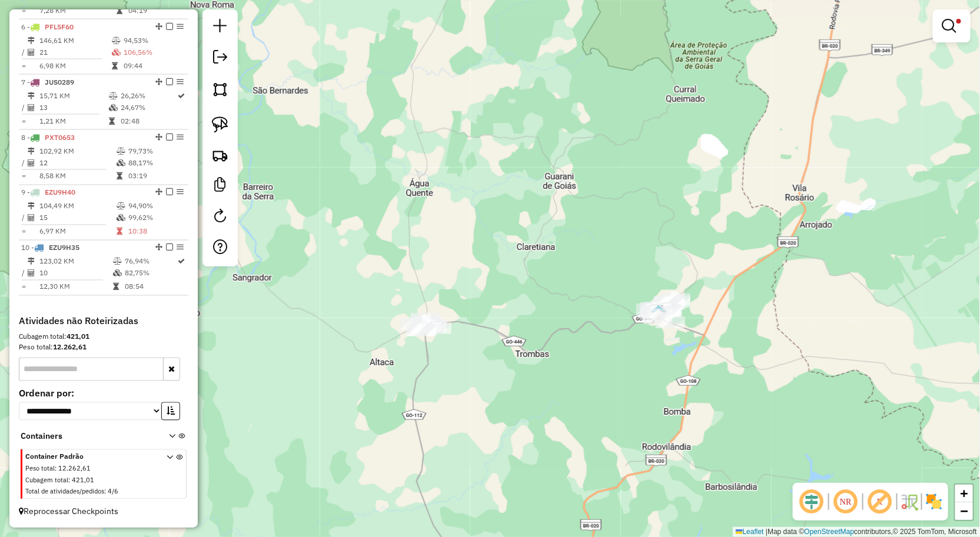
drag, startPoint x: 427, startPoint y: 383, endPoint x: 440, endPoint y: 294, distance: 89.7
click at [438, 297] on div "**********" at bounding box center [490, 268] width 980 height 537
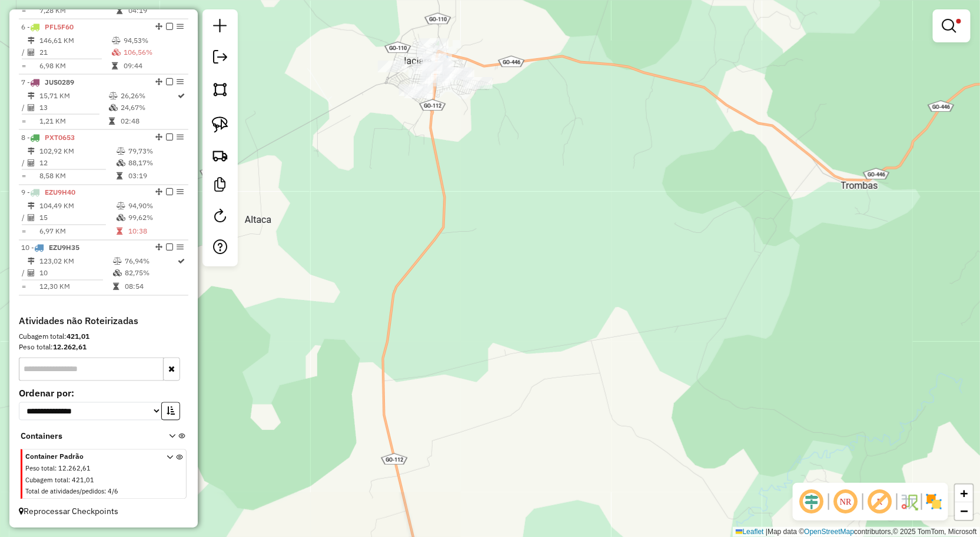
drag, startPoint x: 451, startPoint y: 174, endPoint x: 439, endPoint y: 227, distance: 53.8
click at [439, 220] on div "**********" at bounding box center [490, 268] width 980 height 537
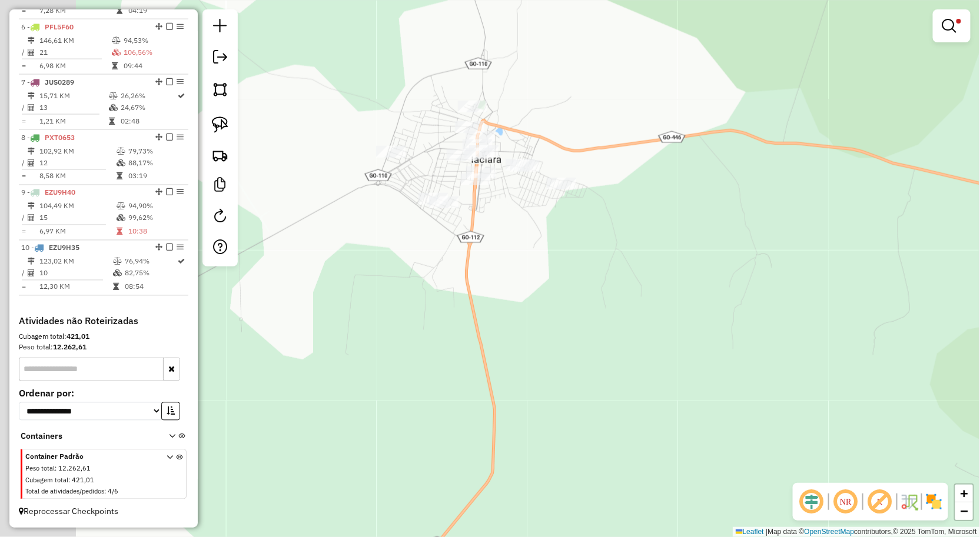
click at [501, 275] on div "**********" at bounding box center [490, 268] width 980 height 537
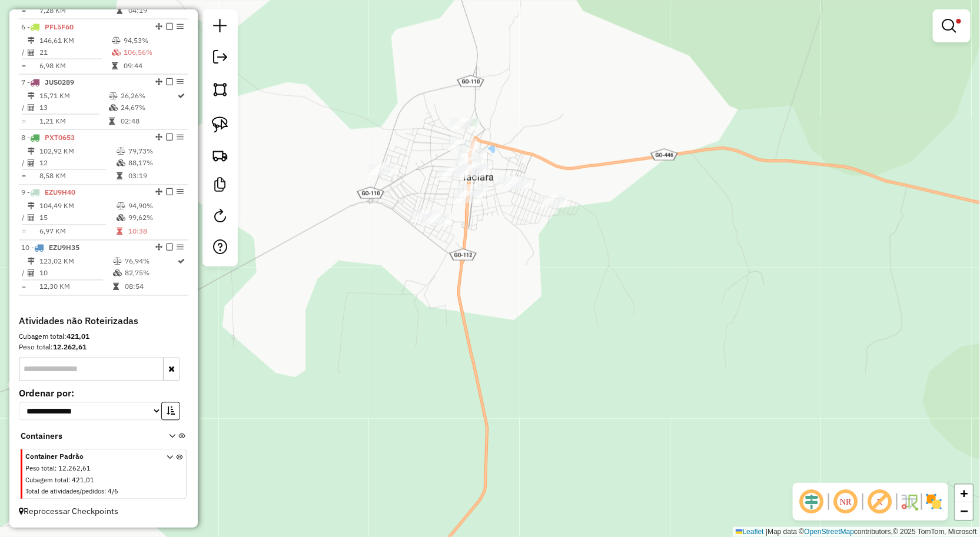
drag, startPoint x: 508, startPoint y: 235, endPoint x: 490, endPoint y: 277, distance: 45.6
click at [490, 277] on div "**********" at bounding box center [490, 268] width 980 height 537
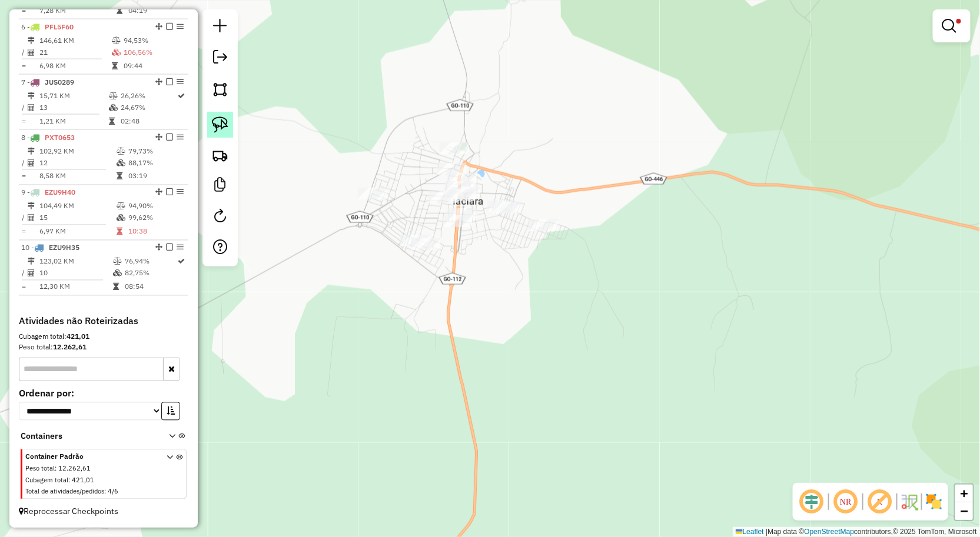
click at [230, 128] on link at bounding box center [220, 125] width 26 height 26
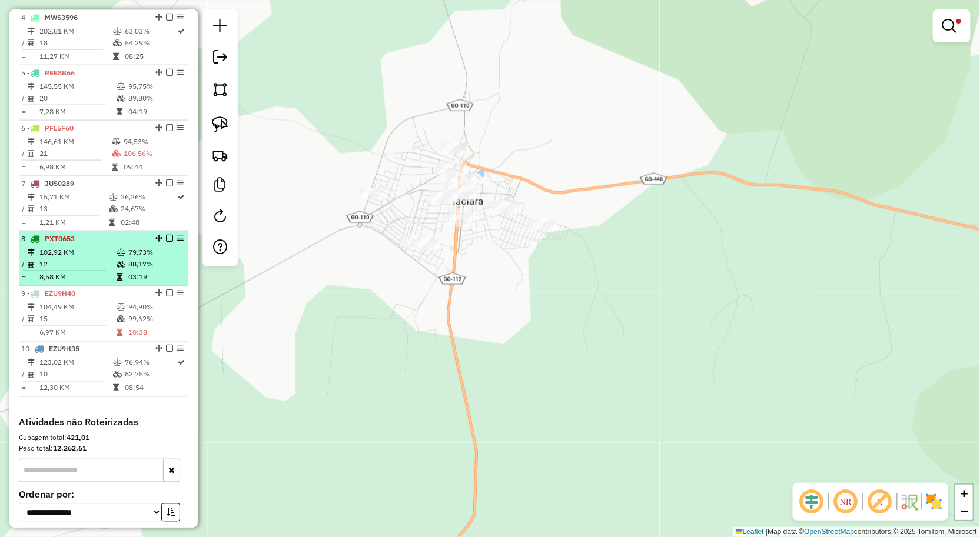
scroll to position [604, 0]
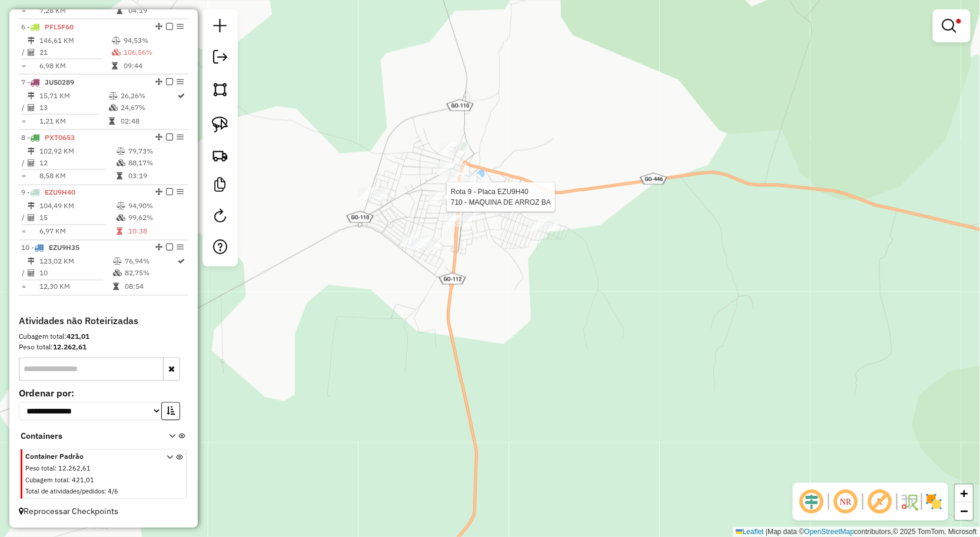
select select "**********"
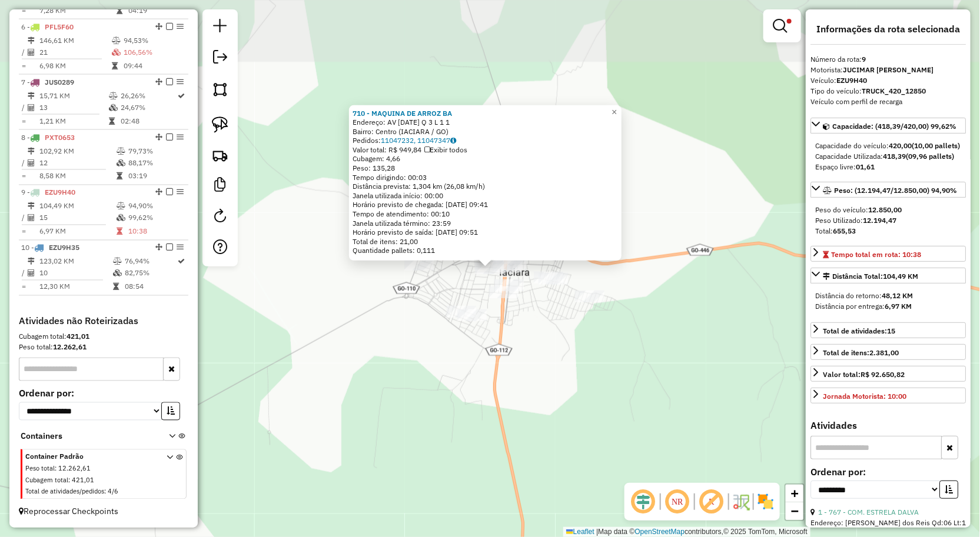
scroll to position [736, 0]
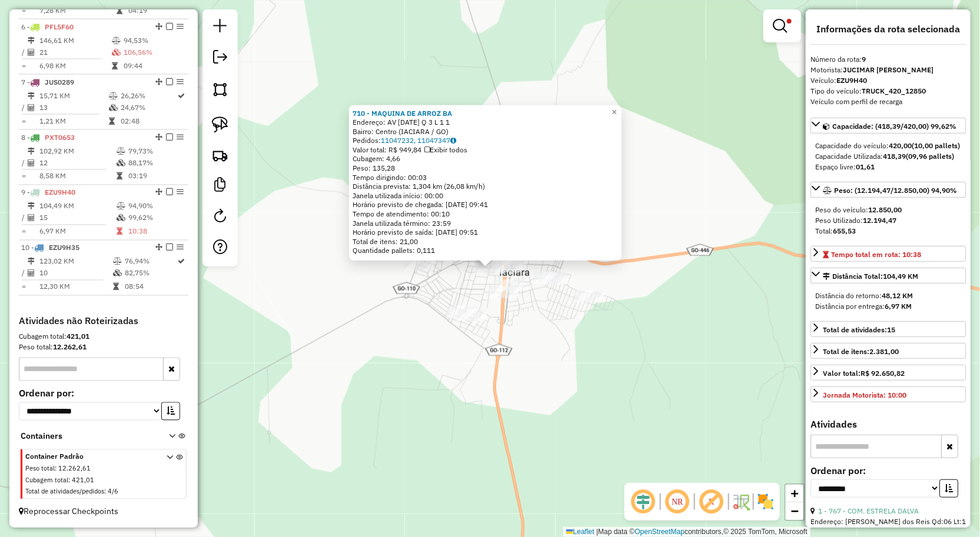
click at [780, 337] on div "710 - MAQUINA DE ARROZ BA Endereço: AV 1 DE ABRIL Q 3 L 1 1 Bairro: Centro (IAC…" at bounding box center [490, 268] width 980 height 537
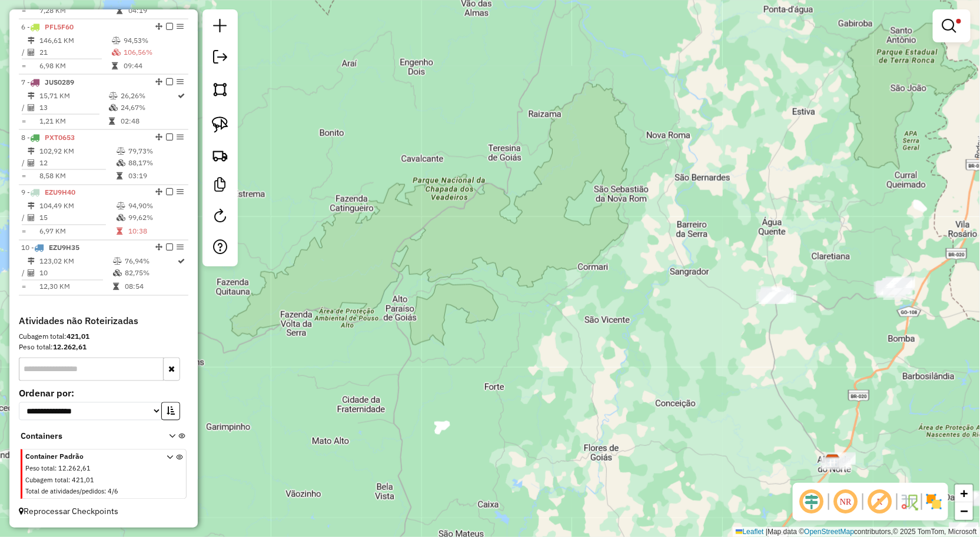
drag, startPoint x: 842, startPoint y: 337, endPoint x: 736, endPoint y: 321, distance: 106.5
click at [736, 321] on div "**********" at bounding box center [490, 268] width 980 height 537
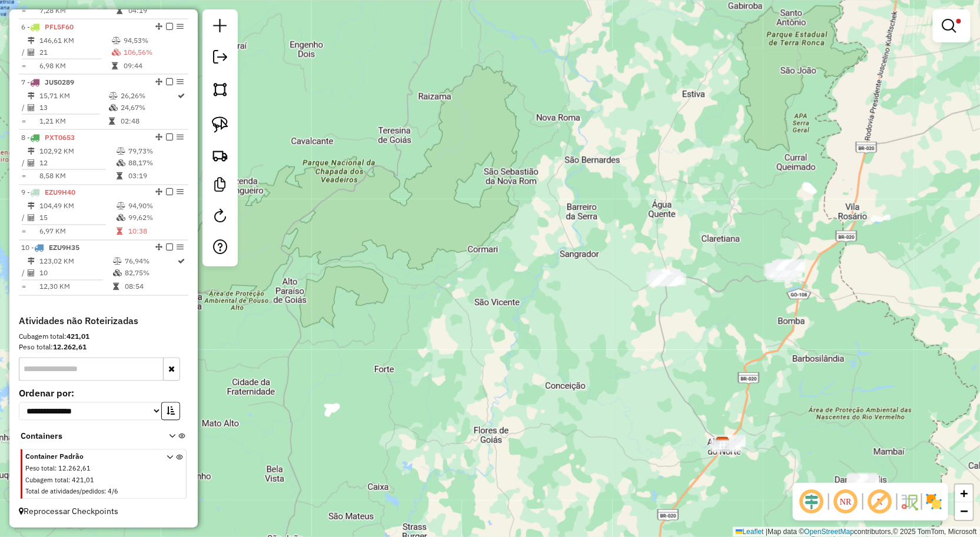
drag, startPoint x: 722, startPoint y: 362, endPoint x: 642, endPoint y: 324, distance: 88.5
click at [651, 330] on div "**********" at bounding box center [490, 268] width 980 height 537
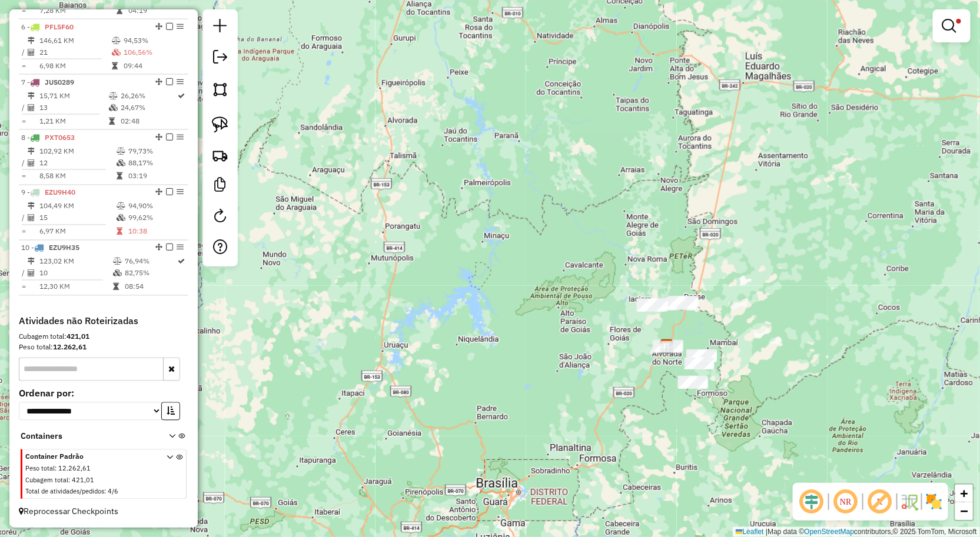
drag, startPoint x: 742, startPoint y: 346, endPoint x: 702, endPoint y: 340, distance: 40.0
click at [703, 341] on div "**********" at bounding box center [490, 268] width 980 height 537
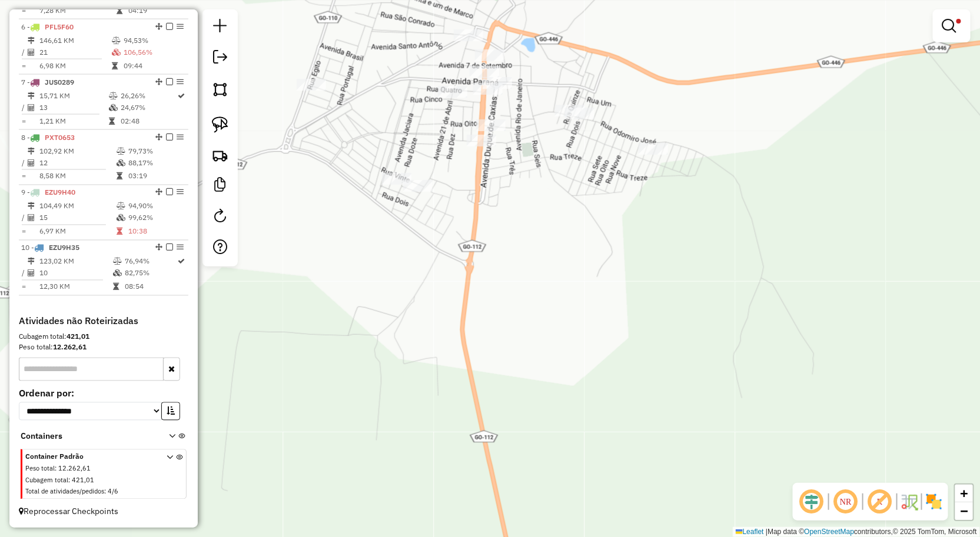
drag, startPoint x: 540, startPoint y: 228, endPoint x: 555, endPoint y: 243, distance: 21.2
click at [555, 243] on div "**********" at bounding box center [490, 268] width 980 height 537
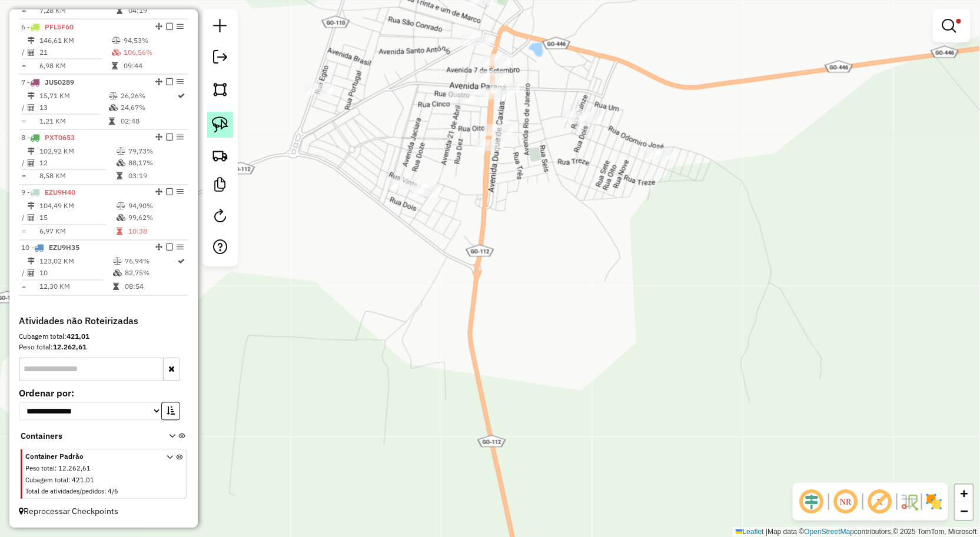
click at [212, 118] on img at bounding box center [220, 125] width 16 height 16
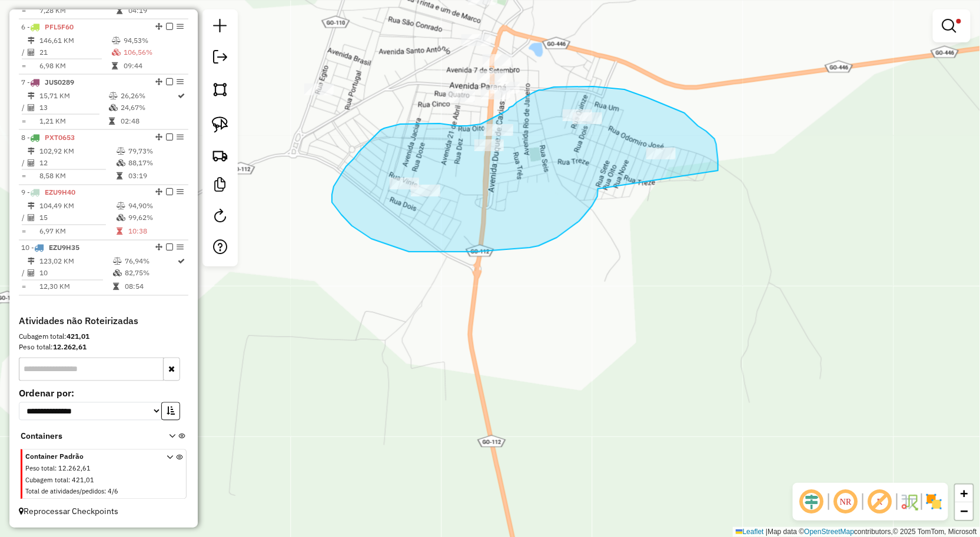
drag, startPoint x: 598, startPoint y: 190, endPoint x: 717, endPoint y: 196, distance: 119.0
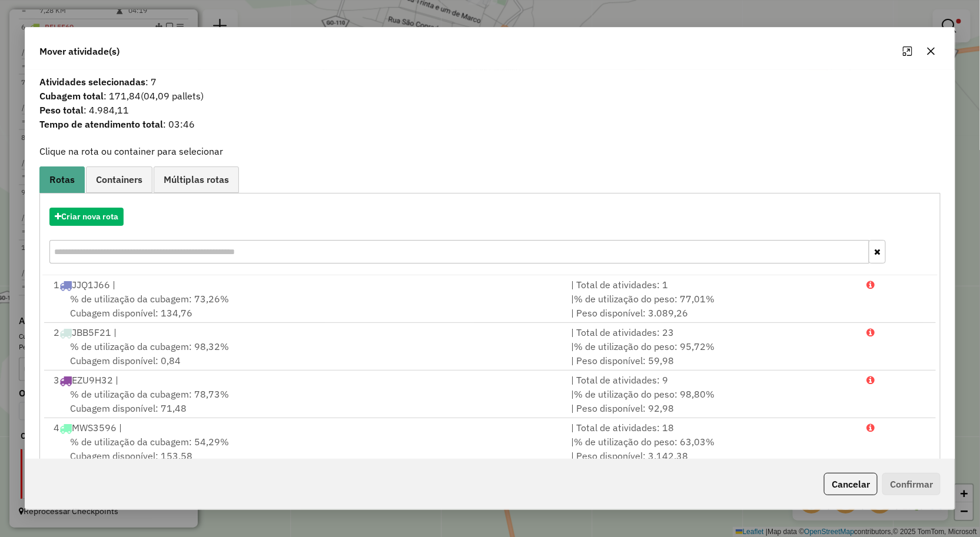
click at [933, 49] on icon "button" at bounding box center [931, 51] width 8 height 8
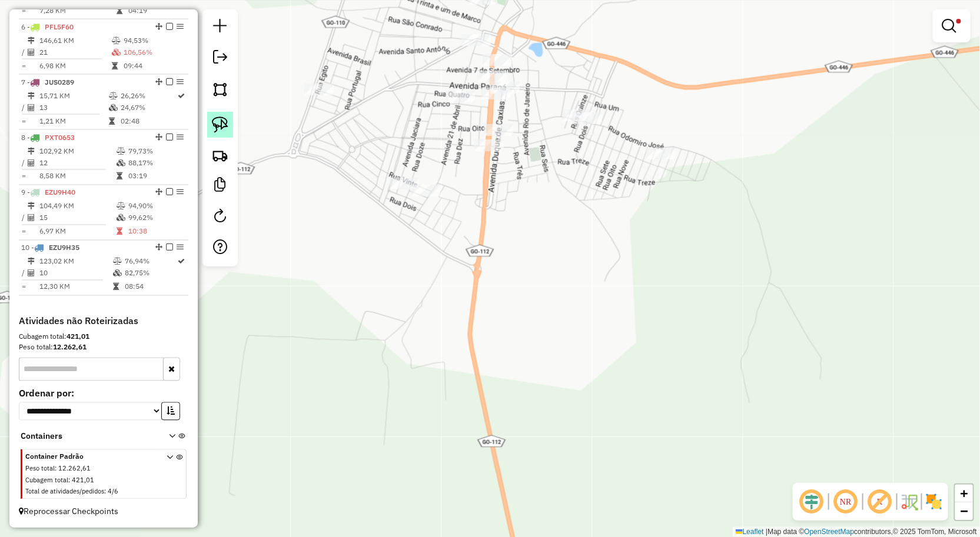
click at [214, 125] on img at bounding box center [220, 125] width 16 height 16
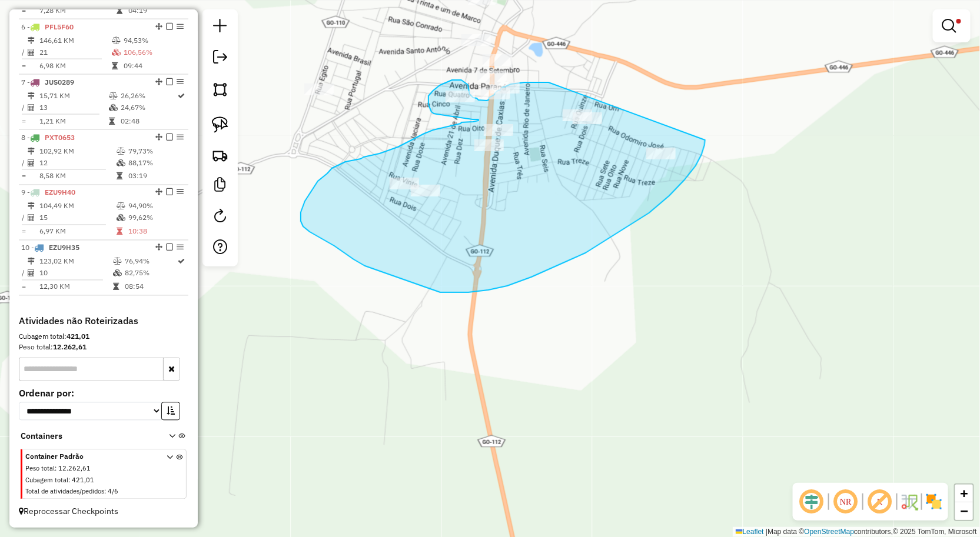
drag, startPoint x: 705, startPoint y: 140, endPoint x: 557, endPoint y: 82, distance: 158.6
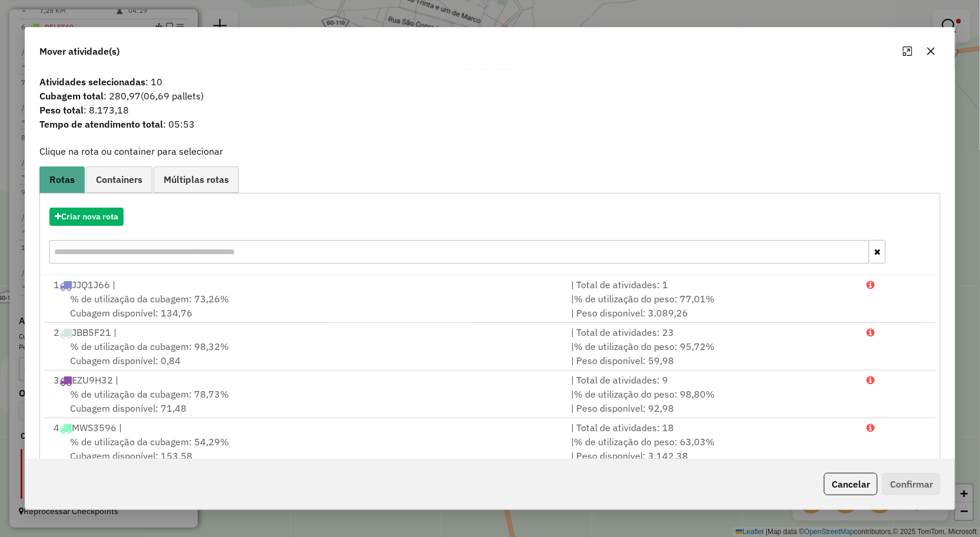
click at [932, 46] on icon "button" at bounding box center [930, 50] width 9 height 9
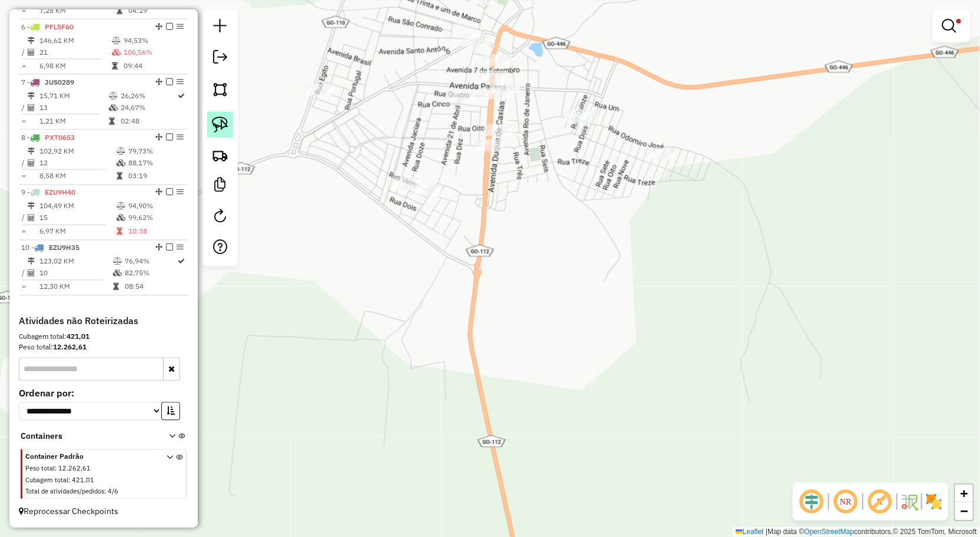
click at [228, 120] on img at bounding box center [220, 125] width 16 height 16
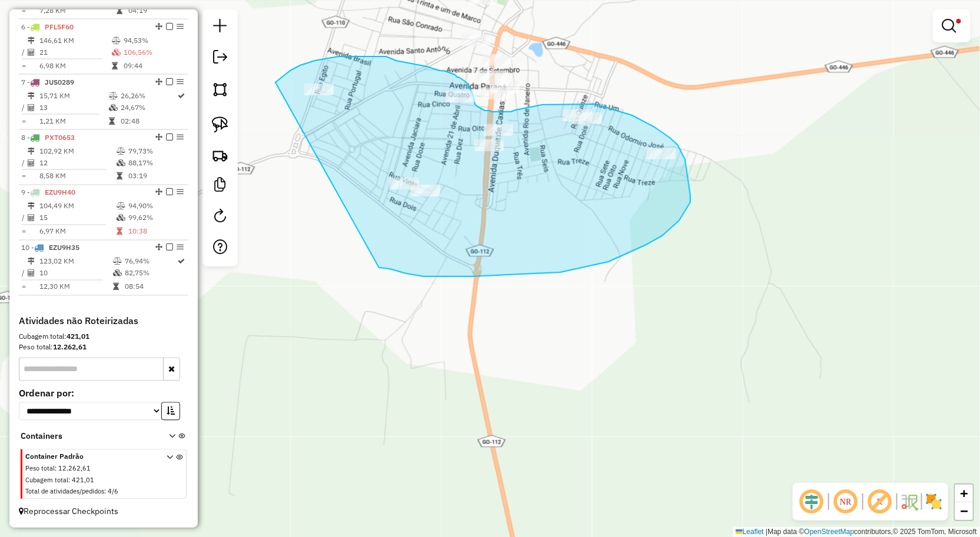
drag, startPoint x: 290, startPoint y: 71, endPoint x: 378, endPoint y: 267, distance: 215.5
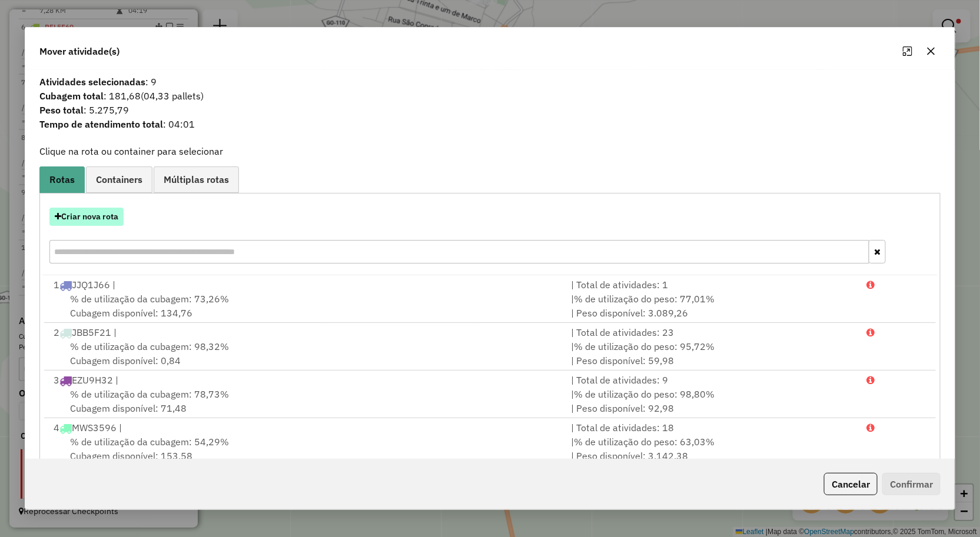
click at [112, 221] on button "Criar nova rota" at bounding box center [86, 217] width 74 height 18
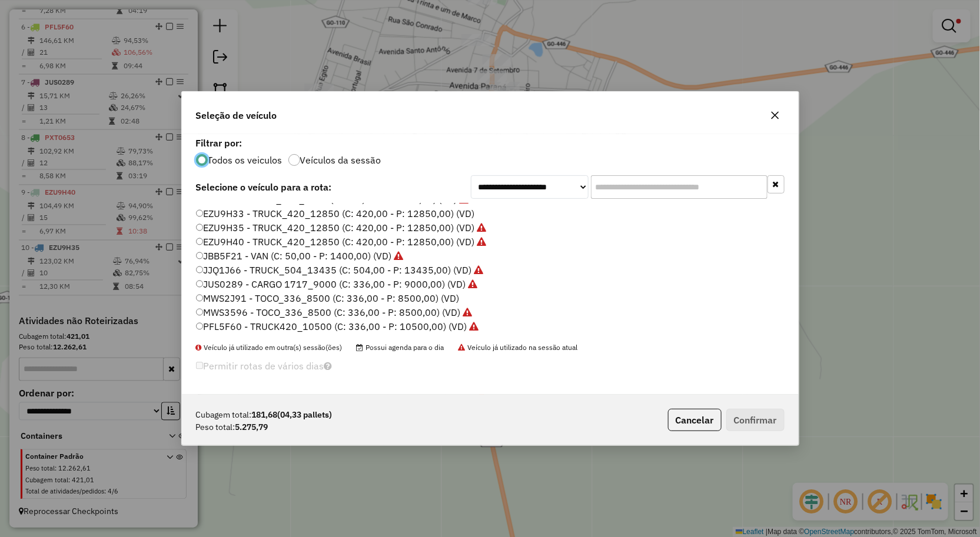
scroll to position [68, 0]
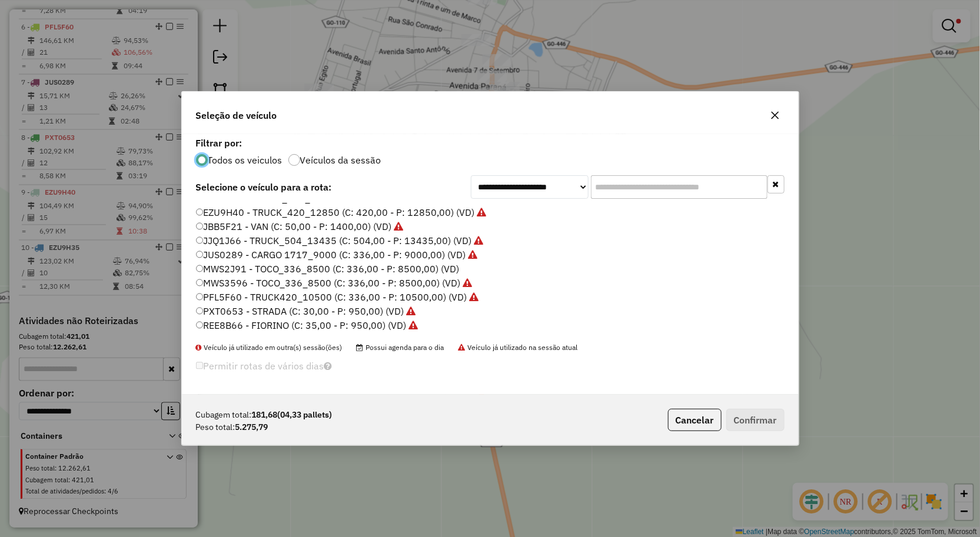
click at [264, 268] on label "MWS2J91 - TOCO_336_8500 (C: 336,00 - P: 8500,00) (VD)" at bounding box center [328, 269] width 264 height 14
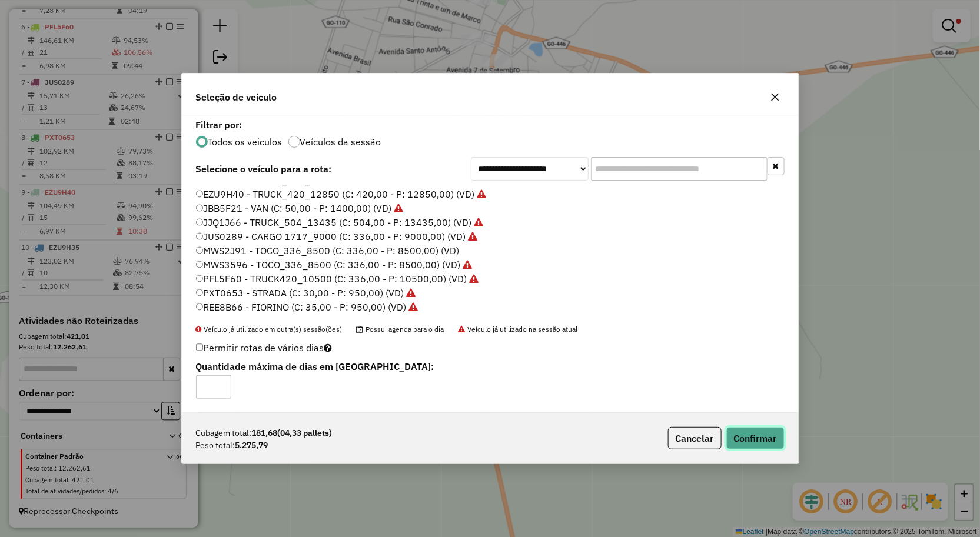
click at [767, 435] on button "Confirmar" at bounding box center [755, 438] width 58 height 22
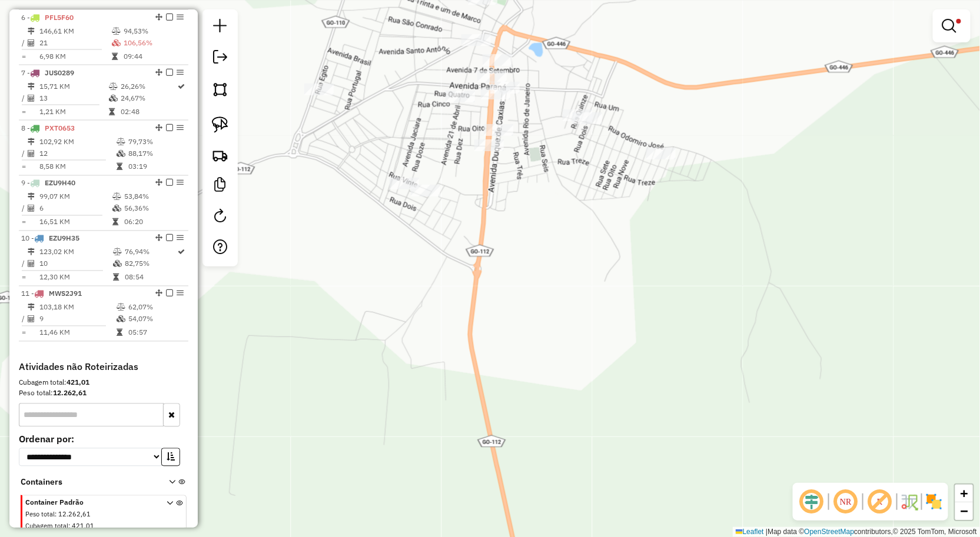
drag, startPoint x: 488, startPoint y: 206, endPoint x: 486, endPoint y: 263, distance: 57.1
click at [481, 272] on div "**********" at bounding box center [490, 268] width 980 height 537
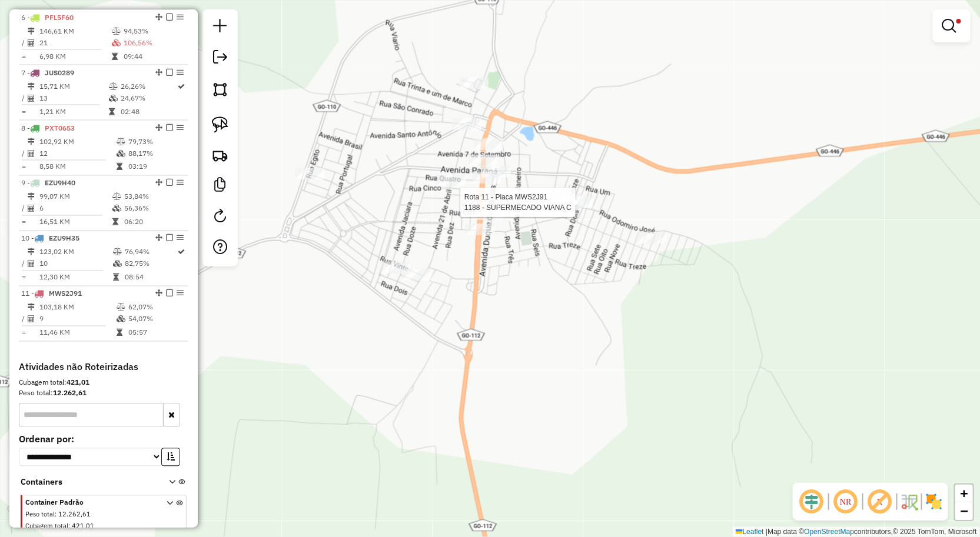
scroll to position [791, 0]
select select "**********"
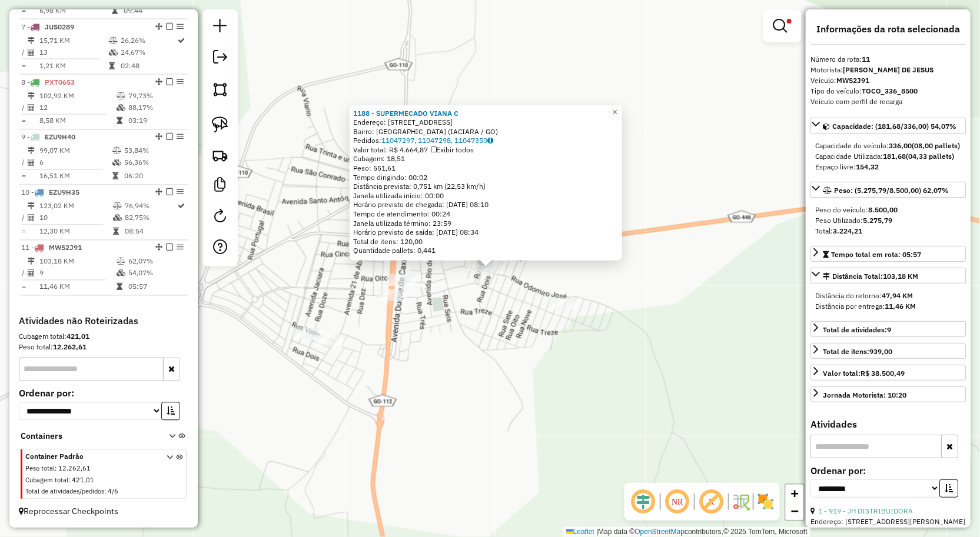
click at [610, 344] on div "1188 - SUPERMECADO VIANA C Endereço: AVENIDA PARANA QUADRA 90 LOTE 2110 Bairro:…" at bounding box center [490, 268] width 980 height 537
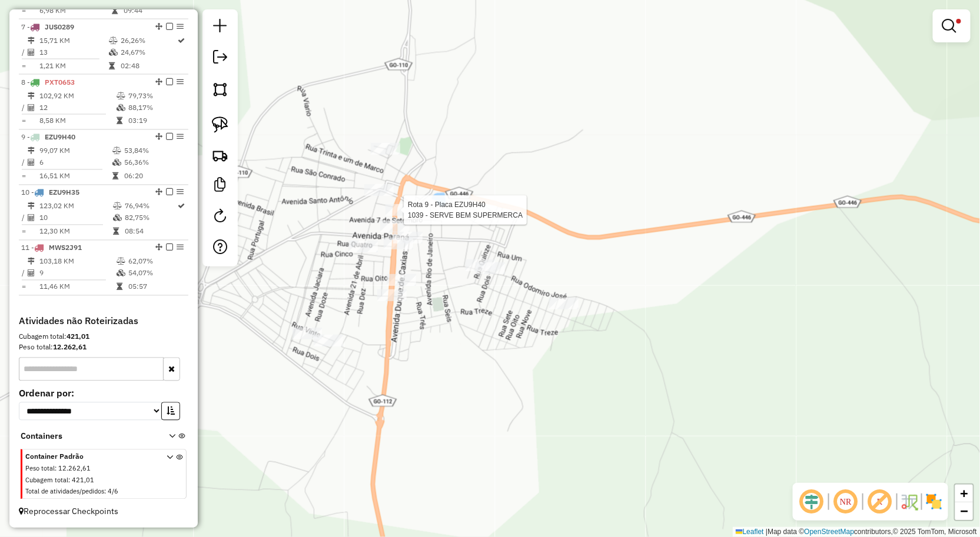
select select "**********"
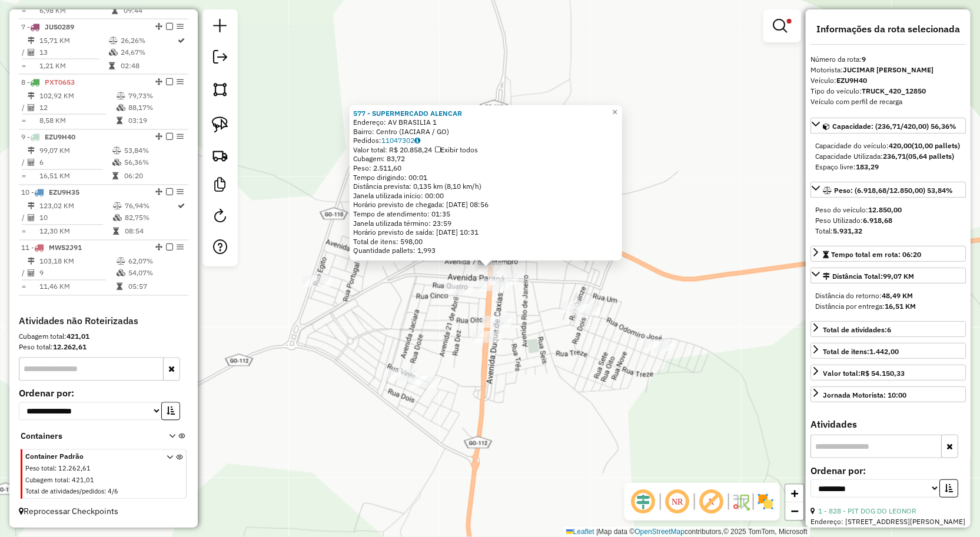
click at [752, 283] on div "577 - SUPERMERCADO ALENCAR Endereço: AV BRASILIA 1 Bairro: Centro (IACIARA / GO…" at bounding box center [490, 268] width 980 height 537
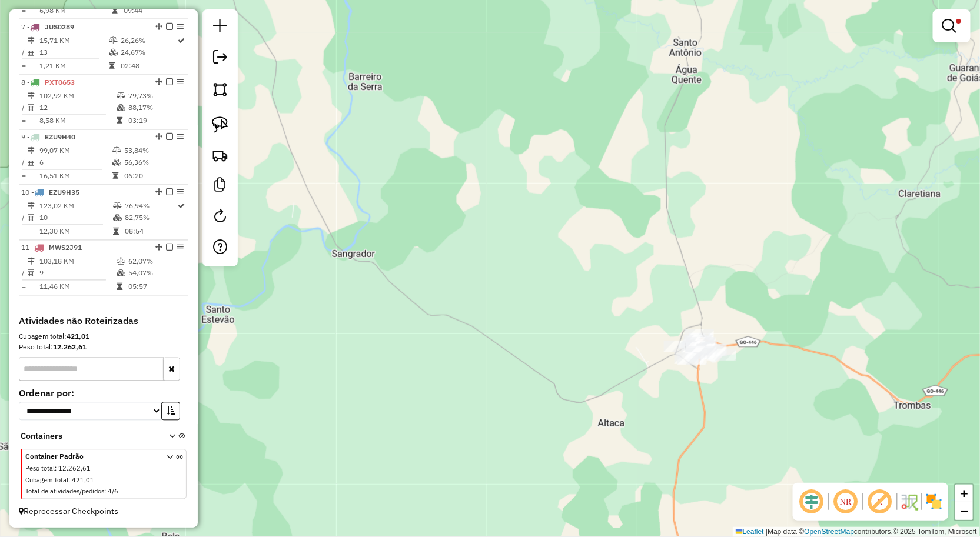
drag, startPoint x: 776, startPoint y: 391, endPoint x: 670, endPoint y: 285, distance: 150.2
click at [704, 315] on div "**********" at bounding box center [490, 268] width 980 height 537
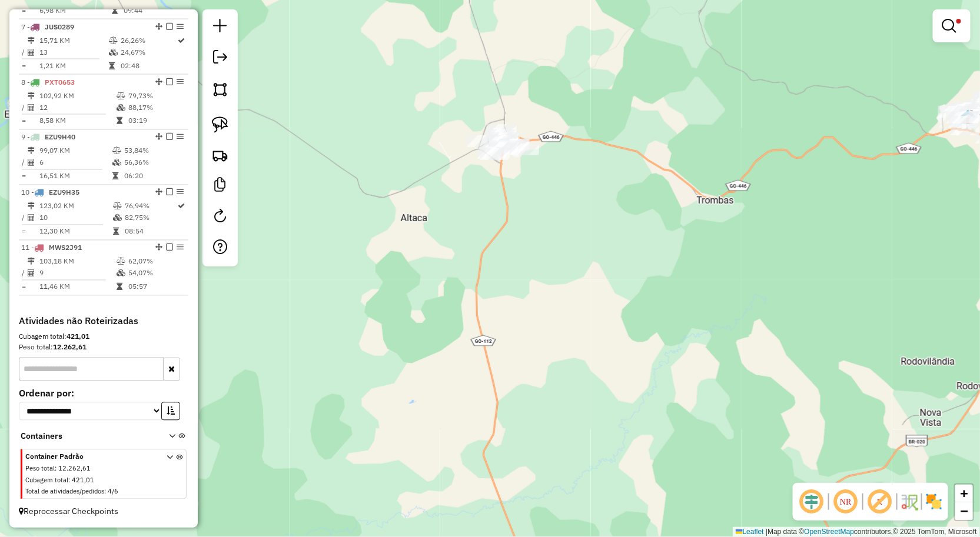
drag, startPoint x: 706, startPoint y: 348, endPoint x: 558, endPoint y: 207, distance: 204.4
click at [606, 244] on div "**********" at bounding box center [490, 268] width 980 height 537
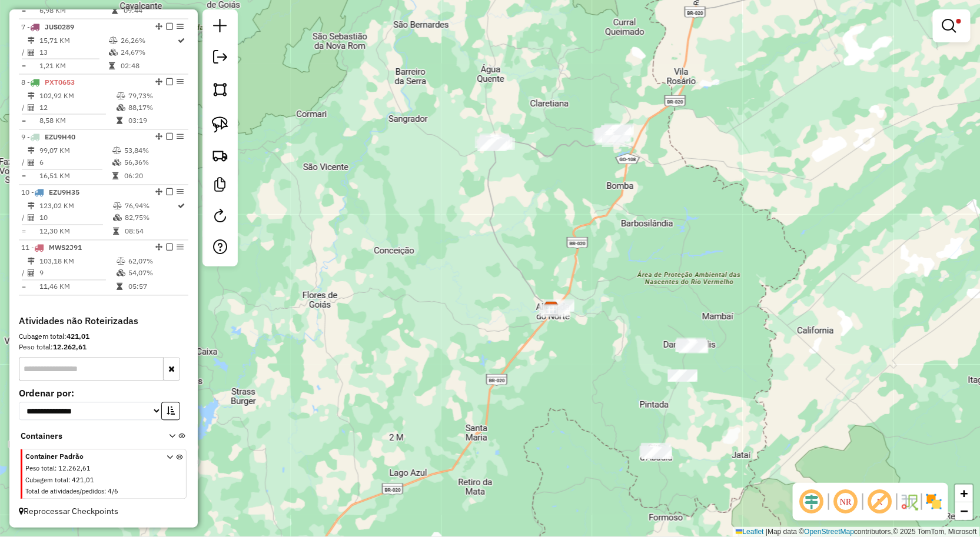
drag, startPoint x: 613, startPoint y: 249, endPoint x: 517, endPoint y: 161, distance: 130.4
click at [524, 172] on div "**********" at bounding box center [490, 268] width 980 height 537
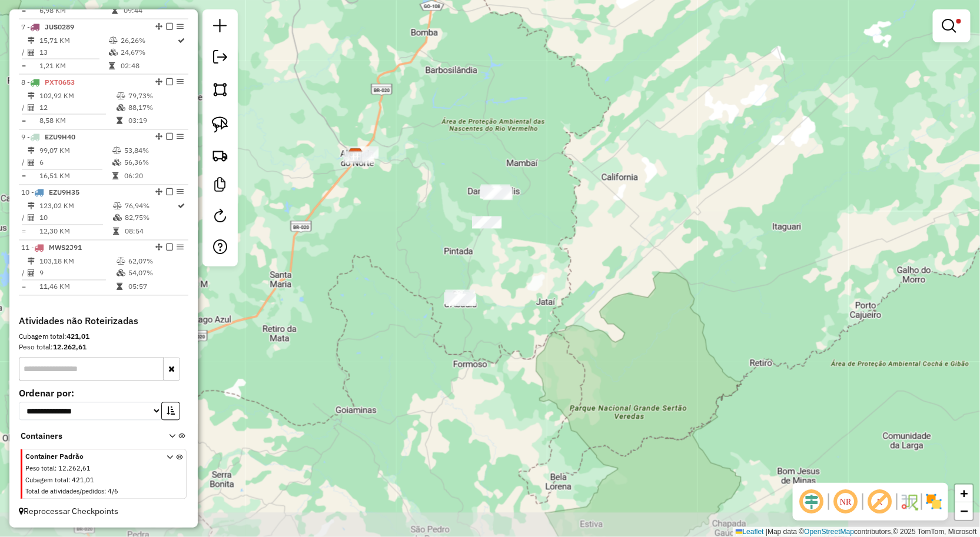
drag, startPoint x: 546, startPoint y: 179, endPoint x: 586, endPoint y: 228, distance: 62.7
click at [585, 228] on div "**********" at bounding box center [490, 268] width 980 height 537
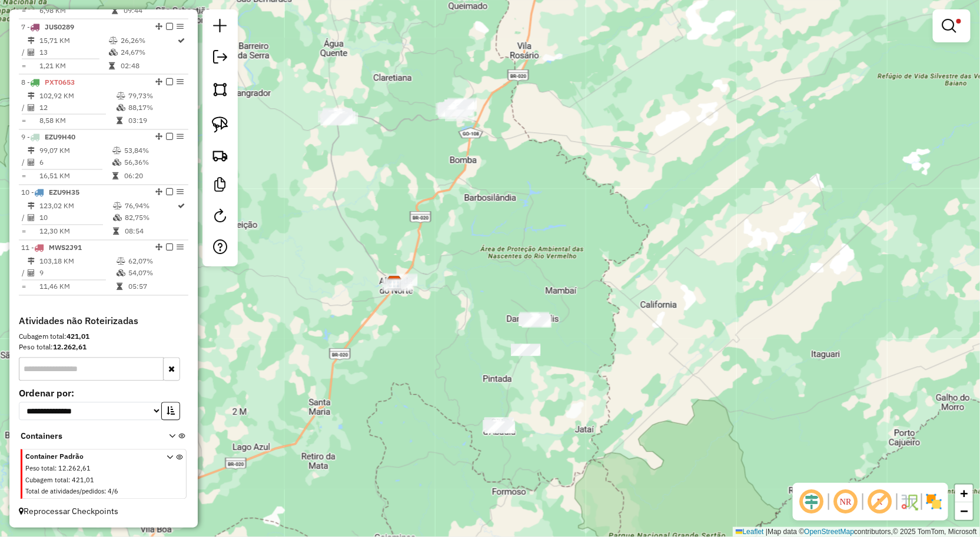
drag, startPoint x: 504, startPoint y: 149, endPoint x: 514, endPoint y: 246, distance: 97.6
click at [514, 246] on div "**********" at bounding box center [490, 268] width 980 height 537
click at [951, 21] on em at bounding box center [949, 26] width 14 height 14
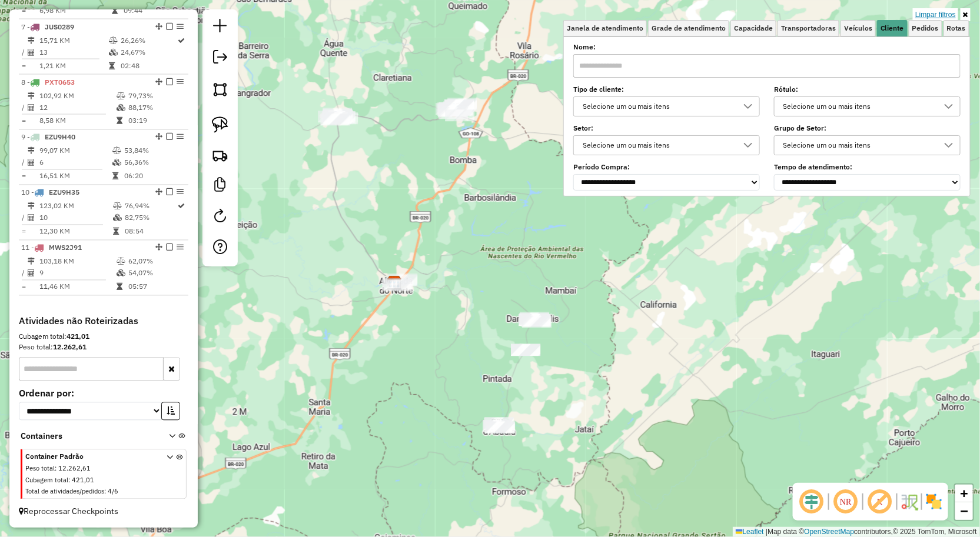
click at [936, 8] on link "Limpar filtros" at bounding box center [935, 14] width 45 height 13
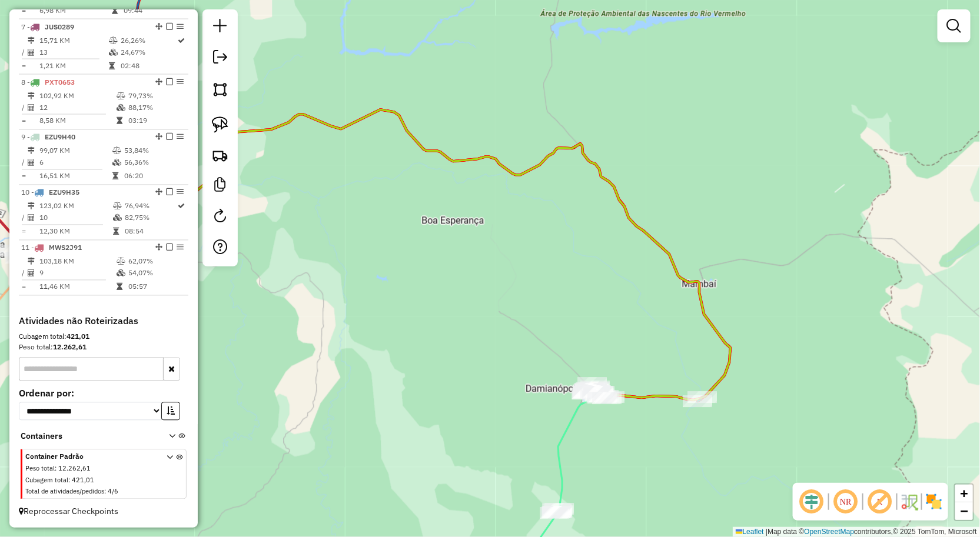
drag, startPoint x: 497, startPoint y: 244, endPoint x: 522, endPoint y: 237, distance: 26.3
click at [514, 244] on div "Janela de atendimento Grade de atendimento Capacidade Transportadoras Veículos …" at bounding box center [490, 268] width 980 height 537
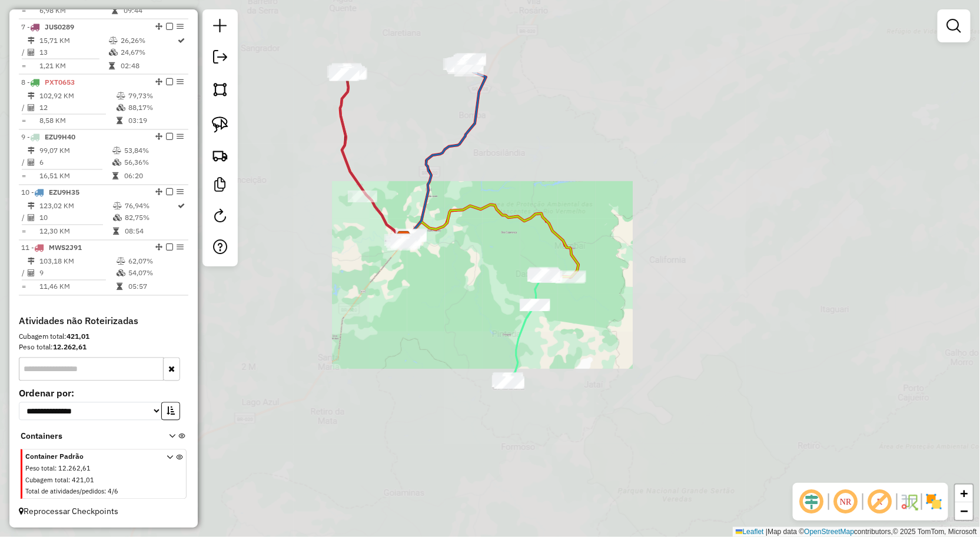
drag, startPoint x: 487, startPoint y: 244, endPoint x: 557, endPoint y: 237, distance: 69.7
click at [552, 237] on div "Janela de atendimento Grade de atendimento Capacidade Transportadoras Veículos …" at bounding box center [490, 268] width 980 height 537
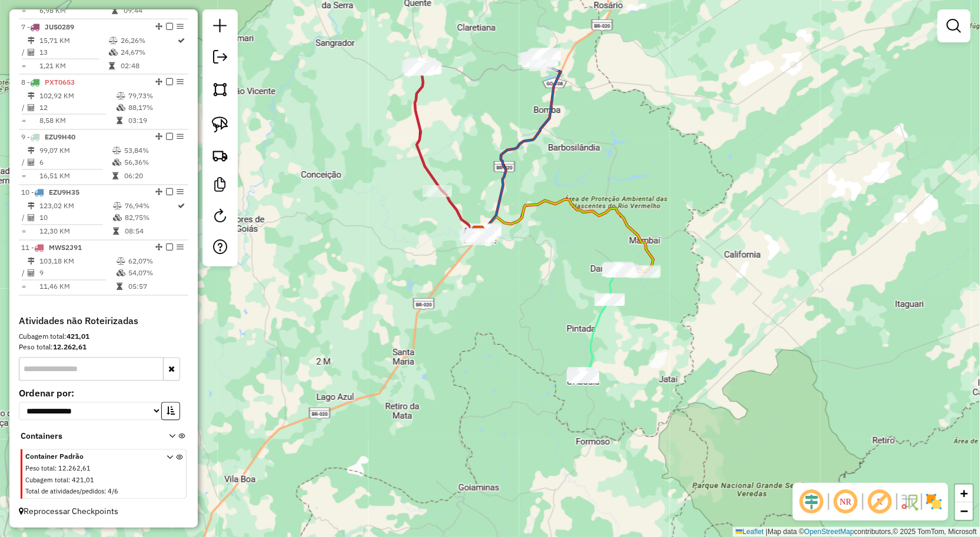
drag, startPoint x: 463, startPoint y: 124, endPoint x: 470, endPoint y: 201, distance: 77.4
click at [468, 192] on div "Janela de atendimento Grade de atendimento Capacidade Transportadoras Veículos …" at bounding box center [490, 268] width 980 height 537
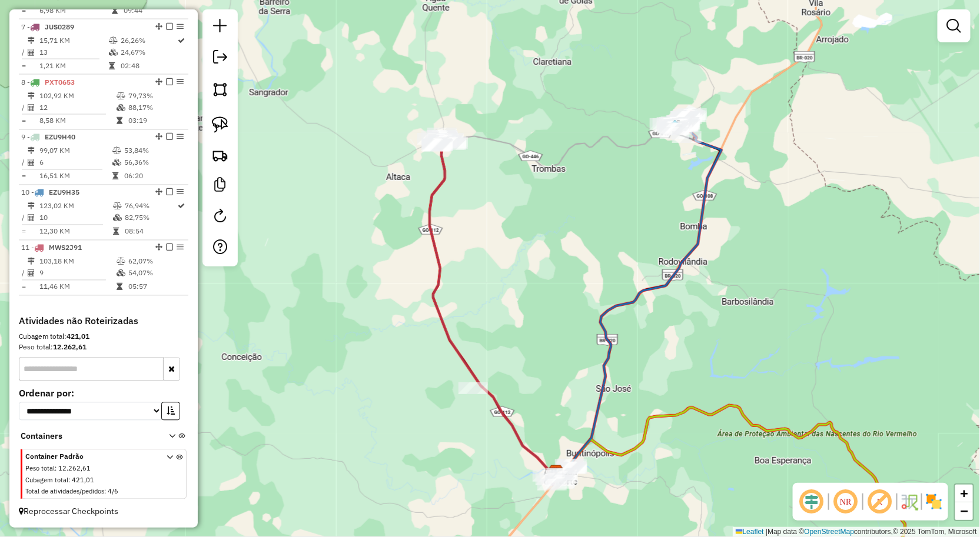
drag, startPoint x: 518, startPoint y: 230, endPoint x: 513, endPoint y: 224, distance: 8.7
click at [517, 227] on div "Janela de atendimento Grade de atendimento Capacidade Transportadoras Veículos …" at bounding box center [490, 268] width 980 height 537
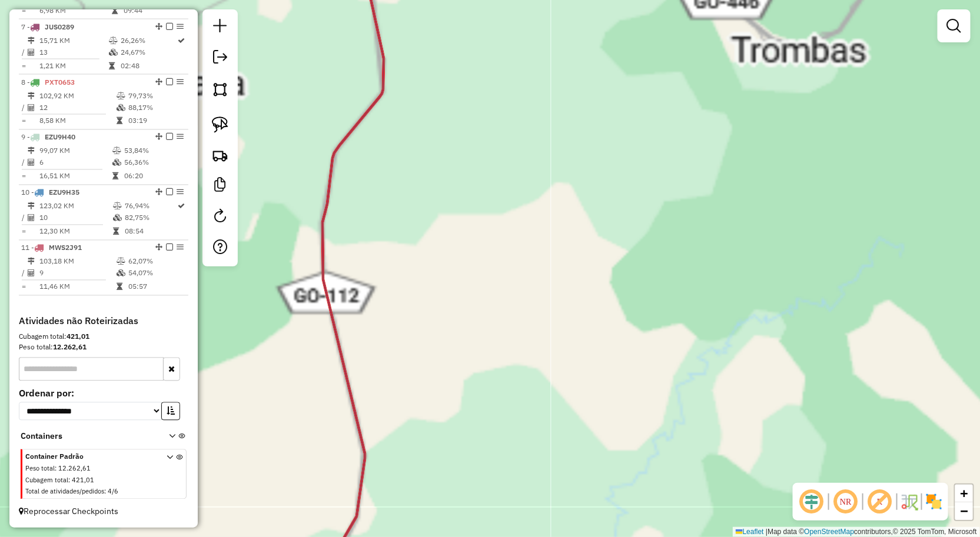
click at [449, 154] on div "Janela de atendimento Grade de atendimento Capacidade Transportadoras Veículos …" at bounding box center [490, 268] width 980 height 537
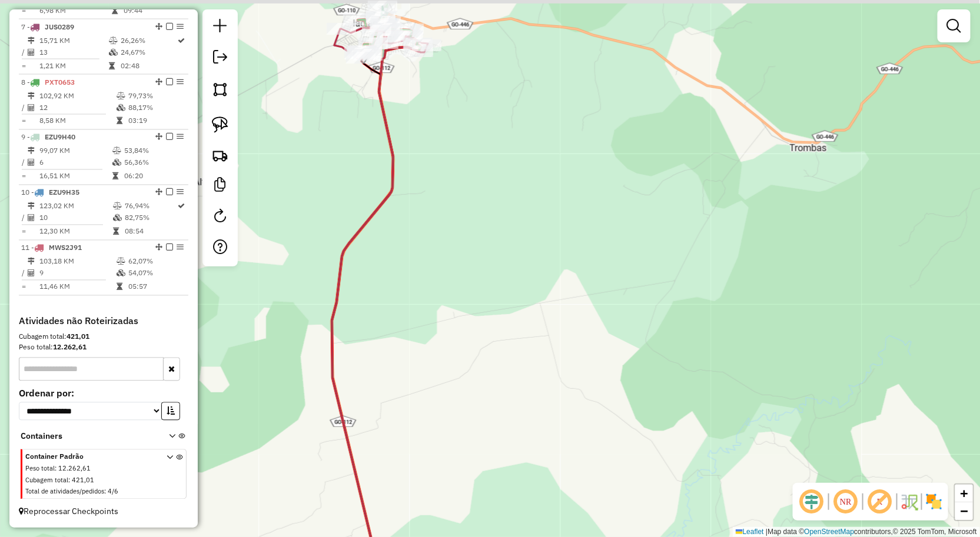
click at [433, 117] on div "Janela de atendimento Grade de atendimento Capacidade Transportadoras Veículos …" at bounding box center [490, 268] width 980 height 537
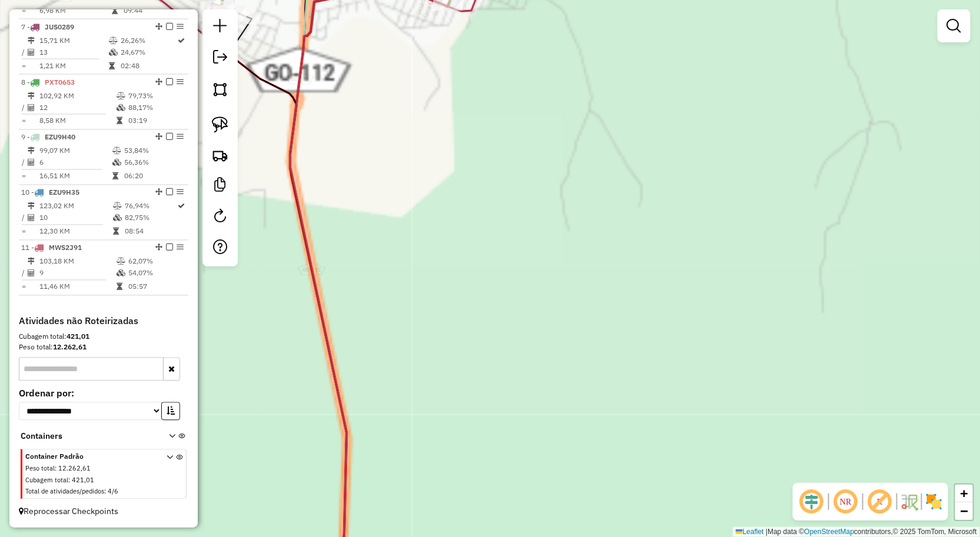
drag, startPoint x: 416, startPoint y: 84, endPoint x: 458, endPoint y: 99, distance: 44.3
click at [449, 149] on div "Janela de atendimento Grade de atendimento Capacidade Transportadoras Veículos …" at bounding box center [490, 268] width 980 height 537
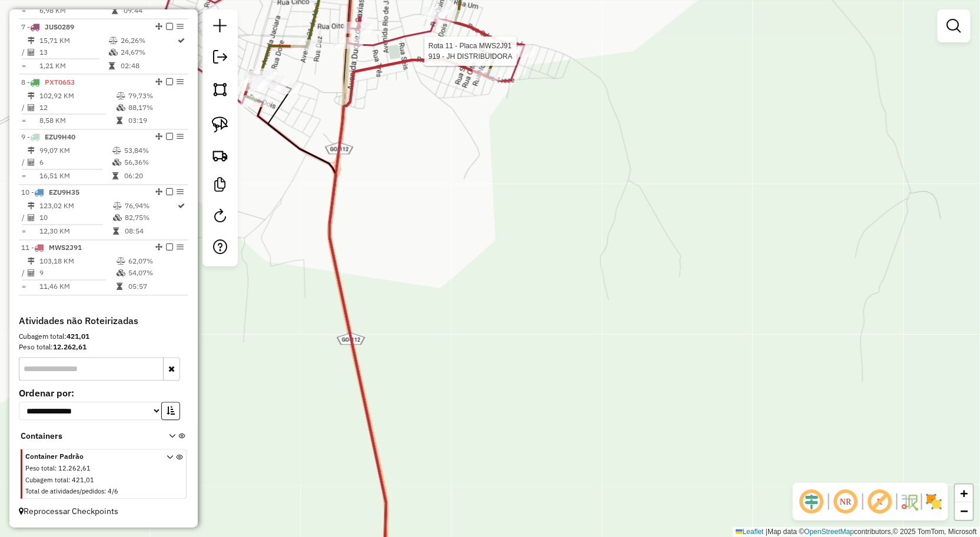
select select "**********"
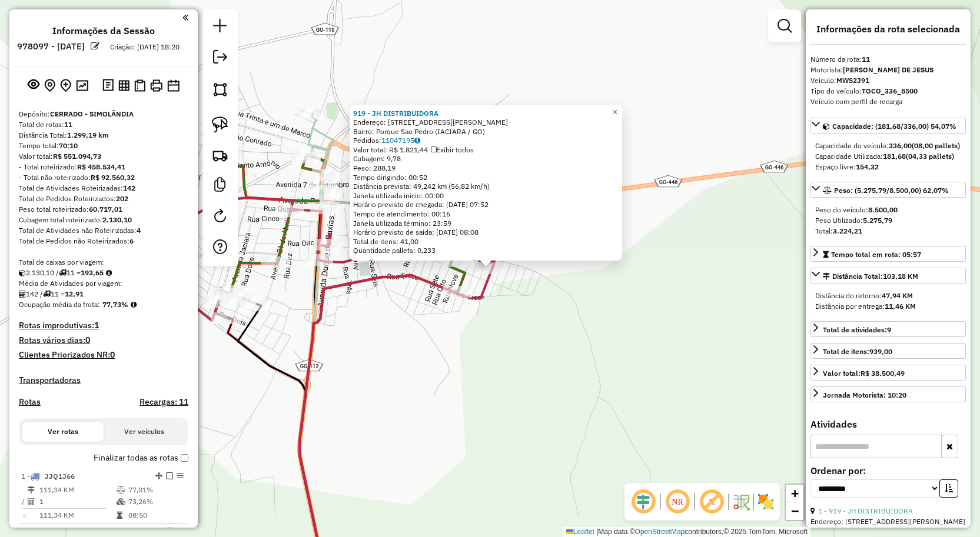
select select "**********"
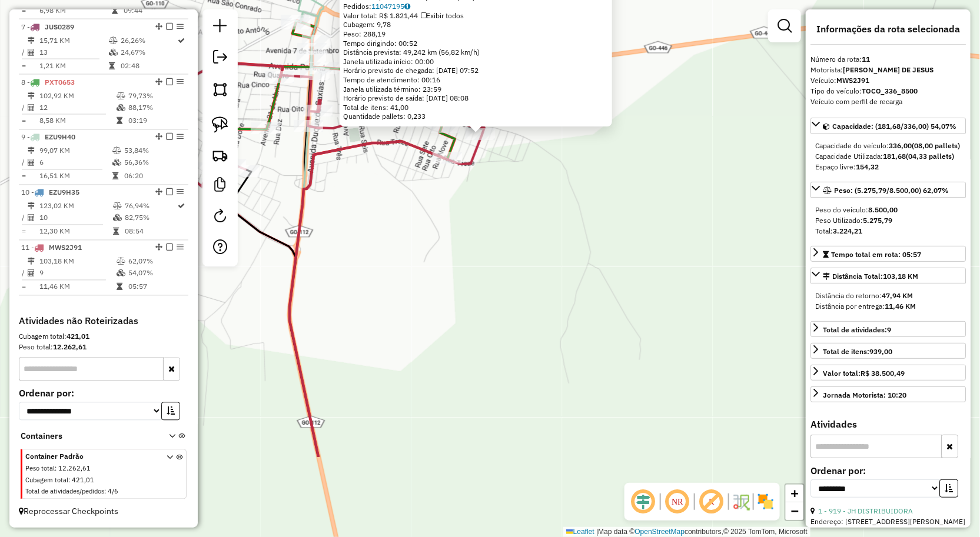
drag, startPoint x: 722, startPoint y: 328, endPoint x: 662, endPoint y: 148, distance: 189.8
click at [684, 117] on div "919 - JH DISTRIBUIDORA Endereço: [STREET_ADDRESS][PERSON_NAME] Bairro: Porque […" at bounding box center [490, 268] width 980 height 537
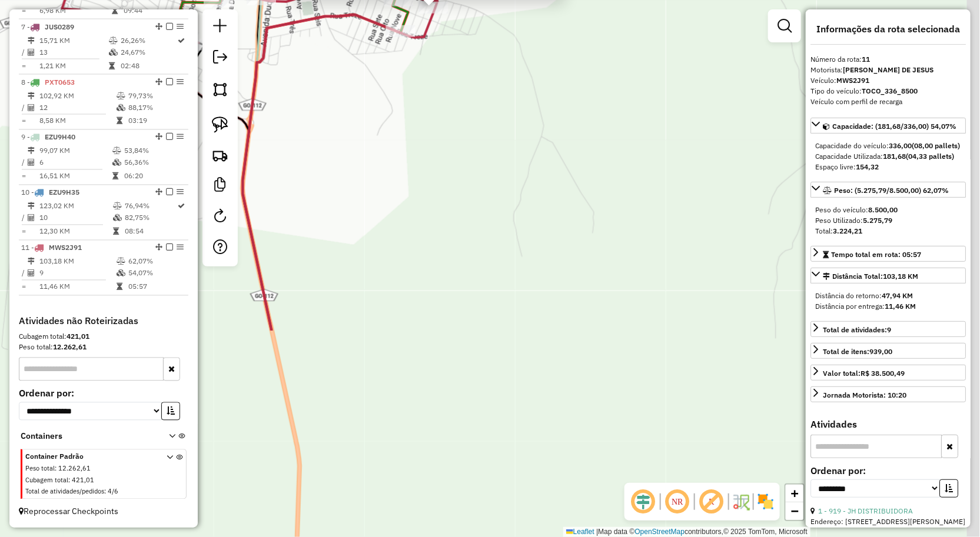
drag, startPoint x: 648, startPoint y: 164, endPoint x: 629, endPoint y: 154, distance: 21.8
click at [642, 151] on div "919 - JH DISTRIBUIDORA Endereço: [STREET_ADDRESS][PERSON_NAME] Bairro: Porque […" at bounding box center [490, 268] width 980 height 537
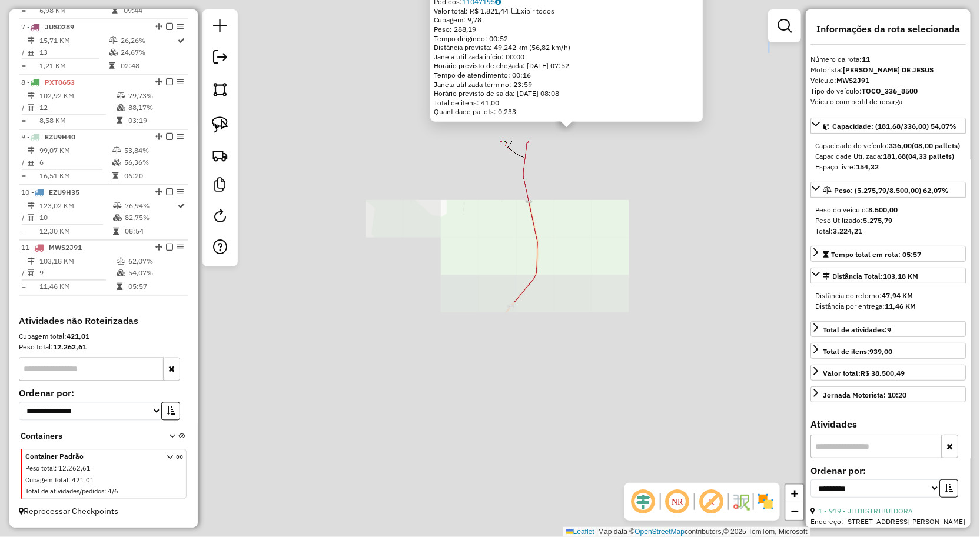
drag, startPoint x: 614, startPoint y: 251, endPoint x: 646, endPoint y: 131, distance: 124.2
click at [646, 131] on div "919 - JH DISTRIBUIDORA Endereço: [STREET_ADDRESS][PERSON_NAME] Bairro: Porque […" at bounding box center [490, 268] width 980 height 537
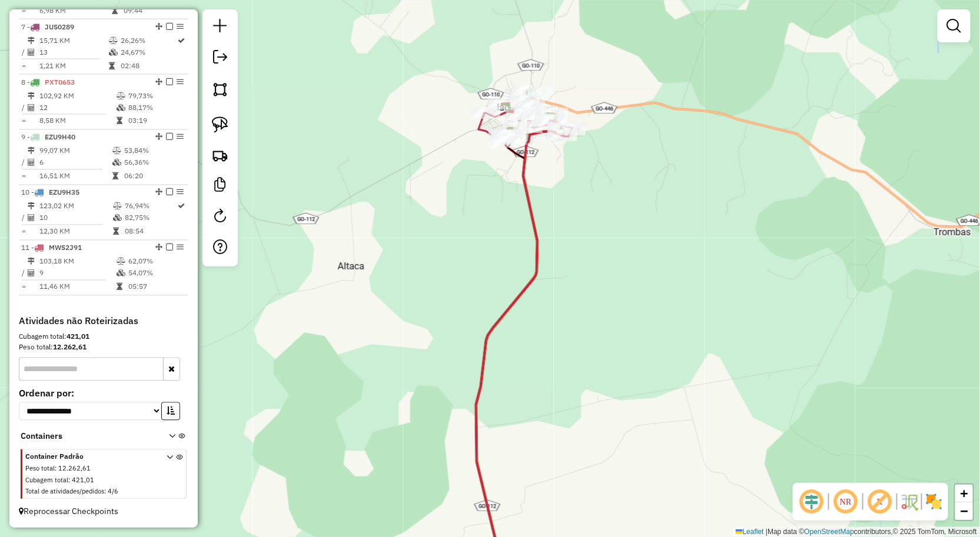
drag, startPoint x: 571, startPoint y: 270, endPoint x: 590, endPoint y: 261, distance: 20.8
click at [591, 134] on div "Janela de atendimento Grade de atendimento Capacidade Transportadoras Veículos …" at bounding box center [490, 268] width 980 height 537
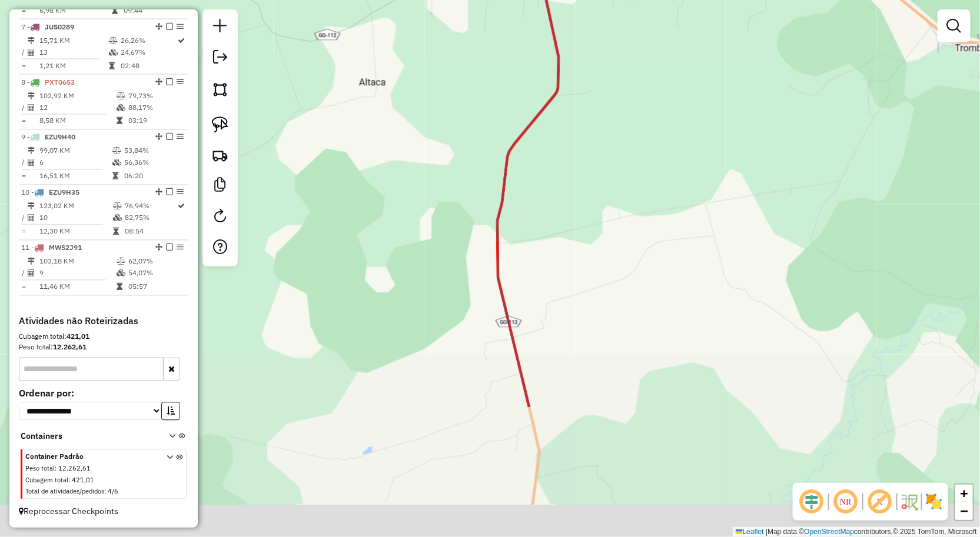
drag, startPoint x: 617, startPoint y: 185, endPoint x: 603, endPoint y: 168, distance: 22.2
click at [607, 164] on div "Janela de atendimento Grade de atendimento Capacidade Transportadoras Veículos …" at bounding box center [490, 268] width 980 height 537
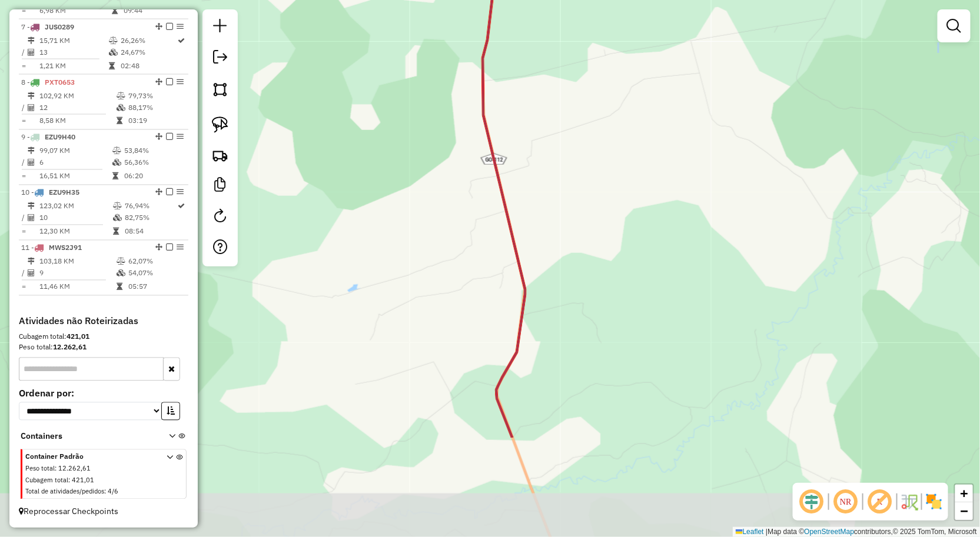
drag, startPoint x: 578, startPoint y: 166, endPoint x: 546, endPoint y: 84, distance: 87.8
click at [549, 95] on div "Janela de atendimento Grade de atendimento Capacidade Transportadoras Veículos …" at bounding box center [490, 268] width 980 height 537
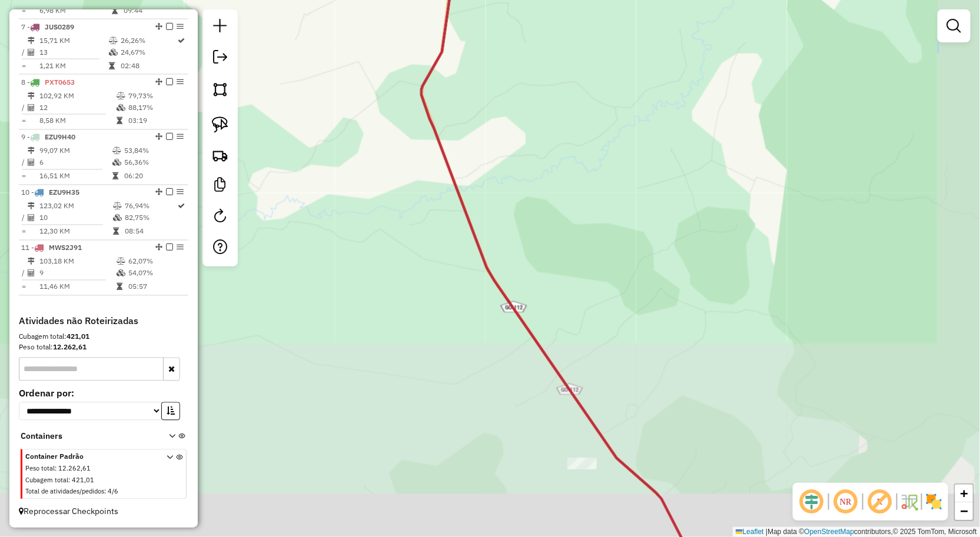
drag, startPoint x: 559, startPoint y: 122, endPoint x: 544, endPoint y: 74, distance: 50.4
click at [548, 51] on div "Janela de atendimento Grade de atendimento Capacidade Transportadoras Veículos …" at bounding box center [490, 268] width 980 height 537
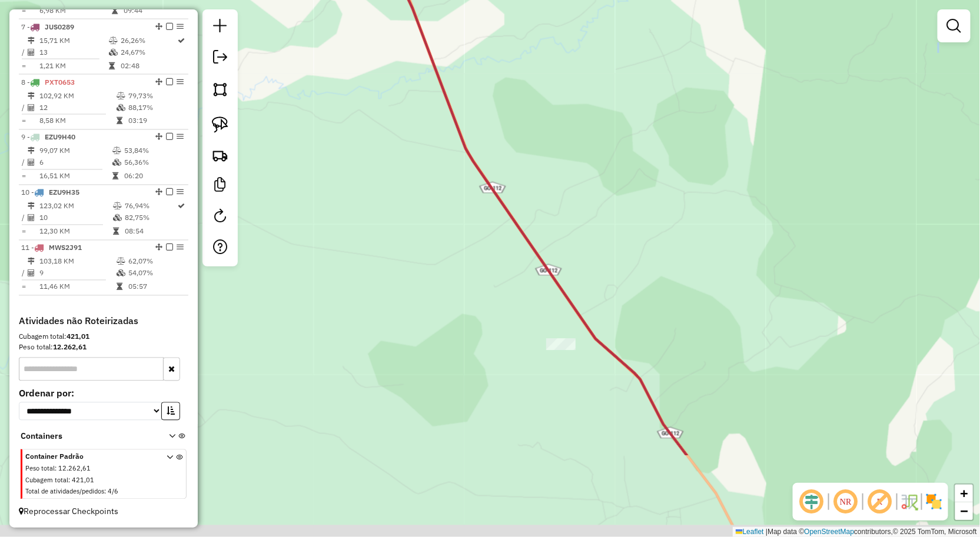
drag, startPoint x: 531, startPoint y: 179, endPoint x: 496, endPoint y: 113, distance: 75.3
click at [496, 114] on div "Janela de atendimento Grade de atendimento Capacidade Transportadoras Veículos …" at bounding box center [490, 268] width 980 height 537
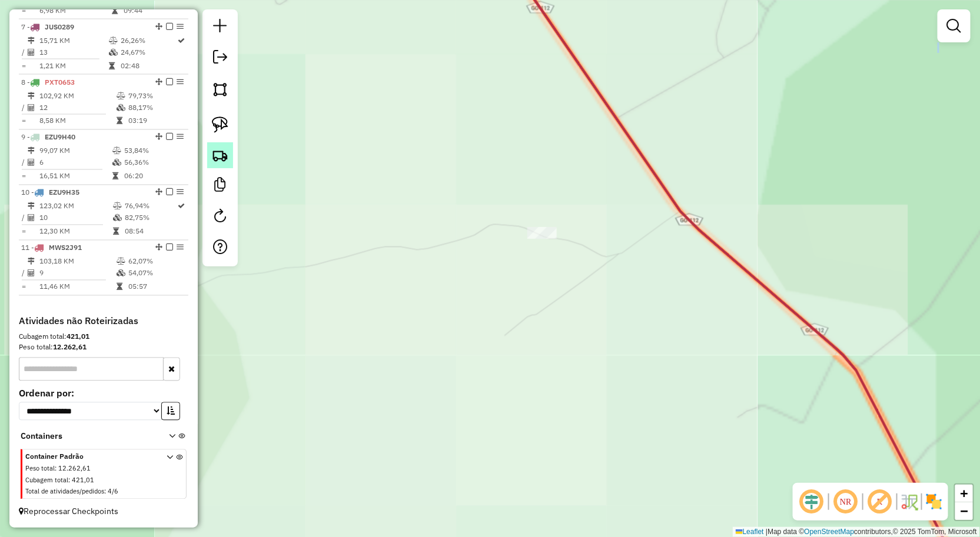
drag, startPoint x: 249, startPoint y: 180, endPoint x: 211, endPoint y: 167, distance: 40.6
click at [218, 171] on hb-router-mapa "Informações da Sessão 978097 - [DATE] Criação: [DATE] 18:20 Depósito: CERRADO -…" at bounding box center [490, 268] width 980 height 537
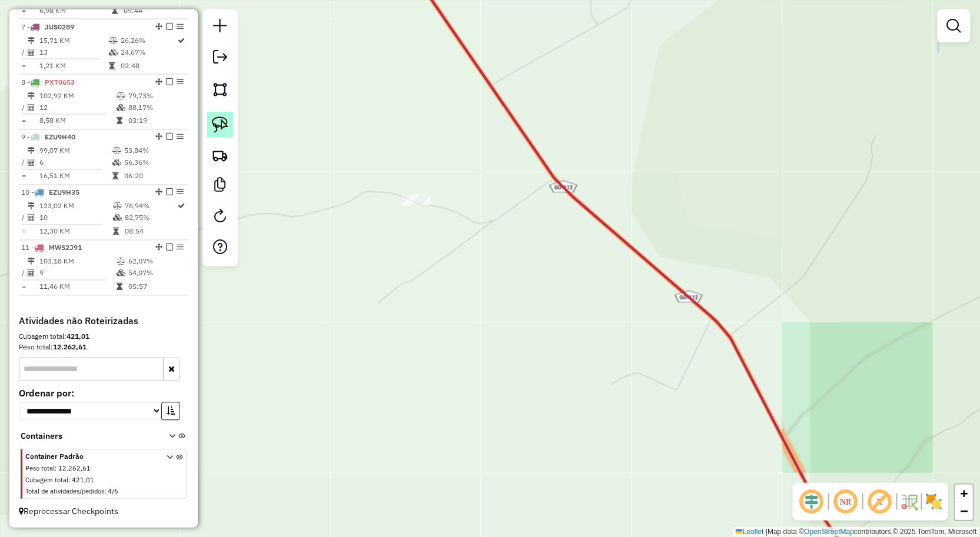
click at [222, 124] on img at bounding box center [220, 125] width 16 height 16
drag, startPoint x: 392, startPoint y: 133, endPoint x: 467, endPoint y: 226, distance: 119.3
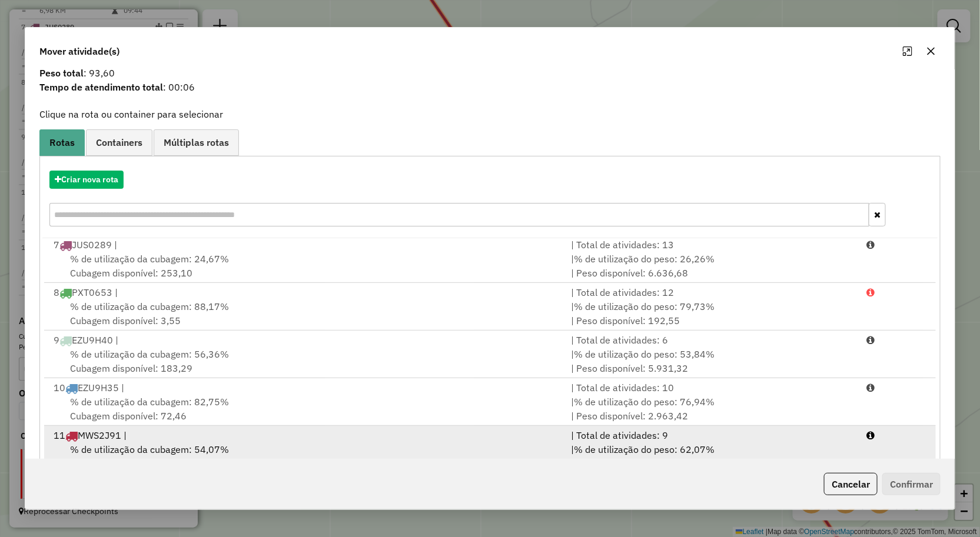
scroll to position [72, 0]
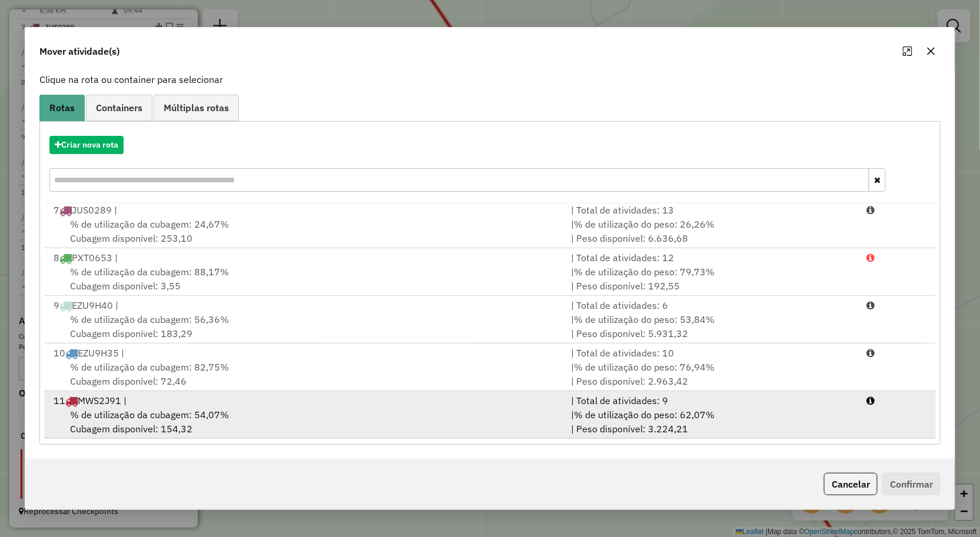
click at [269, 415] on div "% de utilização da cubagem: 54,07% Cubagem disponível: 154,32" at bounding box center [305, 422] width 518 height 28
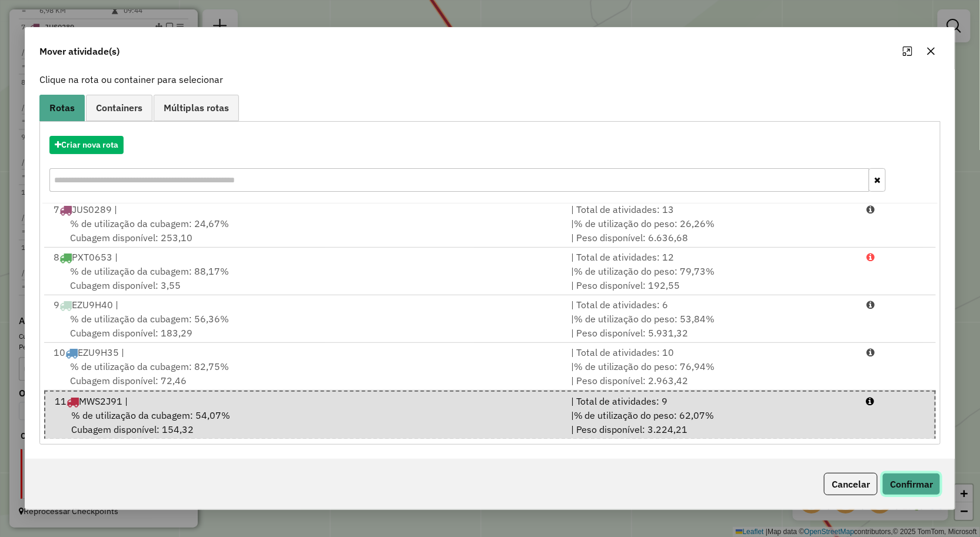
click at [907, 480] on button "Confirmar" at bounding box center [911, 484] width 58 height 22
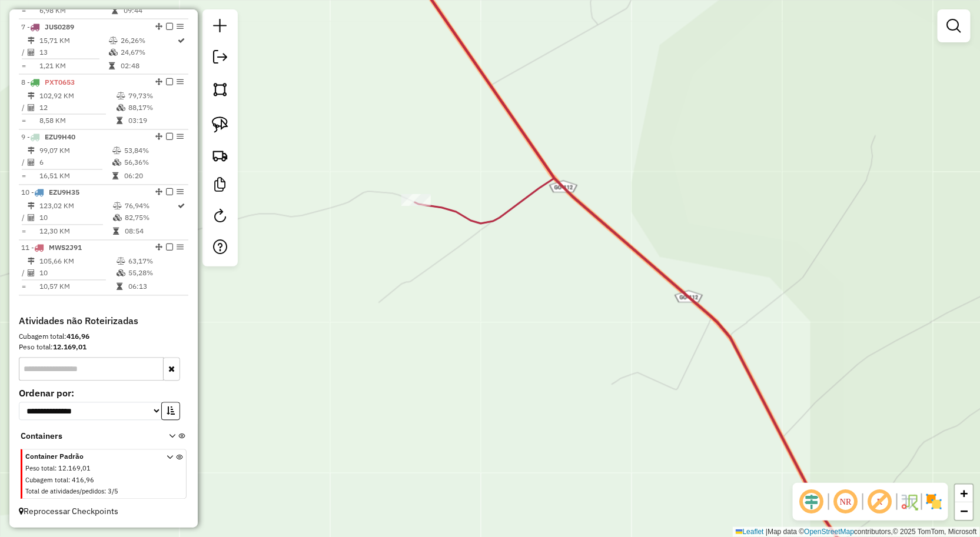
scroll to position [0, 0]
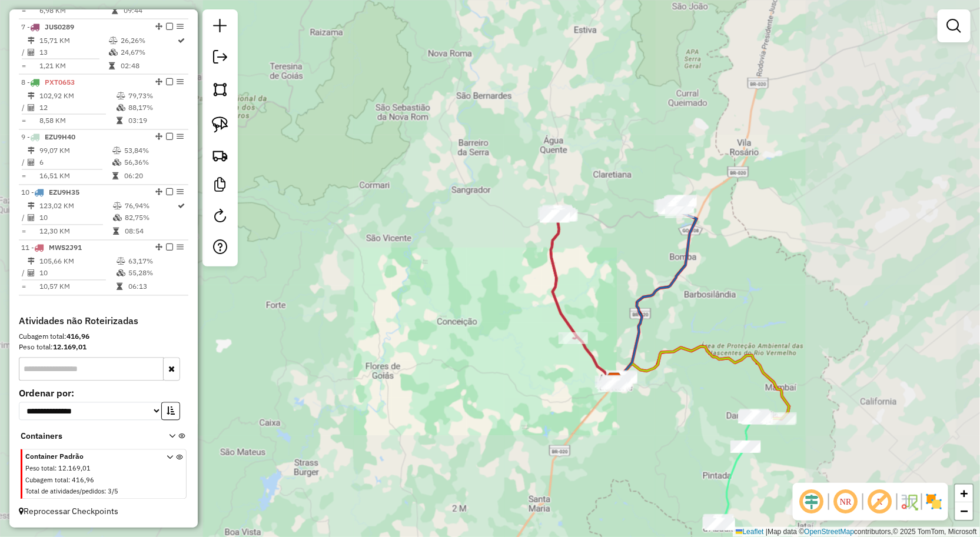
drag, startPoint x: 524, startPoint y: 260, endPoint x: 523, endPoint y: 307, distance: 47.7
click at [523, 307] on div "Janela de atendimento Grade de atendimento Capacidade Transportadoras Veículos …" at bounding box center [490, 268] width 980 height 537
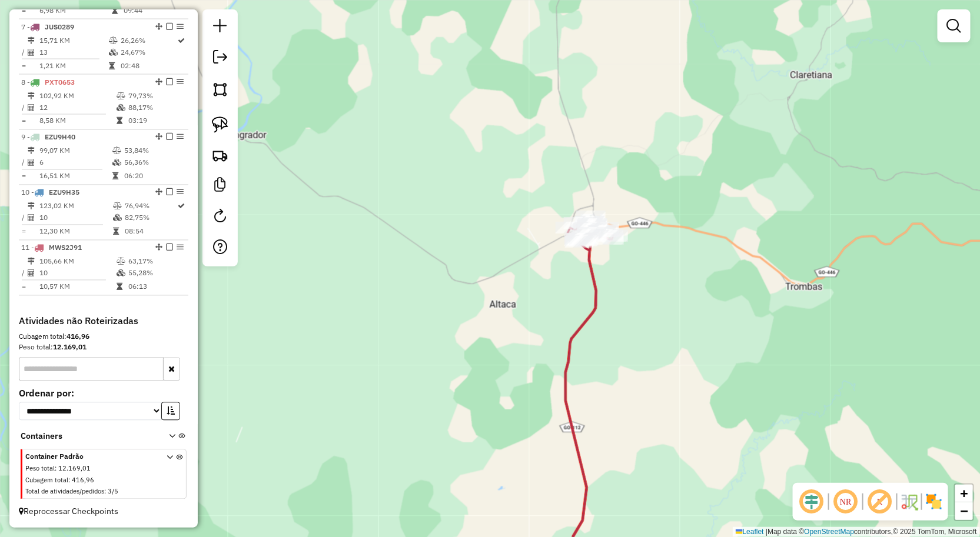
drag, startPoint x: 597, startPoint y: 241, endPoint x: 565, endPoint y: 327, distance: 91.3
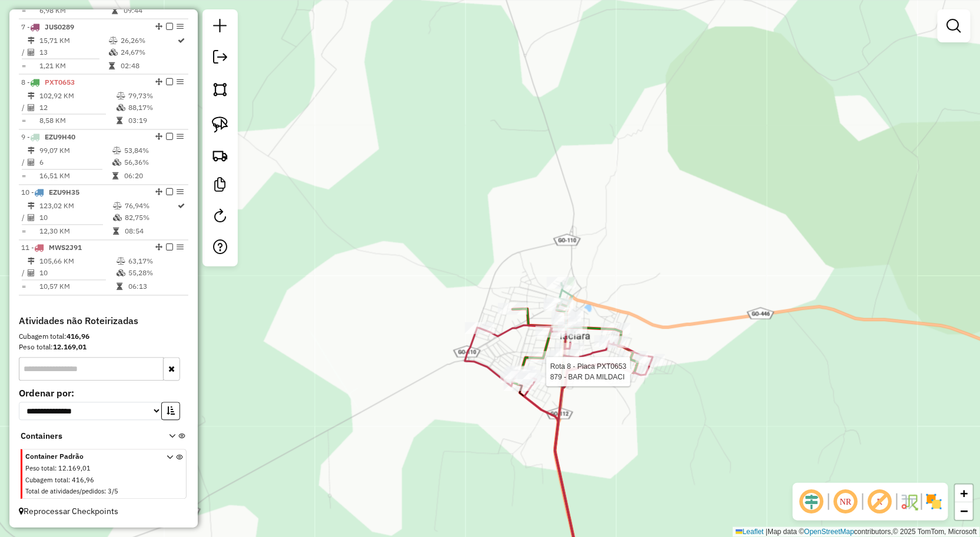
select select "**********"
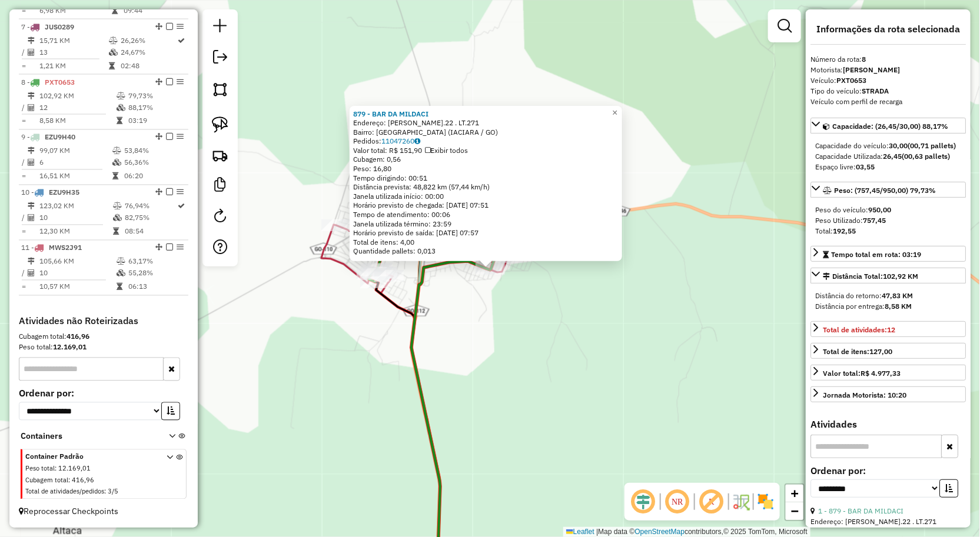
click at [600, 350] on div "879 - BAR DA [PERSON_NAME]: [PERSON_NAME].22 . LT.271 Bairro: [GEOGRAPHIC_DATA]…" at bounding box center [490, 268] width 980 height 537
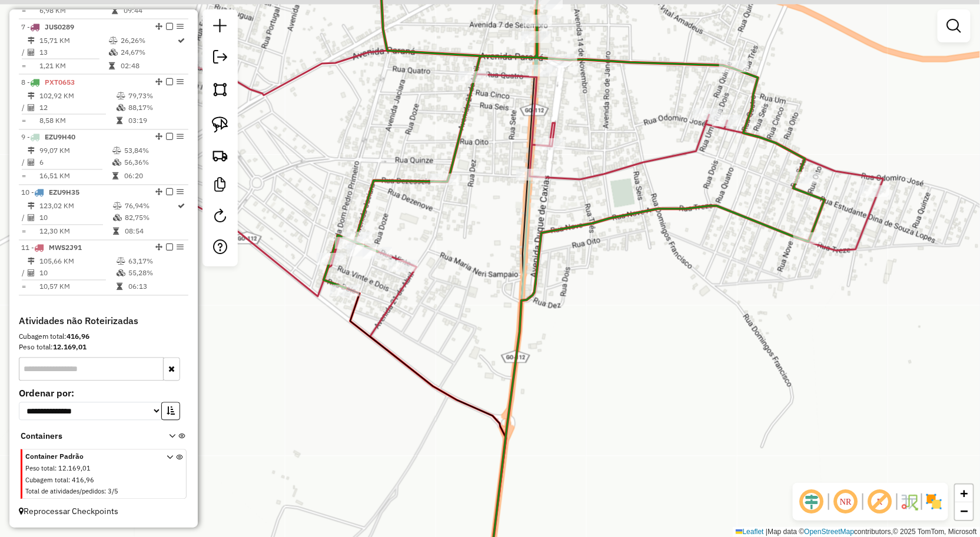
drag, startPoint x: 405, startPoint y: 263, endPoint x: 485, endPoint y: 319, distance: 97.6
click at [480, 320] on div "Janela de atendimento Grade de atendimento Capacidade Transportadoras Veículos …" at bounding box center [490, 268] width 980 height 537
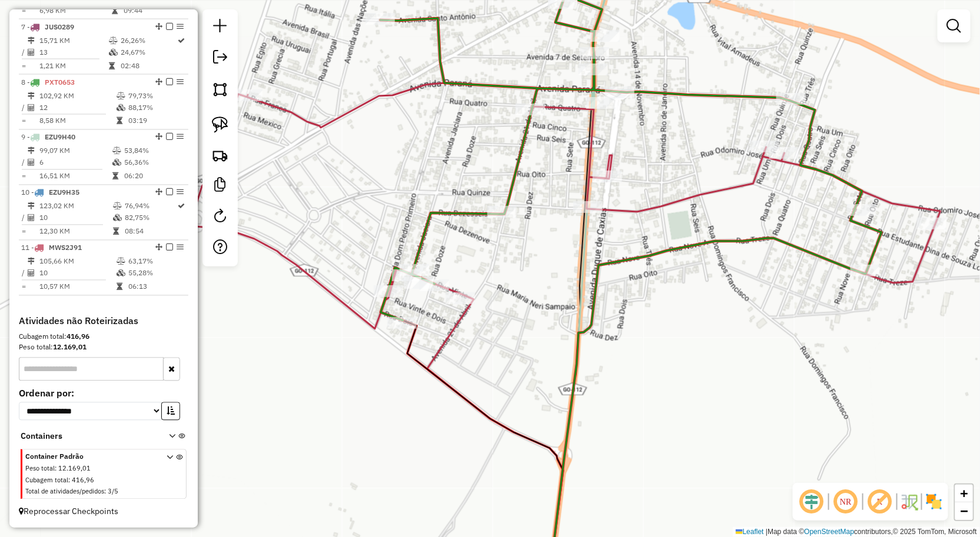
click at [969, 9] on div at bounding box center [953, 25] width 33 height 33
click at [950, 19] on em at bounding box center [954, 26] width 14 height 14
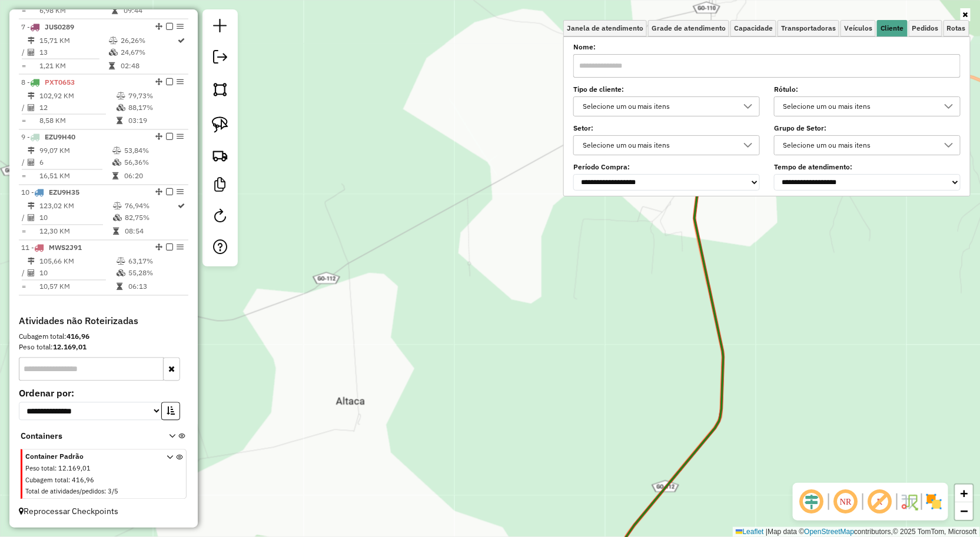
click at [757, 67] on input "text" at bounding box center [766, 66] width 387 height 24
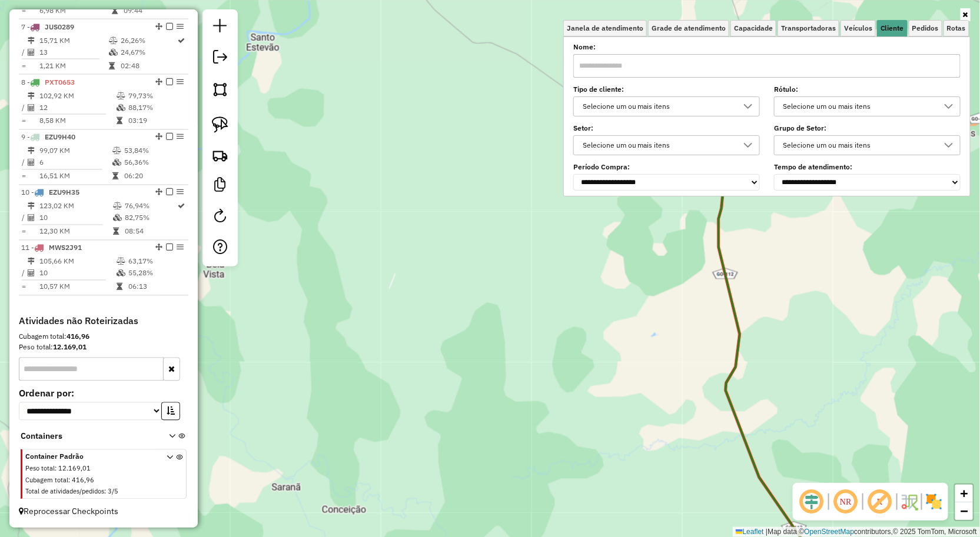
click at [796, 69] on input "text" at bounding box center [766, 66] width 387 height 24
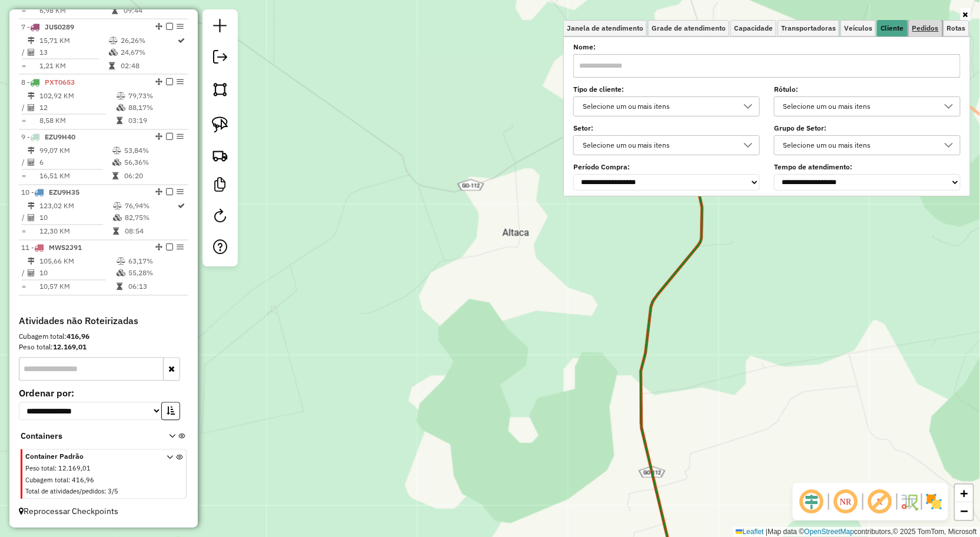
click at [927, 21] on link "Pedidos" at bounding box center [926, 28] width 34 height 16
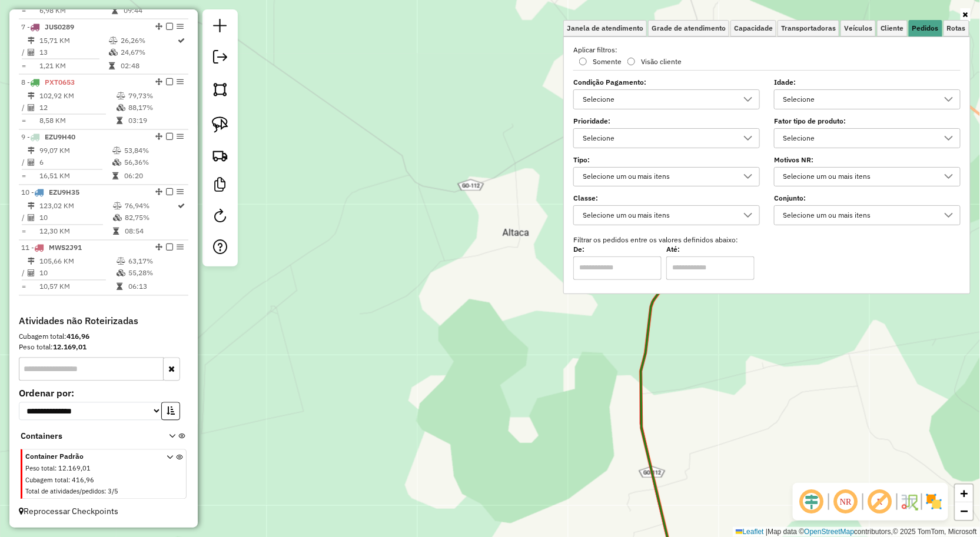
click at [347, 80] on div "Janela de atendimento Grade de atendimento Capacidade Transportadoras Veículos …" at bounding box center [490, 268] width 980 height 537
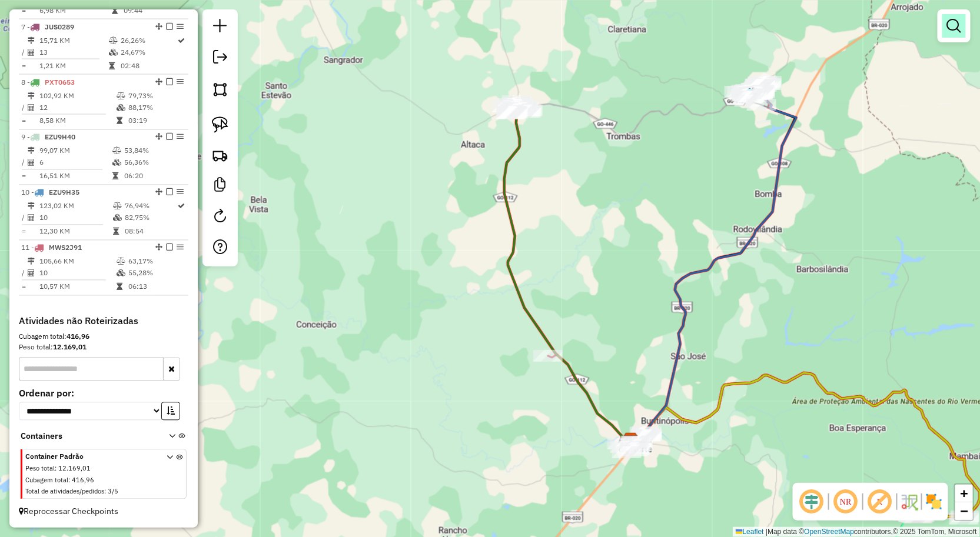
click at [961, 36] on link at bounding box center [954, 26] width 24 height 24
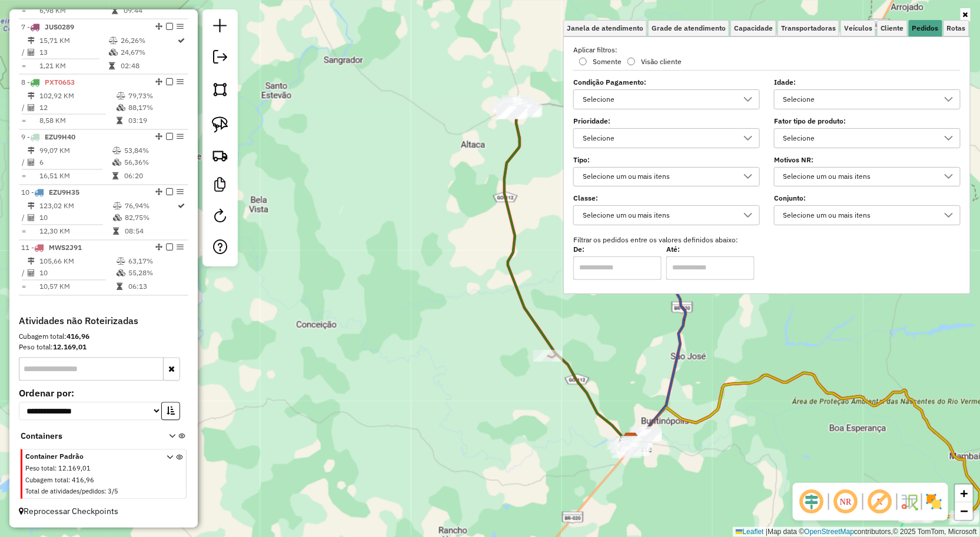
click at [464, 75] on div "Janela de atendimento Grade de atendimento Capacidade Transportadoras Veículos …" at bounding box center [490, 268] width 980 height 537
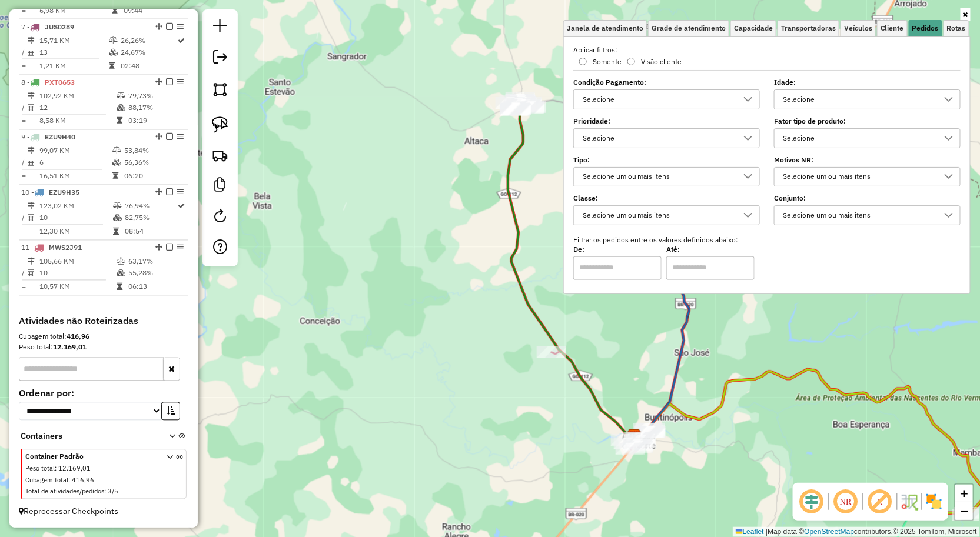
click at [451, 55] on div "Rota 8 - Placa PXT0653 879 - BAR DA MILDACI Rota 11 - Placa MWS2J91 710 - MAQUI…" at bounding box center [490, 268] width 980 height 537
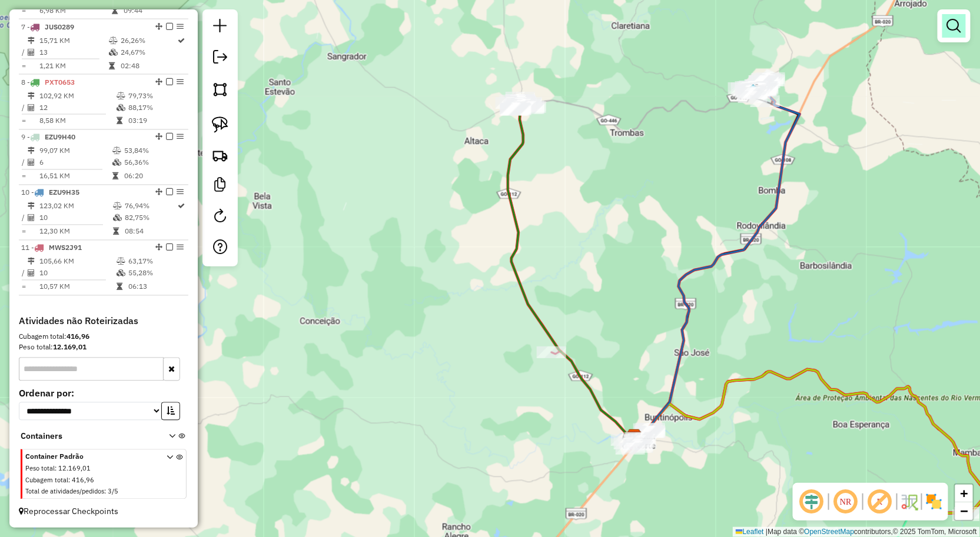
click at [951, 21] on em at bounding box center [954, 26] width 14 height 14
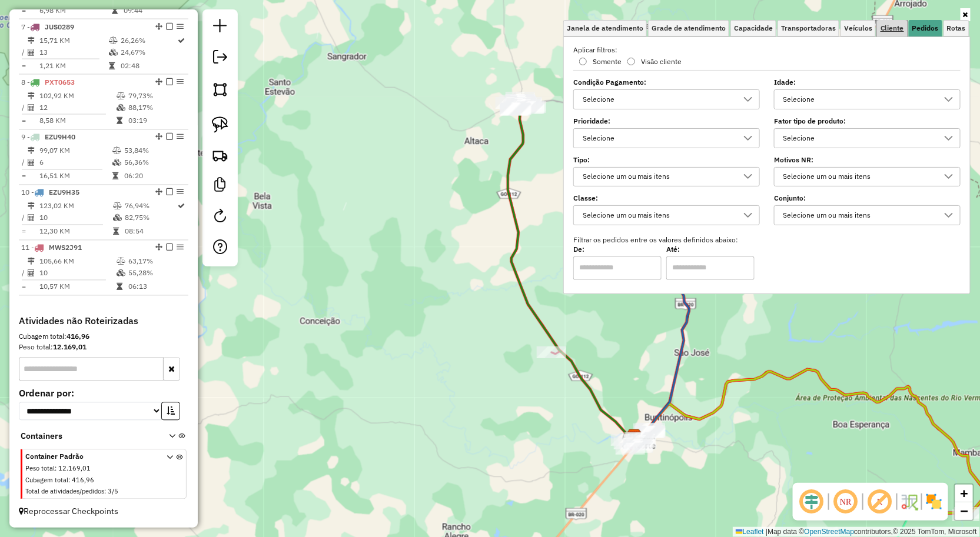
click at [885, 33] on link "Cliente" at bounding box center [892, 28] width 31 height 16
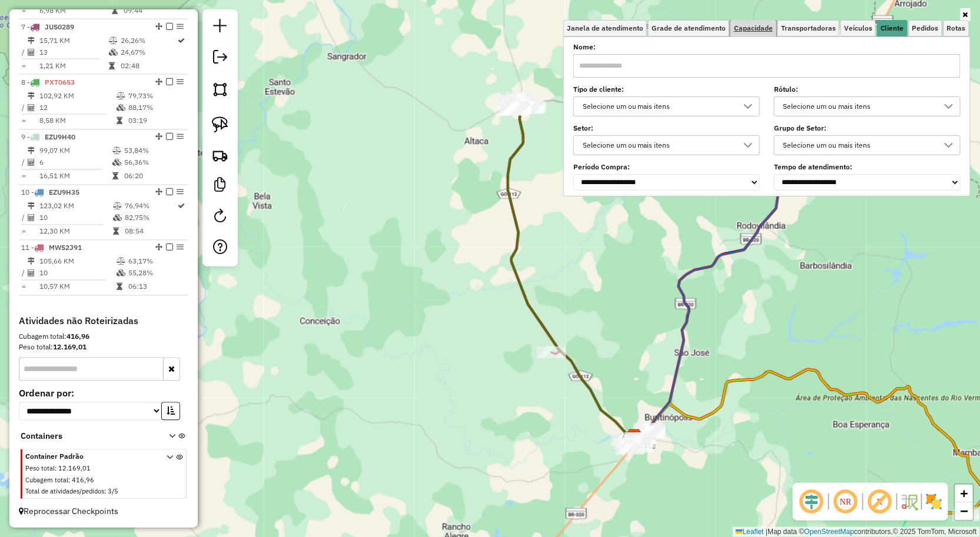
click at [763, 27] on span "Capacidade" at bounding box center [753, 28] width 39 height 7
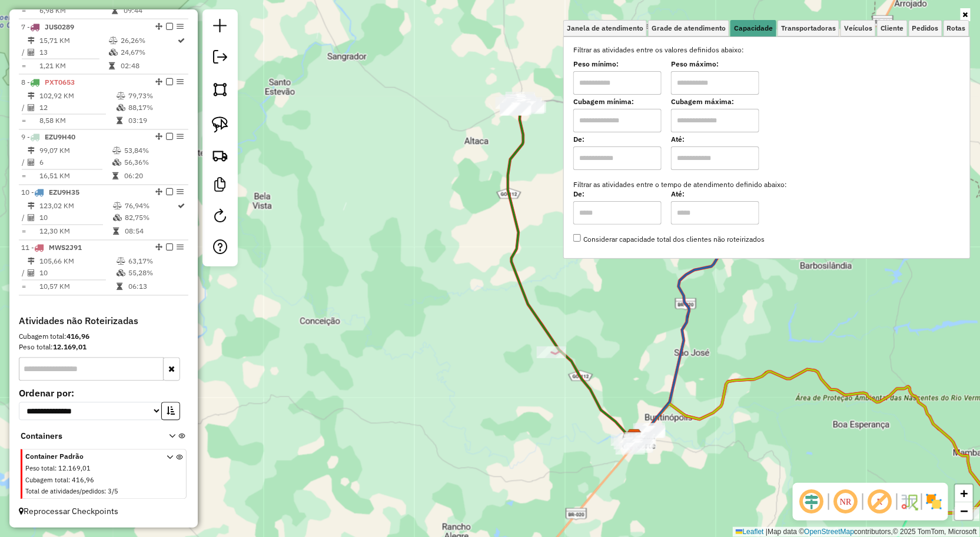
click at [649, 72] on input "text" at bounding box center [617, 83] width 88 height 24
type input "****"
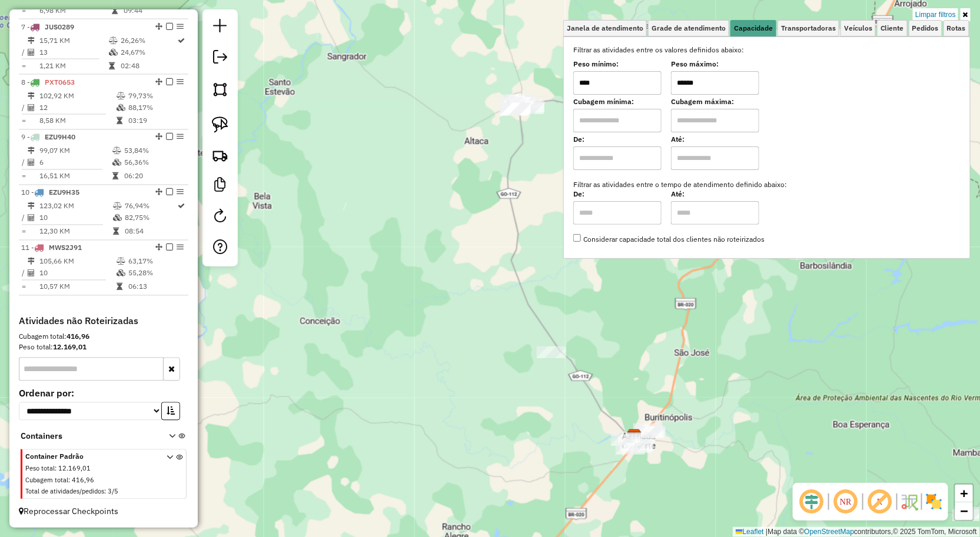
type input "******"
click at [502, 156] on div "Limpar filtros Janela de atendimento Grade de atendimento Capacidade Transporta…" at bounding box center [490, 268] width 980 height 537
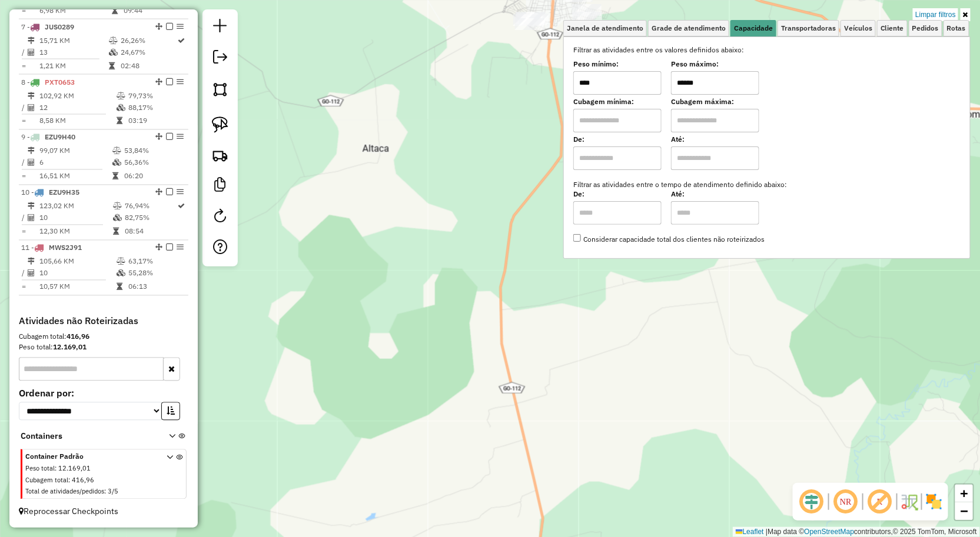
drag, startPoint x: 516, startPoint y: 115, endPoint x: 430, endPoint y: 265, distance: 172.4
click at [428, 299] on div "Limpar filtros Janela de atendimento Grade de atendimento Capacidade Transporta…" at bounding box center [490, 268] width 980 height 537
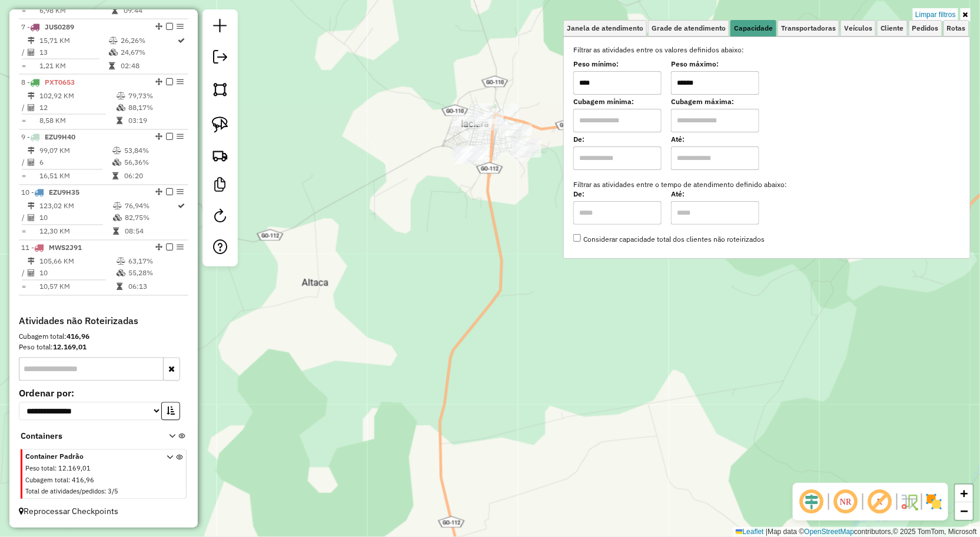
click at [450, 214] on div "Limpar filtros Janela de atendimento Grade de atendimento Capacidade Transporta…" at bounding box center [490, 268] width 980 height 537
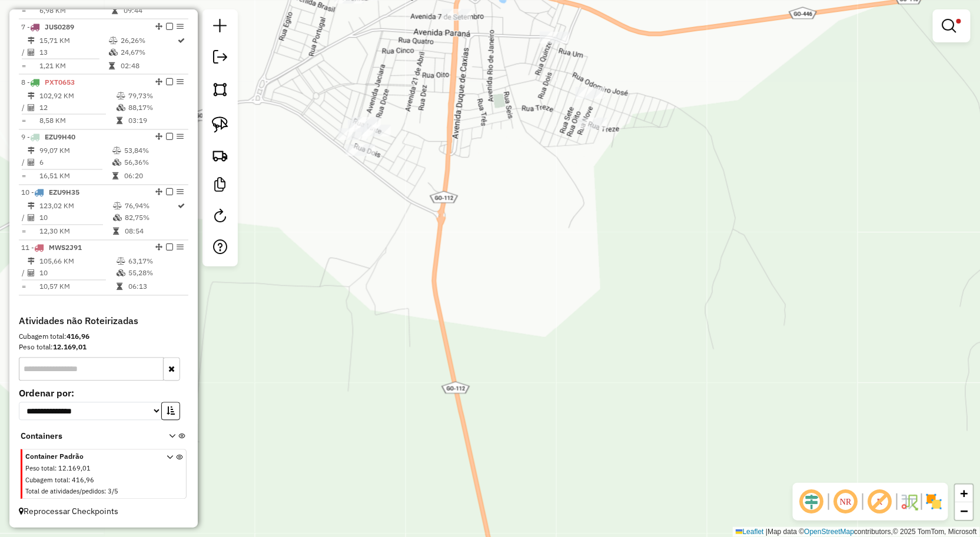
drag, startPoint x: 445, startPoint y: 138, endPoint x: 452, endPoint y: 172, distance: 34.7
click at [452, 185] on div "Limpar filtros Janela de atendimento Grade de atendimento Capacidade Transporta…" at bounding box center [490, 268] width 980 height 537
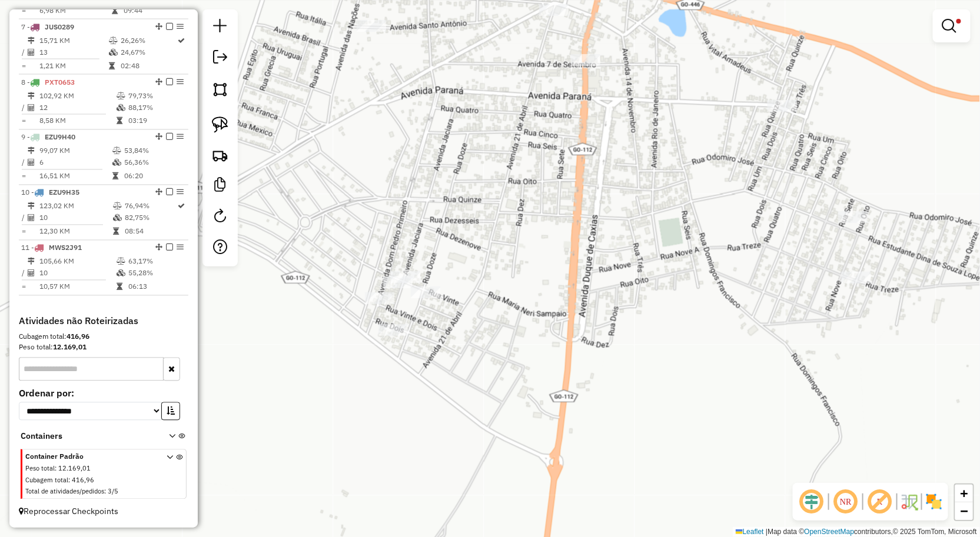
drag, startPoint x: 450, startPoint y: 165, endPoint x: 922, endPoint y: 0, distance: 500.1
click at [551, 145] on div "Limpar filtros Janela de atendimento Grade de atendimento Capacidade Transporta…" at bounding box center [490, 268] width 980 height 537
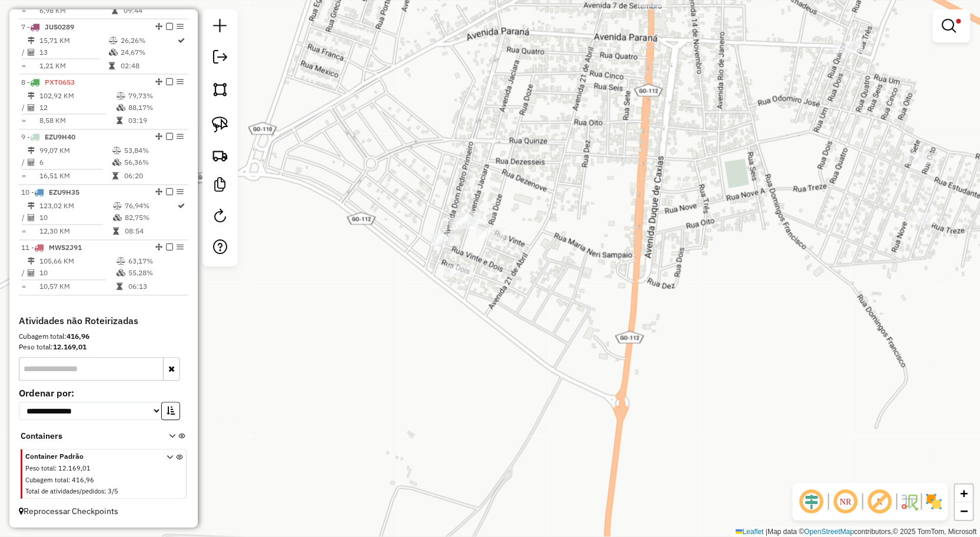
click at [967, 27] on div at bounding box center [952, 25] width 38 height 33
drag, startPoint x: 950, startPoint y: 26, endPoint x: 933, endPoint y: 32, distance: 18.1
click at [950, 26] on em at bounding box center [949, 26] width 14 height 14
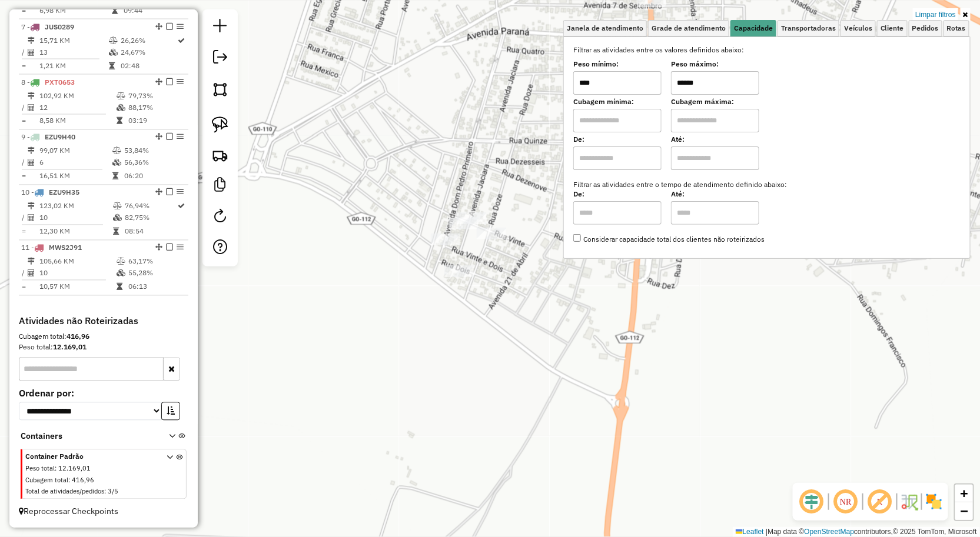
click at [643, 80] on input "****" at bounding box center [617, 83] width 88 height 24
type input "*****"
click at [560, 184] on div "Limpar filtros Janela de atendimento Grade de atendimento Capacidade Transporta…" at bounding box center [490, 268] width 980 height 537
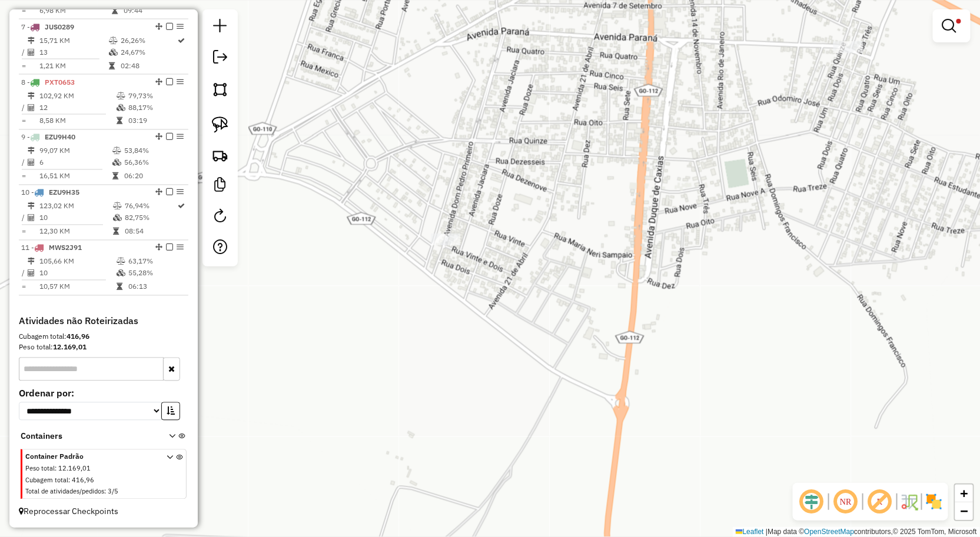
drag, startPoint x: 560, startPoint y: 239, endPoint x: 506, endPoint y: 117, distance: 133.8
click at [506, 117] on div "Limpar filtros Janela de atendimento Grade de atendimento Capacidade Transporta…" at bounding box center [490, 268] width 980 height 537
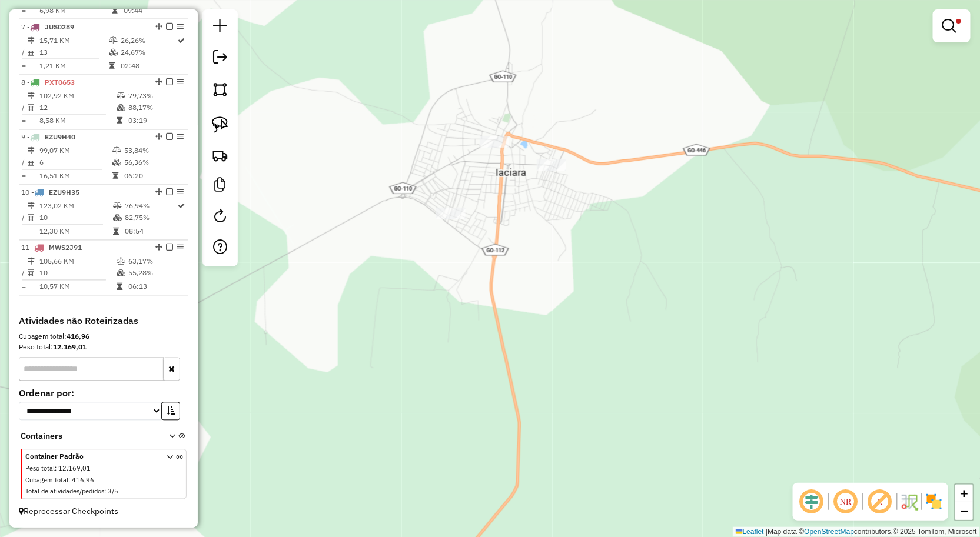
drag, startPoint x: 556, startPoint y: 218, endPoint x: 546, endPoint y: 251, distance: 34.8
click at [546, 251] on div "Limpar filtros Janela de atendimento Grade de atendimento Capacidade Transporta…" at bounding box center [490, 268] width 980 height 537
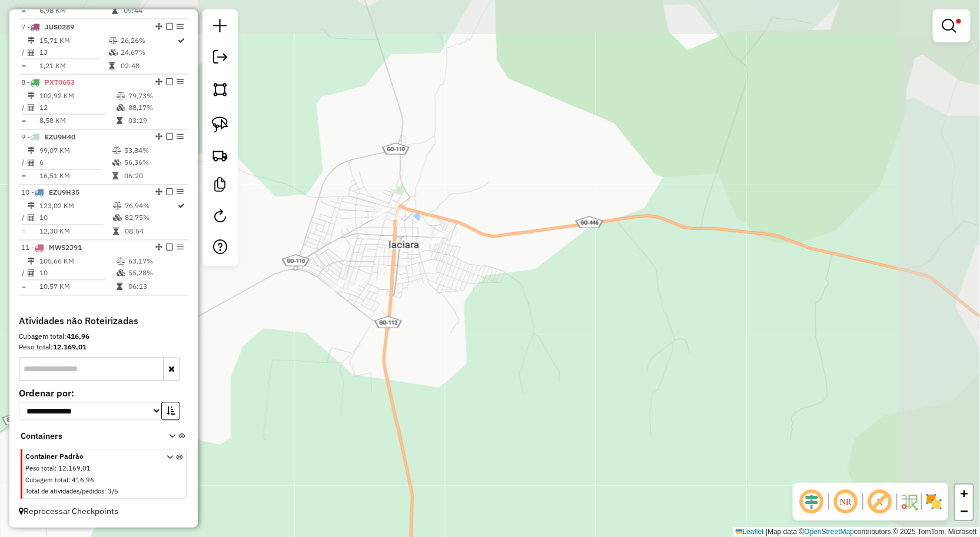
drag, startPoint x: 567, startPoint y: 221, endPoint x: 490, endPoint y: 237, distance: 78.0
click at [490, 237] on div "Limpar filtros Janela de atendimento Grade de atendimento Capacidade Transporta…" at bounding box center [490, 268] width 980 height 537
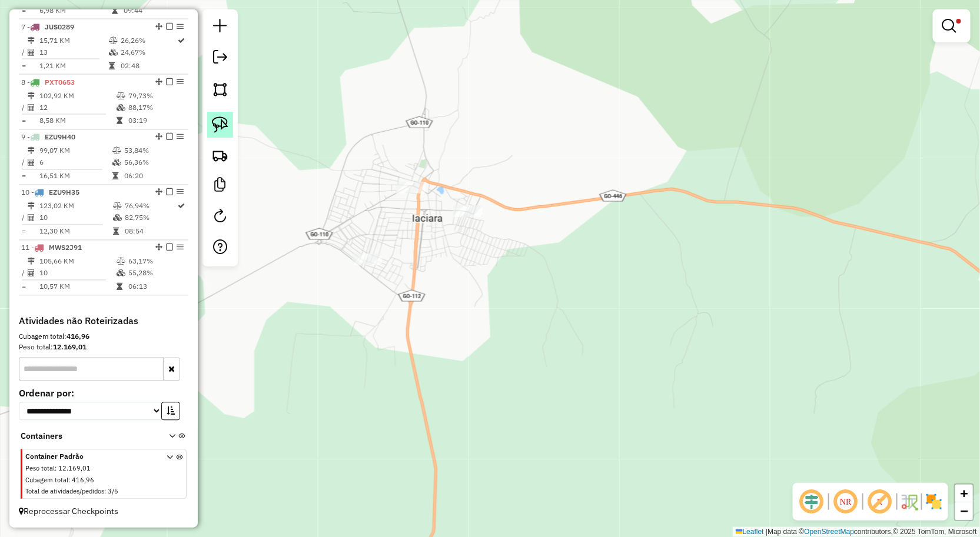
click at [214, 122] on img at bounding box center [220, 125] width 16 height 16
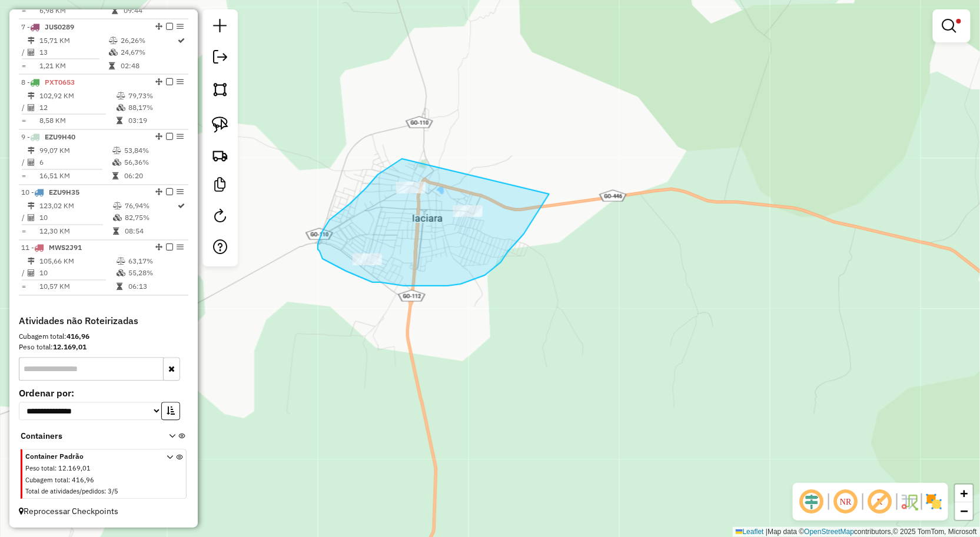
drag, startPoint x: 549, startPoint y: 194, endPoint x: 415, endPoint y: 159, distance: 138.2
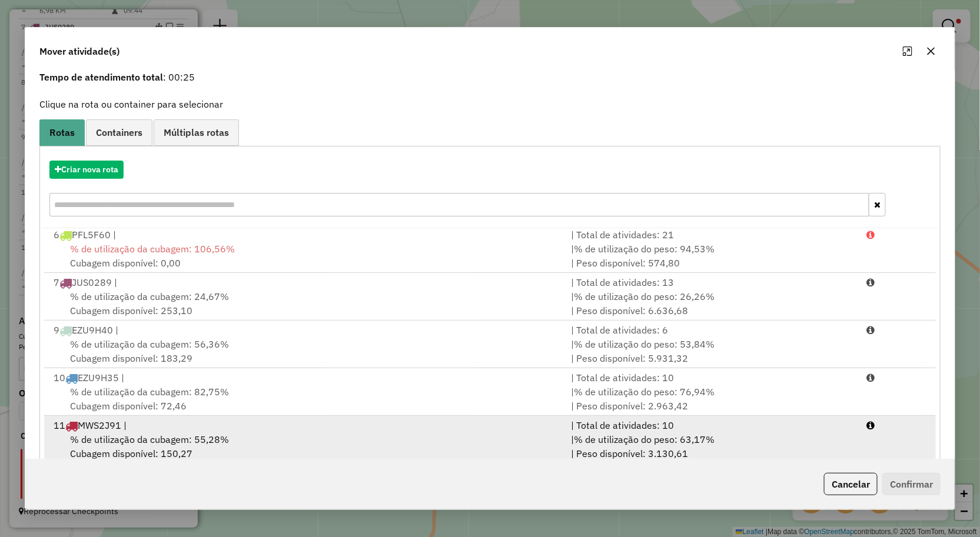
scroll to position [72, 0]
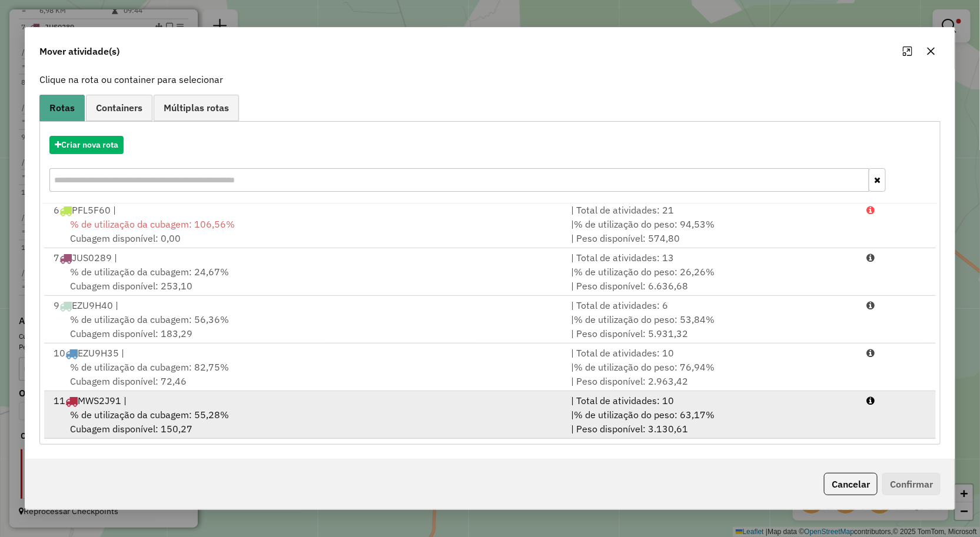
click at [369, 413] on div "% de utilização da cubagem: 55,28% Cubagem disponível: 150,27" at bounding box center [305, 422] width 518 height 28
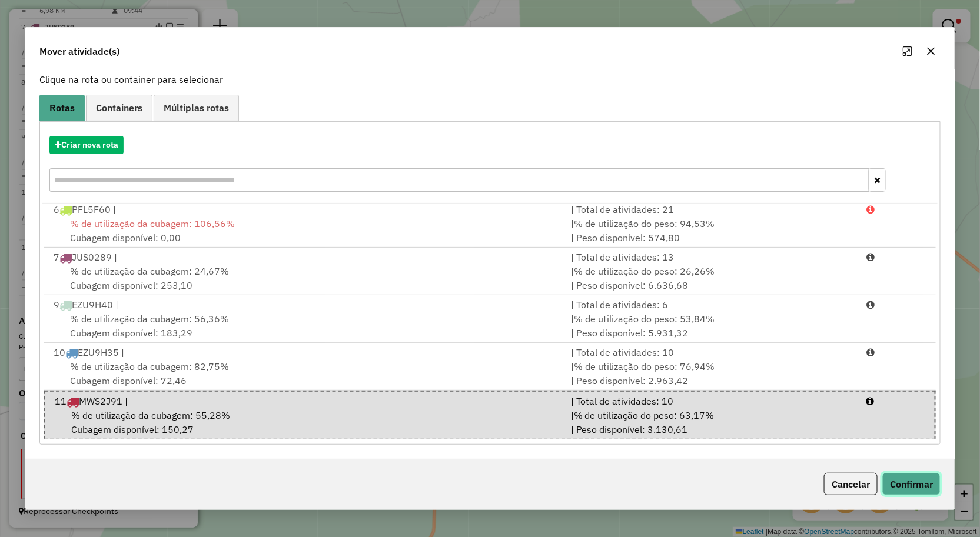
click at [905, 481] on button "Confirmar" at bounding box center [911, 484] width 58 height 22
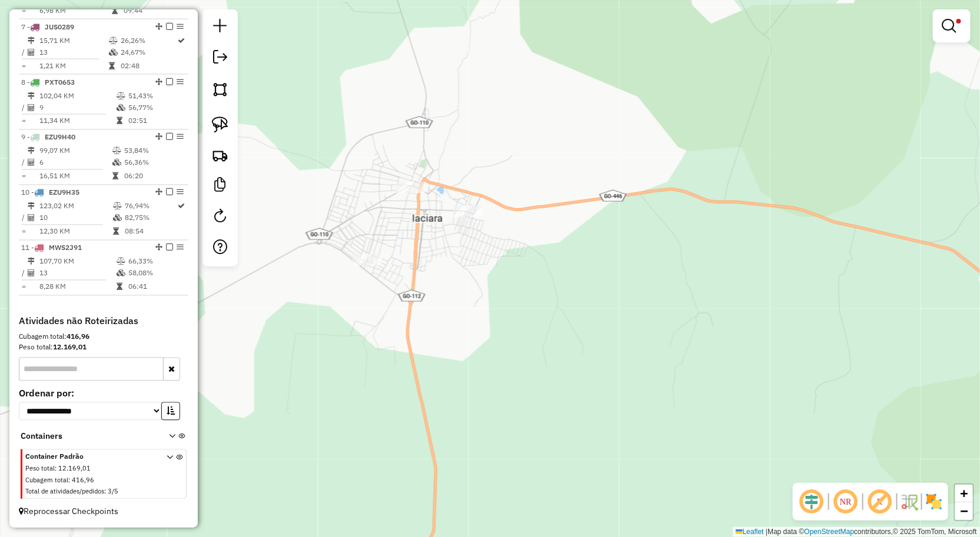
scroll to position [0, 0]
drag, startPoint x: 955, startPoint y: 42, endPoint x: 952, endPoint y: 28, distance: 13.9
click at [955, 38] on div at bounding box center [952, 25] width 38 height 33
click at [951, 25] on em at bounding box center [949, 26] width 14 height 14
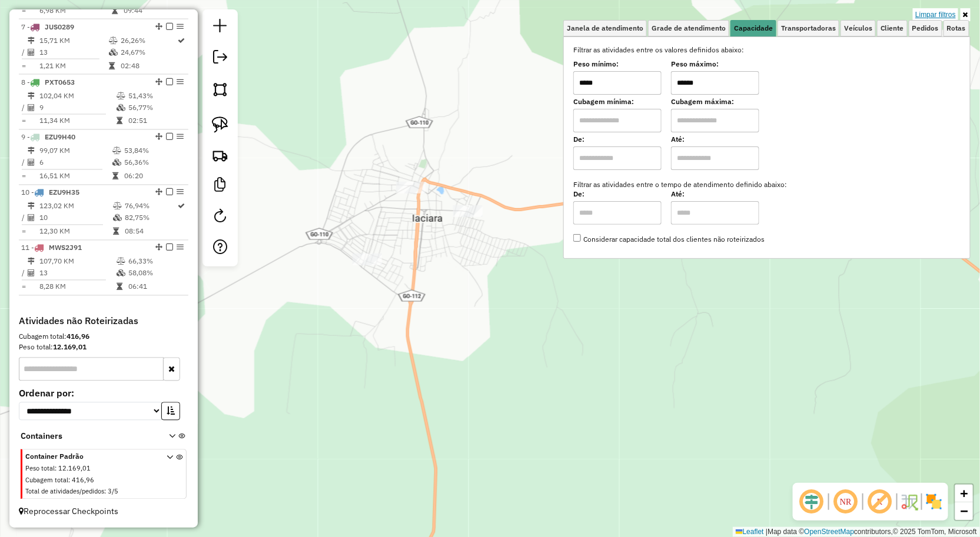
click at [955, 12] on link "Limpar filtros" at bounding box center [935, 14] width 45 height 13
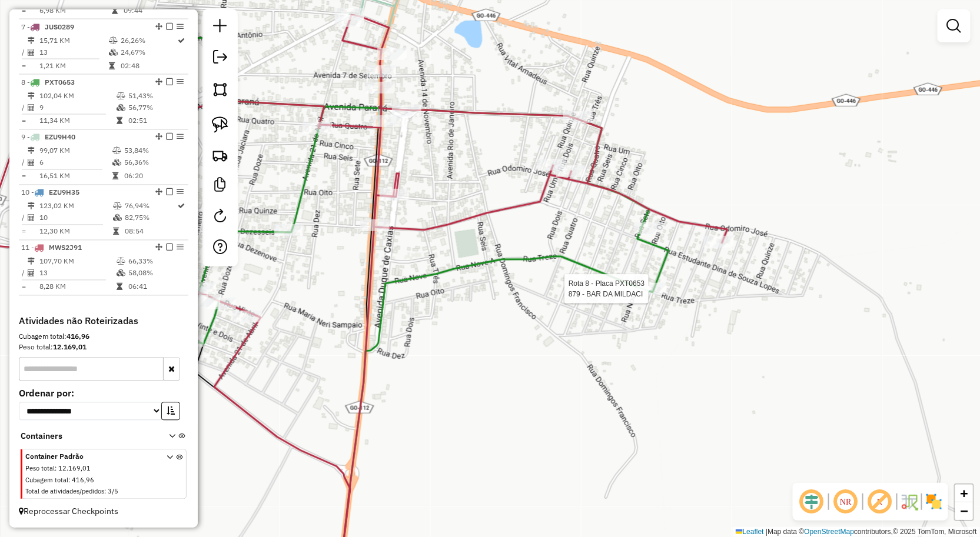
select select "**********"
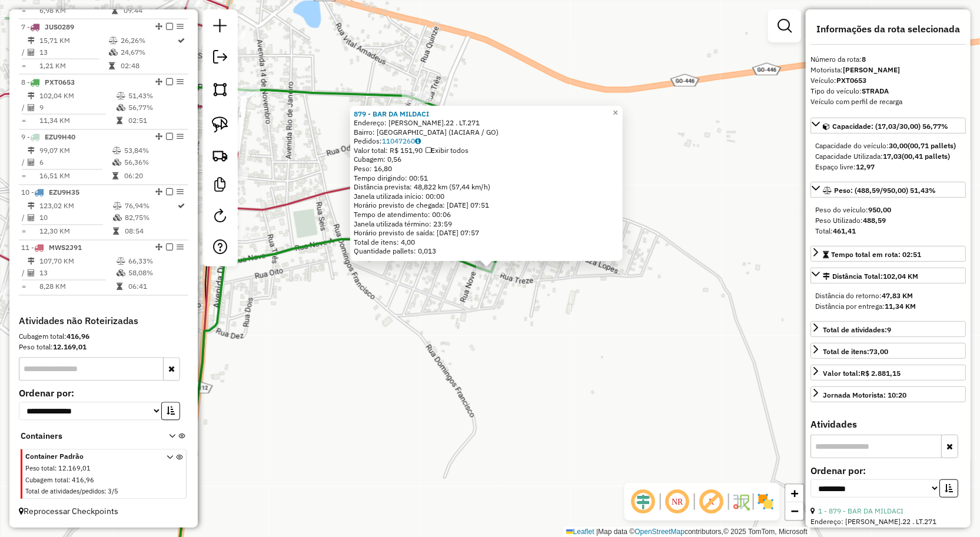
click at [660, 368] on div "879 - BAR DA [PERSON_NAME]: [PERSON_NAME].22 . LT.271 Bairro: [GEOGRAPHIC_DATA]…" at bounding box center [490, 268] width 980 height 537
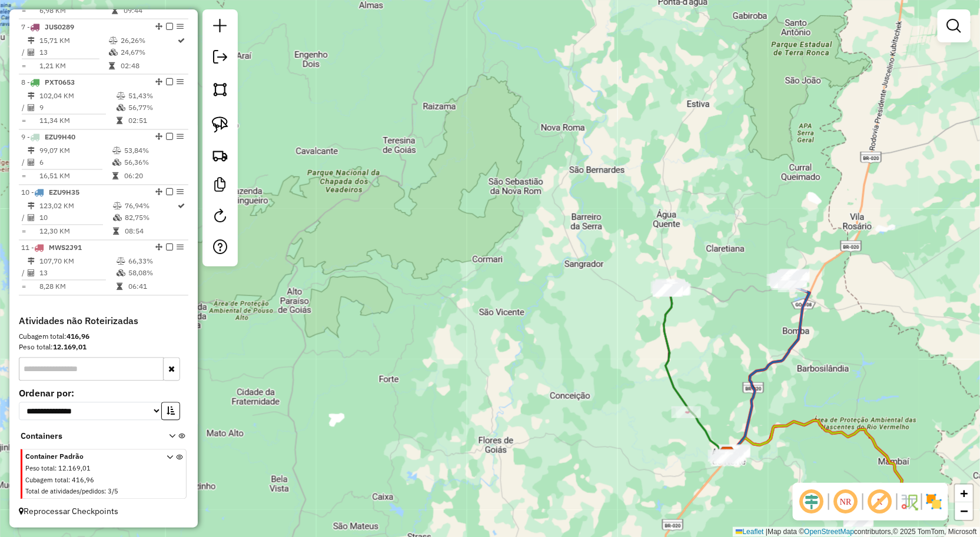
drag, startPoint x: 872, startPoint y: 298, endPoint x: 854, endPoint y: 234, distance: 66.7
click at [854, 234] on div "Janela de atendimento Grade de atendimento Capacidade Transportadoras Veículos …" at bounding box center [490, 268] width 980 height 537
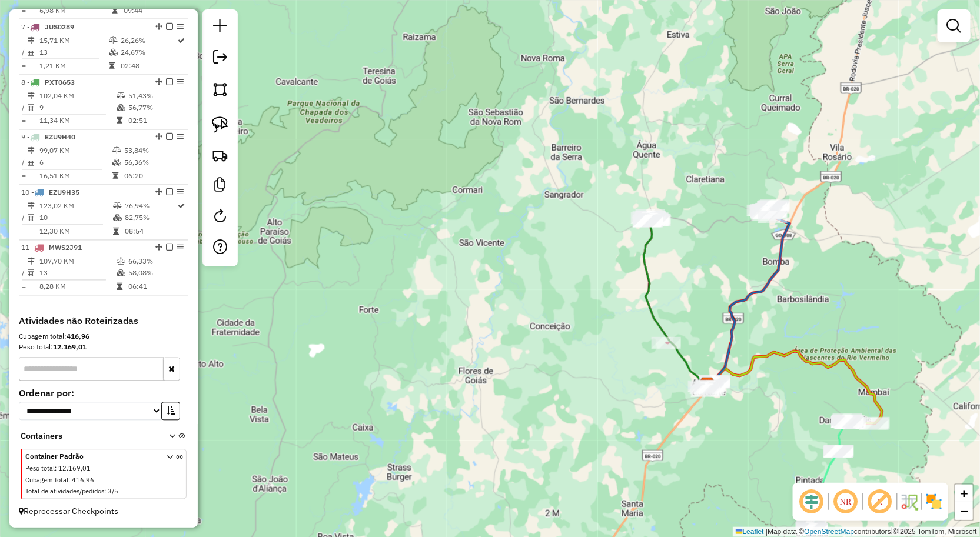
drag, startPoint x: 855, startPoint y: 330, endPoint x: 796, endPoint y: 300, distance: 66.6
click at [803, 303] on div "Janela de atendimento Grade de atendimento Capacidade Transportadoras Veículos …" at bounding box center [490, 268] width 980 height 537
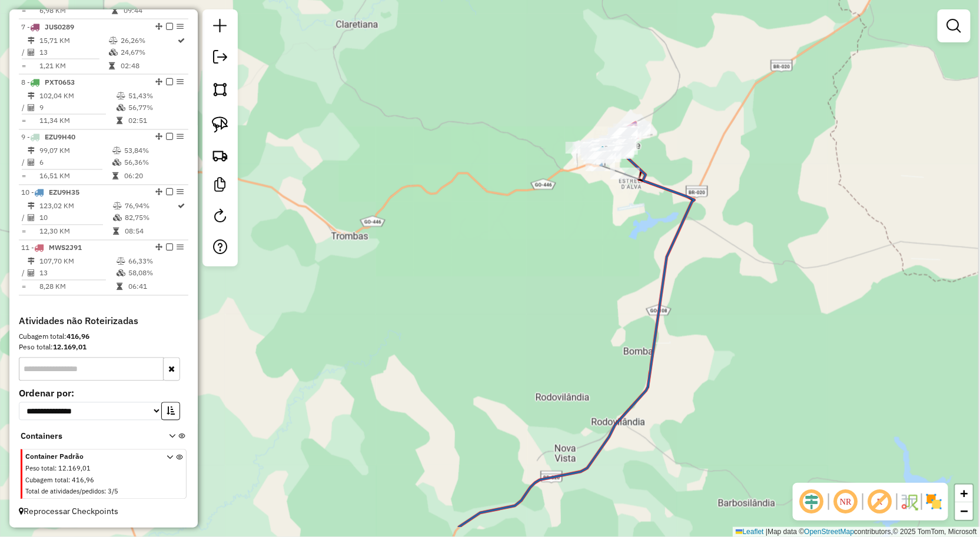
drag, startPoint x: 764, startPoint y: 228, endPoint x: 701, endPoint y: 124, distance: 121.7
click at [722, 124] on div "Janela de atendimento Grade de atendimento Capacidade Transportadoras Veículos …" at bounding box center [490, 268] width 980 height 537
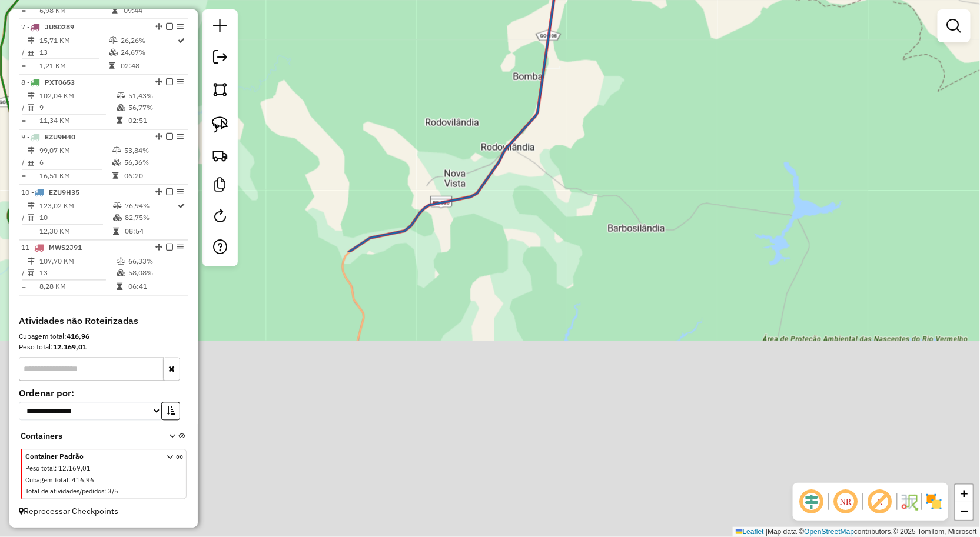
drag, startPoint x: 698, startPoint y: 237, endPoint x: 624, endPoint y: 55, distance: 196.4
click at [639, 78] on div "Janela de atendimento Grade de atendimento Capacidade Transportadoras Veículos …" at bounding box center [490, 268] width 980 height 537
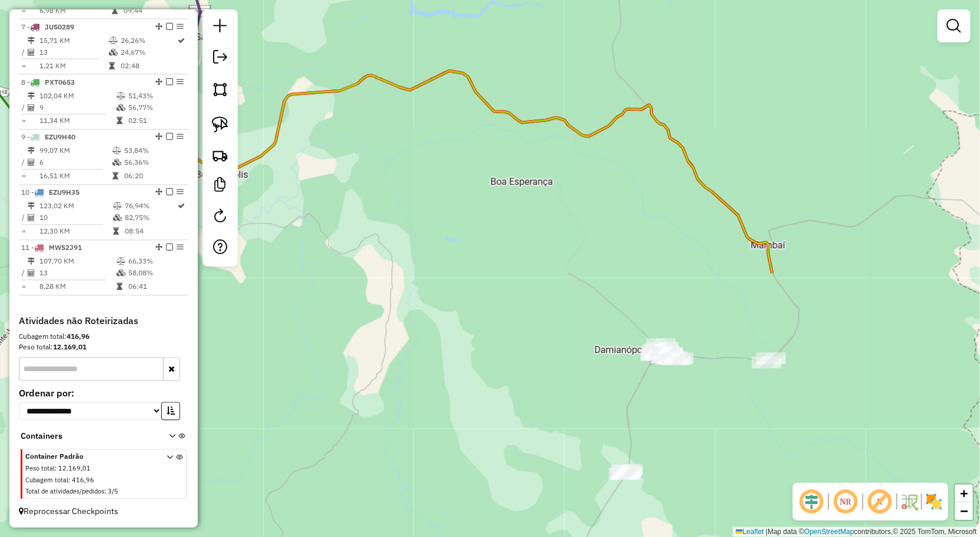
click at [663, 181] on div "Janela de atendimento Grade de atendimento Capacidade Transportadoras Veículos …" at bounding box center [490, 268] width 980 height 537
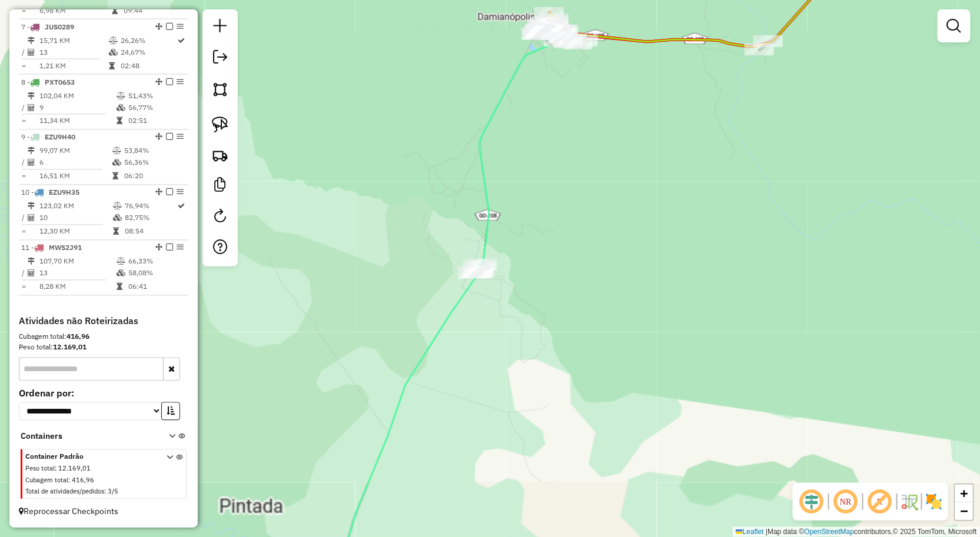
drag, startPoint x: 604, startPoint y: 155, endPoint x: 603, endPoint y: 231, distance: 76.5
click at [603, 231] on div "Janela de atendimento Grade de atendimento Capacidade Transportadoras Veículos …" at bounding box center [490, 268] width 980 height 537
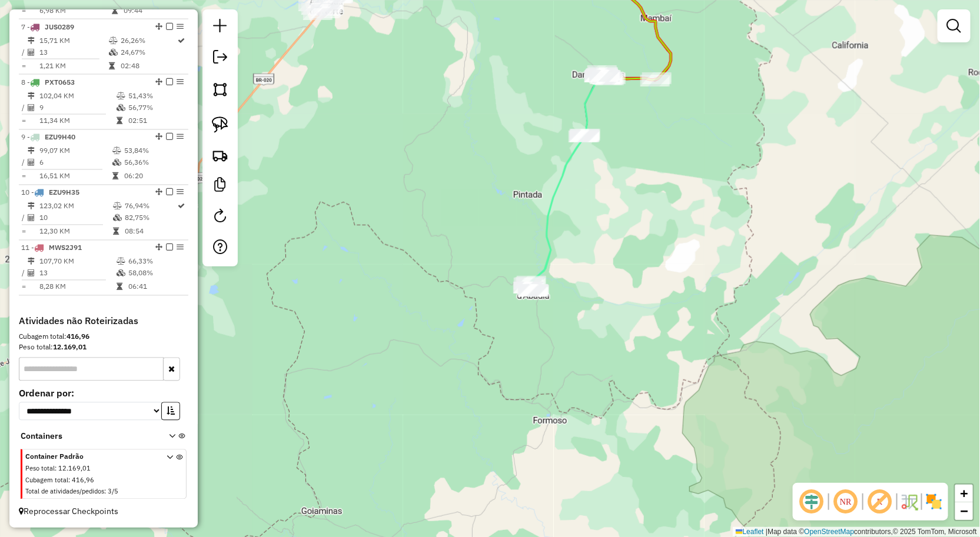
drag, startPoint x: 610, startPoint y: 50, endPoint x: 599, endPoint y: 173, distance: 123.5
click at [599, 172] on div "Janela de atendimento Grade de atendimento Capacidade Transportadoras Veículos …" at bounding box center [490, 268] width 980 height 537
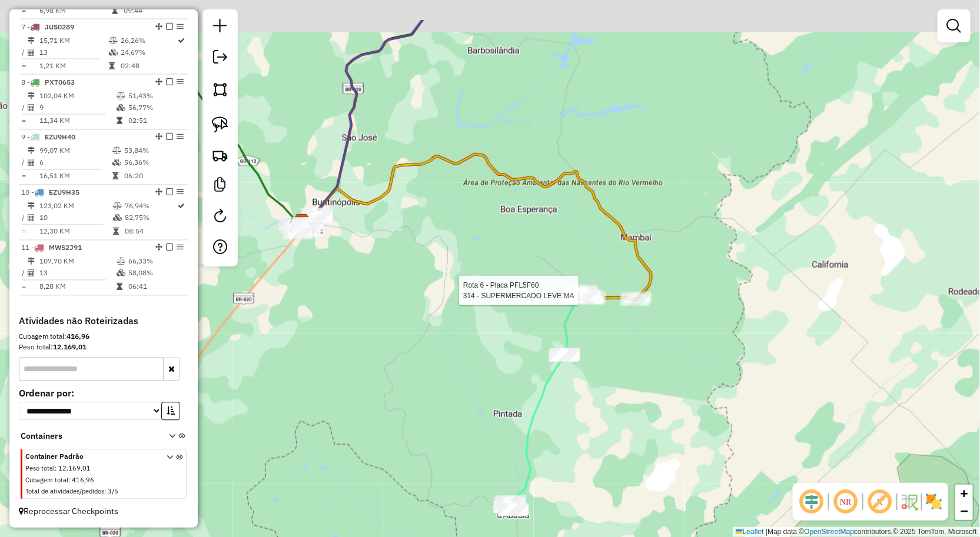
drag, startPoint x: 571, startPoint y: 154, endPoint x: 564, endPoint y: 224, distance: 70.4
click at [564, 224] on div "Rota 6 - Placa PFL5F60 314 - SUPERMERCADO LEVE MA Janela de atendimento Grade d…" at bounding box center [490, 268] width 980 height 537
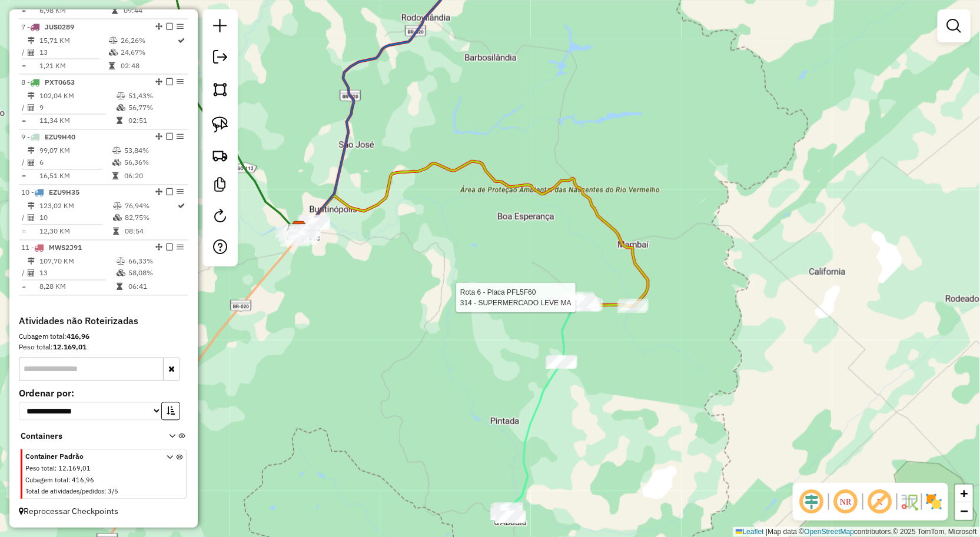
drag, startPoint x: 571, startPoint y: 109, endPoint x: 589, endPoint y: 281, distance: 172.2
click at [586, 275] on div "Rota 6 - Placa PFL5F60 314 - SUPERMERCADO LEVE MA Janela de atendimento Grade d…" at bounding box center [490, 268] width 980 height 537
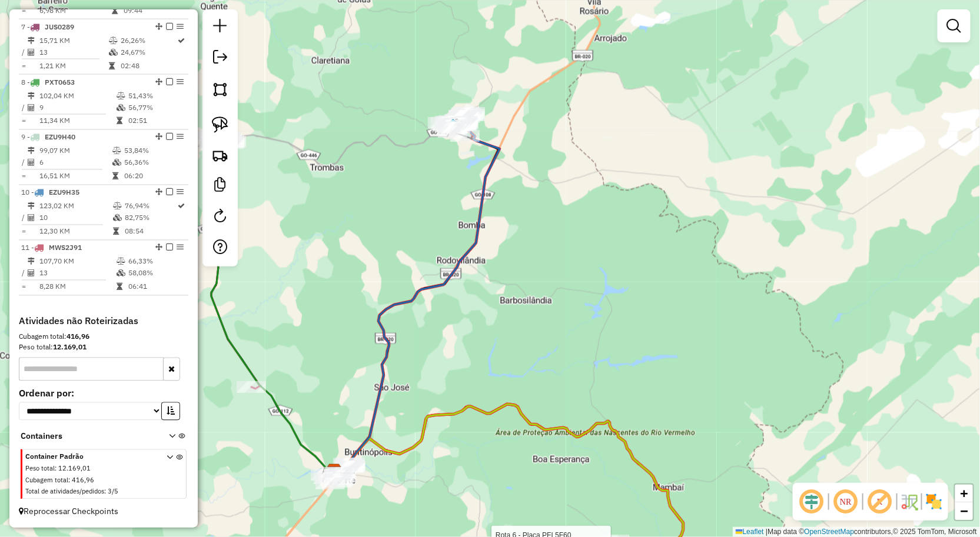
click at [611, 231] on div "Rota 6 - Placa PFL5F60 314 - SUPERMERCADO LEVE MA Janela de atendimento Grade d…" at bounding box center [490, 268] width 980 height 537
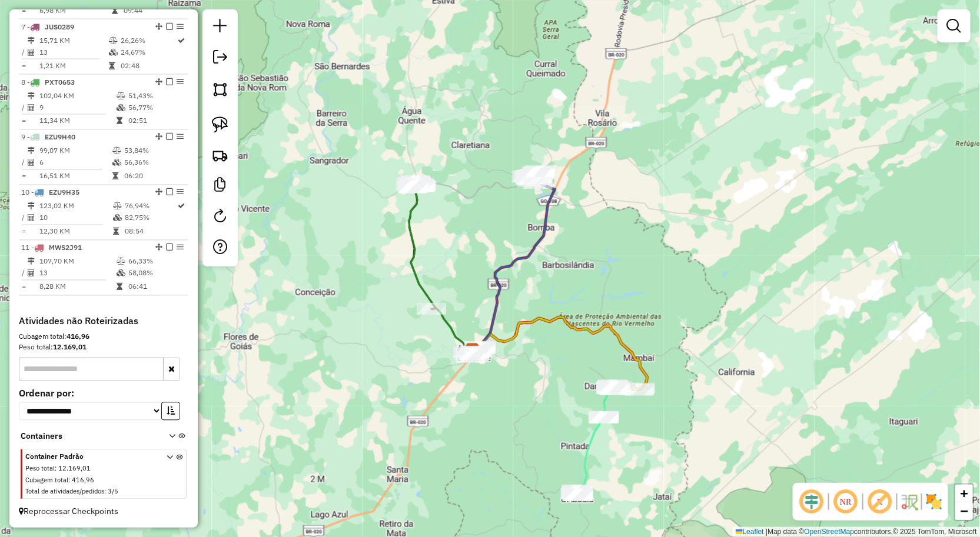
click at [418, 205] on div "Janela de atendimento Grade de atendimento Capacidade Transportadoras Veículos …" at bounding box center [490, 268] width 980 height 537
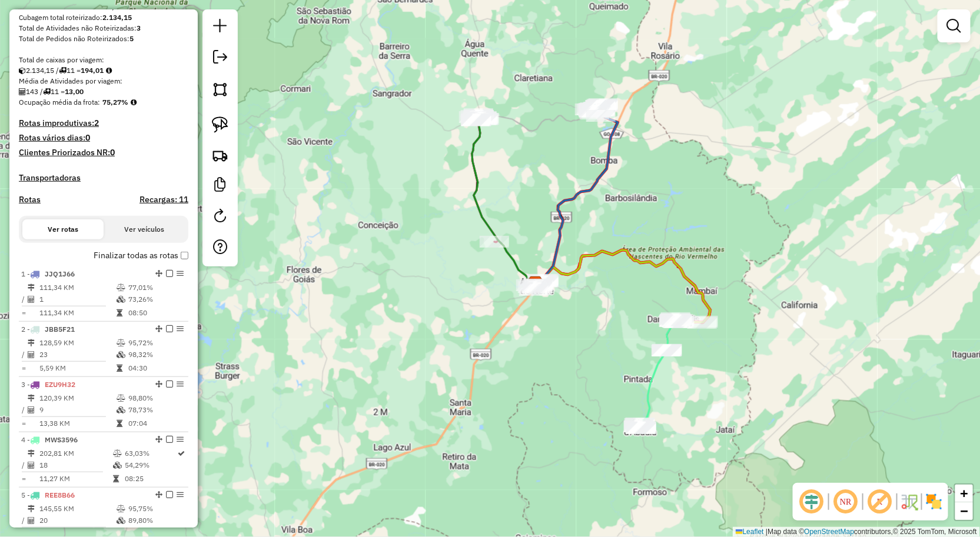
scroll to position [6, 0]
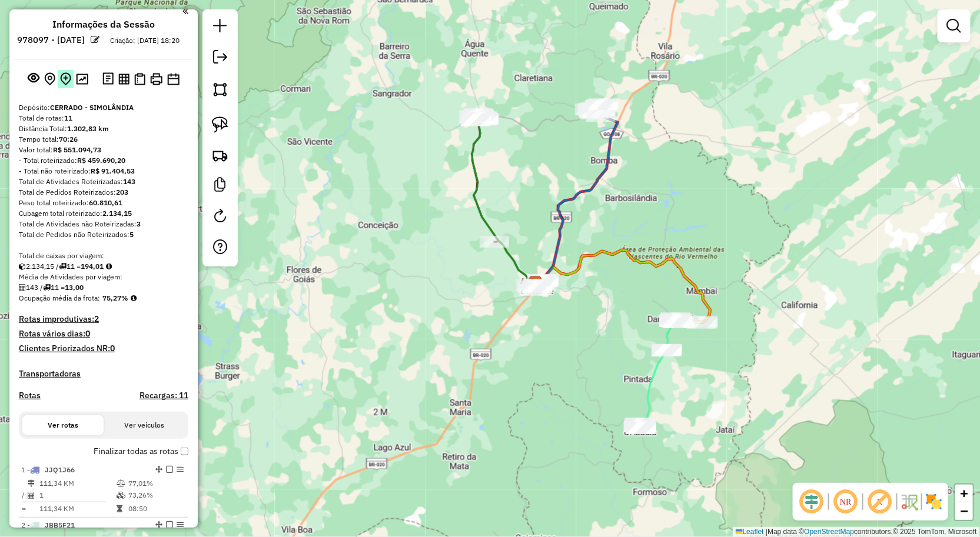
click at [71, 84] on button at bounding box center [66, 79] width 16 height 18
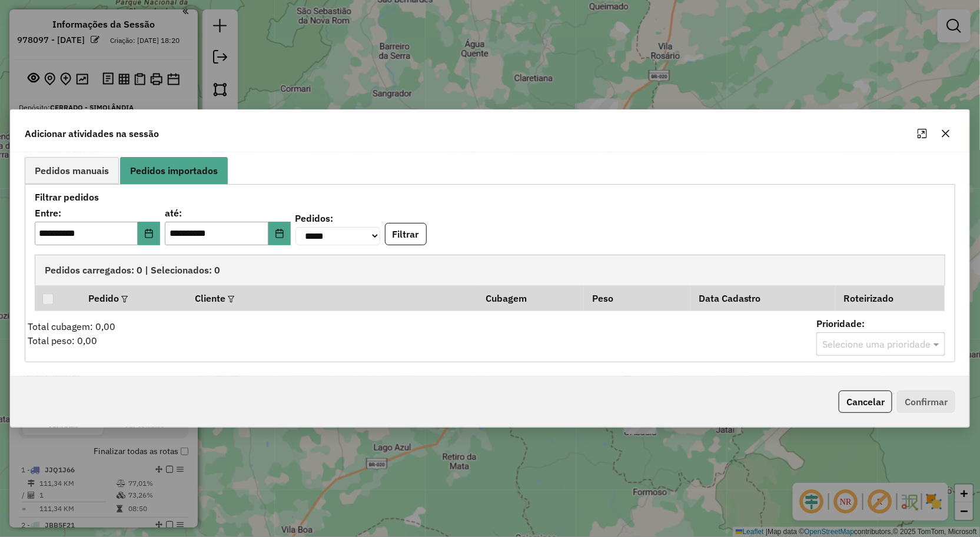
click at [945, 132] on icon "button" at bounding box center [945, 133] width 9 height 9
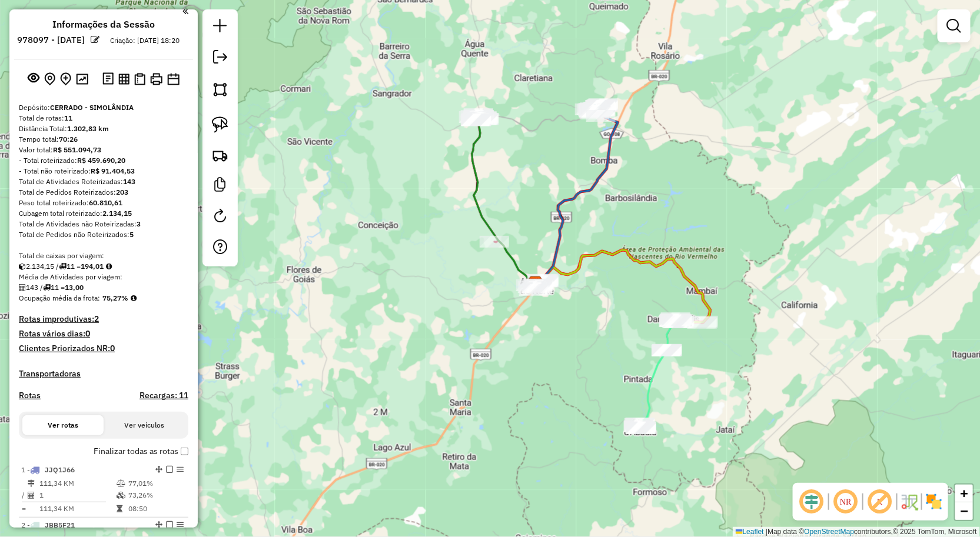
click at [91, 88] on div at bounding box center [103, 78] width 179 height 19
click at [87, 87] on button at bounding box center [82, 79] width 17 height 16
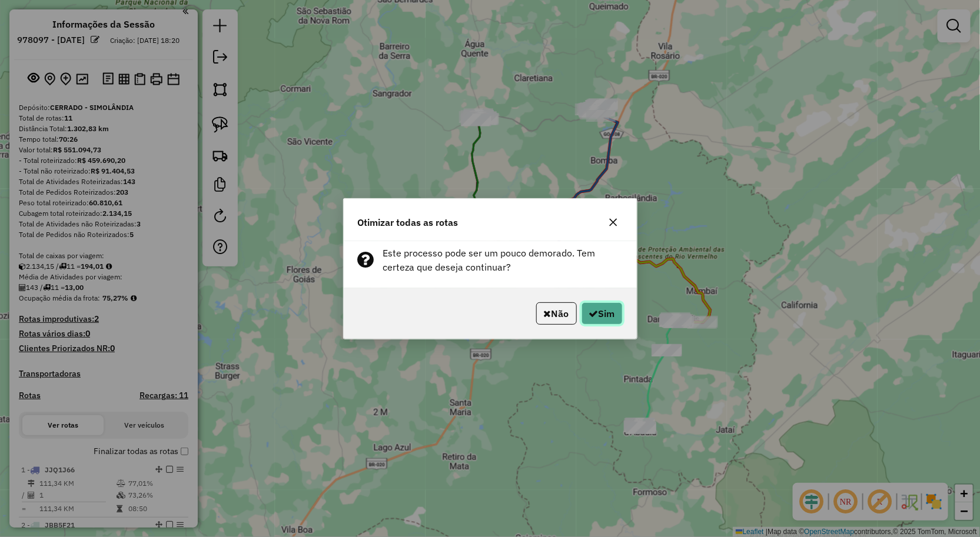
click at [589, 317] on icon "button" at bounding box center [593, 313] width 9 height 9
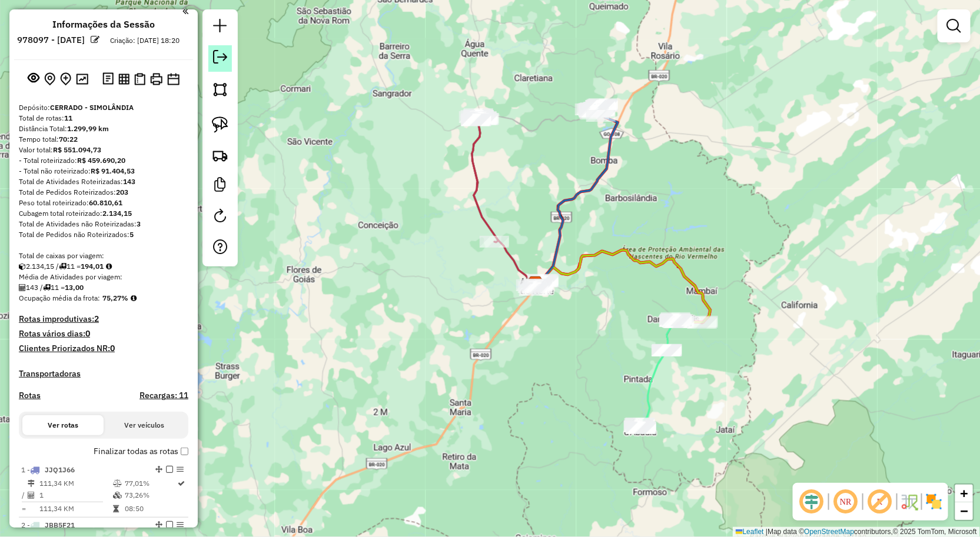
click at [222, 61] on em at bounding box center [220, 57] width 14 height 14
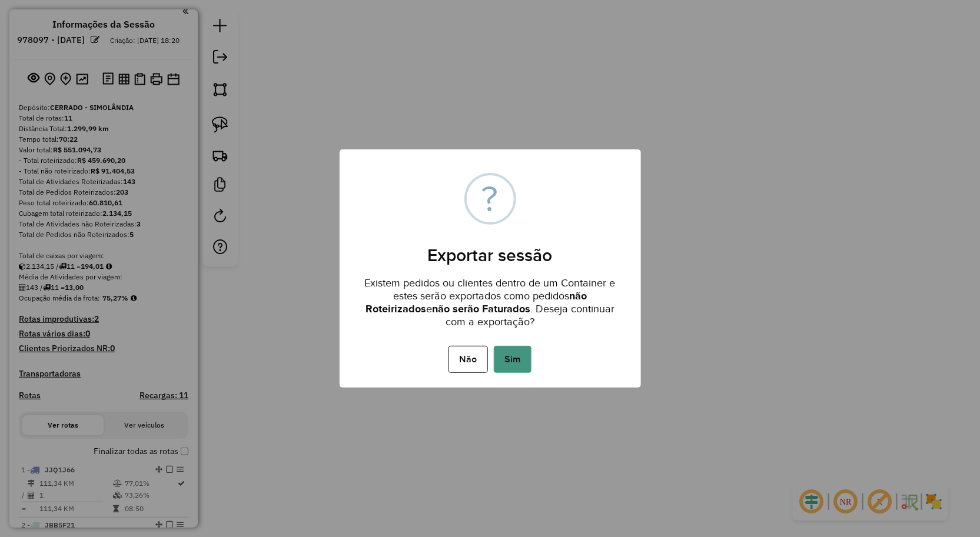
click at [513, 359] on button "Sim" at bounding box center [513, 359] width 38 height 27
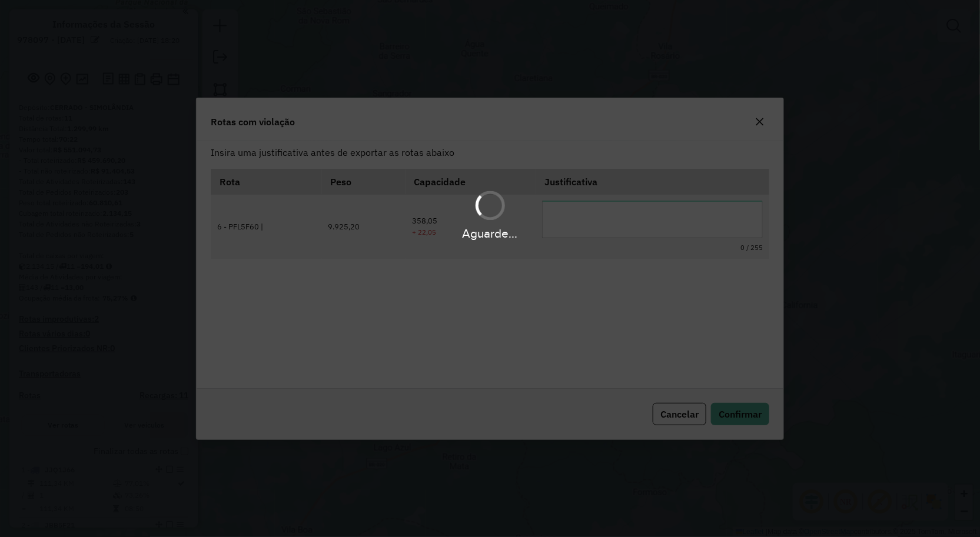
scroll to position [0, 0]
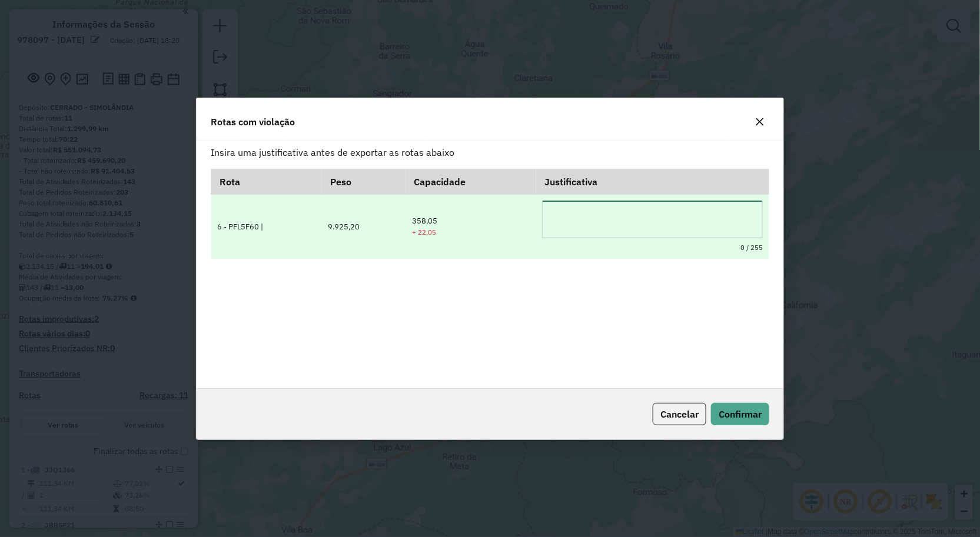
click at [593, 203] on textarea at bounding box center [652, 220] width 221 height 38
click at [610, 215] on textarea "**********" at bounding box center [652, 220] width 221 height 38
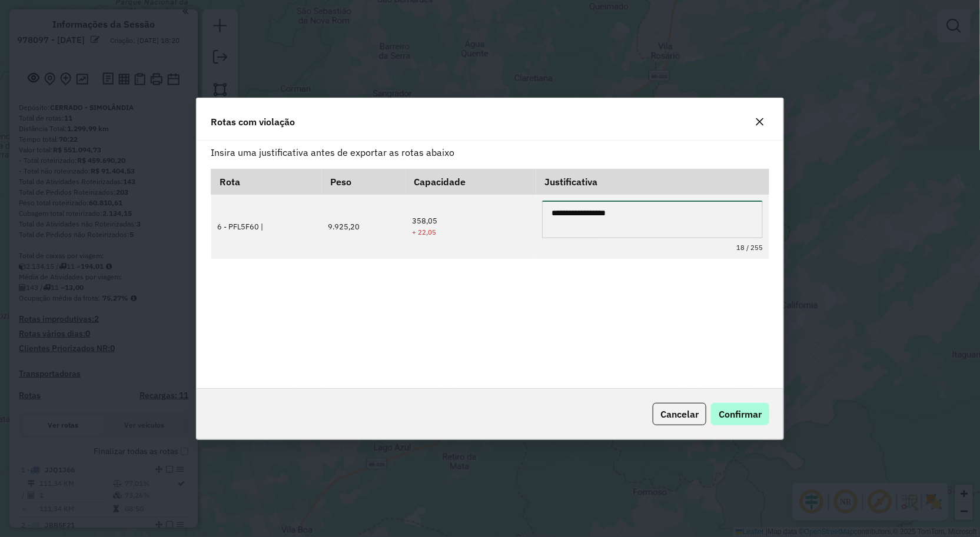
type textarea "**********"
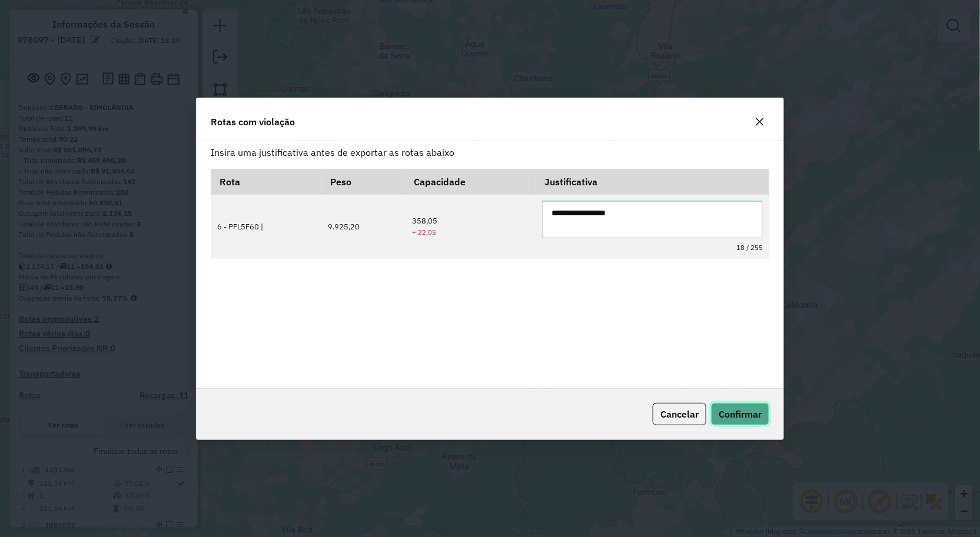
click at [752, 415] on span "Confirmar" at bounding box center [740, 414] width 43 height 12
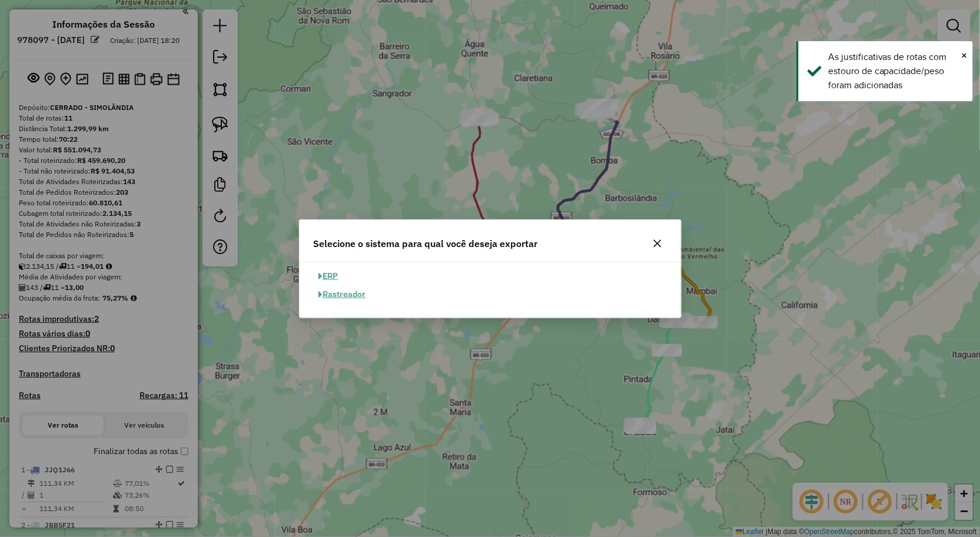
click at [328, 274] on button "ERP" at bounding box center [329, 276] width 30 height 18
select select "**"
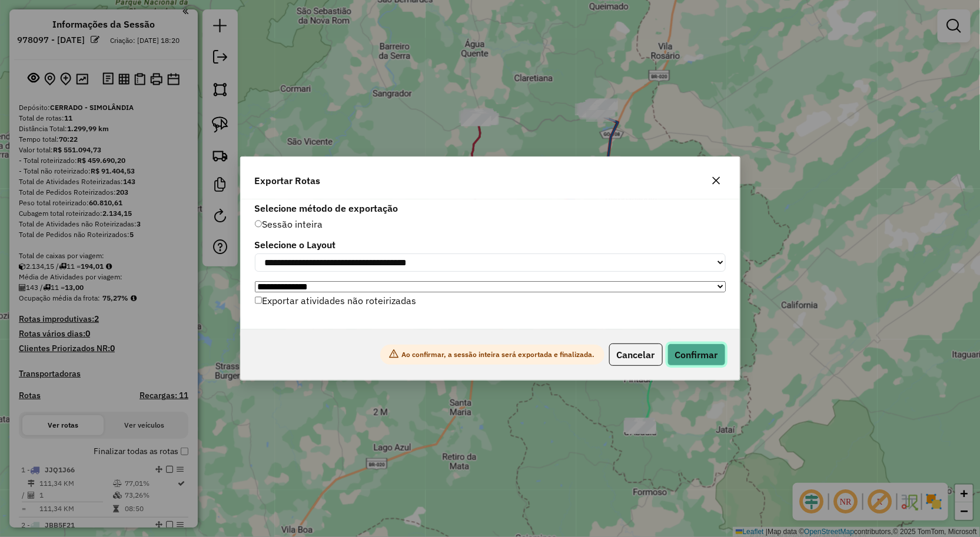
click at [717, 357] on button "Confirmar" at bounding box center [696, 355] width 58 height 22
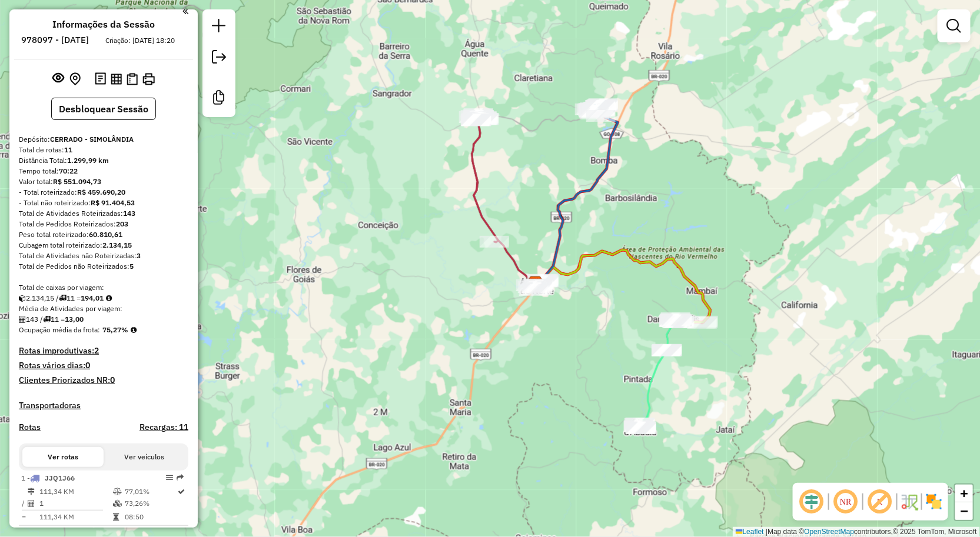
click at [364, 339] on div "Janela de atendimento Grade de atendimento Capacidade Transportadoras Veículos …" at bounding box center [490, 268] width 980 height 537
click at [142, 85] on img at bounding box center [148, 79] width 12 height 12
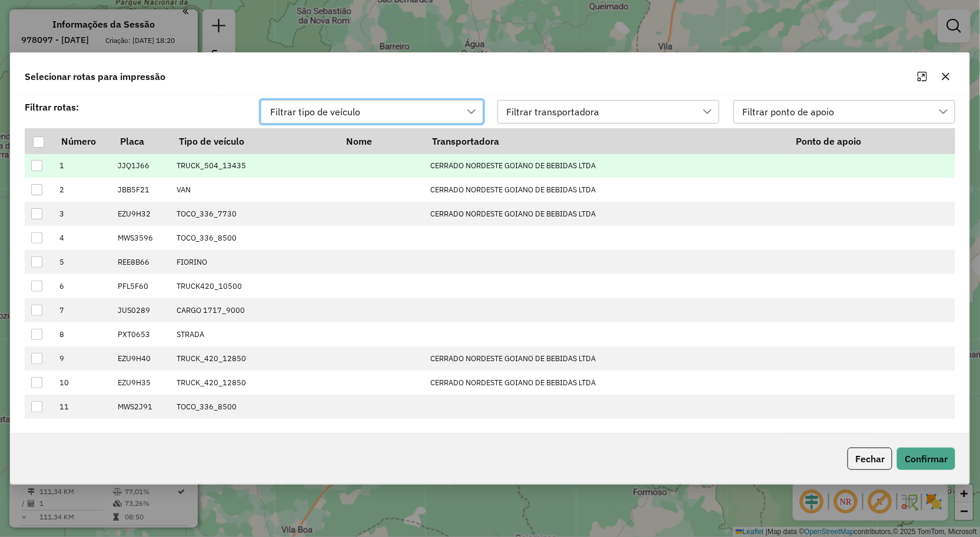
scroll to position [8, 52]
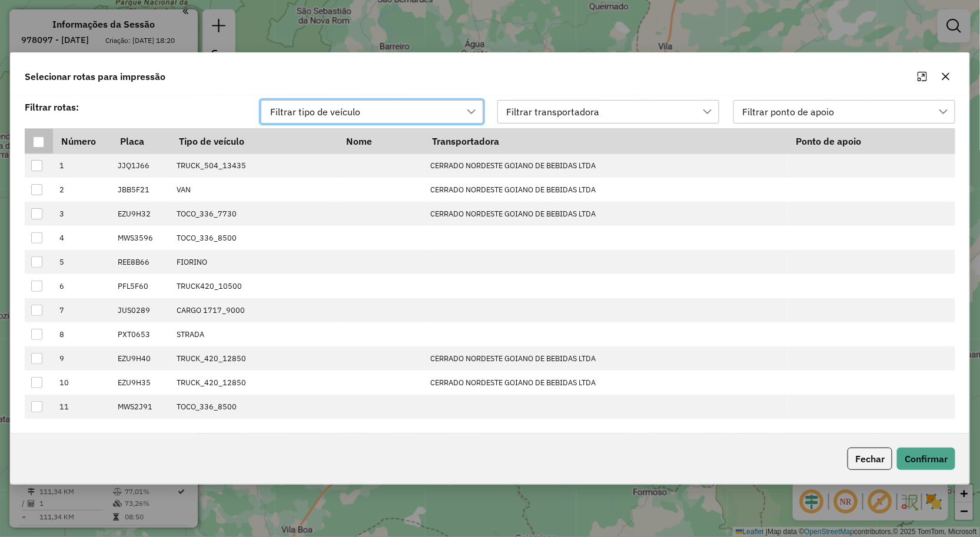
click at [42, 142] on div at bounding box center [38, 142] width 11 height 11
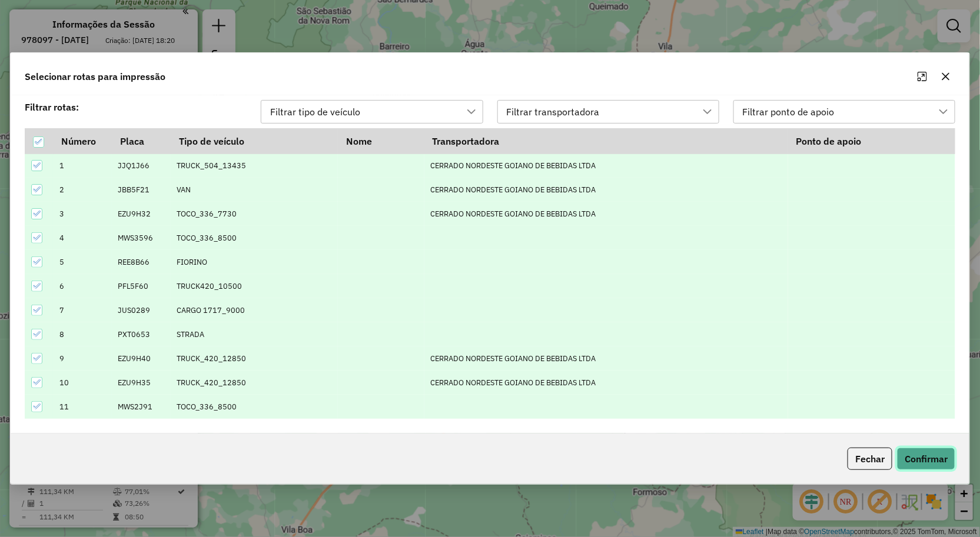
click at [937, 462] on button "Confirmar" at bounding box center [926, 459] width 58 height 22
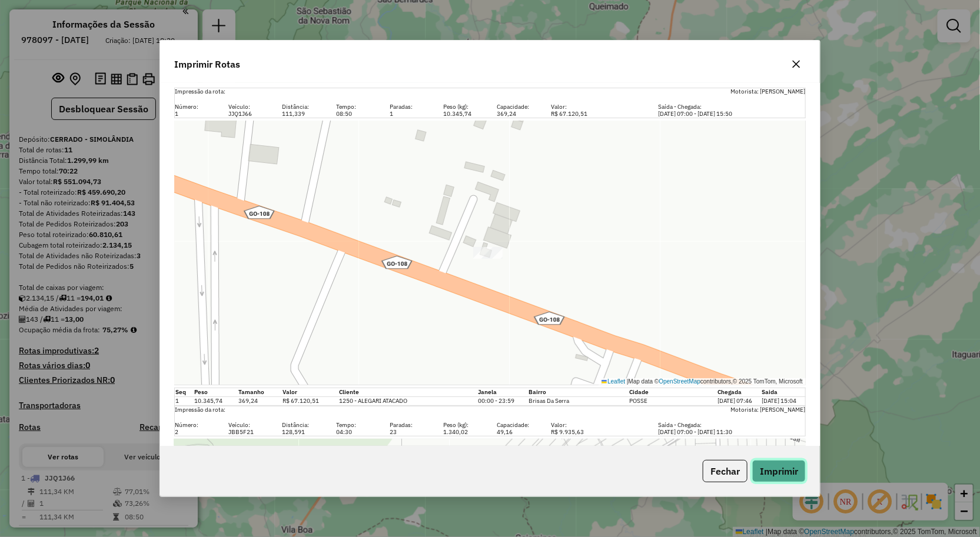
click at [785, 473] on button "Imprimir" at bounding box center [779, 471] width 54 height 22
drag, startPoint x: 590, startPoint y: 38, endPoint x: 581, endPoint y: 61, distance: 25.1
click at [588, 38] on div "Imprimir Rotas Impressão da rota: Motorista: [PERSON_NAME] Número: Veículo: Dis…" at bounding box center [490, 268] width 980 height 537
click at [799, 71] on button "button" at bounding box center [796, 64] width 19 height 19
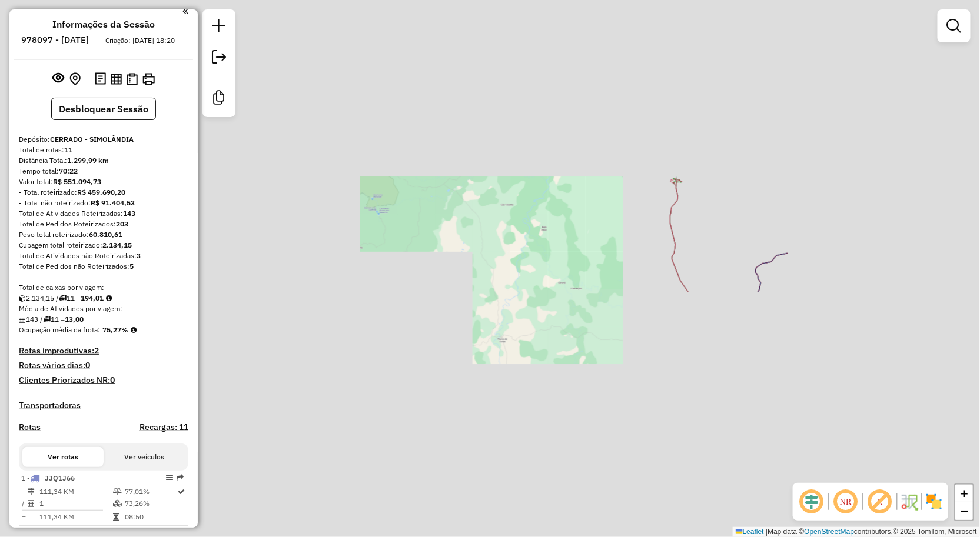
drag, startPoint x: 743, startPoint y: 227, endPoint x: 556, endPoint y: 121, distance: 215.3
click at [599, 136] on div "Janela de atendimento Grade de atendimento Capacidade Transportadoras Veículos …" at bounding box center [490, 268] width 980 height 537
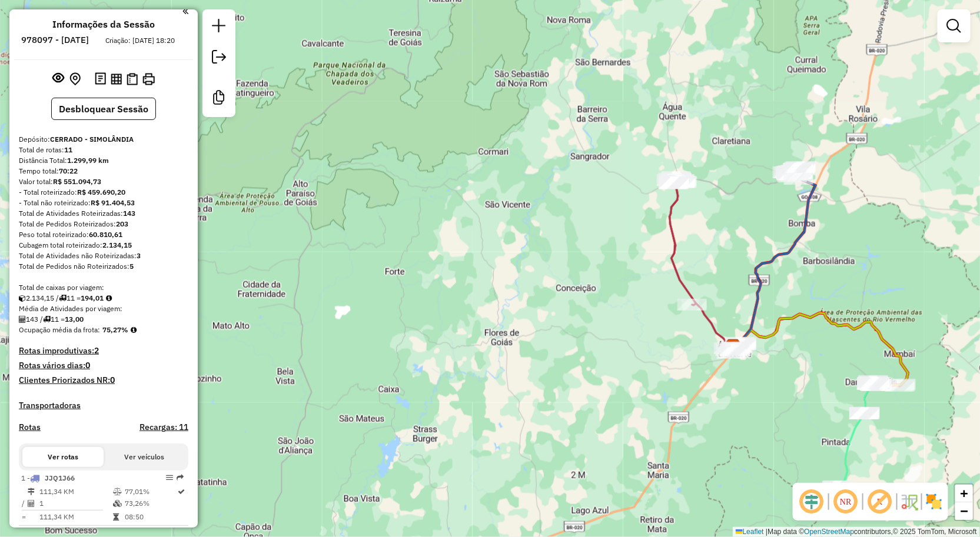
drag, startPoint x: 722, startPoint y: 206, endPoint x: 627, endPoint y: 147, distance: 112.0
click at [639, 157] on div "Rota 11 - Placa MWS2J91 1399 - DISTRI. DO SERTAO Rota 8 - Placa PXT0653 827 - B…" at bounding box center [490, 268] width 980 height 537
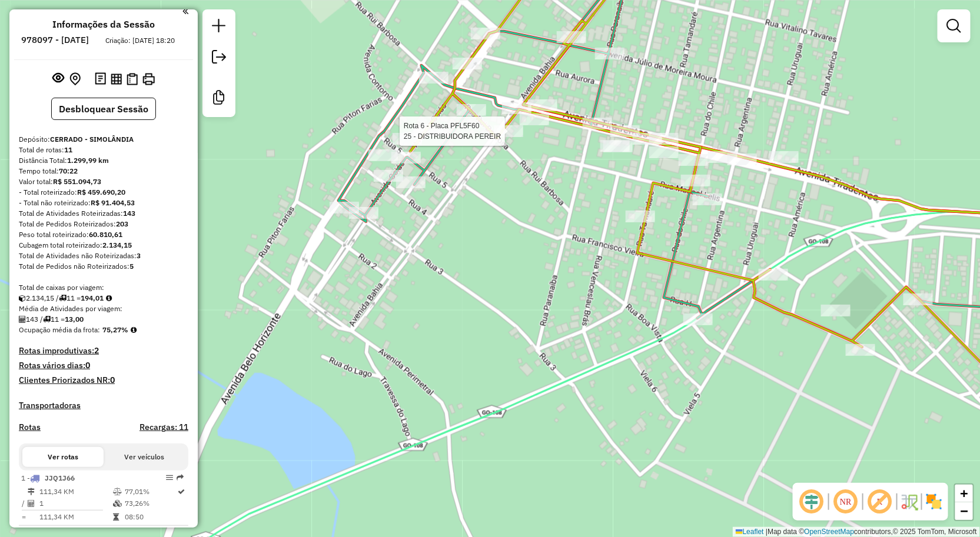
select select "**********"
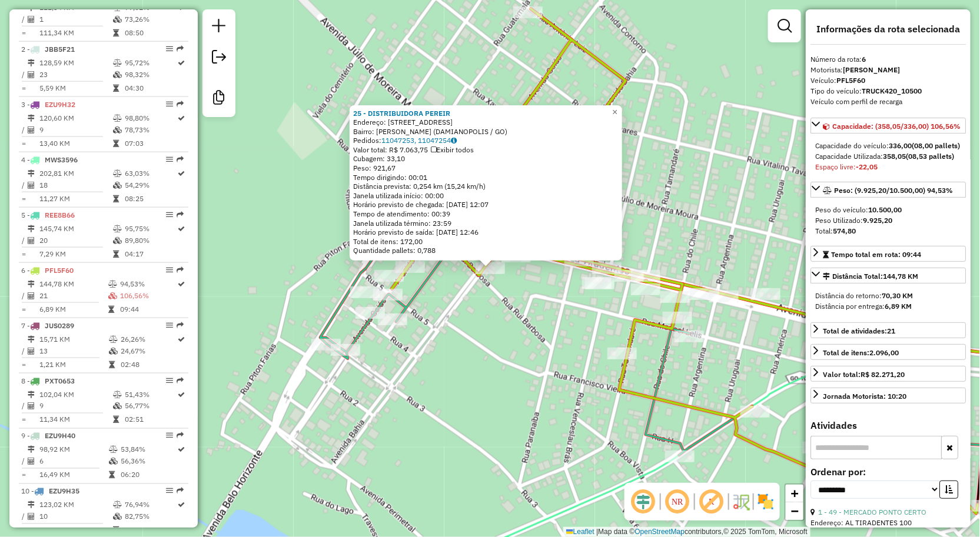
scroll to position [754, 0]
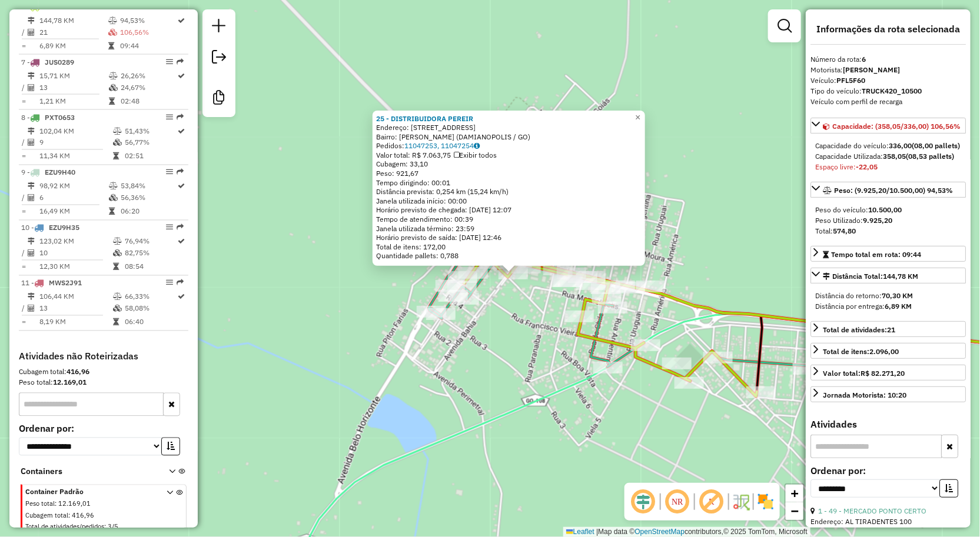
click at [540, 360] on div "25 - DISTRIBUIDORA PEREIR Endereço: [STREET_ADDRESS] Bairro: Setor Bueno (DAMIA…" at bounding box center [490, 268] width 980 height 537
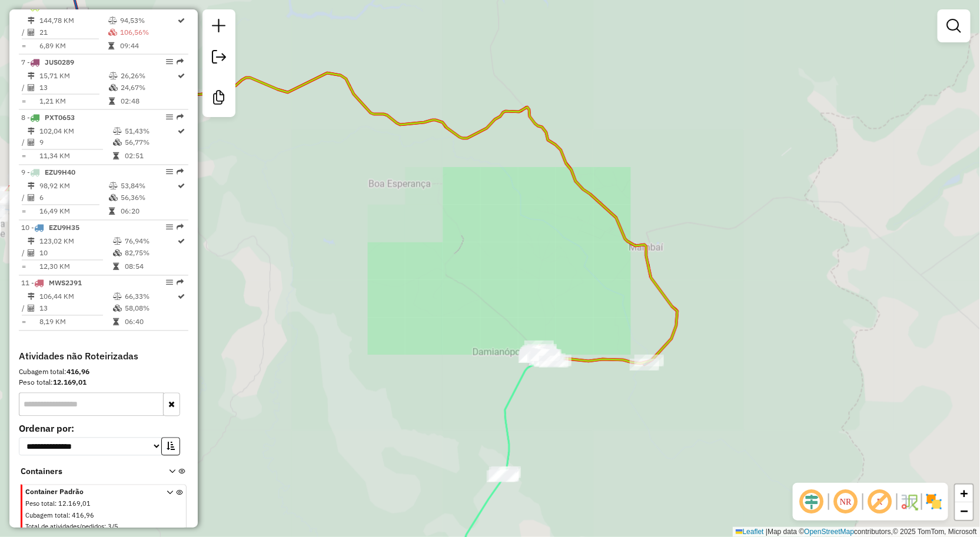
drag, startPoint x: 461, startPoint y: 314, endPoint x: 538, endPoint y: 307, distance: 77.5
click at [528, 310] on div "Janela de atendimento Grade de atendimento Capacidade Transportadoras Veículos …" at bounding box center [490, 268] width 980 height 537
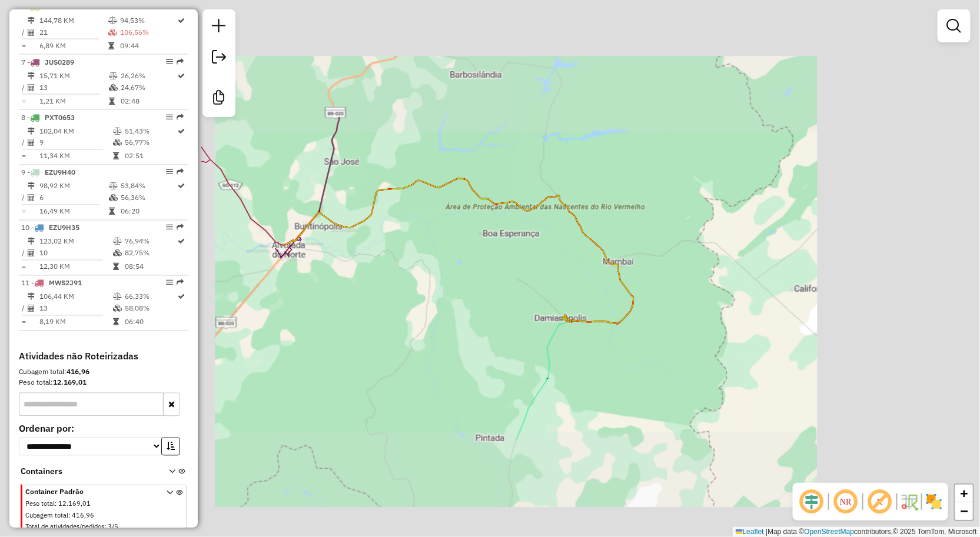
click at [490, 284] on div "Janela de atendimento Grade de atendimento Capacidade Transportadoras Veículos …" at bounding box center [490, 268] width 980 height 537
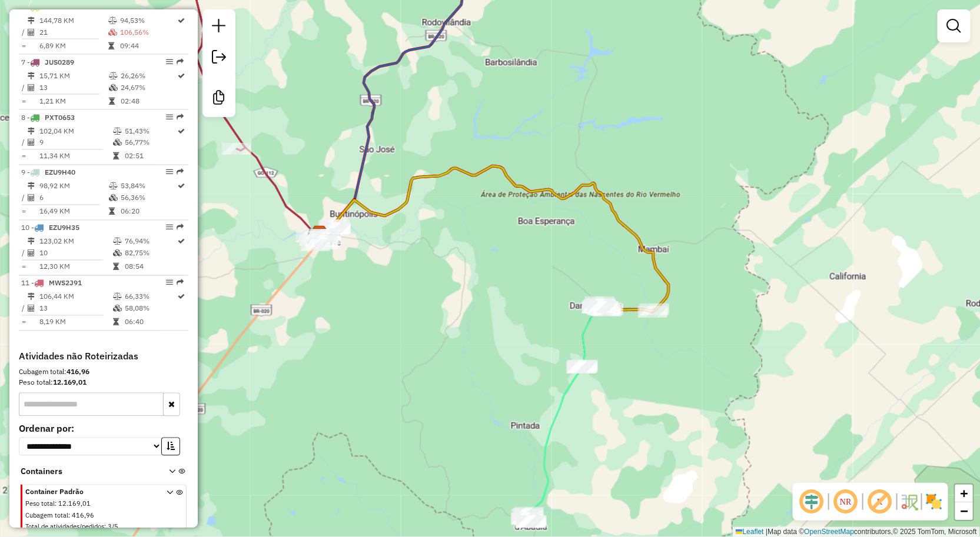
drag, startPoint x: 357, startPoint y: 242, endPoint x: 489, endPoint y: 284, distance: 138.3
click at [487, 283] on div "Janela de atendimento Grade de atendimento Capacidade Transportadoras Veículos …" at bounding box center [490, 268] width 980 height 537
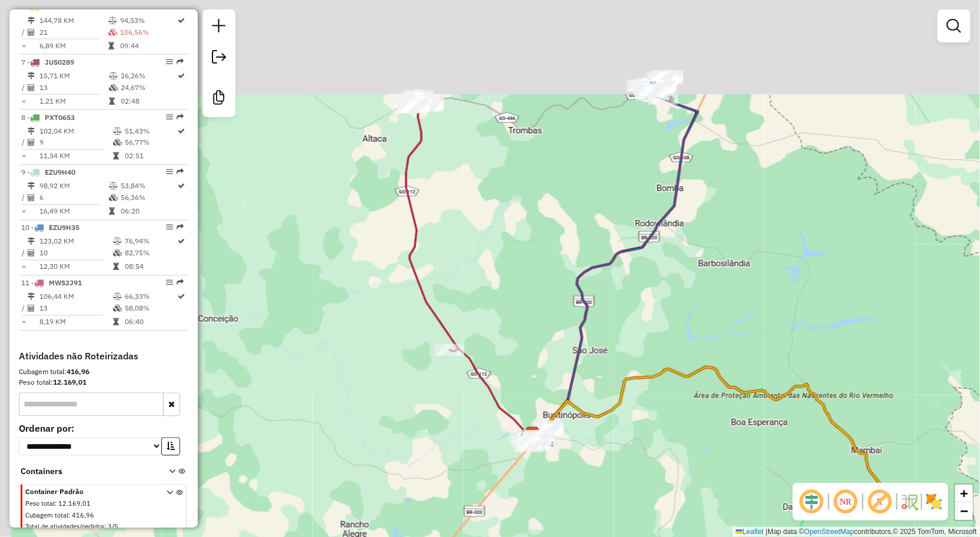
drag, startPoint x: 352, startPoint y: 205, endPoint x: 404, endPoint y: 208, distance: 51.9
click at [392, 278] on div "Janela de atendimento Grade de atendimento Capacidade Transportadoras Veículos …" at bounding box center [490, 268] width 980 height 537
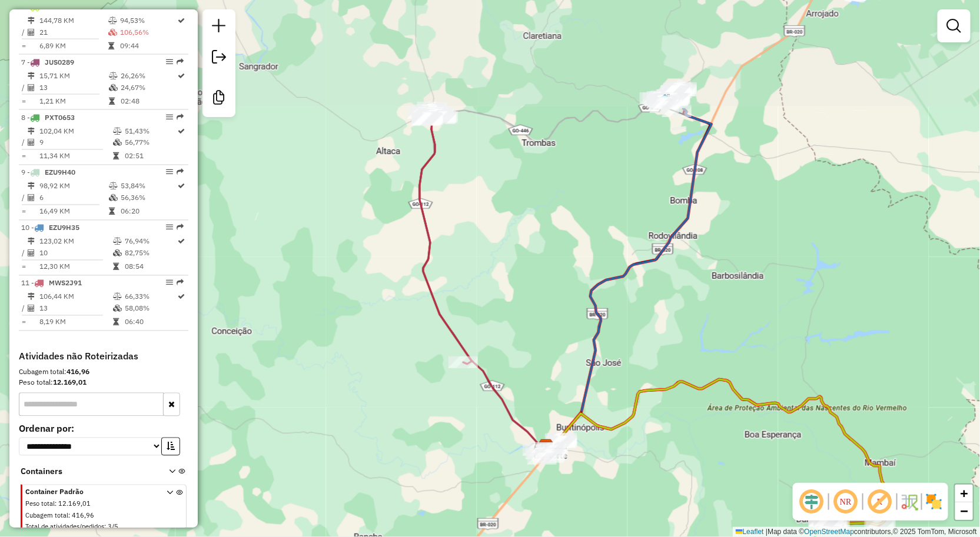
drag, startPoint x: 406, startPoint y: 149, endPoint x: 410, endPoint y: 224, distance: 74.3
click at [404, 228] on div "Janela de atendimento Grade de atendimento Capacidade Transportadoras Veículos …" at bounding box center [490, 268] width 980 height 537
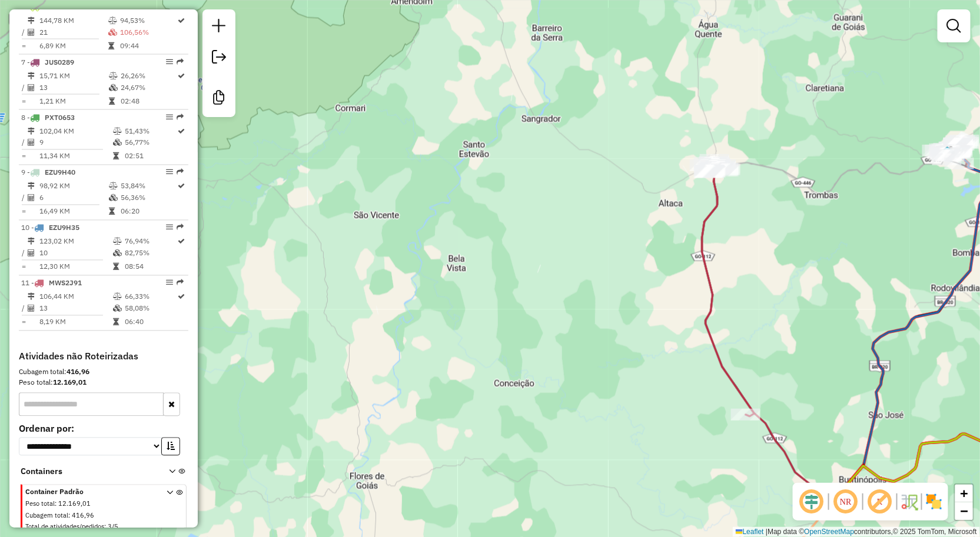
click at [743, 228] on div "Janela de atendimento Grade de atendimento Capacidade Transportadoras Veículos …" at bounding box center [490, 268] width 980 height 537
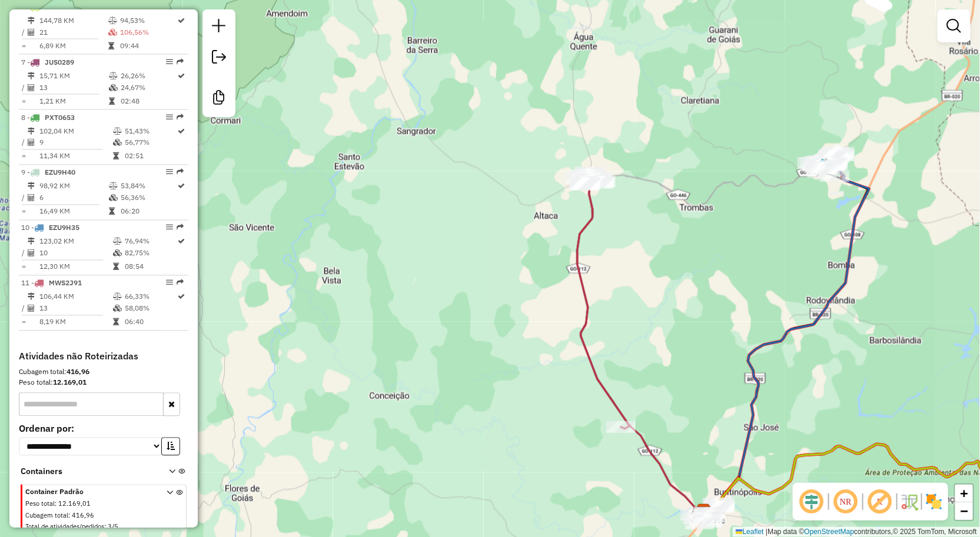
drag, startPoint x: 786, startPoint y: 219, endPoint x: 659, endPoint y: 210, distance: 127.5
click at [645, 225] on div "Janela de atendimento Grade de atendimento Capacidade Transportadoras Veículos …" at bounding box center [490, 268] width 980 height 537
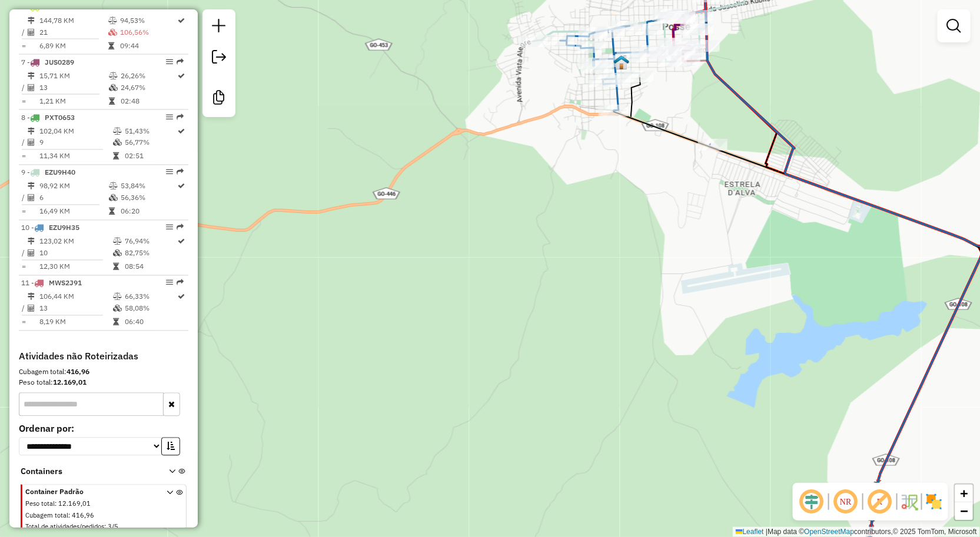
drag, startPoint x: 673, startPoint y: 148, endPoint x: 661, endPoint y: 161, distance: 17.5
click at [661, 175] on div "Janela de atendimento Grade de atendimento Capacidade Transportadoras Veículos …" at bounding box center [490, 268] width 980 height 537
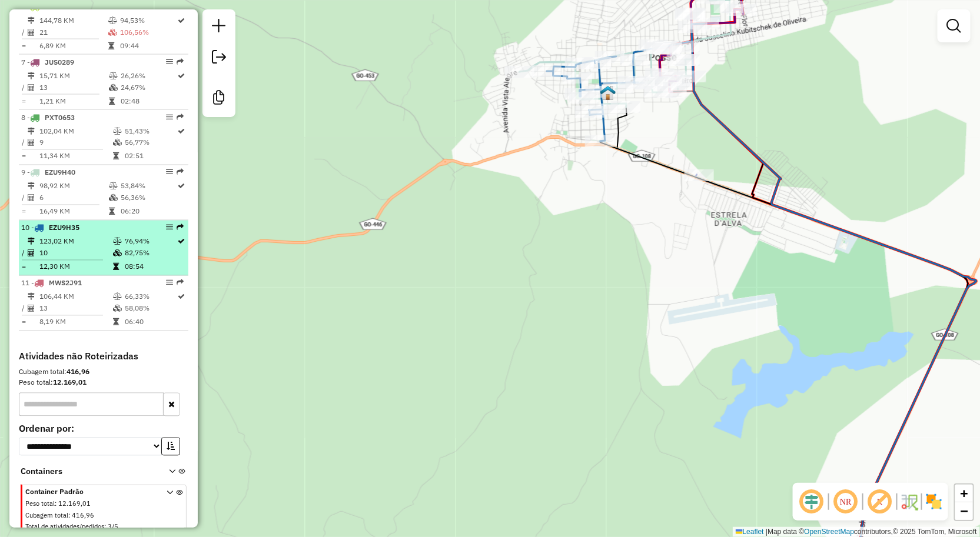
click at [80, 247] on td "123,02 KM" at bounding box center [76, 242] width 74 height 12
select select "**********"
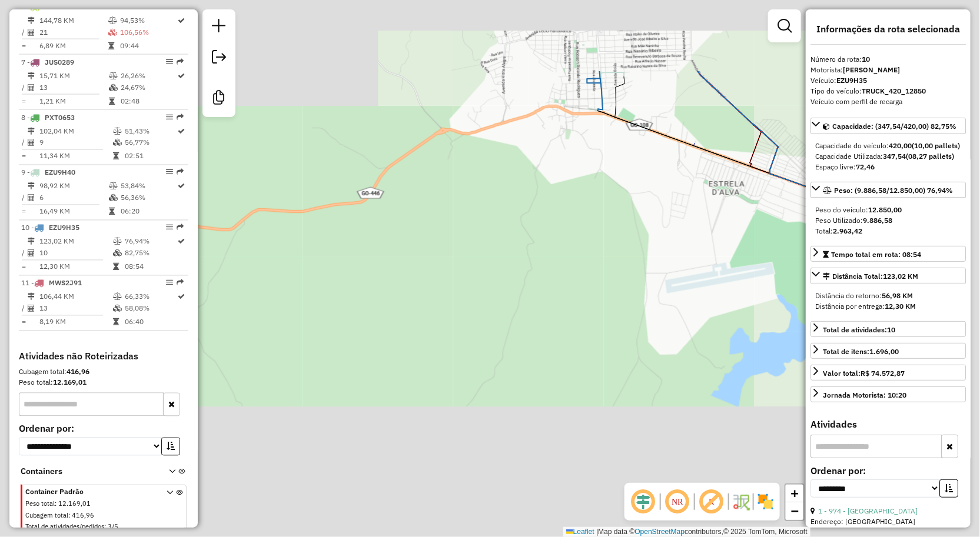
click at [657, 245] on div "Janela de atendimento Grade de atendimento Capacidade Transportadoras Veículos …" at bounding box center [490, 268] width 980 height 537
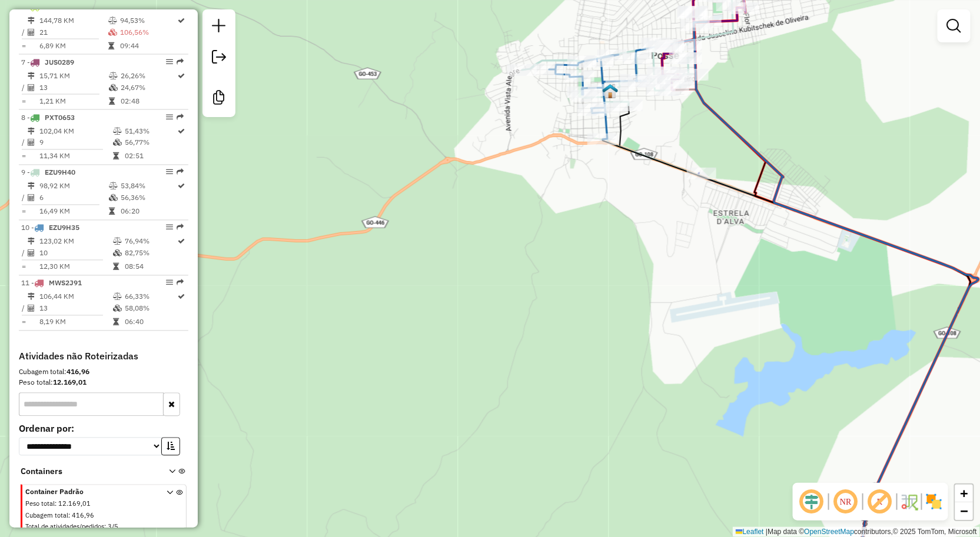
drag, startPoint x: 637, startPoint y: 247, endPoint x: 614, endPoint y: 182, distance: 68.5
click at [637, 274] on div "Janela de atendimento Grade de atendimento Capacidade Transportadoras Veículos …" at bounding box center [490, 268] width 980 height 537
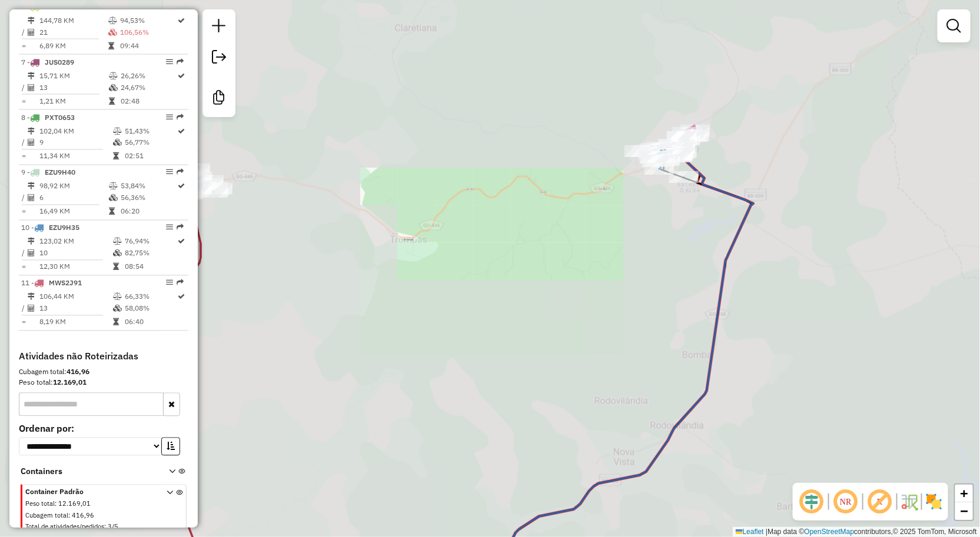
drag, startPoint x: 513, startPoint y: 241, endPoint x: 637, endPoint y: 224, distance: 125.3
click at [631, 230] on div "Janela de atendimento Grade de atendimento Capacidade Transportadoras Veículos …" at bounding box center [490, 268] width 980 height 537
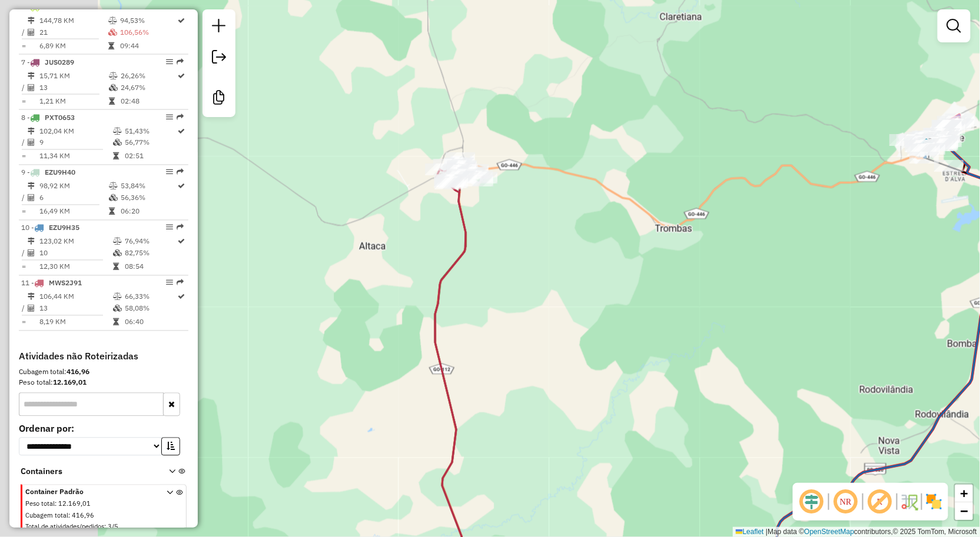
click at [624, 185] on div "Janela de atendimento Grade de atendimento Capacidade Transportadoras Veículos …" at bounding box center [490, 268] width 980 height 537
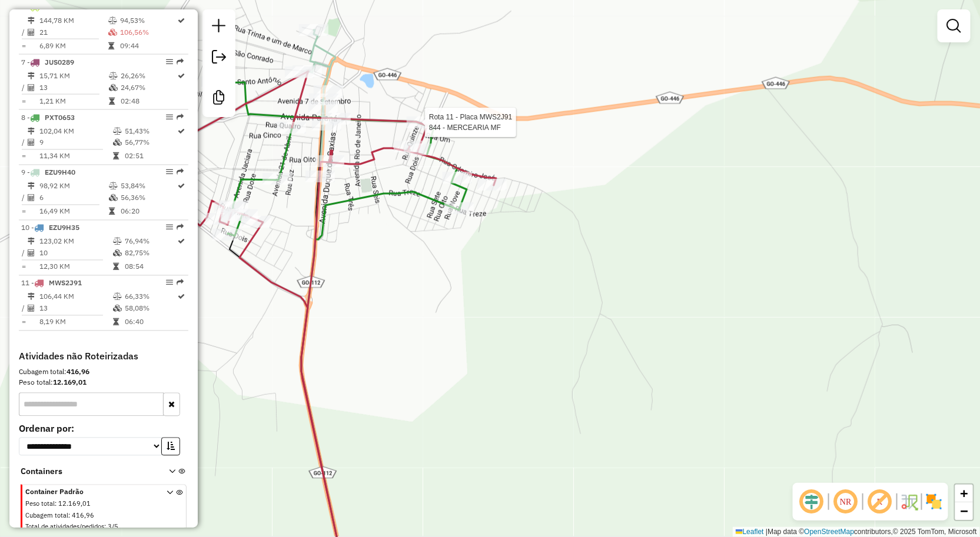
scroll to position [773, 0]
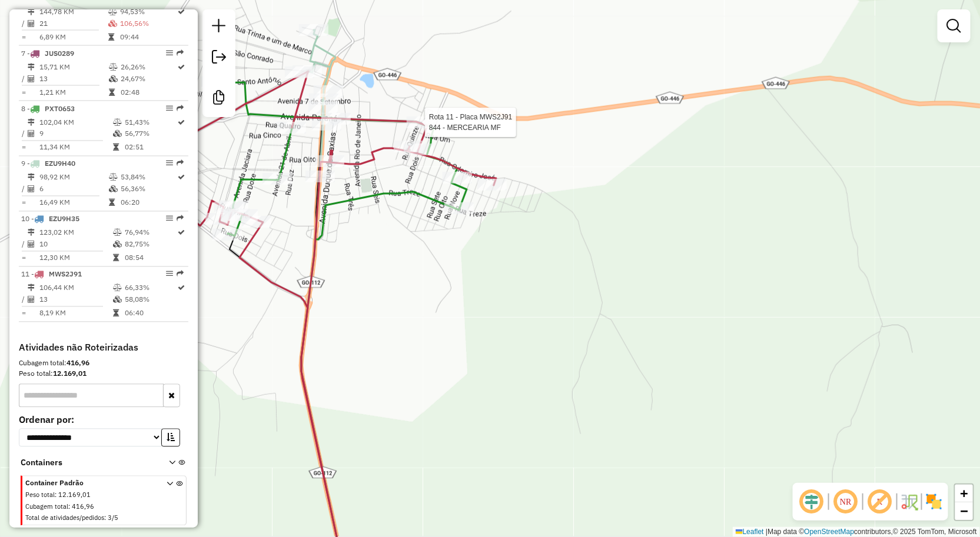
select select "**********"
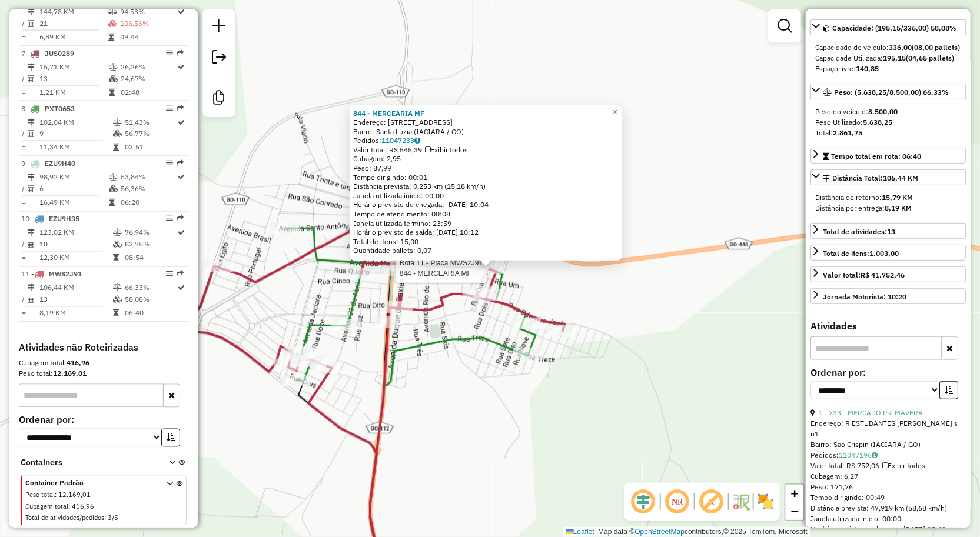
scroll to position [131, 0]
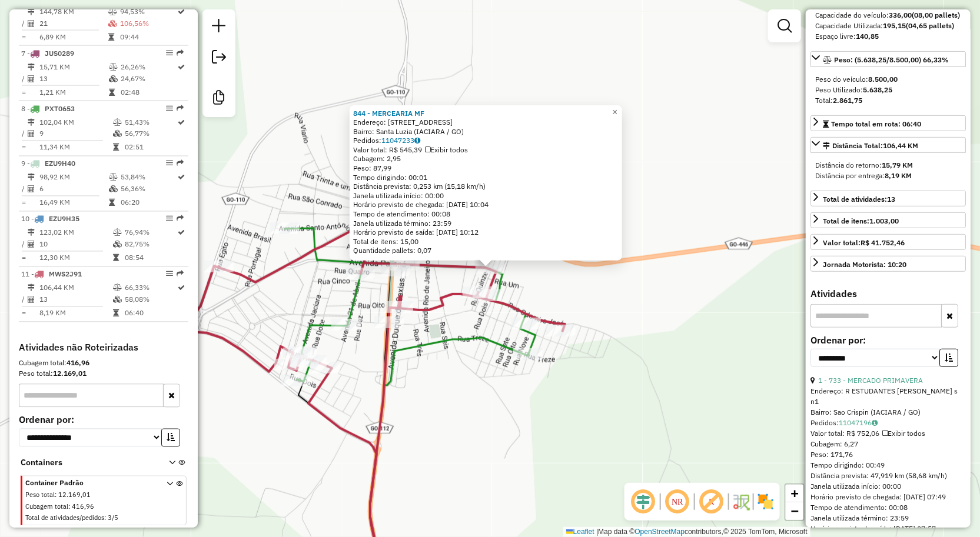
click at [794, 310] on div "Rota 11 - Placa MWS2J91 844 - MERCEARIA MF 844 - MERCEARIA MF Endereço: [STREET…" at bounding box center [490, 268] width 980 height 537
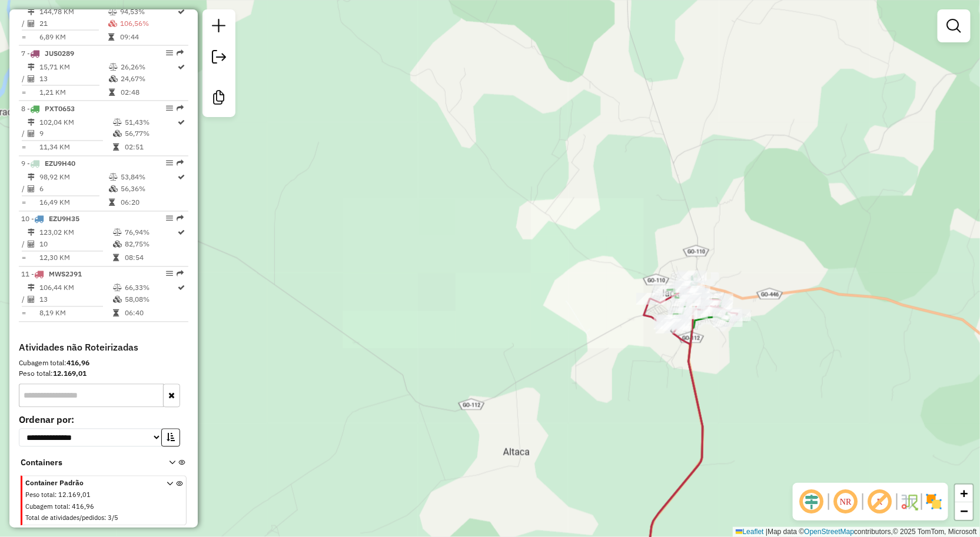
click at [804, 211] on div "Janela de atendimento Grade de atendimento Capacidade Transportadoras Veículos …" at bounding box center [490, 268] width 980 height 537
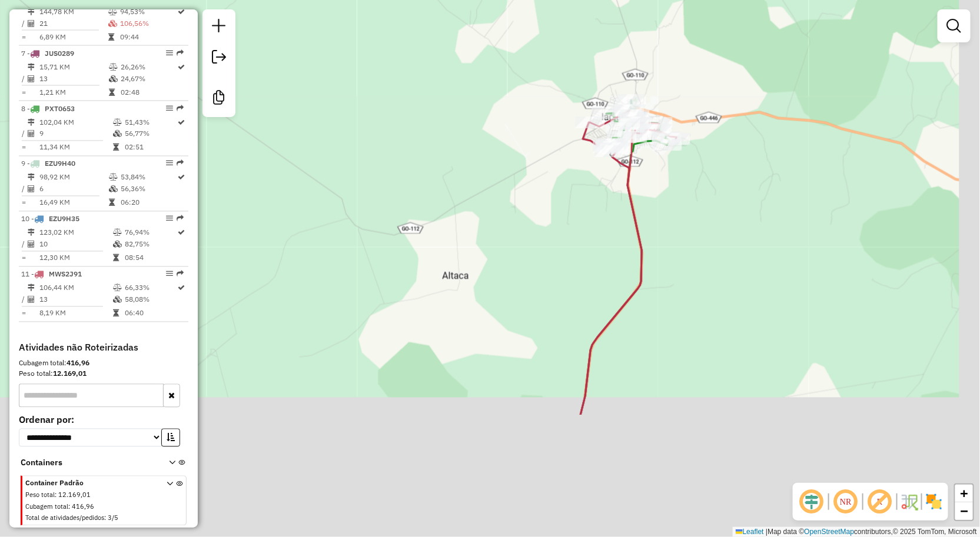
click at [760, 137] on div "Janela de atendimento Grade de atendimento Capacidade Transportadoras Veículos …" at bounding box center [490, 268] width 980 height 537
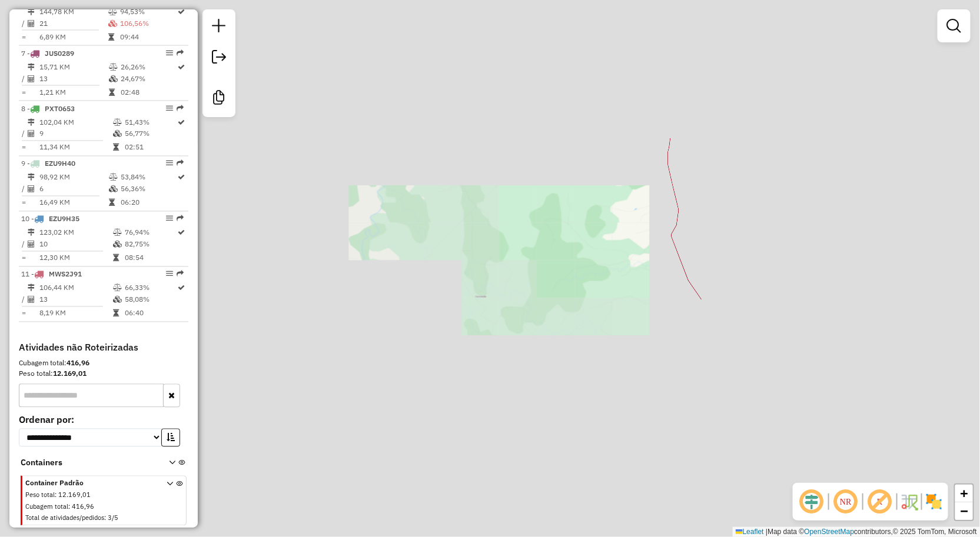
drag, startPoint x: 772, startPoint y: 291, endPoint x: 674, endPoint y: 98, distance: 216.3
click at [684, 118] on div "Janela de atendimento Grade de atendimento Capacidade Transportadoras Veículos …" at bounding box center [490, 268] width 980 height 537
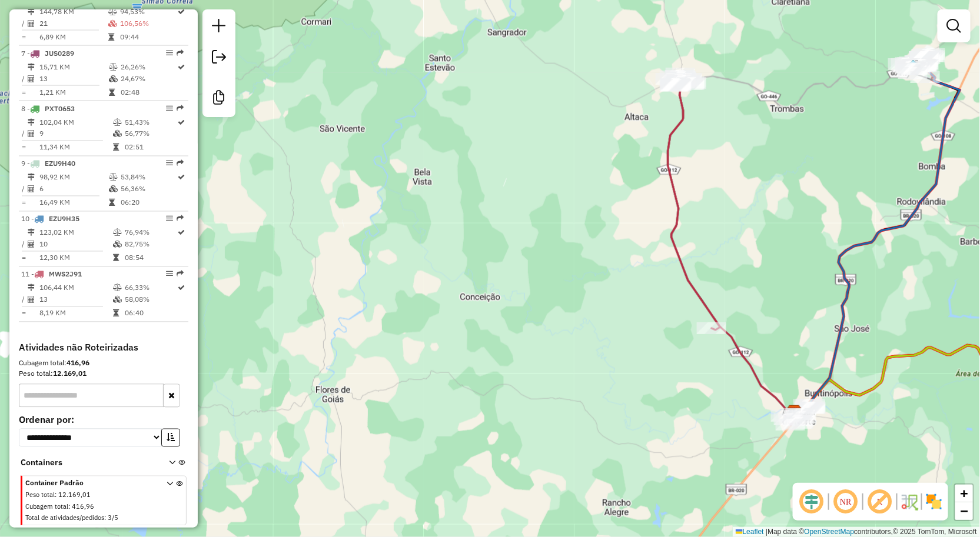
drag, startPoint x: 754, startPoint y: 248, endPoint x: 624, endPoint y: 49, distance: 237.5
click at [628, 55] on div "Janela de atendimento Grade de atendimento Capacidade Transportadoras Veículos …" at bounding box center [490, 268] width 980 height 537
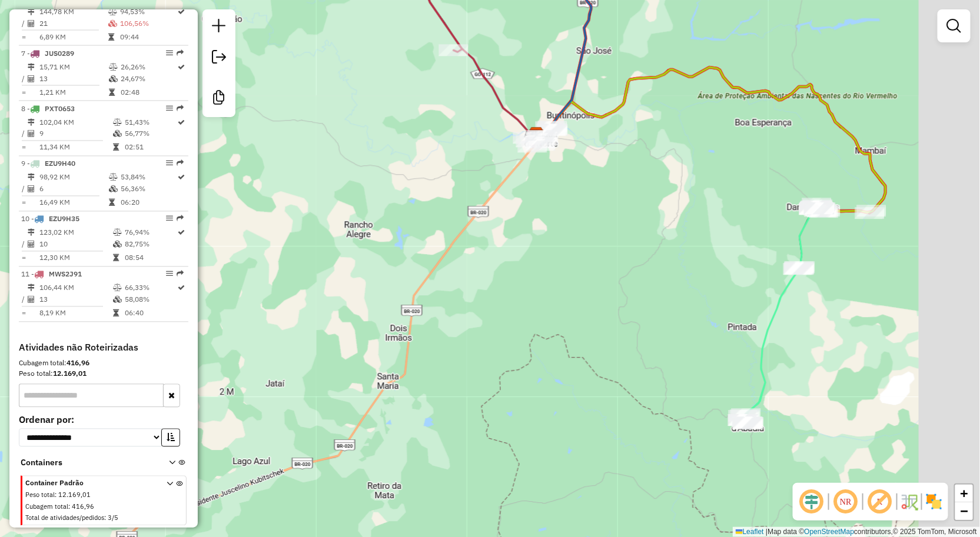
drag, startPoint x: 780, startPoint y: 178, endPoint x: 639, endPoint y: 194, distance: 142.1
click at [619, 198] on div "Janela de atendimento Grade de atendimento Capacidade Transportadoras Veículos …" at bounding box center [490, 268] width 980 height 537
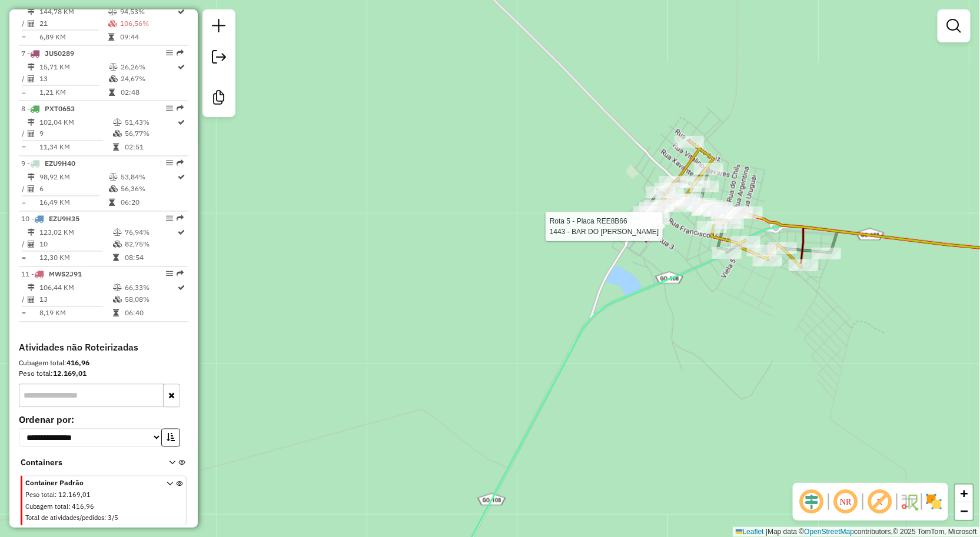
select select "**********"
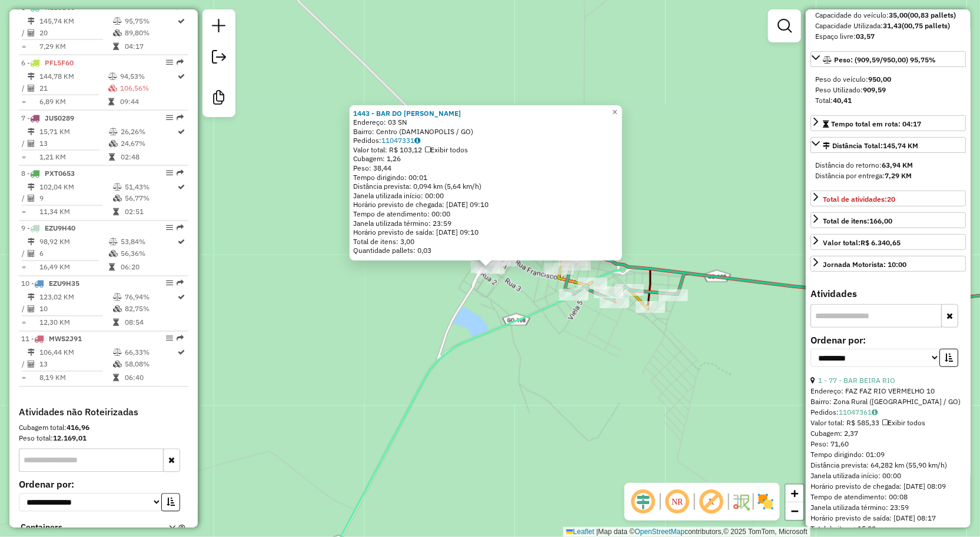
click at [727, 249] on div "1443 - BAR DO [PERSON_NAME]: 03 SN Bairro: Centro ([GEOGRAPHIC_DATA] / GO) Pedi…" at bounding box center [490, 268] width 980 height 537
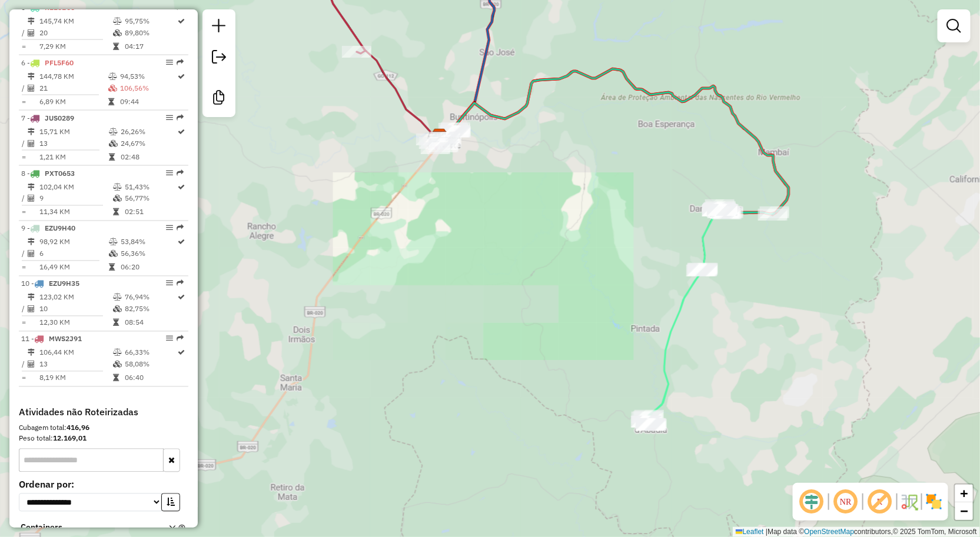
drag, startPoint x: 761, startPoint y: 142, endPoint x: 644, endPoint y: 274, distance: 175.5
click at [686, 215] on icon at bounding box center [614, 142] width 349 height 146
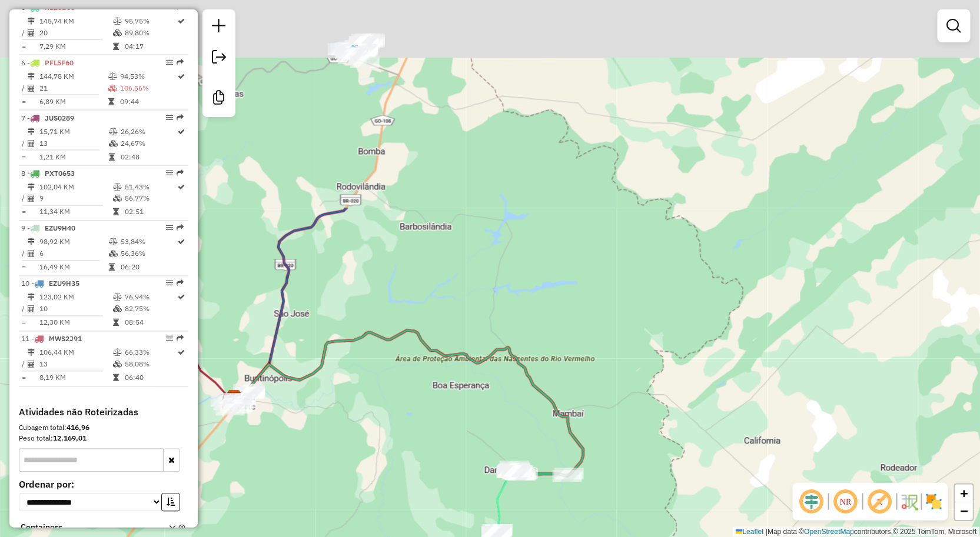
drag, startPoint x: 576, startPoint y: 124, endPoint x: 613, endPoint y: 113, distance: 39.1
click at [612, 113] on div "Janela de atendimento Grade de atendimento Capacidade Transportadoras Veículos …" at bounding box center [490, 268] width 980 height 537
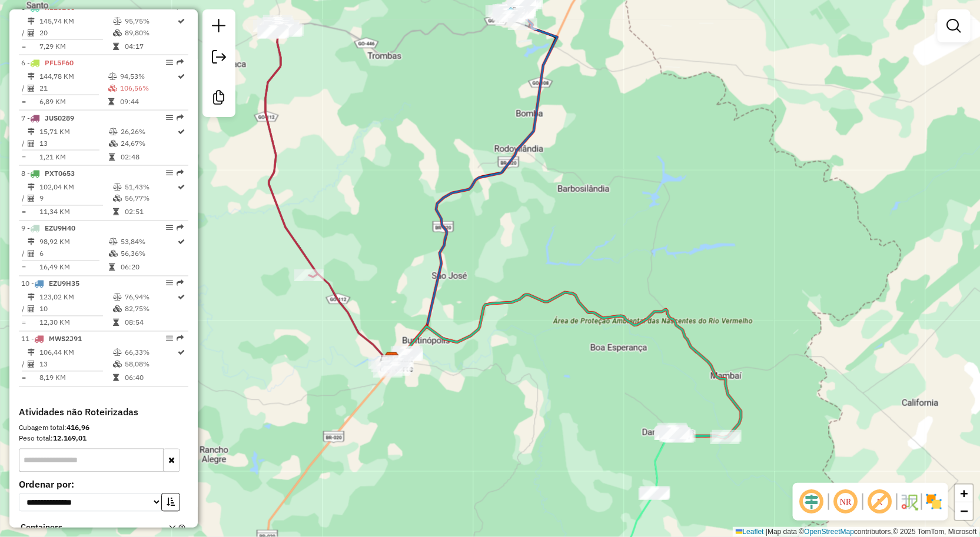
click at [500, 178] on div "Janela de atendimento Grade de atendimento Capacidade Transportadoras Veículos …" at bounding box center [490, 268] width 980 height 537
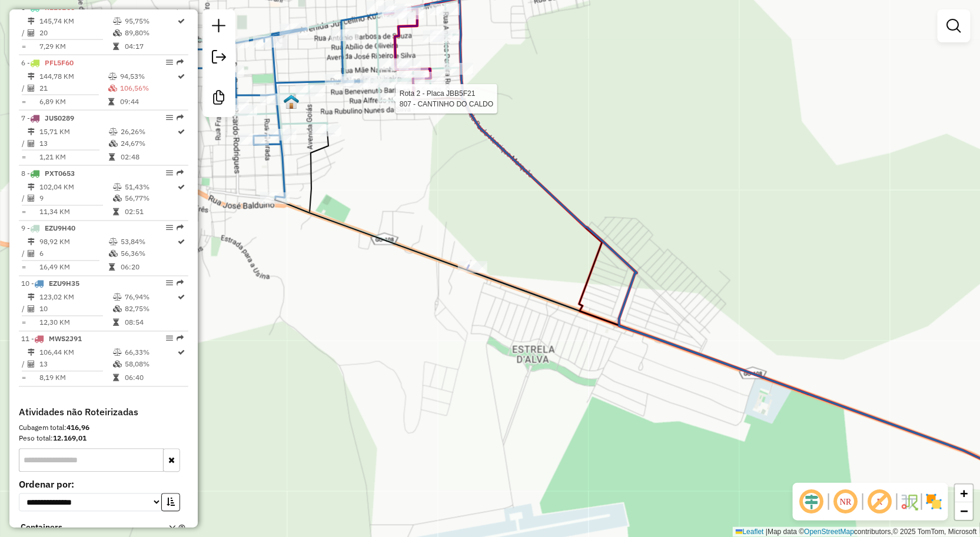
select select "**********"
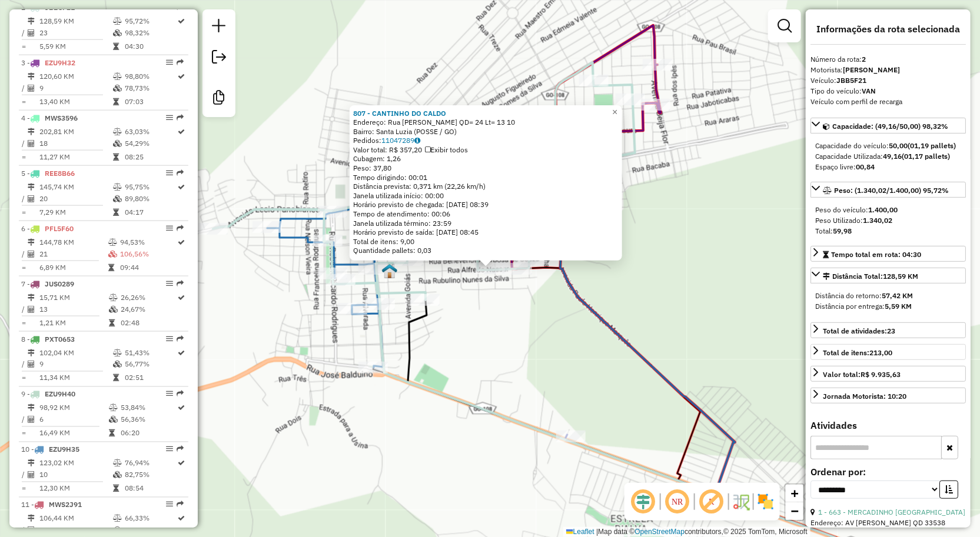
scroll to position [533, 0]
click at [290, 301] on div "Rota 2 - Placa JBB5F21 807 - CANTINHO DO CALDO Rota 10 - Placa EZU9H35 1321 - P…" at bounding box center [490, 268] width 980 height 537
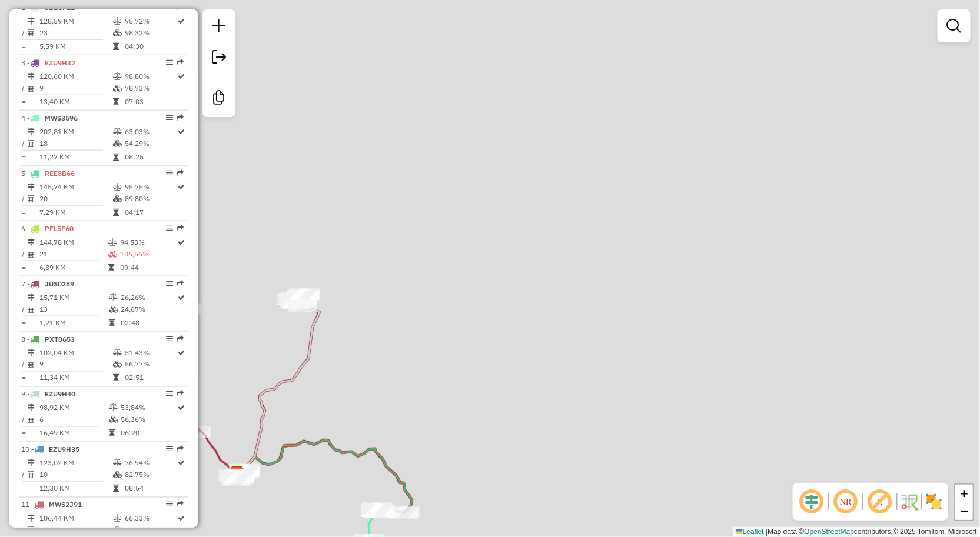
drag, startPoint x: 287, startPoint y: 202, endPoint x: 463, endPoint y: 254, distance: 182.9
click at [454, 253] on div "Janela de atendimento Grade de atendimento Capacidade Transportadoras Veículos …" at bounding box center [490, 268] width 980 height 537
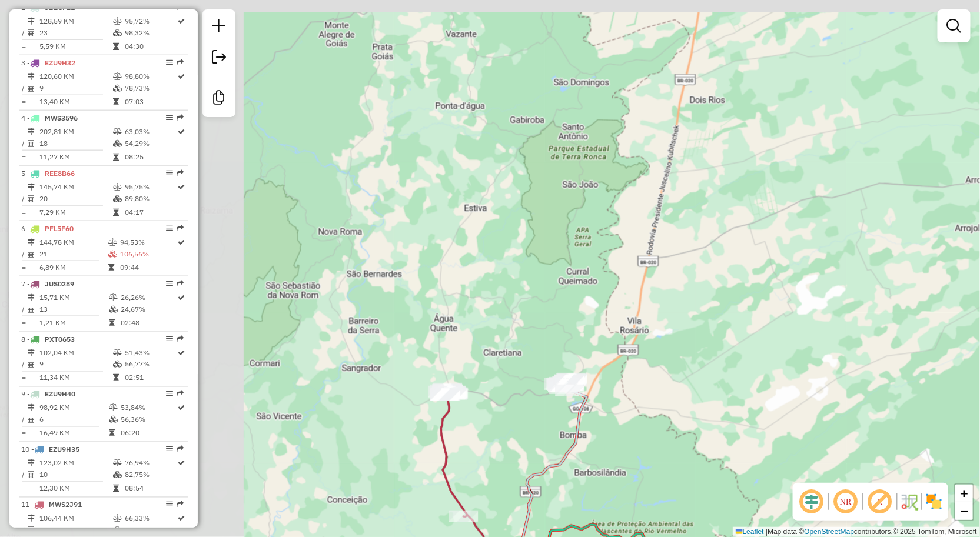
drag, startPoint x: 347, startPoint y: 218, endPoint x: 498, endPoint y: 241, distance: 153.0
click at [498, 234] on div "Janela de atendimento Grade de atendimento Capacidade Transportadoras Veículos …" at bounding box center [490, 268] width 980 height 537
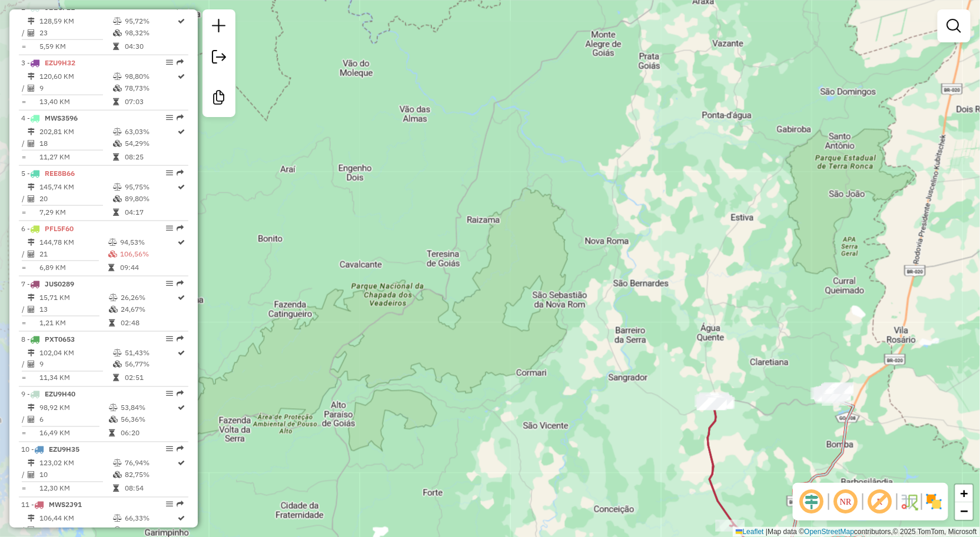
drag, startPoint x: 453, startPoint y: 244, endPoint x: 459, endPoint y: 212, distance: 32.3
click at [394, 157] on div "Janela de atendimento Grade de atendimento Capacidade Transportadoras Veículos …" at bounding box center [490, 268] width 980 height 537
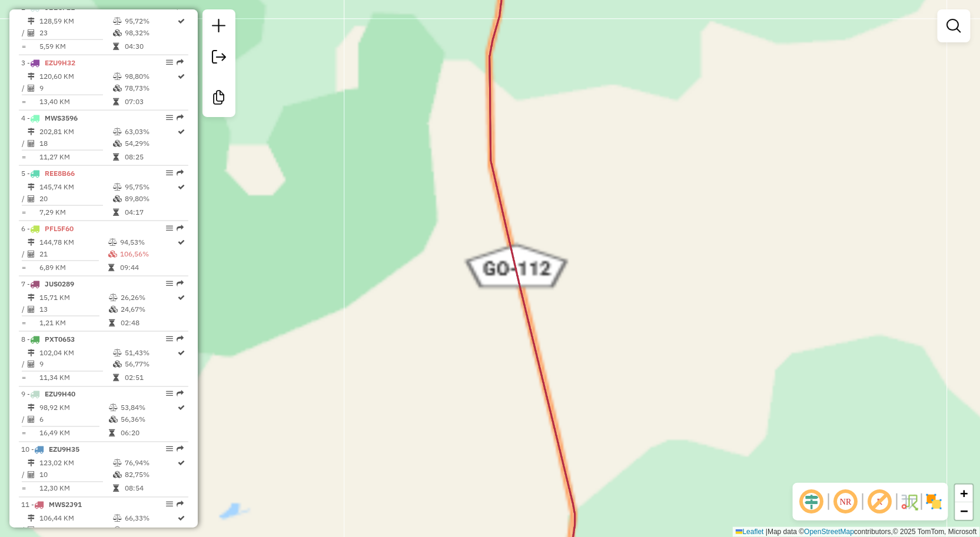
drag, startPoint x: 577, startPoint y: 461, endPoint x: 577, endPoint y: 334, distance: 127.7
click at [577, 464] on div "Janela de atendimento Grade de atendimento Capacidade Transportadoras Veículos …" at bounding box center [490, 268] width 980 height 537
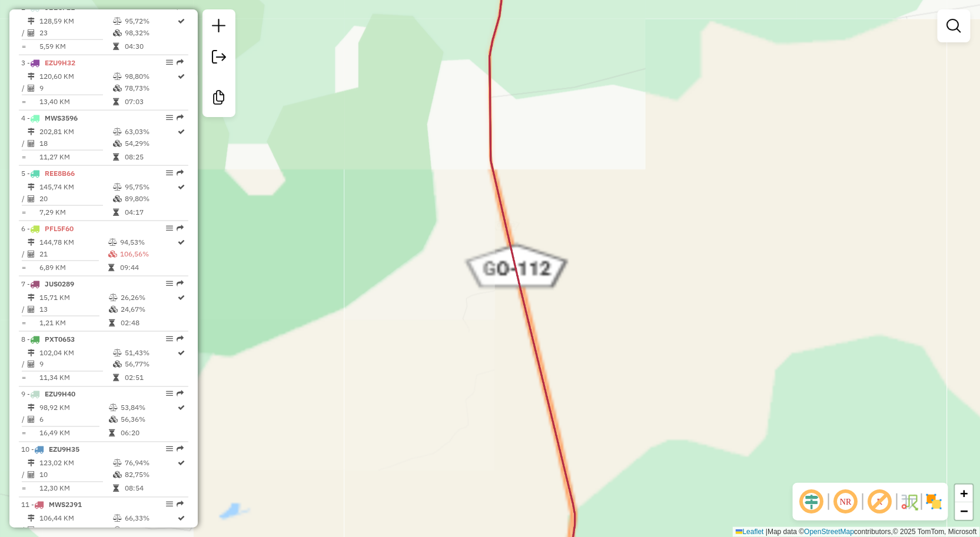
drag, startPoint x: 564, startPoint y: 385, endPoint x: 568, endPoint y: 520, distance: 134.8
click at [568, 515] on div "Janela de atendimento Grade de atendimento Capacidade Transportadoras Veículos …" at bounding box center [490, 268] width 980 height 537
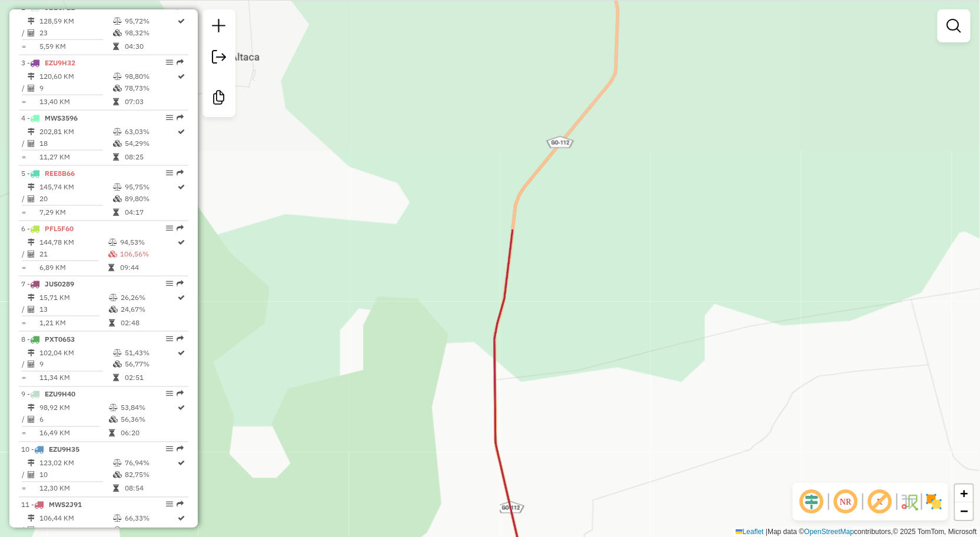
drag, startPoint x: 584, startPoint y: 298, endPoint x: 597, endPoint y: 441, distance: 143.5
click at [595, 537] on html "Preparando impressão... Pop-up bloqueado! Seu navegador bloqueou automáticament…" at bounding box center [490, 268] width 980 height 537
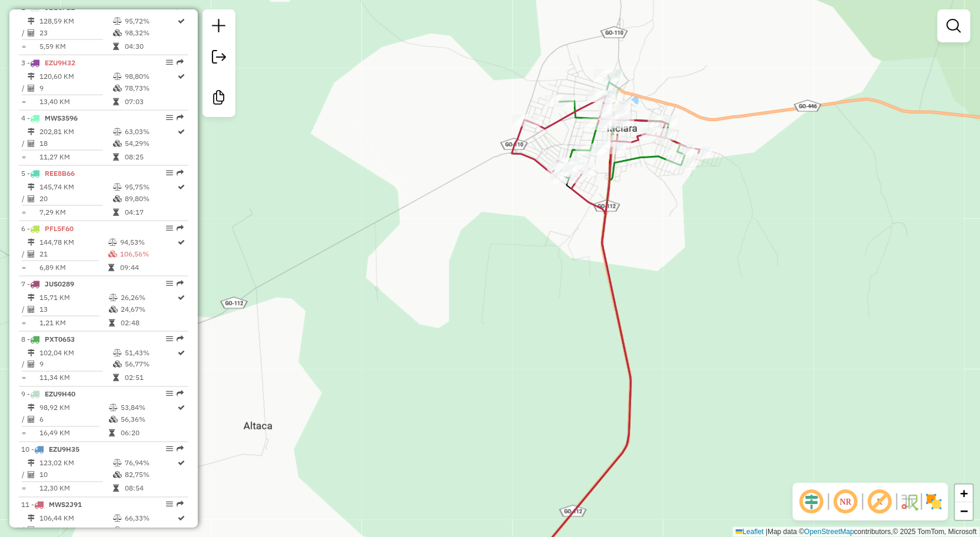
drag, startPoint x: 556, startPoint y: 316, endPoint x: 555, endPoint y: 374, distance: 57.7
click at [554, 374] on div "Janela de atendimento Grade de atendimento Capacidade Transportadoras Veículos …" at bounding box center [490, 268] width 980 height 537
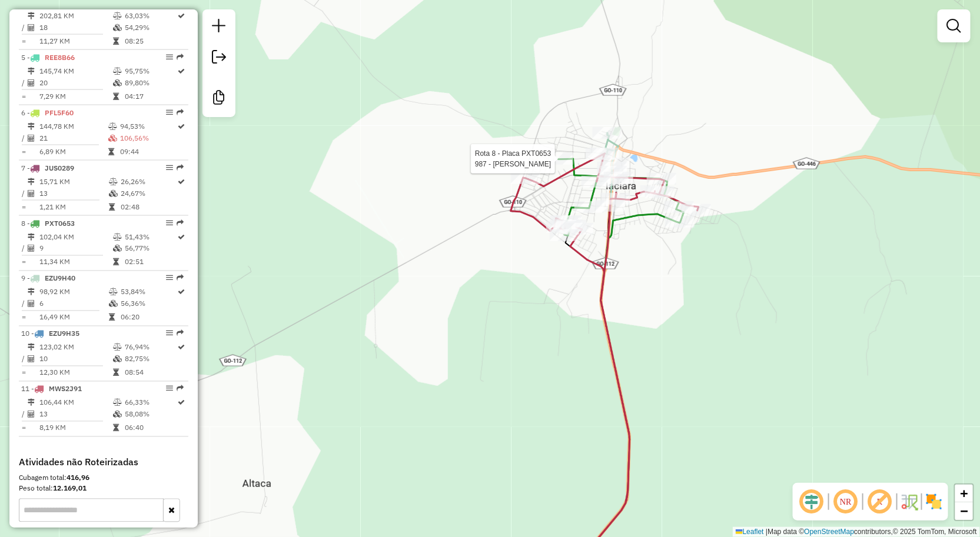
select select "**********"
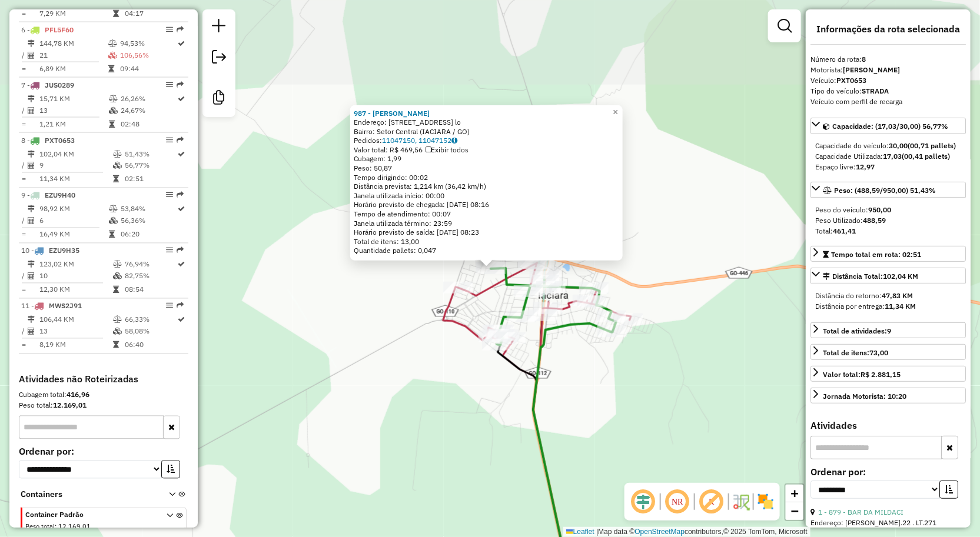
scroll to position [773, 0]
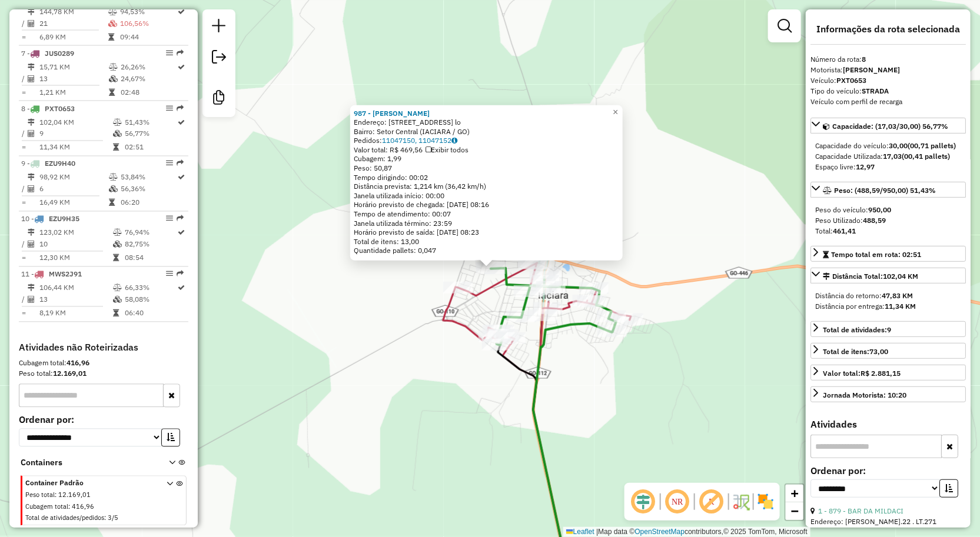
click at [573, 369] on div "Rota 11 - Placa MWS2J91 844 - MERCEARIA MF Rota 11 - Placa MWS2J91 1188 - SUPER…" at bounding box center [490, 268] width 980 height 537
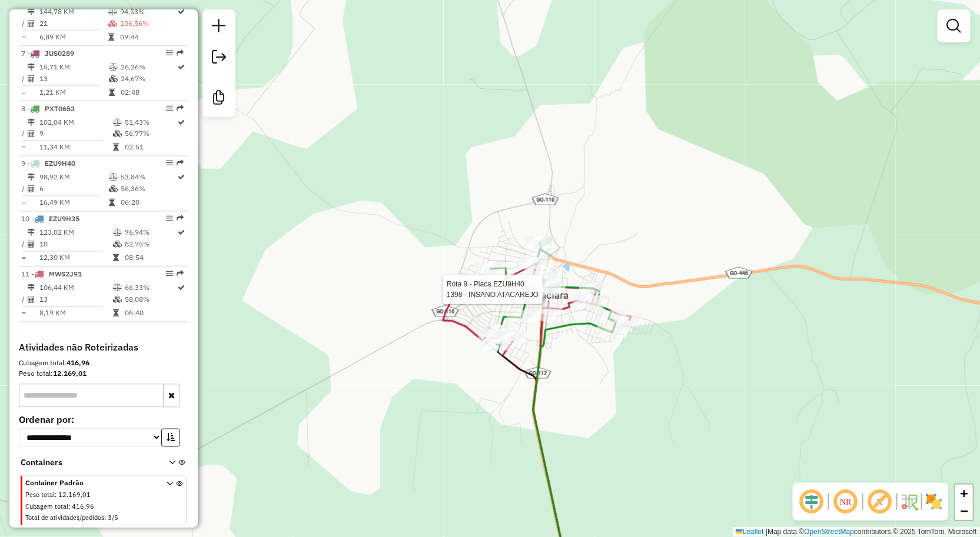
select select "**********"
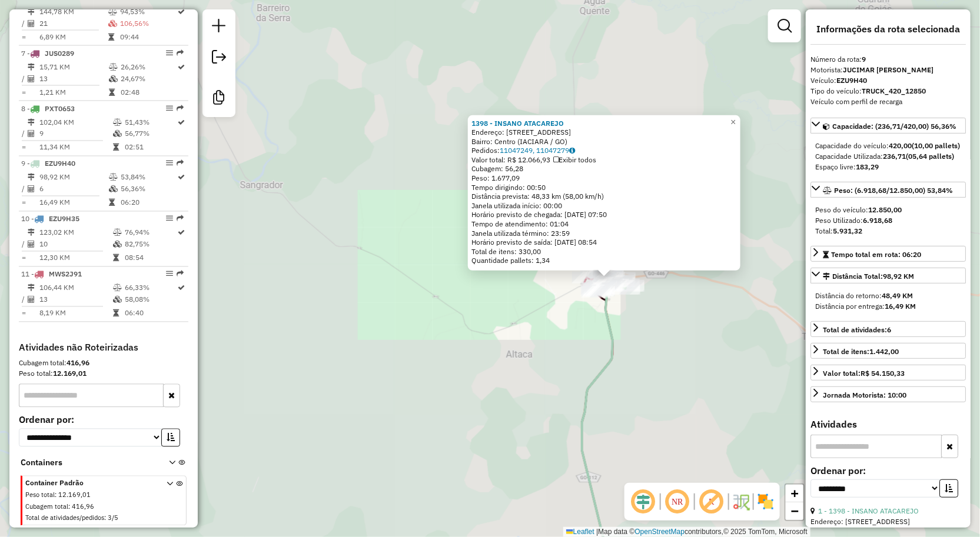
click at [689, 330] on div "1398 - INSANO ATACAREJO Endereço: [STREET_ADDRESS] Pedidos: 11047249, 11047279 …" at bounding box center [490, 268] width 980 height 537
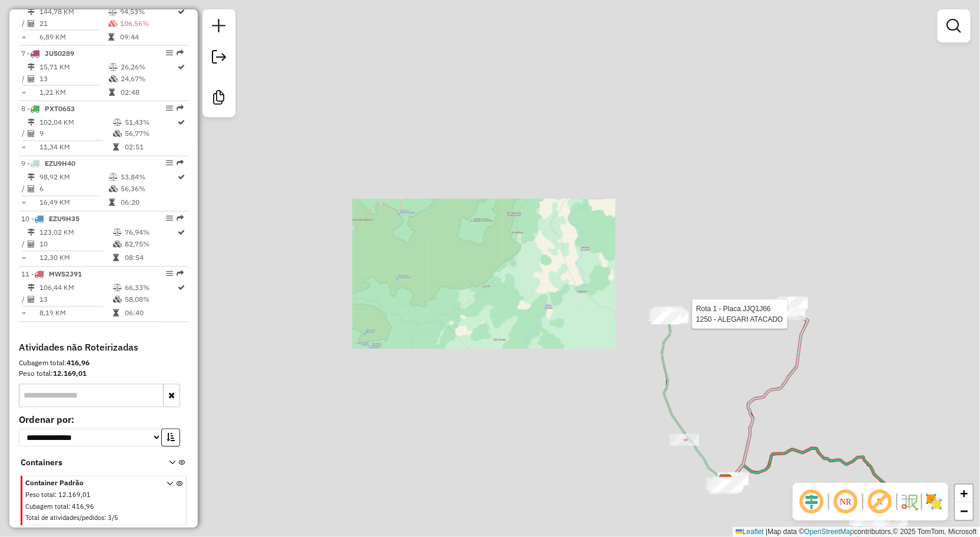
drag, startPoint x: 806, startPoint y: 311, endPoint x: 697, endPoint y: 350, distance: 115.8
click at [779, 310] on div at bounding box center [793, 304] width 29 height 12
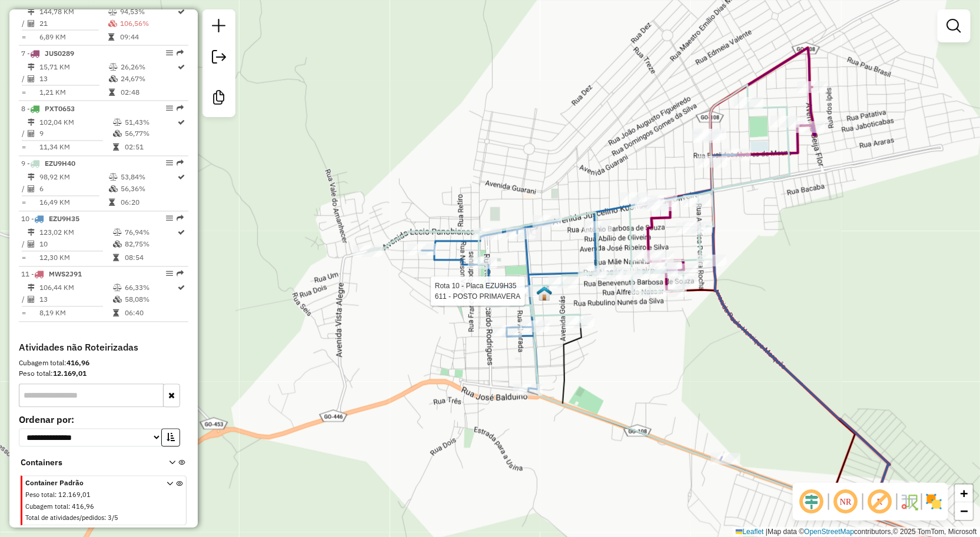
select select "**********"
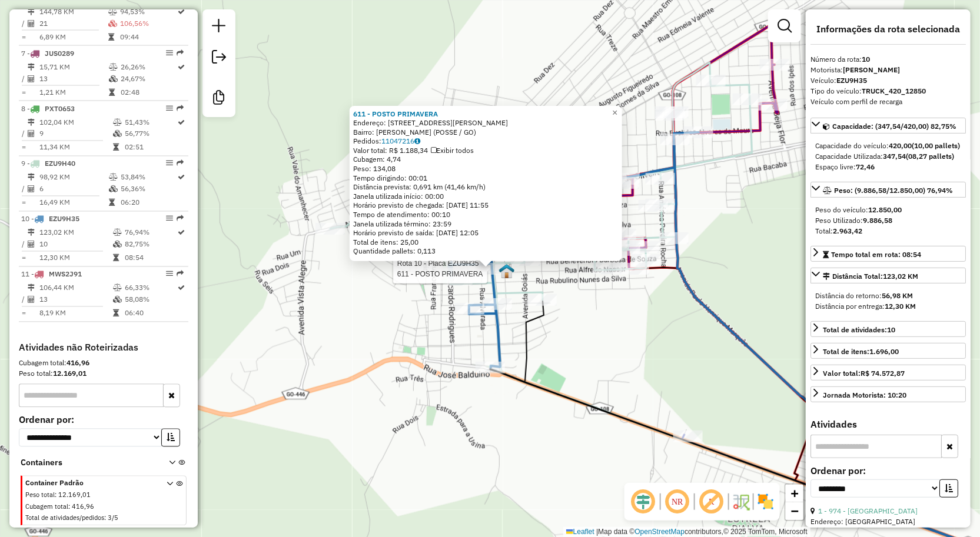
scroll to position [196, 0]
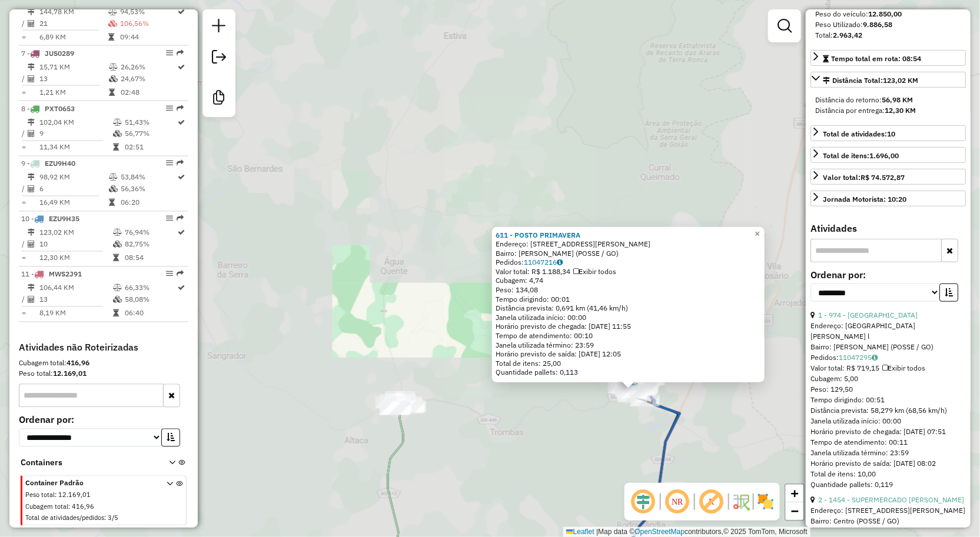
drag, startPoint x: 661, startPoint y: 465, endPoint x: 524, endPoint y: 331, distance: 191.8
click at [558, 382] on icon at bounding box center [618, 487] width 121 height 210
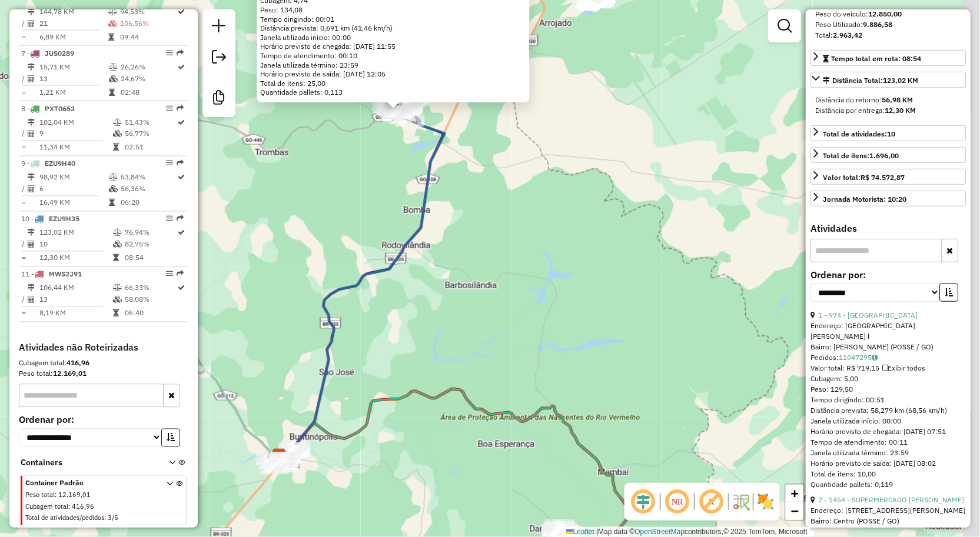
drag, startPoint x: 576, startPoint y: 375, endPoint x: 580, endPoint y: 242, distance: 132.5
click at [574, 281] on div "611 - POSTO PRIMAVERA Endereço: AV AV [PERSON_NAME] QD 29 LT 71 Bairro: [PERSON…" at bounding box center [490, 268] width 980 height 537
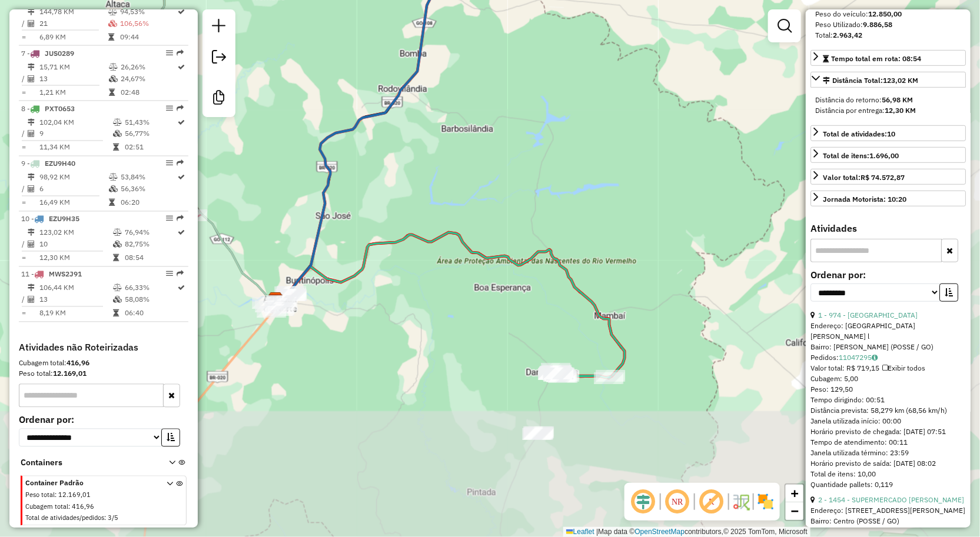
click at [487, 322] on div "611 - POSTO PRIMAVERA Endereço: AV AV [PERSON_NAME] QD 29 LT 71 Bairro: [PERSON…" at bounding box center [490, 268] width 980 height 537
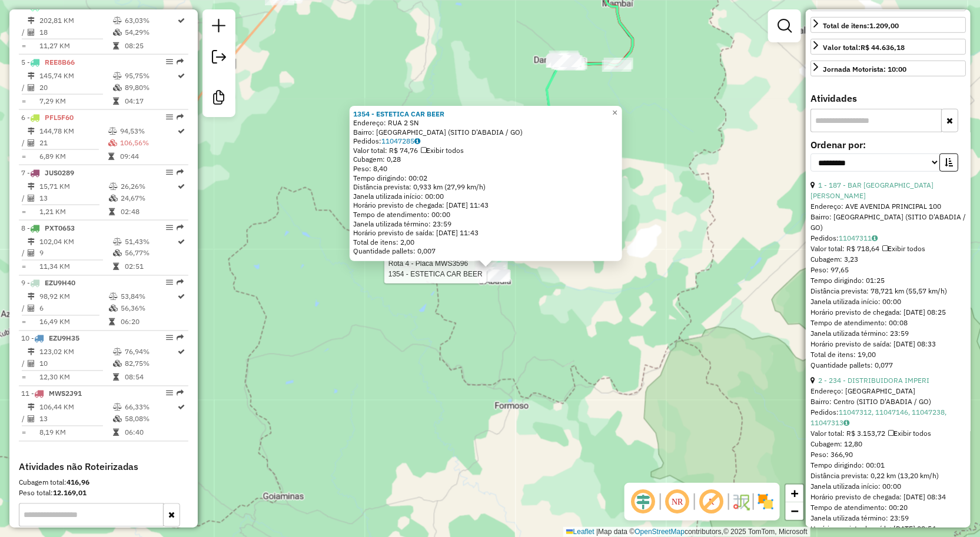
scroll to position [392, 0]
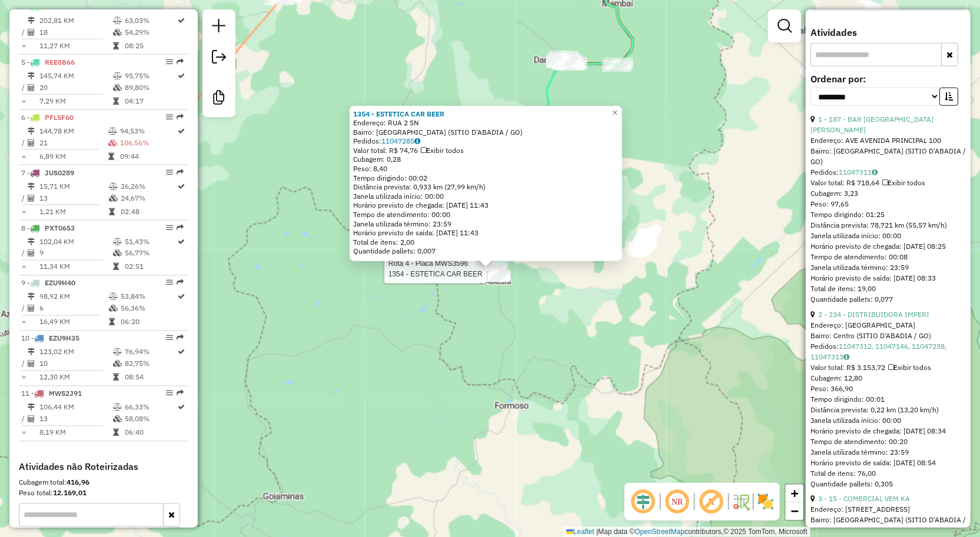
click at [669, 247] on div "Rota 4 - Placa MWS3596 1354 - ESTETICA CAR BEER 1354 - ESTETICA CAR BEER Endere…" at bounding box center [490, 268] width 980 height 537
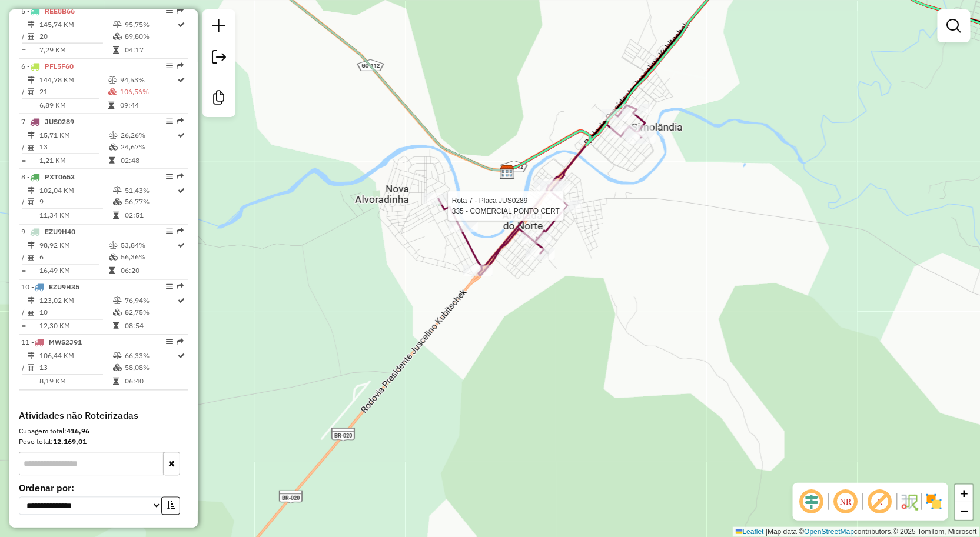
select select "**********"
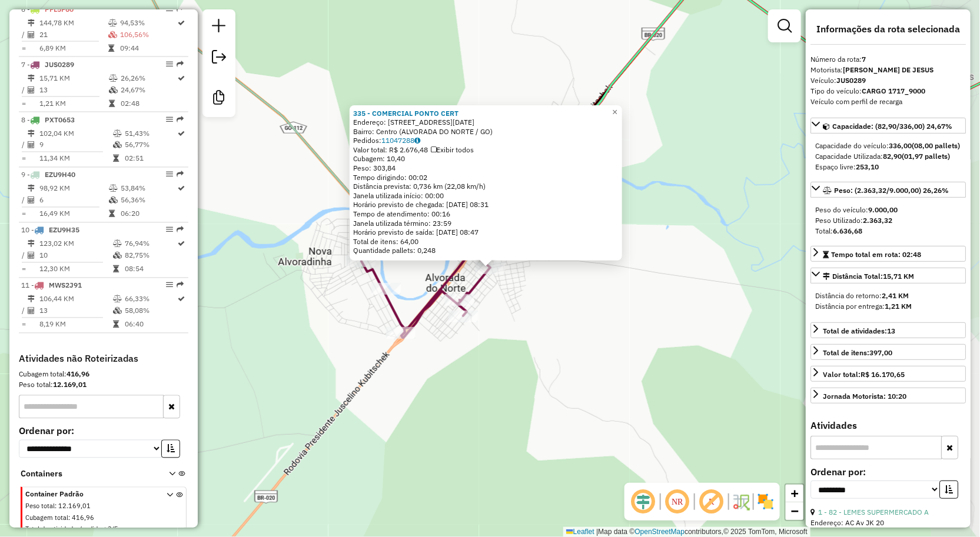
scroll to position [773, 0]
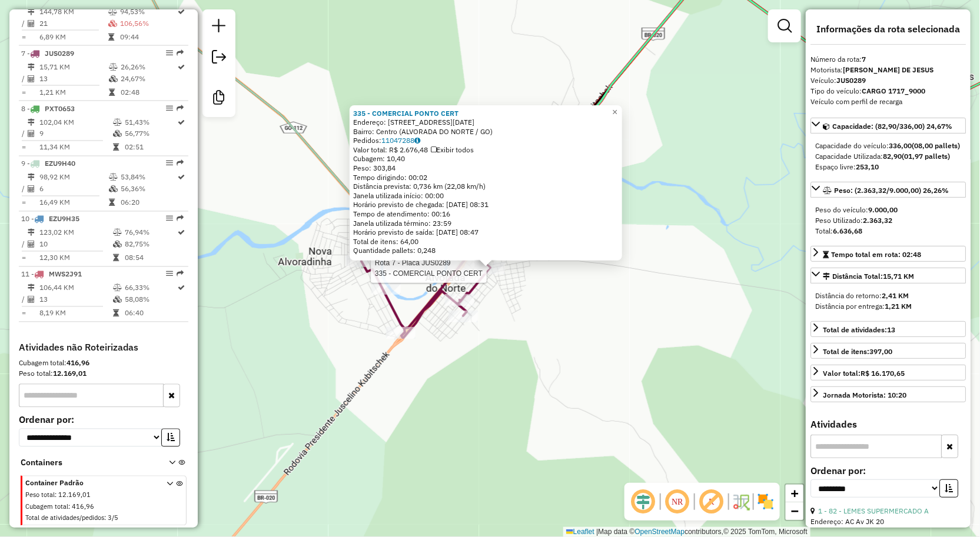
click at [567, 309] on div "Rota 7 - Placa JUS0289 335 - COMERCIAL PONTO CERT 335 - COMERCIAL PONTO CERT En…" at bounding box center [490, 268] width 980 height 537
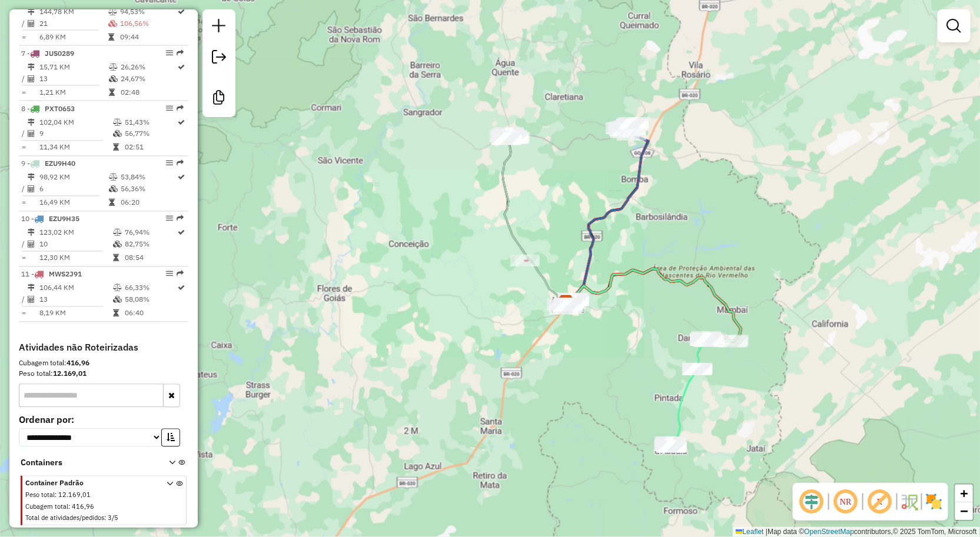
drag, startPoint x: 627, startPoint y: 195, endPoint x: 590, endPoint y: 286, distance: 98.2
click at [590, 286] on icon at bounding box center [607, 213] width 82 height 177
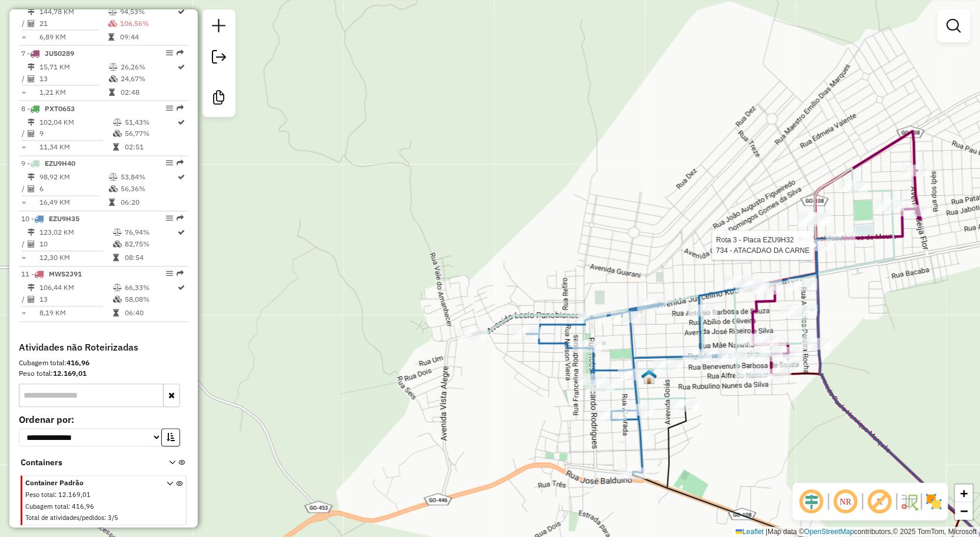
select select "**********"
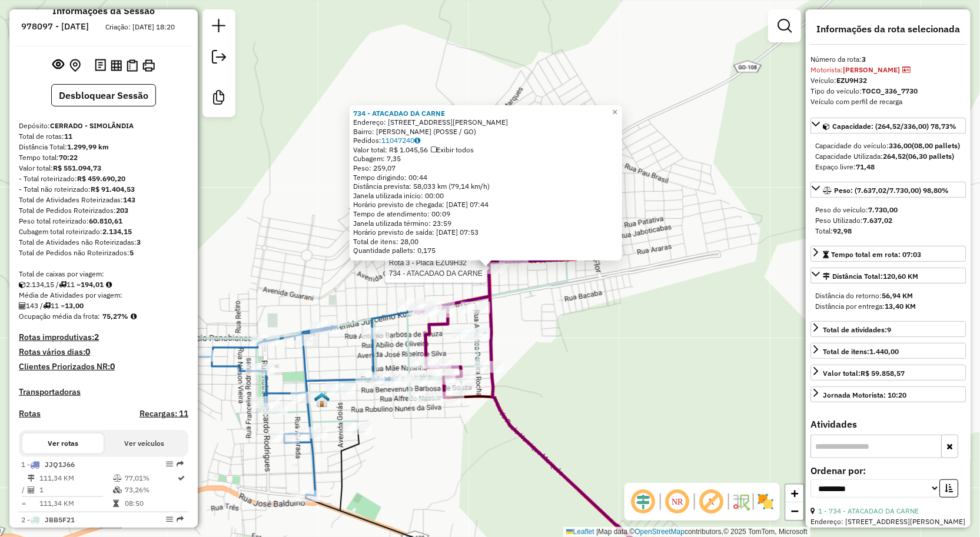
scroll to position [0, 0]
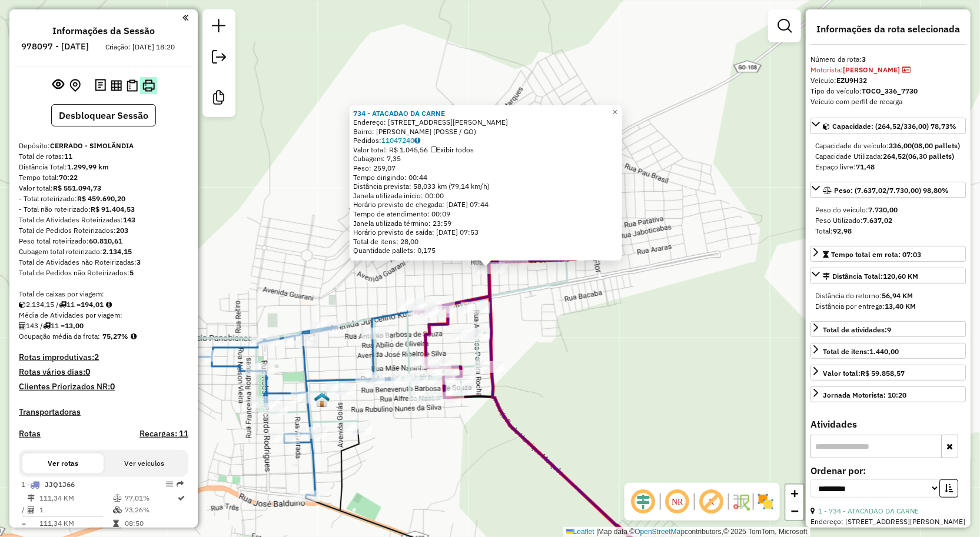
click at [140, 94] on button at bounding box center [148, 85] width 17 height 17
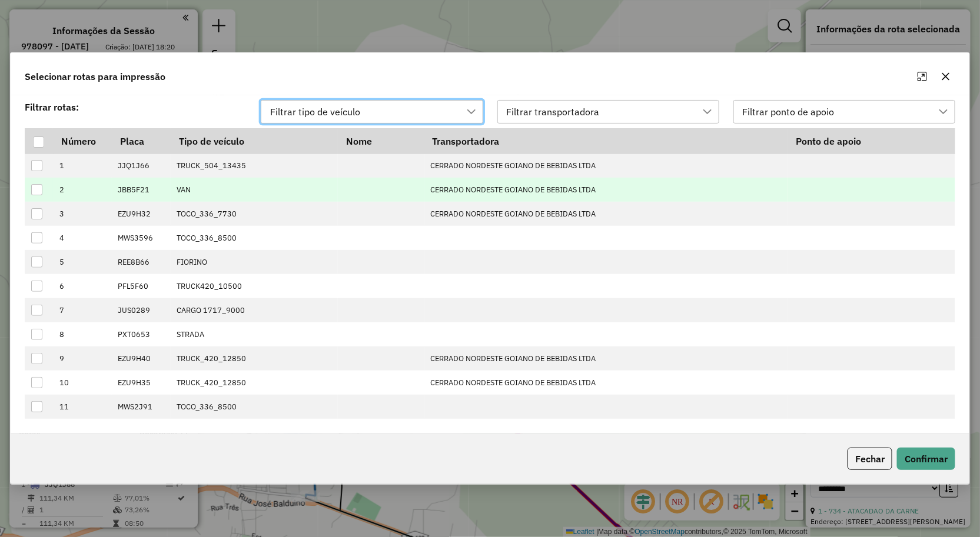
scroll to position [8, 52]
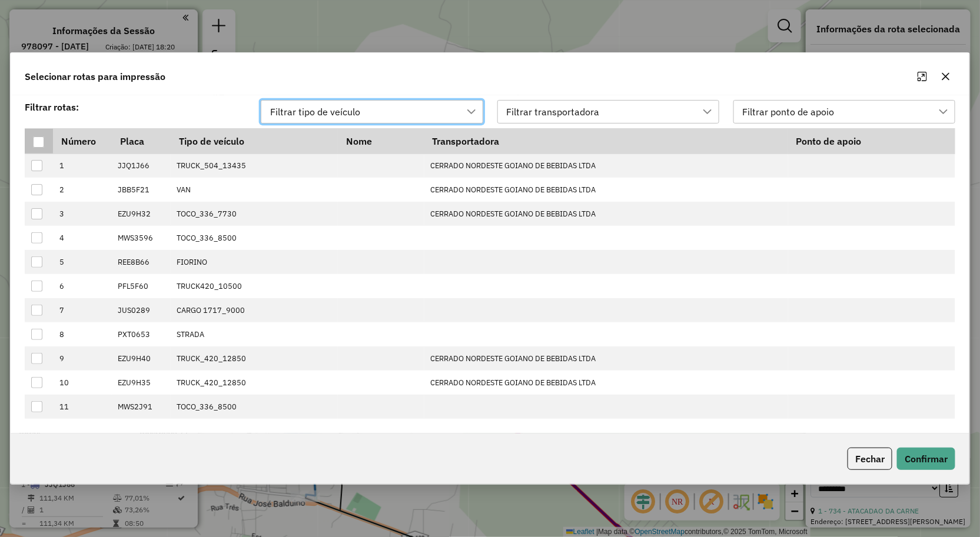
click at [36, 137] on div at bounding box center [38, 142] width 11 height 11
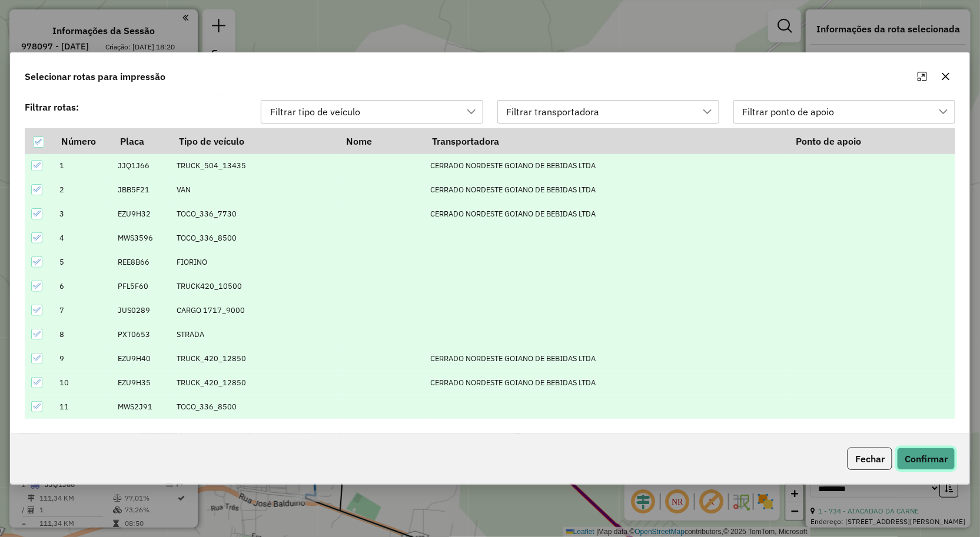
click at [933, 470] on button "Confirmar" at bounding box center [926, 459] width 58 height 22
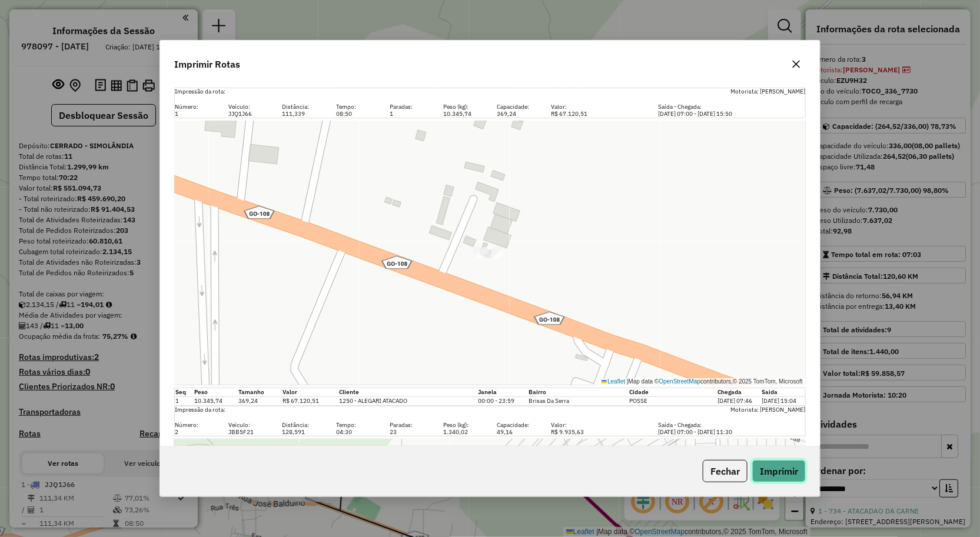
click at [780, 476] on button "Imprimir" at bounding box center [779, 471] width 54 height 22
drag, startPoint x: 593, startPoint y: 72, endPoint x: 630, endPoint y: 66, distance: 38.1
click at [593, 72] on div "Imprimir Rotas" at bounding box center [490, 62] width 660 height 42
click at [796, 67] on icon "button" at bounding box center [796, 64] width 9 height 9
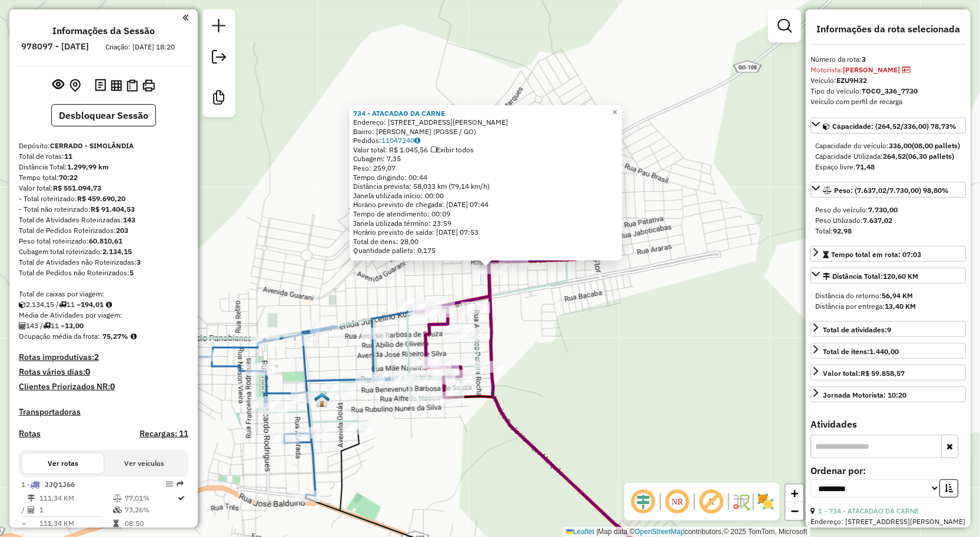
click at [331, 159] on div "734 - ATACADAO DA CARNE Endereço: R ORICANGA ABREU SANTOS 1 Bairro: [PERSON_NAM…" at bounding box center [490, 268] width 980 height 537
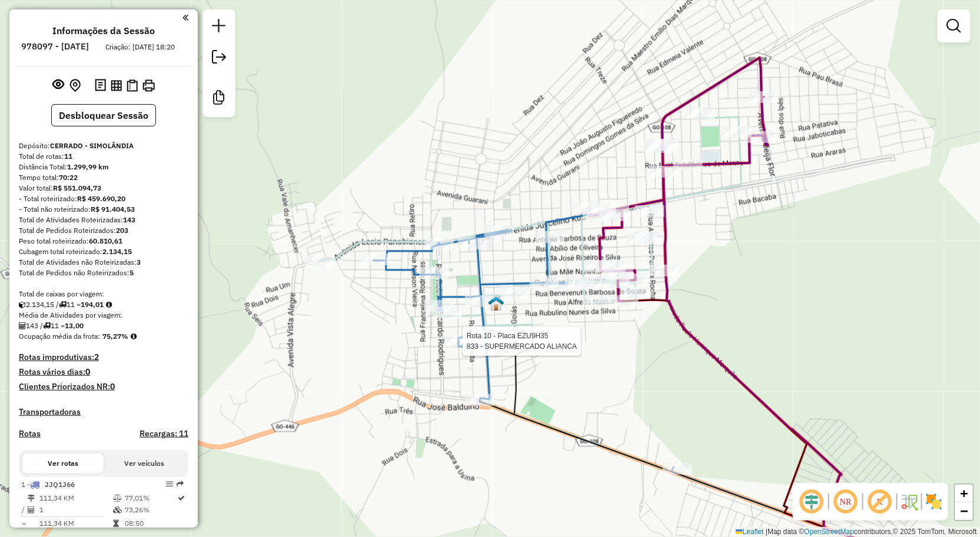
select select "**********"
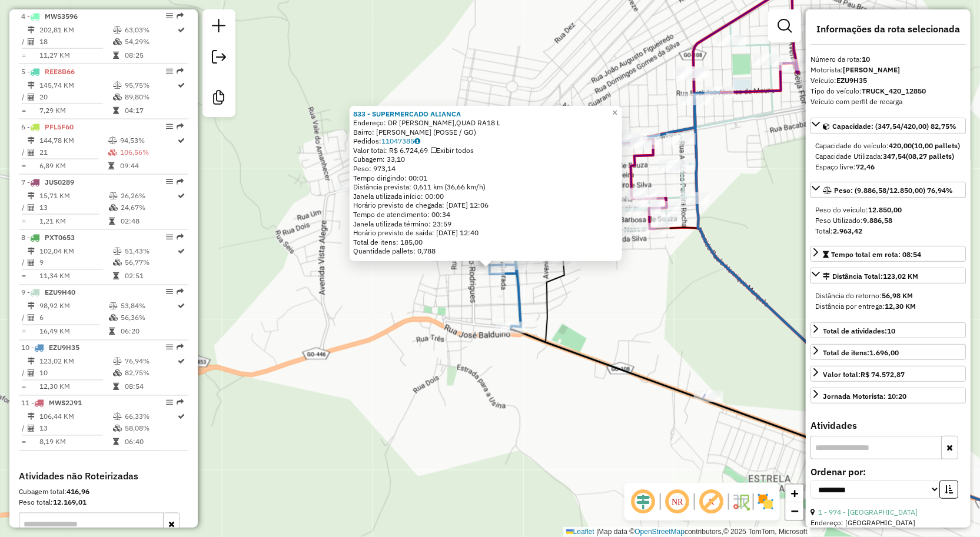
scroll to position [773, 0]
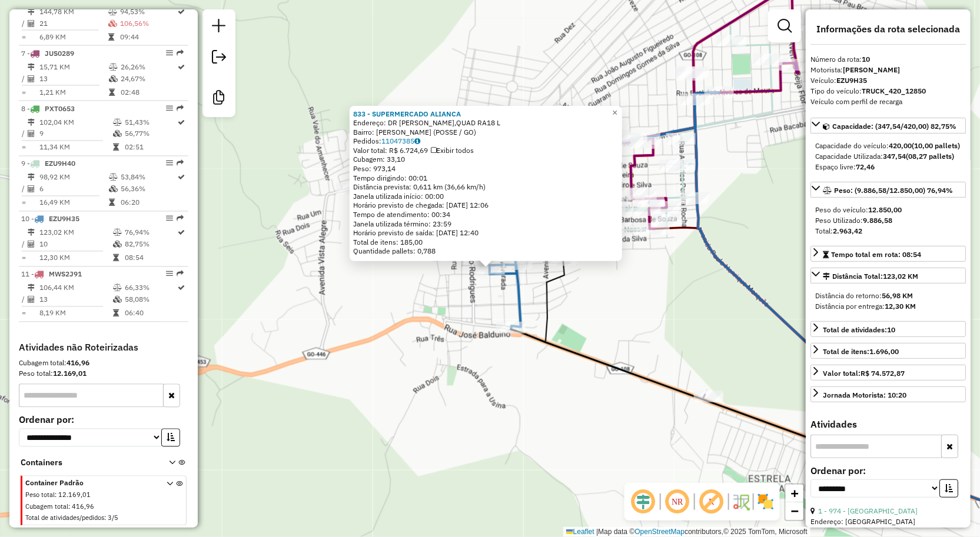
click at [720, 340] on div "833 - SUPERMERCADO ALIANCA Endereço: DR [PERSON_NAME],QUAD RA18 L Bairro: [PERS…" at bounding box center [490, 268] width 980 height 537
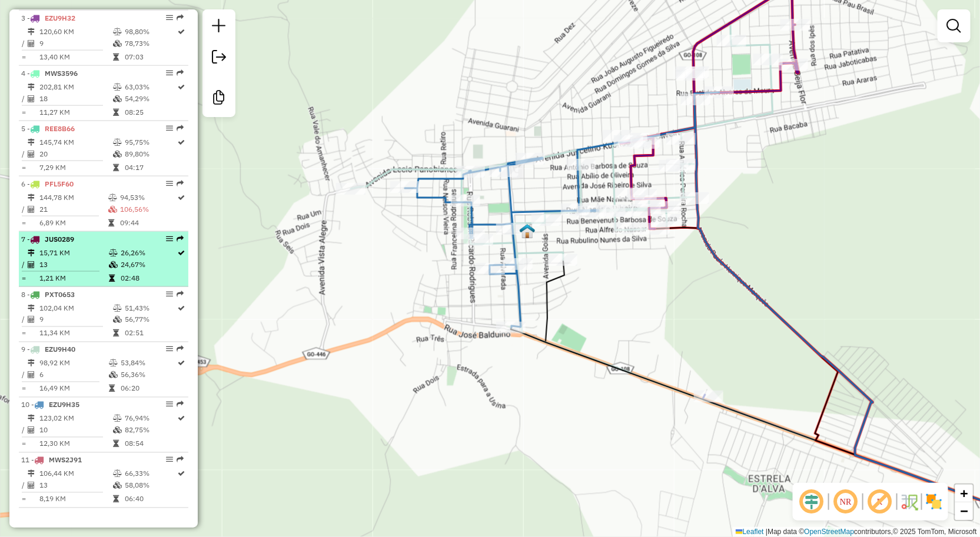
scroll to position [577, 0]
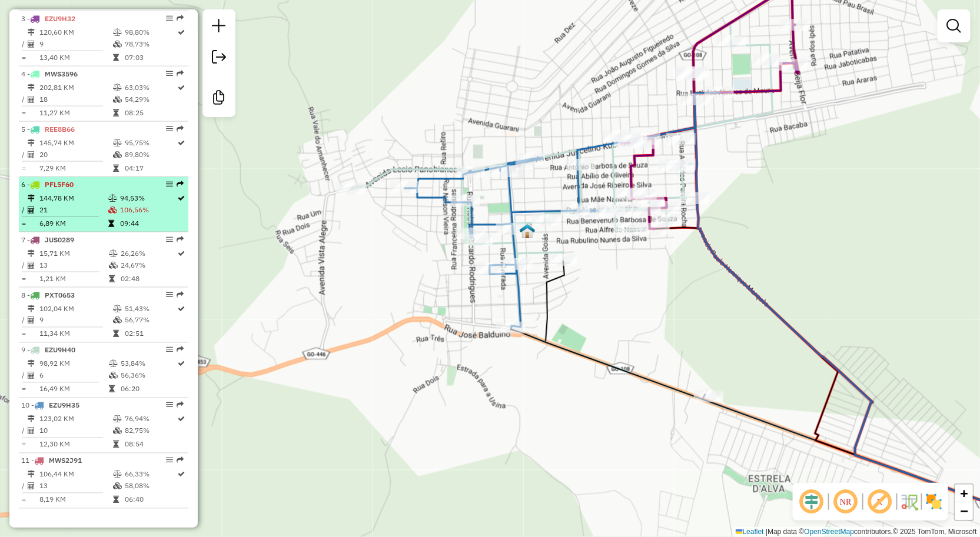
click at [72, 215] on td "21" at bounding box center [73, 210] width 69 height 12
select select "**********"
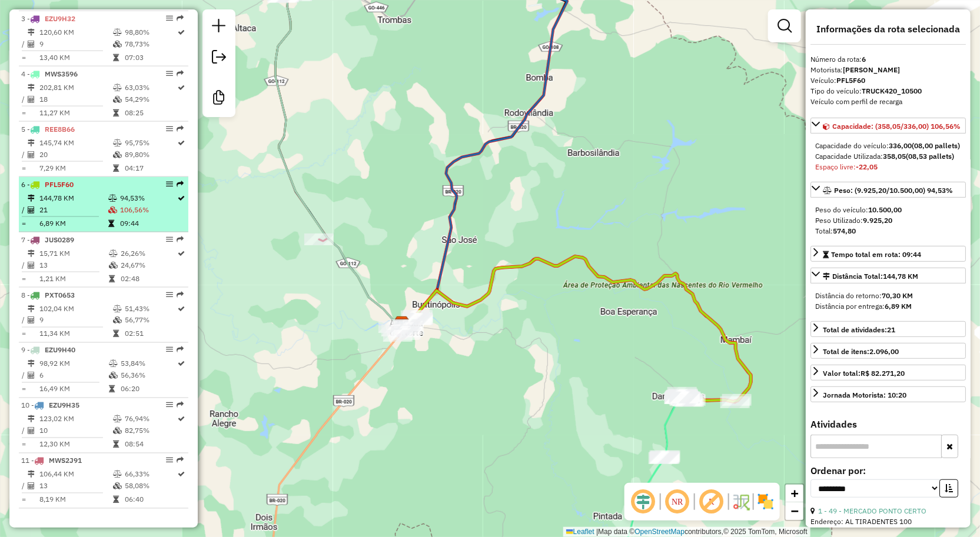
click at [71, 202] on td "144,78 KM" at bounding box center [73, 198] width 69 height 12
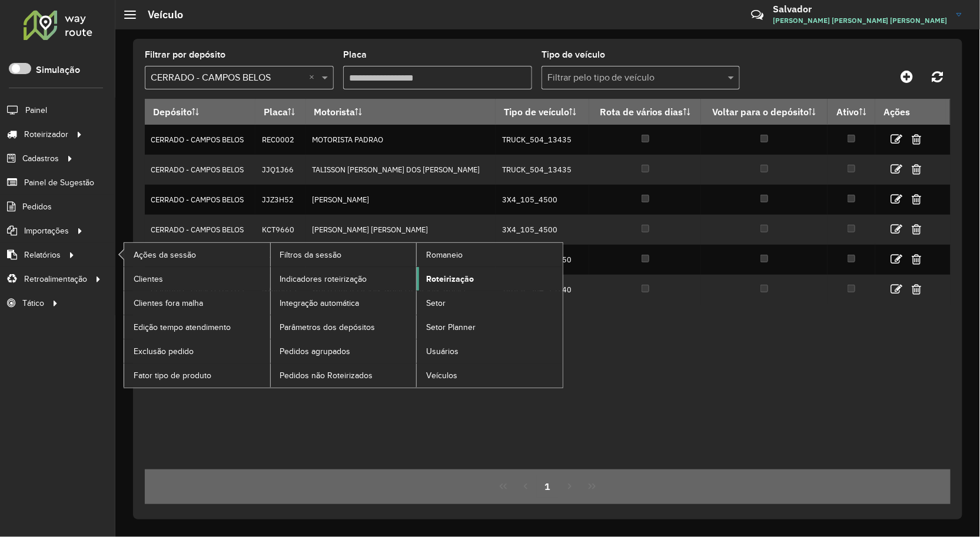
click at [441, 277] on span "Roteirização" at bounding box center [450, 279] width 48 height 12
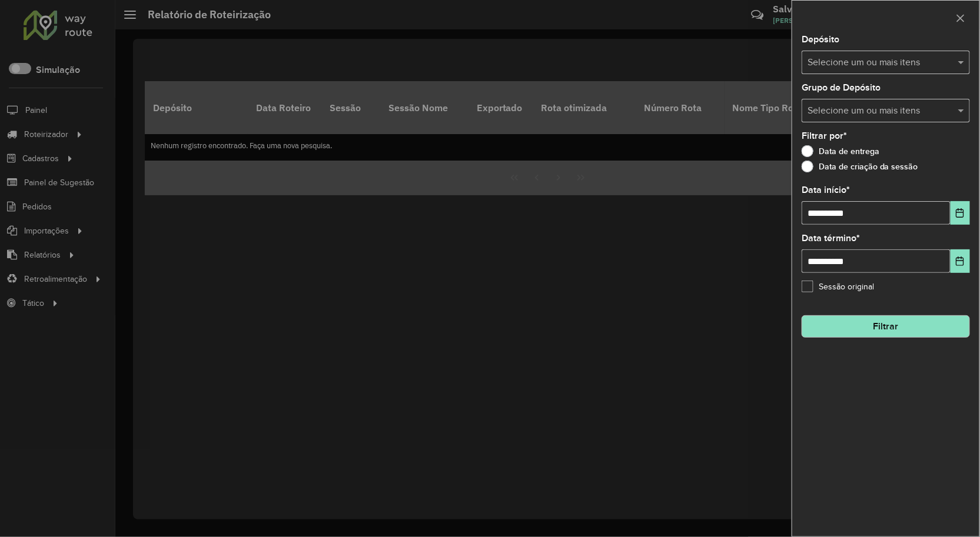
click at [813, 167] on label "Data de criação da sessão" at bounding box center [860, 167] width 117 height 12
click at [839, 54] on div "Selecione um ou mais itens" at bounding box center [886, 63] width 168 height 24
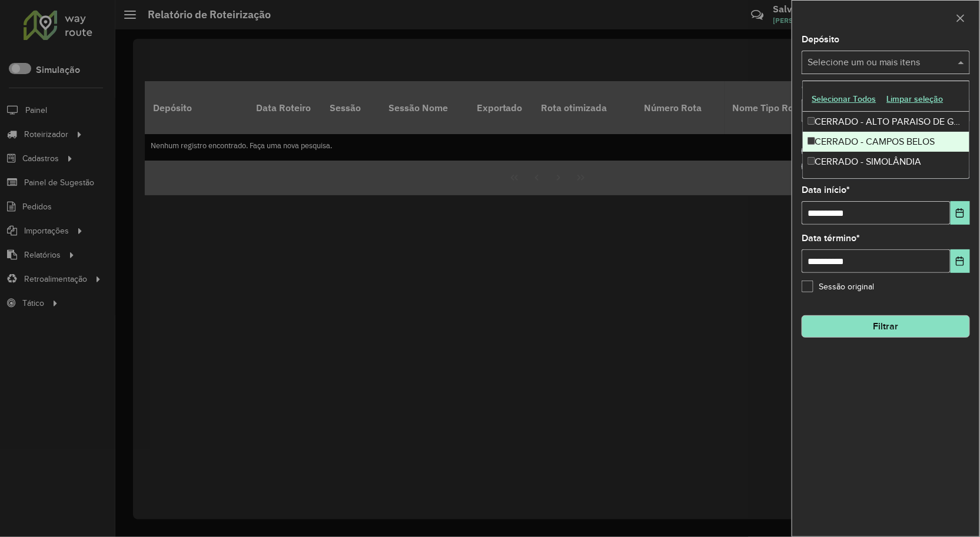
click at [843, 136] on div "CERRADO - CAMPOS BELOS" at bounding box center [886, 142] width 167 height 20
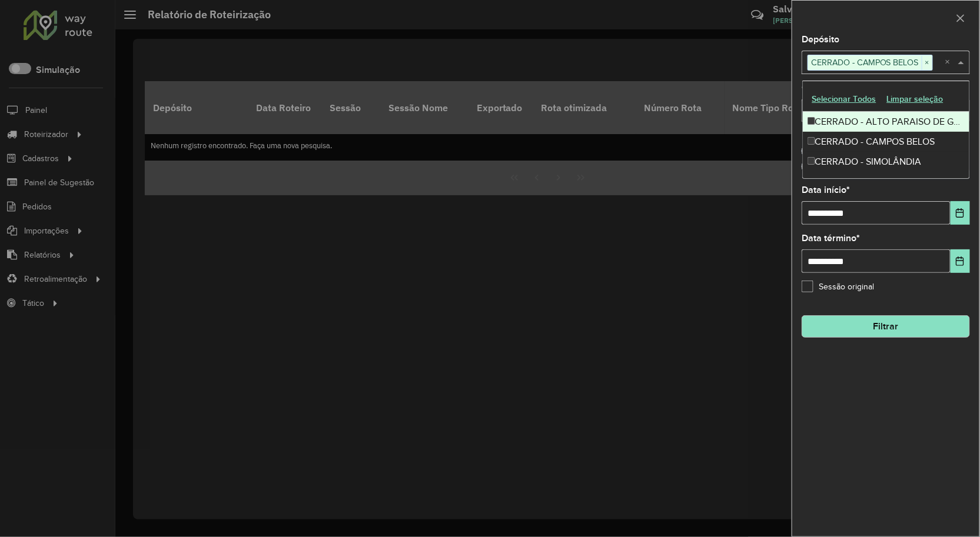
click at [845, 131] on div "CERRADO - ALTO PARAISO DE GOIAS" at bounding box center [886, 122] width 167 height 20
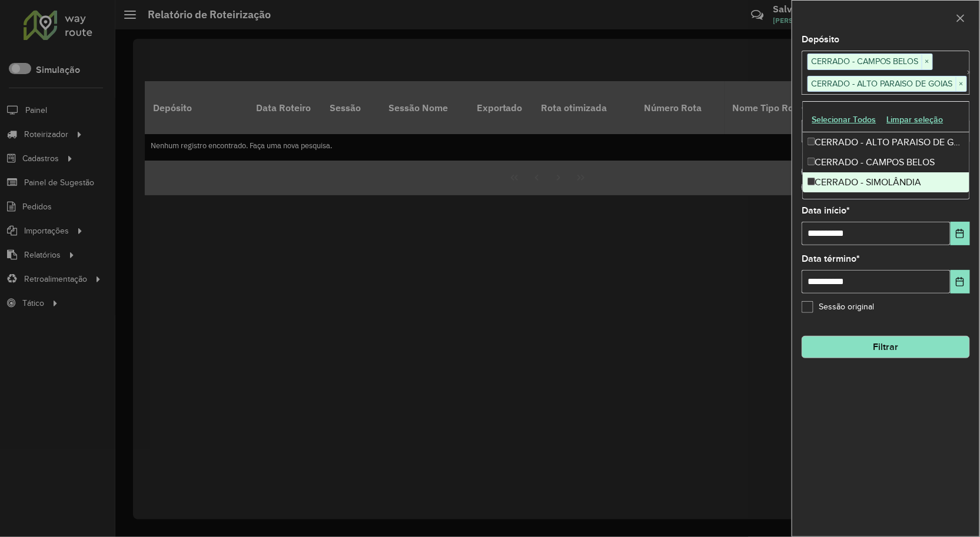
click at [842, 178] on div "CERRADO - SIMOLÂNDIA" at bounding box center [886, 182] width 167 height 20
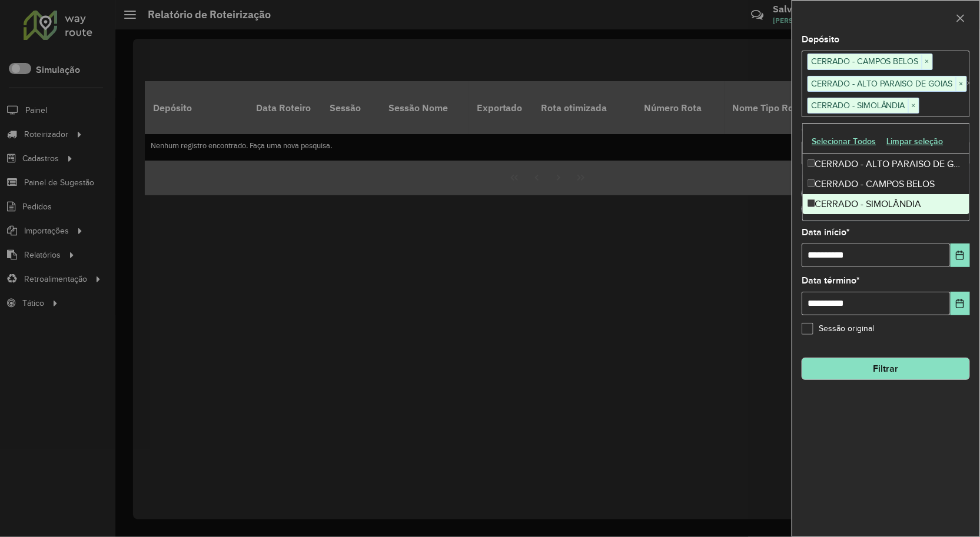
click at [874, 384] on div "**********" at bounding box center [885, 285] width 187 height 501
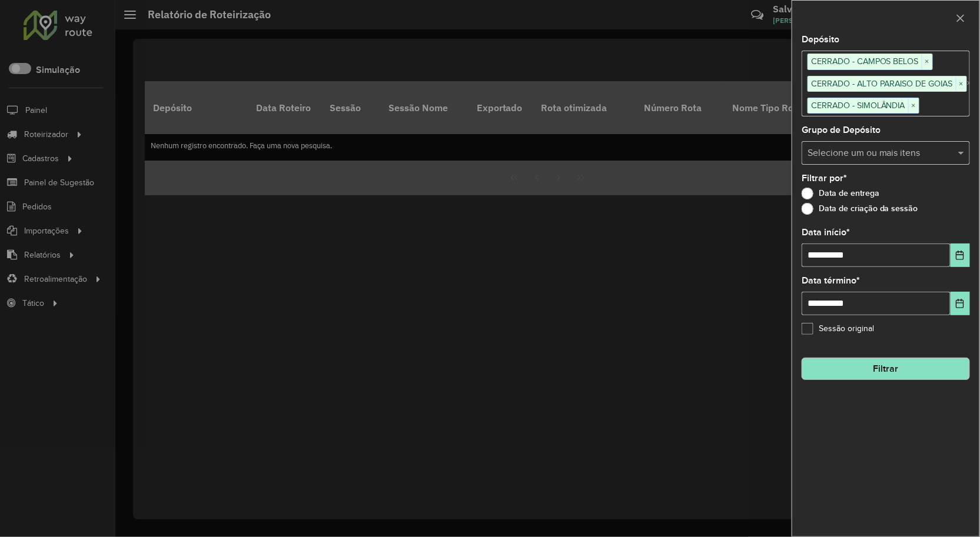
click at [879, 370] on button "Filtrar" at bounding box center [886, 369] width 168 height 22
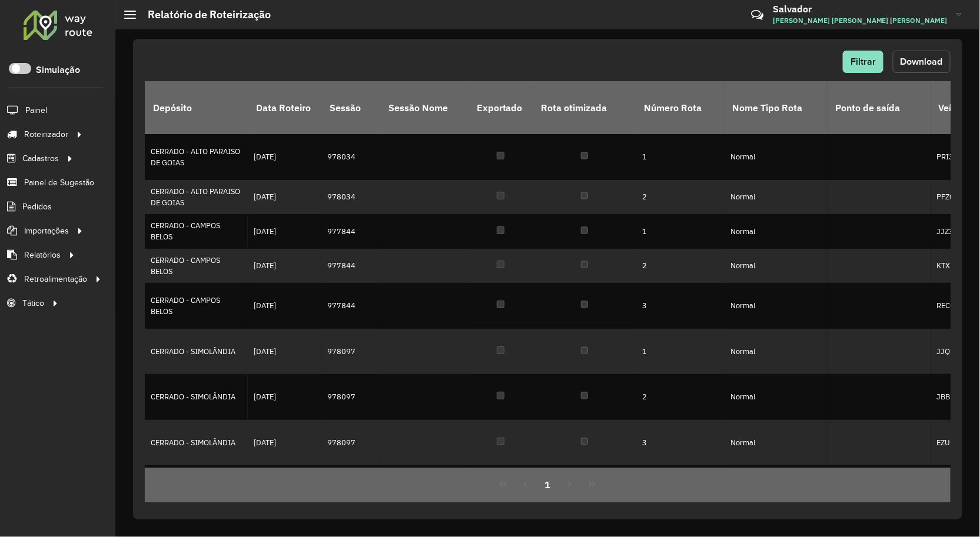
click at [915, 69] on button "Download" at bounding box center [922, 62] width 58 height 22
